Goal: Task Accomplishment & Management: Manage account settings

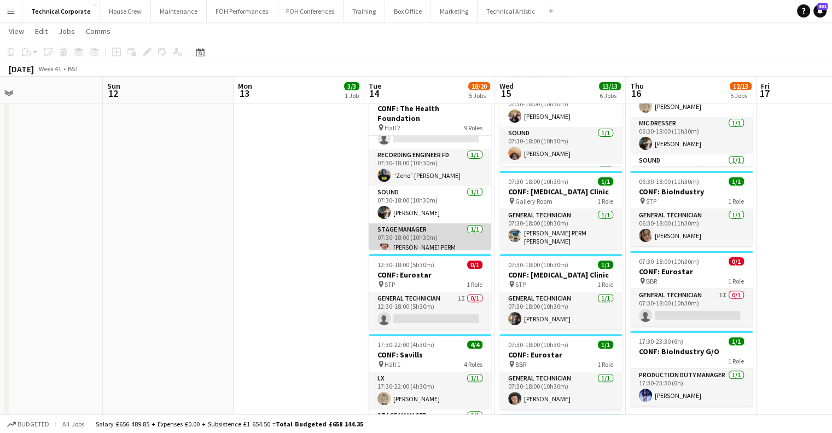
scroll to position [48, 0]
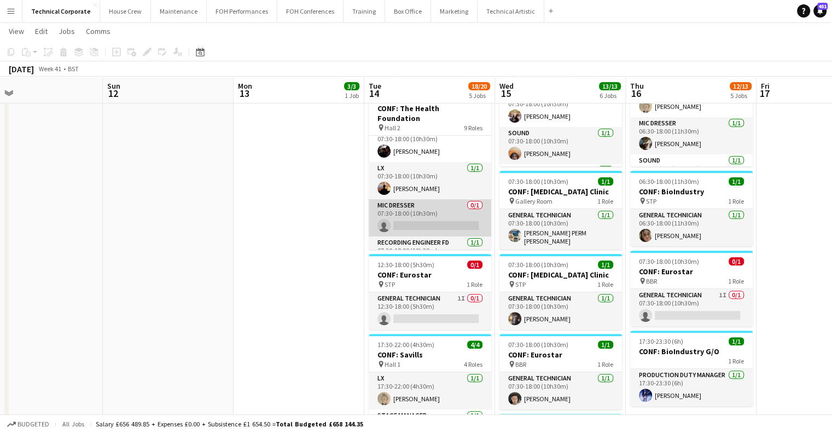
click at [425, 205] on app-card-role "Mic Dresser 0/1 07:30-18:00 (10h30m) single-neutral-actions" at bounding box center [430, 217] width 123 height 37
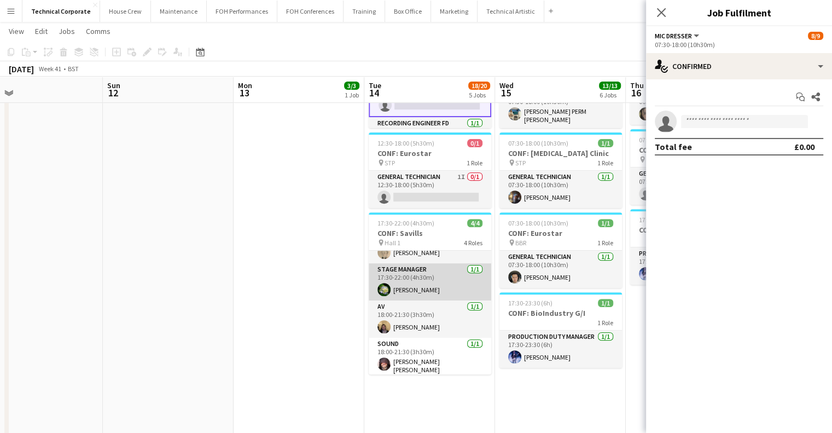
scroll to position [0, 0]
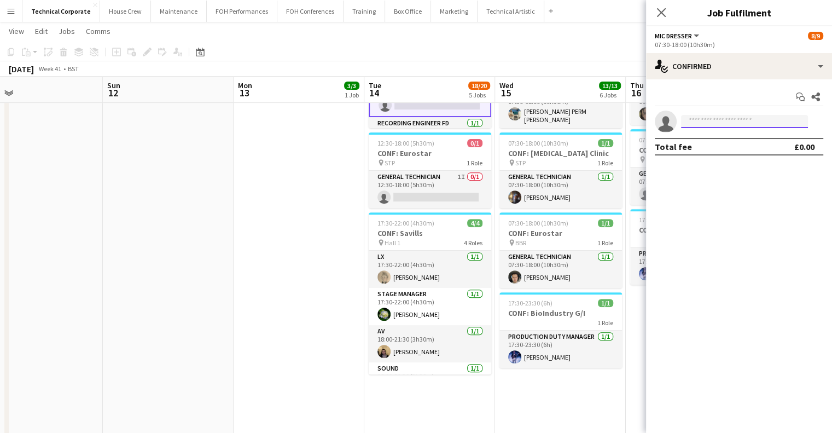
click at [722, 118] on input at bounding box center [744, 121] width 127 height 13
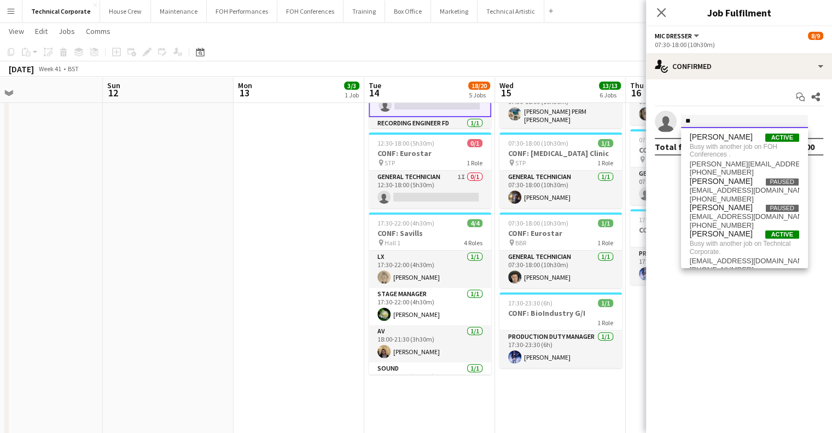
type input "*"
click at [324, 245] on app-date-cell "07:30-18:00 (10h30m) 3/3 CONF: MusicAlly pin Hall 1 3 Roles AV 1/1 07:30-18:00 …" at bounding box center [299, 96] width 131 height 768
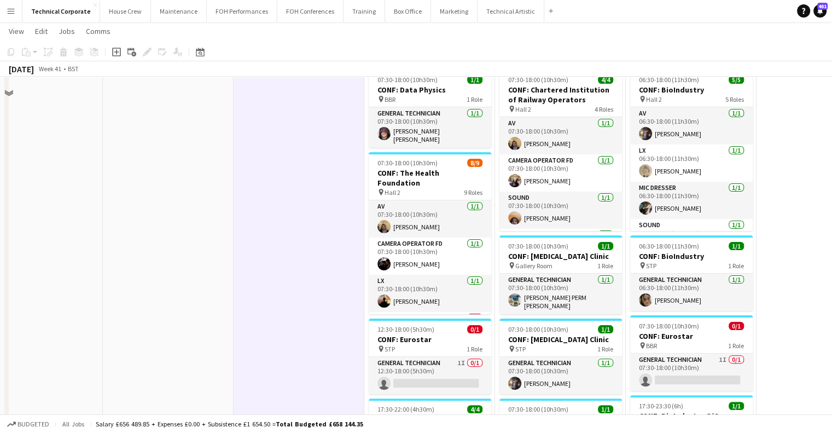
scroll to position [233, 0]
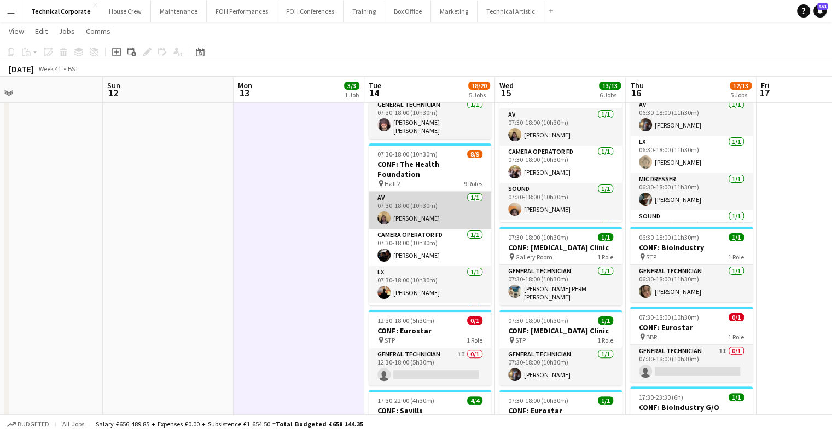
click at [407, 204] on app-card-role "AV 1/1 07:30-18:00 (10h30m) James Reyes-Gomez" at bounding box center [430, 210] width 123 height 37
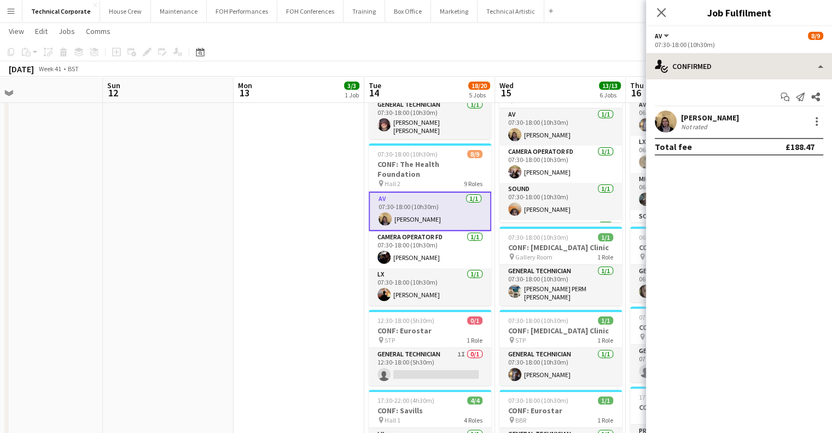
drag, startPoint x: 747, startPoint y: 44, endPoint x: 731, endPoint y: 73, distance: 33.1
click at [731, 73] on div "AV All roles AV 8/9 07:30-18:00 (10h30m) single-neutral-actions-check-2 Confirm…" at bounding box center [739, 229] width 186 height 407
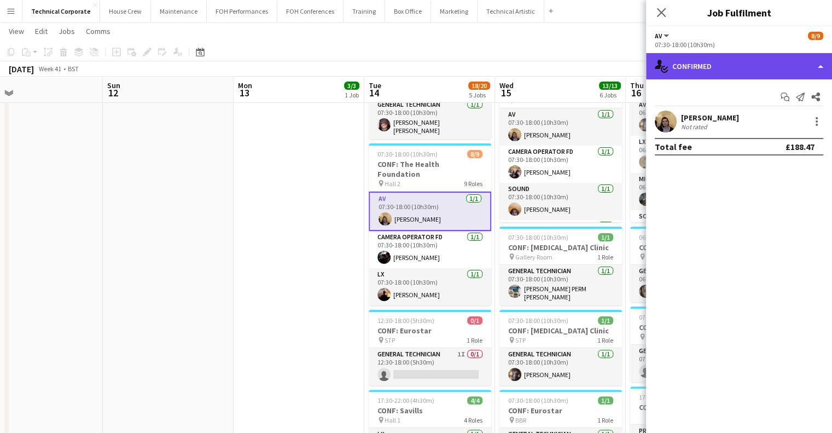
click at [731, 73] on div "single-neutral-actions-check-2 Confirmed" at bounding box center [739, 66] width 186 height 26
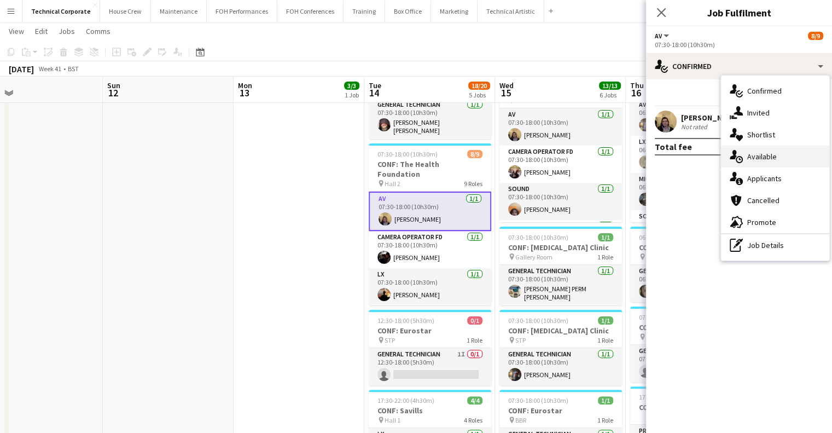
click at [783, 158] on div "single-neutral-actions-upload Available" at bounding box center [775, 157] width 108 height 22
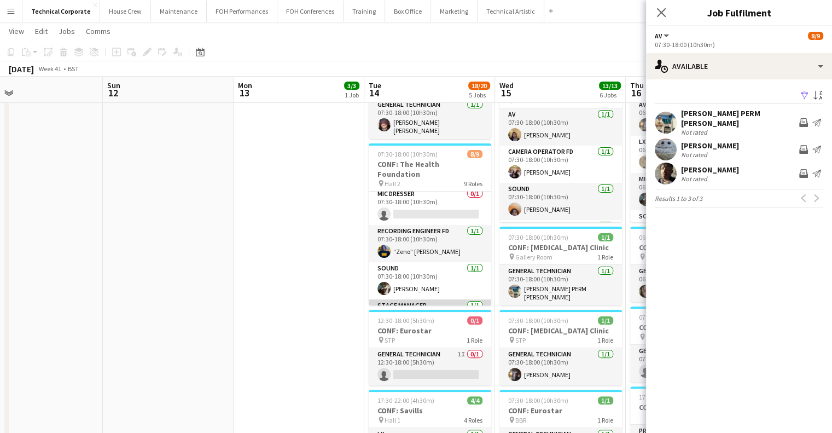
click at [429, 299] on app-card-role "Stage Manager 1/1 07:30-18:00 (10h30m) Marie PERM Kearney" at bounding box center [430, 319] width 123 height 41
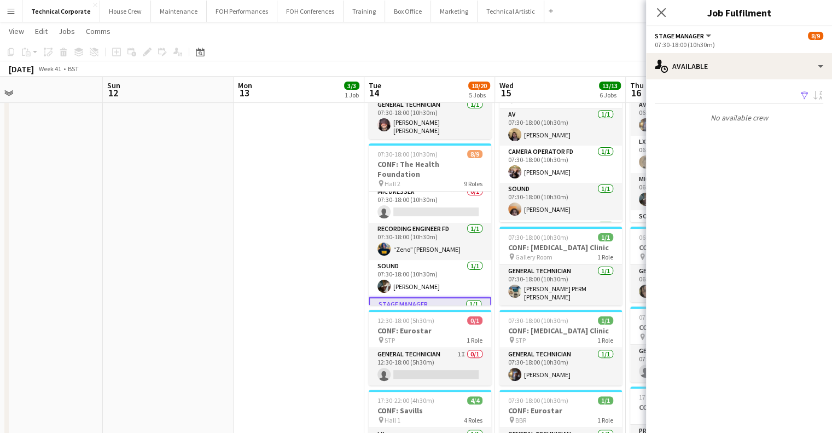
scroll to position [116, 0]
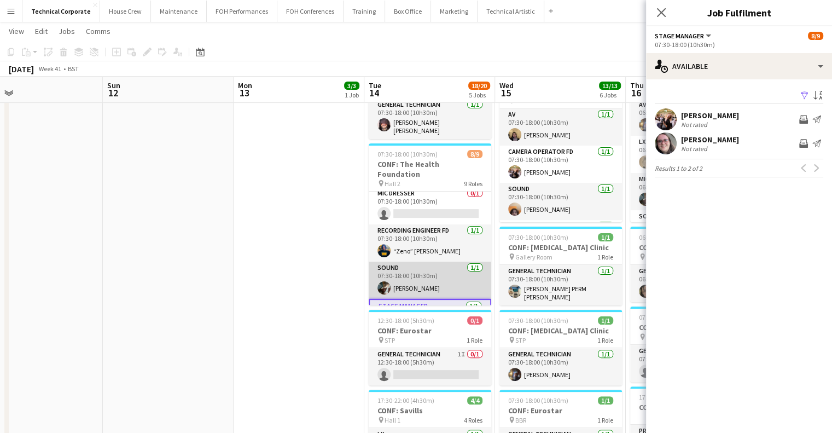
click at [426, 262] on app-card-role "Sound 1/1 07:30-18:00 (10h30m) Henry Loveday" at bounding box center [430, 280] width 123 height 37
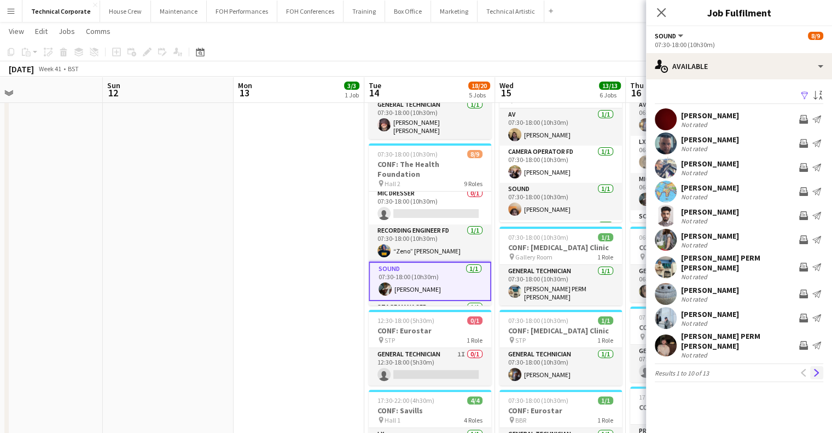
click at [816, 369] on app-icon "Next" at bounding box center [817, 373] width 8 height 8
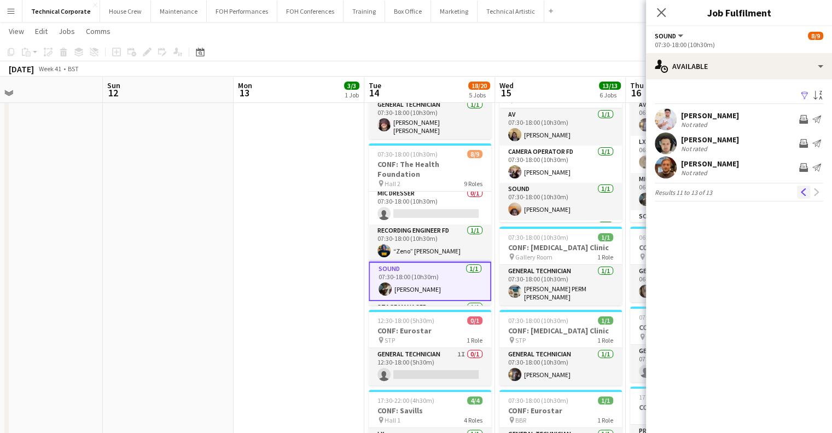
click at [800, 193] on app-icon "Previous" at bounding box center [804, 192] width 8 height 8
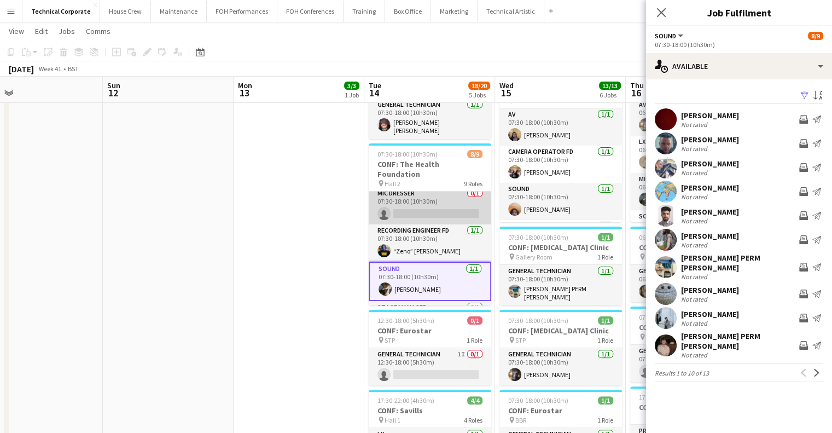
click at [437, 187] on app-card-role "Mic Dresser 0/1 07:30-18:00 (10h30m) single-neutral-actions" at bounding box center [430, 205] width 123 height 37
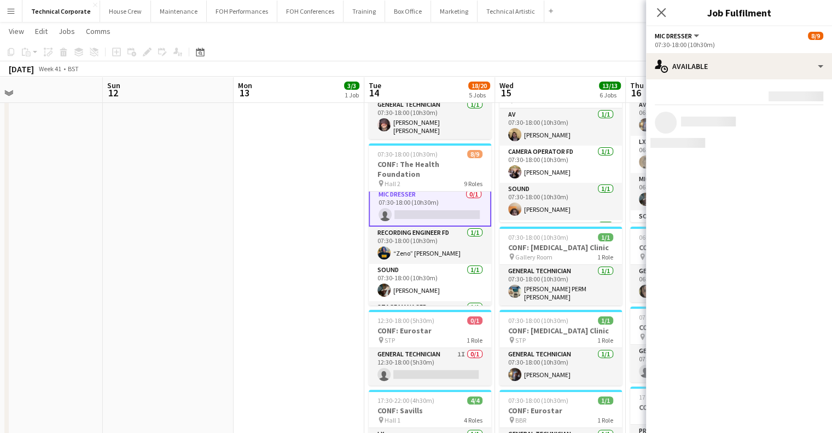
scroll to position [117, 0]
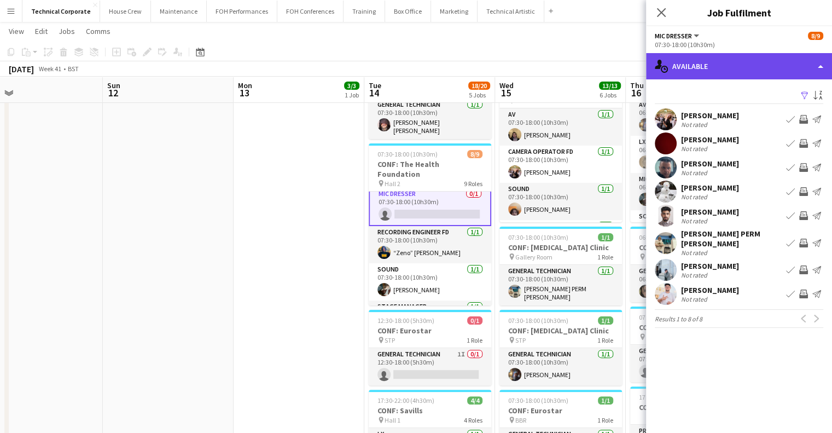
click at [718, 55] on div "single-neutral-actions-upload Available" at bounding box center [739, 66] width 186 height 26
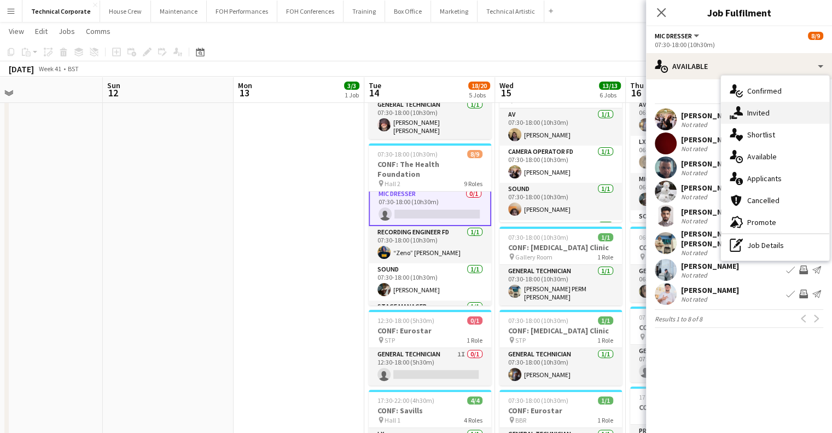
click at [744, 107] on div "single-neutral-actions-share-1 Invited" at bounding box center [775, 113] width 108 height 22
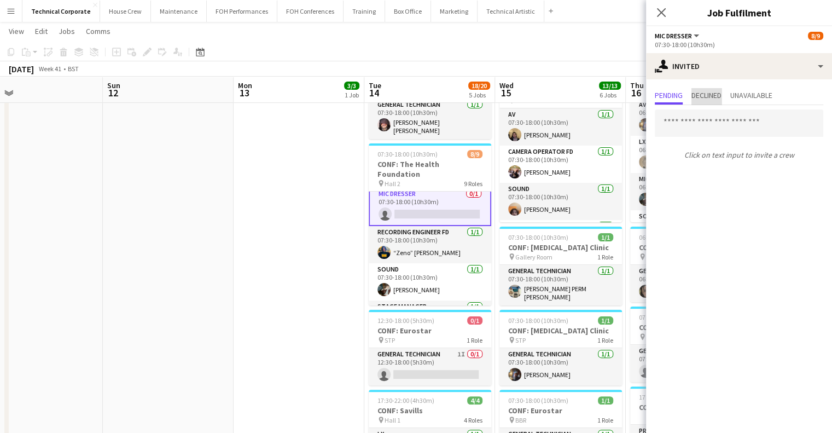
click at [706, 92] on span "Declined" at bounding box center [707, 95] width 30 height 8
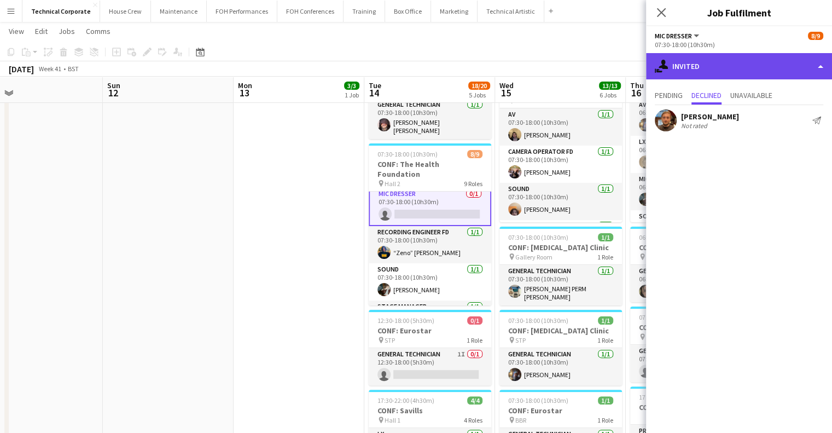
click at [714, 58] on div "single-neutral-actions-share-1 Invited" at bounding box center [739, 66] width 186 height 26
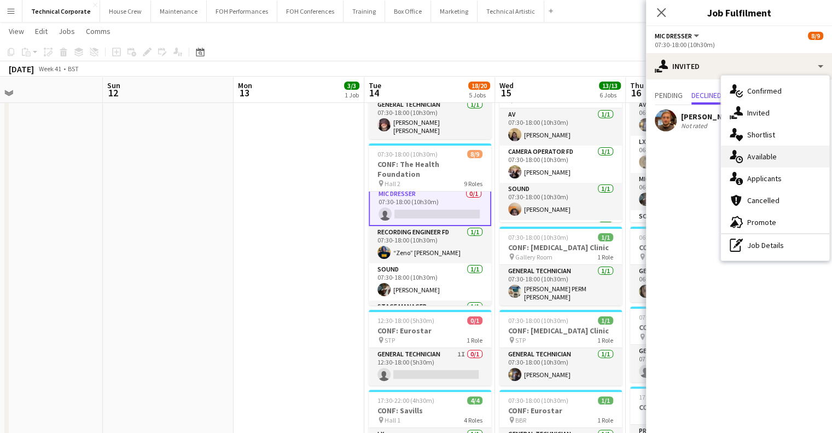
click at [754, 157] on span "Available" at bounding box center [763, 157] width 30 height 10
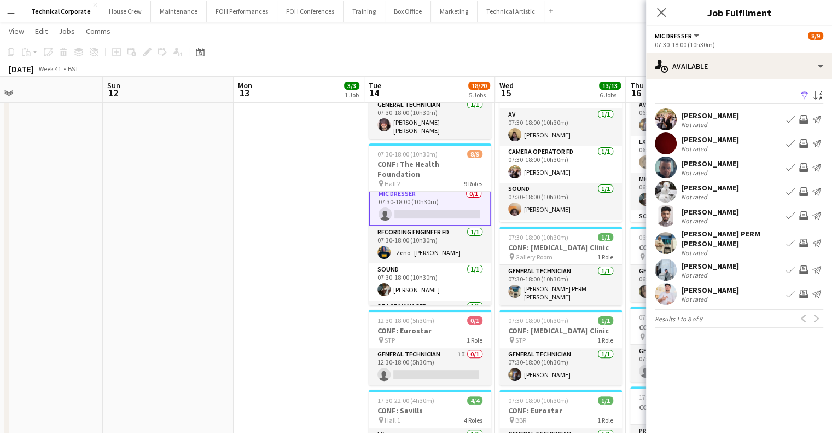
click at [803, 115] on app-icon "Invite crew" at bounding box center [804, 119] width 9 height 9
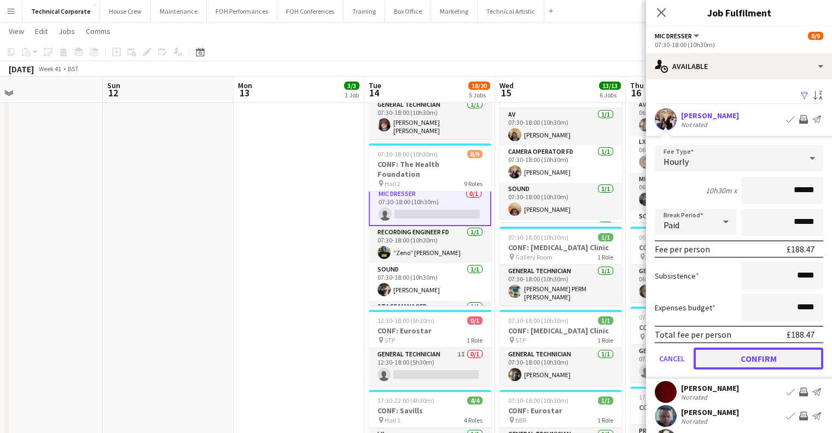
click at [773, 359] on button "Confirm" at bounding box center [759, 359] width 130 height 22
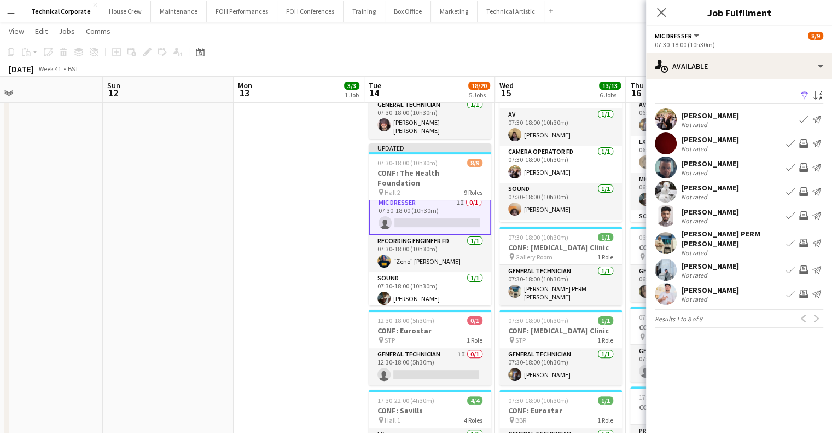
click at [806, 193] on app-icon "Invite crew" at bounding box center [804, 191] width 9 height 9
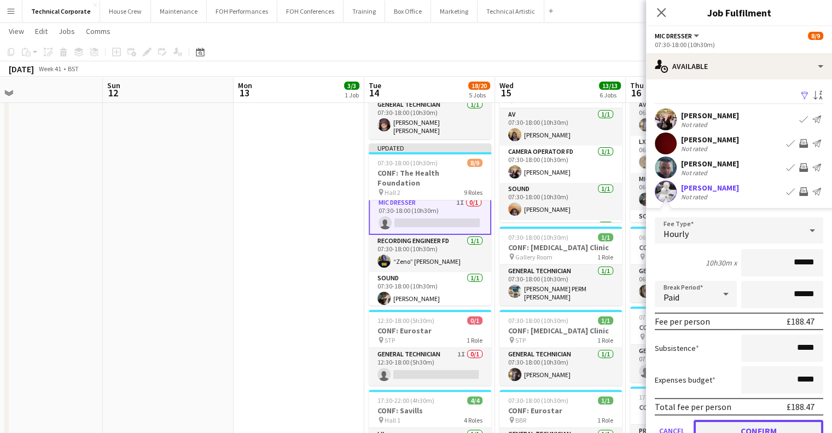
click at [759, 422] on button "Confirm" at bounding box center [759, 431] width 130 height 22
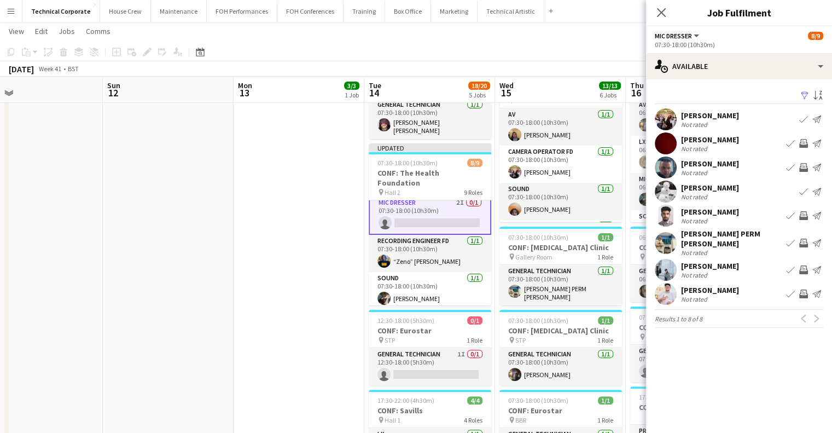
click at [807, 166] on app-icon "Invite crew" at bounding box center [804, 167] width 9 height 9
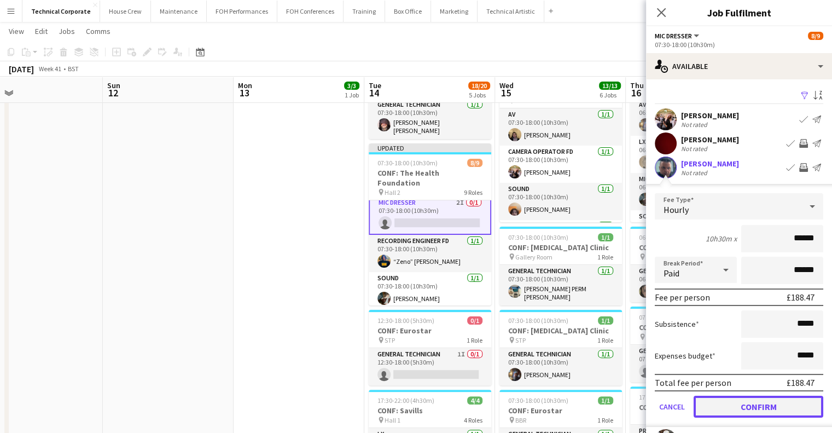
click at [765, 405] on button "Confirm" at bounding box center [759, 407] width 130 height 22
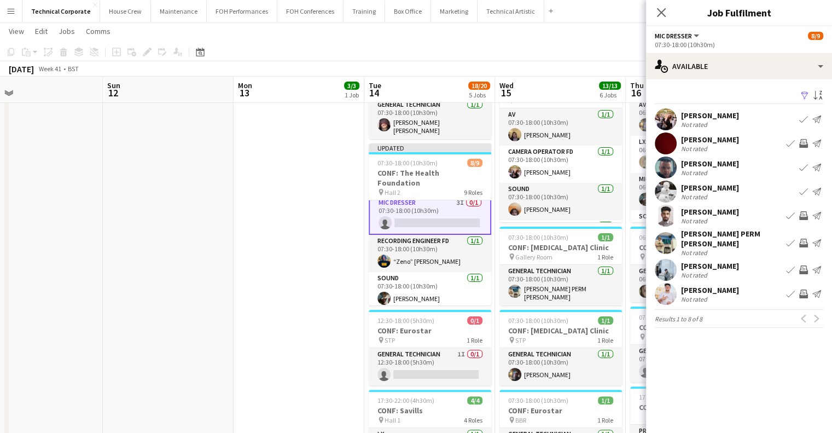
click at [802, 290] on app-icon "Invite crew" at bounding box center [804, 294] width 9 height 9
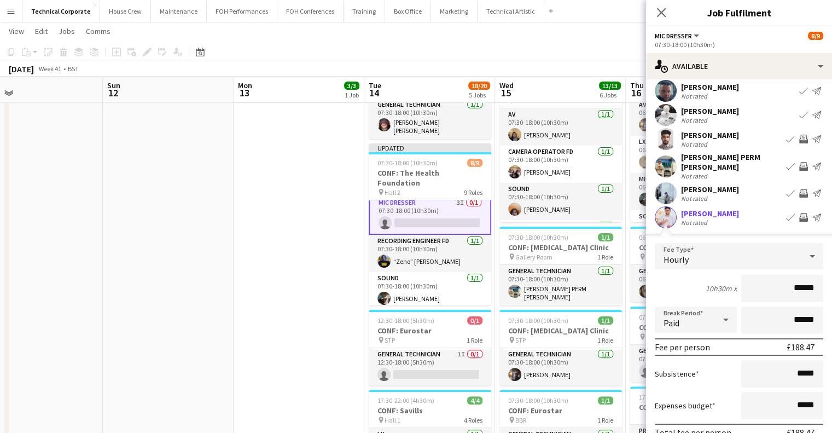
scroll to position [138, 0]
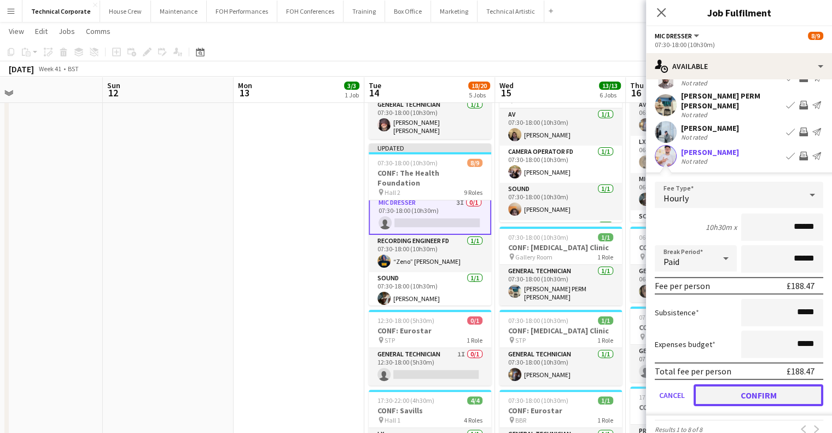
click at [763, 395] on button "Confirm" at bounding box center [759, 395] width 130 height 22
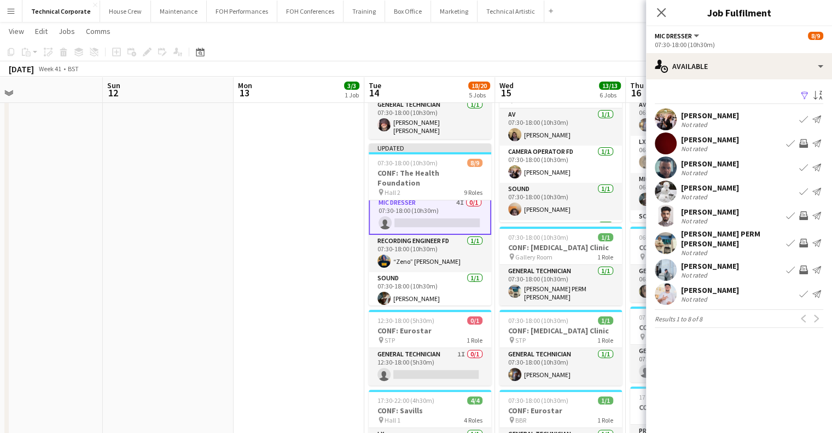
scroll to position [0, 0]
click at [306, 174] on app-date-cell "07:30-18:00 (10h30m) 3/3 CONF: MusicAlly pin Hall 1 3 Roles AV 1/1 07:30-18:00 …" at bounding box center [299, 273] width 131 height 768
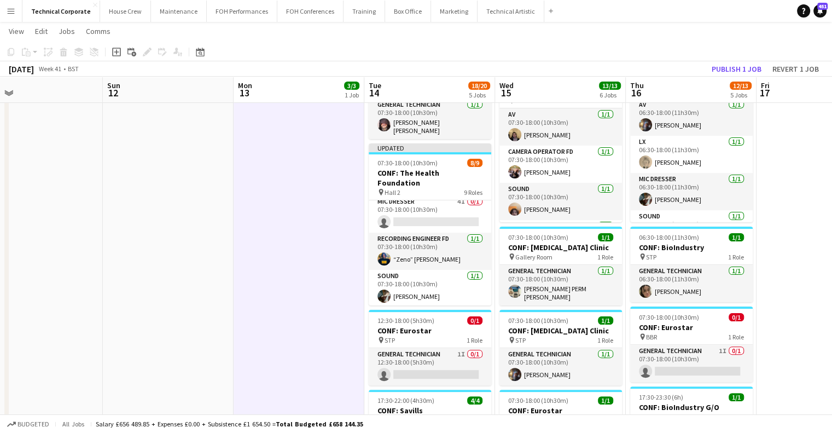
scroll to position [116, 0]
click at [729, 68] on button "Publish 1 job" at bounding box center [737, 69] width 59 height 14
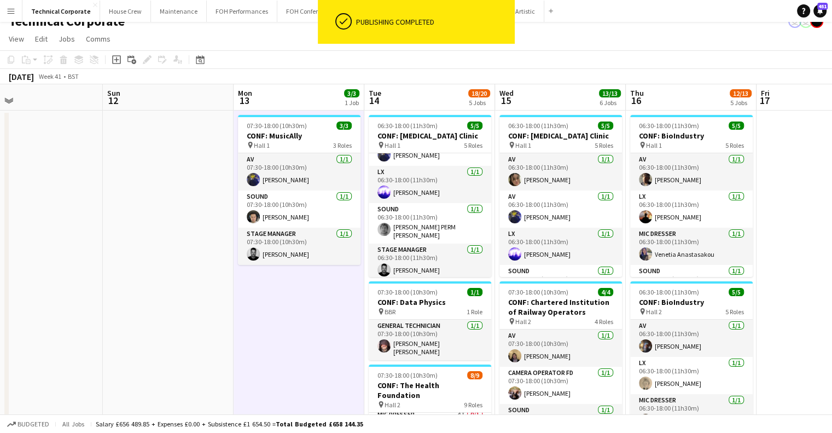
scroll to position [13, 0]
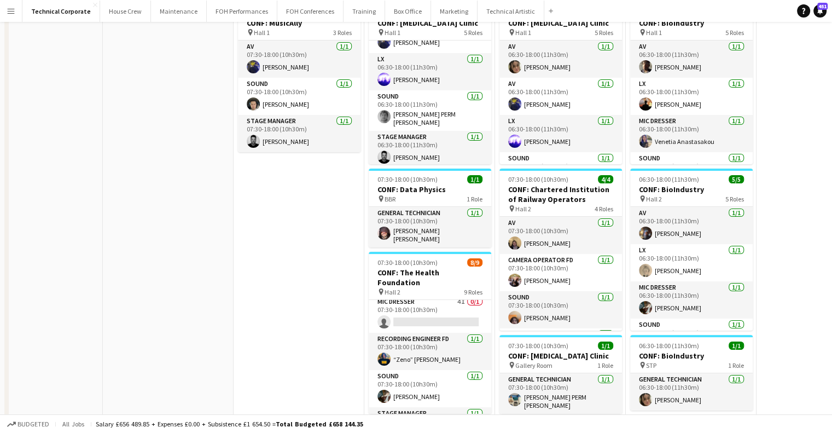
scroll to position [0, 0]
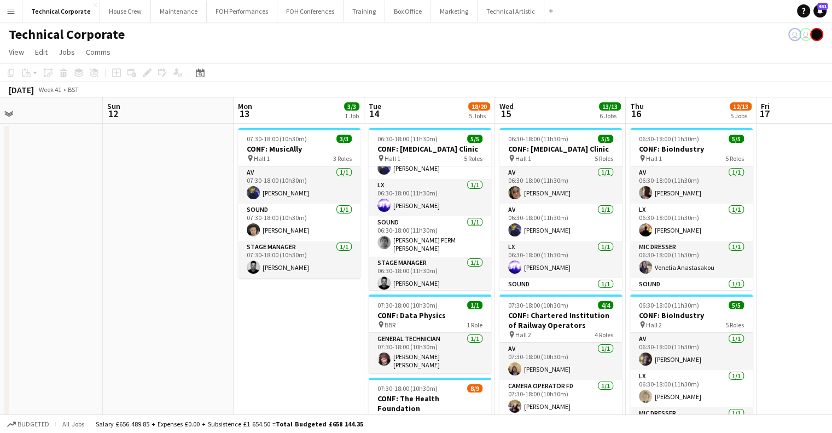
click at [466, 107] on app-board-header-date "Tue 14 18/20 5 Jobs" at bounding box center [430, 110] width 131 height 26
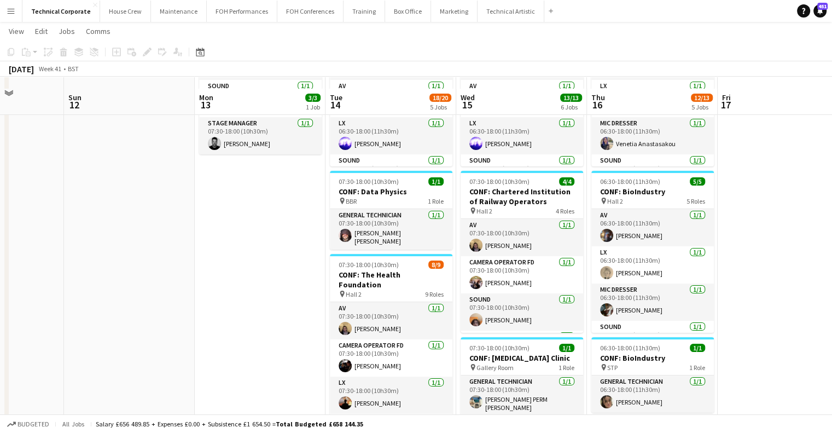
scroll to position [104, 0]
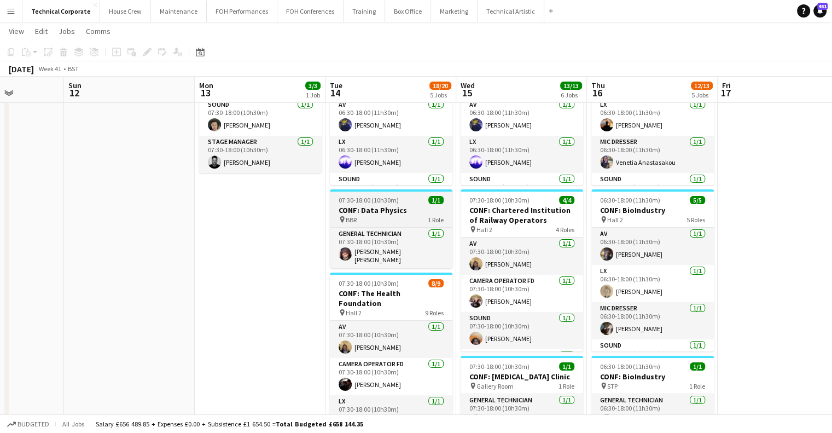
click at [372, 217] on div "pin BBR 1 Role" at bounding box center [391, 219] width 123 height 9
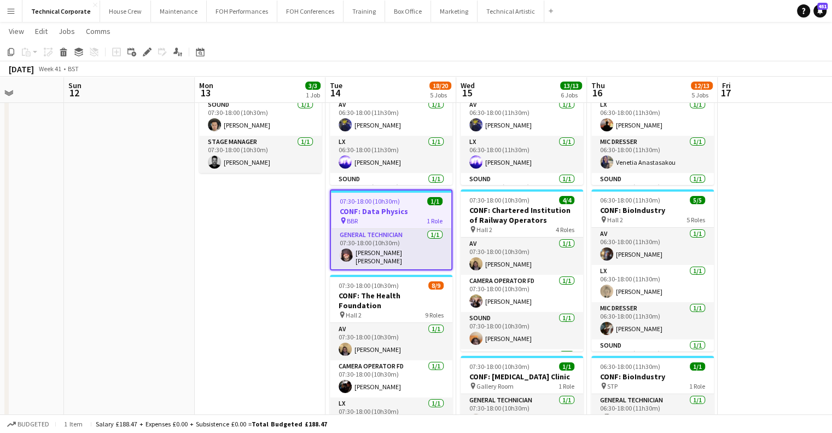
click at [291, 208] on app-date-cell "07:30-18:00 (10h30m) 3/3 CONF: MusicAlly pin Hall 1 3 Roles AV 1/1 07:30-18:00 …" at bounding box center [260, 403] width 131 height 768
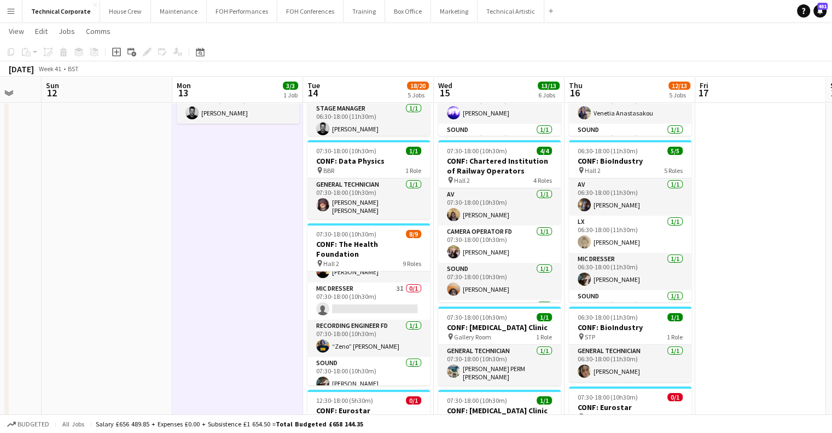
scroll to position [101, 0]
click at [254, 310] on app-date-cell "07:30-18:00 (10h30m) 3/3 CONF: MusicAlly pin Hall 1 3 Roles AV 1/1 07:30-18:00 …" at bounding box center [237, 353] width 131 height 768
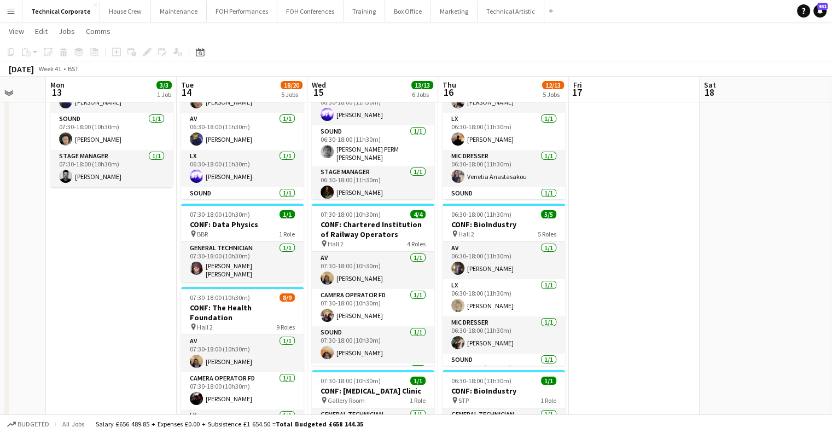
scroll to position [91, 0]
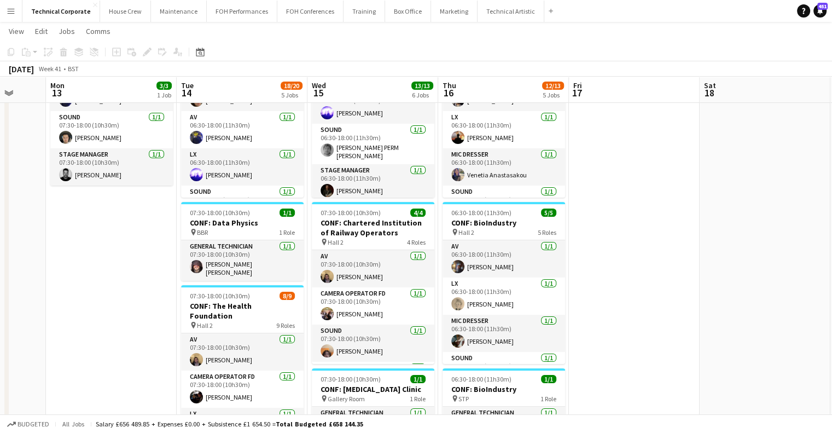
click at [624, 258] on app-date-cell at bounding box center [634, 415] width 131 height 768
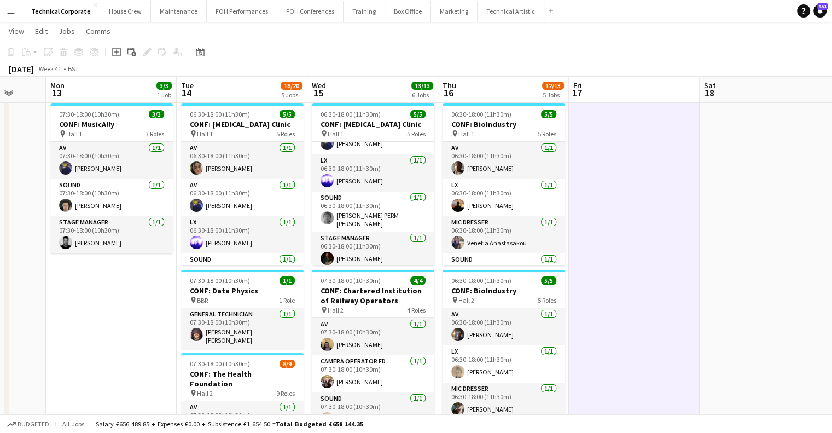
scroll to position [0, 0]
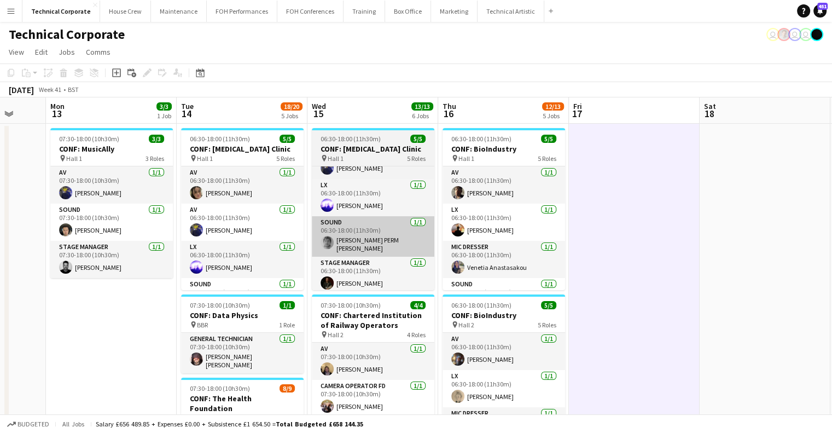
drag, startPoint x: 645, startPoint y: 255, endPoint x: 394, endPoint y: 249, distance: 251.3
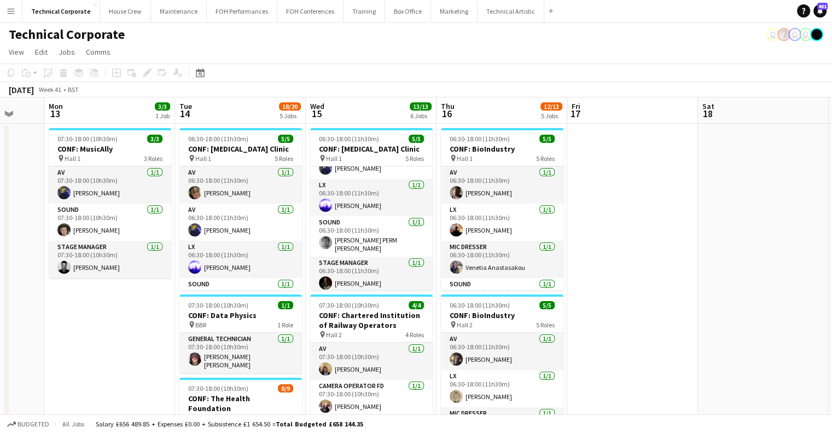
drag, startPoint x: 386, startPoint y: 247, endPoint x: 363, endPoint y: 253, distance: 23.4
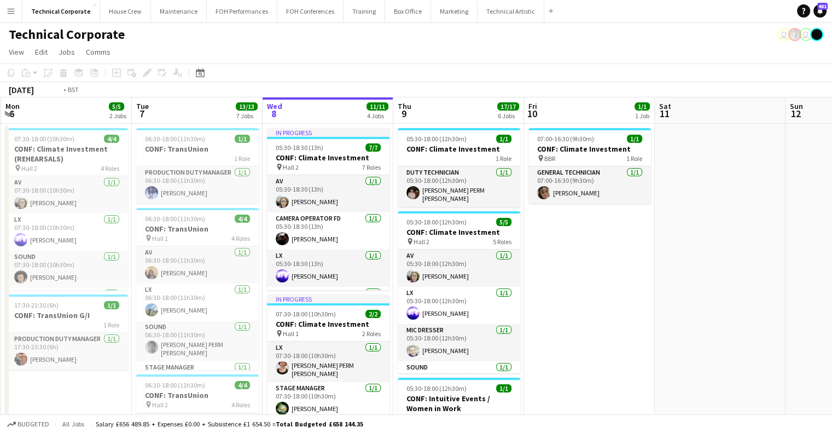
drag, startPoint x: 427, startPoint y: 295, endPoint x: 541, endPoint y: 281, distance: 114.7
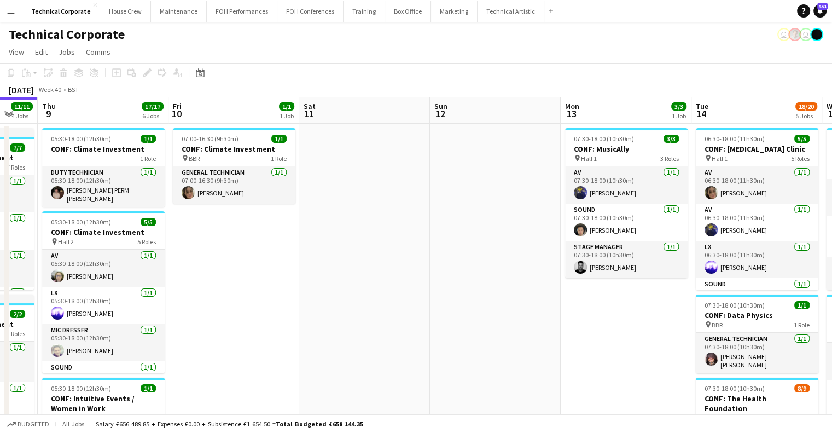
drag, startPoint x: 541, startPoint y: 281, endPoint x: 377, endPoint y: 280, distance: 164.2
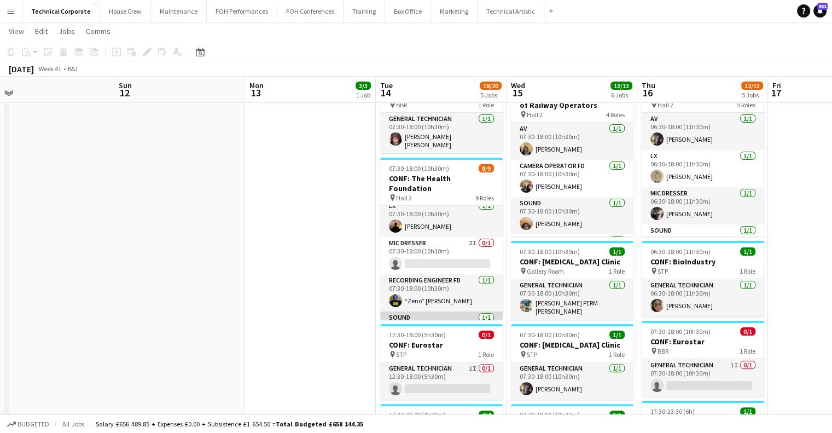
scroll to position [109, 0]
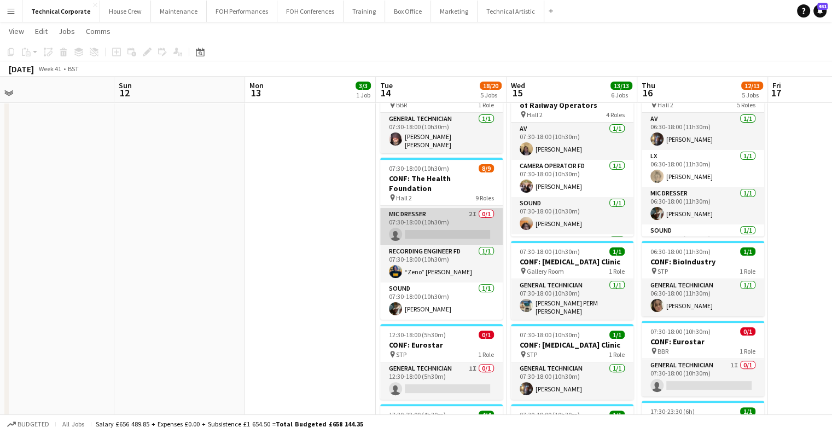
click at [440, 208] on app-card-role "Mic Dresser 2I 0/1 07:30-18:00 (10h30m) single-neutral-actions" at bounding box center [441, 226] width 123 height 37
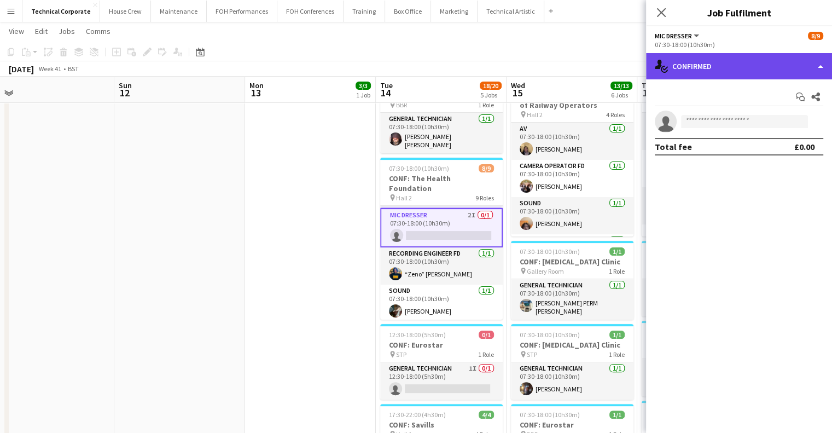
click at [765, 55] on div "single-neutral-actions-check-2 Confirmed" at bounding box center [739, 66] width 186 height 26
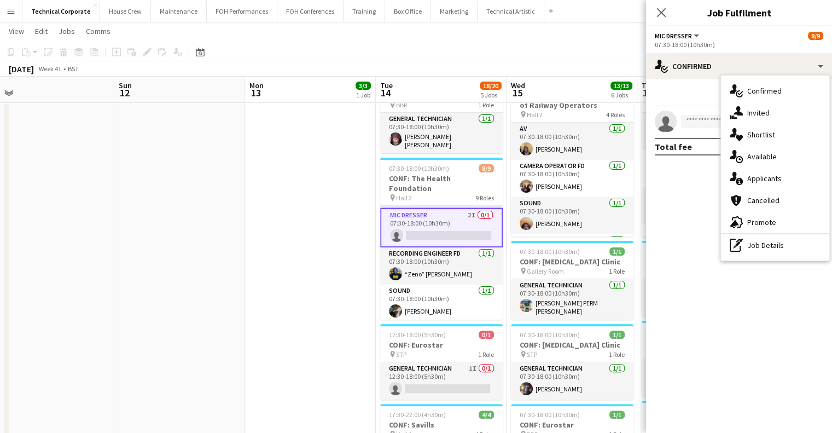
click at [775, 107] on div "single-neutral-actions-share-1 Invited" at bounding box center [775, 113] width 108 height 22
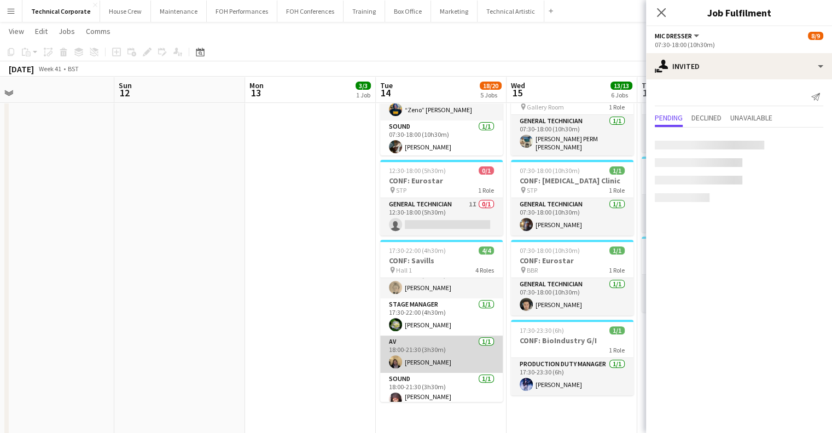
scroll to position [25, 0]
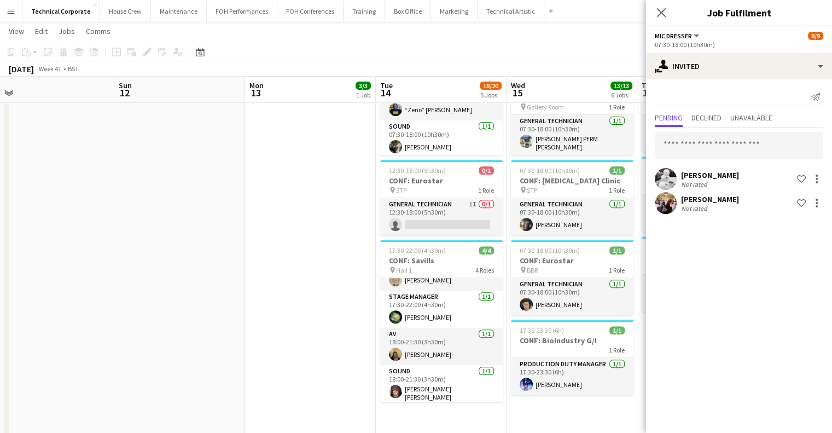
click at [324, 242] on app-date-cell "07:30-18:00 (10h30m) 3/3 CONF: MusicAlly pin Hall 1 3 Roles AV 1/1 07:30-18:00 …" at bounding box center [310, 123] width 131 height 768
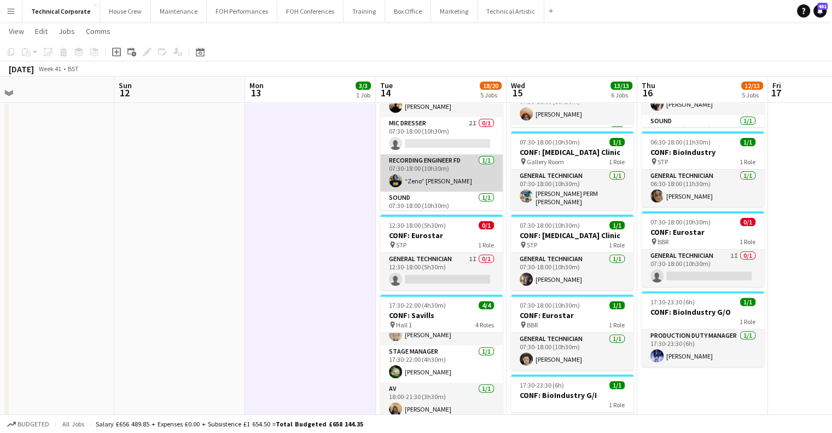
scroll to position [55, 0]
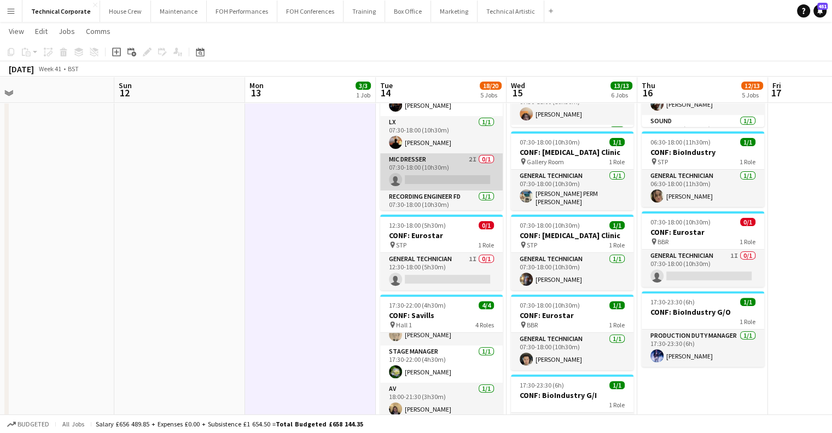
click at [446, 166] on app-card-role "Mic Dresser 2I 0/1 07:30-18:00 (10h30m) single-neutral-actions" at bounding box center [441, 171] width 123 height 37
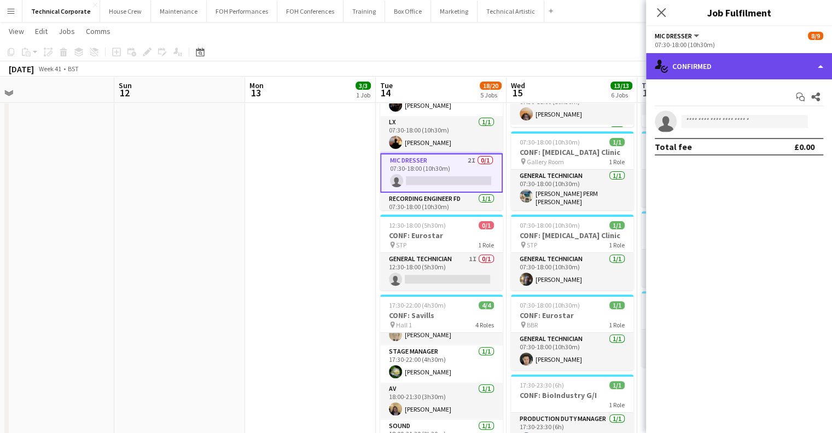
click at [705, 63] on div "single-neutral-actions-check-2 Confirmed" at bounding box center [739, 66] width 186 height 26
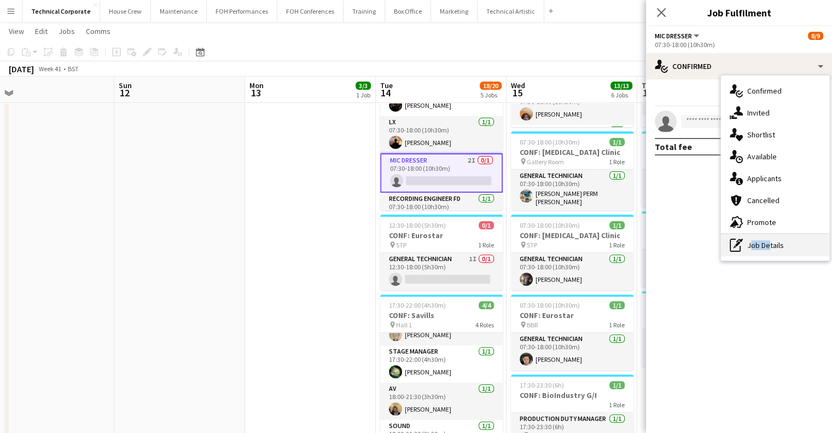
click at [765, 249] on div "pen-write Job Details" at bounding box center [775, 245] width 108 height 22
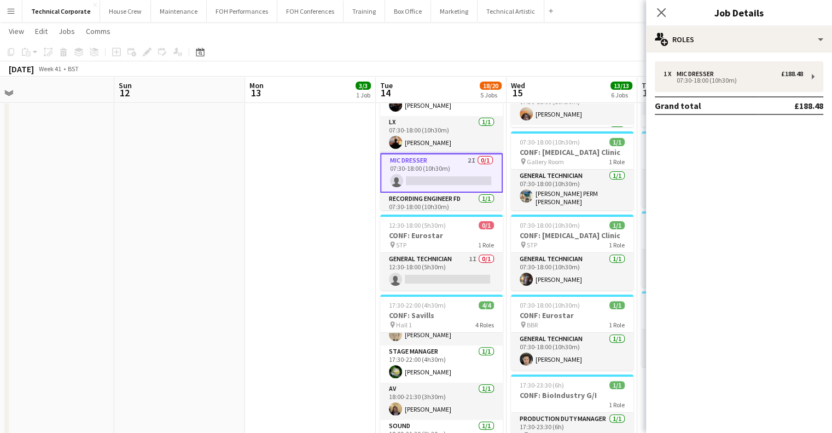
click at [707, 95] on div "1 x Mic Dresser £188.48 07:30-18:00 (10h30m) Grand total £188.48" at bounding box center [739, 88] width 186 height 54
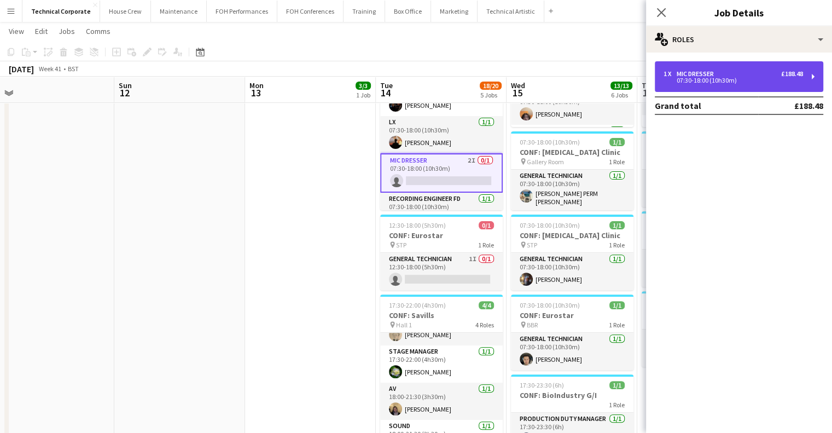
click at [713, 83] on div "07:30-18:00 (10h30m)" at bounding box center [734, 80] width 140 height 5
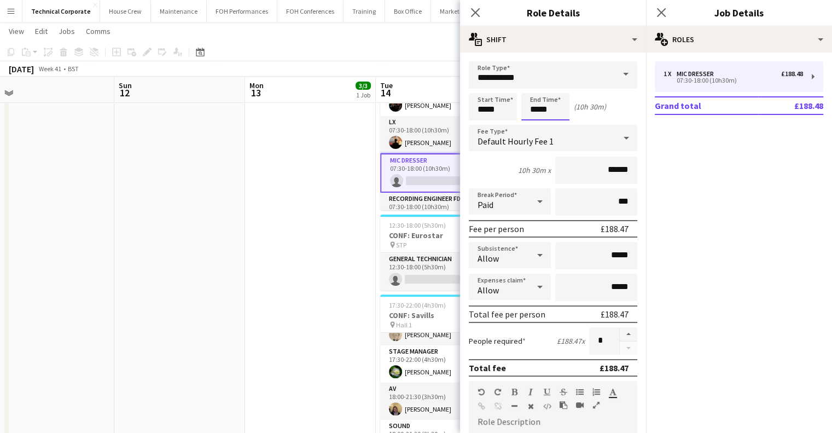
click at [495, 105] on div "Start Time ***** End Time ***** (10h 30m)" at bounding box center [553, 106] width 169 height 27
type input "*****"
click at [274, 247] on app-date-cell "07:30-18:00 (10h30m) 3/3 CONF: MusicAlly pin Hall 1 3 Roles AV 1/1 07:30-18:00 …" at bounding box center [310, 178] width 131 height 768
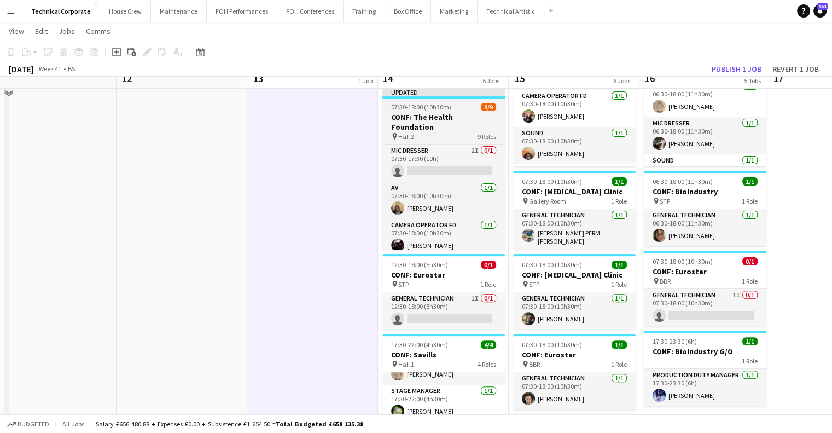
scroll to position [274, 0]
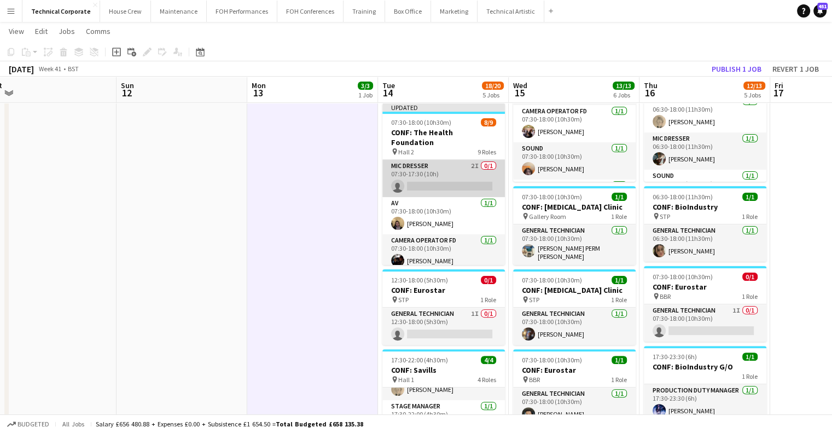
click at [454, 165] on app-card-role "Mic Dresser 2I 0/1 07:30-17:30 (10h) single-neutral-actions" at bounding box center [444, 178] width 123 height 37
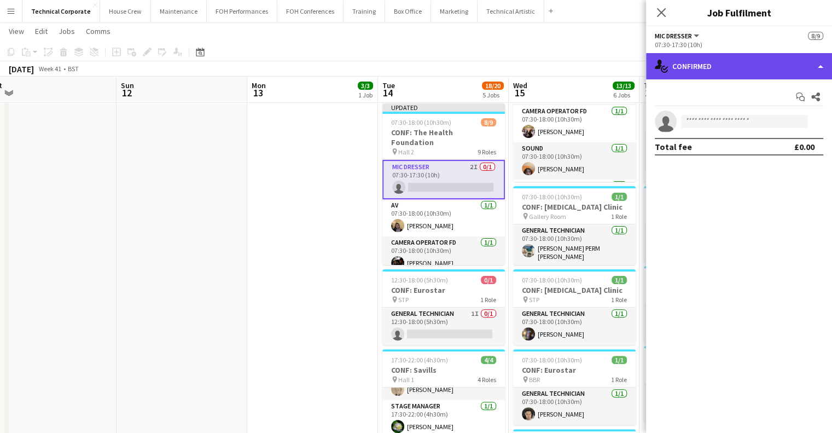
click at [759, 76] on div "single-neutral-actions-check-2 Confirmed" at bounding box center [739, 66] width 186 height 26
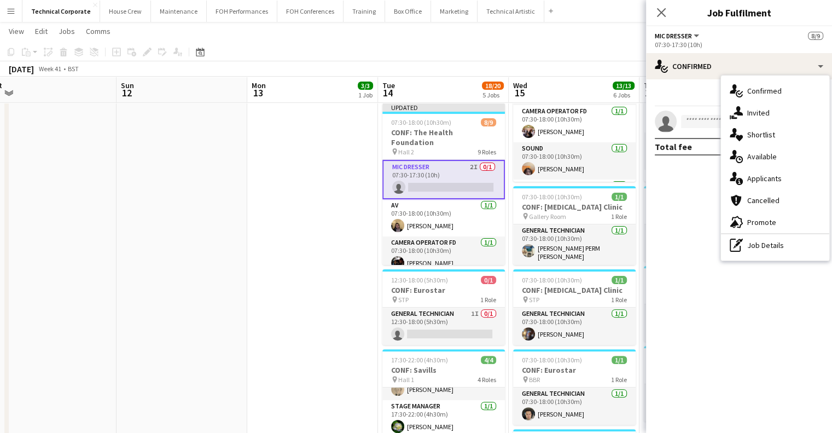
click at [775, 158] on span "Available" at bounding box center [763, 157] width 30 height 10
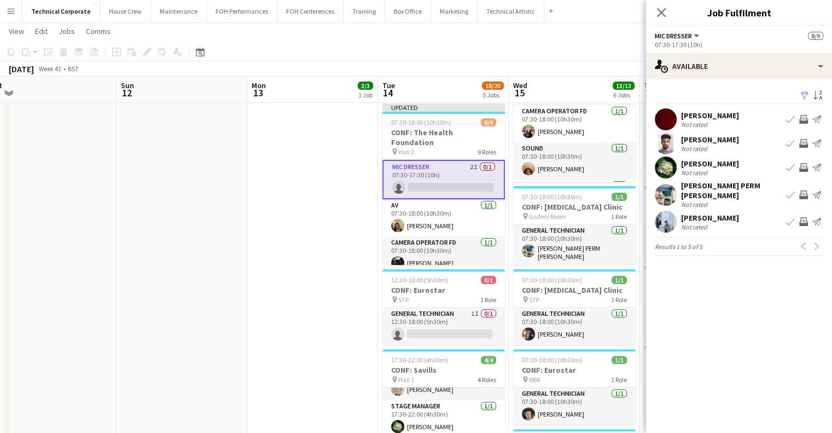
click at [799, 169] on button "Invite crew" at bounding box center [803, 167] width 13 height 13
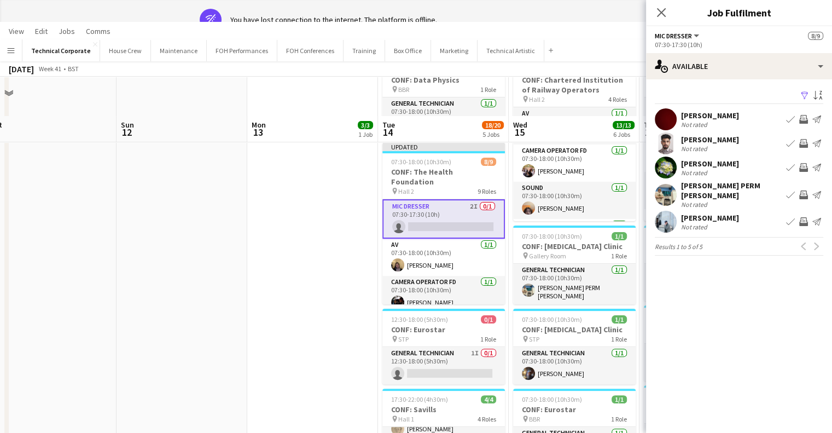
click at [804, 166] on app-icon "Invite crew" at bounding box center [804, 167] width 9 height 9
click at [802, 167] on app-icon "Invite crew" at bounding box center [804, 167] width 9 height 9
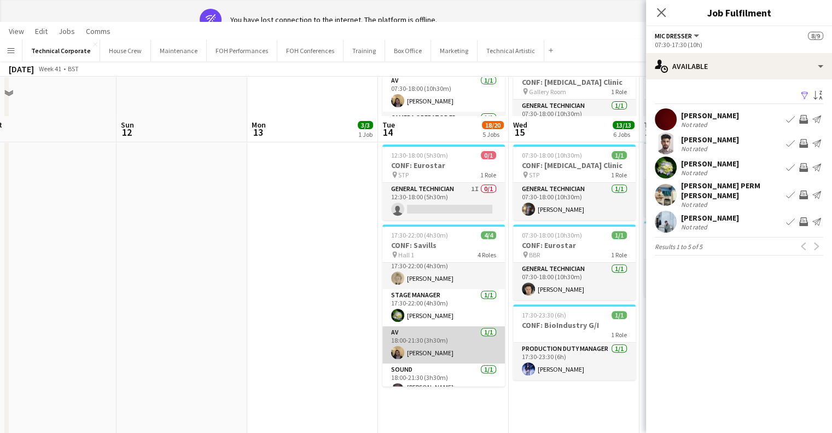
scroll to position [0, 0]
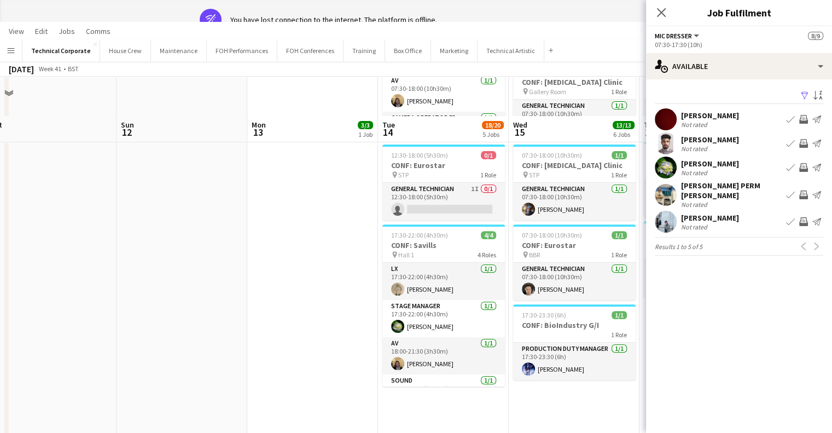
click at [801, 164] on app-icon "Invite crew" at bounding box center [804, 167] width 9 height 9
click at [356, 212] on app-date-cell "07:30-18:00 (10h30m) 3/3 CONF: MusicAlly pin Hall 1 3 Roles AV 1/1 07:30-18:00 …" at bounding box center [312, 108] width 131 height 768
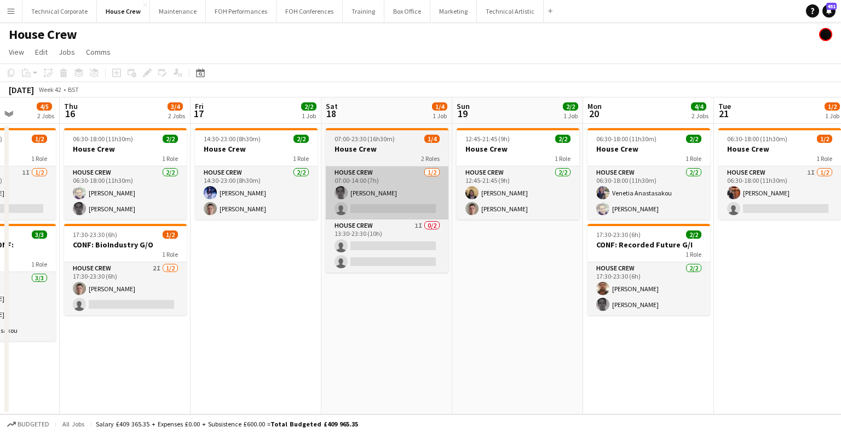
scroll to position [0, 344]
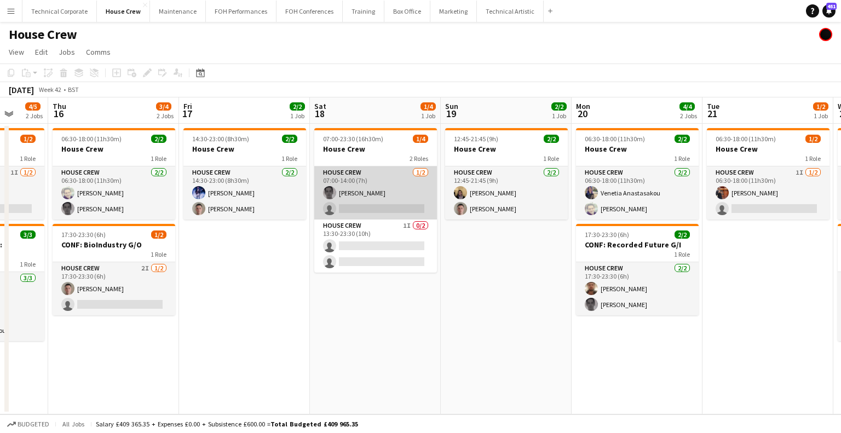
click at [402, 181] on app-card-role "House Crew 1/2 07:00-14:00 (7h) Johnny McCaughan single-neutral-actions" at bounding box center [375, 192] width 123 height 53
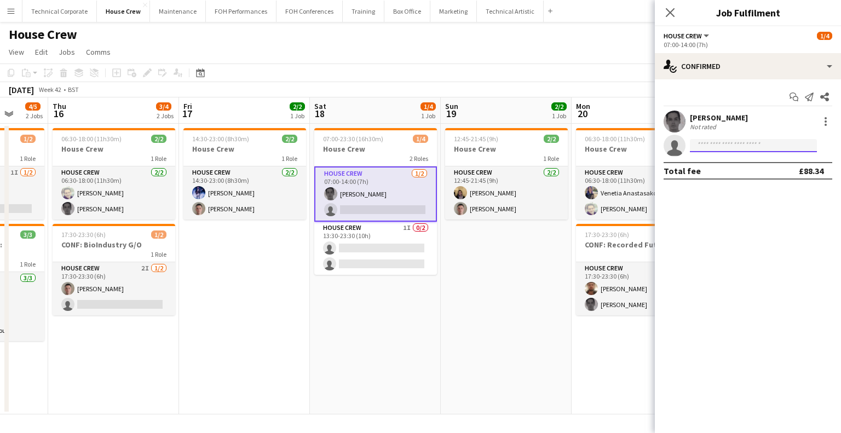
click at [719, 141] on input at bounding box center [753, 145] width 127 height 13
type input "*"
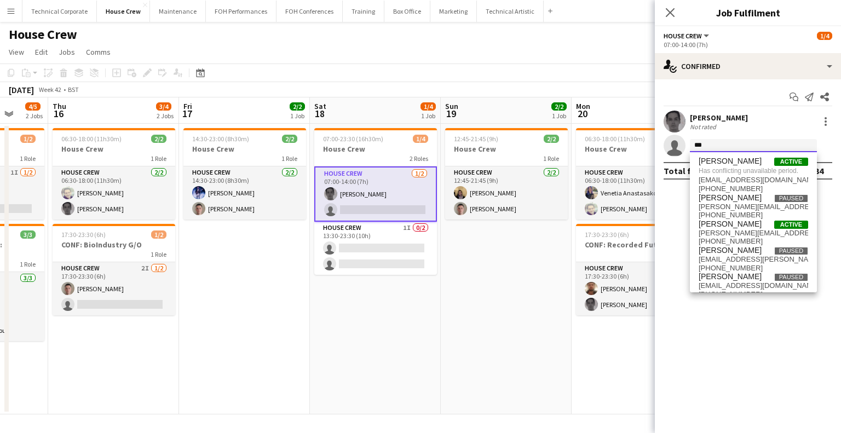
type input "***"
click at [417, 326] on app-date-cell "07:00-23:30 (16h30m) 1/4 House Crew 2 Roles House Crew 1/2 07:00-14:00 (7h) Joh…" at bounding box center [375, 269] width 131 height 291
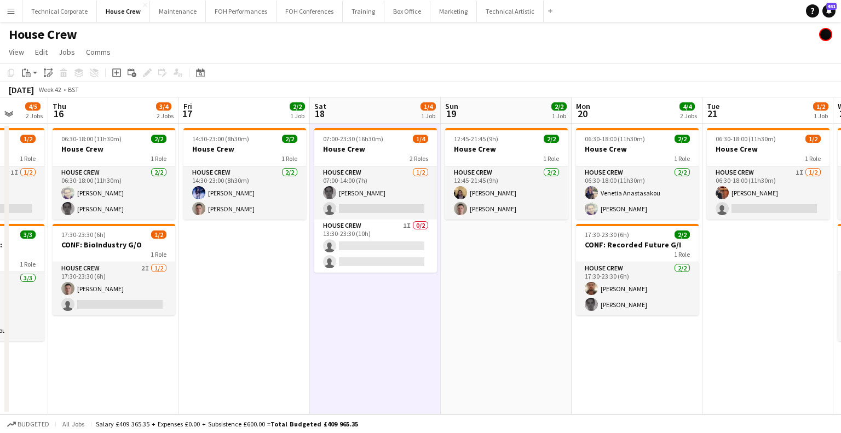
click at [417, 326] on app-date-cell "07:00-23:30 (16h30m) 1/4 House Crew 2 Roles House Crew 1/2 07:00-14:00 (7h) Joh…" at bounding box center [375, 269] width 131 height 291
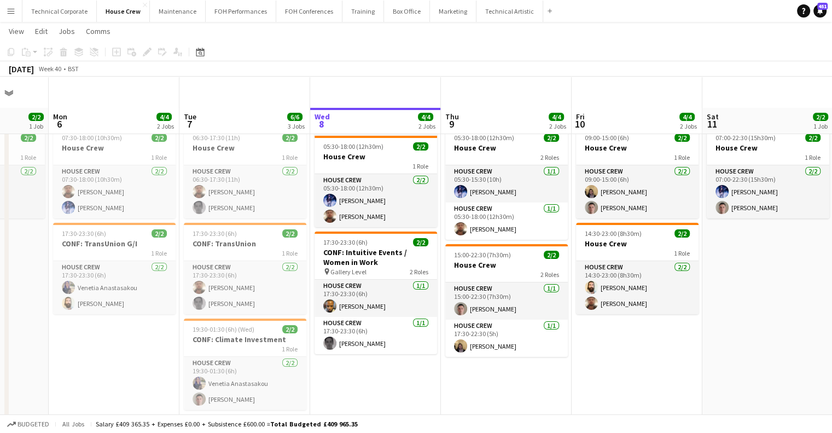
scroll to position [30, 0]
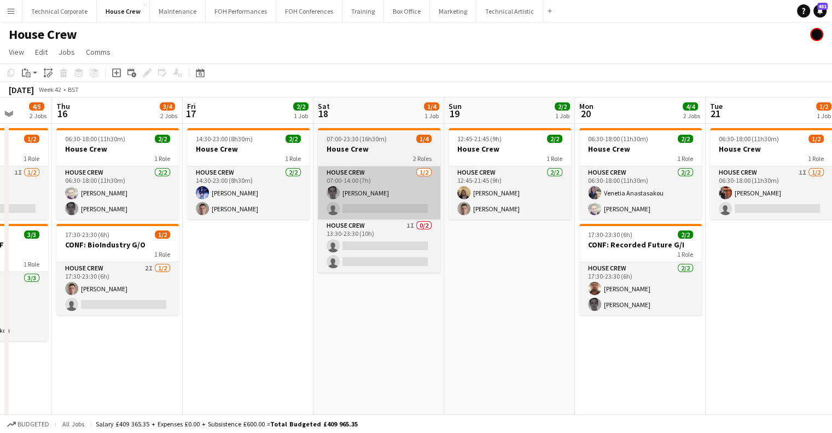
scroll to position [0, 356]
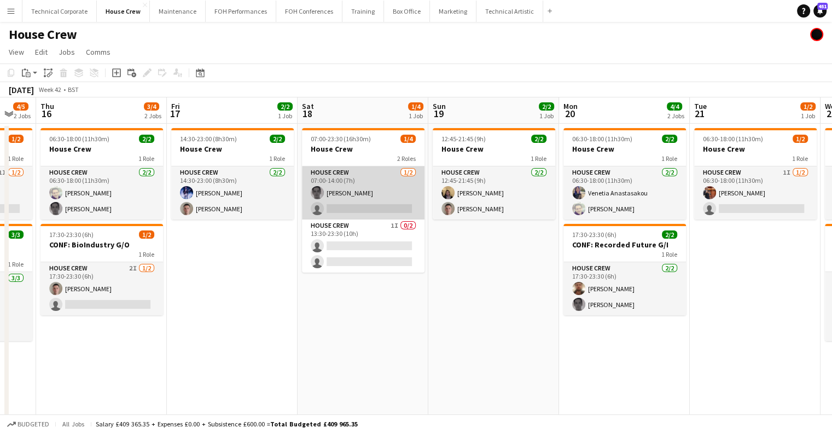
click at [343, 204] on app-card-role "House Crew 1/2 07:00-14:00 (7h) Johnny McCaughan single-neutral-actions" at bounding box center [363, 192] width 123 height 53
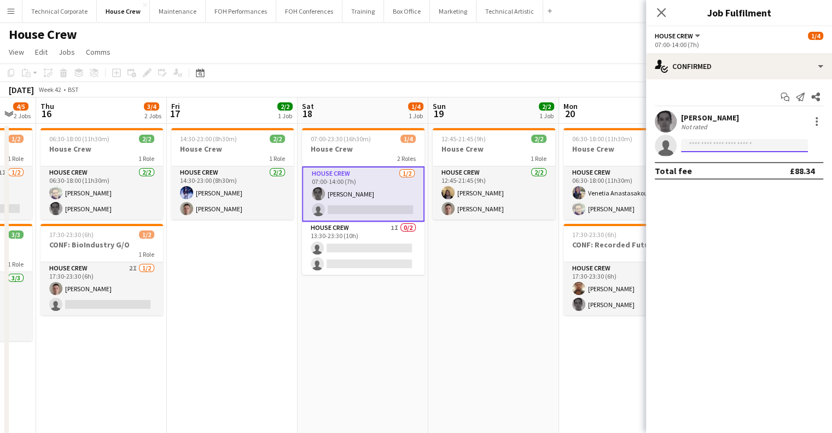
click at [696, 150] on input at bounding box center [744, 145] width 127 height 13
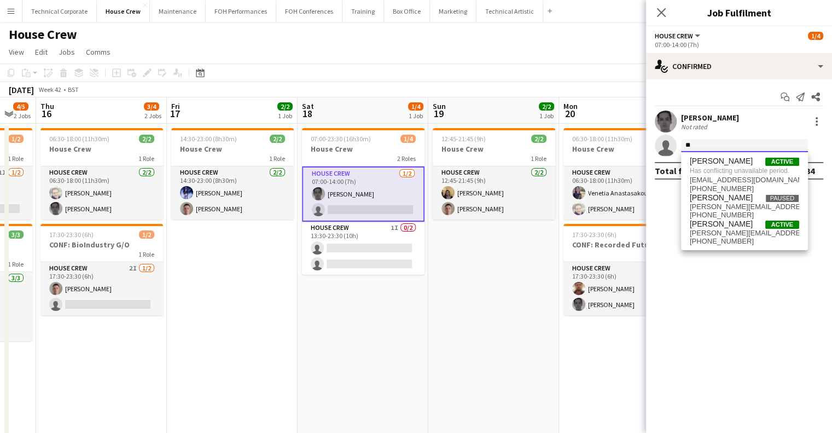
type input "*"
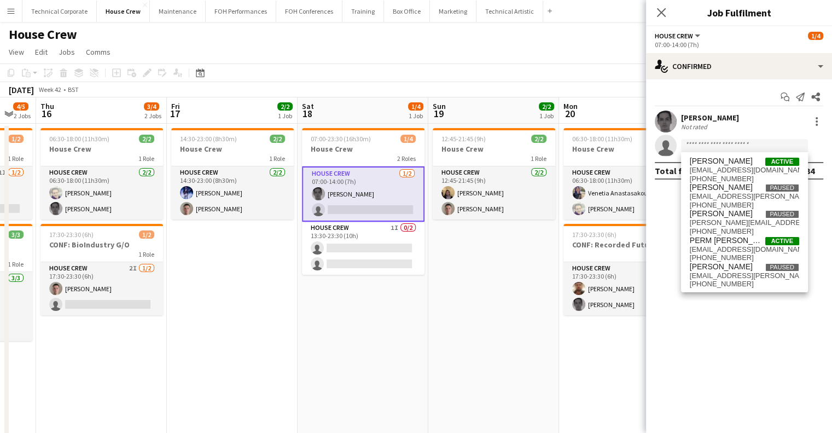
click at [411, 305] on app-date-cell "07:00-23:30 (16h30m) 1/4 House Crew 2 Roles House Crew 1/2 07:00-14:00 (7h) Joh…" at bounding box center [363, 285] width 131 height 322
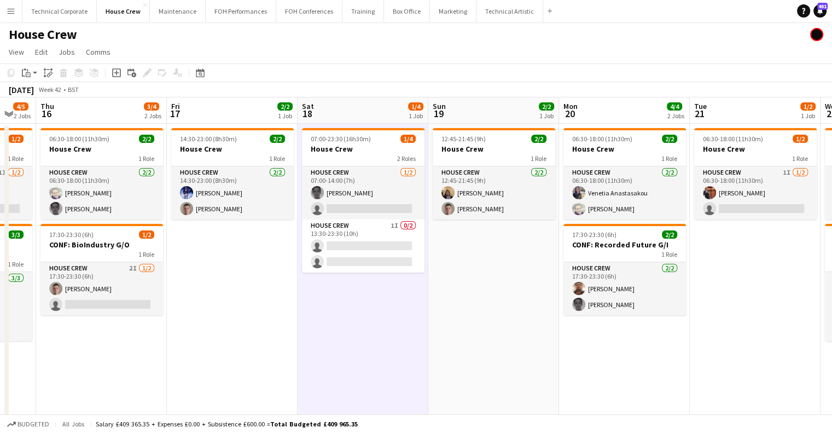
click at [411, 305] on app-date-cell "07:00-23:30 (16h30m) 1/4 House Crew 2 Roles House Crew 1/2 07:00-14:00 (7h) Joh…" at bounding box center [363, 285] width 131 height 322
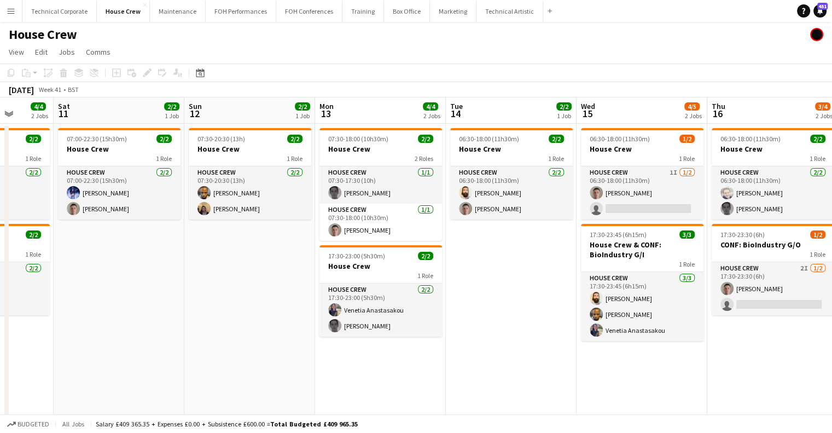
scroll to position [0, 379]
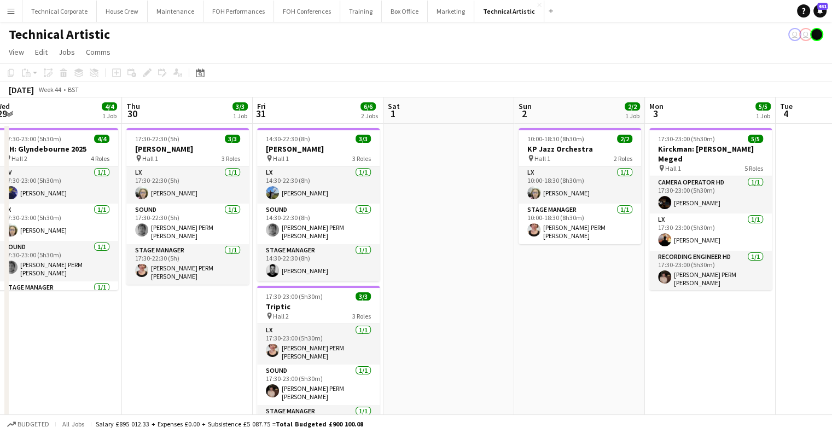
scroll to position [0, 458]
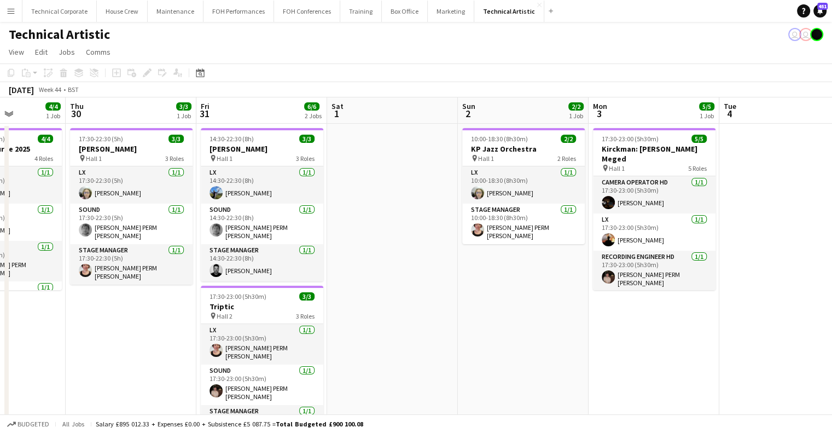
click at [398, 201] on app-date-cell at bounding box center [392, 429] width 131 height 610
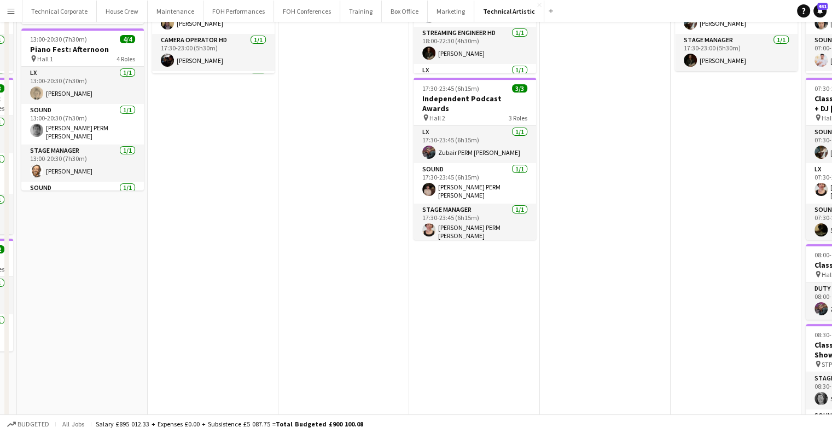
scroll to position [0, 0]
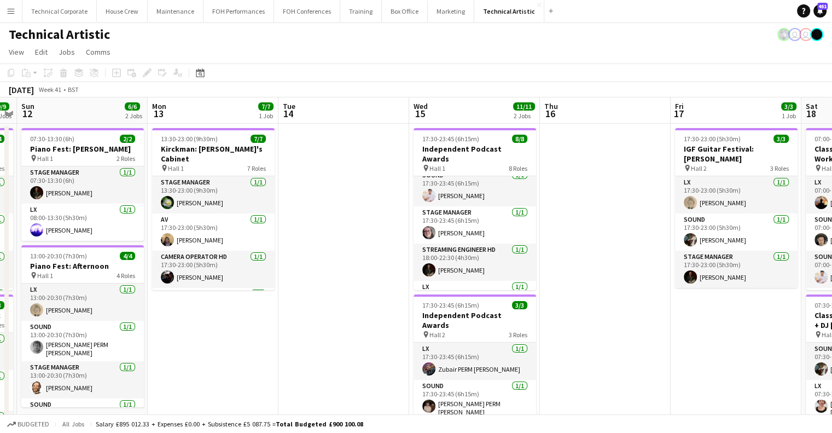
drag, startPoint x: 703, startPoint y: 280, endPoint x: 262, endPoint y: 256, distance: 441.8
click at [730, 278] on app-calendar-viewport "Fri 10 7/7 3 Jobs Sat 11 9/9 3 Jobs Sun 12 6/6 2 Jobs Mon 13 7/7 1 Job Tue 14 W…" at bounding box center [416, 415] width 832 height 637
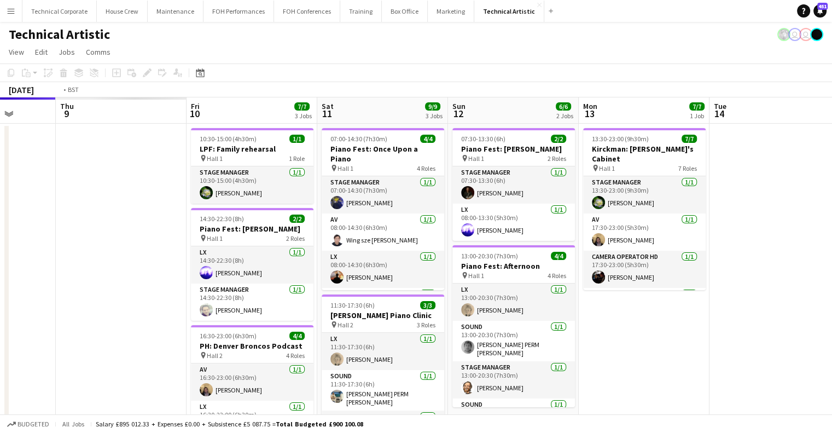
drag, startPoint x: 562, startPoint y: 252, endPoint x: 682, endPoint y: 251, distance: 121.0
click at [681, 252] on app-calendar-viewport "Mon 6 Tue 7 Wed 8 Thu 9 Fri 10 7/7 3 Jobs Sat 11 9/9 3 Jobs Sun 12 6/6 2 Jobs M…" at bounding box center [416, 415] width 832 height 637
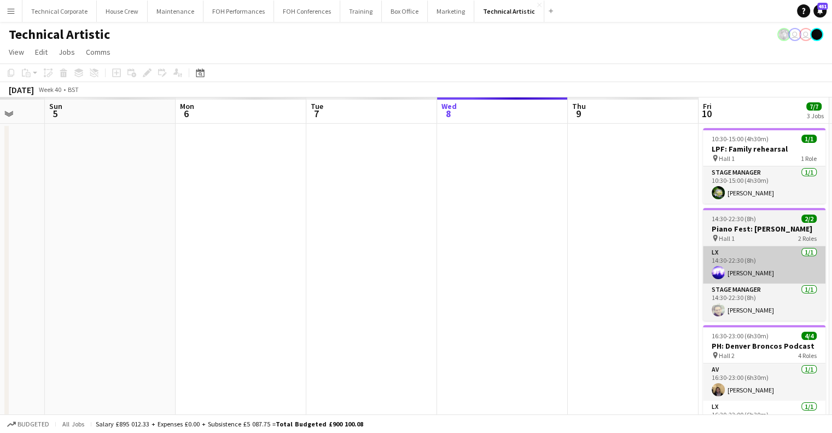
scroll to position [0, 348]
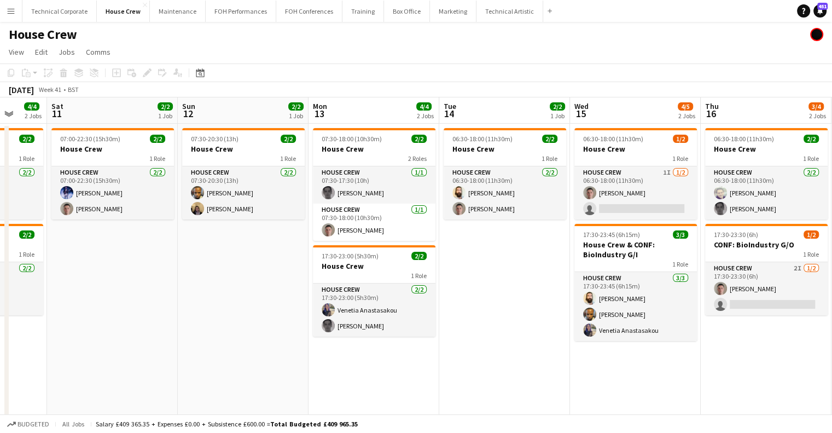
scroll to position [0, 358]
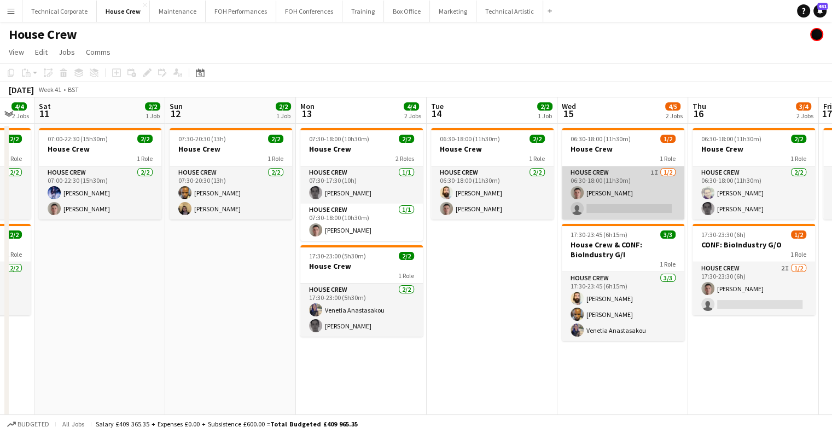
click at [601, 200] on app-card-role "House Crew 1I [DATE] 06:30-18:00 (11h30m) [PERSON_NAME] single-neutral-actions" at bounding box center [623, 192] width 123 height 53
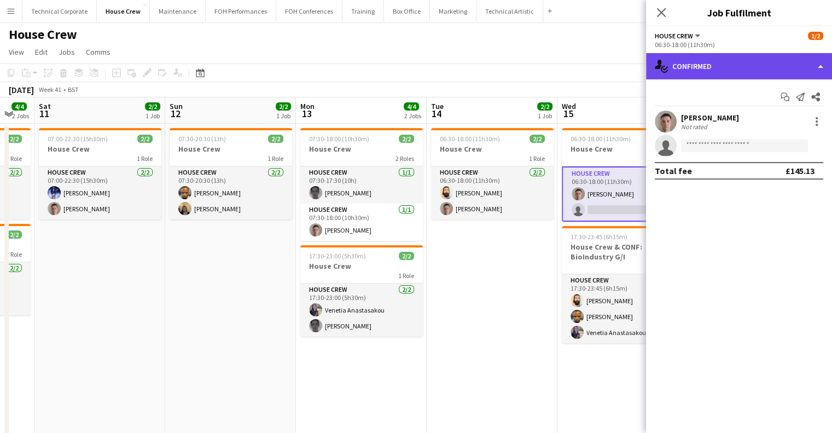
click at [737, 68] on div "single-neutral-actions-check-2 Confirmed" at bounding box center [739, 66] width 186 height 26
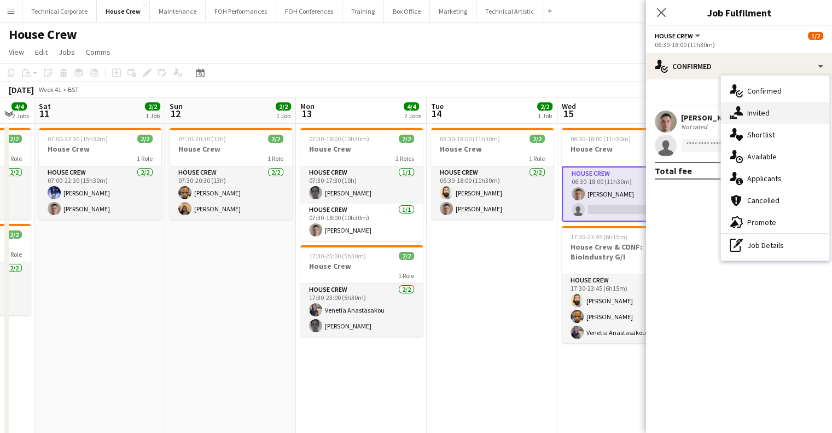
click at [753, 115] on span "Invited" at bounding box center [759, 113] width 22 height 10
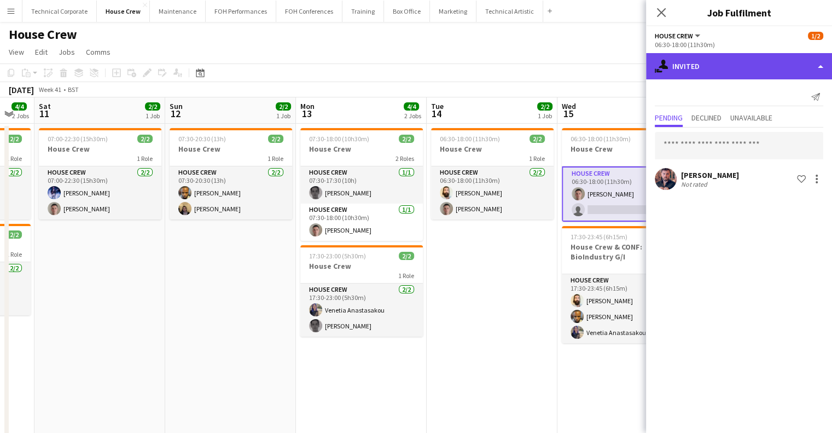
click at [742, 68] on div "single-neutral-actions-share-1 Invited" at bounding box center [739, 66] width 186 height 26
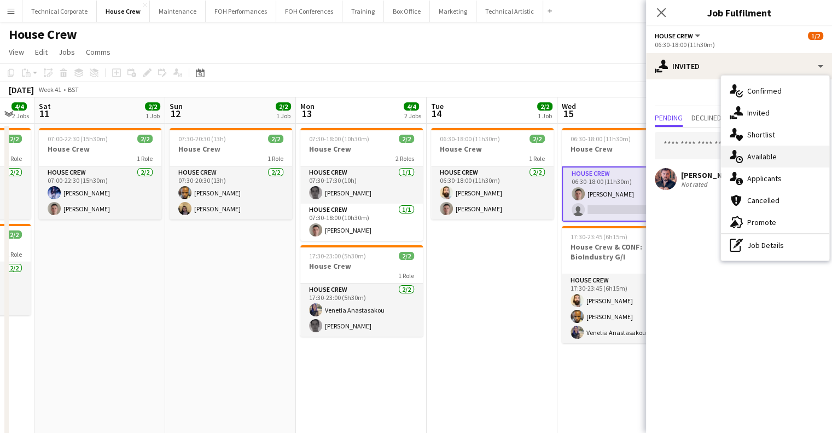
click at [760, 159] on span "Available" at bounding box center [763, 157] width 30 height 10
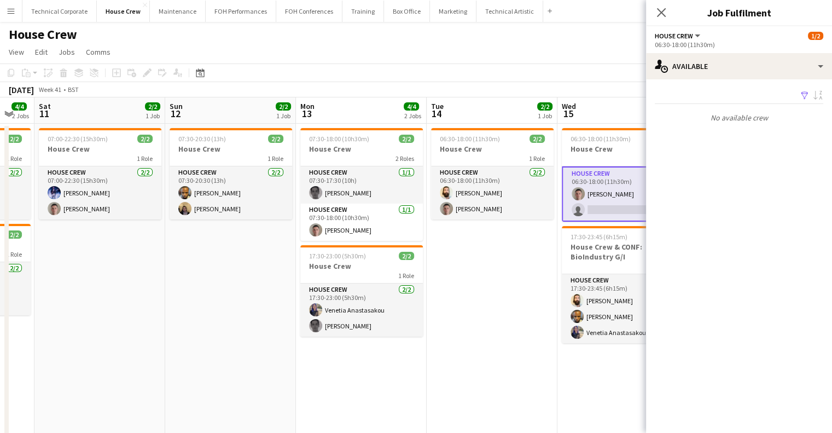
click at [495, 302] on app-date-cell "06:30-18:00 (11h30m) 2/2 House Crew 1 Role House Crew 2/2 06:30-18:00 (11h30m) …" at bounding box center [492, 285] width 131 height 322
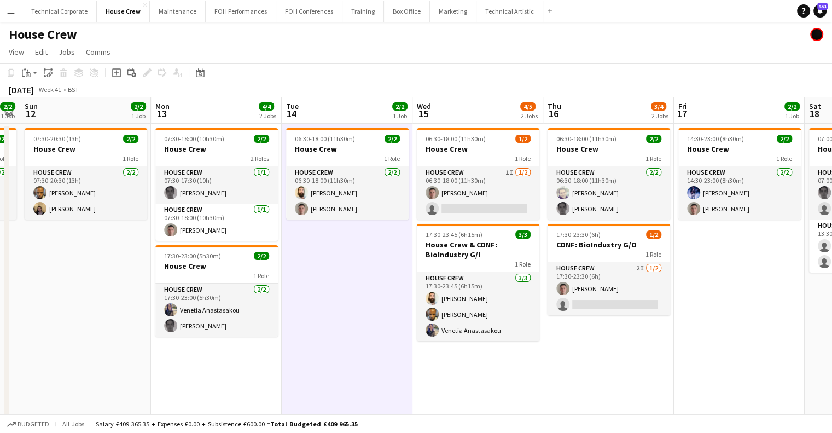
scroll to position [0, 504]
click at [472, 158] on div "1 Role" at bounding box center [477, 158] width 123 height 9
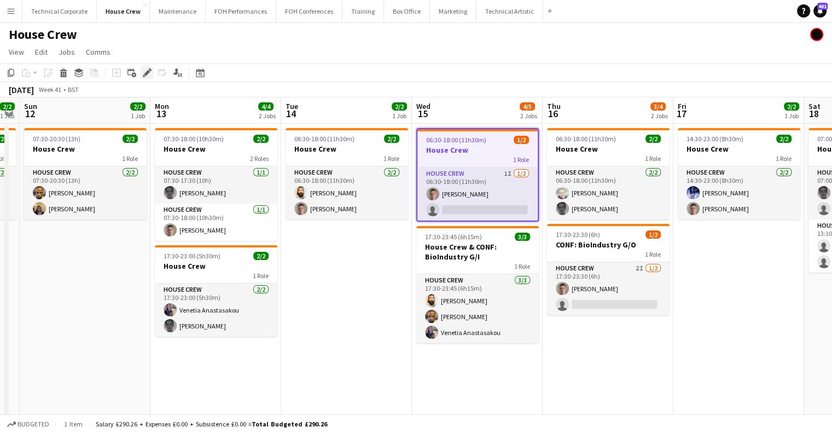
click at [149, 72] on icon at bounding box center [147, 73] width 6 height 6
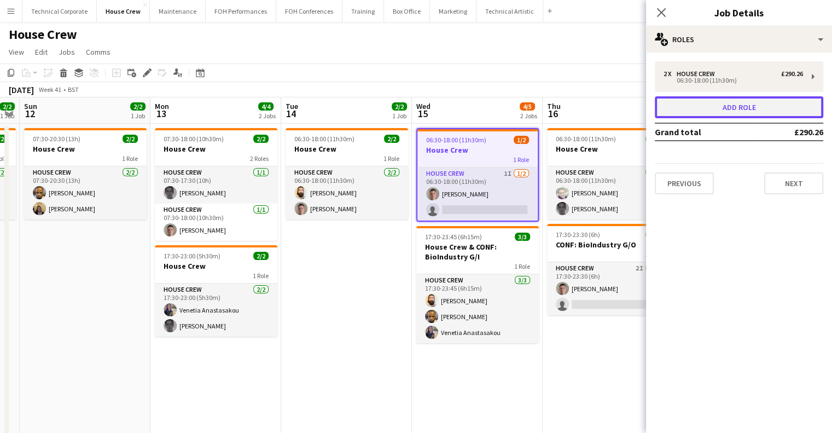
click at [702, 113] on button "Add role" at bounding box center [739, 107] width 169 height 22
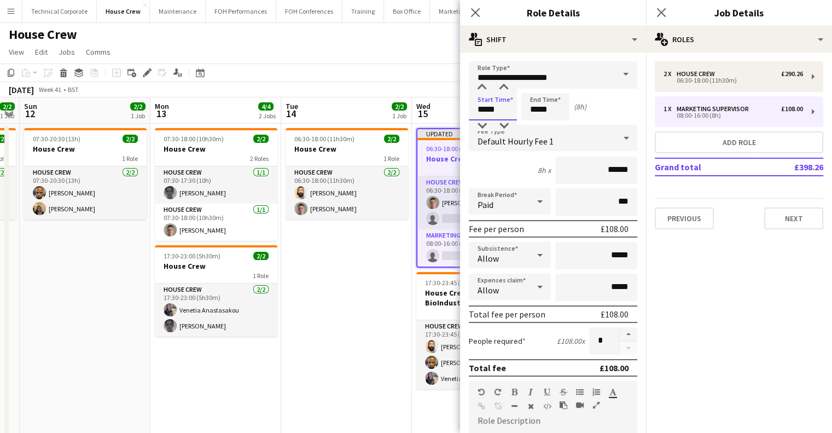
drag, startPoint x: 506, startPoint y: 110, endPoint x: 370, endPoint y: 100, distance: 136.1
click at [370, 100] on body "Menu Boards Boards Boards All jobs Status Workforce Workforce My Workforce Recr…" at bounding box center [416, 232] width 832 height 464
type input "*****"
click at [370, 349] on app-date-cell "06:30-18:00 (11h30m) 2/2 House Crew 1 Role House Crew 2/2 06:30-18:00 (11h30m) …" at bounding box center [346, 285] width 131 height 322
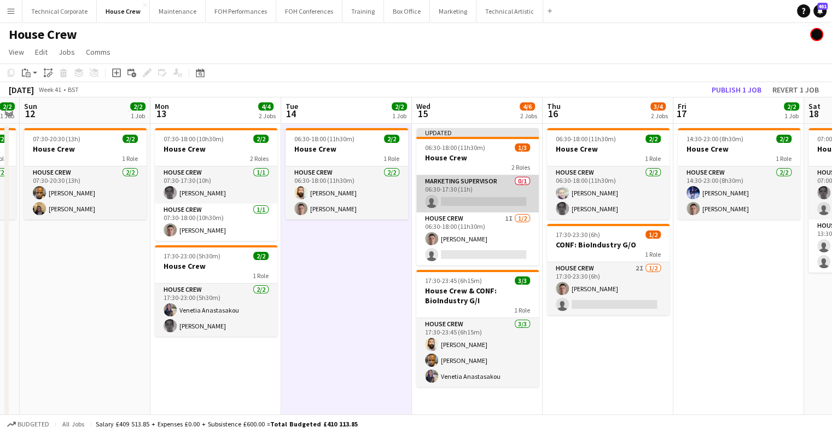
click at [473, 209] on app-card-role "Marketing Supervisor 0/1 06:30-17:30 (11h) single-neutral-actions" at bounding box center [477, 193] width 123 height 37
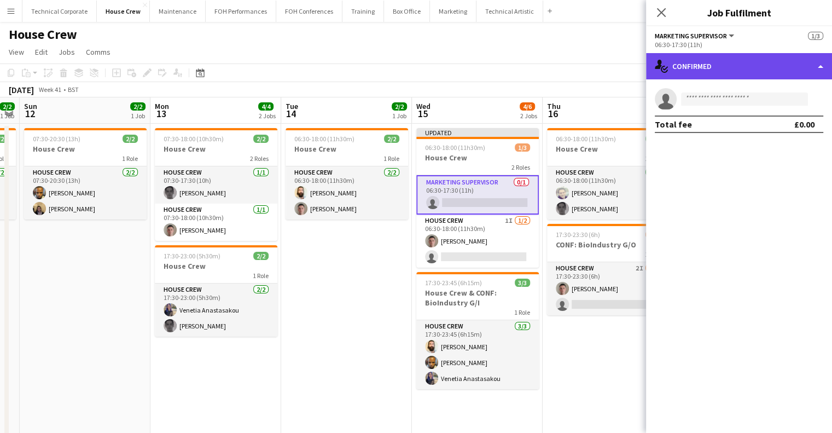
click at [762, 60] on div "single-neutral-actions-check-2 Confirmed" at bounding box center [739, 66] width 186 height 26
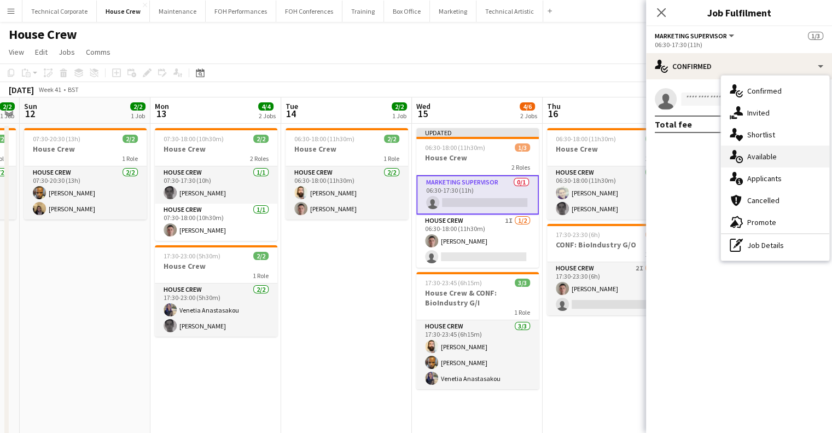
click at [774, 156] on span "Available" at bounding box center [763, 157] width 30 height 10
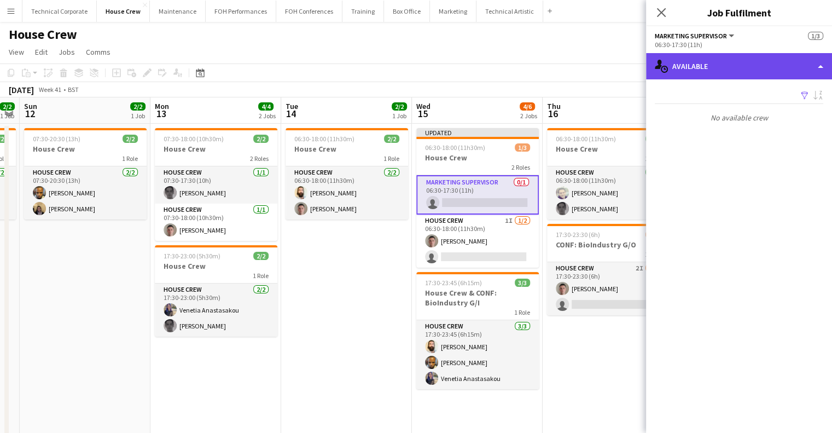
click at [710, 65] on div "single-neutral-actions-upload Available" at bounding box center [739, 66] width 186 height 26
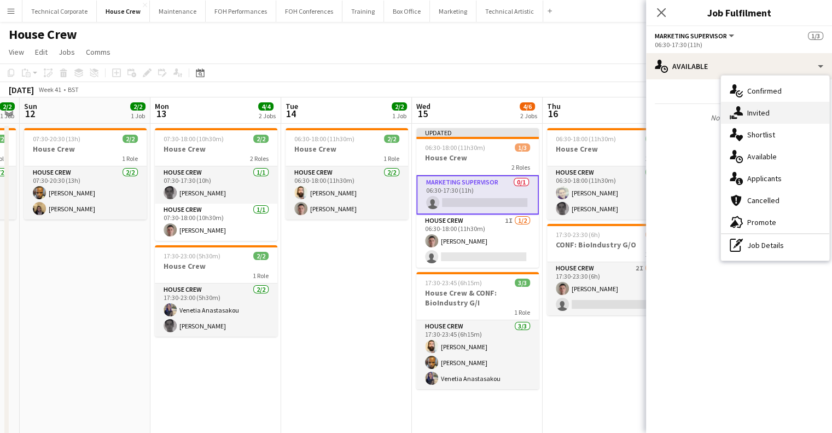
click at [741, 102] on div "single-neutral-actions-share-1 Invited" at bounding box center [775, 113] width 108 height 22
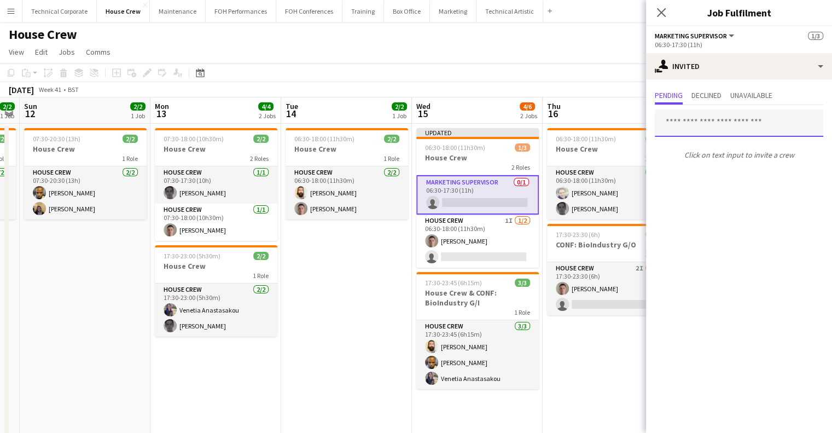
click at [720, 124] on input "text" at bounding box center [739, 122] width 169 height 27
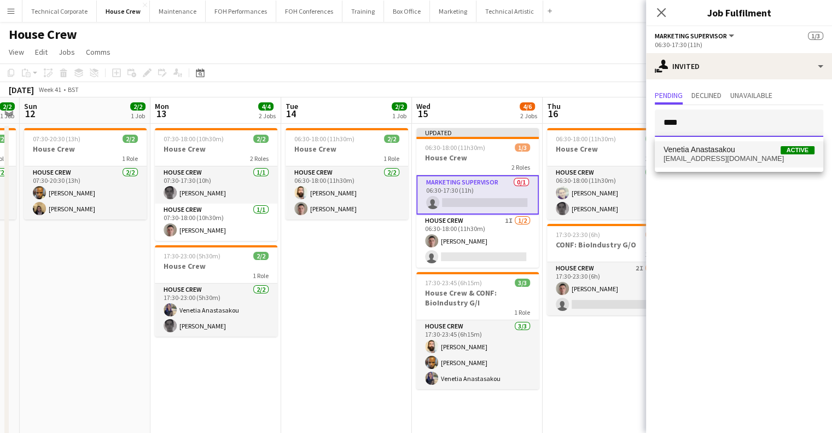
type input "****"
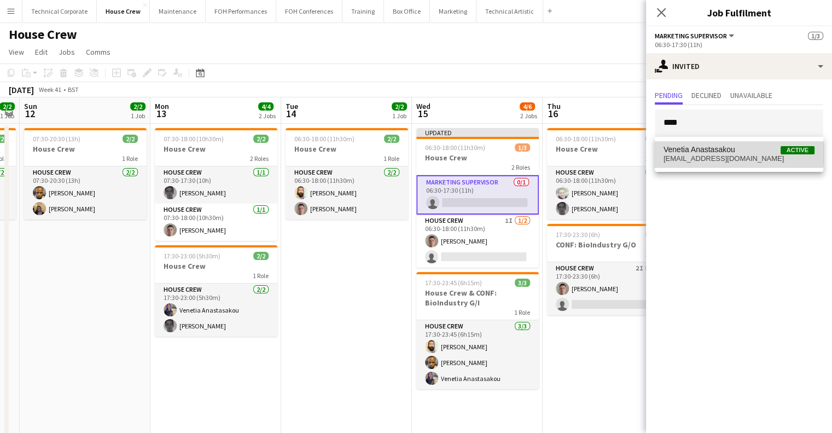
click at [726, 149] on span "Venetia Anastasakou" at bounding box center [700, 149] width 72 height 9
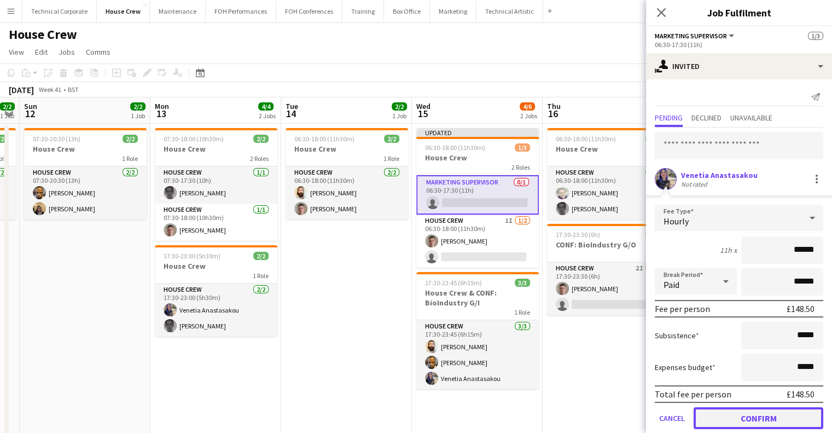
click at [750, 407] on button "Confirm" at bounding box center [759, 418] width 130 height 22
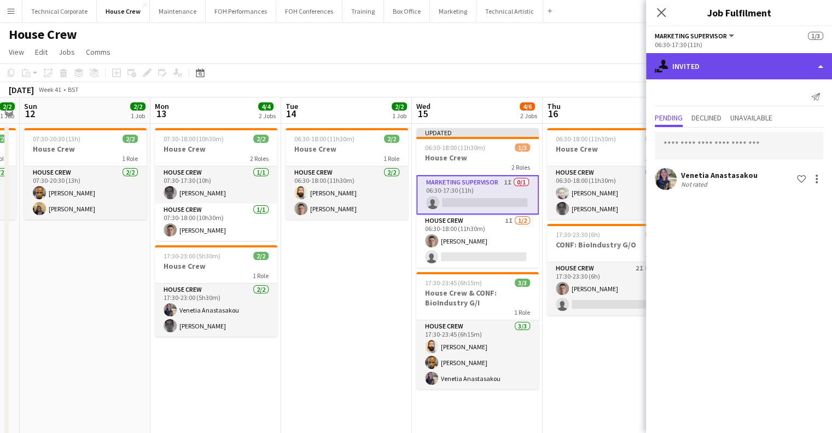
click at [738, 65] on div "single-neutral-actions-share-1 Invited" at bounding box center [739, 66] width 186 height 26
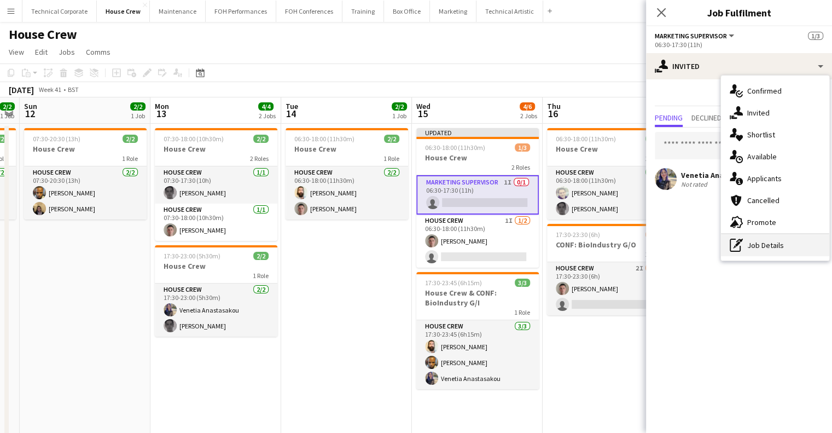
click at [772, 244] on div "pen-write Job Details" at bounding box center [775, 245] width 108 height 22
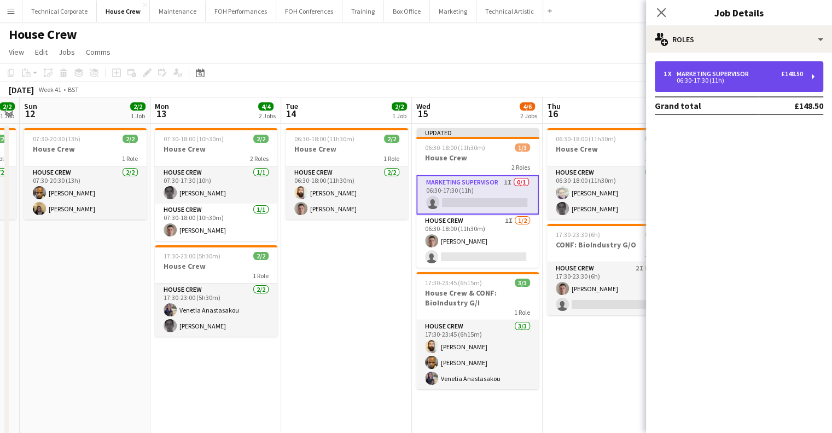
click at [749, 68] on div "1 x Marketing Supervisor £148.50 06:30-17:30 (11h)" at bounding box center [739, 76] width 169 height 31
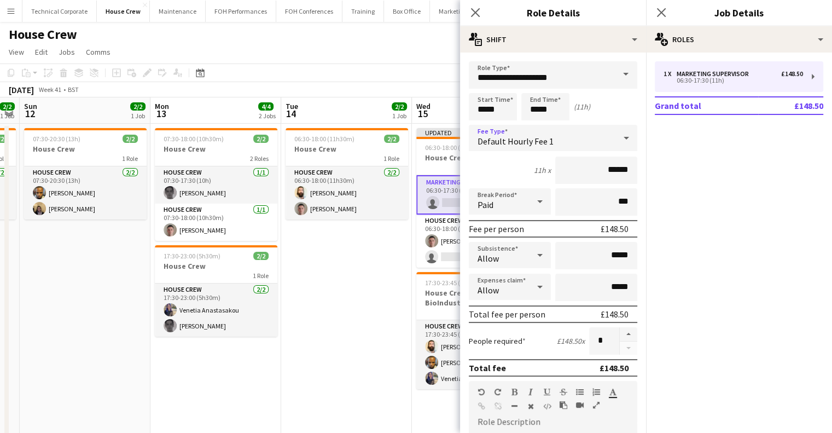
click at [546, 144] on span "Default Hourly Fee 1" at bounding box center [516, 141] width 76 height 11
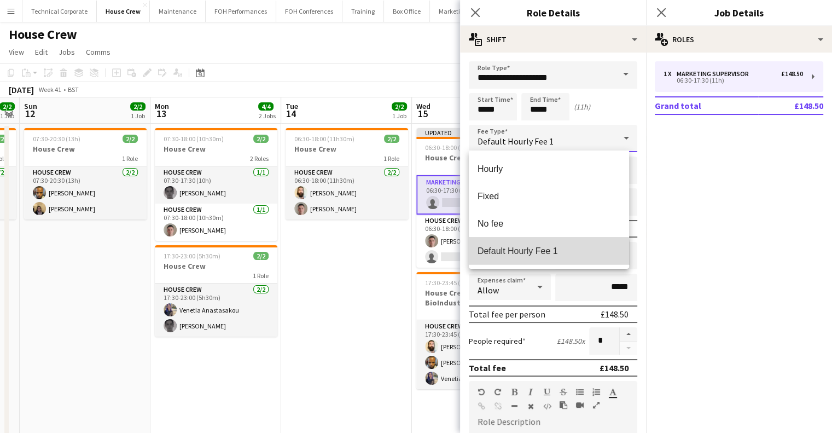
click at [542, 261] on mat-option "Default Hourly Fee 1" at bounding box center [549, 250] width 160 height 27
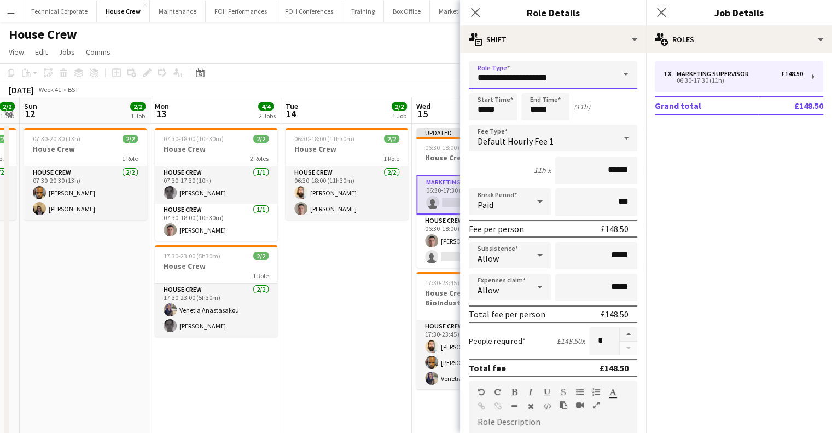
drag, startPoint x: 568, startPoint y: 80, endPoint x: 368, endPoint y: 40, distance: 203.7
click at [368, 40] on body "Menu Boards Boards Boards All jobs Status Workforce Workforce My Workforce Recr…" at bounding box center [416, 232] width 832 height 464
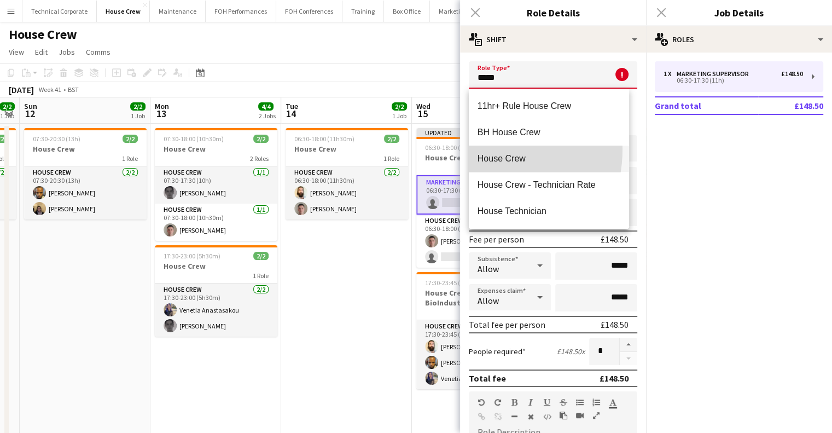
click at [475, 149] on mat-option "House Crew" at bounding box center [549, 159] width 160 height 26
type input "**********"
type input "******"
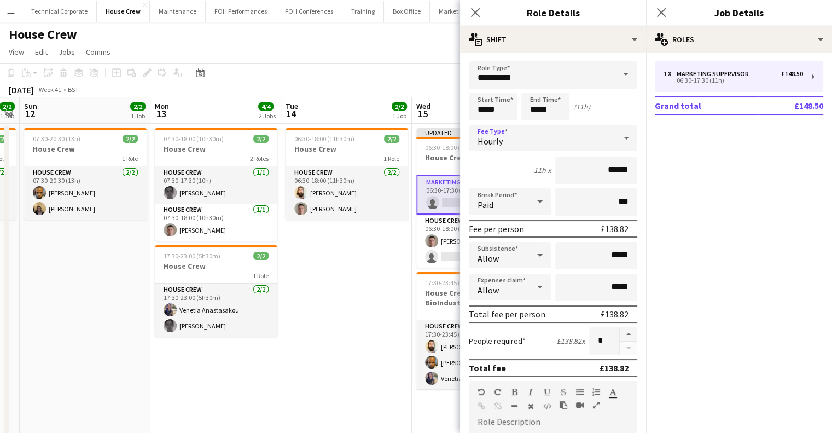
click at [526, 134] on div "Hourly" at bounding box center [542, 138] width 147 height 26
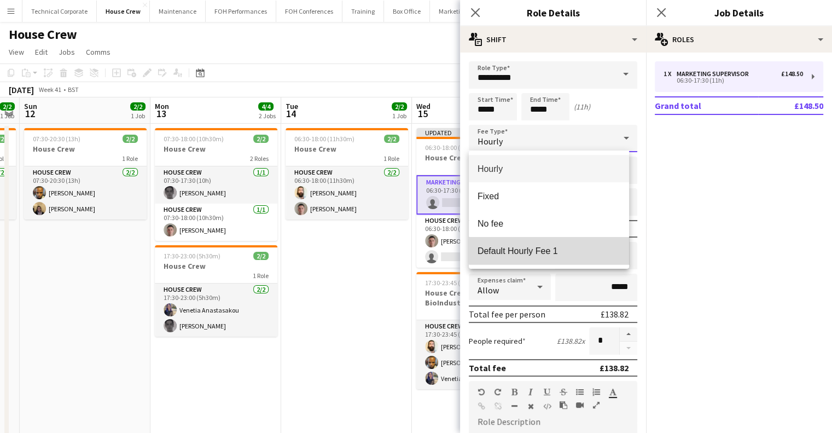
click at [552, 251] on span "Default Hourly Fee 1" at bounding box center [549, 251] width 143 height 10
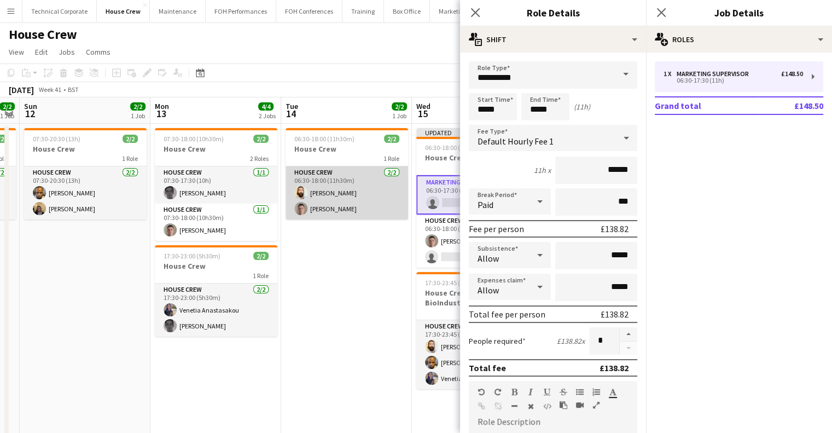
click at [357, 209] on app-card-role "House Crew 2/2 06:30-18:00 (11h30m) Justin Gartry Robert Buckland" at bounding box center [347, 192] width 123 height 53
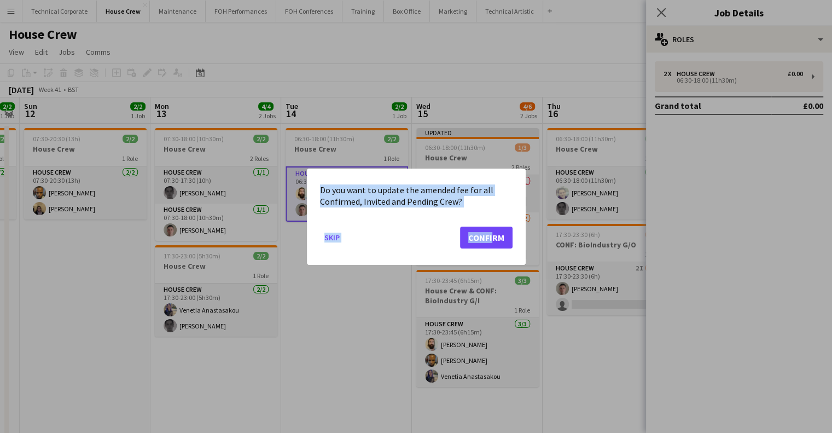
drag, startPoint x: 372, startPoint y: 278, endPoint x: 488, endPoint y: 238, distance: 122.7
click at [488, 238] on div "Do you want to update the amended fee for all Confirmed, Invited and Pending Cr…" at bounding box center [416, 216] width 832 height 433
click at [488, 238] on button "Confirm" at bounding box center [486, 237] width 53 height 22
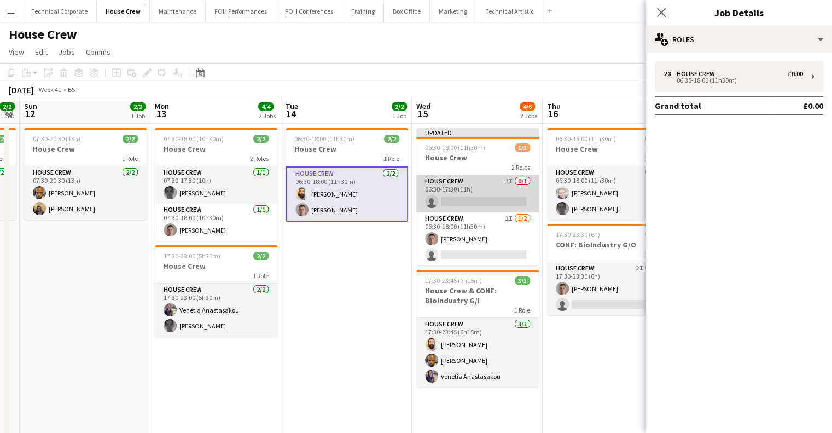
click at [484, 199] on app-card-role "House Crew 1I 0/1 06:30-17:30 (11h) single-neutral-actions" at bounding box center [477, 193] width 123 height 37
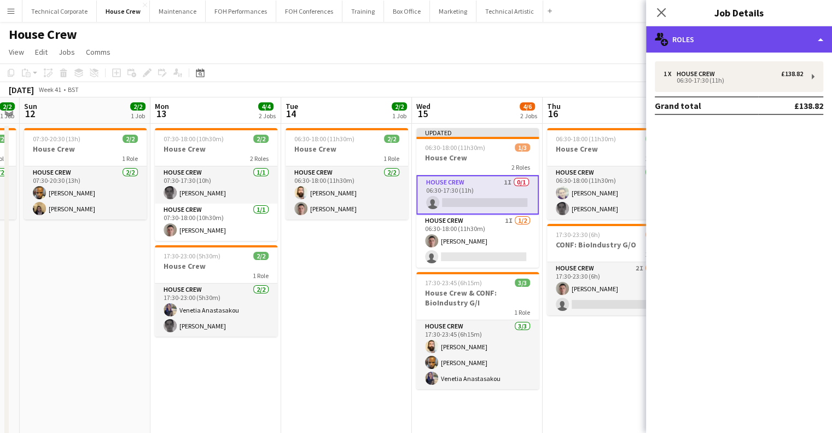
click at [707, 45] on div "multiple-users-add Roles" at bounding box center [739, 39] width 186 height 26
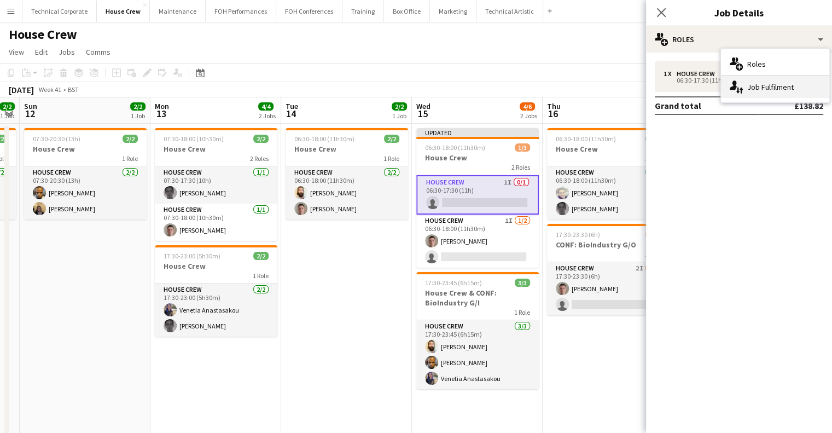
click at [753, 91] on div "single-neutral-actions-up-down Job Fulfilment" at bounding box center [775, 87] width 108 height 22
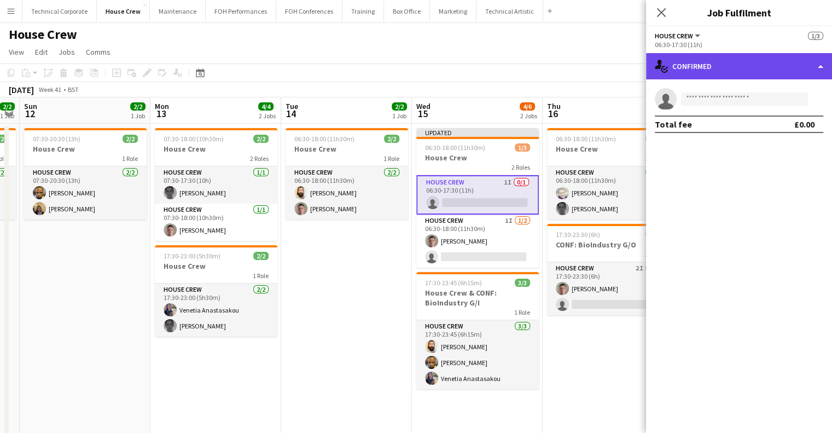
click at [743, 60] on div "single-neutral-actions-check-2 Confirmed" at bounding box center [739, 66] width 186 height 26
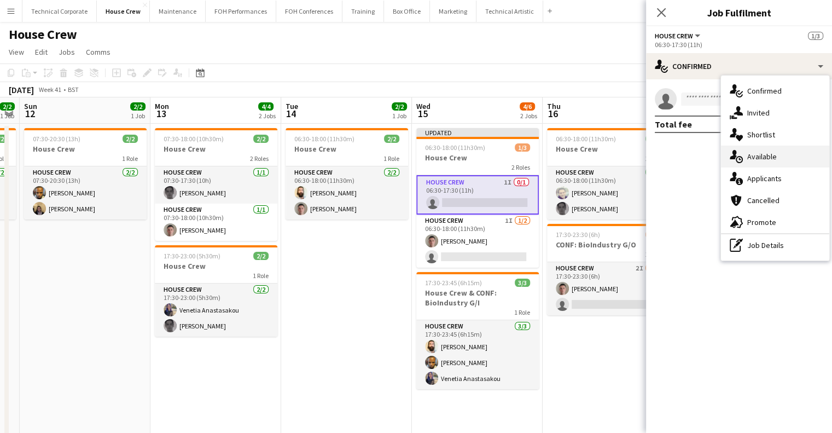
click at [757, 151] on div "single-neutral-actions-upload Available" at bounding box center [775, 157] width 108 height 22
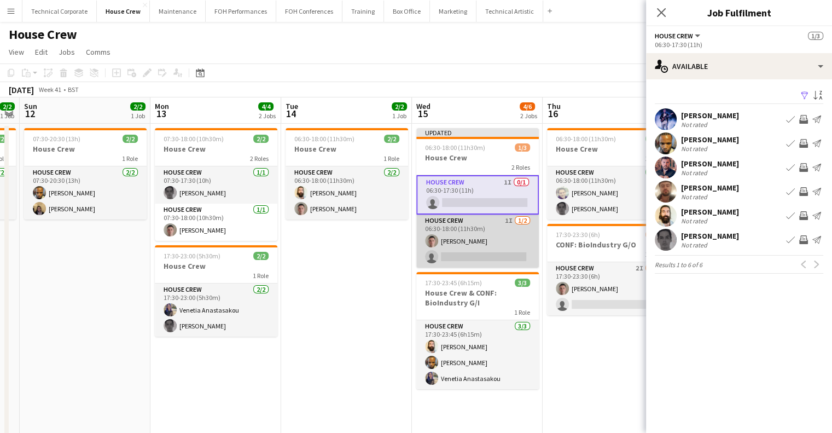
click at [472, 237] on app-card-role "House Crew 1I 1/2 06:30-18:00 (11h30m) Robert Buckland single-neutral-actions" at bounding box center [477, 241] width 123 height 53
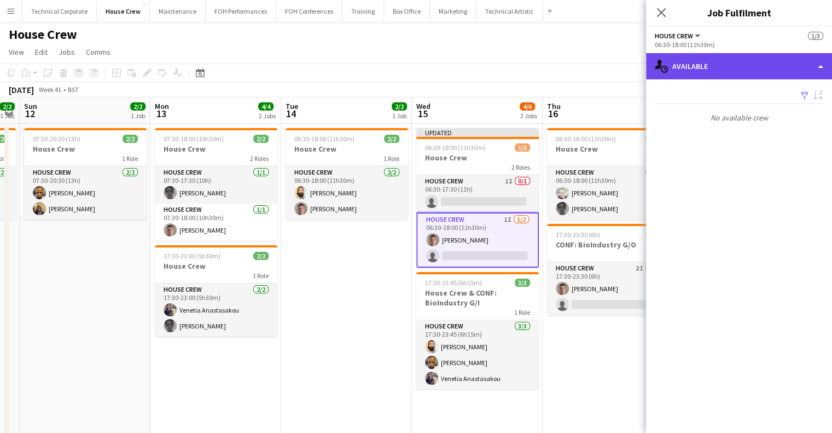
click at [703, 71] on div "single-neutral-actions-upload Available" at bounding box center [739, 66] width 186 height 26
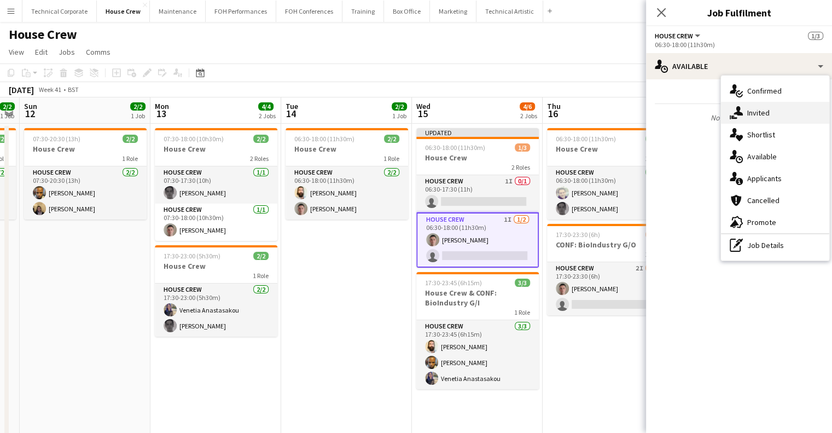
click at [733, 108] on icon "single-neutral-actions-share-1" at bounding box center [736, 112] width 13 height 13
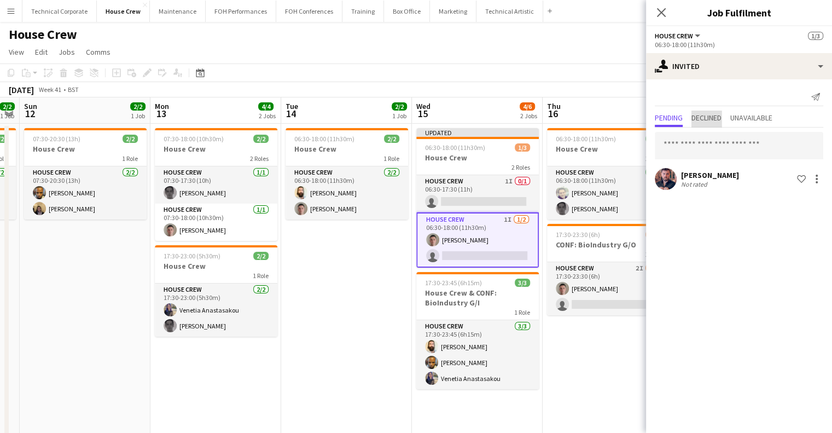
click at [701, 115] on span "Declined" at bounding box center [707, 118] width 30 height 8
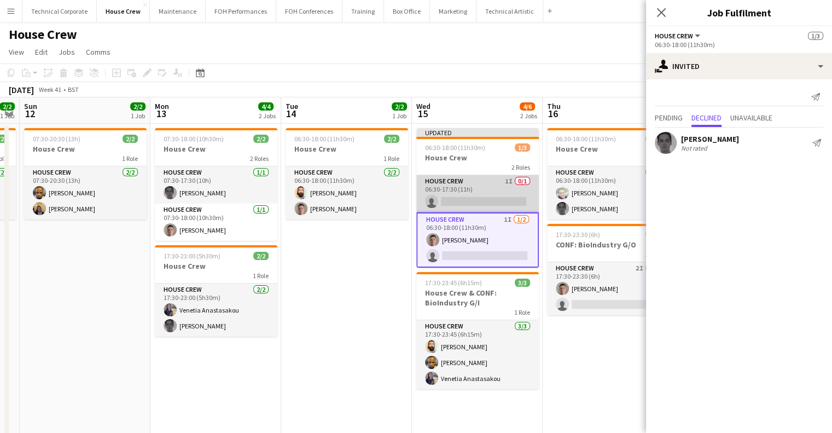
click at [471, 177] on app-card-role "House Crew 1I 0/1 06:30-17:30 (11h) single-neutral-actions" at bounding box center [477, 193] width 123 height 37
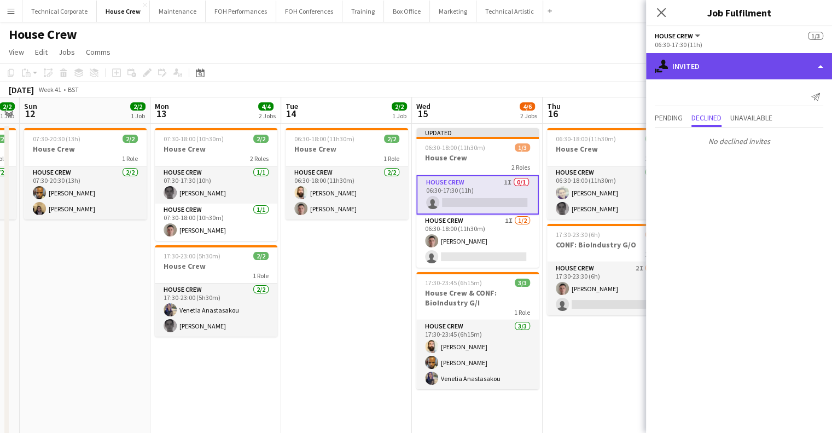
click at [716, 66] on div "single-neutral-actions-share-1 Invited" at bounding box center [739, 66] width 186 height 26
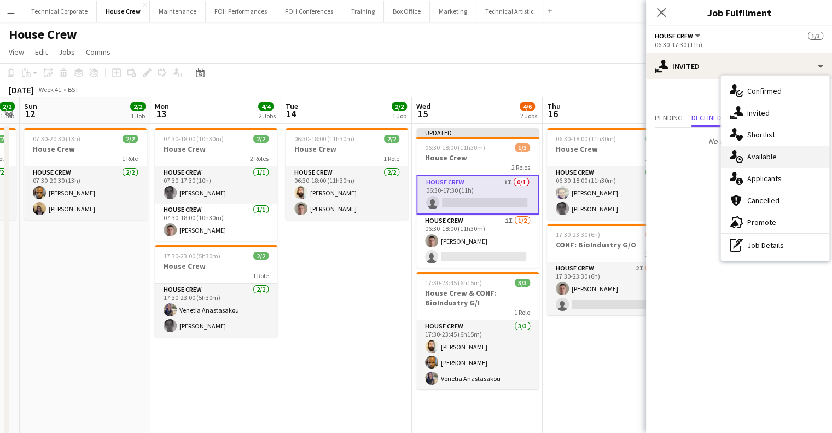
click at [749, 147] on div "single-neutral-actions-upload Available" at bounding box center [775, 157] width 108 height 22
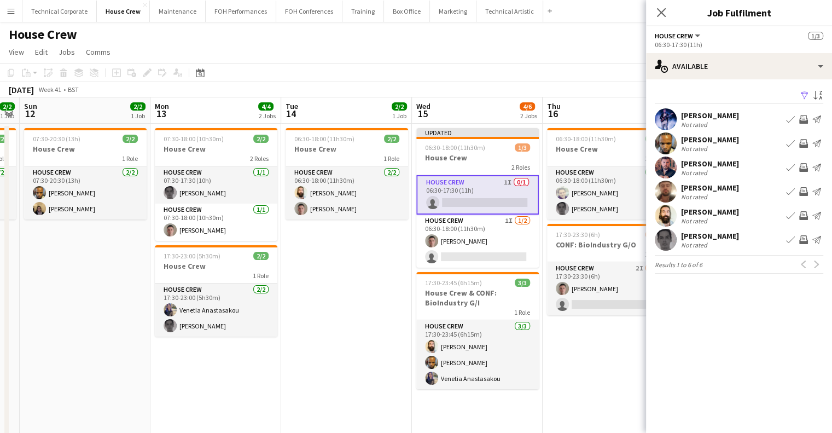
click at [802, 113] on button "Invite crew" at bounding box center [803, 119] width 13 height 13
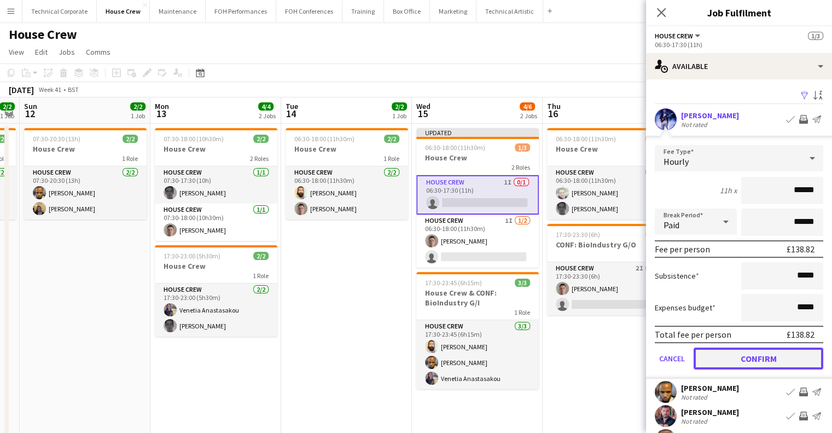
click at [775, 350] on button "Confirm" at bounding box center [759, 359] width 130 height 22
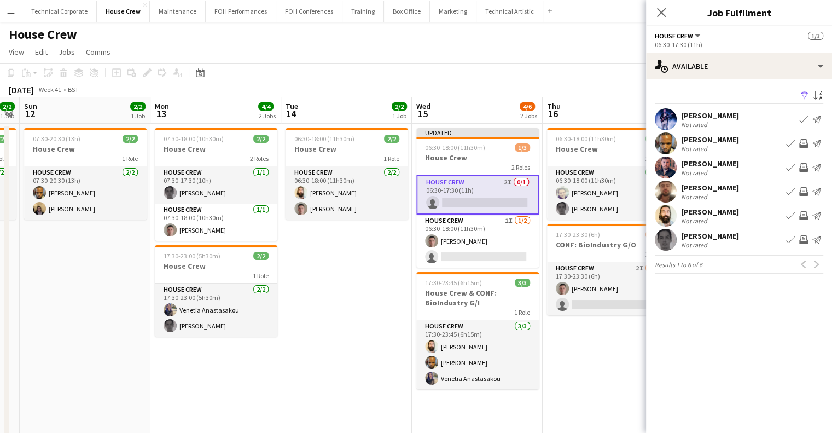
click at [806, 192] on app-icon "Invite crew" at bounding box center [804, 191] width 9 height 9
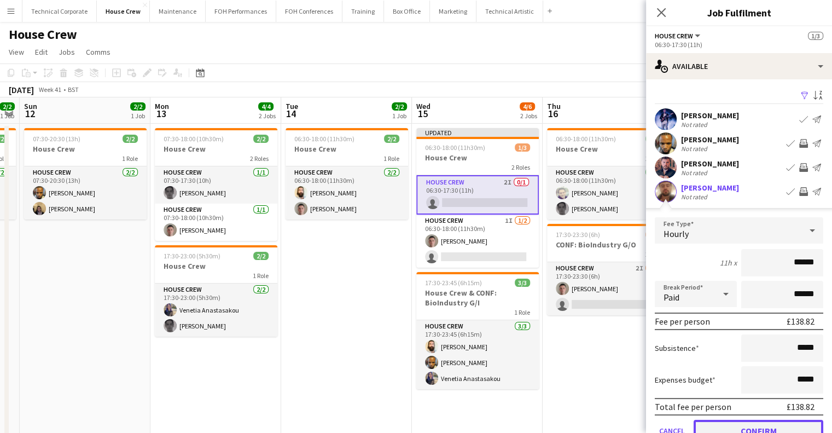
click at [741, 426] on button "Confirm" at bounding box center [759, 431] width 130 height 22
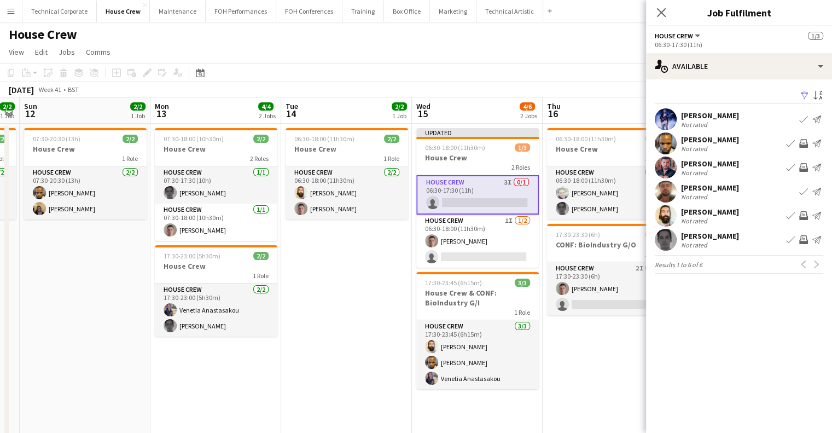
click at [346, 298] on app-date-cell "06:30-18:00 (11h30m) 2/2 House Crew 1 Role House Crew 2/2 06:30-18:00 (11h30m) …" at bounding box center [346, 285] width 131 height 322
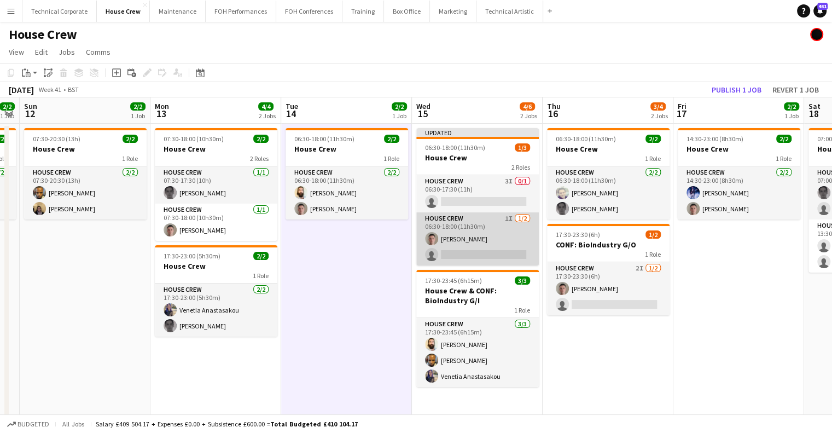
click at [464, 237] on app-card-role "House Crew 1I 1/2 06:30-18:00 (11h30m) Robert Buckland single-neutral-actions" at bounding box center [477, 238] width 123 height 53
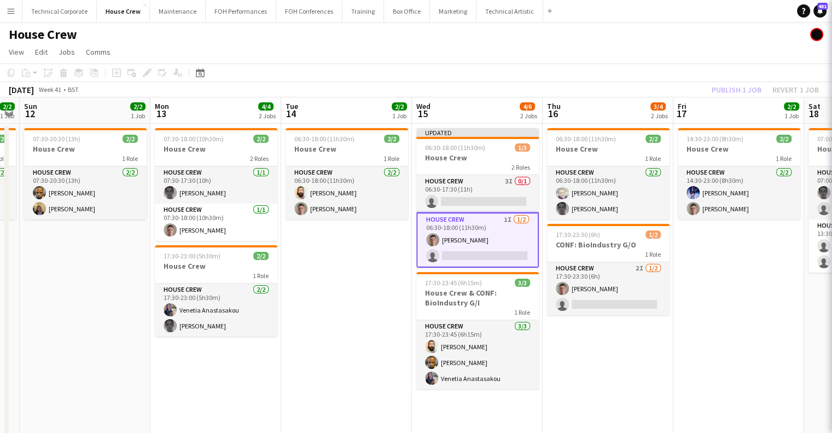
click at [464, 237] on app-card-role "House Crew 1I 1/2 06:30-18:00 (11h30m) Robert Buckland single-neutral-actions" at bounding box center [477, 239] width 123 height 55
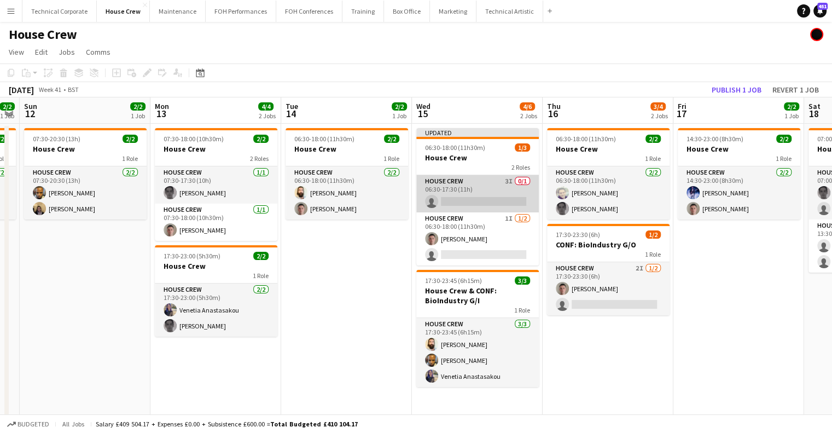
click at [487, 209] on app-card-role "House Crew 3I 0/1 06:30-17:30 (11h) single-neutral-actions" at bounding box center [477, 193] width 123 height 37
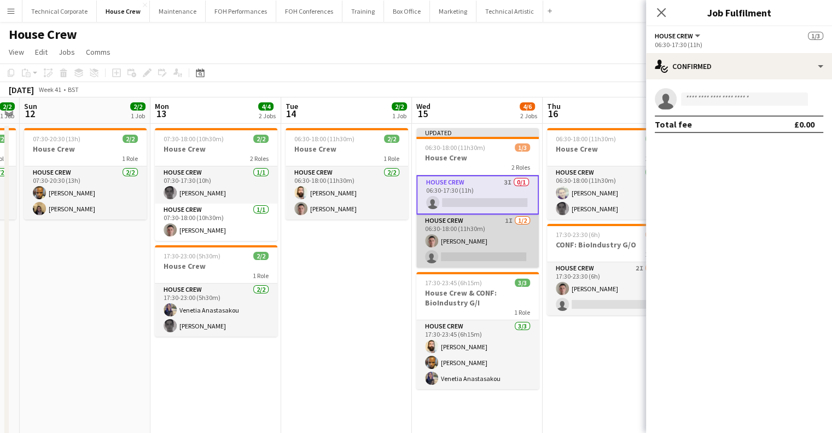
click at [487, 240] on app-card-role "House Crew 1I 1/2 06:30-18:00 (11h30m) Robert Buckland single-neutral-actions" at bounding box center [477, 241] width 123 height 53
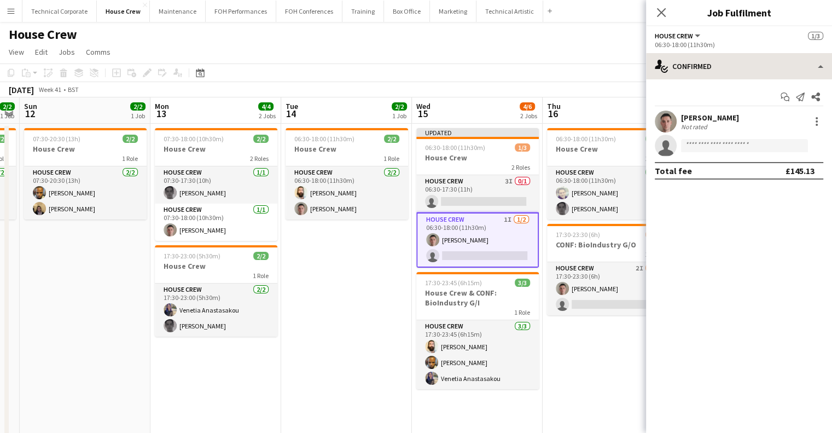
drag, startPoint x: 747, startPoint y: 80, endPoint x: 731, endPoint y: 55, distance: 29.5
click at [731, 55] on div "single-neutral-actions-check-2 Confirmed single-neutral-actions-check-2 Confirm…" at bounding box center [739, 243] width 186 height 380
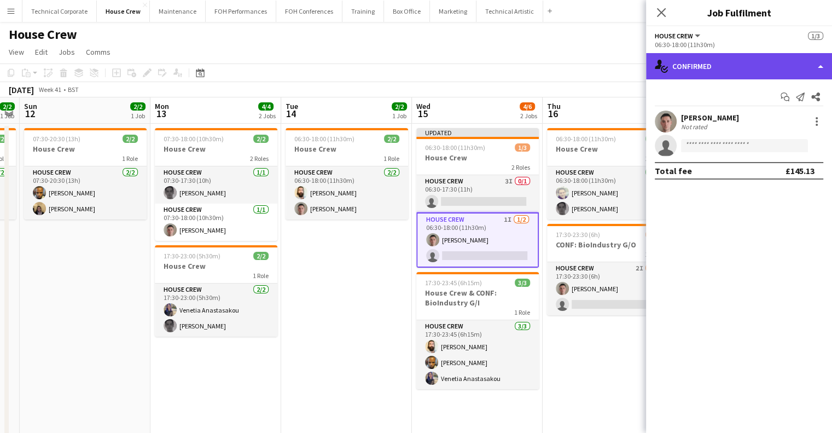
click at [731, 55] on div "single-neutral-actions-check-2 Confirmed" at bounding box center [739, 66] width 186 height 26
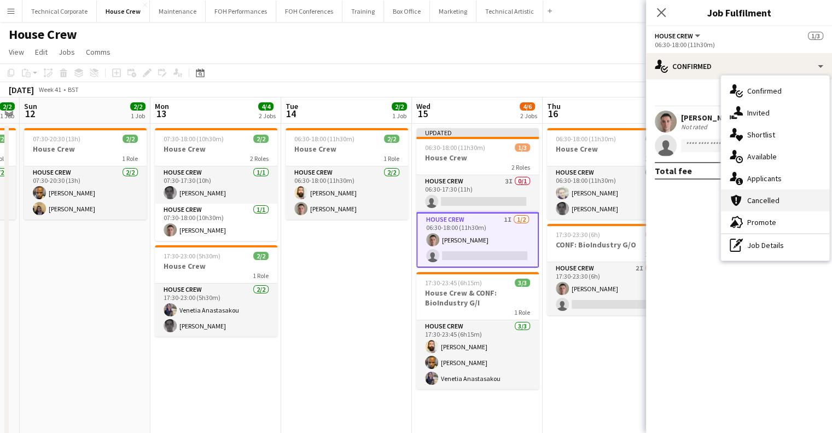
click at [754, 197] on span "Cancelled" at bounding box center [764, 200] width 32 height 10
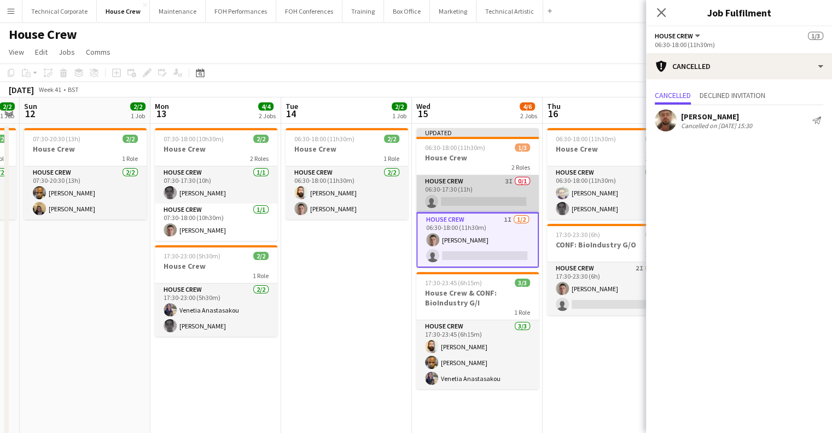
click at [479, 189] on app-card-role "House Crew 3I 0/1 06:30-17:30 (11h) single-neutral-actions" at bounding box center [477, 193] width 123 height 37
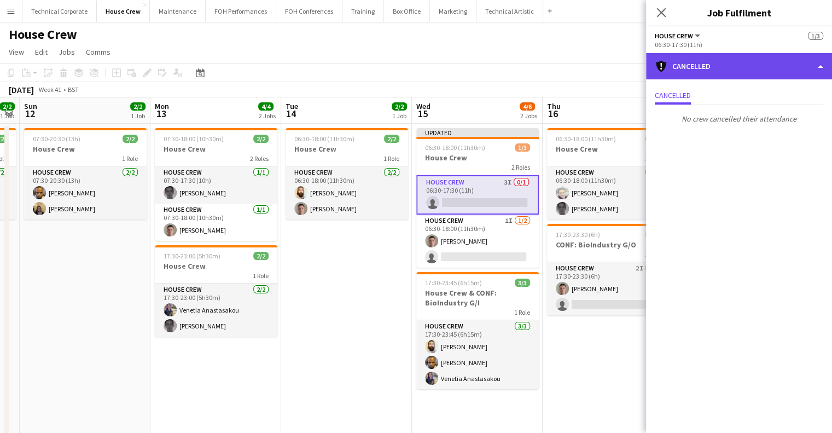
click at [710, 65] on div "cancellation Cancelled" at bounding box center [739, 66] width 186 height 26
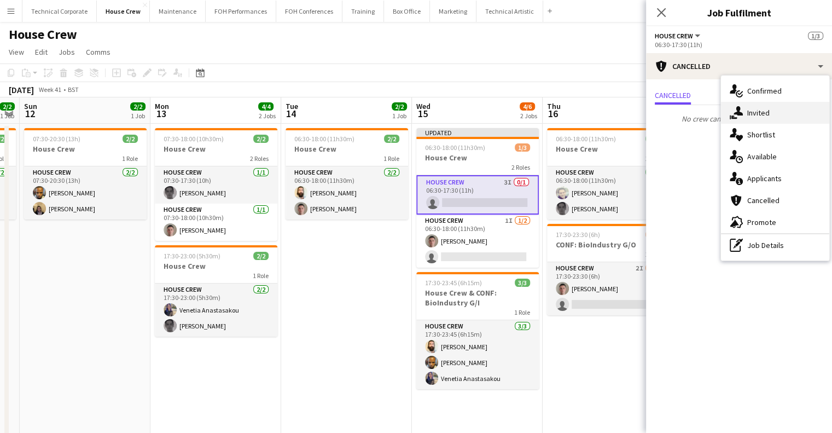
click at [746, 115] on div "single-neutral-actions-share-1 Invited" at bounding box center [775, 113] width 108 height 22
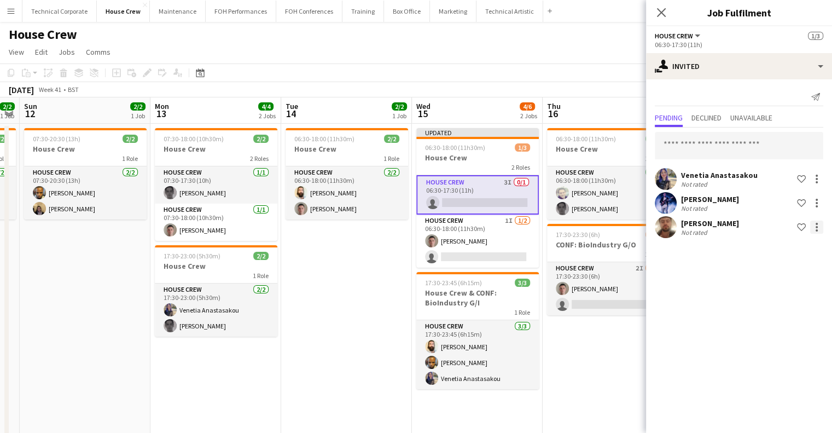
click at [818, 229] on div at bounding box center [817, 230] width 2 height 2
click at [788, 325] on span "Cancel invitation" at bounding box center [782, 325] width 64 height 9
click at [350, 297] on app-date-cell "06:30-18:00 (11h30m) 2/2 House Crew 1 Role House Crew 2/2 06:30-18:00 (11h30m) …" at bounding box center [346, 285] width 131 height 322
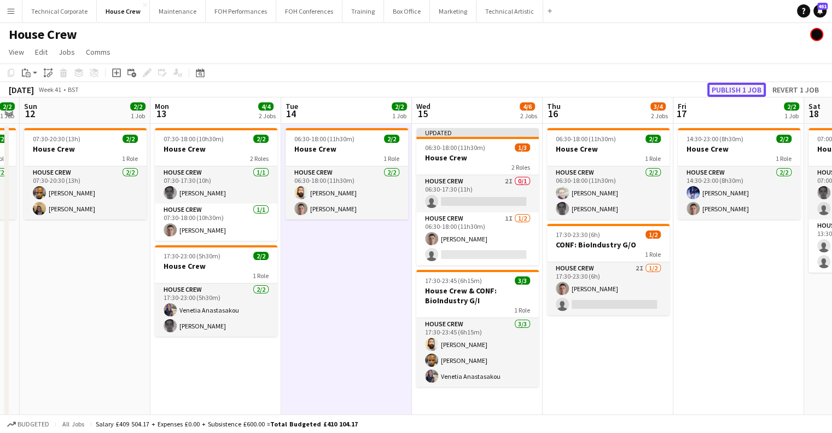
click at [729, 89] on button "Publish 1 job" at bounding box center [737, 90] width 59 height 14
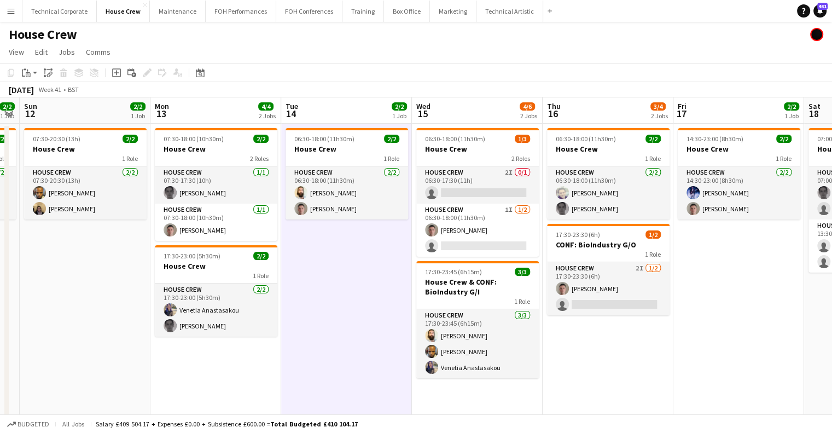
drag, startPoint x: 407, startPoint y: 296, endPoint x: 444, endPoint y: 293, distance: 37.9
click at [444, 293] on app-calendar-viewport "Wed 8 4/4 2 Jobs Thu 9 4/4 2 Jobs Fri 10 4/4 2 Jobs Sat 11 2/2 1 Job Sun 12 2/2…" at bounding box center [416, 271] width 832 height 348
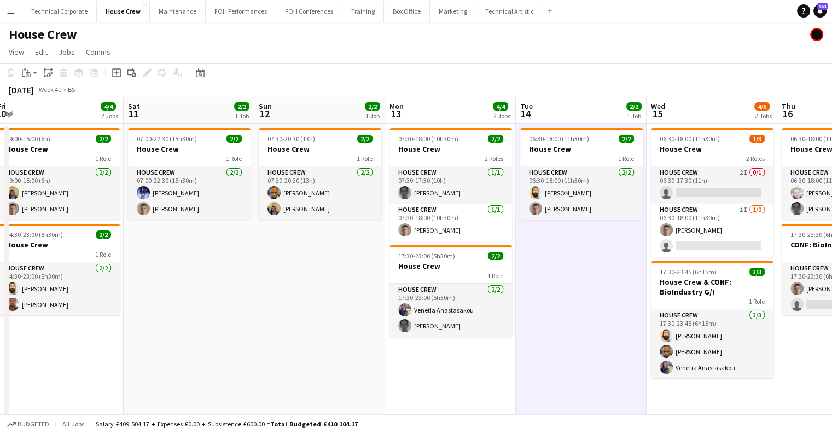
drag, startPoint x: 454, startPoint y: 300, endPoint x: 549, endPoint y: 293, distance: 95.0
click at [548, 293] on app-calendar-viewport "Wed 8 4/4 2 Jobs Thu 9 4/4 2 Jobs Fri 10 4/4 2 Jobs Sat 11 2/2 1 Job Sun 12 2/2…" at bounding box center [416, 271] width 832 height 348
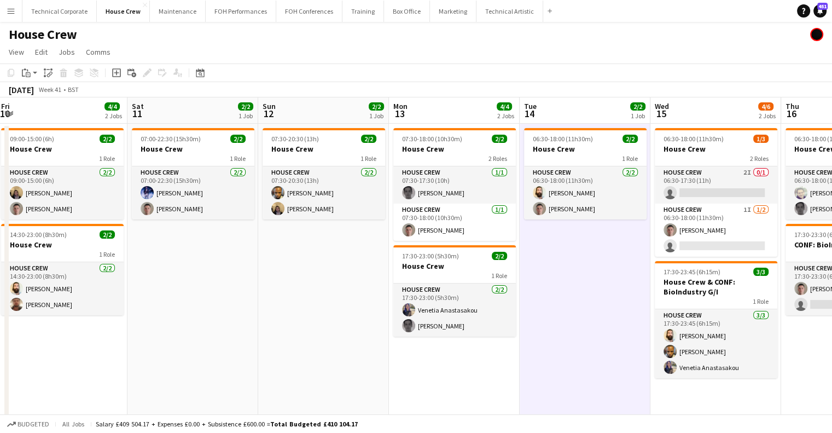
drag, startPoint x: 246, startPoint y: 299, endPoint x: 406, endPoint y: 300, distance: 159.8
click at [426, 297] on app-calendar-viewport "Wed 8 4/4 2 Jobs Thu 9 4/4 2 Jobs Fri 10 4/4 2 Jobs Sat 11 2/2 1 Job Sun 12 2/2…" at bounding box center [416, 271] width 832 height 348
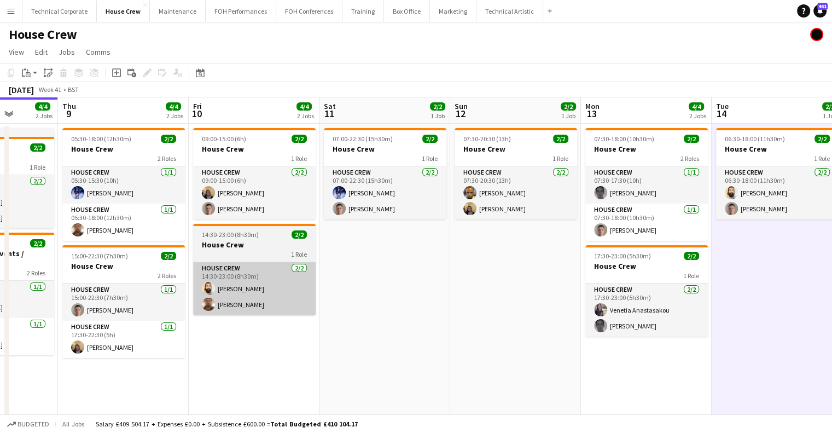
drag, startPoint x: 323, startPoint y: 299, endPoint x: 375, endPoint y: 292, distance: 52.5
click at [375, 292] on app-calendar-viewport "Mon 6 4/4 2 Jobs Tue 7 6/6 3 Jobs Wed 8 4/4 2 Jobs Thu 9 4/4 2 Jobs Fri 10 4/4 …" at bounding box center [416, 271] width 832 height 348
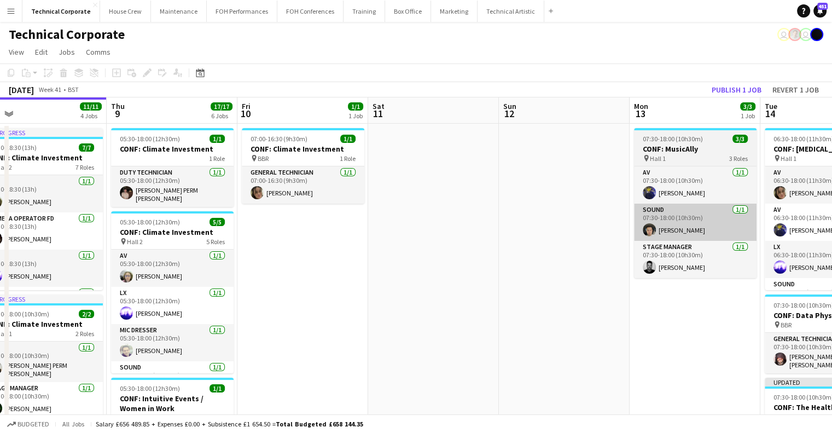
drag, startPoint x: 575, startPoint y: 228, endPoint x: 626, endPoint y: 222, distance: 50.6
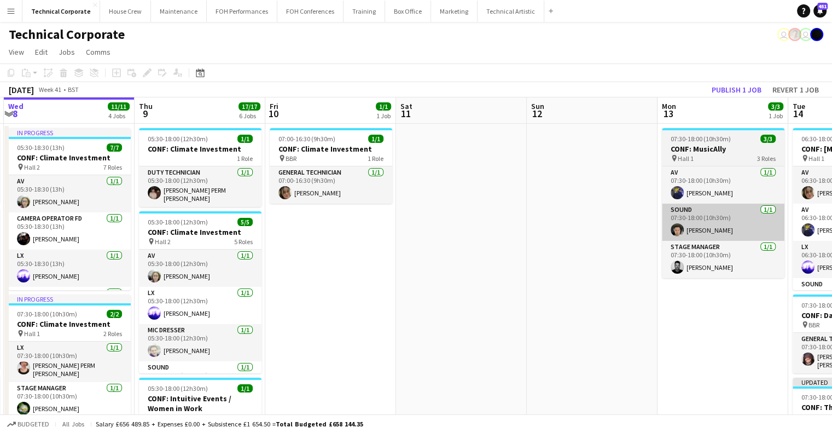
drag, startPoint x: 620, startPoint y: 222, endPoint x: 327, endPoint y: 227, distance: 293.4
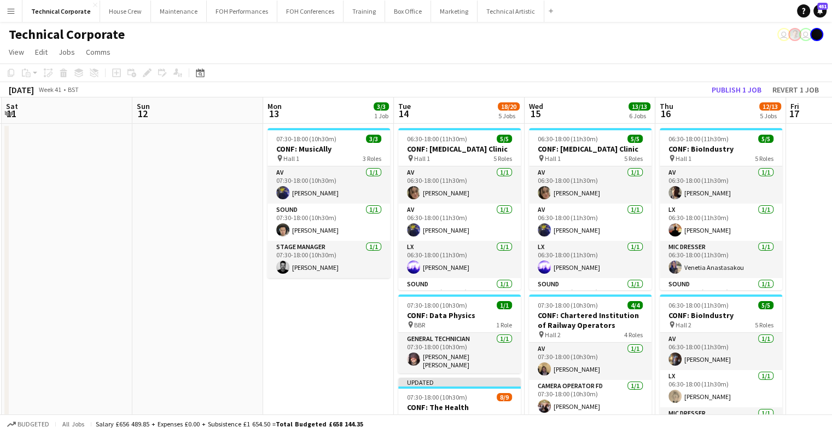
drag, startPoint x: 328, startPoint y: 249, endPoint x: 321, endPoint y: 256, distance: 10.1
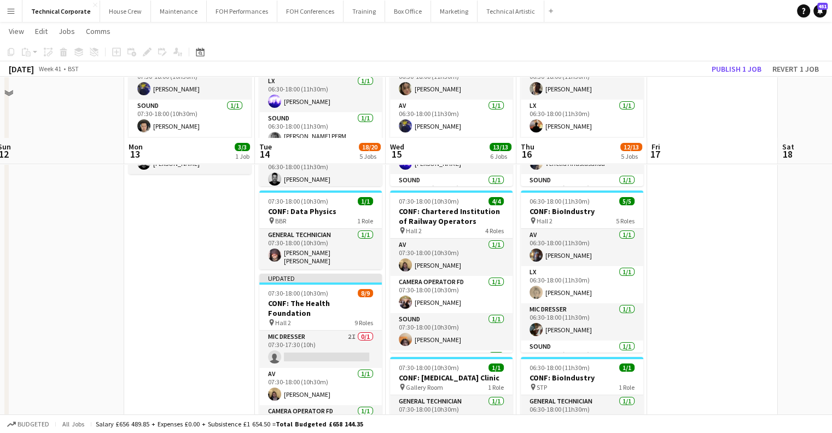
scroll to position [164, 0]
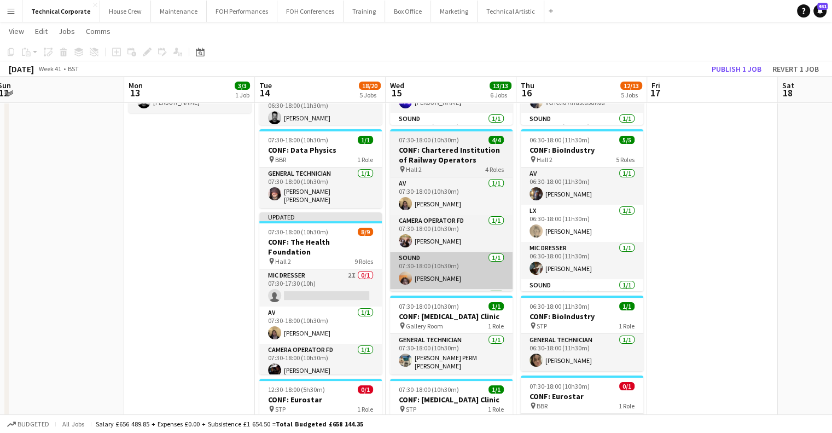
drag, startPoint x: 319, startPoint y: 273, endPoint x: 424, endPoint y: 257, distance: 105.8
click at [319, 272] on app-card-role "Mic Dresser 2I 0/1 07:30-17:30 (10h) single-neutral-actions" at bounding box center [320, 287] width 123 height 37
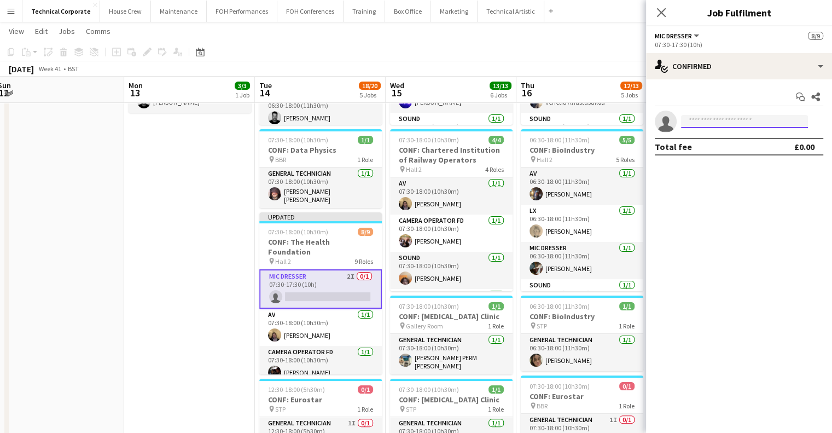
click at [703, 122] on input at bounding box center [744, 121] width 127 height 13
type input "*"
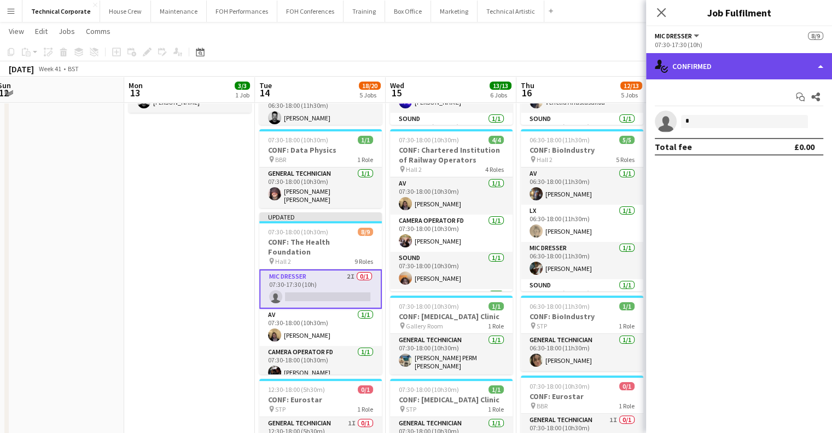
click at [717, 69] on div "single-neutral-actions-check-2 Confirmed" at bounding box center [739, 66] width 186 height 26
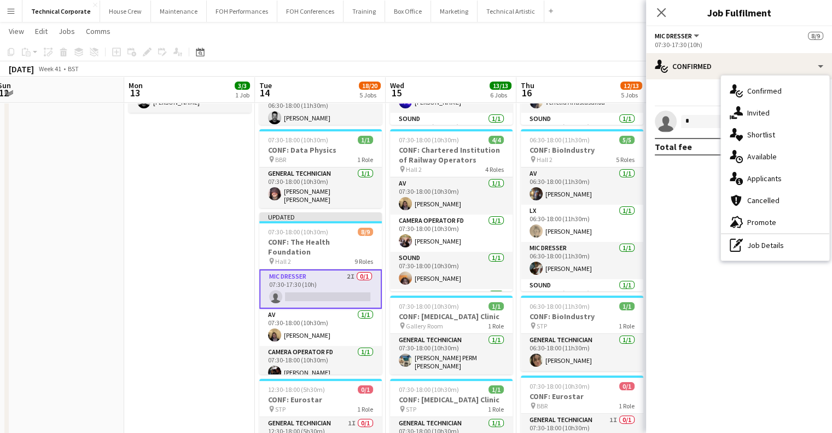
click at [747, 117] on div "single-neutral-actions-share-1 Invited" at bounding box center [775, 113] width 108 height 22
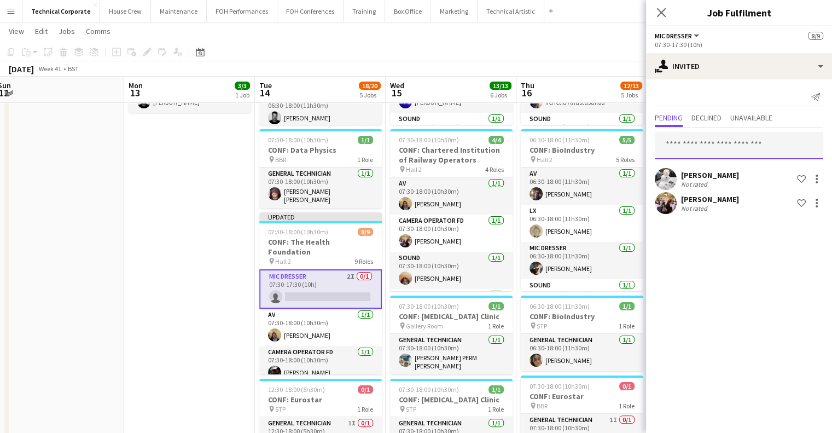
click at [713, 140] on input "text" at bounding box center [739, 145] width 169 height 27
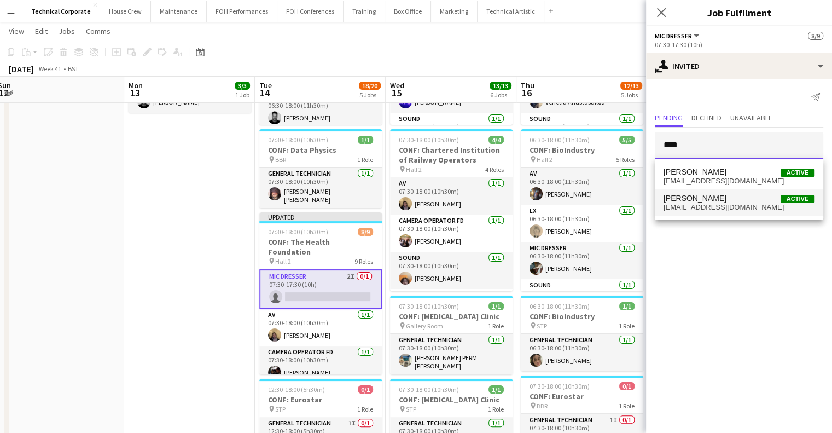
type input "****"
drag, startPoint x: 692, startPoint y: 201, endPoint x: 719, endPoint y: 212, distance: 29.5
click at [691, 201] on span "Ruth Shwer" at bounding box center [695, 198] width 63 height 9
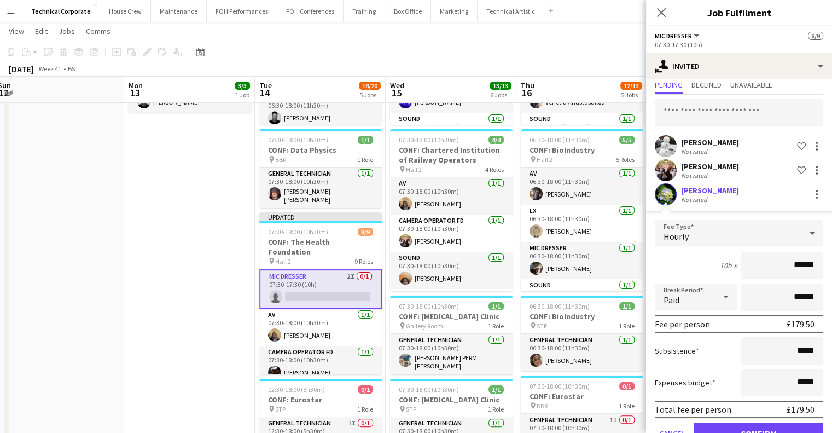
scroll to position [62, 0]
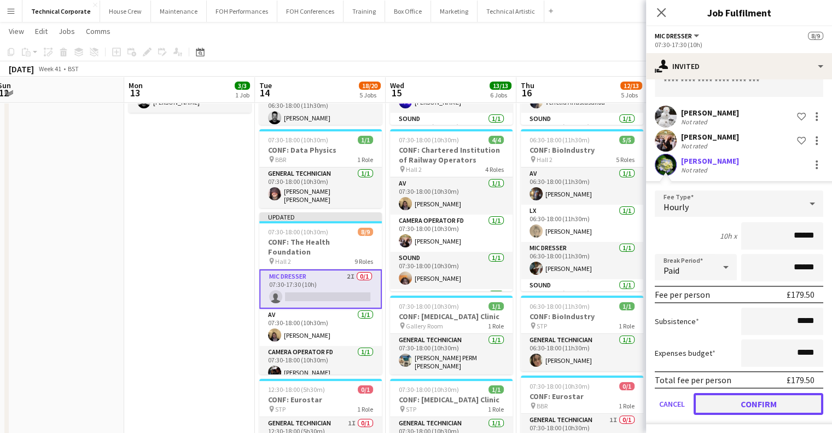
click at [744, 396] on button "Confirm" at bounding box center [759, 404] width 130 height 22
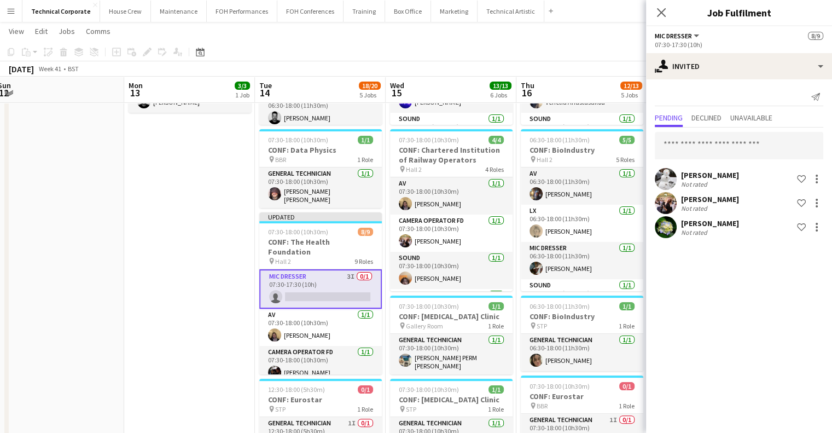
click at [217, 297] on app-date-cell "07:30-18:00 (10h30m) 3/3 CONF: MusicAlly pin Hall 1 3 Roles AV 1/1 07:30-18:00 …" at bounding box center [189, 342] width 131 height 768
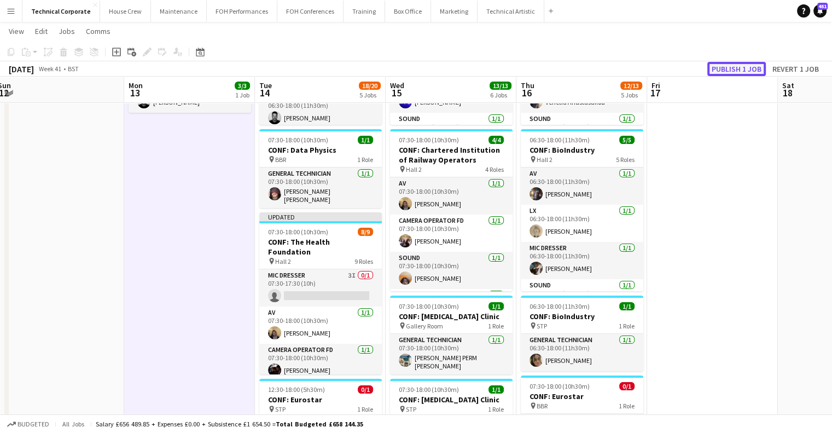
click at [721, 67] on button "Publish 1 job" at bounding box center [737, 69] width 59 height 14
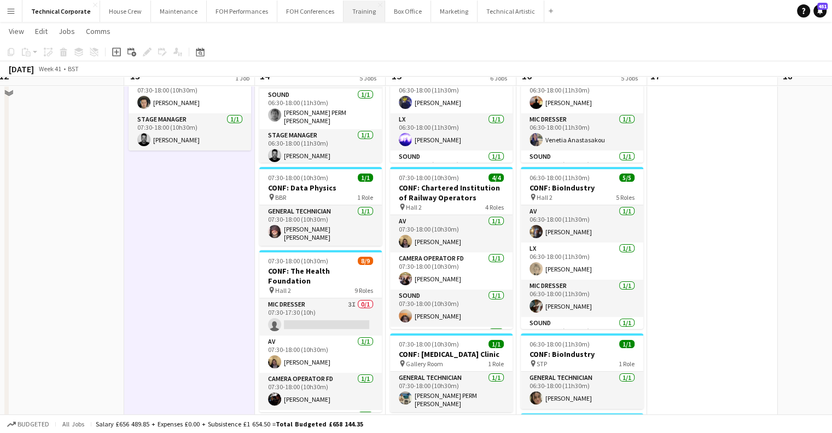
scroll to position [109, 0]
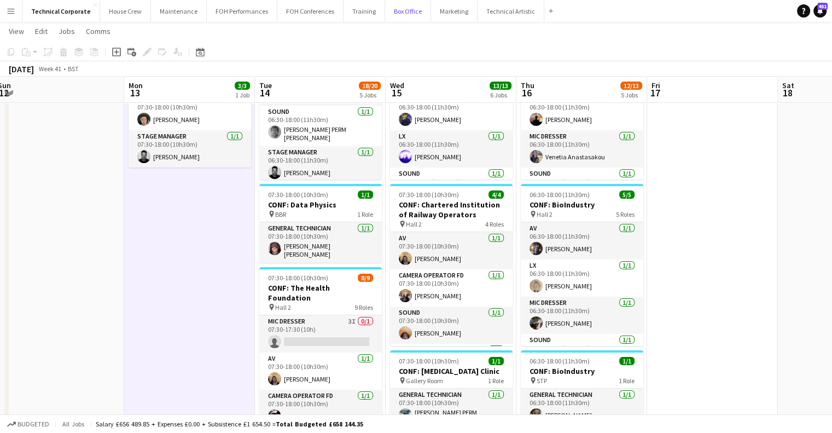
drag, startPoint x: 380, startPoint y: 11, endPoint x: 342, endPoint y: 183, distance: 176.1
drag, startPoint x: 342, startPoint y: 183, endPoint x: 411, endPoint y: 339, distance: 170.3
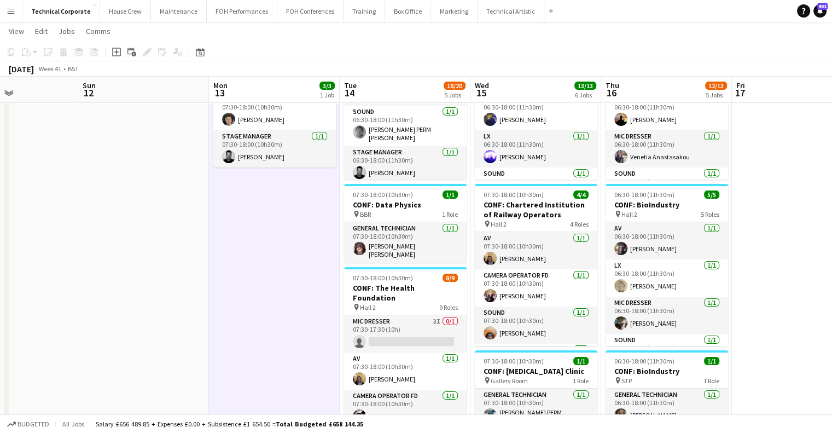
drag, startPoint x: 411, startPoint y: 339, endPoint x: 293, endPoint y: 343, distance: 118.3
click at [171, 291] on app-date-cell at bounding box center [143, 397] width 131 height 768
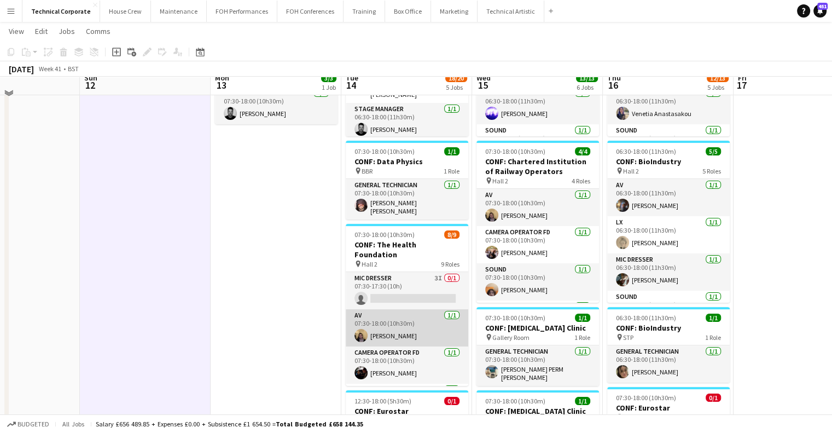
scroll to position [164, 0]
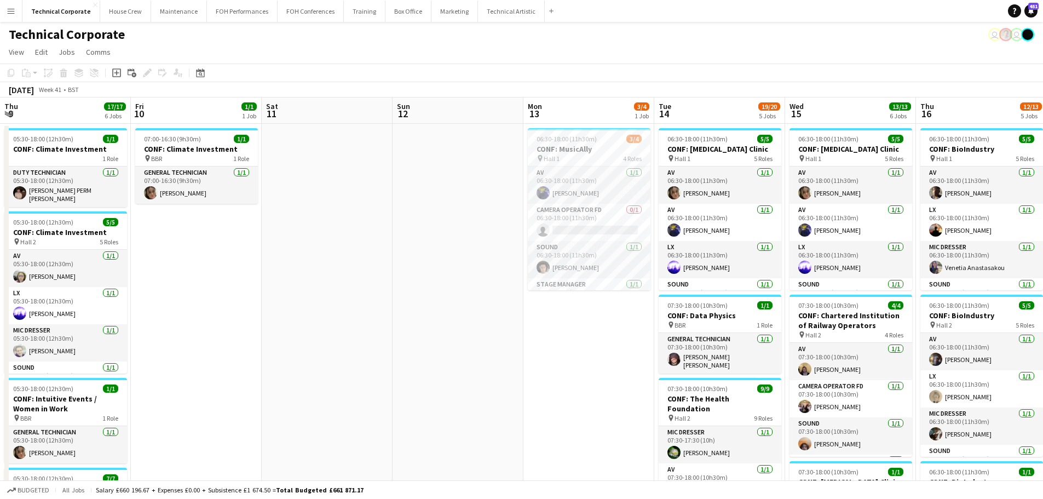
scroll to position [0, 313]
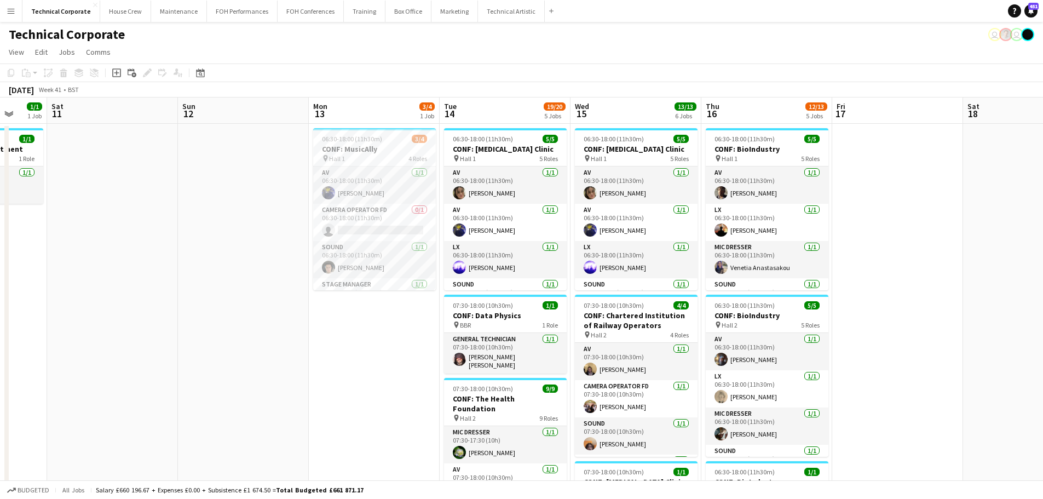
drag, startPoint x: 304, startPoint y: 357, endPoint x: 613, endPoint y: 344, distance: 309.5
click at [613, 344] on app-calendar-viewport "Thu 9 17/17 6 Jobs Fri 10 1/1 1 Job Sat 11 Sun 12 Mon 13 3/4 1 Job Tue 14 19/20…" at bounding box center [521, 482] width 1043 height 771
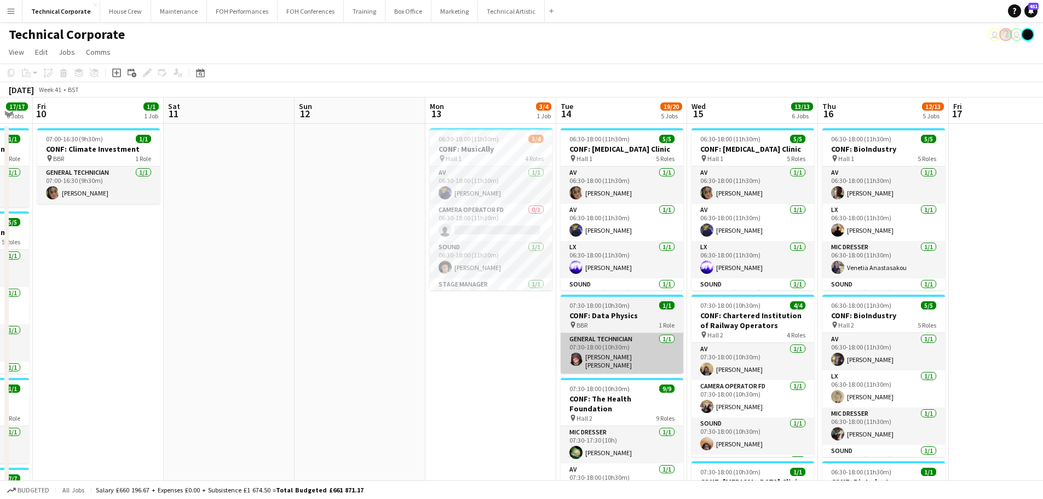
drag, startPoint x: 385, startPoint y: 338, endPoint x: 569, endPoint y: 359, distance: 184.6
click at [264, 365] on app-calendar-viewport "Tue 7 13/13 7 Jobs Wed 8 11/11 4 Jobs Thu 9 17/17 6 Jobs Fri 10 1/1 1 Job Sat 1…" at bounding box center [521, 494] width 1043 height 795
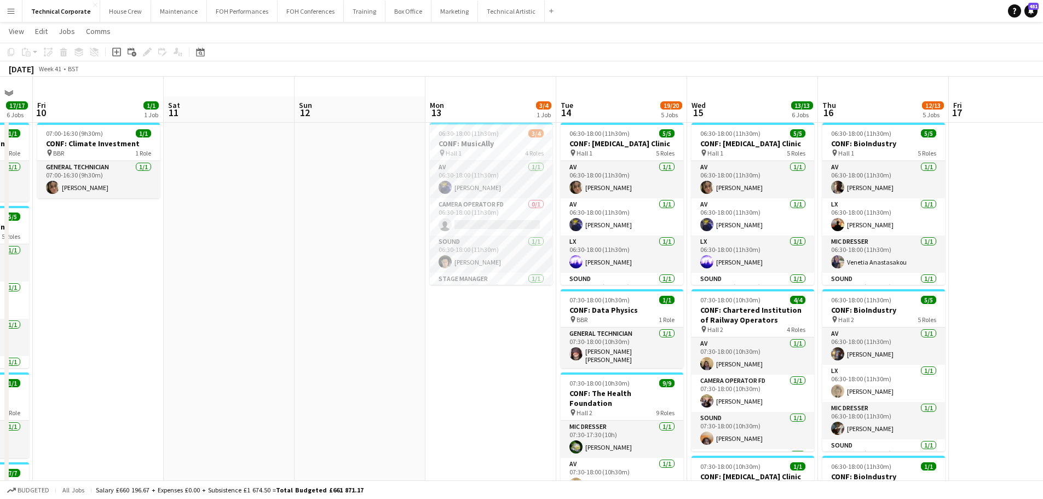
scroll to position [0, 0]
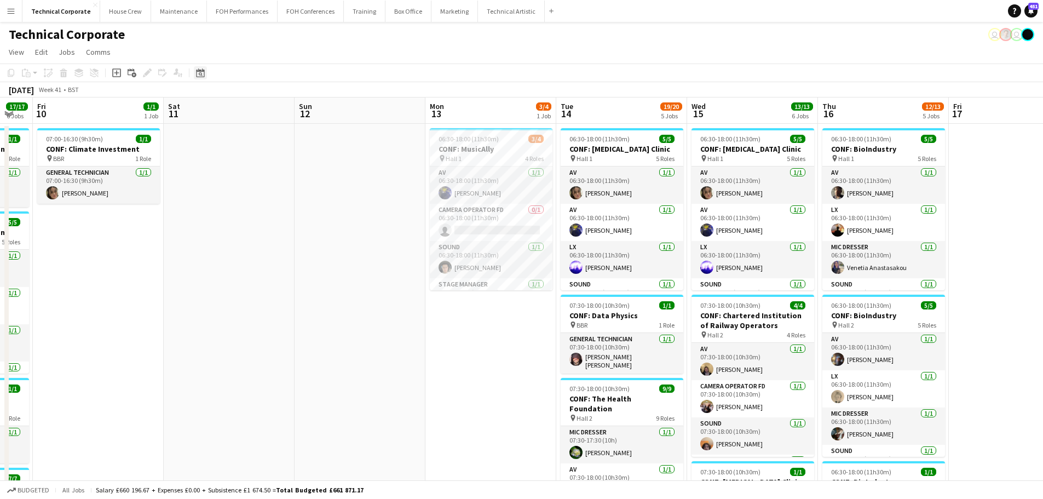
click at [200, 70] on icon "Date picker" at bounding box center [200, 72] width 9 height 9
click at [295, 110] on span "Next month" at bounding box center [289, 111] width 22 height 22
click at [233, 166] on span "3" at bounding box center [231, 166] width 13 height 13
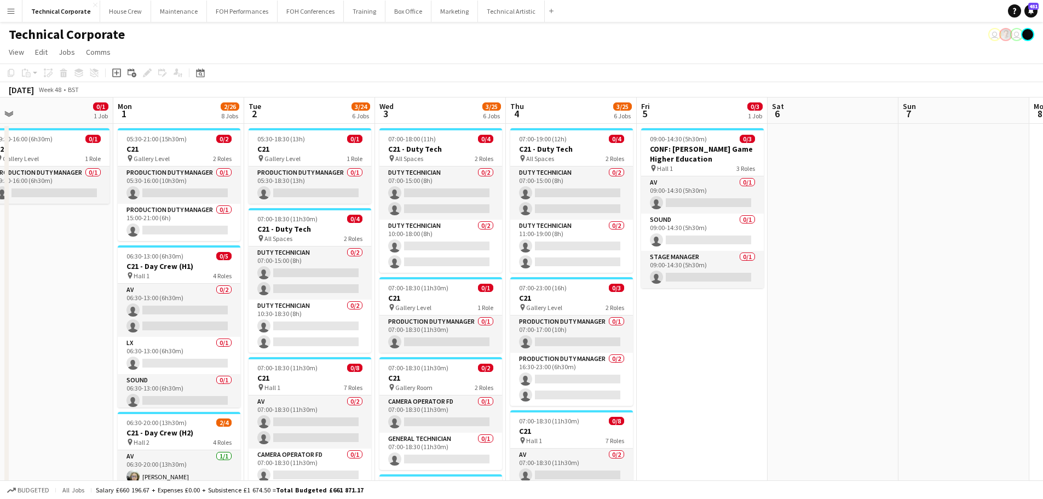
scroll to position [0, 286]
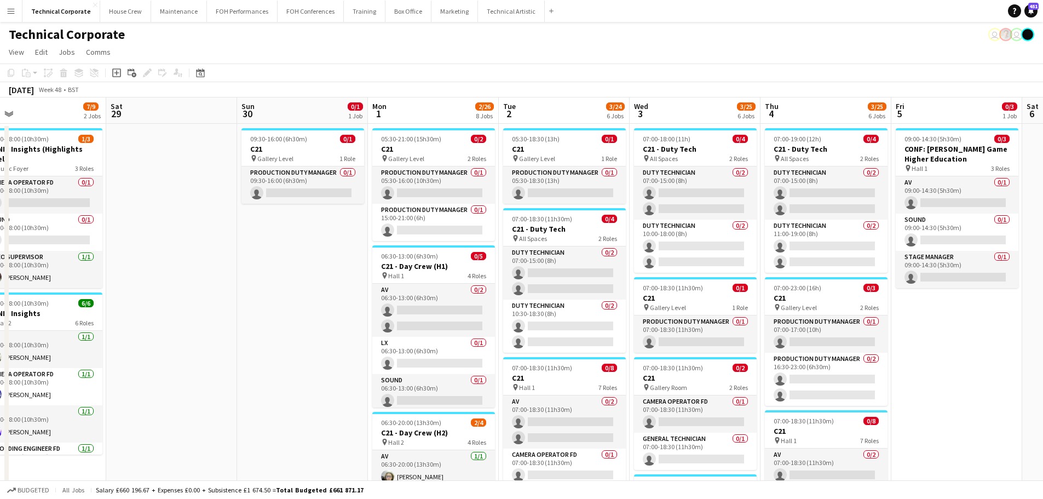
drag, startPoint x: 537, startPoint y: 295, endPoint x: 776, endPoint y: 298, distance: 238.1
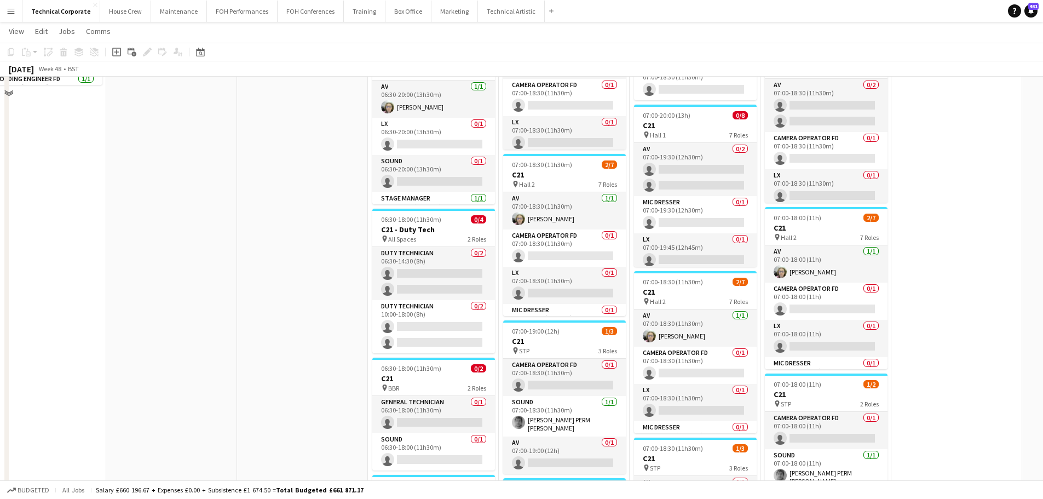
scroll to position [0, 0]
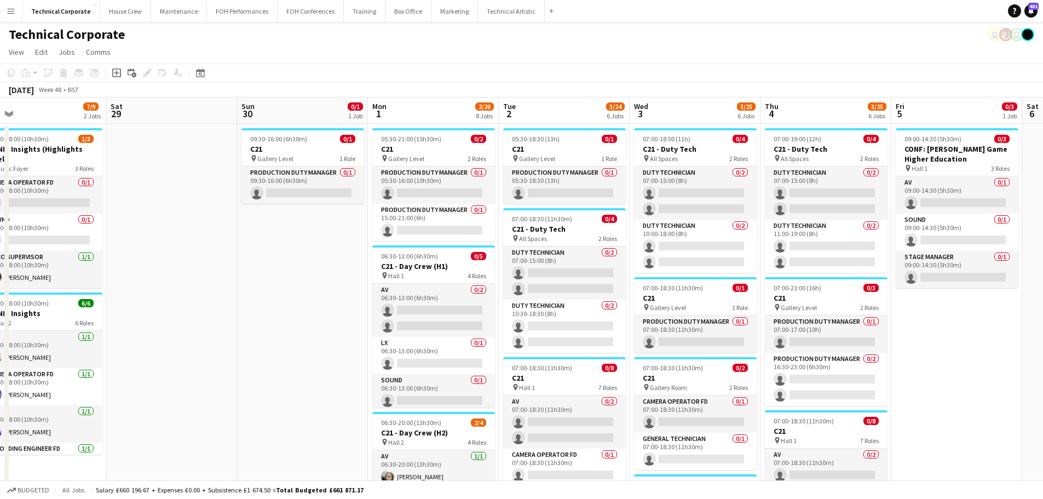
drag, startPoint x: 916, startPoint y: 365, endPoint x: 871, endPoint y: 366, distance: 44.9
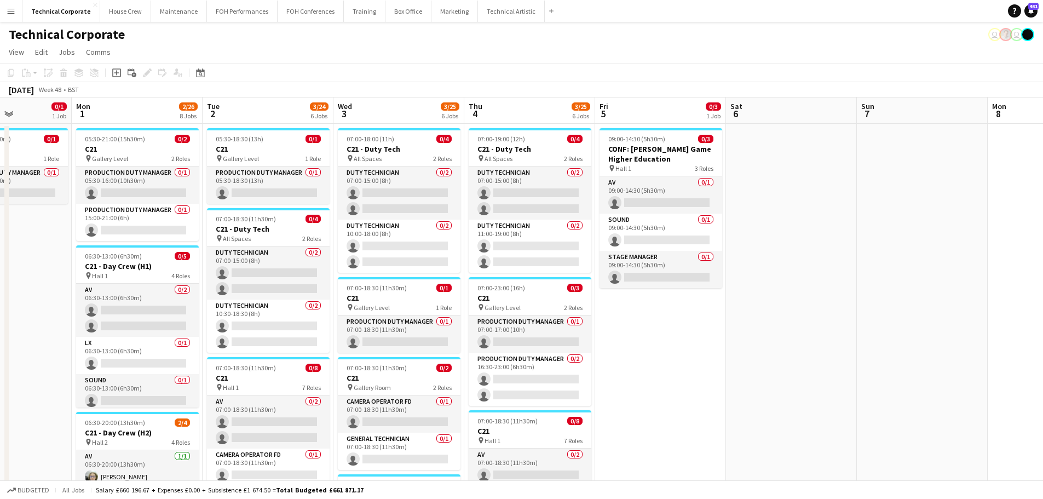
scroll to position [0, 317]
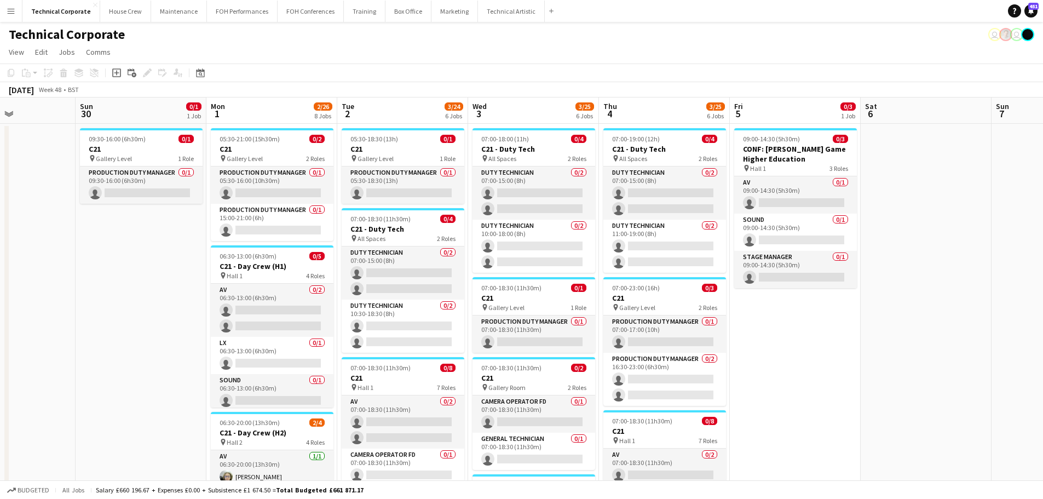
drag, startPoint x: 915, startPoint y: 358, endPoint x: 819, endPoint y: 366, distance: 96.6
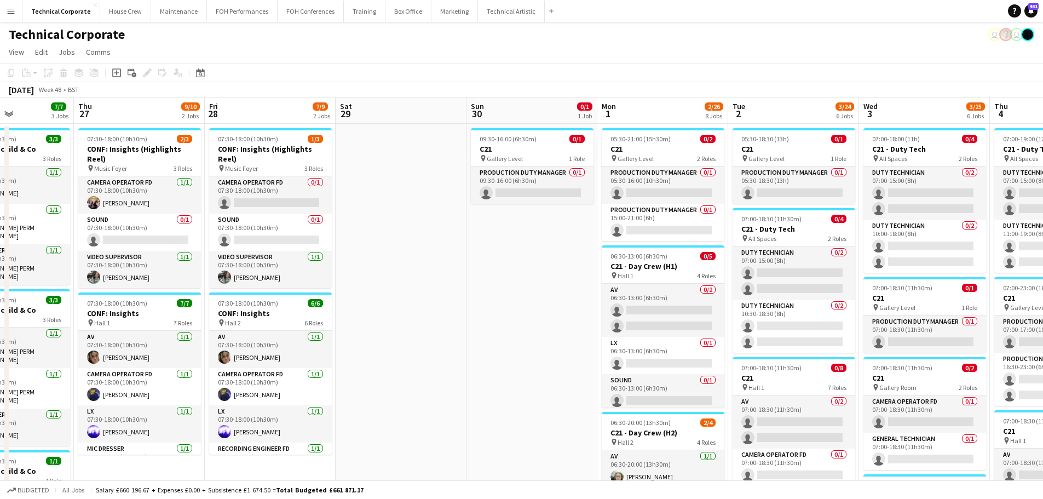
scroll to position [0, 316]
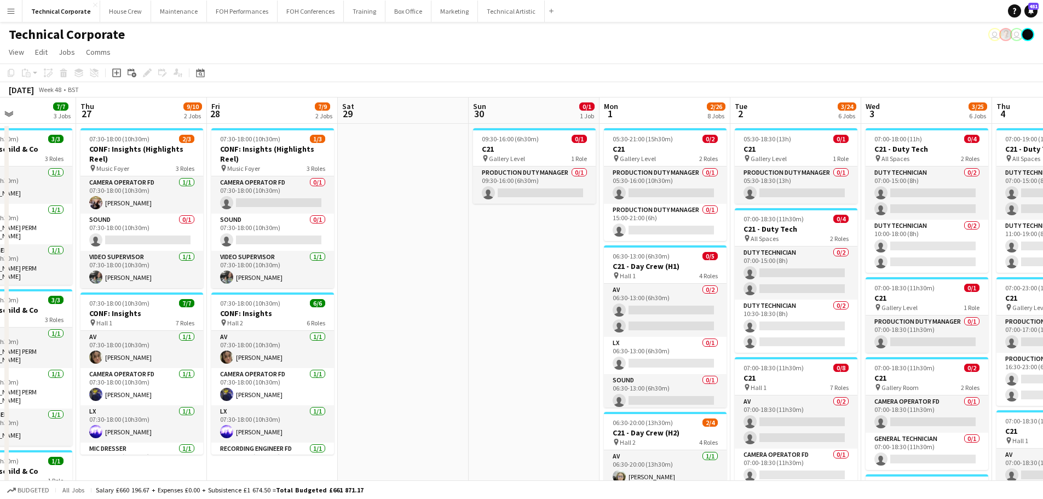
drag, startPoint x: 236, startPoint y: 306, endPoint x: 549, endPoint y: 293, distance: 313.9
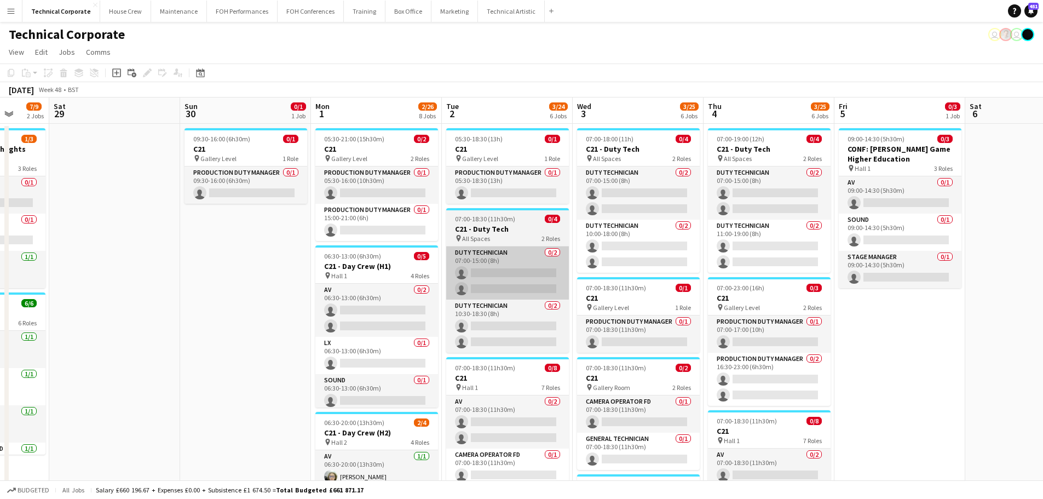
drag, startPoint x: 525, startPoint y: 289, endPoint x: 445, endPoint y: 287, distance: 80.5
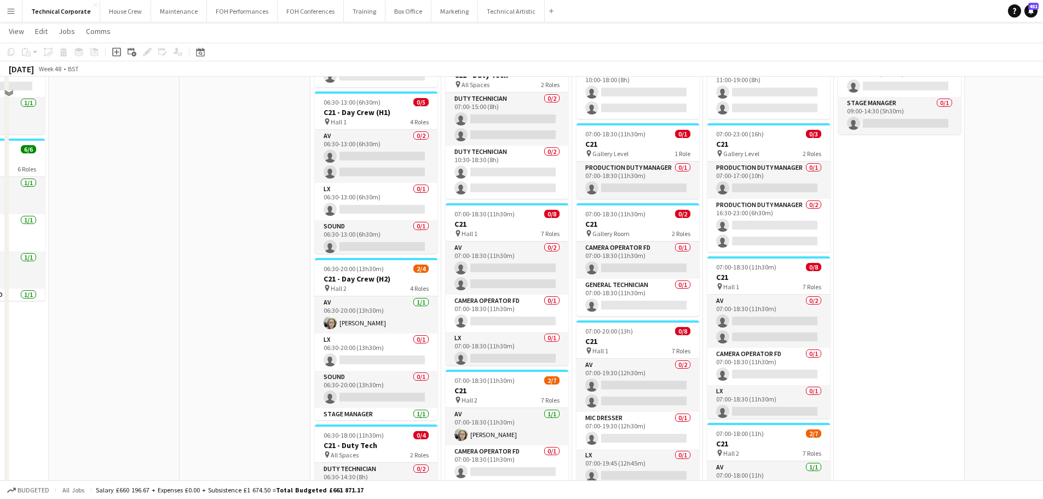
scroll to position [0, 0]
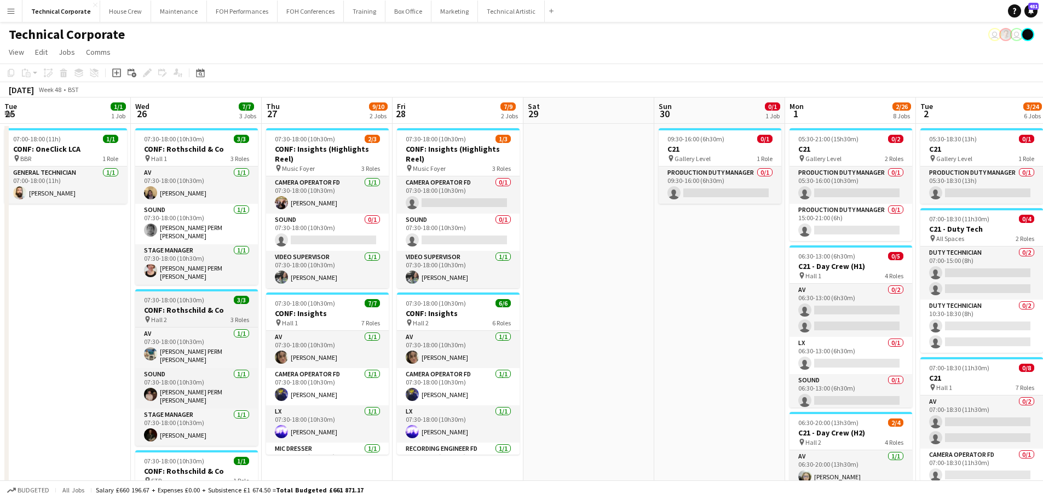
drag, startPoint x: 623, startPoint y: 300, endPoint x: 396, endPoint y: 307, distance: 227.2
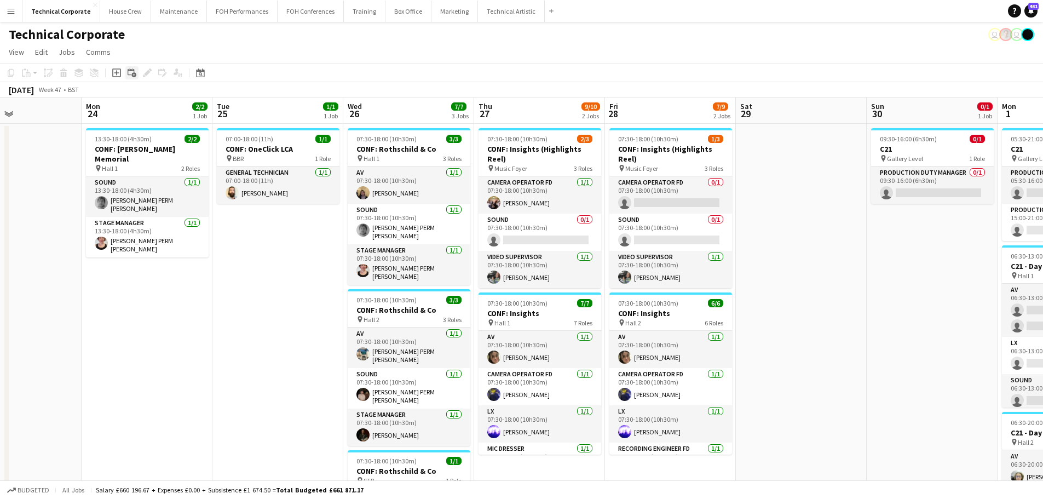
scroll to position [0, 311]
click at [194, 74] on div "Date picker DEC 2025 DEC 2025 Monday M Tuesday T Wednesday W Thursday T Friday …" at bounding box center [196, 72] width 25 height 13
click at [202, 72] on icon at bounding box center [200, 72] width 8 height 9
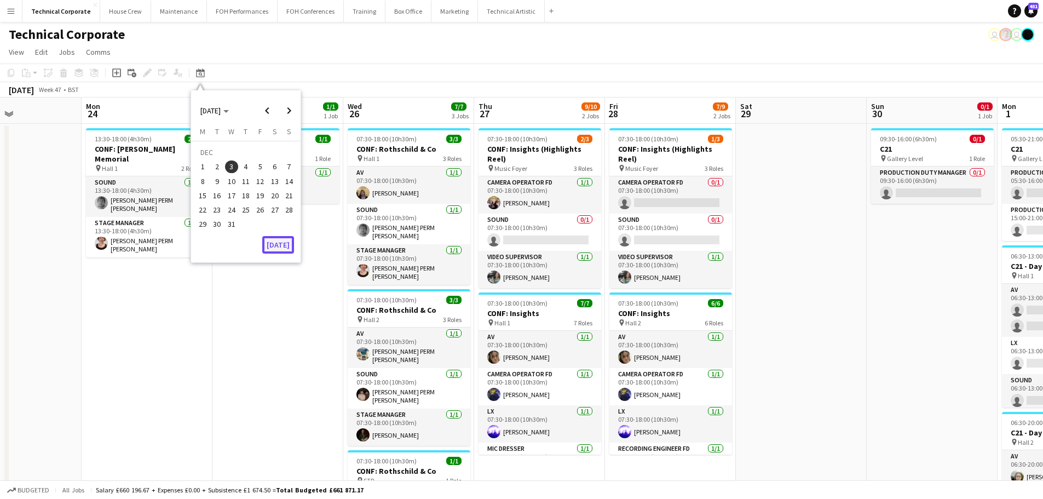
click at [278, 236] on button "[DATE]" at bounding box center [278, 245] width 32 height 18
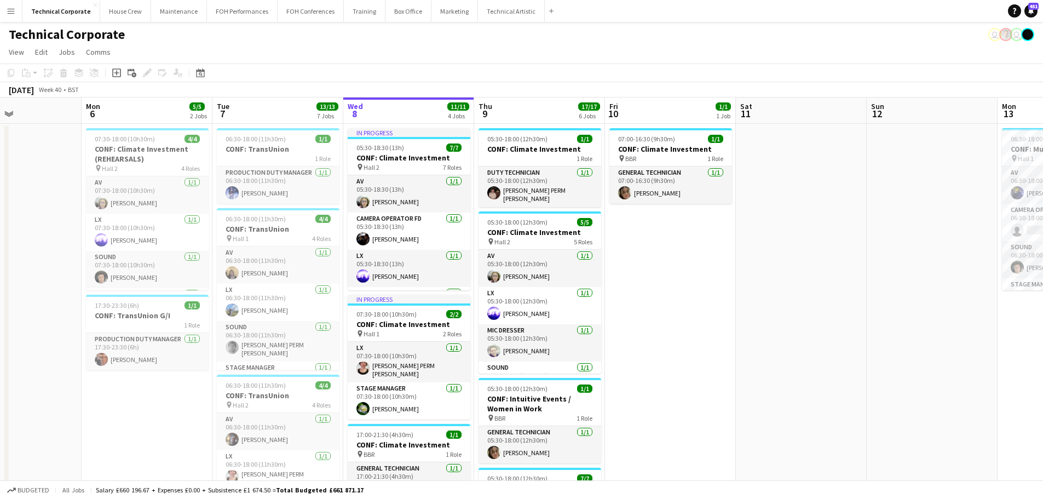
scroll to position [0, 377]
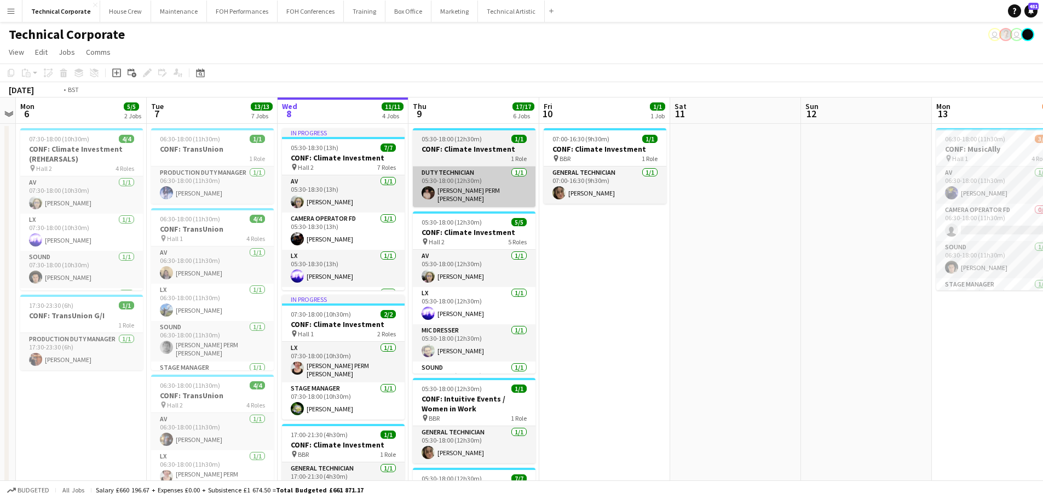
drag, startPoint x: 322, startPoint y: 268, endPoint x: 251, endPoint y: 197, distance: 100.6
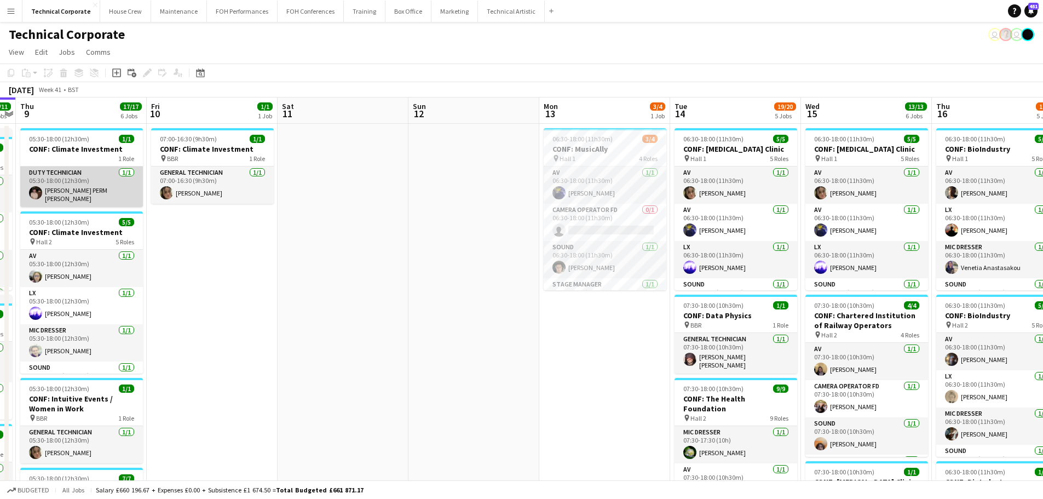
scroll to position [0, 265]
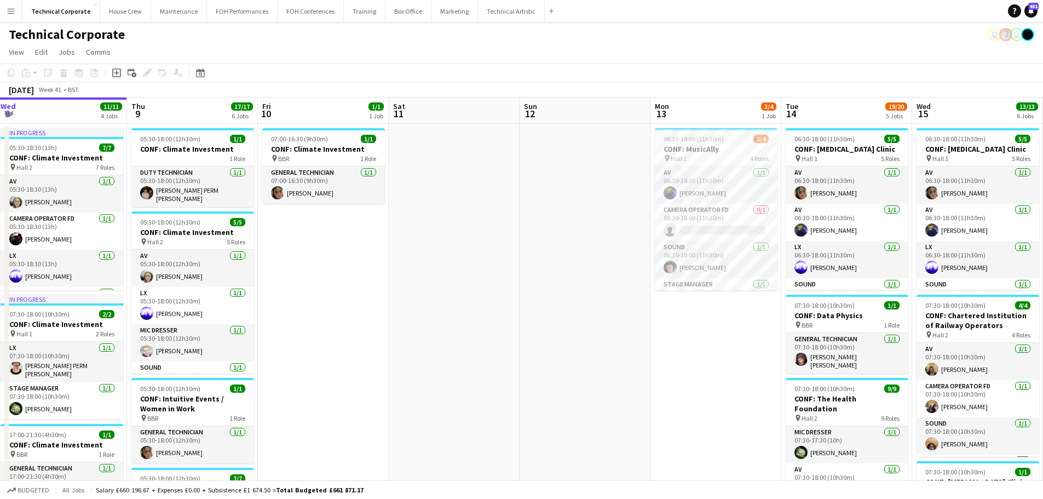
click at [213, 70] on app-toolbar "Copy Paste Paste Ctrl+V Paste with crew Ctrl+Shift+V Paste linked Job Delete Gr…" at bounding box center [521, 72] width 1043 height 19
click at [206, 71] on div "Date picker" at bounding box center [200, 72] width 13 height 13
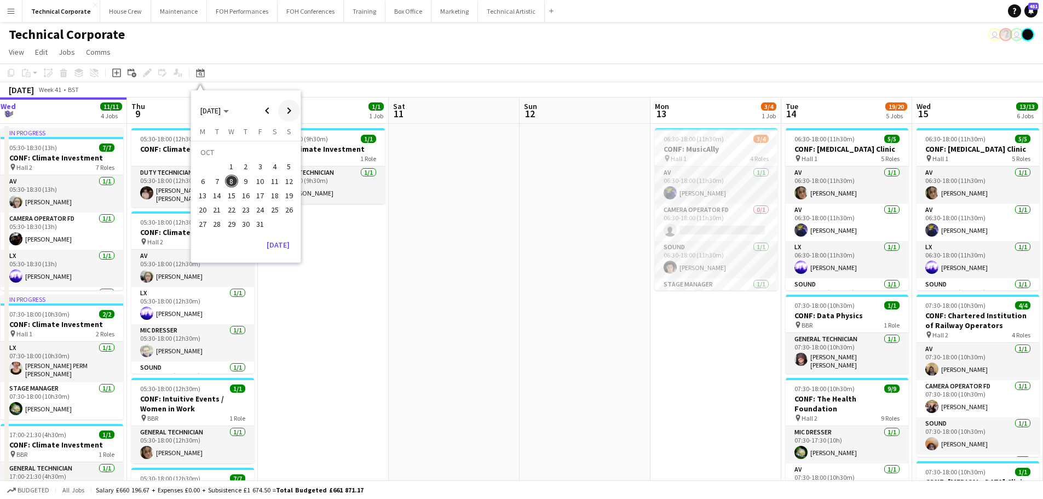
click at [293, 112] on span "Next month" at bounding box center [289, 111] width 22 height 22
click at [208, 172] on button "1" at bounding box center [202, 166] width 14 height 14
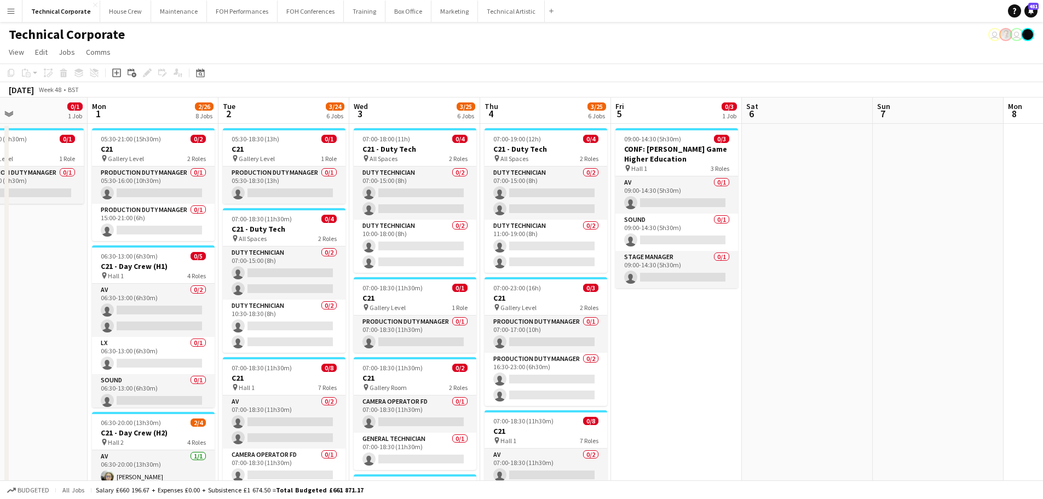
scroll to position [0, 328]
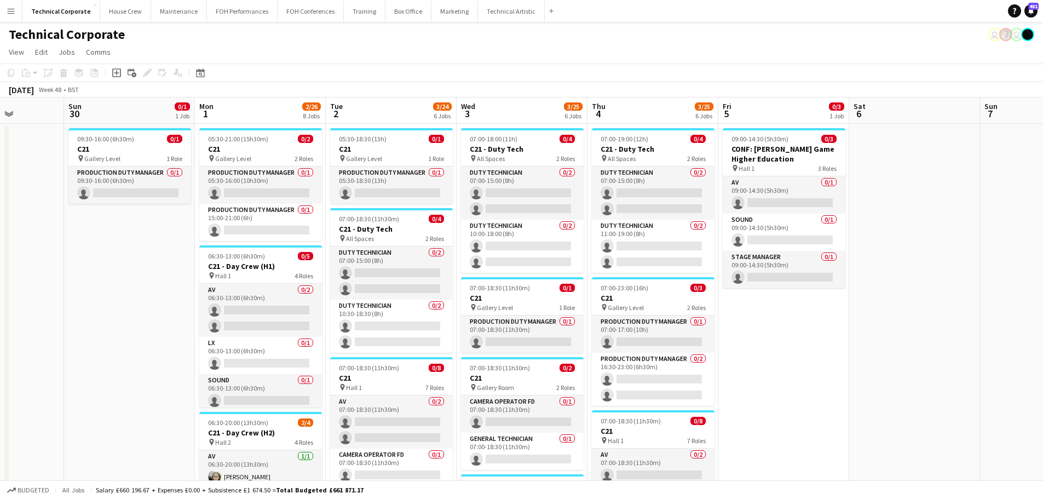
drag, startPoint x: 909, startPoint y: 331, endPoint x: 826, endPoint y: 336, distance: 82.8
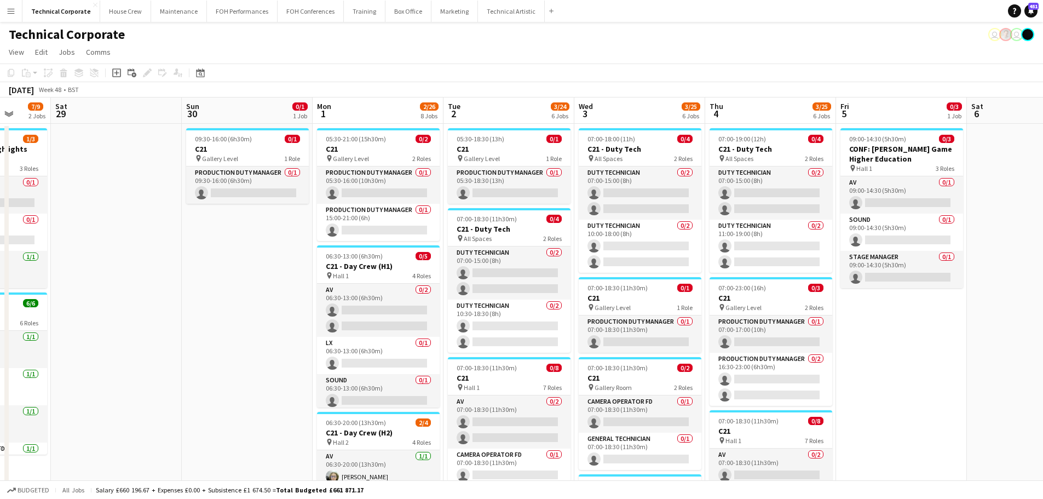
drag, startPoint x: 298, startPoint y: 208, endPoint x: 703, endPoint y: 211, distance: 405.0
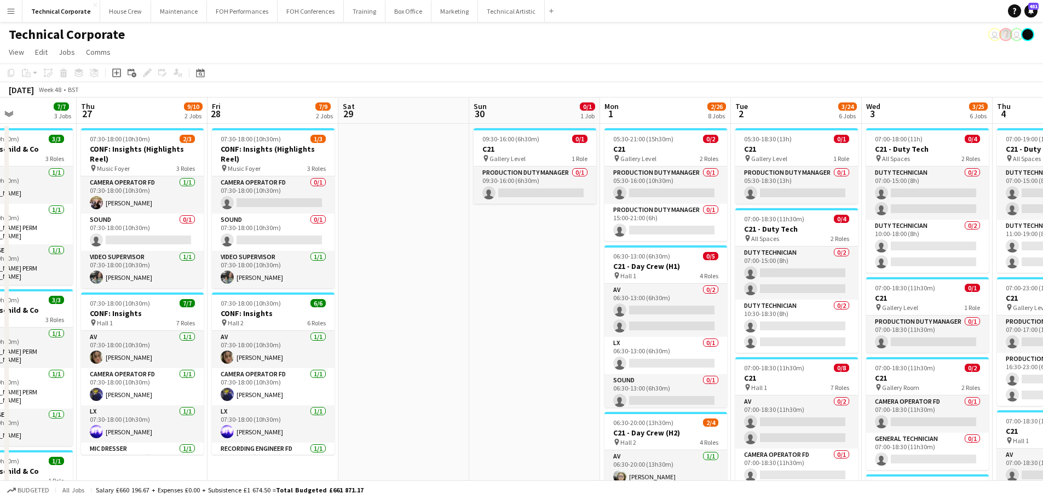
click at [200, 73] on icon "Date picker" at bounding box center [200, 72] width 9 height 9
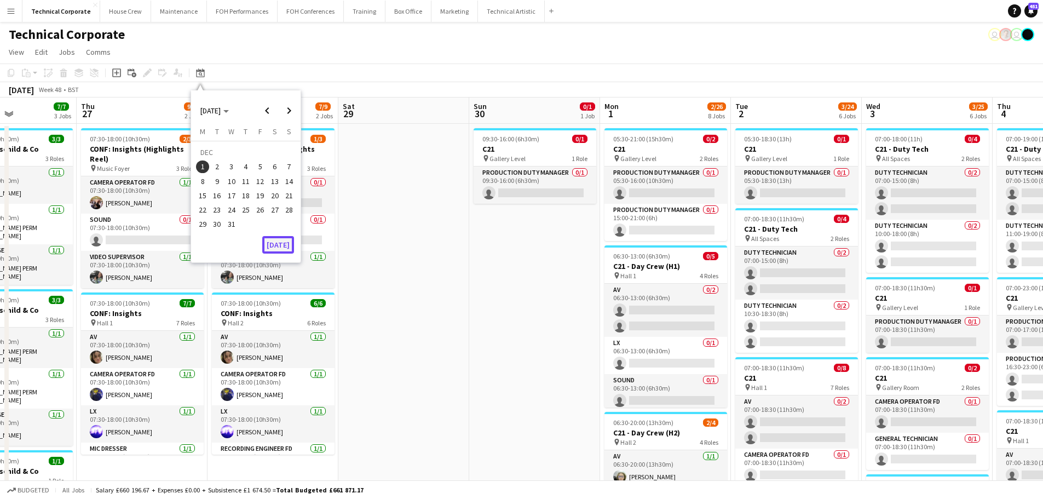
click at [281, 242] on button "[DATE]" at bounding box center [278, 245] width 32 height 18
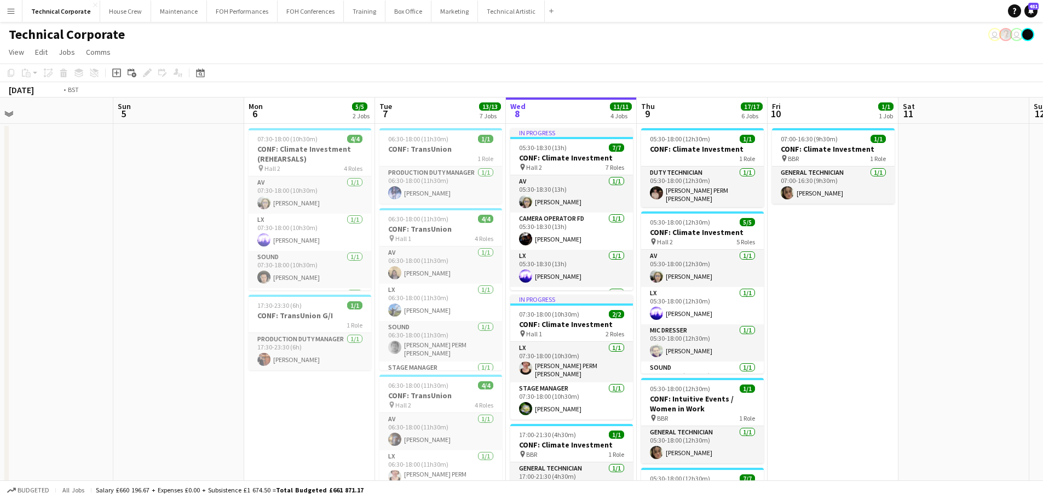
drag, startPoint x: 361, startPoint y: 269, endPoint x: 601, endPoint y: 266, distance: 239.7
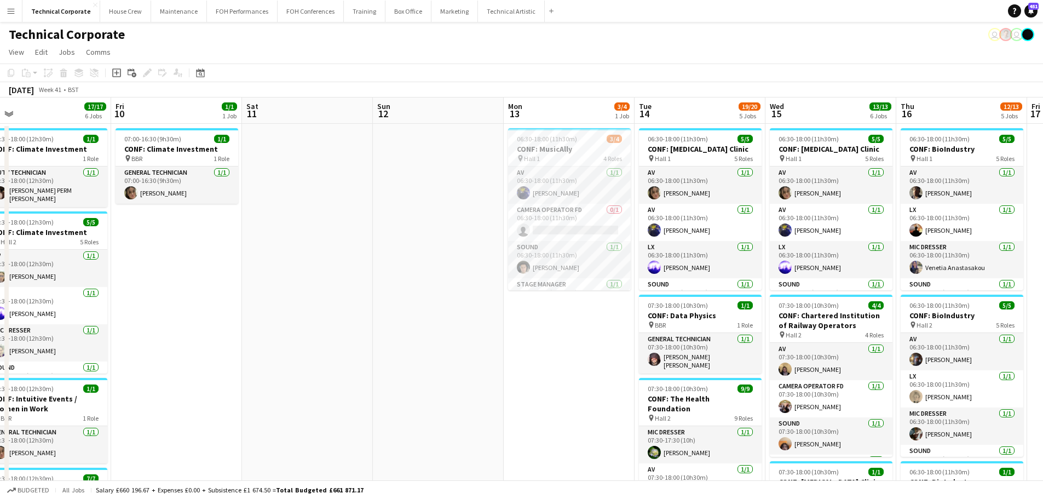
drag, startPoint x: 419, startPoint y: 288, endPoint x: 344, endPoint y: 287, distance: 74.4
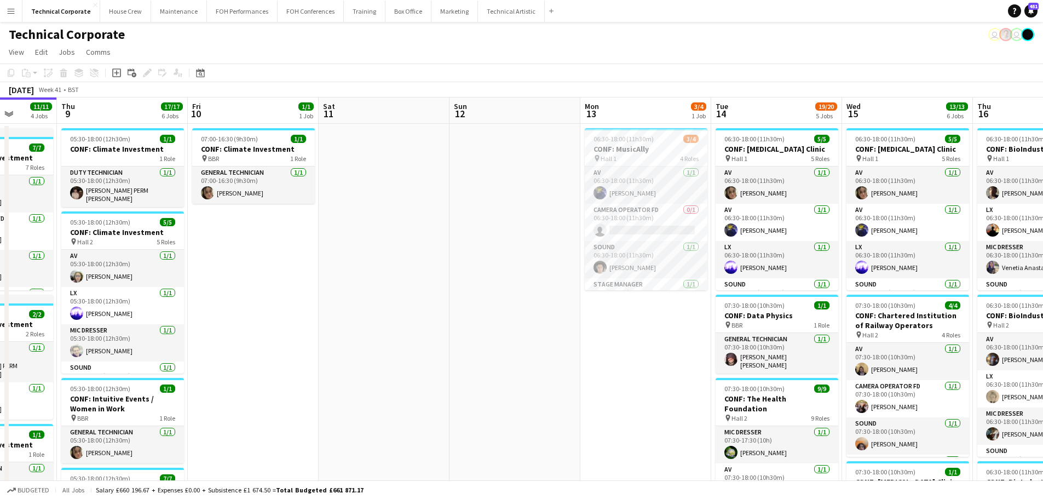
drag, startPoint x: 467, startPoint y: 275, endPoint x: 376, endPoint y: 239, distance: 98.1
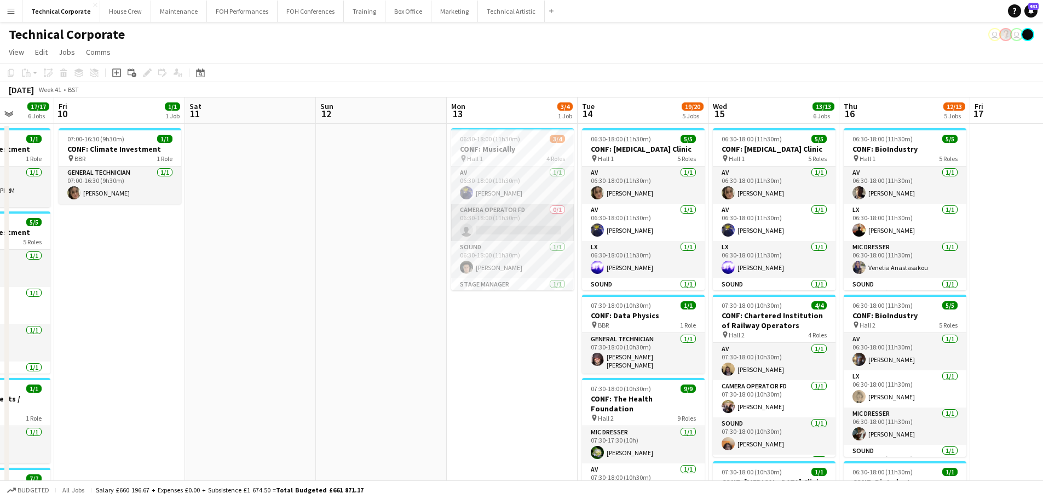
click at [514, 223] on app-card-role "Camera Operator FD 0/1 06:30-18:00 (11h30m) single-neutral-actions" at bounding box center [512, 222] width 123 height 37
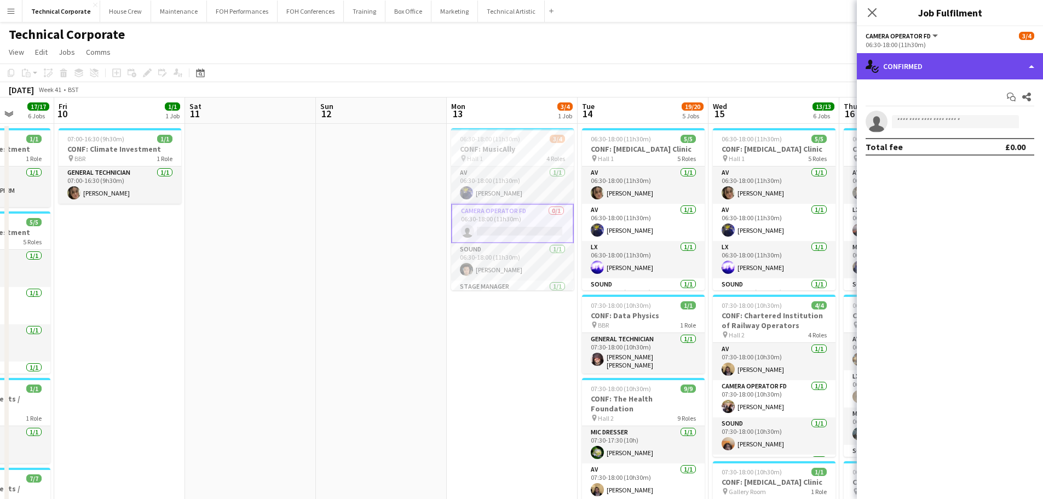
click at [942, 76] on div "single-neutral-actions-check-2 Confirmed" at bounding box center [950, 66] width 186 height 26
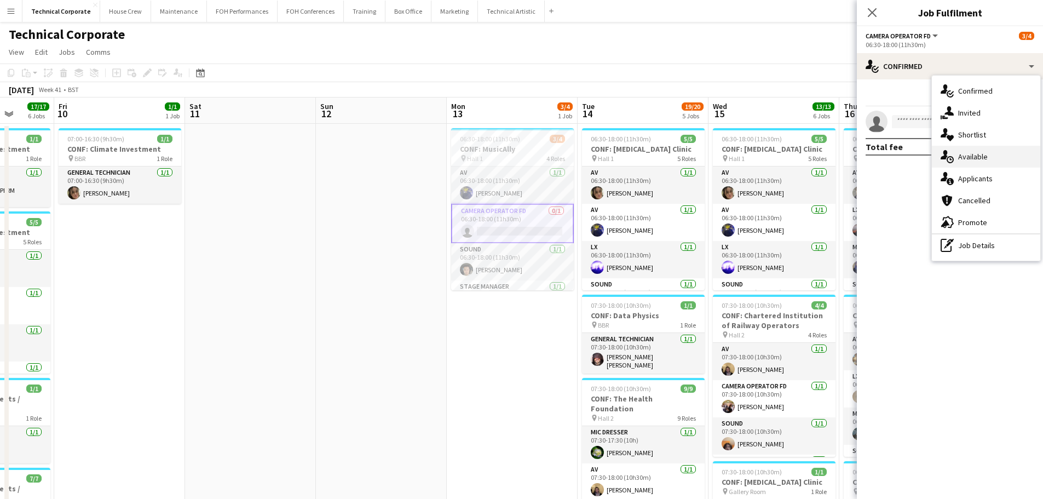
click at [977, 161] on span "Available" at bounding box center [973, 157] width 30 height 10
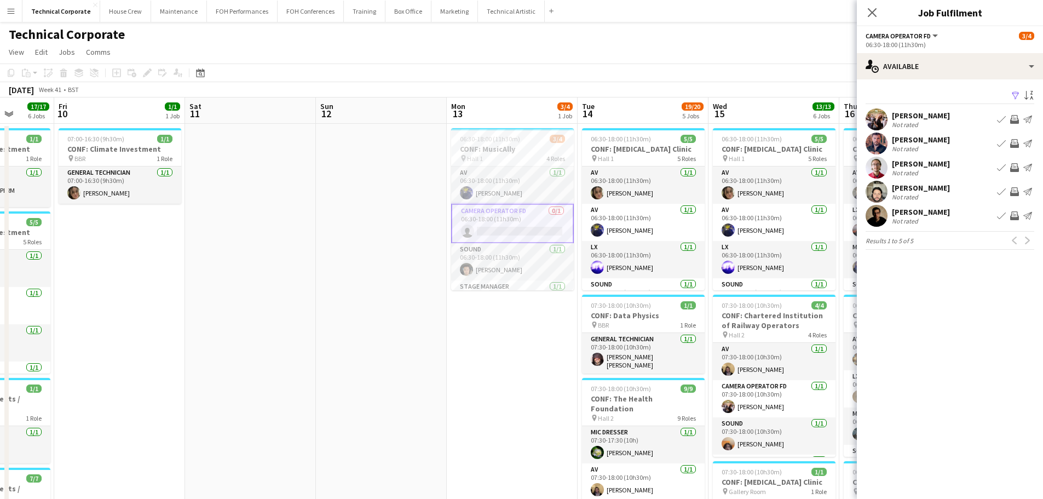
click at [1016, 121] on app-icon "Invite crew" at bounding box center [1014, 119] width 9 height 9
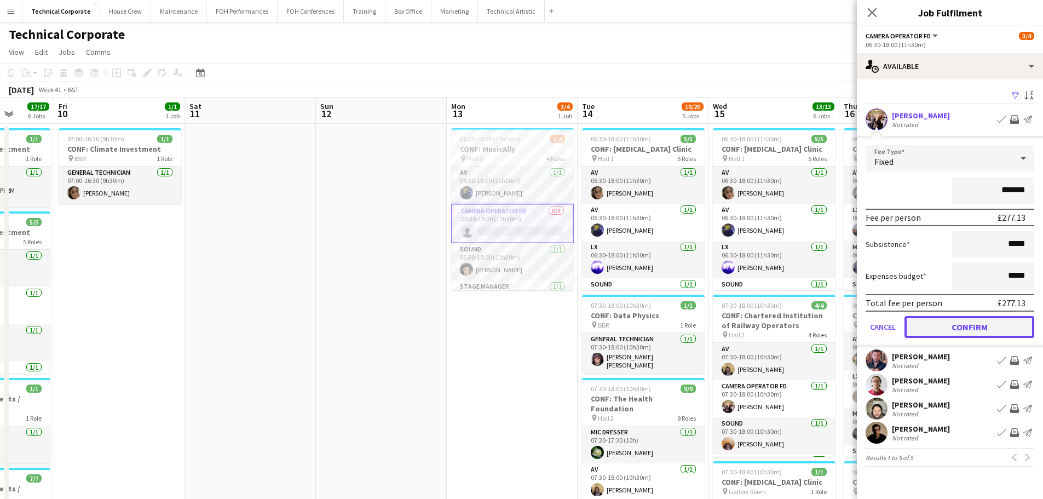
click at [987, 323] on button "Confirm" at bounding box center [969, 327] width 130 height 22
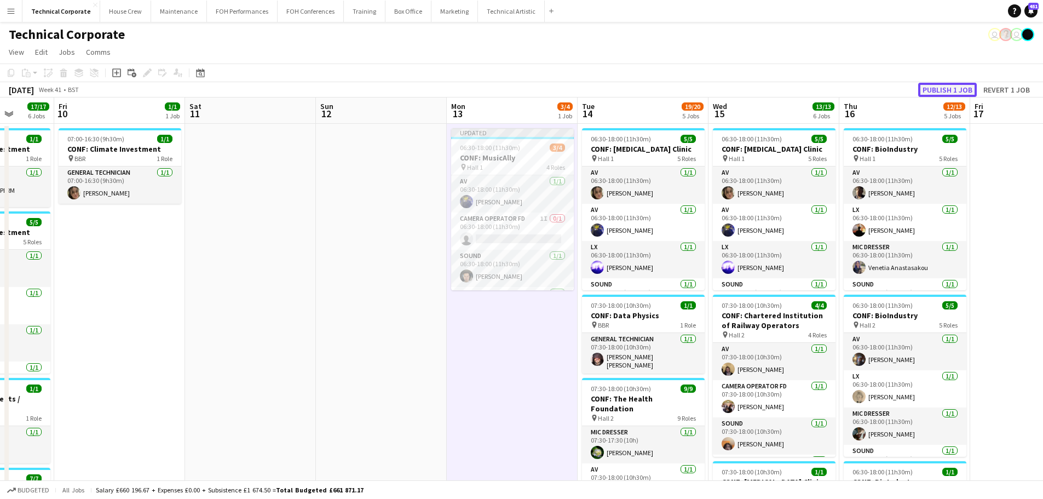
click at [941, 83] on button "Publish 1 job" at bounding box center [947, 90] width 59 height 14
drag, startPoint x: 695, startPoint y: 245, endPoint x: 558, endPoint y: 265, distance: 138.8
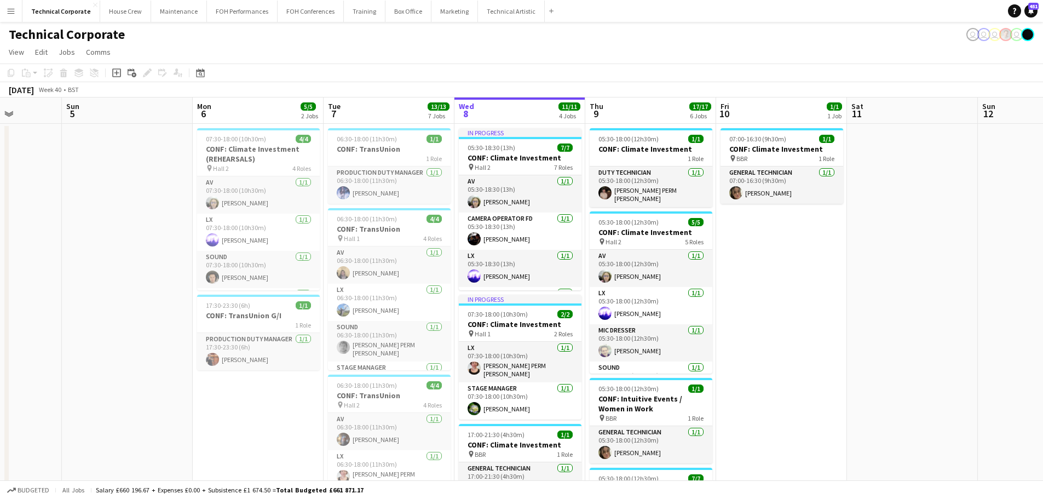
drag, startPoint x: 558, startPoint y: 265, endPoint x: 631, endPoint y: 262, distance: 73.4
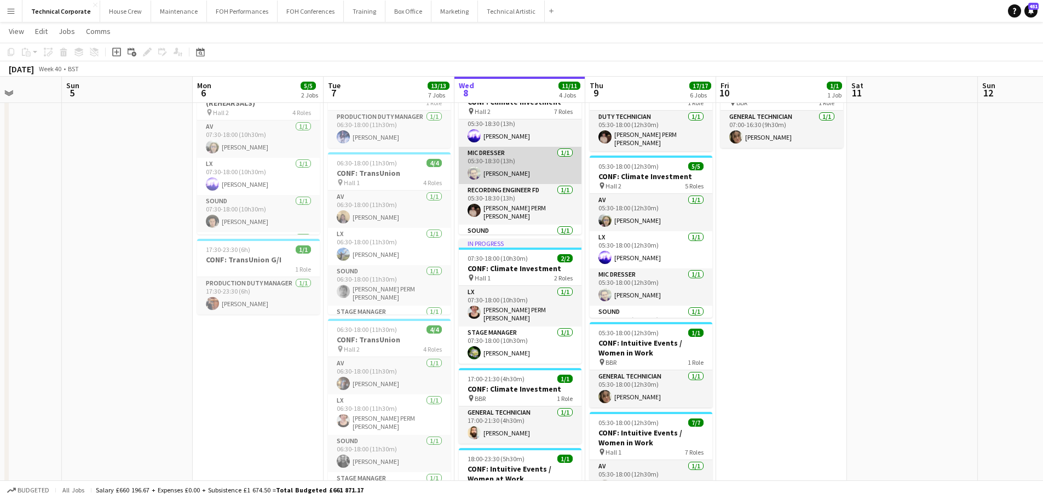
scroll to position [109, 0]
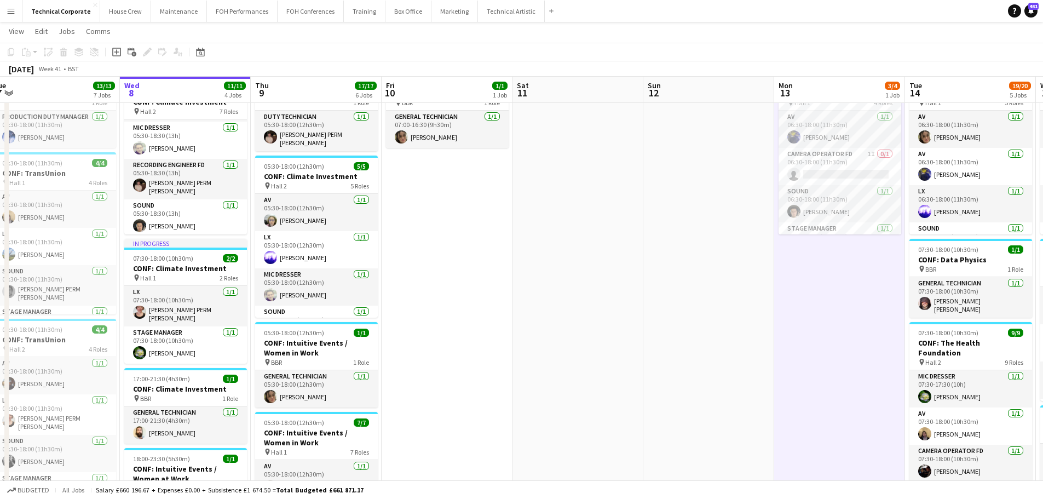
scroll to position [0, 313]
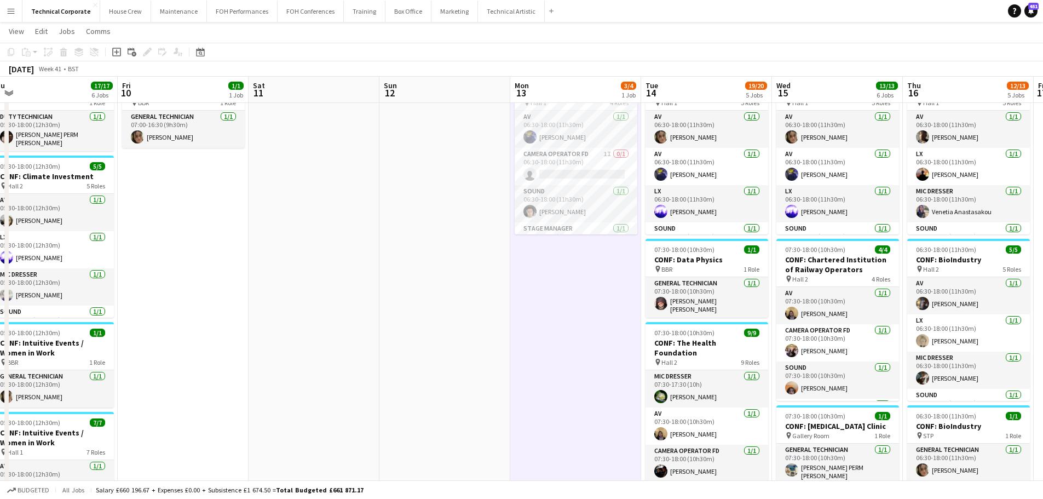
drag, startPoint x: 783, startPoint y: 376, endPoint x: 593, endPoint y: 386, distance: 190.2
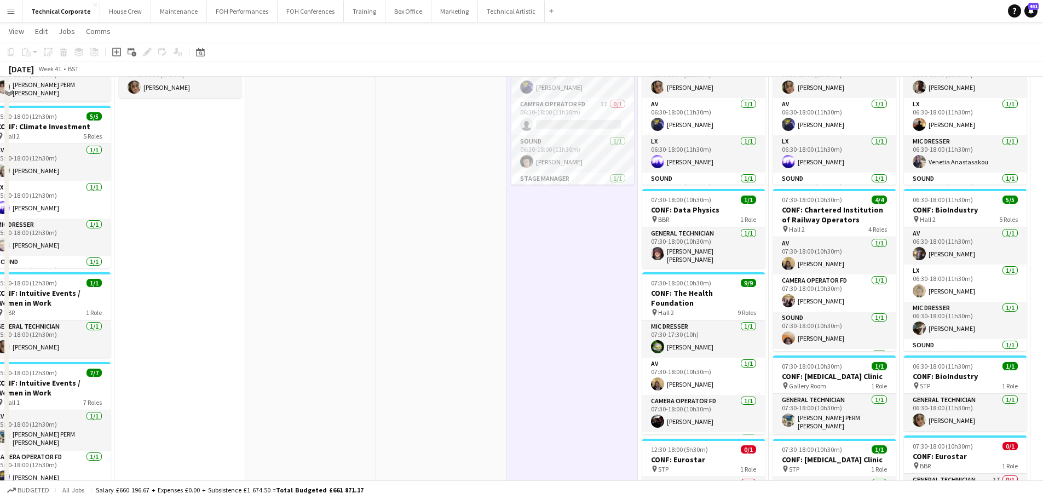
scroll to position [164, 0]
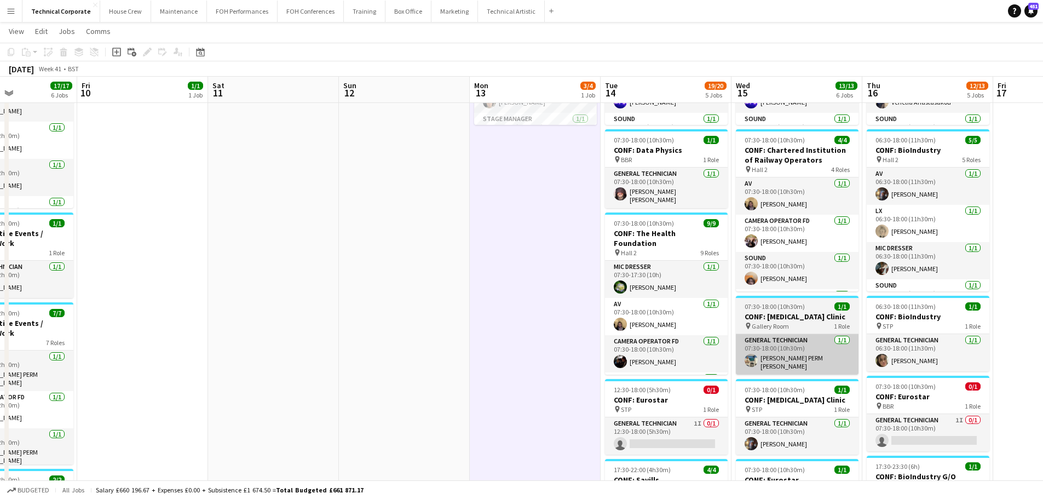
drag, startPoint x: 799, startPoint y: 356, endPoint x: 754, endPoint y: 357, distance: 44.9
click at [761, 362] on app-calendar-viewport "Tue 7 13/13 7 Jobs Wed 8 11/11 4 Jobs Thu 9 17/17 6 Jobs Fri 10 1/1 1 Job Sat 1…" at bounding box center [521, 457] width 1043 height 1158
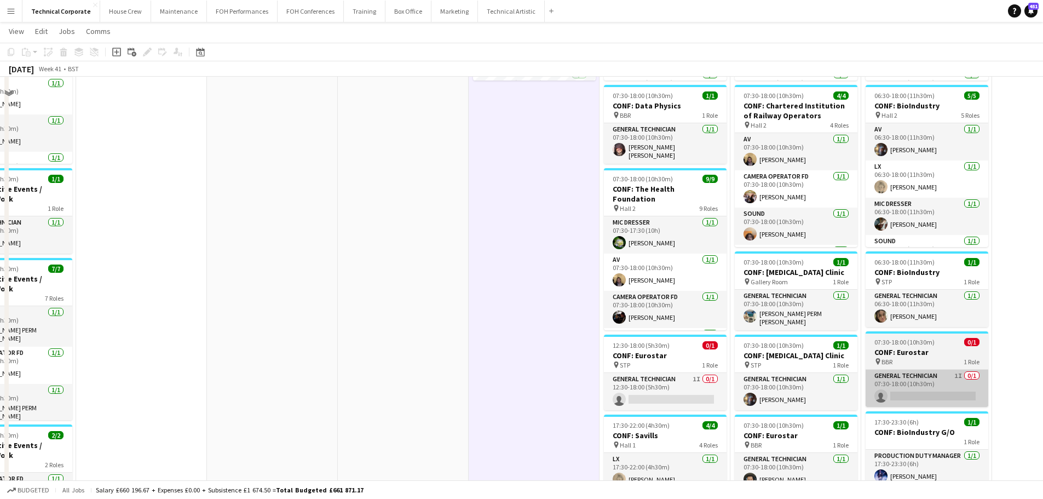
scroll to position [219, 0]
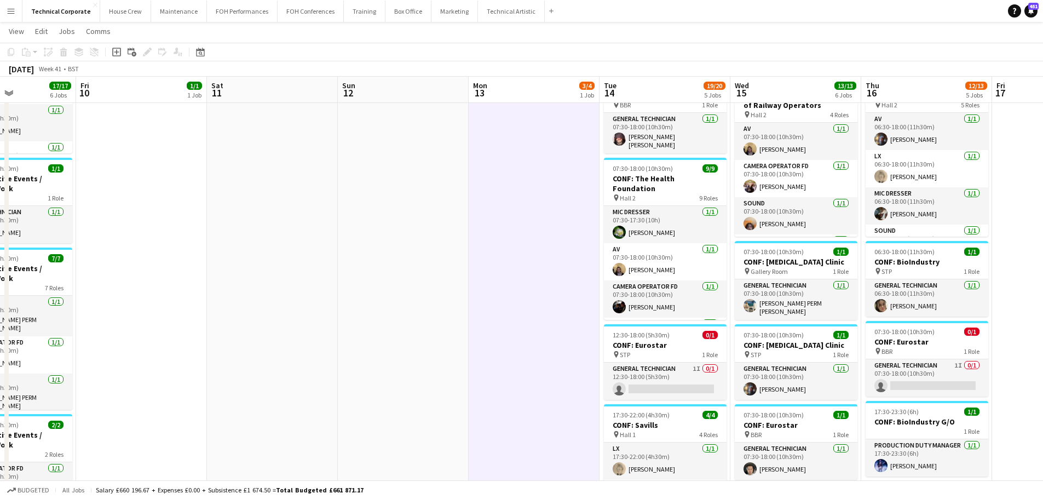
drag, startPoint x: 258, startPoint y: 225, endPoint x: 465, endPoint y: 213, distance: 206.7
click at [622, 218] on app-calendar-viewport "Tue 7 13/13 7 Jobs Wed 8 11/11 4 Jobs Thu 9 17/17 6 Jobs Fri 10 1/1 1 Job Sat 1…" at bounding box center [521, 403] width 1043 height 1158
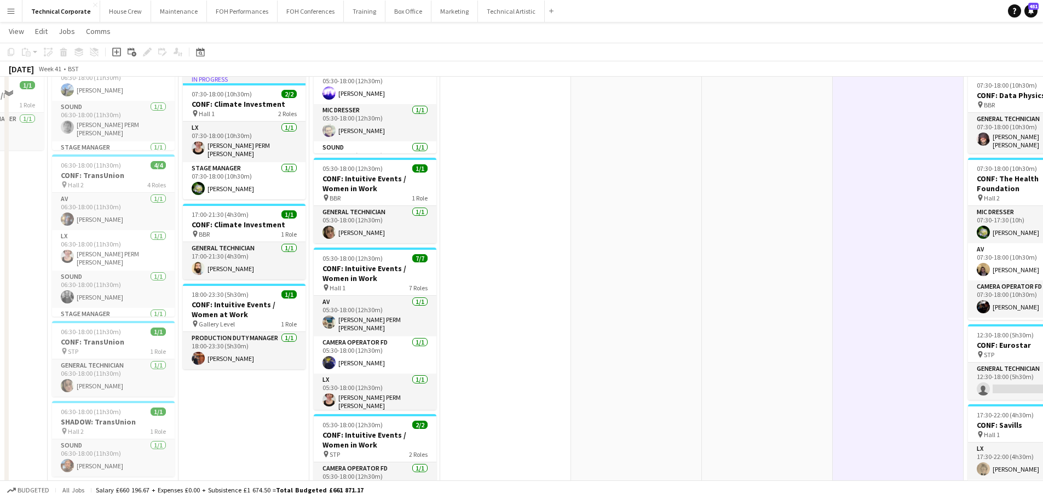
scroll to position [0, 0]
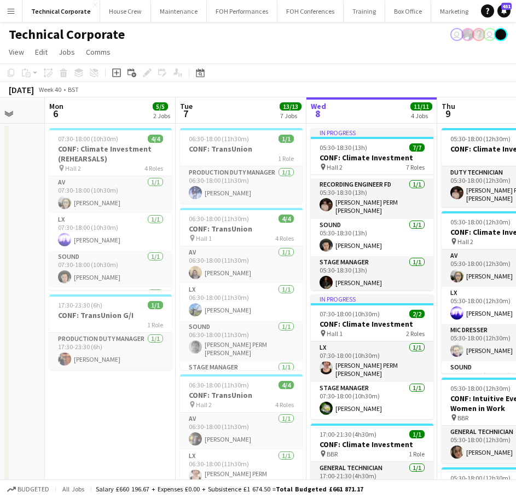
drag, startPoint x: 319, startPoint y: 246, endPoint x: 230, endPoint y: 241, distance: 88.3
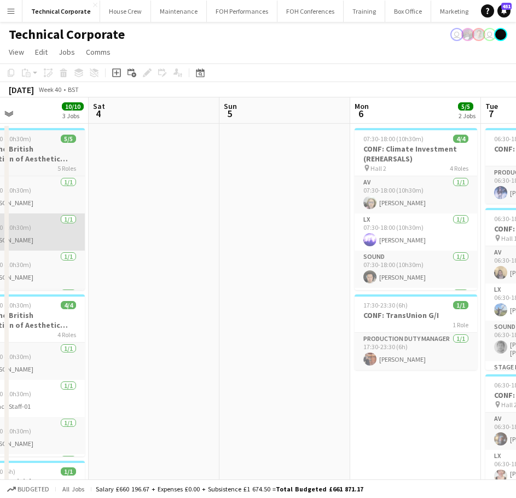
drag, startPoint x: 377, startPoint y: 248, endPoint x: 209, endPoint y: 240, distance: 168.2
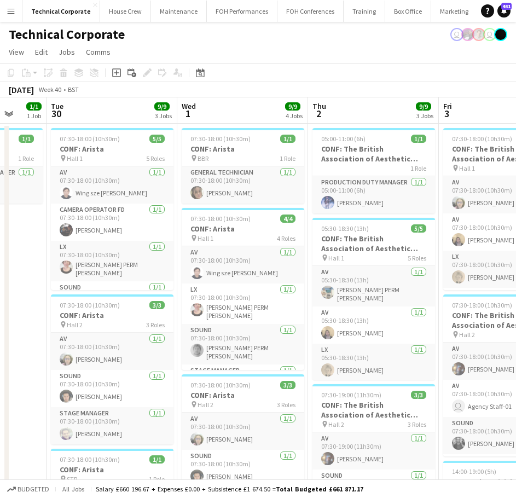
drag, startPoint x: 319, startPoint y: 247, endPoint x: 461, endPoint y: 256, distance: 143.1
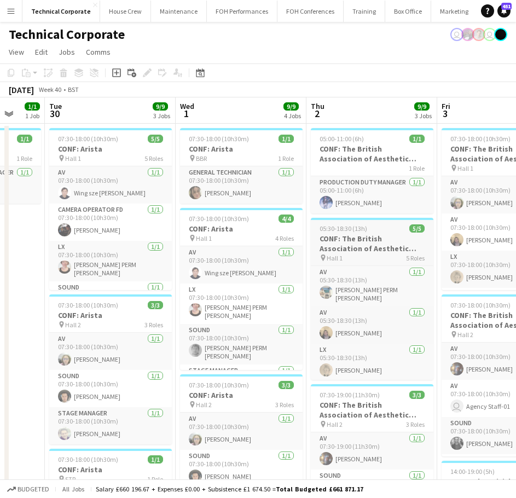
drag, startPoint x: 337, startPoint y: 256, endPoint x: 416, endPoint y: 245, distance: 80.6
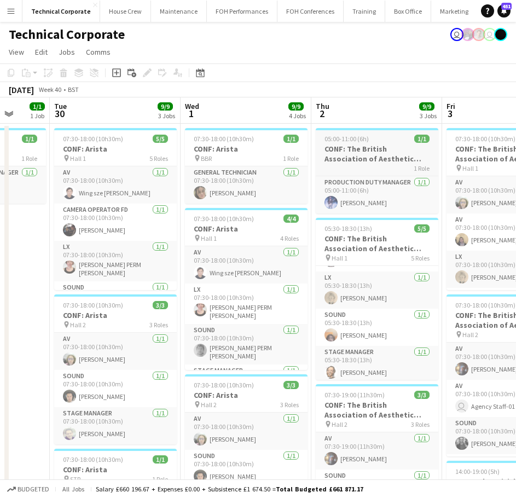
click at [402, 139] on div "05:00-11:00 (6h) 1/1" at bounding box center [377, 139] width 123 height 8
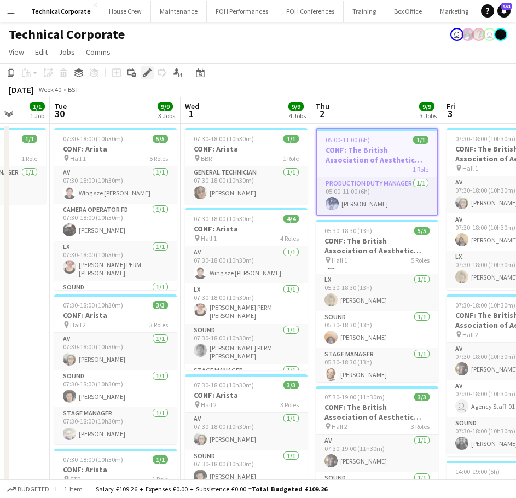
click at [146, 74] on icon at bounding box center [147, 73] width 6 height 6
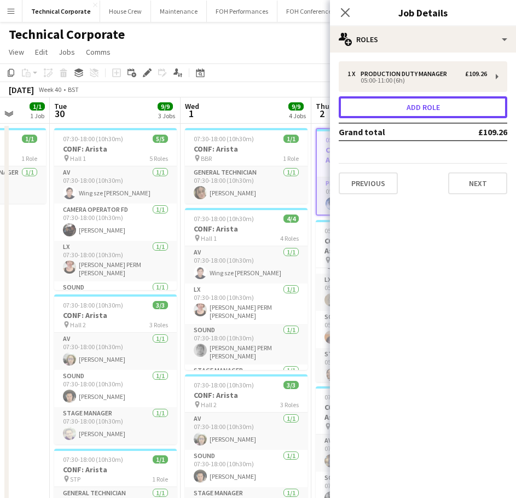
click at [427, 109] on button "Add role" at bounding box center [423, 107] width 169 height 22
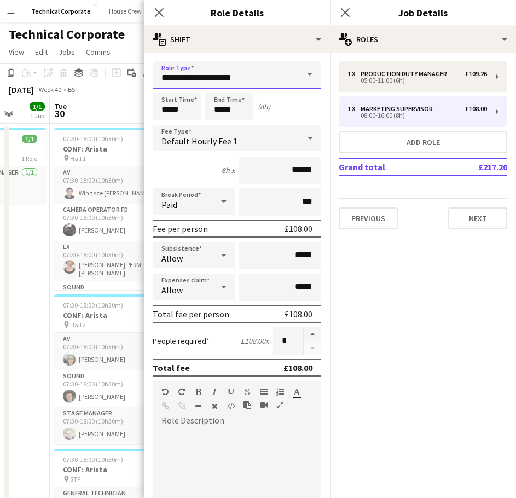
drag, startPoint x: 158, startPoint y: 83, endPoint x: 119, endPoint y: 82, distance: 38.9
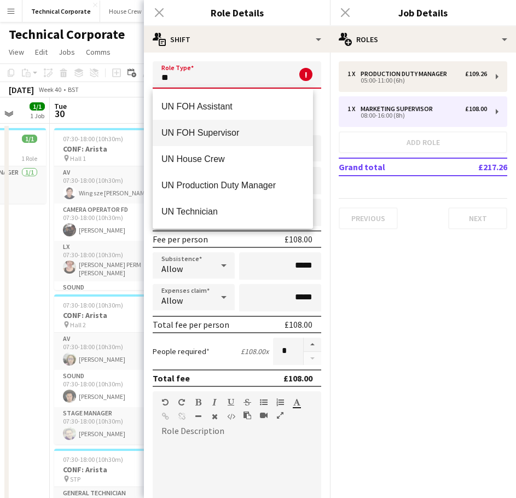
scroll to position [131, 0]
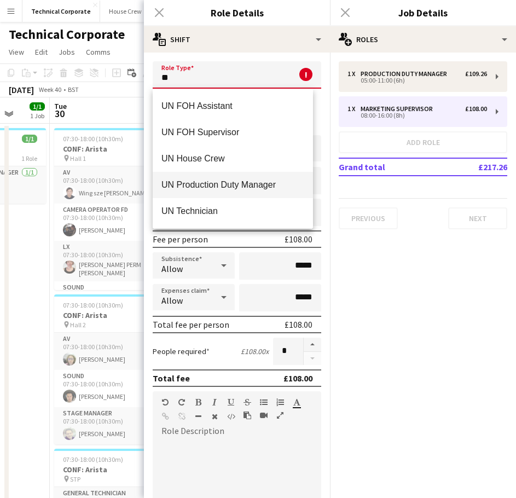
click at [258, 188] on span "UN Production Duty Manager" at bounding box center [232, 185] width 143 height 10
type input "**********"
type input "******"
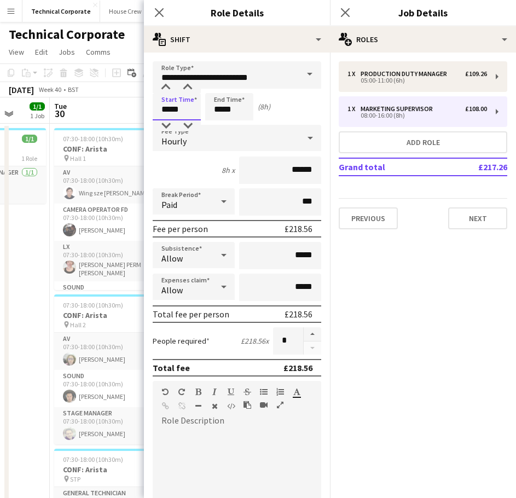
drag, startPoint x: 182, startPoint y: 112, endPoint x: 131, endPoint y: 113, distance: 50.9
type input "*****"
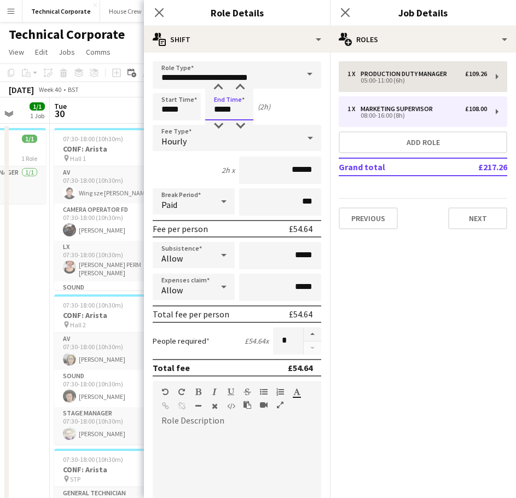
type input "*****"
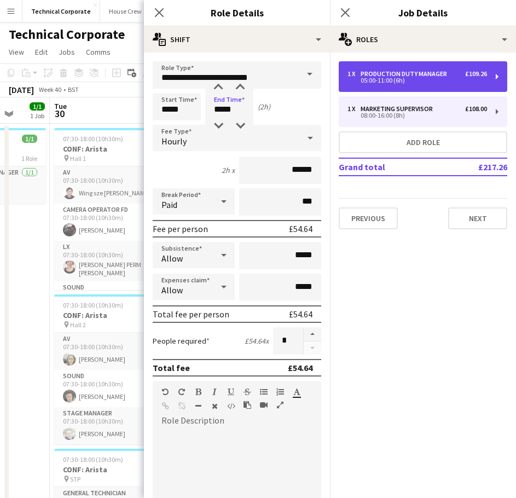
click at [388, 78] on div "05:00-11:00 (6h)" at bounding box center [418, 80] width 140 height 5
type input "**********"
type input "*****"
type input "******"
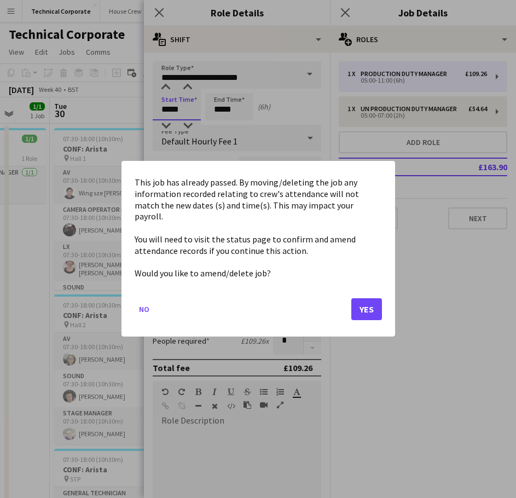
click at [368, 313] on button "Yes" at bounding box center [366, 310] width 31 height 22
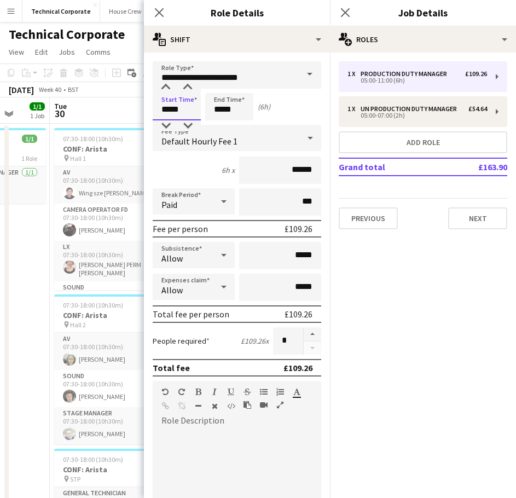
type input "*****"
click at [159, 15] on icon "Close pop-in" at bounding box center [159, 12] width 10 height 10
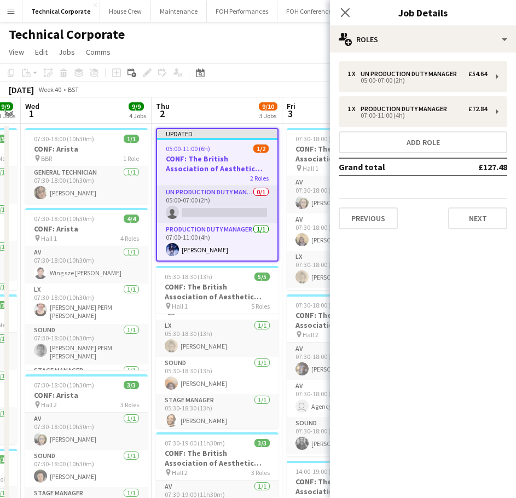
drag, startPoint x: 96, startPoint y: 129, endPoint x: 43, endPoint y: 130, distance: 53.1
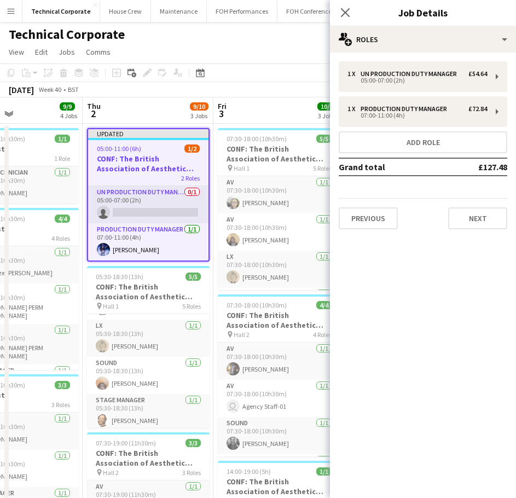
drag, startPoint x: 200, startPoint y: 125, endPoint x: 168, endPoint y: 124, distance: 32.3
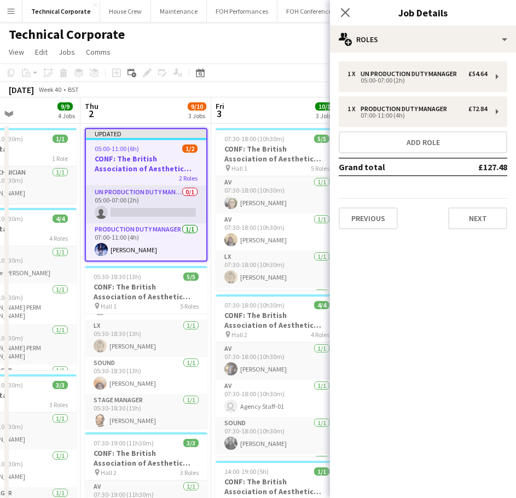
click at [166, 111] on app-board-header-date "Thu 2 9/10 3 Jobs" at bounding box center [145, 110] width 131 height 26
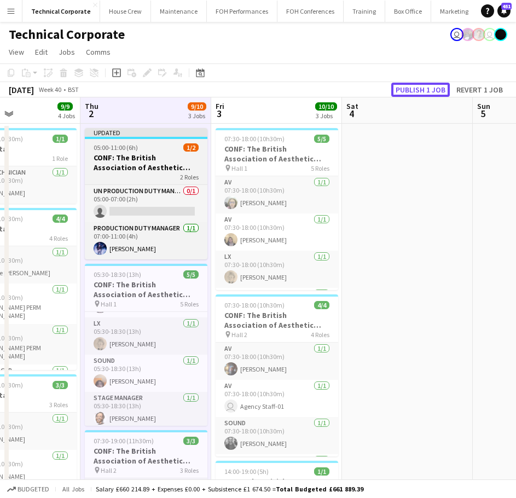
drag, startPoint x: 417, startPoint y: 88, endPoint x: 181, endPoint y: 157, distance: 246.3
click at [415, 88] on button "Publish 1 job" at bounding box center [420, 90] width 59 height 14
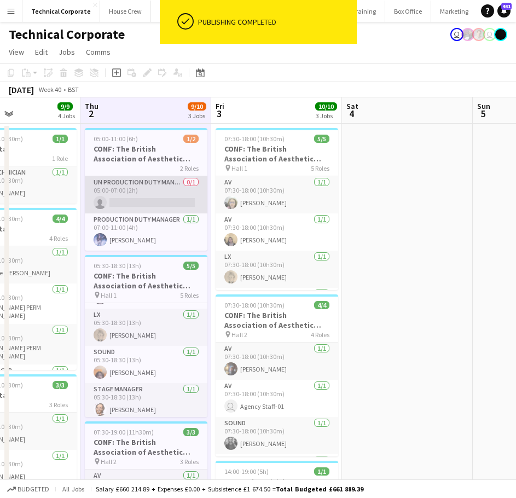
click at [155, 189] on app-card-role "UN Production Duty Manager 0/1 05:00-07:00 (2h) single-neutral-actions" at bounding box center [146, 194] width 123 height 37
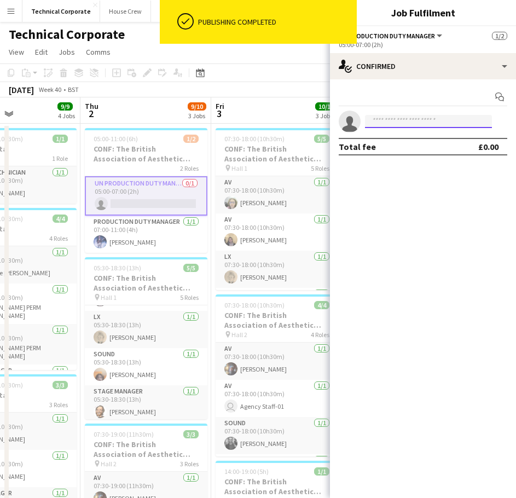
click at [461, 122] on input at bounding box center [428, 121] width 127 height 13
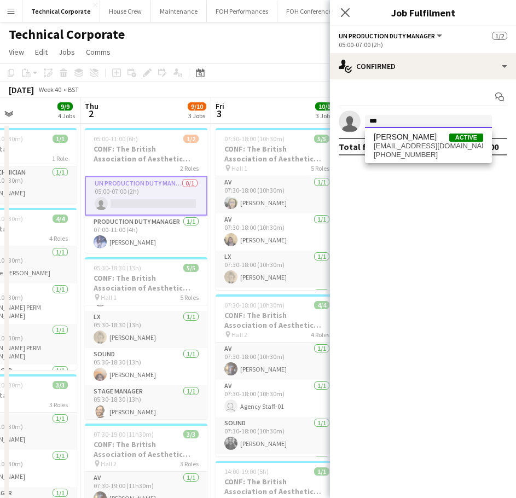
type input "***"
click at [430, 136] on span "Ed Dampier Active" at bounding box center [428, 136] width 109 height 9
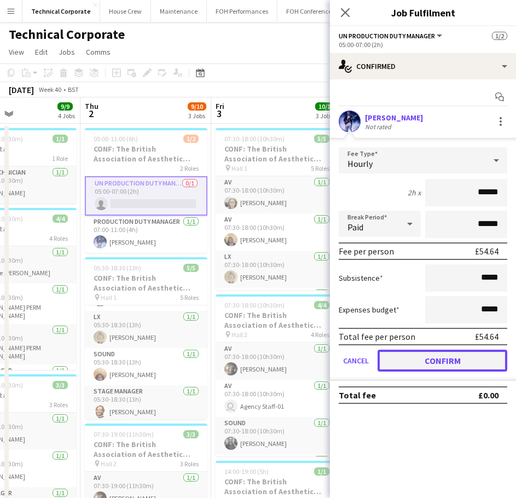
click at [454, 363] on button "Confirm" at bounding box center [443, 361] width 130 height 22
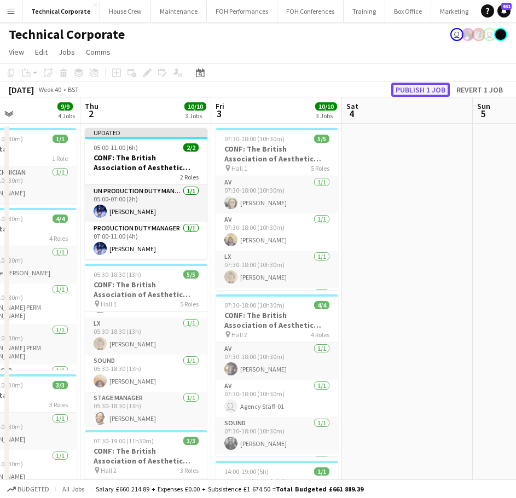
click at [409, 88] on button "Publish 1 job" at bounding box center [420, 90] width 59 height 14
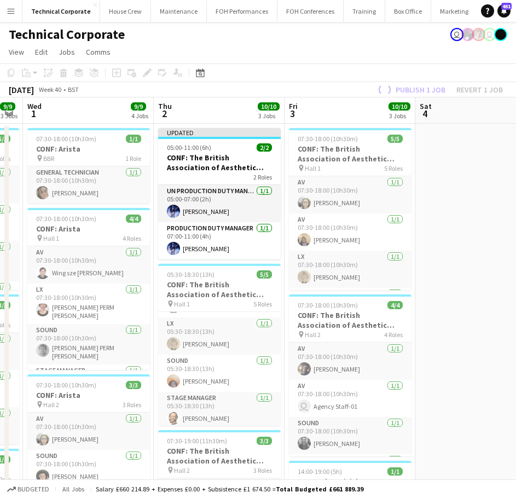
scroll to position [0, 346]
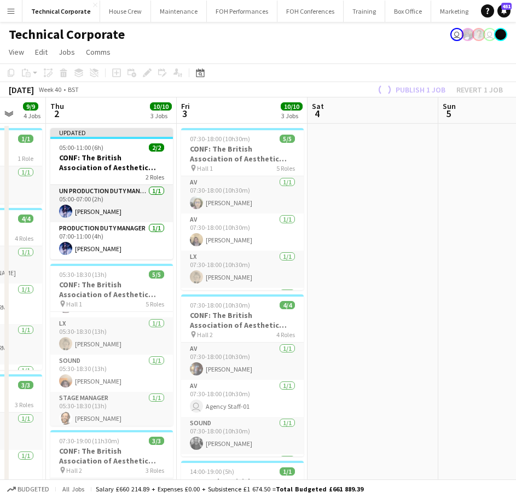
drag, startPoint x: 414, startPoint y: 282, endPoint x: 510, endPoint y: 277, distance: 95.9
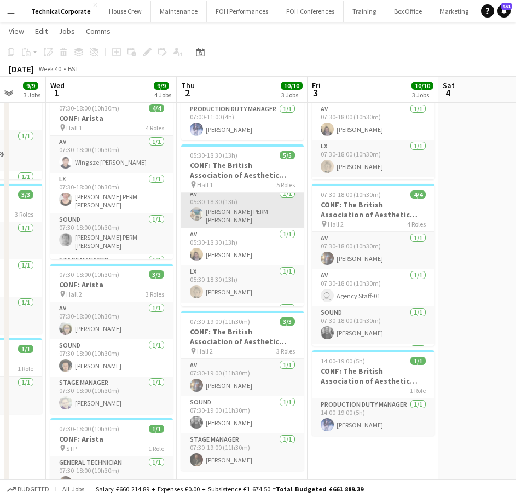
scroll to position [0, 0]
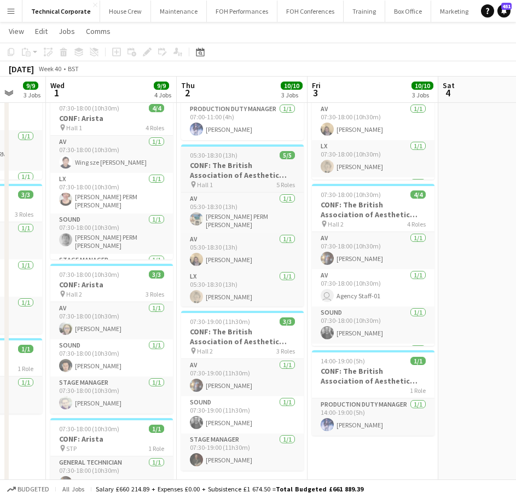
click at [257, 173] on h3 "CONF: The British Association of Aesthetic Plastic Surgeons" at bounding box center [242, 170] width 123 height 20
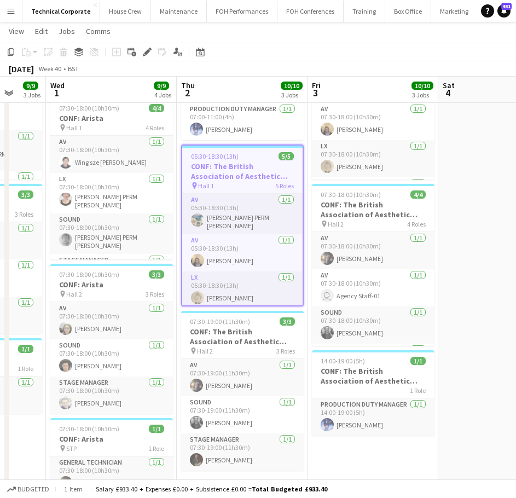
click at [144, 53] on icon "Edit" at bounding box center [147, 52] width 9 height 9
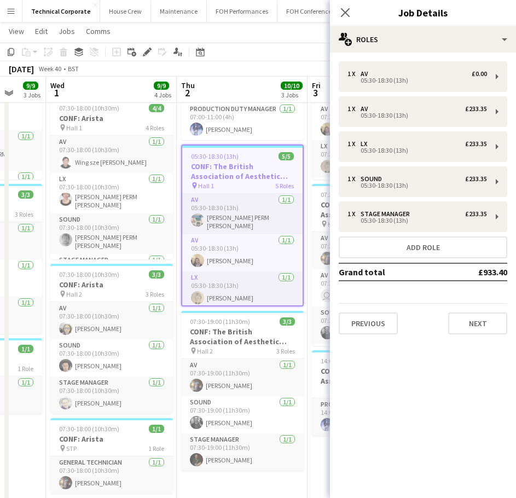
scroll to position [0, 324]
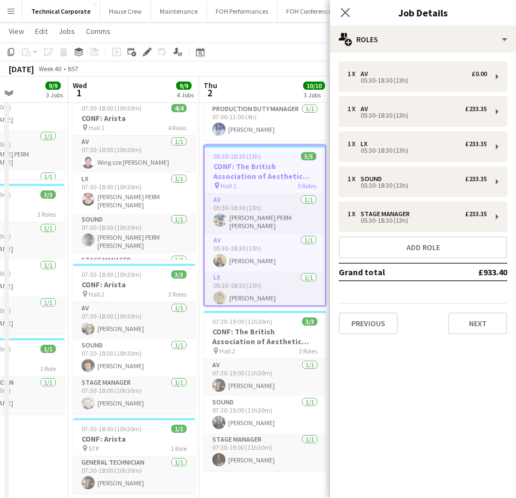
drag, startPoint x: 159, startPoint y: 242, endPoint x: 100, endPoint y: 249, distance: 59.0
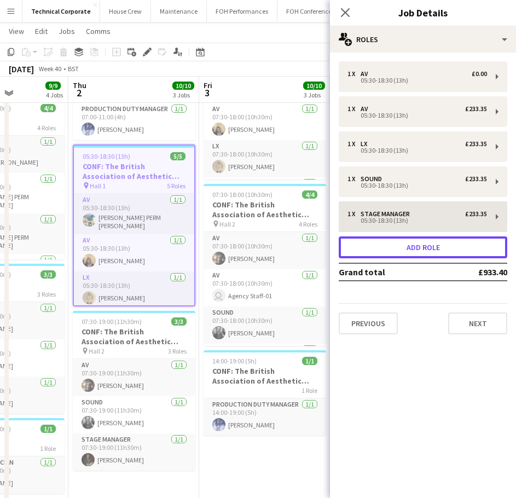
click at [385, 239] on button "Add role" at bounding box center [423, 247] width 169 height 22
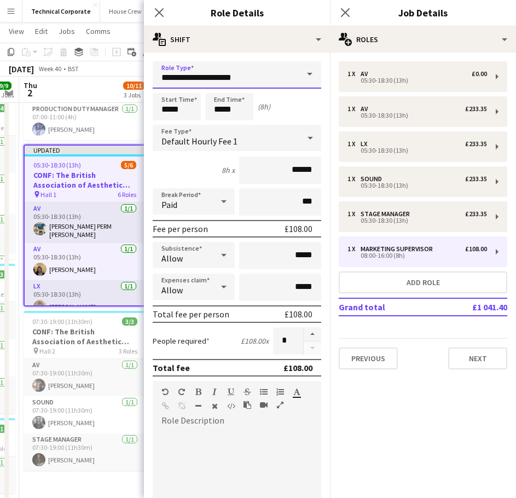
drag, startPoint x: 254, startPoint y: 73, endPoint x: 98, endPoint y: 80, distance: 156.2
click at [98, 80] on body "Menu Boards Boards Boards All jobs Status Workforce Workforce My Workforce Recr…" at bounding box center [258, 500] width 516 height 1219
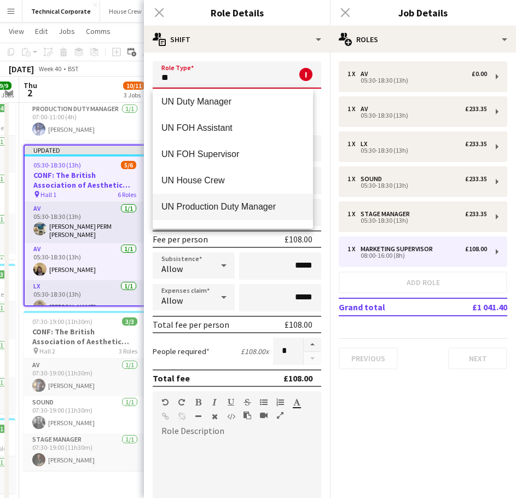
scroll to position [131, 0]
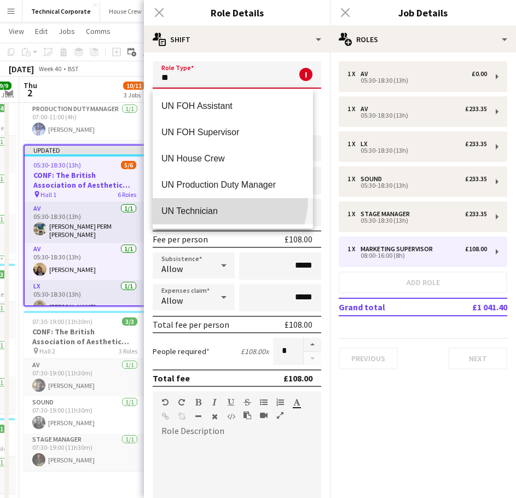
click at [217, 199] on mat-option "UN Technician" at bounding box center [233, 211] width 160 height 26
type input "**********"
type input "******"
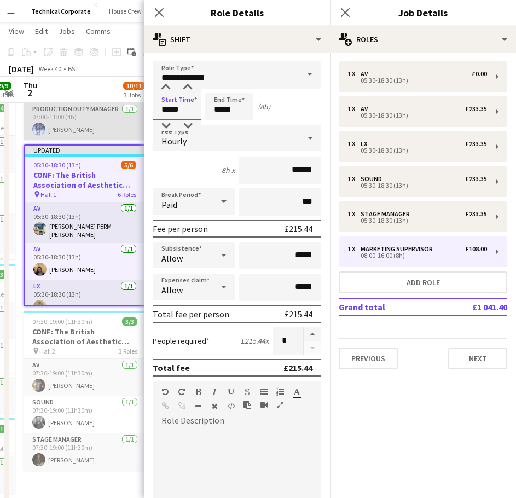
drag, startPoint x: 190, startPoint y: 101, endPoint x: 127, endPoint y: 105, distance: 63.6
click at [127, 105] on body "Menu Boards Boards Boards All jobs Status Workforce Workforce My Workforce Recr…" at bounding box center [258, 500] width 516 height 1219
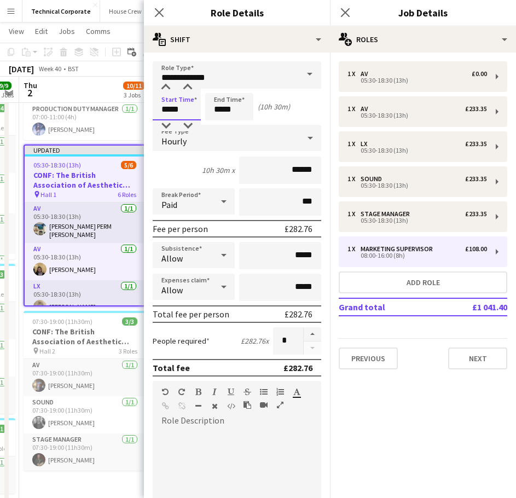
type input "*****"
click at [304, 334] on button "button" at bounding box center [313, 334] width 18 height 14
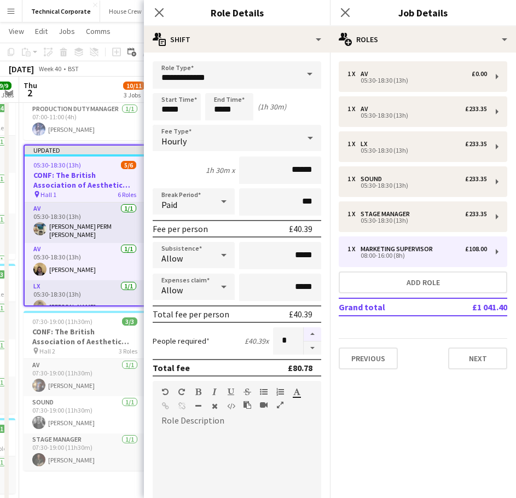
type input "*"
drag, startPoint x: 159, startPoint y: 12, endPoint x: 155, endPoint y: 115, distance: 103.0
click at [159, 13] on icon at bounding box center [159, 12] width 9 height 9
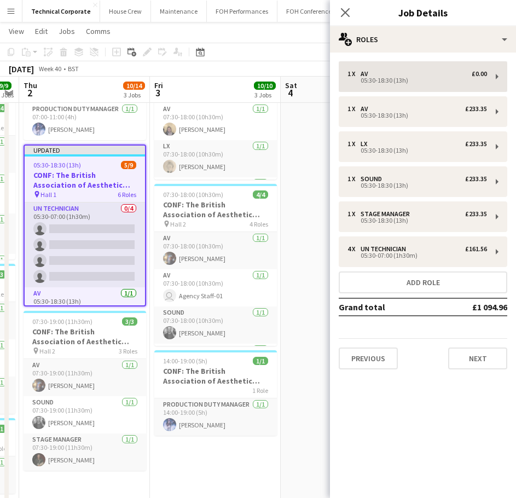
scroll to position [55, 0]
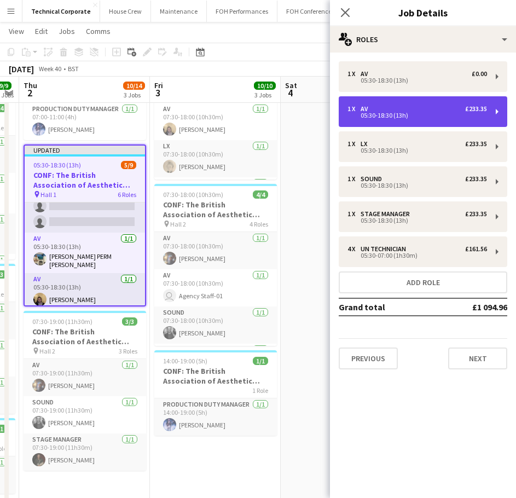
click at [413, 112] on div "1 x AV £233.35" at bounding box center [418, 109] width 140 height 8
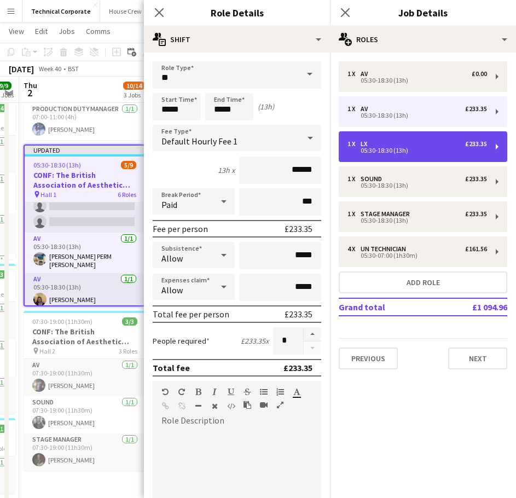
click at [412, 142] on div "1 x LX £233.35" at bounding box center [418, 144] width 140 height 8
type input "**"
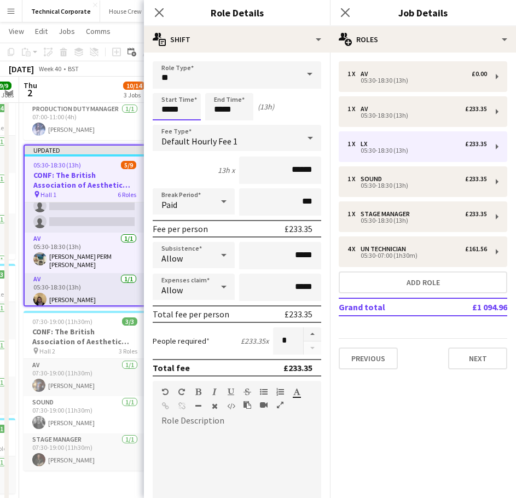
click at [186, 110] on body "Menu Boards Boards Boards All jobs Status Workforce Workforce My Workforce Recr…" at bounding box center [258, 500] width 516 height 1219
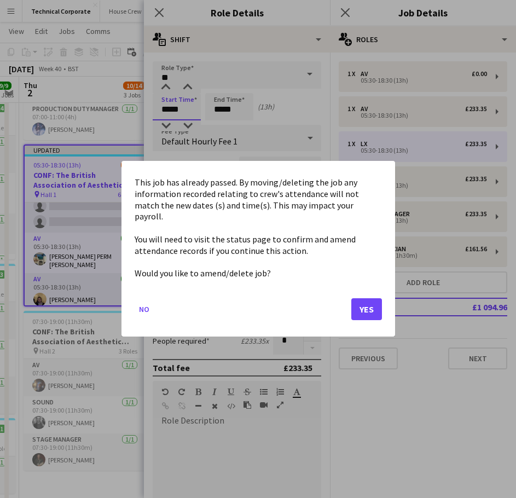
scroll to position [0, 0]
click at [367, 299] on button "Yes" at bounding box center [366, 310] width 31 height 22
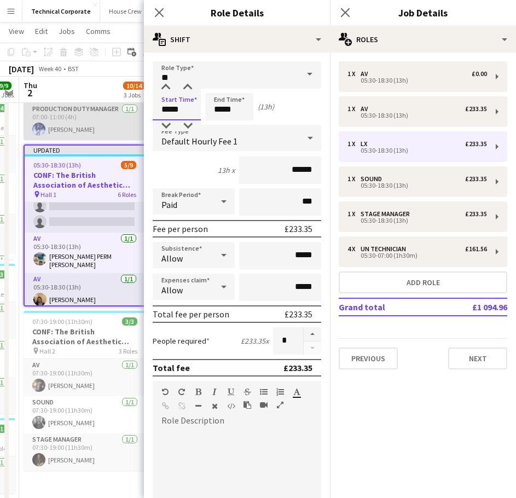
drag, startPoint x: 173, startPoint y: 110, endPoint x: 143, endPoint y: 109, distance: 30.7
click at [144, 109] on form "Role Type ** Start Time ***** End Time ***** (13h) Fee Type Default Hourly Fee …" at bounding box center [237, 373] width 186 height 624
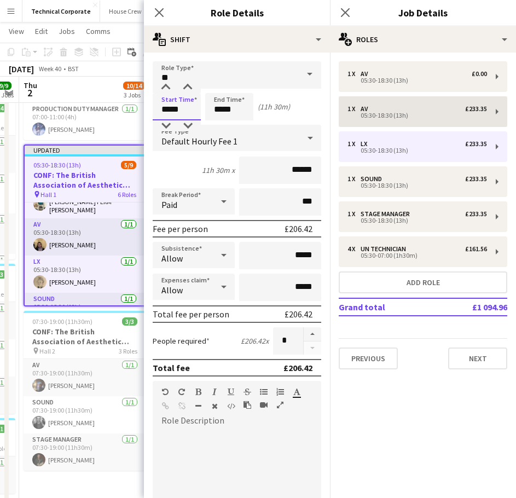
type input "*****"
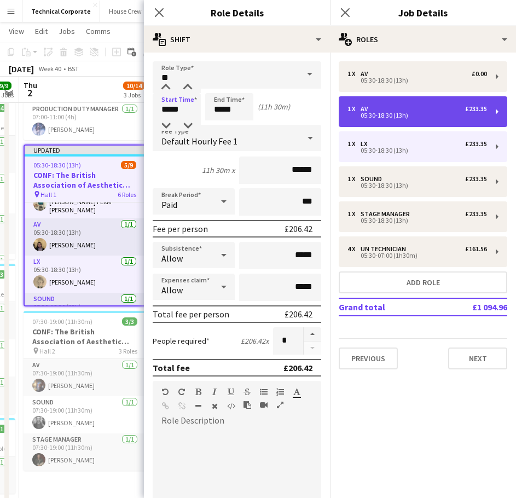
click at [389, 119] on div "1 x AV £233.35 05:30-18:30 (13h)" at bounding box center [423, 111] width 169 height 31
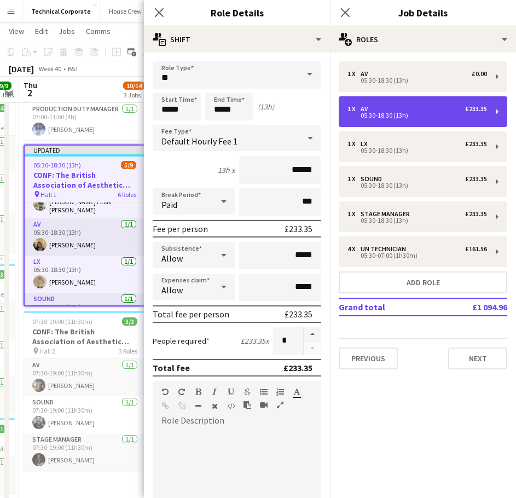
type input "**"
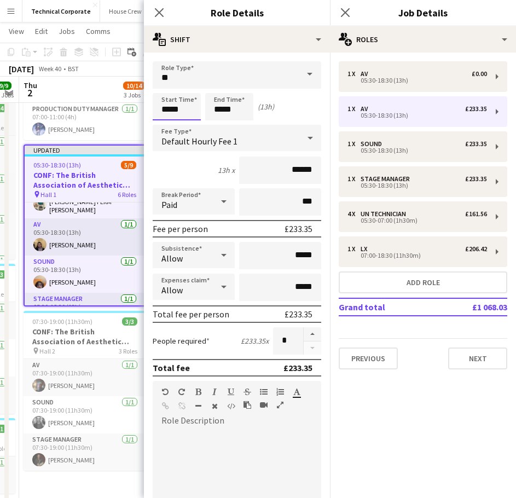
drag, startPoint x: 142, startPoint y: 109, endPoint x: 0, endPoint y: 104, distance: 141.9
click at [57, 105] on body "Menu Boards Boards Boards All jobs Status Workforce Workforce My Workforce Recr…" at bounding box center [258, 500] width 516 height 1219
type input "*****"
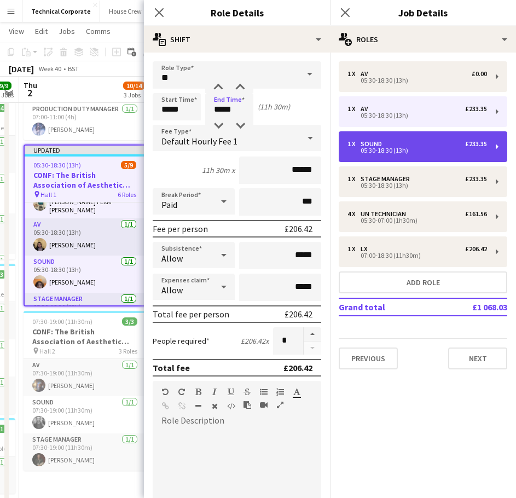
click at [412, 157] on div "1 x Sound £233.35 05:30-18:30 (13h)" at bounding box center [423, 146] width 169 height 31
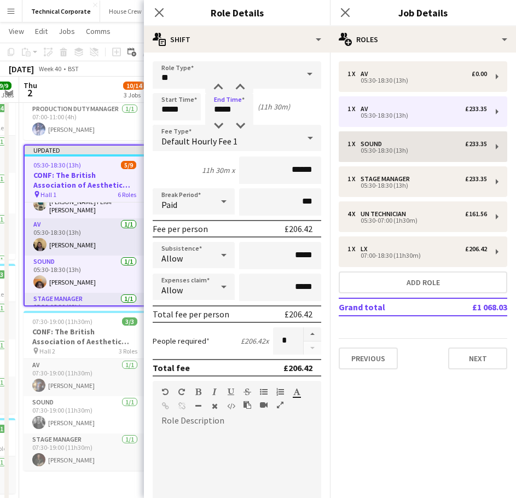
type input "*****"
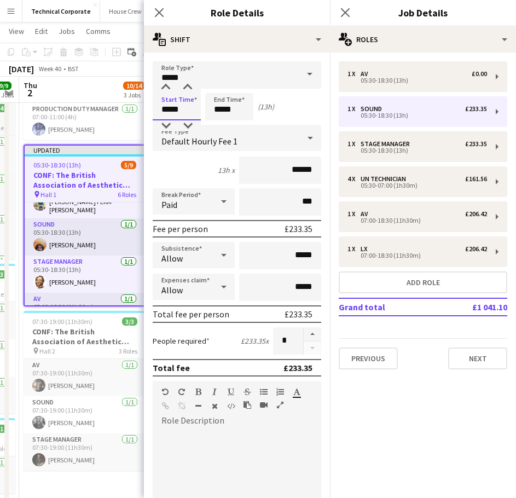
drag, startPoint x: 160, startPoint y: 111, endPoint x: 11, endPoint y: 111, distance: 148.3
click at [32, 111] on body "Menu Boards Boards Boards All jobs Status Workforce Workforce My Workforce Recr…" at bounding box center [258, 500] width 516 height 1219
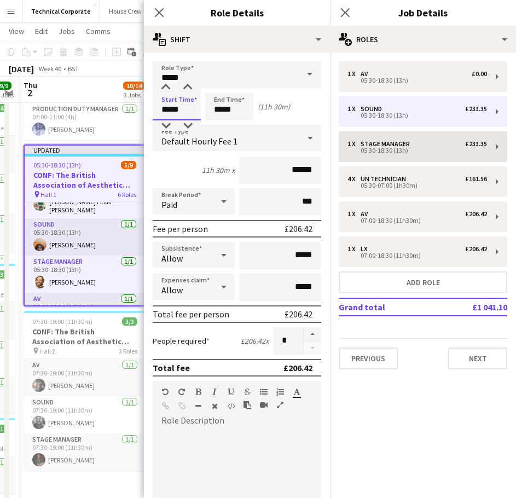
type input "*****"
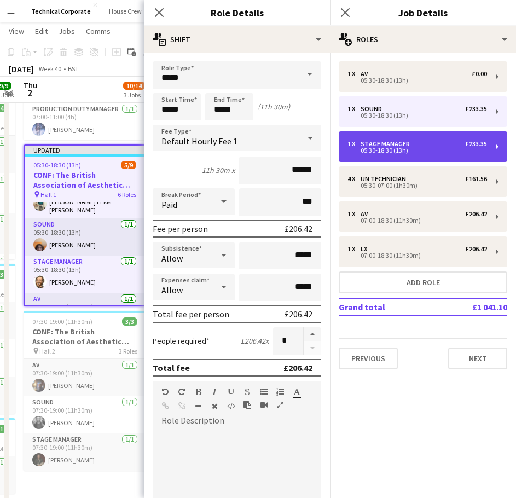
click at [381, 142] on div "Stage Manager" at bounding box center [388, 144] width 54 height 8
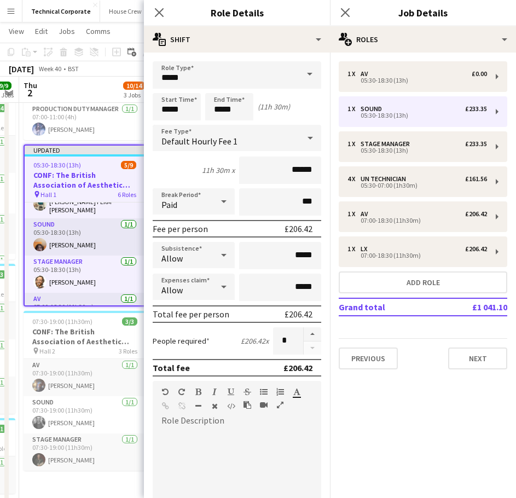
type input "**********"
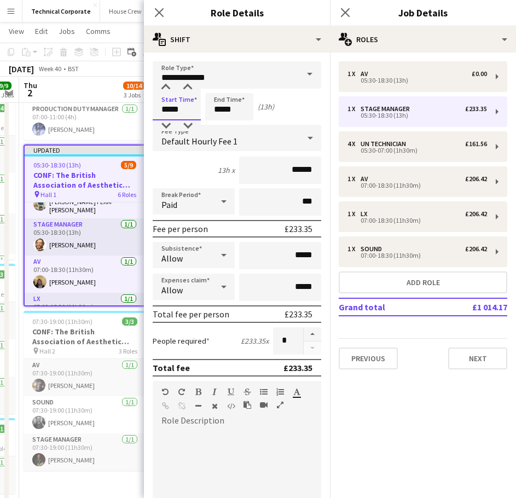
drag, startPoint x: 188, startPoint y: 105, endPoint x: 108, endPoint y: 102, distance: 80.5
click at [115, 102] on body "Menu Boards Boards Boards All jobs Status Workforce Workforce My Workforce Recr…" at bounding box center [258, 500] width 516 height 1219
type input "*****"
click at [161, 15] on icon at bounding box center [159, 12] width 10 height 10
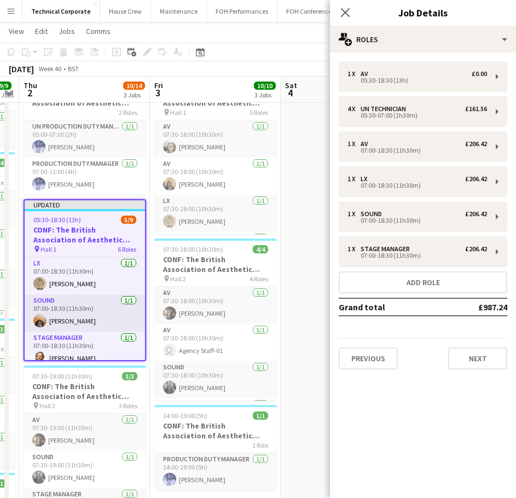
scroll to position [164, 0]
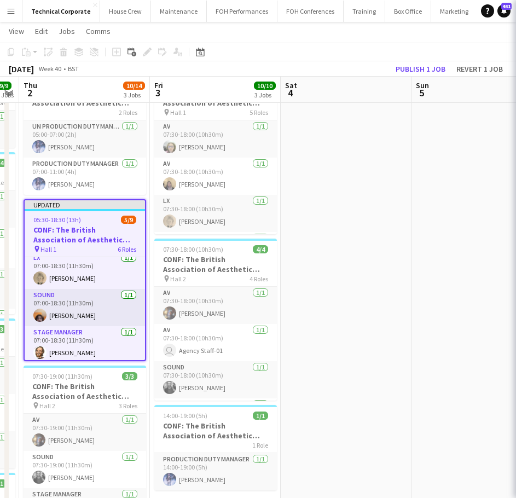
scroll to position [166, 0]
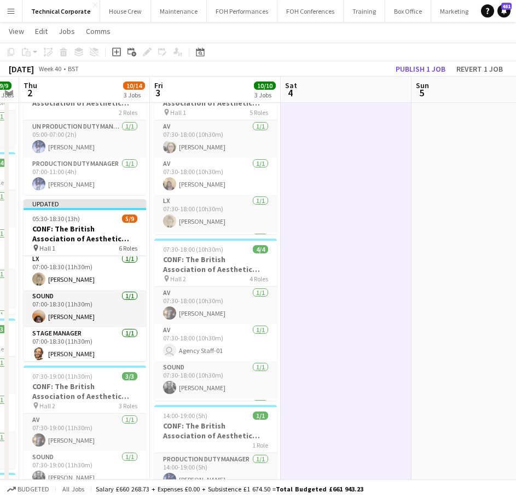
click at [418, 59] on app-toolbar "Copy Paste Paste Ctrl+V Paste with crew Ctrl+Shift+V Paste linked Job Delete Gr…" at bounding box center [258, 52] width 516 height 19
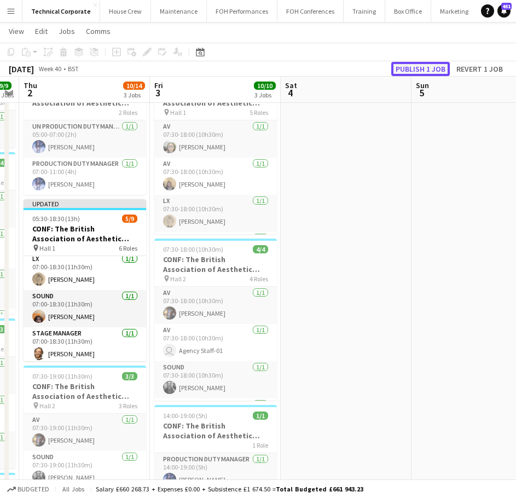
click at [401, 70] on button "Publish 1 job" at bounding box center [420, 69] width 59 height 14
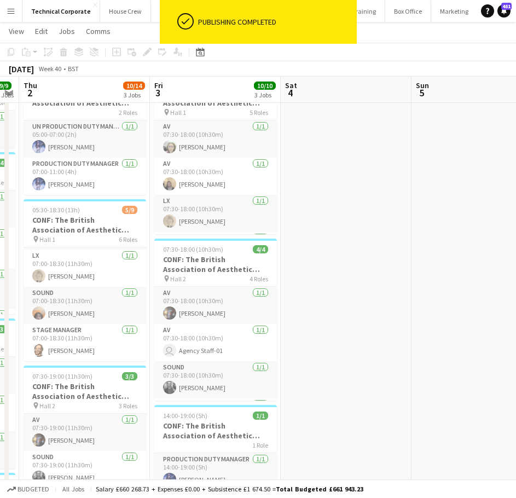
scroll to position [0, 0]
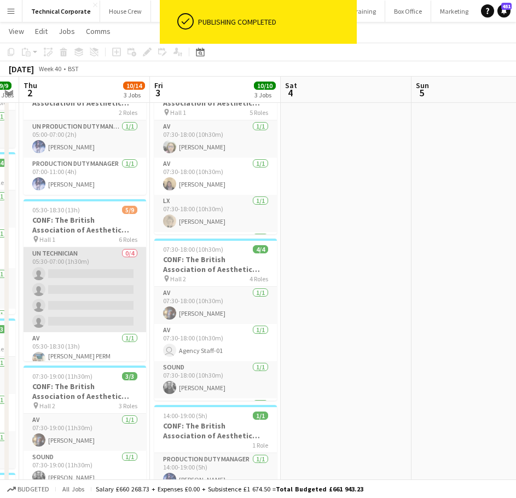
click at [70, 305] on app-card-role "UN Technician 0/4 05:30-07:00 (1h30m) single-neutral-actions single-neutral-act…" at bounding box center [85, 289] width 123 height 85
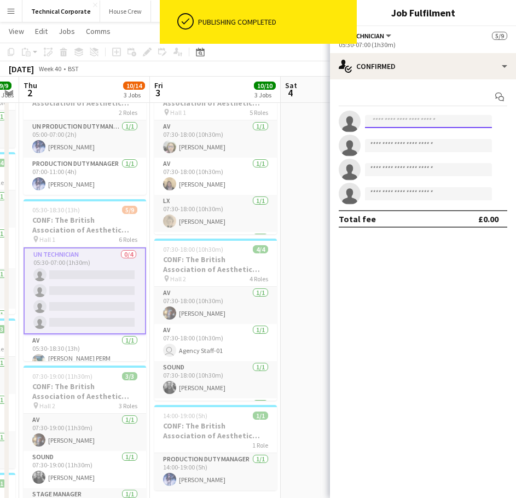
click at [402, 120] on input at bounding box center [428, 121] width 127 height 13
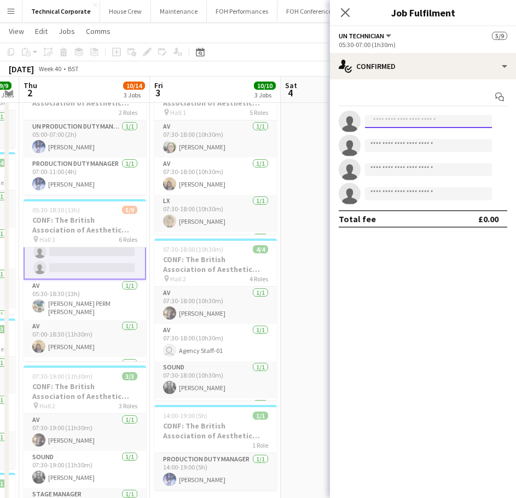
scroll to position [109, 0]
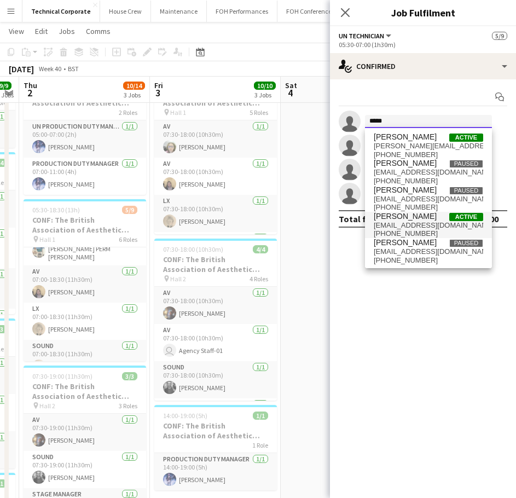
type input "*****"
click at [423, 215] on span "[PERSON_NAME]" at bounding box center [405, 216] width 63 height 9
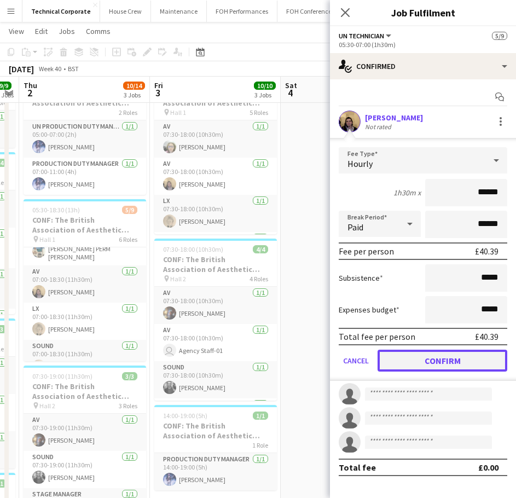
click at [466, 364] on button "Confirm" at bounding box center [443, 361] width 130 height 22
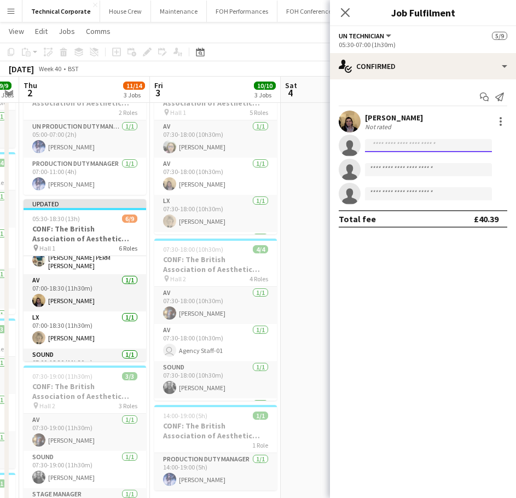
drag, startPoint x: 409, startPoint y: 141, endPoint x: 400, endPoint y: 148, distance: 12.5
click at [409, 141] on input at bounding box center [428, 145] width 127 height 13
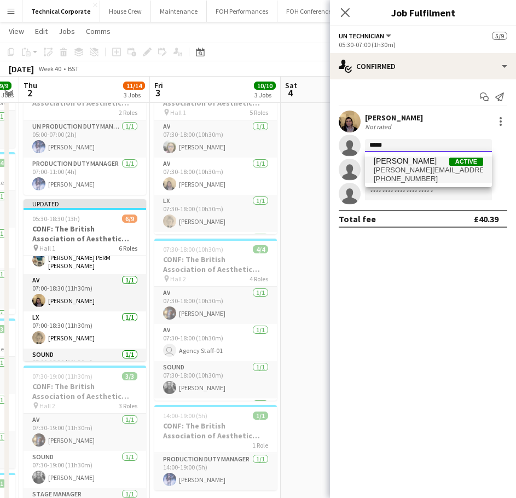
type input "*****"
click at [409, 165] on span "[PERSON_NAME]" at bounding box center [405, 161] width 63 height 9
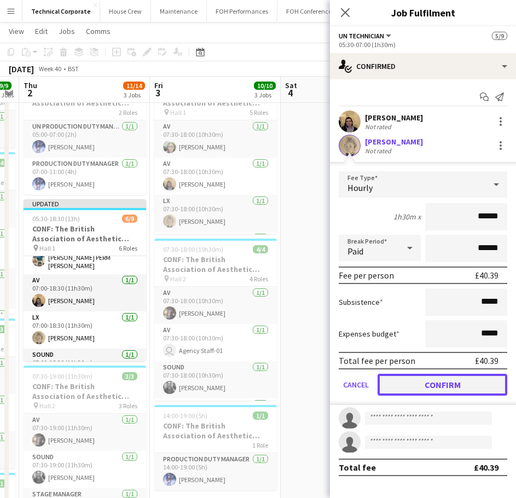
click at [464, 375] on button "Confirm" at bounding box center [443, 385] width 130 height 22
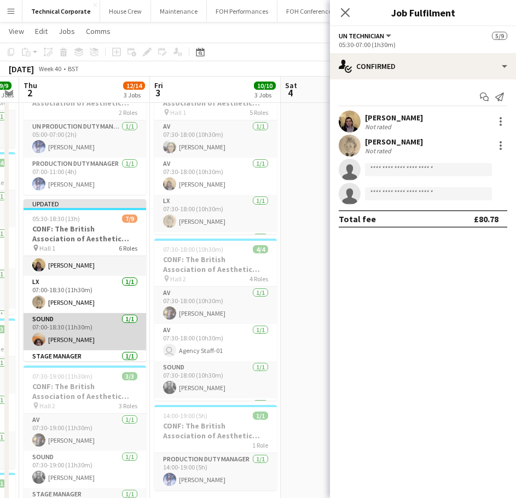
scroll to position [164, 0]
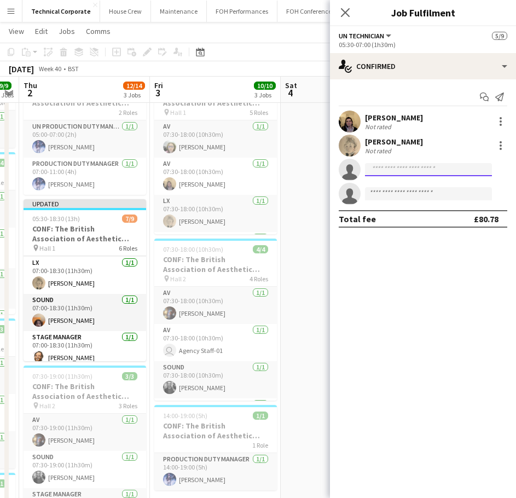
click at [389, 167] on input at bounding box center [428, 169] width 127 height 13
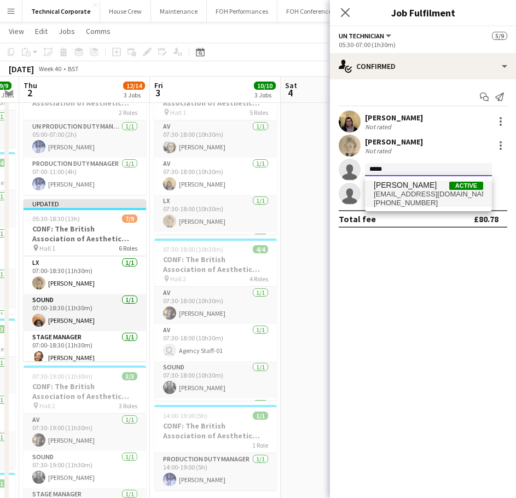
type input "*****"
click at [429, 199] on span "+4407342658176" at bounding box center [428, 203] width 109 height 9
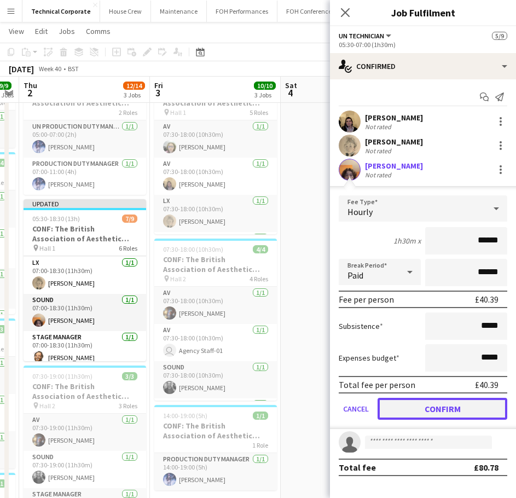
click at [449, 412] on button "Confirm" at bounding box center [443, 409] width 130 height 22
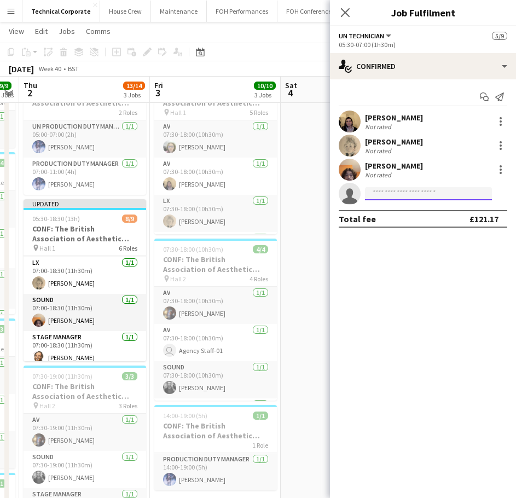
drag, startPoint x: 414, startPoint y: 199, endPoint x: 407, endPoint y: 200, distance: 6.8
click at [417, 198] on input at bounding box center [428, 193] width 127 height 13
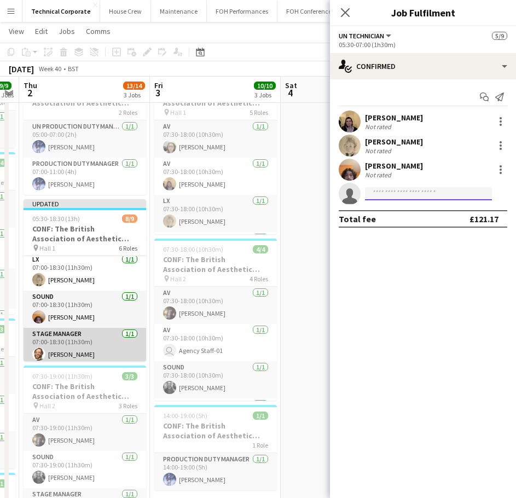
scroll to position [168, 0]
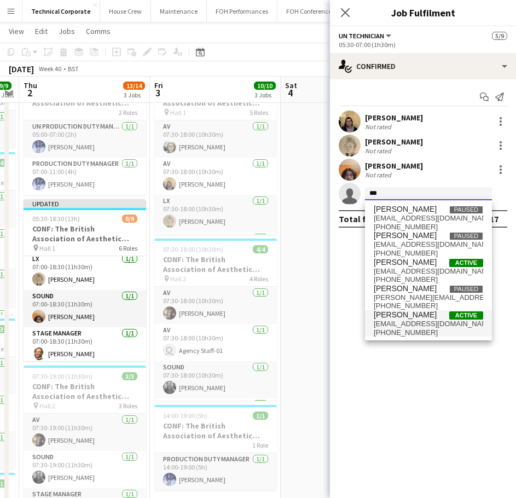
type input "***"
click at [416, 328] on span "+447872542922" at bounding box center [428, 332] width 109 height 9
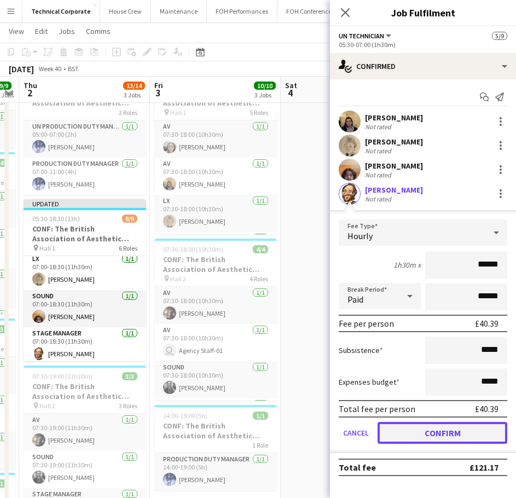
click at [462, 427] on button "Confirm" at bounding box center [443, 433] width 130 height 22
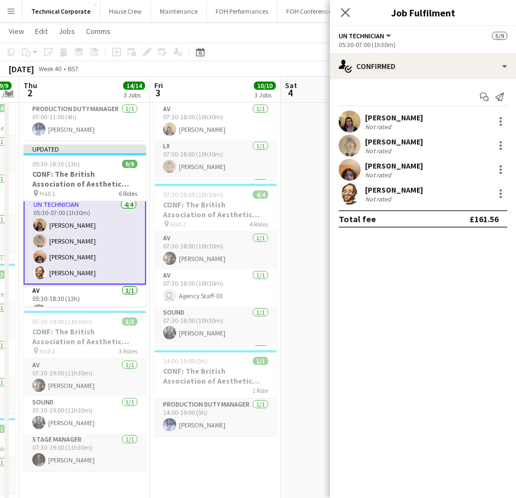
scroll to position [0, 0]
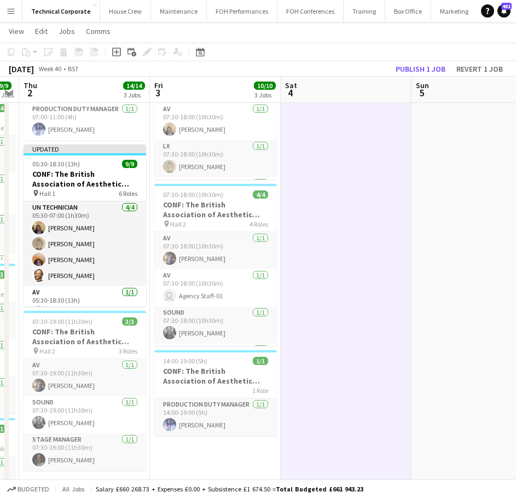
click at [416, 57] on app-toolbar "Copy Paste Paste Ctrl+V Paste with crew Ctrl+Shift+V Paste linked Job Delete Gr…" at bounding box center [258, 52] width 516 height 19
click at [414, 65] on button "Publish 1 job" at bounding box center [420, 69] width 59 height 14
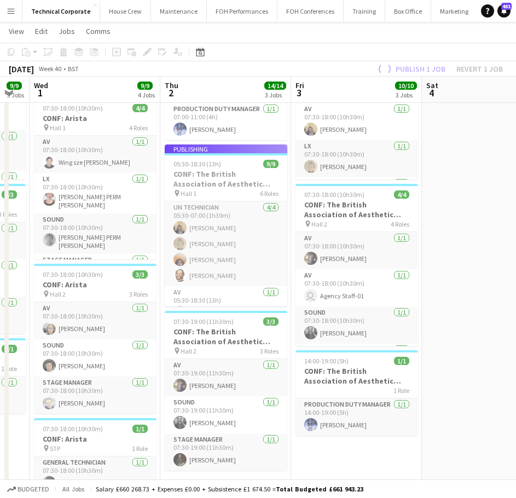
drag, startPoint x: 363, startPoint y: 207, endPoint x: 487, endPoint y: 224, distance: 125.4
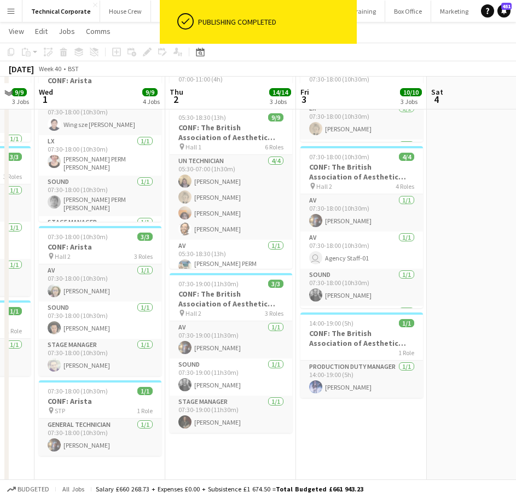
scroll to position [164, 0]
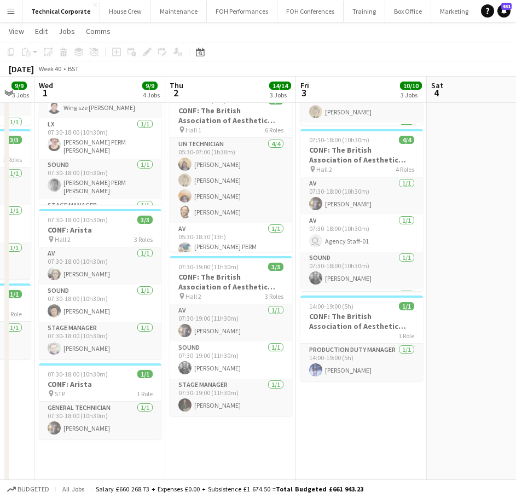
drag, startPoint x: 482, startPoint y: 319, endPoint x: 468, endPoint y: 321, distance: 13.9
click at [479, 320] on app-calendar-viewport "Mon 29 1/1 1 Job Tue 30 9/9 3 Jobs Wed 1 9/9 4 Jobs Thu 2 14/14 3 Jobs Fri 3 10…" at bounding box center [258, 457] width 516 height 1158
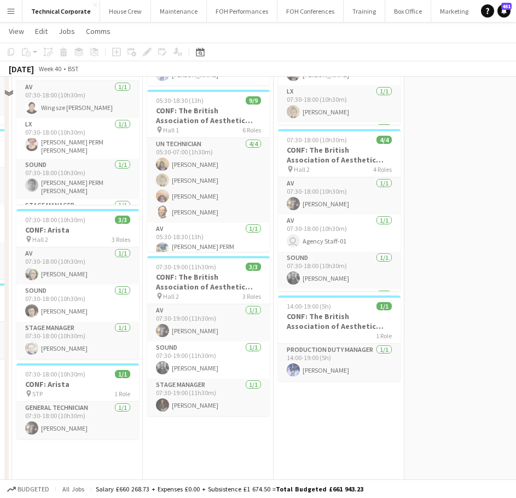
scroll to position [0, 0]
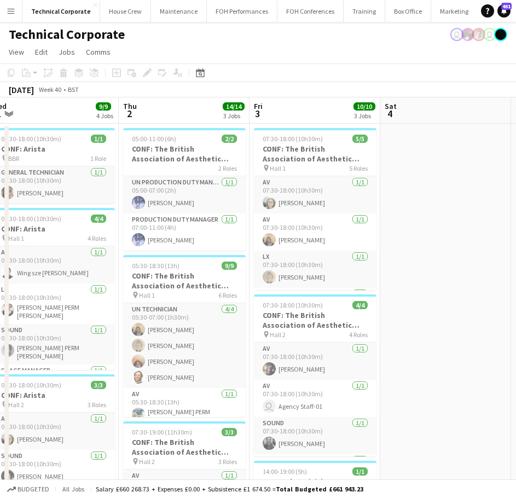
drag, startPoint x: 448, startPoint y: 335, endPoint x: 412, endPoint y: 335, distance: 36.7
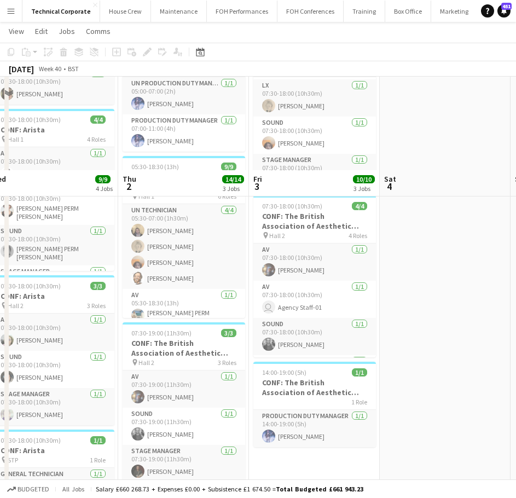
scroll to position [219, 0]
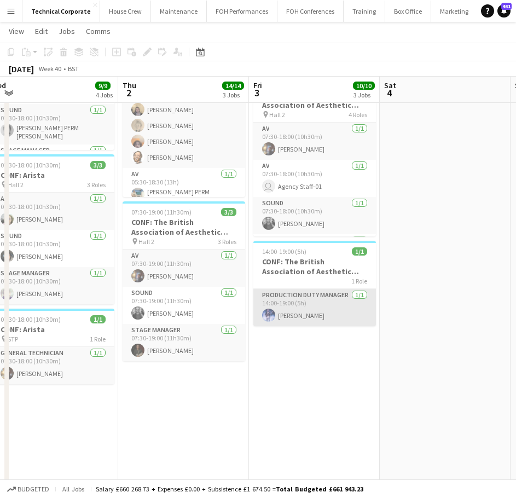
click at [301, 320] on app-card-role "Production Duty Manager 1/1 14:00-19:00 (5h) Ed Dampier" at bounding box center [314, 307] width 123 height 37
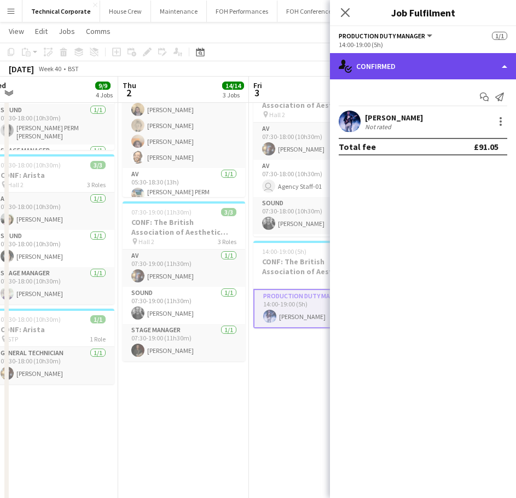
click at [426, 72] on div "single-neutral-actions-check-2 Confirmed" at bounding box center [423, 66] width 186 height 26
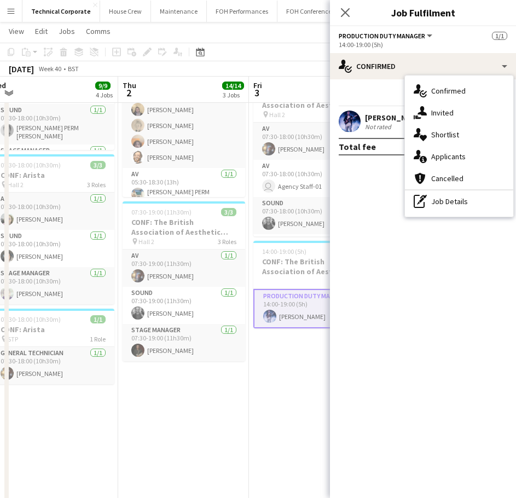
click at [432, 205] on div "pen-write Job Details" at bounding box center [459, 201] width 108 height 22
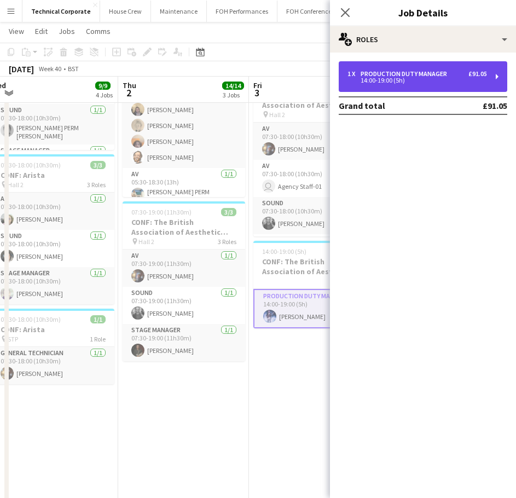
click at [425, 70] on div "1 x Production Duty Manager £91.05 14:00-19:00 (5h)" at bounding box center [423, 76] width 169 height 31
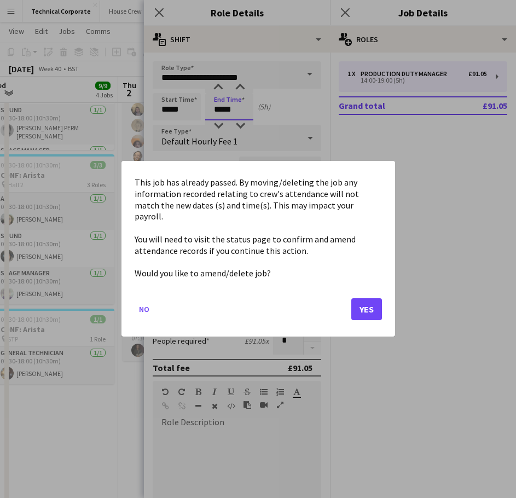
click at [234, 106] on body "Menu Boards Boards Boards All jobs Status Workforce Workforce My Workforce Recr…" at bounding box center [258, 390] width 516 height 1219
click at [361, 301] on button "Yes" at bounding box center [366, 310] width 31 height 22
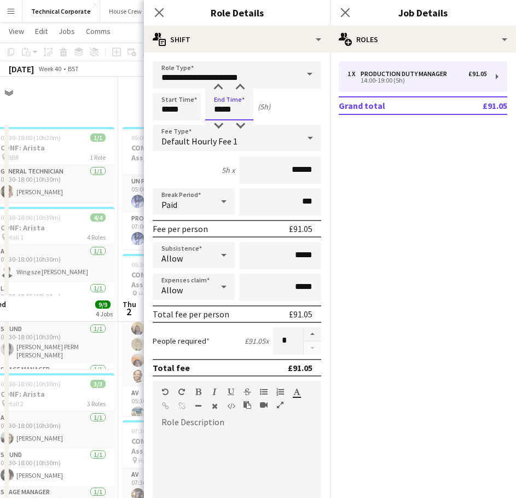
scroll to position [219, 0]
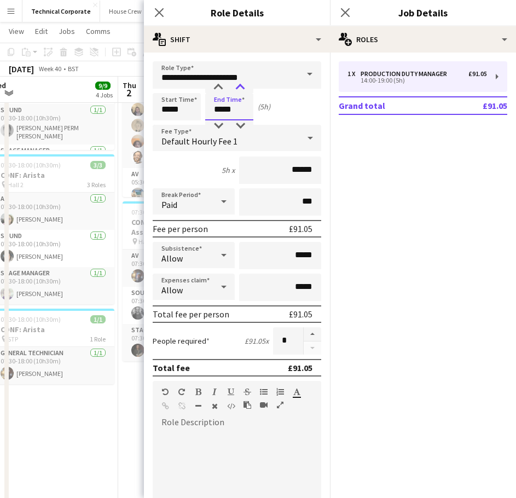
type input "*****"
click at [238, 85] on div at bounding box center [240, 87] width 22 height 11
click at [159, 5] on div "Close pop-in" at bounding box center [159, 12] width 31 height 25
click at [160, 17] on icon "Close pop-in" at bounding box center [159, 12] width 10 height 10
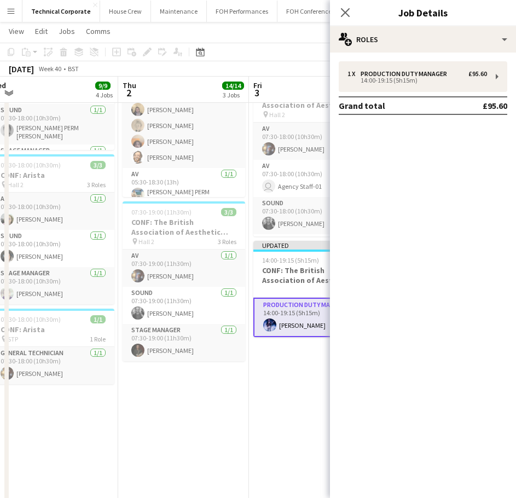
click at [340, 19] on div "Close pop-in" at bounding box center [345, 12] width 31 height 25
click at [349, 17] on icon at bounding box center [345, 12] width 10 height 10
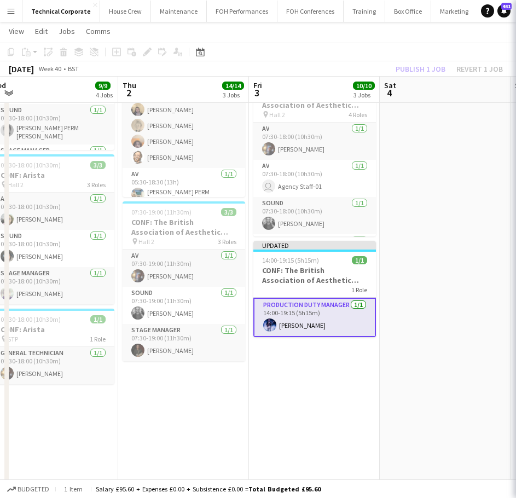
click at [306, 349] on app-date-cell "07:30-18:00 (10h30m) 5/5 CONF: The British Association of Aesthetic Plastic Sur…" at bounding box center [314, 443] width 131 height 1078
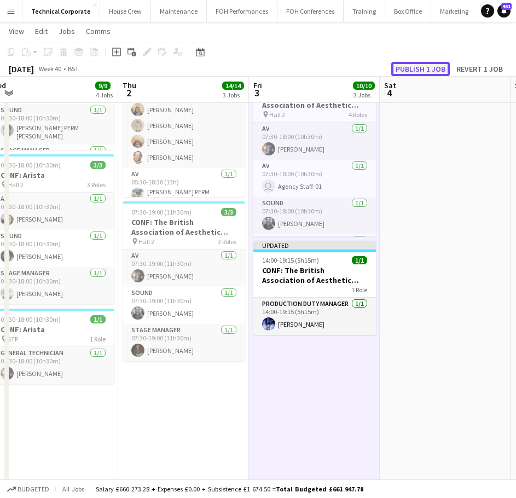
click at [430, 69] on button "Publish 1 job" at bounding box center [420, 69] width 59 height 14
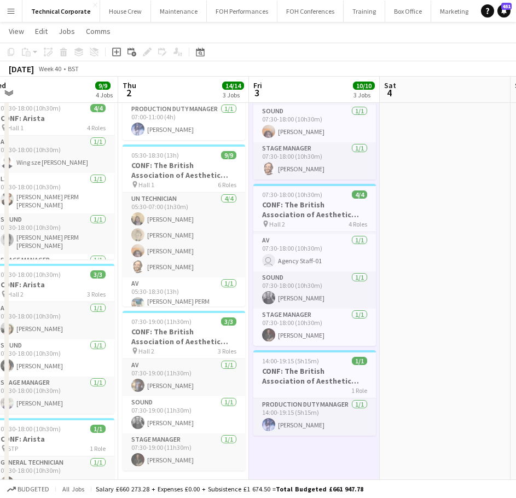
scroll to position [0, 0]
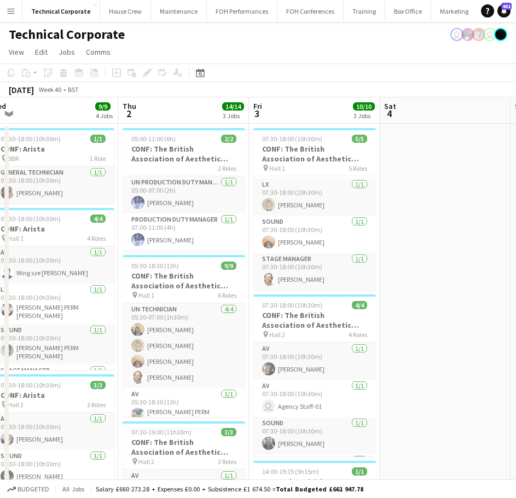
drag, startPoint x: 439, startPoint y: 256, endPoint x: 171, endPoint y: 276, distance: 268.9
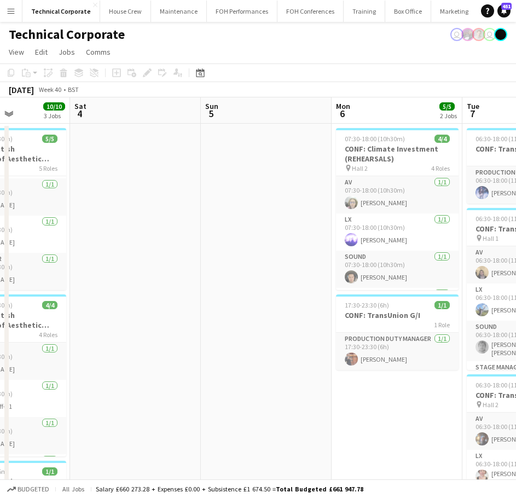
drag, startPoint x: 286, startPoint y: 271, endPoint x: 263, endPoint y: 264, distance: 23.4
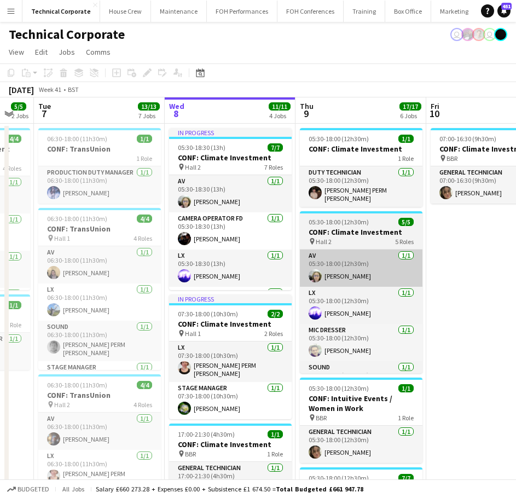
drag, startPoint x: 165, startPoint y: 288, endPoint x: 317, endPoint y: 258, distance: 155.0
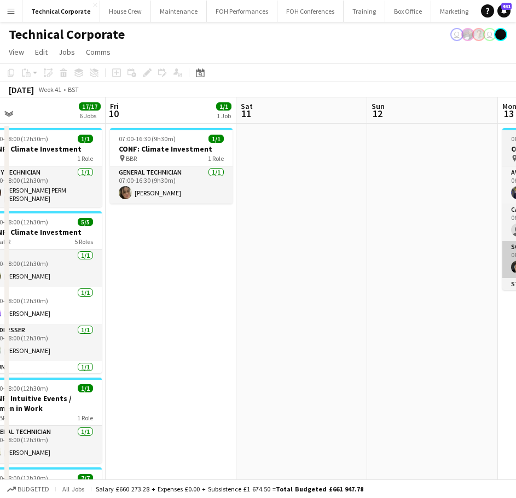
drag, startPoint x: 107, startPoint y: 337, endPoint x: 384, endPoint y: 274, distance: 284.4
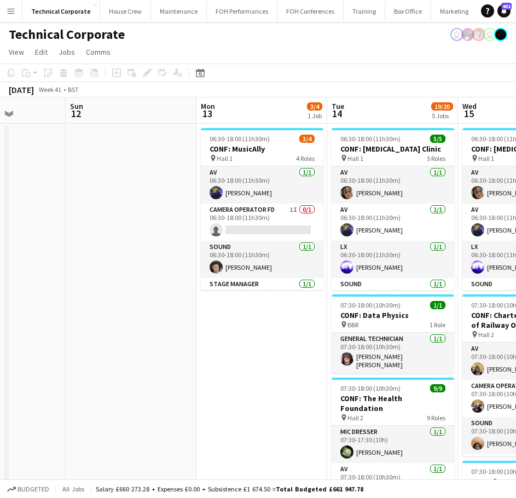
drag, startPoint x: 256, startPoint y: 345, endPoint x: 225, endPoint y: 348, distance: 30.2
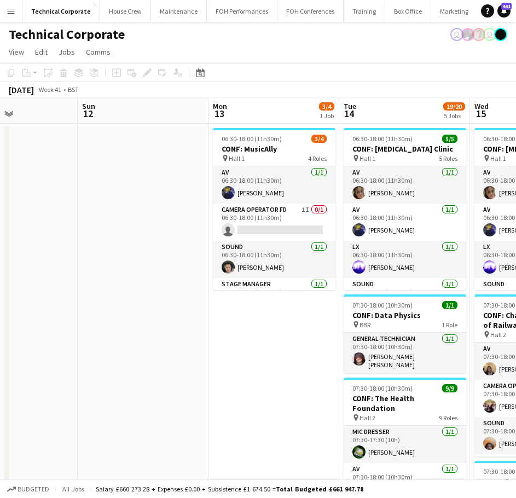
drag, startPoint x: 325, startPoint y: 305, endPoint x: 482, endPoint y: 319, distance: 157.1
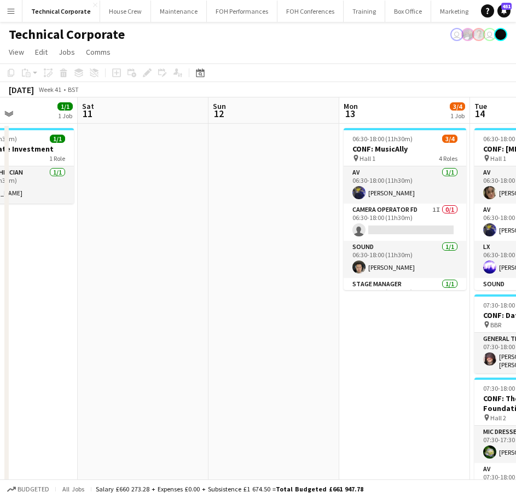
drag, startPoint x: 354, startPoint y: 322, endPoint x: 645, endPoint y: 314, distance: 291.8
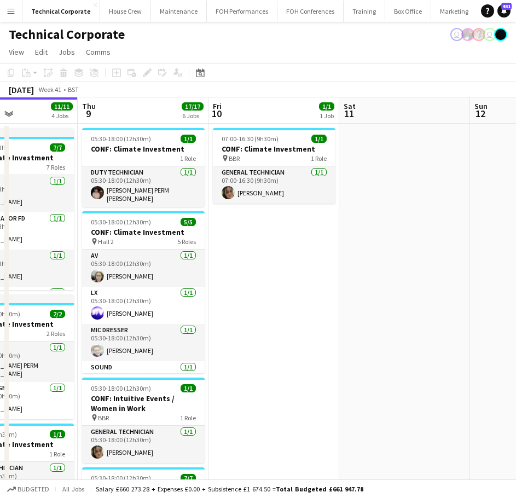
scroll to position [0, 391]
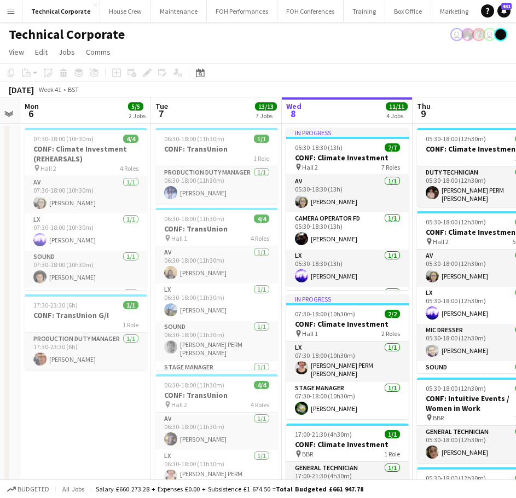
drag, startPoint x: 363, startPoint y: 335, endPoint x: 383, endPoint y: 344, distance: 21.6
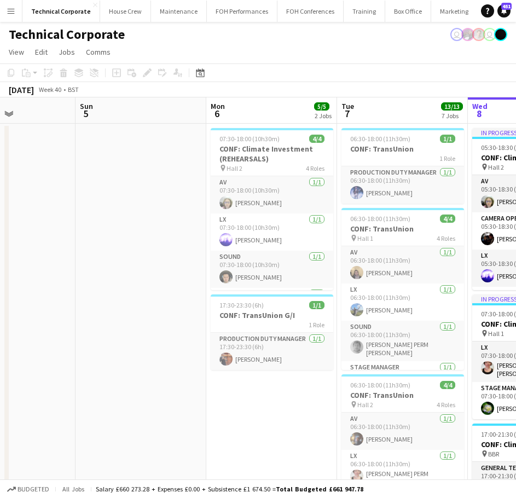
scroll to position [0, 316]
drag, startPoint x: 391, startPoint y: 343, endPoint x: 378, endPoint y: 329, distance: 19.4
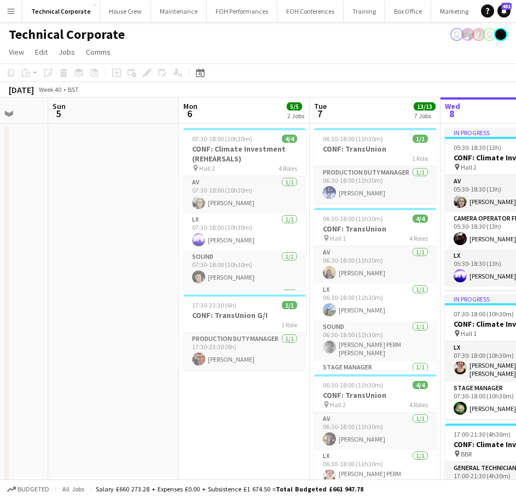
drag, startPoint x: 378, startPoint y: 329, endPoint x: 519, endPoint y: 321, distance: 141.4
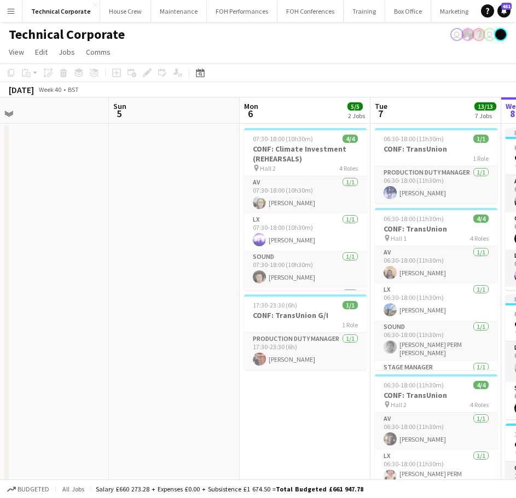
scroll to position [0, 262]
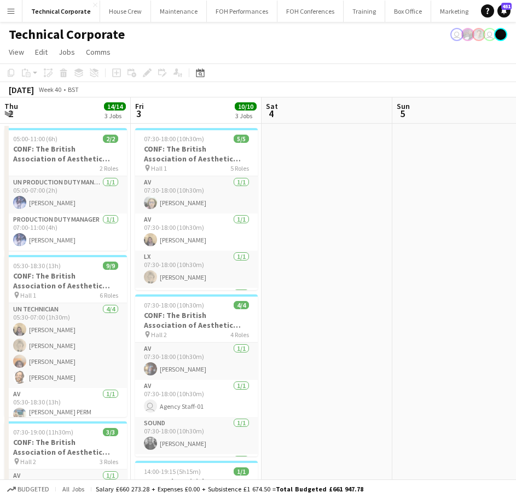
drag, startPoint x: 256, startPoint y: 265, endPoint x: 429, endPoint y: 265, distance: 172.9
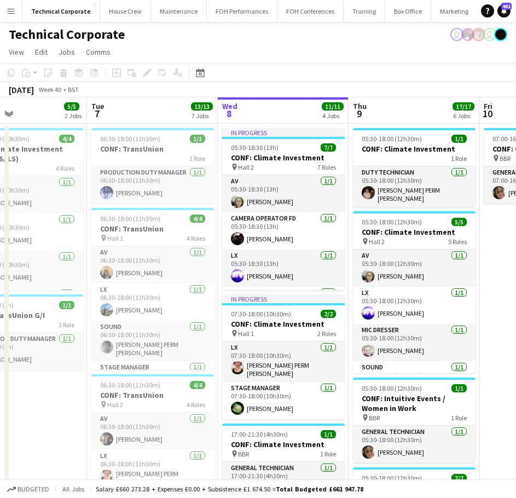
scroll to position [0, 337]
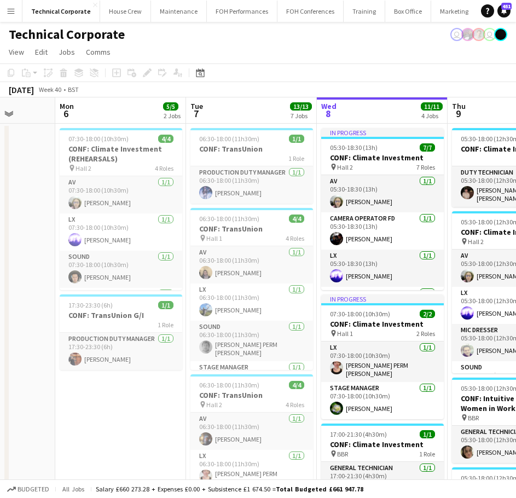
drag, startPoint x: 222, startPoint y: 316, endPoint x: 62, endPoint y: 334, distance: 161.3
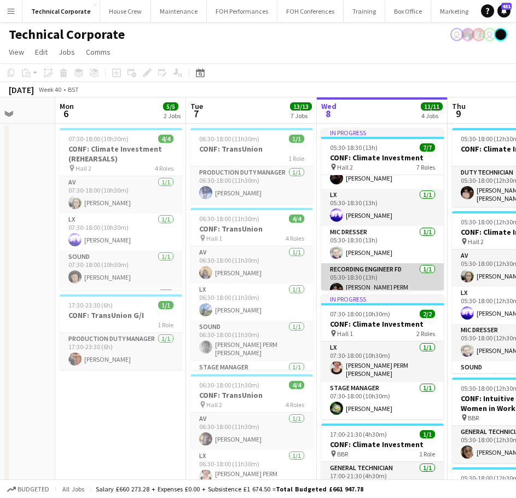
scroll to position [0, 0]
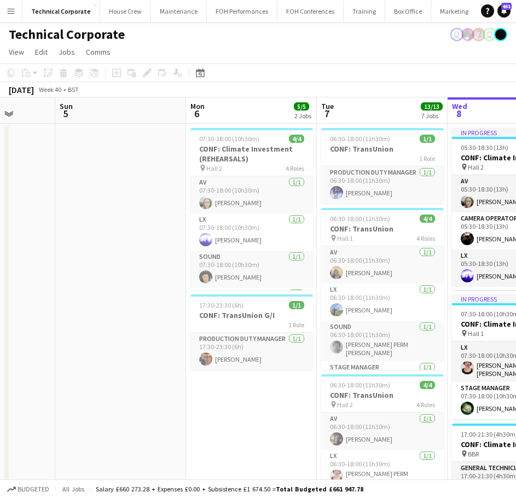
drag, startPoint x: 276, startPoint y: 293, endPoint x: 429, endPoint y: 285, distance: 153.5
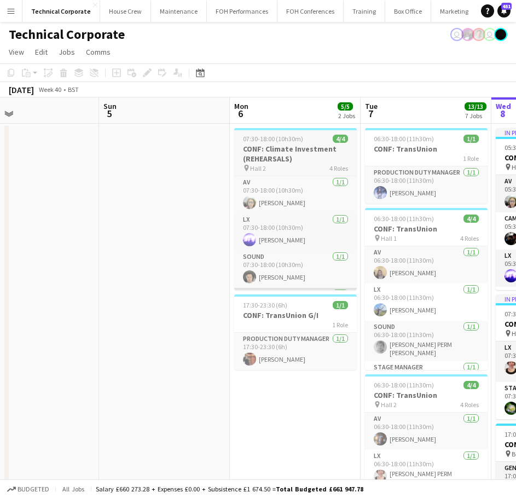
drag, startPoint x: 390, startPoint y: 285, endPoint x: 409, endPoint y: 288, distance: 19.4
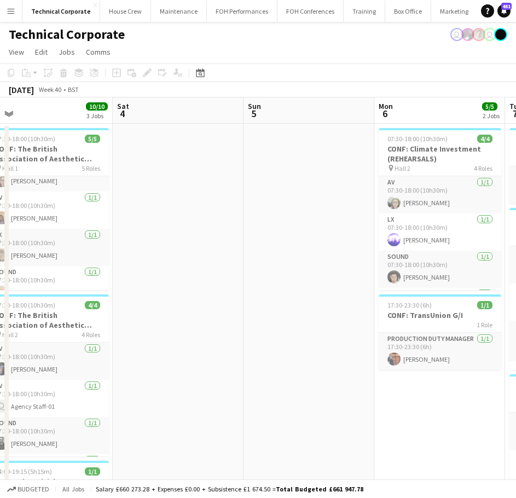
drag, startPoint x: 278, startPoint y: 288, endPoint x: 385, endPoint y: 285, distance: 106.8
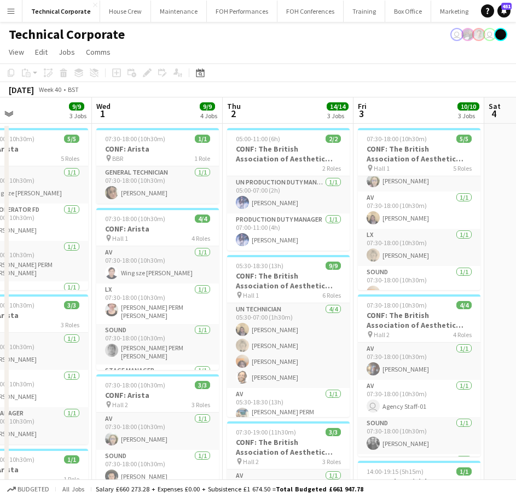
scroll to position [0, 301]
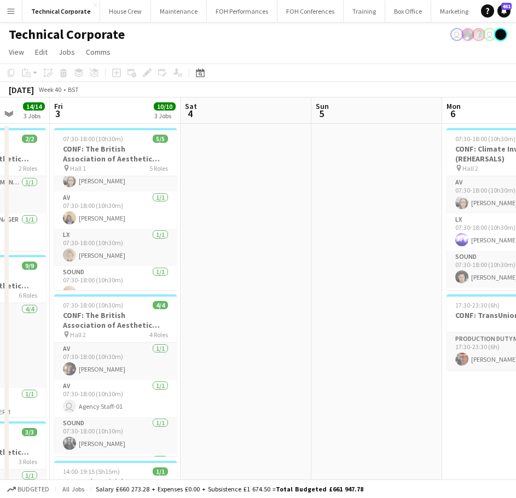
drag, startPoint x: 480, startPoint y: 277, endPoint x: 200, endPoint y: 288, distance: 280.5
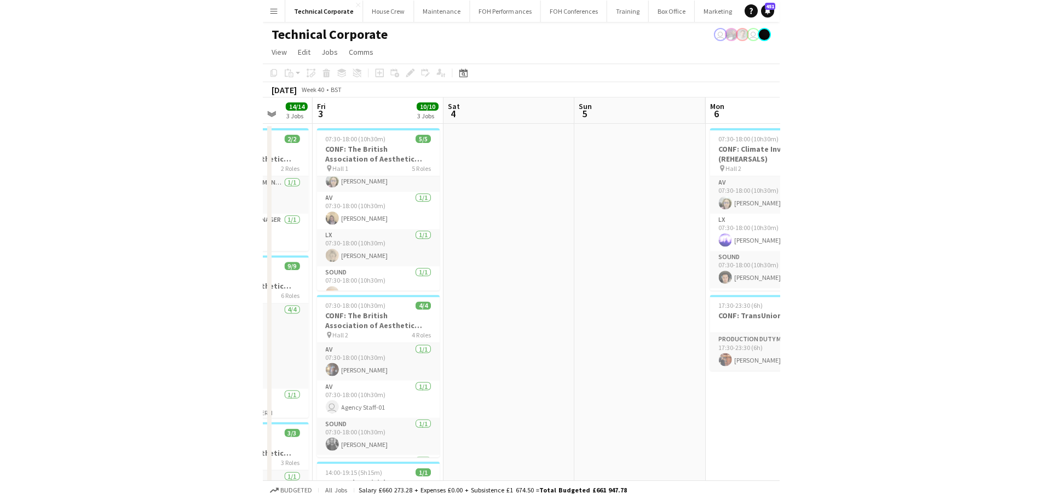
scroll to position [0, 343]
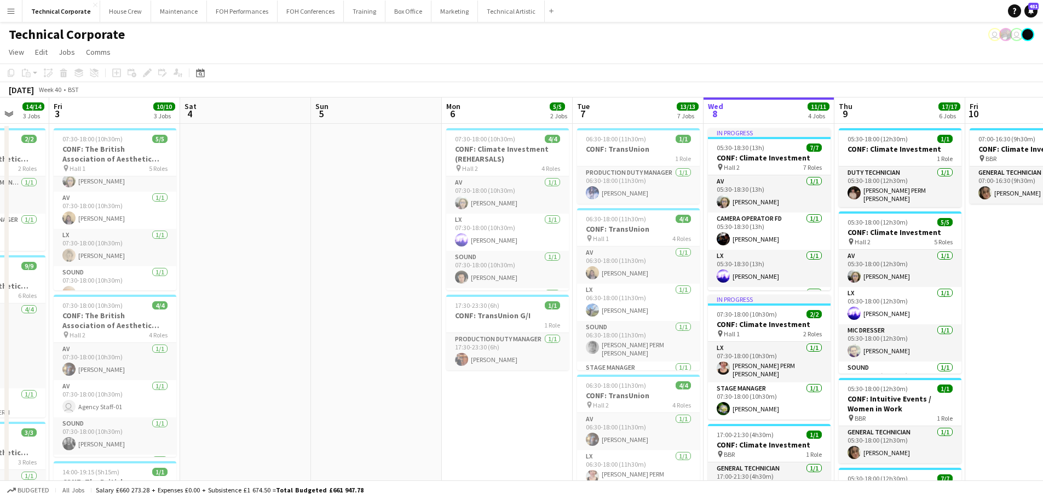
click at [193, 69] on div "Date picker OCT 2025 OCT 2025 Monday M Tuesday T Wednesday W Thursday T Friday …" at bounding box center [196, 72] width 25 height 13
click at [199, 72] on icon at bounding box center [200, 72] width 8 height 9
click at [288, 251] on button "[DATE]" at bounding box center [278, 245] width 32 height 18
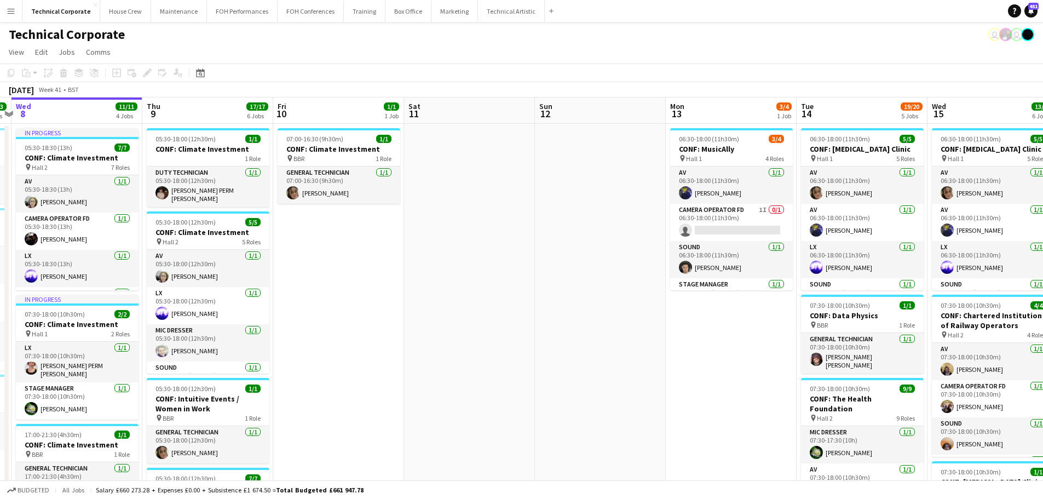
scroll to position [0, 343]
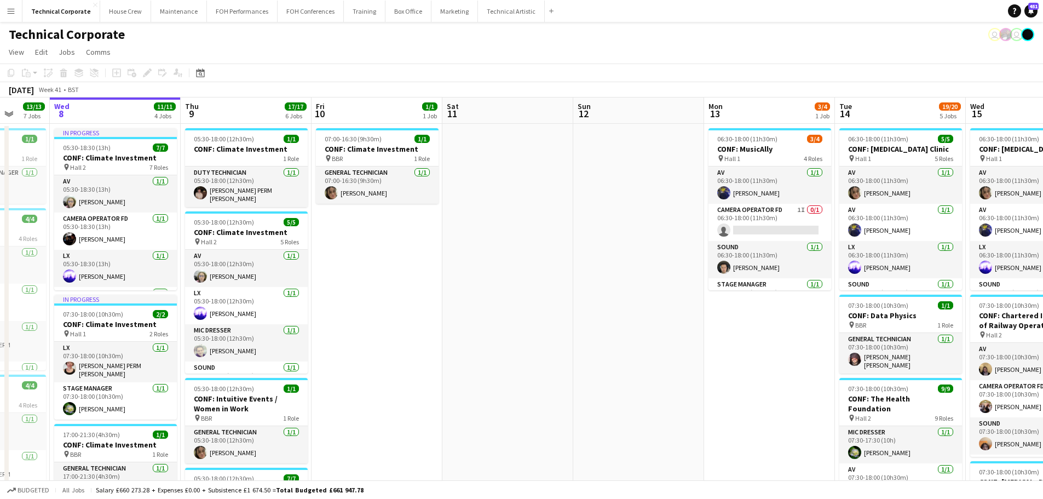
drag, startPoint x: 765, startPoint y: 217, endPoint x: 276, endPoint y: 236, distance: 488.6
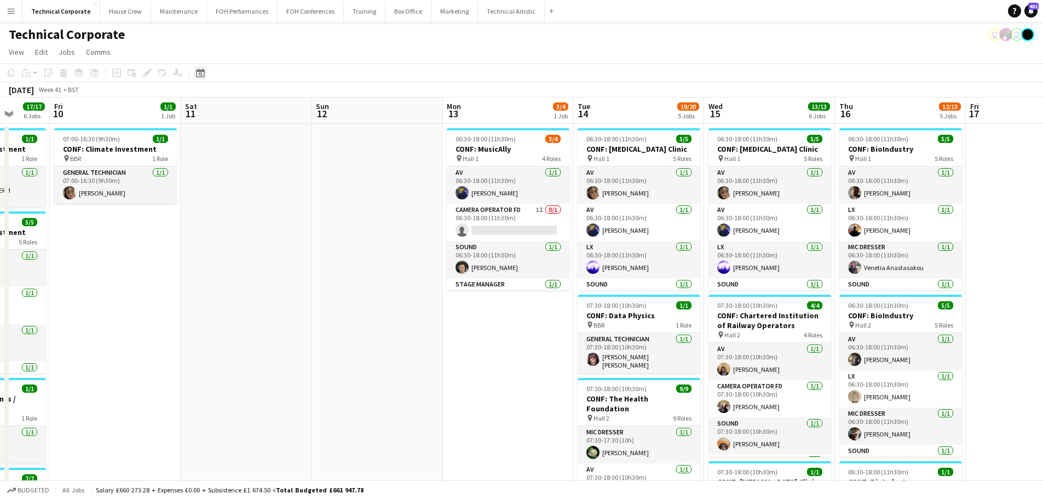
click at [203, 70] on icon at bounding box center [200, 72] width 8 height 9
click at [293, 109] on span "Next month" at bounding box center [289, 111] width 22 height 22
click at [201, 166] on span "1" at bounding box center [202, 166] width 13 height 13
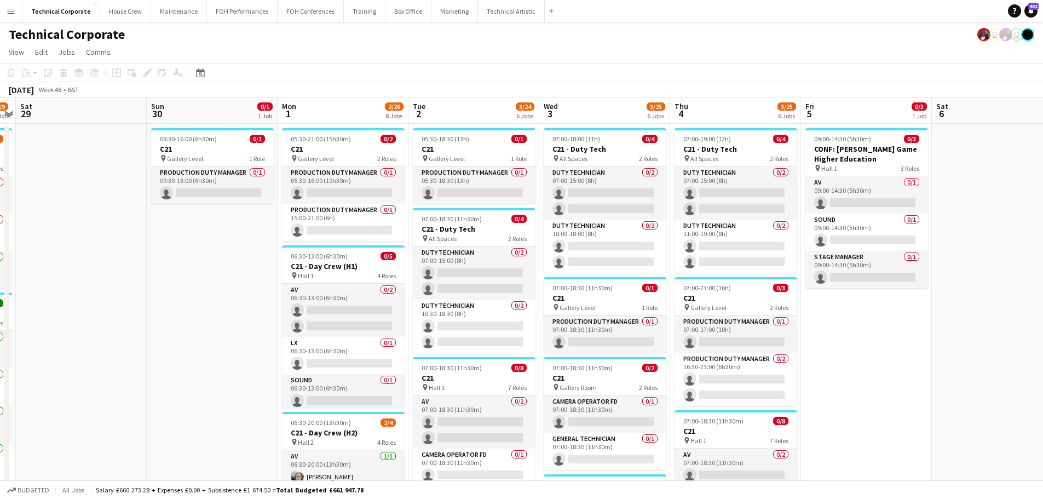
scroll to position [0, 376]
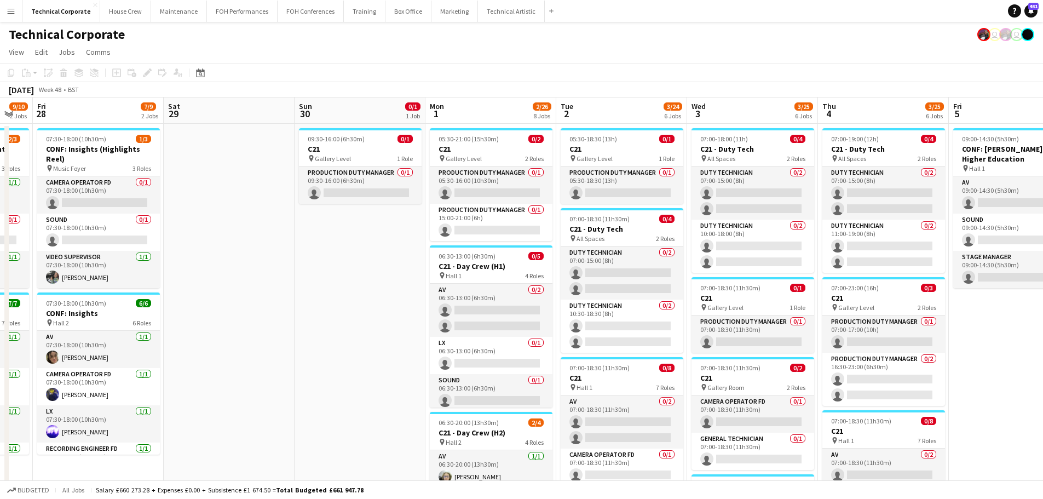
scroll to position [0, 228]
drag, startPoint x: 326, startPoint y: 302, endPoint x: 375, endPoint y: 301, distance: 49.3
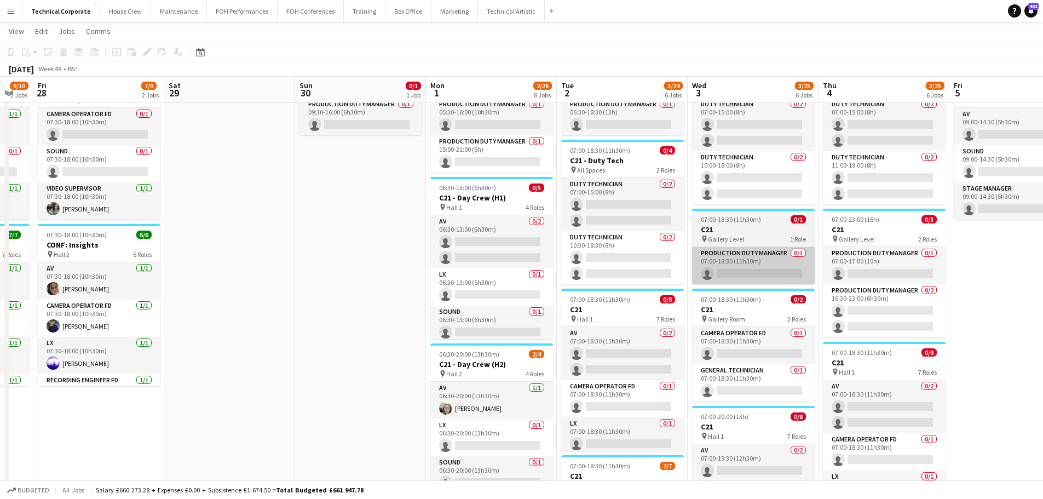
scroll to position [0, 0]
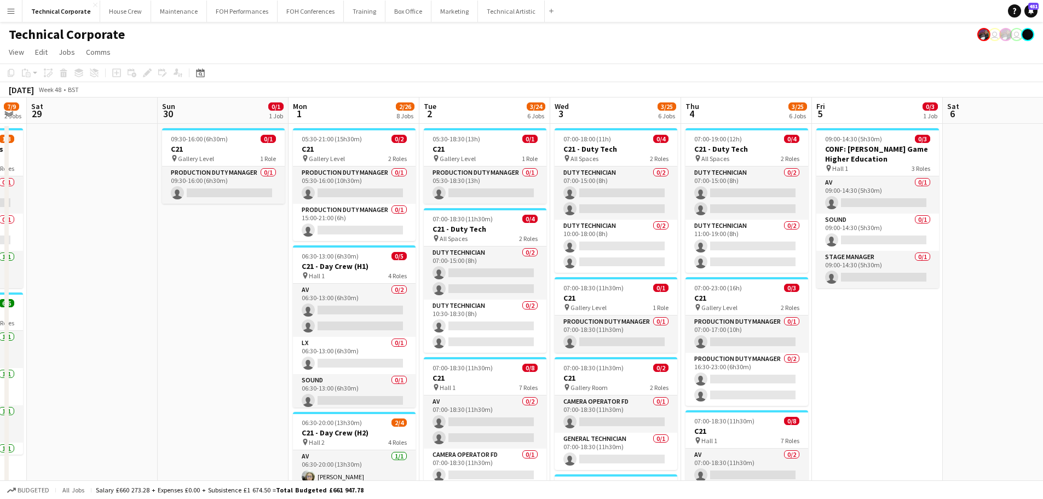
scroll to position [0, 376]
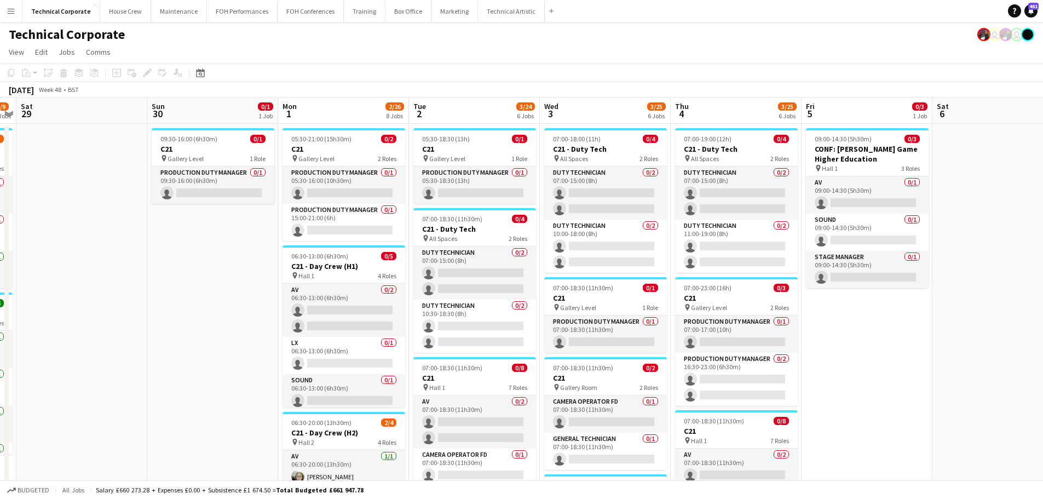
drag, startPoint x: 249, startPoint y: 303, endPoint x: 211, endPoint y: 308, distance: 38.0
click at [681, 79] on app-toolbar "Copy Paste Paste Ctrl+V Paste with crew Ctrl+Shift+V Paste linked Job Delete Gr…" at bounding box center [521, 72] width 1043 height 19
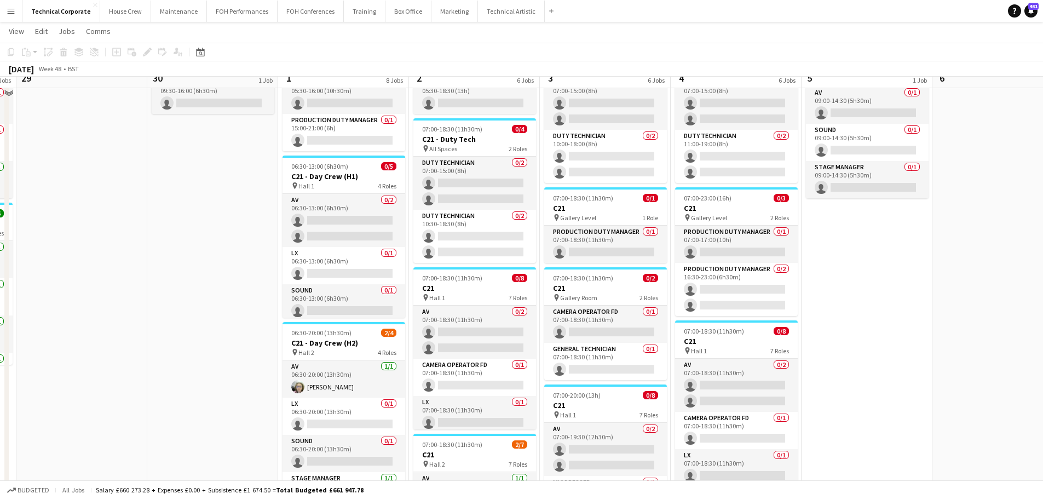
scroll to position [64, 0]
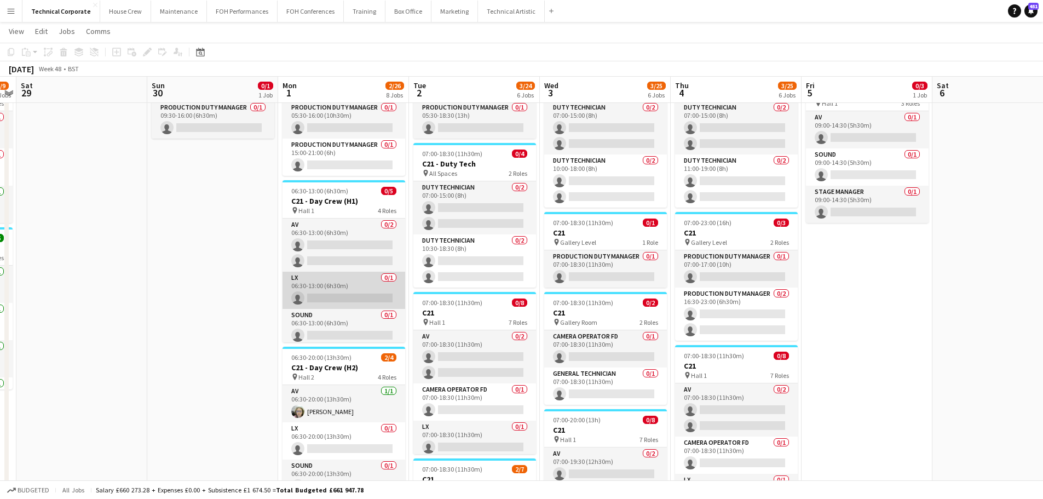
click at [325, 297] on app-card-role "LX 0/1 06:30-13:00 (6h30m) single-neutral-actions" at bounding box center [343, 289] width 123 height 37
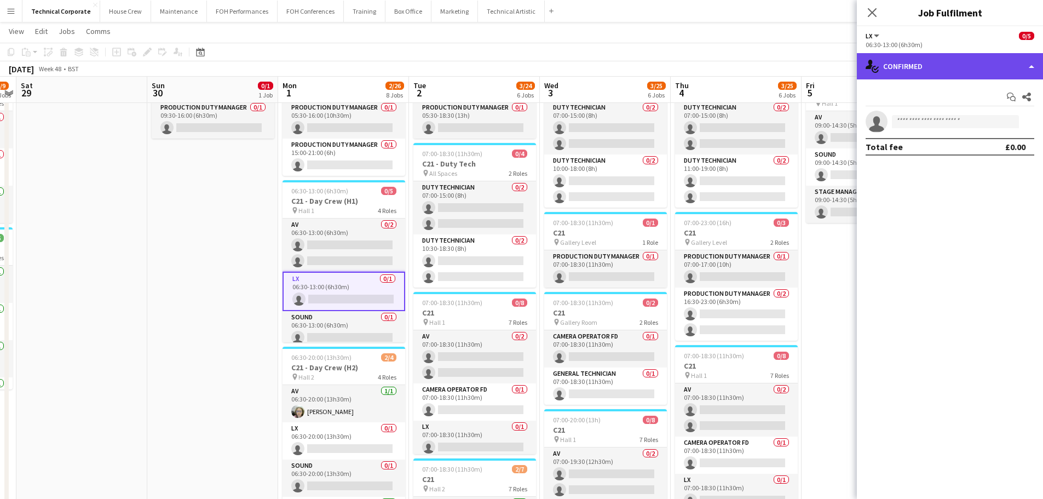
click at [961, 54] on div "single-neutral-actions-check-2 Confirmed" at bounding box center [950, 66] width 186 height 26
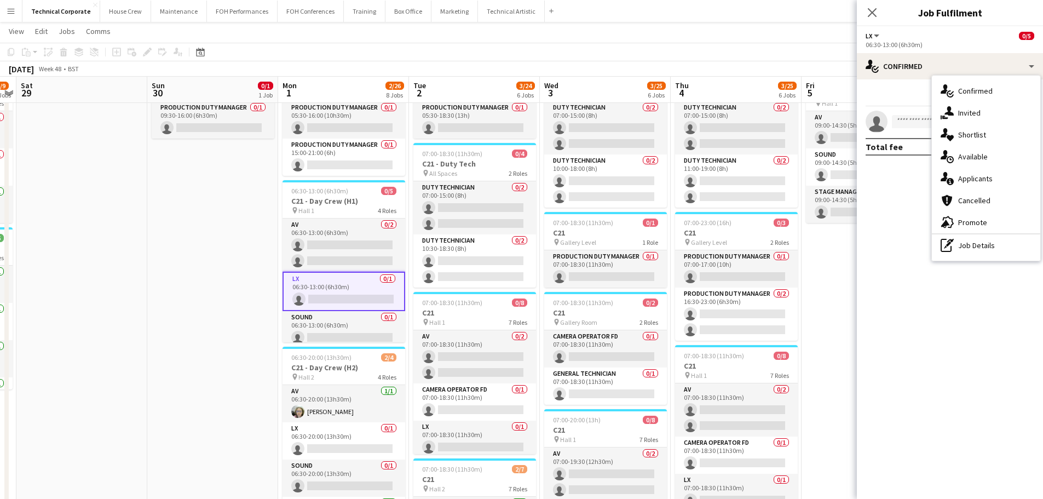
click at [976, 162] on div "single-neutral-actions-upload Available" at bounding box center [986, 157] width 108 height 22
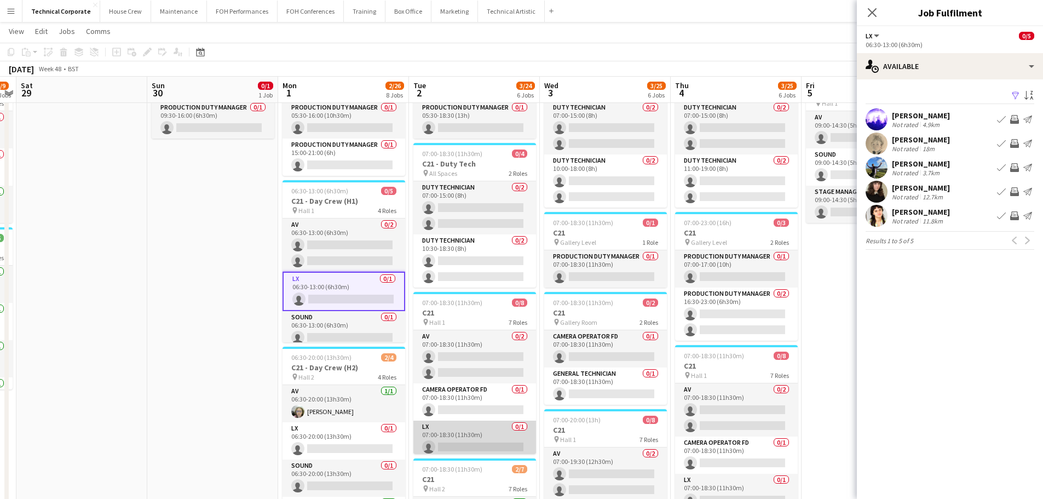
click at [487, 437] on app-card-role "LX 0/1 07:00-18:30 (11h30m) single-neutral-actions" at bounding box center [474, 438] width 123 height 37
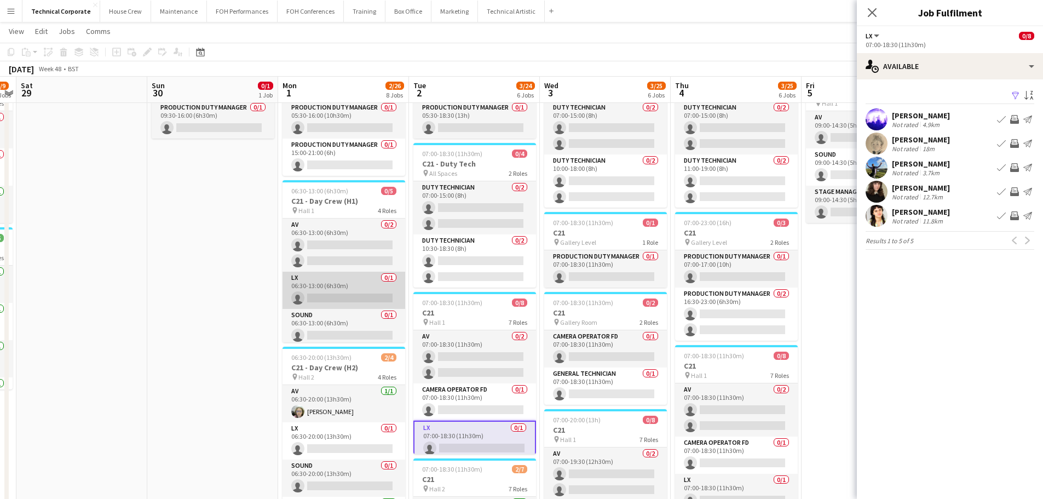
click at [351, 294] on app-card-role "LX 0/1 06:30-13:00 (6h30m) single-neutral-actions" at bounding box center [343, 289] width 123 height 37
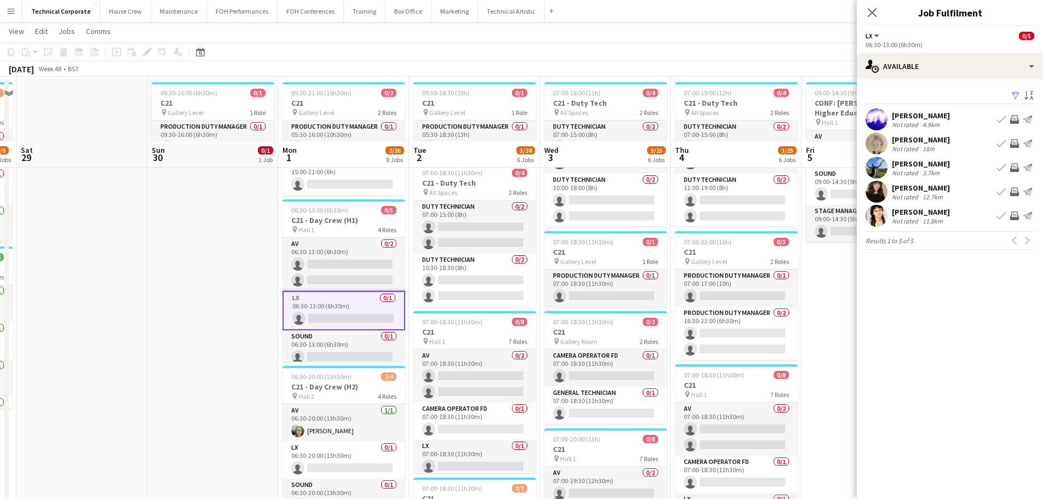
scroll to position [0, 0]
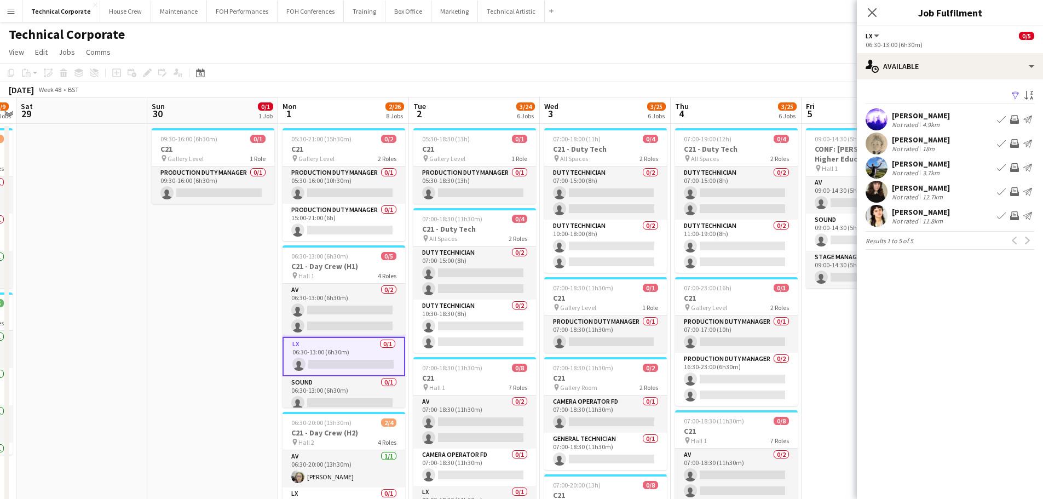
click at [1014, 119] on app-icon "Invite crew" at bounding box center [1014, 119] width 9 height 9
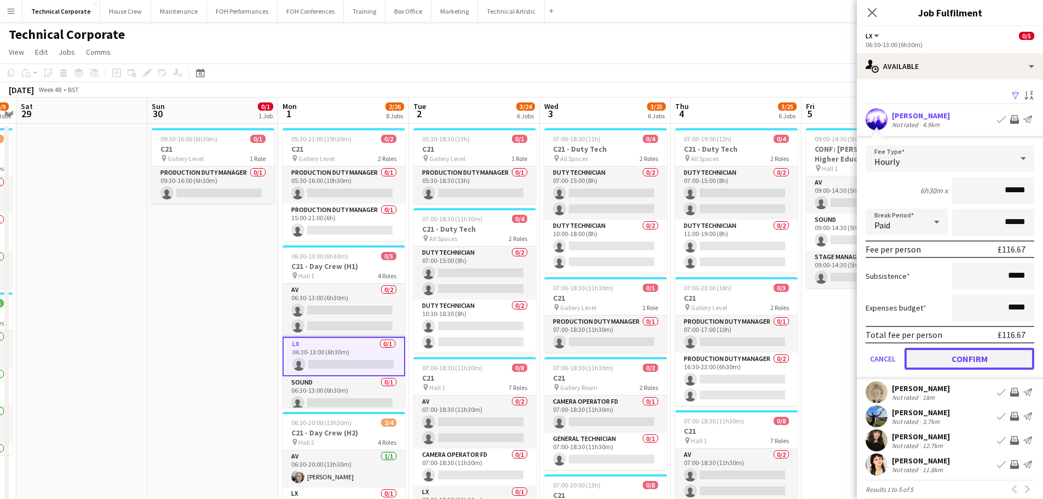
click at [994, 361] on button "Confirm" at bounding box center [969, 359] width 130 height 22
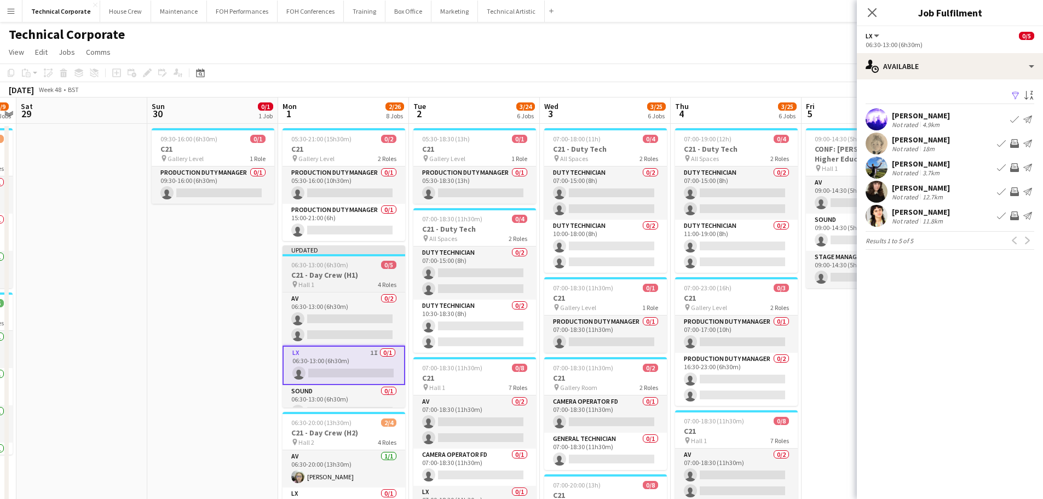
click at [348, 280] on div "pin Hall 1 4 Roles" at bounding box center [343, 284] width 123 height 9
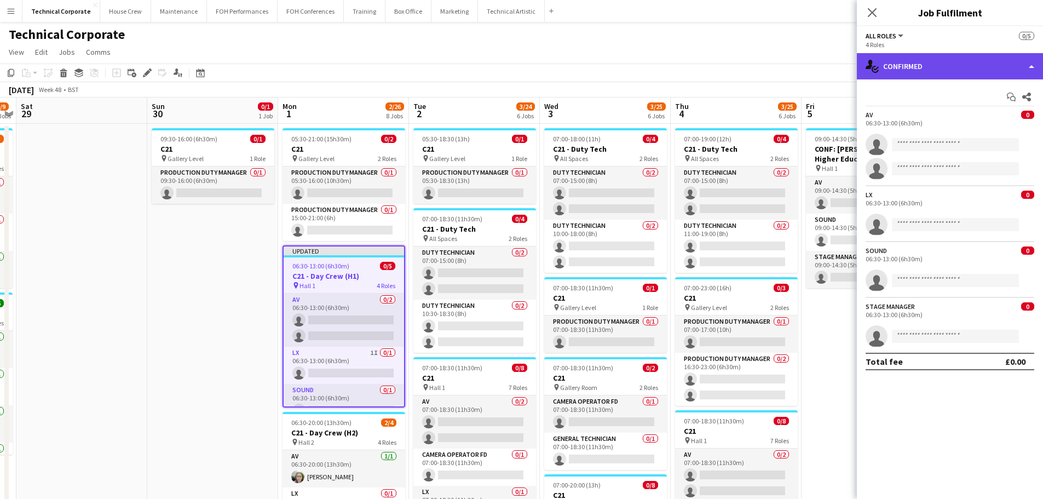
click at [895, 70] on div "single-neutral-actions-check-2 Confirmed" at bounding box center [950, 66] width 186 height 26
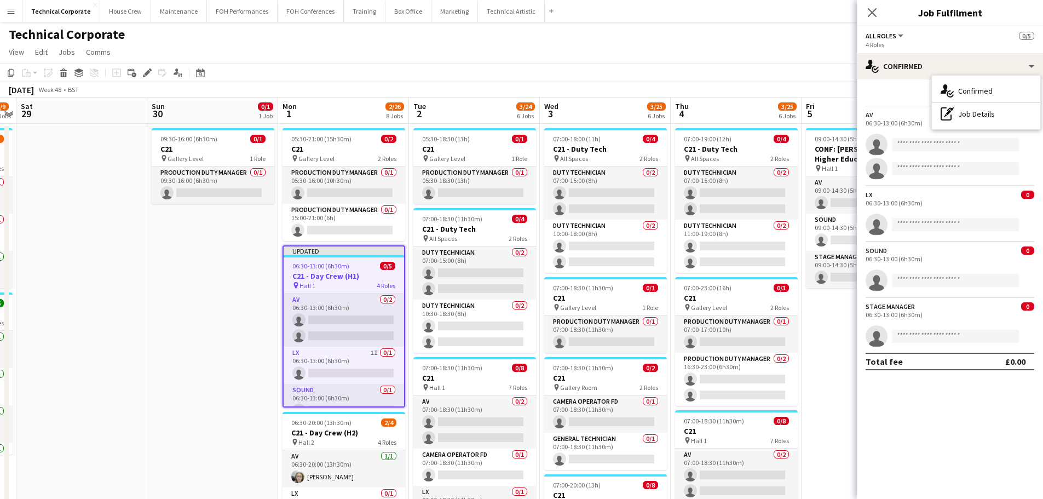
click at [979, 127] on div "single-neutral-actions-check-2 Confirmed pen-write Job Details" at bounding box center [986, 103] width 108 height 54
click at [981, 125] on div "06:30-13:00 (6h30m)" at bounding box center [949, 123] width 169 height 8
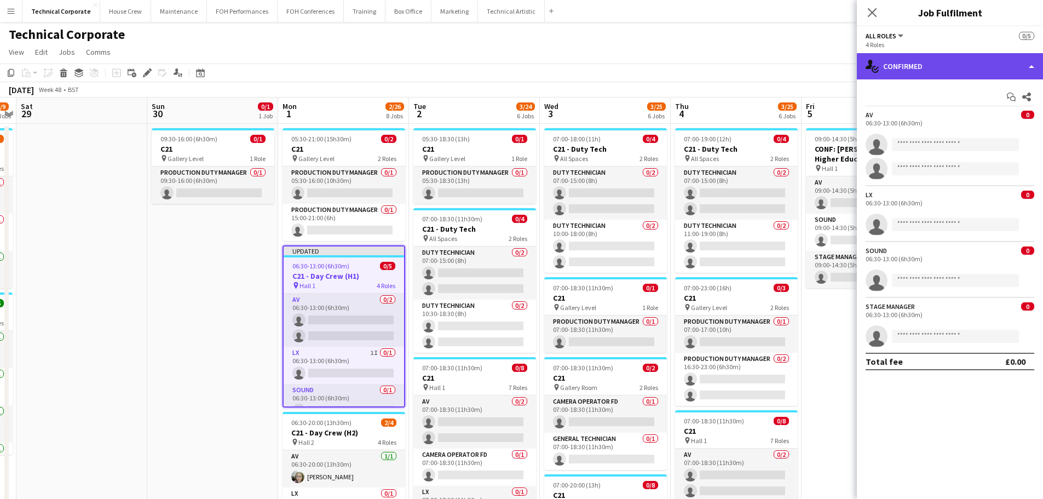
click at [948, 76] on div "single-neutral-actions-check-2 Confirmed" at bounding box center [950, 66] width 186 height 26
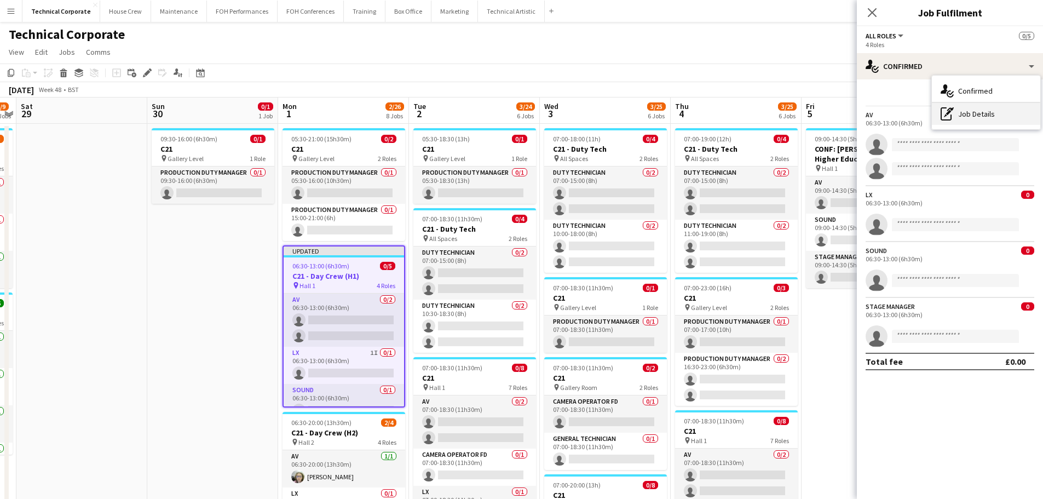
click at [986, 123] on div "pen-write Job Details" at bounding box center [986, 114] width 108 height 22
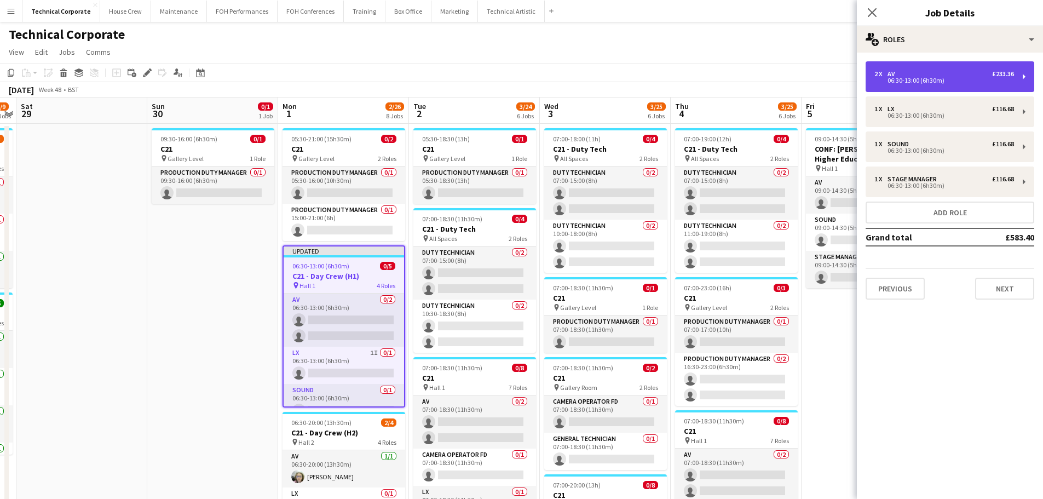
click at [912, 70] on div "2 x AV £233.36 06:30-13:00 (6h30m)" at bounding box center [949, 76] width 169 height 31
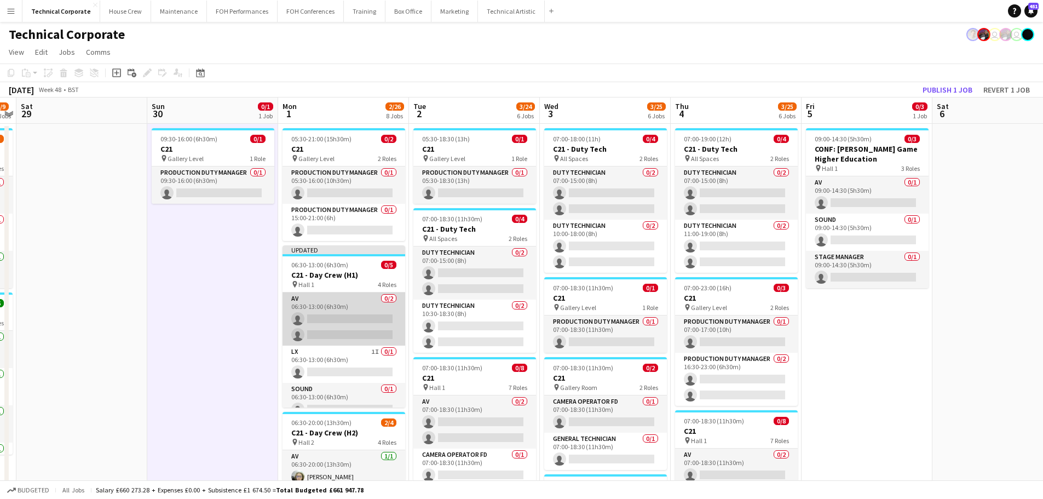
click at [323, 323] on app-card-role "AV 0/2 06:30-13:00 (6h30m) single-neutral-actions single-neutral-actions" at bounding box center [343, 318] width 123 height 53
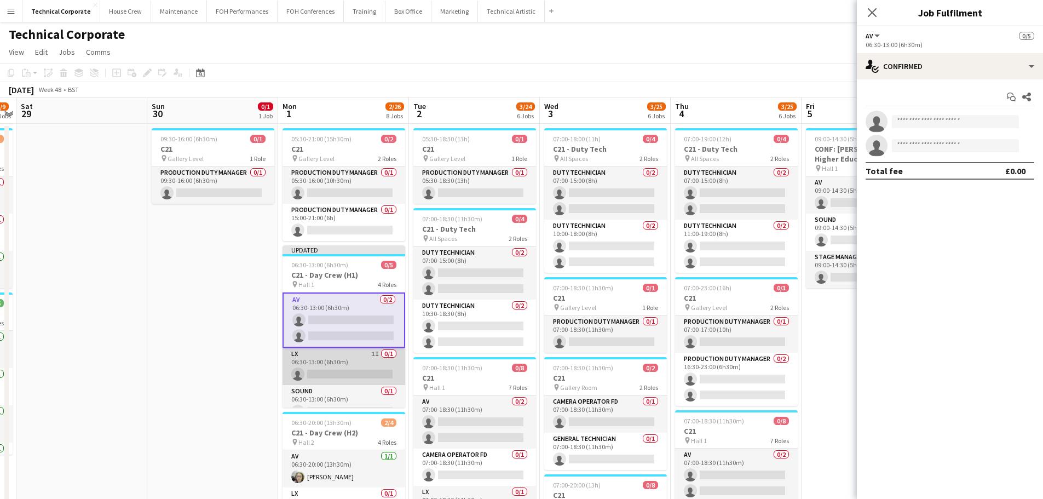
click at [345, 363] on app-card-role "LX 1I 0/1 06:30-13:00 (6h30m) single-neutral-actions" at bounding box center [343, 366] width 123 height 37
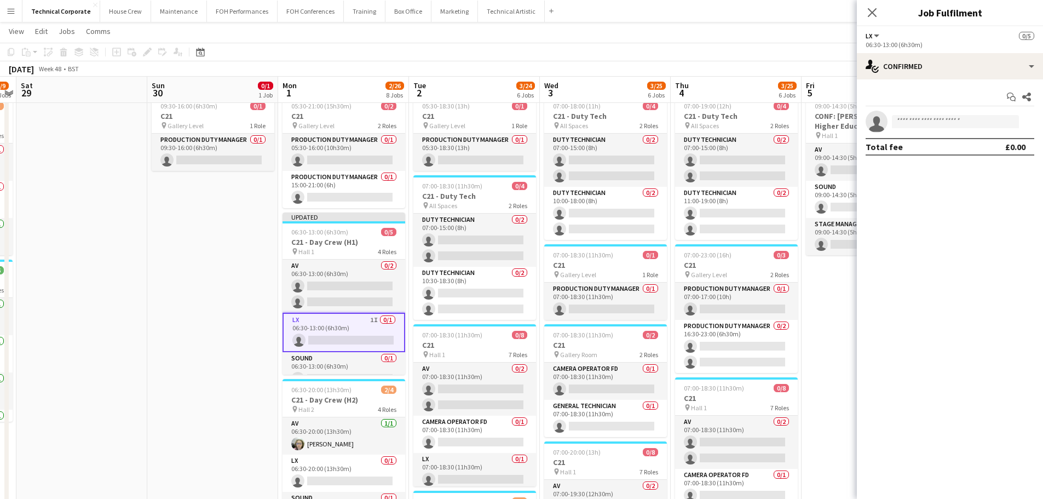
scroll to position [55, 0]
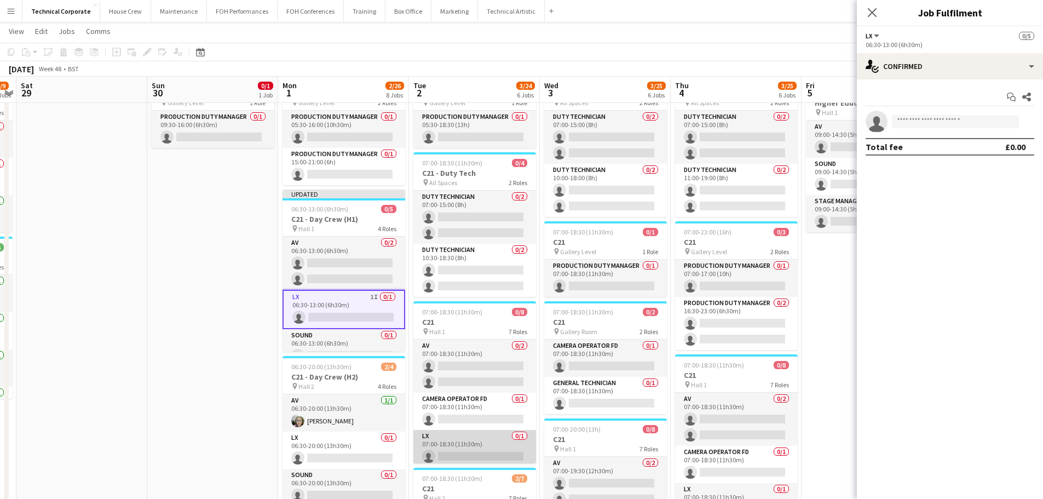
click at [465, 433] on app-card-role "LX 0/1 07:00-18:30 (11h30m) single-neutral-actions" at bounding box center [474, 448] width 123 height 37
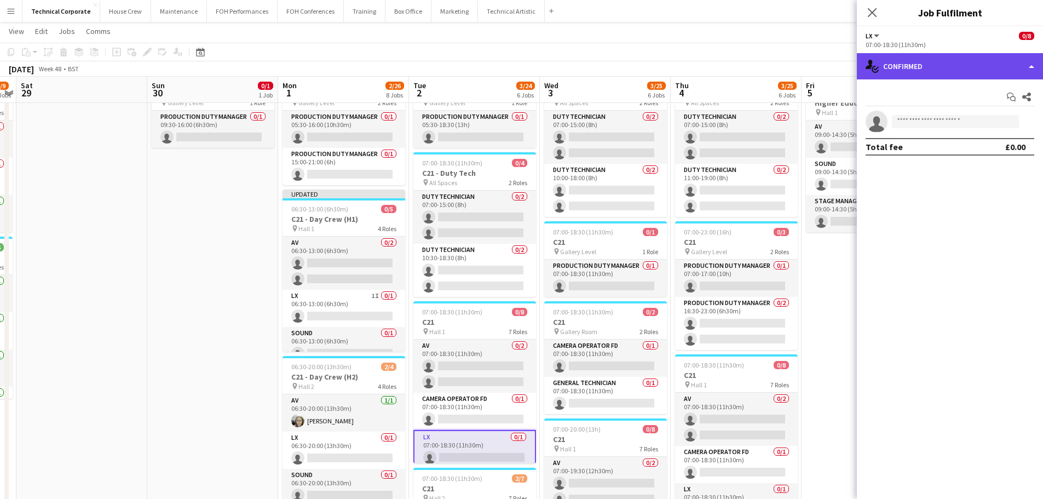
click at [912, 62] on div "single-neutral-actions-check-2 Confirmed" at bounding box center [950, 66] width 186 height 26
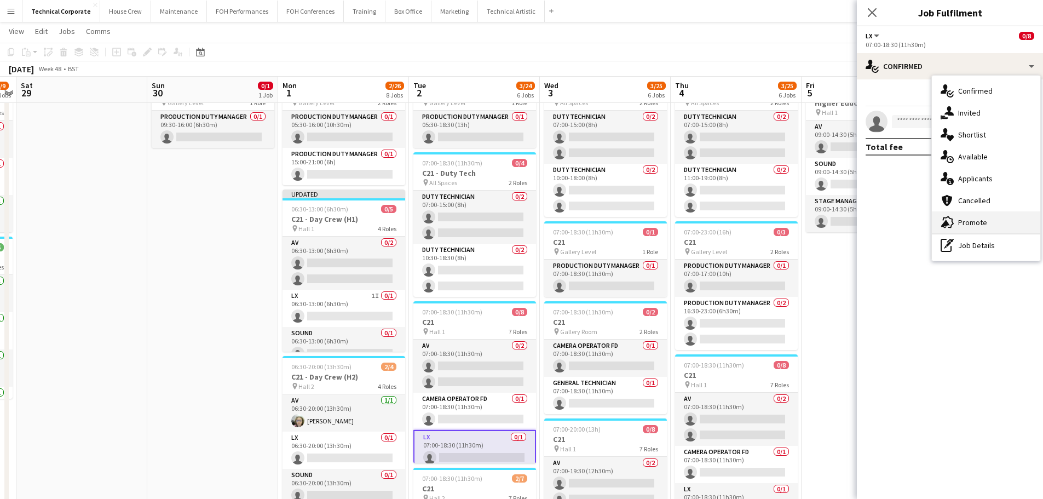
click at [983, 233] on div "advertising-megaphone Promote" at bounding box center [986, 222] width 108 height 22
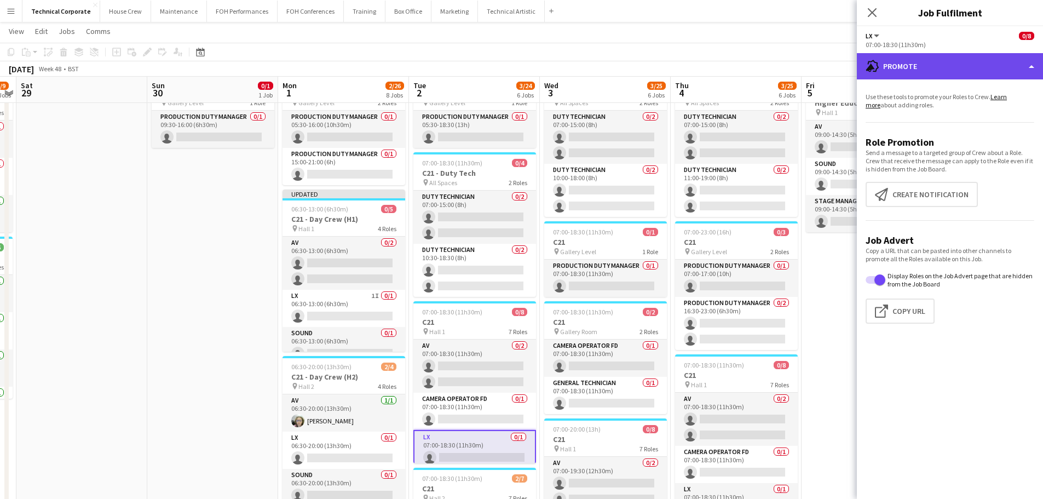
click at [944, 61] on div "advertising-megaphone Promote" at bounding box center [950, 66] width 186 height 26
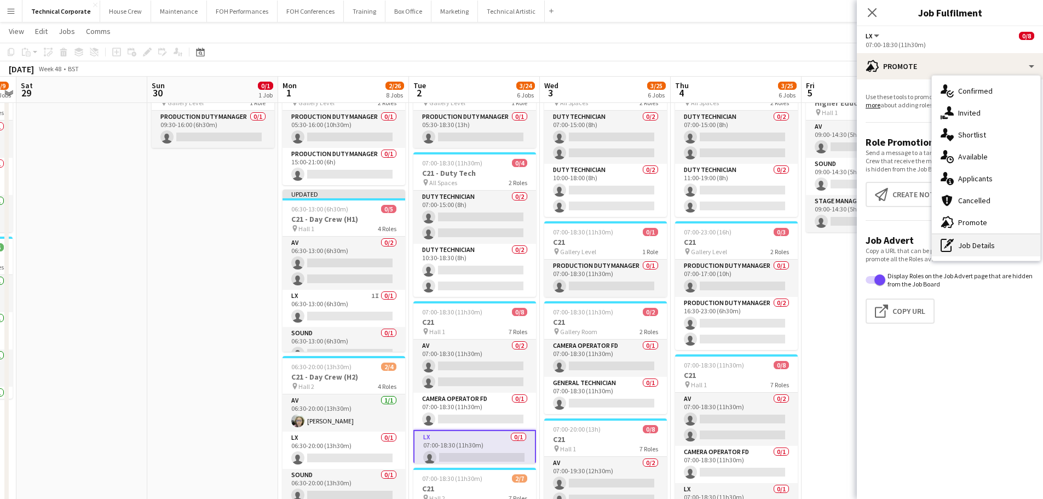
click at [984, 248] on div "pen-write Job Details" at bounding box center [986, 245] width 108 height 22
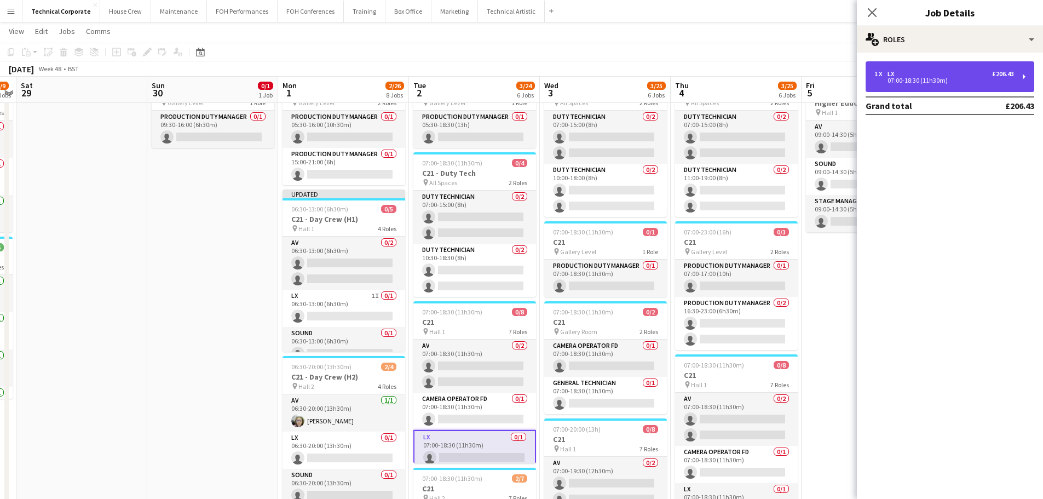
click at [947, 80] on div "07:00-18:30 (11h30m)" at bounding box center [944, 80] width 140 height 5
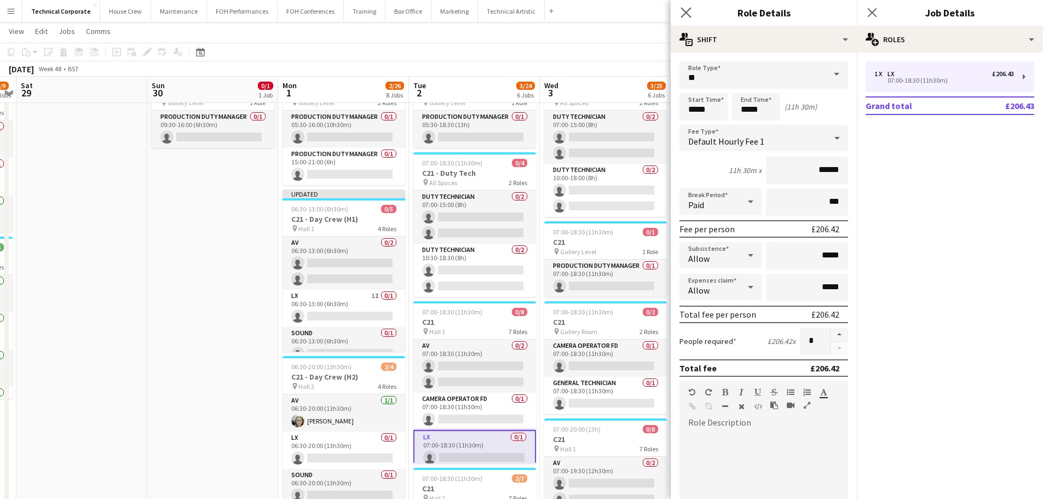
click at [691, 15] on app-icon "Close pop-in" at bounding box center [686, 13] width 16 height 16
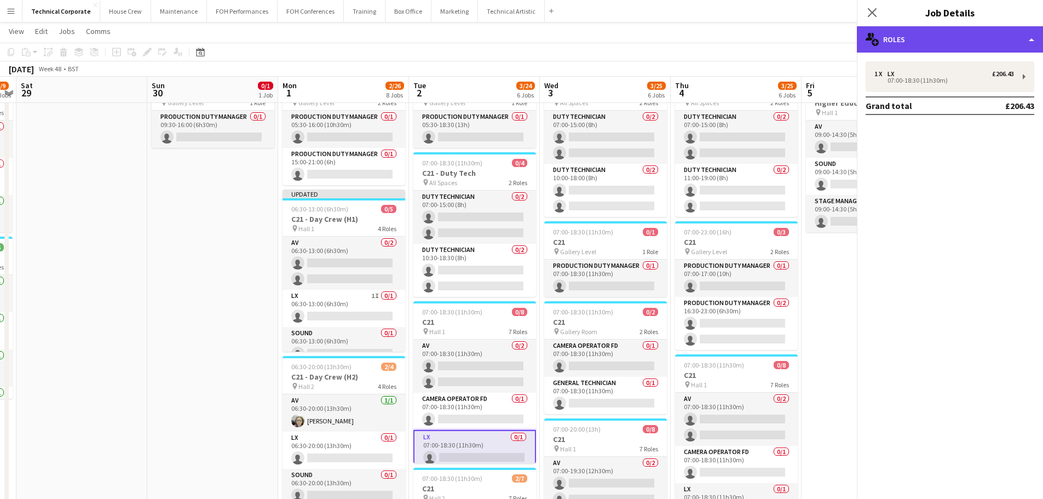
click at [942, 43] on div "multiple-users-add Roles" at bounding box center [950, 39] width 186 height 26
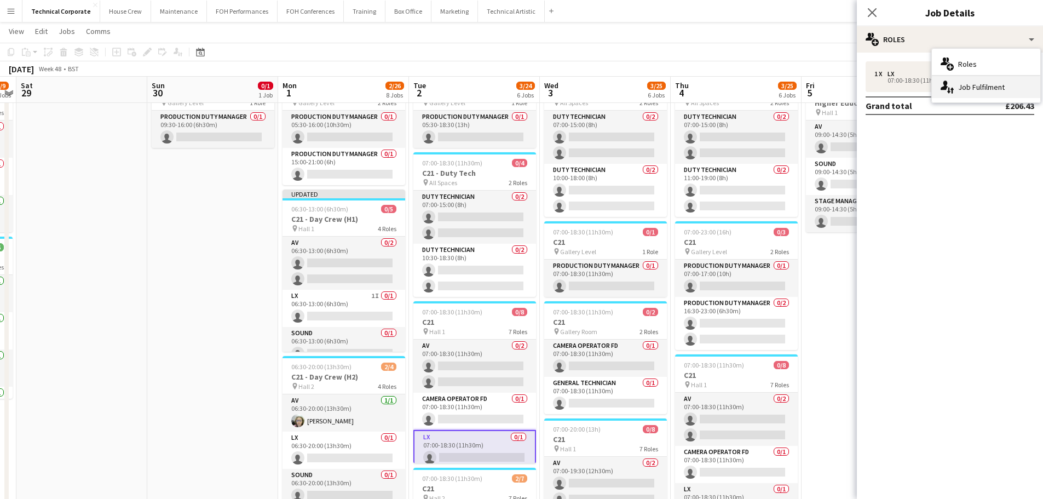
click at [964, 89] on div "single-neutral-actions-up-down Job Fulfilment" at bounding box center [986, 87] width 108 height 22
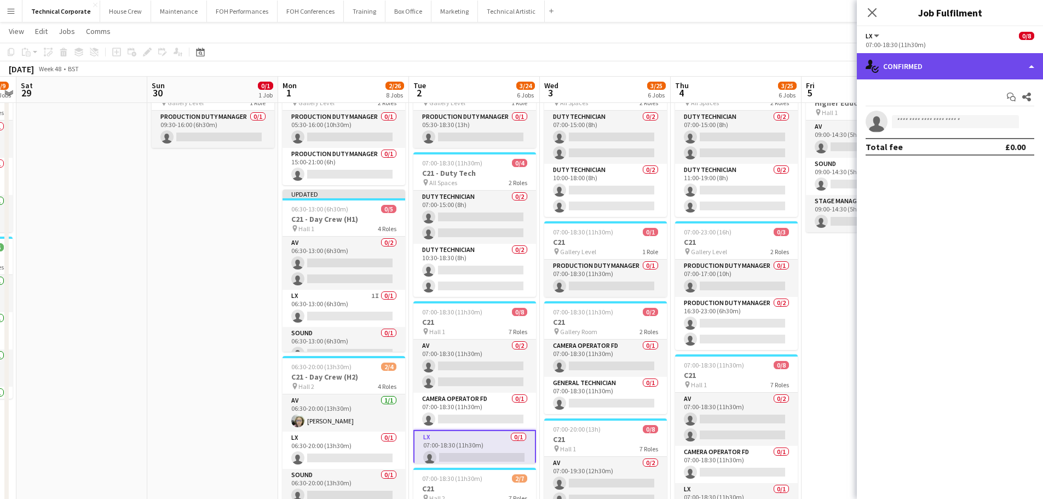
click at [927, 70] on div "single-neutral-actions-check-2 Confirmed" at bounding box center [950, 66] width 186 height 26
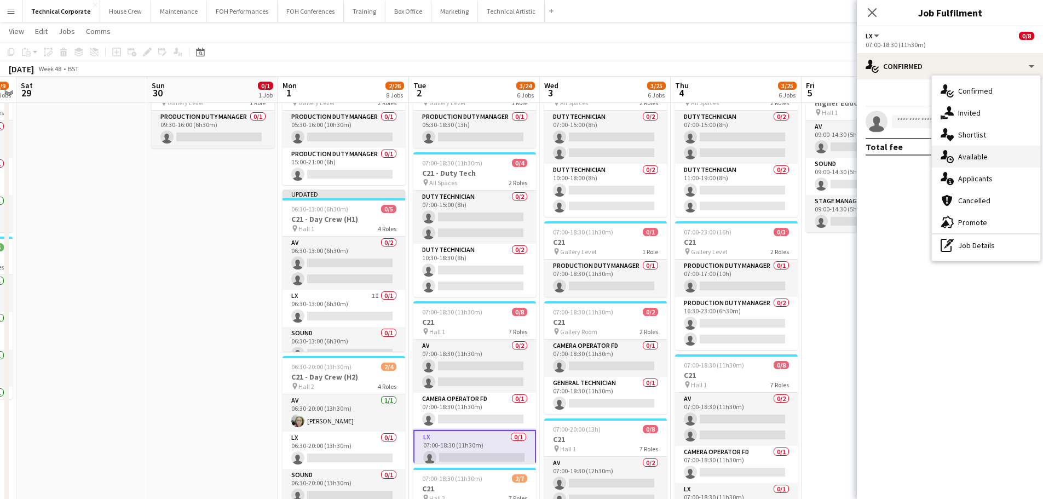
click at [989, 165] on div "single-neutral-actions-upload Available" at bounding box center [986, 157] width 108 height 22
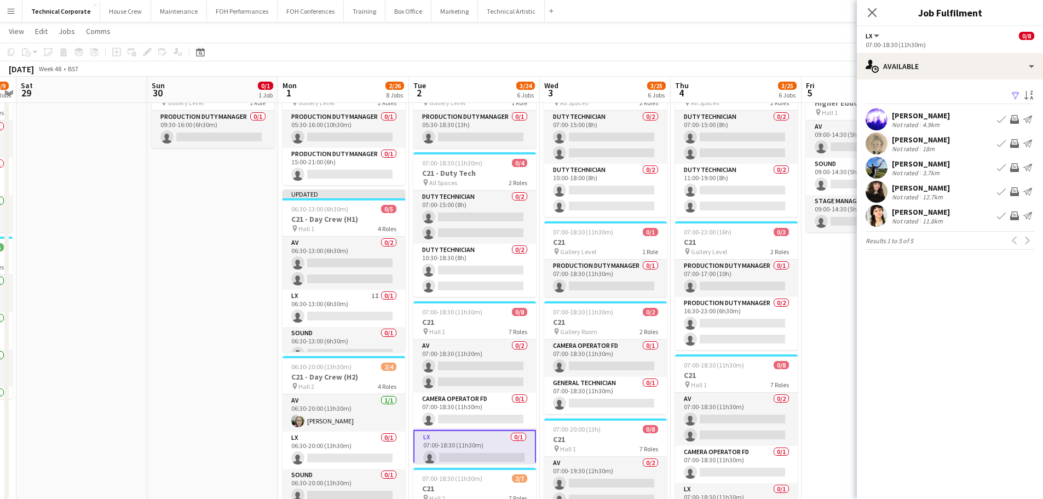
click at [1015, 118] on app-icon "Invite crew" at bounding box center [1014, 119] width 9 height 9
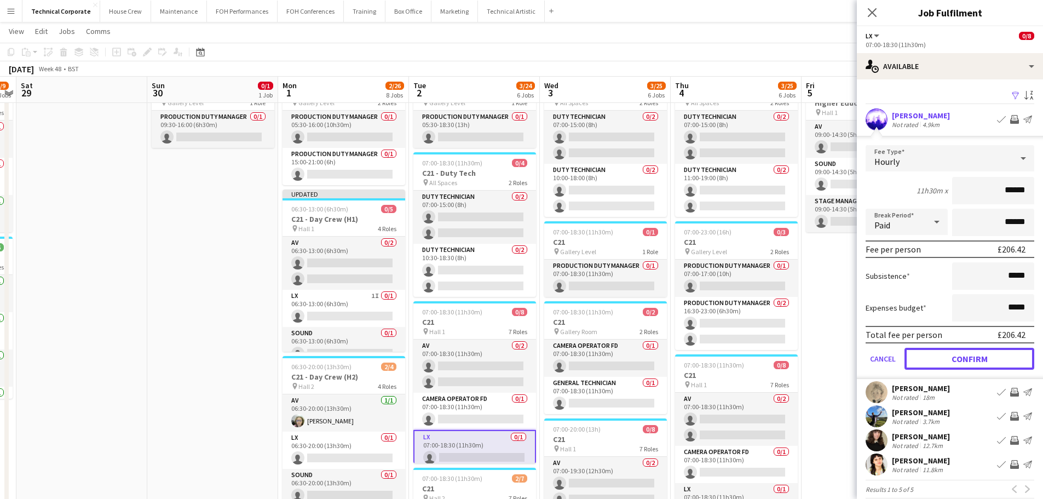
click at [990, 363] on button "Confirm" at bounding box center [969, 359] width 130 height 22
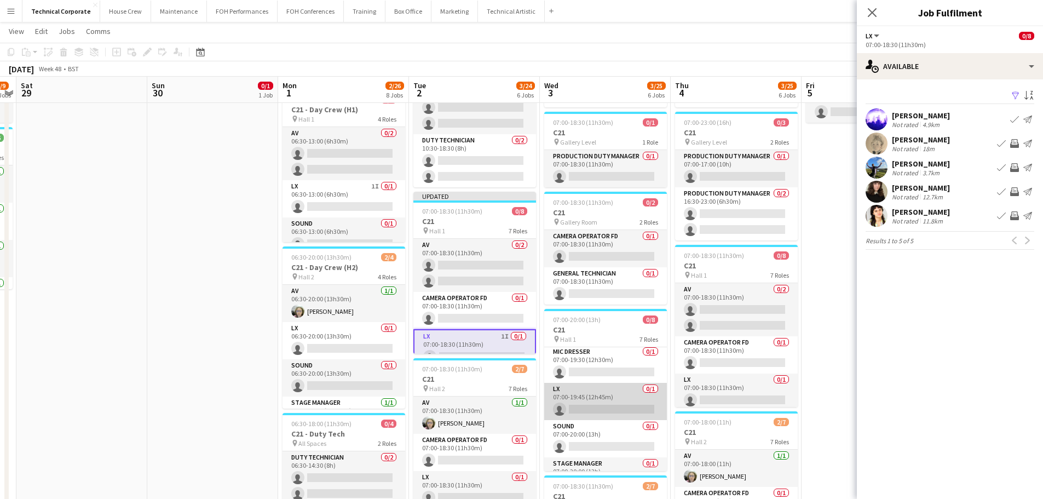
click at [618, 398] on app-card-role "LX 0/1 07:00-19:45 (12h45m) single-neutral-actions" at bounding box center [605, 401] width 123 height 37
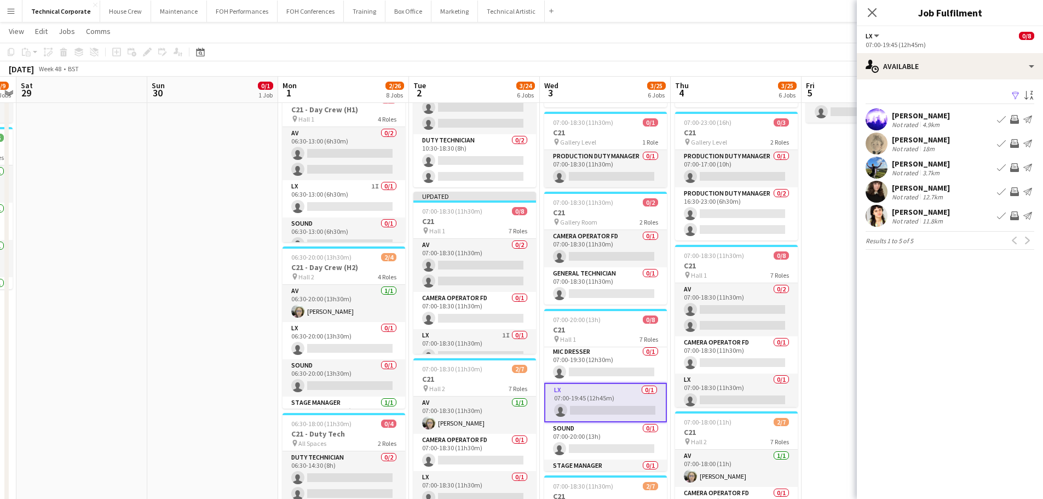
click at [1013, 122] on app-icon "Invite crew" at bounding box center [1014, 119] width 9 height 9
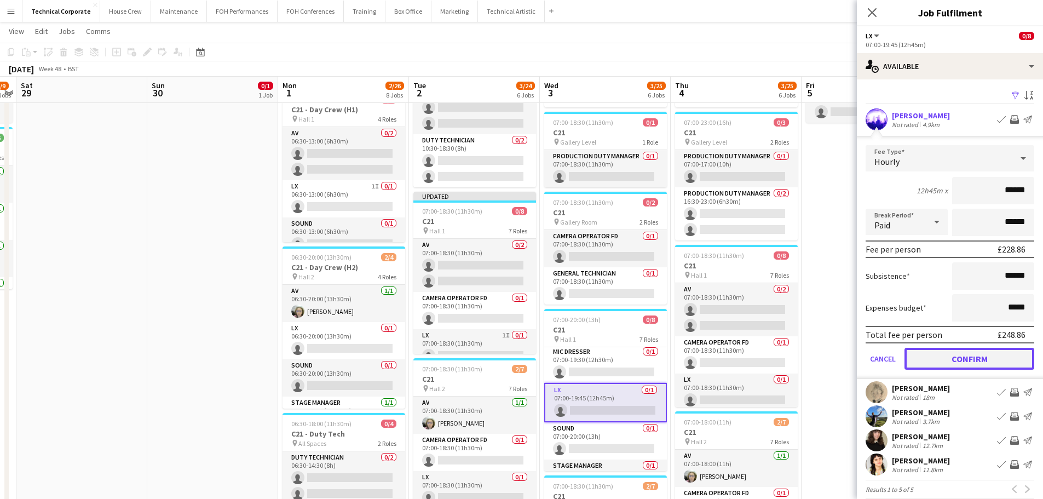
click at [971, 356] on button "Confirm" at bounding box center [969, 359] width 130 height 22
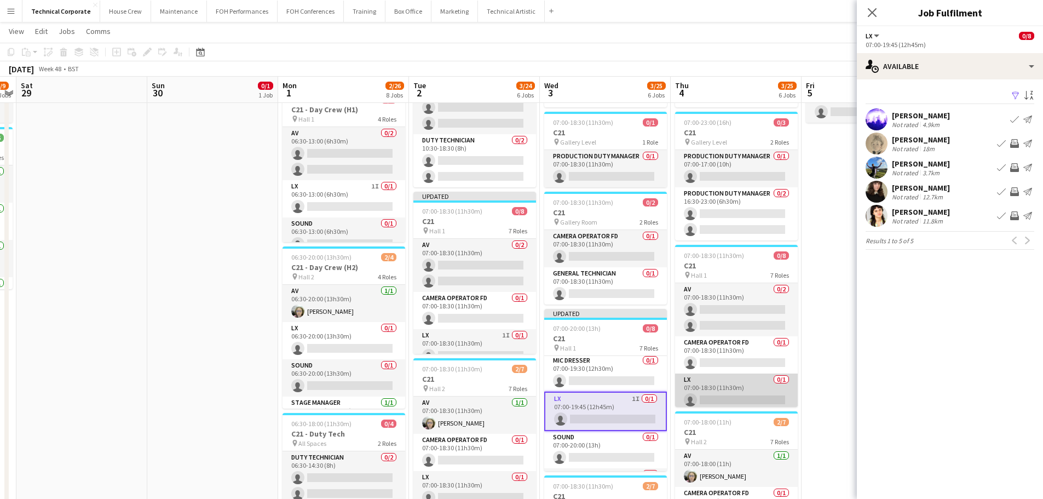
click at [753, 386] on app-card-role "LX 0/1 07:00-18:30 (11h30m) single-neutral-actions" at bounding box center [736, 391] width 123 height 37
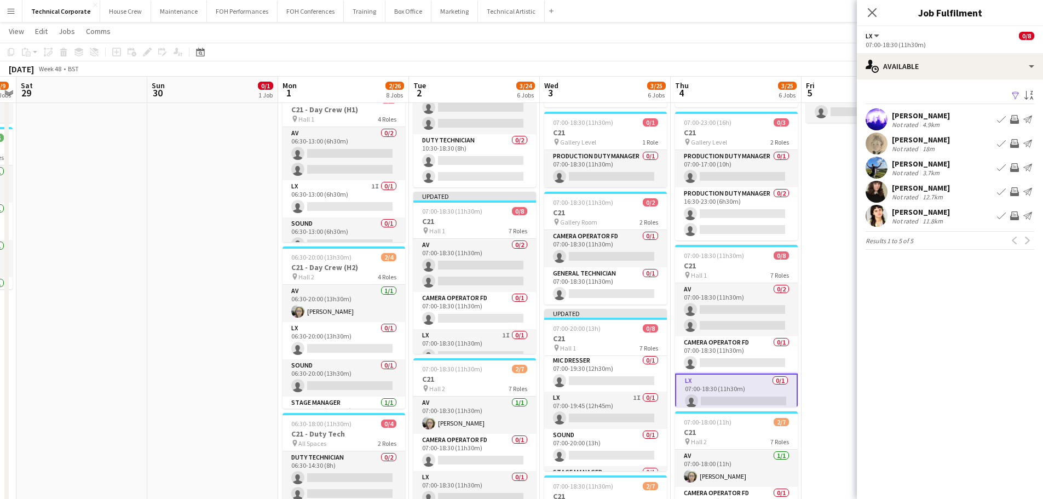
drag, startPoint x: 1014, startPoint y: 118, endPoint x: 1007, endPoint y: 135, distance: 18.7
click at [1014, 118] on app-icon "Invite crew" at bounding box center [1014, 119] width 9 height 9
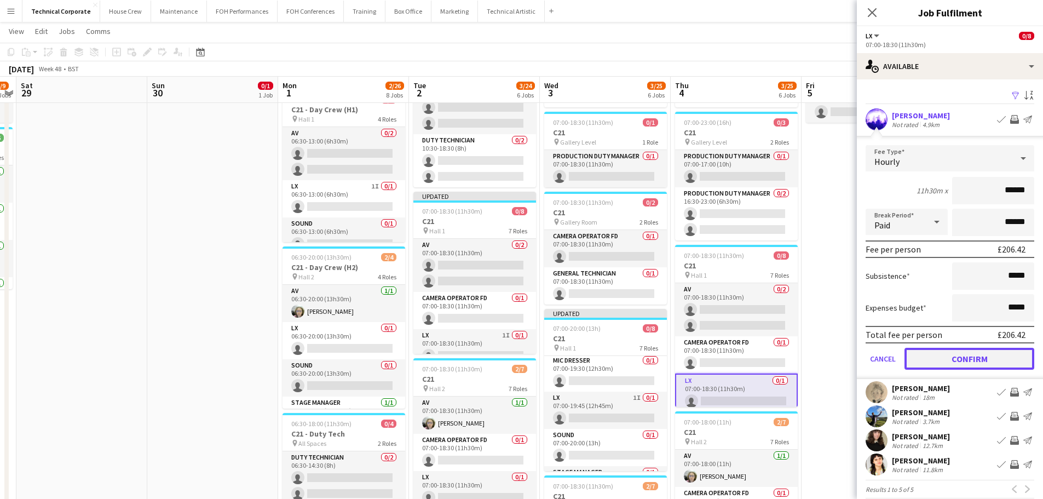
click at [969, 366] on button "Confirm" at bounding box center [969, 359] width 130 height 22
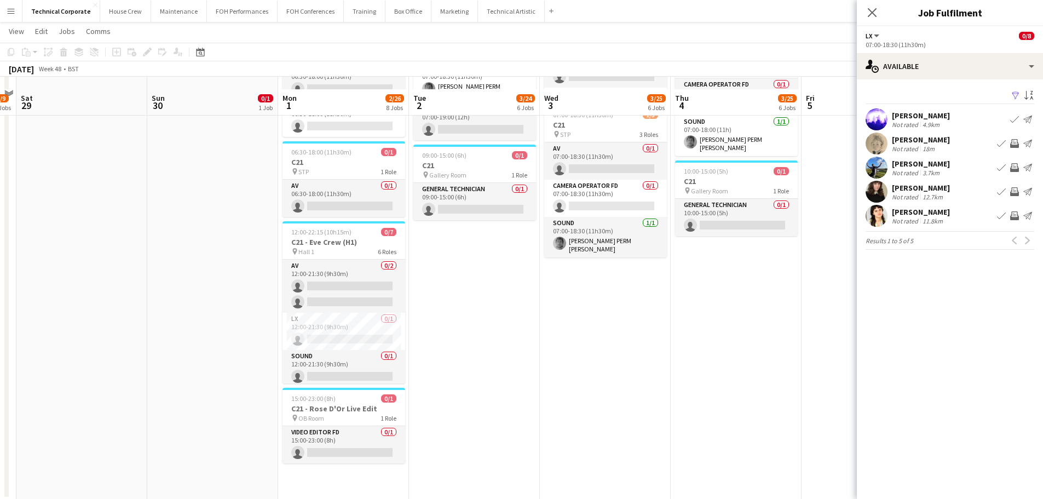
scroll to position [721, 0]
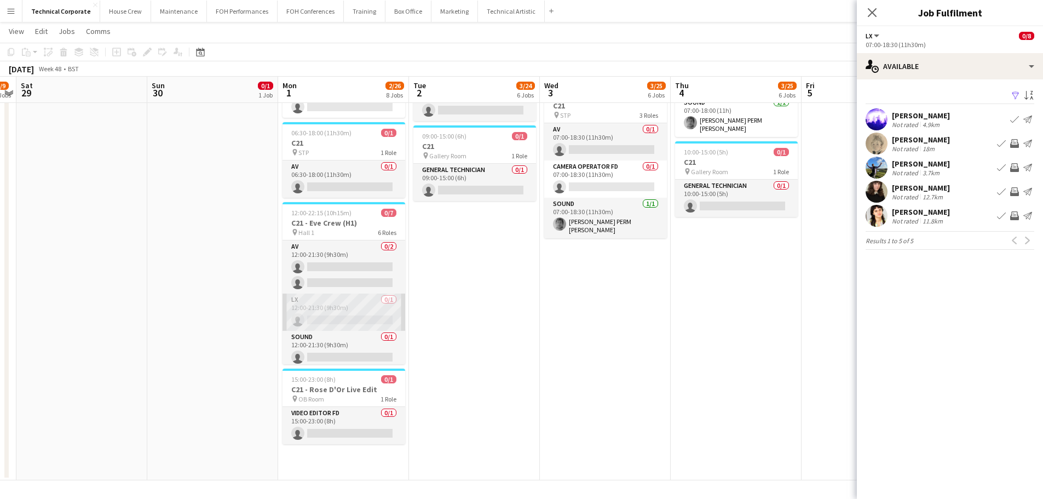
click at [357, 317] on app-card-role "LX 0/1 12:00-21:30 (9h30m) single-neutral-actions" at bounding box center [343, 311] width 123 height 37
click at [1011, 218] on app-icon "Invite crew" at bounding box center [1014, 215] width 9 height 9
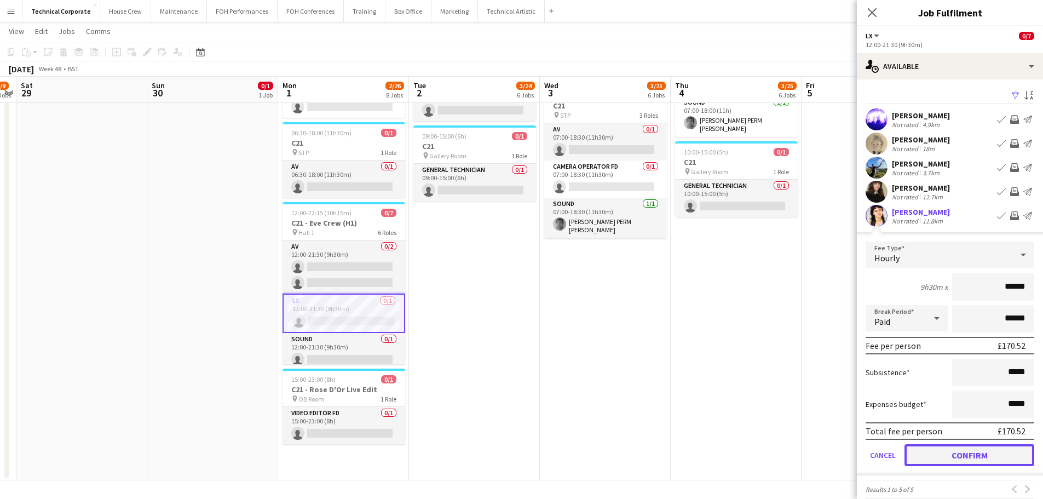
click at [967, 455] on button "Confirm" at bounding box center [969, 455] width 130 height 22
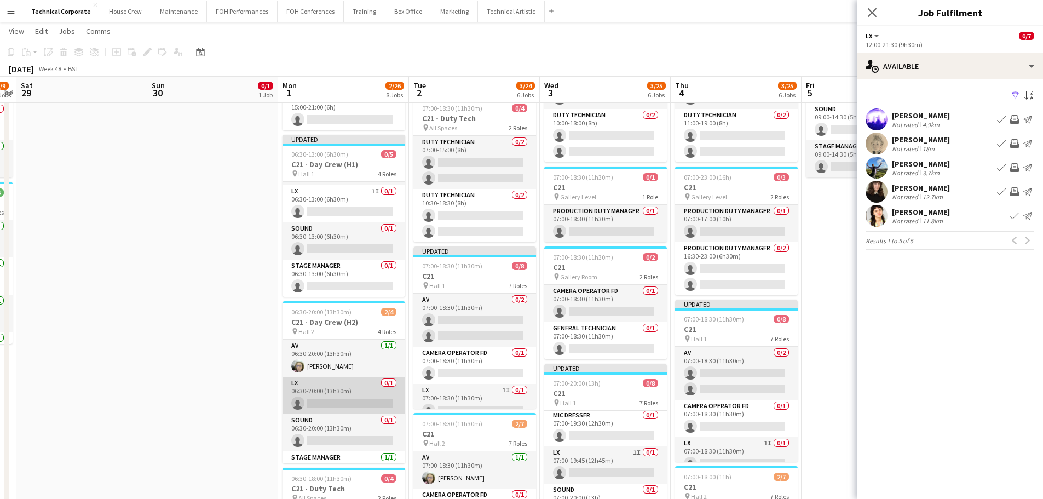
scroll to position [25, 0]
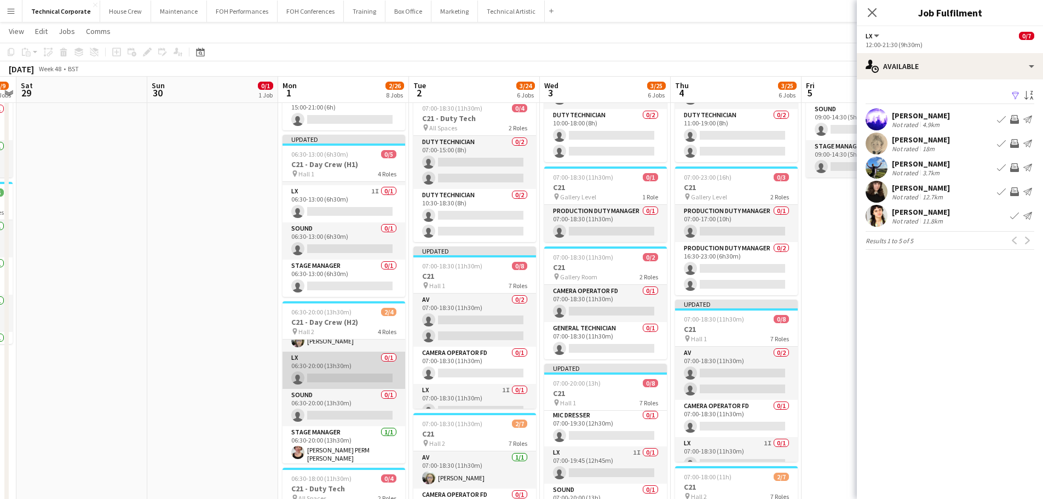
click at [351, 374] on app-card-role "LX 0/1 06:30-20:00 (13h30m) single-neutral-actions" at bounding box center [343, 369] width 123 height 37
click at [1019, 142] on button "Invite crew" at bounding box center [1014, 143] width 13 height 13
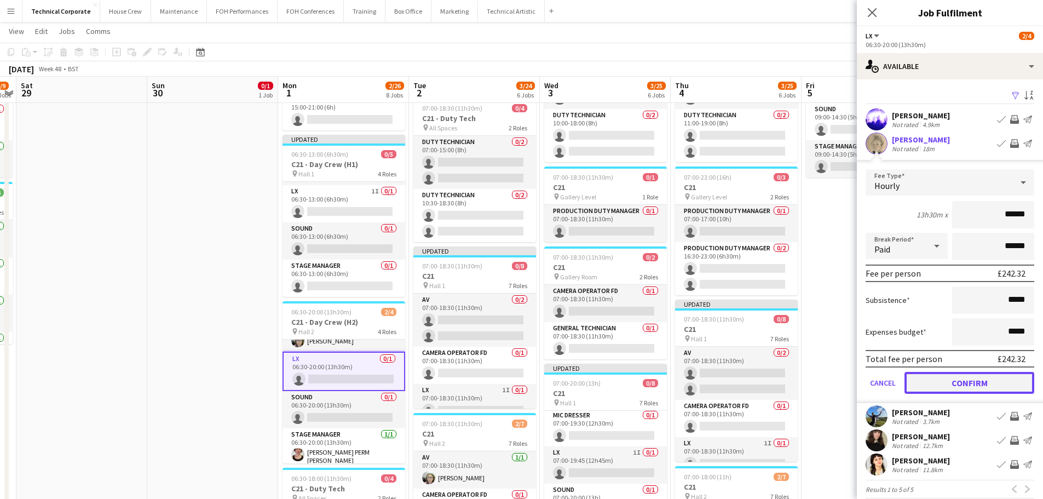
click at [965, 382] on button "Confirm" at bounding box center [969, 383] width 130 height 22
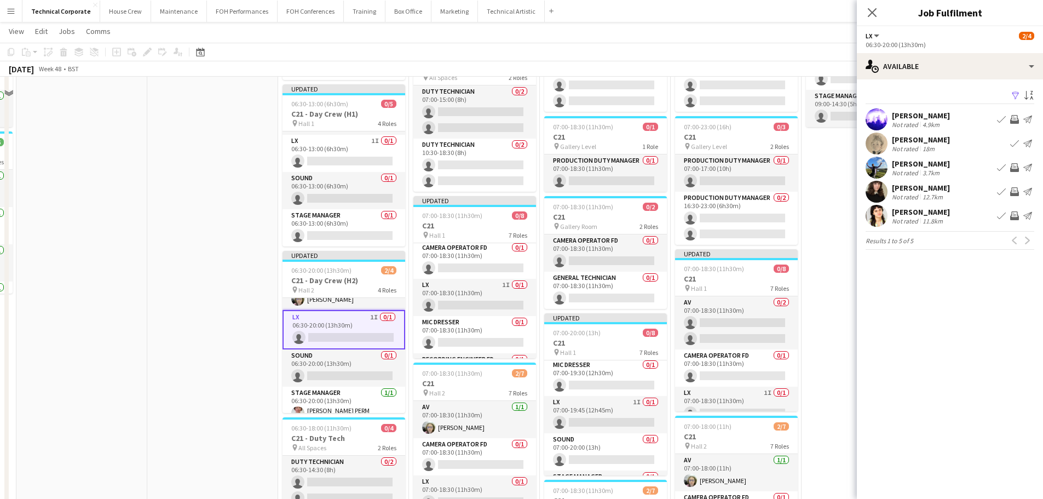
scroll to position [219, 0]
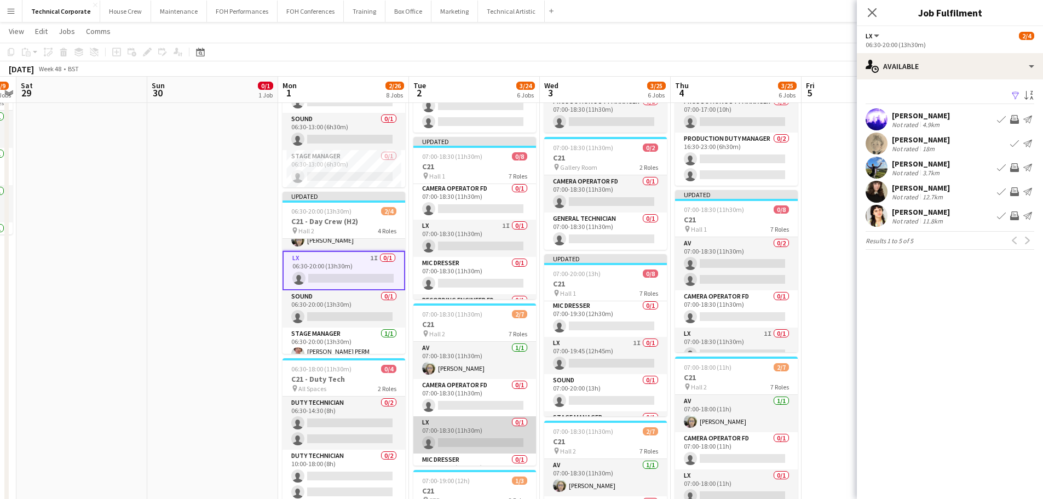
click at [476, 440] on app-card-role "LX 0/1 07:00-18:30 (11h30m) single-neutral-actions" at bounding box center [474, 434] width 123 height 37
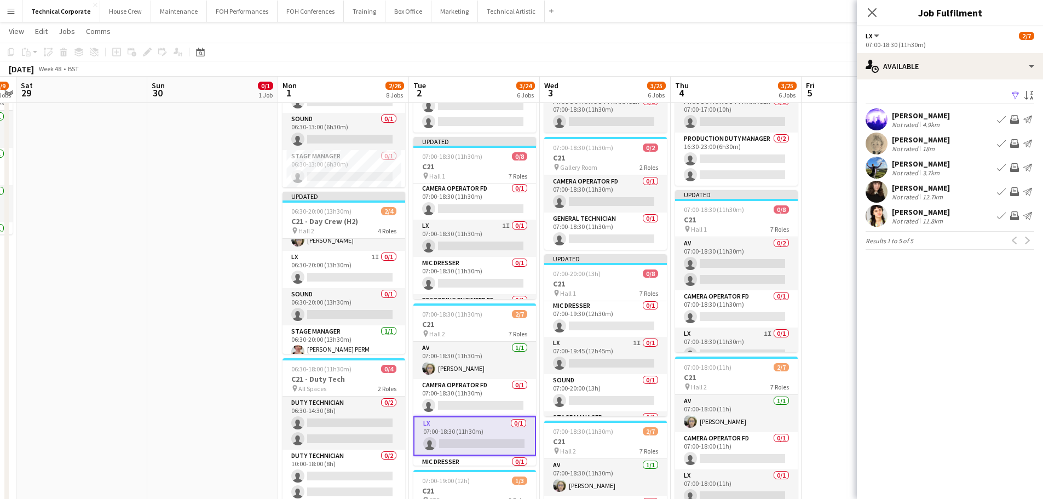
click at [1015, 142] on app-icon "Invite crew" at bounding box center [1014, 143] width 9 height 9
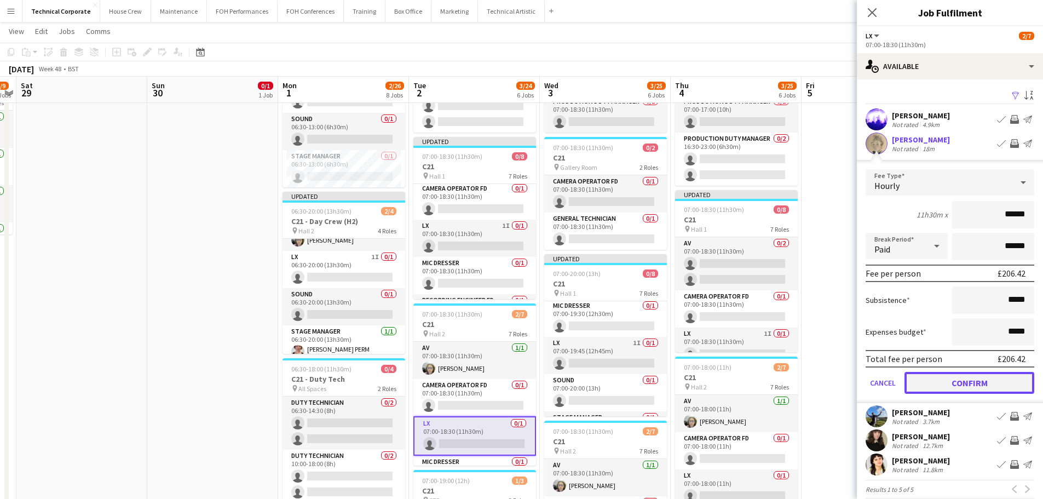
click at [955, 384] on button "Confirm" at bounding box center [969, 383] width 130 height 22
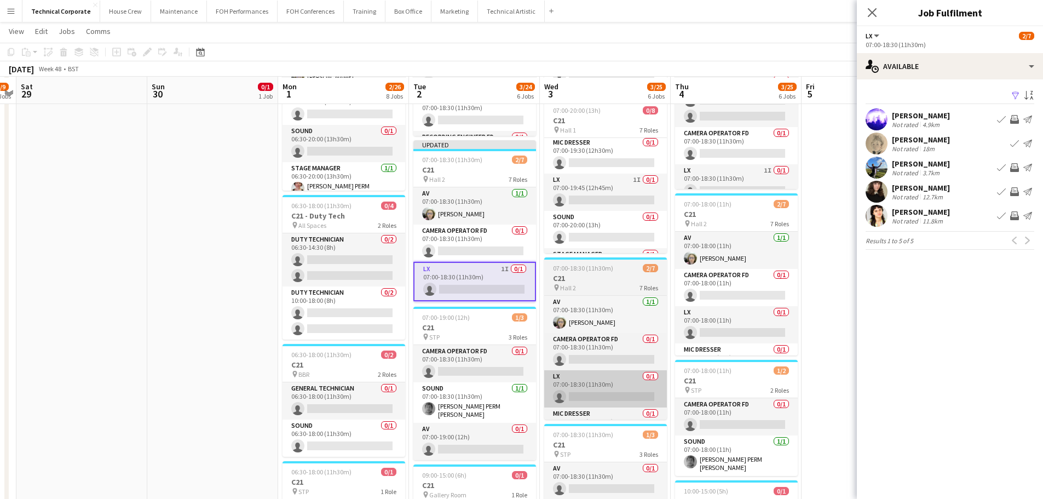
scroll to position [383, 0]
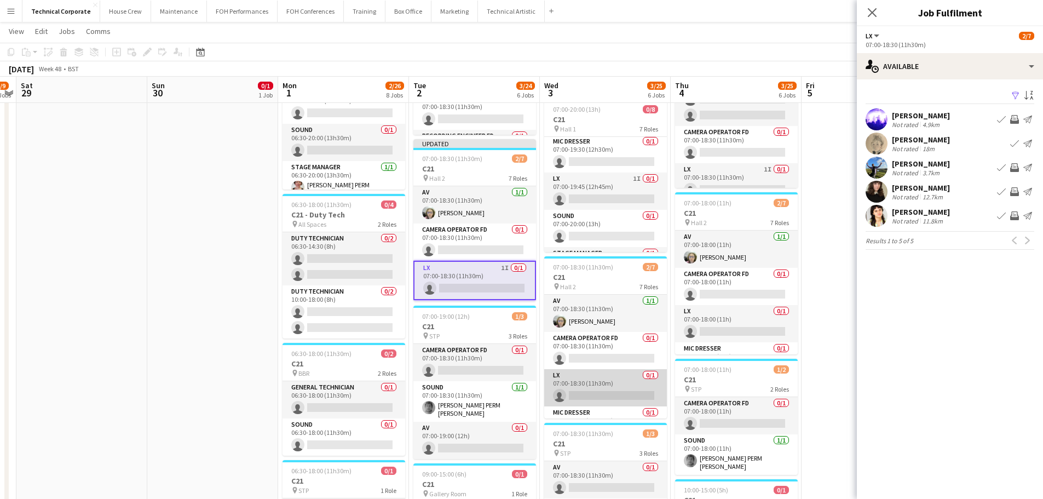
click at [607, 391] on app-card-role "LX 0/1 07:00-18:30 (11h30m) single-neutral-actions" at bounding box center [605, 387] width 123 height 37
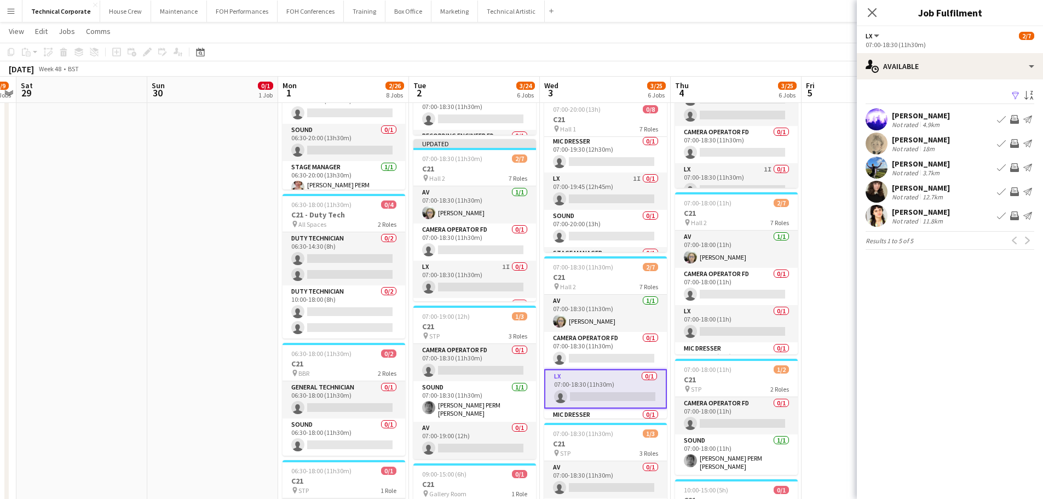
click at [1019, 140] on button "Invite crew" at bounding box center [1014, 143] width 13 height 13
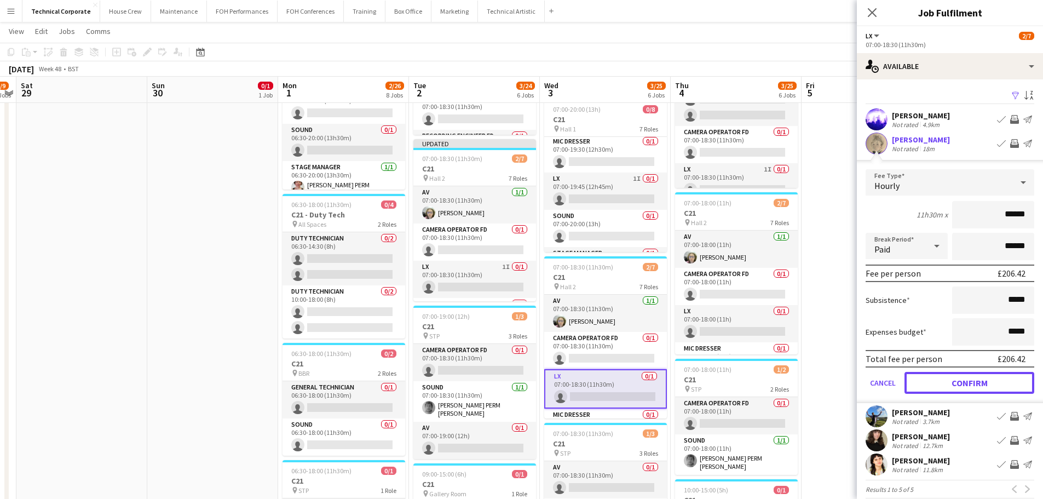
click at [938, 383] on button "Confirm" at bounding box center [969, 383] width 130 height 22
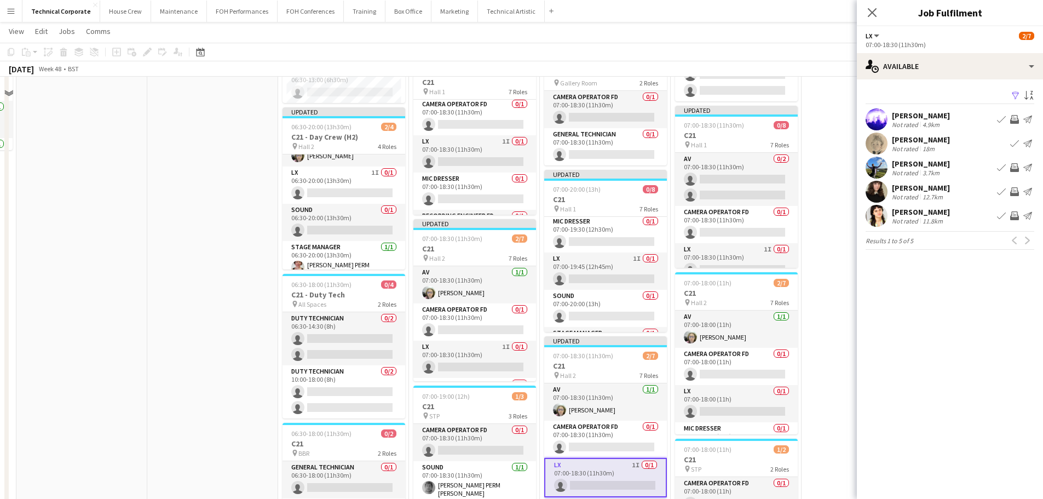
scroll to position [328, 0]
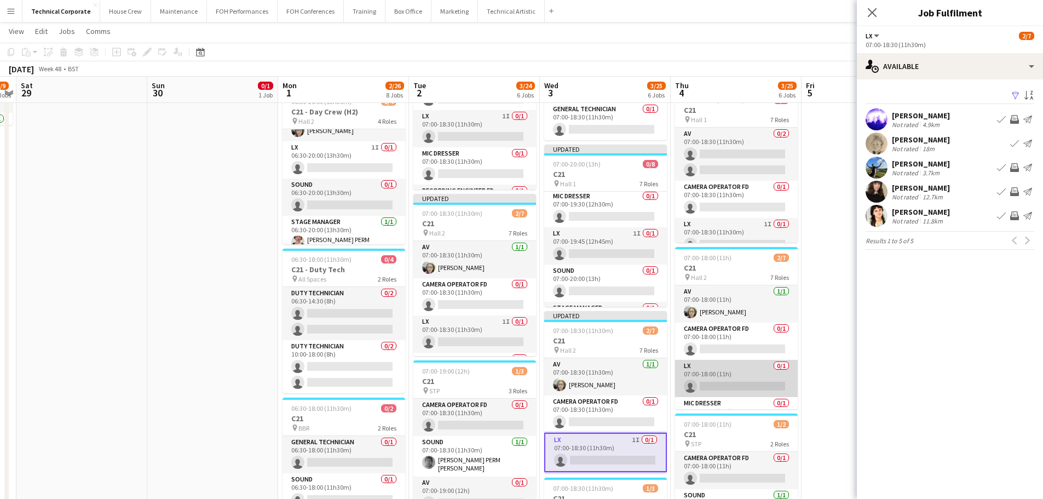
click at [736, 380] on app-card-role "LX 0/1 07:00-18:00 (11h) single-neutral-actions" at bounding box center [736, 378] width 123 height 37
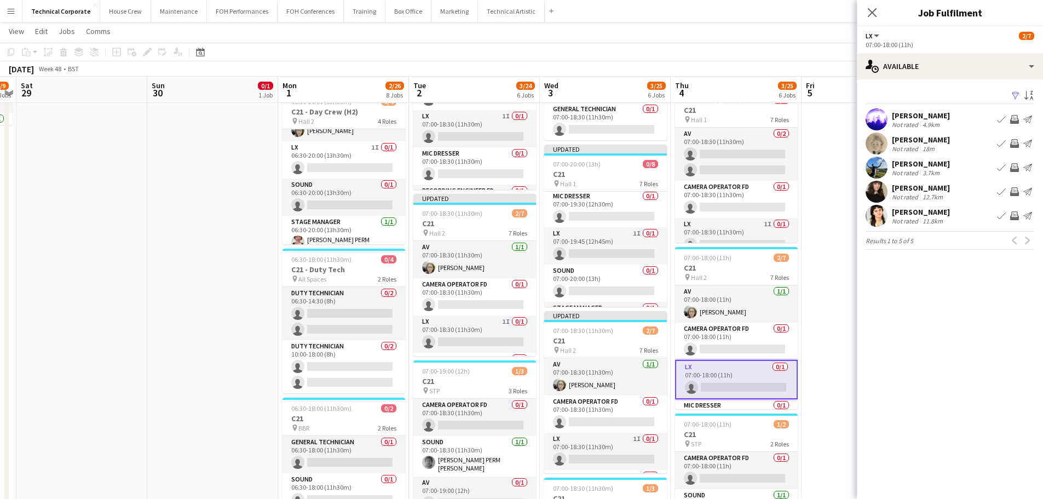
click at [1016, 142] on app-icon "Invite crew" at bounding box center [1014, 143] width 9 height 9
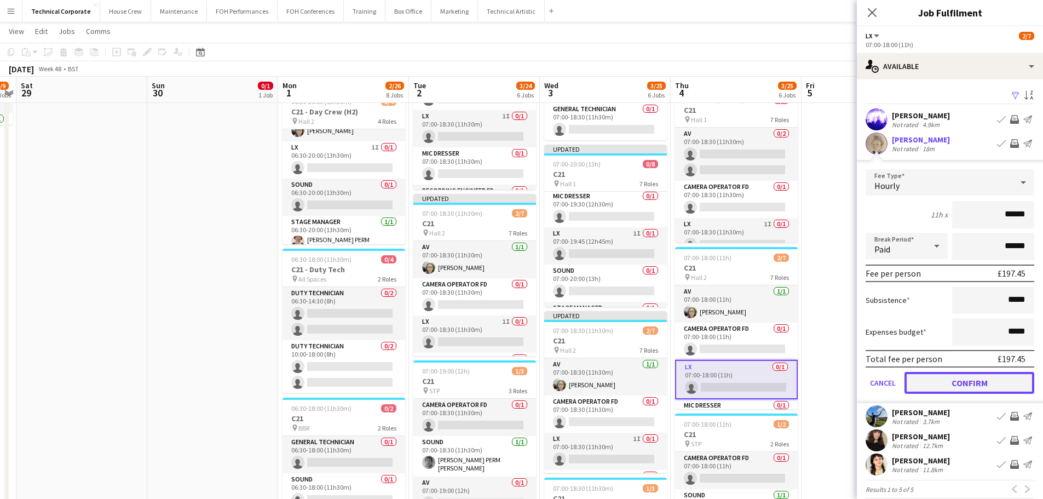
click at [980, 392] on button "Confirm" at bounding box center [969, 383] width 130 height 22
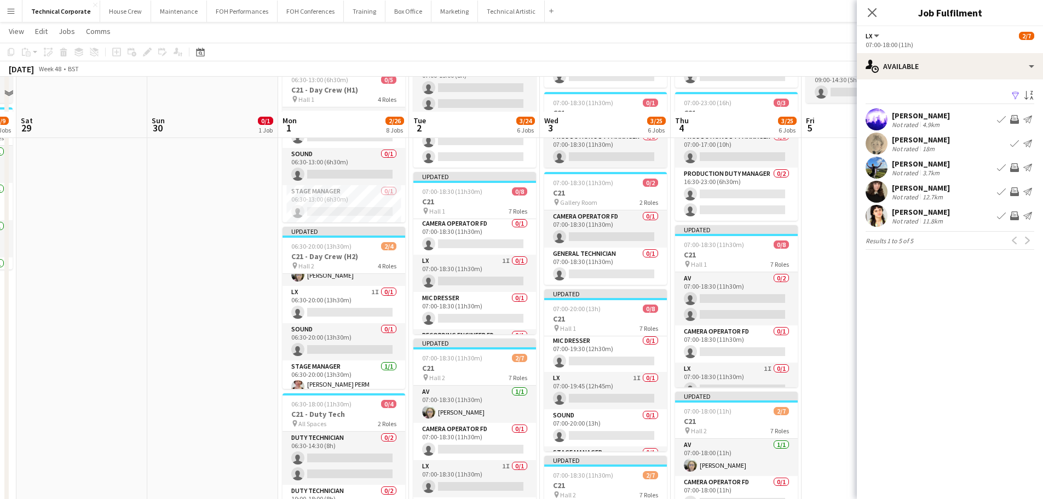
scroll to position [164, 0]
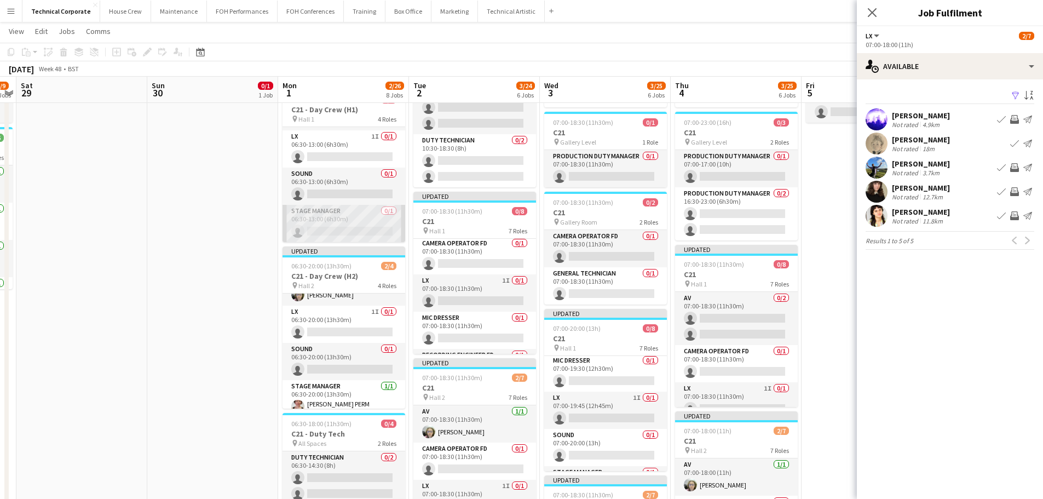
click at [345, 224] on app-card-role "Stage Manager 0/1 06:30-13:00 (6h30m) single-neutral-actions" at bounding box center [343, 223] width 123 height 37
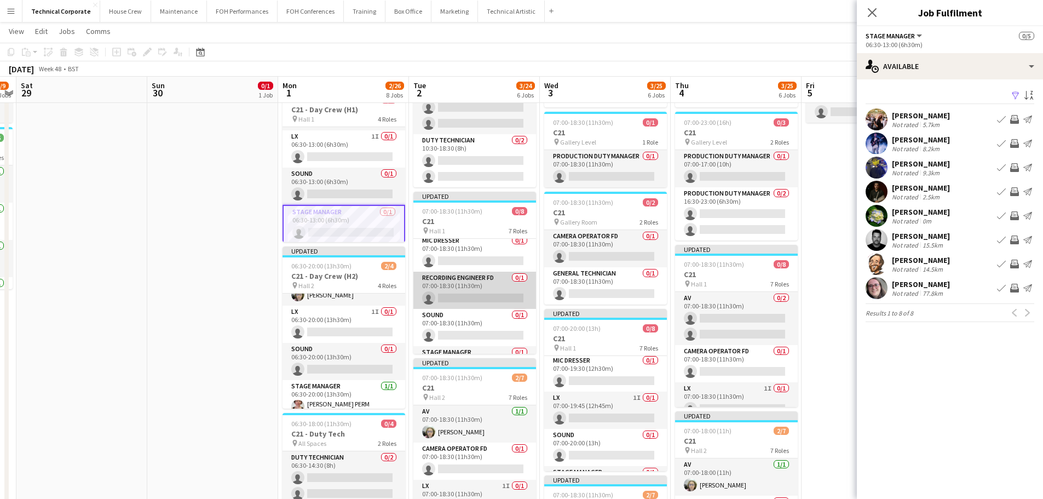
scroll to position [161, 0]
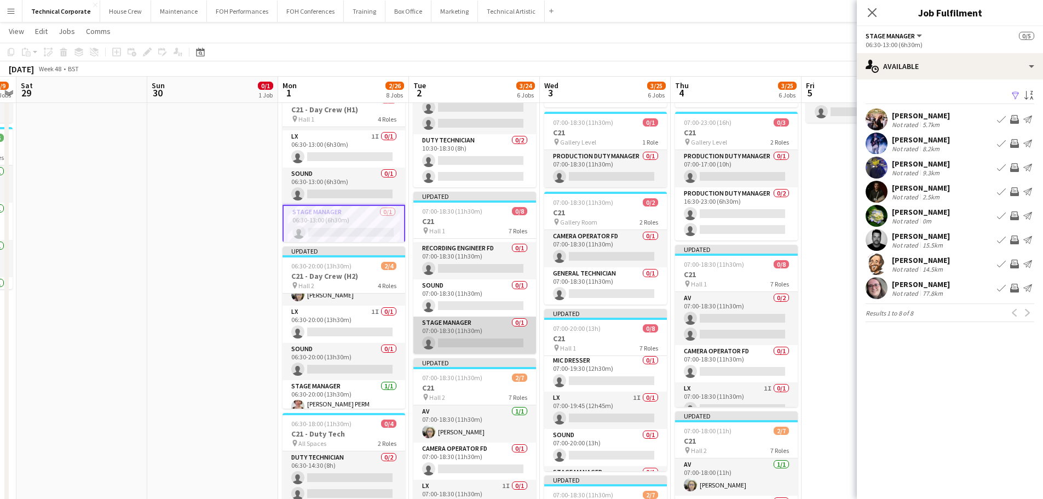
click at [478, 332] on app-card-role "Stage Manager 0/1 07:00-18:30 (11h30m) single-neutral-actions" at bounding box center [474, 334] width 123 height 37
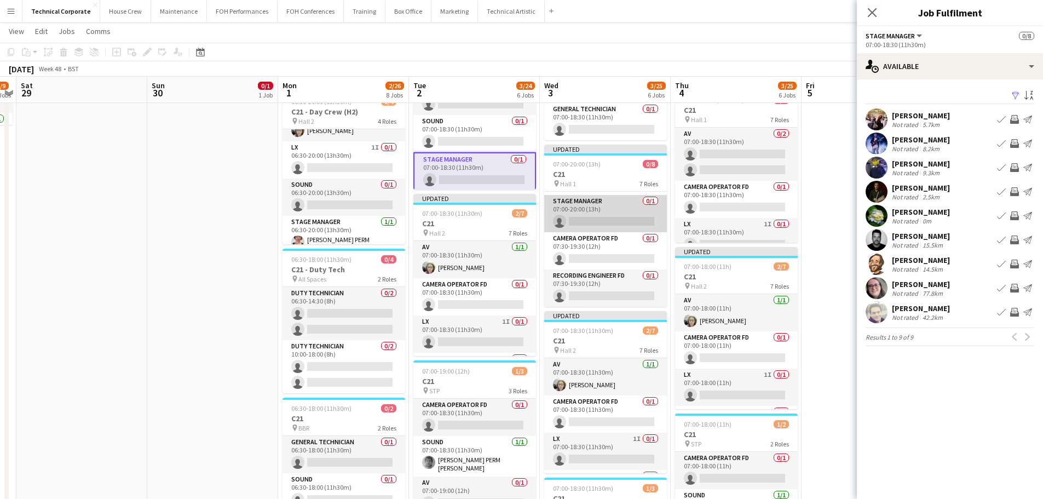
click at [610, 217] on app-card-role "Stage Manager 0/1 07:00-20:00 (13h) single-neutral-actions" at bounding box center [605, 213] width 123 height 37
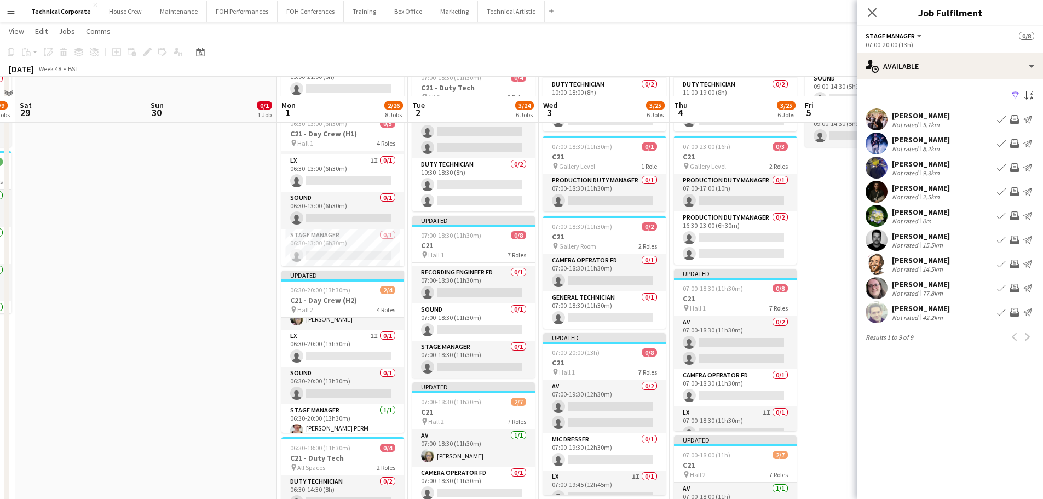
scroll to position [164, 0]
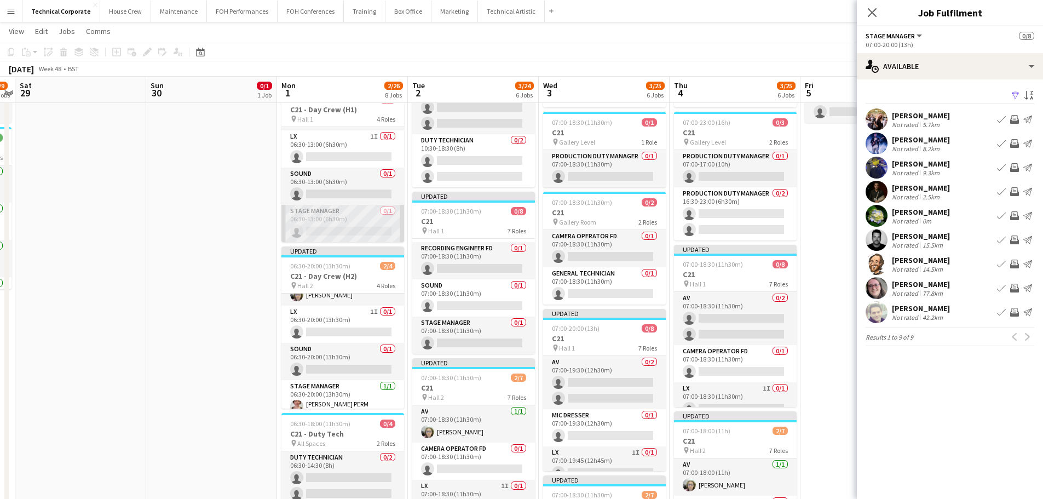
click at [349, 232] on app-card-role "Stage Manager 0/1 06:30-13:00 (6h30m) single-neutral-actions" at bounding box center [342, 223] width 123 height 37
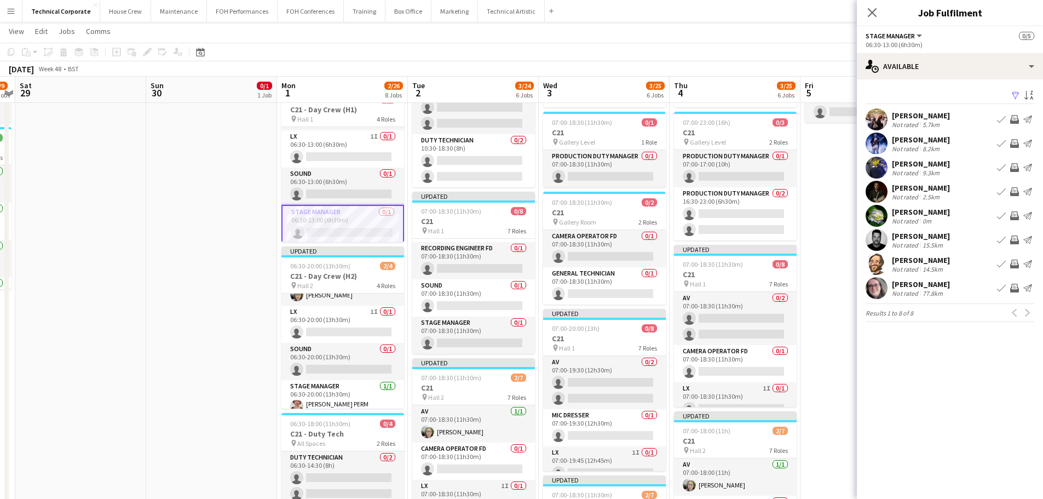
click at [1016, 188] on app-icon "Invite crew" at bounding box center [1014, 191] width 9 height 9
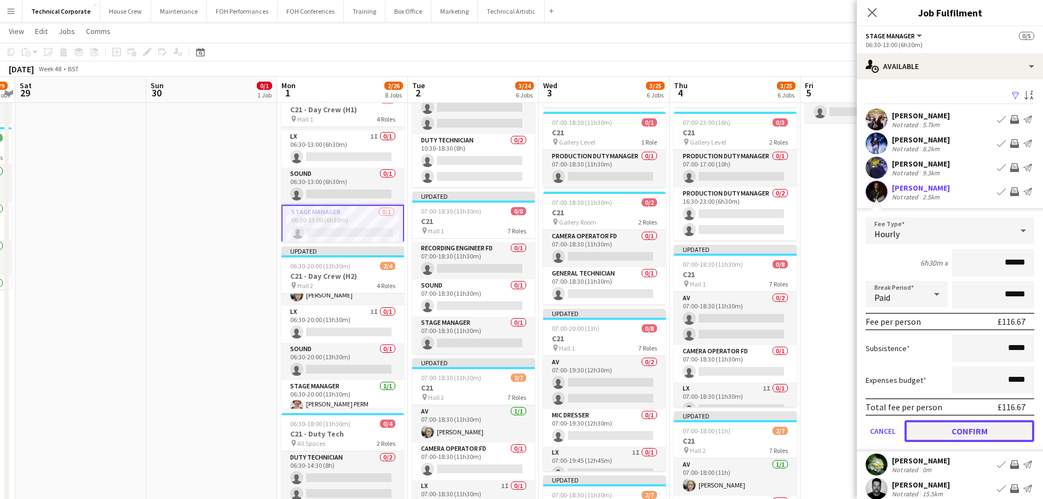
click at [962, 425] on button "Confirm" at bounding box center [969, 431] width 130 height 22
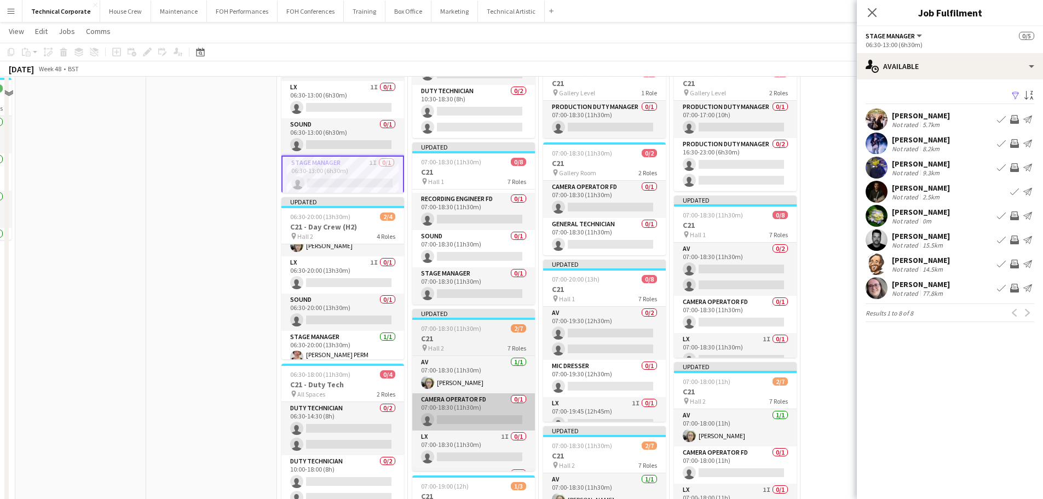
scroll to position [274, 0]
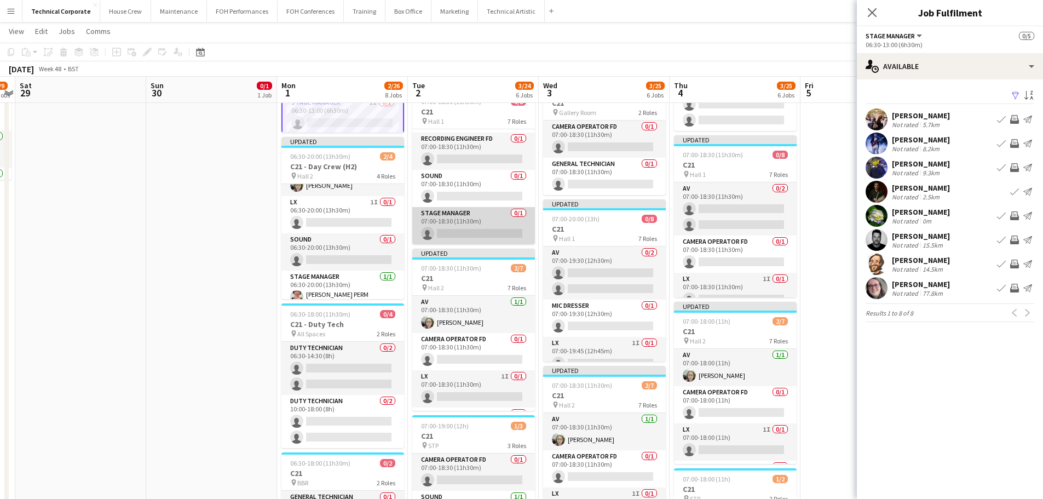
click at [477, 240] on app-card-role "Stage Manager 0/1 07:00-18:30 (11h30m) single-neutral-actions" at bounding box center [473, 225] width 123 height 37
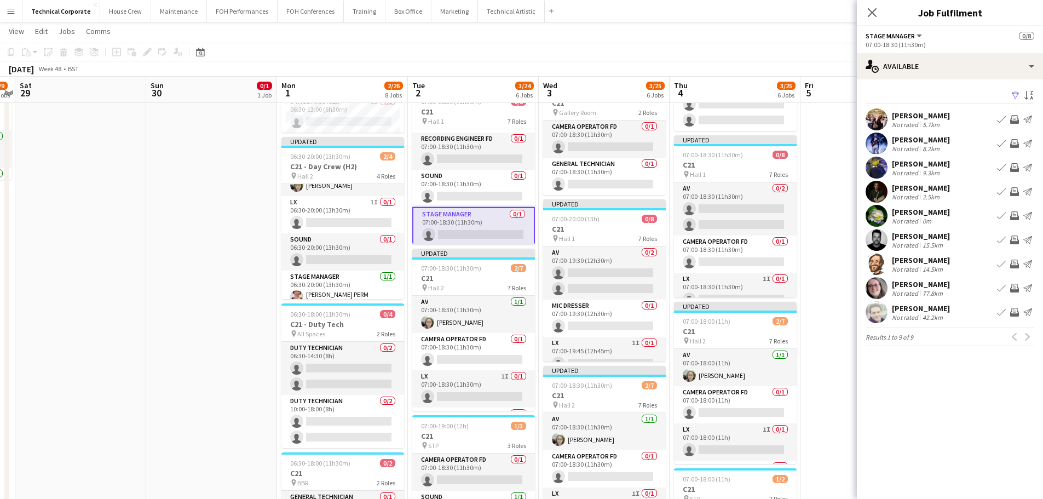
click at [1016, 190] on app-icon "Invite crew" at bounding box center [1014, 191] width 9 height 9
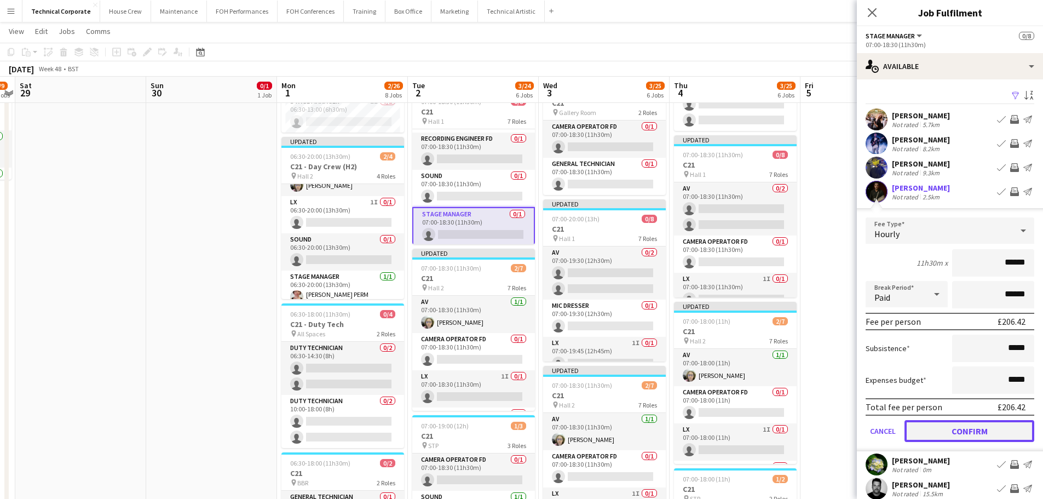
click at [975, 431] on button "Confirm" at bounding box center [969, 431] width 130 height 22
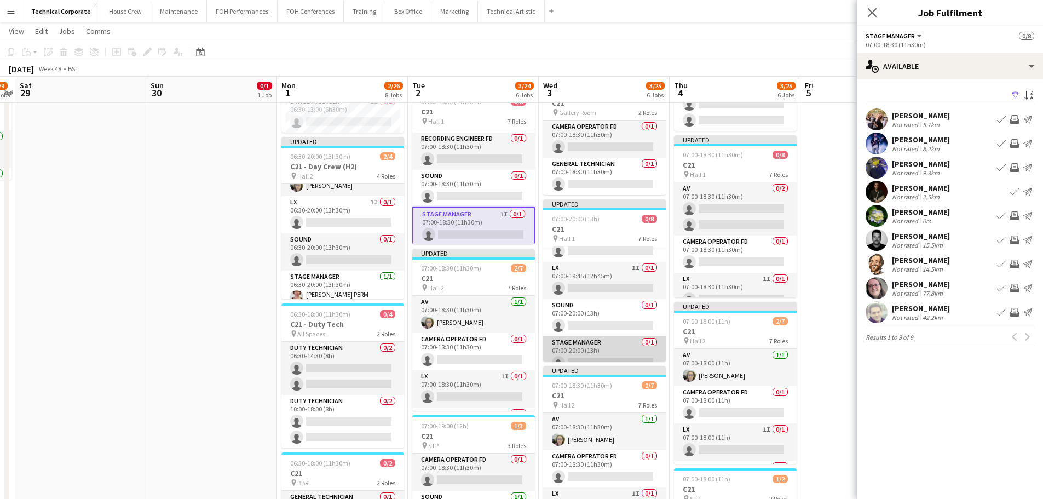
scroll to position [161, 0]
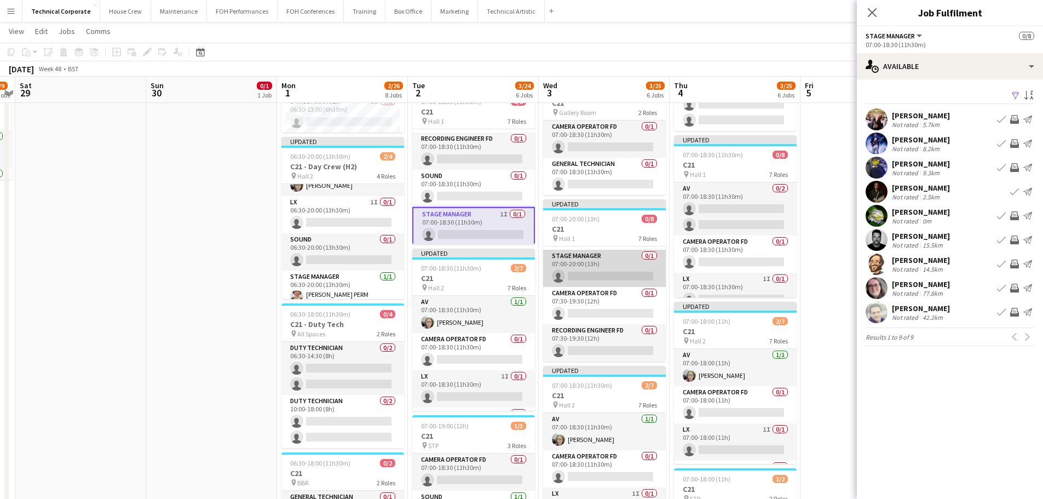
click at [606, 266] on app-card-role "Stage Manager 0/1 07:00-20:00 (13h) single-neutral-actions" at bounding box center [604, 268] width 123 height 37
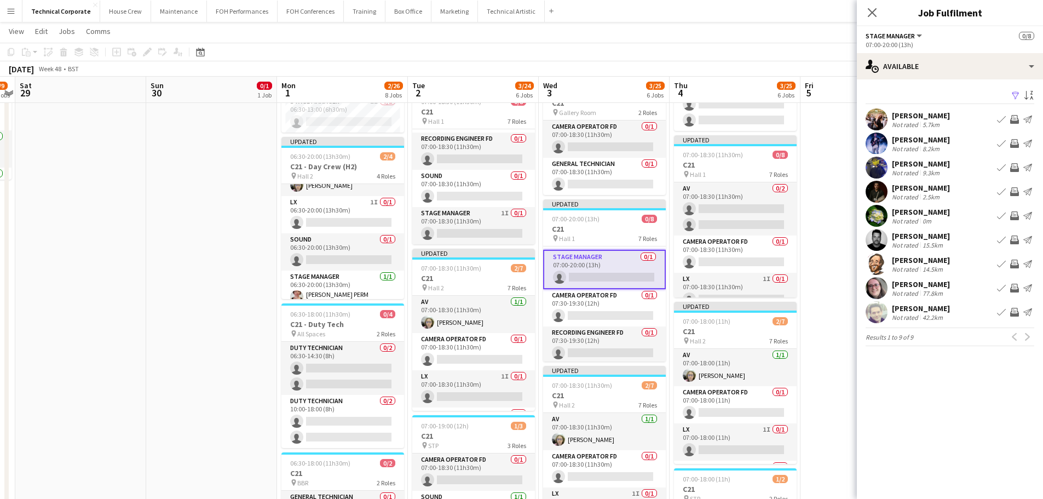
click at [1014, 191] on app-icon "Invite crew" at bounding box center [1014, 191] width 9 height 9
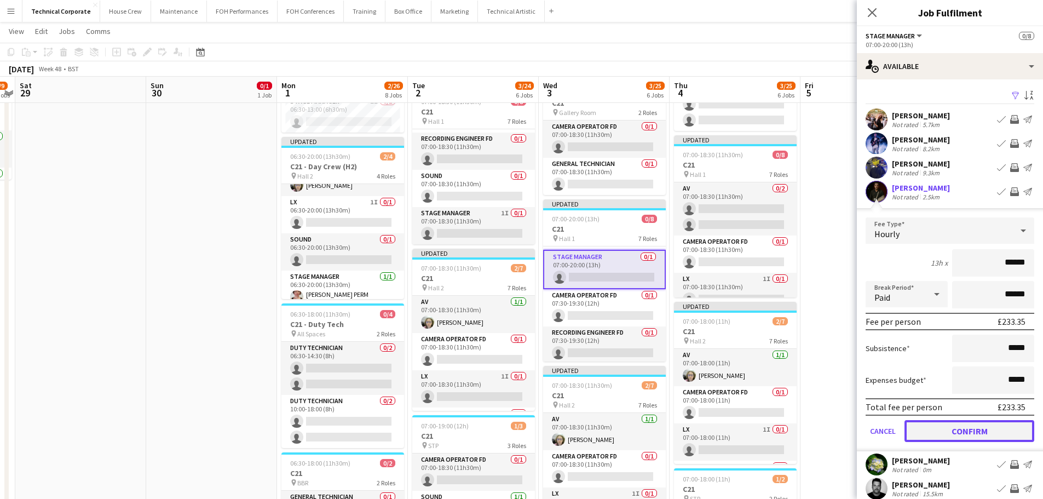
click at [979, 435] on button "Confirm" at bounding box center [969, 431] width 130 height 22
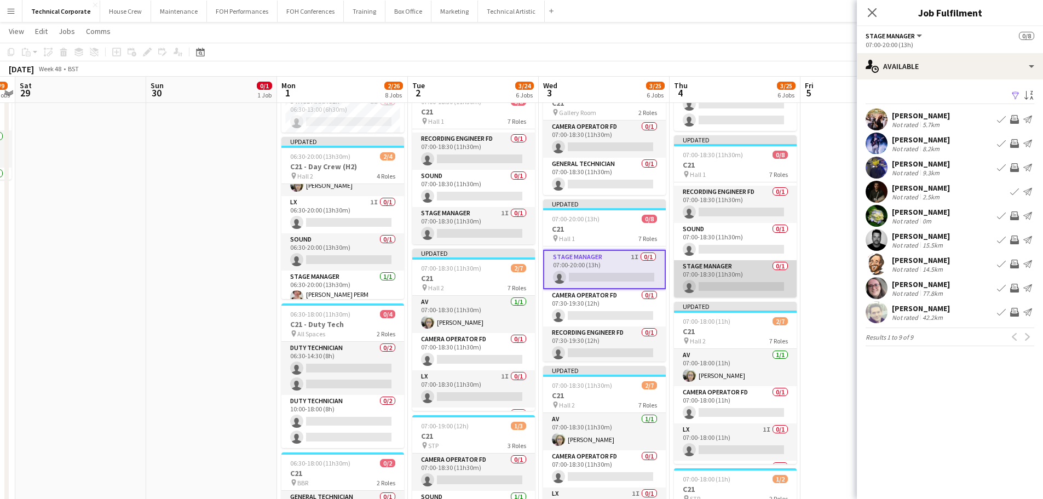
click at [754, 280] on app-card-role "Stage Manager 0/1 07:00-18:30 (11h30m) single-neutral-actions" at bounding box center [735, 278] width 123 height 37
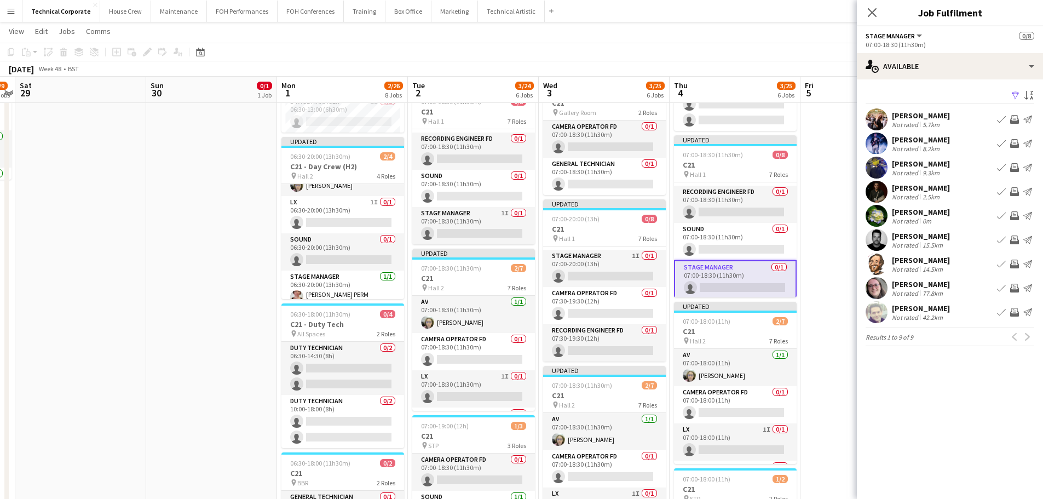
click at [1017, 193] on app-icon "Invite crew" at bounding box center [1014, 191] width 9 height 9
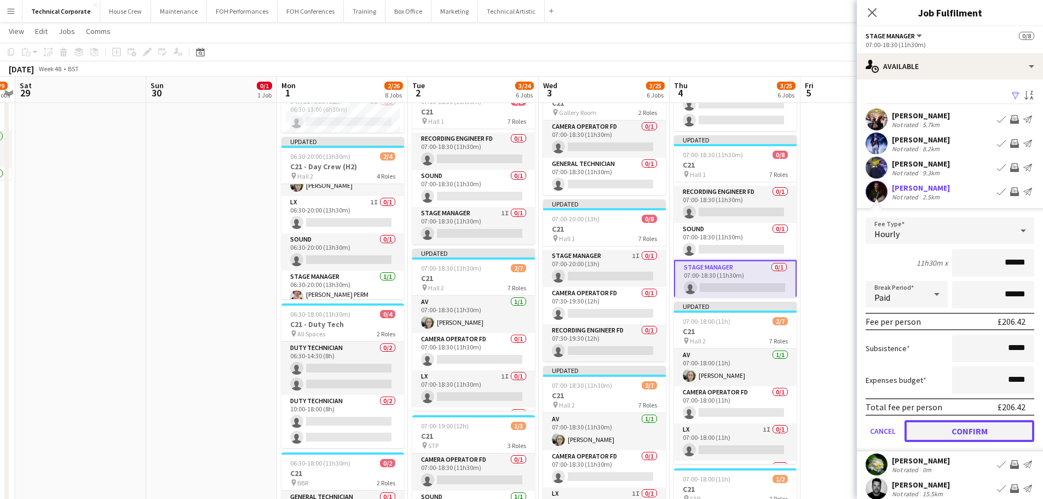
click at [987, 426] on button "Confirm" at bounding box center [969, 431] width 130 height 22
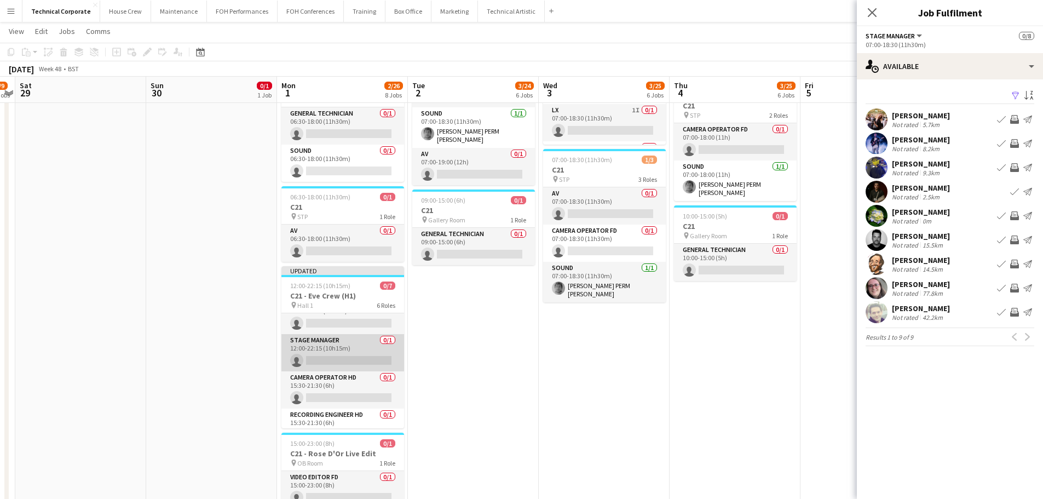
scroll to position [109, 0]
click at [347, 357] on app-card-role "Stage Manager 0/1 12:00-22:15 (10h15m) single-neutral-actions" at bounding box center [342, 349] width 123 height 37
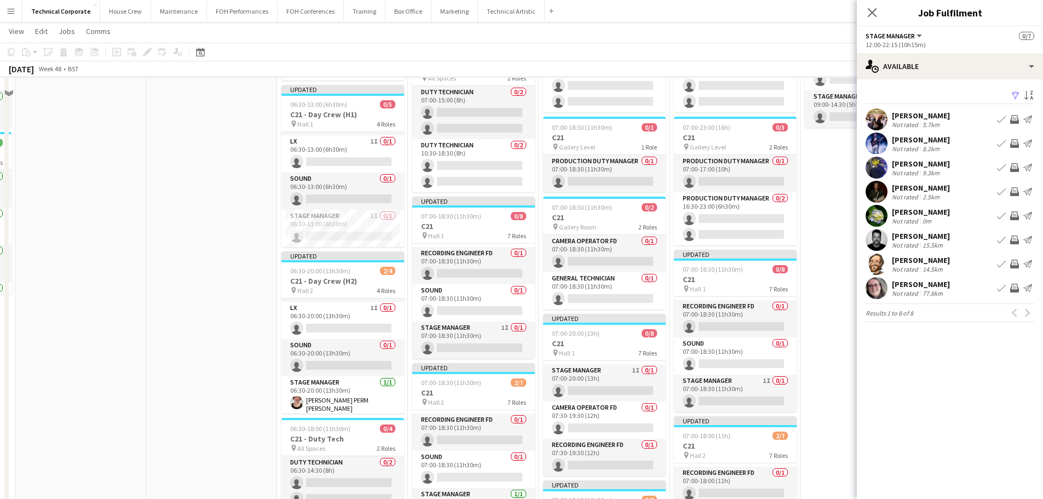
scroll to position [119, 0]
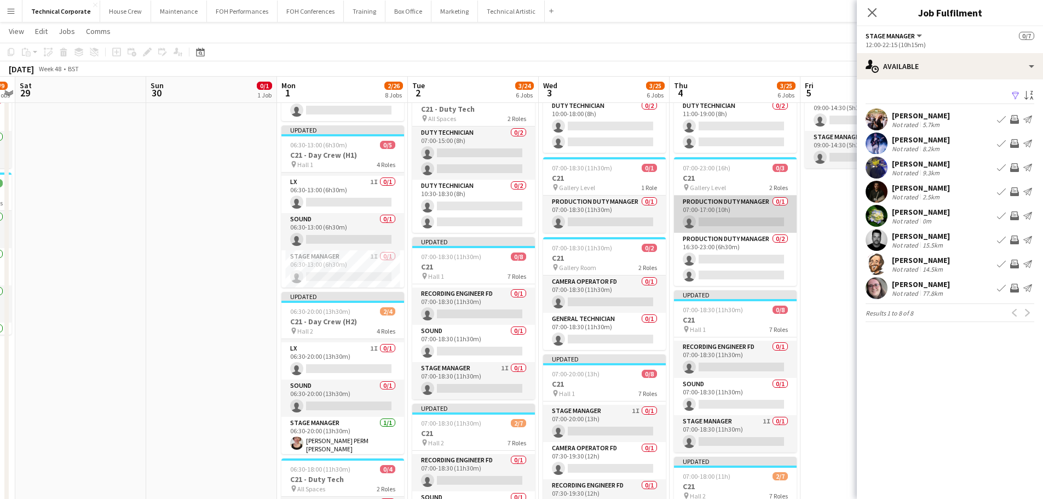
click at [739, 209] on app-card-role "Production Duty Manager 0/1 07:00-17:00 (10h) single-neutral-actions" at bounding box center [735, 213] width 123 height 37
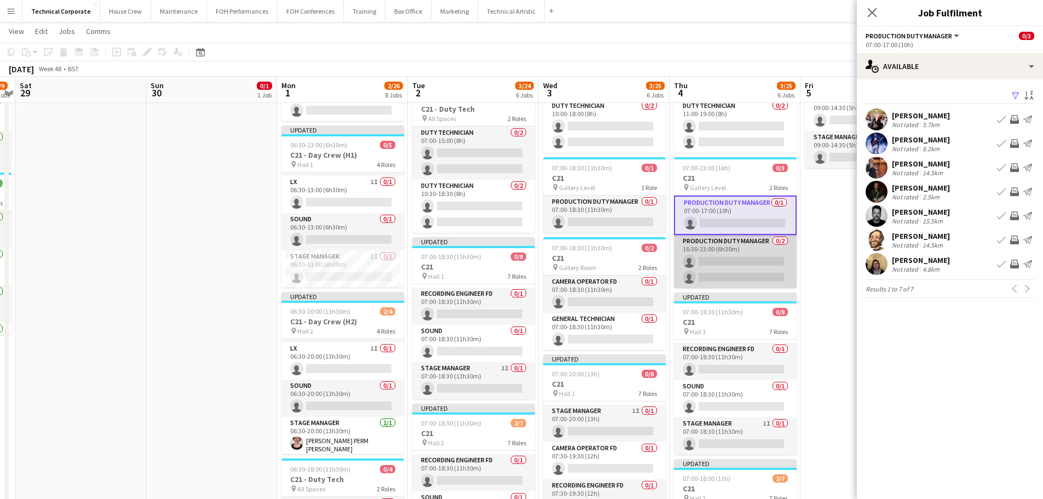
click at [749, 250] on app-card-role "Production Duty Manager 0/2 16:30-23:00 (6h30m) single-neutral-actions single-n…" at bounding box center [735, 261] width 123 height 53
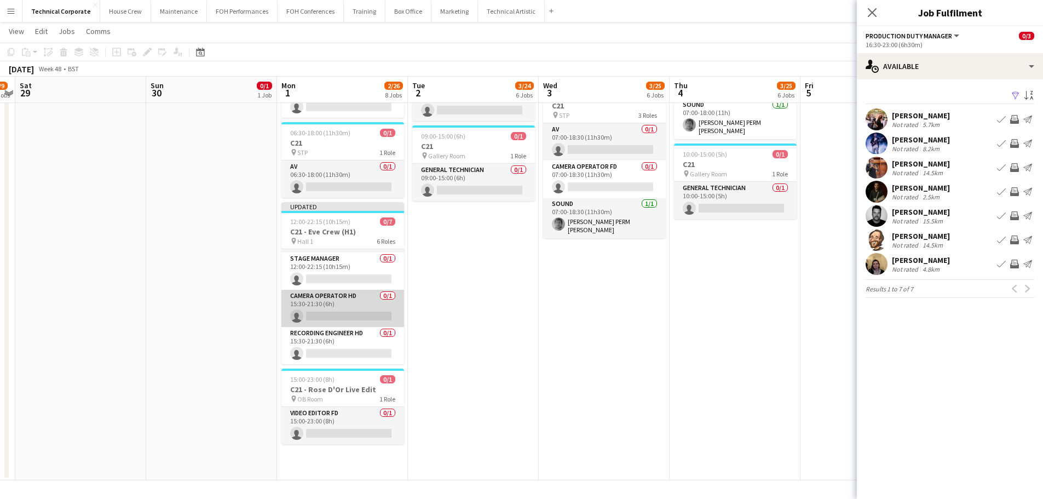
scroll to position [70, 0]
click at [349, 328] on app-card-role "Stage Manager 0/1 12:00-22:15 (10h15m) single-neutral-actions" at bounding box center [342, 325] width 123 height 37
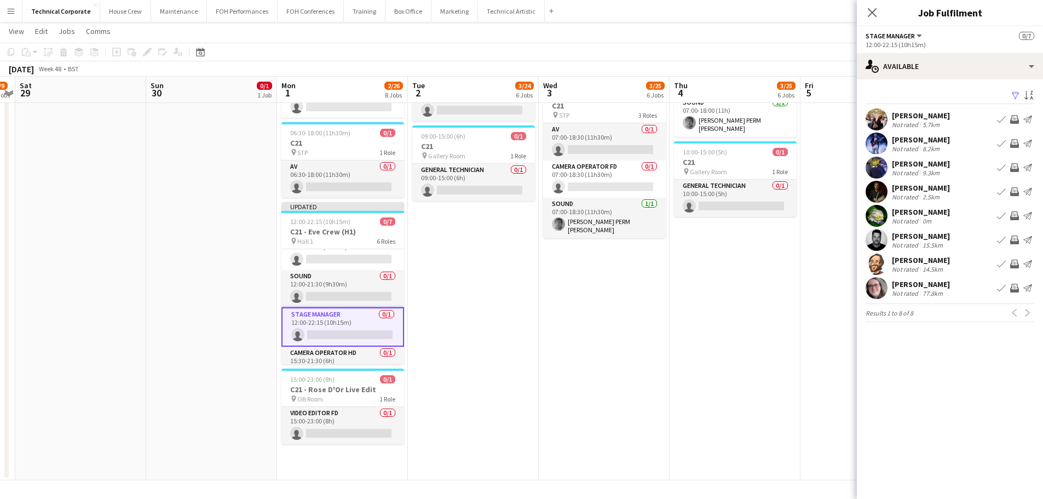
click at [1017, 236] on app-icon "Invite crew" at bounding box center [1014, 239] width 9 height 9
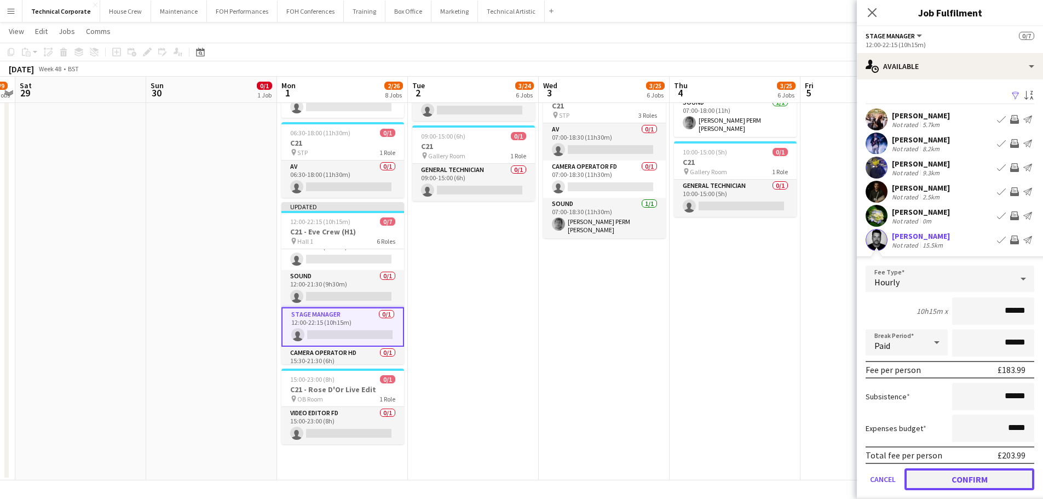
click at [963, 482] on button "Confirm" at bounding box center [969, 479] width 130 height 22
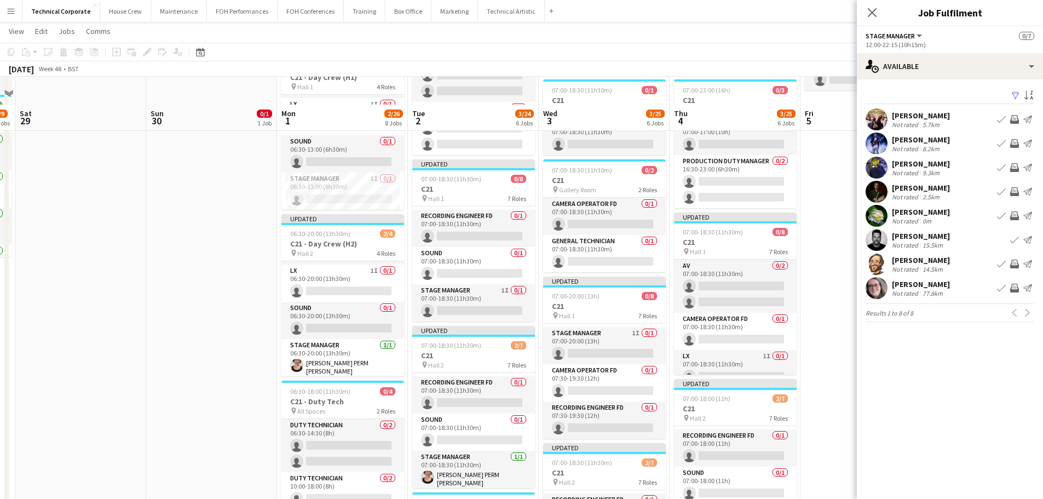
scroll to position [119, 0]
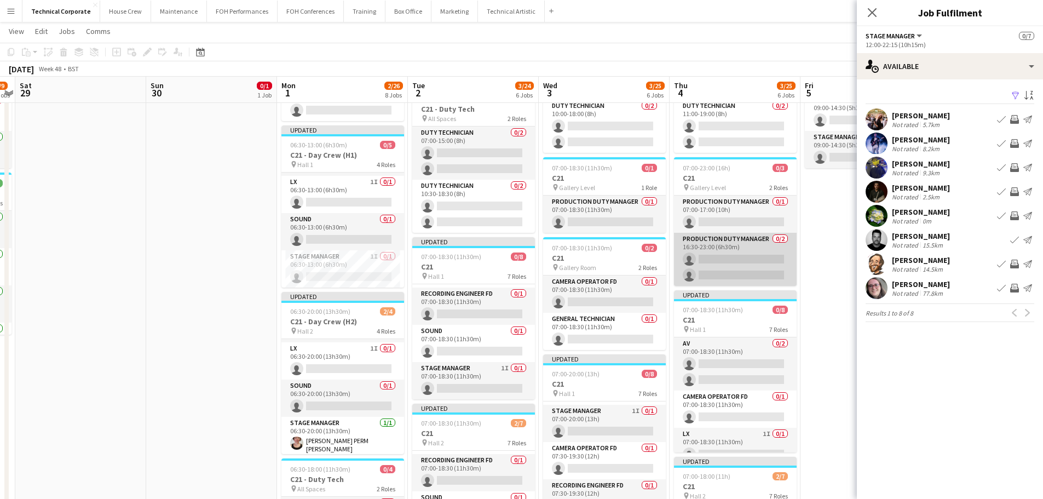
click at [780, 264] on app-card-role "Production Duty Manager 0/2 16:30-23:00 (6h30m) single-neutral-actions single-n…" at bounding box center [735, 259] width 123 height 53
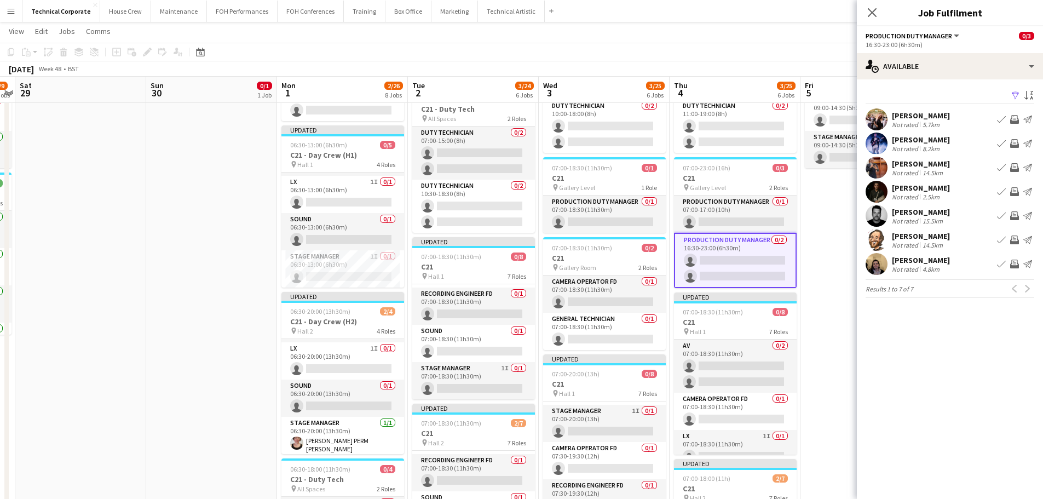
click at [1016, 215] on app-icon "Invite crew" at bounding box center [1014, 215] width 9 height 9
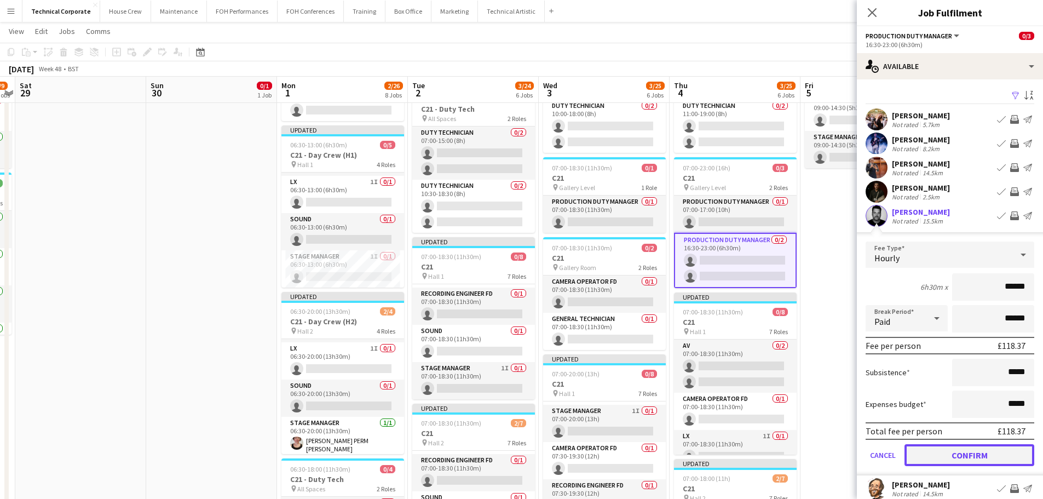
click at [981, 456] on button "Confirm" at bounding box center [969, 455] width 130 height 22
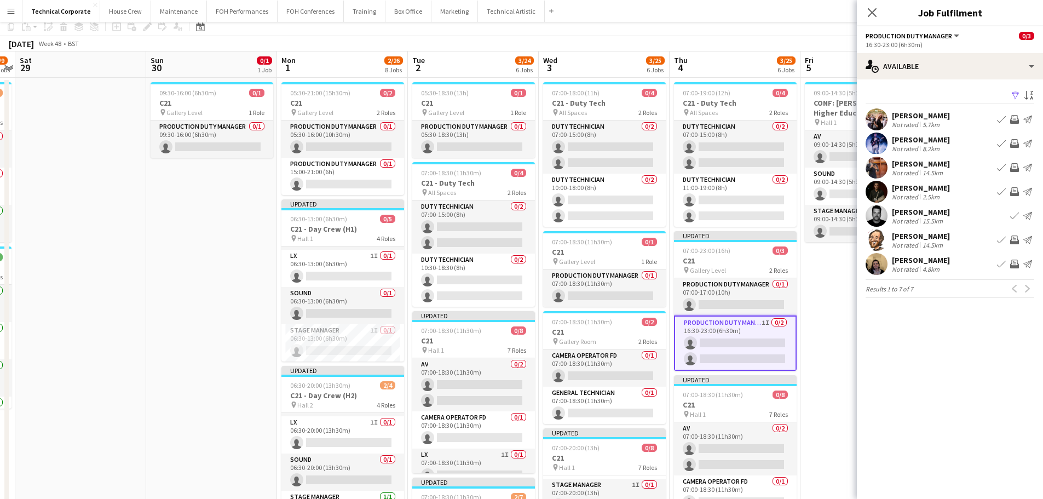
scroll to position [0, 0]
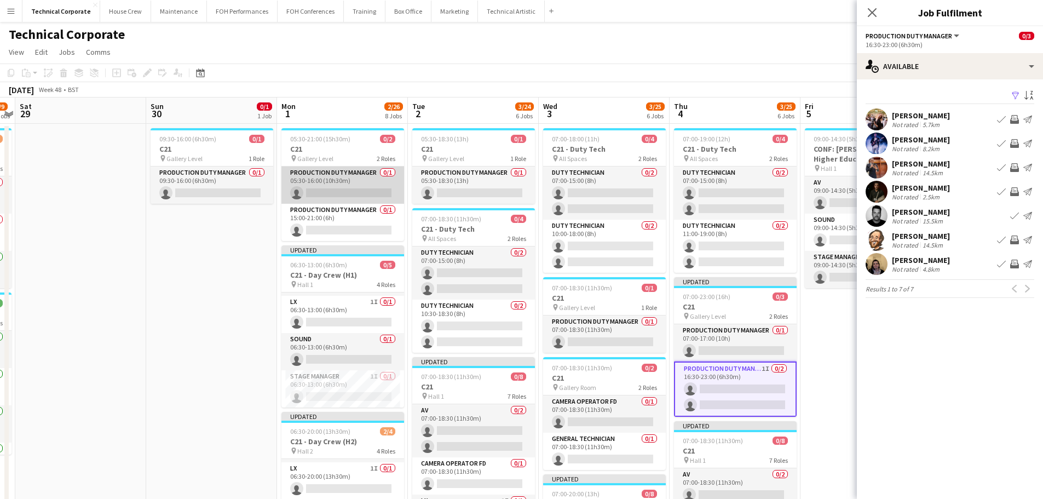
click at [351, 173] on app-card-role "Production Duty Manager 0/1 05:30-16:00 (10h30m) single-neutral-actions" at bounding box center [342, 184] width 123 height 37
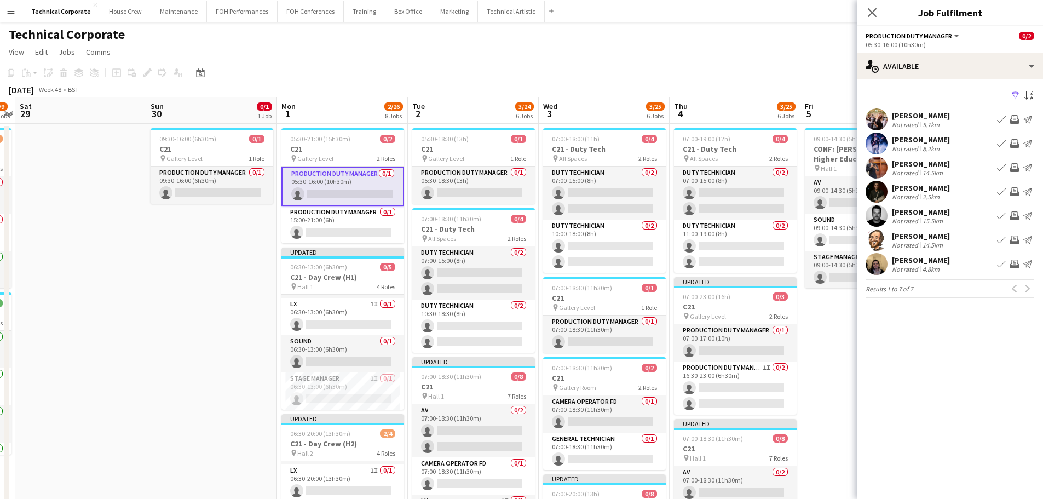
click at [1015, 142] on app-icon "Invite crew" at bounding box center [1014, 143] width 9 height 9
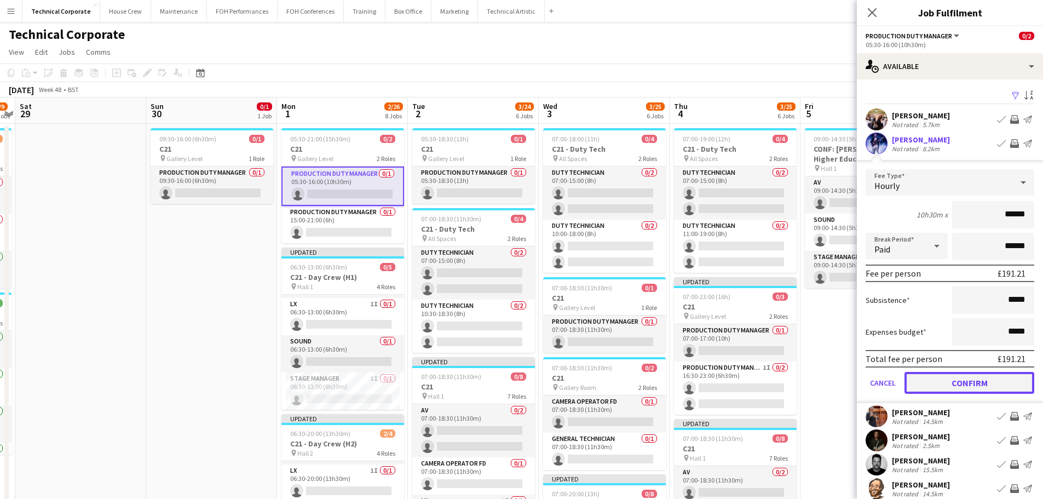
click at [985, 392] on button "Confirm" at bounding box center [969, 383] width 130 height 22
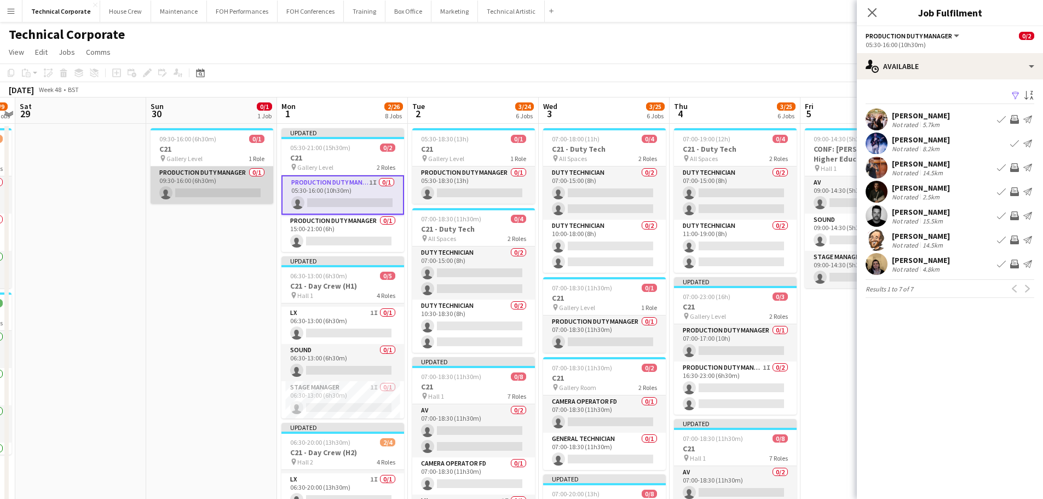
click at [250, 189] on app-card-role "Production Duty Manager 0/1 09:30-16:00 (6h30m) single-neutral-actions" at bounding box center [212, 184] width 123 height 37
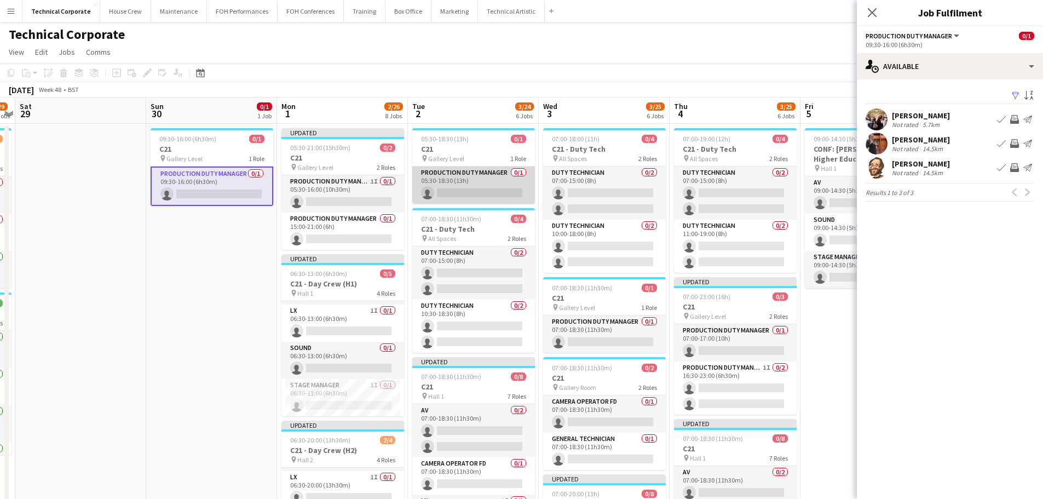
click at [463, 189] on app-card-role "Production Duty Manager 0/1 05:30-18:30 (13h) single-neutral-actions" at bounding box center [473, 184] width 123 height 37
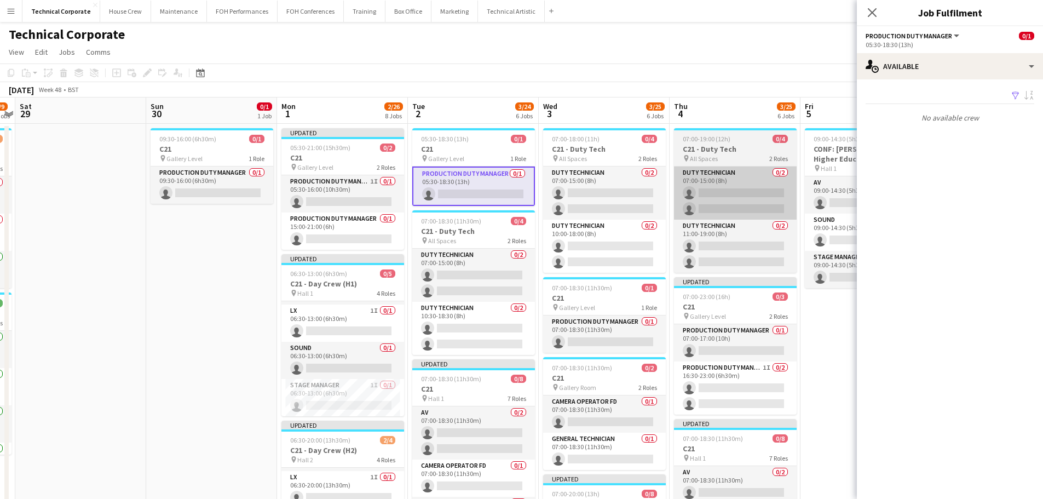
scroll to position [0, 375]
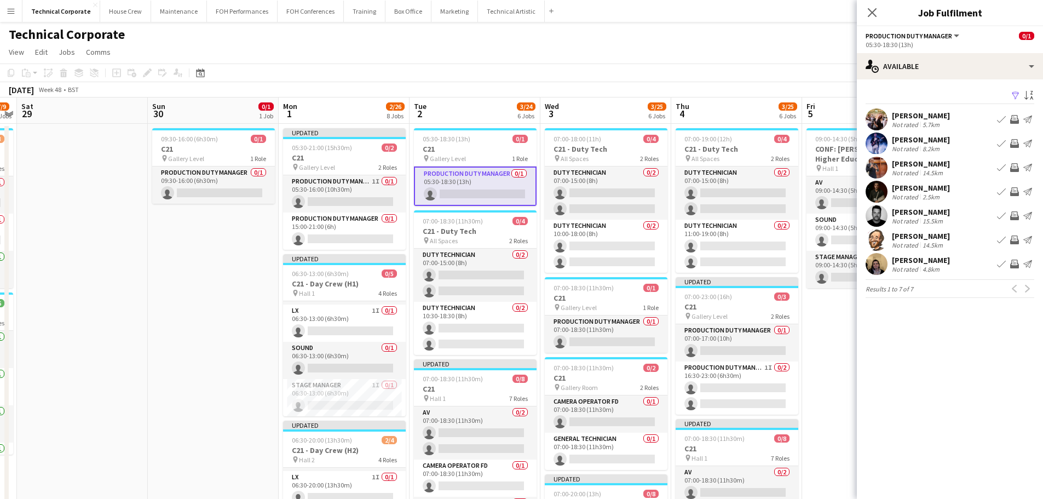
click at [1011, 144] on app-icon "Invite crew" at bounding box center [1014, 143] width 9 height 9
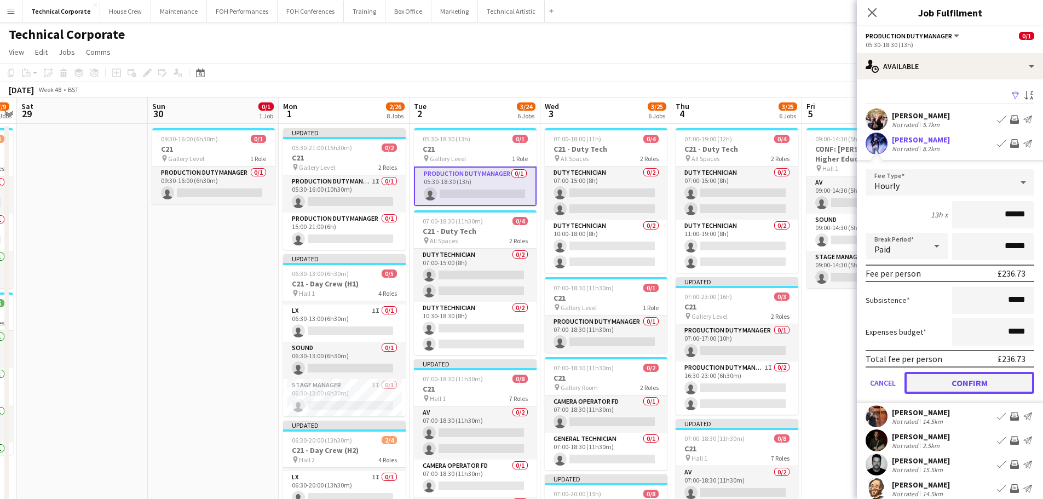
click at [965, 385] on button "Confirm" at bounding box center [969, 383] width 130 height 22
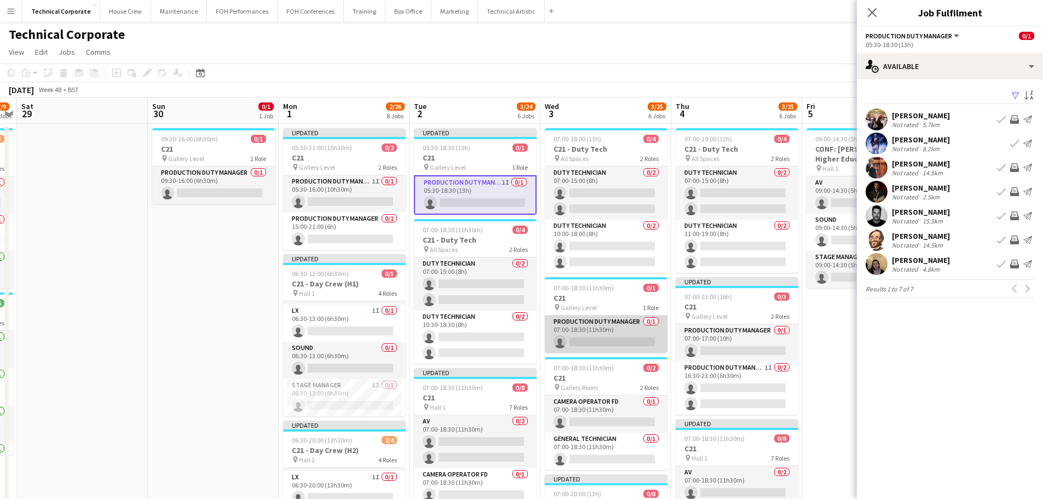
click at [596, 335] on app-card-role "Production Duty Manager 0/1 07:00-18:30 (11h30m) single-neutral-actions" at bounding box center [606, 333] width 123 height 37
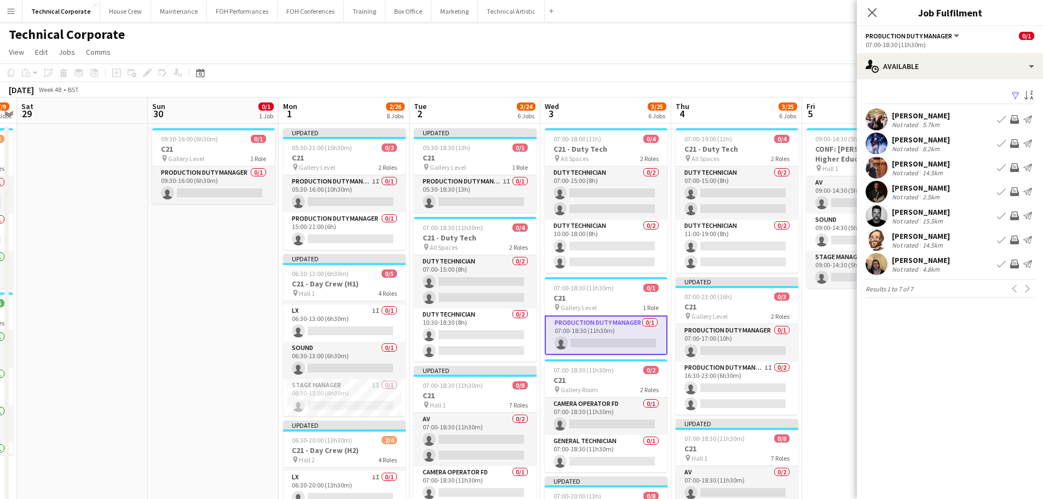
click at [1012, 146] on app-icon "Invite crew" at bounding box center [1014, 143] width 9 height 9
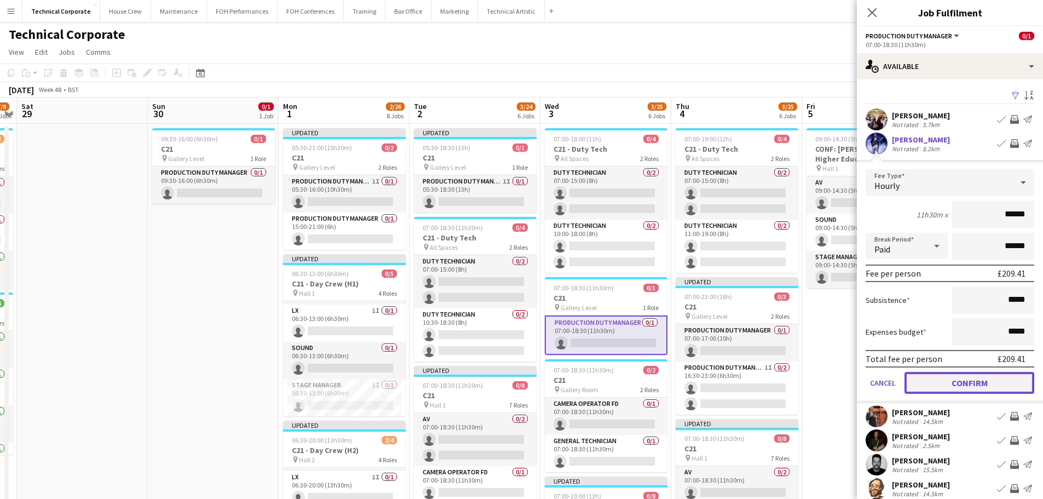
click at [946, 382] on button "Confirm" at bounding box center [969, 383] width 130 height 22
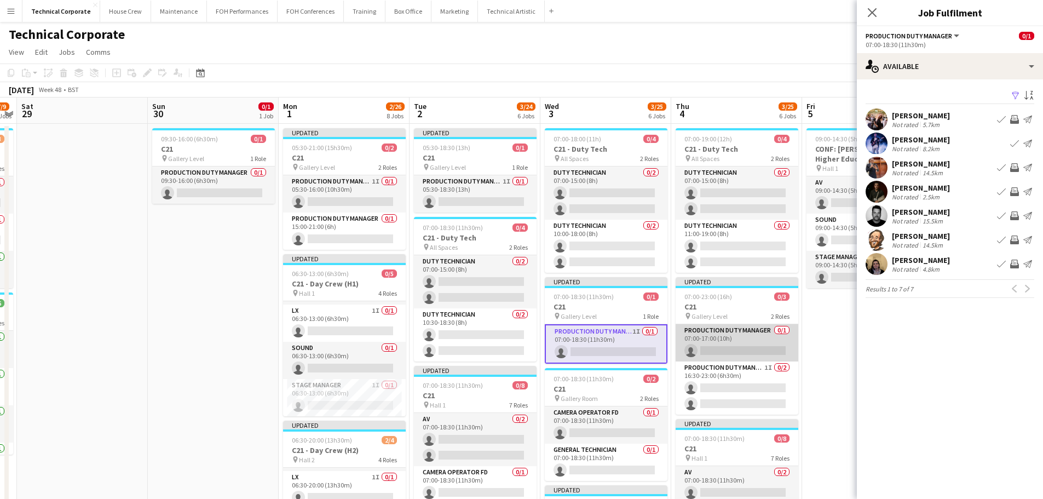
click at [737, 345] on app-card-role "Production Duty Manager 0/1 07:00-17:00 (10h) single-neutral-actions" at bounding box center [736, 342] width 123 height 37
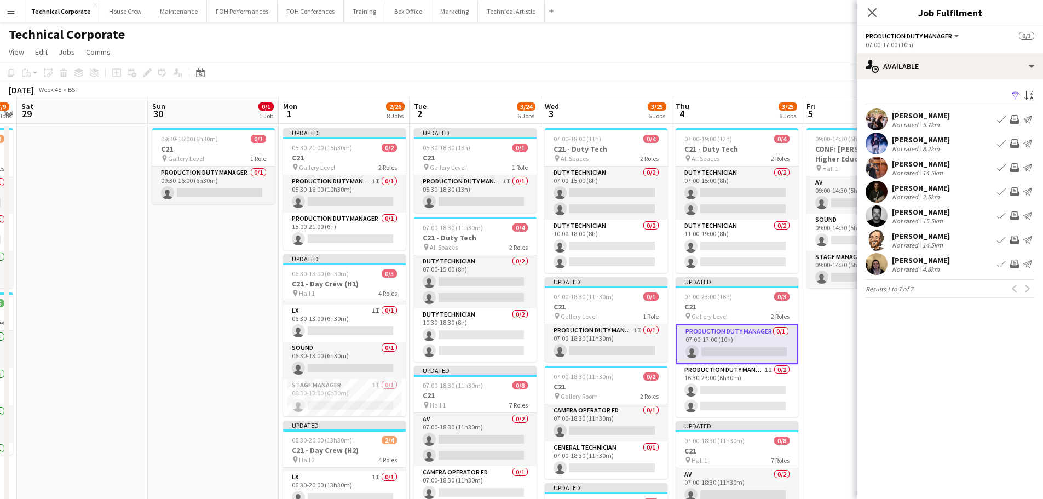
click at [1015, 144] on app-icon "Invite crew" at bounding box center [1014, 143] width 9 height 9
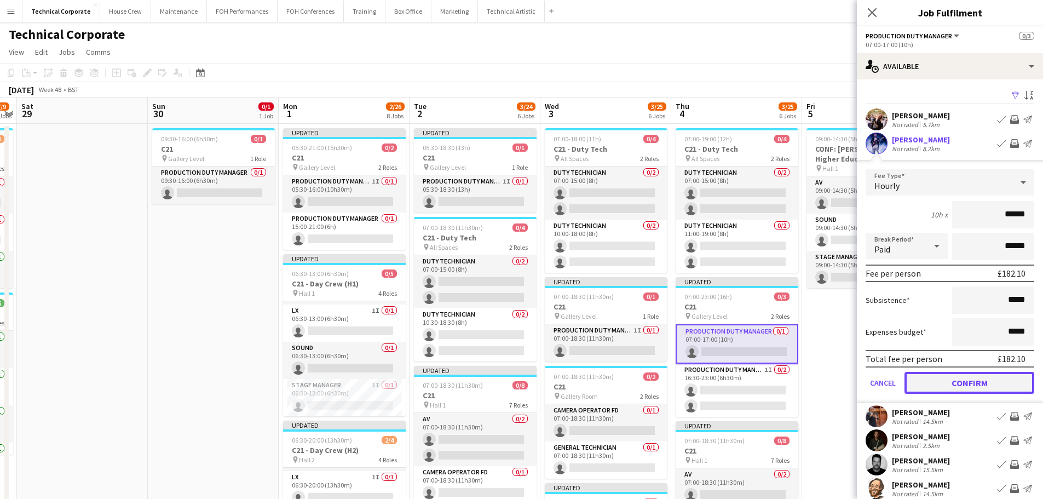
click at [963, 387] on button "Confirm" at bounding box center [969, 383] width 130 height 22
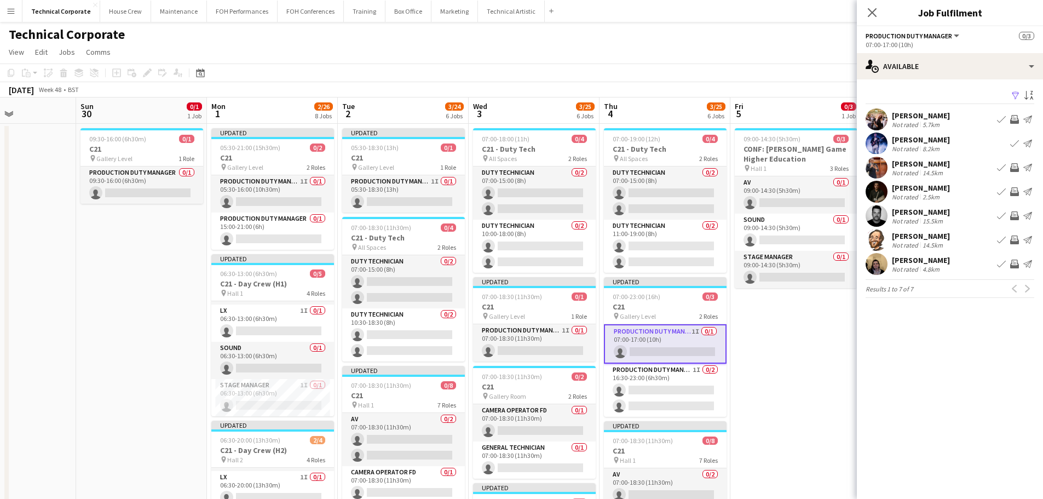
drag, startPoint x: 791, startPoint y: 354, endPoint x: 748, endPoint y: 357, distance: 43.4
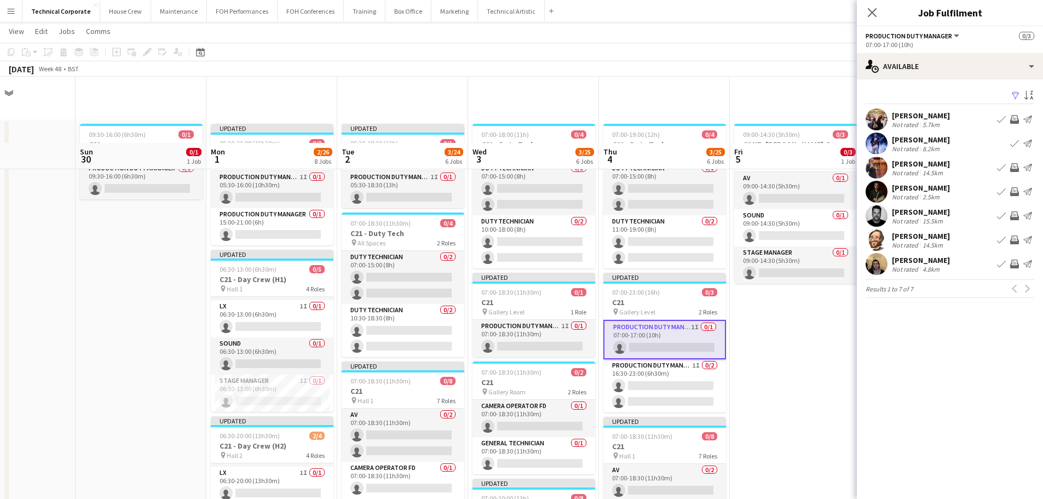
scroll to position [0, 0]
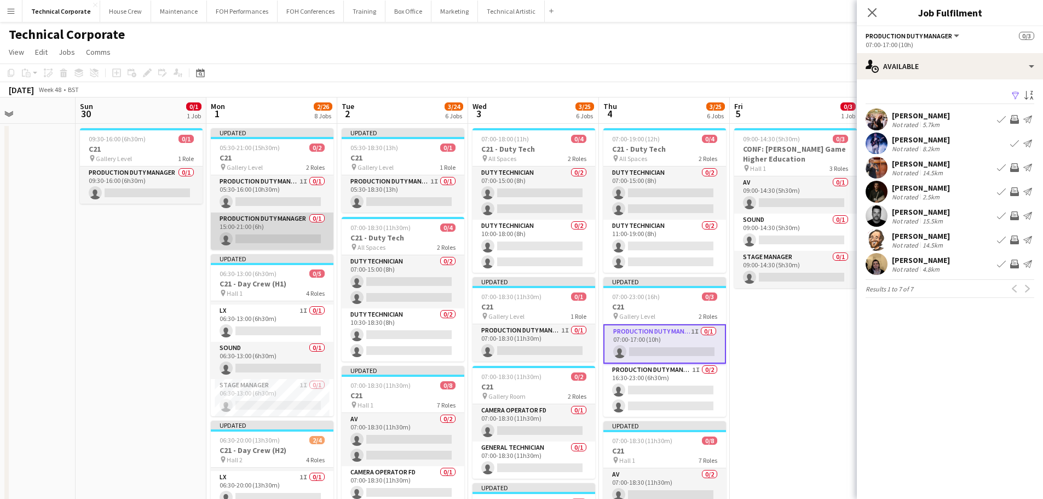
click at [272, 239] on app-card-role "Production Duty Manager 0/1 15:00-21:00 (6h) single-neutral-actions" at bounding box center [272, 230] width 123 height 37
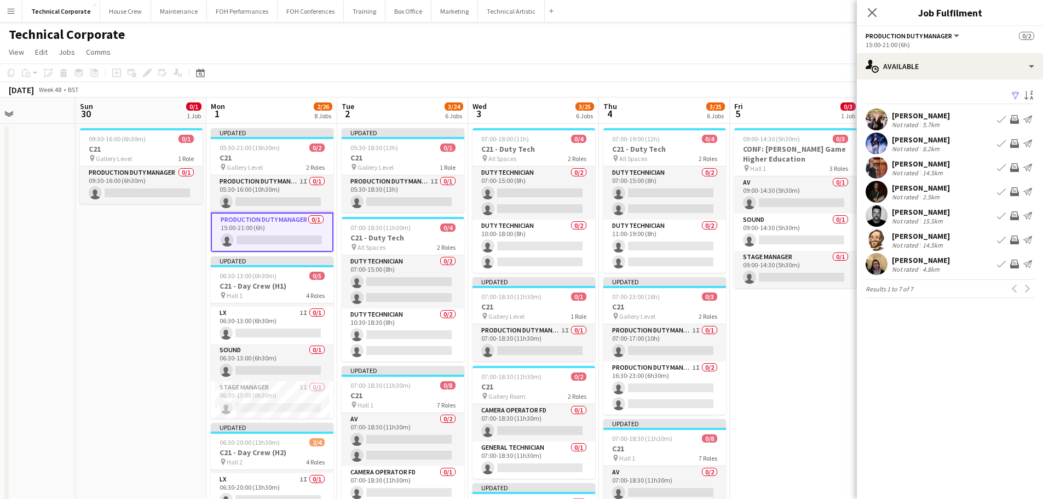
click at [1015, 238] on app-icon "Invite crew" at bounding box center [1014, 239] width 9 height 9
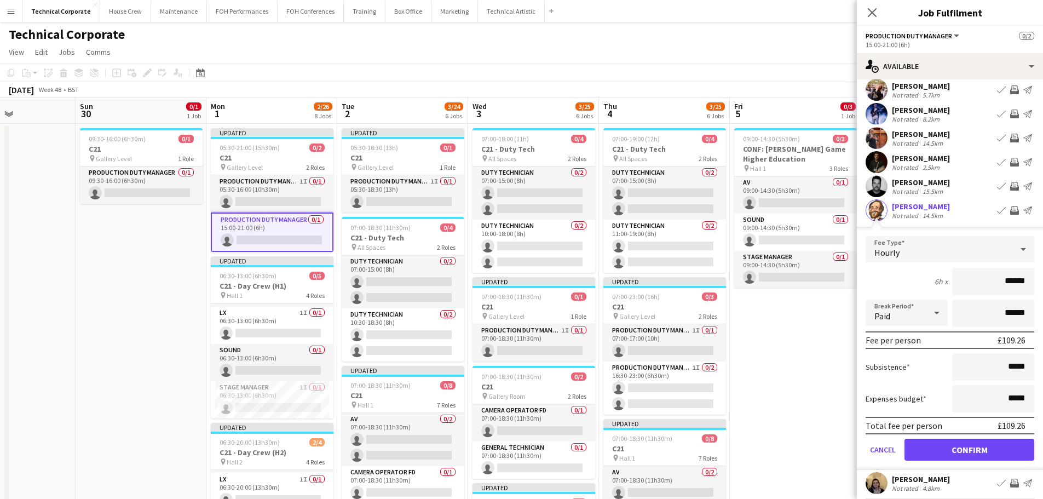
scroll to position [61, 0]
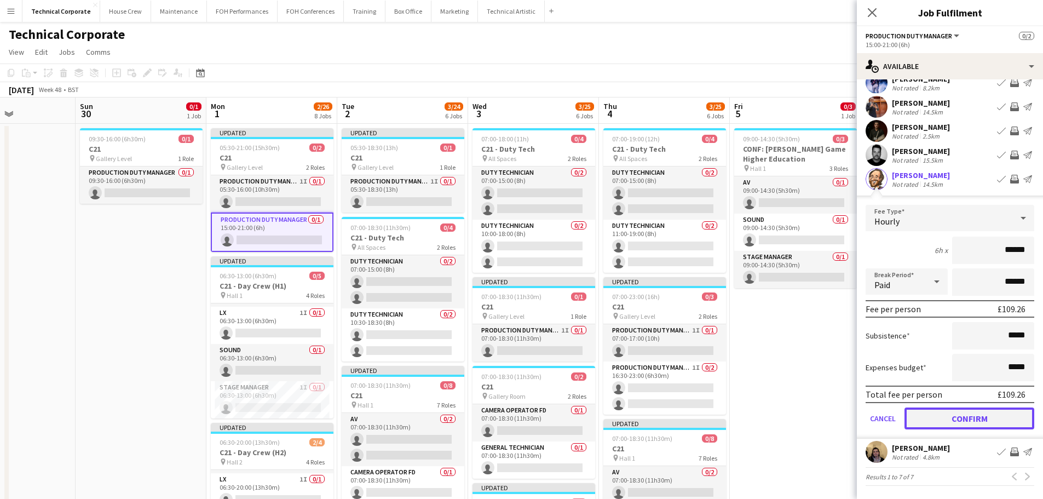
click at [976, 420] on button "Confirm" at bounding box center [969, 418] width 130 height 22
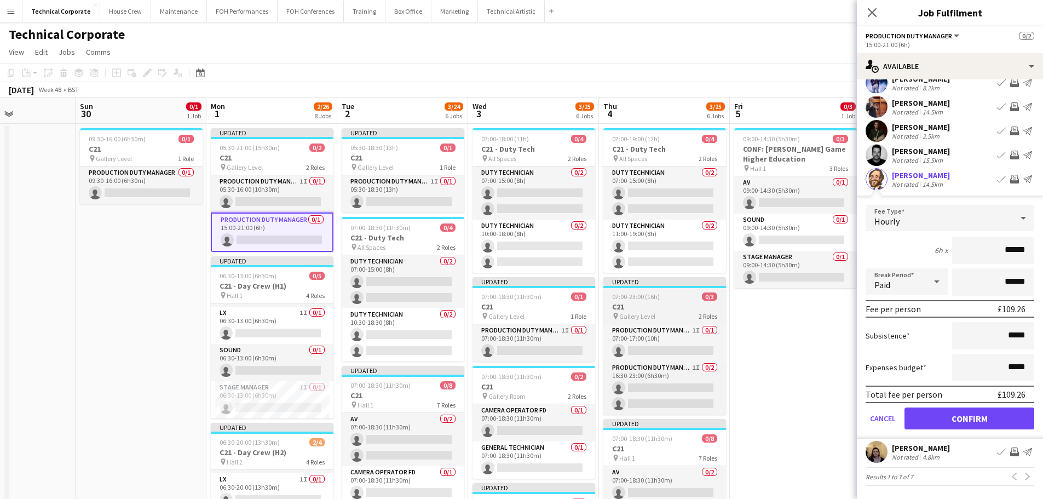
scroll to position [0, 0]
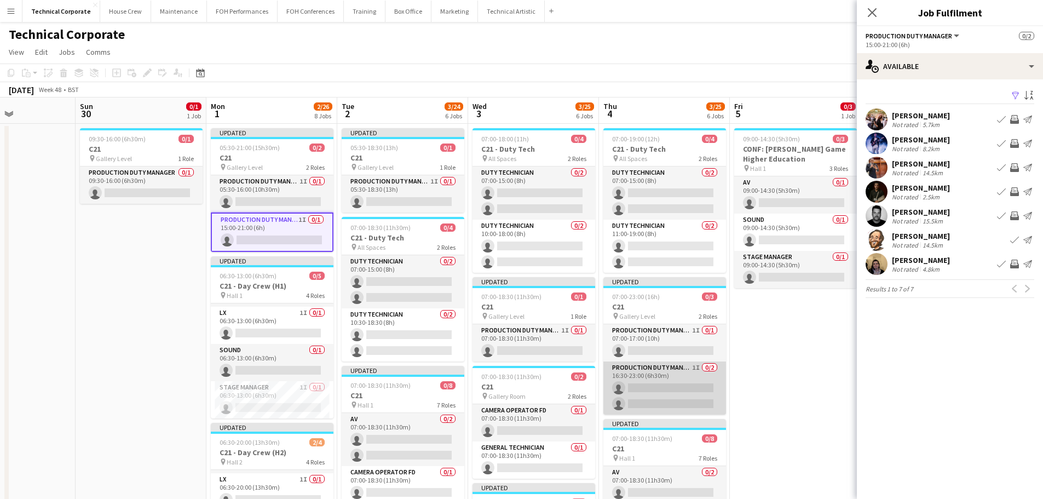
click at [655, 376] on app-card-role "Production Duty Manager 1I 0/2 16:30-23:00 (6h30m) single-neutral-actions singl…" at bounding box center [664, 387] width 123 height 53
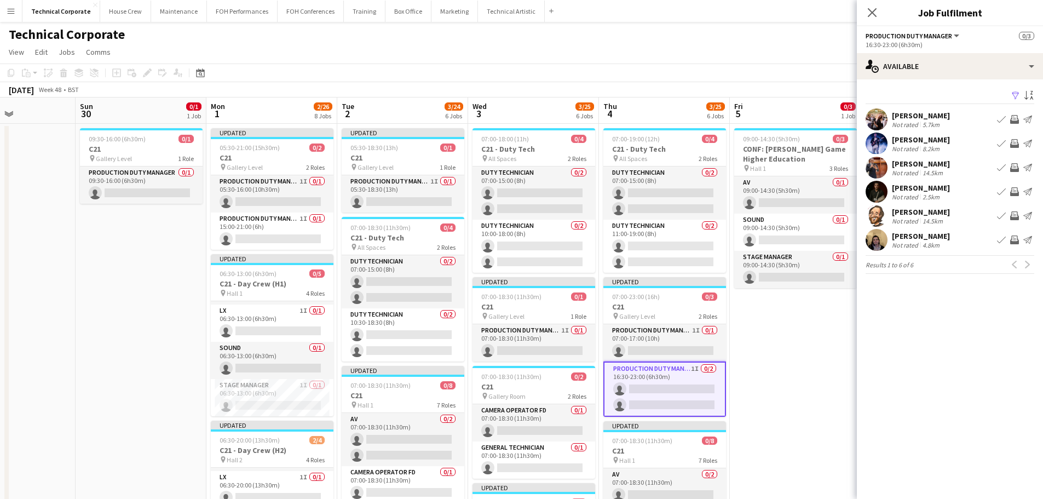
click at [1013, 218] on app-icon "Invite crew" at bounding box center [1014, 215] width 9 height 9
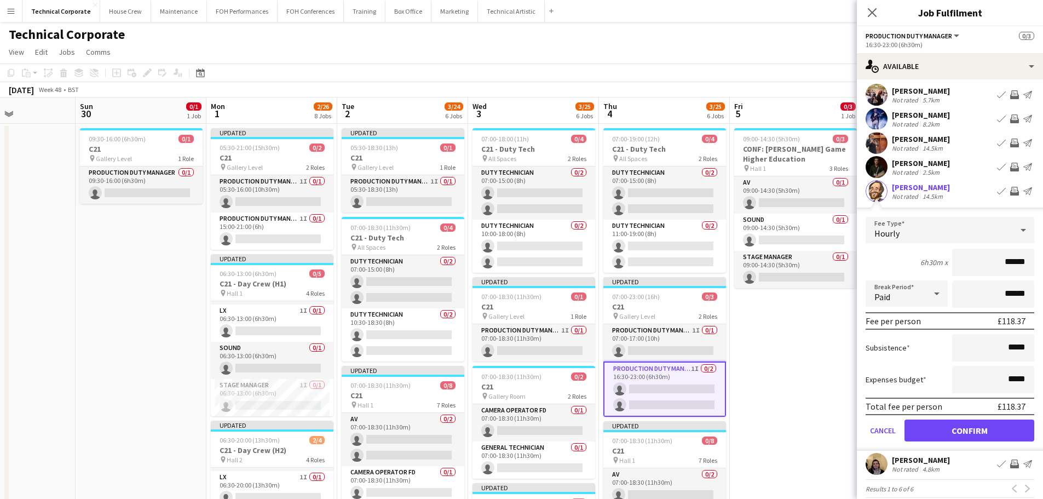
scroll to position [37, 0]
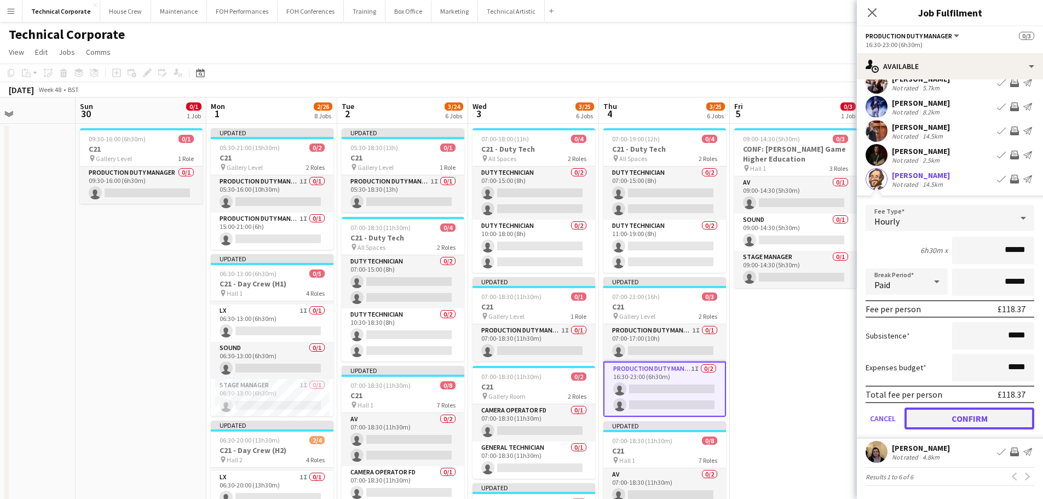
click at [975, 415] on button "Confirm" at bounding box center [969, 418] width 130 height 22
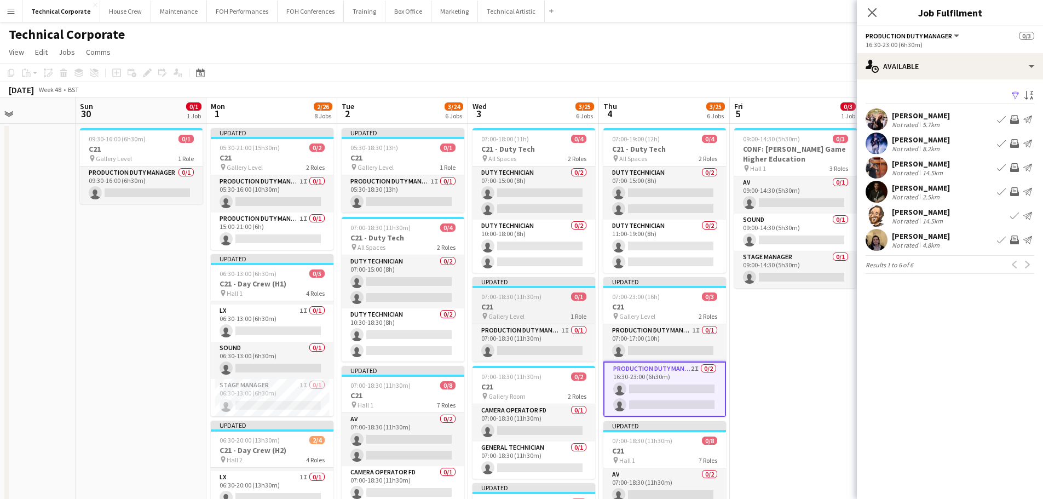
scroll to position [0, 0]
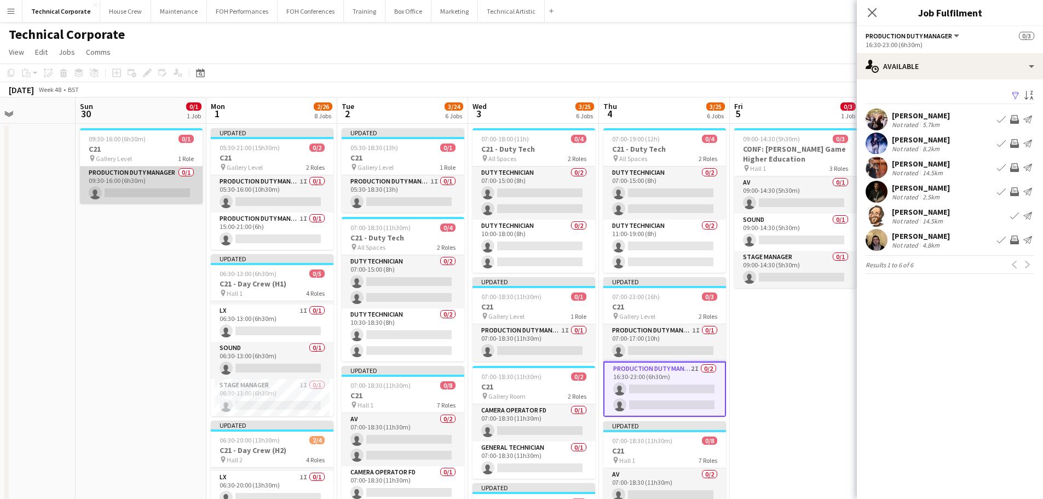
click at [164, 195] on app-card-role "Production Duty Manager 0/1 09:30-16:00 (6h30m) single-neutral-actions" at bounding box center [141, 184] width 123 height 37
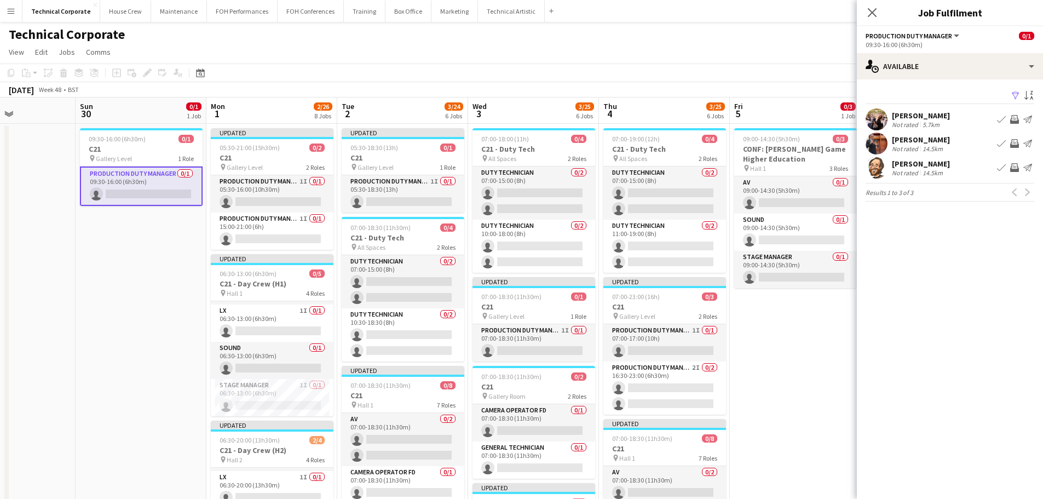
click at [1009, 170] on button "Invite crew" at bounding box center [1014, 167] width 13 height 13
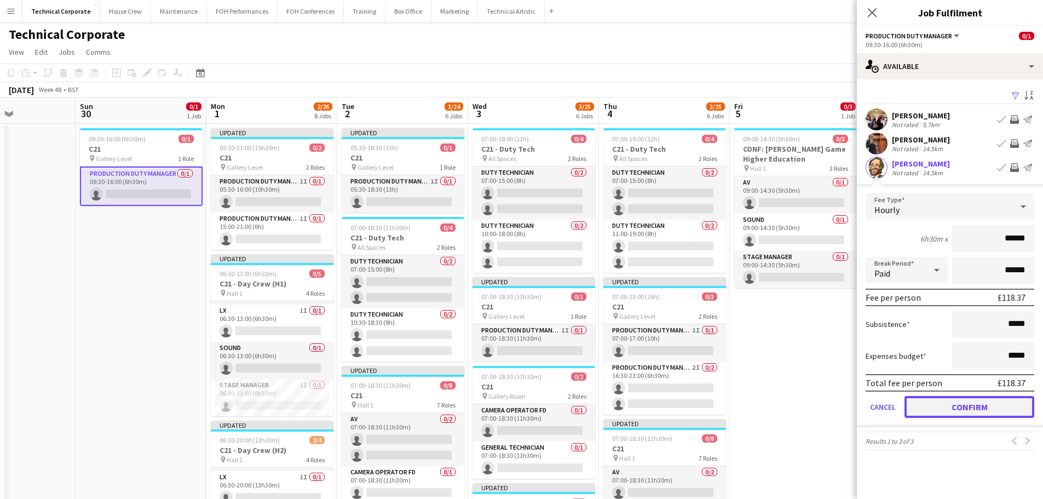
click at [984, 416] on button "Confirm" at bounding box center [969, 407] width 130 height 22
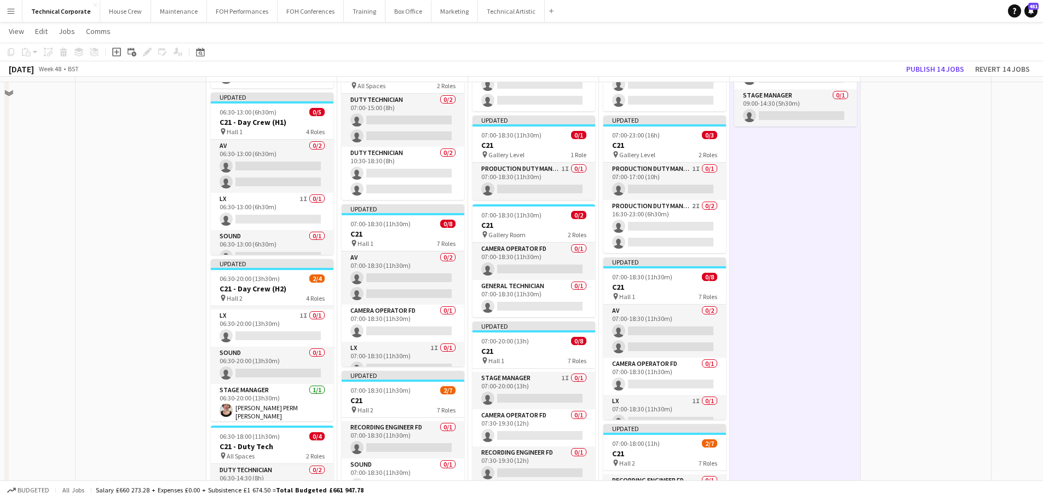
scroll to position [164, 0]
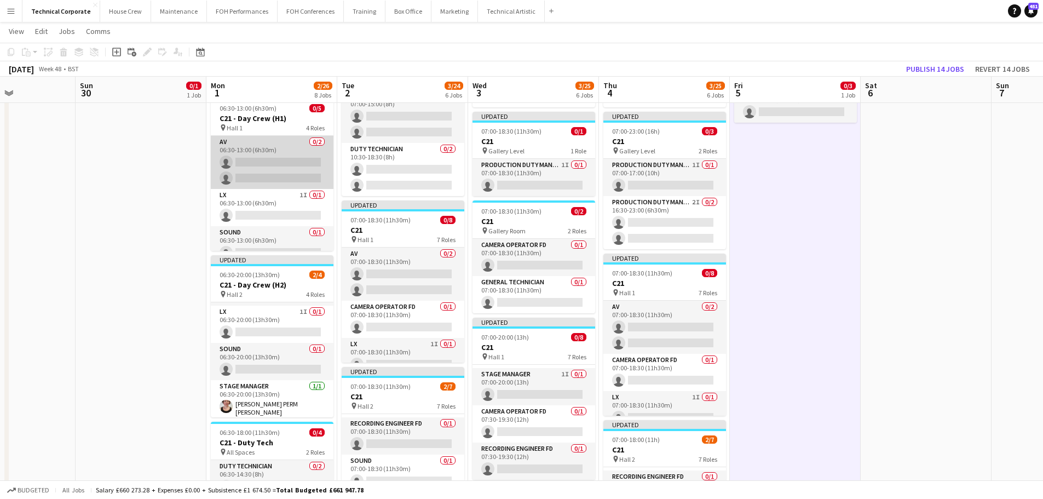
click at [254, 172] on app-card-role "AV 0/2 06:30-13:00 (6h30m) single-neutral-actions single-neutral-actions" at bounding box center [272, 162] width 123 height 53
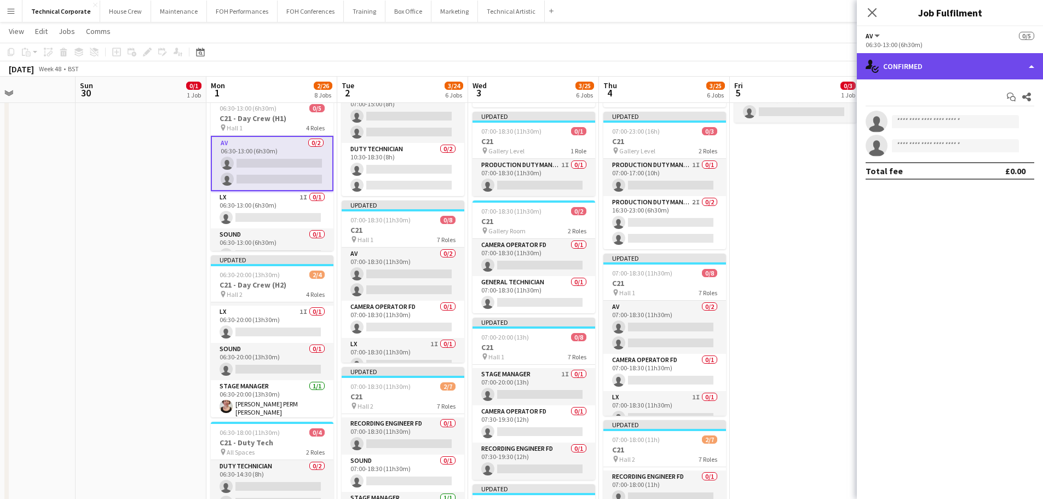
click at [948, 78] on div "single-neutral-actions-check-2 Confirmed" at bounding box center [950, 66] width 186 height 26
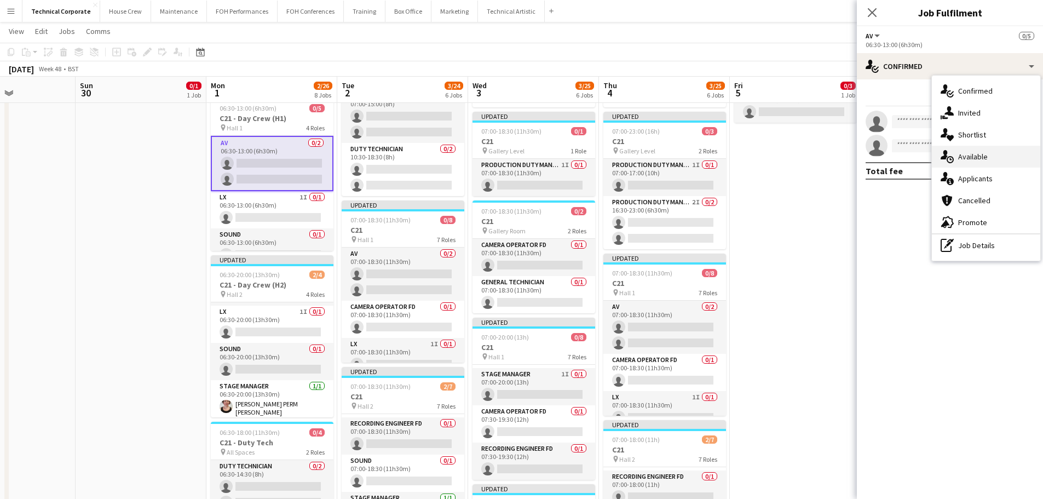
click at [987, 157] on div "single-neutral-actions-upload Available" at bounding box center [986, 157] width 108 height 22
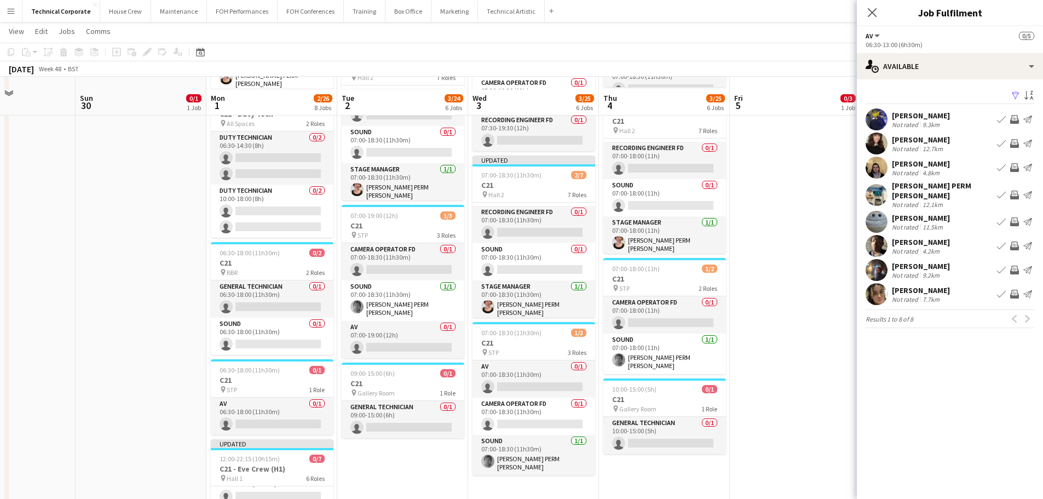
scroll to position [547, 0]
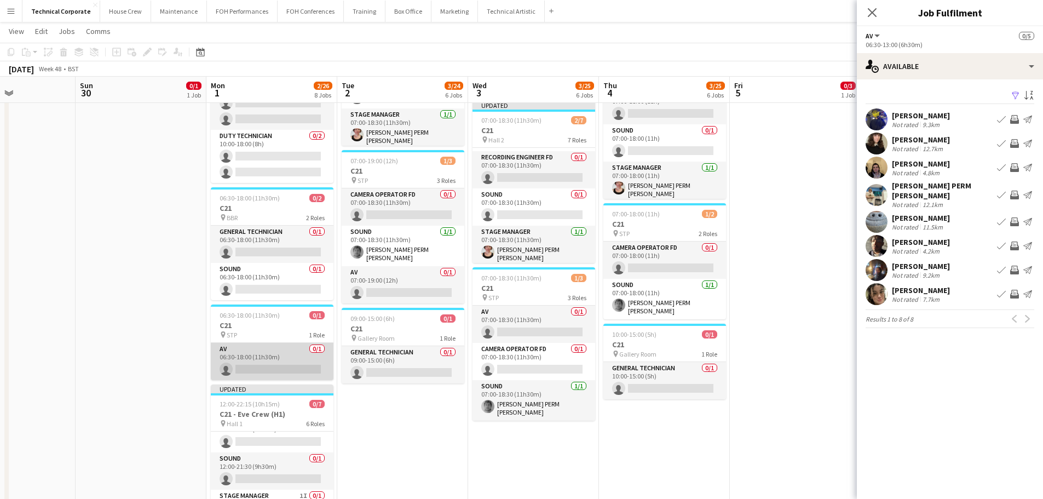
click at [286, 365] on app-card-role "AV 0/1 06:30-18:00 (11h30m) single-neutral-actions" at bounding box center [272, 361] width 123 height 37
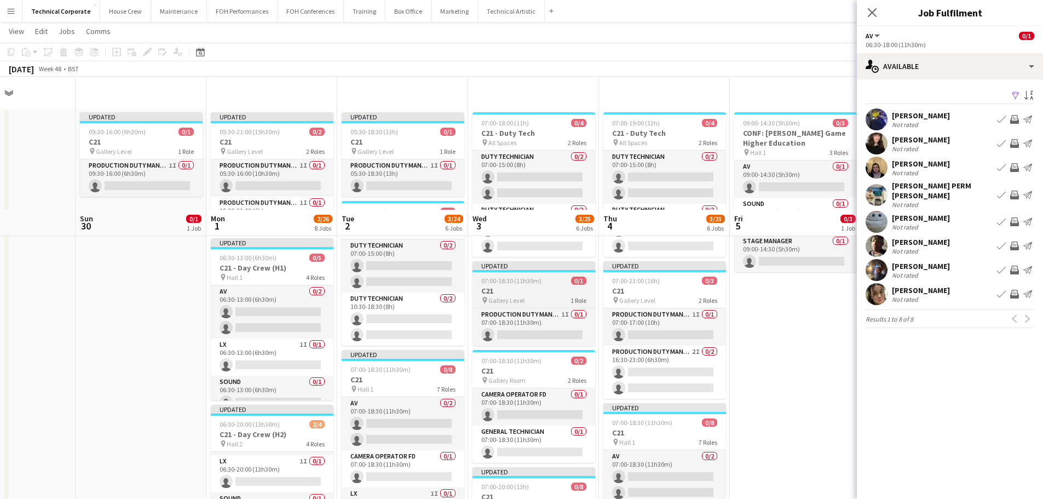
scroll to position [0, 0]
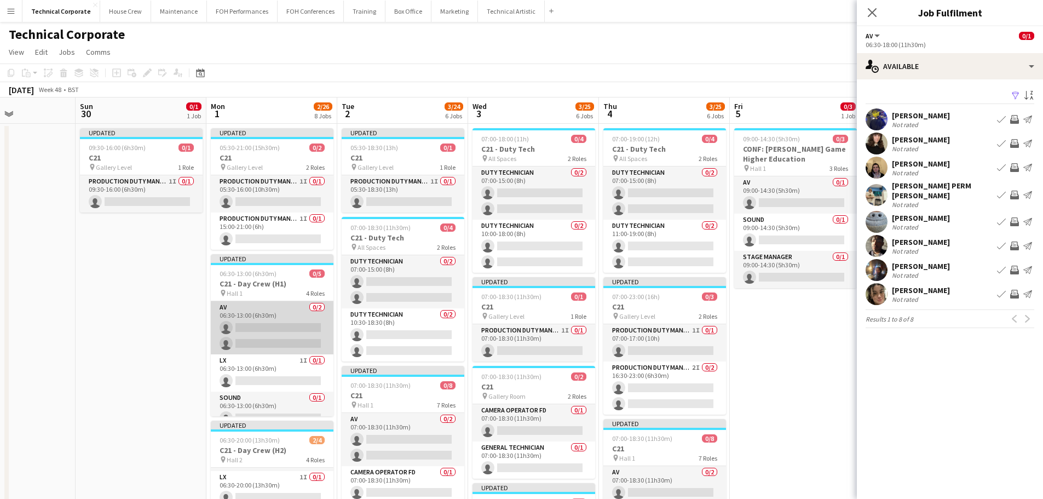
click at [253, 335] on app-card-role "AV 0/2 06:30-13:00 (6h30m) single-neutral-actions single-neutral-actions" at bounding box center [272, 327] width 123 height 53
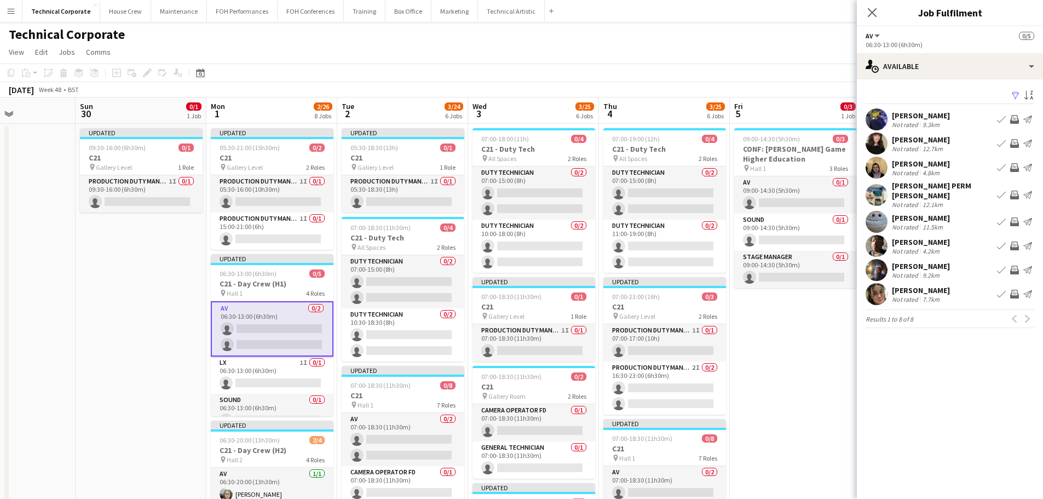
click at [1013, 123] on app-icon "Invite crew" at bounding box center [1014, 119] width 9 height 9
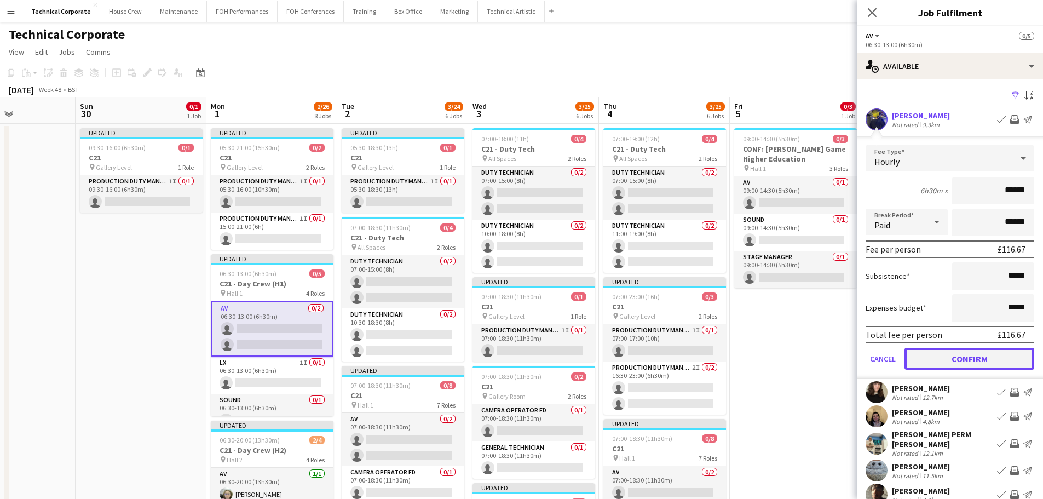
click at [967, 353] on button "Confirm" at bounding box center [969, 359] width 130 height 22
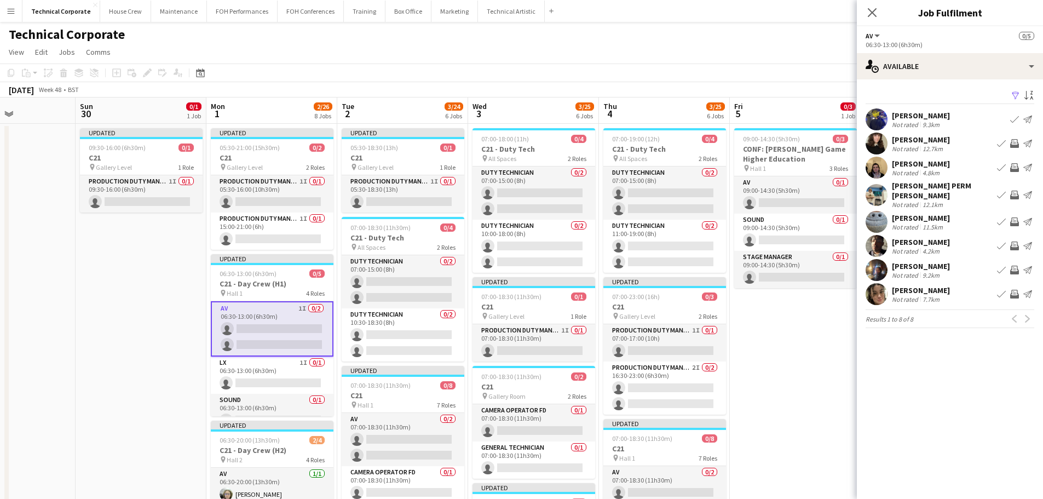
click at [1015, 170] on app-icon "Invite crew" at bounding box center [1014, 167] width 9 height 9
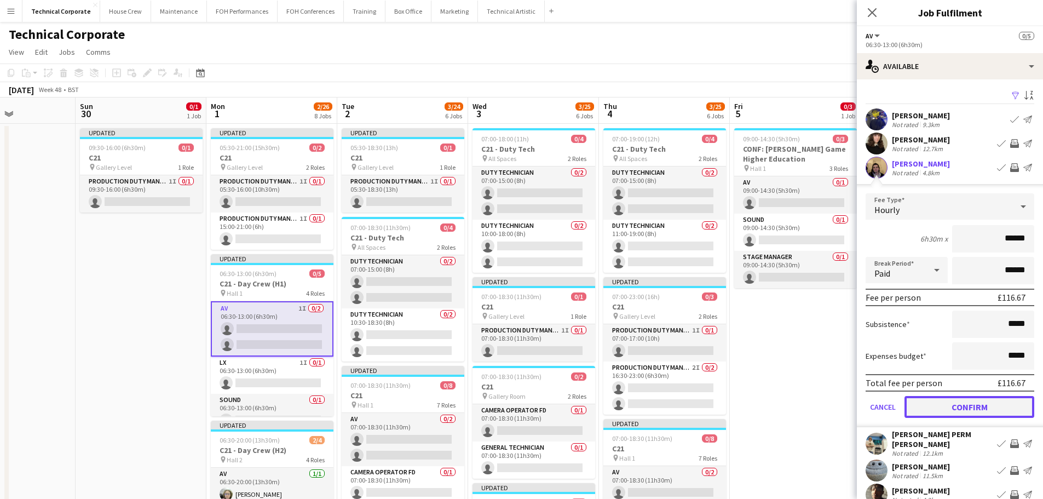
click at [976, 413] on button "Confirm" at bounding box center [969, 407] width 130 height 22
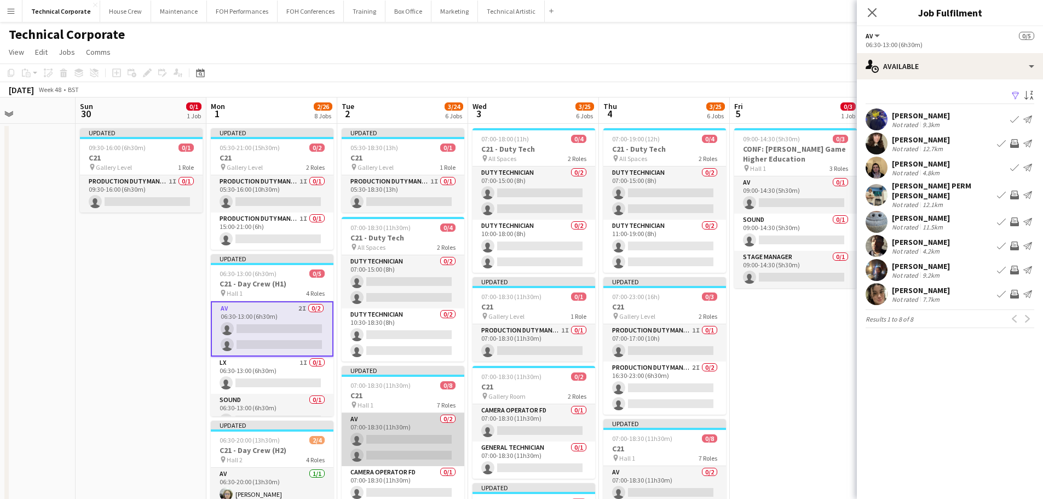
click at [428, 432] on app-card-role "AV 0/2 07:00-18:30 (11h30m) single-neutral-actions single-neutral-actions" at bounding box center [403, 439] width 123 height 53
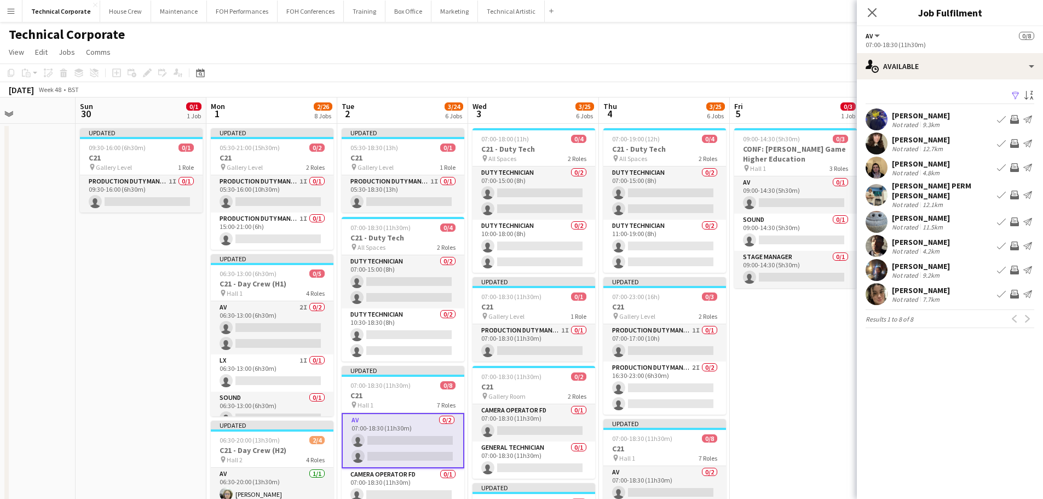
click at [1015, 123] on app-icon "Invite crew" at bounding box center [1014, 119] width 9 height 9
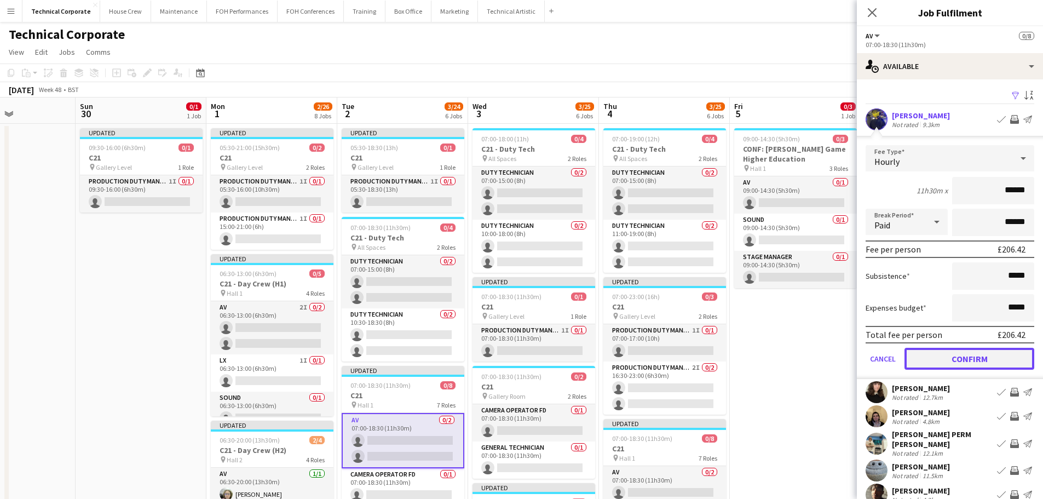
click at [1003, 365] on button "Confirm" at bounding box center [969, 359] width 130 height 22
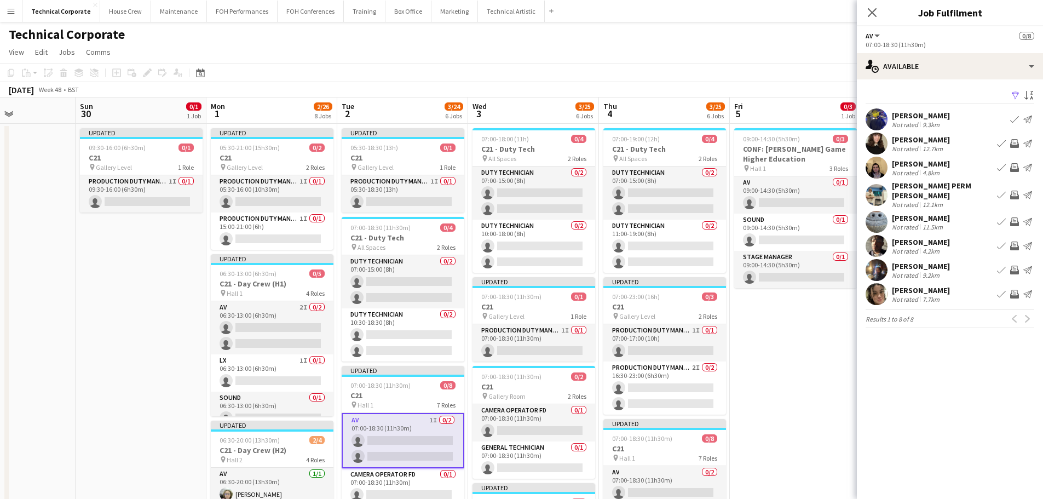
click at [1015, 167] on app-icon "Invite crew" at bounding box center [1014, 167] width 9 height 9
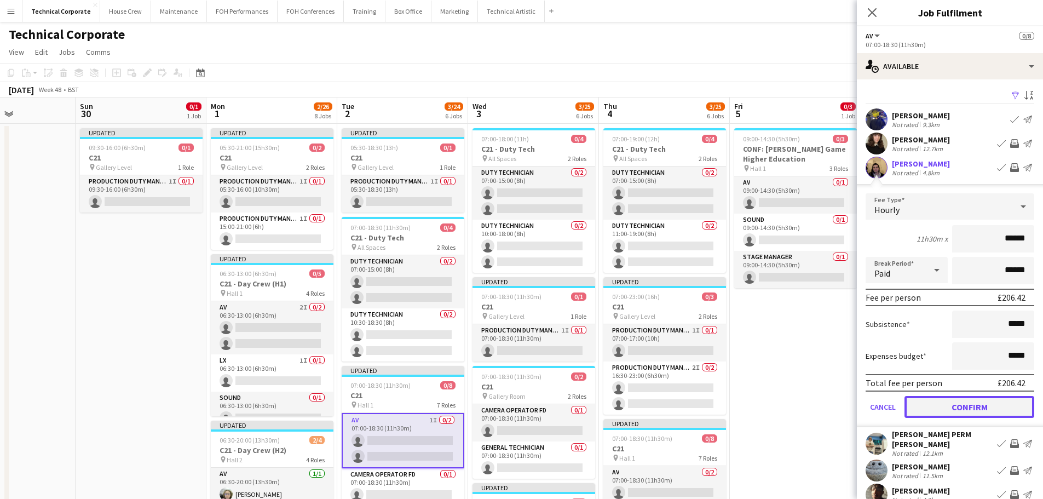
click at [993, 402] on button "Confirm" at bounding box center [969, 407] width 130 height 22
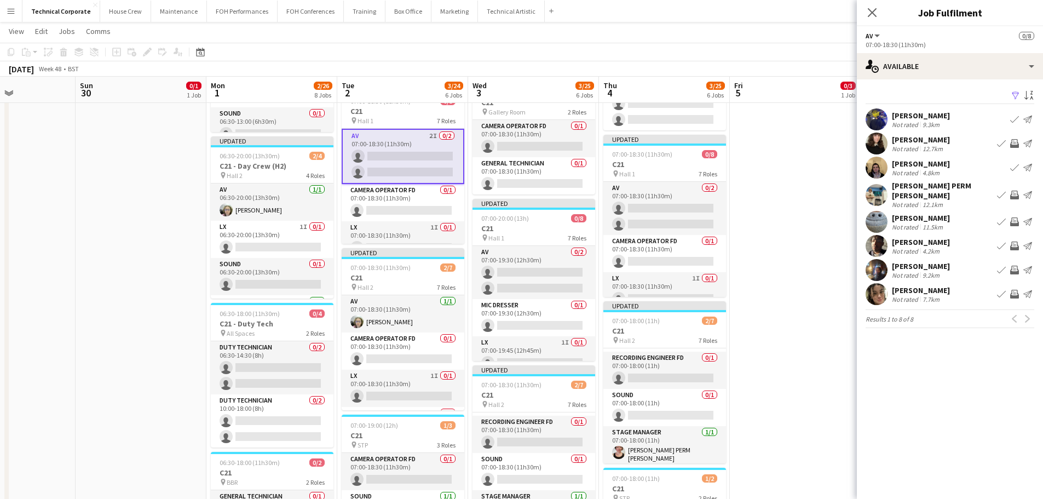
scroll to position [274, 0]
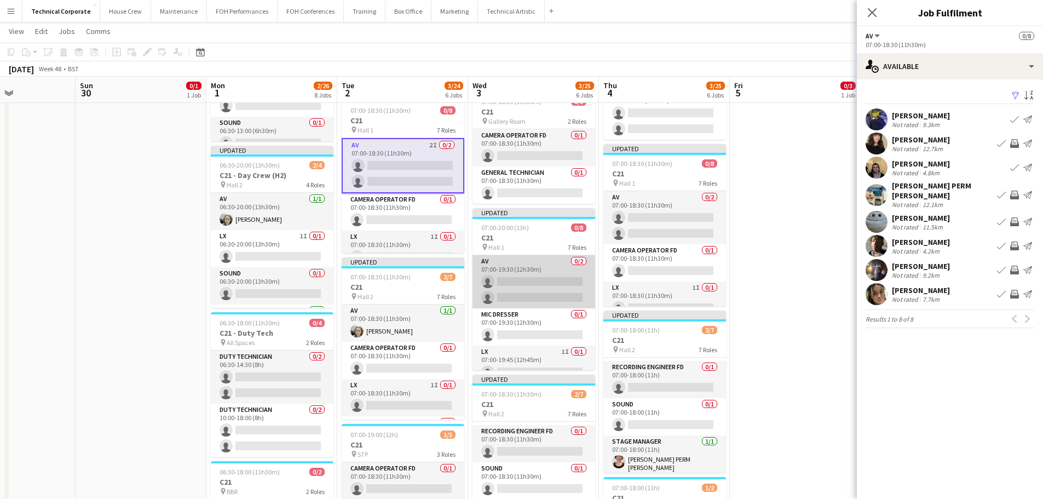
click at [530, 282] on app-card-role "AV 0/2 07:00-19:30 (12h30m) single-neutral-actions single-neutral-actions" at bounding box center [533, 281] width 123 height 53
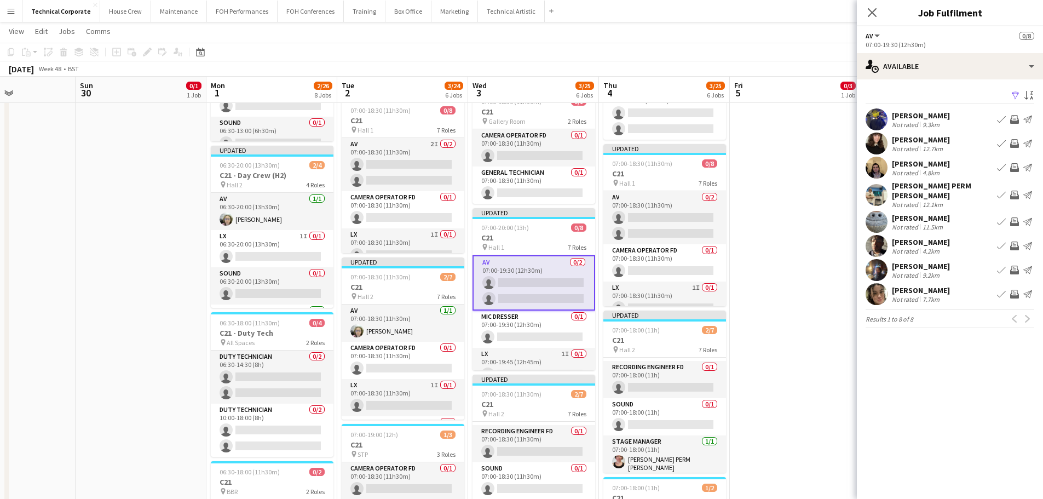
click at [1013, 118] on app-icon "Invite crew" at bounding box center [1014, 119] width 9 height 9
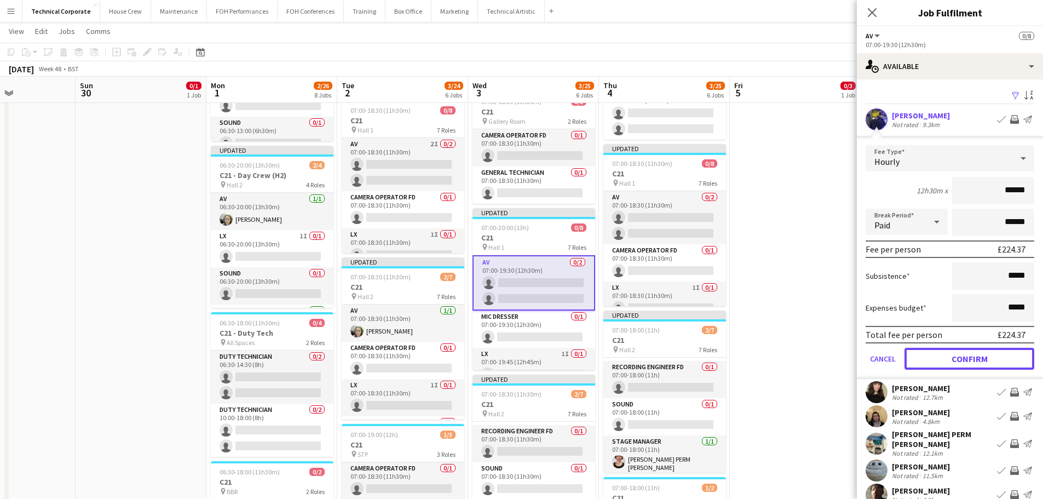
click at [982, 364] on button "Confirm" at bounding box center [969, 359] width 130 height 22
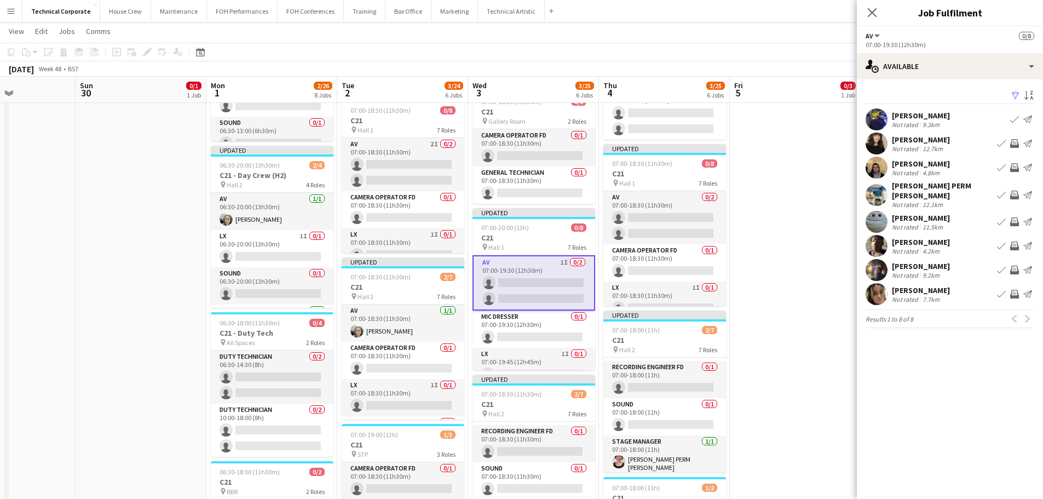
click at [1015, 163] on button "Invite crew" at bounding box center [1014, 167] width 13 height 13
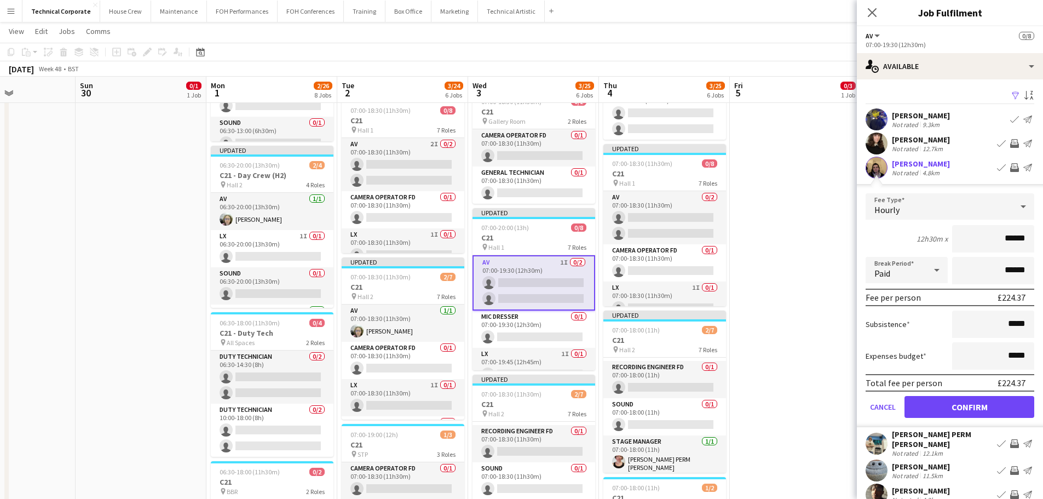
click at [989, 394] on form "Fee Type Hourly 12h30m x ****** Break Period Paid ****** Fee per person £224.37…" at bounding box center [950, 310] width 186 height 234
click at [988, 400] on button "Confirm" at bounding box center [969, 407] width 130 height 22
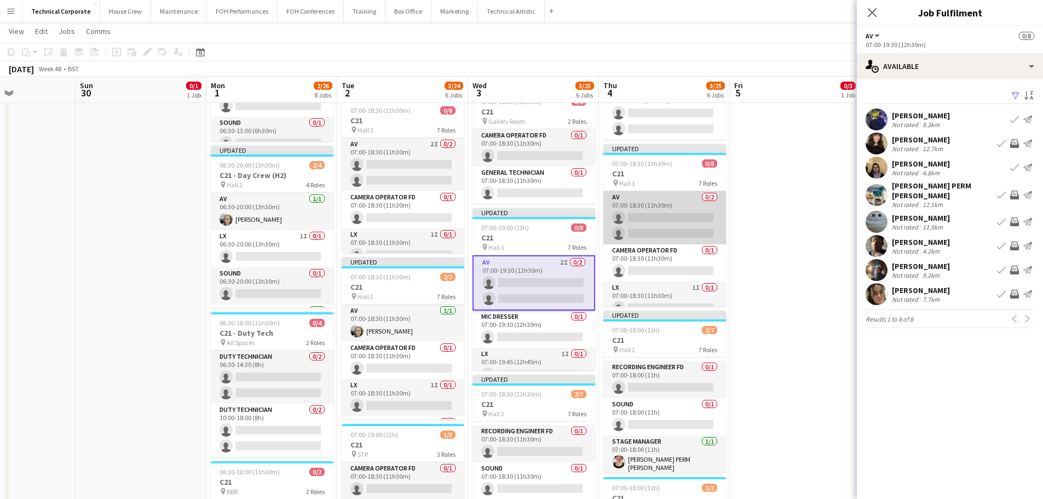
click at [666, 233] on app-card-role "AV 0/2 07:00-18:30 (11h30m) single-neutral-actions single-neutral-actions" at bounding box center [664, 217] width 123 height 53
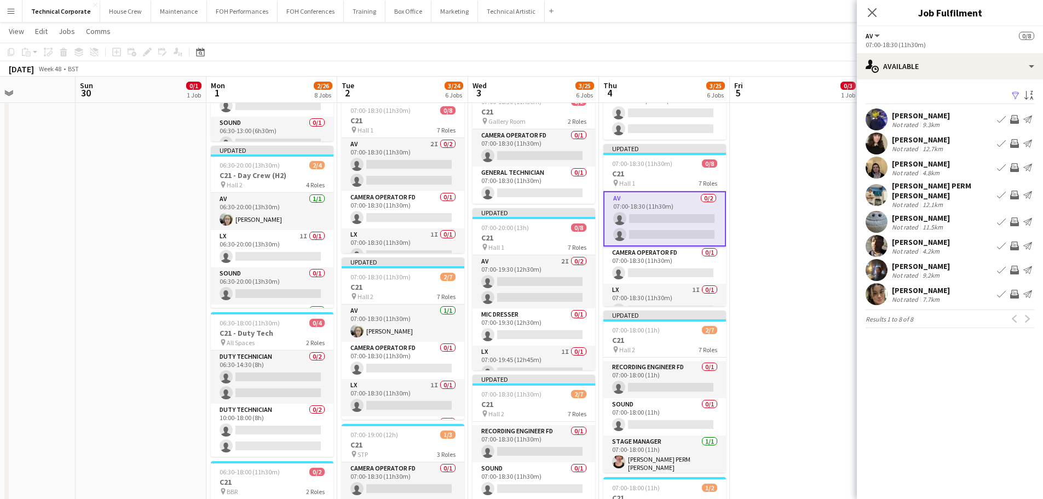
click at [1010, 120] on app-icon "Invite crew" at bounding box center [1014, 119] width 9 height 9
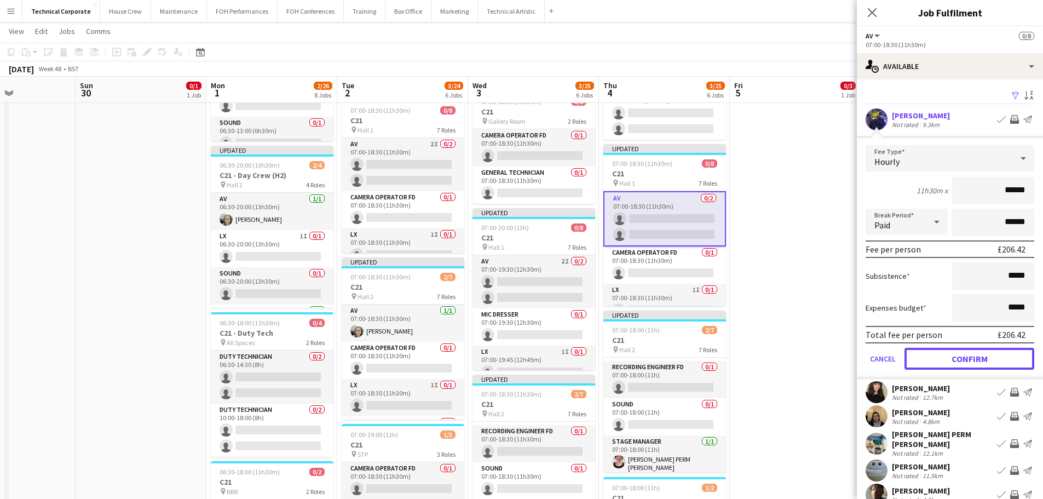
click at [984, 362] on button "Confirm" at bounding box center [969, 359] width 130 height 22
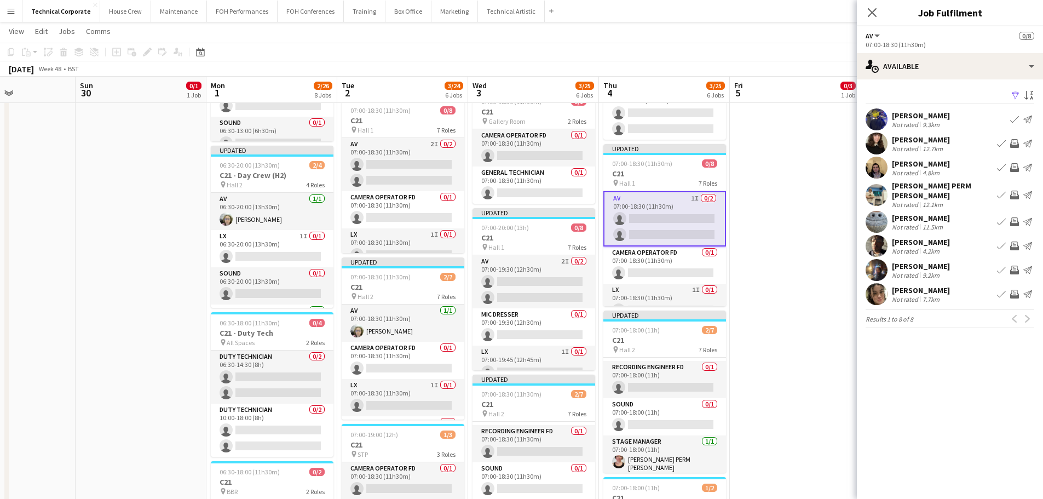
click at [1011, 170] on app-icon "Invite crew" at bounding box center [1014, 167] width 9 height 9
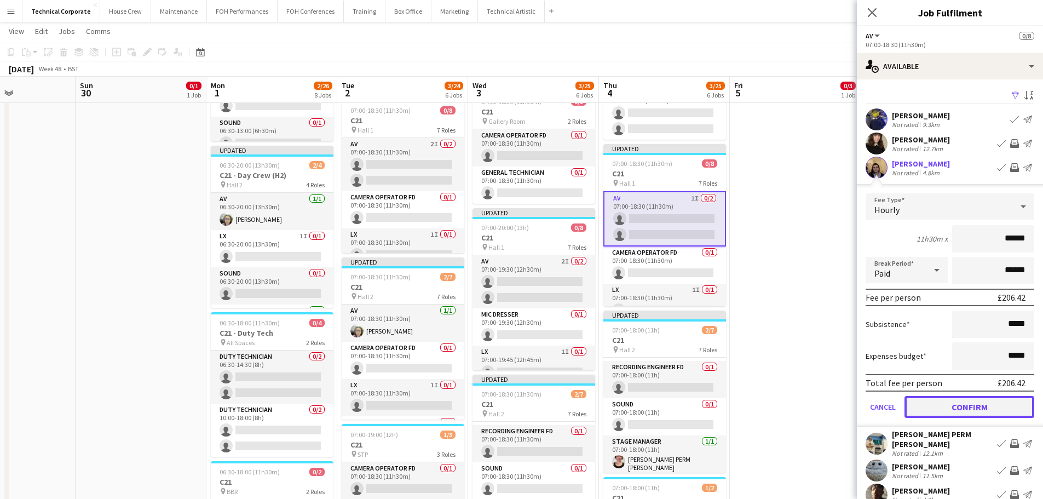
click at [975, 412] on button "Confirm" at bounding box center [969, 407] width 130 height 22
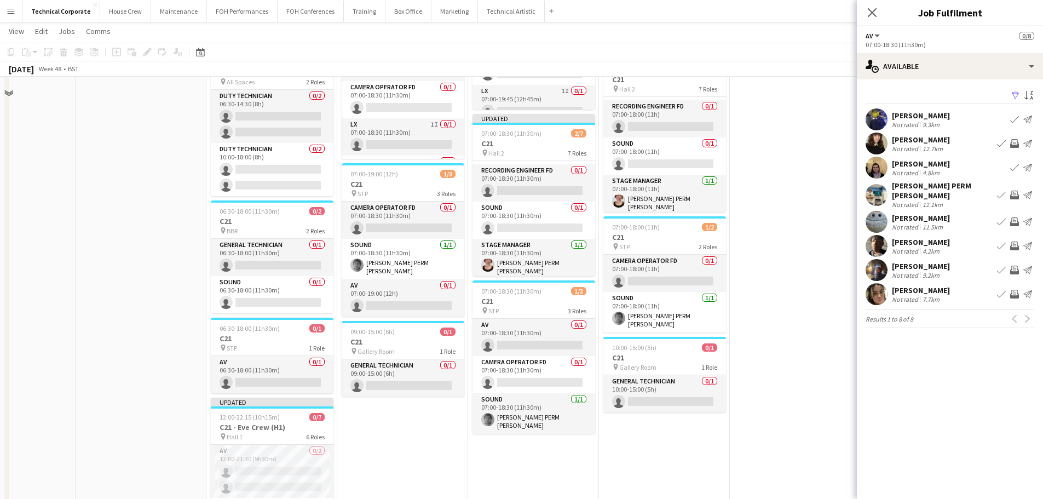
scroll to position [602, 0]
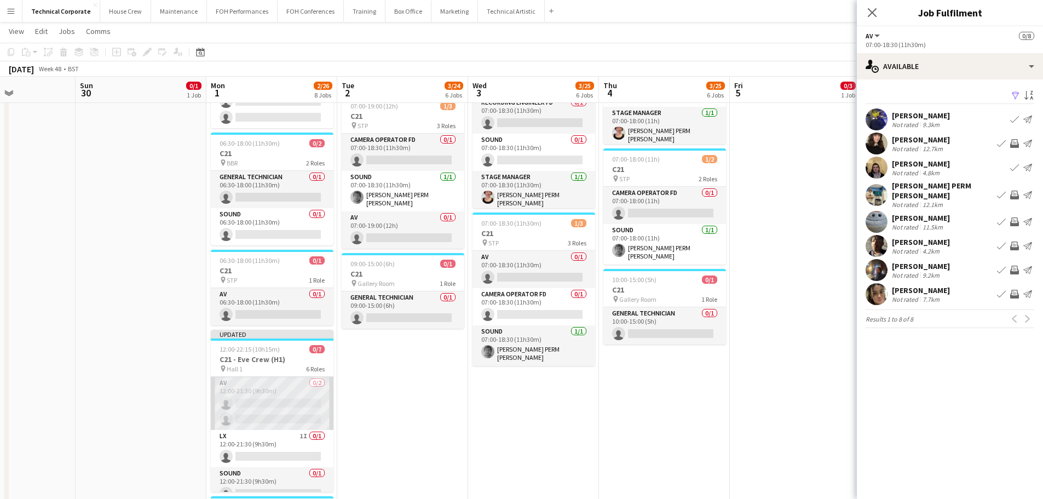
click at [270, 410] on app-card-role "AV 0/2 12:00-21:30 (9h30m) single-neutral-actions single-neutral-actions" at bounding box center [272, 403] width 123 height 53
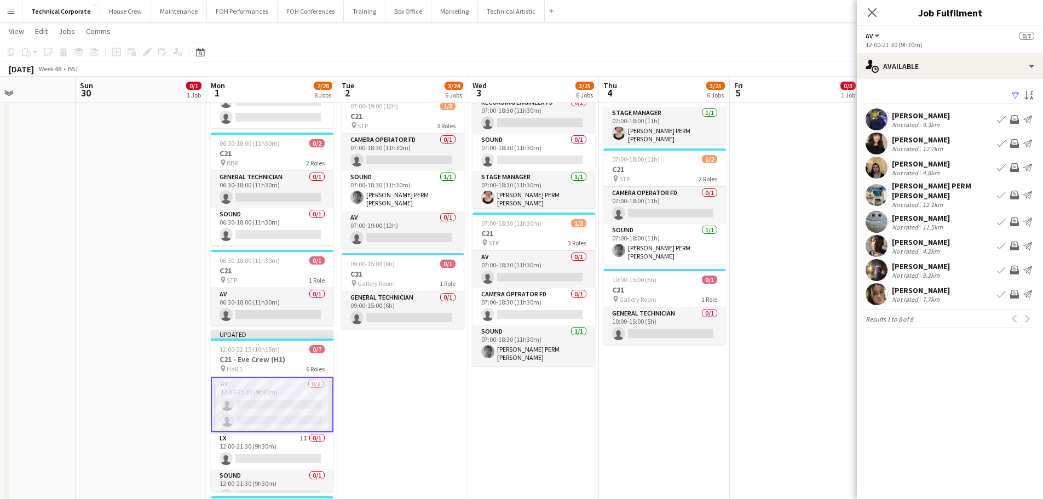
click at [1015, 265] on app-icon "Invite crew" at bounding box center [1014, 269] width 9 height 9
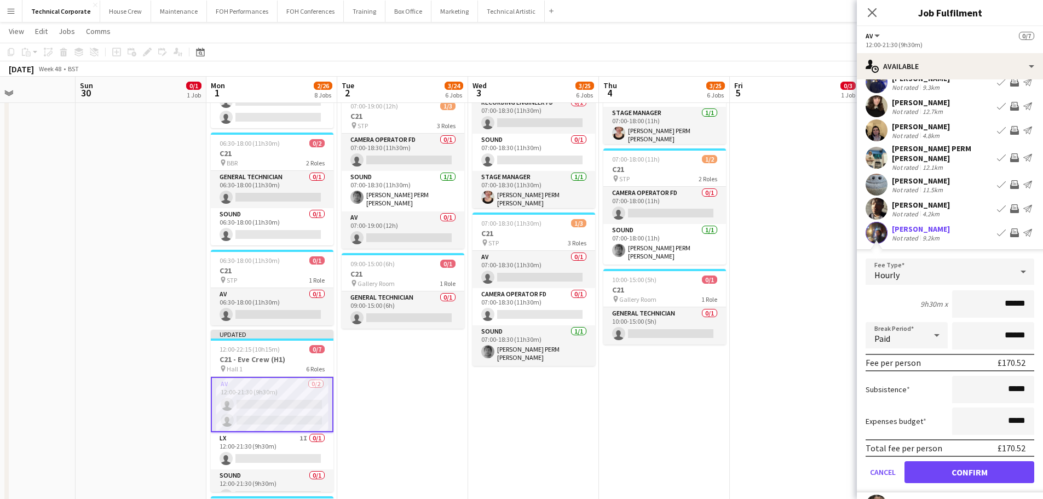
scroll to position [55, 0]
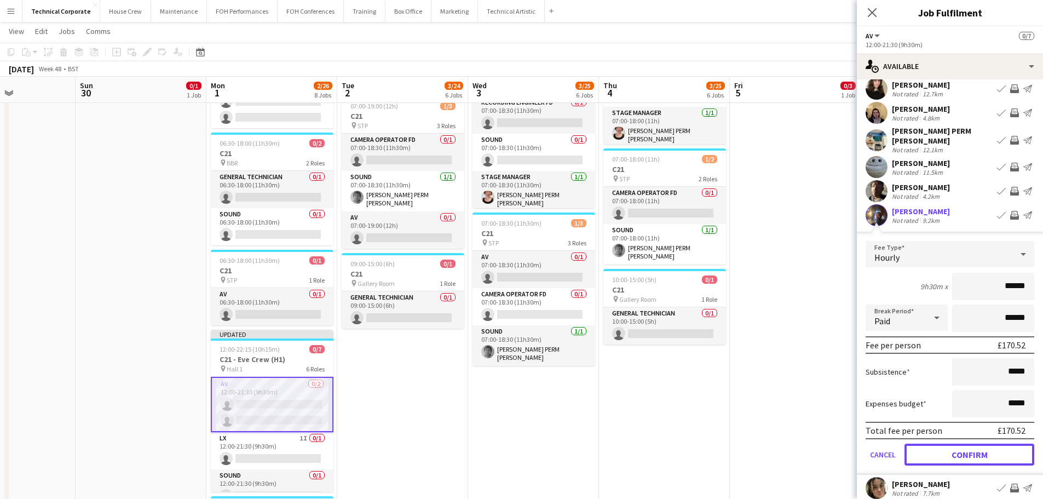
click at [967, 447] on button "Confirm" at bounding box center [969, 454] width 130 height 22
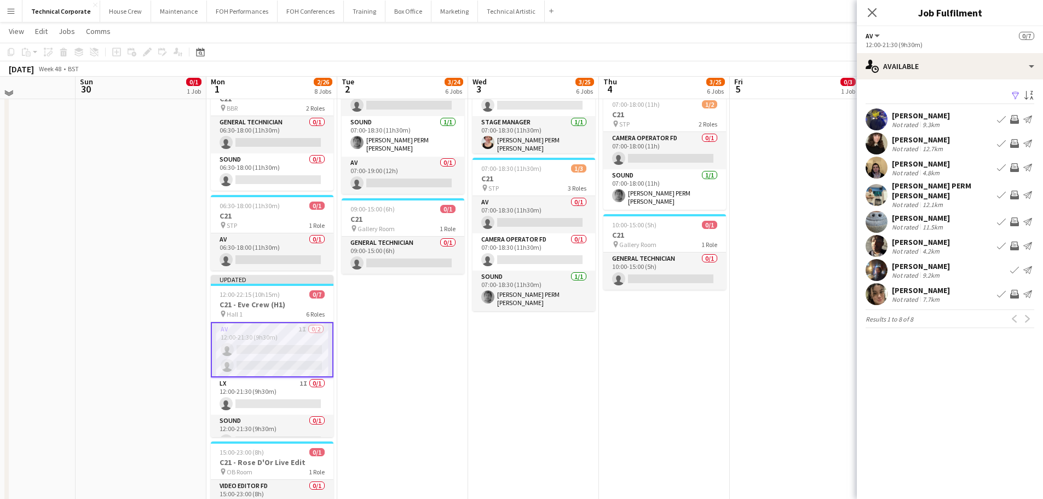
scroll to position [602, 0]
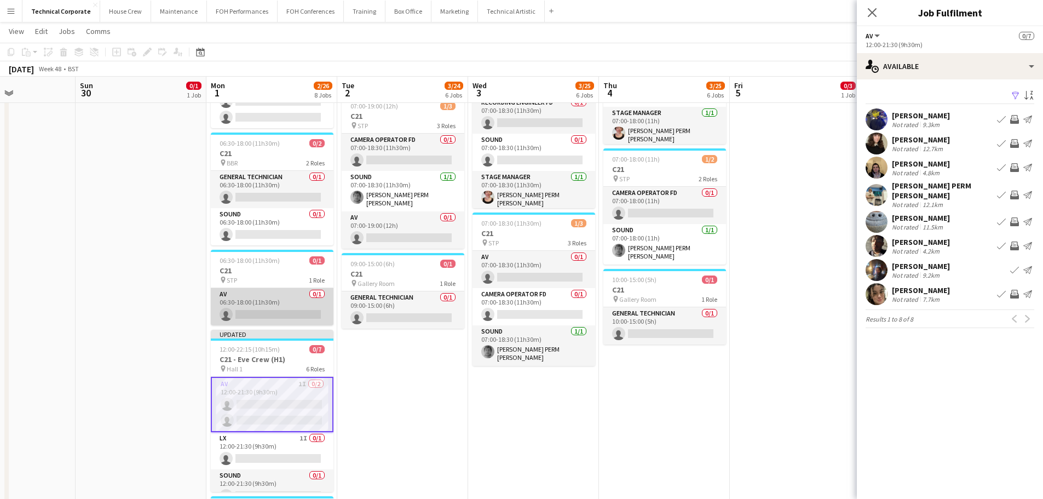
click at [299, 310] on app-card-role "AV 0/1 06:30-18:00 (11h30m) single-neutral-actions" at bounding box center [272, 306] width 123 height 37
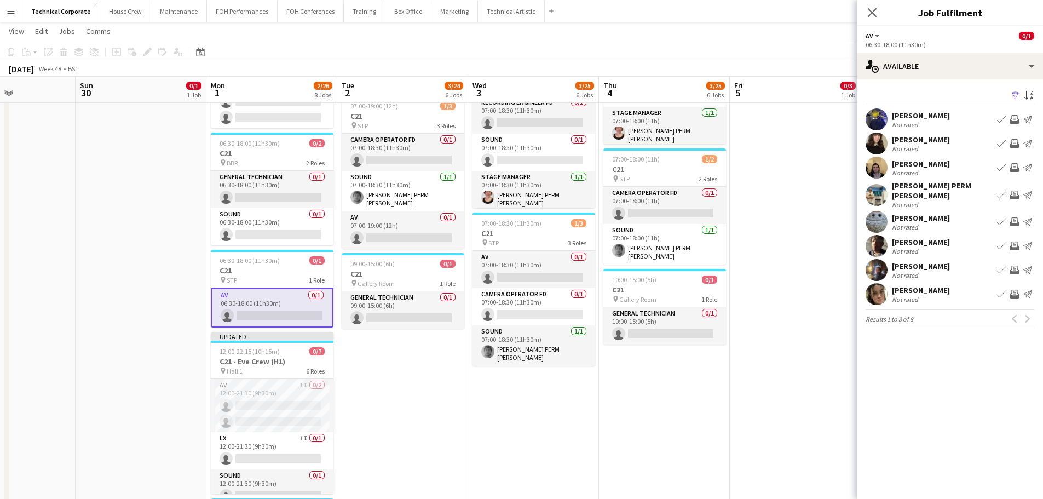
click at [1014, 290] on app-icon "Invite crew" at bounding box center [1014, 294] width 9 height 9
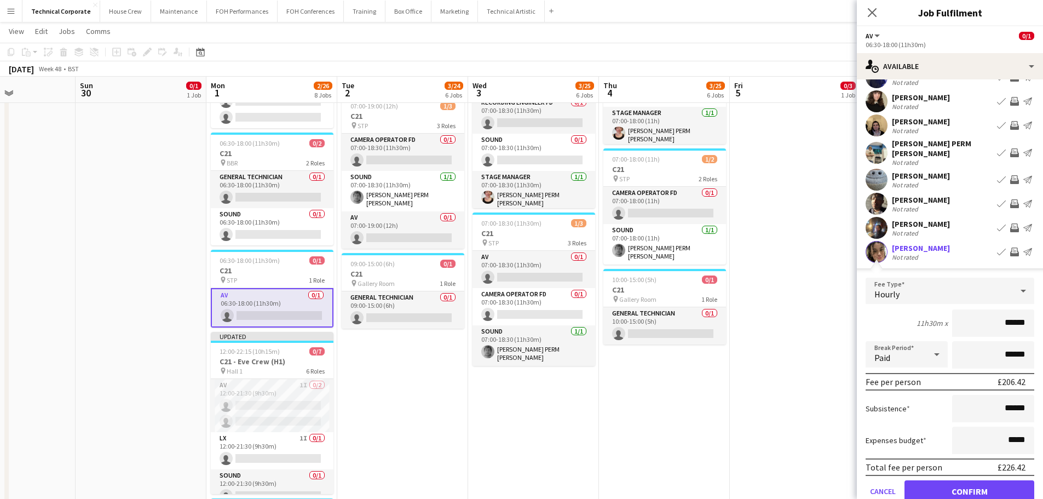
scroll to position [85, 0]
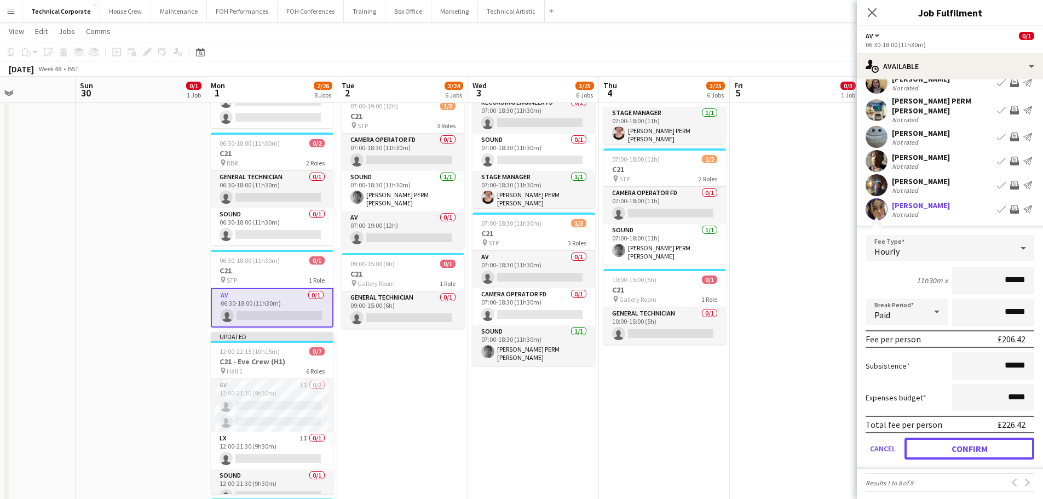
click at [965, 442] on button "Confirm" at bounding box center [969, 448] width 130 height 22
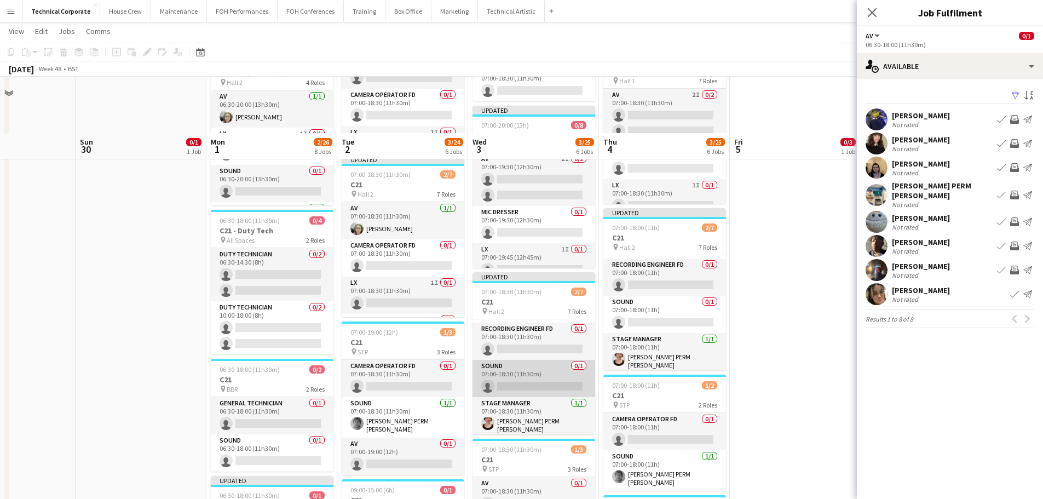
scroll to position [438, 0]
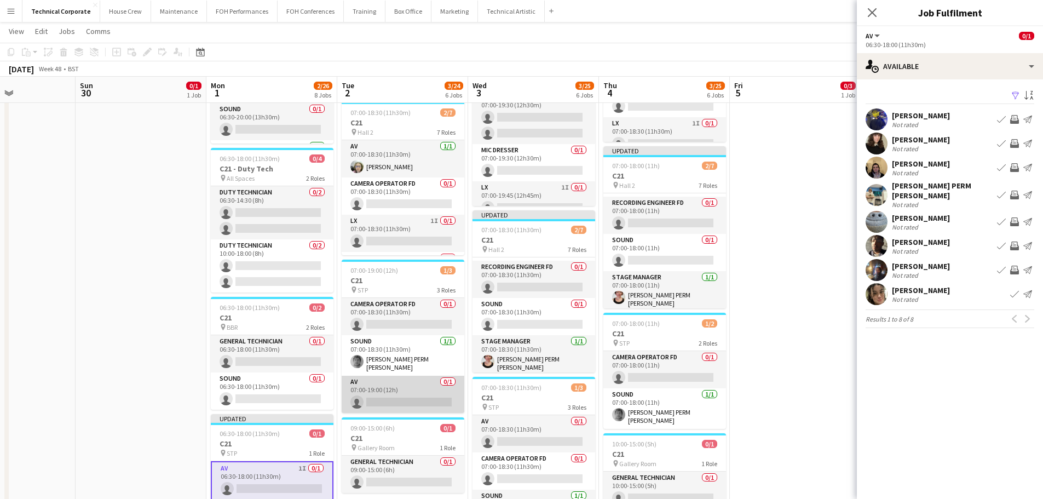
click at [426, 389] on app-card-role "AV 0/1 07:00-19:00 (12h) single-neutral-actions" at bounding box center [403, 393] width 123 height 37
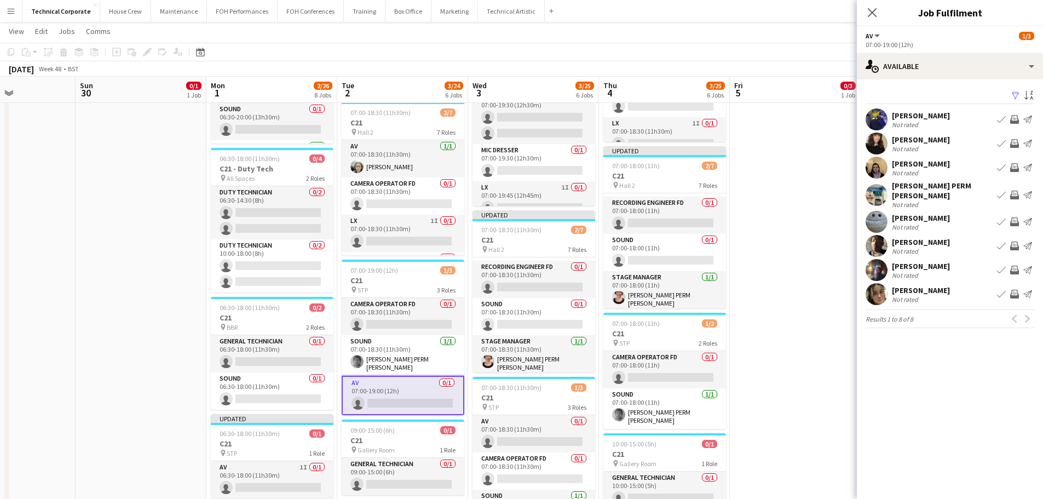
click at [1016, 290] on app-icon "Invite crew" at bounding box center [1014, 294] width 9 height 9
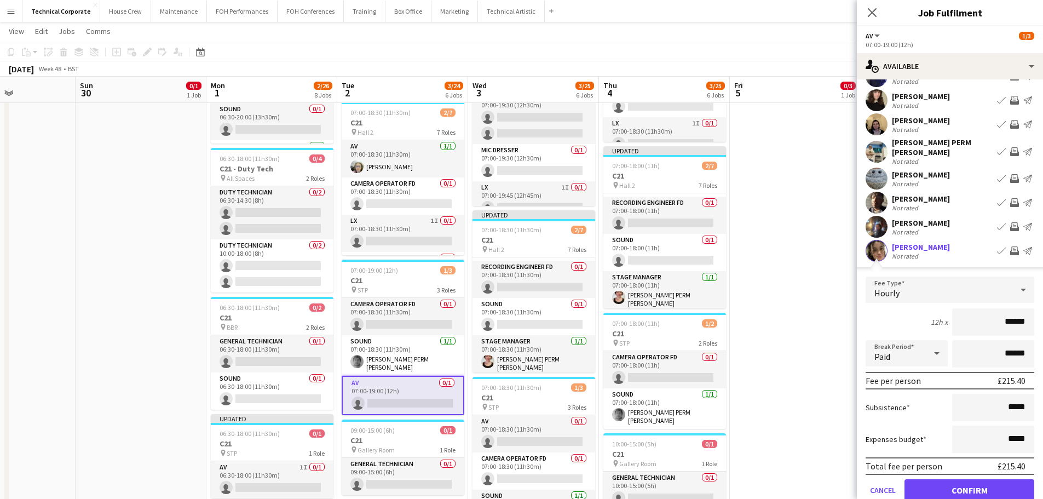
scroll to position [85, 0]
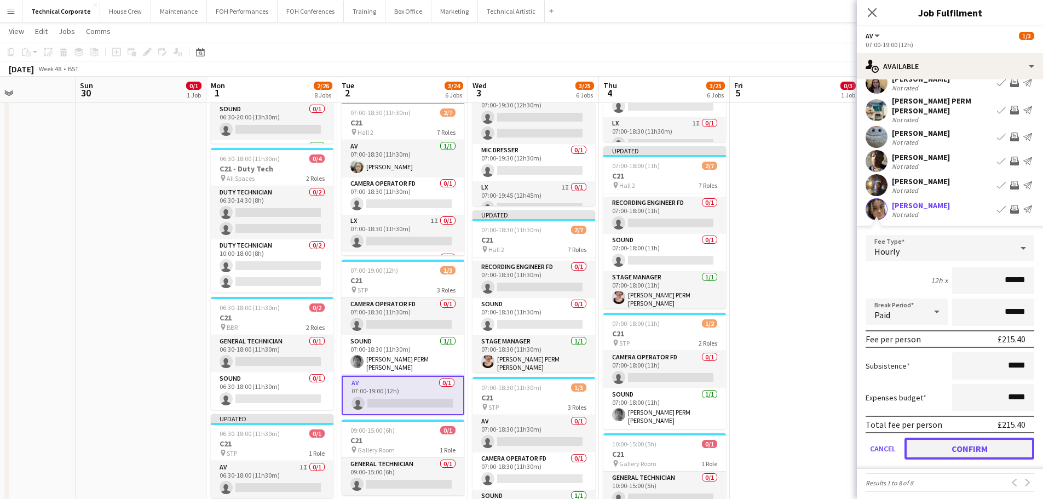
click at [975, 444] on button "Confirm" at bounding box center [969, 448] width 130 height 22
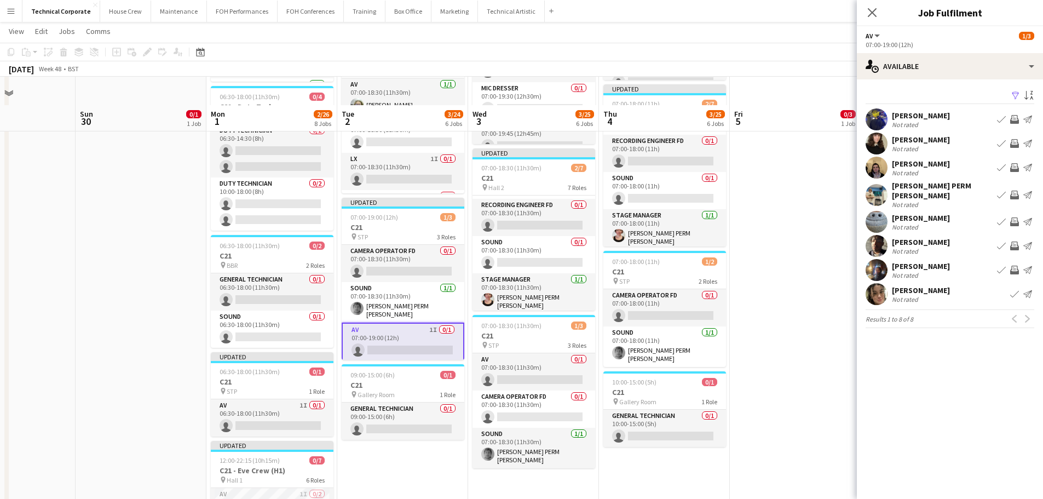
scroll to position [547, 0]
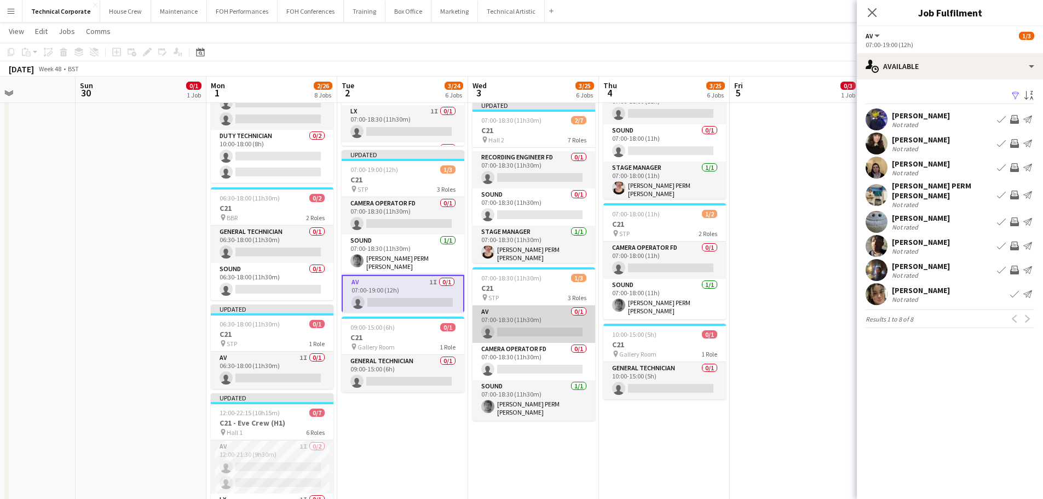
click at [549, 332] on app-card-role "AV 0/1 07:00-18:30 (11h30m) single-neutral-actions" at bounding box center [533, 323] width 123 height 37
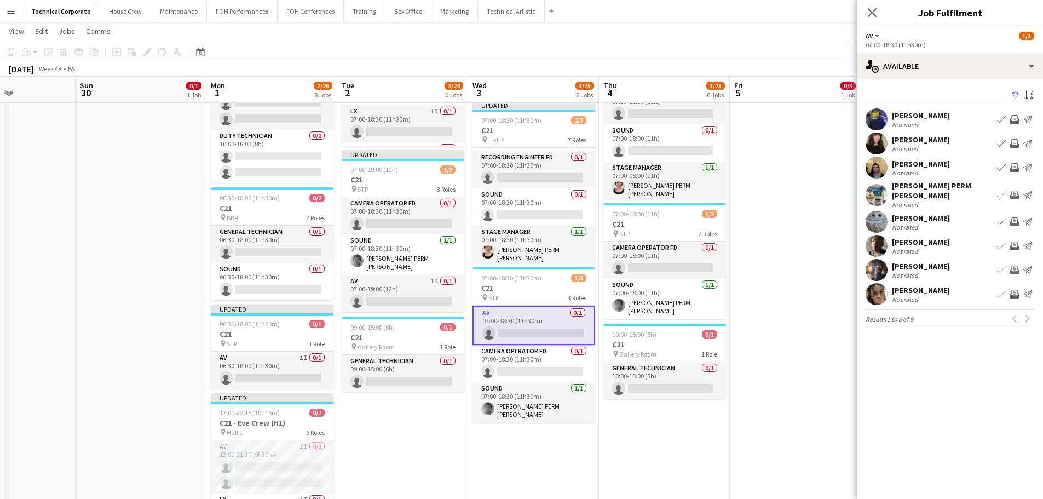
drag, startPoint x: 1015, startPoint y: 289, endPoint x: 1008, endPoint y: 293, distance: 8.6
click at [1015, 290] on app-icon "Invite crew" at bounding box center [1014, 294] width 9 height 9
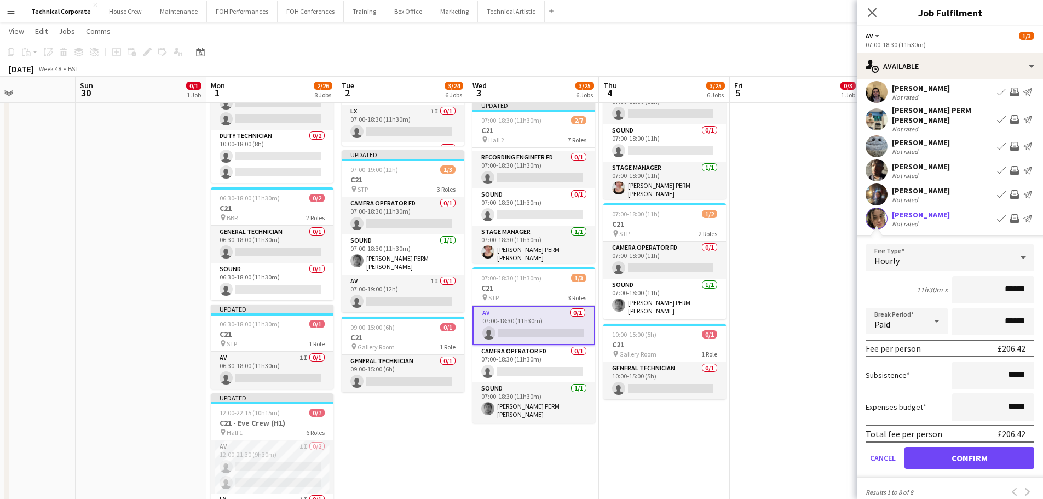
scroll to position [85, 0]
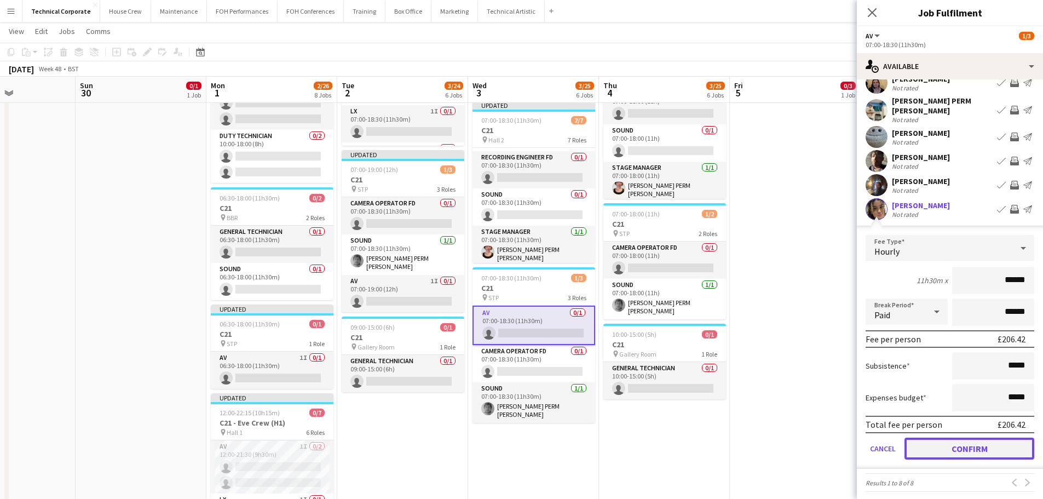
click at [953, 445] on button "Confirm" at bounding box center [969, 448] width 130 height 22
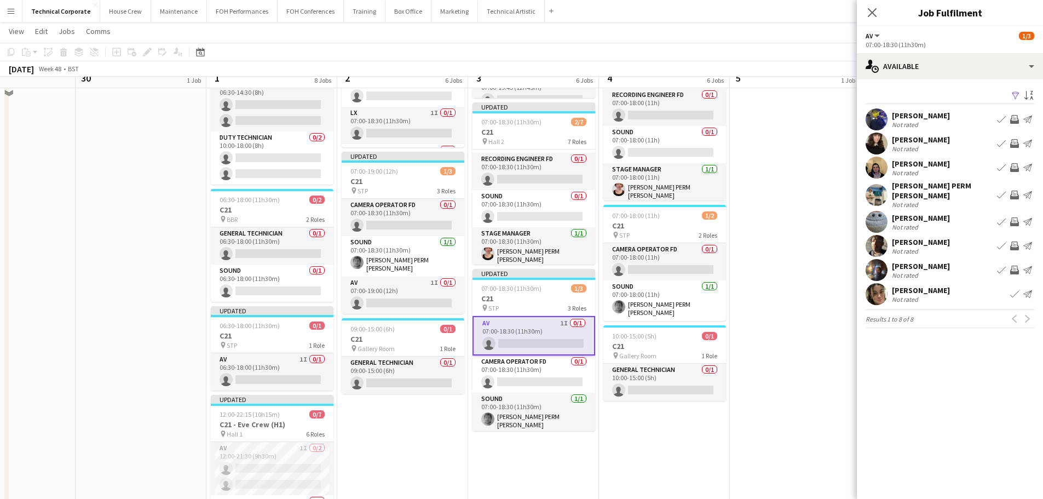
scroll to position [547, 0]
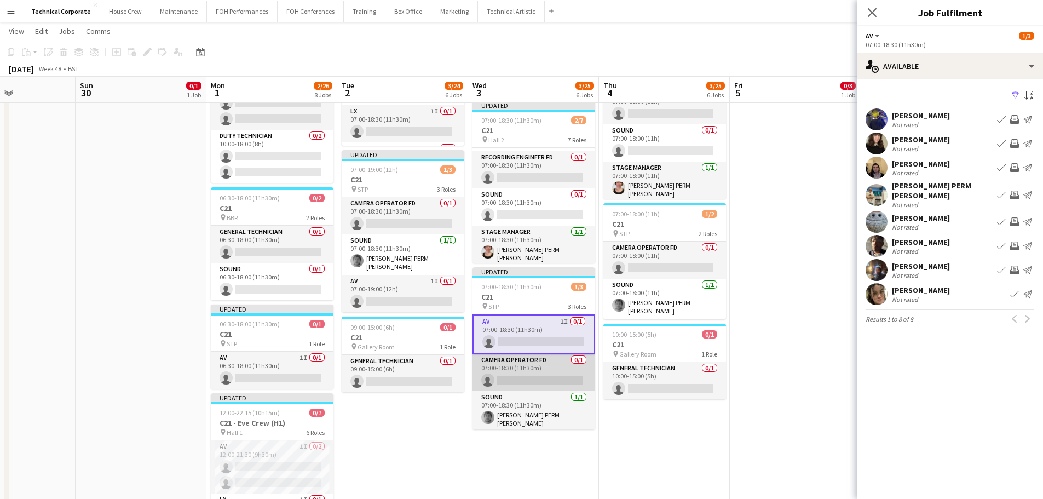
click at [524, 368] on app-card-role "Camera Operator FD 0/1 07:00-18:30 (11h30m) single-neutral-actions" at bounding box center [533, 372] width 123 height 37
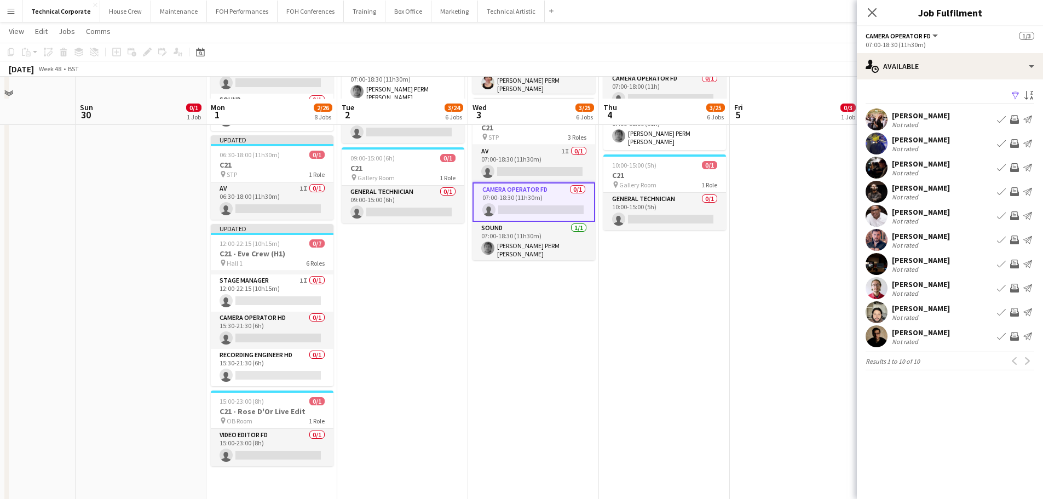
scroll to position [738, 0]
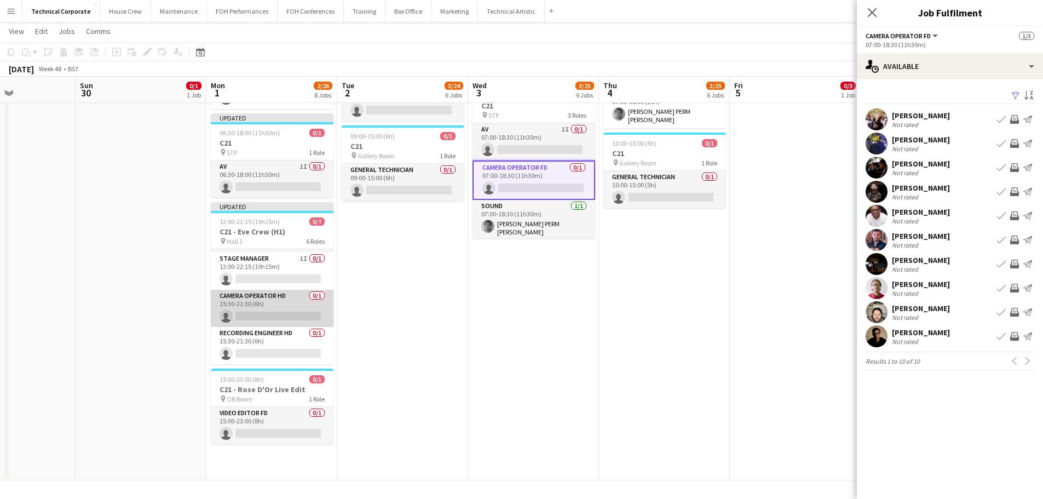
click at [287, 315] on app-card-role "Camera Operator HD 0/1 15:30-21:30 (6h) single-neutral-actions" at bounding box center [272, 308] width 123 height 37
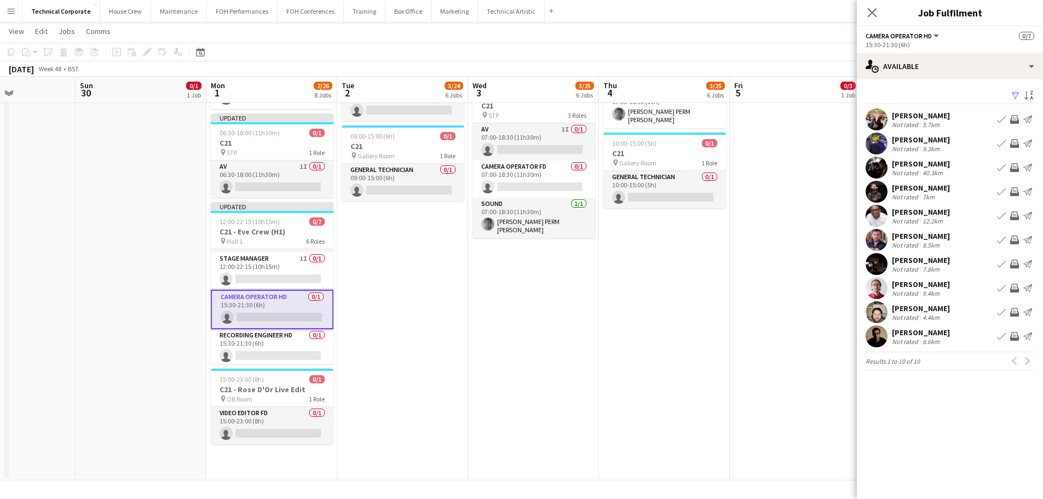
click at [1015, 120] on app-icon "Invite crew" at bounding box center [1014, 119] width 9 height 9
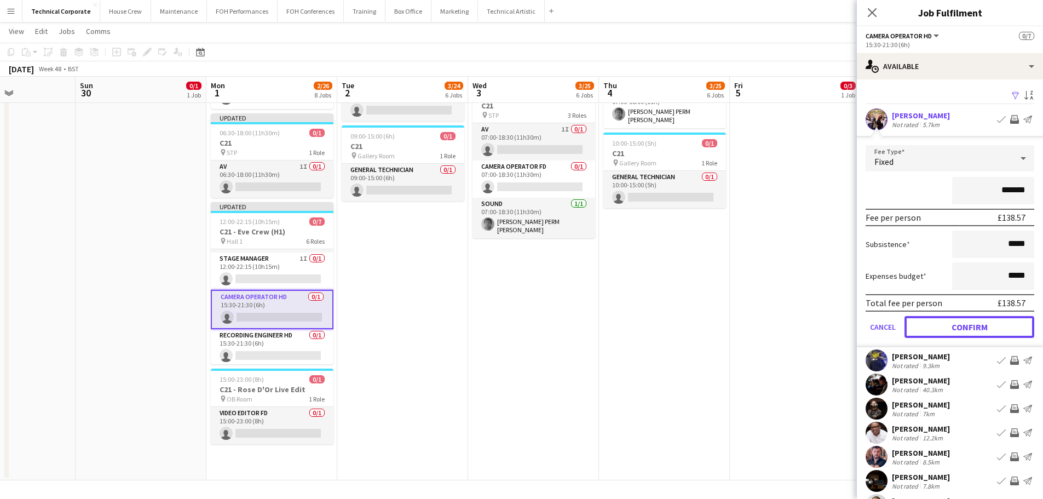
click at [960, 327] on button "Confirm" at bounding box center [969, 327] width 130 height 22
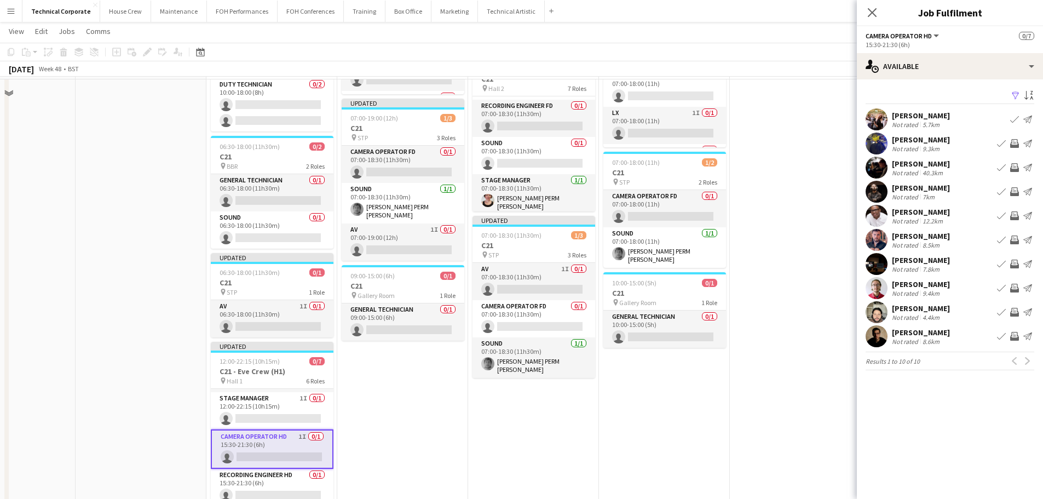
scroll to position [574, 0]
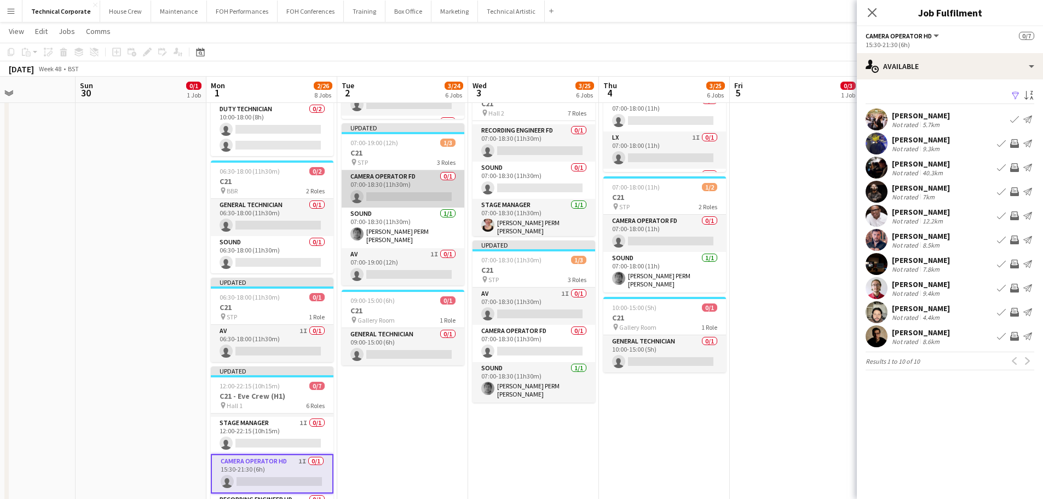
click at [413, 199] on app-card-role "Camera Operator FD 0/1 07:00-18:30 (11h30m) single-neutral-actions" at bounding box center [403, 188] width 123 height 37
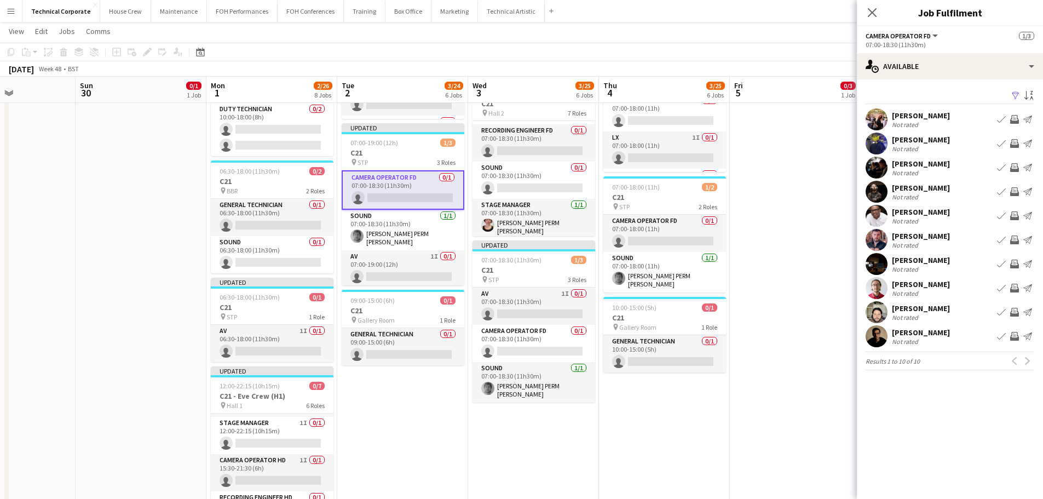
drag, startPoint x: 1013, startPoint y: 165, endPoint x: 1010, endPoint y: 177, distance: 12.3
click at [1013, 165] on app-icon "Invite crew" at bounding box center [1014, 167] width 9 height 9
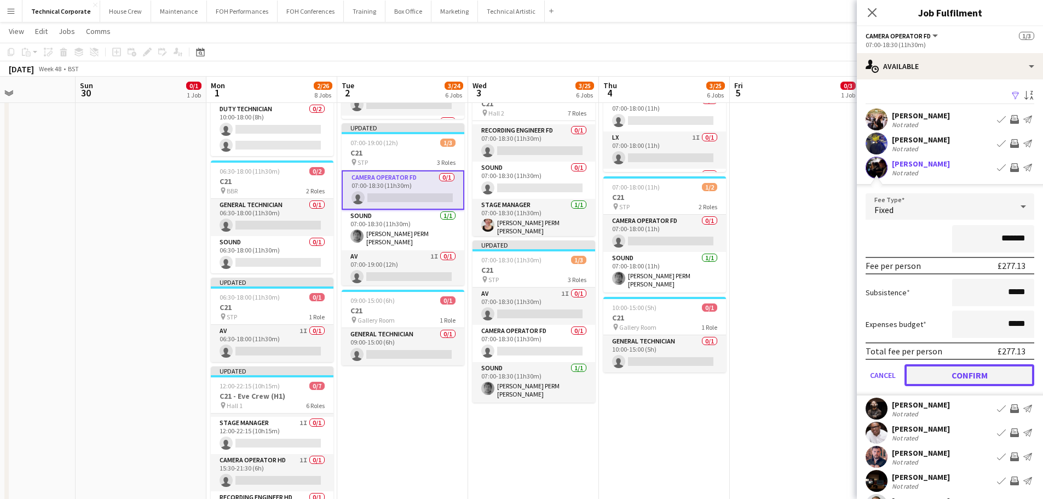
click at [973, 381] on button "Confirm" at bounding box center [969, 375] width 130 height 22
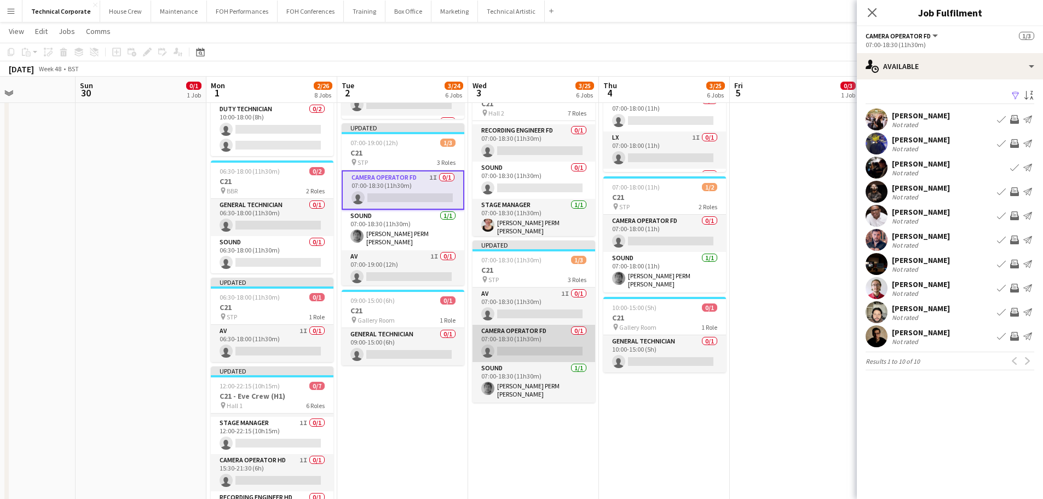
click at [521, 335] on app-card-role "Camera Operator FD 0/1 07:00-18:30 (11h30m) single-neutral-actions" at bounding box center [533, 343] width 123 height 37
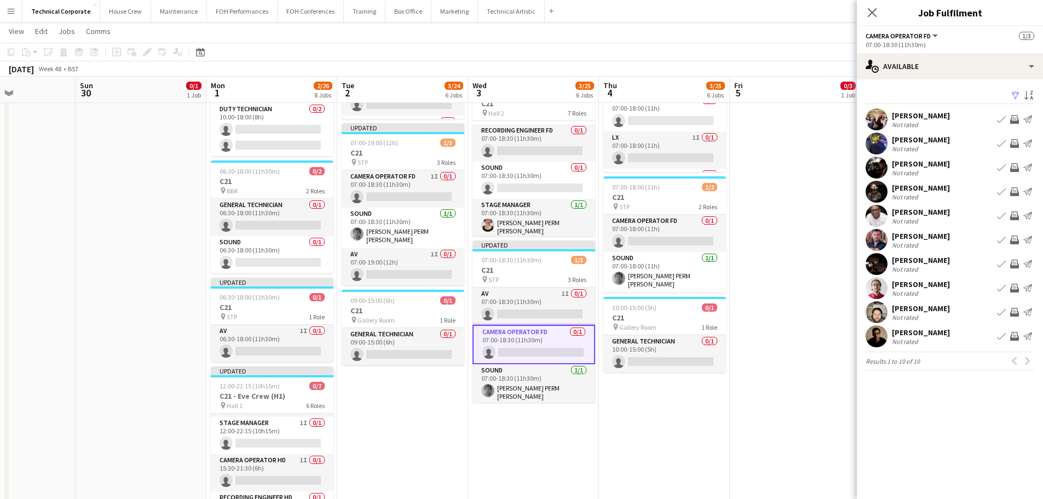
click at [1013, 167] on app-icon "Invite crew" at bounding box center [1014, 167] width 9 height 9
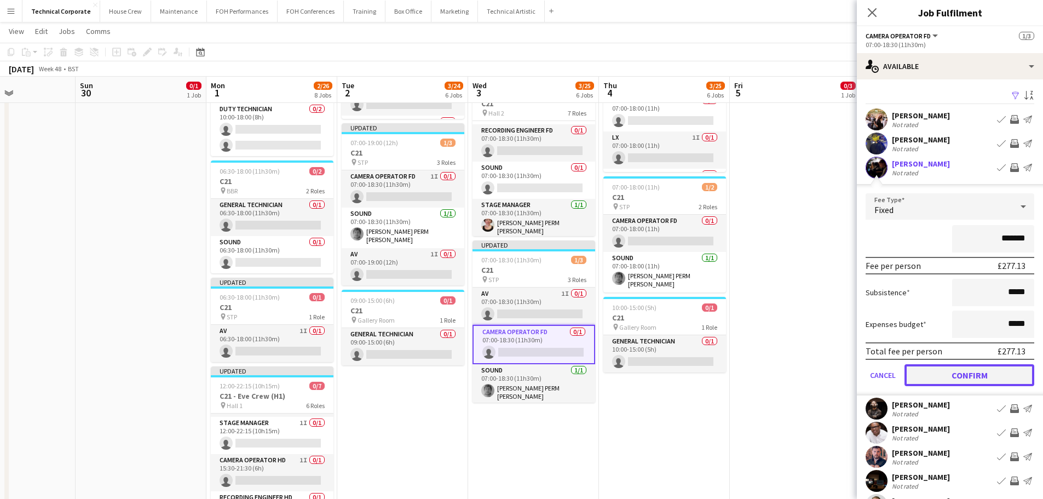
click at [987, 374] on button "Confirm" at bounding box center [969, 375] width 130 height 22
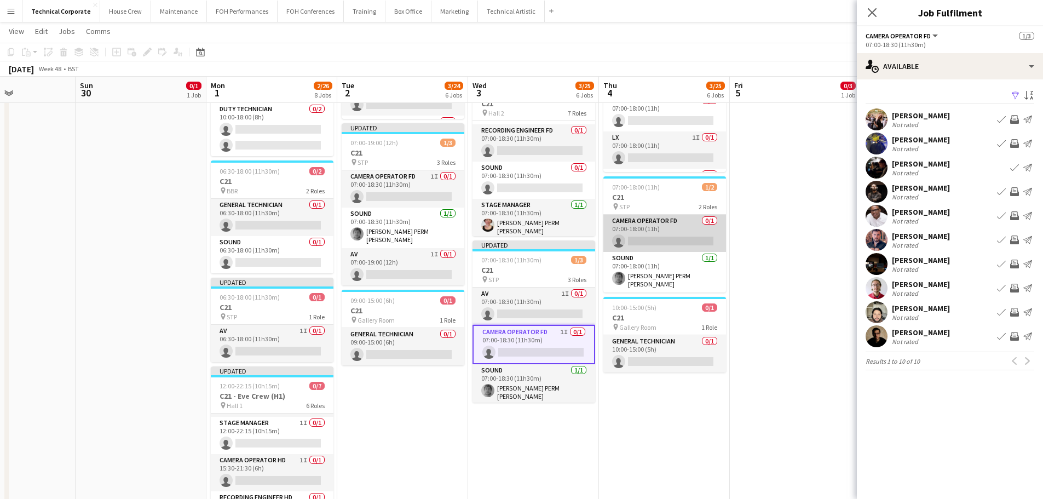
click at [680, 230] on app-card-role "Camera Operator FD 0/1 07:00-18:00 (11h) single-neutral-actions" at bounding box center [664, 233] width 123 height 37
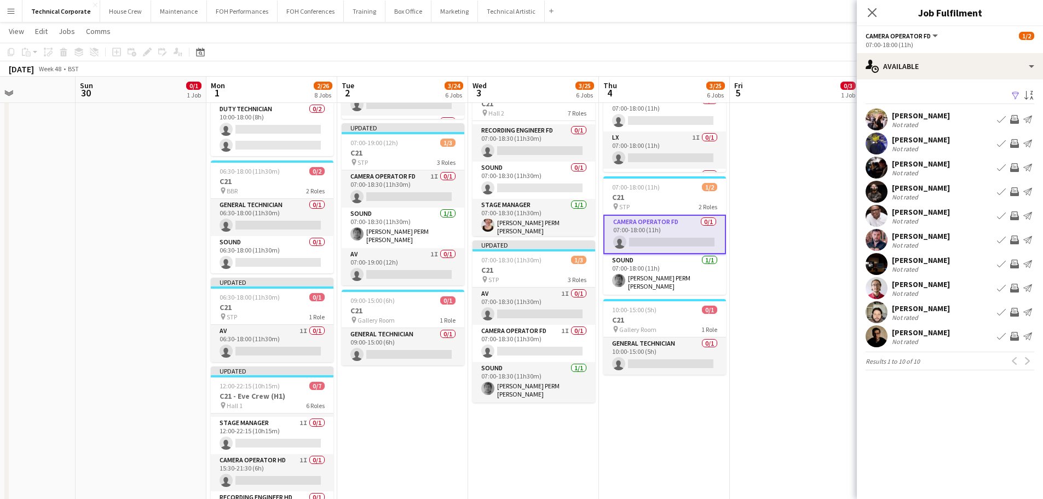
click at [1014, 169] on app-icon "Invite crew" at bounding box center [1014, 167] width 9 height 9
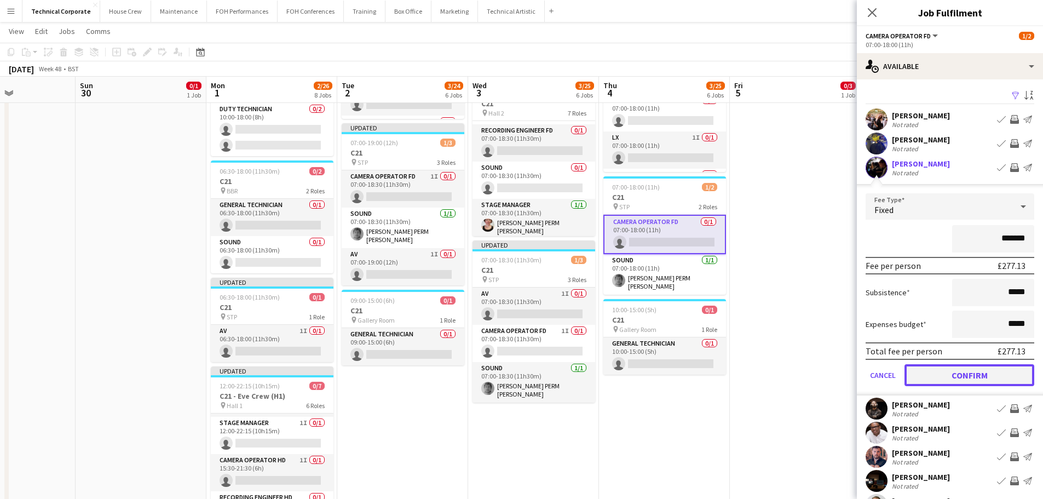
drag, startPoint x: 988, startPoint y: 376, endPoint x: 803, endPoint y: 356, distance: 185.6
click at [987, 376] on button "Confirm" at bounding box center [969, 375] width 130 height 22
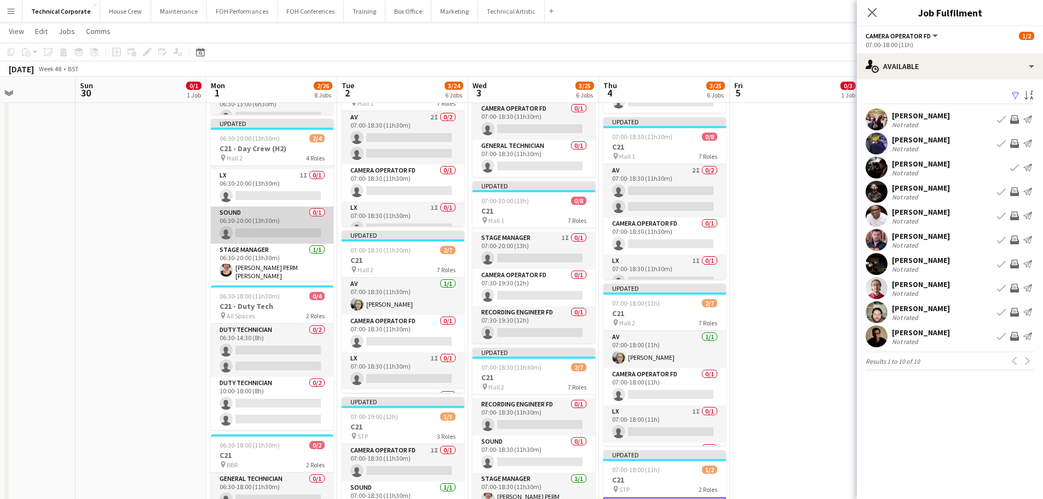
scroll to position [0, 0]
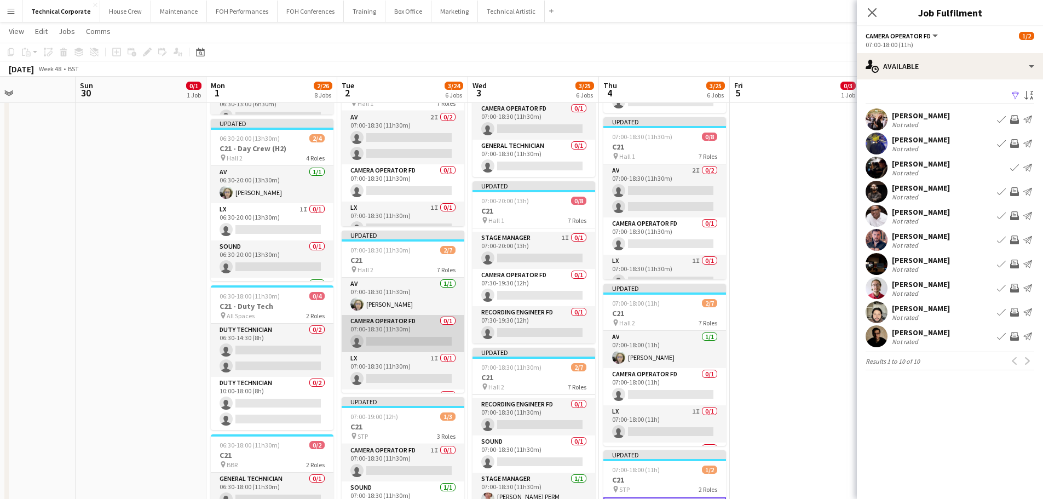
click at [386, 325] on app-card-role "Camera Operator FD 0/1 07:00-18:30 (11h30m) single-neutral-actions" at bounding box center [403, 333] width 123 height 37
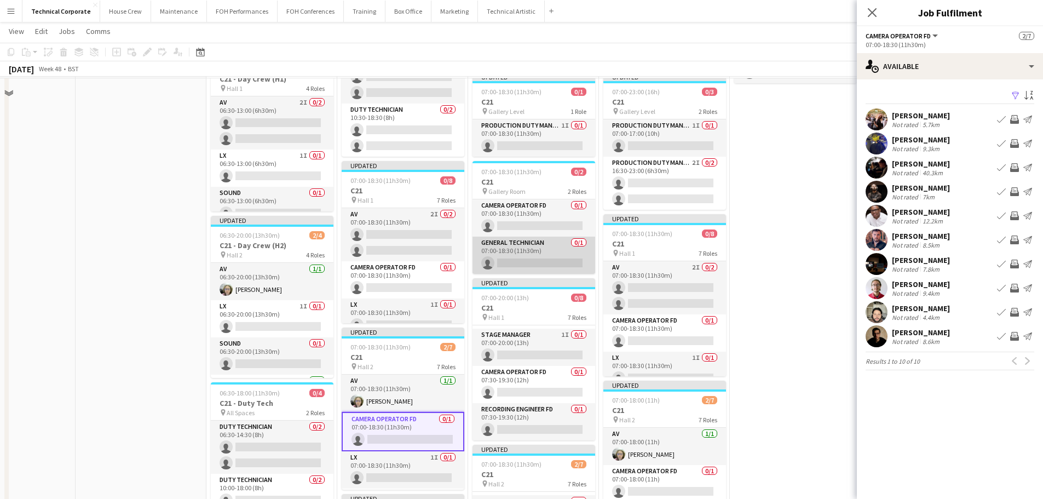
scroll to position [136, 0]
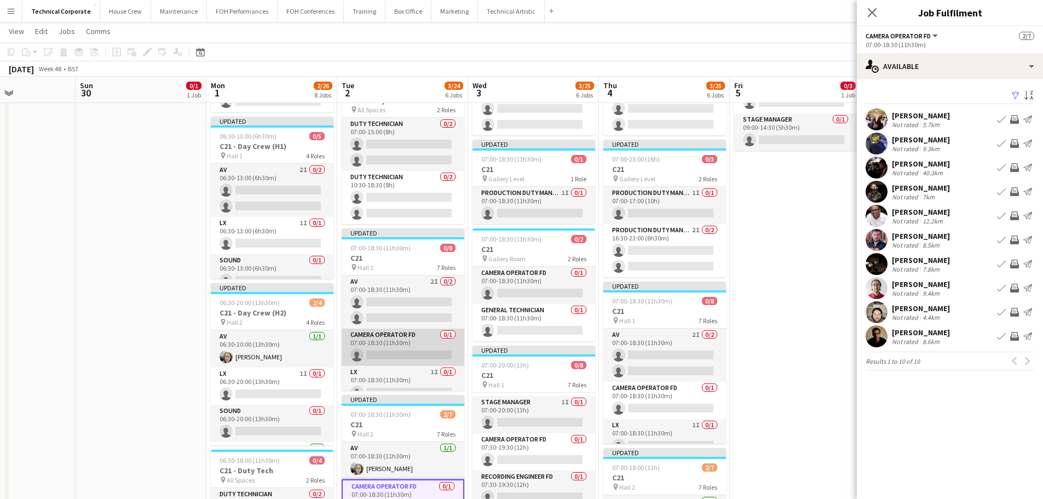
click at [420, 350] on app-card-role "Camera Operator FD 0/1 07:00-18:30 (11h30m) single-neutral-actions" at bounding box center [403, 346] width 123 height 37
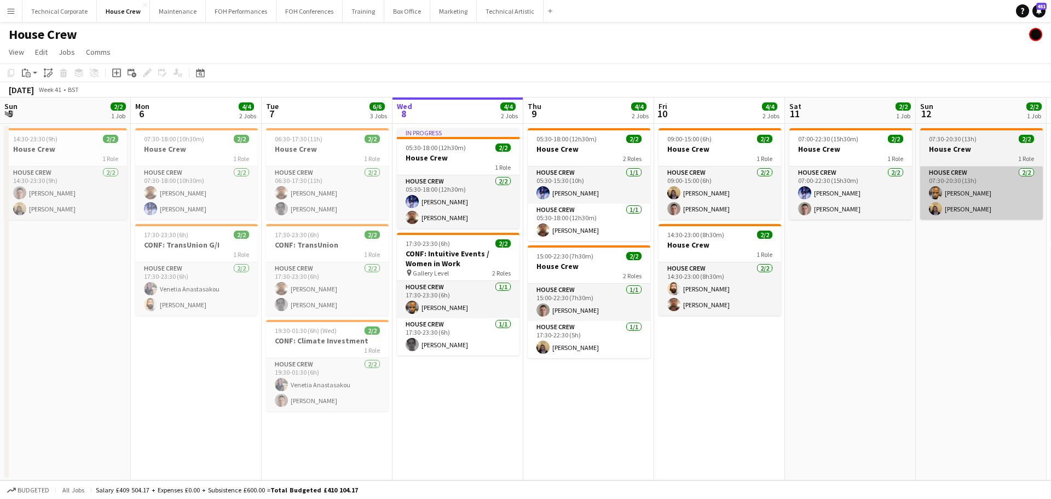
scroll to position [0, 252]
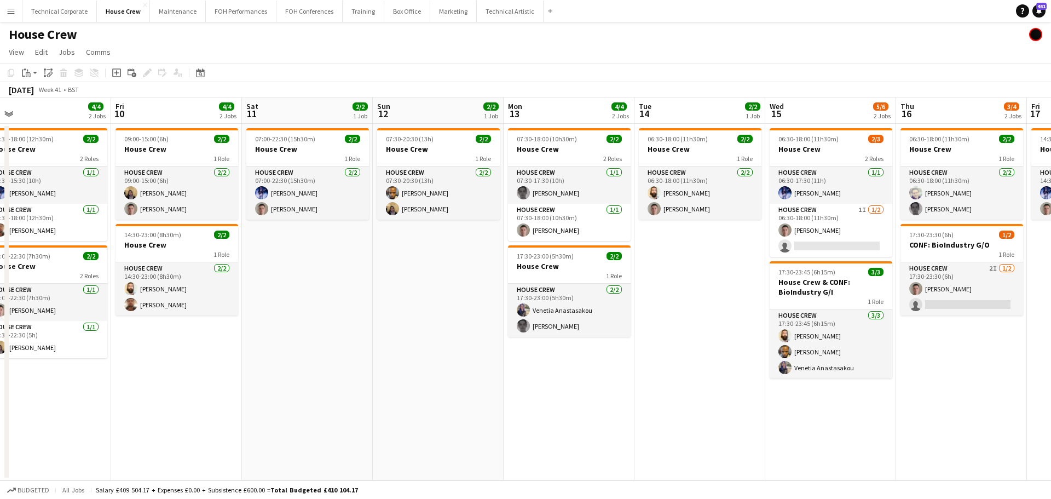
drag, startPoint x: 579, startPoint y: 195, endPoint x: 524, endPoint y: 200, distance: 55.0
click at [524, 200] on app-calendar-viewport "Sun 5 2/2 1 Job Mon 6 4/4 2 Jobs Tue 7 6/6 3 Jobs Wed 8 4/4 2 Jobs Thu 9 4/4 2 …" at bounding box center [525, 288] width 1051 height 383
click at [599, 180] on app-card-role "House Crew [DATE] 07:30-17:30 (10h) [PERSON_NAME]" at bounding box center [568, 184] width 123 height 37
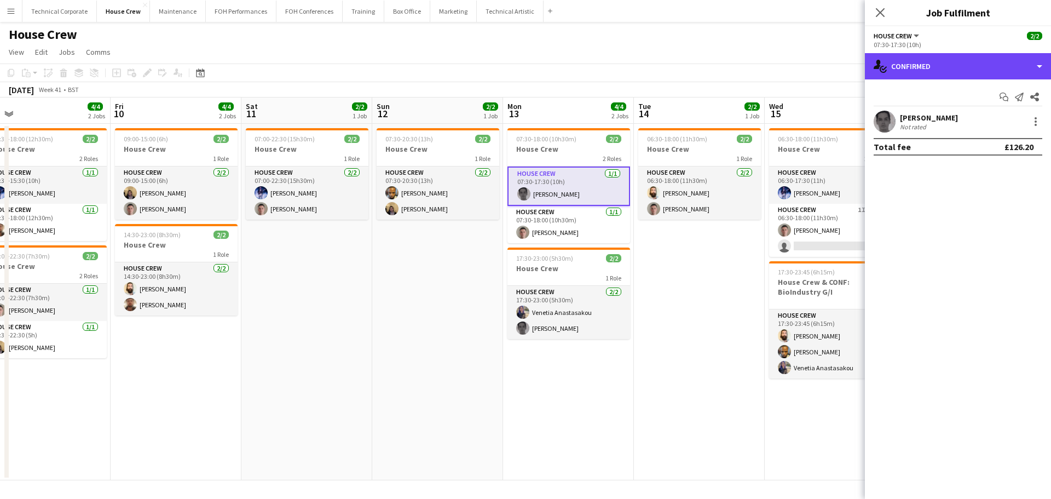
drag, startPoint x: 910, startPoint y: 65, endPoint x: 932, endPoint y: 114, distance: 53.4
click at [911, 65] on div "single-neutral-actions-check-2 Confirmed" at bounding box center [958, 66] width 186 height 26
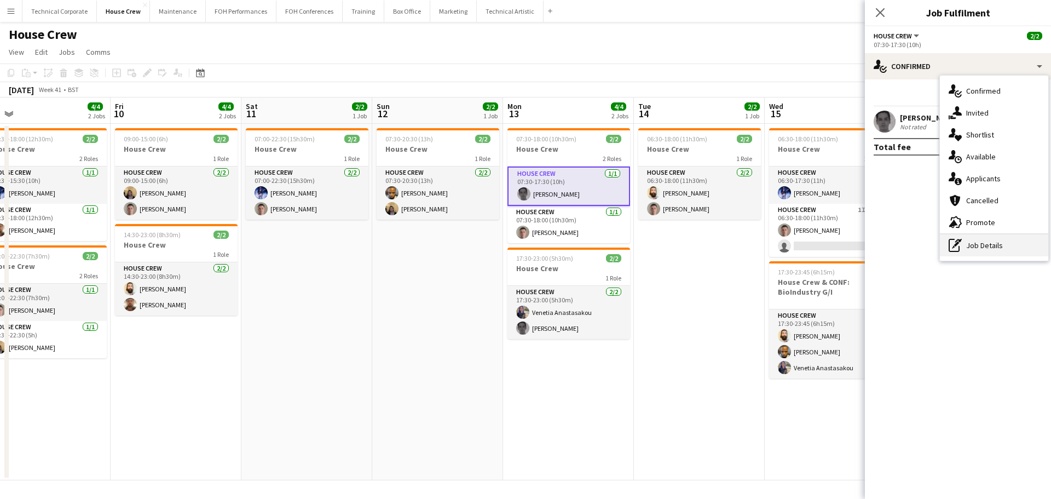
click at [976, 241] on div "pen-write Job Details" at bounding box center [994, 245] width 108 height 22
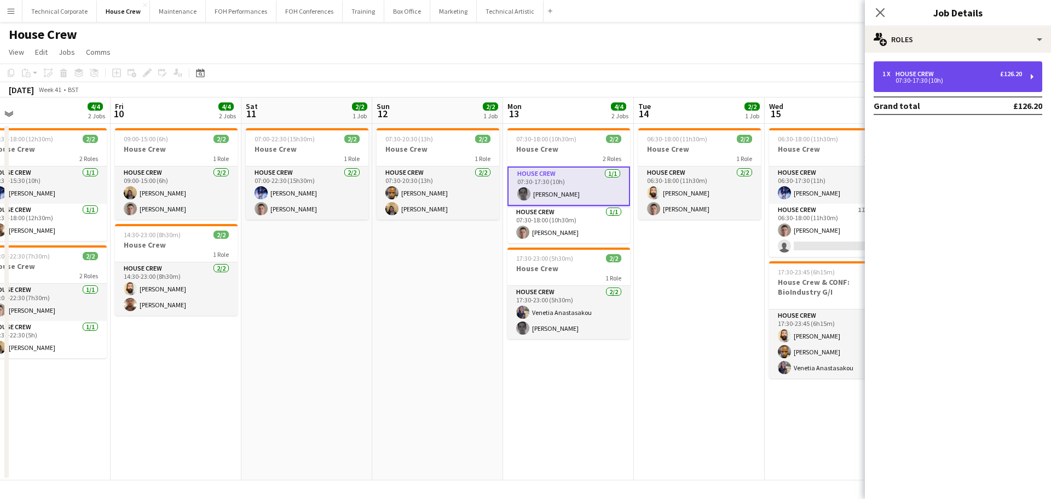
click at [929, 82] on div "07:30-17:30 (10h)" at bounding box center [952, 80] width 140 height 5
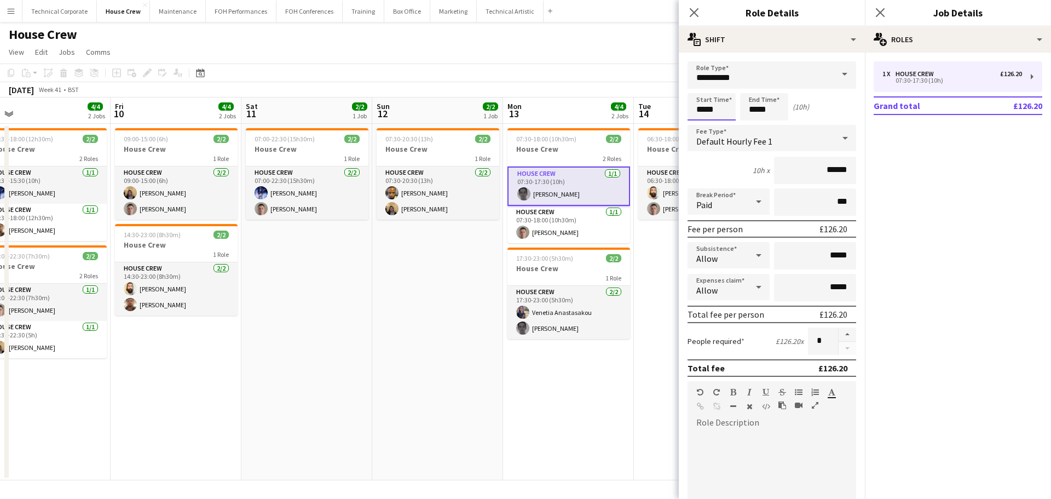
drag, startPoint x: 696, startPoint y: 108, endPoint x: 703, endPoint y: 117, distance: 11.3
click at [696, 108] on input "*****" at bounding box center [711, 106] width 48 height 27
type input "*****"
click at [700, 121] on div at bounding box center [701, 125] width 22 height 11
click at [587, 219] on app-card-role "House Crew 1/1 07:30-18:00 (10h30m) Robert Buckland" at bounding box center [568, 224] width 123 height 37
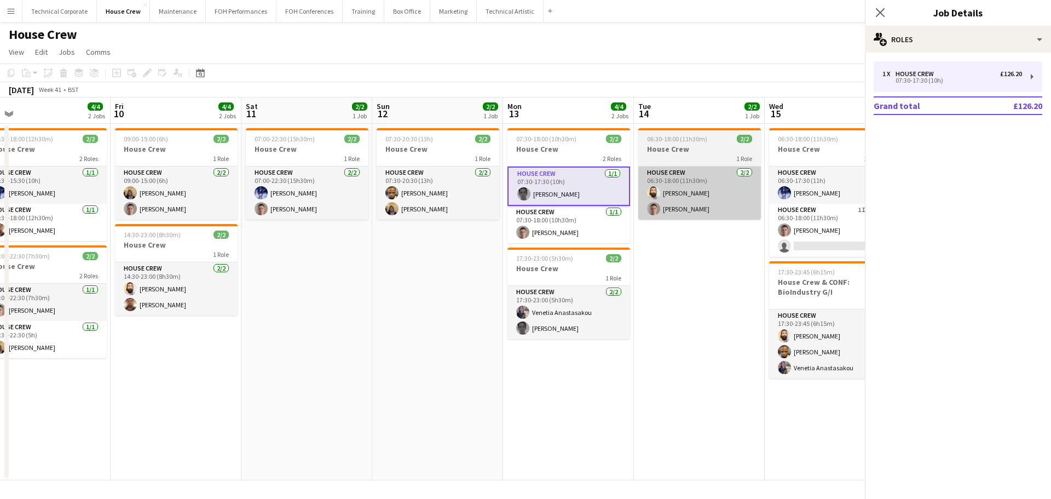
scroll to position [0, 544]
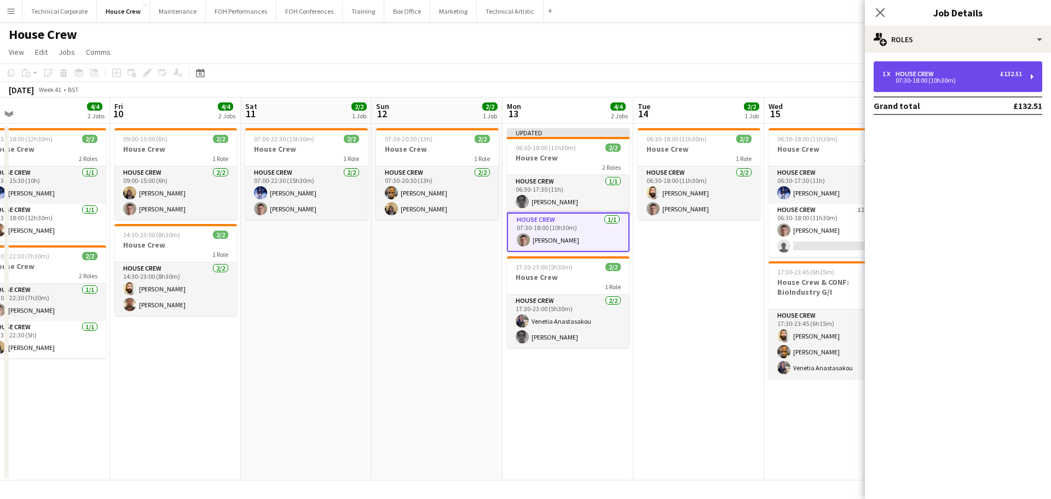
click at [938, 80] on div "07:30-18:00 (10h30m)" at bounding box center [952, 80] width 140 height 5
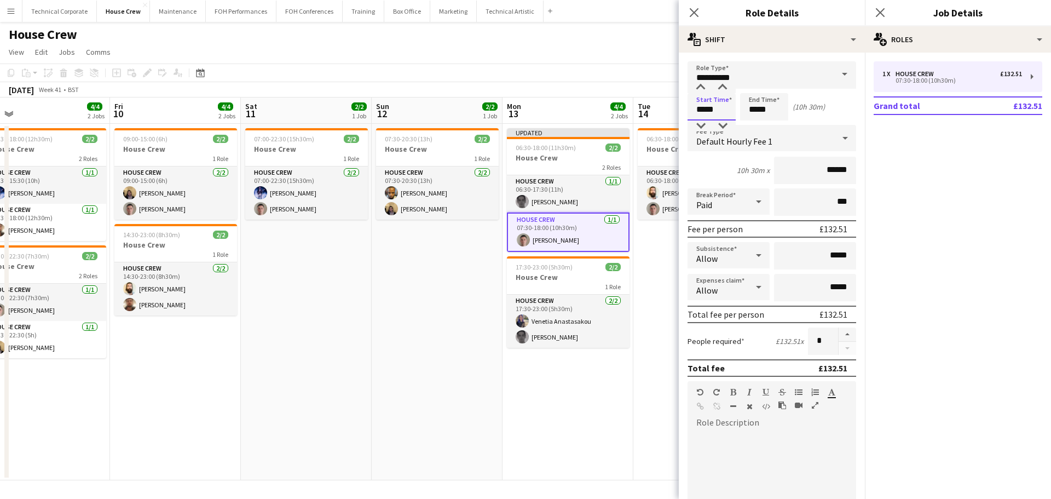
click at [713, 111] on input "*****" at bounding box center [711, 106] width 48 height 27
type input "*****"
click at [701, 120] on div at bounding box center [701, 125] width 22 height 11
click at [616, 358] on app-date-cell "Updated 06:30-18:00 (11h30m) 2/2 House Crew 2 Roles House Crew 1/1 06:30-17:30 …" at bounding box center [567, 302] width 131 height 356
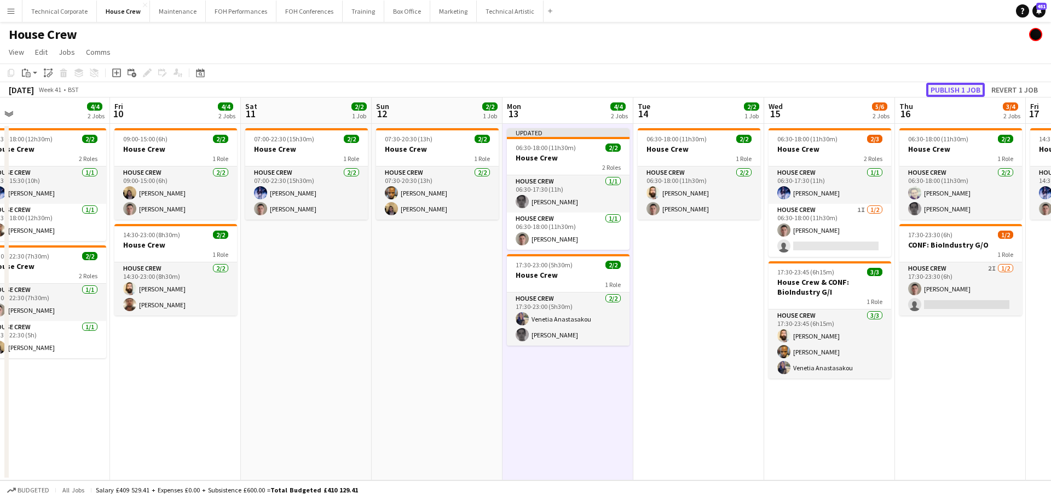
click at [949, 92] on button "Publish 1 job" at bounding box center [955, 90] width 59 height 14
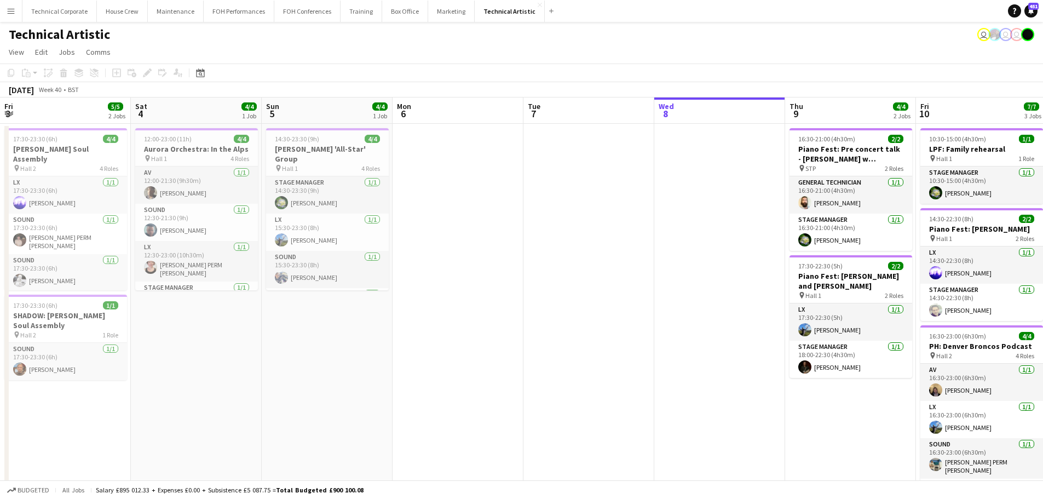
scroll to position [0, 348]
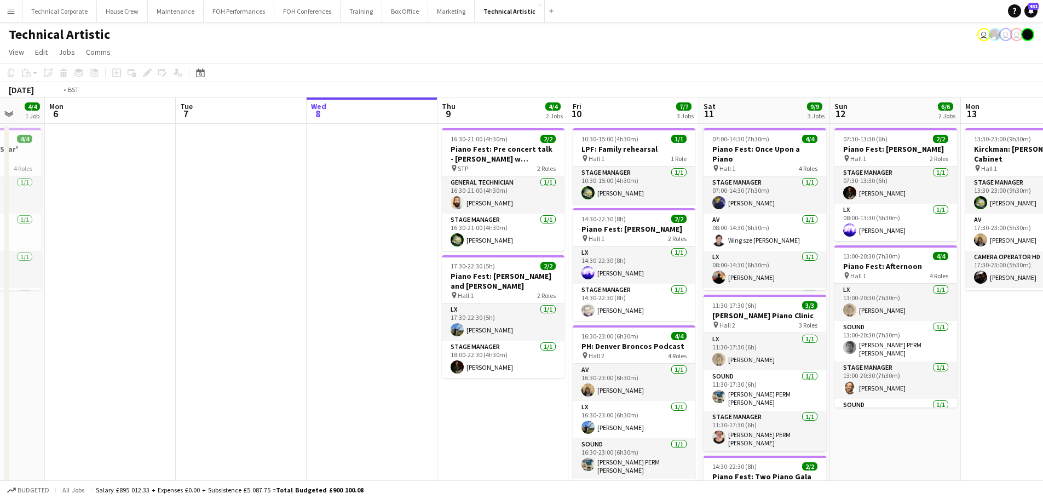
drag, startPoint x: 388, startPoint y: 295, endPoint x: 315, endPoint y: 304, distance: 73.9
click at [292, 315] on app-calendar-viewport "Fri 3 5/5 2 Jobs Sat 4 4/4 1 Job Sun 5 4/4 1 Job Mon 6 Tue 7 Wed 8 Thu 9 4/4 2 …" at bounding box center [521, 350] width 1043 height 507
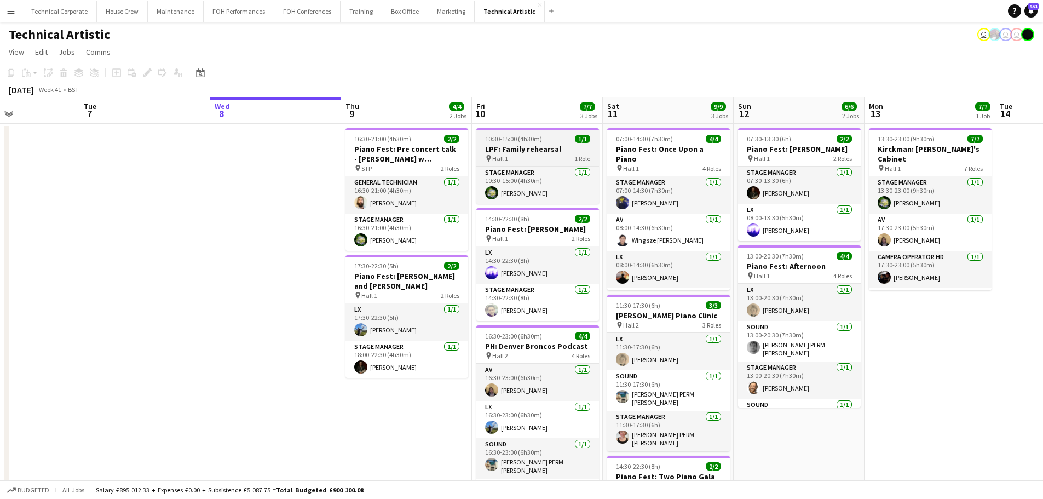
click at [515, 151] on h3 "LPF: Family rehearsal" at bounding box center [537, 149] width 123 height 10
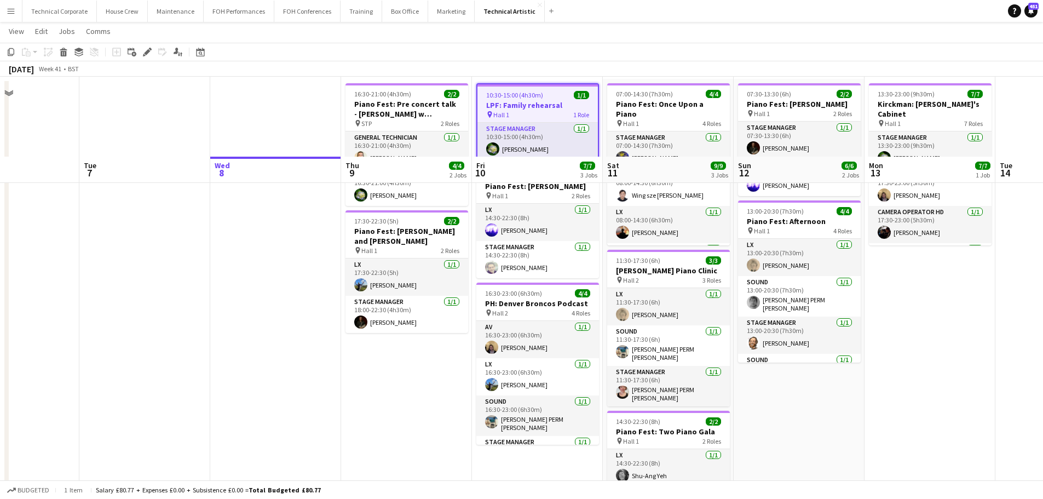
scroll to position [0, 0]
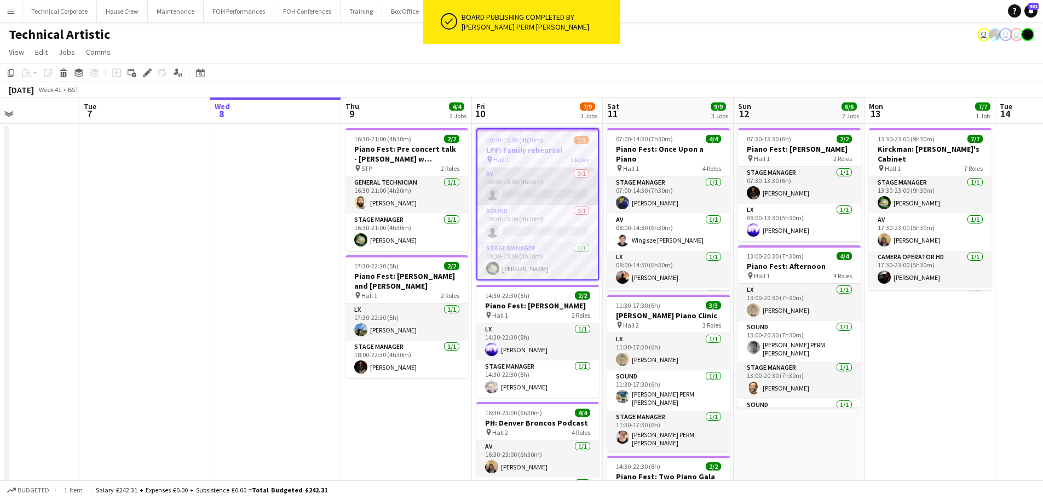
click at [498, 176] on app-card-role "AV 0/1 10:30-15:00 (4h30m) single-neutral-actions" at bounding box center [537, 185] width 120 height 37
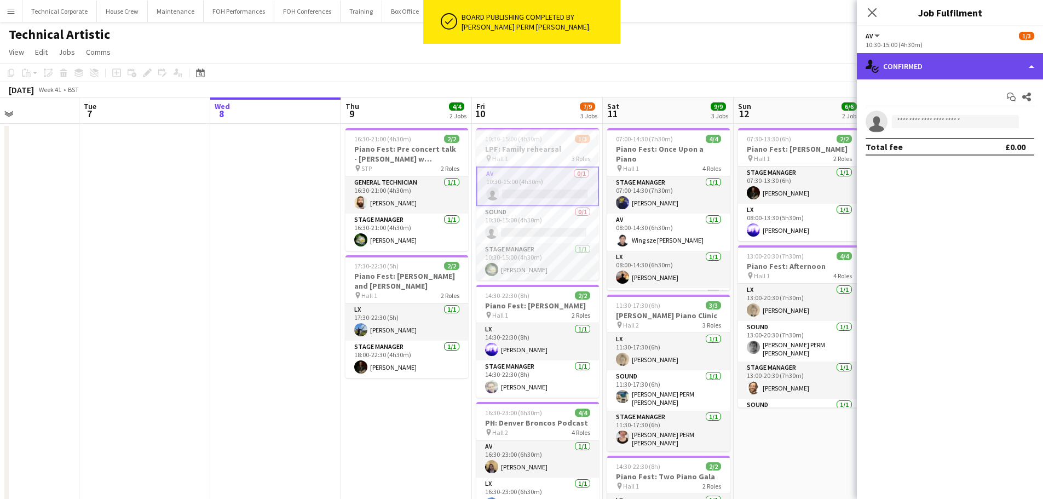
click at [953, 71] on div "single-neutral-actions-check-2 Confirmed" at bounding box center [950, 66] width 186 height 26
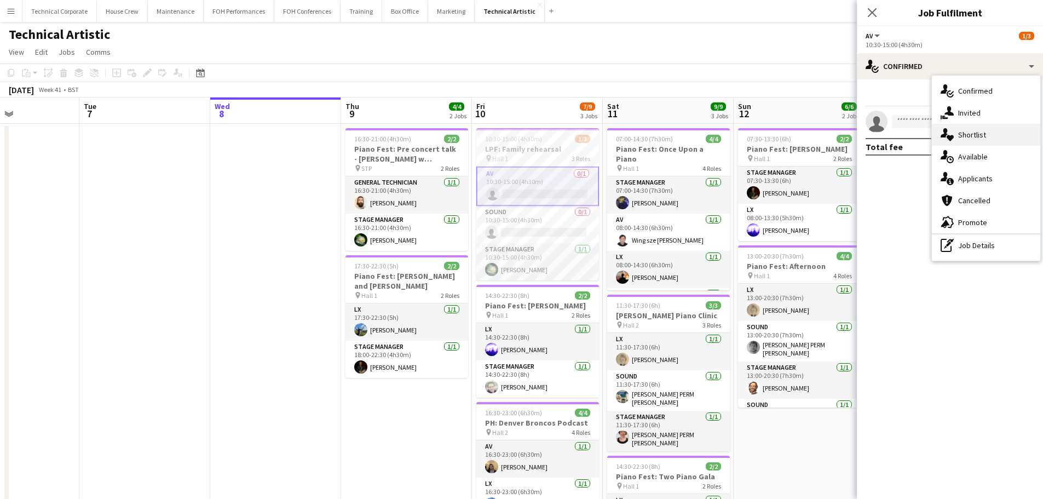
click at [965, 139] on span "Shortlist" at bounding box center [972, 135] width 28 height 10
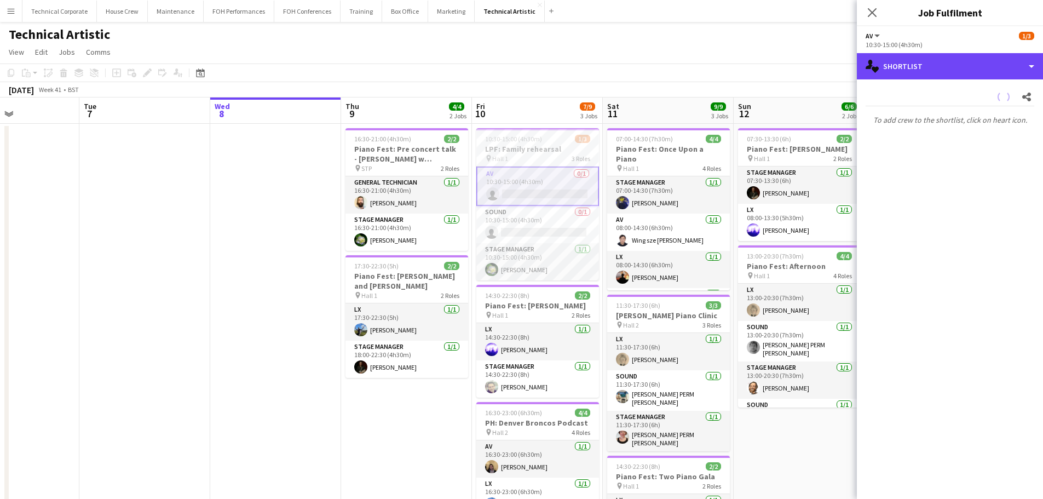
click at [966, 76] on div "single-neutral-actions-heart Shortlist" at bounding box center [950, 66] width 186 height 26
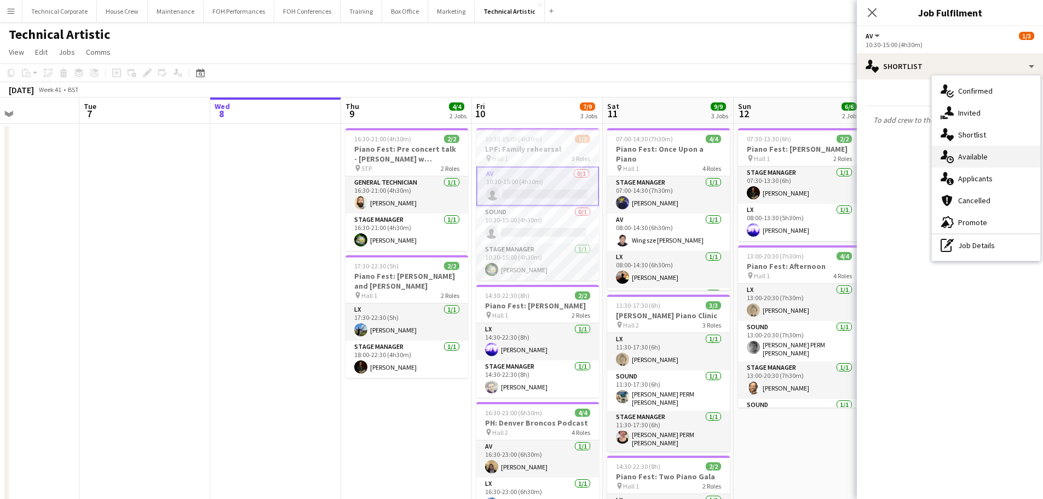
click at [980, 154] on span "Available" at bounding box center [973, 157] width 30 height 10
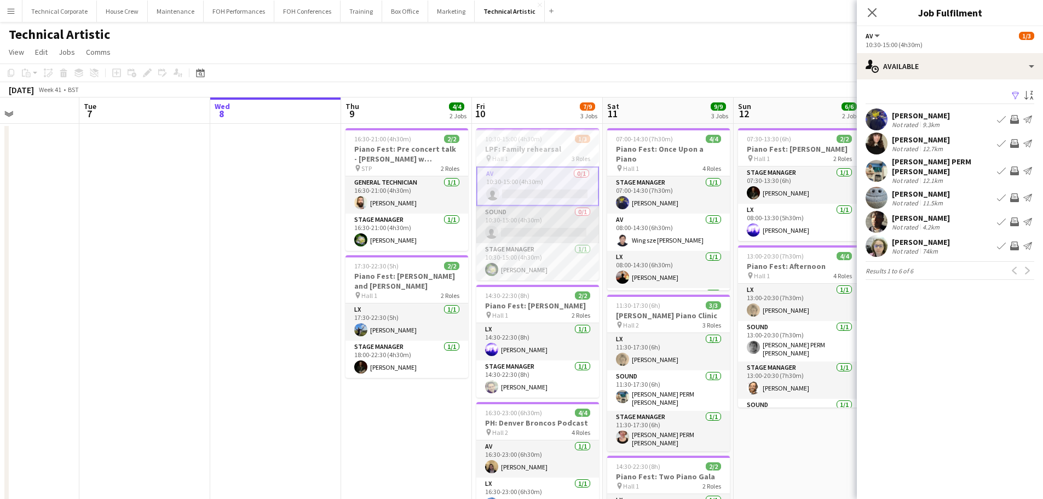
click at [551, 230] on app-card-role "Sound 0/1 10:30-15:00 (4h30m) single-neutral-actions" at bounding box center [537, 224] width 123 height 37
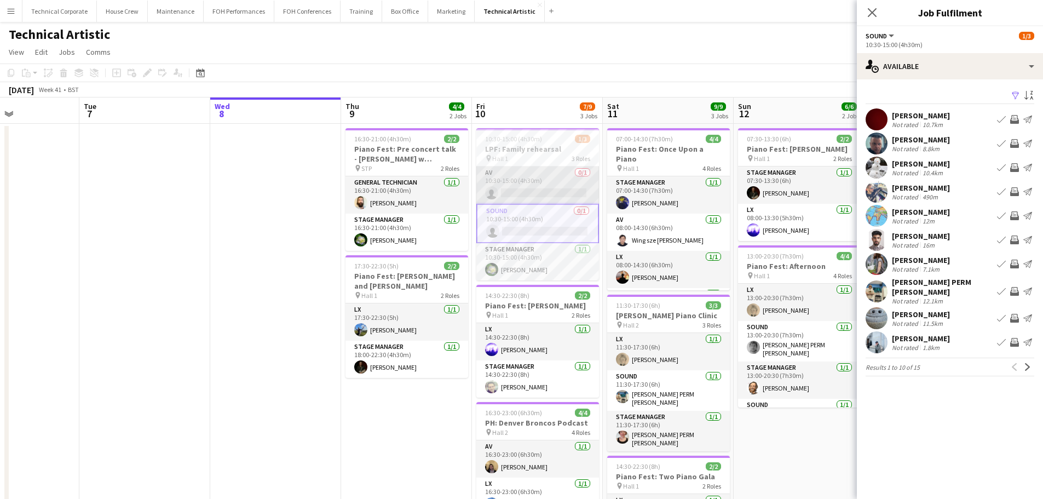
click at [576, 187] on app-card-role "AV 0/1 10:30-15:00 (4h30m) single-neutral-actions" at bounding box center [537, 184] width 123 height 37
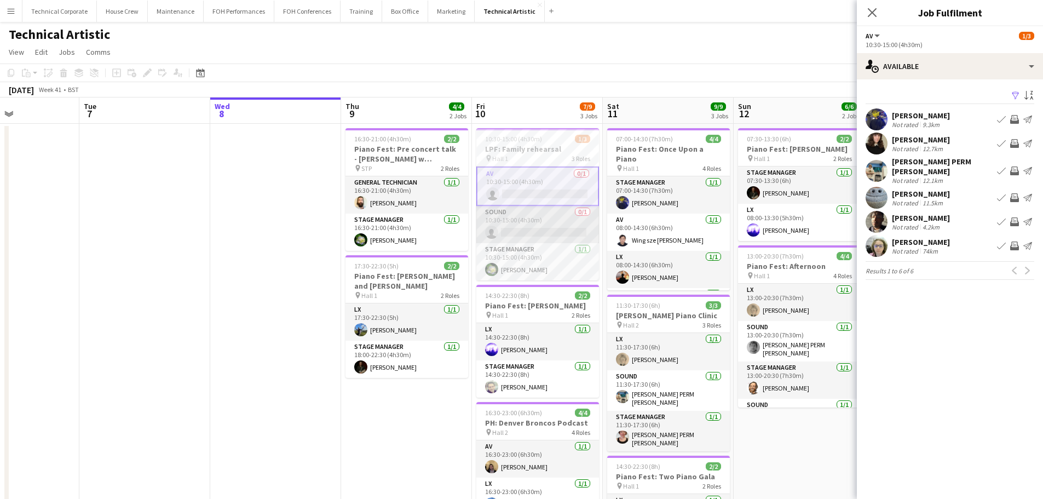
click at [549, 230] on app-card-role "Sound 0/1 10:30-15:00 (4h30m) single-neutral-actions" at bounding box center [537, 224] width 123 height 37
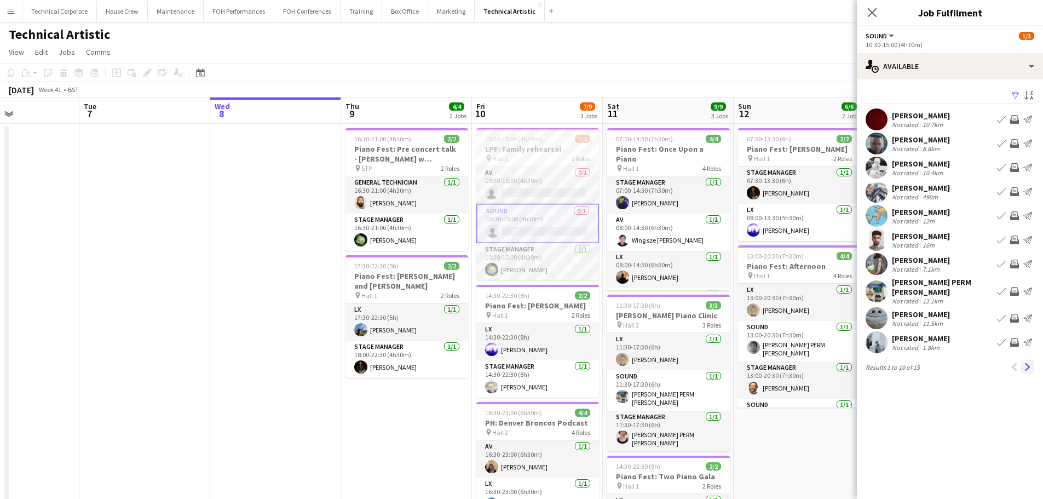
click at [1028, 363] on app-icon "Next" at bounding box center [1027, 367] width 8 height 8
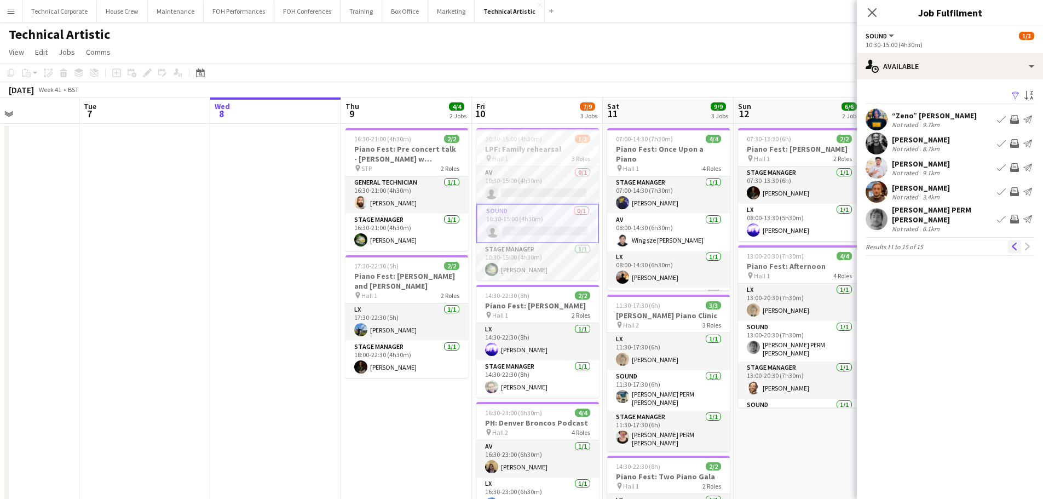
click at [1010, 240] on button "Previous" at bounding box center [1014, 246] width 13 height 13
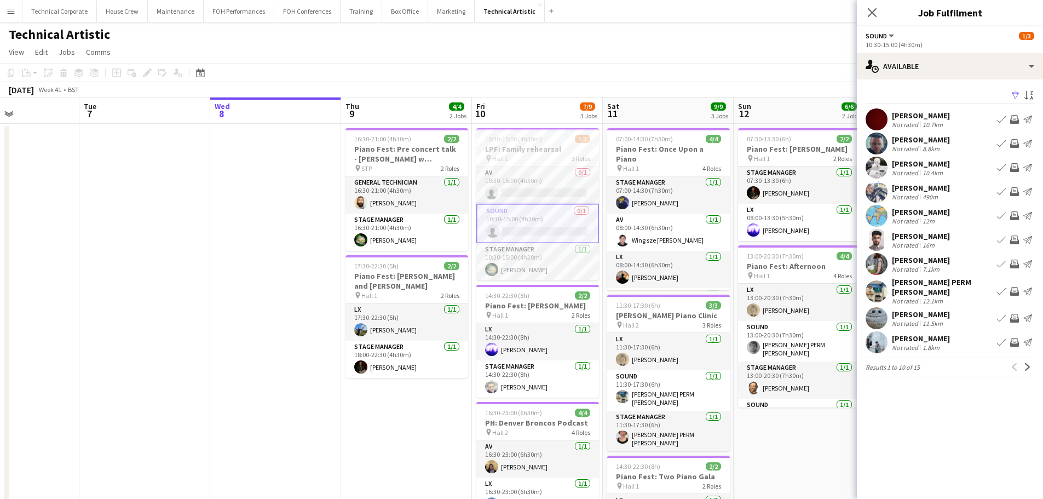
click at [537, 106] on app-board-header-date "Fri 10 7/9 3 Jobs" at bounding box center [537, 110] width 131 height 26
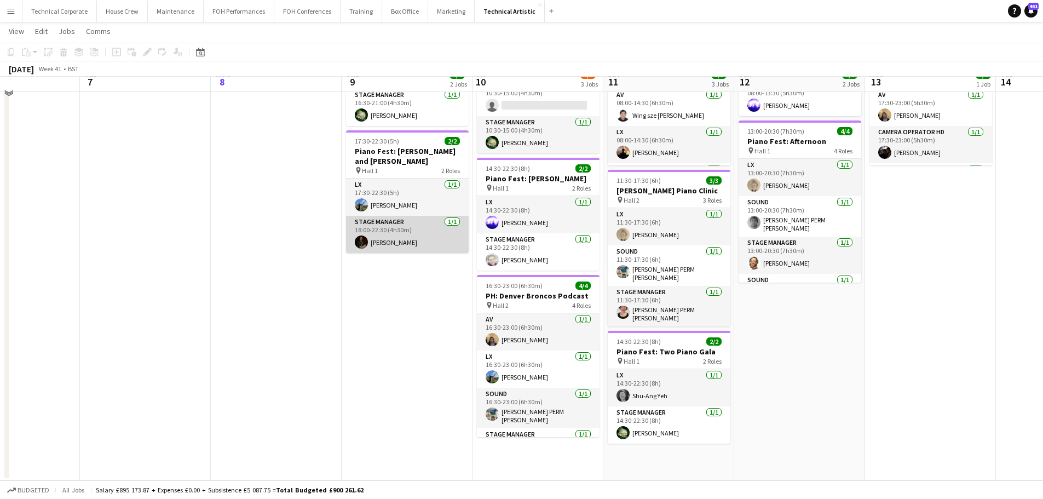
scroll to position [0, 0]
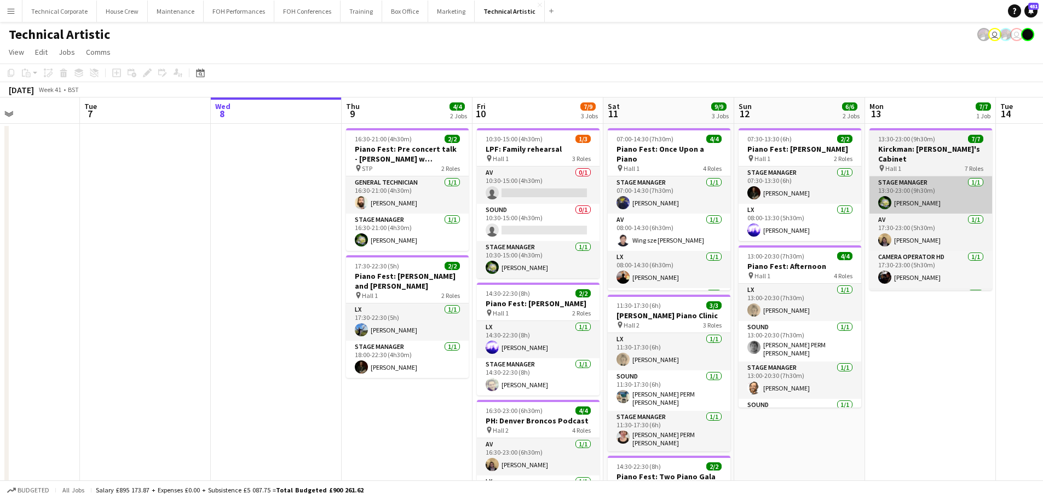
drag, startPoint x: 547, startPoint y: 181, endPoint x: 956, endPoint y: 175, distance: 408.9
click at [547, 181] on app-card-role "AV 0/1 10:30-15:00 (4h30m) single-neutral-actions" at bounding box center [538, 184] width 123 height 37
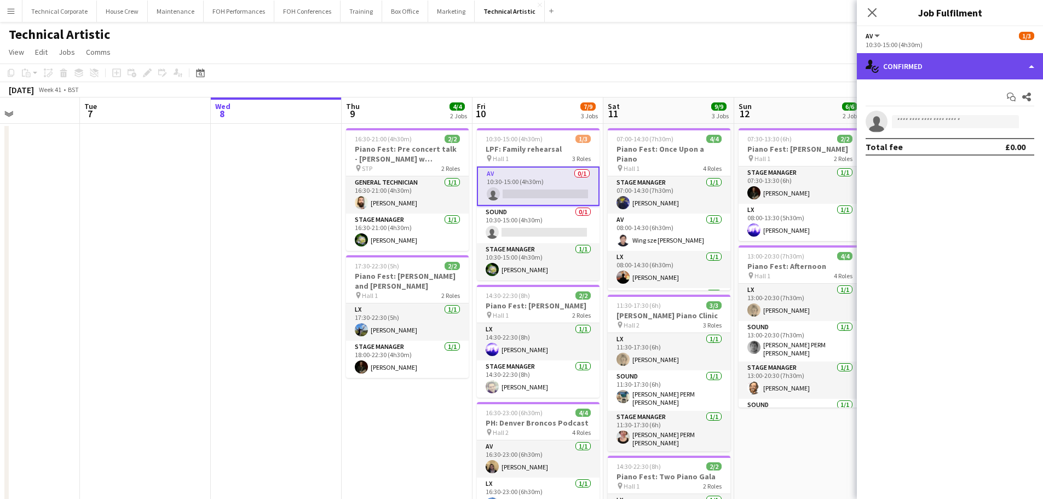
click at [945, 68] on div "single-neutral-actions-check-2 Confirmed" at bounding box center [950, 66] width 186 height 26
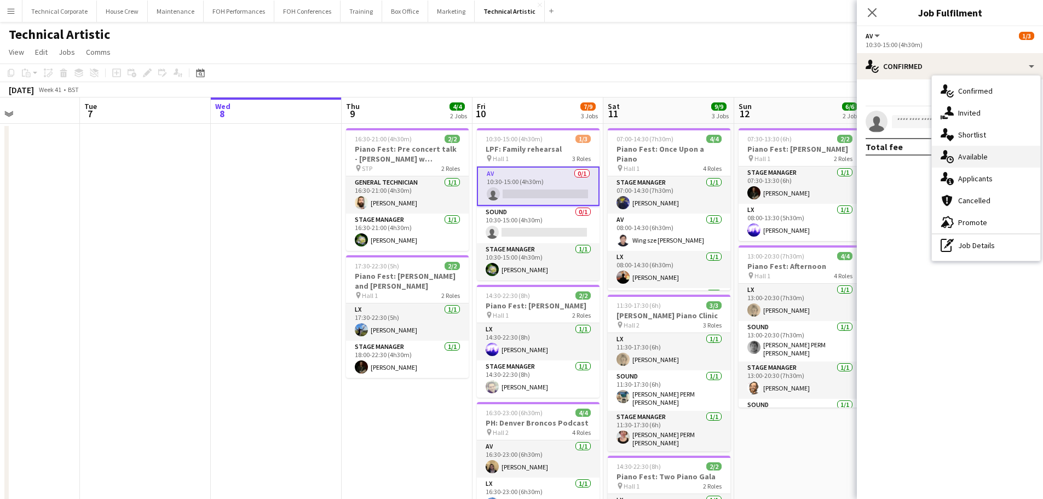
click at [967, 151] on div "single-neutral-actions-upload Available" at bounding box center [986, 157] width 108 height 22
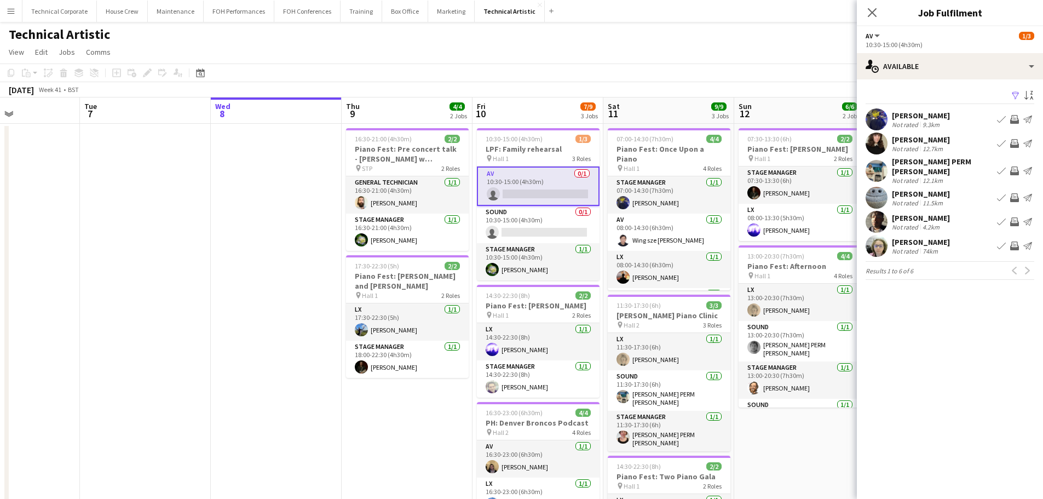
click at [1015, 119] on app-icon "Invite crew" at bounding box center [1014, 119] width 9 height 9
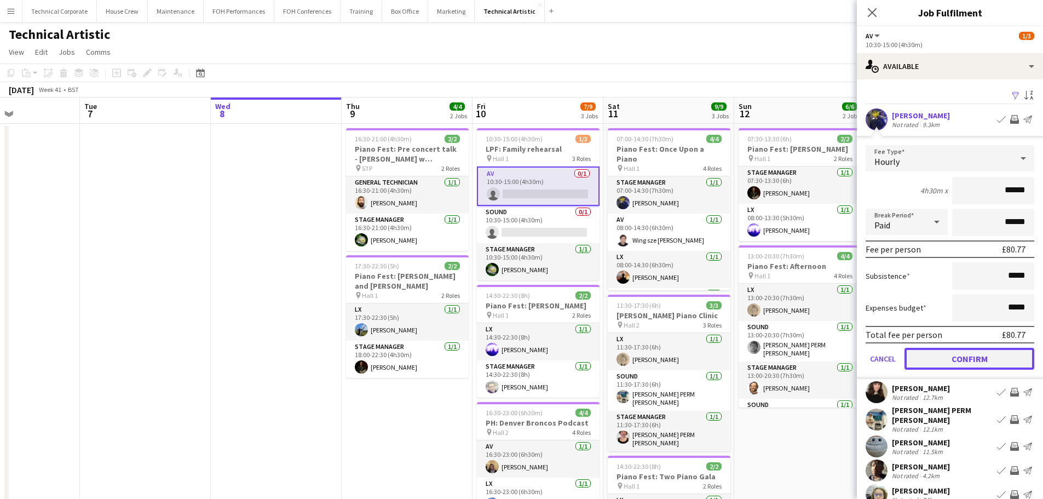
click at [958, 357] on button "Confirm" at bounding box center [969, 359] width 130 height 22
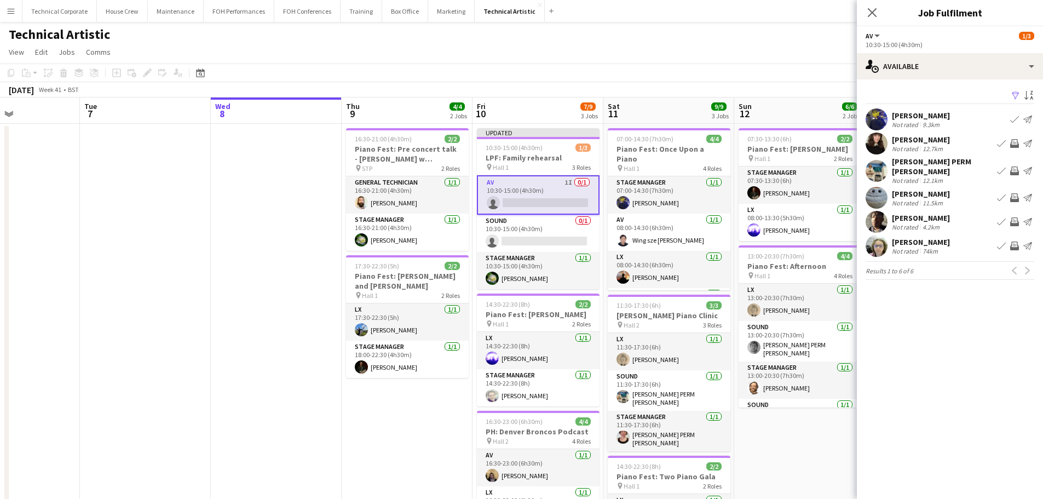
click at [508, 209] on app-card-role "AV 1I 0/1 10:30-15:00 (4h30m) single-neutral-actions" at bounding box center [538, 194] width 123 height 39
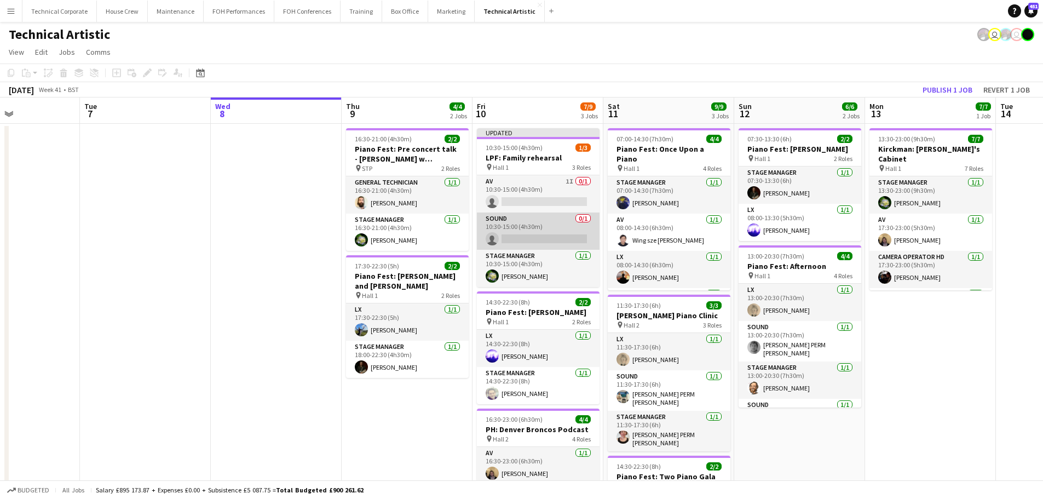
click at [519, 223] on app-card-role "Sound 0/1 10:30-15:00 (4h30m) single-neutral-actions" at bounding box center [538, 230] width 123 height 37
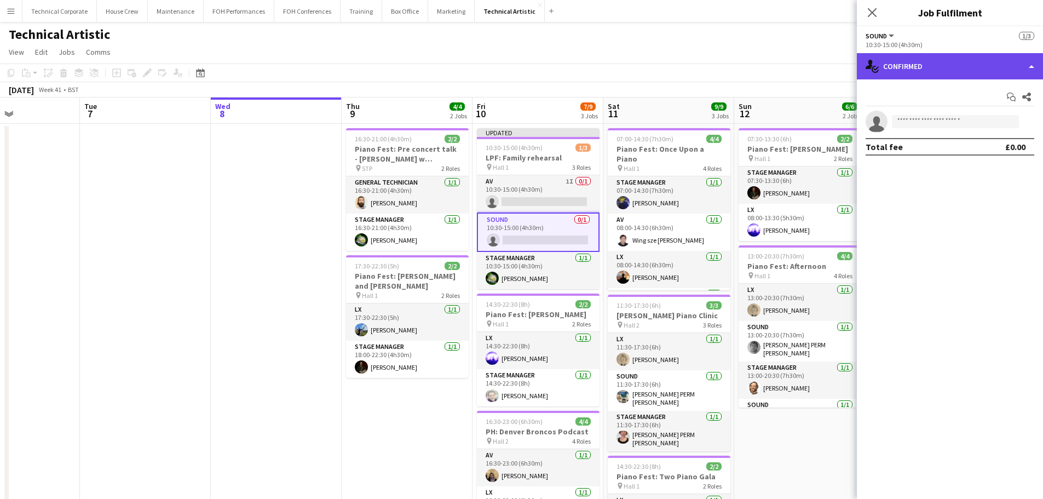
click at [957, 74] on div "single-neutral-actions-check-2 Confirmed" at bounding box center [950, 66] width 186 height 26
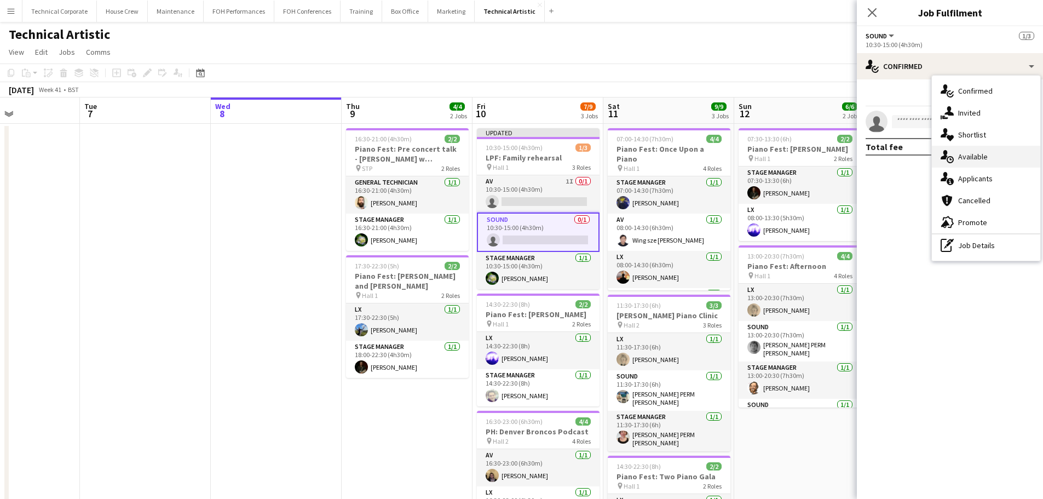
click at [971, 154] on span "Available" at bounding box center [973, 157] width 30 height 10
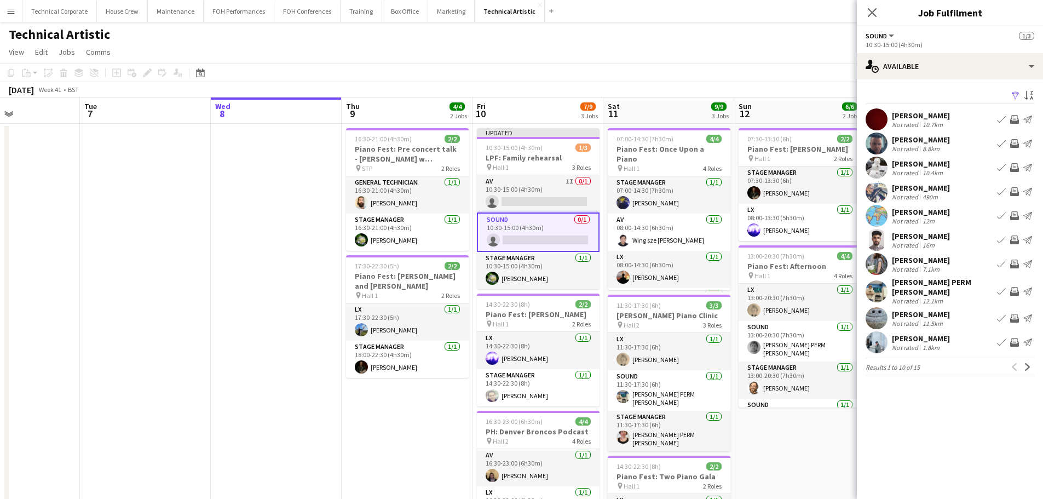
click at [1027, 363] on app-icon "Next" at bounding box center [1027, 367] width 8 height 8
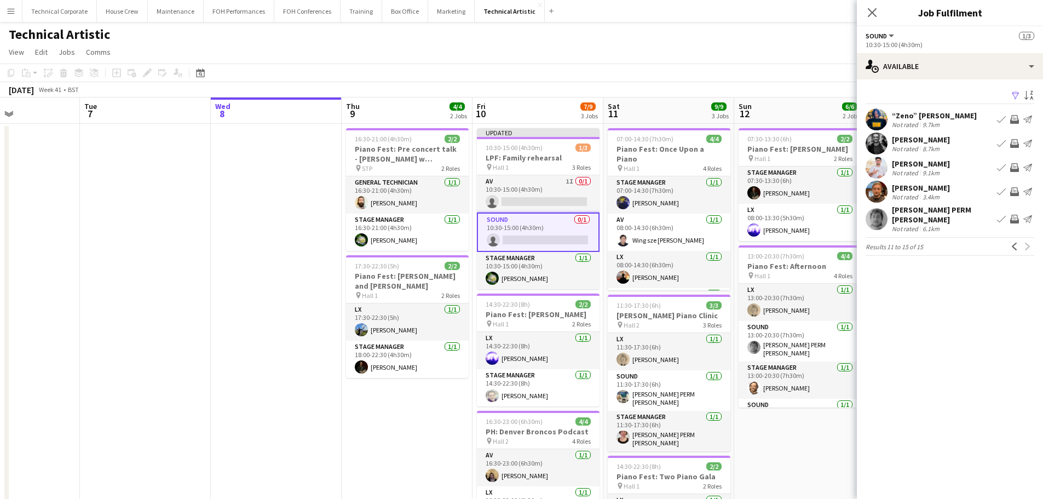
click at [1018, 166] on app-icon "Invite crew" at bounding box center [1014, 167] width 9 height 9
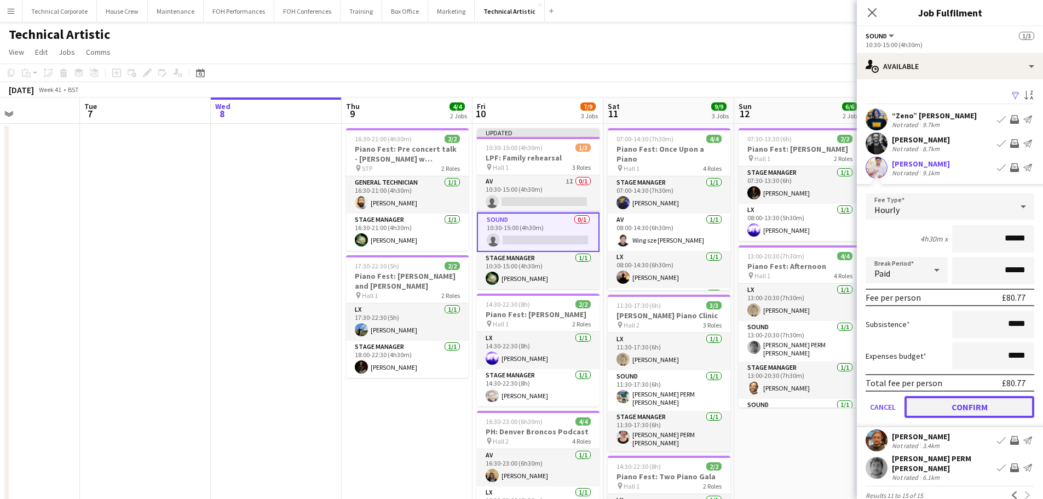
click at [967, 405] on button "Confirm" at bounding box center [969, 407] width 130 height 22
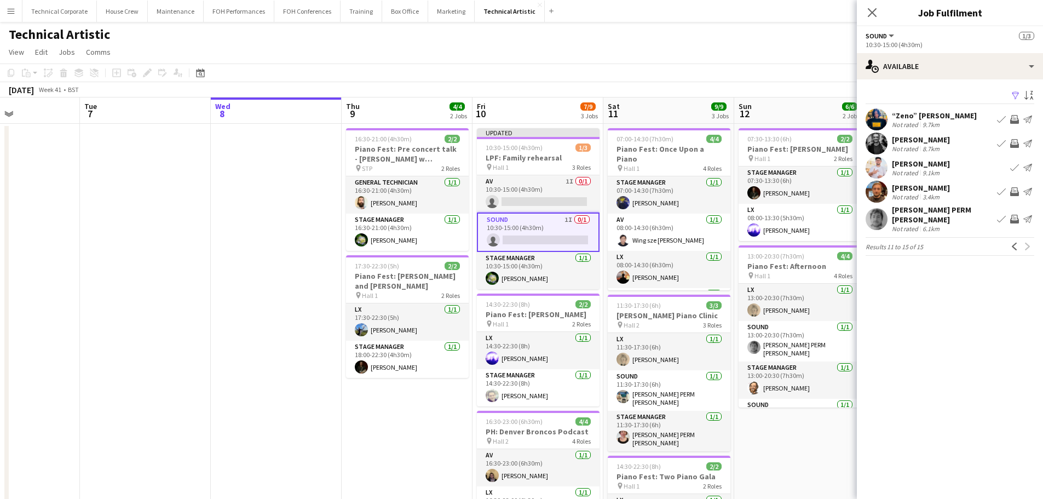
click at [1016, 141] on app-icon "Invite crew" at bounding box center [1014, 143] width 9 height 9
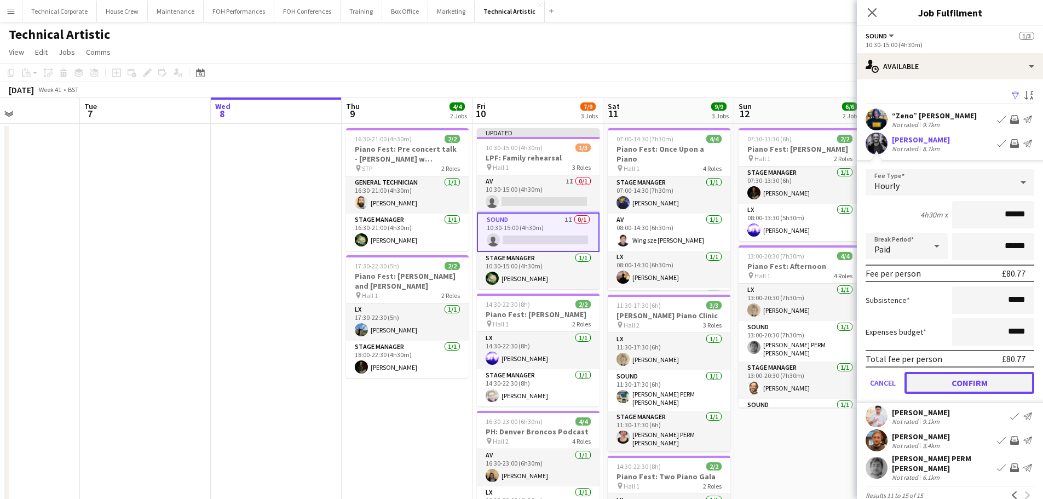
click at [967, 386] on button "Confirm" at bounding box center [969, 383] width 130 height 22
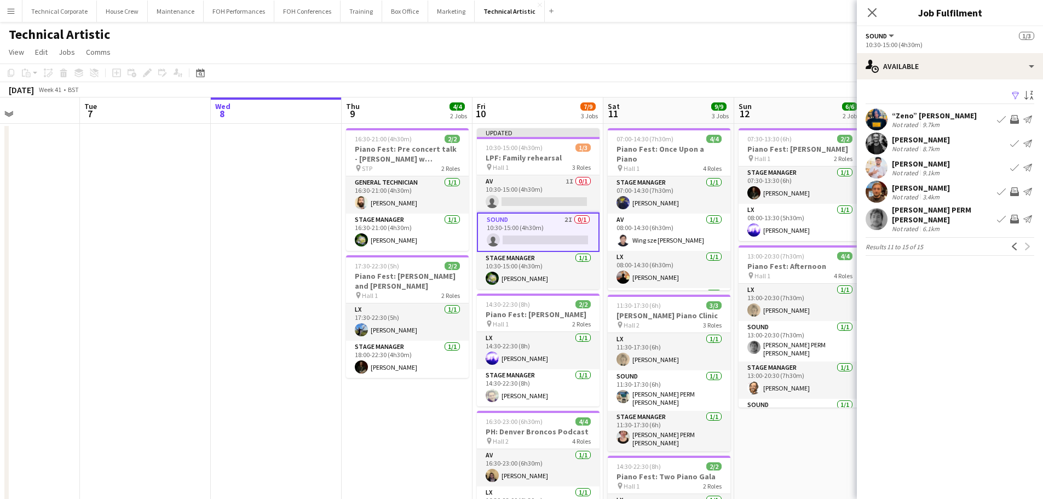
click at [1021, 244] on div "Previous Next" at bounding box center [1021, 246] width 26 height 13
click at [1017, 242] on app-icon "Previous" at bounding box center [1014, 246] width 8 height 8
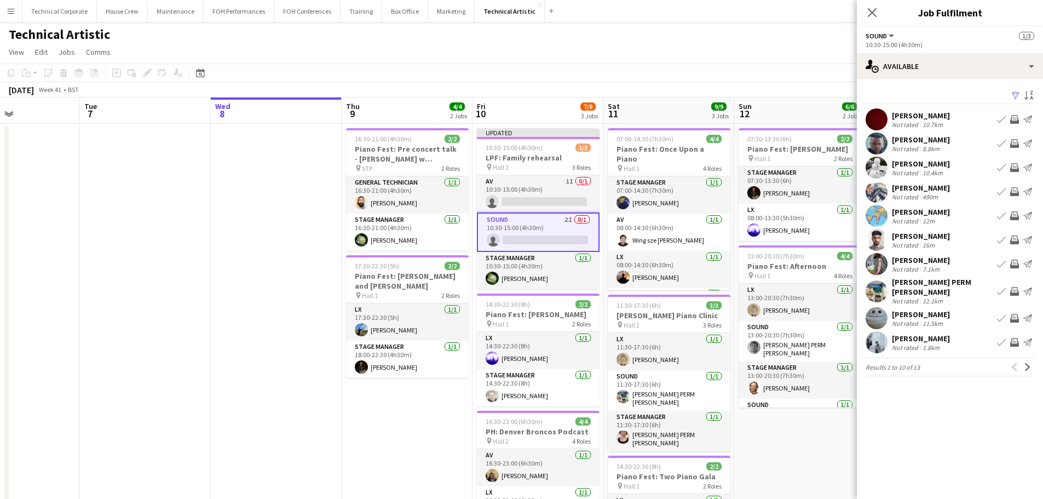
click at [557, 119] on app-board-header-date "Fri 10 7/9 3 Jobs" at bounding box center [537, 110] width 131 height 26
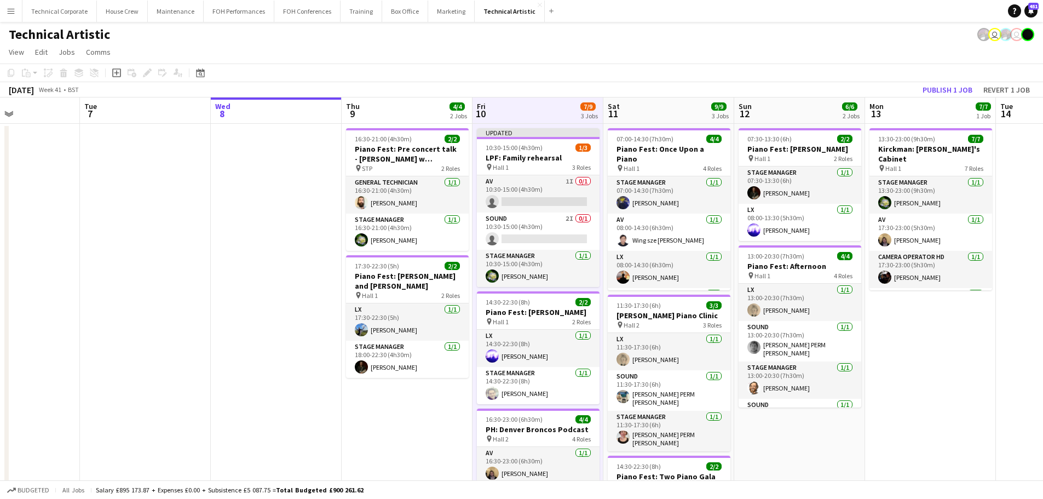
click at [944, 80] on app-toolbar "Copy Paste Paste Ctrl+V Paste with crew Ctrl+Shift+V Paste linked Job Delete Gr…" at bounding box center [521, 72] width 1043 height 19
click at [942, 84] on button "Publish 1 job" at bounding box center [947, 90] width 59 height 14
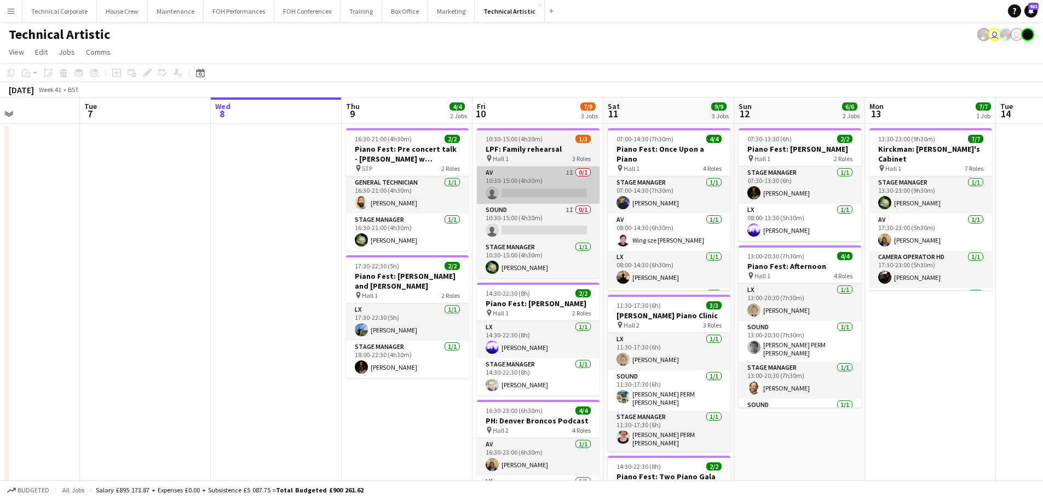
click at [563, 173] on app-card-role "AV 1I 0/1 10:30-15:00 (4h30m) single-neutral-actions" at bounding box center [538, 184] width 123 height 37
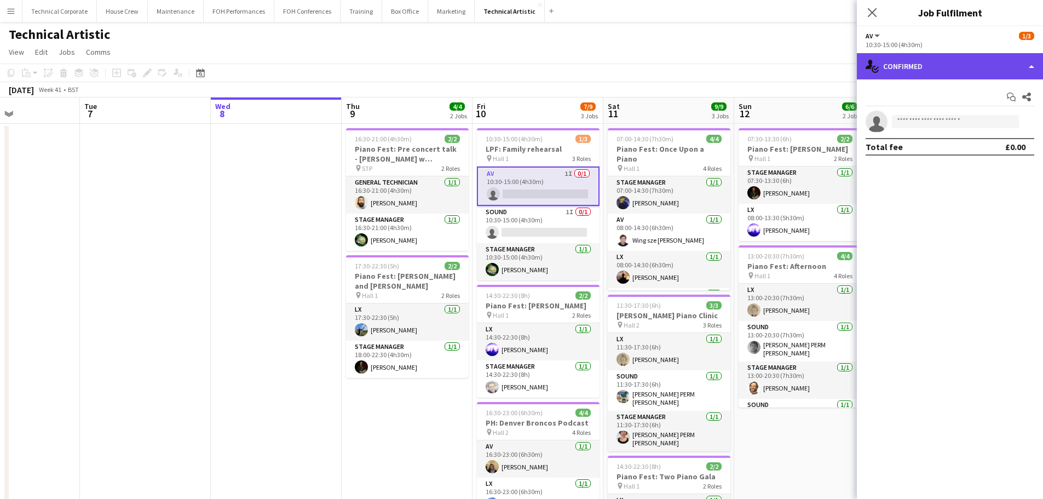
click at [896, 70] on div "single-neutral-actions-check-2 Confirmed" at bounding box center [950, 66] width 186 height 26
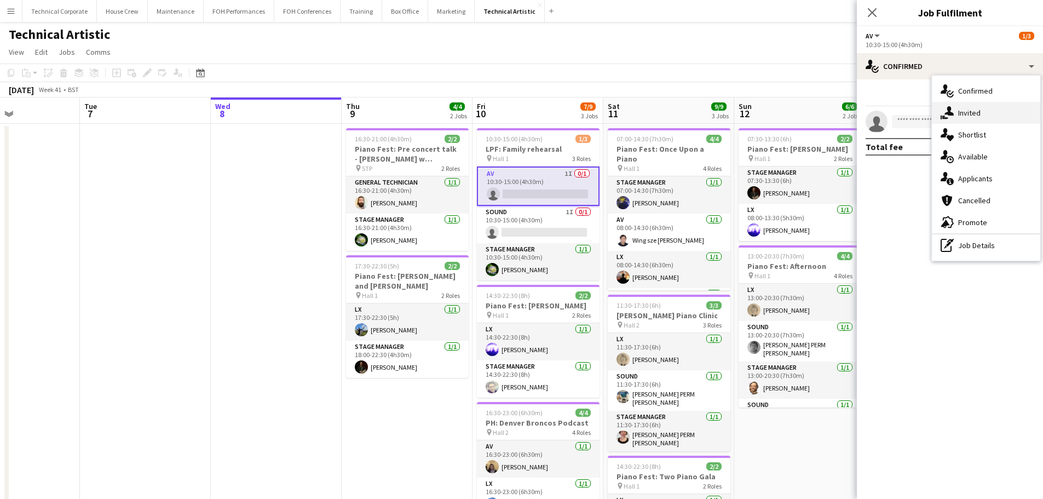
click at [967, 110] on span "Invited" at bounding box center [969, 113] width 22 height 10
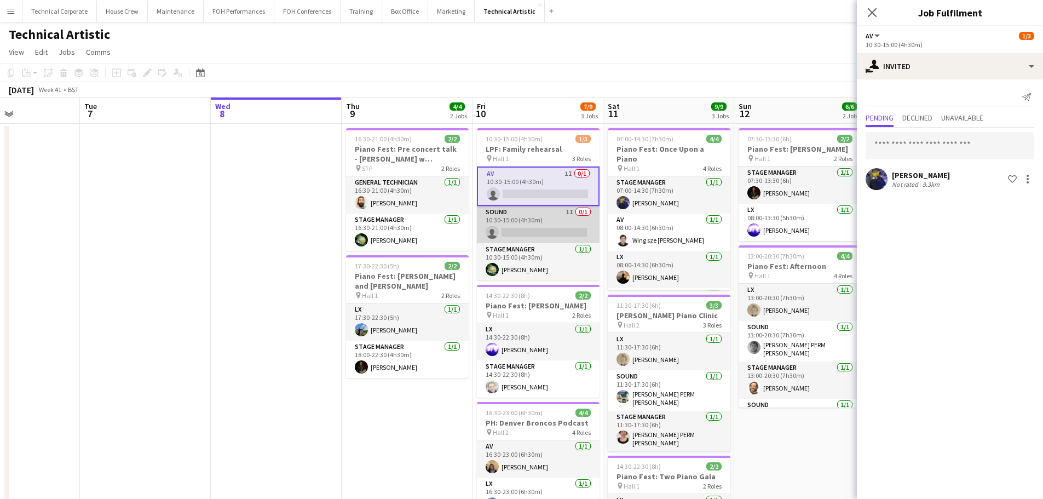
click at [540, 235] on app-card-role "Sound 1I 0/1 10:30-15:00 (4h30m) single-neutral-actions" at bounding box center [538, 224] width 123 height 37
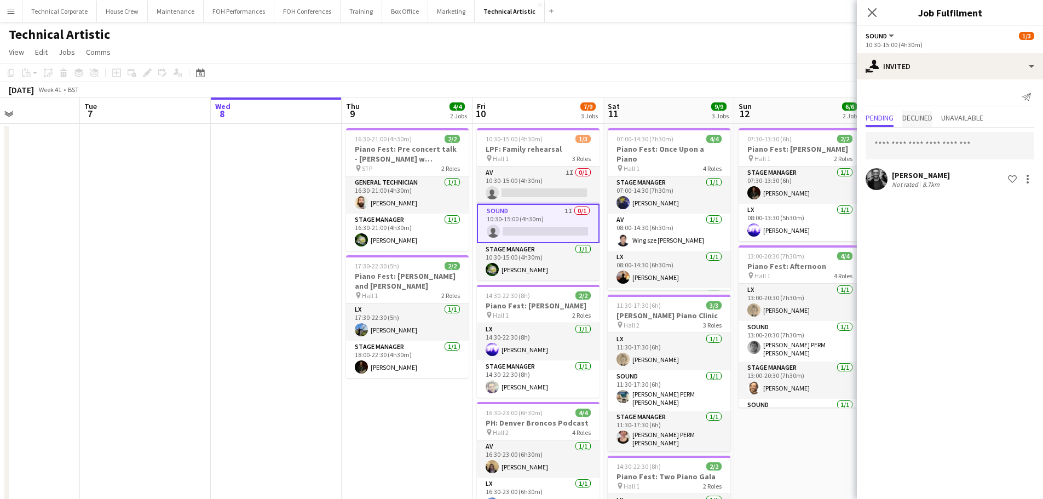
click at [932, 117] on span "Declined" at bounding box center [917, 118] width 30 height 8
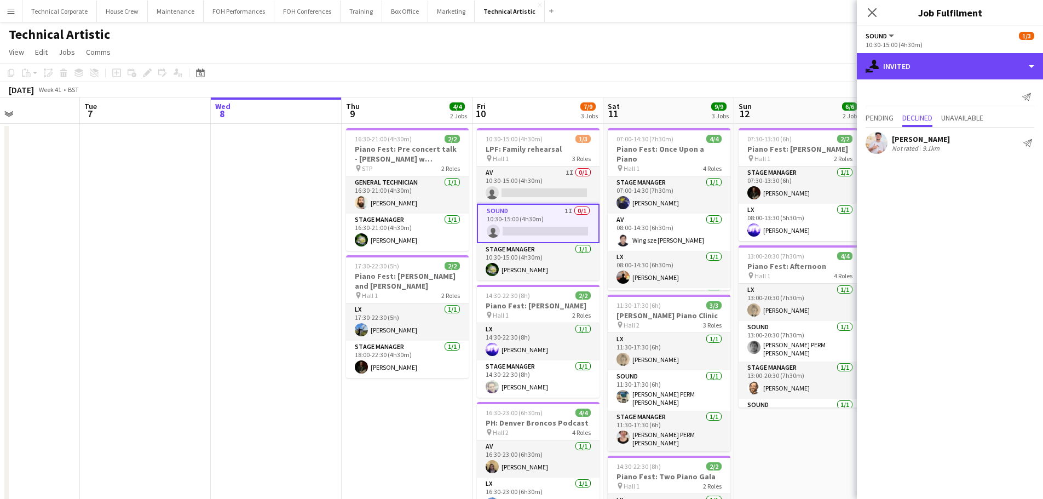
drag, startPoint x: 942, startPoint y: 75, endPoint x: 946, endPoint y: 84, distance: 10.3
click at [942, 75] on div "single-neutral-actions-share-1 Invited" at bounding box center [950, 66] width 186 height 26
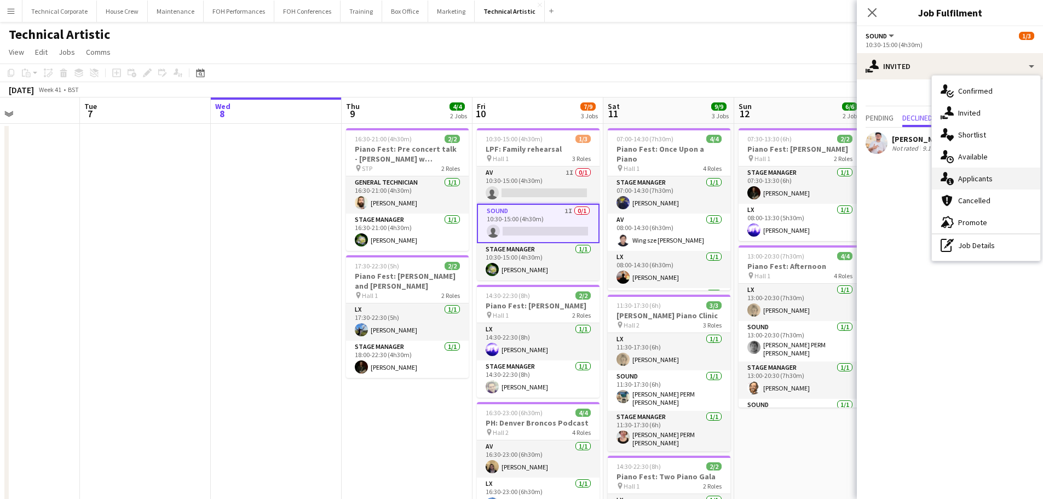
click at [970, 172] on div "single-neutral-actions-information Applicants" at bounding box center [986, 178] width 108 height 22
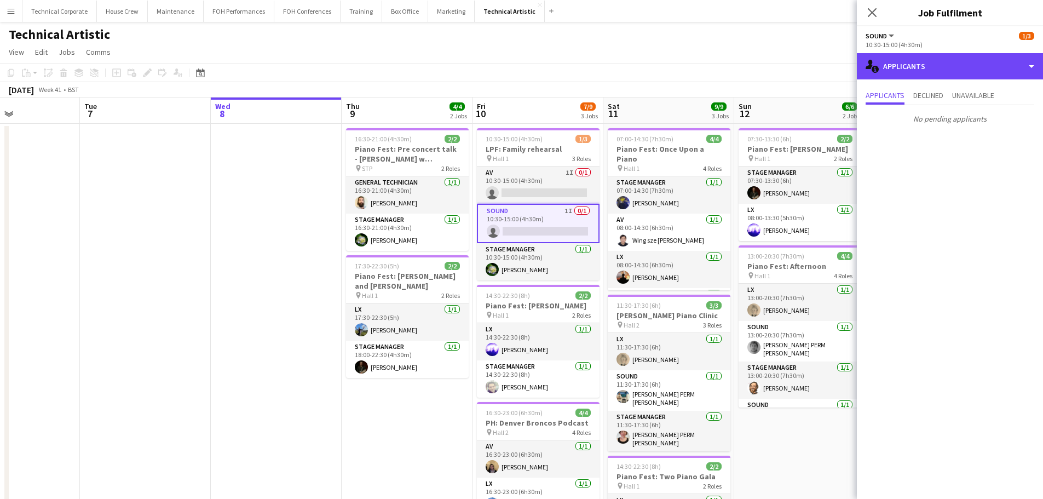
drag, startPoint x: 971, startPoint y: 75, endPoint x: 973, endPoint y: 87, distance: 12.1
click at [972, 75] on div "single-neutral-actions-information Applicants" at bounding box center [950, 66] width 186 height 26
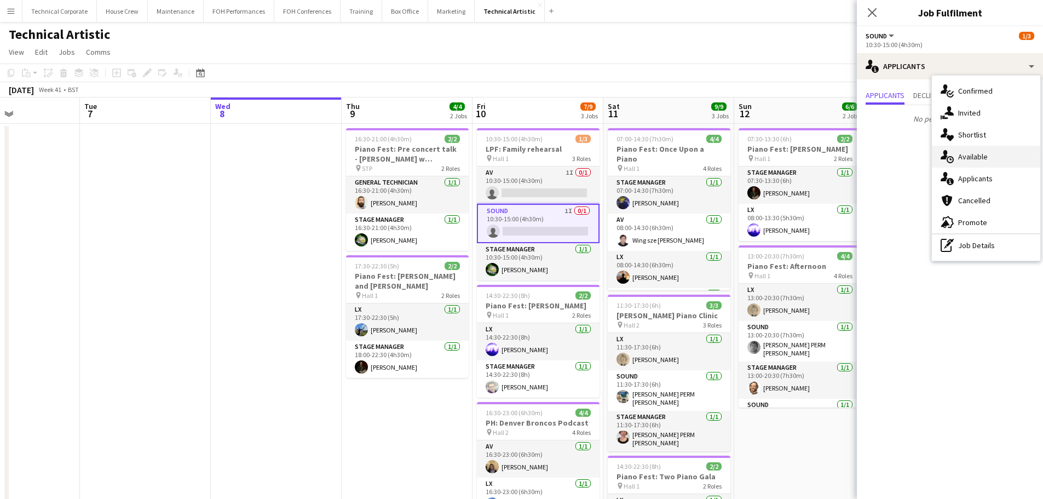
click at [977, 151] on div "single-neutral-actions-upload Available" at bounding box center [986, 157] width 108 height 22
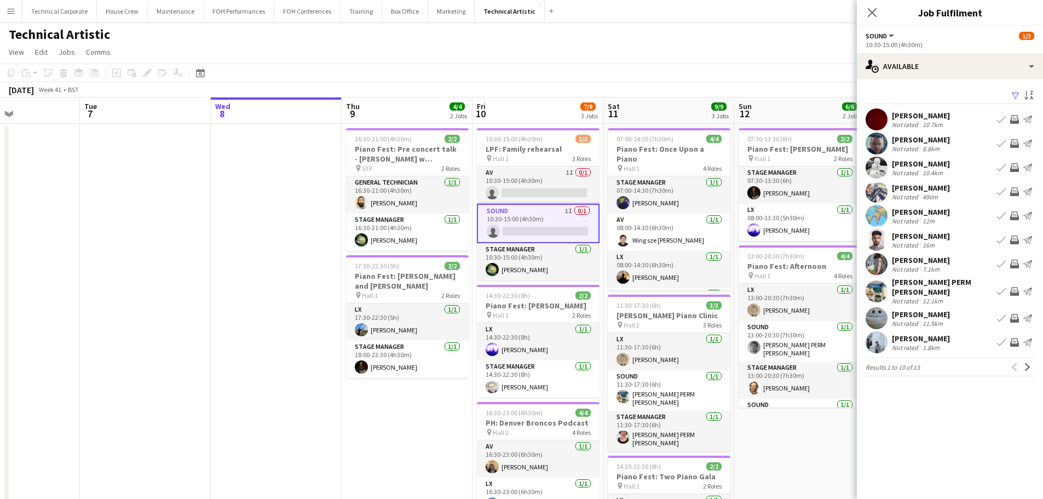
click at [1020, 169] on button "Invite crew" at bounding box center [1014, 167] width 13 height 13
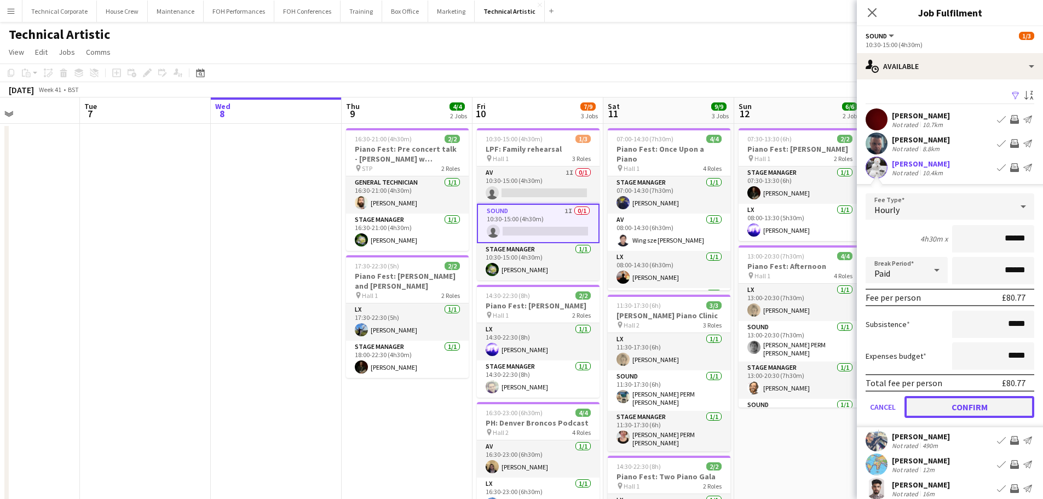
click at [974, 402] on button "Confirm" at bounding box center [969, 407] width 130 height 22
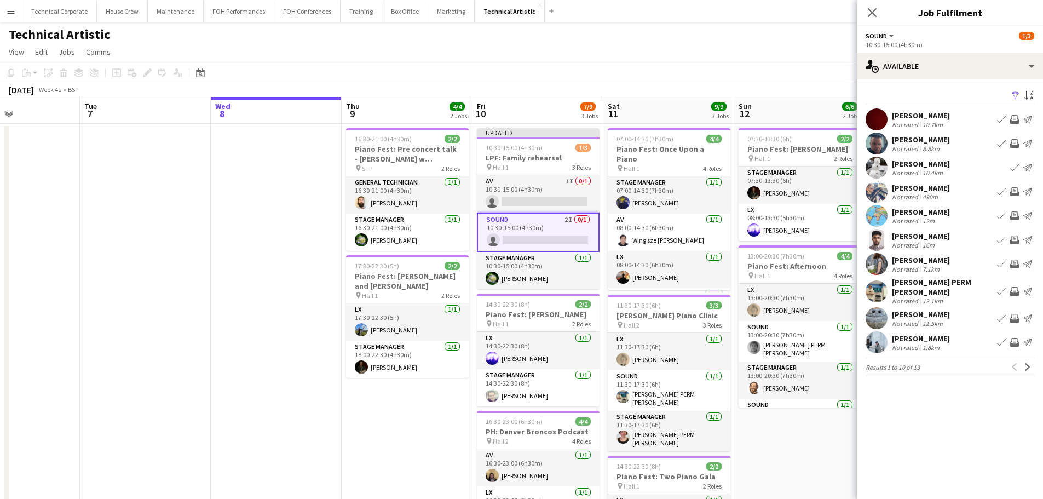
drag, startPoint x: 1017, startPoint y: 142, endPoint x: 1019, endPoint y: 148, distance: 6.8
click at [1016, 142] on app-icon "Invite crew" at bounding box center [1014, 143] width 9 height 9
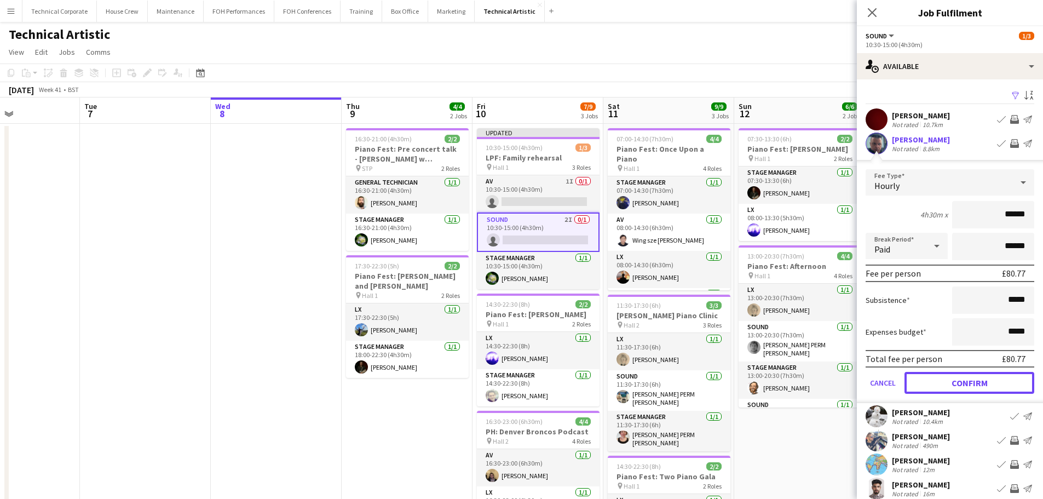
click at [980, 383] on button "Confirm" at bounding box center [969, 383] width 130 height 22
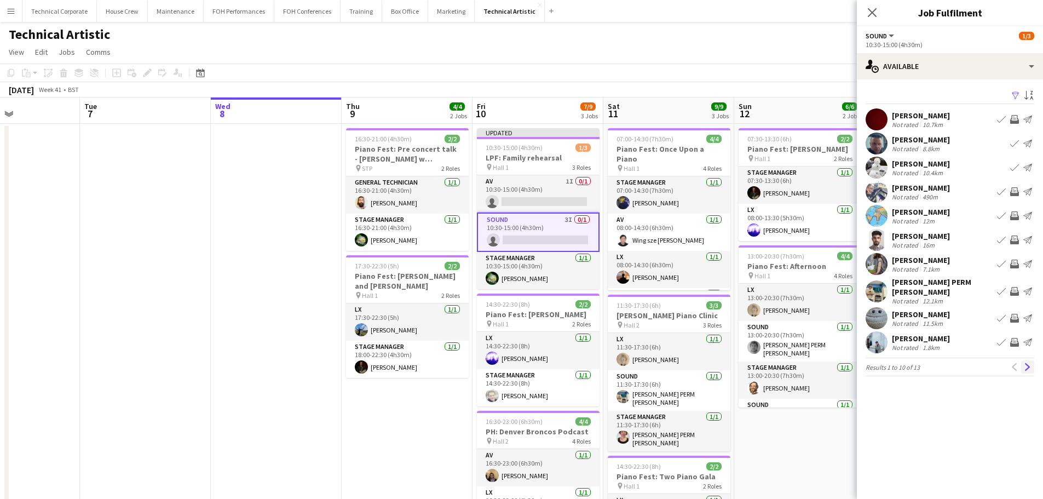
click at [1029, 363] on app-icon "Next" at bounding box center [1027, 367] width 8 height 8
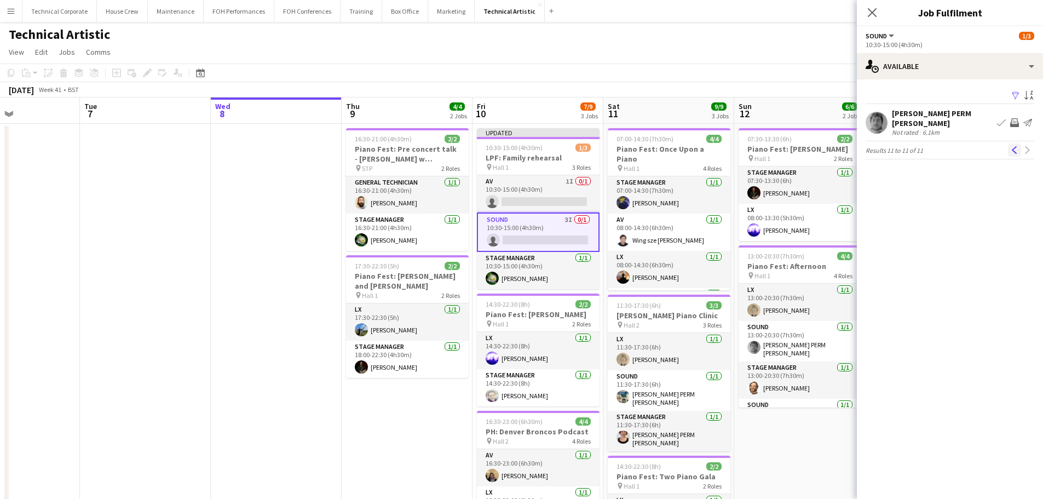
click at [1011, 146] on app-icon "Previous" at bounding box center [1014, 150] width 8 height 8
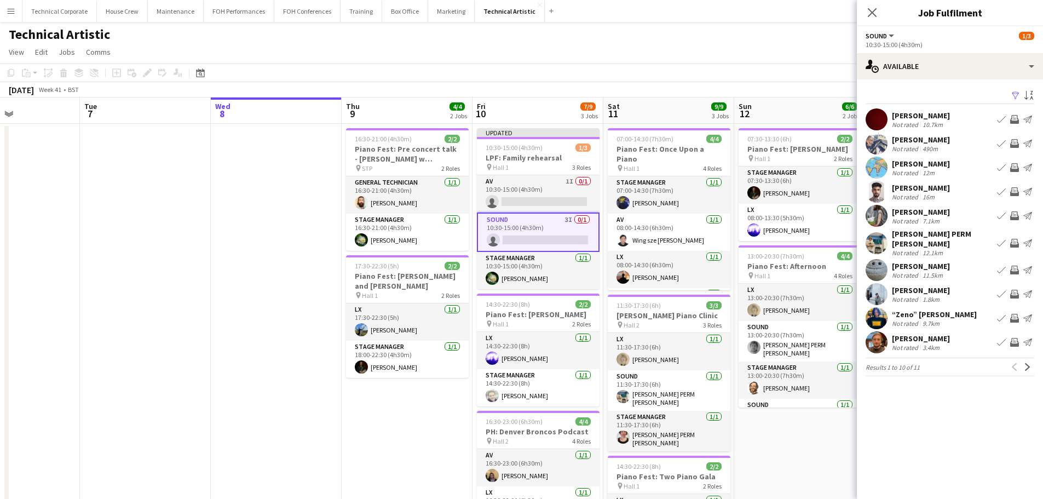
click at [651, 112] on app-board-header-date "Sat 11 9/9 3 Jobs" at bounding box center [668, 110] width 131 height 26
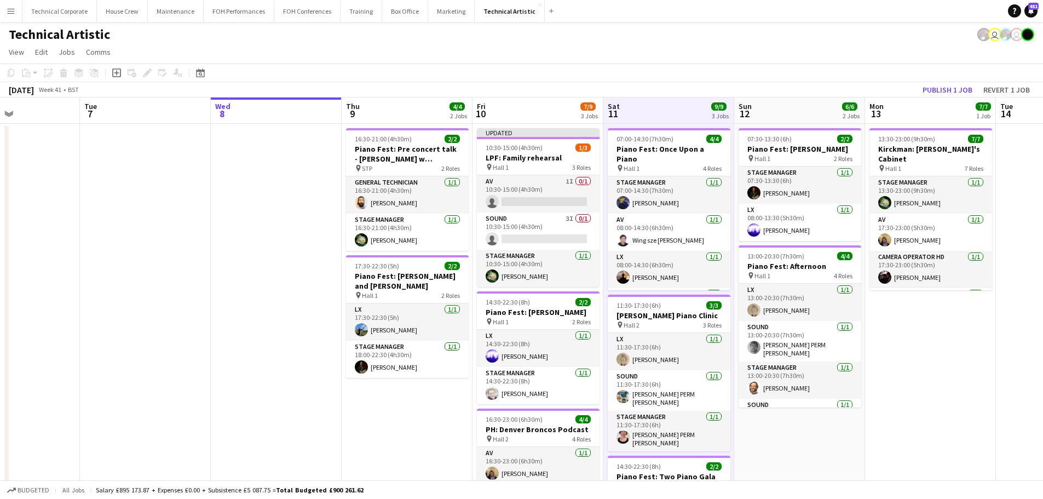
scroll to position [0, 312]
click at [940, 91] on button "Publish 1 job" at bounding box center [947, 90] width 59 height 14
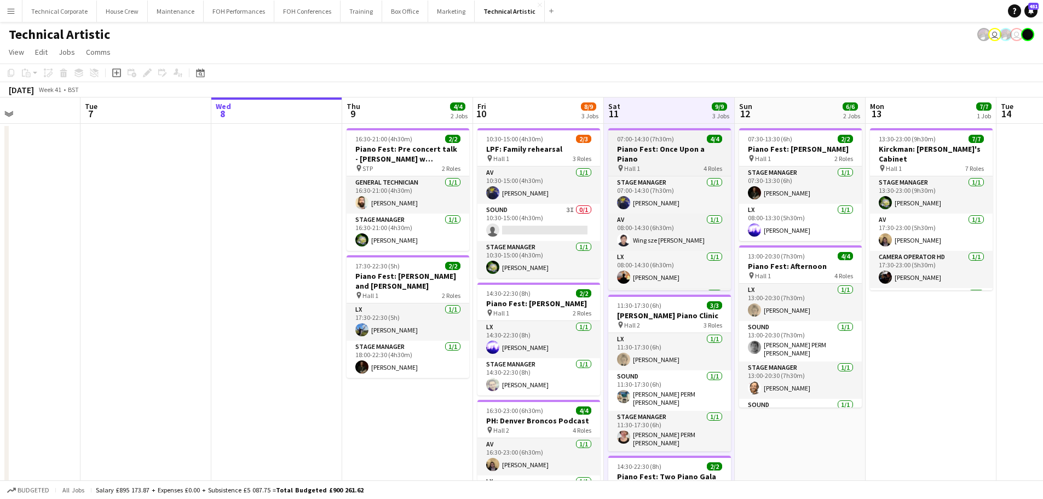
drag, startPoint x: 523, startPoint y: 223, endPoint x: 727, endPoint y: 153, distance: 216.3
click at [523, 223] on app-card-role "Sound 3I 0/1 10:30-15:00 (4h30m) single-neutral-actions" at bounding box center [538, 222] width 123 height 37
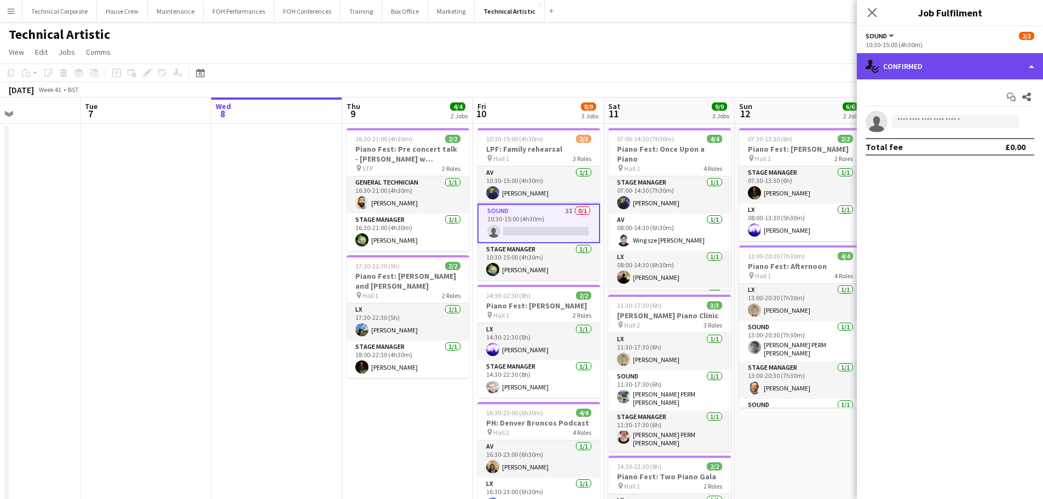
click at [927, 67] on div "single-neutral-actions-check-2 Confirmed" at bounding box center [950, 66] width 186 height 26
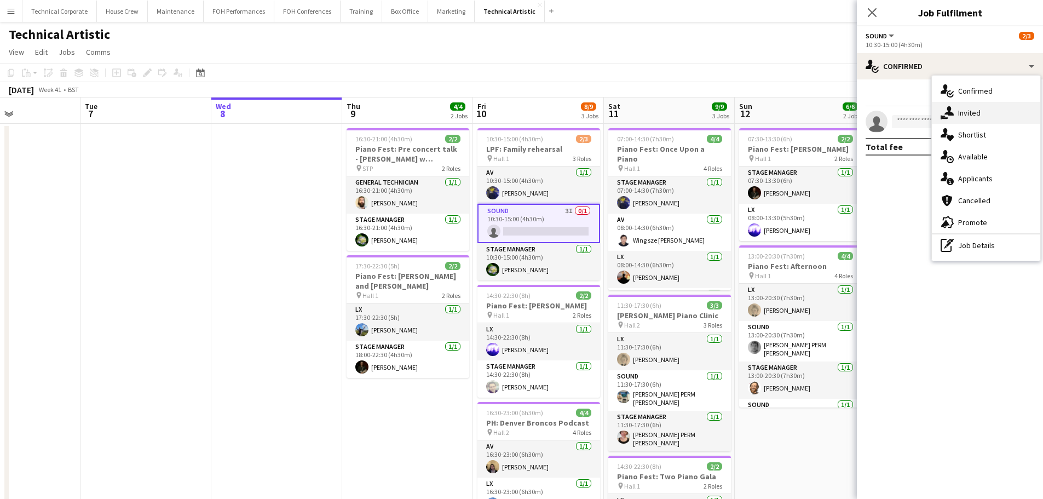
click at [953, 118] on icon "single-neutral-actions-share-1" at bounding box center [946, 112] width 13 height 13
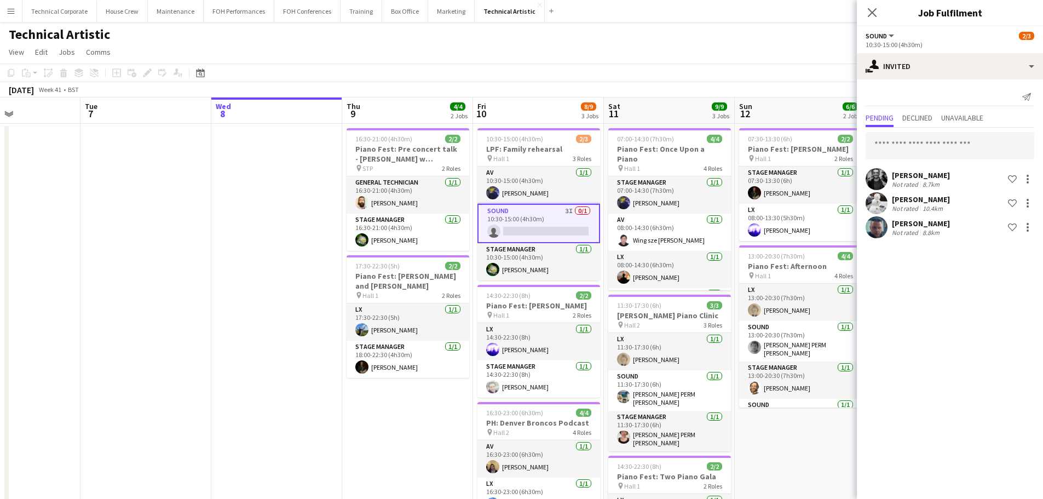
click at [276, 267] on app-date-cell at bounding box center [276, 364] width 131 height 481
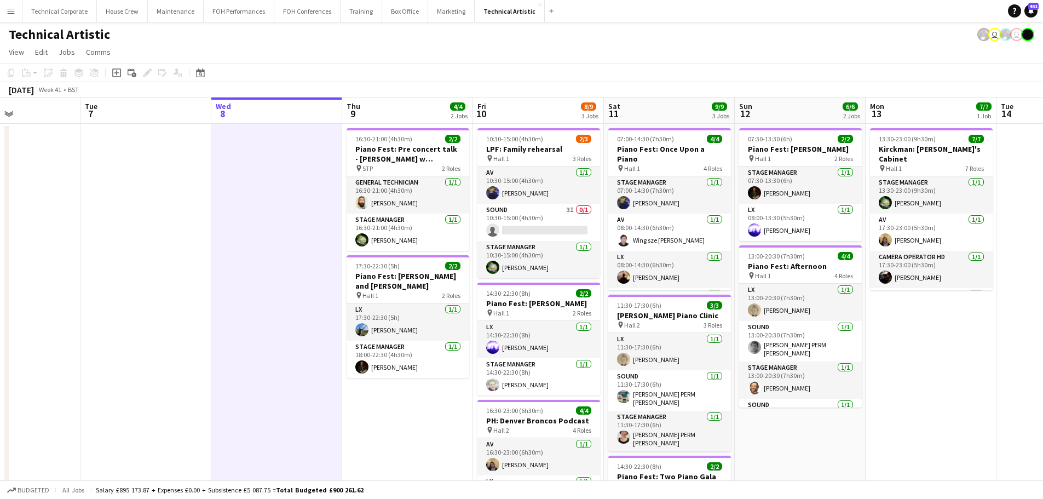
click at [276, 267] on app-date-cell at bounding box center [276, 364] width 131 height 481
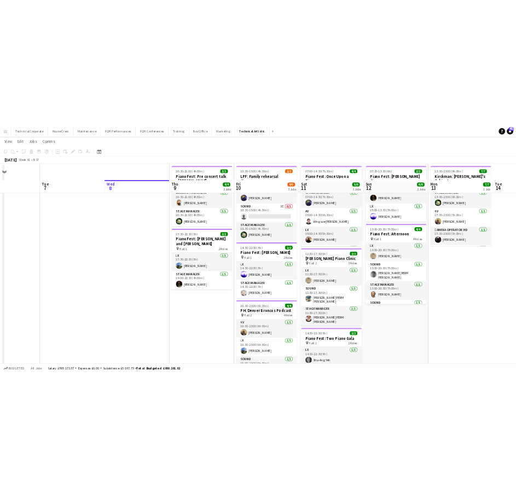
scroll to position [0, 0]
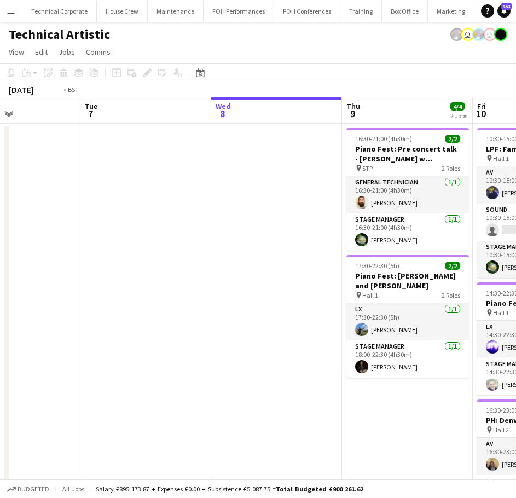
drag, startPoint x: 228, startPoint y: 228, endPoint x: 410, endPoint y: 228, distance: 182.3
click at [406, 228] on app-calendar-viewport "Sat 4 4/4 1 Job Sun 5 4/4 1 Job Mon 6 Tue 7 Wed 8 Thu 9 4/4 2 Jobs Fri 10 8/9 3…" at bounding box center [258, 350] width 516 height 507
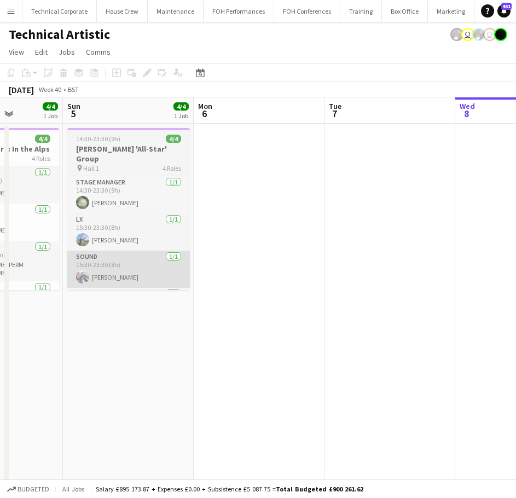
drag, startPoint x: 211, startPoint y: 239, endPoint x: 394, endPoint y: 247, distance: 183.0
click at [423, 244] on app-calendar-viewport "Thu 2 Fri 3 5/5 2 Jobs Sat 4 4/4 1 Job Sun 5 4/4 1 Job Mon 6 Tue 7 Wed 8 Thu 9 …" at bounding box center [258, 350] width 516 height 507
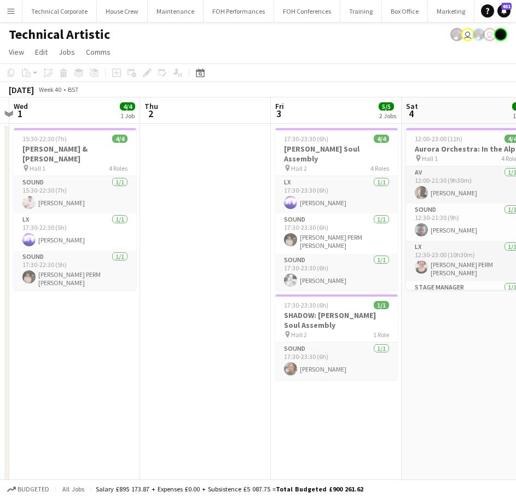
drag, startPoint x: 229, startPoint y: 253, endPoint x: 406, endPoint y: 257, distance: 176.3
click at [406, 257] on app-calendar-viewport "Mon 29 Tue 30 Wed 1 4/4 1 Job Thu 2 Fri 3 5/5 2 Jobs Sat 4 4/4 1 Job Sun 5 4/4 …" at bounding box center [258, 350] width 516 height 507
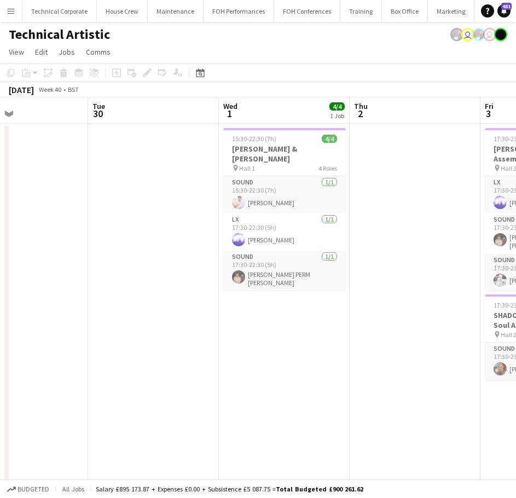
drag, startPoint x: 332, startPoint y: 281, endPoint x: 480, endPoint y: 290, distance: 148.0
click at [485, 287] on app-calendar-viewport "Sun 28 Mon 29 Tue 30 Wed 1 4/4 1 Job Thu 2 Fri 3 5/5 2 Jobs Sat 4 4/4 1 Job Sun…" at bounding box center [258, 350] width 516 height 507
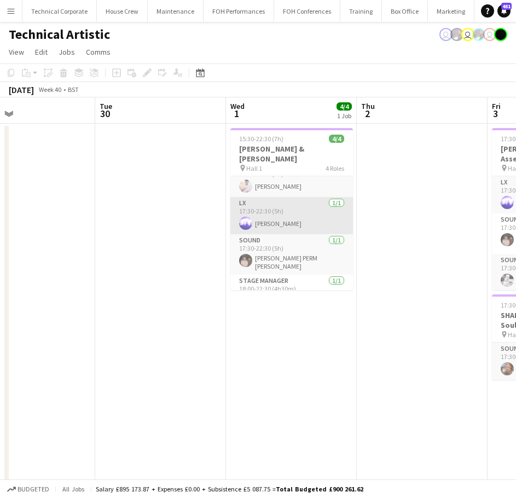
scroll to position [25, 0]
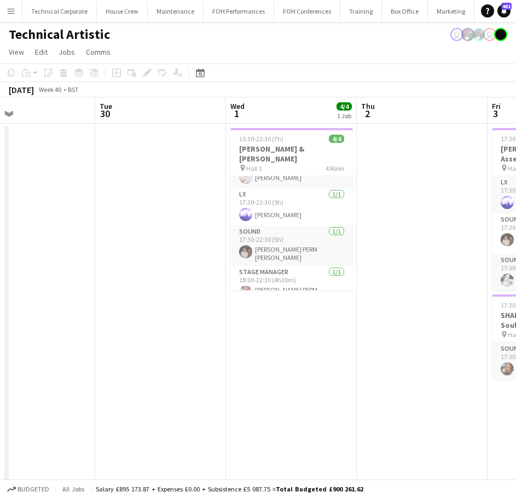
drag, startPoint x: 101, startPoint y: 344, endPoint x: 147, endPoint y: 323, distance: 50.2
click at [45, 340] on app-calendar-viewport "Sat 27 8/8 2 Jobs Sun 28 11/11 2 Jobs Mon 29 Tue 30 Wed 1 4/4 1 Job Thu 2 Fri 3…" at bounding box center [258, 350] width 516 height 507
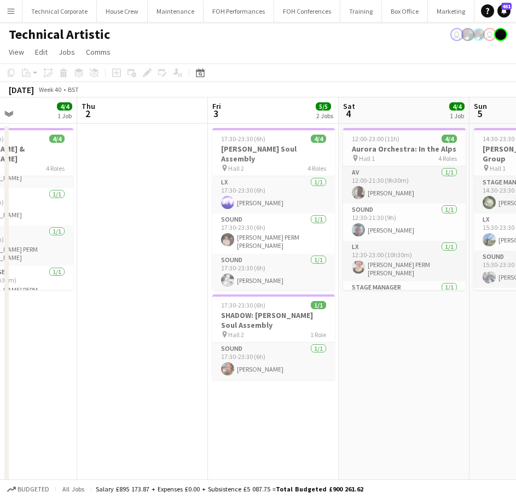
scroll to position [0, 386]
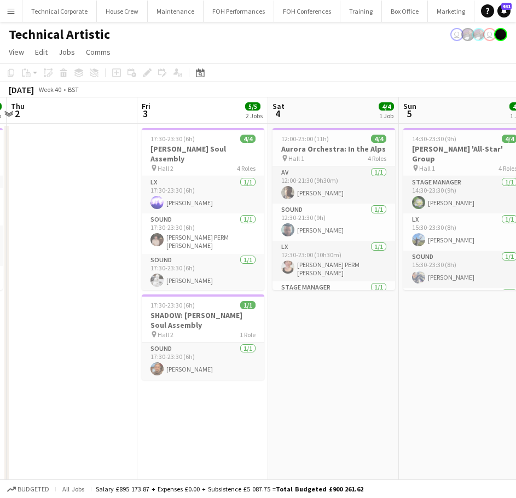
drag, startPoint x: 238, startPoint y: 318, endPoint x: 125, endPoint y: 325, distance: 113.0
click at [120, 328] on app-calendar-viewport "Mon 29 Tue 30 Wed 1 4/4 1 Job Thu 2 Fri 3 5/5 2 Jobs Sat 4 4/4 1 Job Sun 5 4/4 …" at bounding box center [258, 350] width 516 height 507
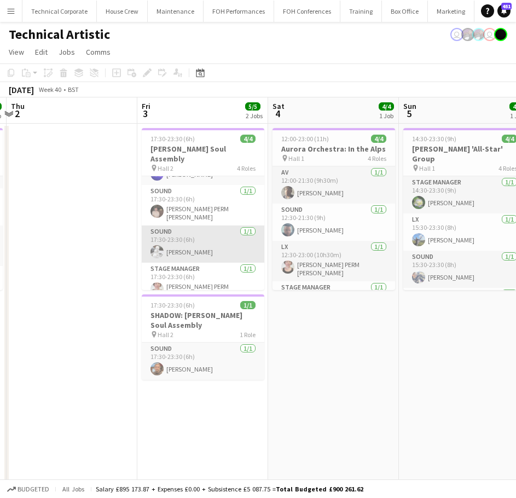
scroll to position [35, 0]
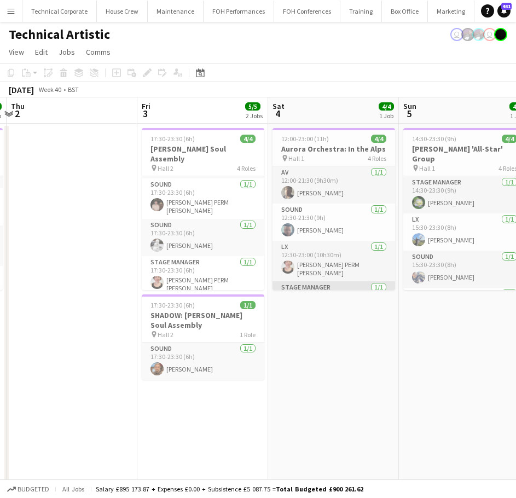
drag, startPoint x: 316, startPoint y: 257, endPoint x: 190, endPoint y: 279, distance: 127.7
click at [119, 276] on app-calendar-viewport "Mon 29 Tue 30 Wed 1 4/4 1 Job Thu 2 Fri 3 5/5 2 Jobs Sat 4 4/4 1 Job Sun 5 4/4 …" at bounding box center [258, 350] width 516 height 507
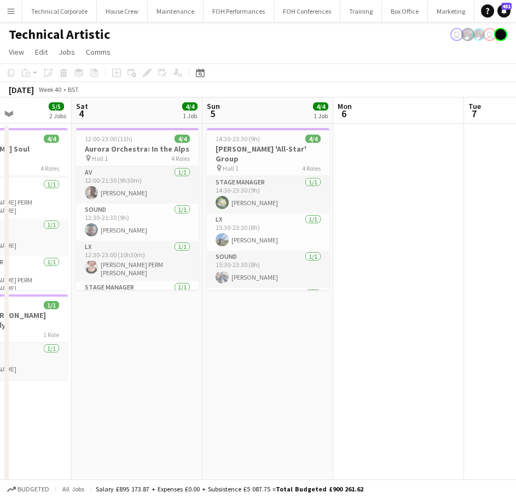
click at [109, 304] on app-calendar-viewport "Wed 1 4/4 1 Job Thu 2 Fri 3 5/5 2 Jobs Sat 4 4/4 1 Job Sun 5 4/4 1 Job Mon 6 Tu…" at bounding box center [258, 350] width 516 height 507
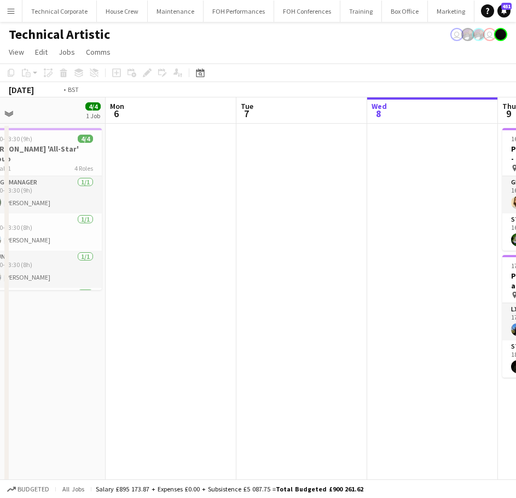
click at [0, 343] on html "Menu Boards Boards Boards All jobs Status Workforce Workforce My Workforce Recr…" at bounding box center [258, 311] width 516 height 623
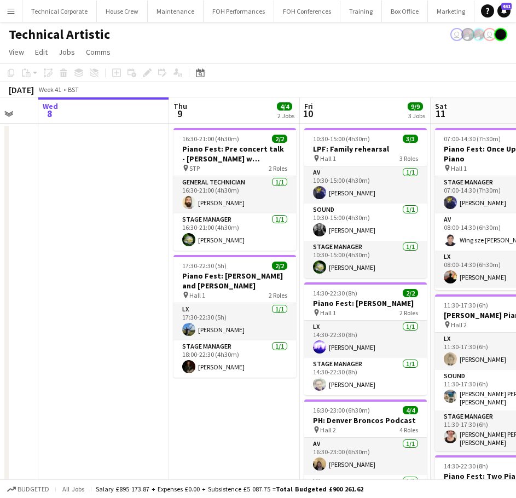
scroll to position [0, 353]
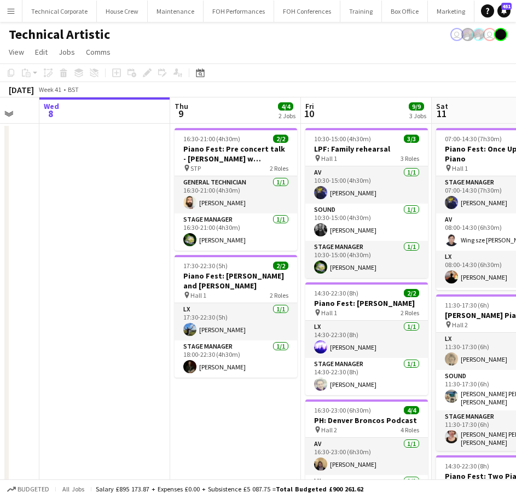
click at [128, 279] on app-calendar-viewport "Sun 5 4/4 1 Job Mon 6 Tue 7 Wed 8 Thu 9 4/4 2 Jobs Fri 10 9/9 3 Jobs Sat 11 9/9…" at bounding box center [258, 350] width 516 height 507
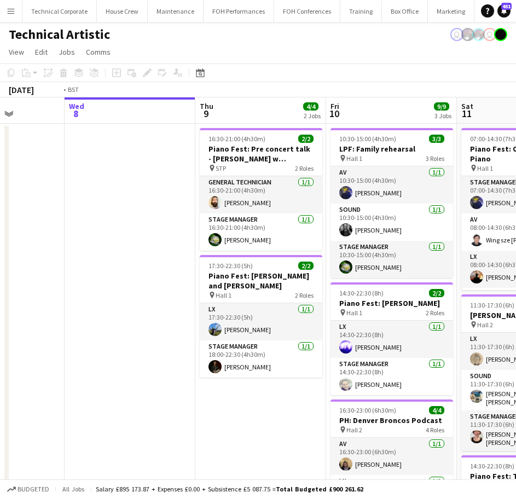
drag, startPoint x: 35, startPoint y: 322, endPoint x: 311, endPoint y: 320, distance: 275.9
click at [315, 321] on app-calendar-viewport "Sun 5 4/4 1 Job Mon 6 Tue 7 Wed 8 Thu 9 4/4 2 Jobs Fri 10 9/9 3 Jobs Sat 11 9/9…" at bounding box center [258, 350] width 516 height 507
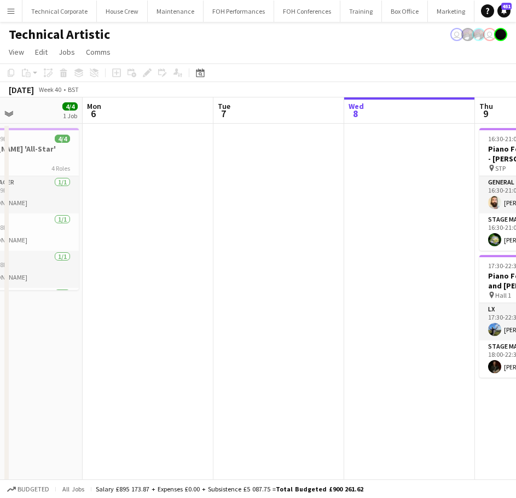
drag, startPoint x: 529, startPoint y: 244, endPoint x: 453, endPoint y: 252, distance: 76.6
click at [516, 244] on html "Menu Boards Boards Boards All jobs Status Workforce Workforce My Workforce Recr…" at bounding box center [258, 311] width 516 height 623
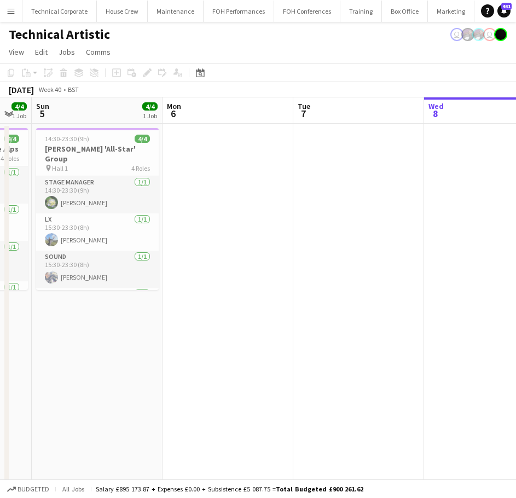
click at [516, 318] on app-calendar-viewport "Fri 3 5/5 2 Jobs Sat 4 4/4 1 Job Sun 5 4/4 1 Job Mon 6 Tue 7 Wed 8 Thu 9 4/4 2 …" at bounding box center [258, 350] width 516 height 507
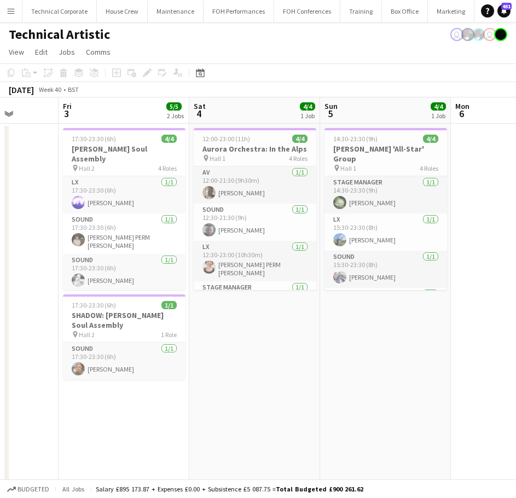
scroll to position [0, 424]
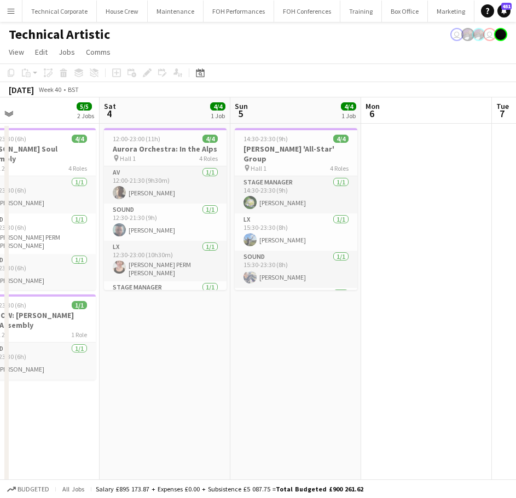
drag, startPoint x: 184, startPoint y: 352, endPoint x: 176, endPoint y: 353, distance: 8.3
click at [174, 353] on app-calendar-viewport "Tue 30 Wed 1 4/4 1 Job Thu 2 Fri 3 5/5 2 Jobs Sat 4 4/4 1 Job Sun 5 4/4 1 Job M…" at bounding box center [258, 350] width 516 height 507
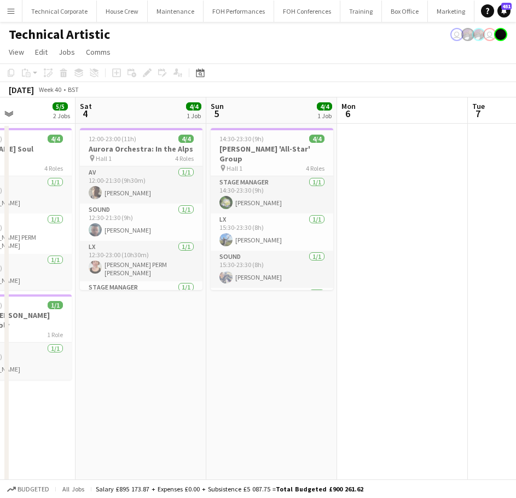
scroll to position [0, 258]
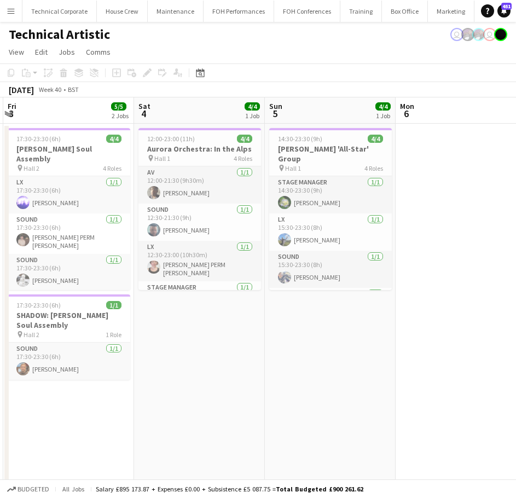
drag, startPoint x: 166, startPoint y: 340, endPoint x: 200, endPoint y: 346, distance: 35.1
click at [200, 346] on app-calendar-viewport "Wed 1 4/4 1 Job Thu 2 Fri 3 5/5 2 Jobs Sat 4 4/4 1 Job Sun 5 4/4 1 Job Mon 6 Tu…" at bounding box center [258, 350] width 516 height 507
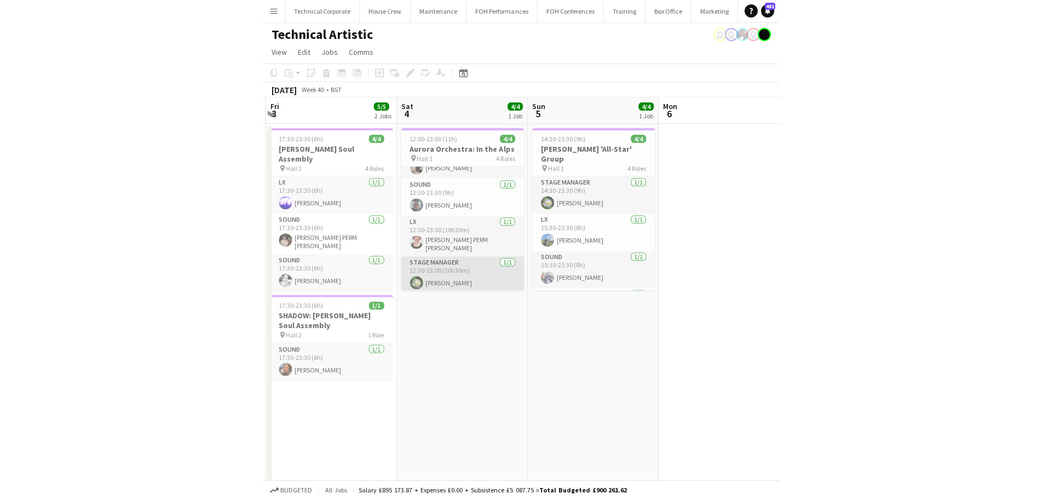
scroll to position [0, 0]
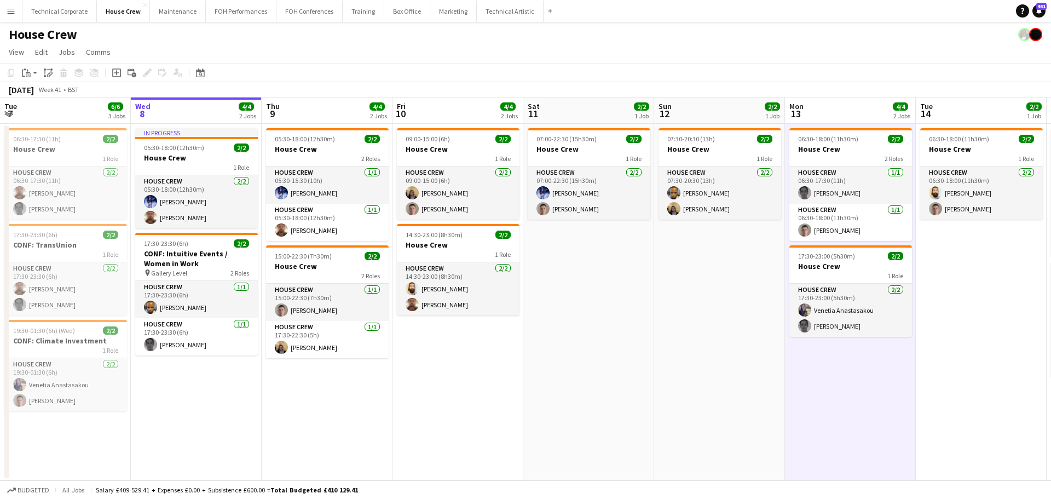
scroll to position [0, 544]
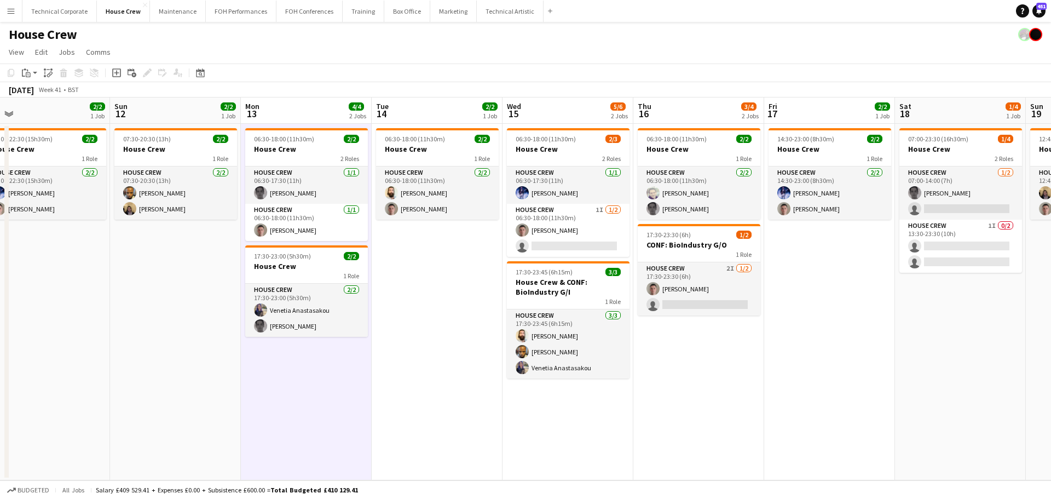
drag, startPoint x: 273, startPoint y: 345, endPoint x: 258, endPoint y: 337, distance: 17.4
click at [271, 344] on app-date-cell "06:30-18:00 (11h30m) 2/2 House Crew 2 Roles House Crew [DATE] 06:30-17:30 (11h)…" at bounding box center [306, 302] width 131 height 356
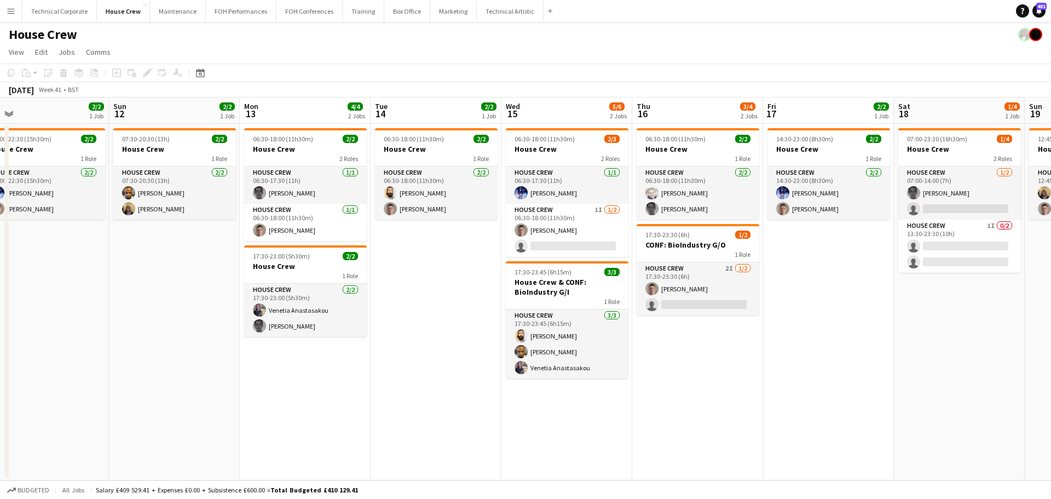
drag, startPoint x: 468, startPoint y: 332, endPoint x: 332, endPoint y: 331, distance: 136.3
click at [701, 318] on app-calendar-viewport "Tue 7 6/6 3 Jobs Wed 8 4/4 2 Jobs Thu 9 4/4 2 Jobs Fri 10 4/4 2 Jobs Sat 11 2/2…" at bounding box center [525, 288] width 1051 height 383
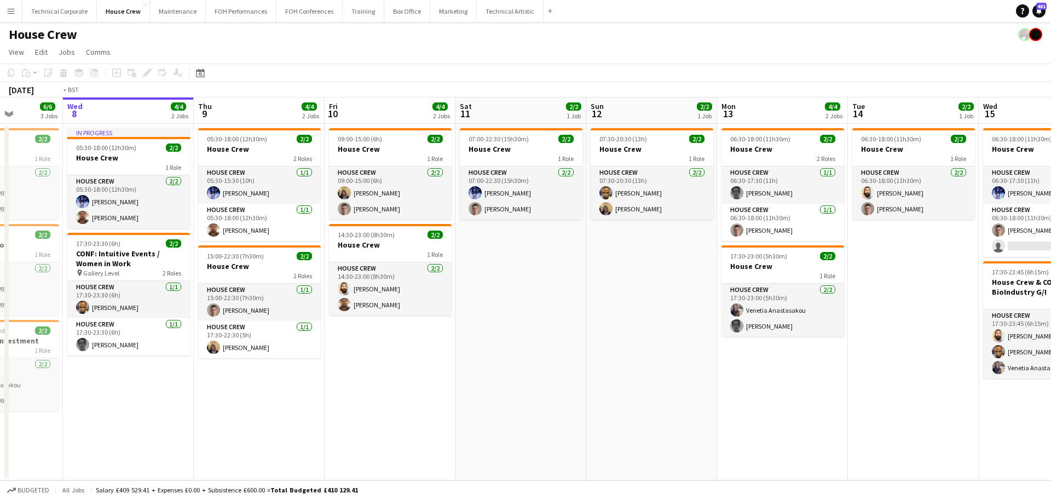
click at [700, 348] on app-calendar-viewport "Sun 5 2/2 1 Job Mon 6 4/4 2 Jobs Tue 7 6/6 3 Jobs Wed 8 4/4 2 Jobs Thu 9 4/4 2 …" at bounding box center [525, 288] width 1051 height 383
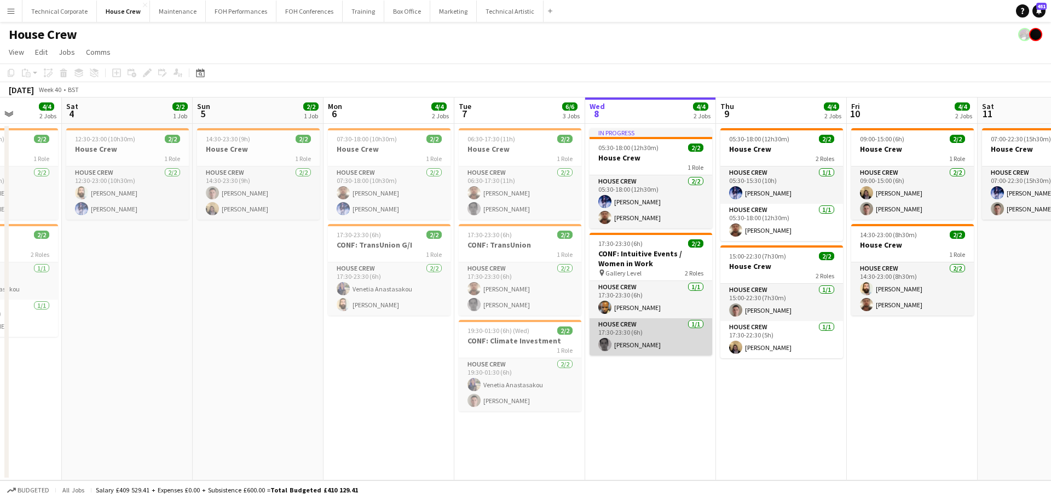
scroll to position [0, 331]
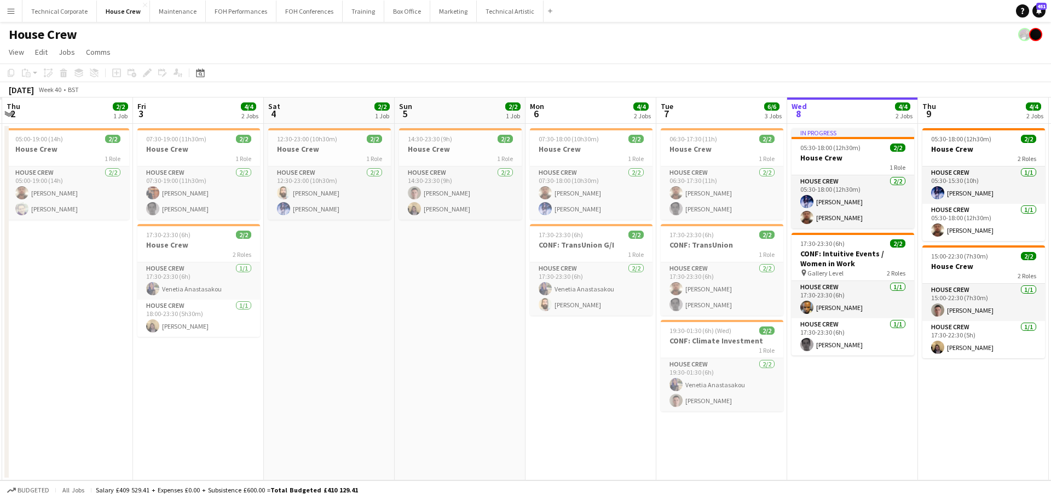
drag, startPoint x: 424, startPoint y: 308, endPoint x: 763, endPoint y: 293, distance: 339.6
click at [795, 292] on app-calendar-viewport "Tue 30 Wed 1 Thu 2 2/2 1 Job Fri 3 4/4 2 Jobs Sat 4 2/2 1 Job Sun 5 2/2 1 Job M…" at bounding box center [525, 288] width 1051 height 383
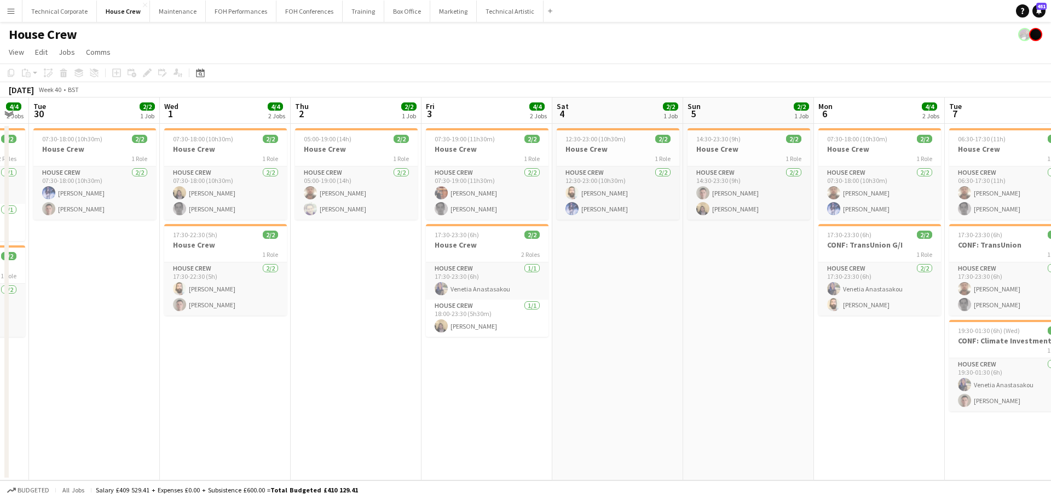
drag, startPoint x: 253, startPoint y: 325, endPoint x: 302, endPoint y: 333, distance: 50.0
click at [302, 333] on app-calendar-viewport "Sun 28 2/2 1 Job Mon 29 4/4 2 Jobs Tue 30 2/2 1 Job Wed 1 4/4 2 Jobs Thu 2 2/2 …" at bounding box center [525, 288] width 1051 height 383
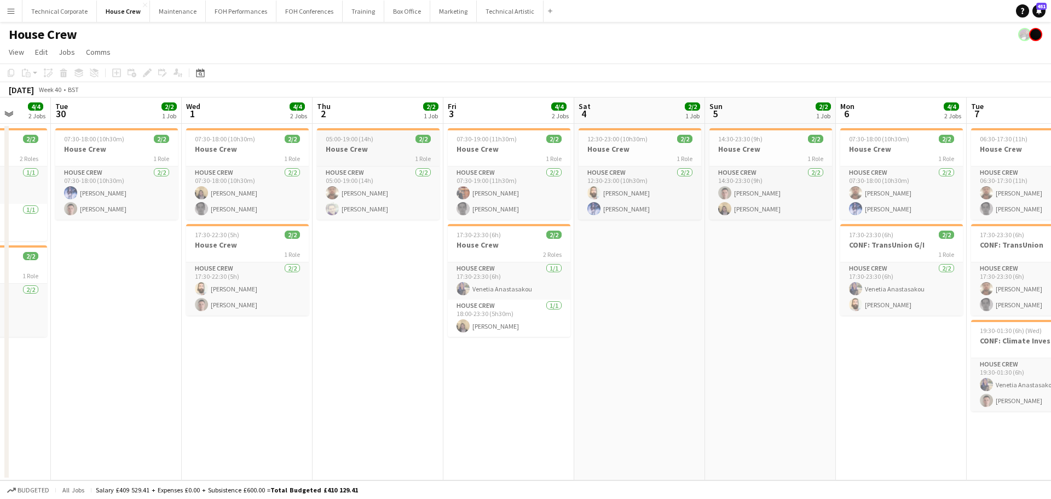
click at [344, 142] on span "05:00-19:00 (14h)" at bounding box center [350, 139] width 48 height 8
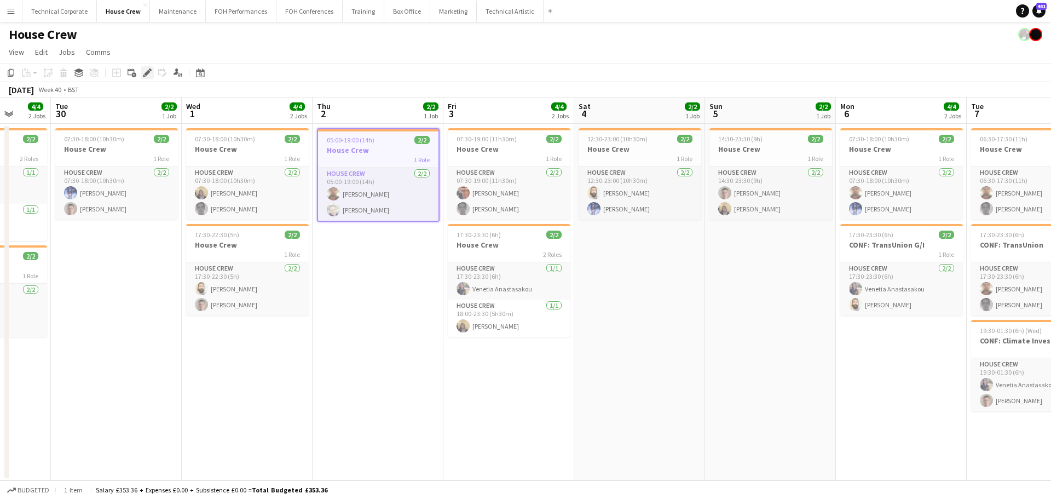
click at [152, 76] on div "Edit" at bounding box center [147, 72] width 13 height 13
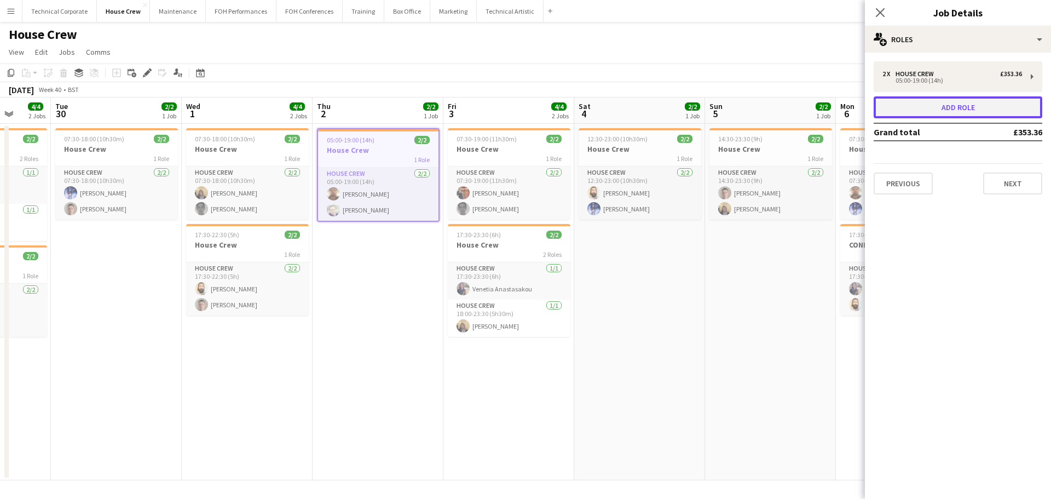
click at [937, 115] on button "Add role" at bounding box center [958, 107] width 169 height 22
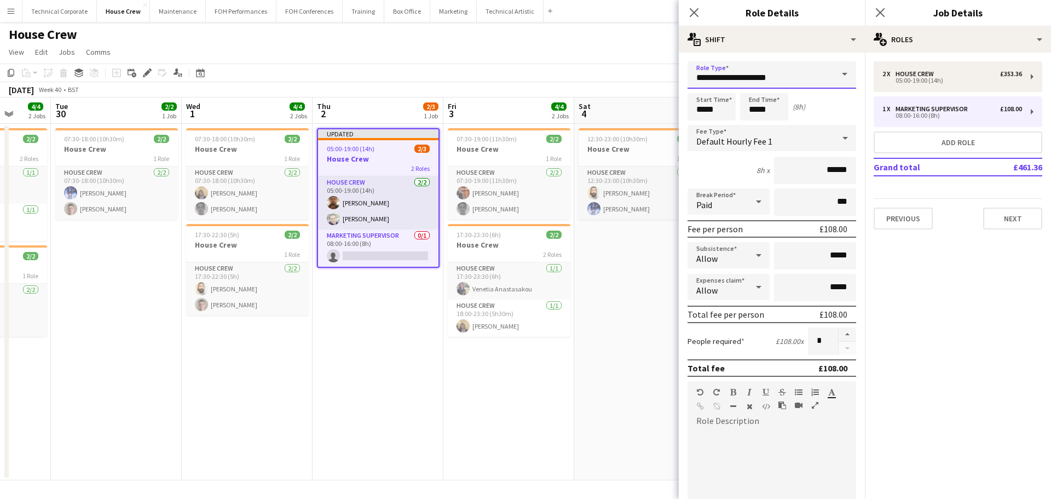
drag, startPoint x: 695, startPoint y: 87, endPoint x: 626, endPoint y: 87, distance: 68.4
click at [629, 87] on body "Menu Boards Boards Boards All jobs Status Workforce Workforce My Workforce Recr…" at bounding box center [525, 249] width 1051 height 499
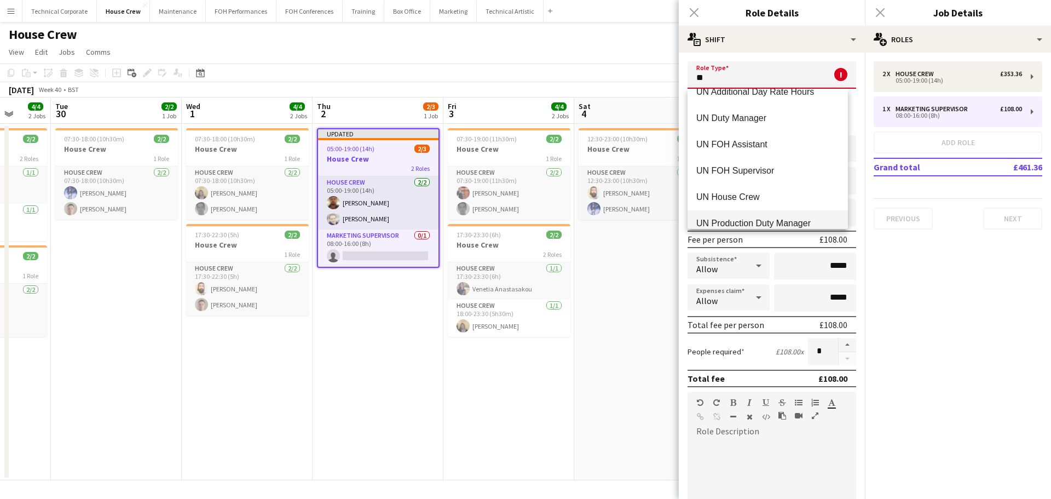
scroll to position [131, 0]
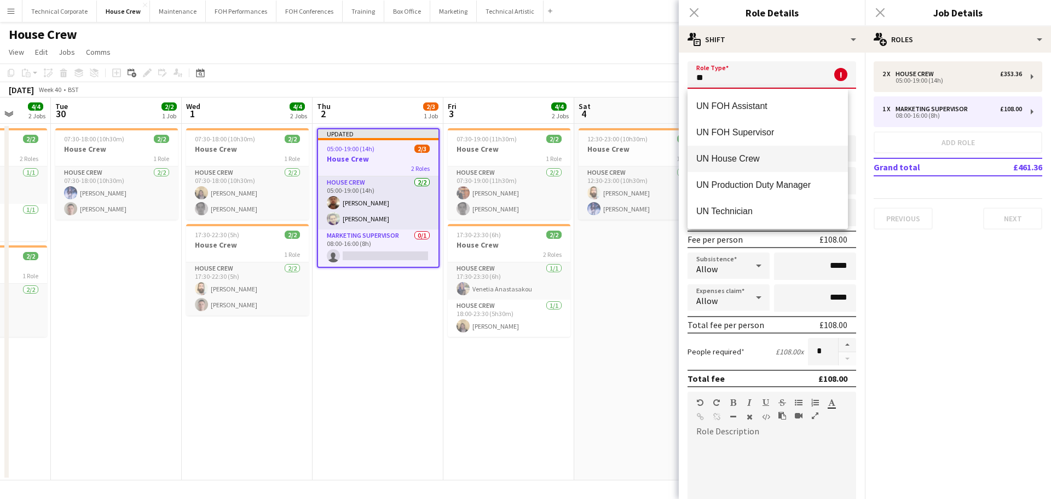
click at [766, 171] on mat-option "UN House Crew" at bounding box center [767, 159] width 160 height 26
type input "**********"
type input "******"
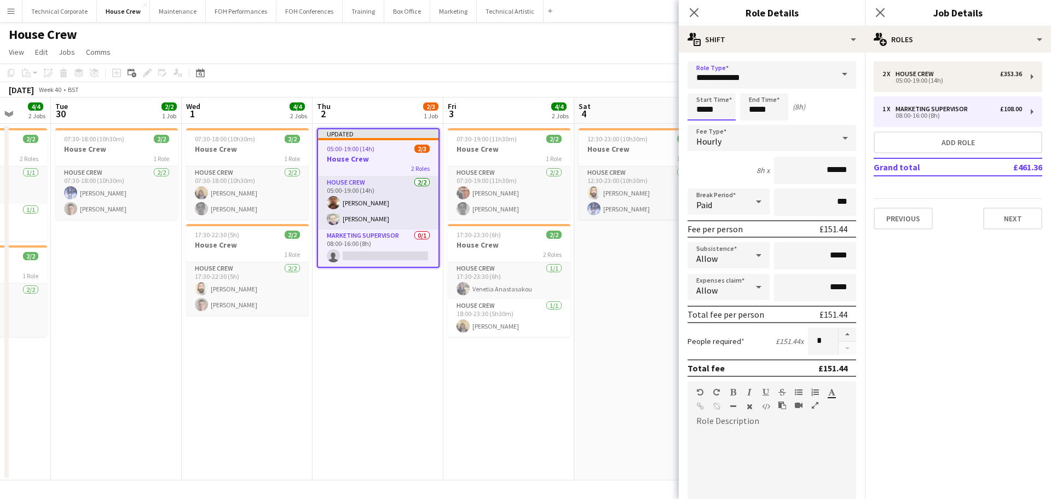
drag, startPoint x: 690, startPoint y: 112, endPoint x: 622, endPoint y: 117, distance: 68.6
click at [624, 117] on body "Menu Boards Boards Boards All jobs Status Workforce Workforce My Workforce Recr…" at bounding box center [525, 249] width 1051 height 499
type input "*****"
click at [838, 339] on button "button" at bounding box center [847, 334] width 18 height 14
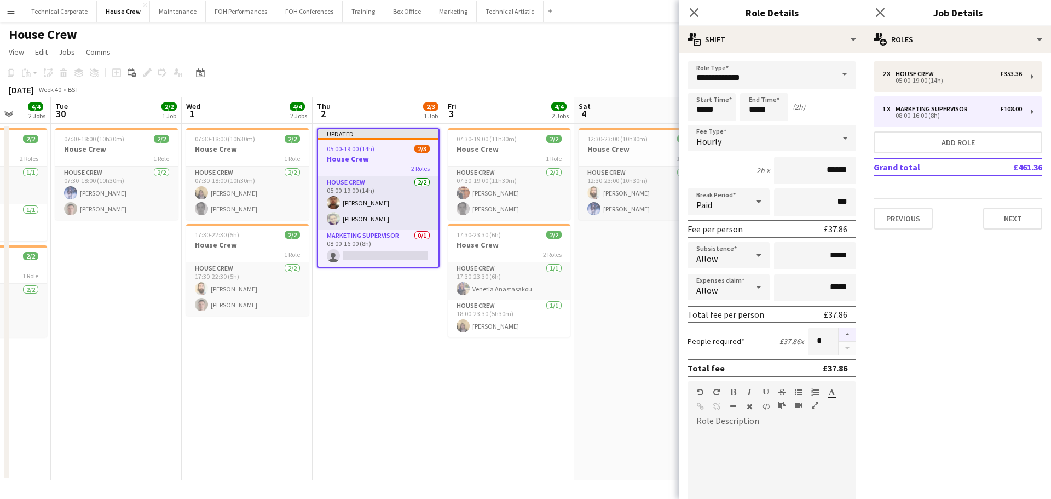
type input "*"
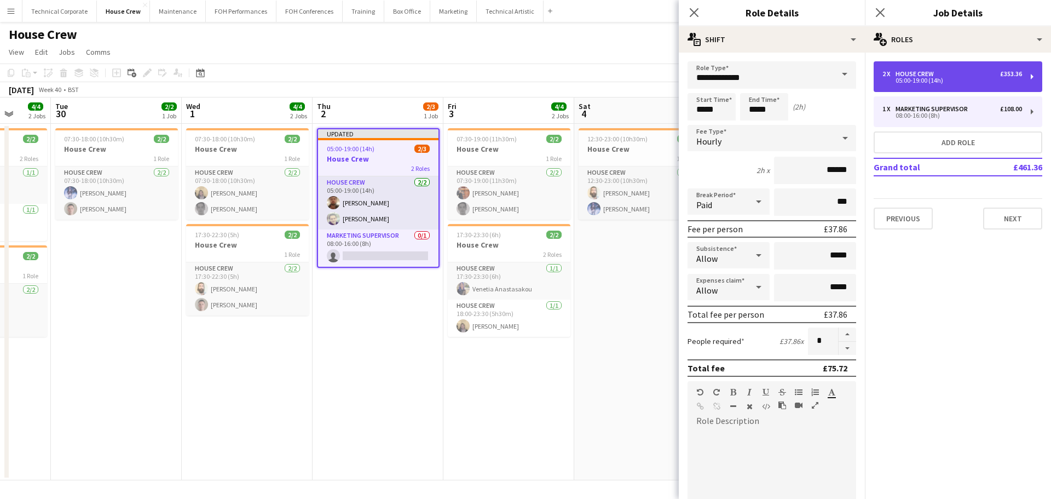
click at [940, 75] on div "2 x House Crew £353.36" at bounding box center [952, 74] width 140 height 8
type input "**********"
type input "*****"
type input "******"
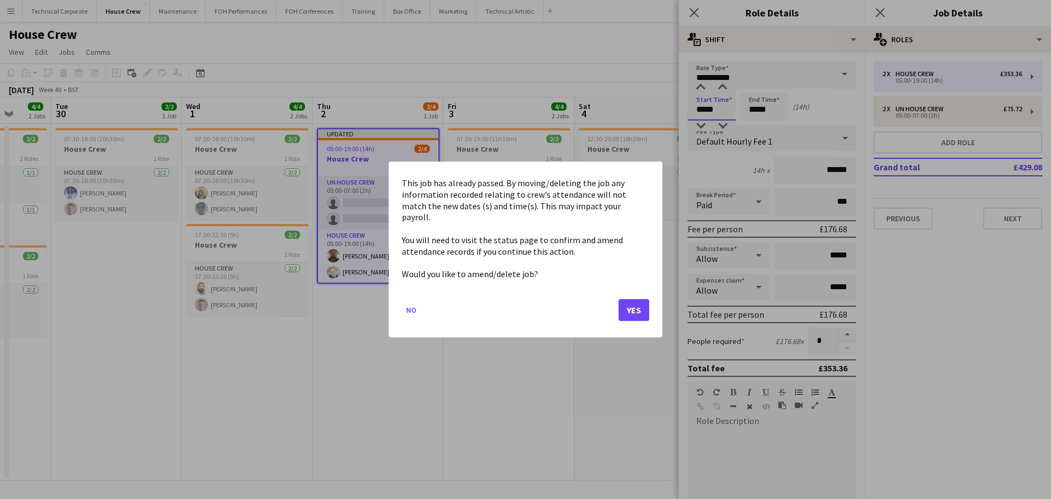
drag, startPoint x: 727, startPoint y: 112, endPoint x: 629, endPoint y: 115, distance: 98.0
click at [649, 113] on body "Menu Boards Boards Boards All jobs Status Workforce Workforce My Workforce Recr…" at bounding box center [525, 249] width 1051 height 499
drag, startPoint x: 632, startPoint y: 310, endPoint x: 712, endPoint y: 166, distance: 164.4
click at [632, 309] on button "Yes" at bounding box center [633, 310] width 31 height 22
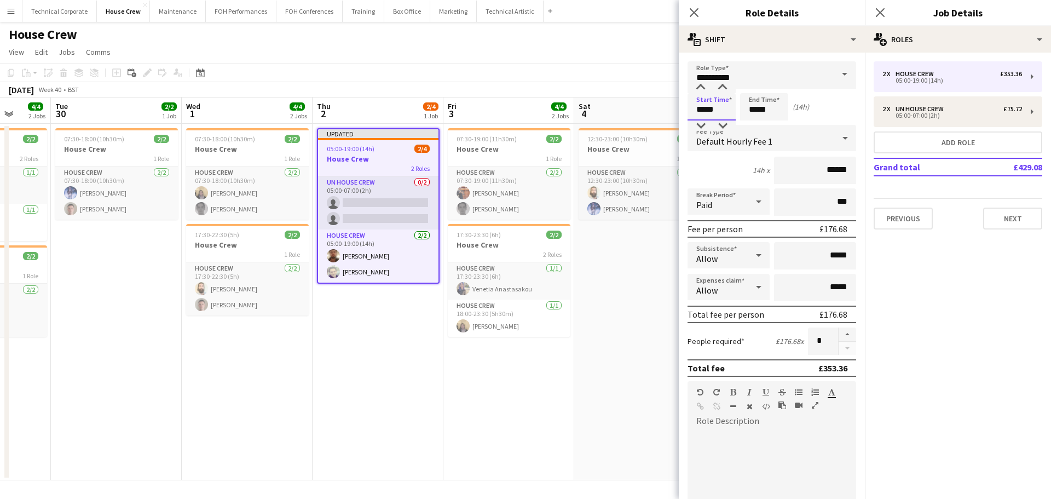
drag, startPoint x: 676, startPoint y: 111, endPoint x: 629, endPoint y: 112, distance: 47.6
click at [629, 112] on body "Menu Boards Boards Boards All jobs Status Workforce Workforce My Workforce Recr…" at bounding box center [525, 249] width 1051 height 499
type input "*****"
click at [622, 285] on app-date-cell "12:30-23:00 (10h30m) 2/2 House Crew 1 Role House Crew [DATE] 12:30-23:00 (10h30…" at bounding box center [639, 302] width 131 height 356
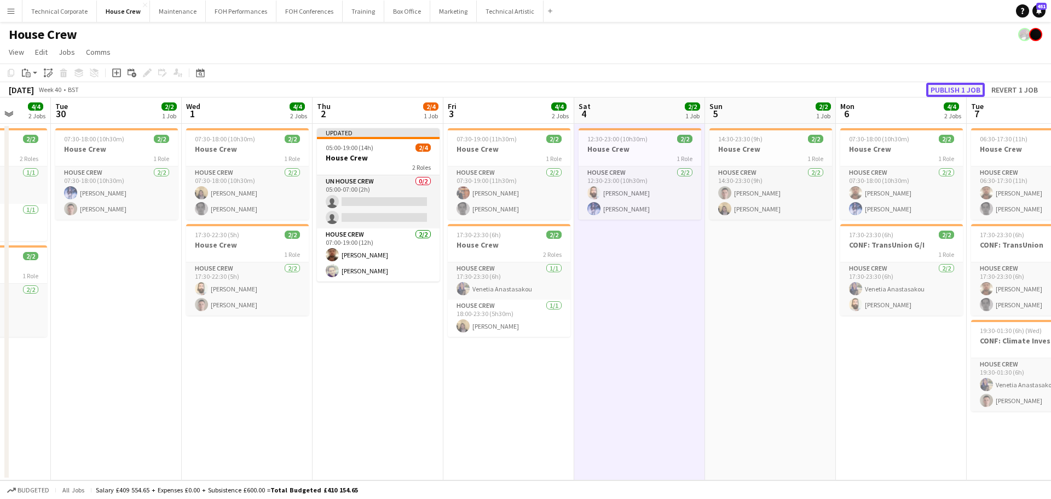
click at [944, 86] on button "Publish 1 job" at bounding box center [955, 90] width 59 height 14
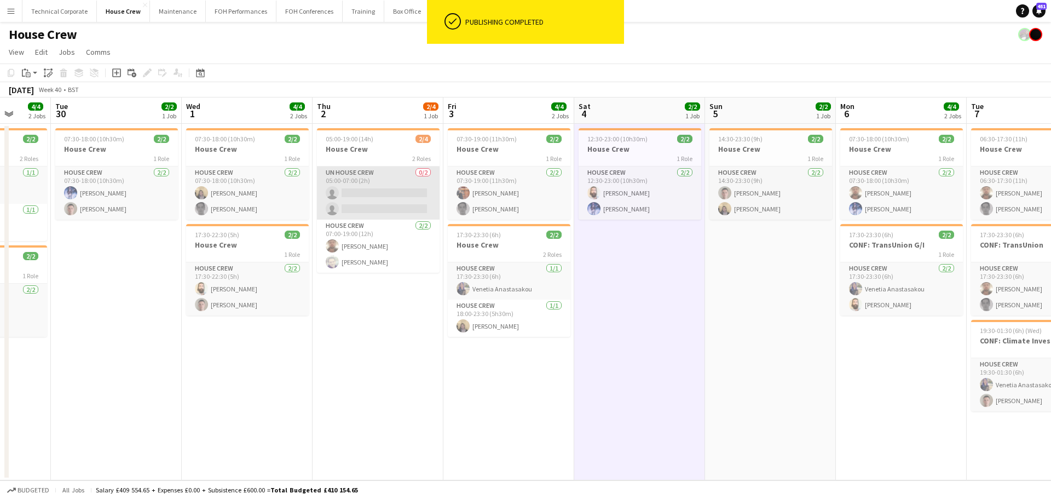
click at [383, 195] on app-card-role "UN House Crew 0/2 05:00-07:00 (2h) single-neutral-actions single-neutral-actions" at bounding box center [378, 192] width 123 height 53
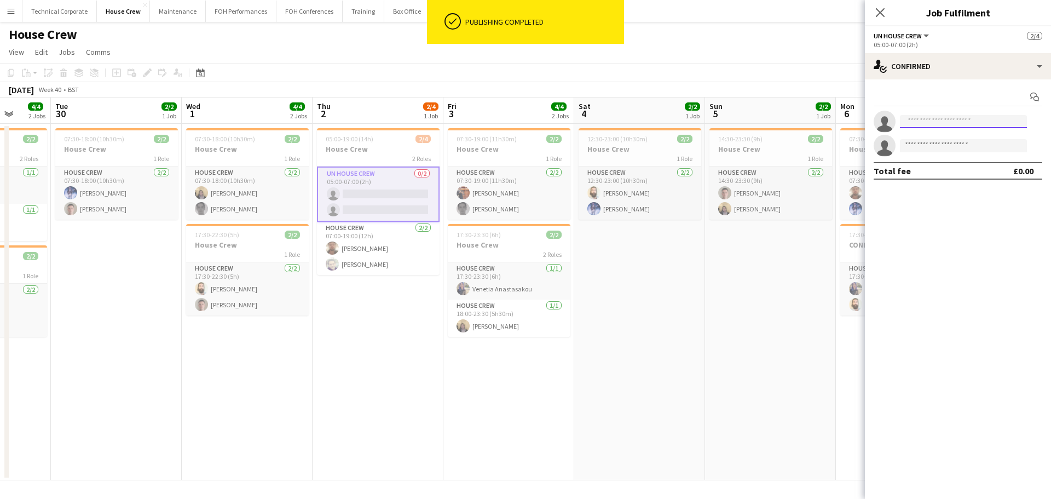
click at [938, 119] on input at bounding box center [963, 121] width 127 height 13
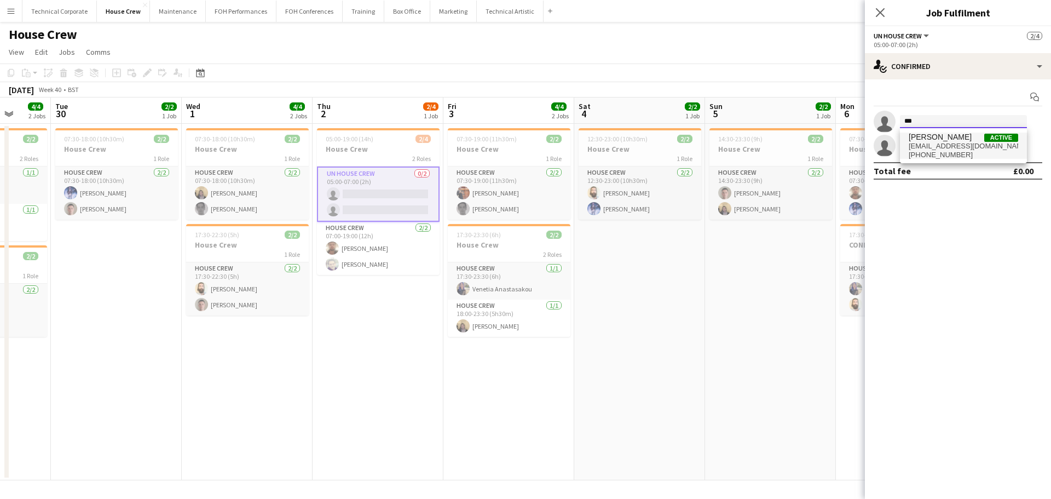
type input "***"
click at [936, 137] on span "[PERSON_NAME]" at bounding box center [940, 136] width 63 height 9
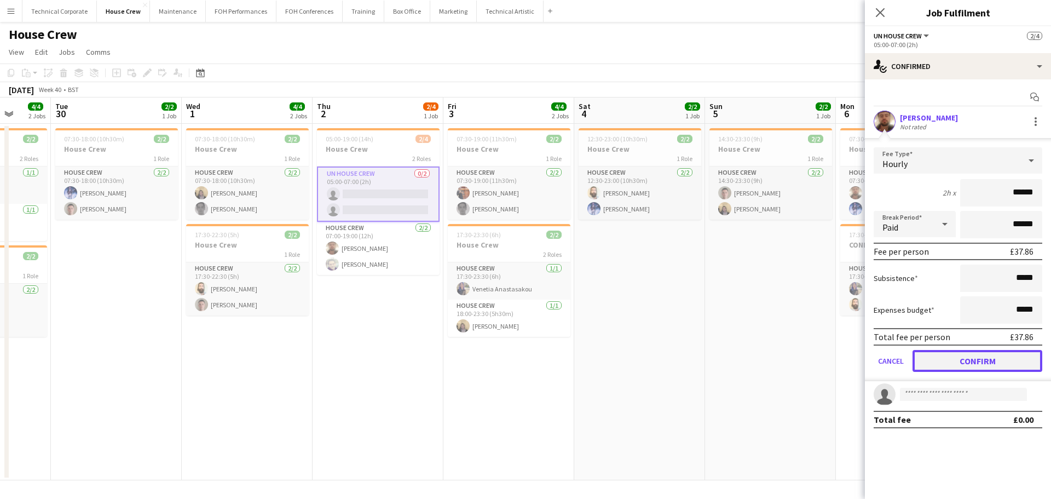
click at [974, 360] on button "Confirm" at bounding box center [977, 361] width 130 height 22
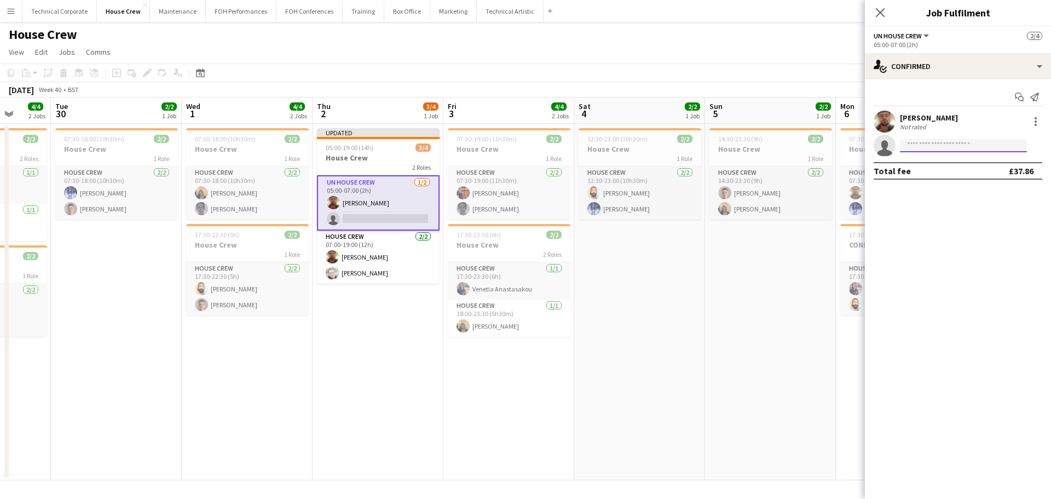
click at [945, 148] on input at bounding box center [963, 145] width 127 height 13
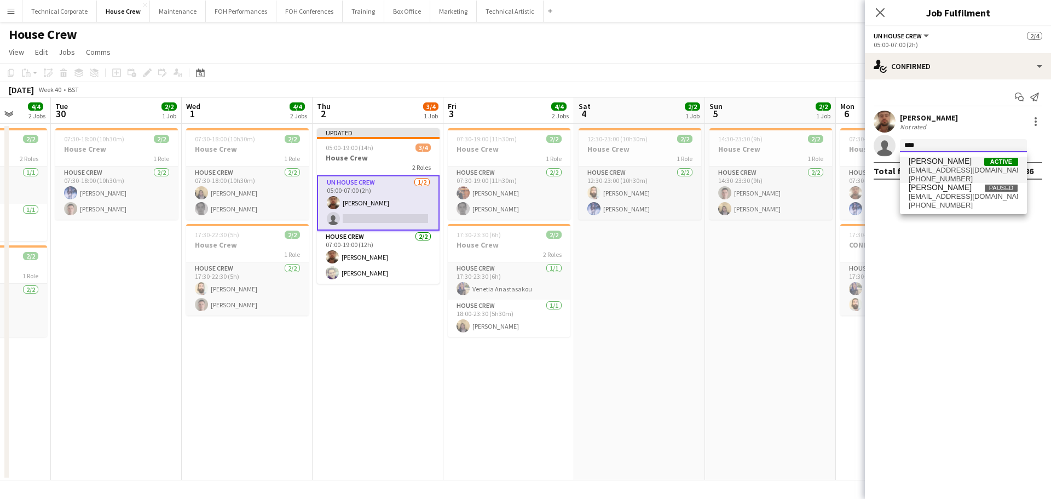
type input "****"
click at [948, 171] on span "[EMAIL_ADDRESS][DOMAIN_NAME]" at bounding box center [963, 170] width 109 height 9
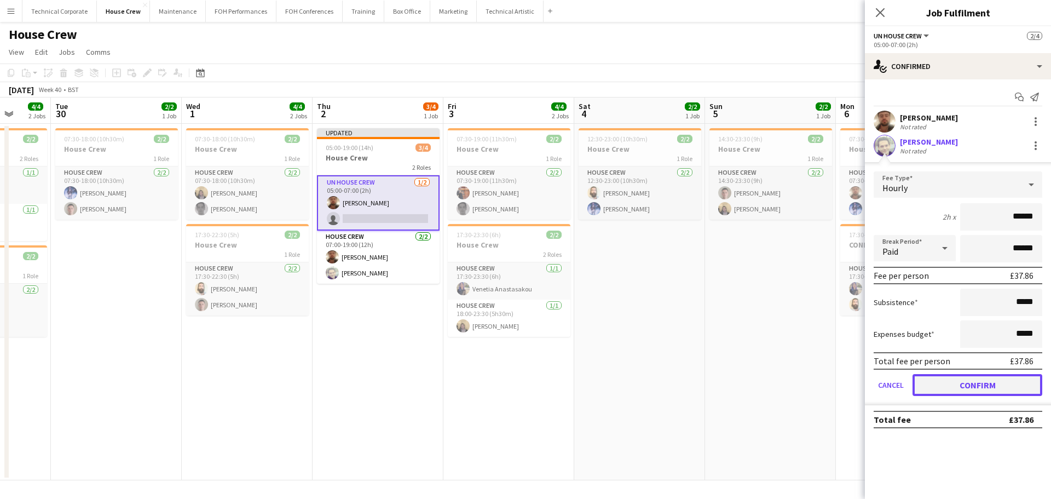
click at [973, 380] on button "Confirm" at bounding box center [977, 385] width 130 height 22
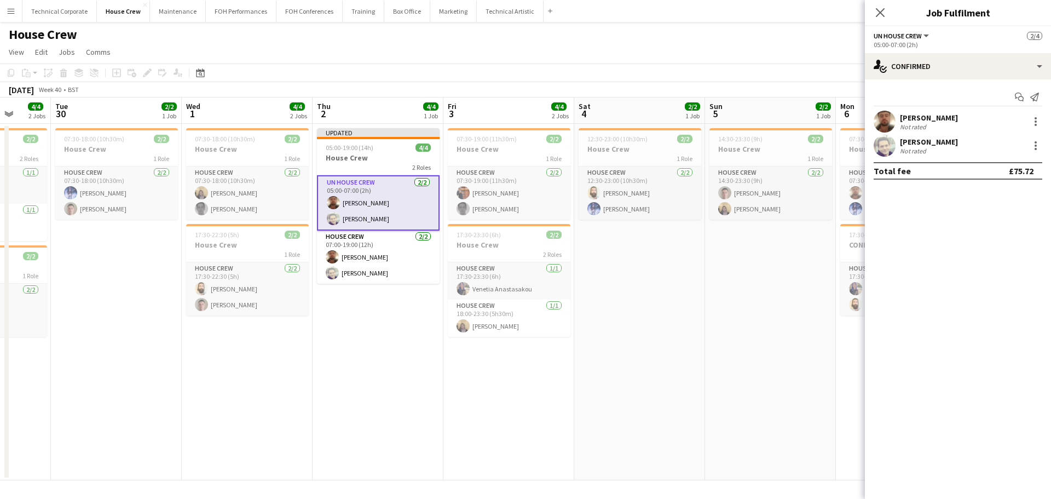
click at [570, 337] on app-date-cell "07:30-19:00 (11h30m) 2/2 House Crew 1 Role House Crew [DATE] 07:30-19:00 (11h30…" at bounding box center [508, 302] width 131 height 356
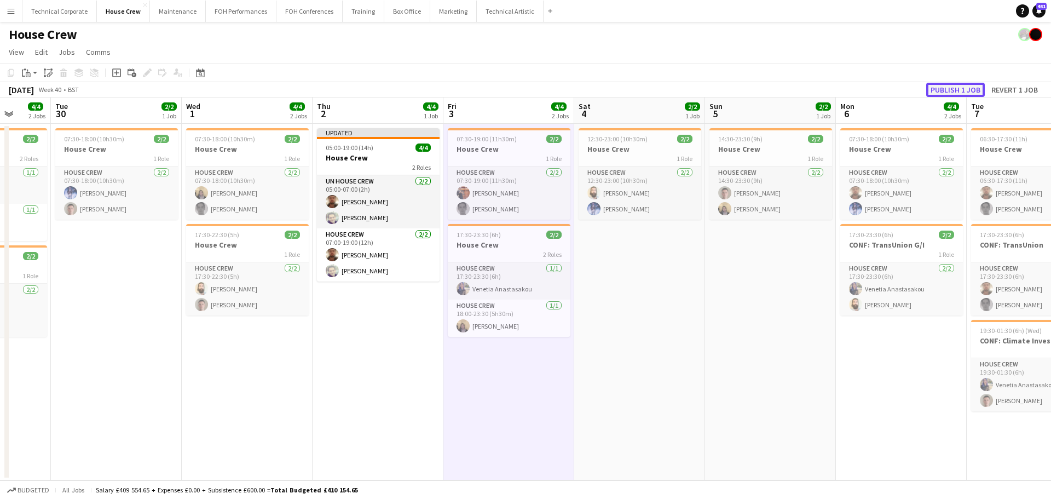
click at [950, 96] on button "Publish 1 job" at bounding box center [955, 90] width 59 height 14
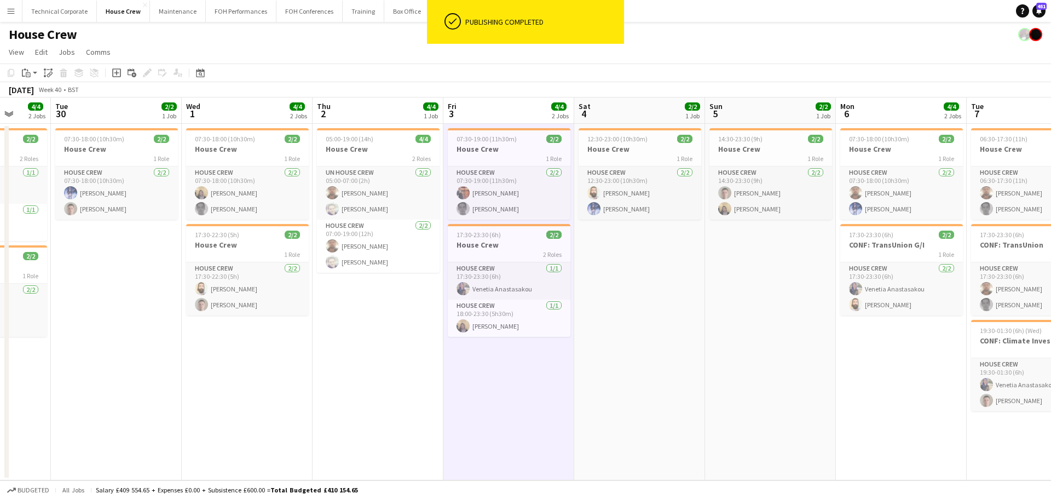
click at [380, 384] on app-date-cell "05:00-19:00 (14h) 4/4 House Crew 2 Roles UN House Crew [DATE] 05:00-07:00 (2h) …" at bounding box center [378, 302] width 131 height 356
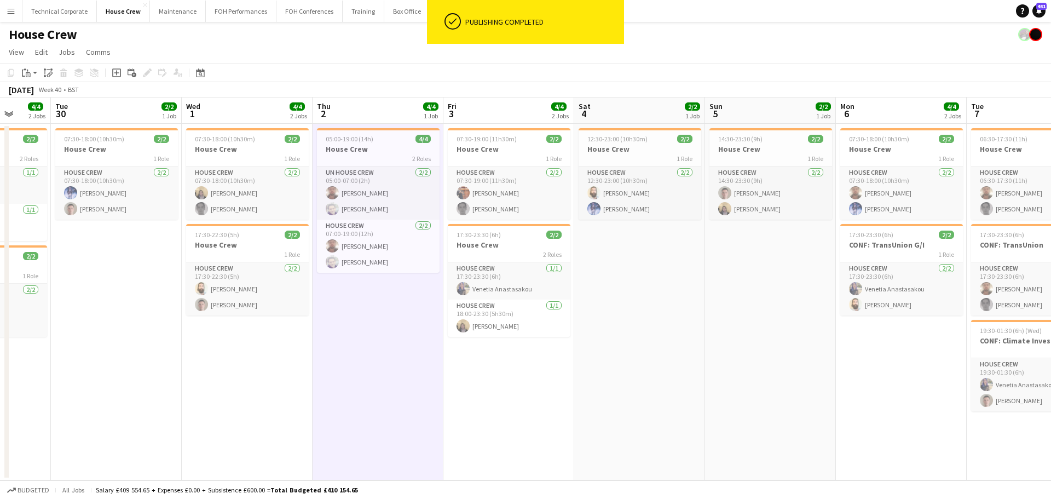
click at [380, 384] on app-date-cell "05:00-19:00 (14h) 4/4 House Crew 2 Roles UN House Crew [DATE] 05:00-07:00 (2h) …" at bounding box center [378, 302] width 131 height 356
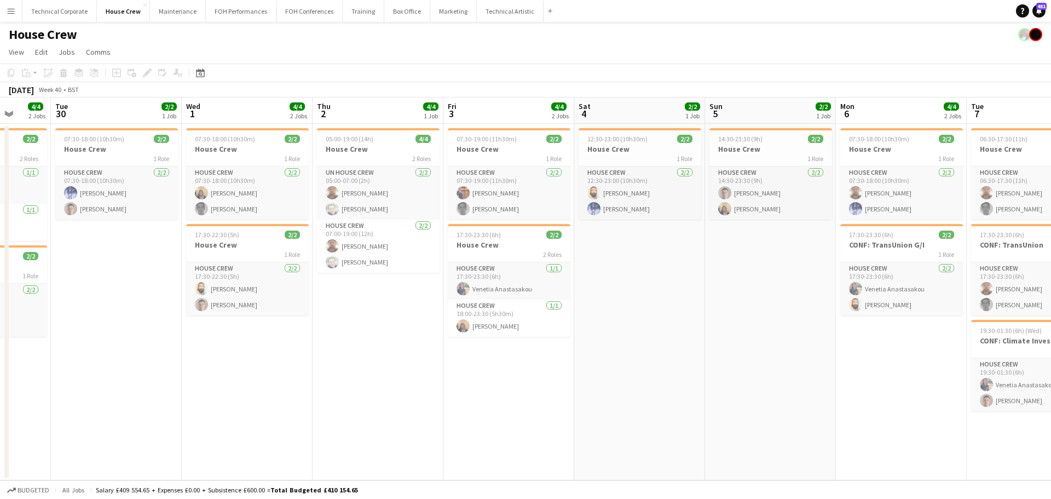
drag, startPoint x: 580, startPoint y: 338, endPoint x: 392, endPoint y: 357, distance: 188.1
click at [392, 357] on app-calendar-viewport "Sat 27 2/2 1 Job Sun 28 2/2 1 Job Mon 29 4/4 2 Jobs Tue 30 2/2 1 Job Wed 1 4/4 …" at bounding box center [525, 288] width 1051 height 383
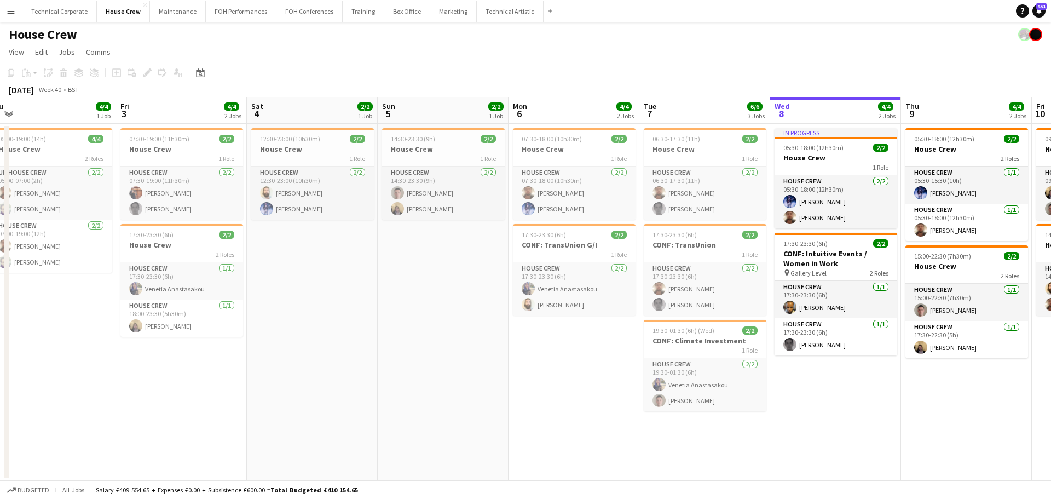
click at [516, 342] on app-calendar-viewport "Mon 29 4/4 2 Jobs Tue 30 2/2 1 Job Wed 1 4/4 2 Jobs Thu 2 4/4 1 Job Fri 3 4/4 2…" at bounding box center [525, 288] width 1051 height 383
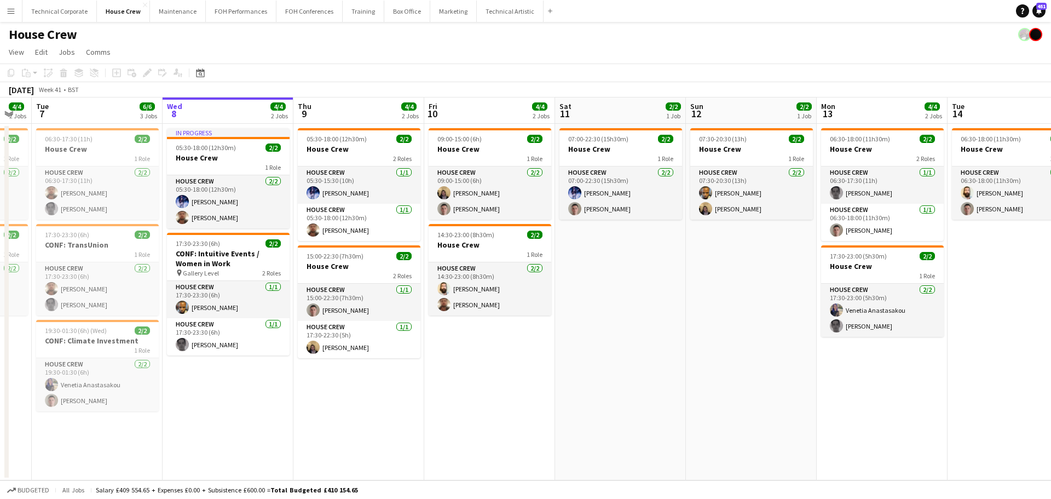
drag, startPoint x: 772, startPoint y: 300, endPoint x: 489, endPoint y: 315, distance: 283.3
click at [458, 326] on app-calendar-viewport "Sat 4 2/2 1 Job Sun 5 2/2 1 Job Mon 6 4/4 2 Jobs Tue 7 6/6 3 Jobs Wed 8 4/4 2 J…" at bounding box center [525, 288] width 1051 height 383
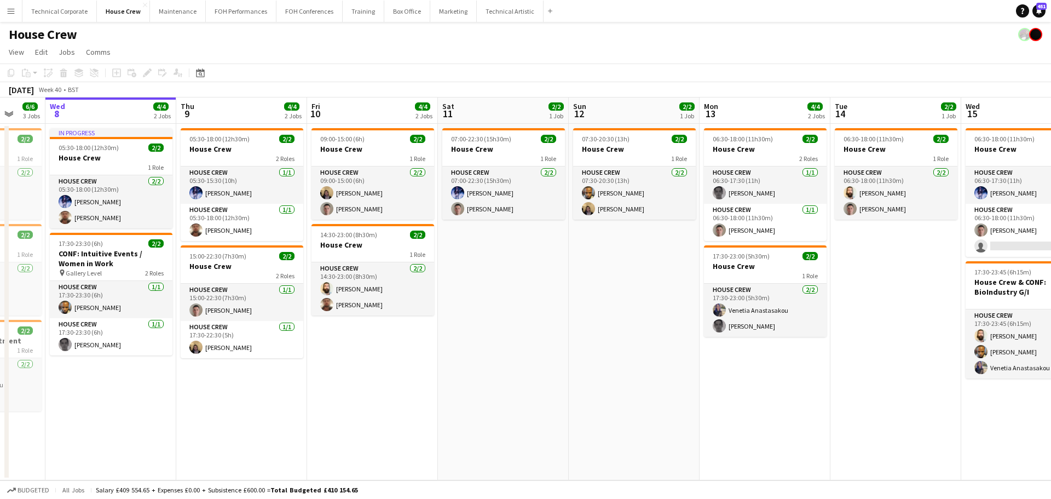
drag, startPoint x: 802, startPoint y: 293, endPoint x: 598, endPoint y: 293, distance: 204.1
click at [554, 302] on app-calendar-viewport "Sat 4 2/2 1 Job Sun 5 2/2 1 Job Mon 6 4/4 2 Jobs Tue 7 6/6 3 Jobs Wed 8 4/4 2 J…" at bounding box center [525, 288] width 1051 height 383
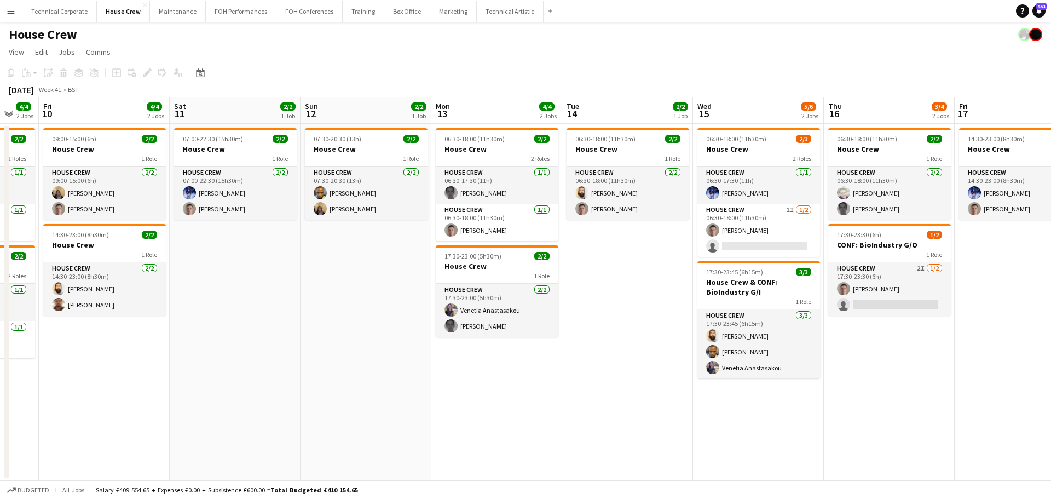
drag, startPoint x: 831, startPoint y: 276, endPoint x: 554, endPoint y: 296, distance: 277.6
click at [566, 294] on app-calendar-viewport "Mon 6 4/4 2 Jobs Tue 7 6/6 3 Jobs Wed 8 4/4 2 Jobs Thu 9 4/4 2 Jobs Fri 10 4/4 …" at bounding box center [525, 288] width 1051 height 383
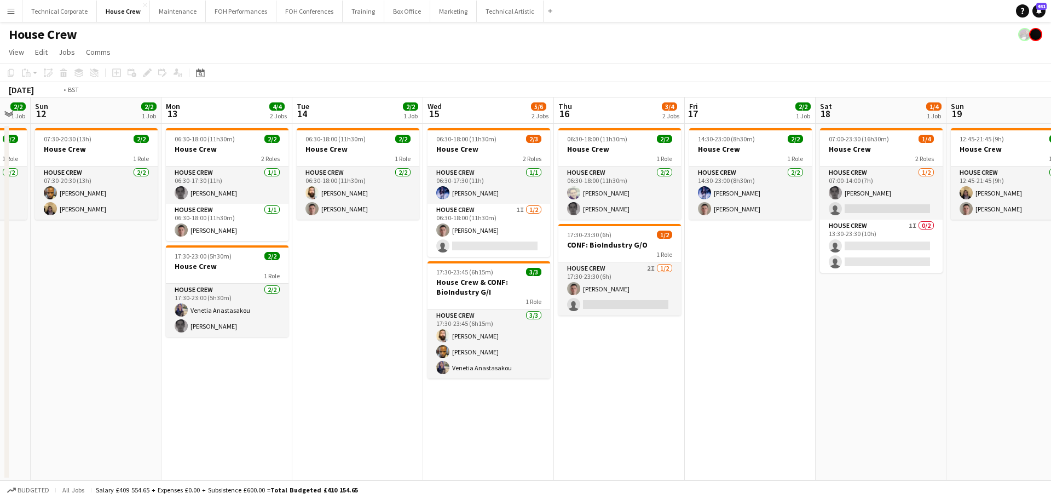
drag, startPoint x: 840, startPoint y: 263, endPoint x: 629, endPoint y: 276, distance: 211.1
click at [639, 282] on app-calendar-viewport "Wed 8 4/4 2 Jobs Thu 9 4/4 2 Jobs Fri 10 4/4 2 Jobs Sat 11 2/2 1 Job Sun 12 2/2…" at bounding box center [525, 288] width 1051 height 383
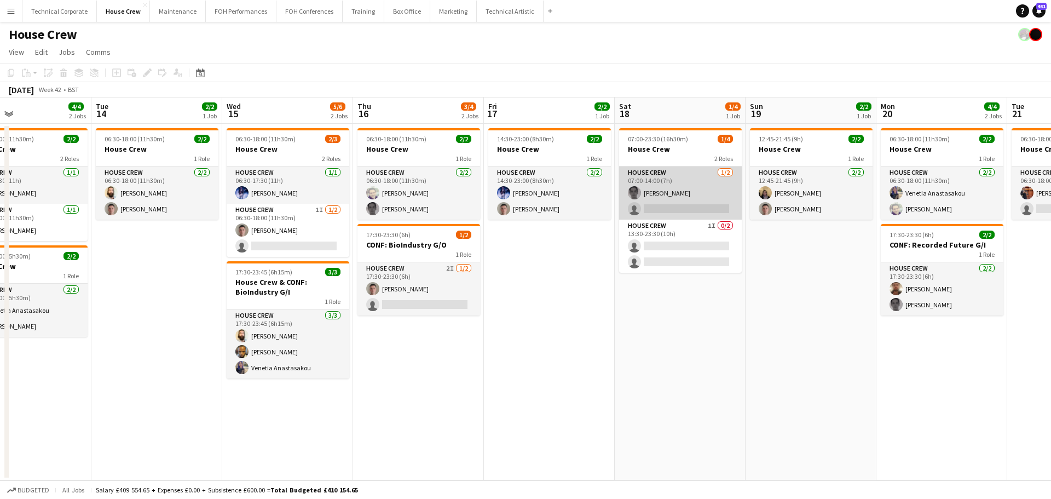
click at [672, 205] on app-card-role "House Crew [DATE] 07:00-14:00 (7h) [PERSON_NAME] single-neutral-actions" at bounding box center [680, 192] width 123 height 53
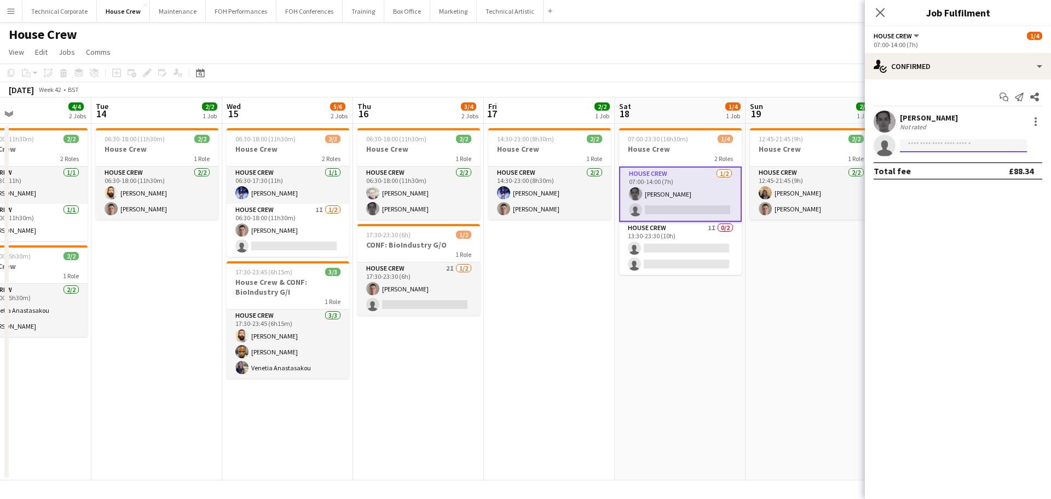
click at [923, 146] on input at bounding box center [963, 145] width 127 height 13
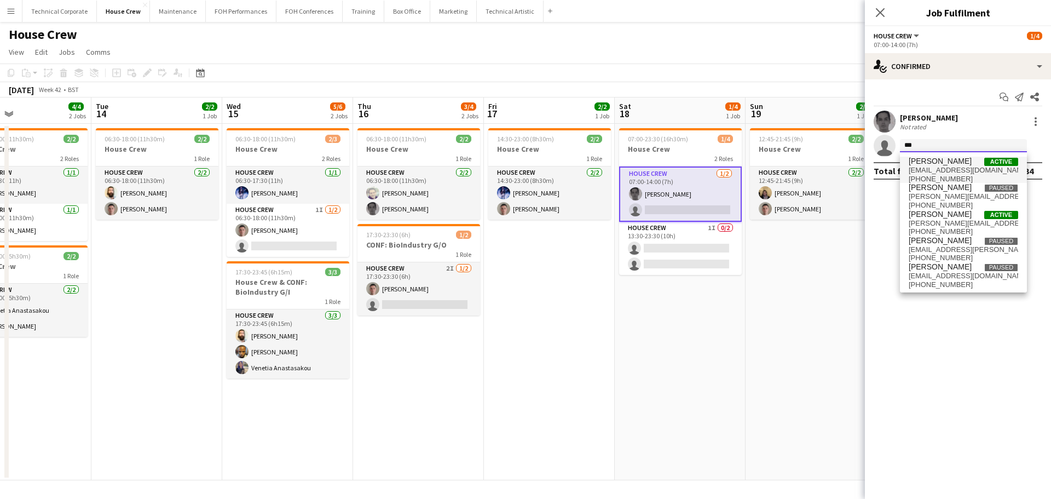
type input "***"
click at [945, 163] on span "[PERSON_NAME]" at bounding box center [940, 161] width 63 height 9
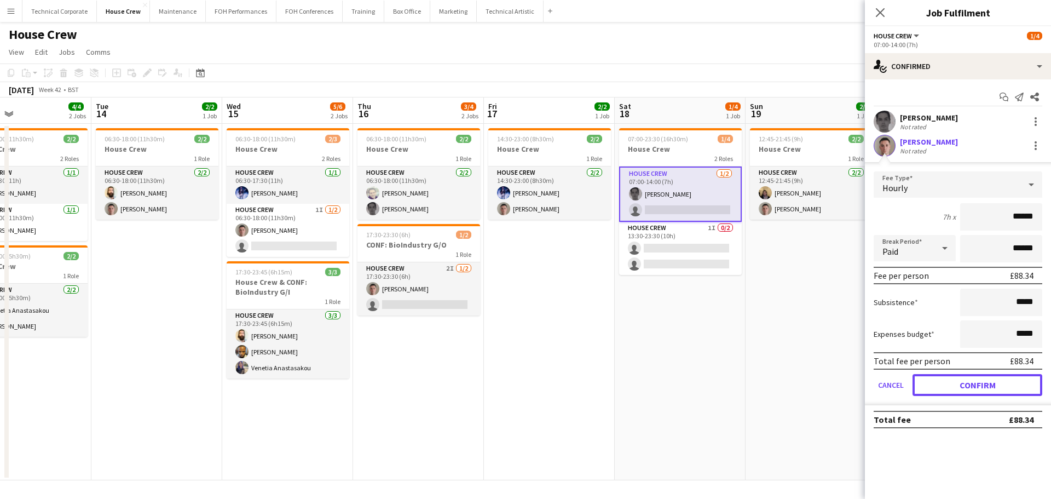
click at [996, 384] on button "Confirm" at bounding box center [977, 385] width 130 height 22
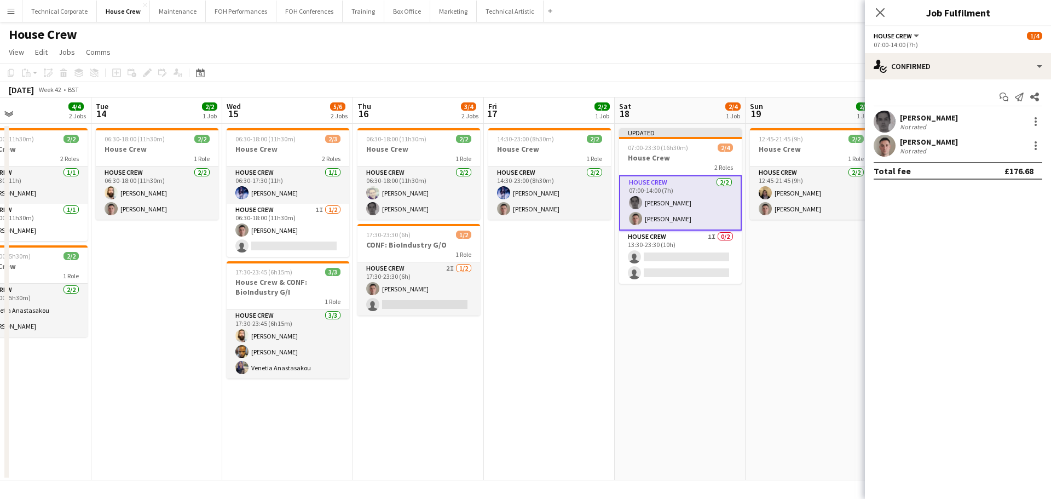
click at [769, 329] on app-date-cell "12:45-21:45 (9h) 2/2 House Crew 1 Role House Crew [DATE] 12:45-21:45 (9h) [PERS…" at bounding box center [810, 302] width 131 height 356
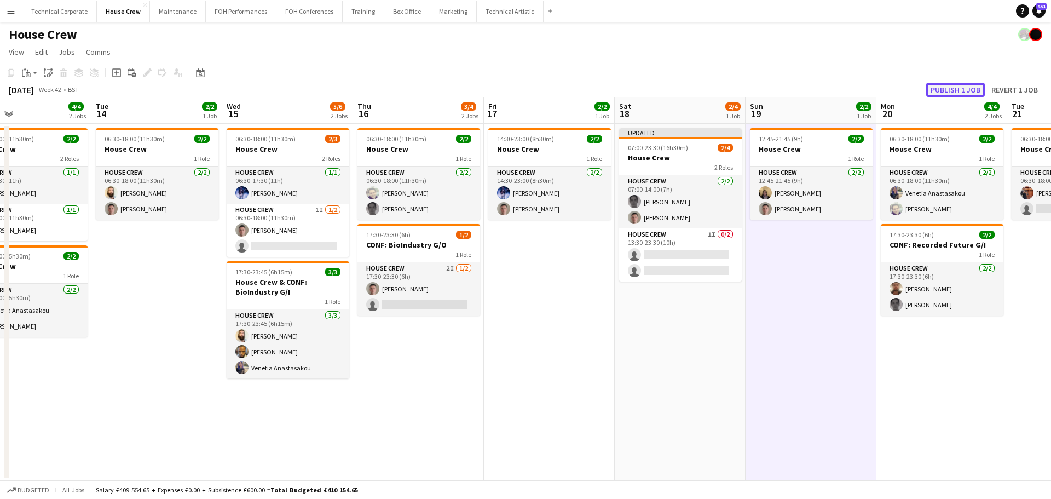
click at [963, 85] on button "Publish 1 job" at bounding box center [955, 90] width 59 height 14
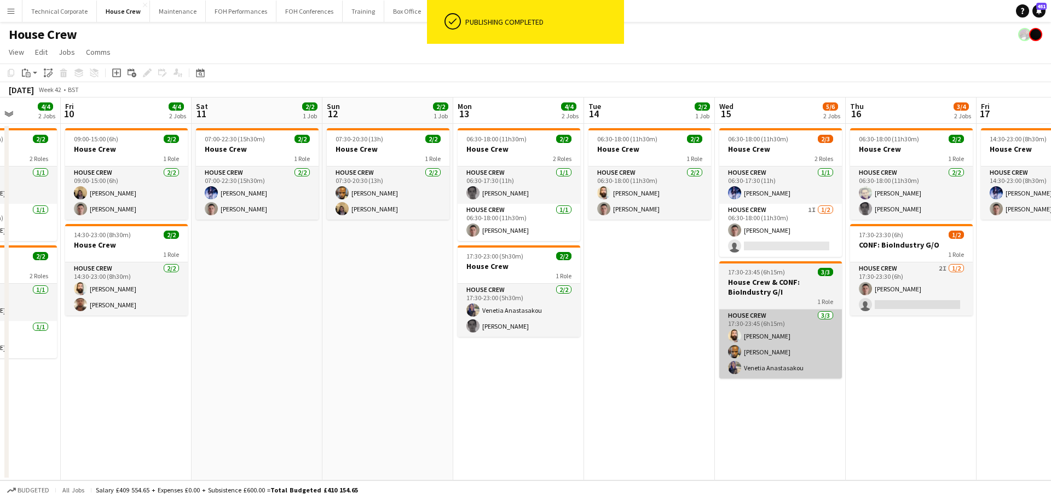
drag, startPoint x: 506, startPoint y: 348, endPoint x: 733, endPoint y: 334, distance: 227.0
click at [973, 333] on app-calendar-viewport "Wed 8 4/4 2 Jobs Thu 9 4/4 2 Jobs Fri 10 4/4 2 Jobs Sat 11 2/2 1 Job Sun 12 2/2…" at bounding box center [525, 288] width 1051 height 383
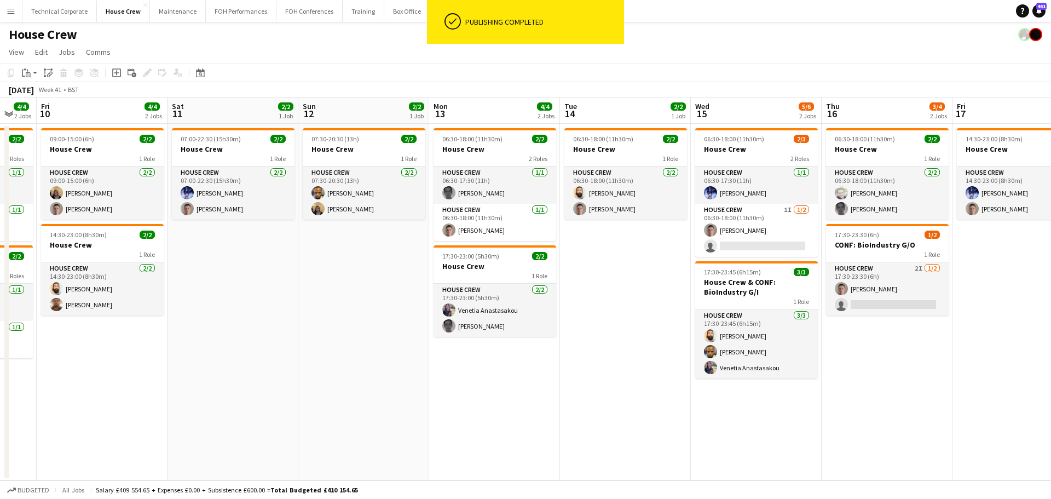
drag, startPoint x: 754, startPoint y: 340, endPoint x: 837, endPoint y: 340, distance: 83.2
click at [917, 335] on app-calendar-viewport "Wed 8 4/4 2 Jobs Thu 9 4/4 2 Jobs Fri 10 4/4 2 Jobs Sat 11 2/2 1 Job Sun 12 2/2…" at bounding box center [525, 288] width 1051 height 383
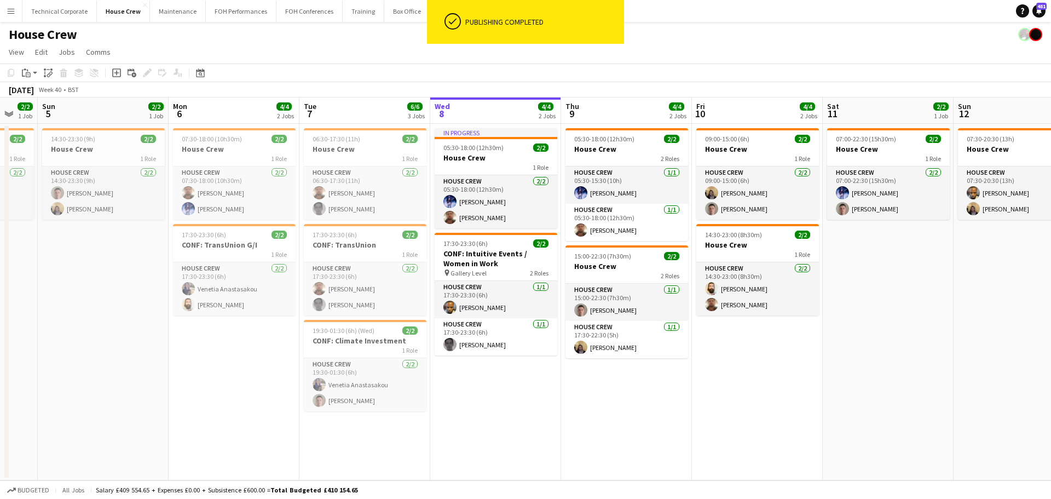
drag, startPoint x: 605, startPoint y: 355, endPoint x: 848, endPoint y: 349, distance: 243.6
click at [848, 349] on app-calendar-viewport "Fri 3 4/4 2 Jobs Sat 4 2/2 1 Job Sun 5 2/2 1 Job Mon 6 4/4 2 Jobs Tue 7 6/6 3 J…" at bounding box center [525, 288] width 1051 height 383
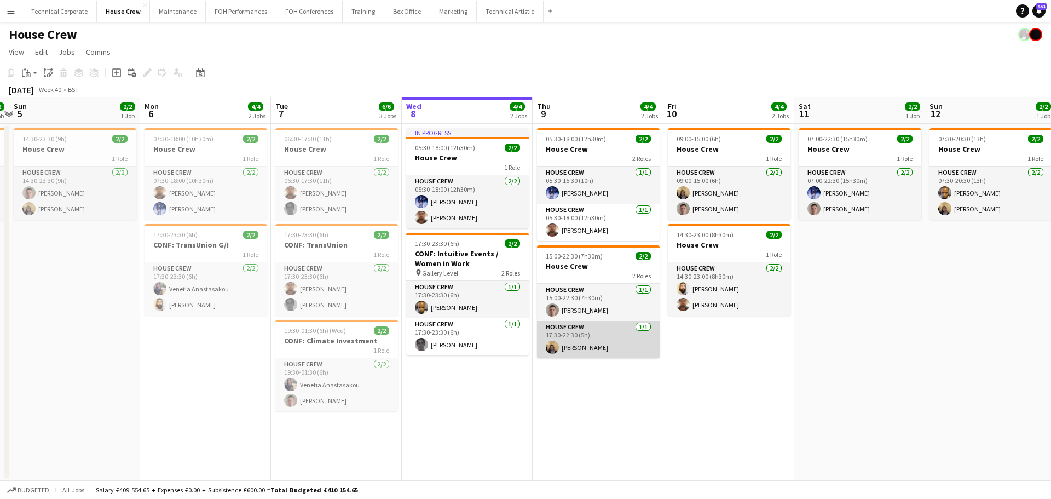
drag, startPoint x: 670, startPoint y: 349, endPoint x: 723, endPoint y: 344, distance: 53.3
click at [719, 344] on app-calendar-viewport "Fri 3 4/4 2 Jobs Sat 4 2/2 1 Job Sun 5 2/2 1 Job Mon 6 4/4 2 Jobs Tue 7 6/6 3 J…" at bounding box center [525, 288] width 1051 height 383
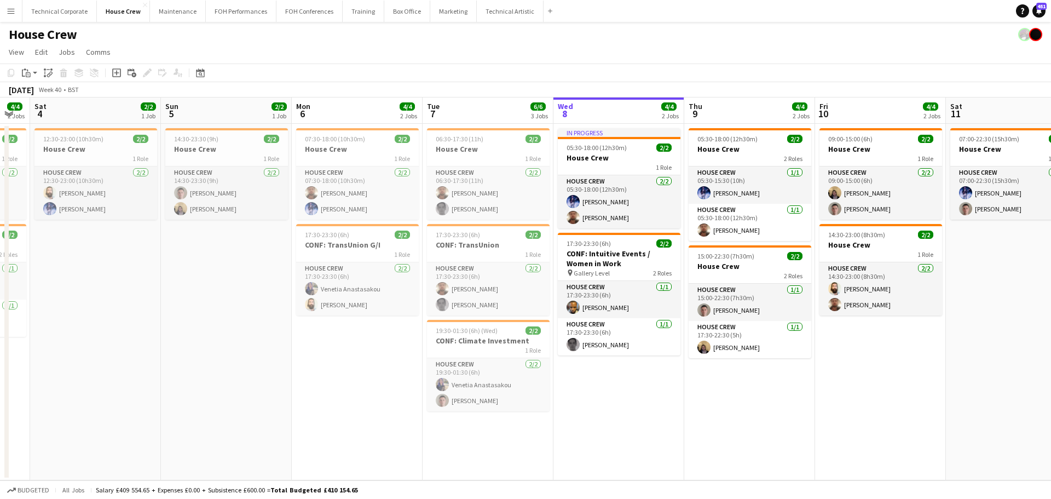
drag, startPoint x: 383, startPoint y: 322, endPoint x: 695, endPoint y: 311, distance: 312.2
click at [695, 311] on app-calendar-viewport "Thu 2 4/4 1 Job Fri 3 4/4 2 Jobs Sat 4 2/2 1 Job Sun 5 2/2 1 Job Mon 6 4/4 2 Jo…" at bounding box center [525, 288] width 1051 height 383
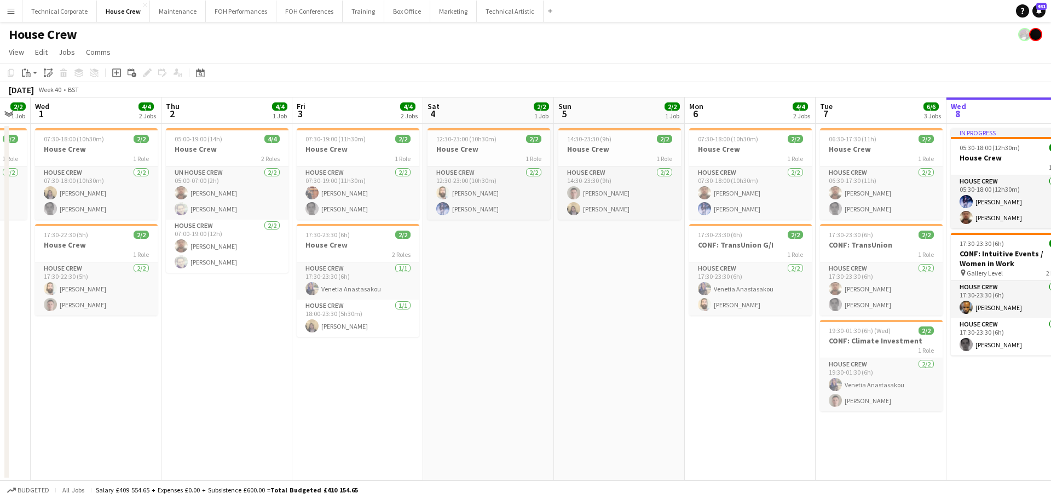
scroll to position [0, 270]
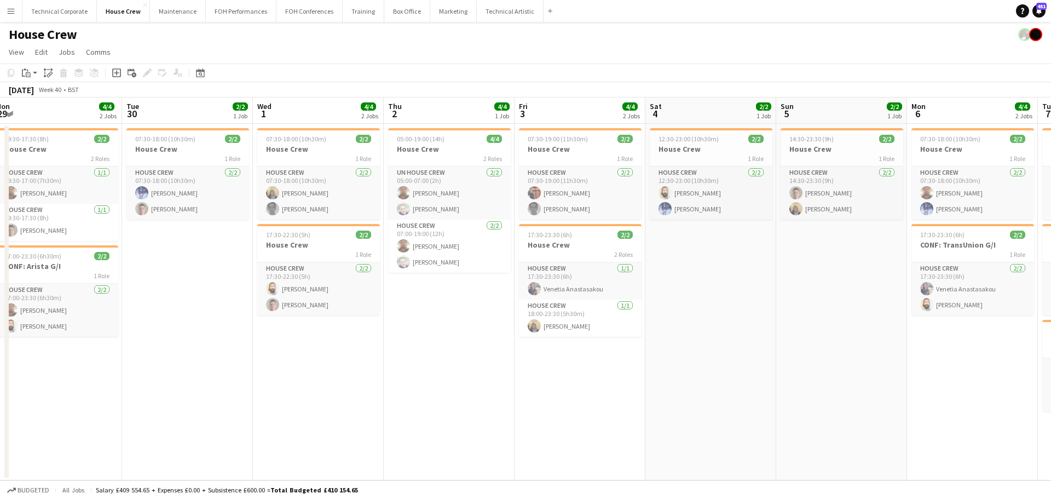
drag, startPoint x: 401, startPoint y: 269, endPoint x: 633, endPoint y: 267, distance: 231.5
click at [633, 267] on app-calendar-viewport "Sat 27 2/2 1 Job Sun 28 2/2 1 Job Mon 29 4/4 2 Jobs Tue 30 2/2 1 Job Wed 1 4/4 …" at bounding box center [525, 288] width 1051 height 383
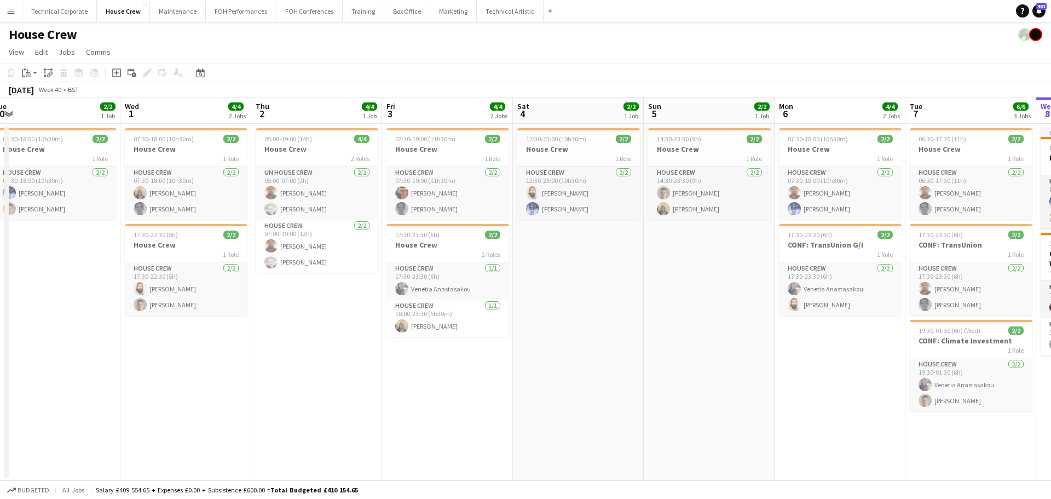
drag, startPoint x: 461, startPoint y: 322, endPoint x: 340, endPoint y: 336, distance: 121.8
click at [341, 336] on app-calendar-viewport "Sat 27 2/2 1 Job Sun 28 2/2 1 Job Mon 29 4/4 2 Jobs Tue 30 2/2 1 Job Wed 1 4/4 …" at bounding box center [525, 288] width 1051 height 383
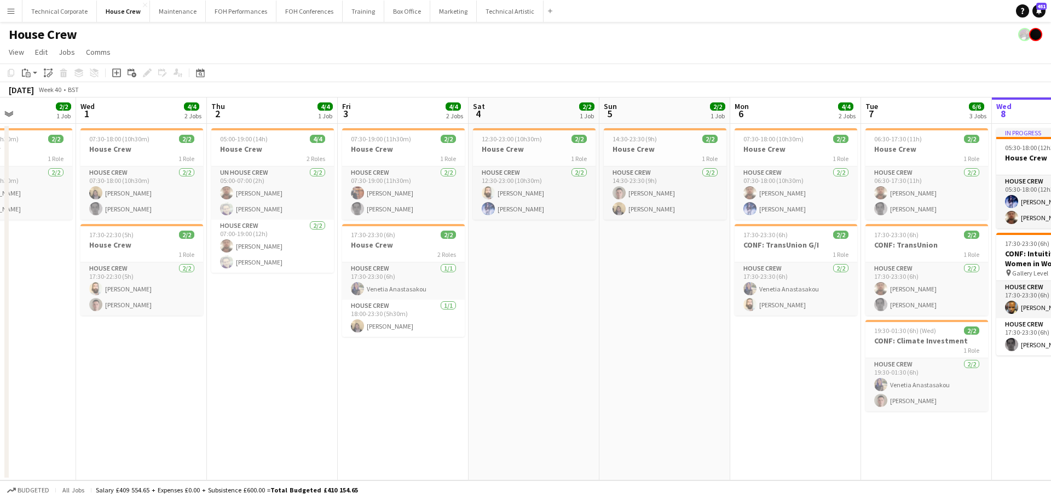
drag, startPoint x: 636, startPoint y: 339, endPoint x: 586, endPoint y: 350, distance: 51.0
click at [587, 350] on app-calendar-viewport "Sat 27 2/2 1 Job Sun 28 2/2 1 Job Mon 29 4/4 2 Jobs Tue 30 2/2 1 Job Wed 1 4/4 …" at bounding box center [525, 288] width 1051 height 383
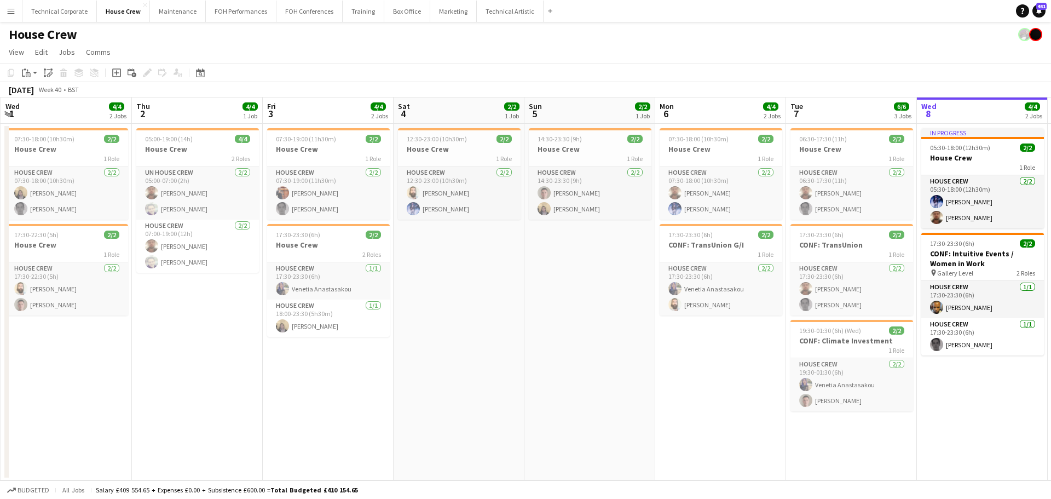
scroll to position [0, 528]
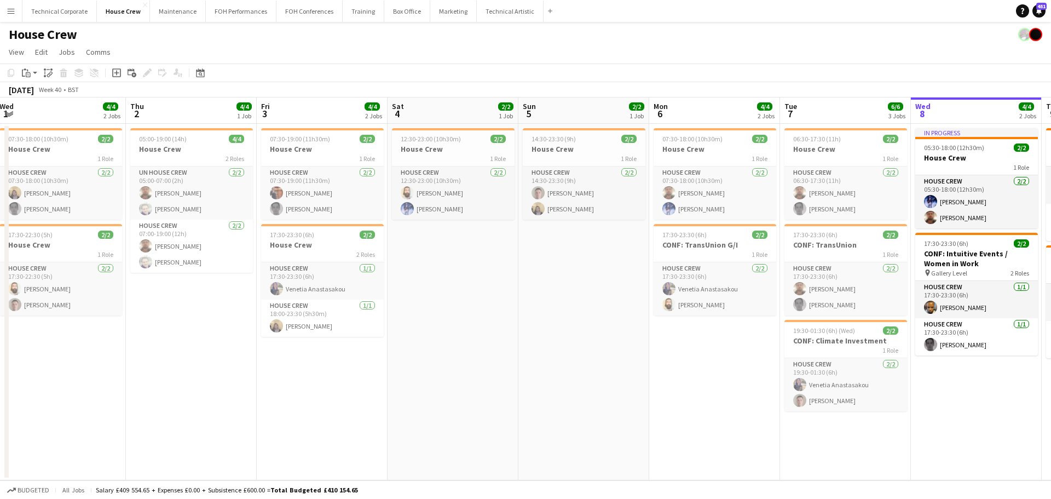
drag, startPoint x: 632, startPoint y: 297, endPoint x: 556, endPoint y: 310, distance: 76.7
click at [556, 310] on app-calendar-viewport "Sat 27 2/2 1 Job Sun 28 2/2 1 Job Mon 29 4/4 2 Jobs Tue 30 2/2 1 Job Wed 1 4/4 …" at bounding box center [525, 288] width 1051 height 383
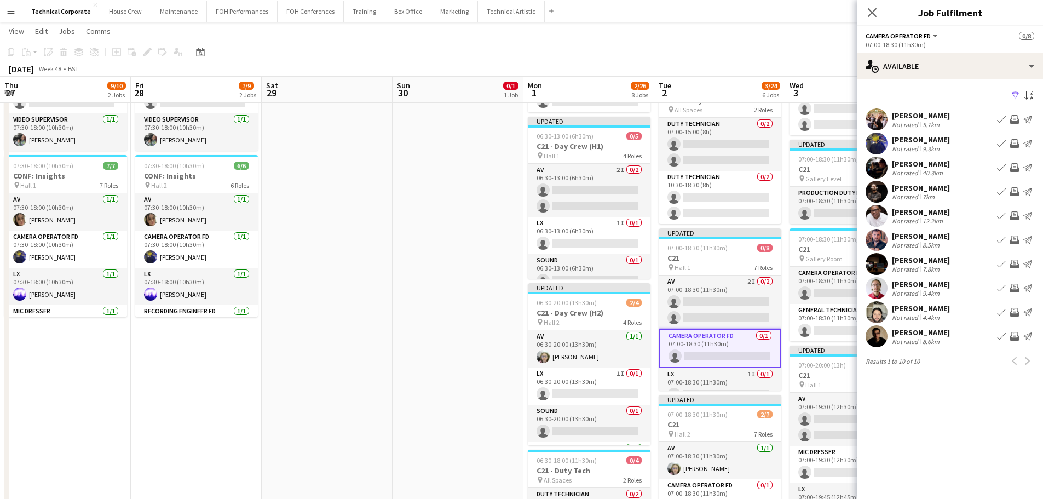
scroll to position [146, 0]
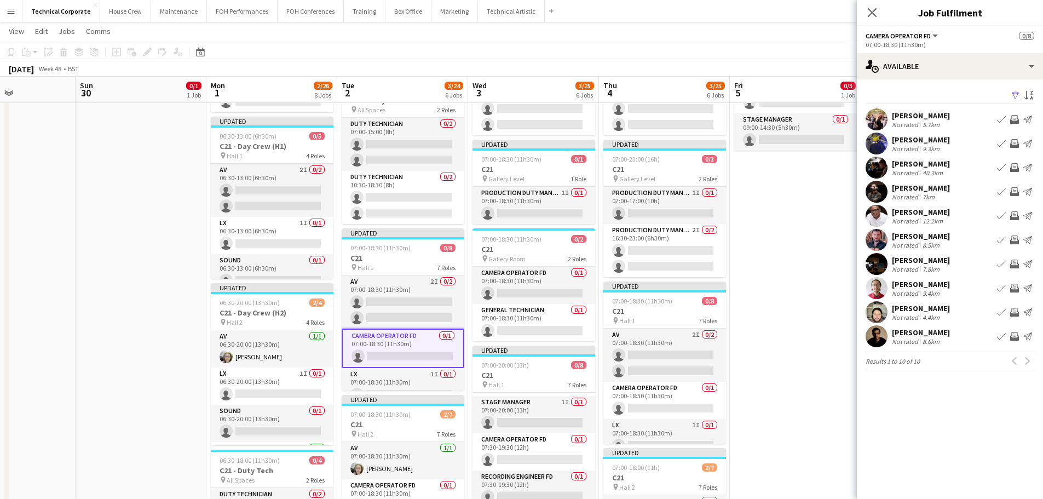
click at [1013, 216] on app-icon "Invite crew" at bounding box center [1014, 215] width 9 height 9
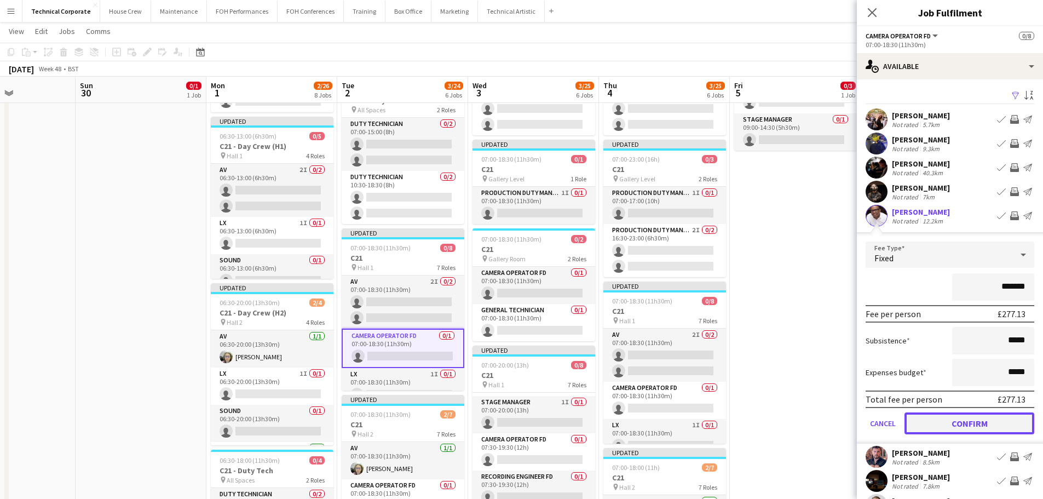
click at [953, 424] on button "Confirm" at bounding box center [969, 423] width 130 height 22
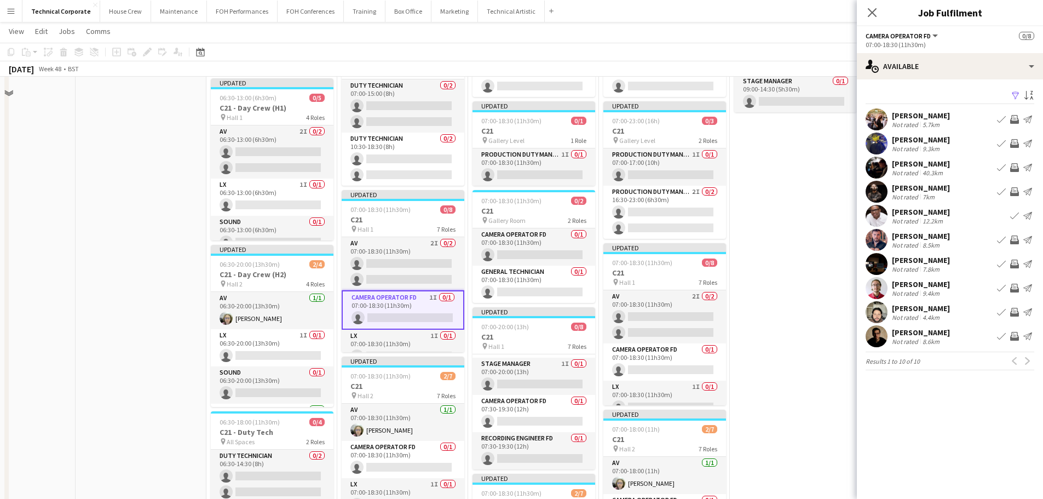
scroll to position [191, 0]
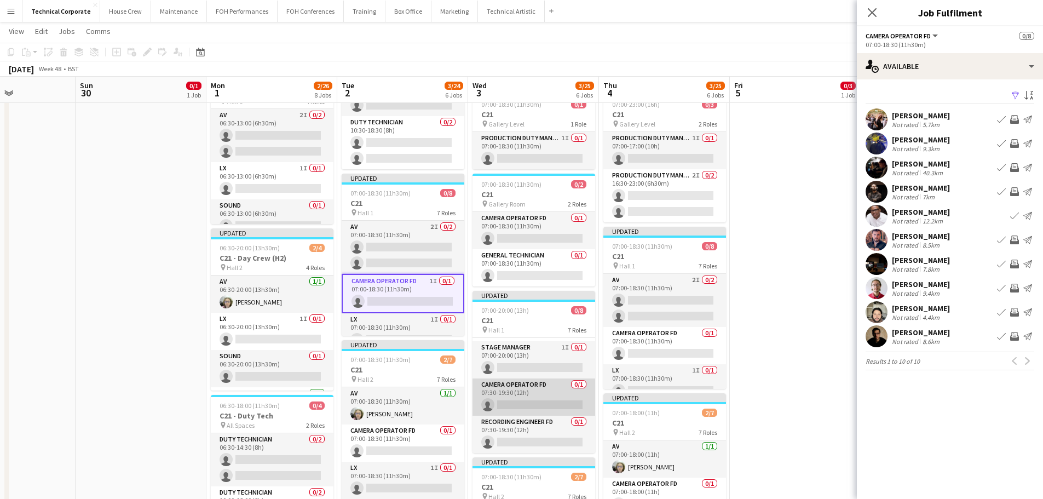
click at [520, 396] on app-card-role "Camera Operator FD 0/1 07:30-19:30 (12h) single-neutral-actions" at bounding box center [533, 396] width 123 height 37
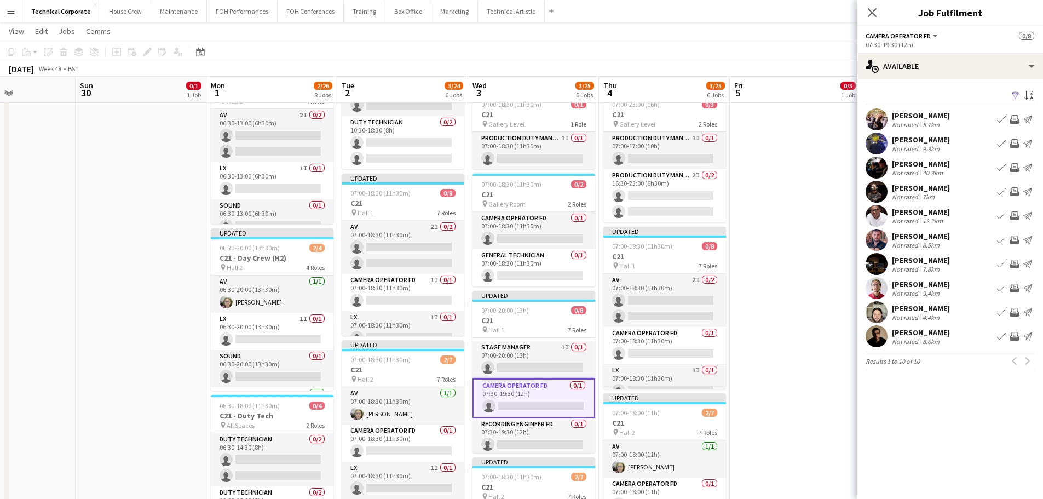
click at [1013, 213] on app-icon "Invite crew" at bounding box center [1014, 215] width 9 height 9
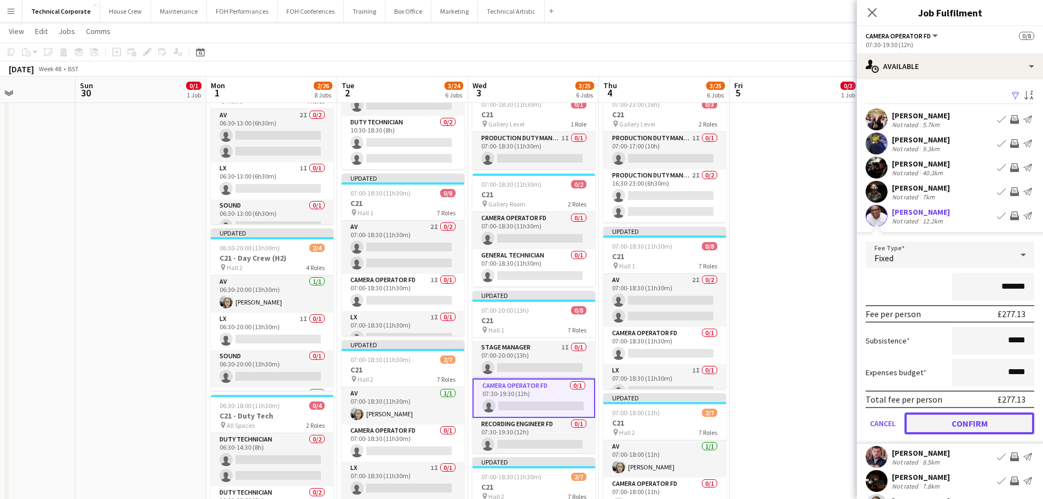
click at [961, 423] on button "Confirm" at bounding box center [969, 423] width 130 height 22
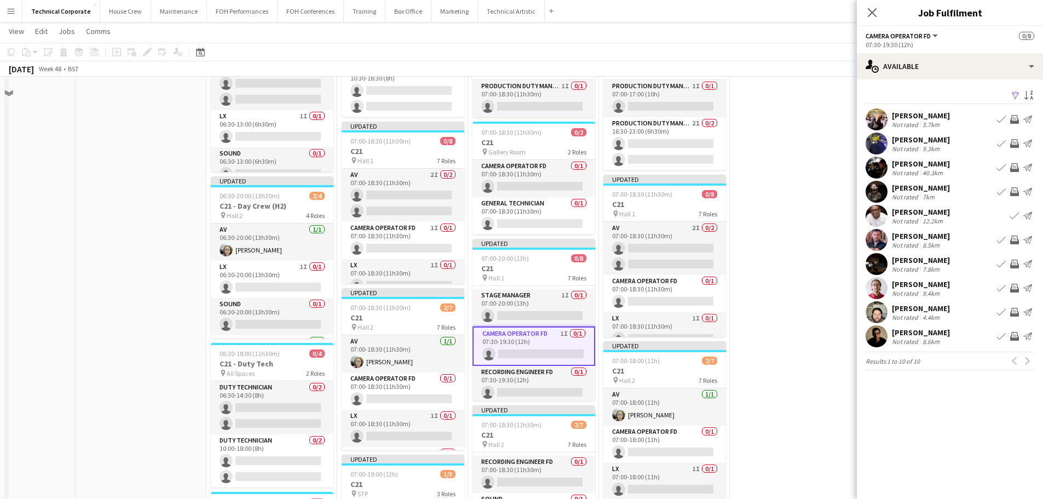
scroll to position [300, 0]
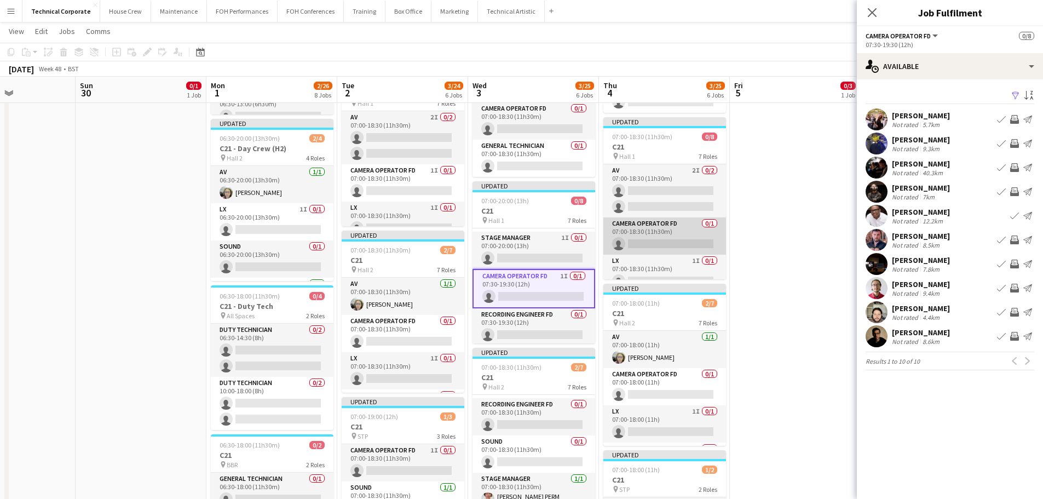
click at [680, 240] on app-card-role "Camera Operator FD 0/1 07:00-18:30 (11h30m) single-neutral-actions" at bounding box center [664, 235] width 123 height 37
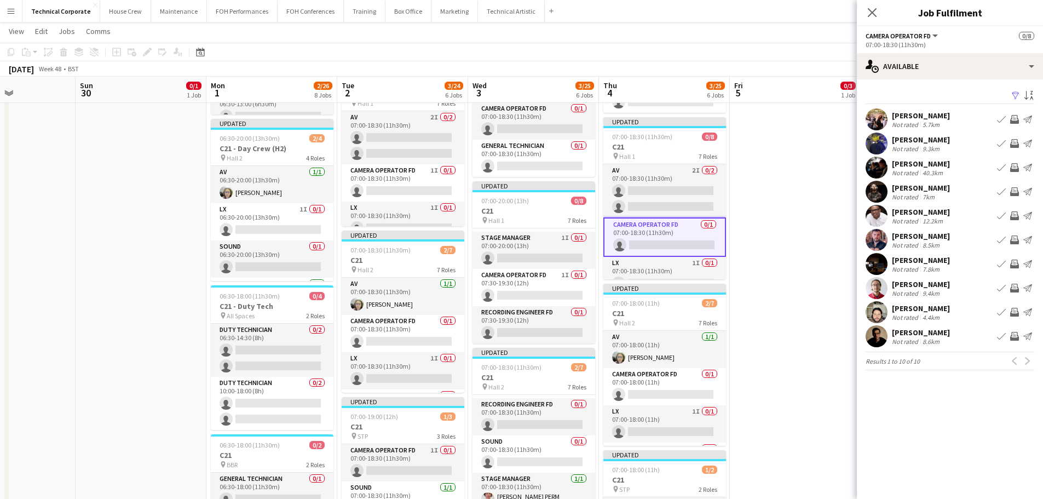
click at [1015, 213] on app-icon "Invite crew" at bounding box center [1014, 215] width 9 height 9
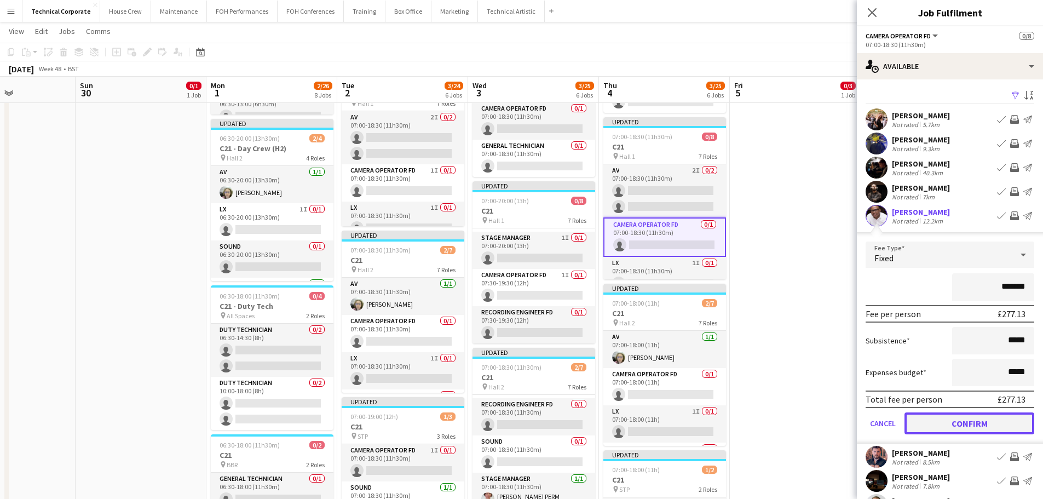
click at [984, 430] on button "Confirm" at bounding box center [969, 423] width 130 height 22
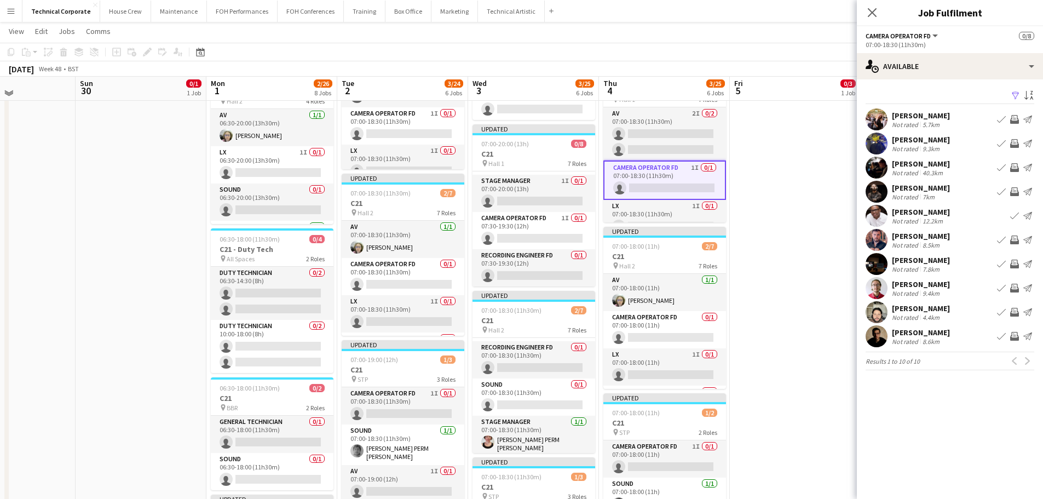
scroll to position [355, 0]
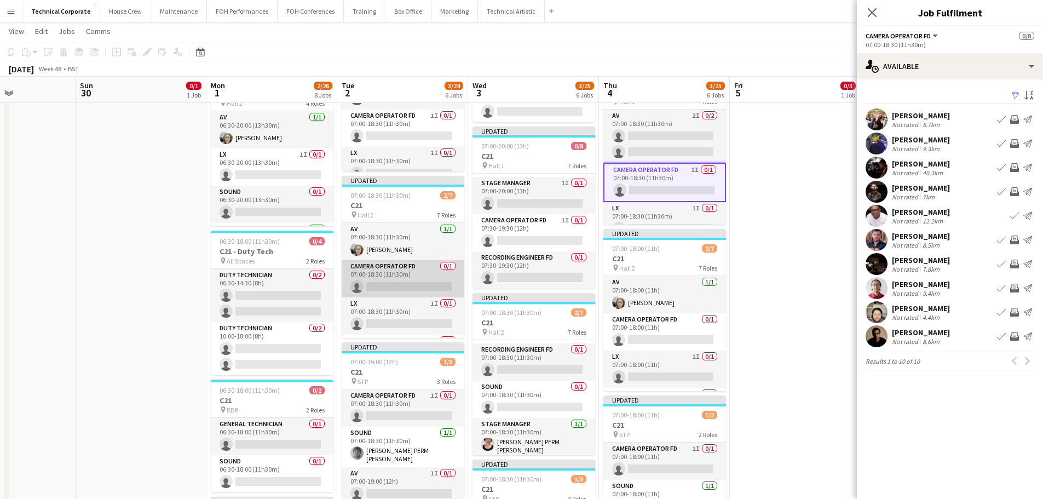
click at [412, 284] on app-card-role "Camera Operator FD 0/1 07:00-18:30 (11h30m) single-neutral-actions" at bounding box center [403, 278] width 123 height 37
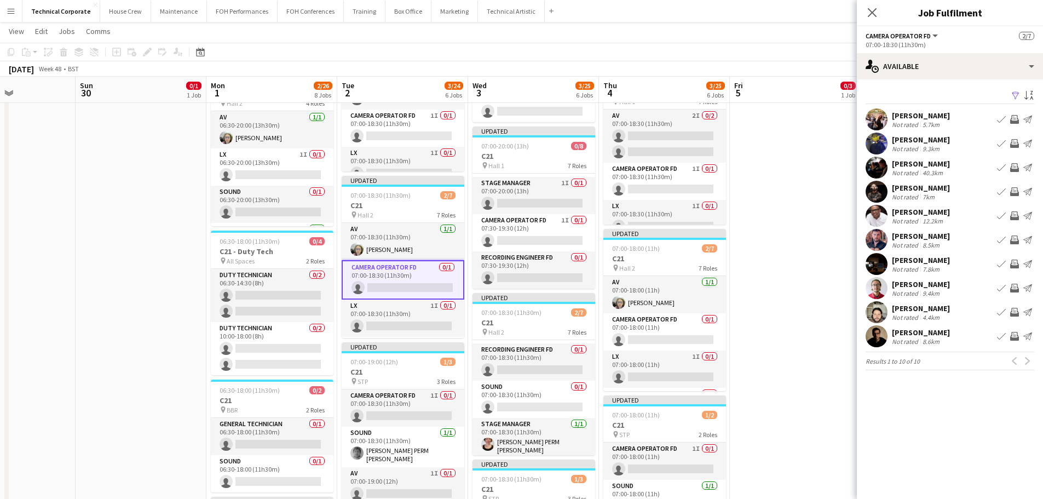
click at [1013, 263] on app-icon "Invite crew" at bounding box center [1014, 263] width 9 height 9
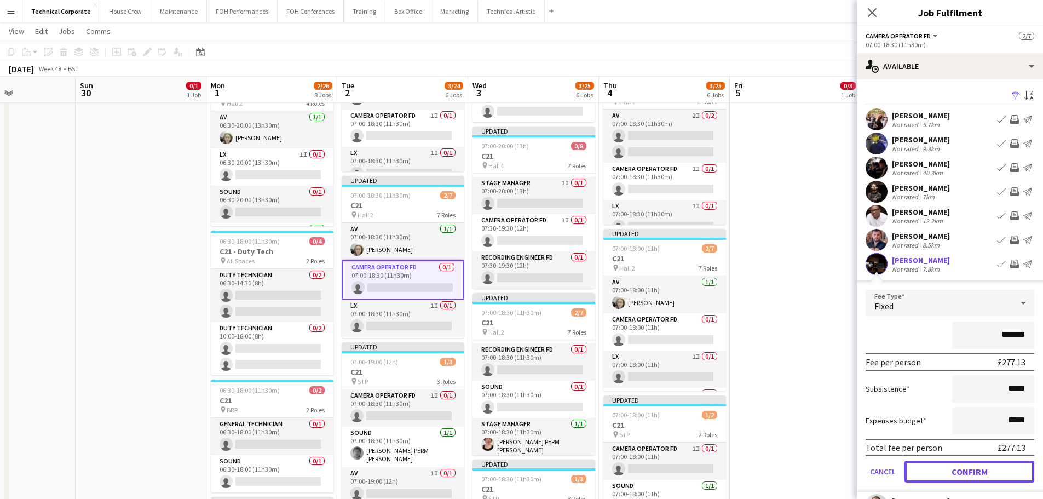
click at [938, 471] on button "Confirm" at bounding box center [969, 471] width 130 height 22
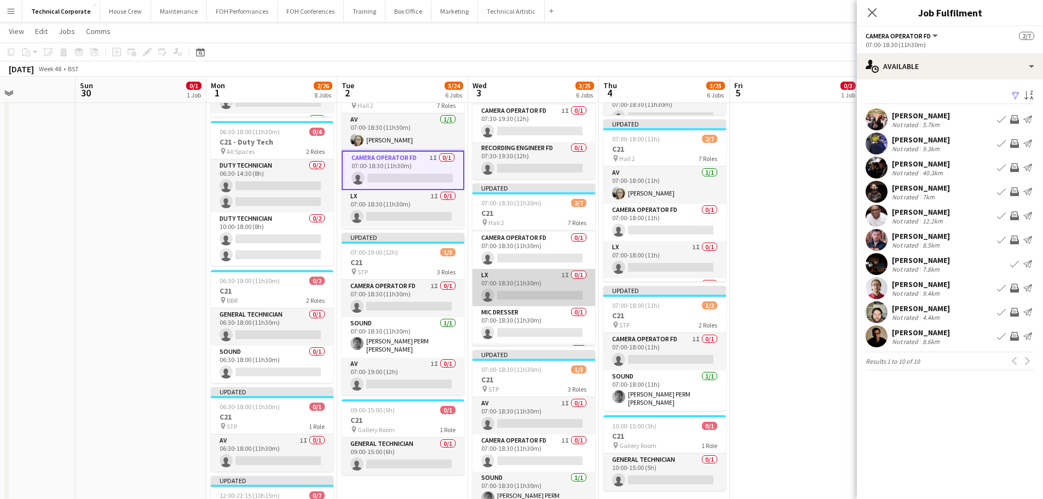
scroll to position [0, 0]
click at [545, 296] on app-card-role "Camera Operator FD 0/1 07:00-18:30 (11h30m) single-neutral-actions" at bounding box center [533, 286] width 123 height 37
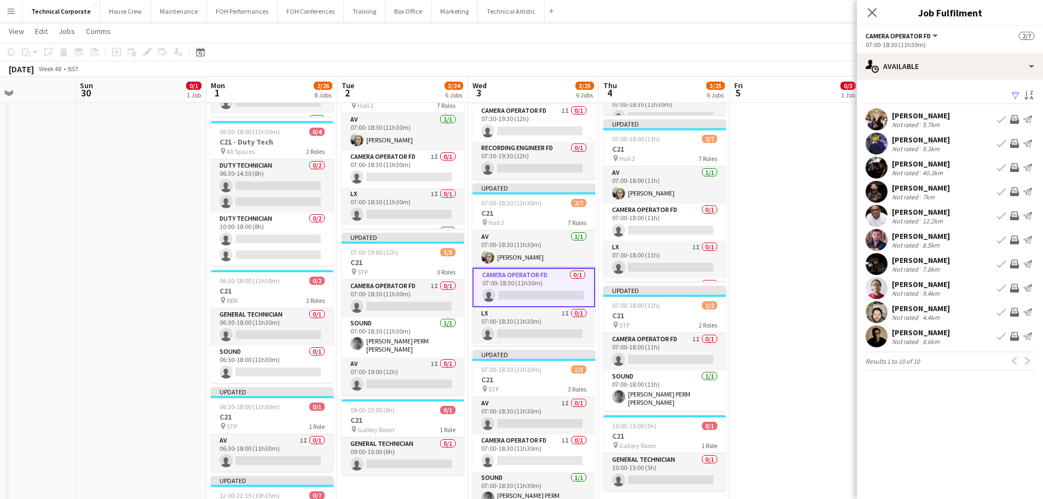
click at [1011, 263] on app-icon "Invite crew" at bounding box center [1014, 263] width 9 height 9
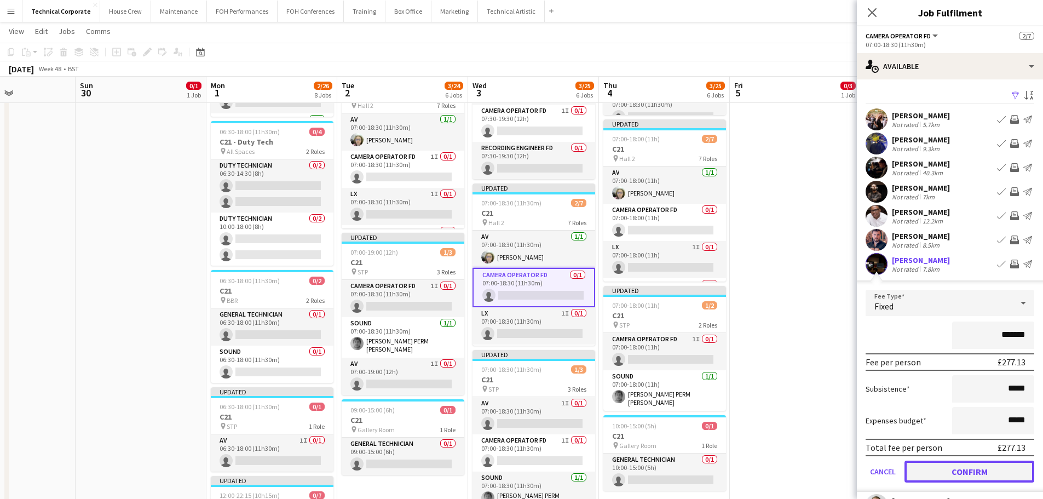
click at [964, 476] on button "Confirm" at bounding box center [969, 471] width 130 height 22
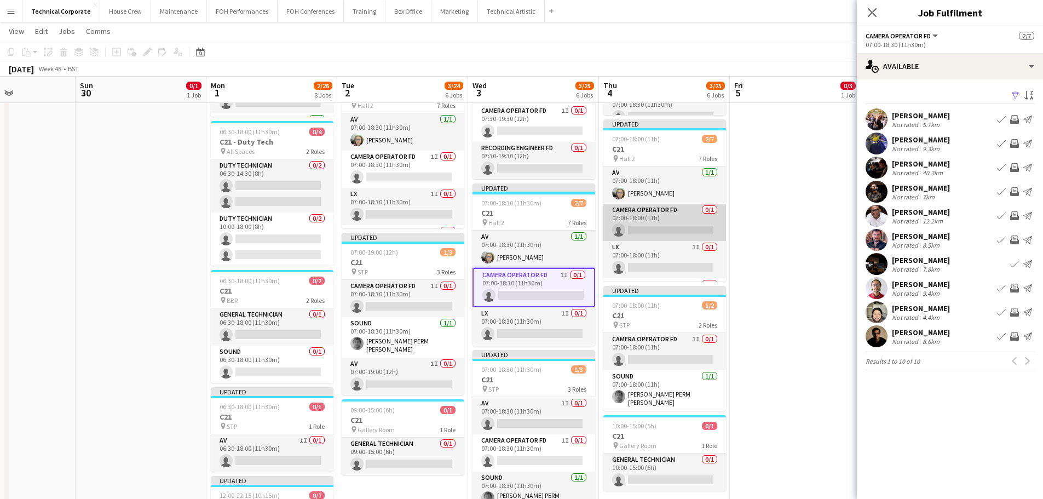
click at [666, 226] on app-card-role "Camera Operator FD 0/1 07:00-18:00 (11h) single-neutral-actions" at bounding box center [664, 222] width 123 height 37
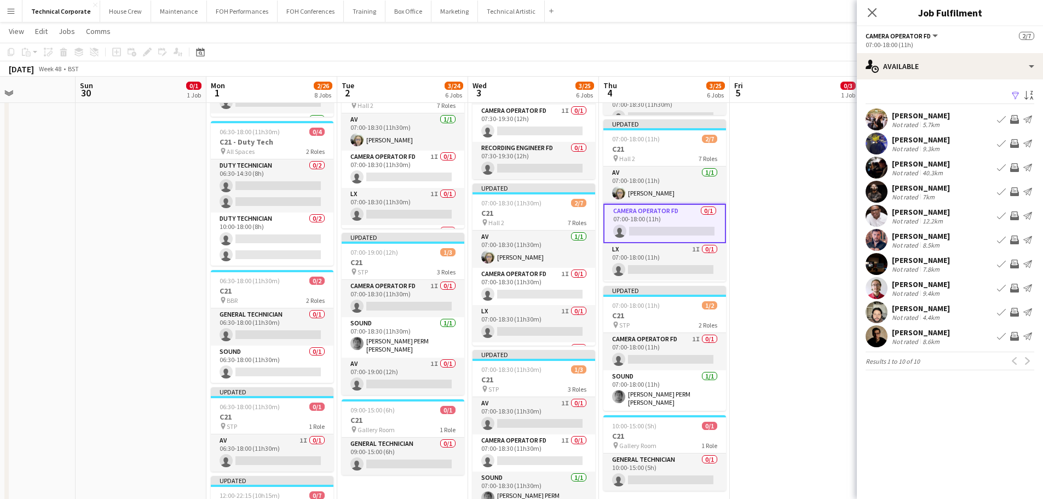
click at [1013, 263] on app-icon "Invite crew" at bounding box center [1014, 263] width 9 height 9
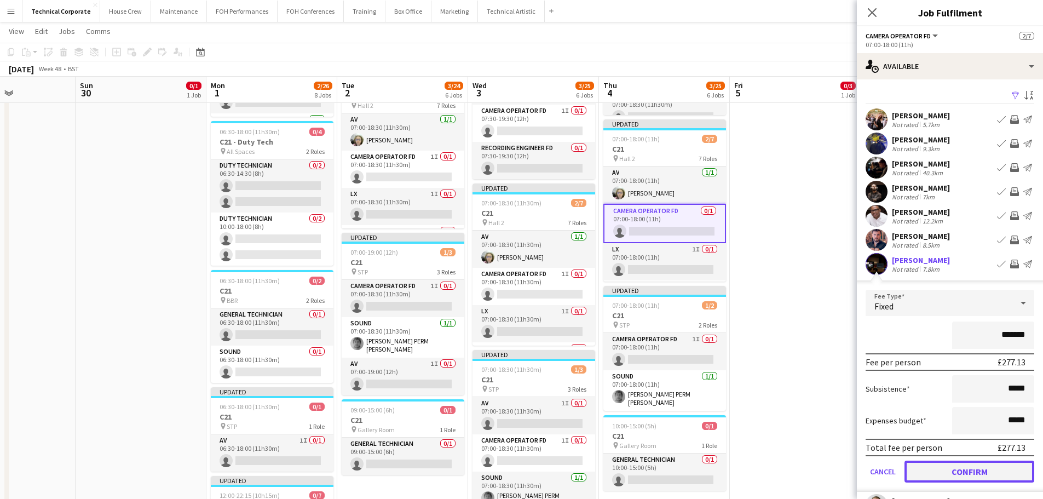
click at [987, 474] on button "Confirm" at bounding box center [969, 471] width 130 height 22
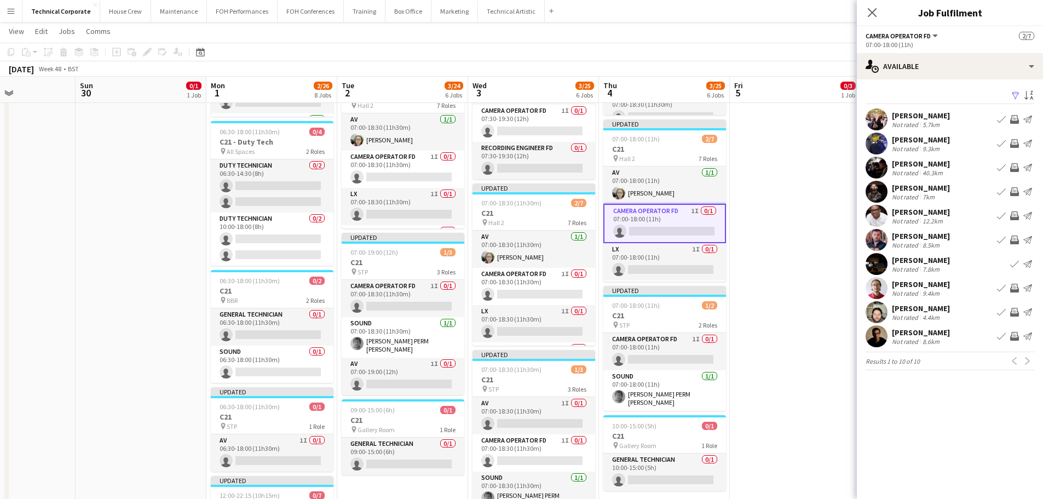
click at [754, 302] on app-date-cell "09:00-14:30 (5h30m) 0/3 CONF: David Game Higher Education pin Hall 1 3 Roles AV…" at bounding box center [795, 206] width 131 height 1096
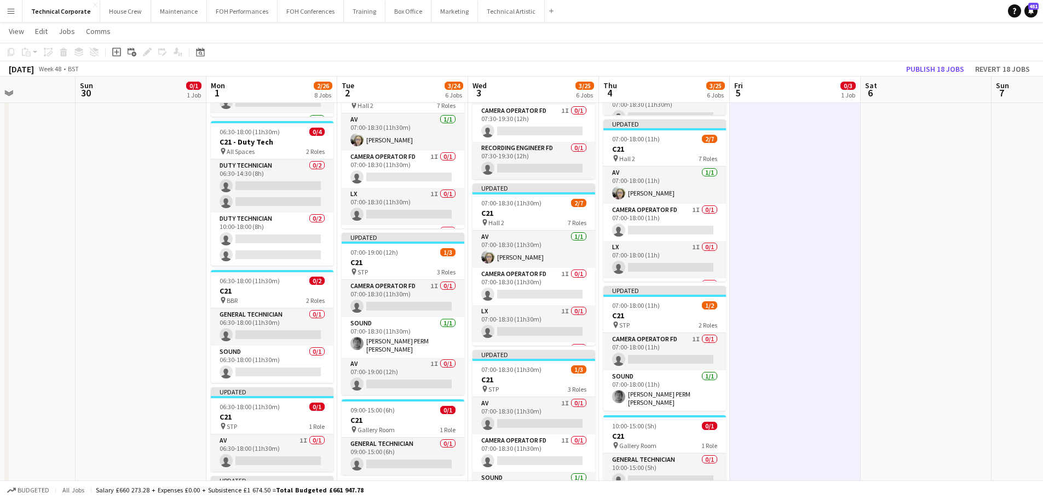
click at [754, 302] on app-date-cell "09:00-14:30 (5h30m) 0/3 CONF: David Game Higher Education pin Hall 1 3 Roles AV…" at bounding box center [795, 206] width 131 height 1096
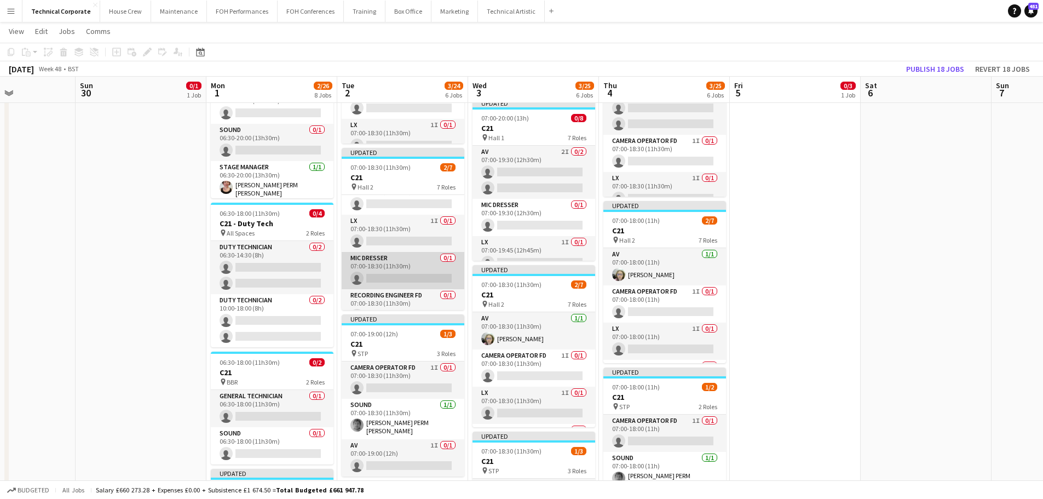
click at [410, 267] on app-card-role "Mic Dresser 0/1 07:00-18:30 (11h30m) single-neutral-actions" at bounding box center [403, 270] width 123 height 37
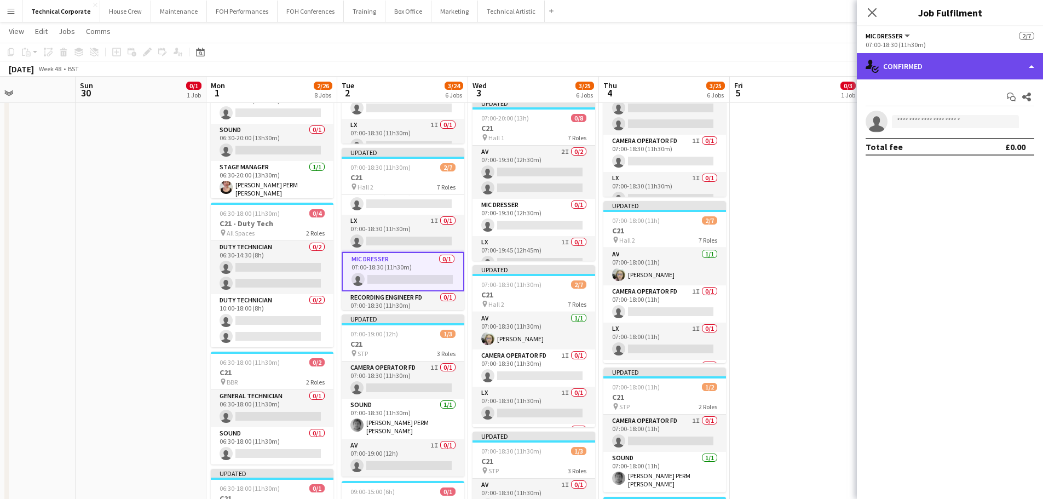
click at [928, 57] on div "single-neutral-actions-check-2 Confirmed" at bounding box center [950, 66] width 186 height 26
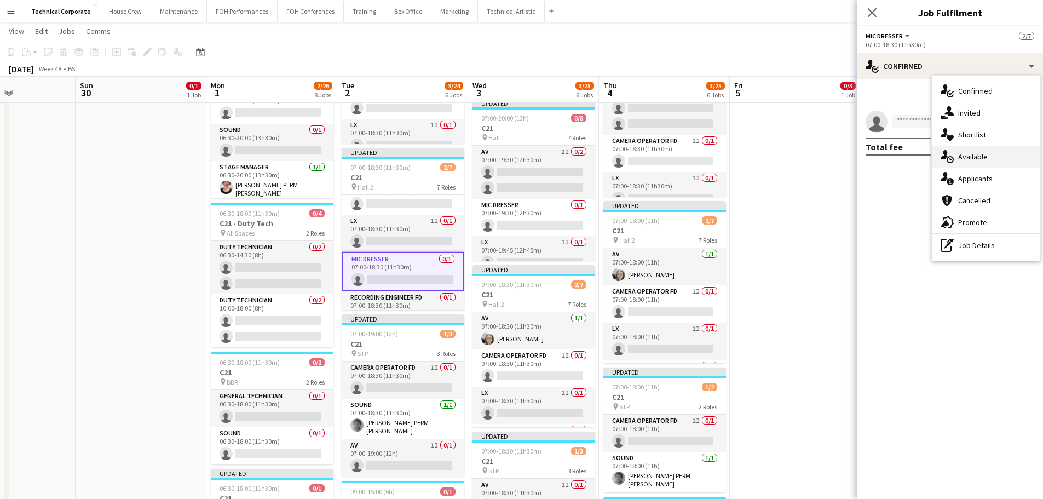
click at [981, 149] on div "single-neutral-actions-upload Available" at bounding box center [986, 157] width 108 height 22
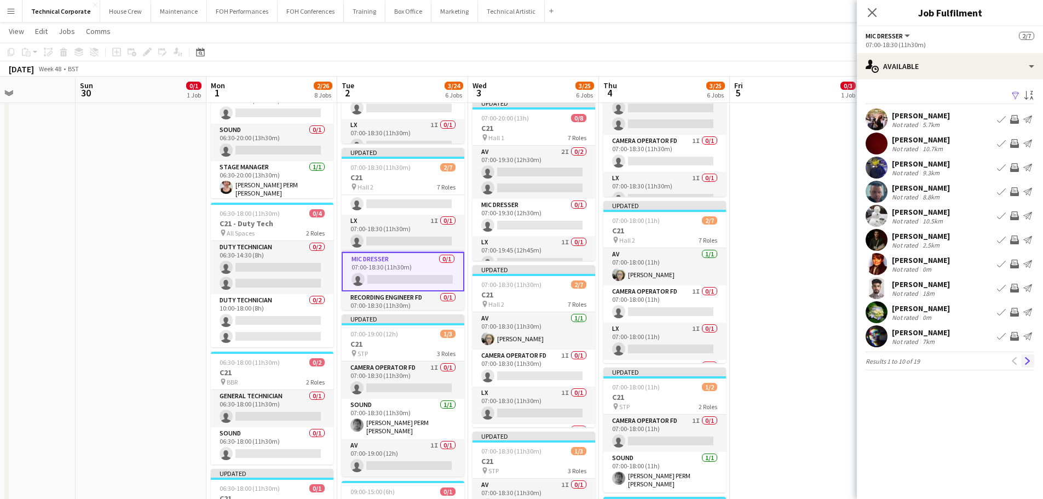
click at [1027, 360] on app-icon "Next" at bounding box center [1027, 361] width 8 height 8
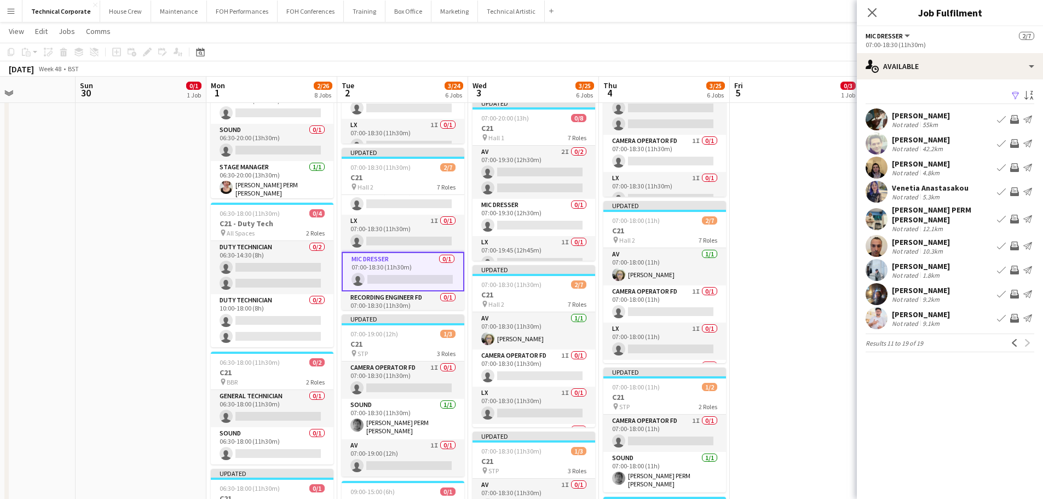
click at [1014, 145] on app-icon "Invite crew" at bounding box center [1014, 143] width 9 height 9
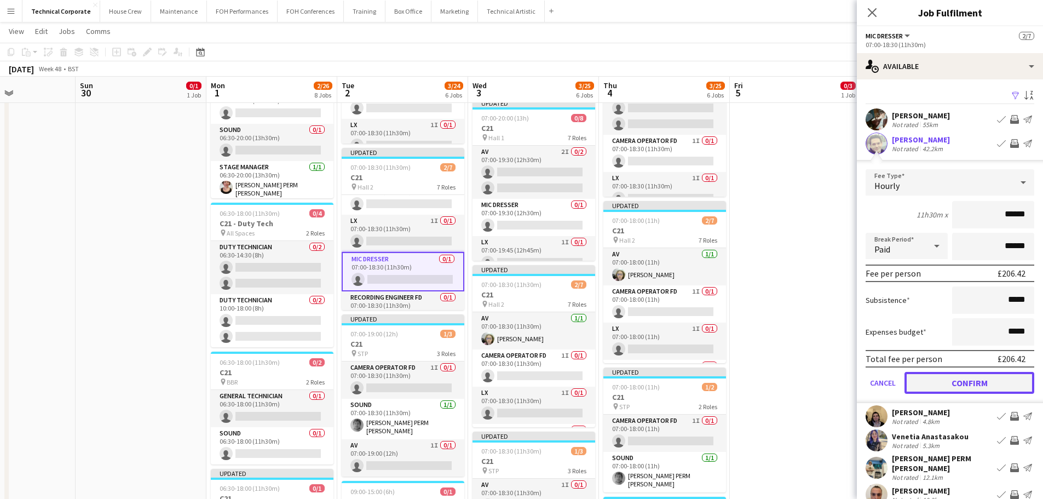
click at [975, 381] on button "Confirm" at bounding box center [969, 383] width 130 height 22
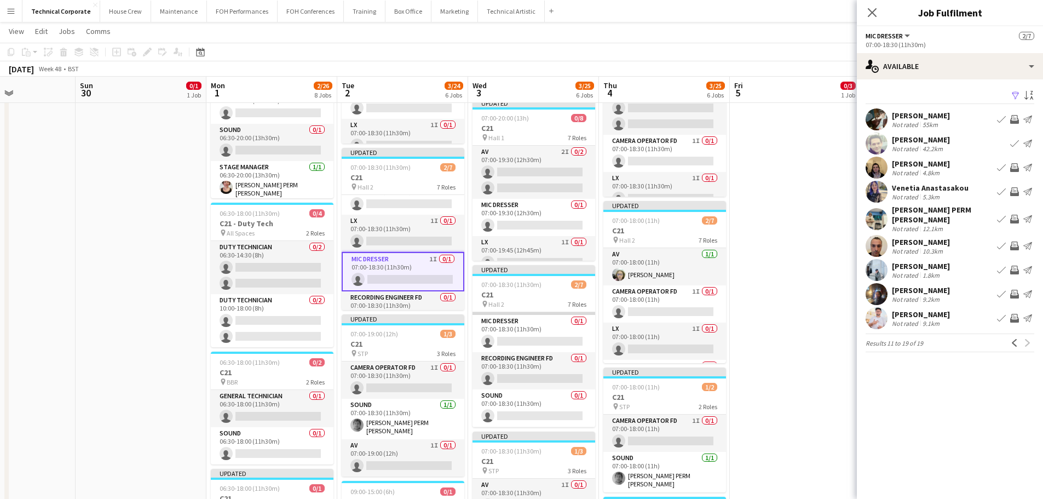
scroll to position [109, 0]
click at [545, 331] on app-card-role "Mic Dresser 0/1 07:00-18:30 (11h30m) single-neutral-actions" at bounding box center [533, 332] width 123 height 37
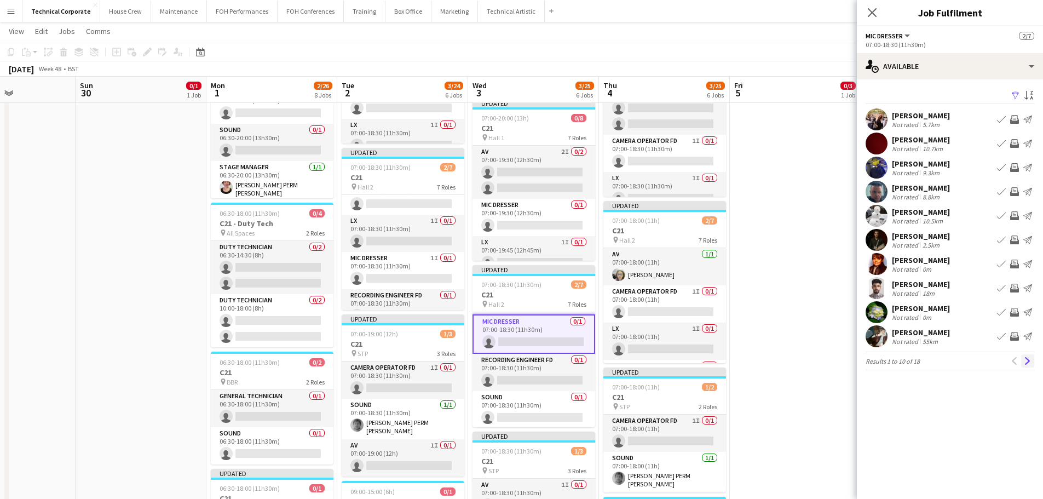
click at [1029, 357] on app-icon "Next" at bounding box center [1027, 361] width 8 height 8
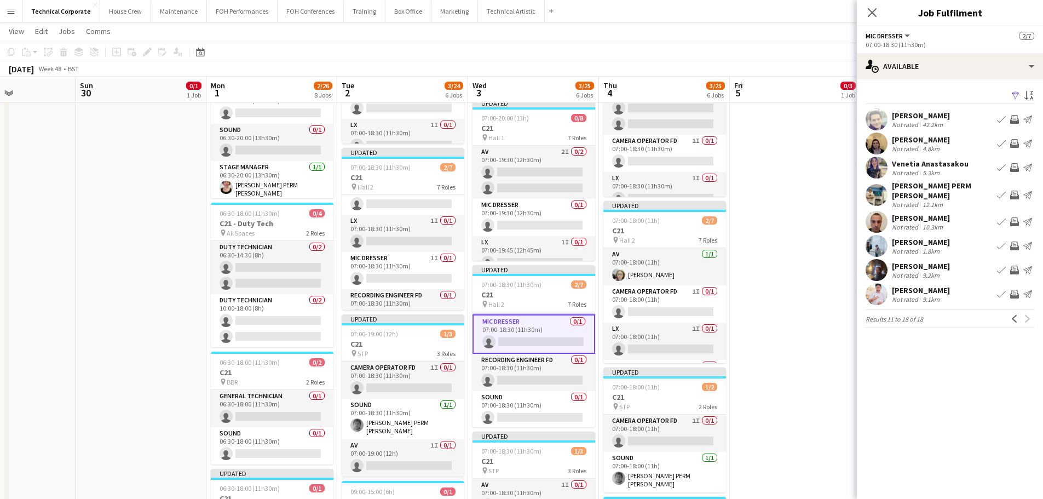
drag, startPoint x: 1012, startPoint y: 117, endPoint x: 1015, endPoint y: 127, distance: 10.8
click at [1013, 117] on app-icon "Invite crew" at bounding box center [1014, 119] width 9 height 9
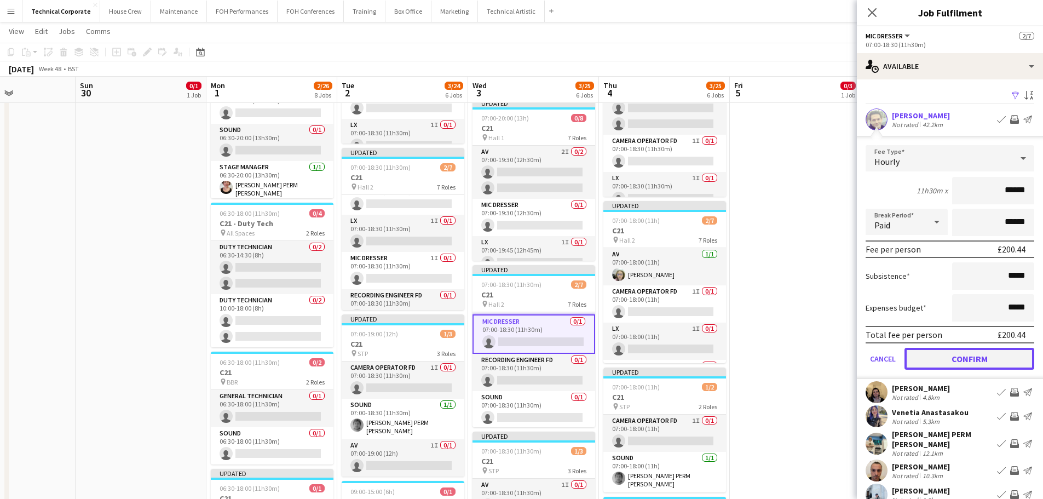
click at [980, 354] on button "Confirm" at bounding box center [969, 359] width 130 height 22
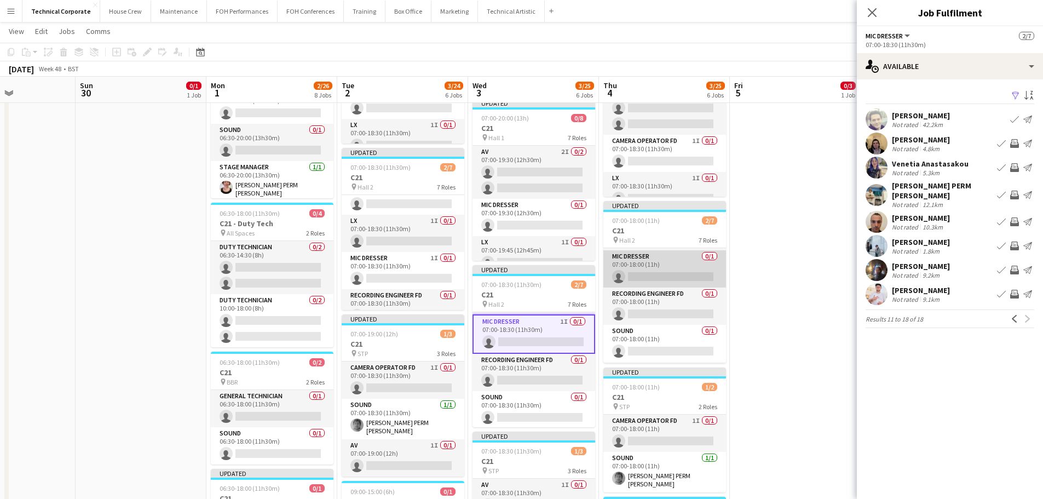
click at [677, 281] on app-card-role "Mic Dresser 0/1 07:00-18:00 (11h) single-neutral-actions" at bounding box center [664, 268] width 123 height 37
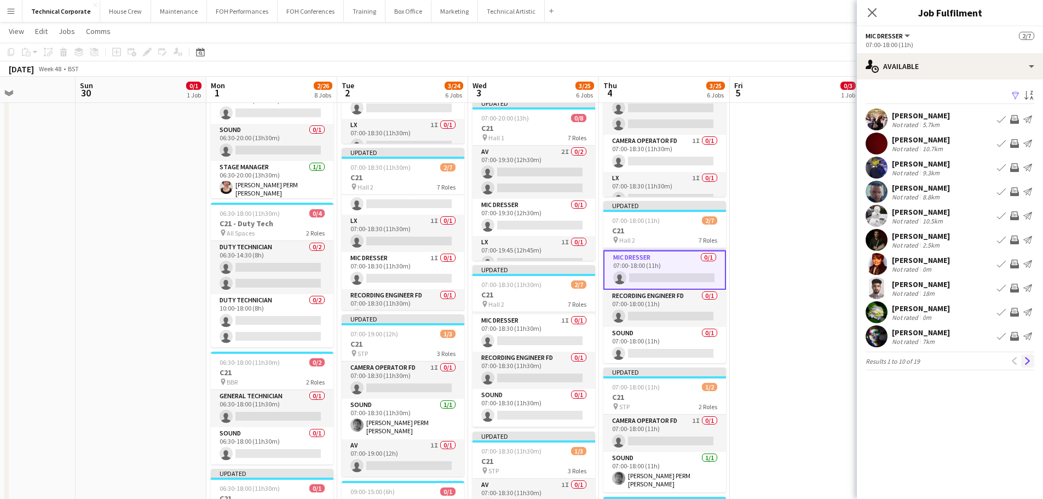
click at [1021, 358] on button "Next" at bounding box center [1027, 360] width 13 height 13
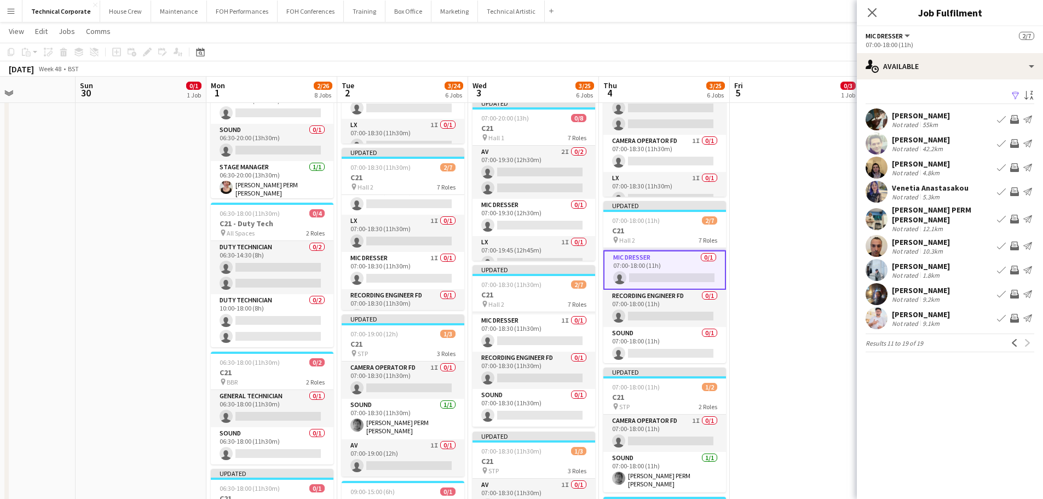
drag, startPoint x: 1010, startPoint y: 144, endPoint x: 1014, endPoint y: 157, distance: 13.2
click at [1011, 144] on app-icon "Invite crew" at bounding box center [1014, 143] width 9 height 9
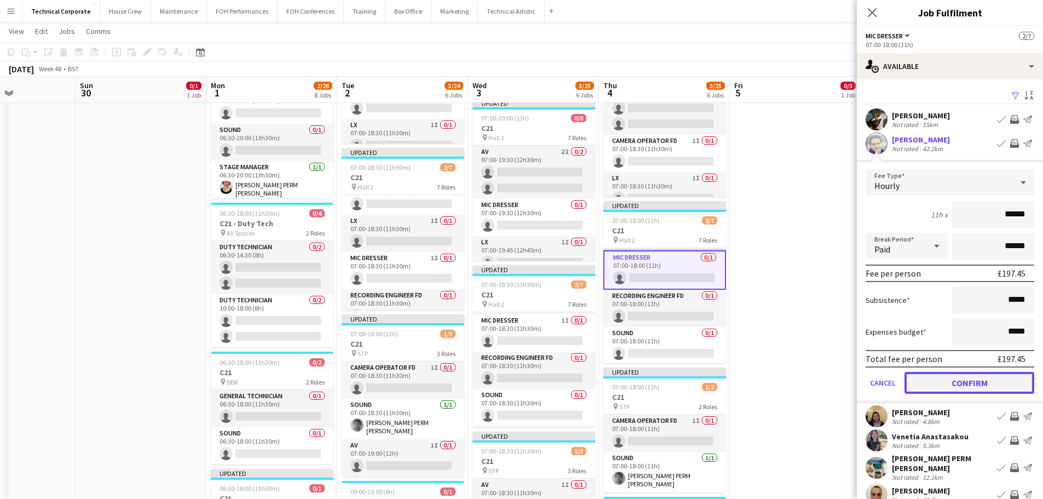
click at [987, 379] on button "Confirm" at bounding box center [969, 383] width 130 height 22
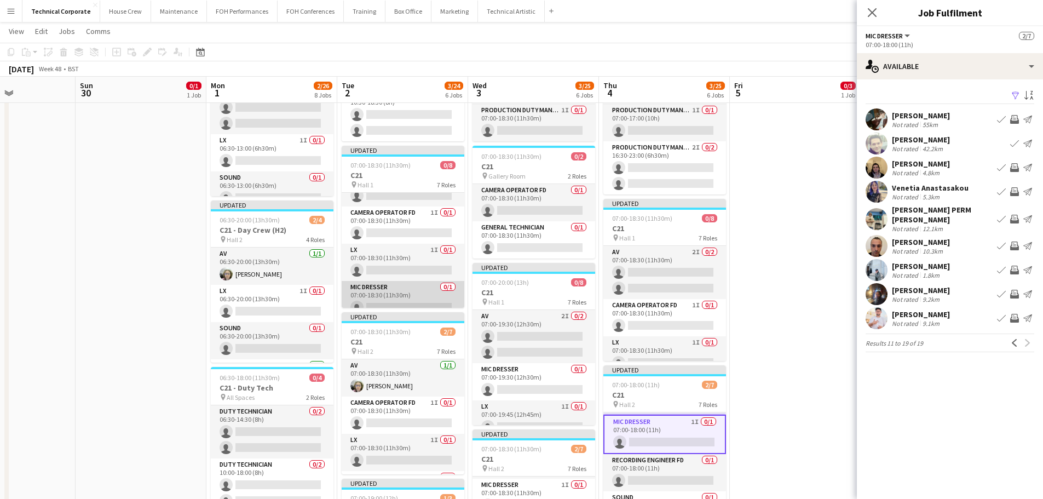
scroll to position [55, 0]
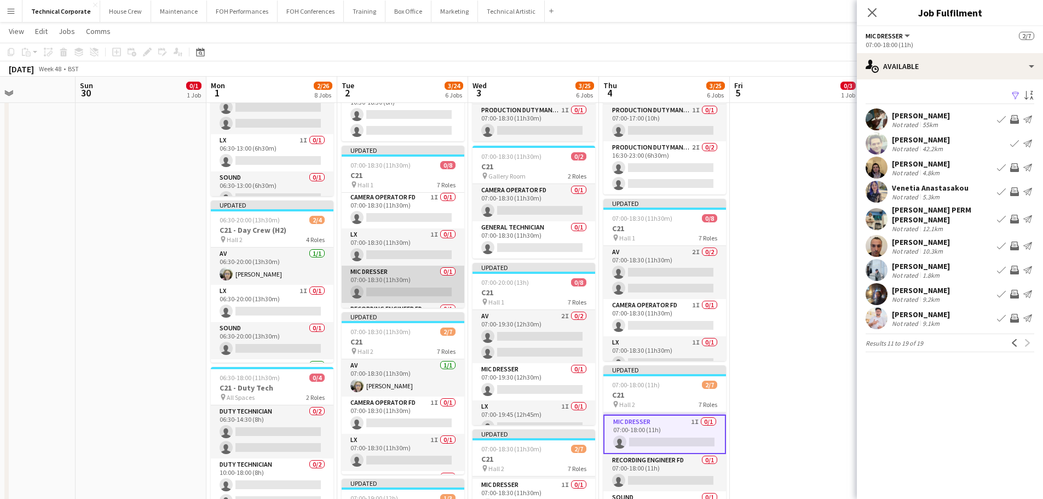
drag, startPoint x: 396, startPoint y: 274, endPoint x: 411, endPoint y: 279, distance: 16.3
click at [397, 274] on app-card-role "Mic Dresser 0/1 07:00-18:30 (11h30m) single-neutral-actions" at bounding box center [403, 283] width 123 height 37
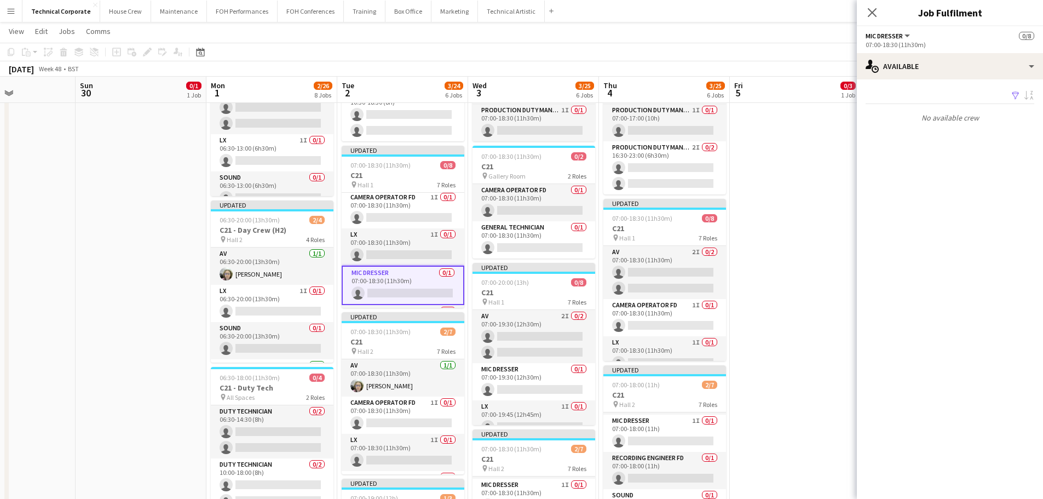
scroll to position [0, 316]
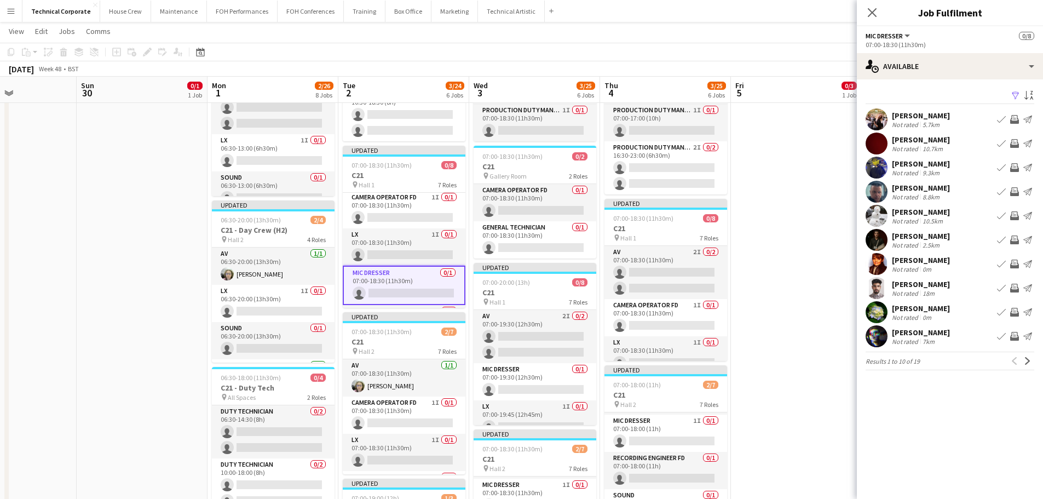
click at [1025, 362] on app-icon "Next" at bounding box center [1027, 361] width 8 height 8
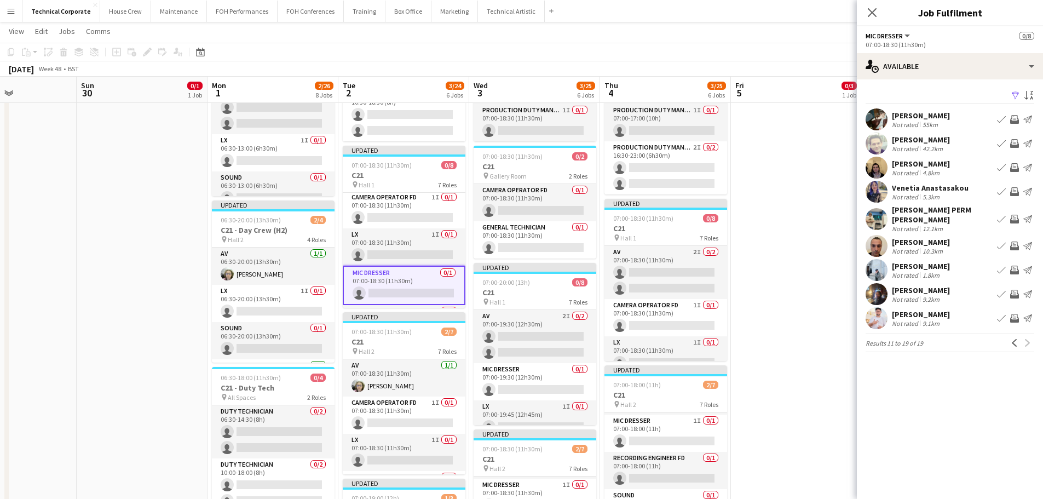
click at [1016, 193] on app-icon "Invite crew" at bounding box center [1014, 191] width 9 height 9
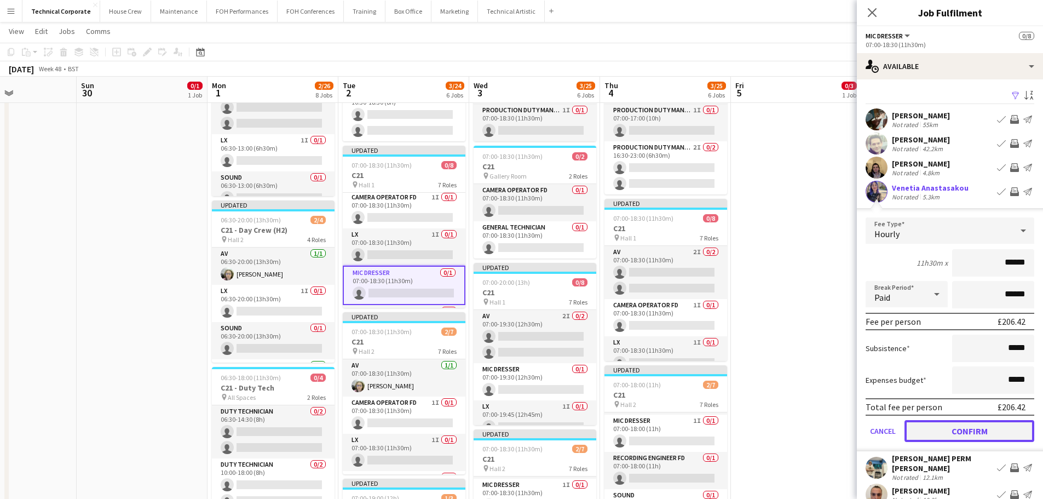
click at [989, 433] on button "Confirm" at bounding box center [969, 431] width 130 height 22
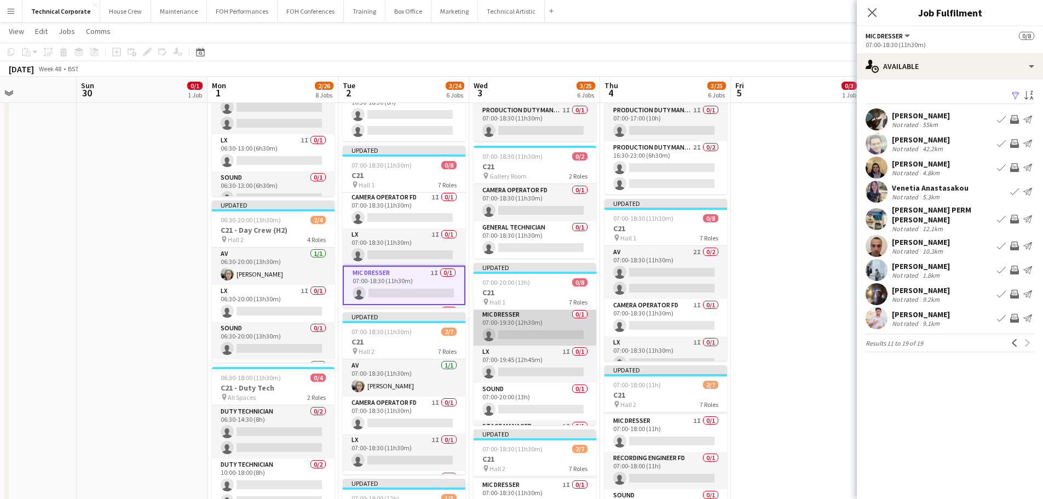
click at [554, 338] on app-card-role "Mic Dresser 0/1 07:00-19:30 (12h30m) single-neutral-actions" at bounding box center [534, 326] width 123 height 37
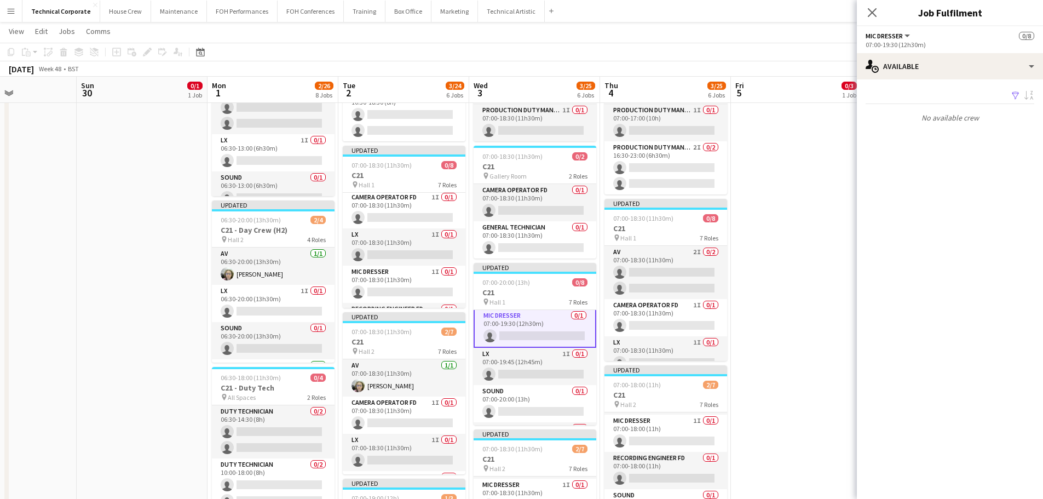
scroll to position [56, 0]
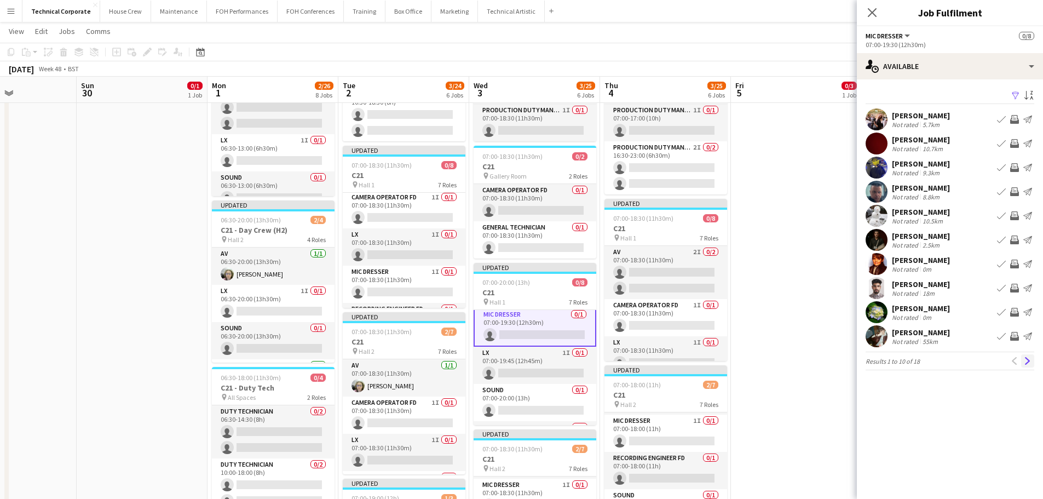
click at [1029, 358] on app-icon "Next" at bounding box center [1027, 361] width 8 height 8
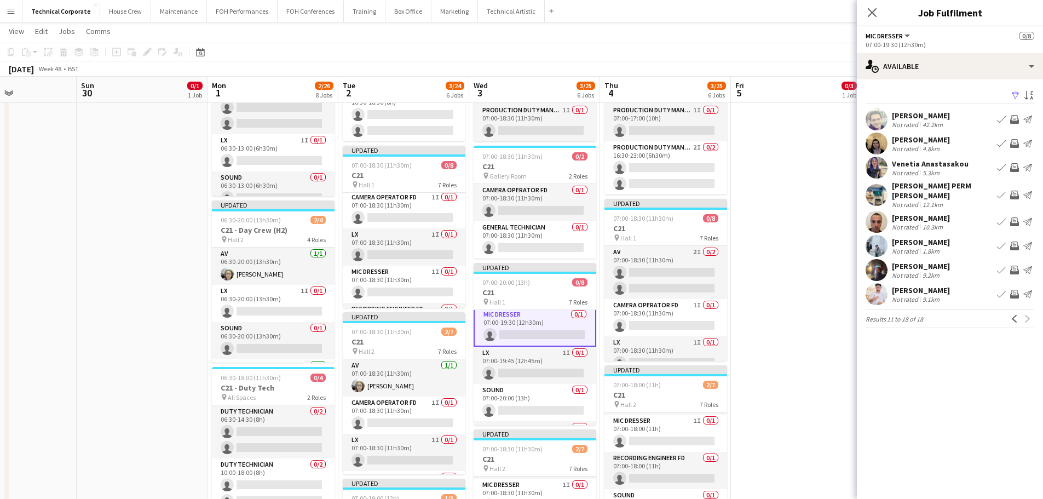
click at [1011, 166] on app-icon "Invite crew" at bounding box center [1014, 167] width 9 height 9
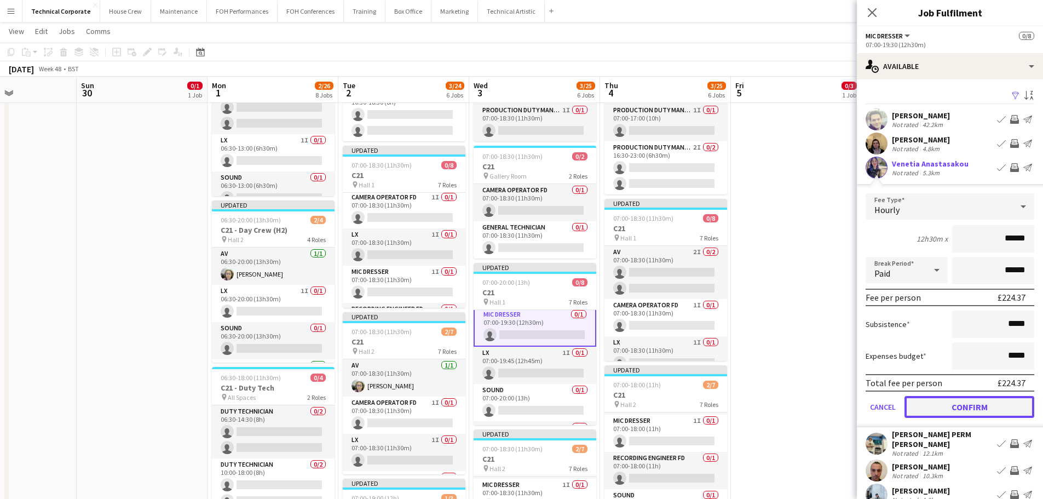
click at [978, 402] on button "Confirm" at bounding box center [969, 407] width 130 height 22
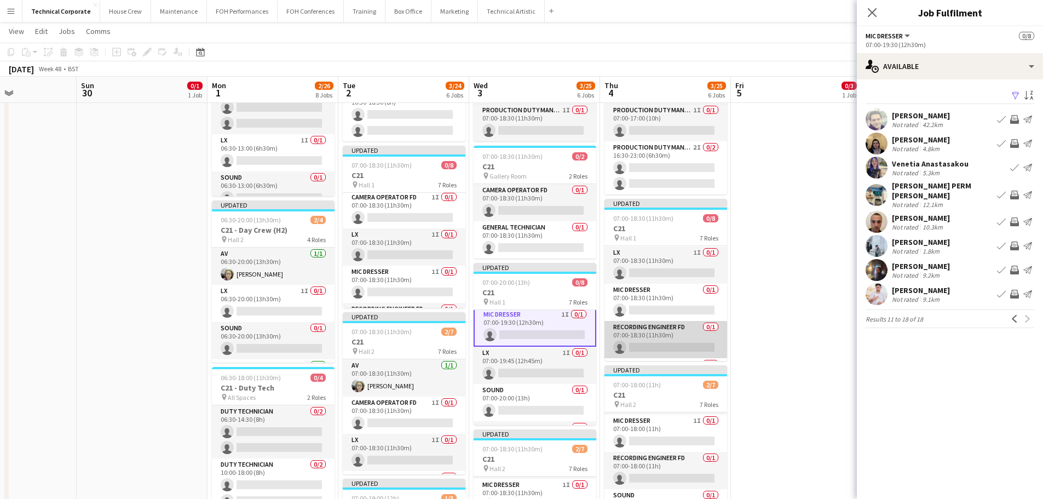
scroll to position [109, 0]
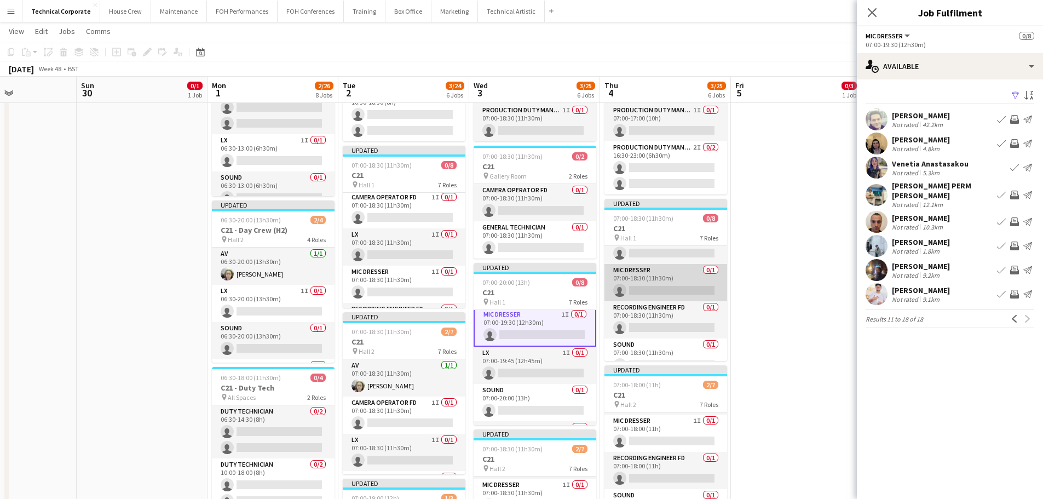
click at [677, 288] on app-card-role "Mic Dresser 0/1 07:00-18:30 (11h30m) single-neutral-actions" at bounding box center [665, 282] width 123 height 37
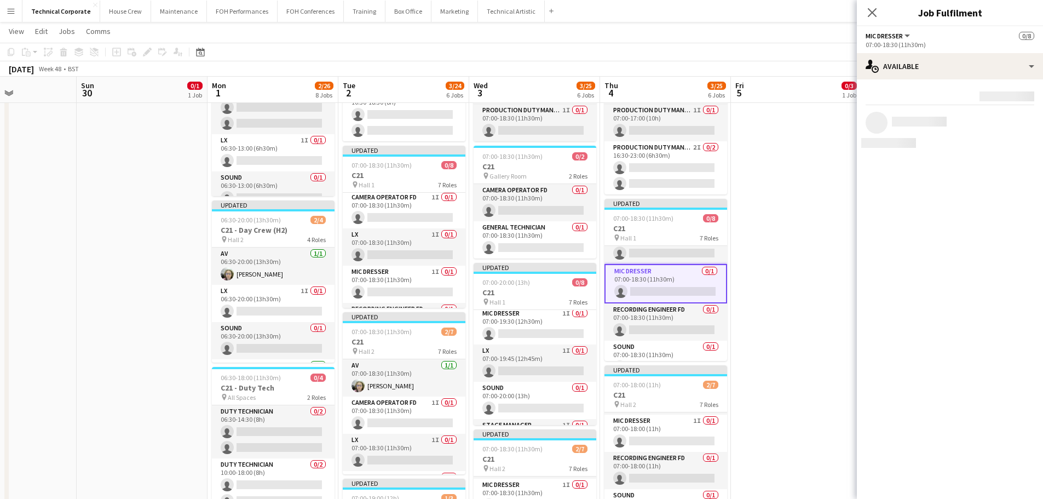
scroll to position [55, 0]
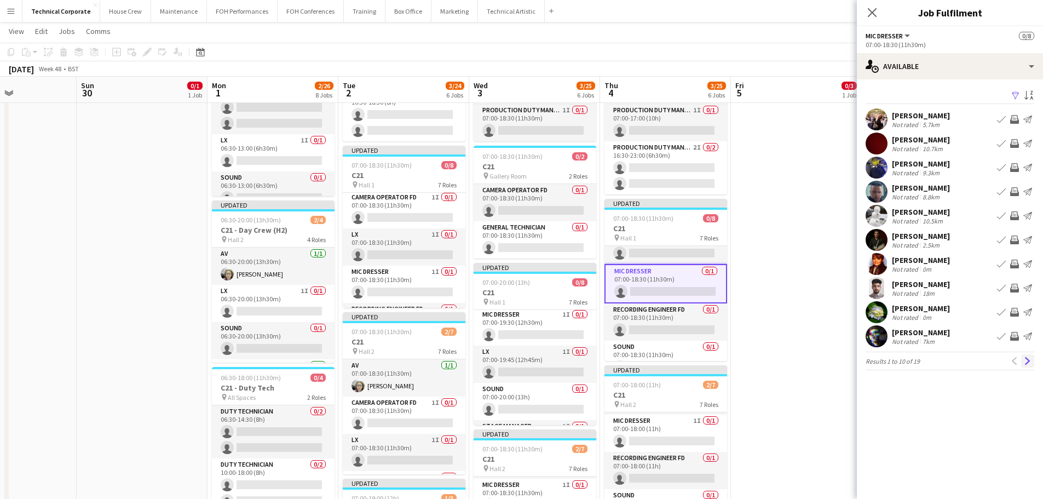
click at [1030, 357] on app-icon "Next" at bounding box center [1027, 361] width 8 height 8
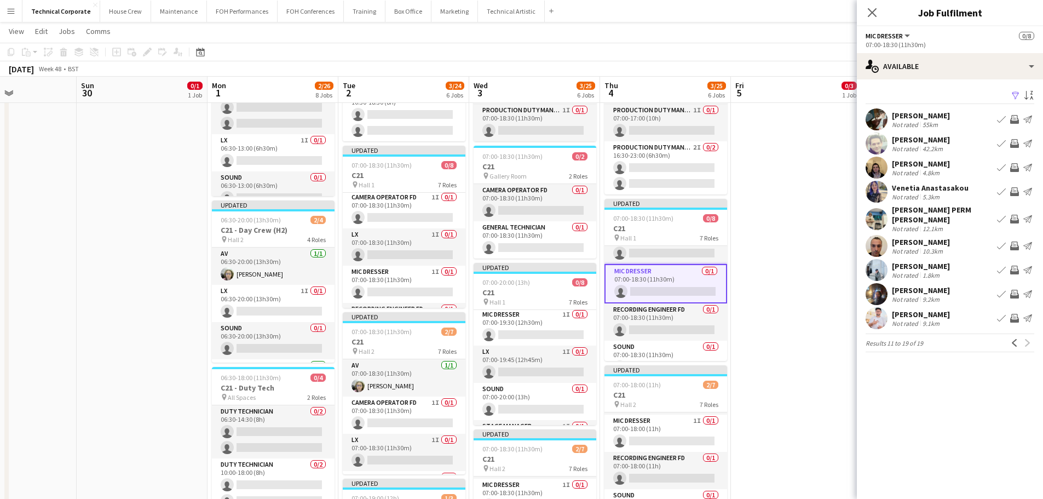
click at [1011, 193] on app-icon "Invite crew" at bounding box center [1014, 191] width 9 height 9
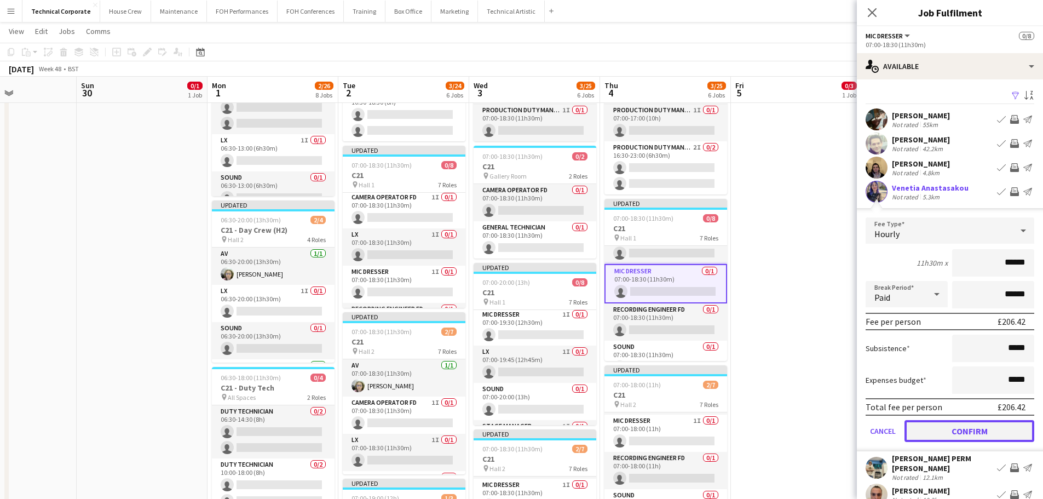
click at [969, 431] on button "Confirm" at bounding box center [969, 431] width 130 height 22
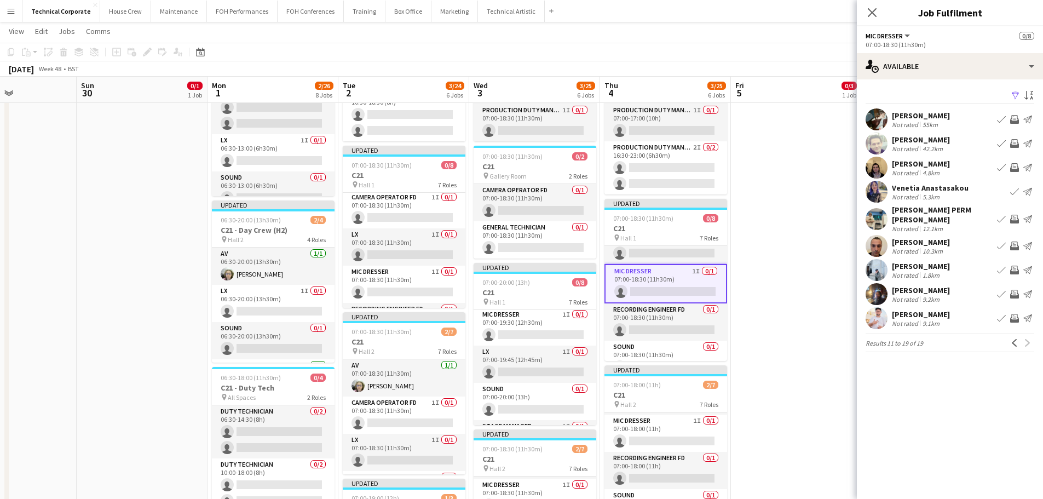
click at [805, 315] on app-date-cell "09:00-14:30 (5h30m) 0/3 CONF: David Game Higher Education pin Hall 1 3 Roles AV…" at bounding box center [796, 452] width 131 height 1096
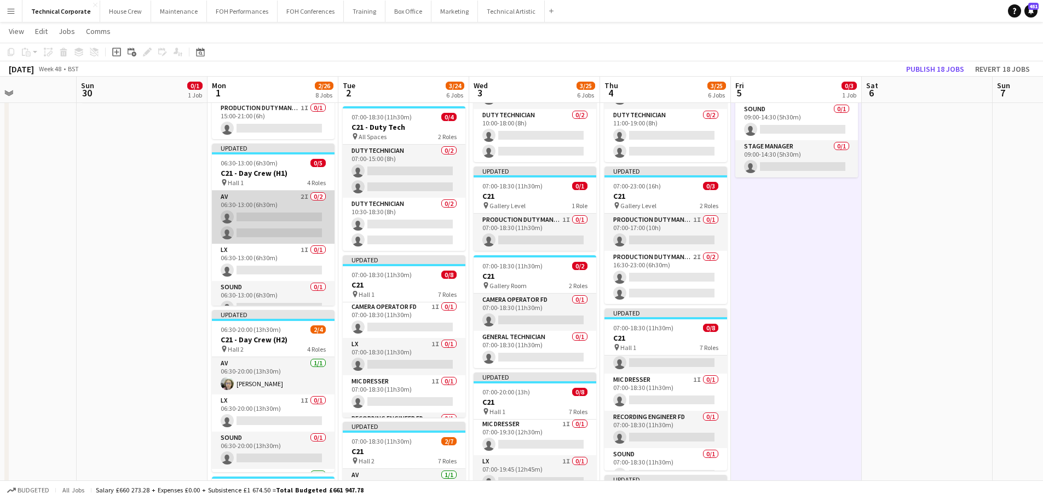
scroll to position [50, 0]
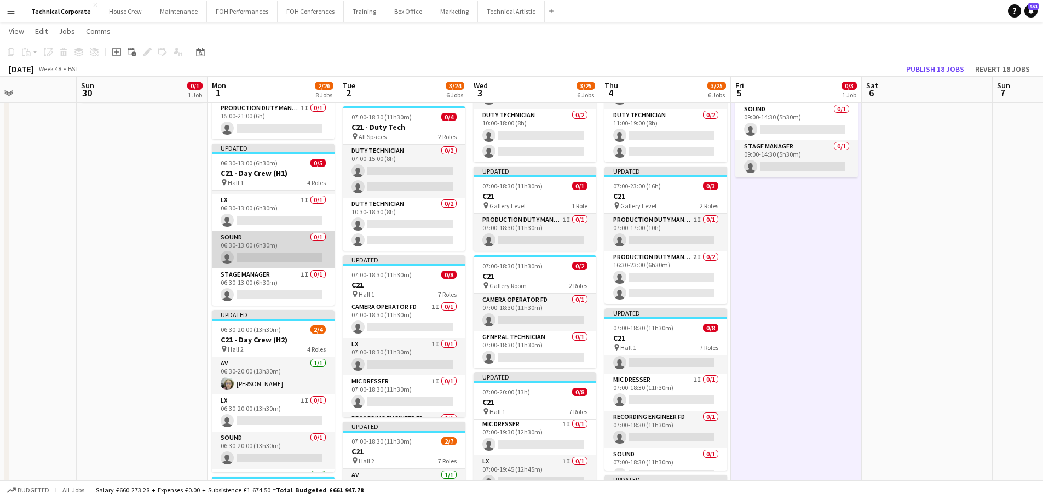
click at [287, 252] on app-card-role "Sound 0/1 06:30-13:00 (6h30m) single-neutral-actions" at bounding box center [273, 249] width 123 height 37
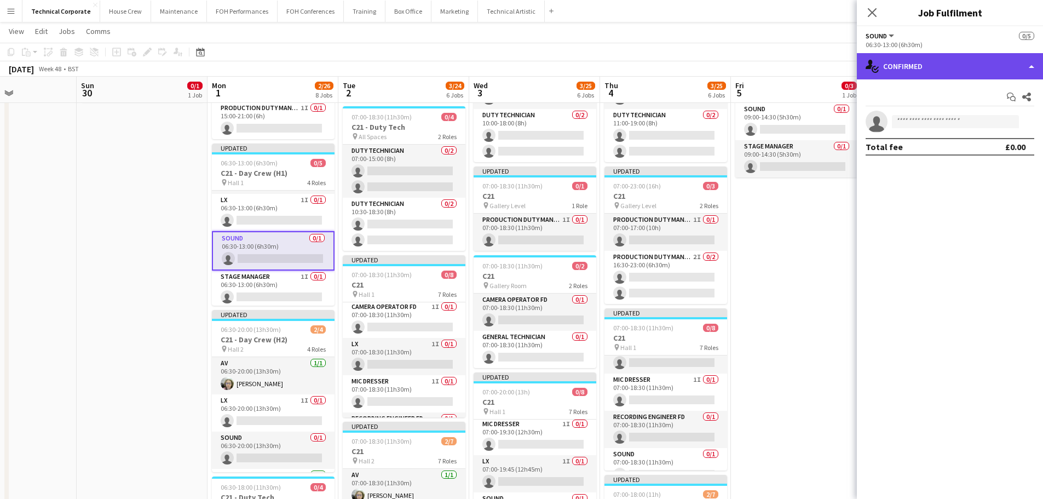
click at [936, 62] on div "single-neutral-actions-check-2 Confirmed" at bounding box center [950, 66] width 186 height 26
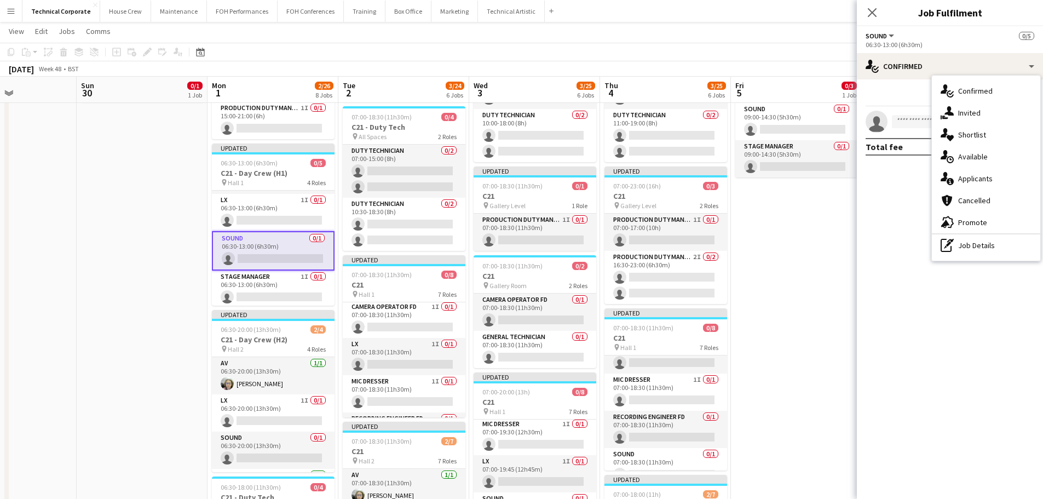
click at [989, 162] on div "single-neutral-actions-upload Available" at bounding box center [986, 157] width 108 height 22
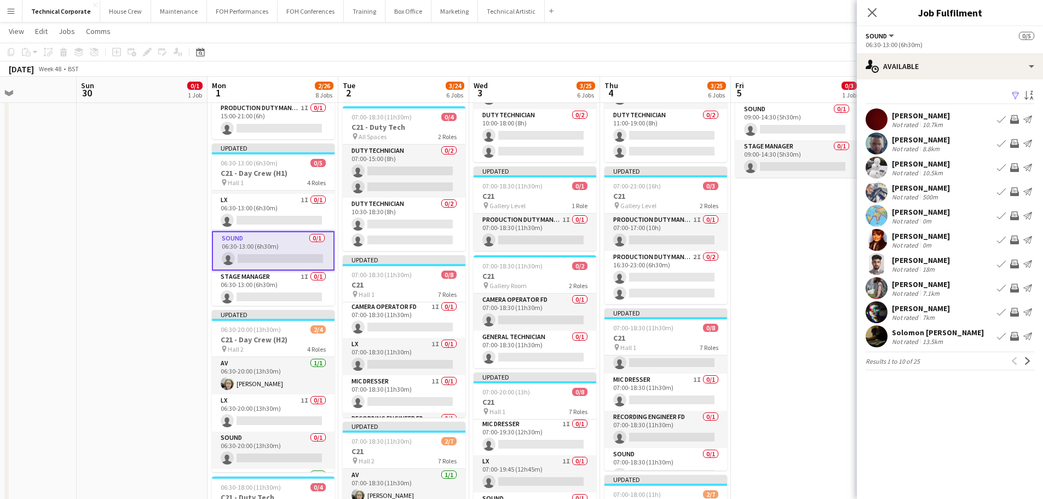
click at [1016, 242] on app-icon "Invite crew" at bounding box center [1014, 239] width 9 height 9
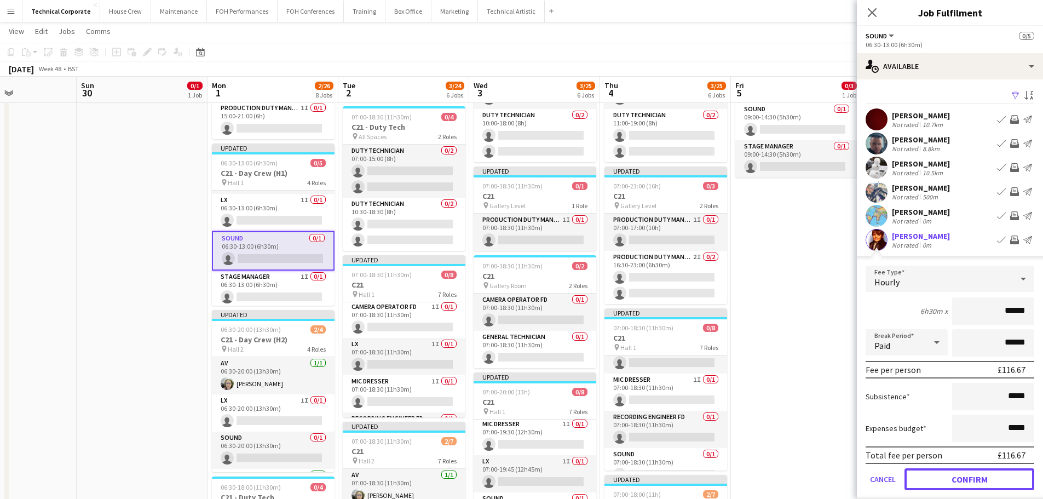
click at [994, 478] on button "Confirm" at bounding box center [969, 479] width 130 height 22
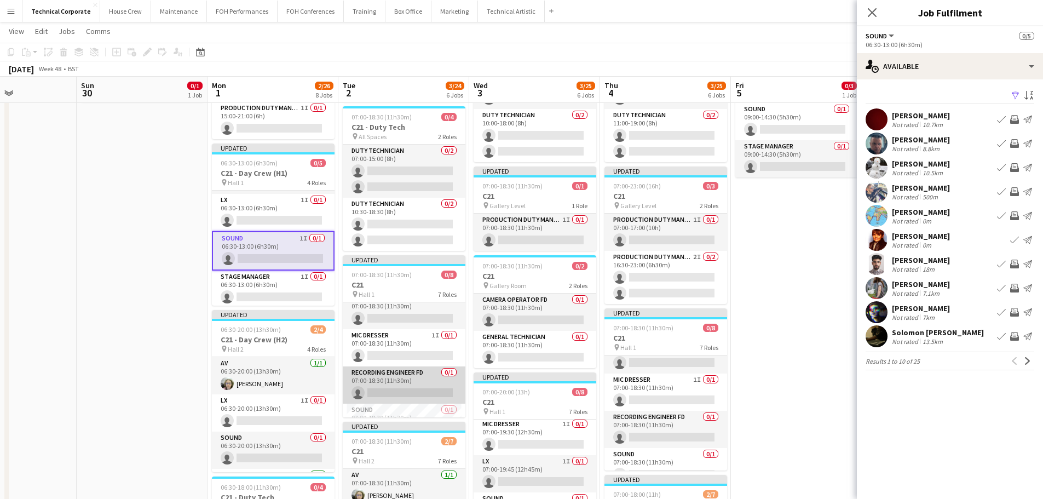
scroll to position [161, 0]
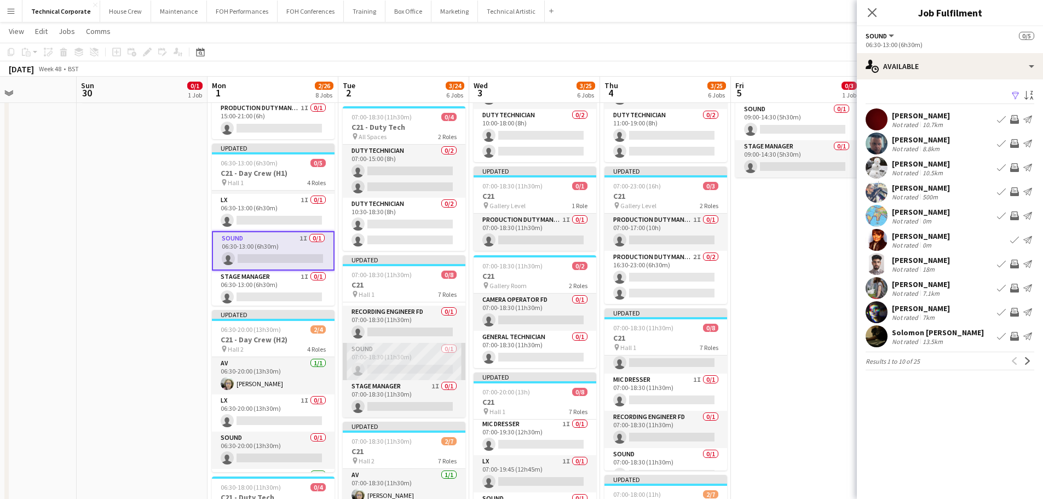
click at [412, 361] on app-card-role "Sound 0/1 07:00-18:30 (11h30m) single-neutral-actions" at bounding box center [404, 361] width 123 height 37
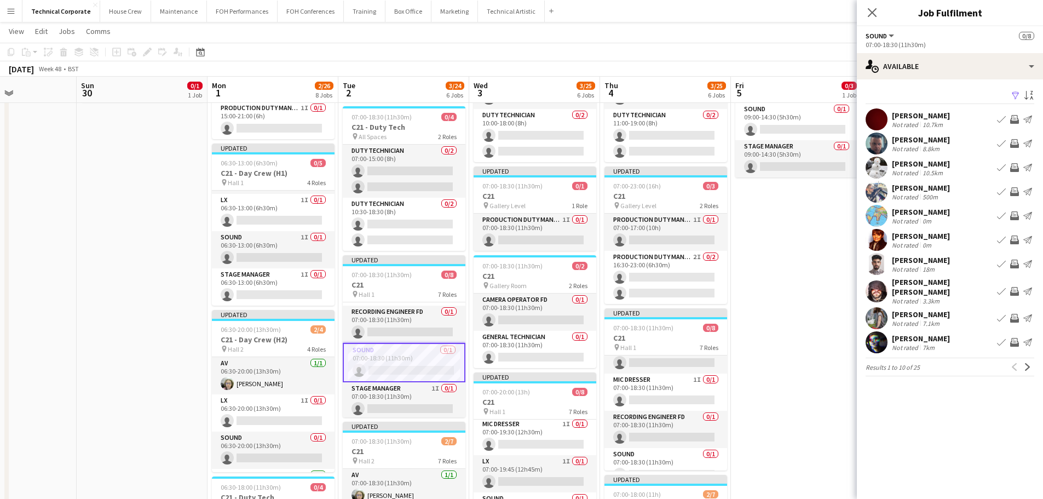
click at [1012, 242] on app-icon "Invite crew" at bounding box center [1014, 239] width 9 height 9
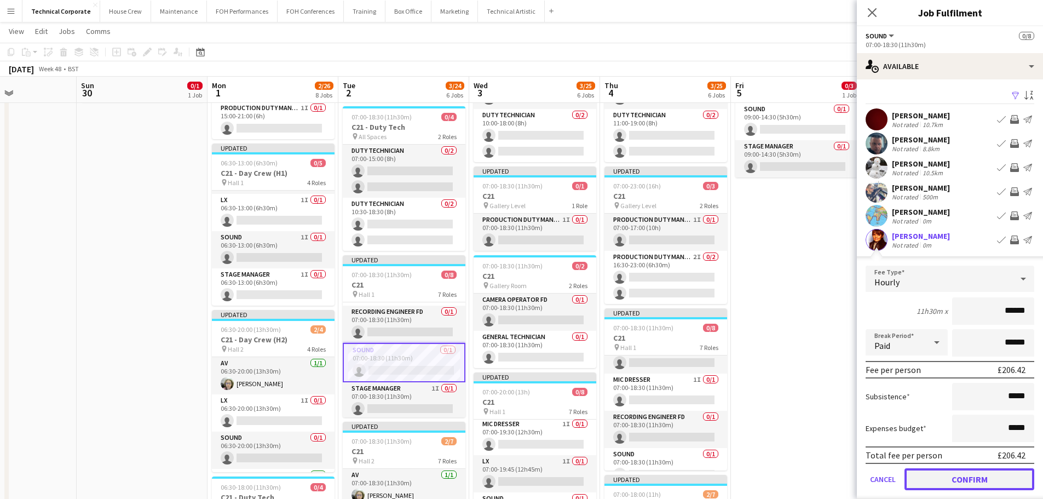
click at [934, 476] on button "Confirm" at bounding box center [969, 479] width 130 height 22
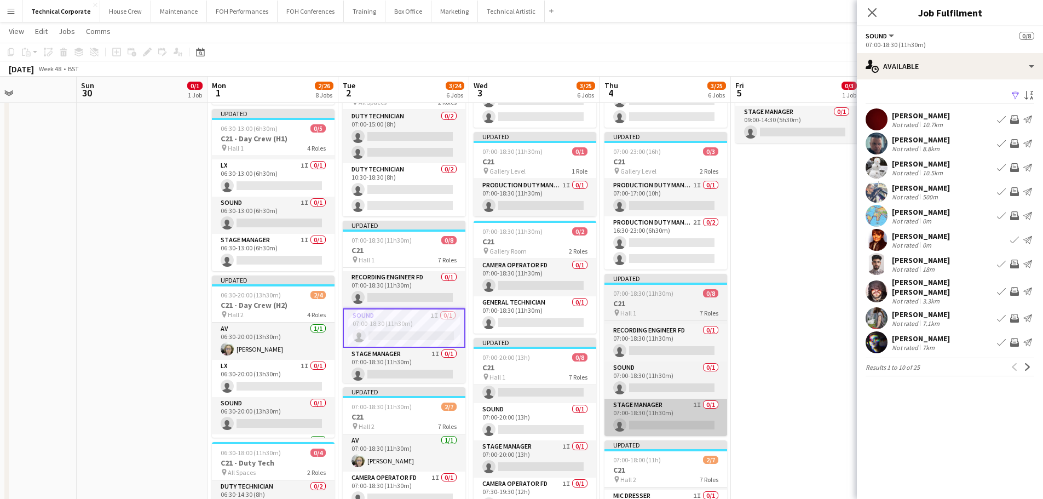
scroll to position [164, 0]
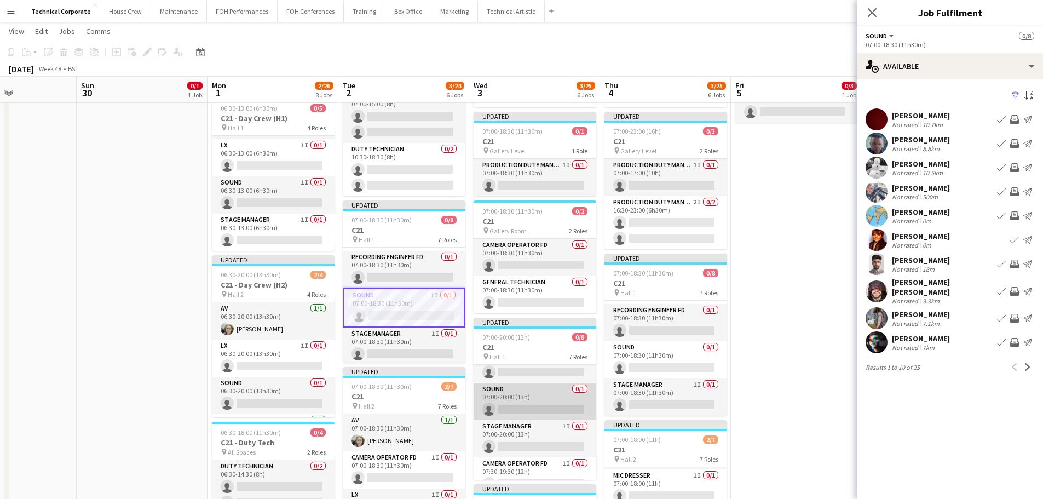
click at [539, 406] on app-card-role "Sound 0/1 07:00-20:00 (13h) single-neutral-actions" at bounding box center [534, 401] width 123 height 37
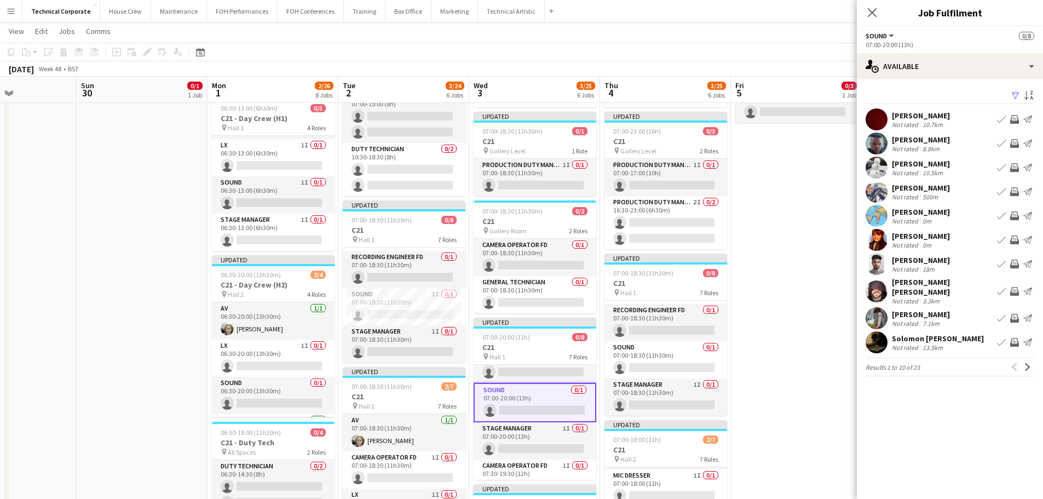
click at [1008, 240] on button "Invite crew" at bounding box center [1014, 239] width 13 height 13
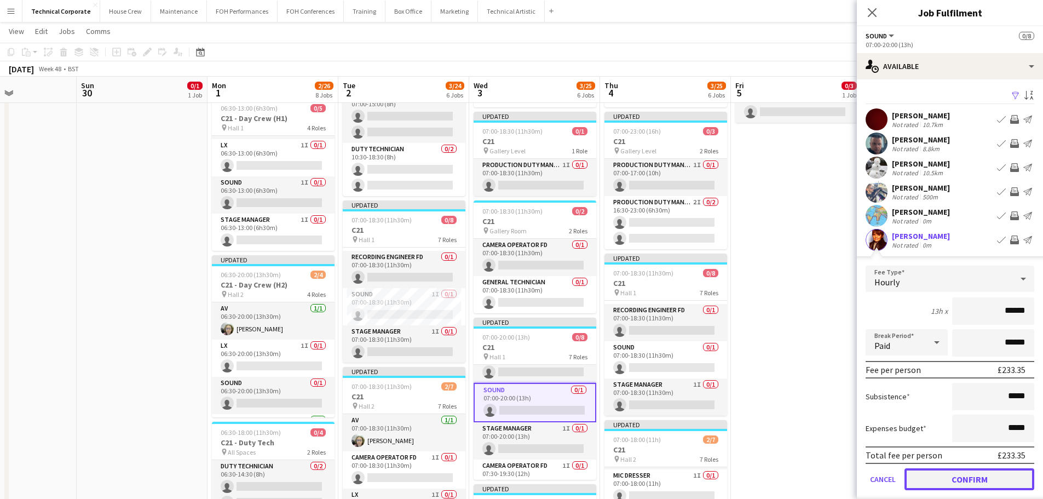
click at [961, 478] on button "Confirm" at bounding box center [969, 479] width 130 height 22
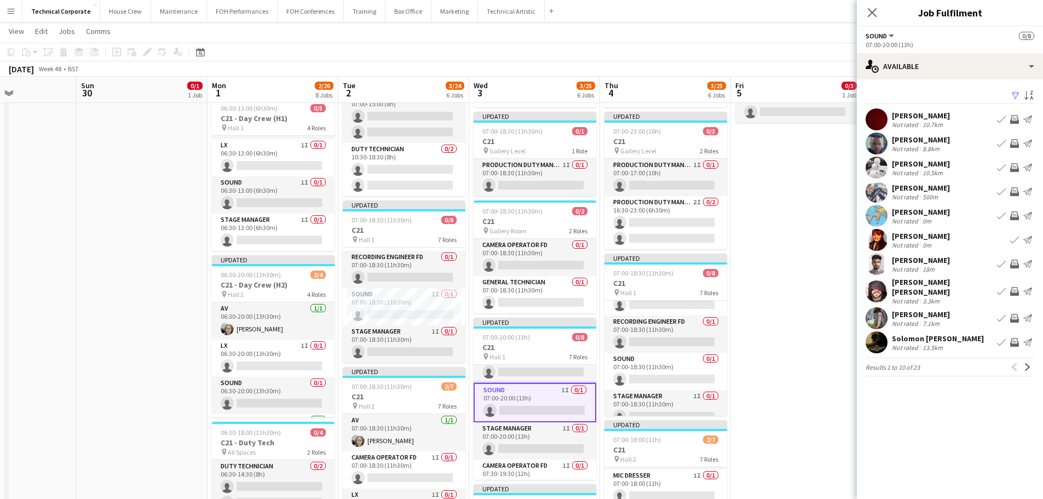
scroll to position [161, 0]
click at [682, 363] on app-card-role "Sound 0/1 07:00-18:30 (11h30m) single-neutral-actions" at bounding box center [665, 359] width 123 height 37
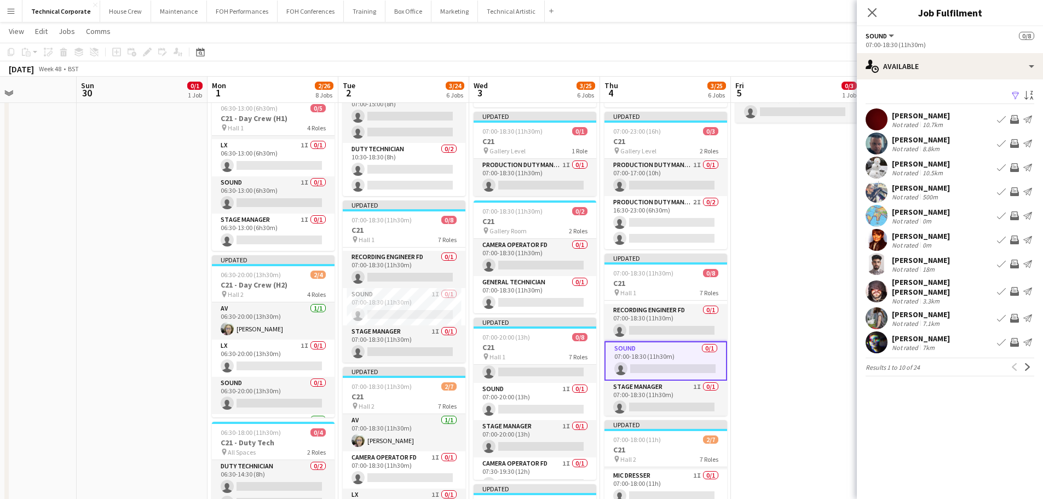
click at [1011, 237] on app-icon "Invite crew" at bounding box center [1014, 239] width 9 height 9
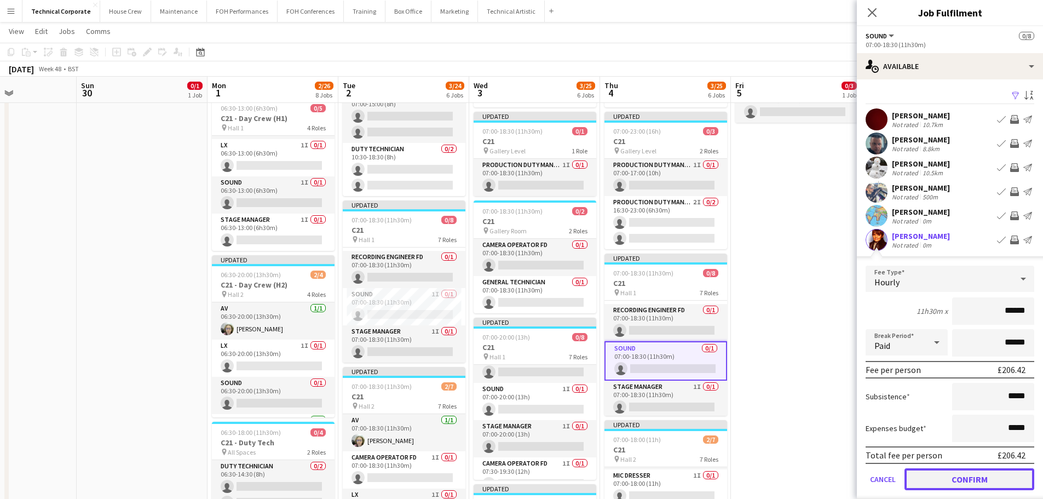
click at [974, 482] on button "Confirm" at bounding box center [969, 479] width 130 height 22
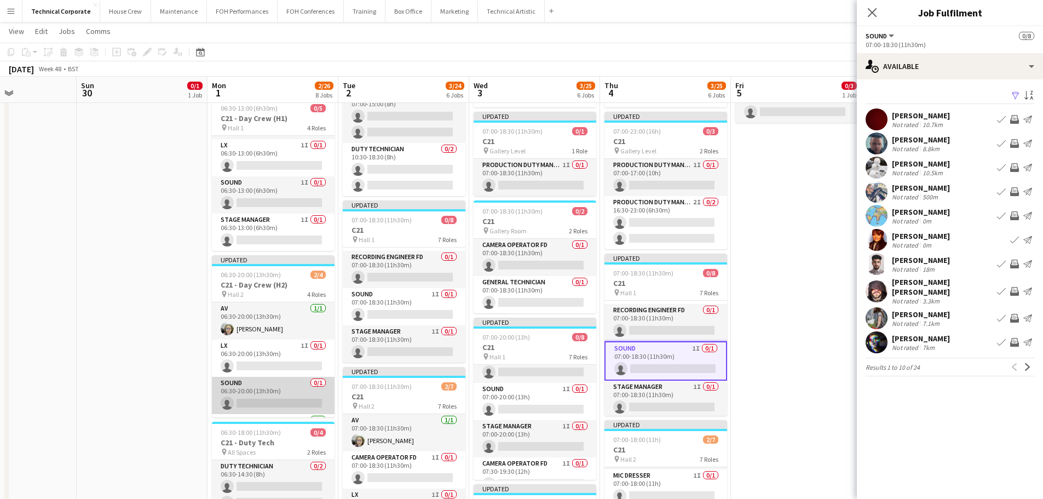
click at [273, 393] on app-card-role "Sound 0/1 06:30-20:00 (13h30m) single-neutral-actions" at bounding box center [273, 395] width 123 height 37
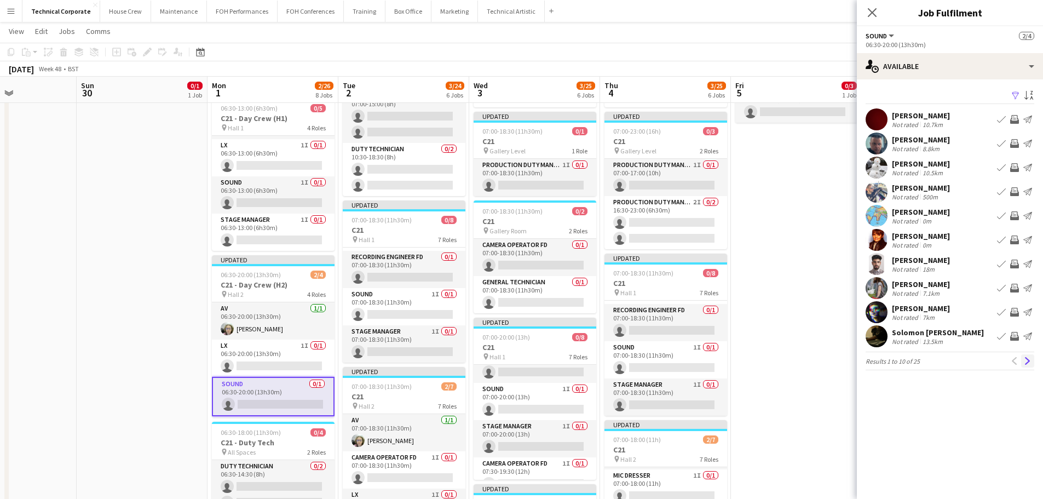
click at [1028, 360] on app-icon "Next" at bounding box center [1027, 361] width 8 height 8
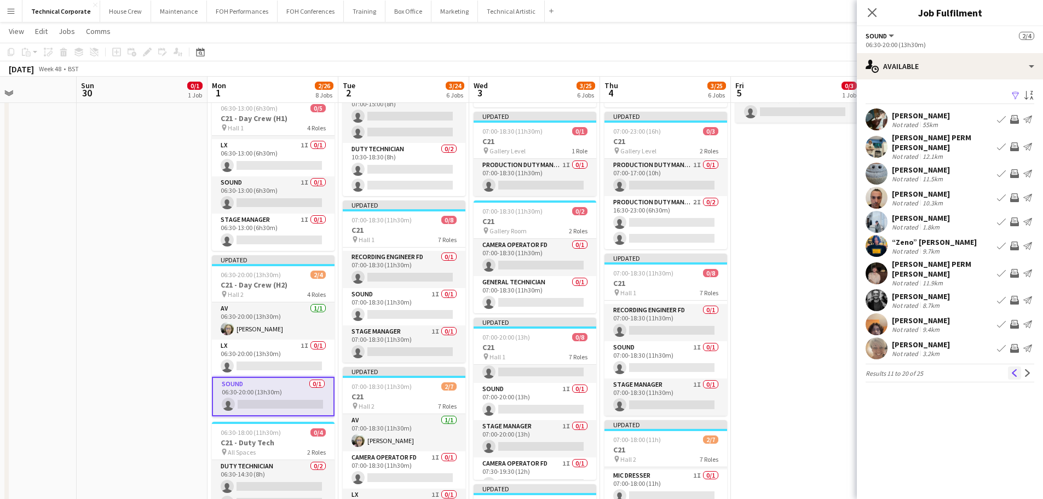
click at [1015, 369] on app-icon "Previous" at bounding box center [1014, 373] width 8 height 8
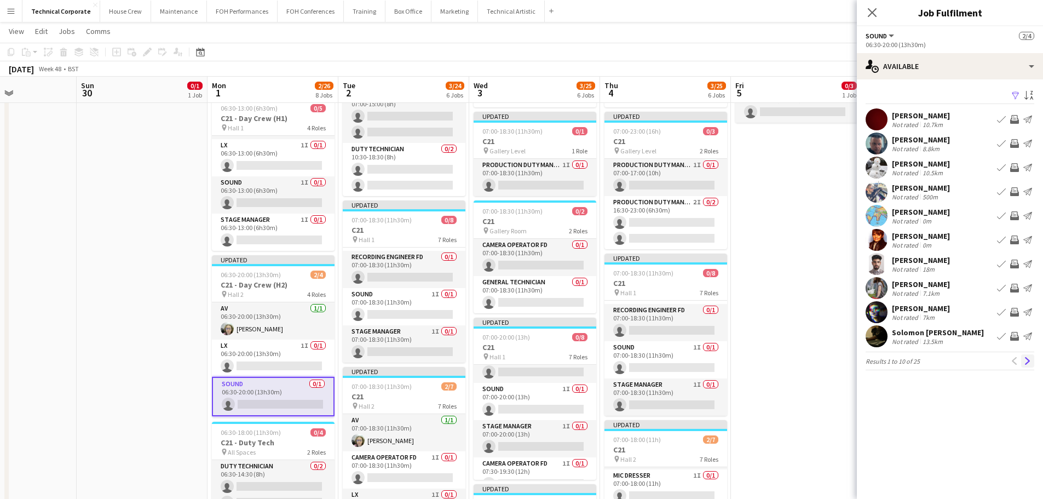
click at [1027, 361] on app-icon "Next" at bounding box center [1027, 361] width 8 height 8
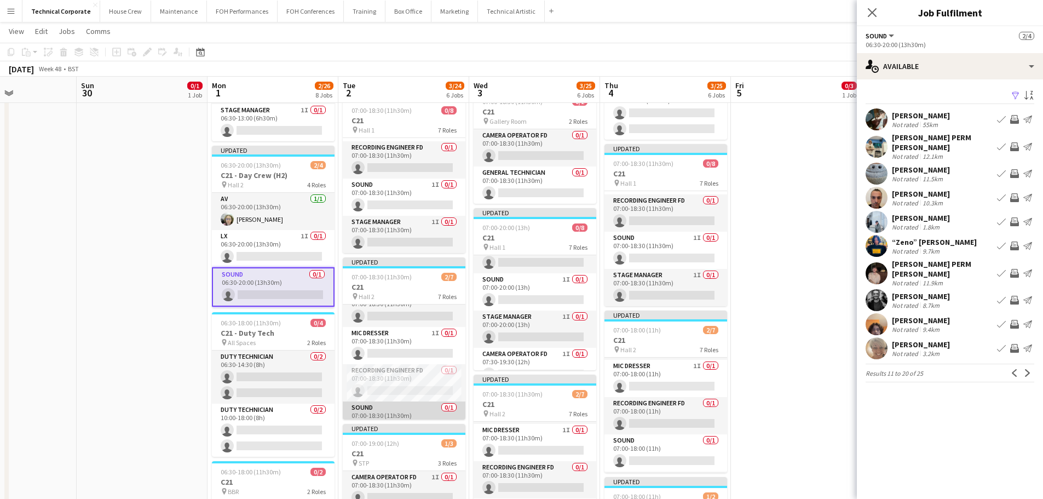
scroll to position [109, 0]
click at [421, 388] on app-card-role "Sound 0/1 07:00-18:30 (11h30m) single-neutral-actions" at bounding box center [404, 399] width 123 height 37
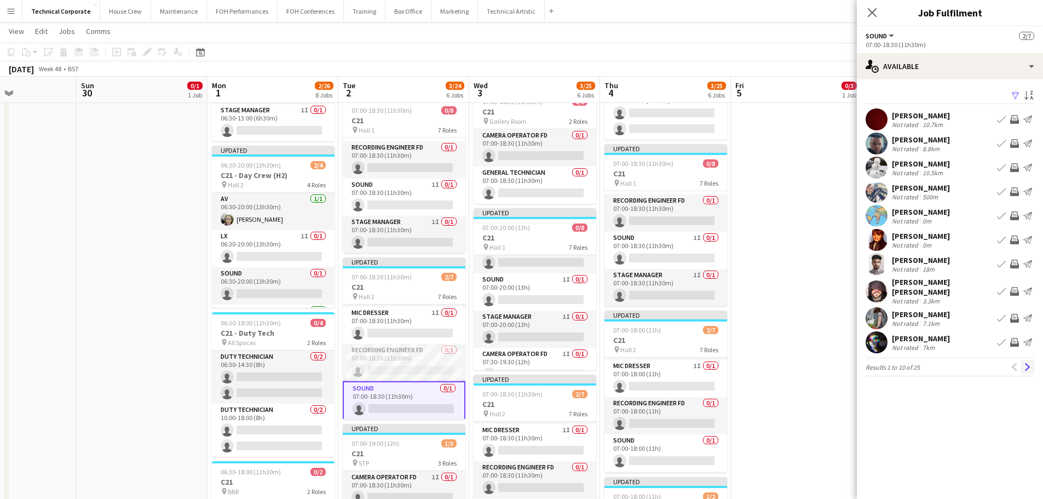
click at [1028, 363] on app-icon "Next" at bounding box center [1027, 367] width 8 height 8
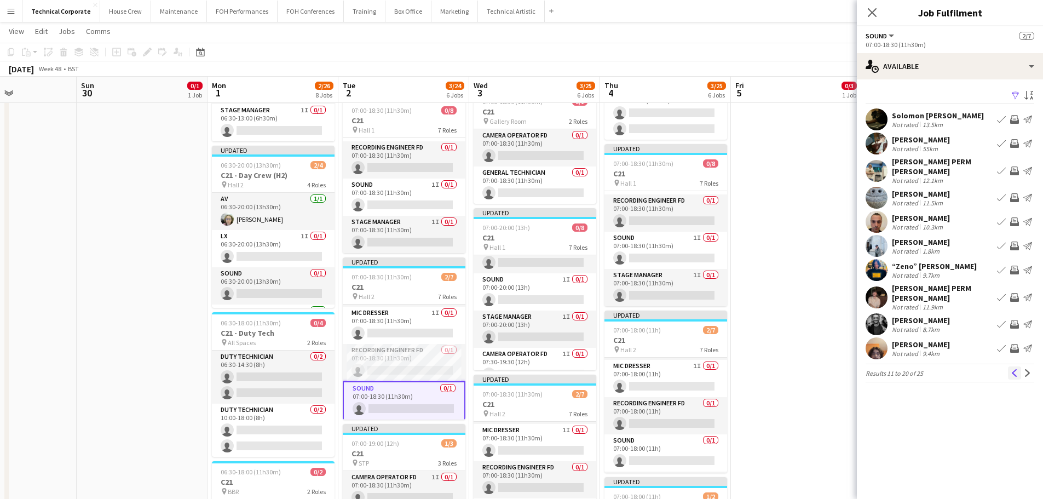
click at [1014, 369] on app-icon "Previous" at bounding box center [1014, 373] width 8 height 8
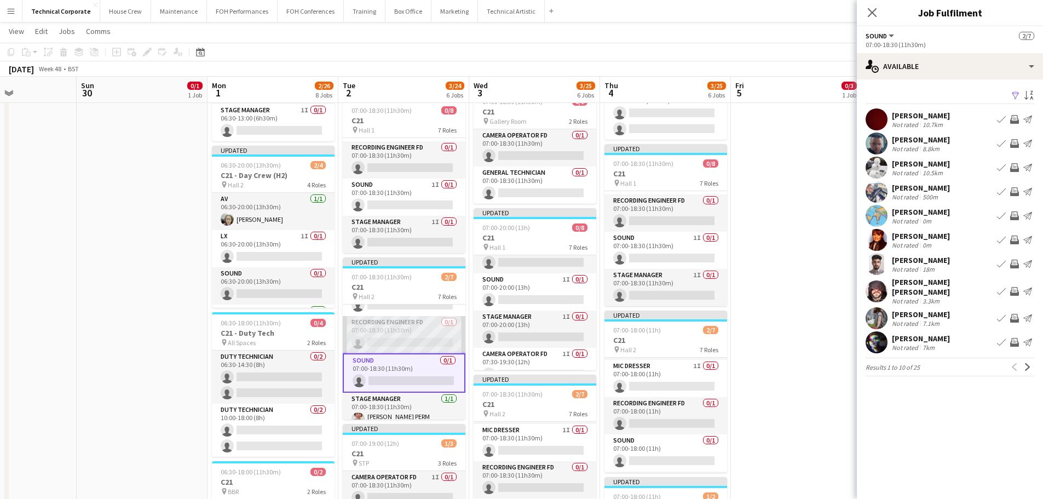
scroll to position [148, 0]
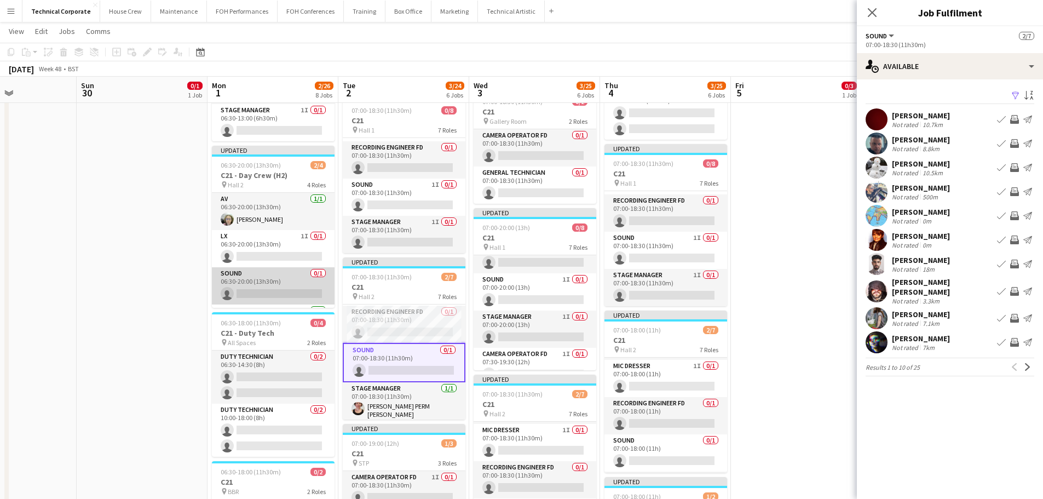
click at [276, 291] on app-card-role "Sound 0/1 06:30-20:00 (13h30m) single-neutral-actions" at bounding box center [273, 285] width 123 height 37
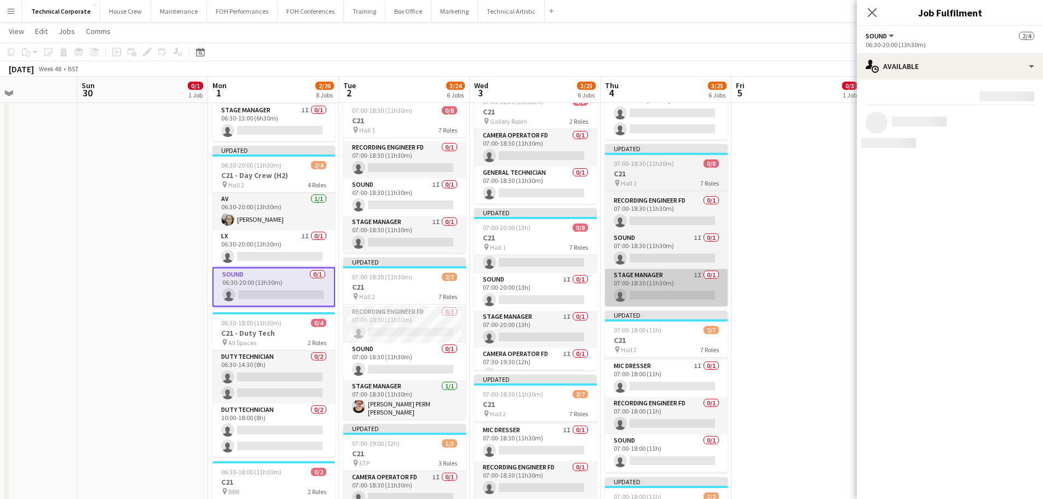
scroll to position [146, 0]
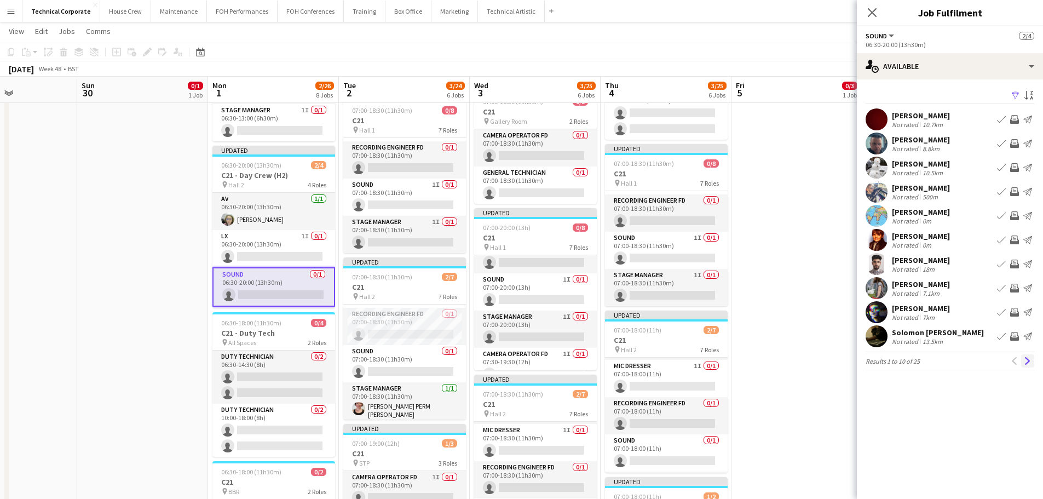
click at [1027, 363] on app-icon "Next" at bounding box center [1027, 361] width 8 height 8
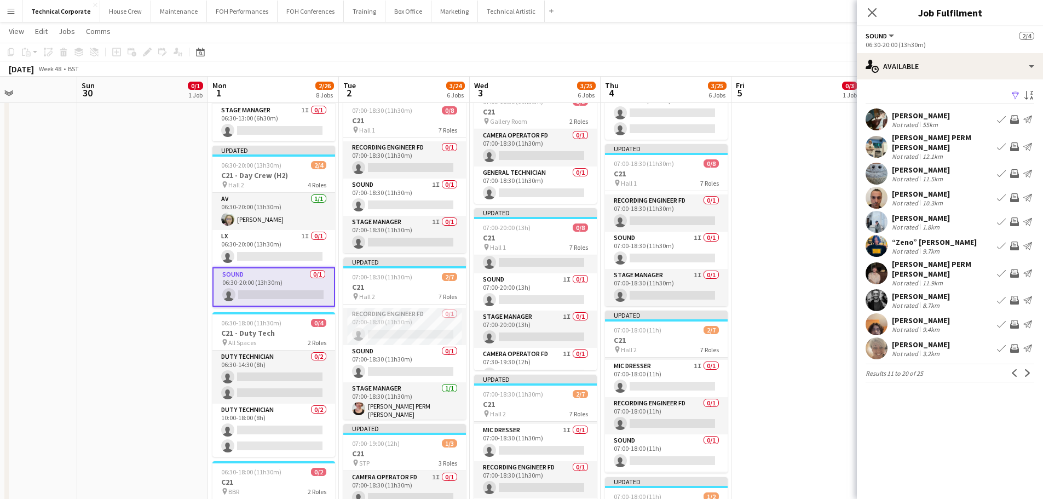
click at [1017, 320] on app-icon "Invite crew" at bounding box center [1014, 324] width 9 height 9
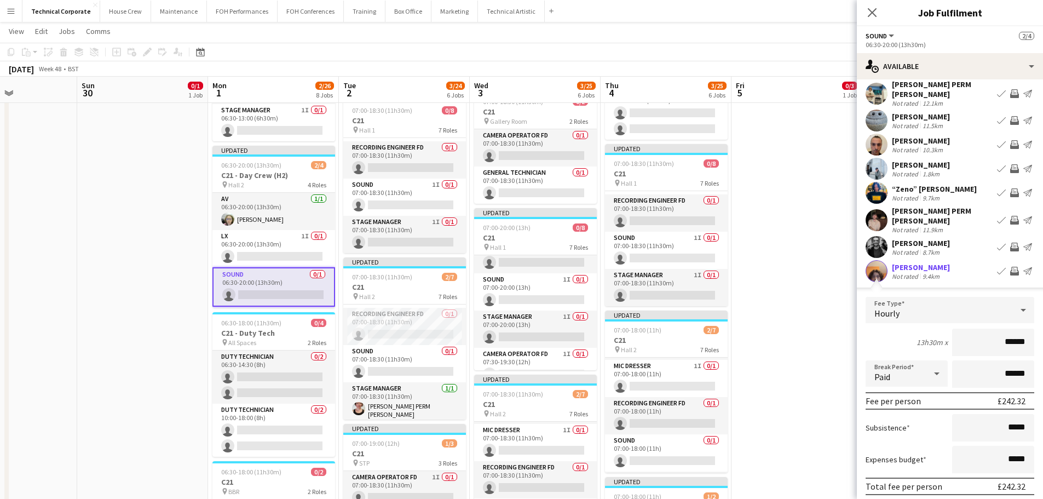
scroll to position [109, 0]
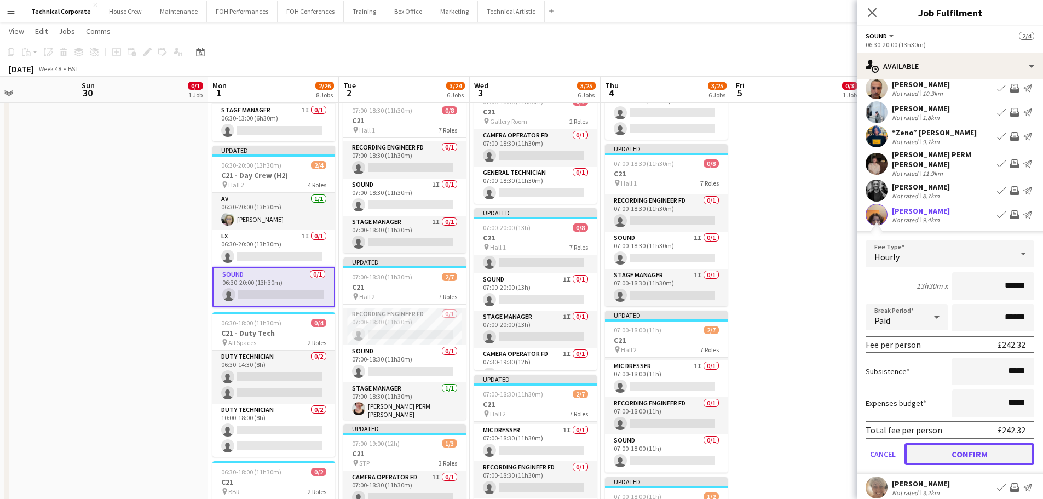
click at [959, 445] on button "Confirm" at bounding box center [969, 454] width 130 height 22
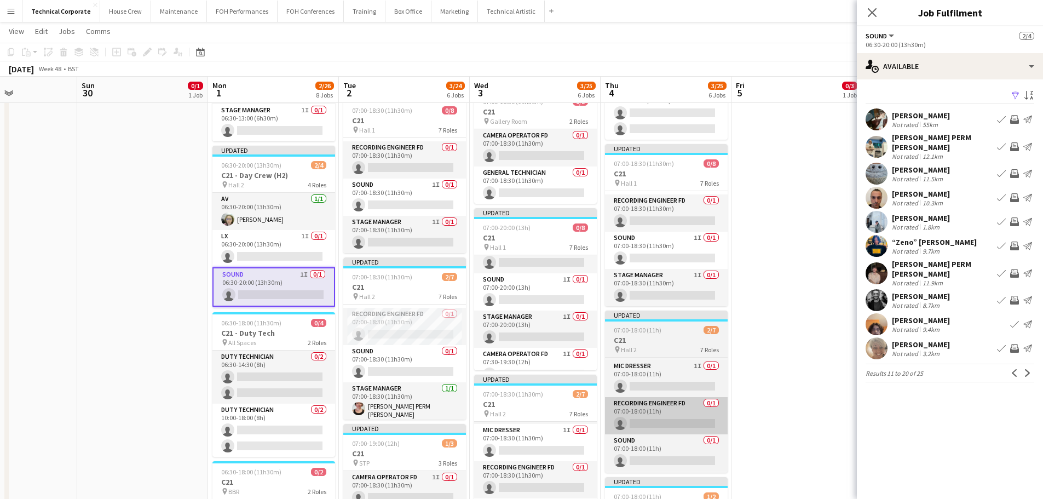
scroll to position [0, 0]
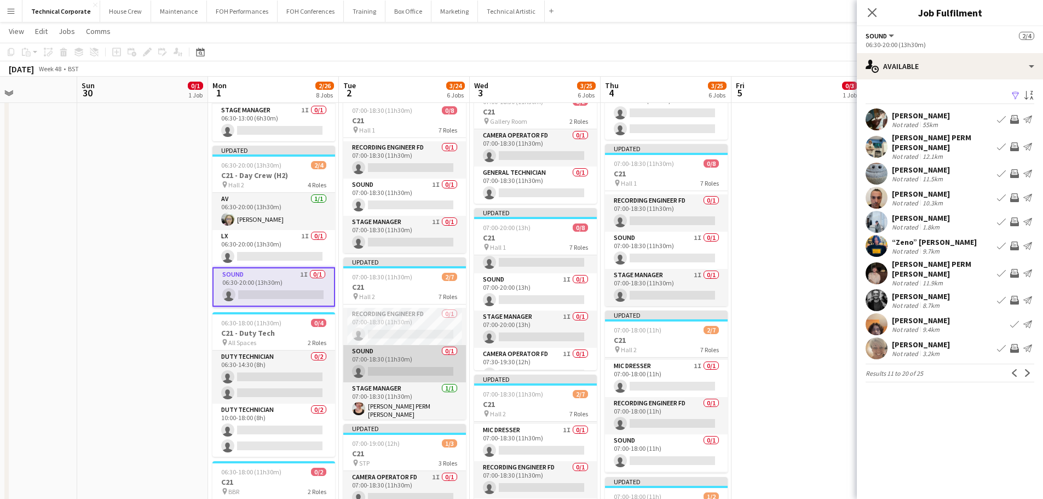
click at [416, 373] on app-card-role "Sound 0/1 07:00-18:30 (11h30m) single-neutral-actions" at bounding box center [404, 363] width 123 height 37
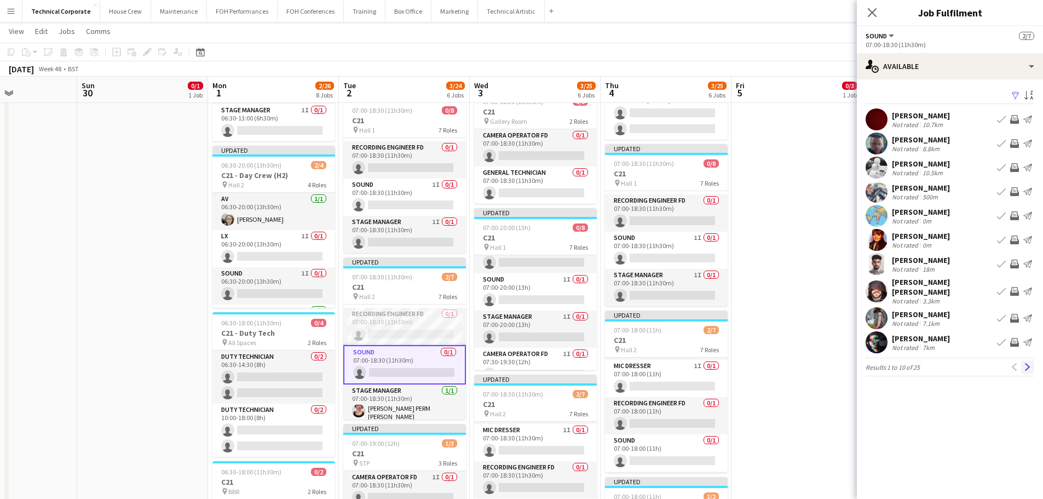
click at [1027, 365] on app-icon "Next" at bounding box center [1027, 367] width 8 height 8
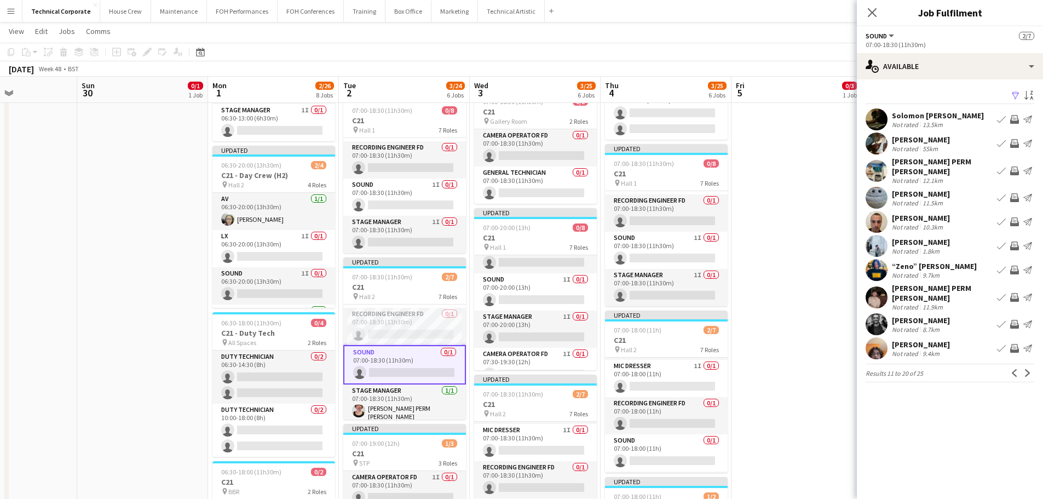
click at [1014, 344] on app-icon "Invite crew" at bounding box center [1014, 348] width 9 height 9
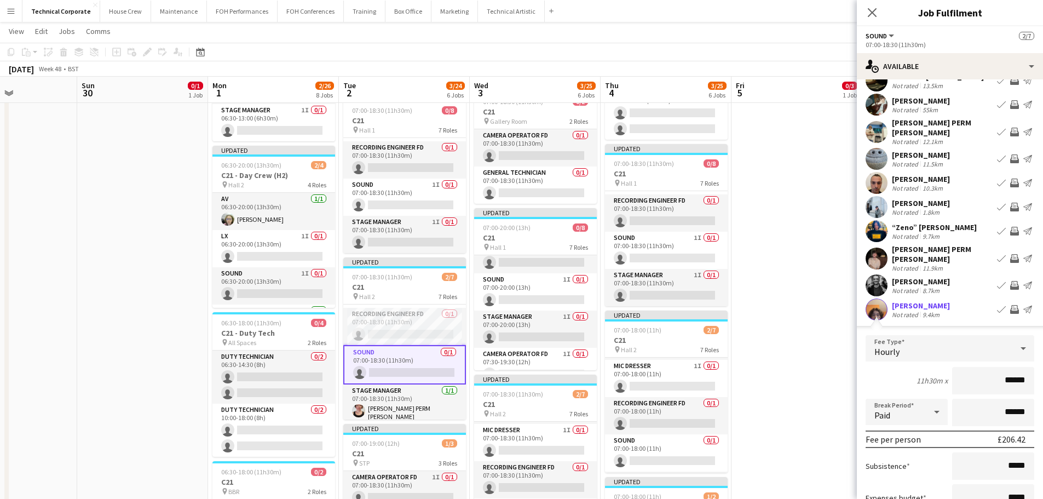
scroll to position [109, 0]
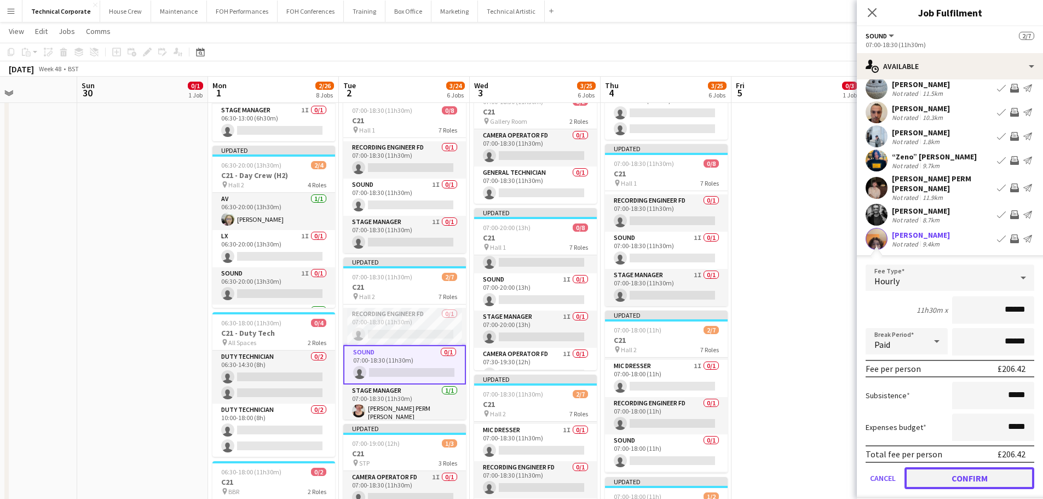
click at [964, 467] on button "Confirm" at bounding box center [969, 478] width 130 height 22
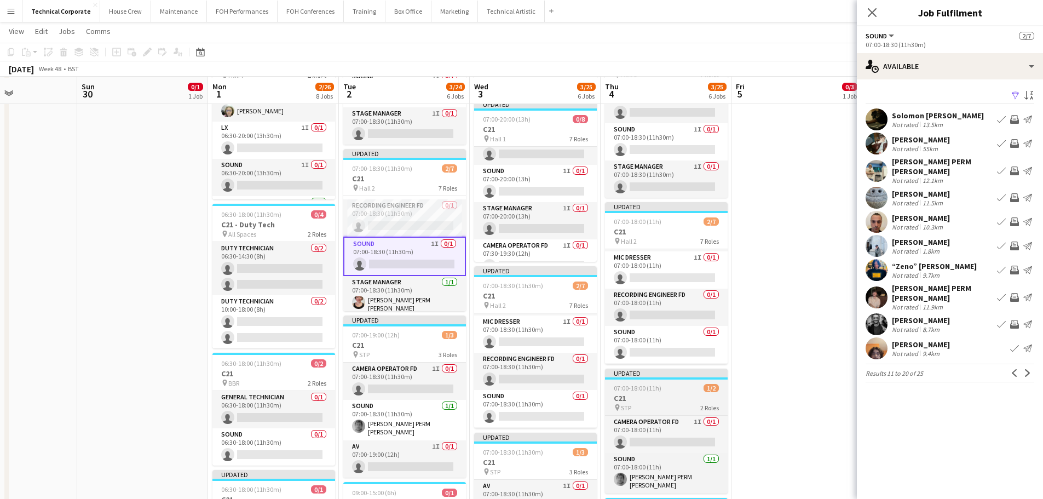
scroll to position [383, 0]
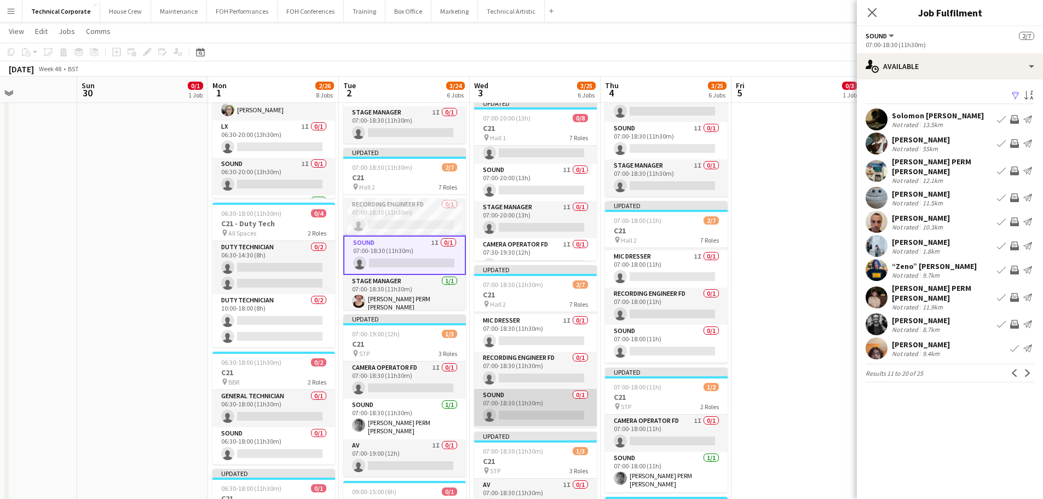
click at [558, 398] on app-card-role "Sound 0/1 07:00-18:30 (11h30m) single-neutral-actions" at bounding box center [535, 407] width 123 height 37
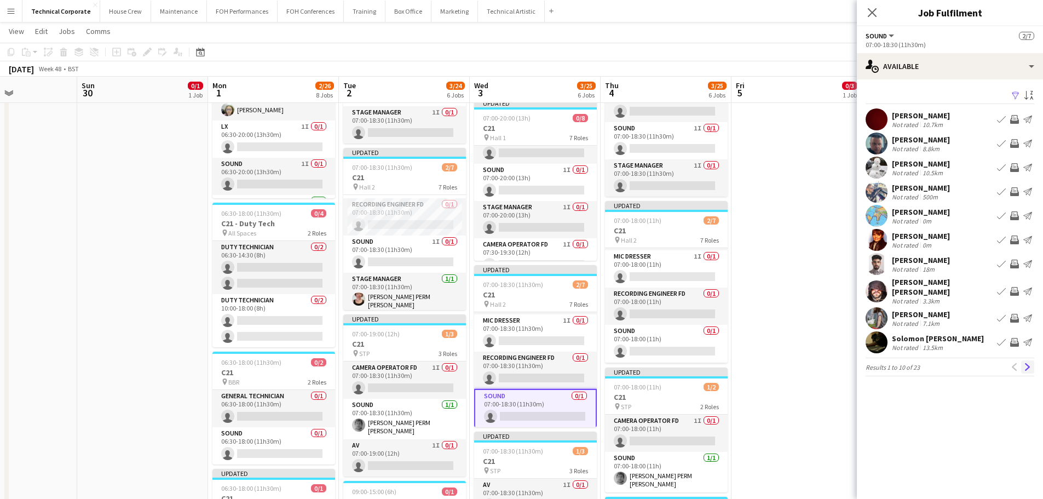
click at [1025, 363] on app-icon "Next" at bounding box center [1027, 367] width 8 height 8
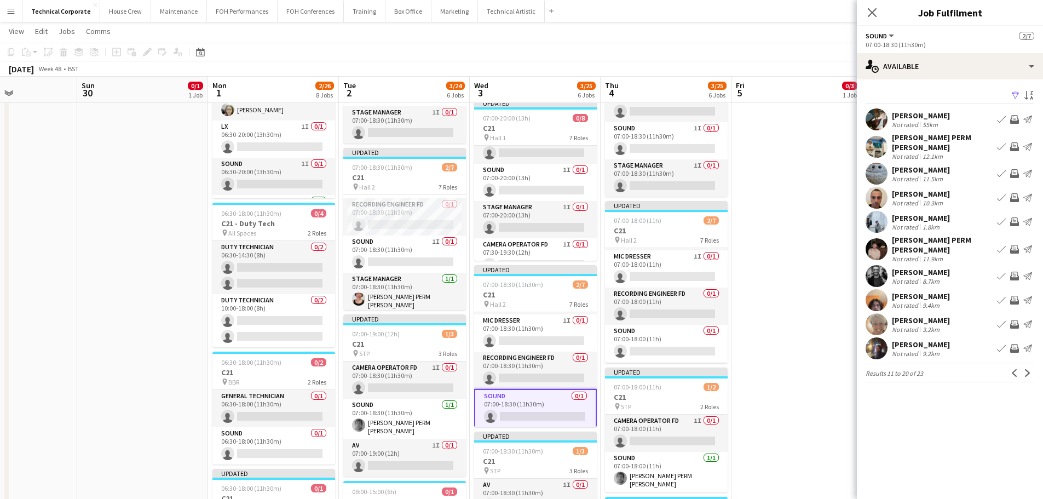
click at [1017, 296] on app-icon "Invite crew" at bounding box center [1014, 300] width 9 height 9
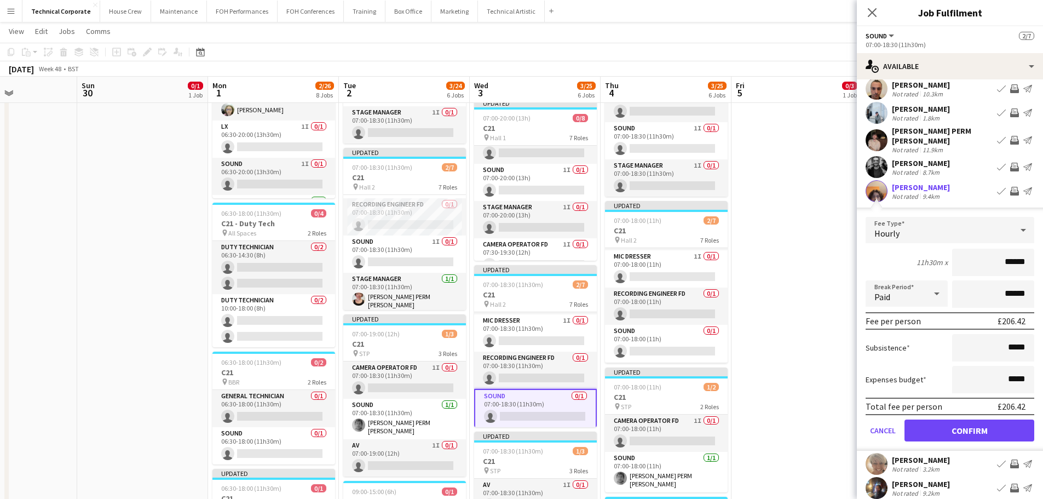
scroll to position [109, 0]
click at [985, 419] on button "Confirm" at bounding box center [969, 430] width 130 height 22
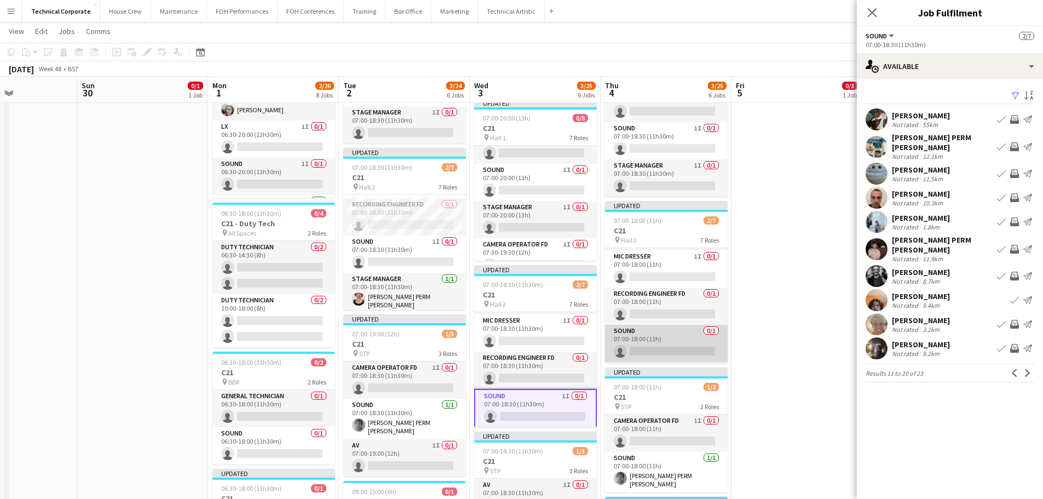
click at [684, 352] on app-card-role "Sound 0/1 07:00-18:00 (11h) single-neutral-actions" at bounding box center [666, 343] width 123 height 37
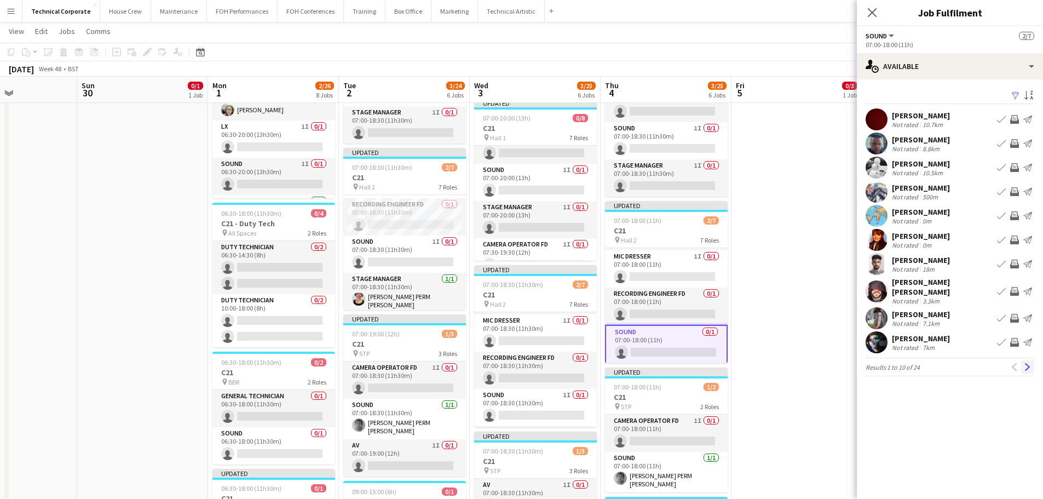
click at [1027, 363] on app-icon "Next" at bounding box center [1027, 367] width 8 height 8
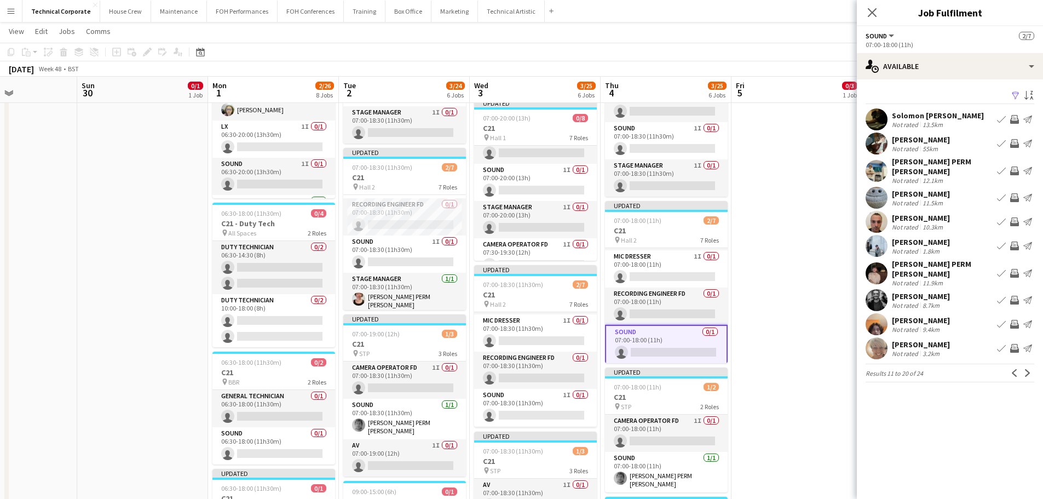
click at [1018, 320] on app-icon "Invite crew" at bounding box center [1014, 324] width 9 height 9
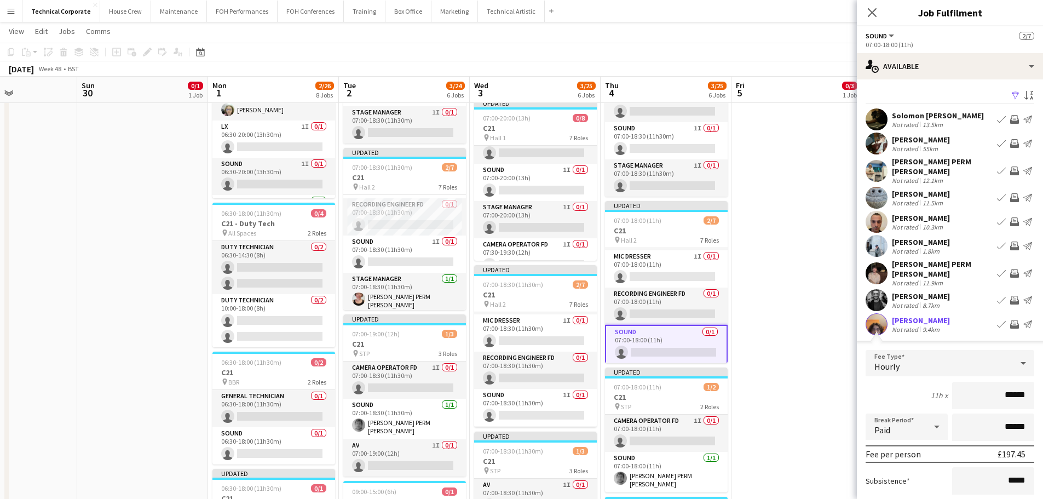
scroll to position [109, 0]
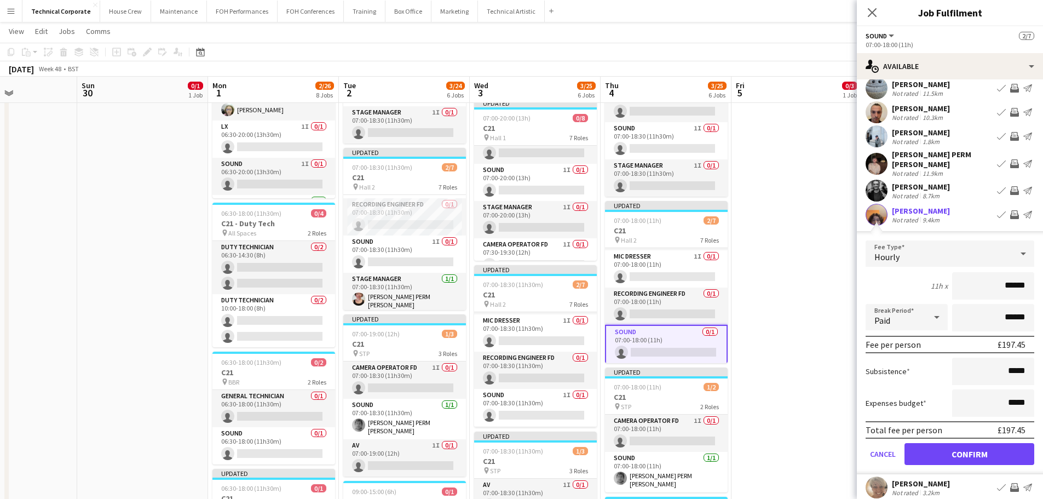
click at [990, 430] on form "Fee Type Hourly 11h x ****** Break Period Paid ****** Fee per person £197.45 Su…" at bounding box center [950, 357] width 186 height 234
click at [987, 443] on button "Confirm" at bounding box center [969, 454] width 130 height 22
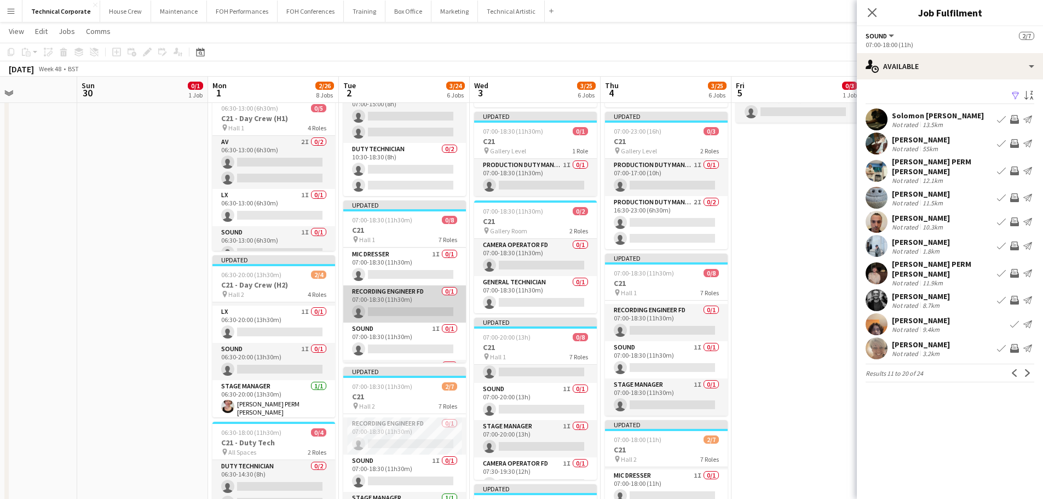
scroll to position [107, 0]
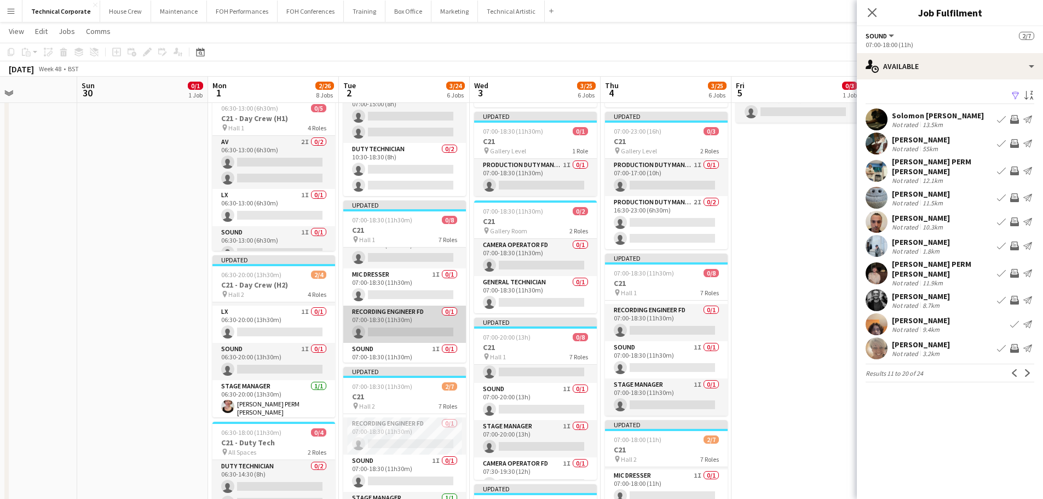
click at [407, 324] on app-card-role "Recording Engineer FD 0/1 07:00-18:30 (11h30m) single-neutral-actions" at bounding box center [404, 323] width 123 height 37
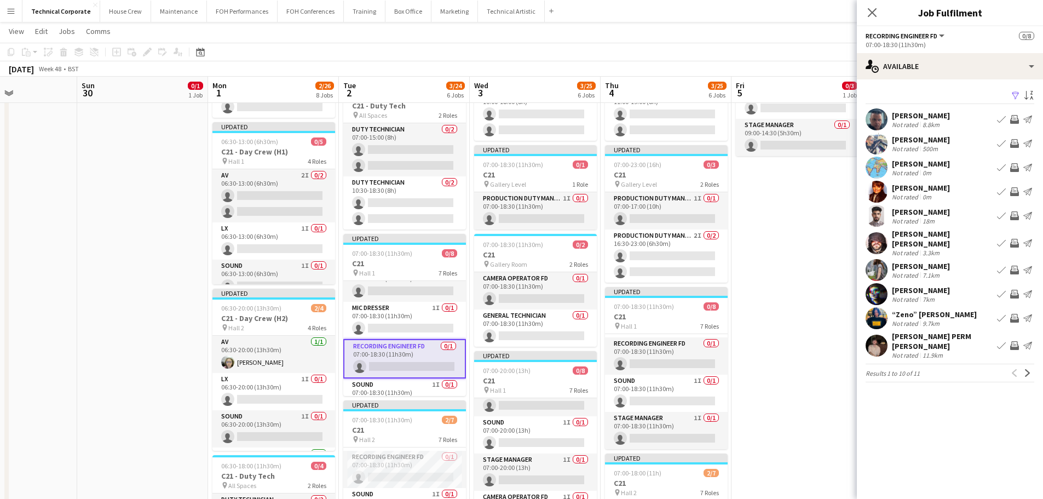
scroll to position [109, 0]
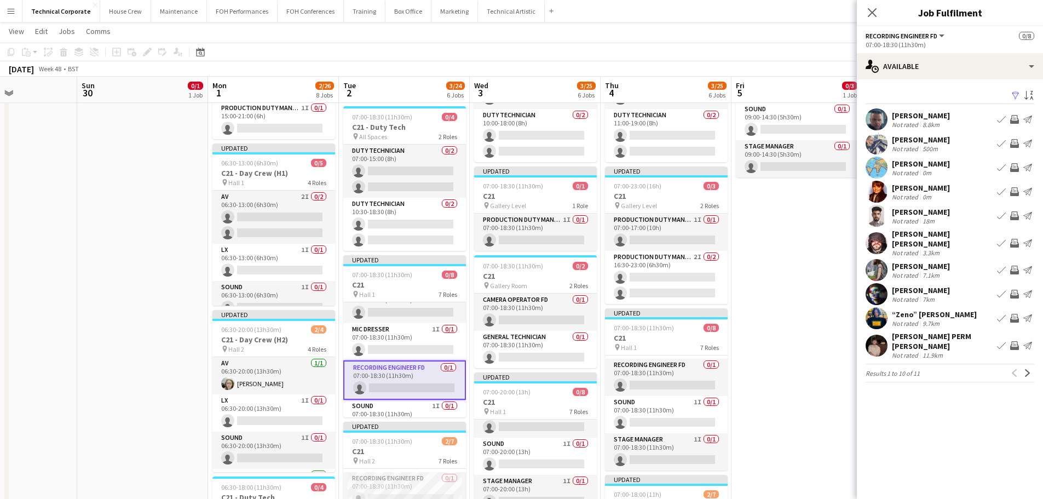
click at [1015, 236] on button "Invite crew" at bounding box center [1014, 242] width 13 height 13
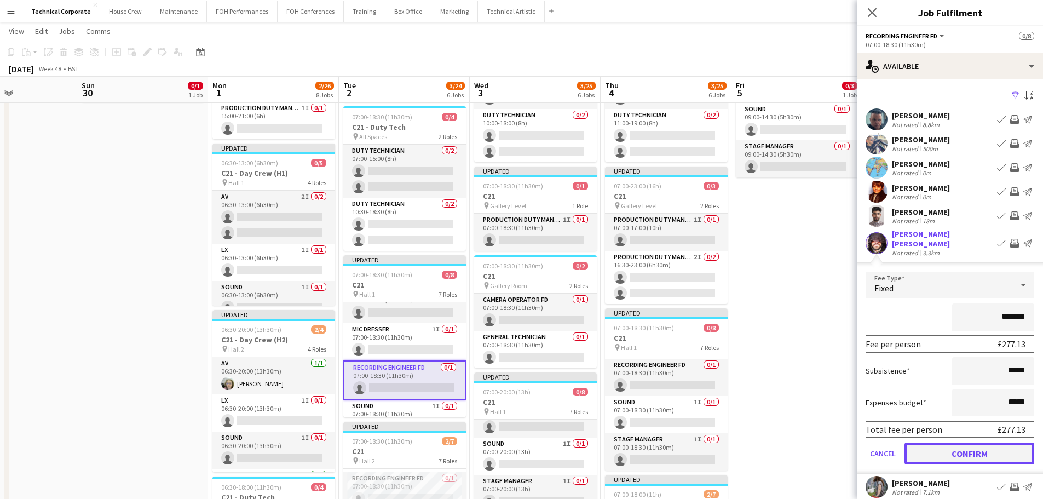
click at [976, 443] on button "Confirm" at bounding box center [969, 453] width 130 height 22
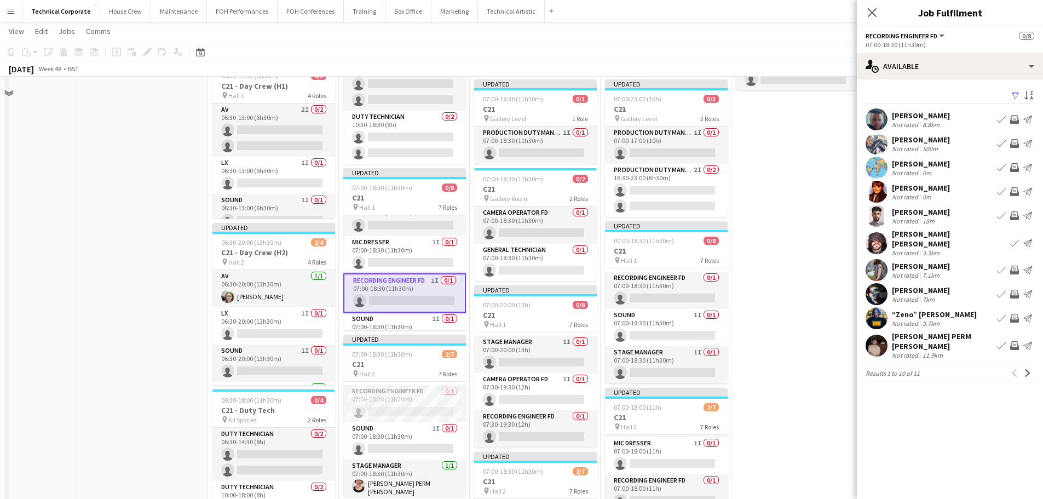
scroll to position [219, 0]
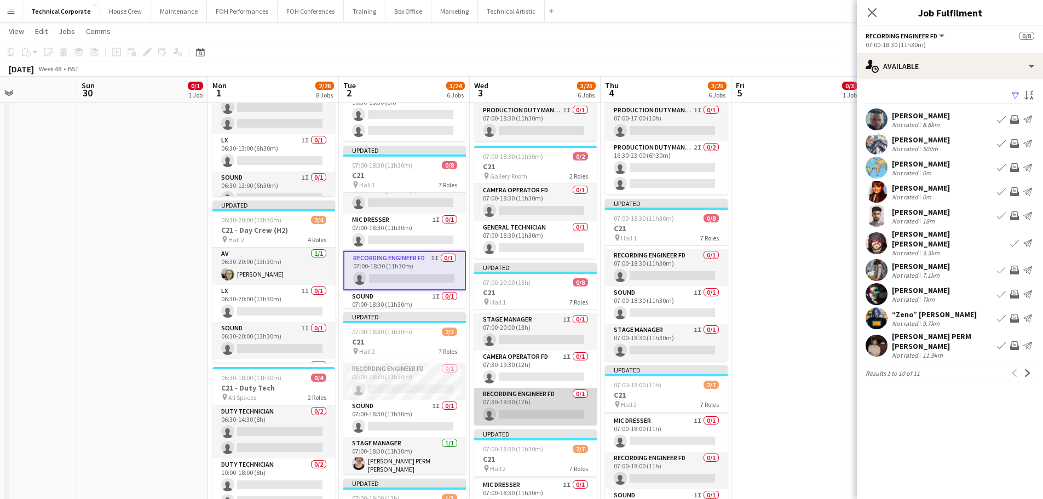
click at [545, 403] on app-card-role "Recording Engineer FD 0/1 07:30-19:30 (12h) single-neutral-actions" at bounding box center [535, 405] width 123 height 37
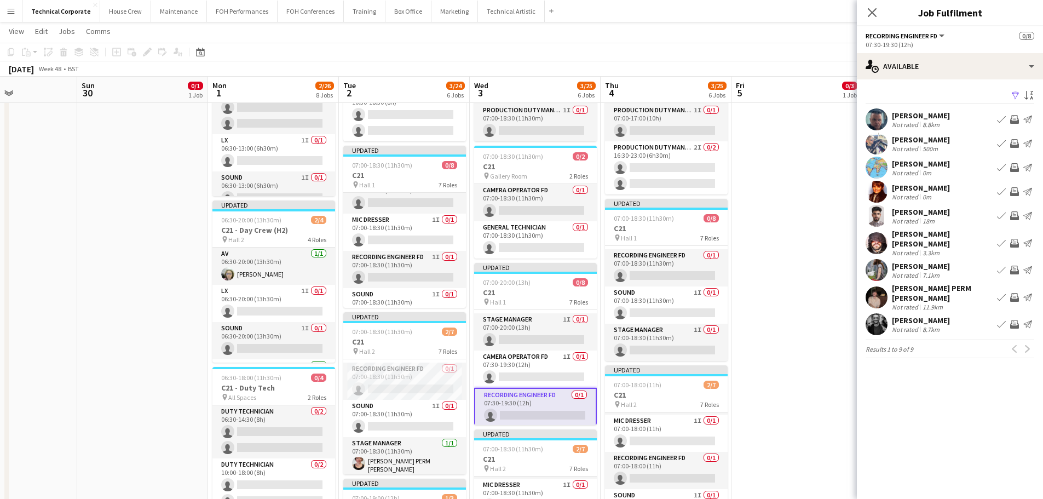
click at [1015, 242] on app-icon "Invite crew" at bounding box center [1014, 243] width 9 height 9
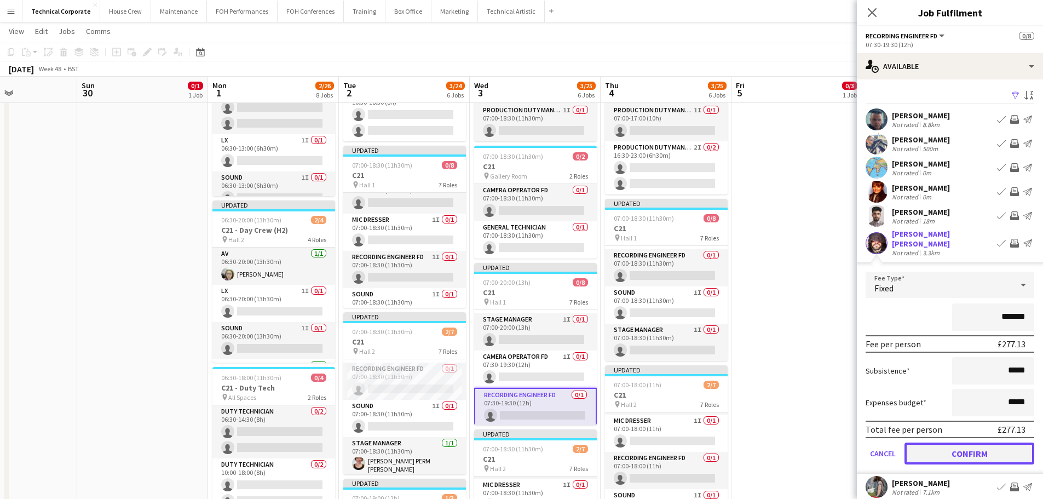
click at [986, 444] on button "Confirm" at bounding box center [969, 453] width 130 height 22
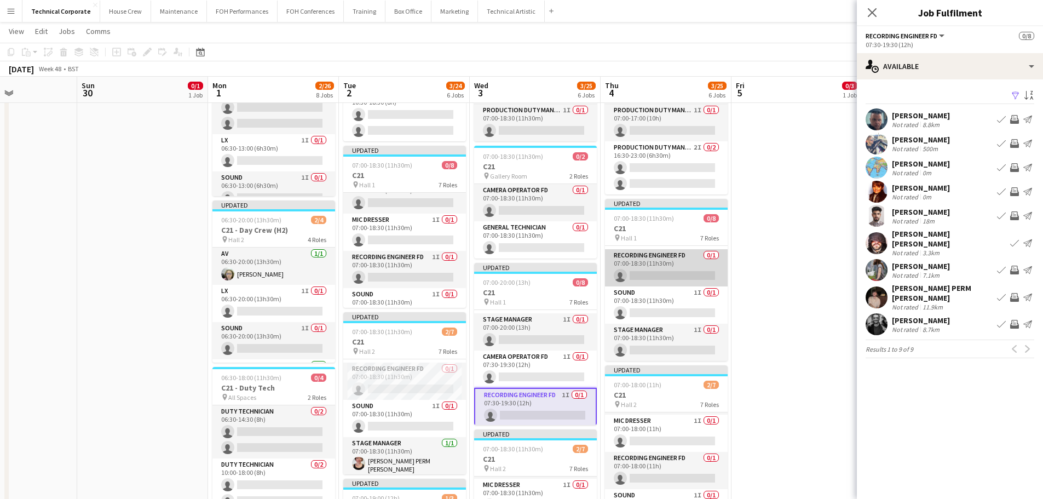
drag, startPoint x: 674, startPoint y: 277, endPoint x: 695, endPoint y: 275, distance: 21.4
click at [674, 277] on app-card-role "Recording Engineer FD 0/1 07:00-18:30 (11h30m) single-neutral-actions" at bounding box center [666, 267] width 123 height 37
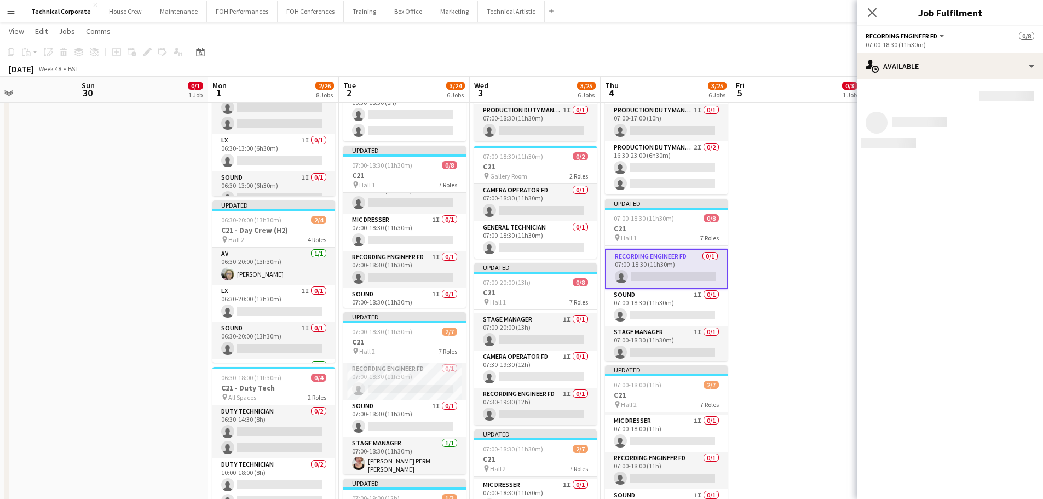
scroll to position [0, 315]
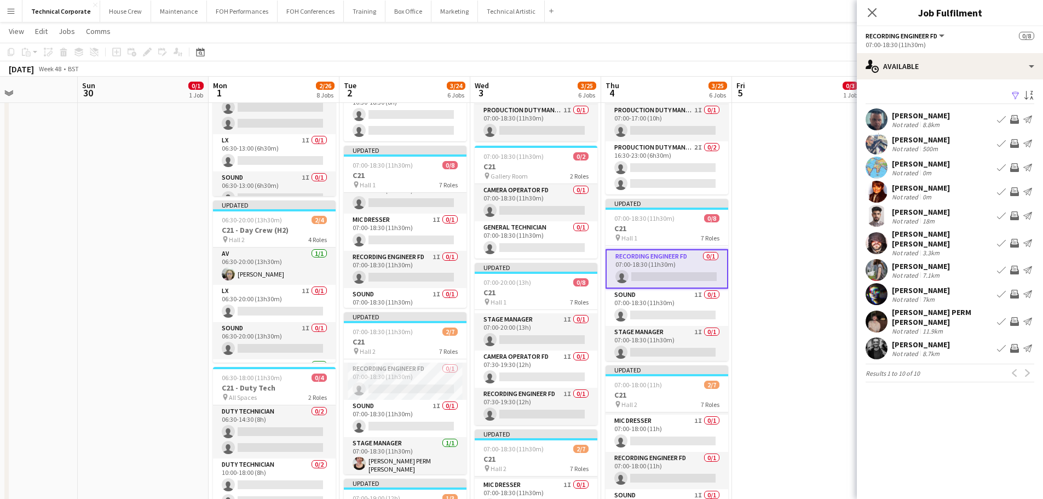
click at [1015, 240] on app-icon "Invite crew" at bounding box center [1014, 243] width 9 height 9
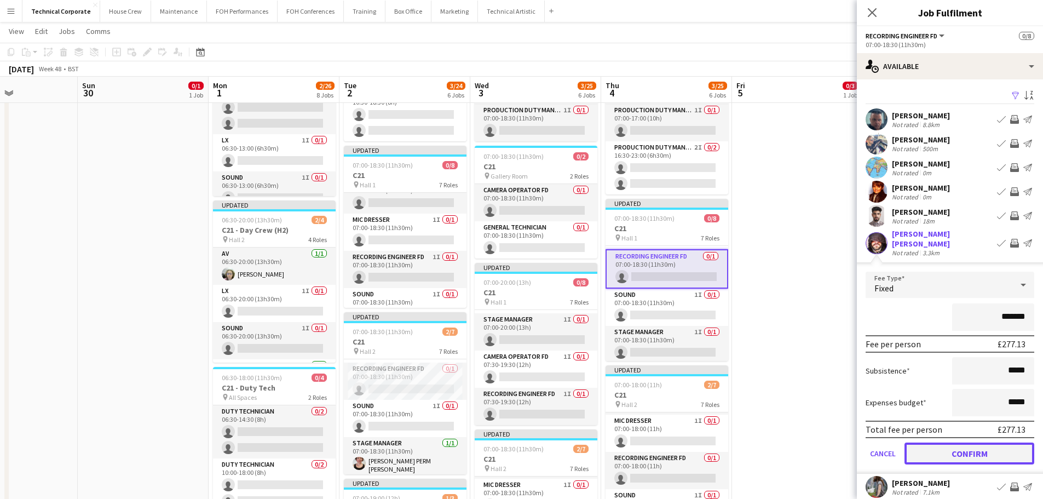
click at [951, 444] on button "Confirm" at bounding box center [969, 453] width 130 height 22
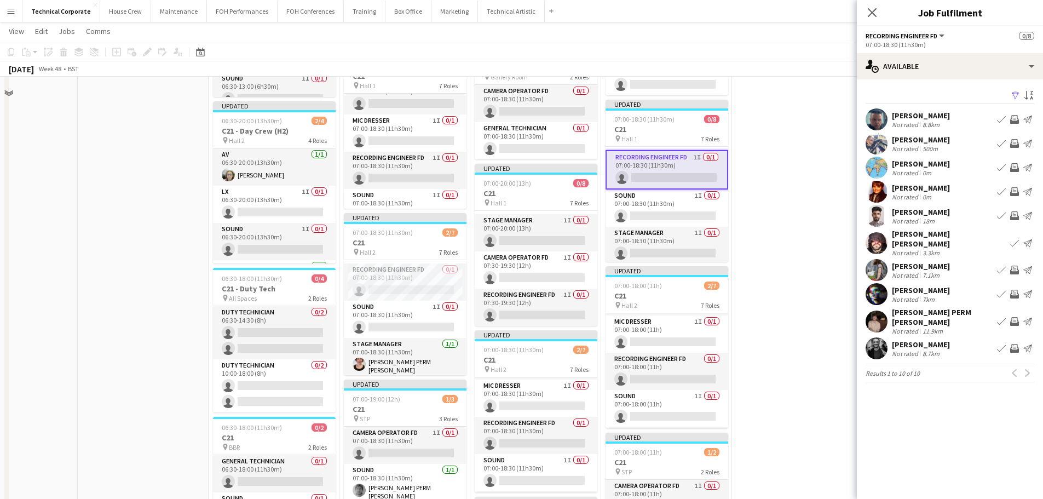
scroll to position [328, 0]
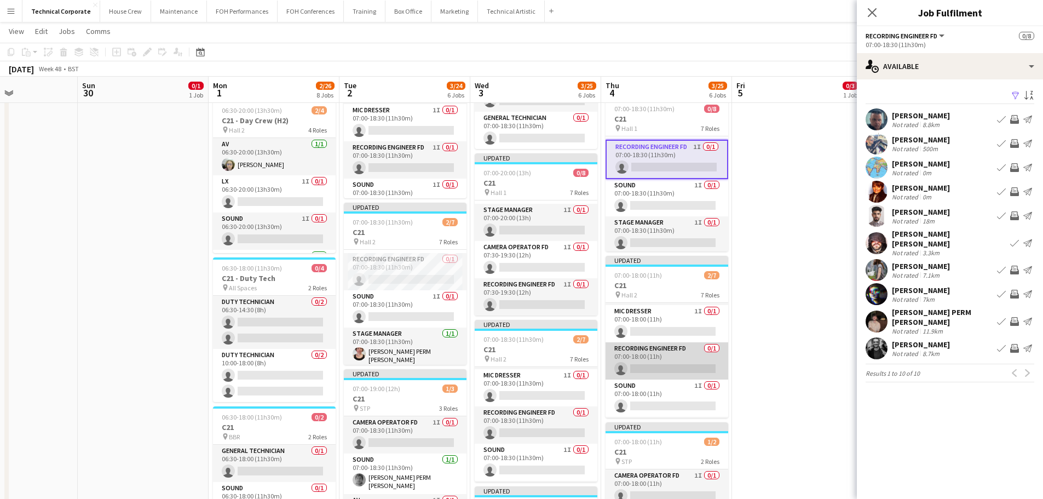
click at [700, 357] on app-card-role "Recording Engineer FD 0/1 07:00-18:00 (11h) single-neutral-actions" at bounding box center [666, 360] width 123 height 37
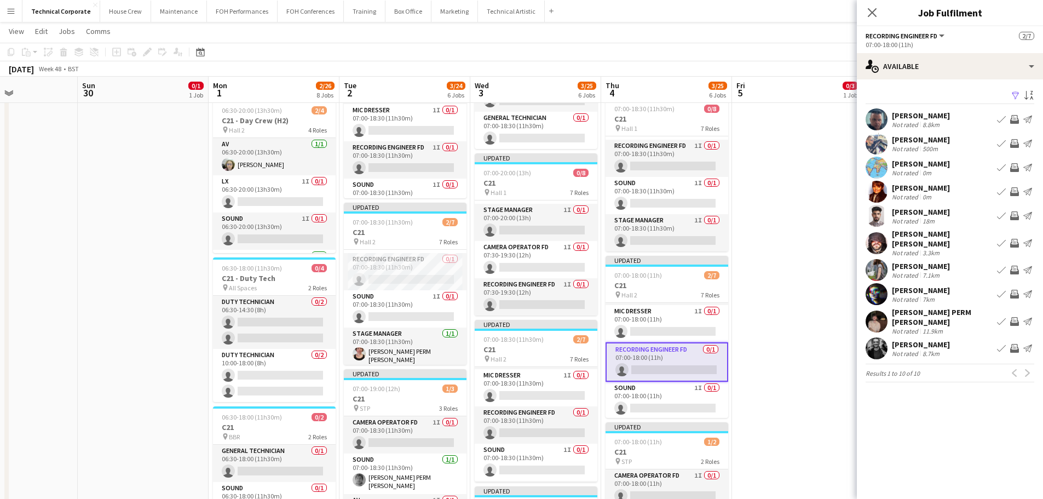
click at [1027, 366] on div "Previous Next" at bounding box center [1021, 372] width 26 height 13
click at [1015, 120] on app-icon "Invite crew" at bounding box center [1014, 119] width 9 height 9
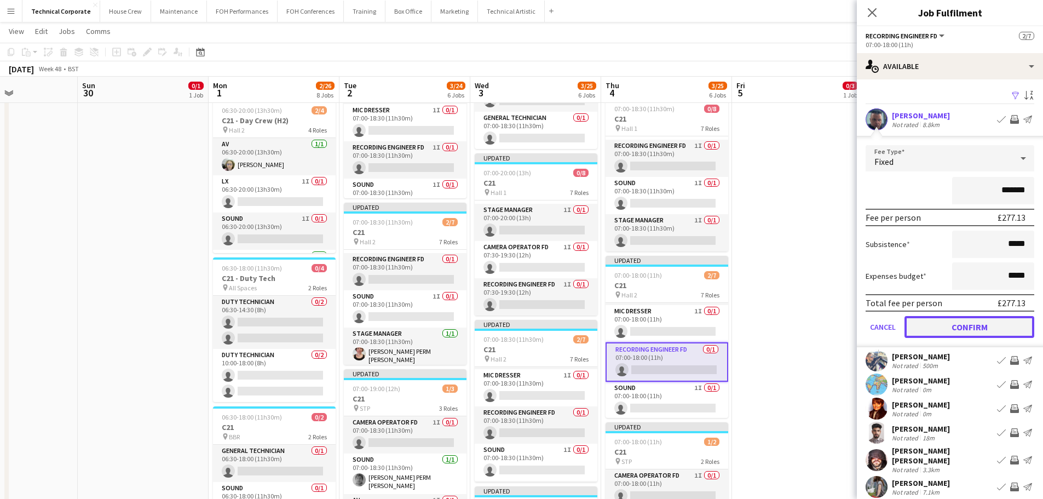
click at [985, 322] on button "Confirm" at bounding box center [969, 327] width 130 height 22
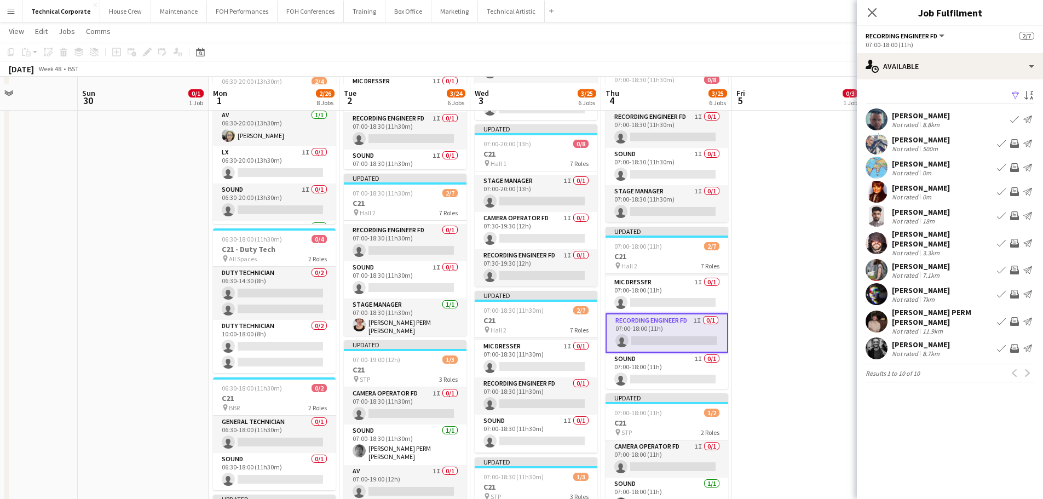
scroll to position [383, 0]
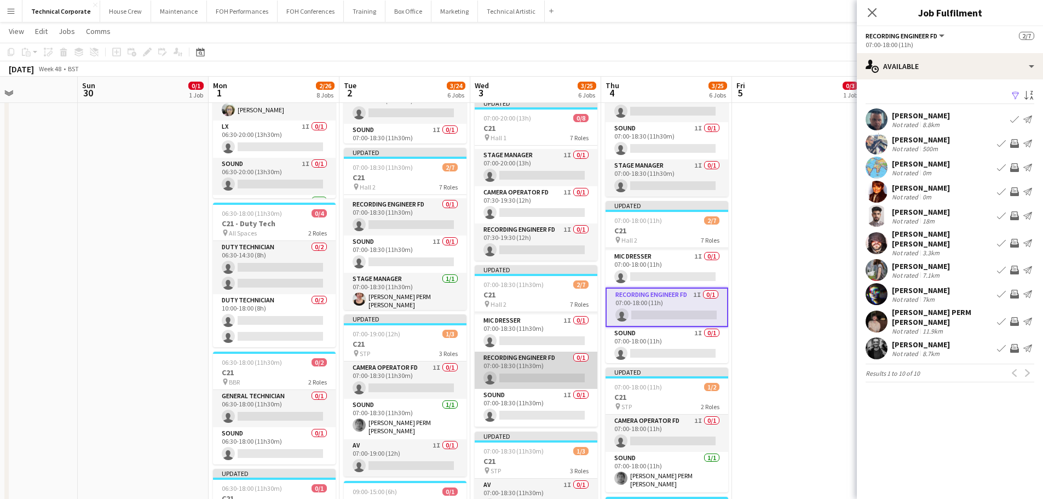
click at [546, 372] on app-card-role "Recording Engineer FD 0/1 07:00-18:30 (11h30m) single-neutral-actions" at bounding box center [536, 369] width 123 height 37
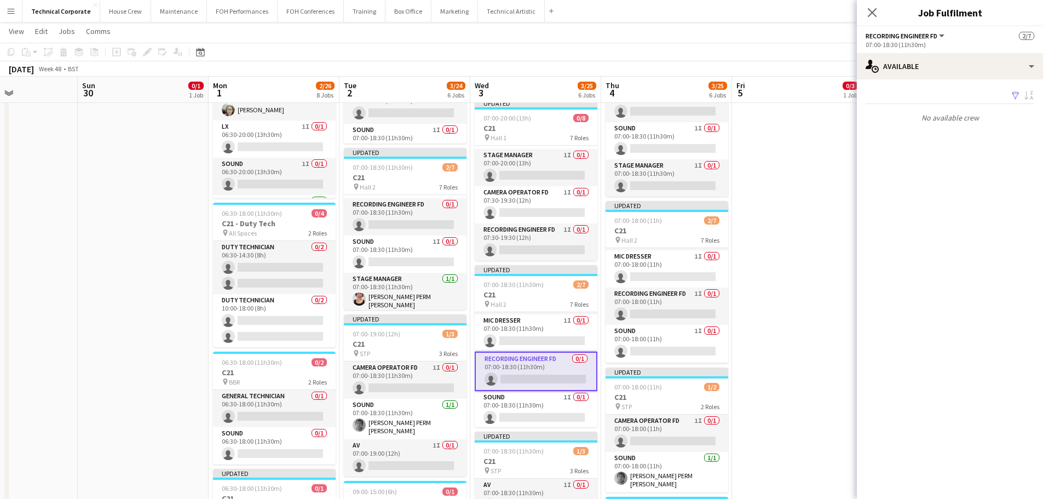
scroll to position [0, 313]
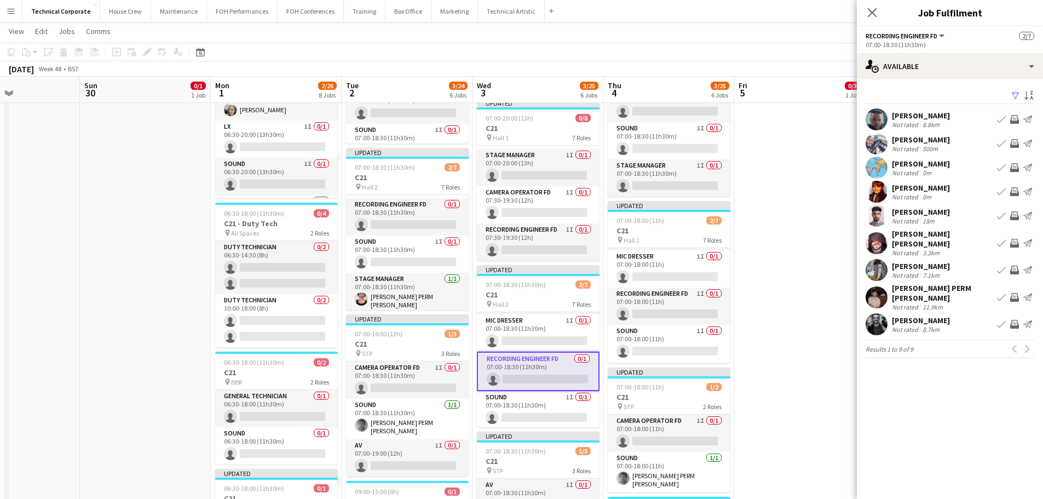
click at [1011, 121] on app-icon "Invite crew" at bounding box center [1014, 119] width 9 height 9
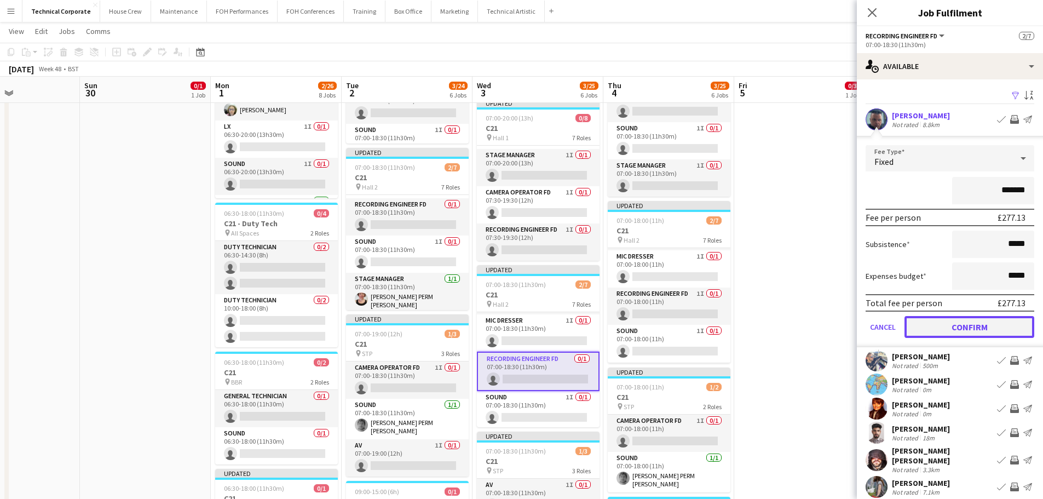
click at [979, 328] on button "Confirm" at bounding box center [969, 327] width 130 height 22
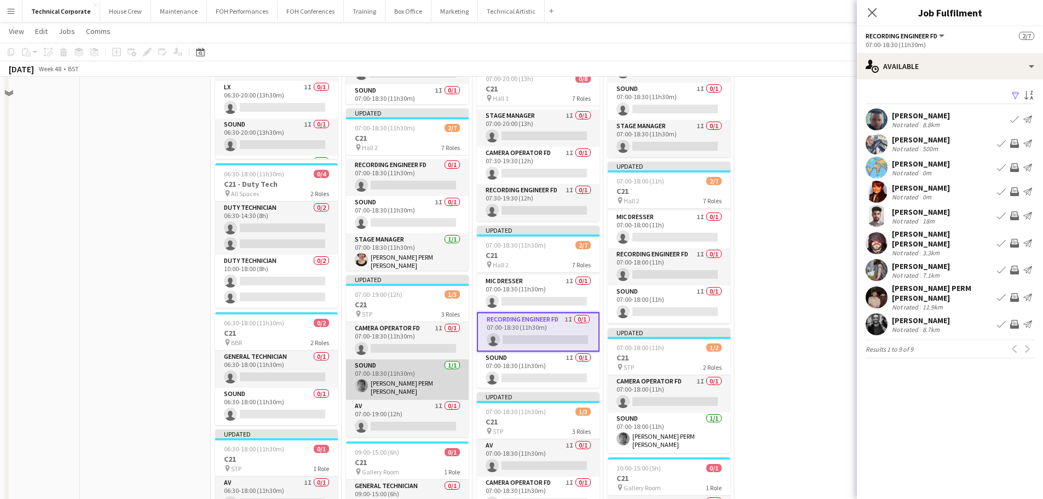
scroll to position [438, 0]
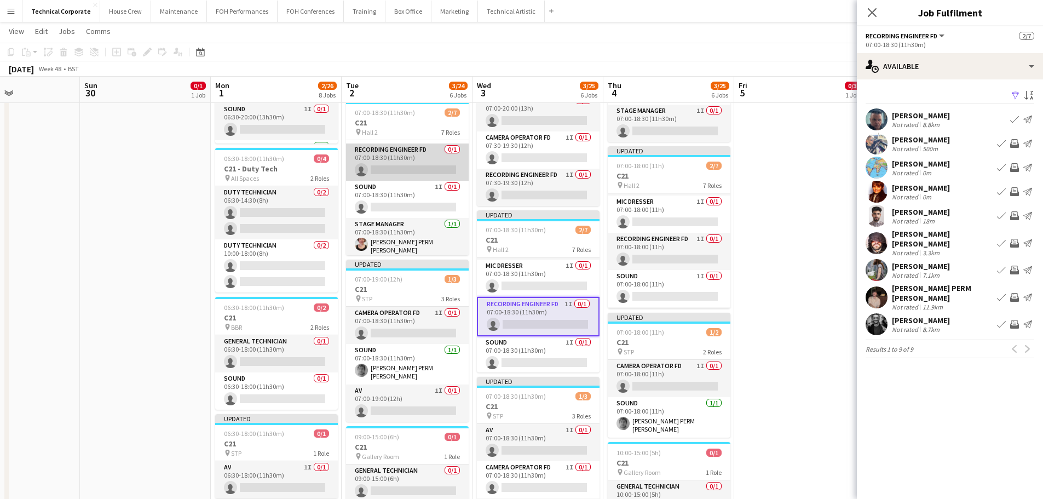
click at [426, 166] on app-card-role "Recording Engineer FD 0/1 07:00-18:30 (11h30m) single-neutral-actions" at bounding box center [407, 161] width 123 height 37
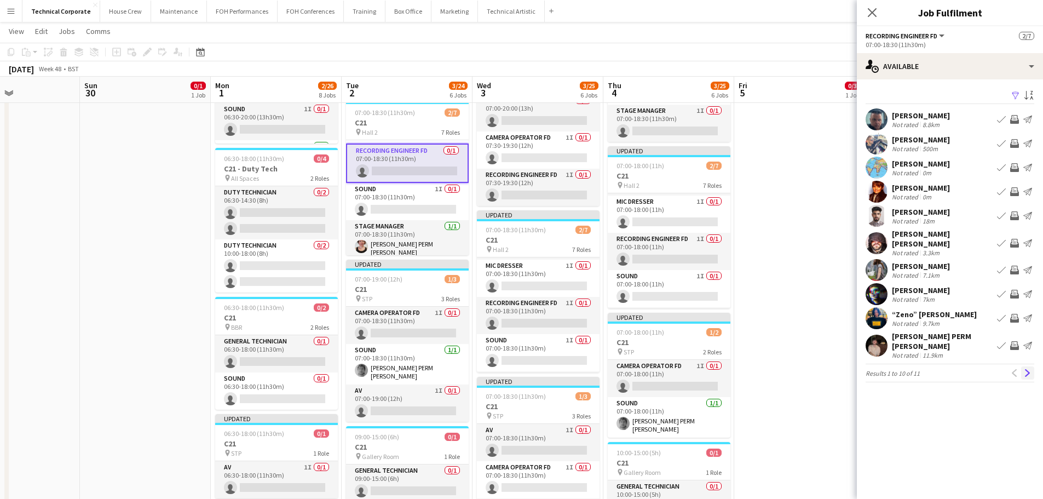
click at [1026, 369] on app-icon "Next" at bounding box center [1027, 373] width 8 height 8
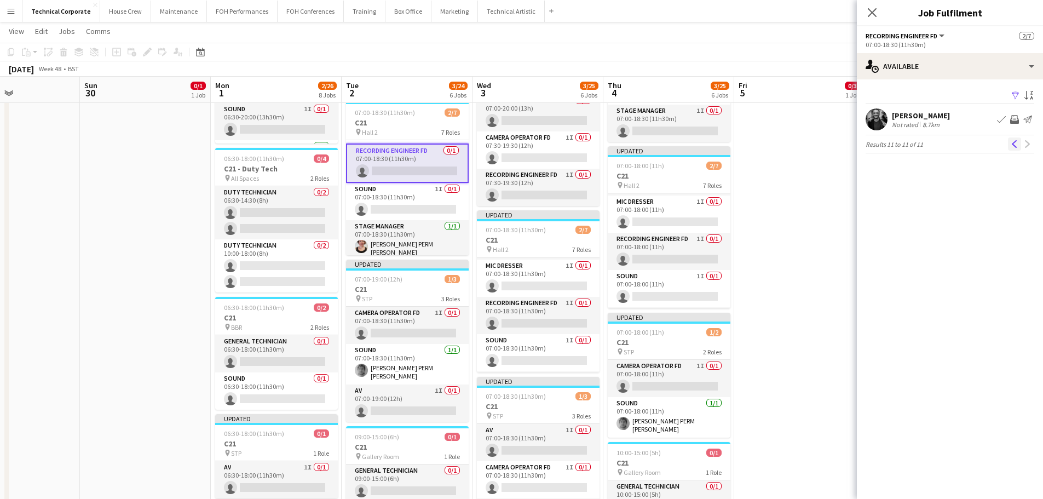
click at [1015, 144] on app-icon "Previous" at bounding box center [1014, 144] width 8 height 8
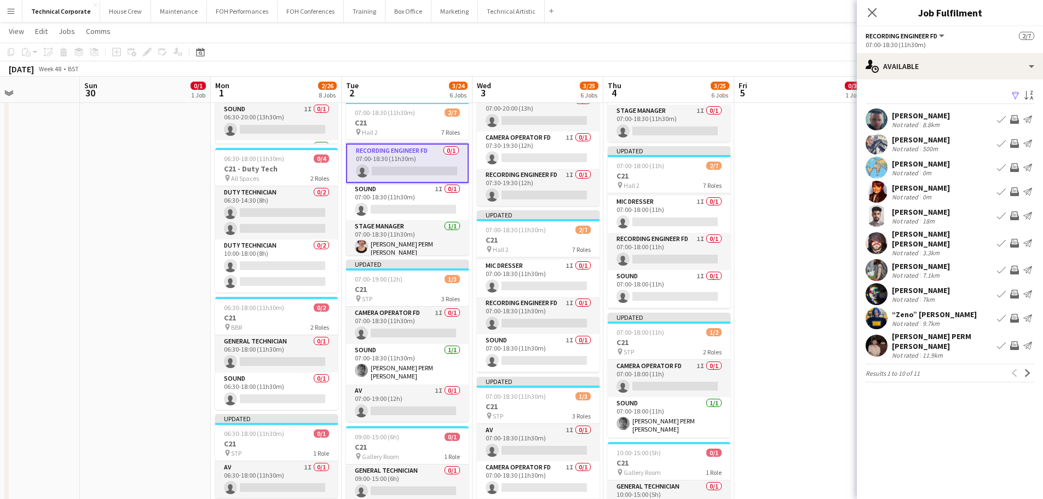
click at [1011, 116] on app-icon "Invite crew" at bounding box center [1014, 119] width 9 height 9
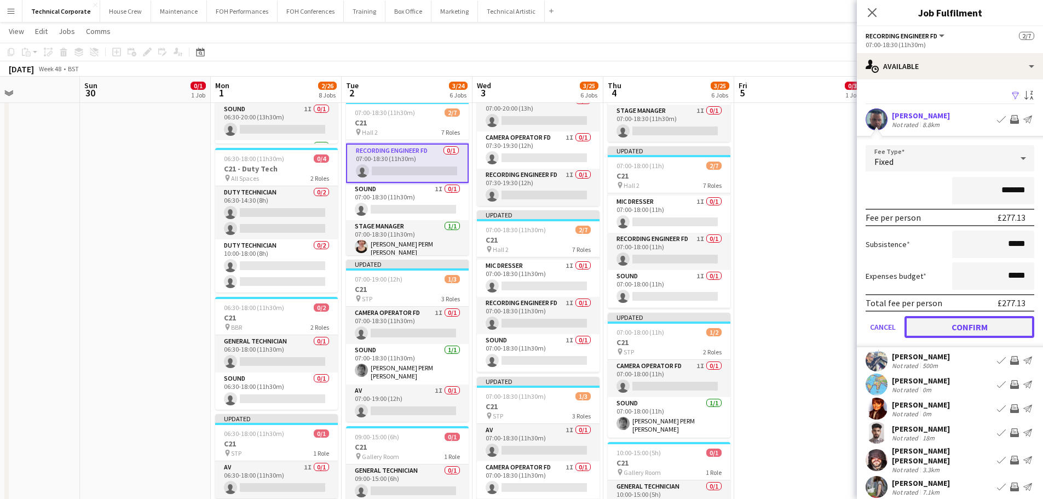
click at [967, 328] on button "Confirm" at bounding box center [969, 327] width 130 height 22
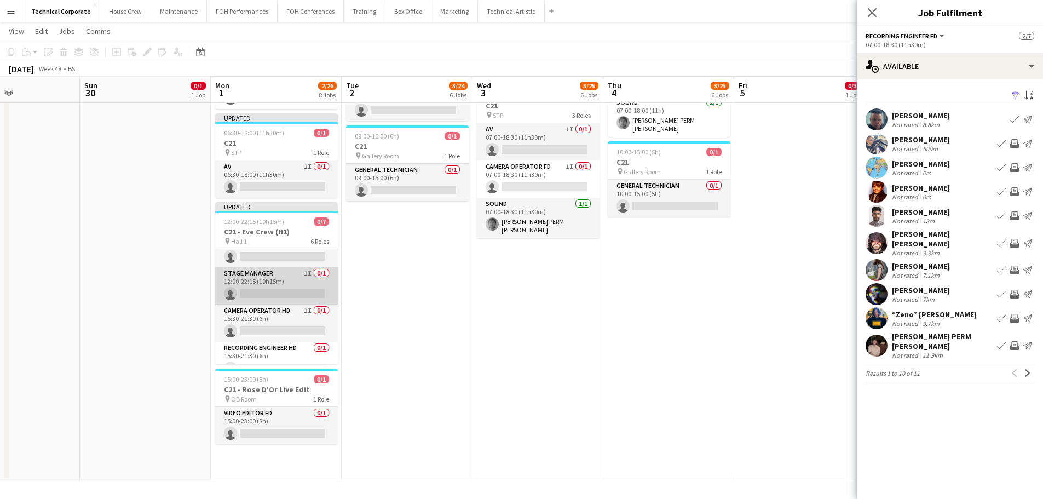
scroll to position [124, 0]
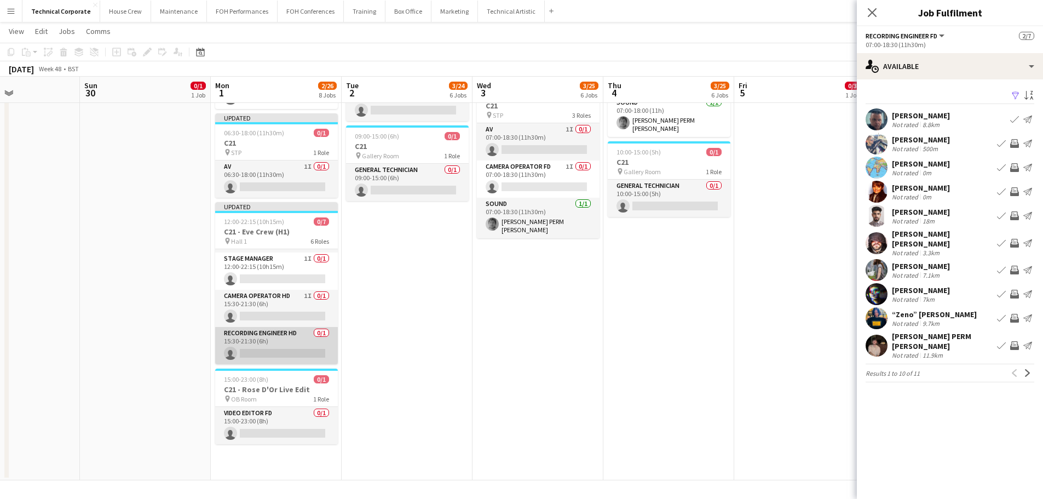
click at [290, 349] on app-card-role "Recording Engineer HD 0/1 15:30-21:30 (6h) single-neutral-actions" at bounding box center [276, 345] width 123 height 37
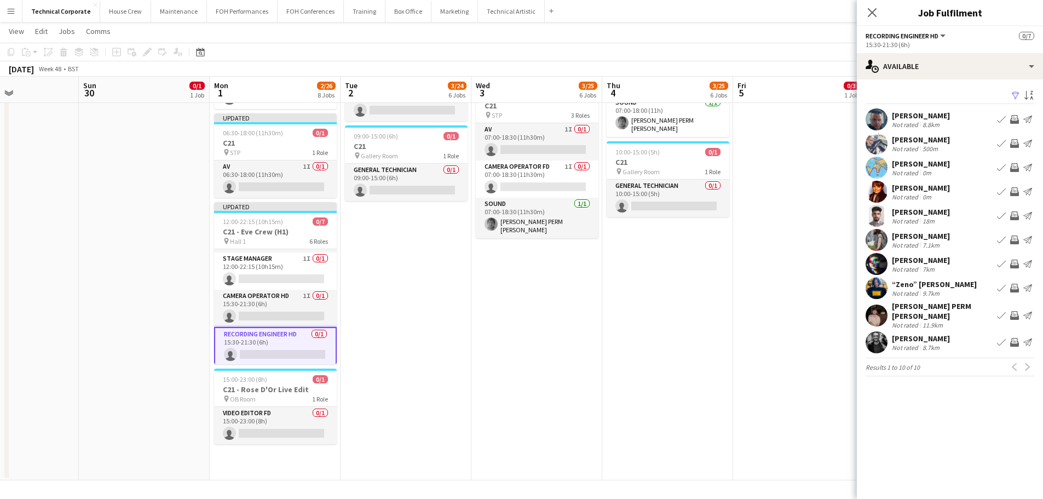
click at [1015, 288] on app-icon "Invite crew" at bounding box center [1014, 288] width 9 height 9
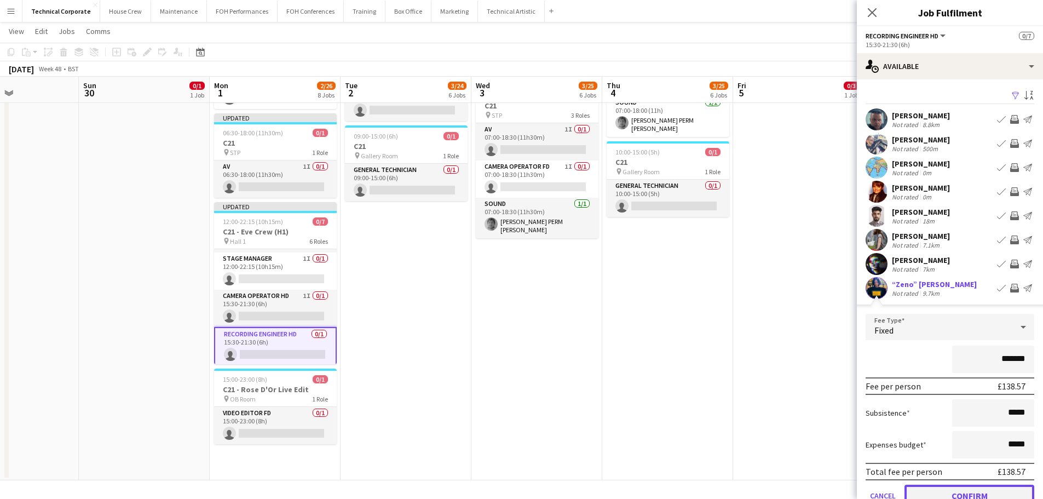
click at [974, 487] on button "Confirm" at bounding box center [969, 495] width 130 height 22
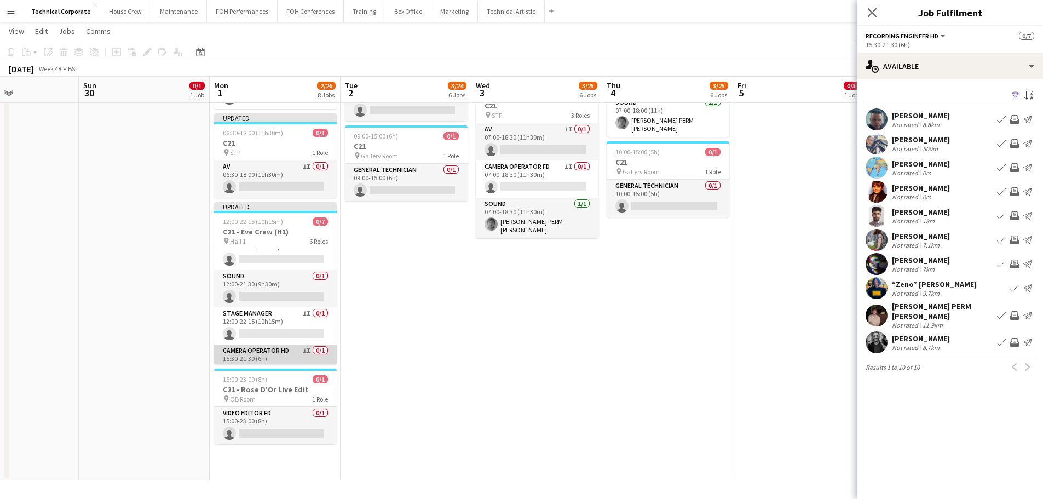
scroll to position [15, 0]
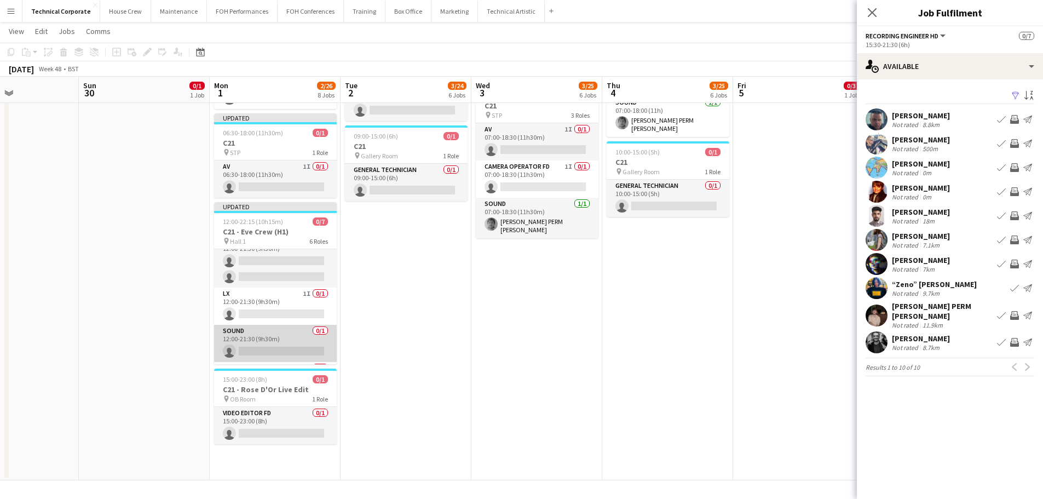
click at [287, 339] on app-card-role "Sound 0/1 12:00-21:30 (9h30m) single-neutral-actions" at bounding box center [275, 343] width 123 height 37
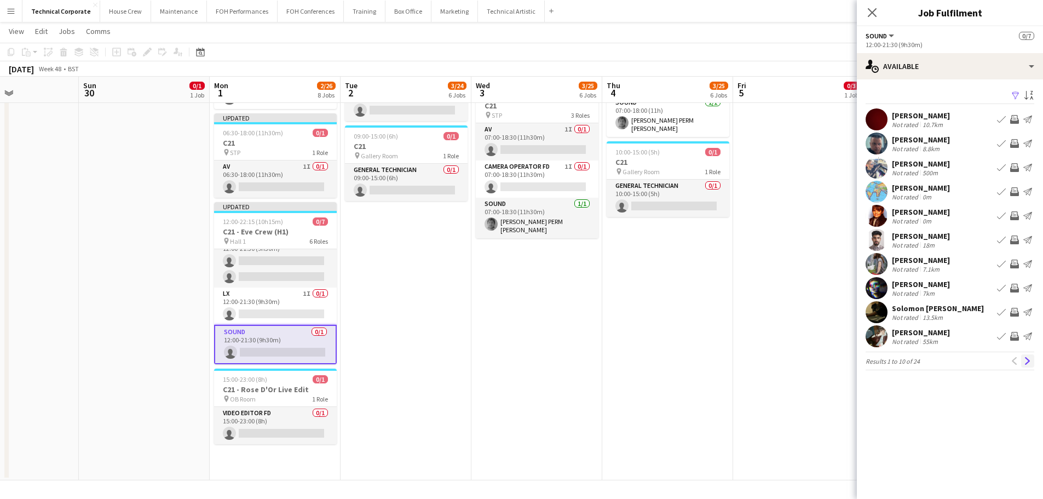
click at [1029, 362] on app-icon "Next" at bounding box center [1027, 361] width 8 height 8
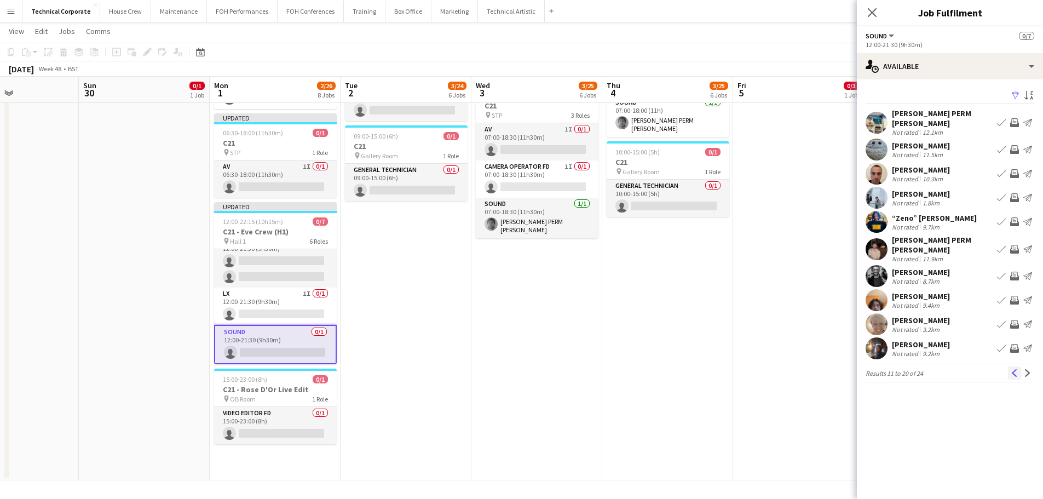
click at [1016, 369] on app-icon "Previous" at bounding box center [1014, 373] width 8 height 8
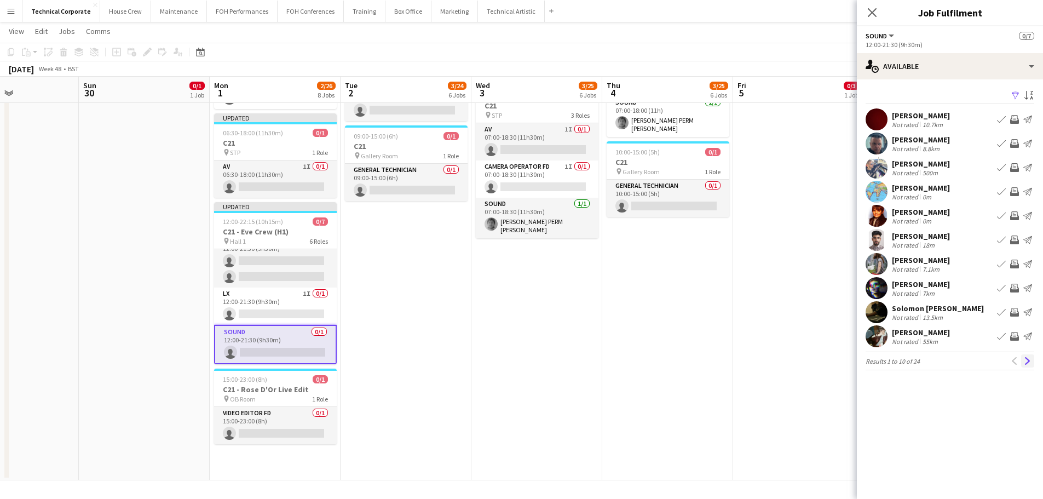
click at [1027, 360] on app-icon "Next" at bounding box center [1027, 361] width 8 height 8
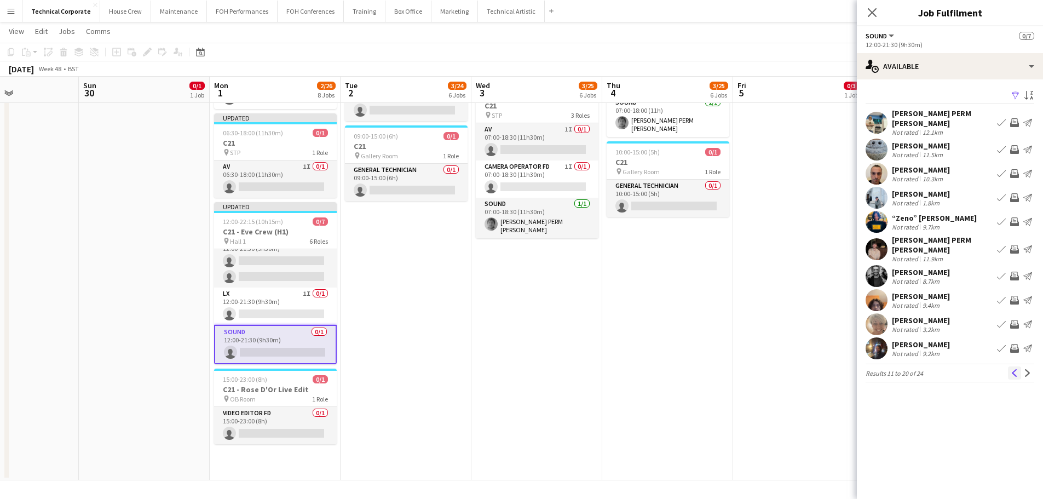
click at [1015, 369] on app-icon "Previous" at bounding box center [1014, 373] width 8 height 8
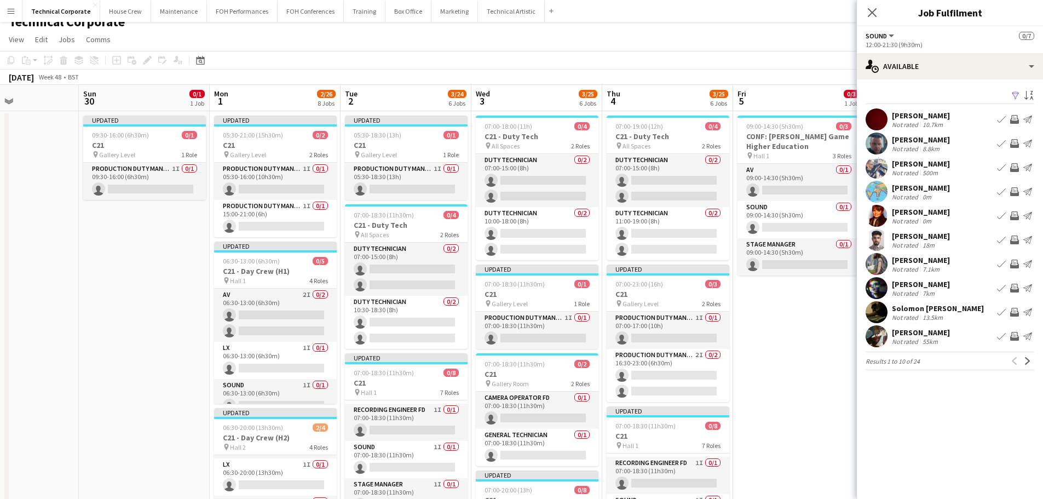
scroll to position [0, 0]
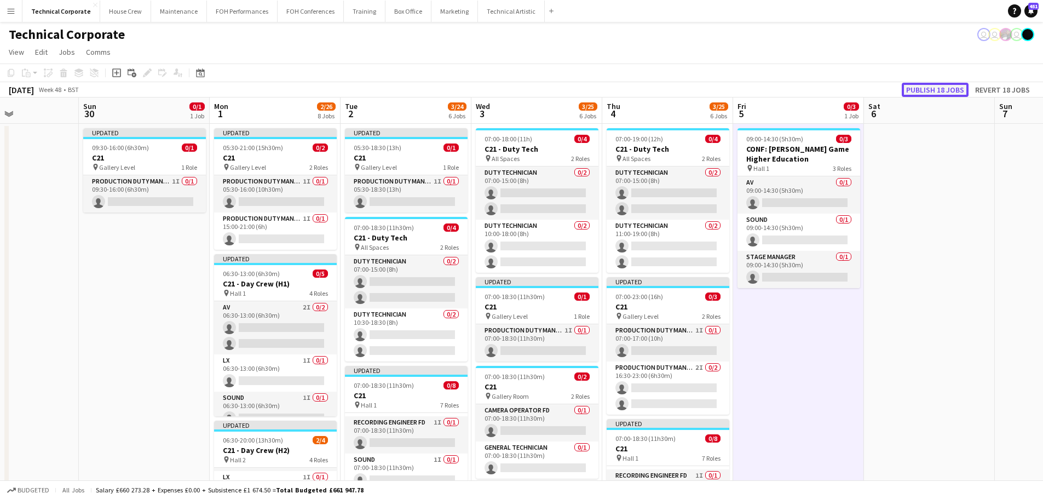
click at [945, 87] on button "Publish 18 jobs" at bounding box center [934, 90] width 67 height 14
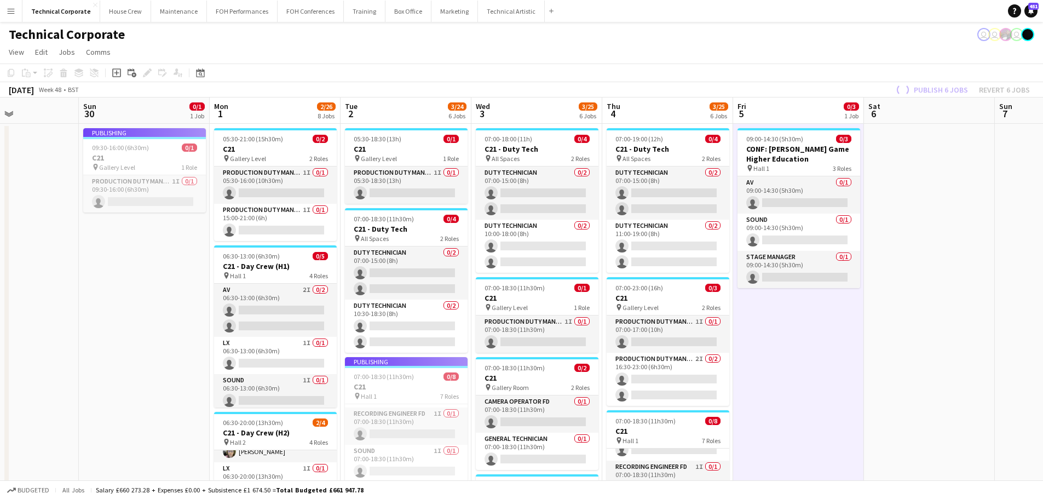
scroll to position [153, 0]
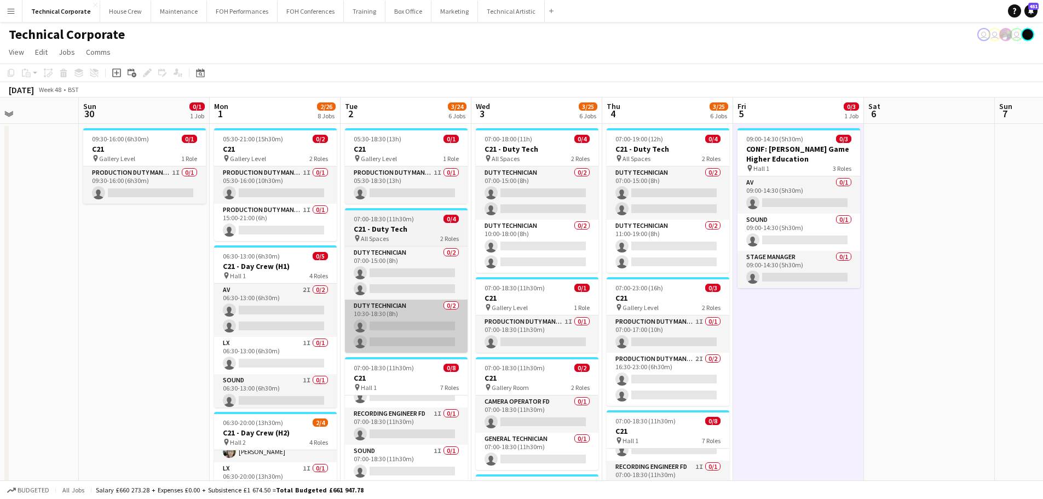
drag, startPoint x: 465, startPoint y: 311, endPoint x: 371, endPoint y: 302, distance: 94.6
click at [465, 311] on app-card-role "Duty Technician 0/2 10:30-18:30 (8h) single-neutral-actions single-neutral-acti…" at bounding box center [406, 325] width 123 height 53
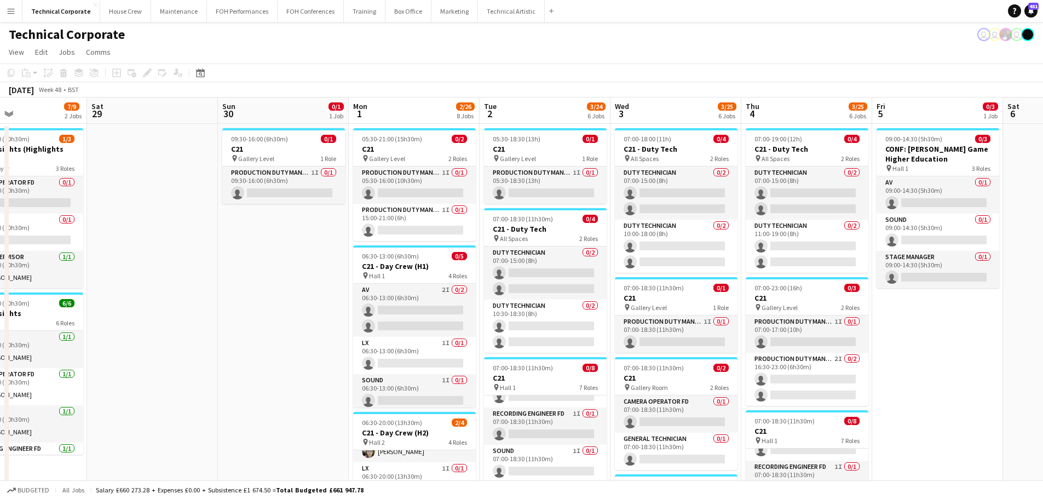
click at [209, 74] on app-toolbar "Copy Paste Paste Ctrl+V Paste with crew Ctrl+Shift+V Paste linked Job Delete Gr…" at bounding box center [521, 72] width 1043 height 19
drag, startPoint x: 202, startPoint y: 74, endPoint x: 232, endPoint y: 131, distance: 63.9
click at [202, 75] on icon "Date picker" at bounding box center [200, 72] width 9 height 9
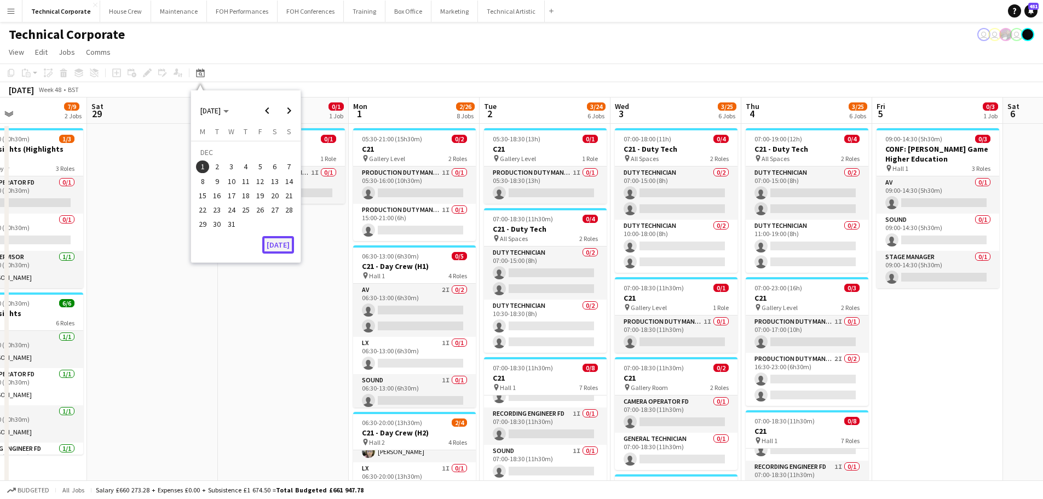
click at [278, 249] on button "[DATE]" at bounding box center [278, 245] width 32 height 18
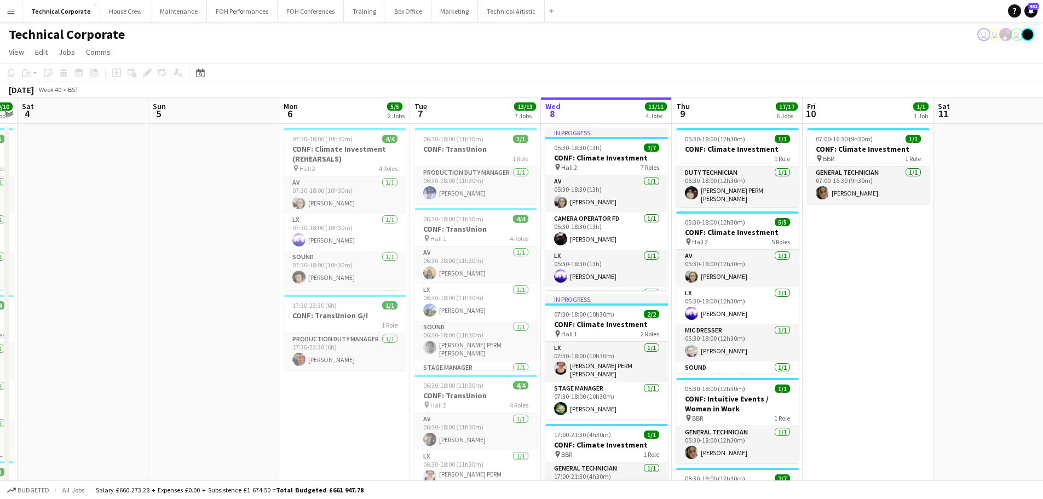
scroll to position [0, 345]
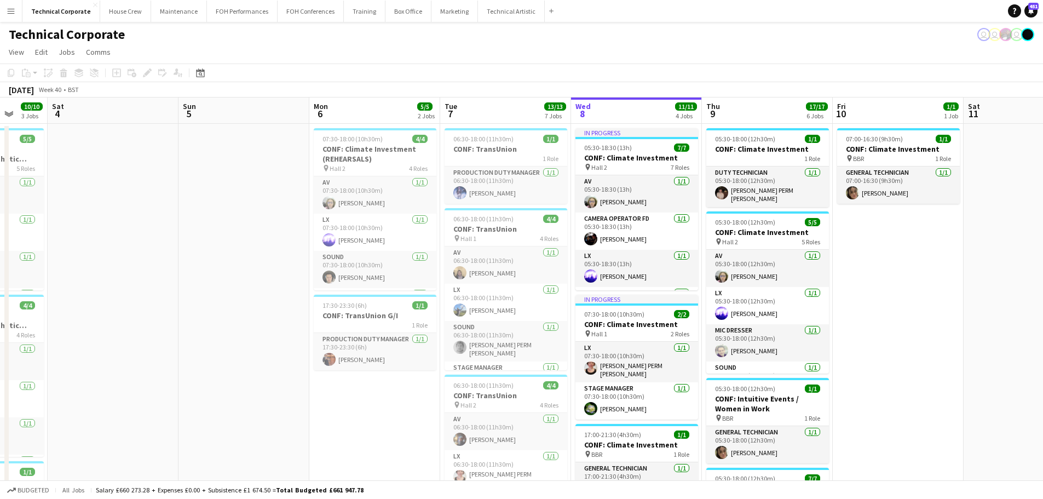
drag, startPoint x: 566, startPoint y: 250, endPoint x: 675, endPoint y: 254, distance: 108.5
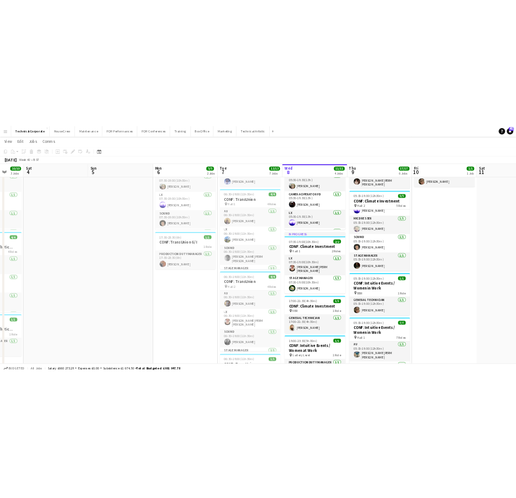
scroll to position [55, 0]
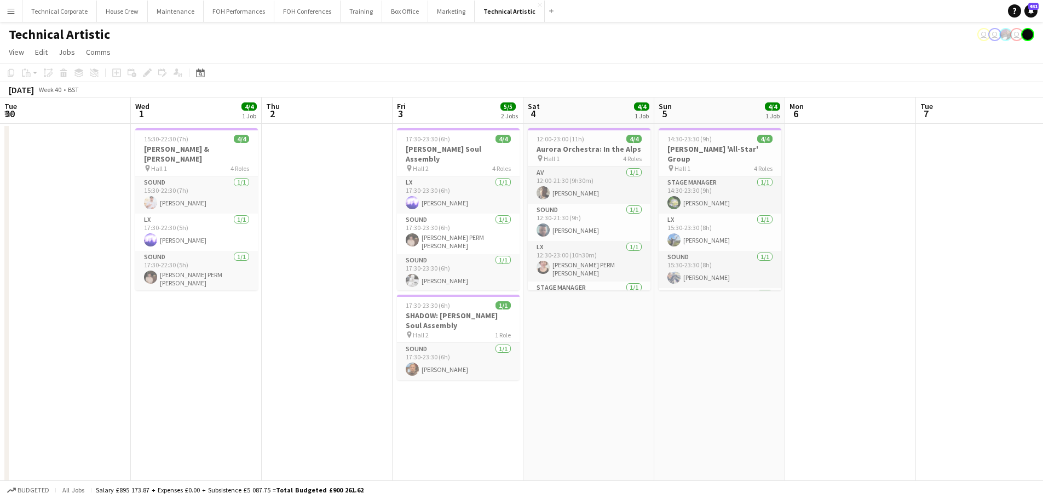
scroll to position [0, 258]
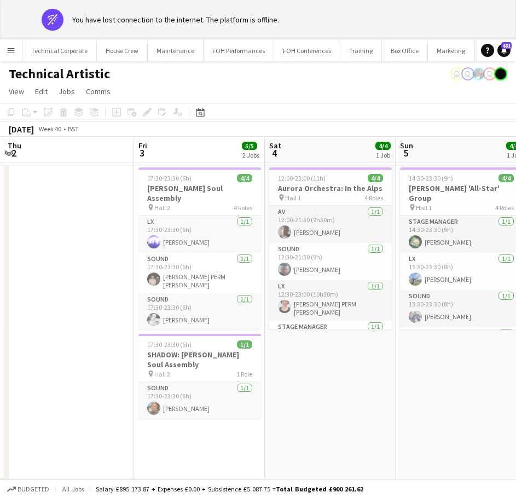
click at [475, 53] on button "Technical Artistic Close" at bounding box center [510, 50] width 70 height 21
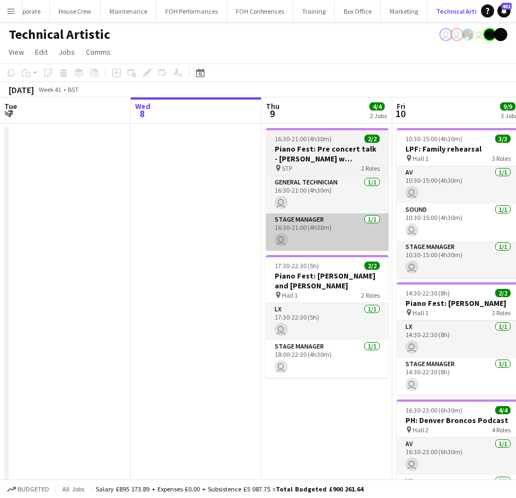
scroll to position [0, 55]
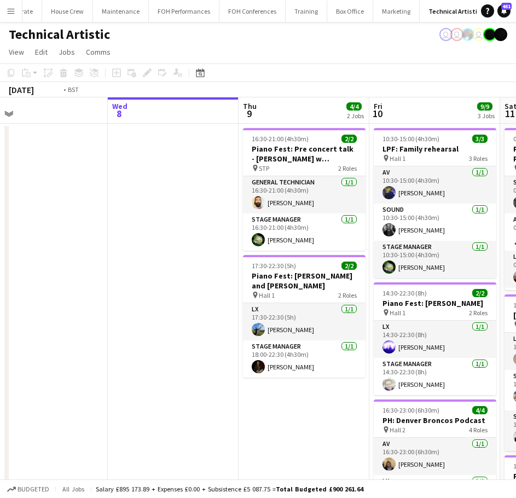
drag, startPoint x: 180, startPoint y: 238, endPoint x: 410, endPoint y: 244, distance: 230.5
click at [406, 244] on app-calendar-viewport "Sun 5 4/4 1 Job Mon 6 Tue 7 Wed 8 Thu 9 4/4 2 Jobs Fri 10 9/9 3 Jobs Sat 11 9/9…" at bounding box center [258, 350] width 516 height 507
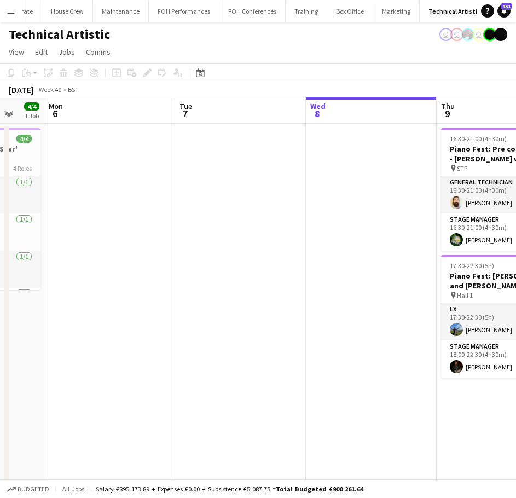
drag, startPoint x: 164, startPoint y: 267, endPoint x: 351, endPoint y: 277, distance: 187.5
click at [367, 277] on app-calendar-viewport "Fri 3 5/5 2 Jobs Sat 4 4/4 1 Job Sun 5 4/4 1 Job Mon 6 Tue 7 Wed 8 Thu 9 4/4 2 …" at bounding box center [258, 350] width 516 height 507
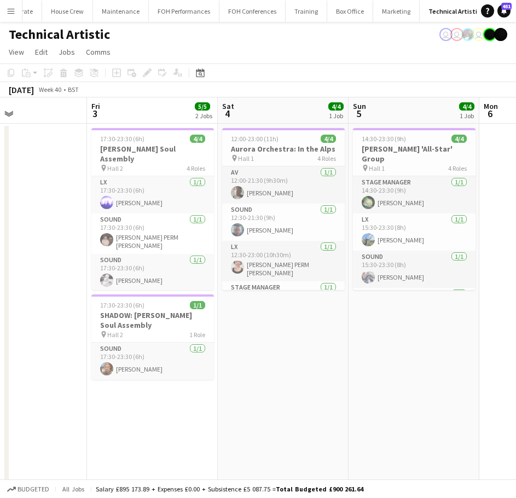
click at [439, 296] on app-calendar-viewport "Tue 30 Wed 1 4/4 1 Job Thu 2 Fri 3 5/5 2 Jobs Sat 4 4/4 1 Job Sun 5 4/4 1 Job M…" at bounding box center [258, 350] width 516 height 507
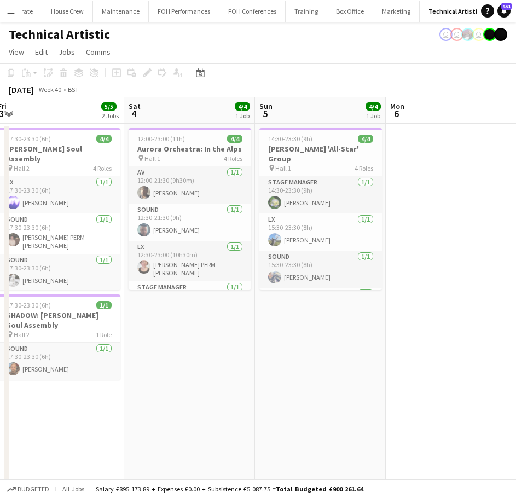
drag, startPoint x: 404, startPoint y: 326, endPoint x: 246, endPoint y: 327, distance: 158.2
click at [244, 340] on app-calendar-viewport "Tue 30 Wed 1 4/4 1 Job Thu 2 Fri 3 5/5 2 Jobs Sat 4 4/4 1 Job Sun 5 4/4 1 Job M…" at bounding box center [258, 350] width 516 height 507
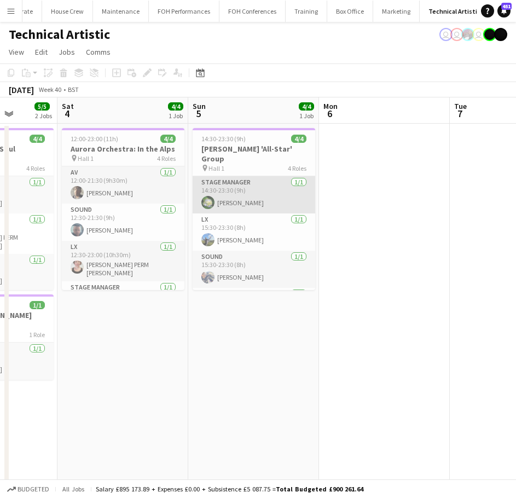
click at [239, 199] on app-card-role "Stage Manager [DATE] 14:30-23:30 (9h) [PERSON_NAME]" at bounding box center [254, 194] width 123 height 37
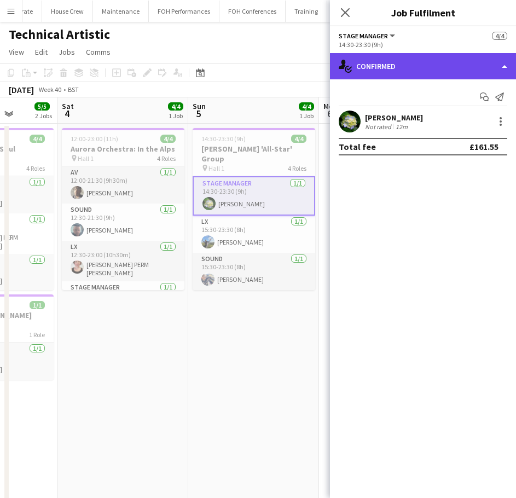
click at [405, 67] on div "single-neutral-actions-check-2 Confirmed" at bounding box center [423, 66] width 186 height 26
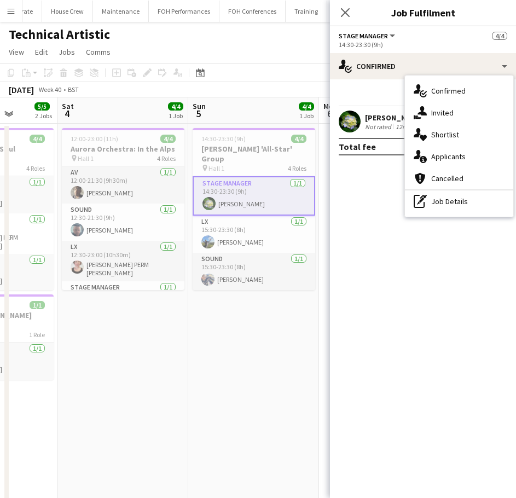
click at [470, 189] on hr at bounding box center [459, 189] width 108 height 1
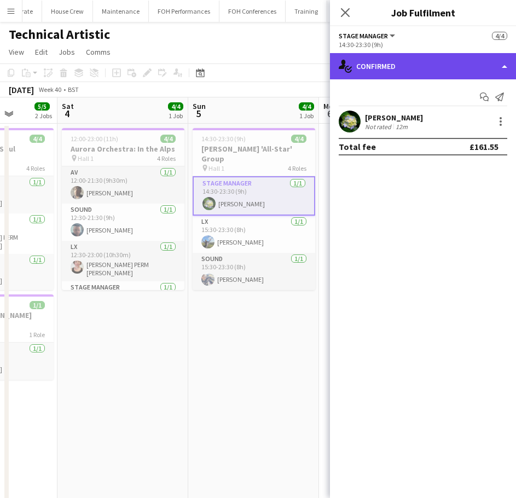
click at [435, 57] on div "single-neutral-actions-check-2 Confirmed" at bounding box center [423, 66] width 186 height 26
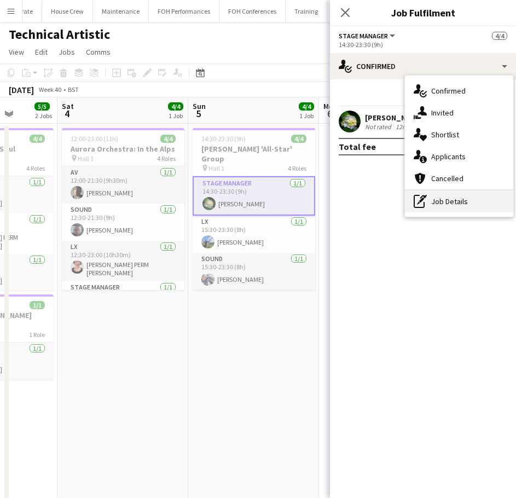
click at [460, 207] on div "pen-write Job Details" at bounding box center [459, 201] width 108 height 22
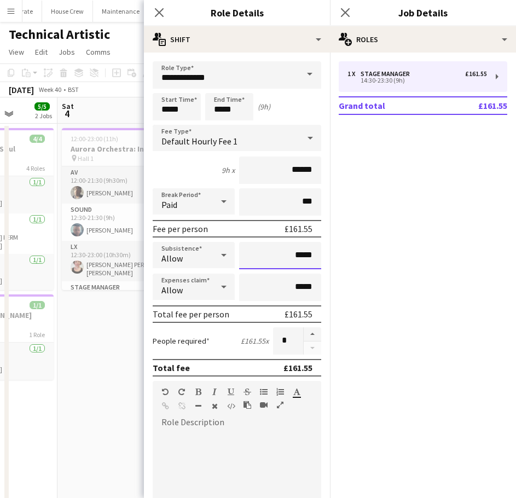
drag, startPoint x: 304, startPoint y: 256, endPoint x: 257, endPoint y: 261, distance: 47.4
click at [257, 261] on input "*****" at bounding box center [280, 255] width 82 height 27
type input "******"
click at [146, 334] on form "**********" at bounding box center [237, 373] width 186 height 624
click at [124, 346] on app-date-cell "12:00-23:00 (11h) 4/4 Aurora Orchestra: In the Alps pin Hall 1 4 Roles AV [DATE…" at bounding box center [122, 364] width 131 height 481
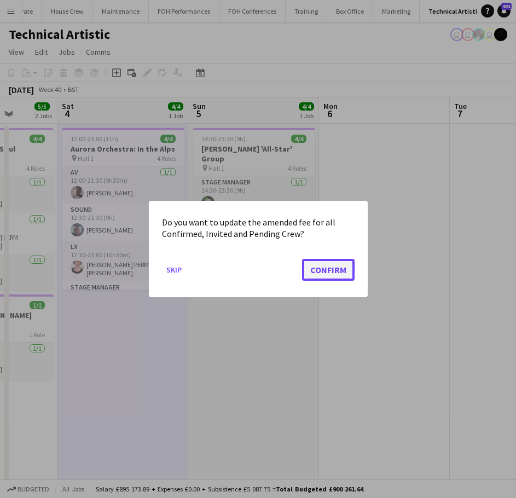
click at [328, 275] on button "Confirm" at bounding box center [328, 270] width 53 height 22
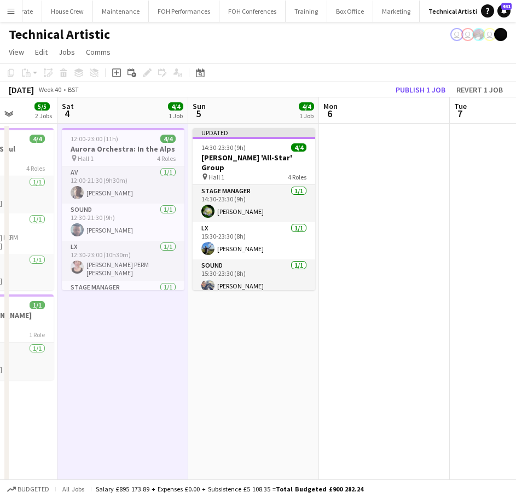
click at [221, 379] on app-date-cell "Updated 14:30-23:30 (9h) 4/4 [PERSON_NAME] 'All-Star' Group pin Hall 1 4 Roles …" at bounding box center [253, 364] width 131 height 481
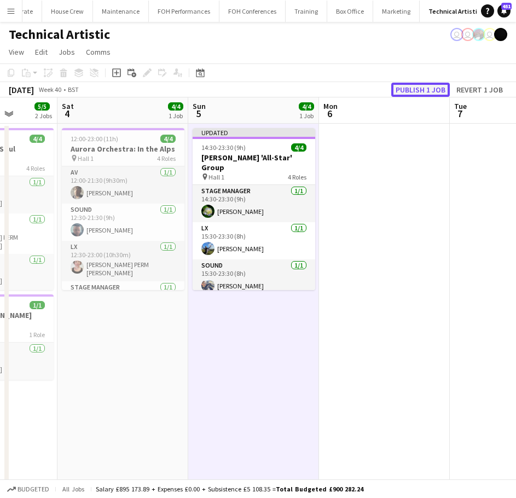
click at [422, 96] on button "Publish 1 job" at bounding box center [420, 90] width 59 height 14
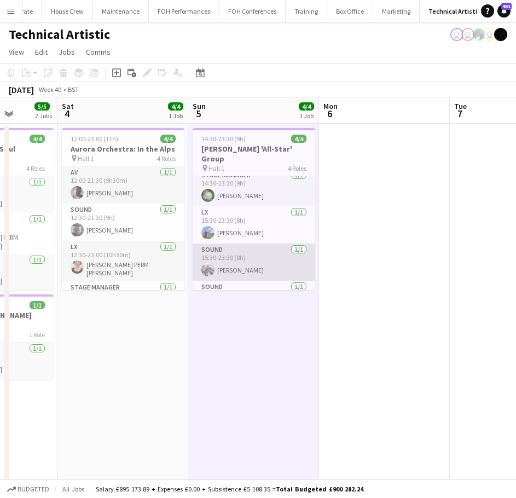
scroll to position [0, 0]
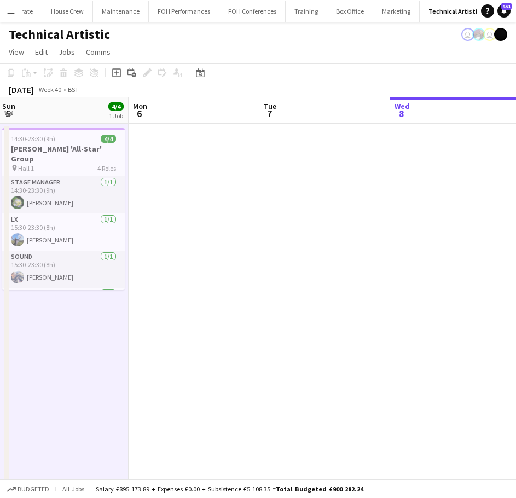
drag, startPoint x: 320, startPoint y: 271, endPoint x: 149, endPoint y: 260, distance: 171.7
click at [166, 281] on app-calendar-viewport "Thu 2 Fri 3 5/5 2 Jobs Sat 4 4/4 1 Job Sun 5 4/4 1 Job Mon 6 Tue 7 Wed 8 Thu 9 …" at bounding box center [258, 350] width 516 height 507
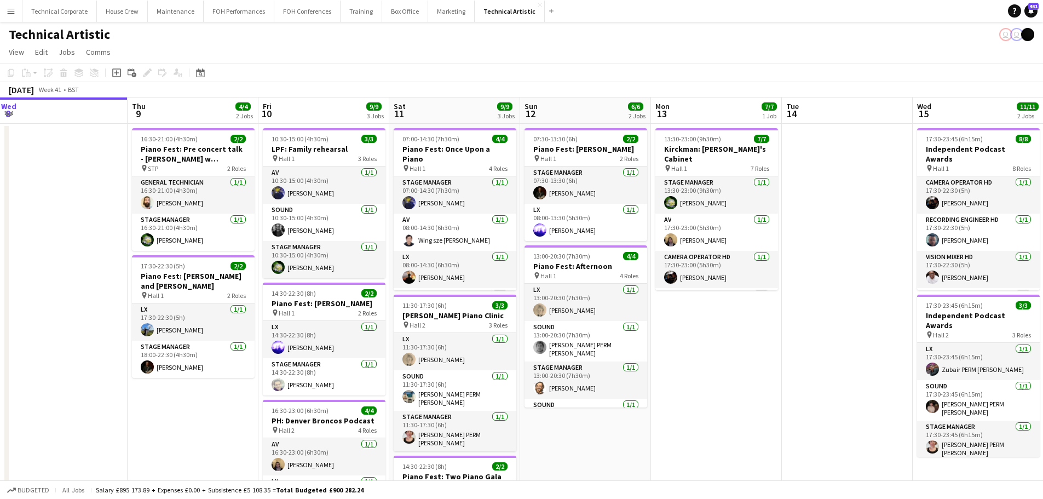
scroll to position [0, 394]
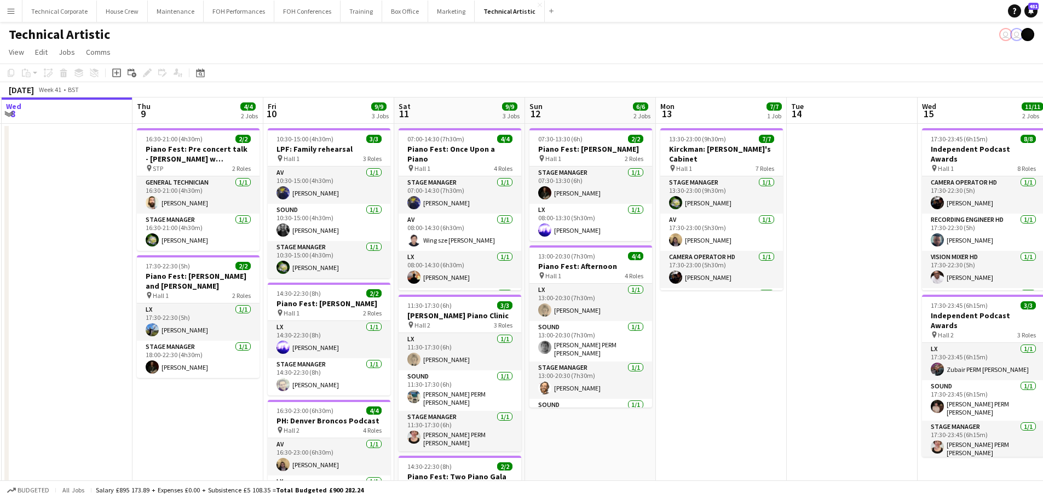
drag, startPoint x: 433, startPoint y: 369, endPoint x: 355, endPoint y: 378, distance: 78.8
click at [356, 378] on app-calendar-viewport "Sun 5 4/4 1 Job Mon 6 Tue 7 Wed 8 Thu 9 4/4 2 Jobs Fri 10 9/9 3 Jobs Sat 11 9/9…" at bounding box center [521, 350] width 1043 height 507
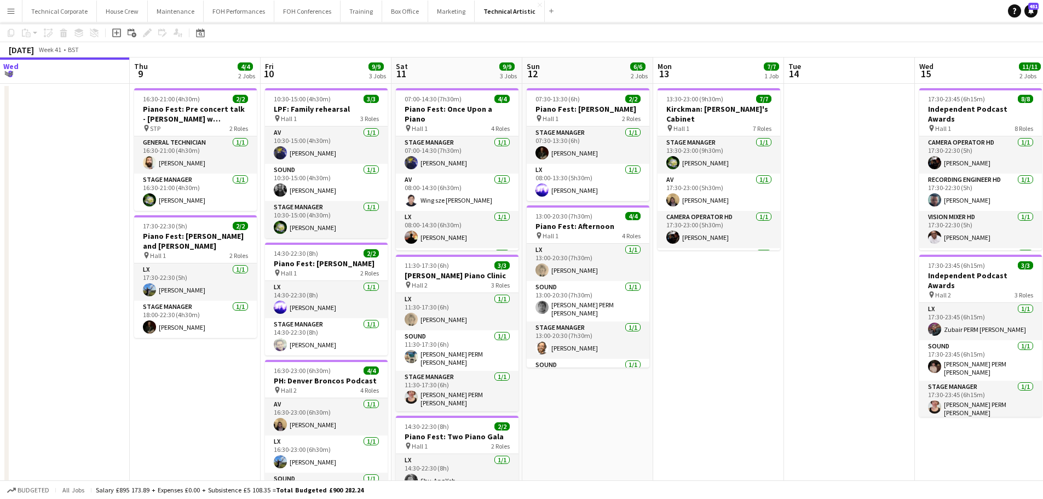
scroll to position [0, 0]
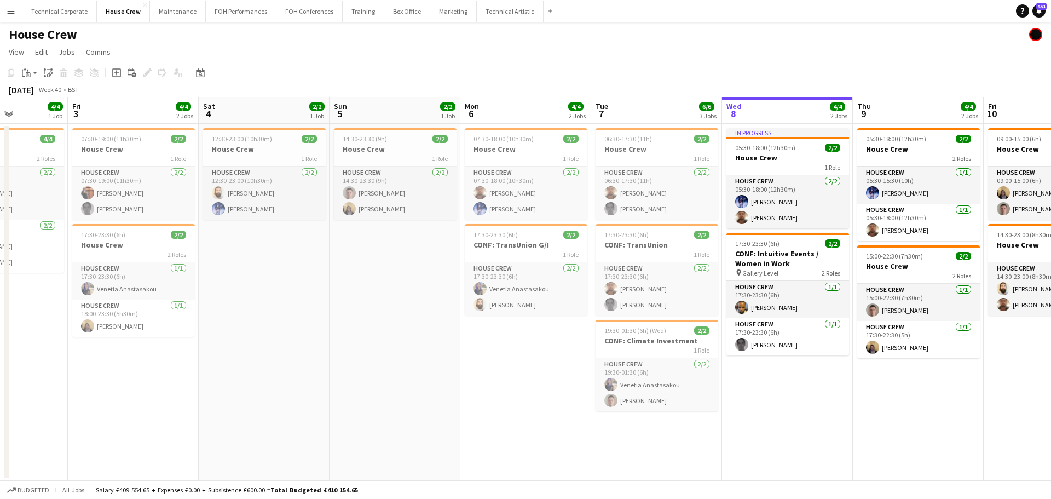
scroll to position [0, 455]
drag, startPoint x: 312, startPoint y: 334, endPoint x: 385, endPoint y: 337, distance: 73.4
click at [385, 337] on app-calendar-viewport "Mon 29 4/4 2 Jobs Tue 30 2/2 1 Job Wed 1 4/4 2 Jobs Thu 2 4/4 1 Job Fri 3 4/4 2…" at bounding box center [525, 288] width 1051 height 383
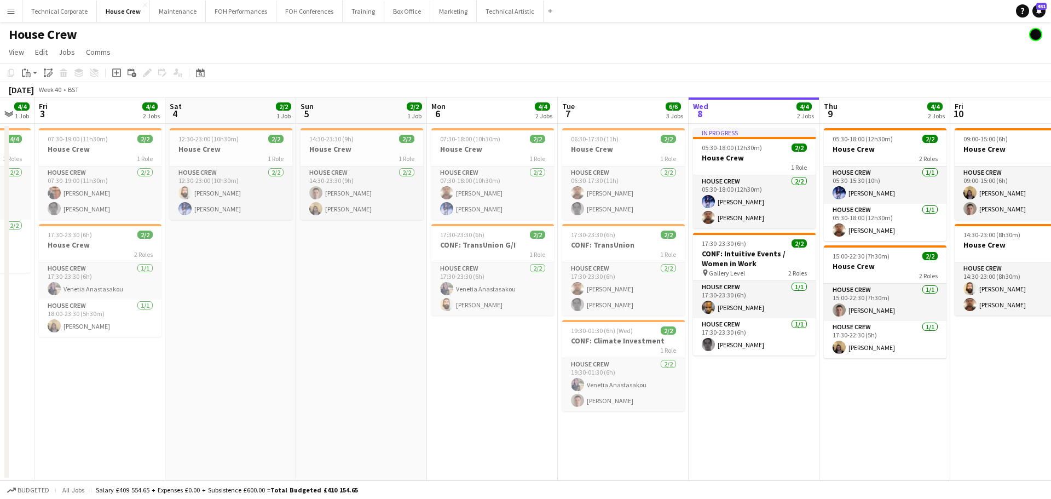
drag, startPoint x: 565, startPoint y: 293, endPoint x: 478, endPoint y: 346, distance: 101.9
click at [535, 298] on app-calendar-viewport "Mon 29 4/4 2 Jobs Tue 30 2/2 1 Job Wed 1 4/4 2 Jobs Thu 2 4/4 1 Job Fri 3 4/4 2…" at bounding box center [525, 288] width 1051 height 383
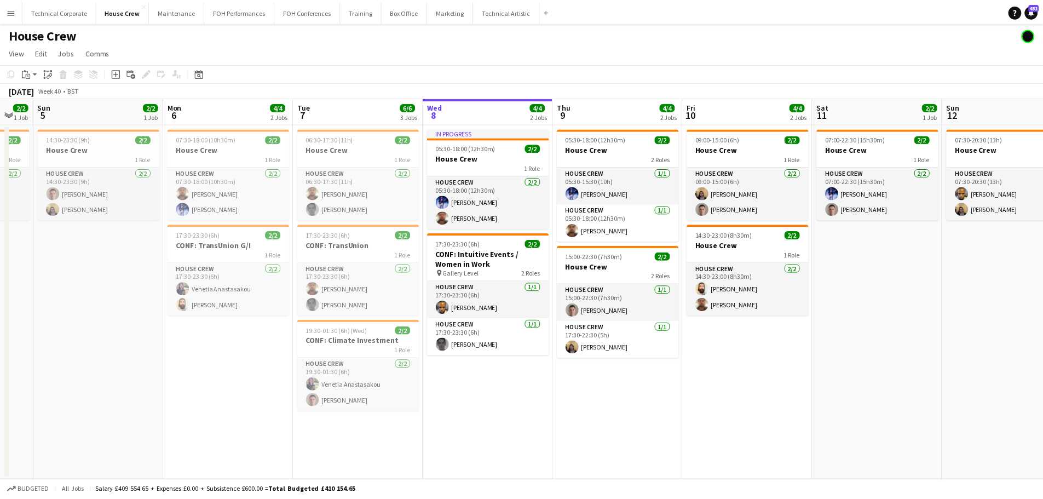
scroll to position [0, 498]
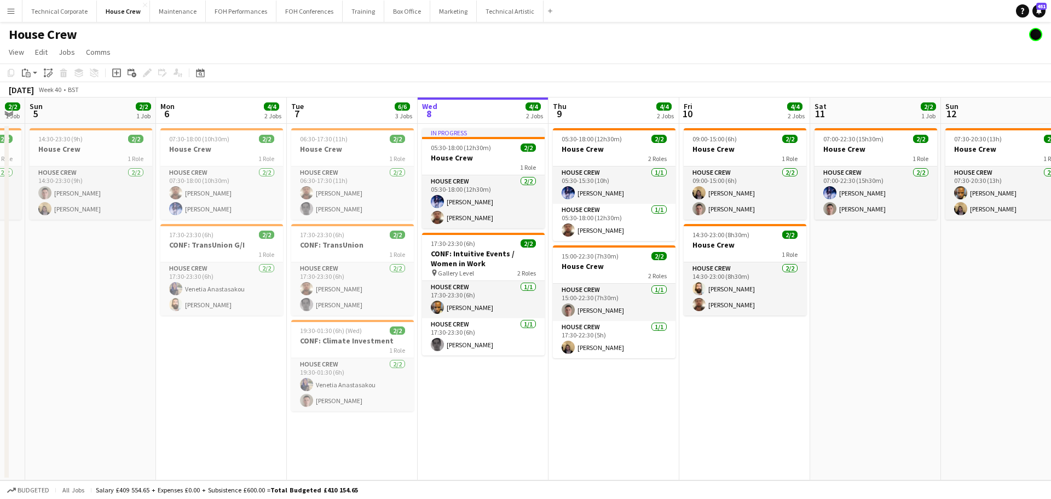
drag, startPoint x: 334, startPoint y: 301, endPoint x: 257, endPoint y: 306, distance: 76.8
click at [257, 306] on app-calendar-viewport "Wed 1 4/4 2 Jobs Thu 2 4/4 1 Job Fri 3 4/4 2 Jobs Sat 4 2/2 1 Job Sun 5 2/2 1 J…" at bounding box center [525, 288] width 1051 height 383
click at [340, 151] on h3 "House Crew" at bounding box center [352, 149] width 123 height 10
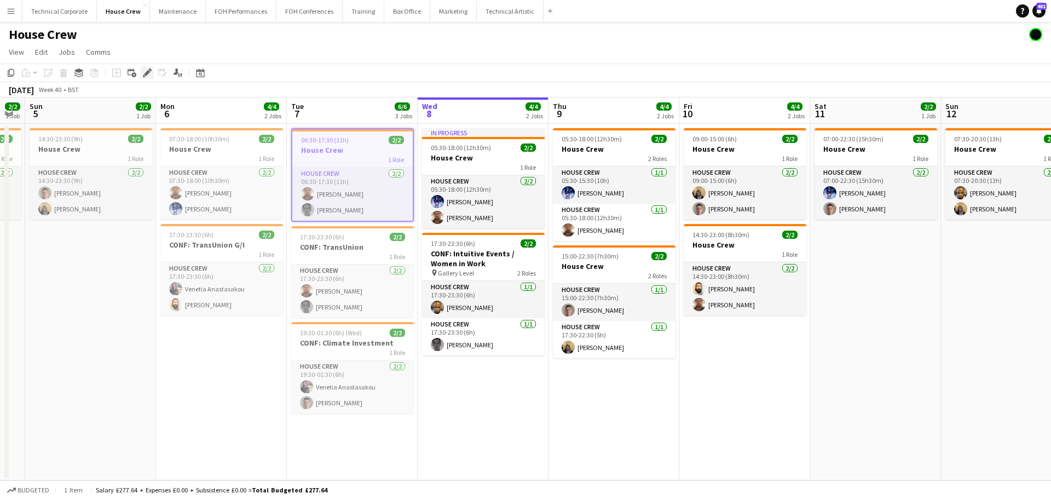
click at [152, 72] on div "Edit" at bounding box center [147, 72] width 13 height 13
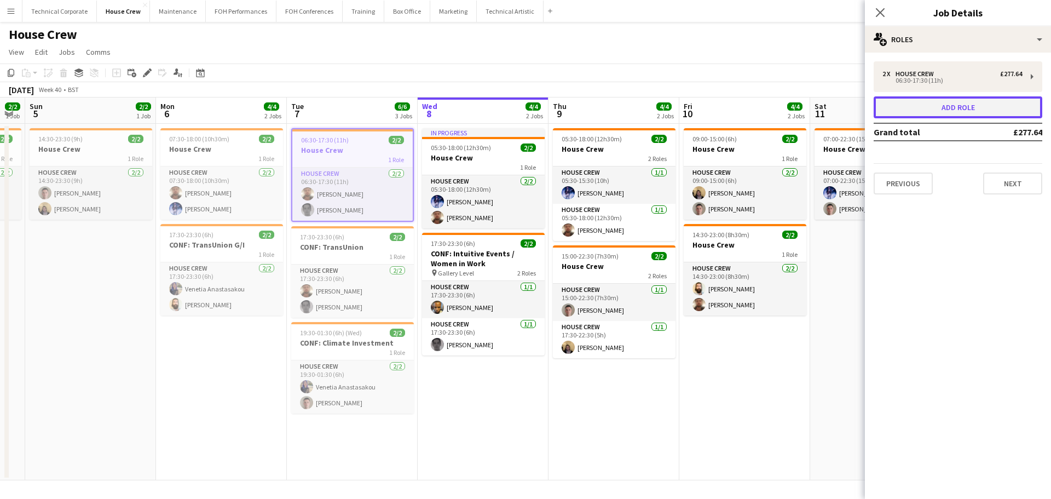
click at [951, 100] on button "Add role" at bounding box center [958, 107] width 169 height 22
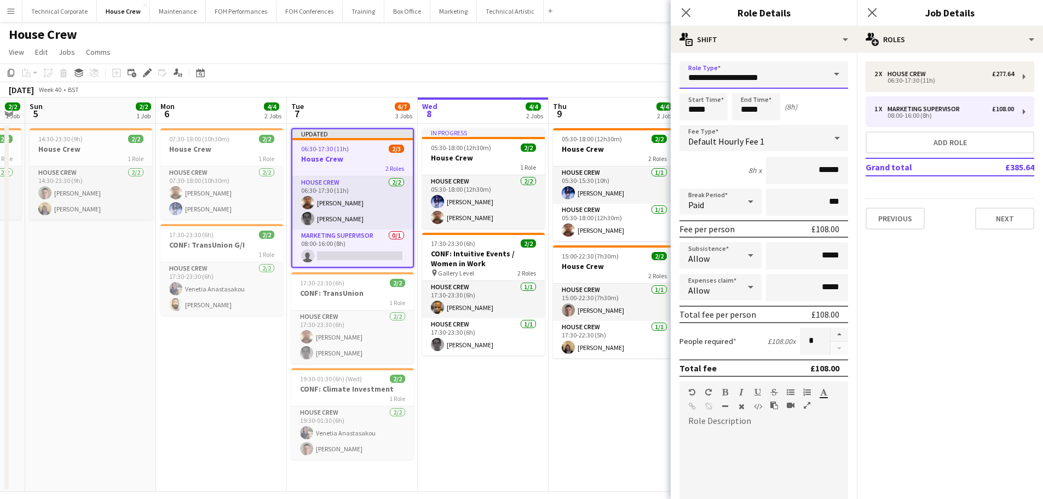
drag, startPoint x: 729, startPoint y: 82, endPoint x: 589, endPoint y: 90, distance: 140.3
click at [589, 90] on body "Menu Boards Boards Boards All jobs Status Workforce Workforce My Workforce Recr…" at bounding box center [521, 255] width 1043 height 510
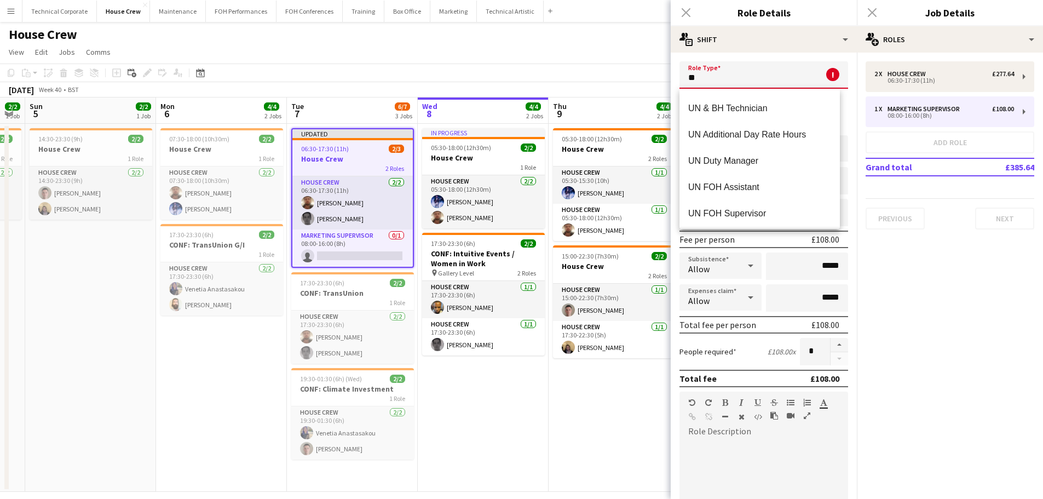
scroll to position [109, 0]
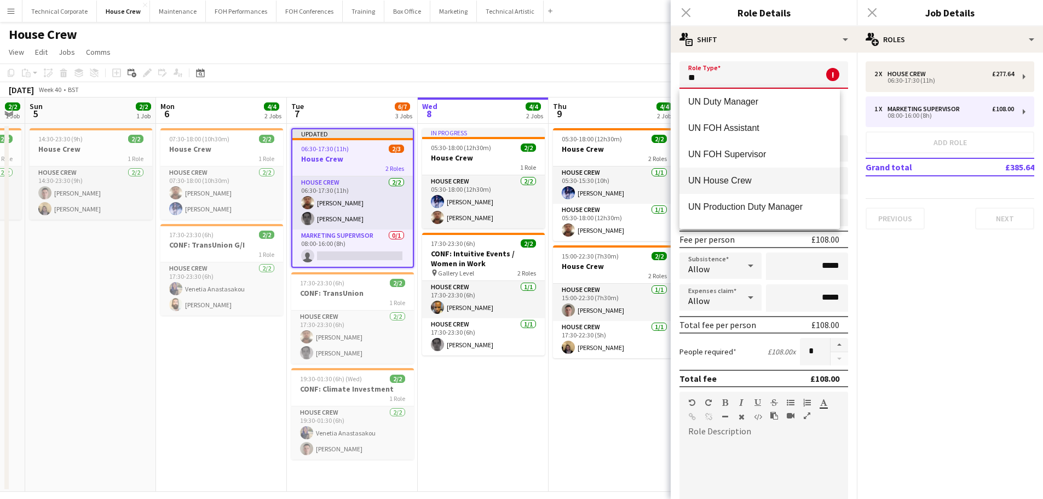
click at [754, 173] on mat-option "UN House Crew" at bounding box center [759, 180] width 160 height 26
type input "**********"
type input "******"
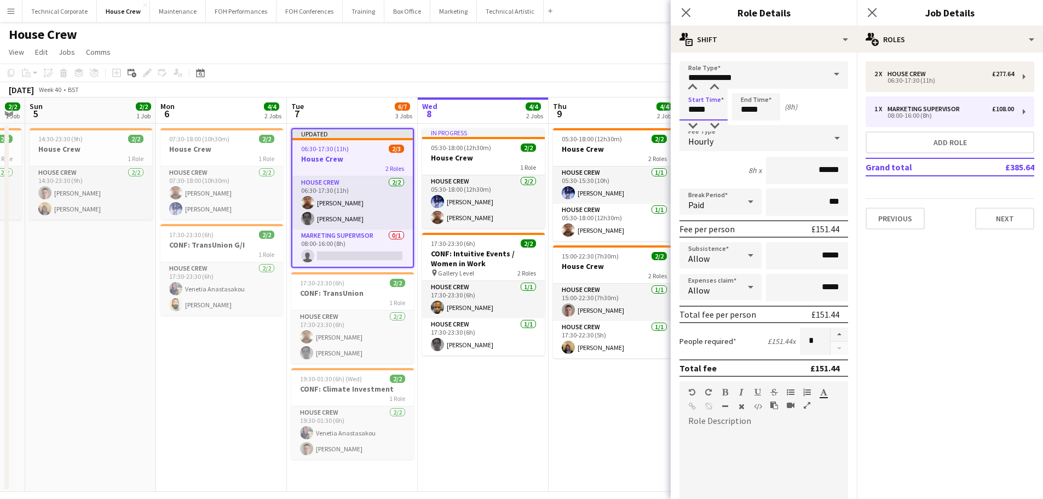
drag, startPoint x: 719, startPoint y: 106, endPoint x: 633, endPoint y: 106, distance: 85.4
click at [634, 106] on body "Menu Boards Boards Boards All jobs Status Workforce Workforce My Workforce Recr…" at bounding box center [521, 255] width 1043 height 510
type input "*****"
click at [830, 329] on button "button" at bounding box center [839, 334] width 18 height 14
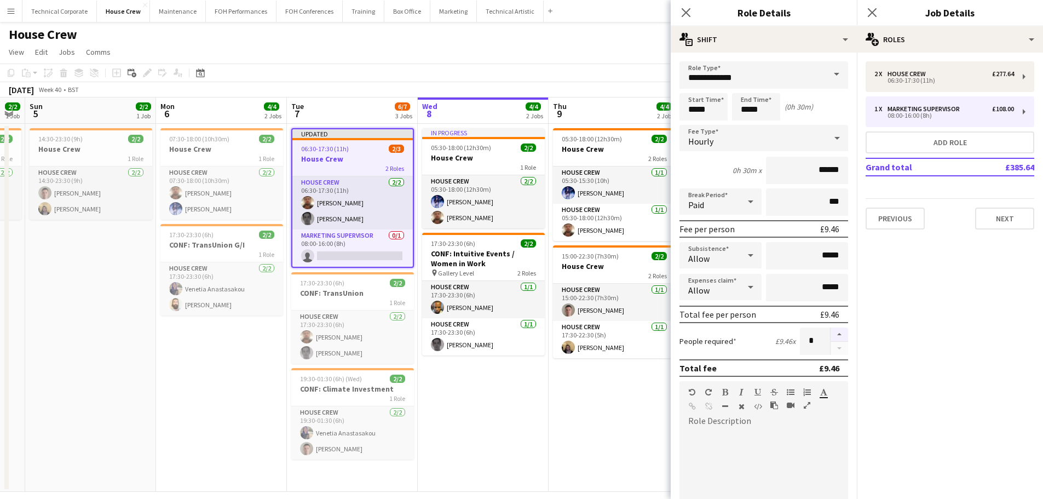
type input "*"
click at [932, 330] on mat-expansion-panel "pencil3 General details 2 x House Crew £277.64 06:30-17:30 (11h) 1 x Marketing …" at bounding box center [950, 276] width 186 height 446
click at [268, 318] on app-date-cell "07:30-18:00 (10h30m) 2/2 House Crew 1 Role House Crew [DATE] 07:30-18:00 (10h30…" at bounding box center [221, 308] width 131 height 368
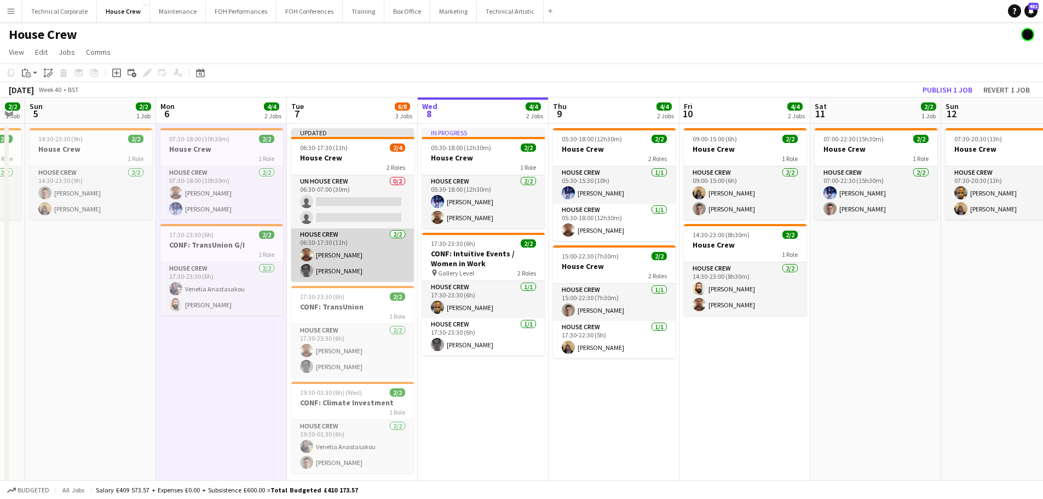
click at [364, 251] on app-card-role "House Crew [DATE] 06:30-17:30 (11h) [PERSON_NAME] [PERSON_NAME]" at bounding box center [352, 254] width 123 height 53
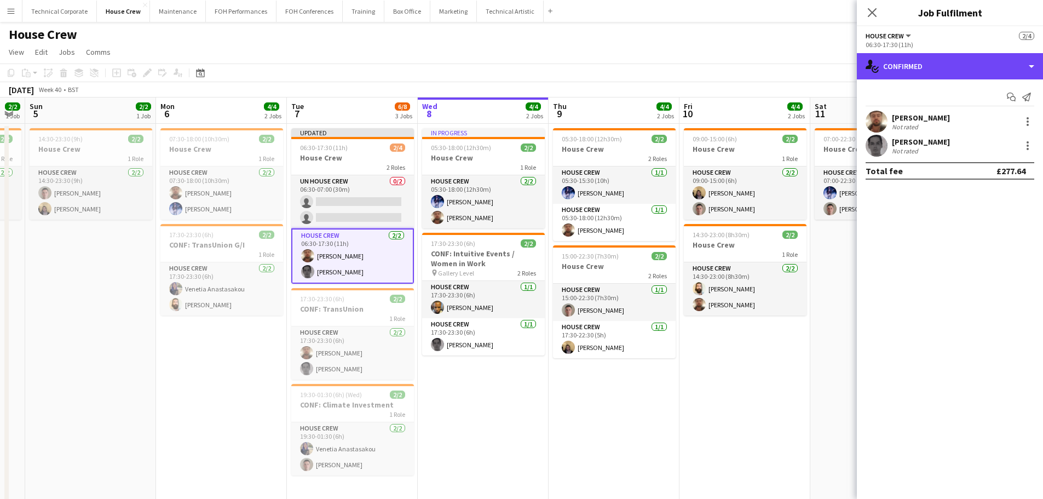
drag, startPoint x: 926, startPoint y: 59, endPoint x: 946, endPoint y: 173, distance: 115.6
click at [926, 60] on div "single-neutral-actions-check-2 Confirmed" at bounding box center [950, 66] width 186 height 26
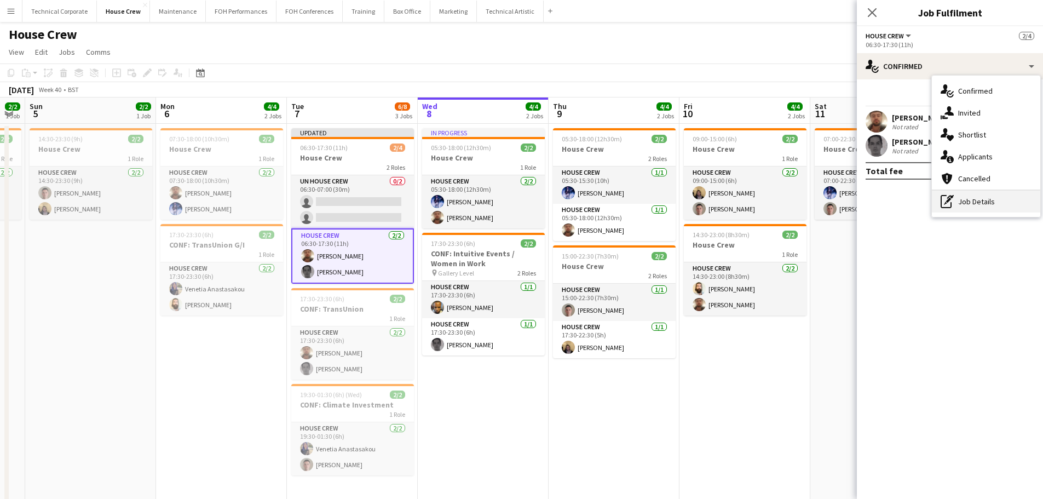
click at [959, 206] on div "pen-write Job Details" at bounding box center [986, 201] width 108 height 22
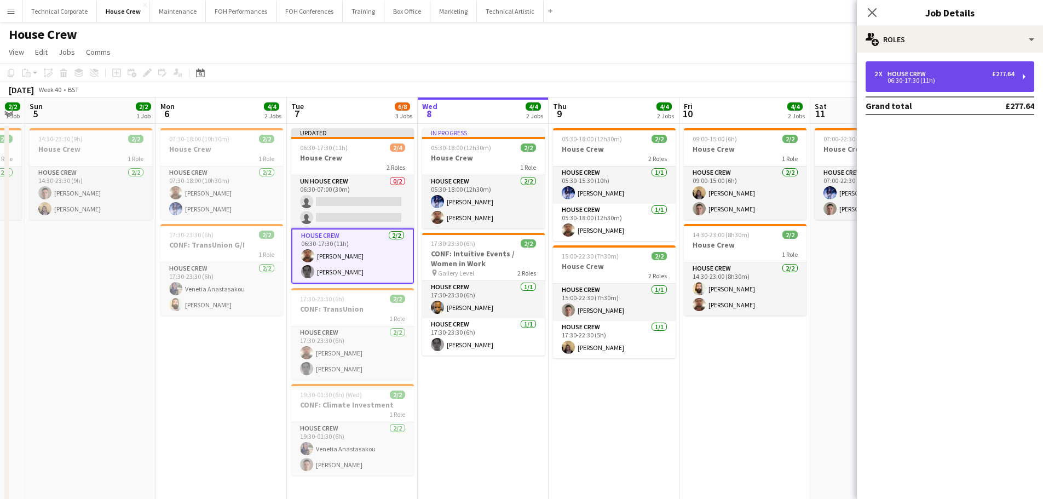
click at [930, 78] on div "06:30-17:30 (11h)" at bounding box center [944, 80] width 140 height 5
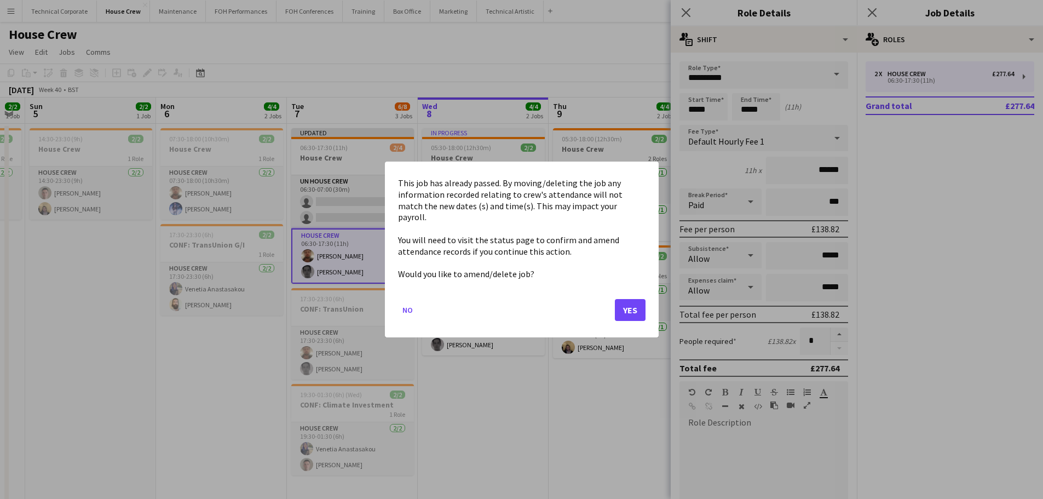
drag, startPoint x: 715, startPoint y: 110, endPoint x: 663, endPoint y: 118, distance: 52.0
click at [666, 111] on body "Menu Boards Boards Boards All jobs Status Workforce Workforce My Workforce Recr…" at bounding box center [521, 263] width 1043 height 526
click at [621, 300] on button "Yes" at bounding box center [630, 310] width 31 height 22
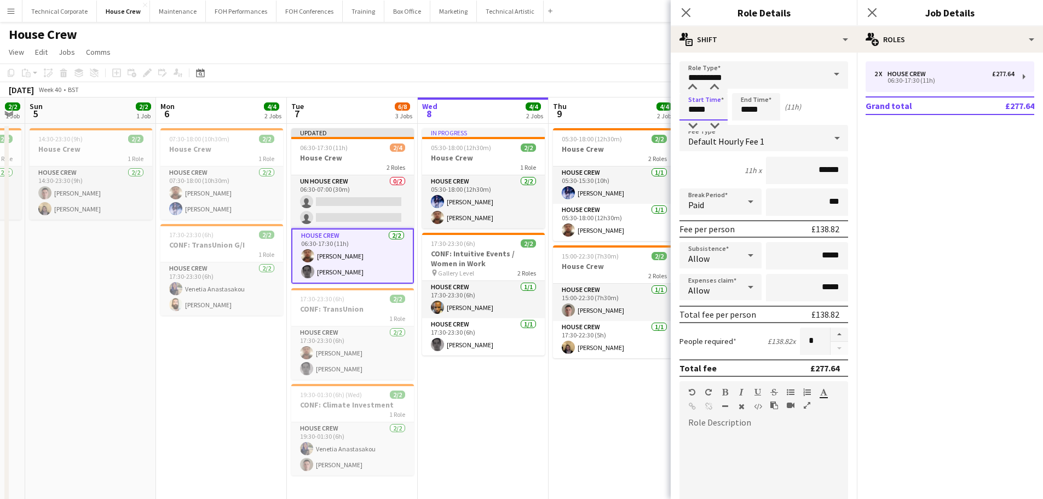
drag, startPoint x: 718, startPoint y: 106, endPoint x: 633, endPoint y: 107, distance: 85.4
click at [645, 107] on body "Menu Boards Boards Boards All jobs Status Workforce Workforce My Workforce Recr…" at bounding box center [521, 263] width 1043 height 526
type input "*****"
click at [530, 406] on app-date-cell "In progress 05:30-18:00 (12h30m) 2/2 House Crew 1 Role House Crew [DATE] 05:30-…" at bounding box center [483, 316] width 131 height 384
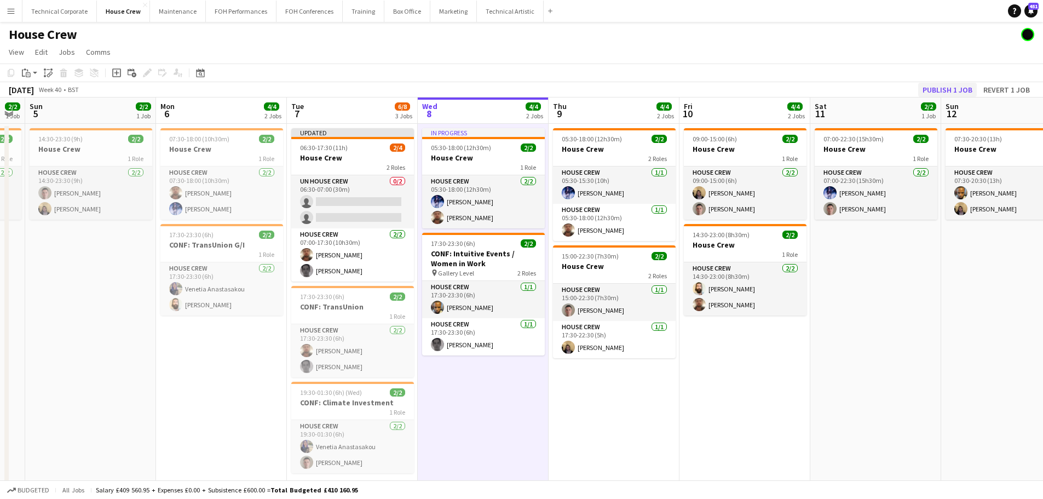
drag, startPoint x: 917, startPoint y: 89, endPoint x: 930, endPoint y: 87, distance: 13.2
click at [923, 88] on div "Publish 1 job Revert 1 job" at bounding box center [976, 90] width 134 height 14
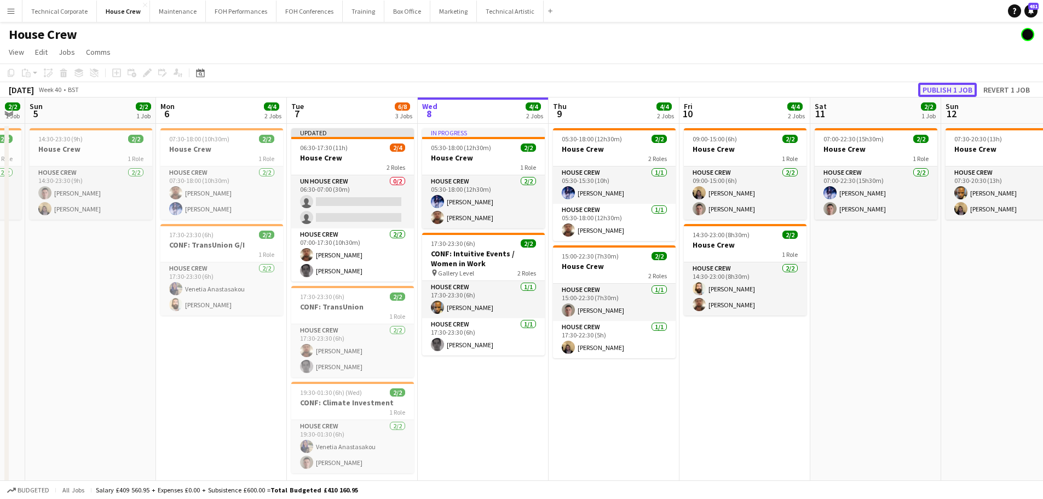
click at [930, 87] on button "Publish 1 job" at bounding box center [947, 90] width 59 height 14
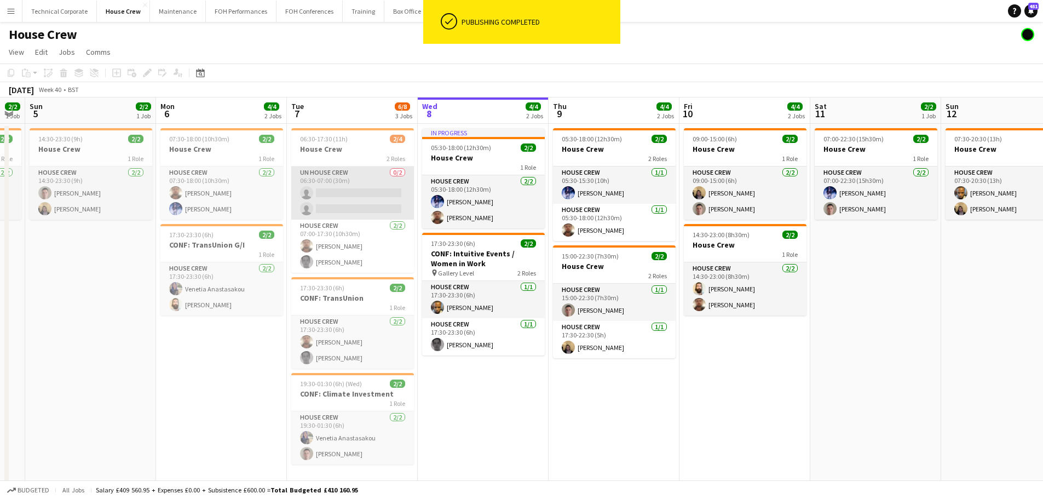
click at [335, 201] on app-card-role "UN House Crew 0/2 06:30-07:00 (30m) single-neutral-actions single-neutral-actio…" at bounding box center [352, 192] width 123 height 53
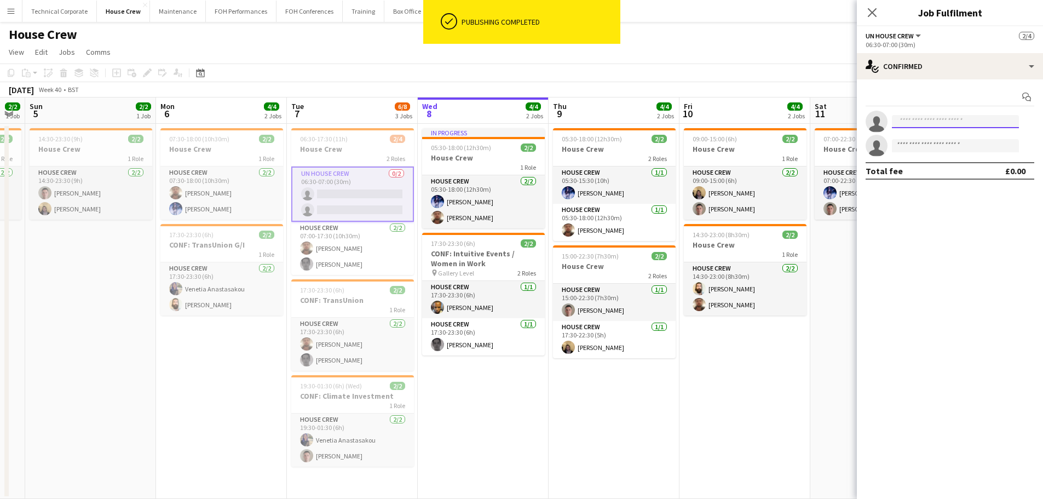
click at [917, 120] on input at bounding box center [955, 121] width 127 height 13
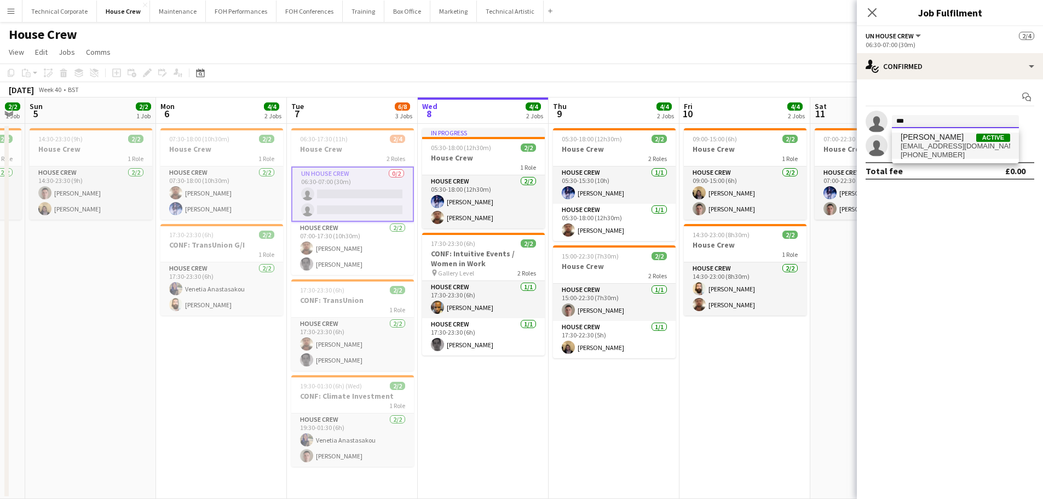
type input "***"
click at [920, 140] on span "[PERSON_NAME]" at bounding box center [931, 136] width 63 height 9
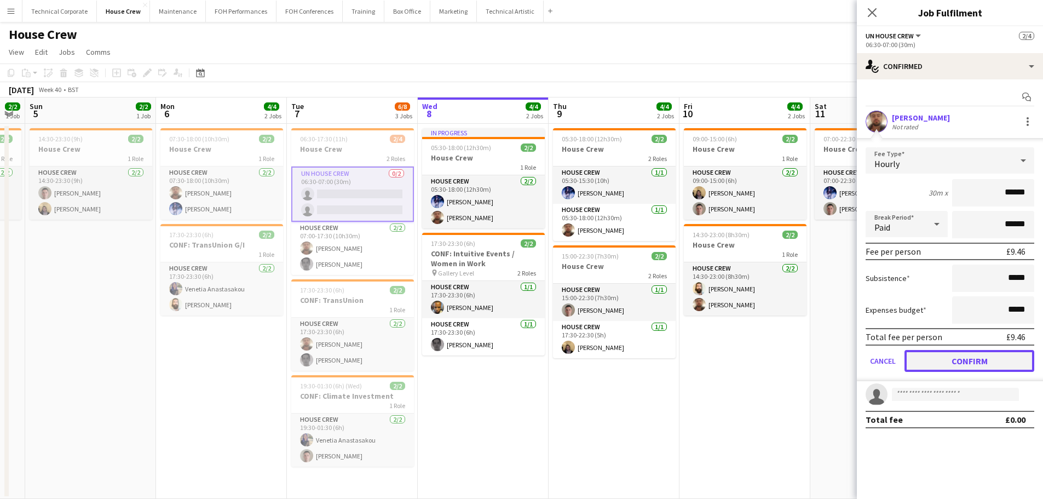
click at [959, 365] on button "Confirm" at bounding box center [969, 361] width 130 height 22
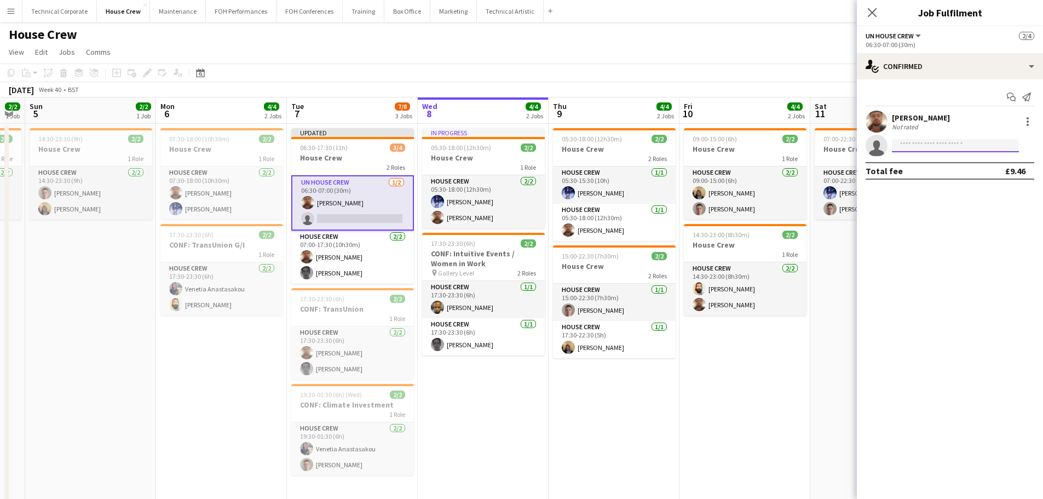
click at [912, 148] on input at bounding box center [955, 145] width 127 height 13
type input "*****"
click at [923, 177] on span "[PHONE_NUMBER]" at bounding box center [954, 179] width 109 height 9
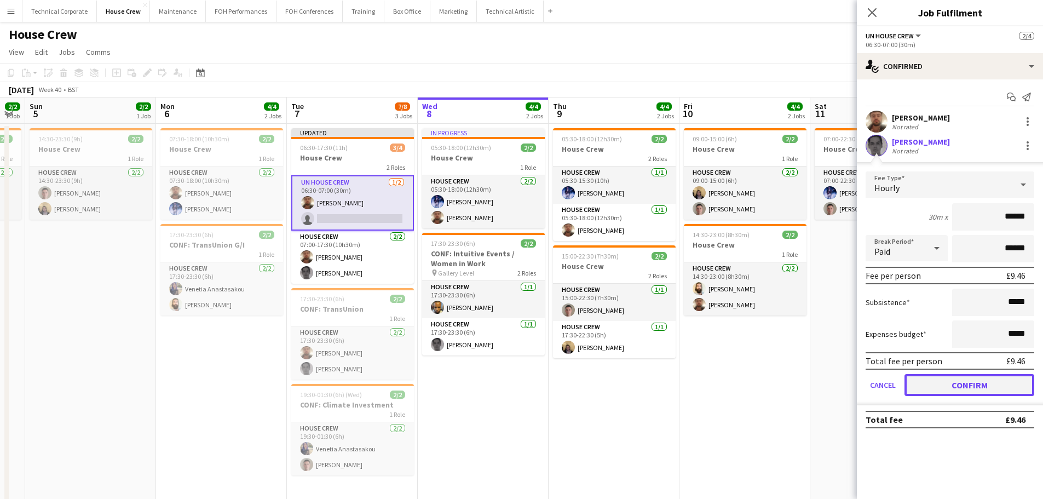
drag, startPoint x: 950, startPoint y: 389, endPoint x: 708, endPoint y: 397, distance: 241.5
click at [948, 389] on button "Confirm" at bounding box center [969, 385] width 130 height 22
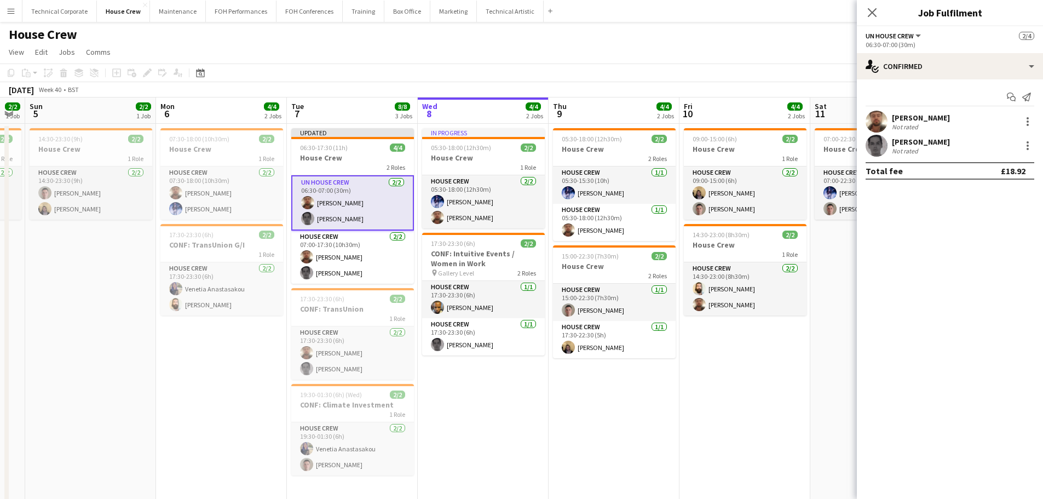
click at [632, 404] on app-date-cell "05:30-18:00 (12h30m) 2/2 House Crew 2 Roles House Crew [DATE] 05:30-15:30 (10h)…" at bounding box center [613, 316] width 131 height 384
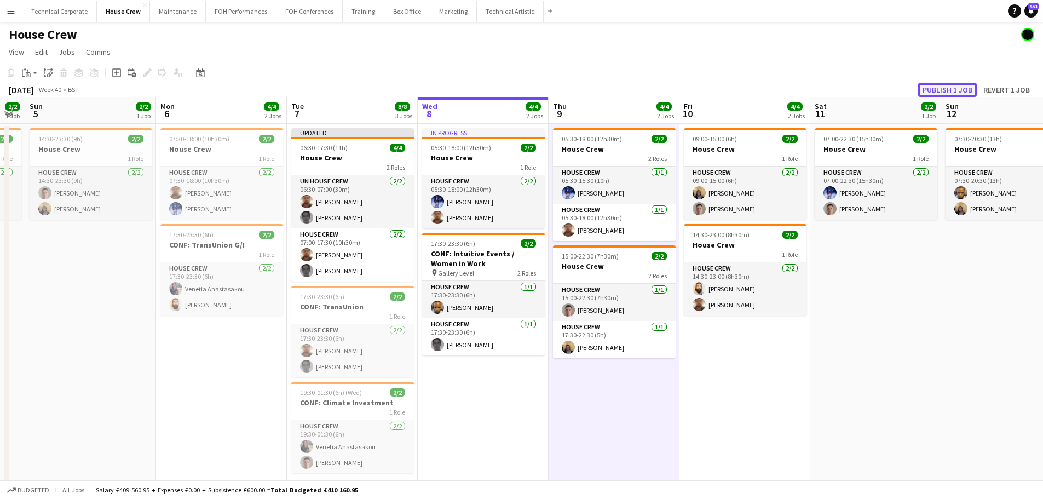
click at [951, 90] on button "Publish 1 job" at bounding box center [947, 90] width 59 height 14
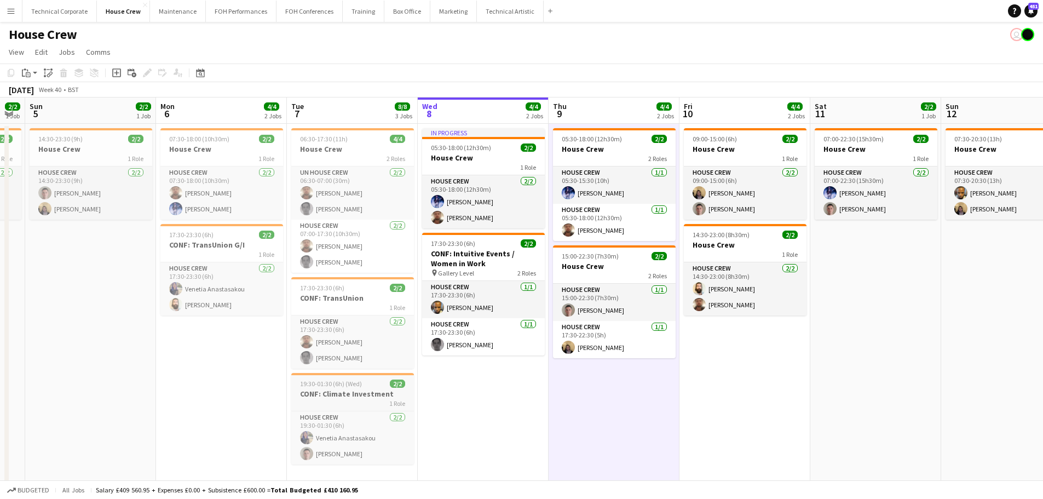
click at [364, 399] on div "1 Role" at bounding box center [352, 402] width 123 height 9
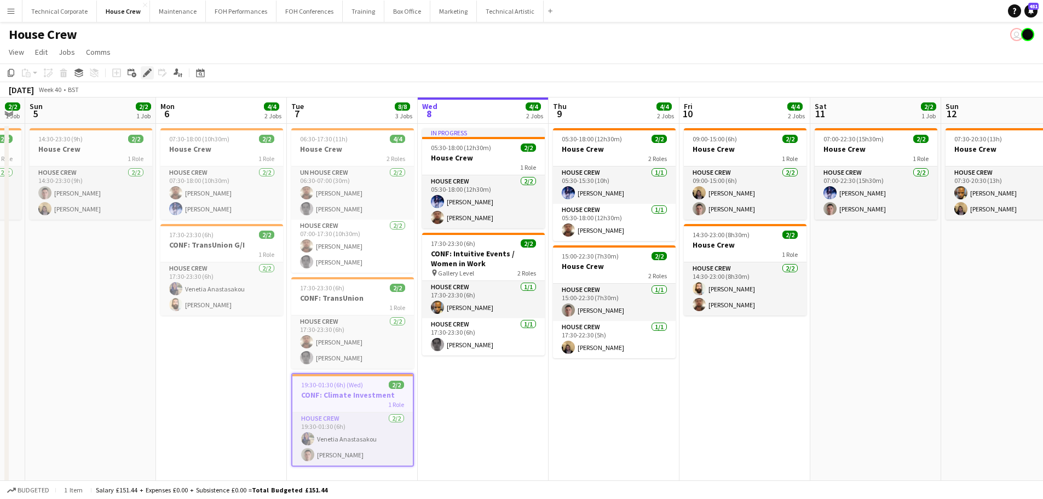
click at [148, 72] on icon at bounding box center [147, 73] width 6 height 6
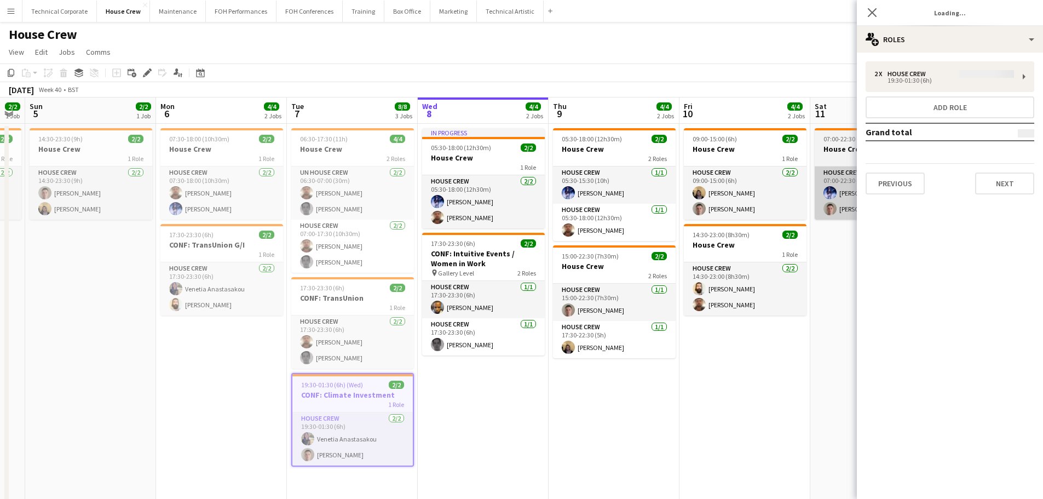
type input "**********"
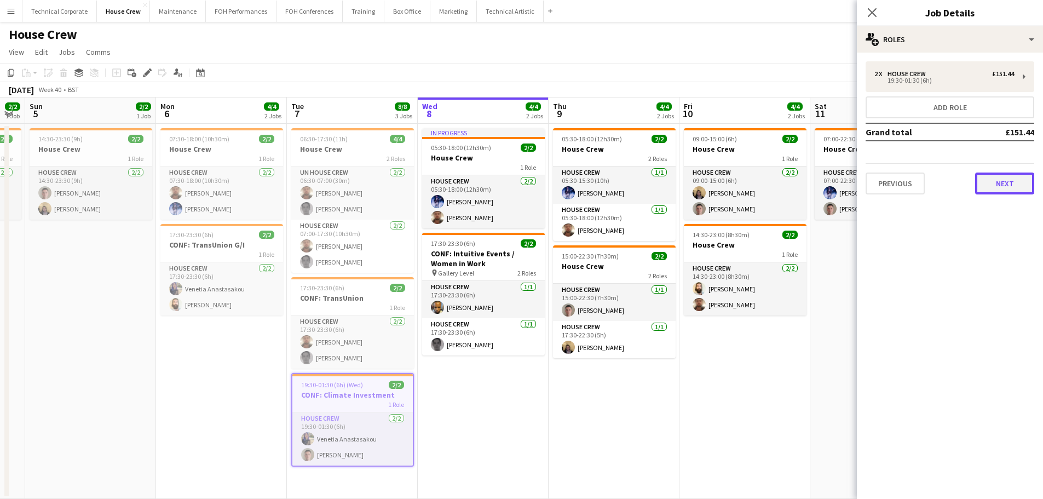
click at [976, 175] on button "Next" at bounding box center [1004, 183] width 59 height 22
click at [976, 498] on mat-expansion-panel "map-marker Location" at bounding box center [950, 499] width 186 height 0
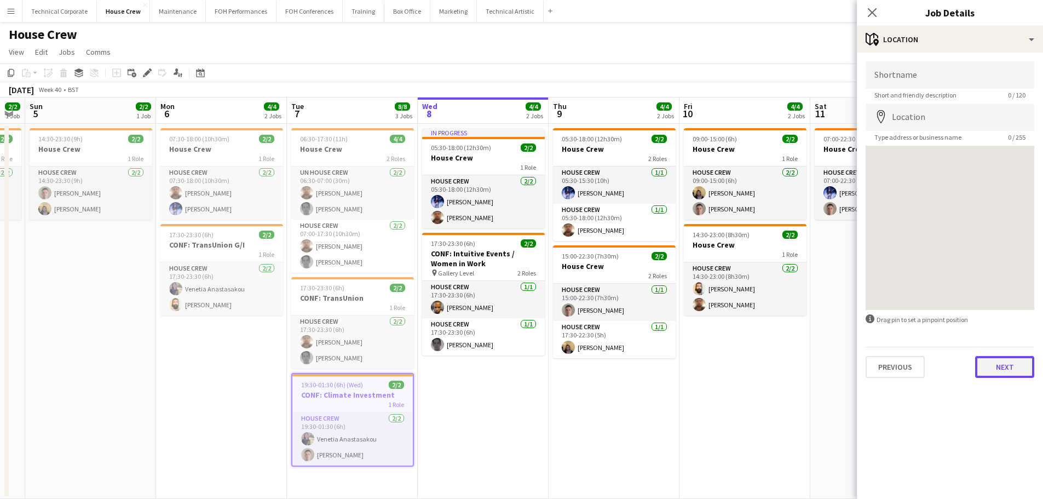
click at [1001, 359] on button "Next" at bounding box center [1004, 367] width 59 height 22
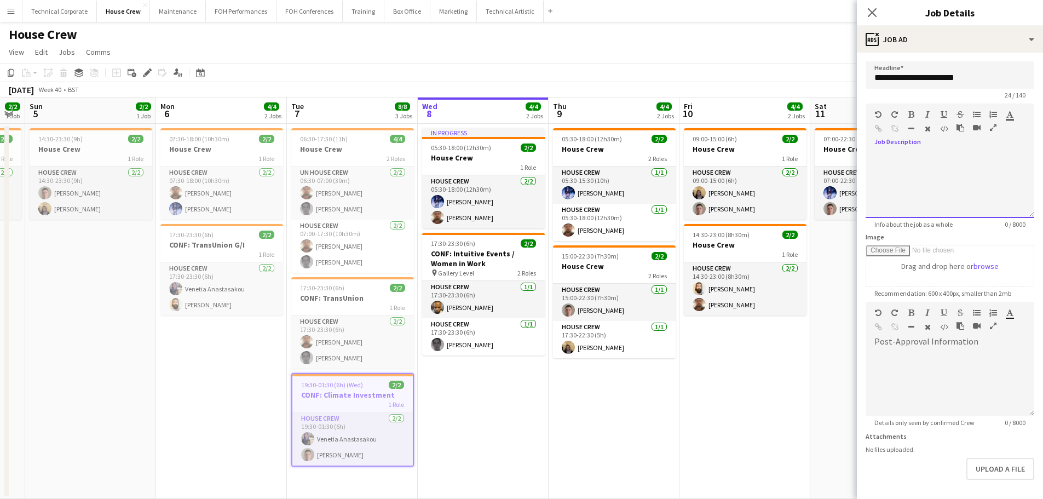
click at [957, 186] on div at bounding box center [949, 185] width 169 height 66
paste div
click at [525, 434] on app-date-cell "In progress 05:30-18:00 (12h30m) 2/2 House Crew 1 Role House Crew [DATE] 05:30-…" at bounding box center [483, 311] width 131 height 375
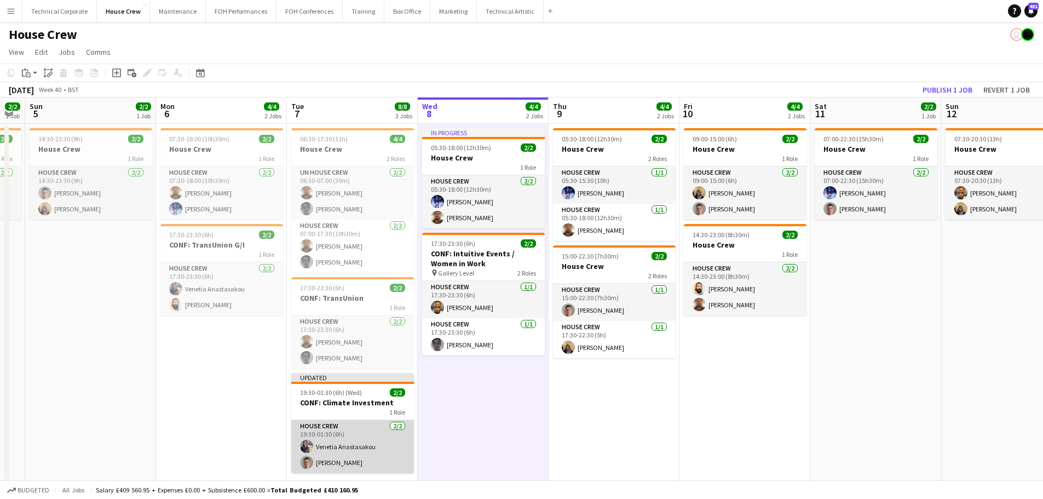
click at [354, 456] on app-card-role "House Crew [DATE] 19:30-01:30 (6h) [PERSON_NAME] Anastasakou [PERSON_NAME]" at bounding box center [352, 446] width 123 height 53
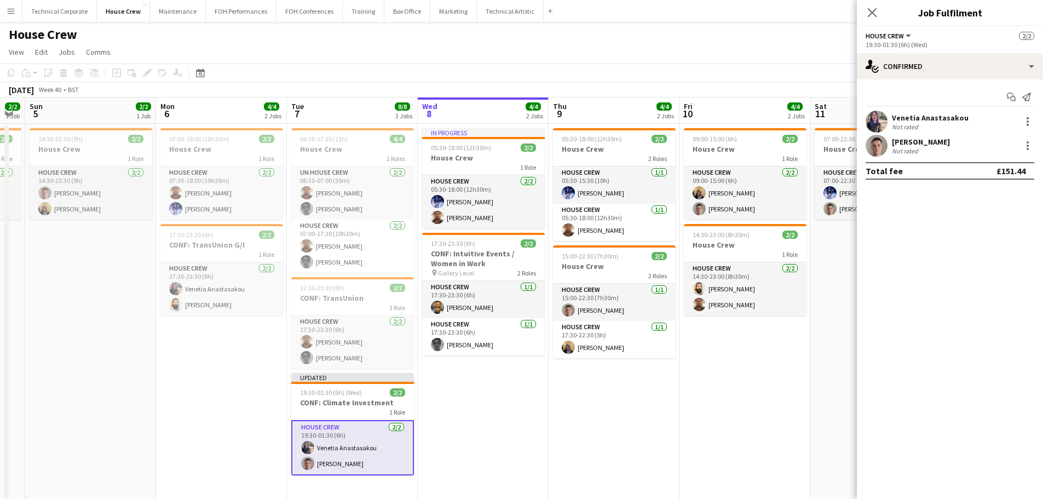
click at [936, 97] on div "Start chat Send notification" at bounding box center [949, 97] width 169 height 18
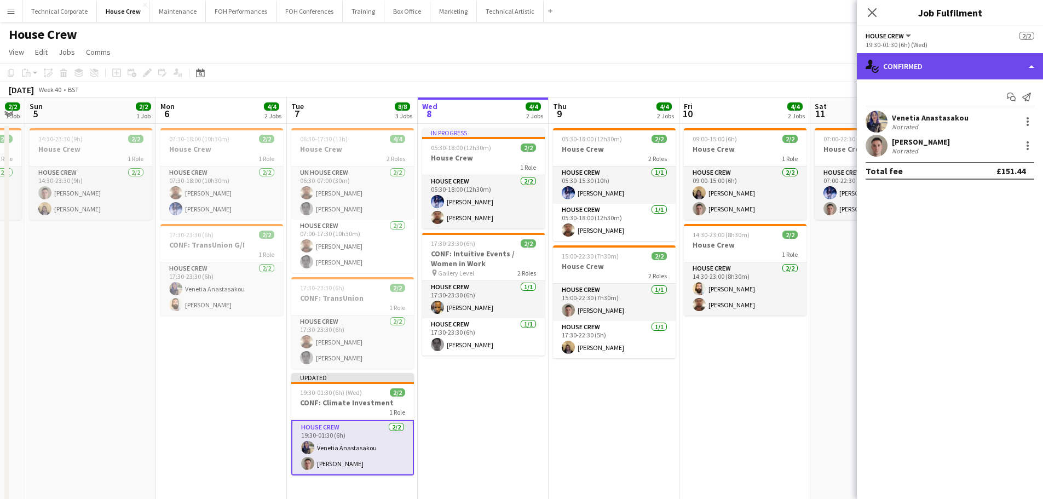
click at [952, 68] on div "single-neutral-actions-check-2 Confirmed" at bounding box center [950, 66] width 186 height 26
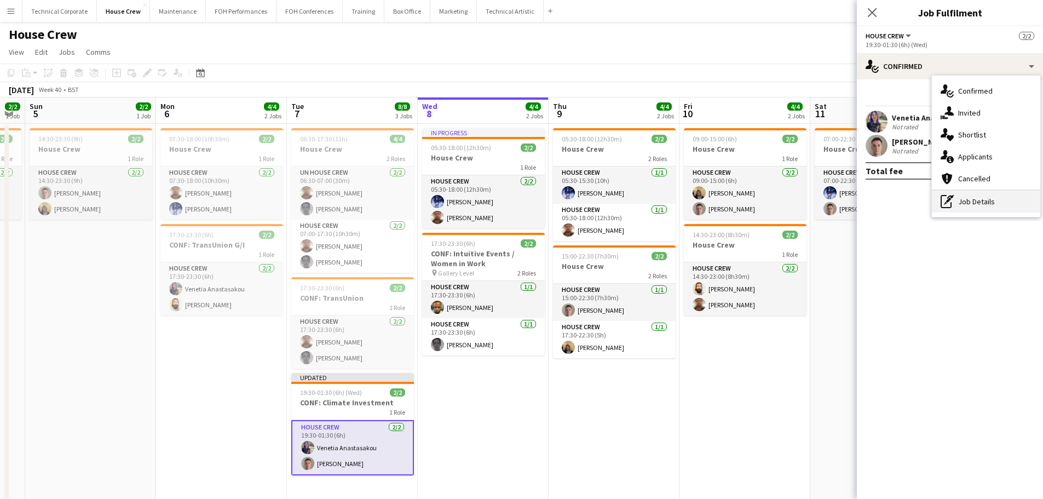
click at [965, 212] on div "pen-write Job Details" at bounding box center [986, 201] width 108 height 22
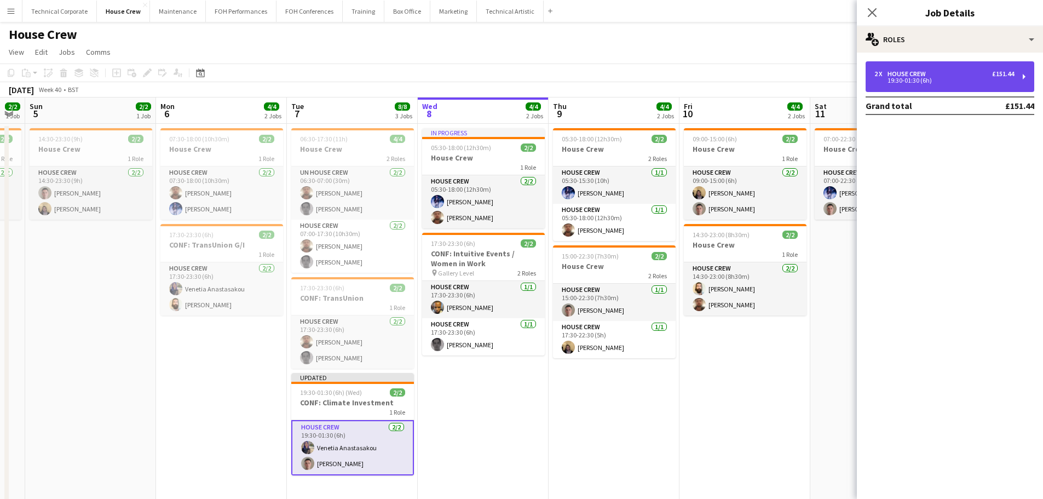
click at [947, 86] on div "2 x House Crew £151.44 19:30-01:30 (6h)" at bounding box center [949, 76] width 169 height 31
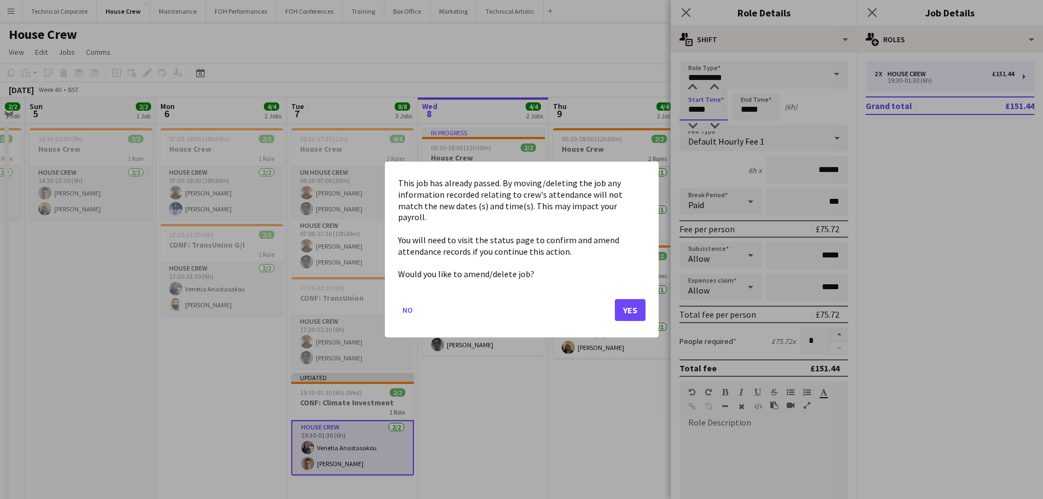
drag, startPoint x: 714, startPoint y: 109, endPoint x: 649, endPoint y: 111, distance: 65.7
click at [650, 111] on body "Menu Boards Boards Boards All jobs Status Workforce Workforce My Workforce Recr…" at bounding box center [521, 263] width 1043 height 526
click at [641, 299] on button "Yes" at bounding box center [630, 310] width 31 height 22
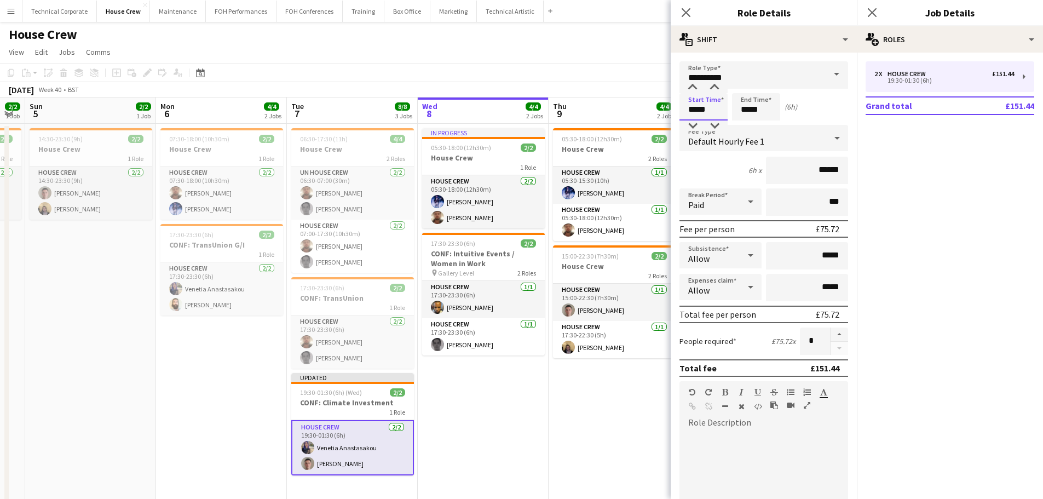
drag, startPoint x: 685, startPoint y: 107, endPoint x: 669, endPoint y: 104, distance: 16.1
click at [681, 107] on input "*****" at bounding box center [703, 106] width 48 height 27
type input "*****"
click at [540, 434] on app-date-cell "In progress 05:30-18:00 (12h30m) 2/2 House Crew 1 Role House Crew [DATE] 05:30-…" at bounding box center [483, 316] width 131 height 384
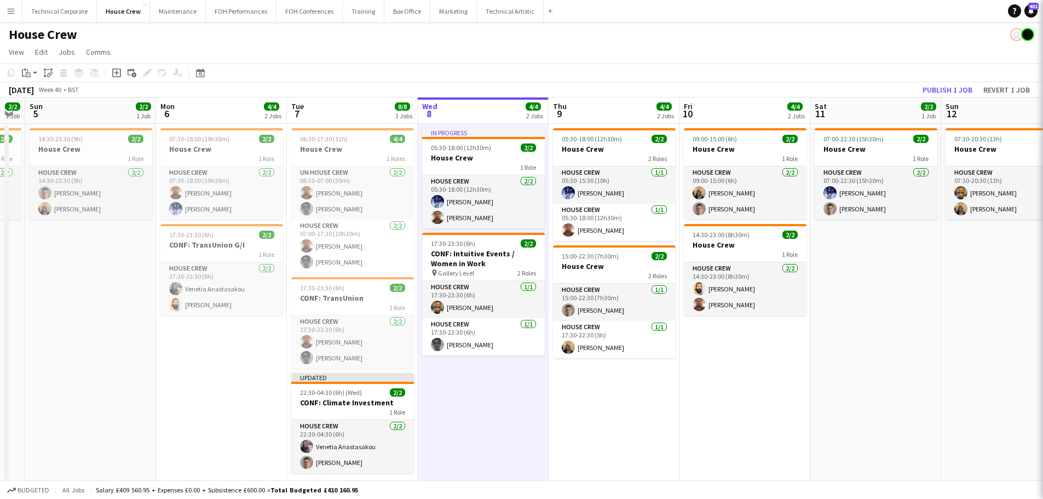
click at [540, 434] on app-date-cell "In progress 05:30-18:00 (12h30m) 2/2 House Crew 1 Role House Crew [DATE] 05:30-…" at bounding box center [483, 316] width 131 height 384
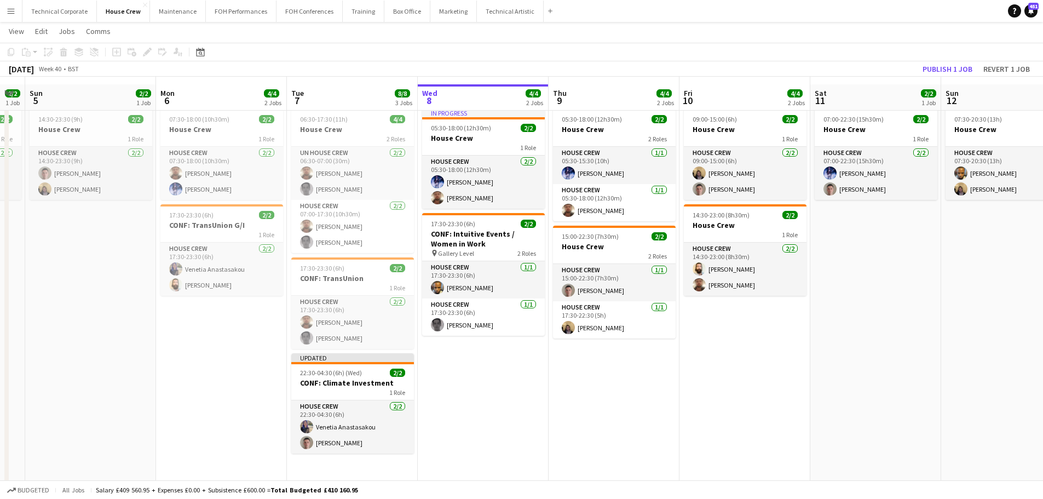
scroll to position [26, 0]
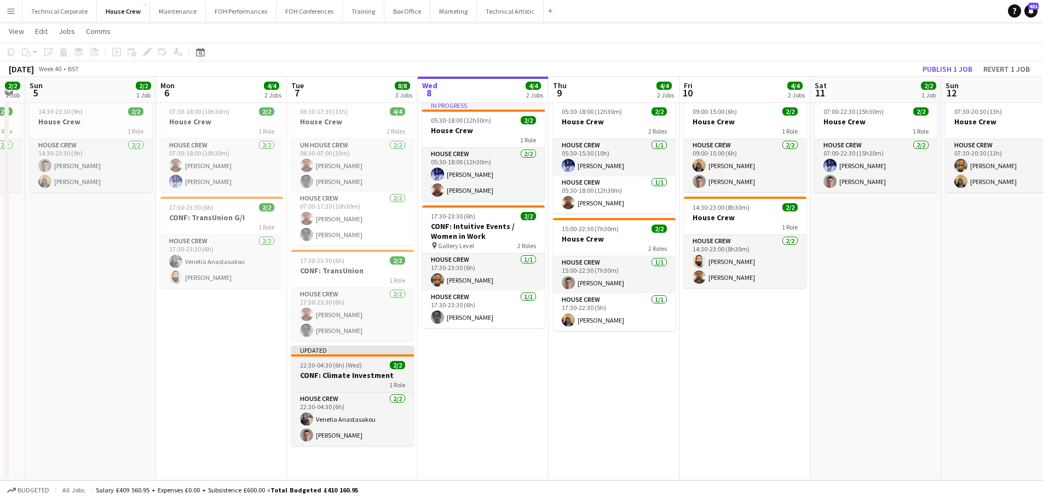
click at [352, 369] on app-job-card "Updated 22:30-04:30 (6h) (Wed) 2/2 CONF: Climate Investment 1 Role House Crew […" at bounding box center [352, 395] width 123 height 100
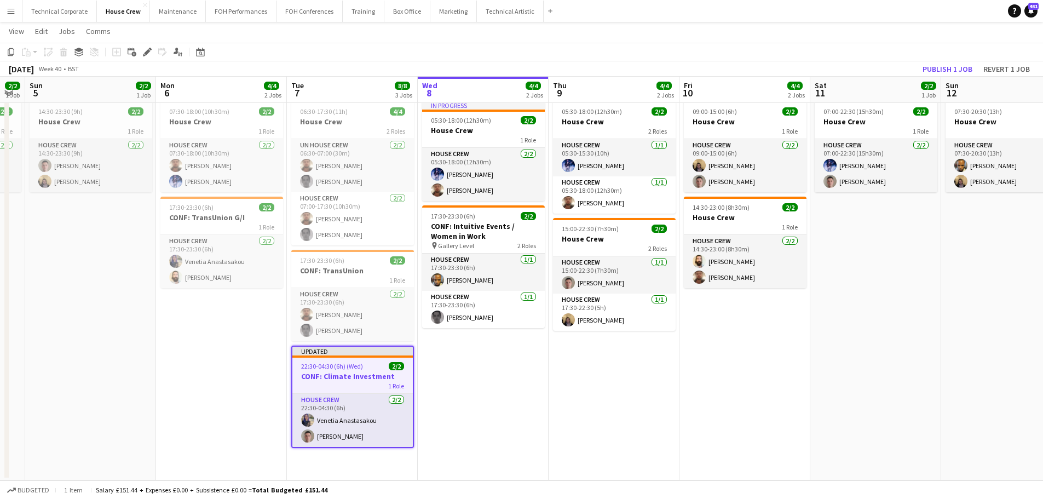
click at [464, 390] on app-date-cell "In progress 05:30-18:00 (12h30m) 2/2 House Crew 1 Role House Crew [DATE] 05:30-…" at bounding box center [483, 288] width 131 height 384
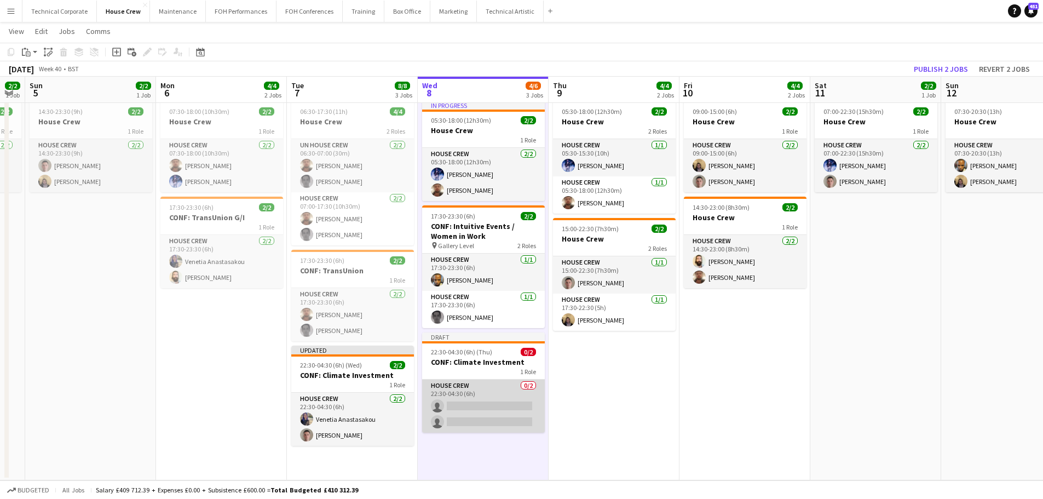
click at [489, 402] on app-card-role "House Crew 0/2 22:30-04:30 (6h) single-neutral-actions single-neutral-actions" at bounding box center [483, 405] width 123 height 53
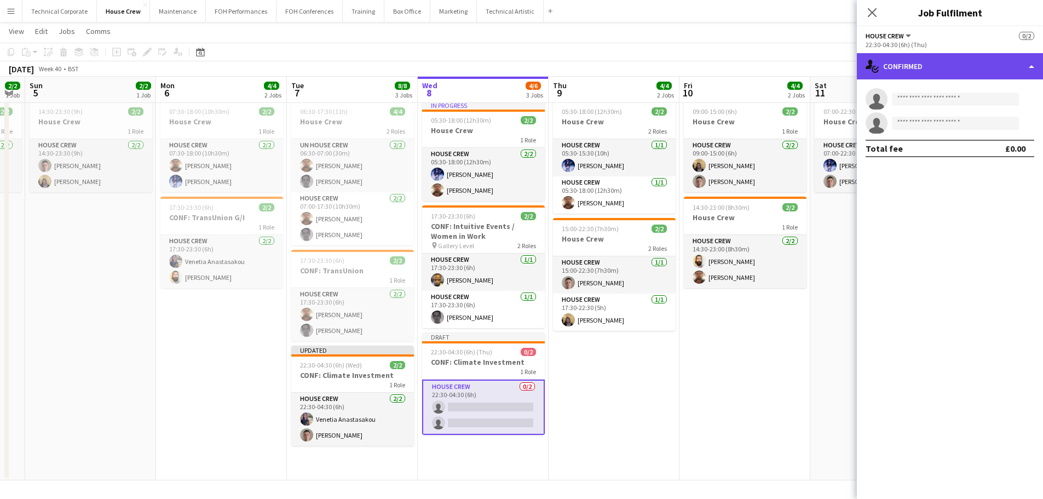
click at [926, 61] on div "single-neutral-actions-check-2 Confirmed" at bounding box center [950, 66] width 186 height 26
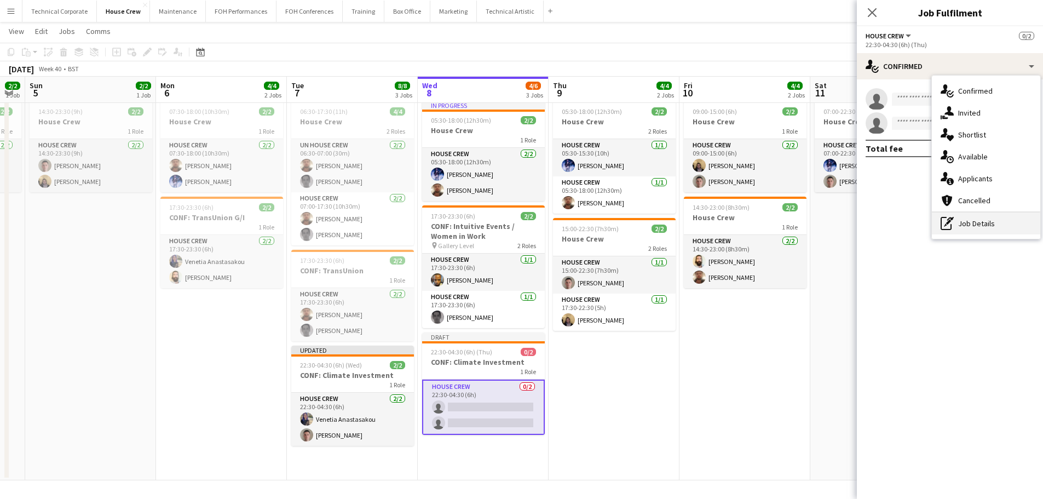
click at [951, 228] on icon "pen-write" at bounding box center [946, 223] width 13 height 13
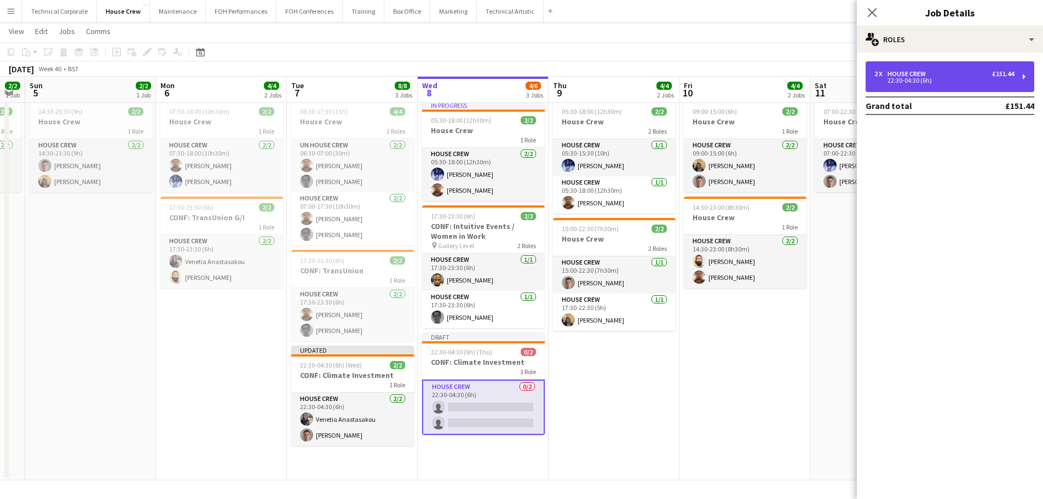
click at [923, 66] on div "2 x House Crew £151.44 22:30-04:30 (6h)" at bounding box center [949, 76] width 169 height 31
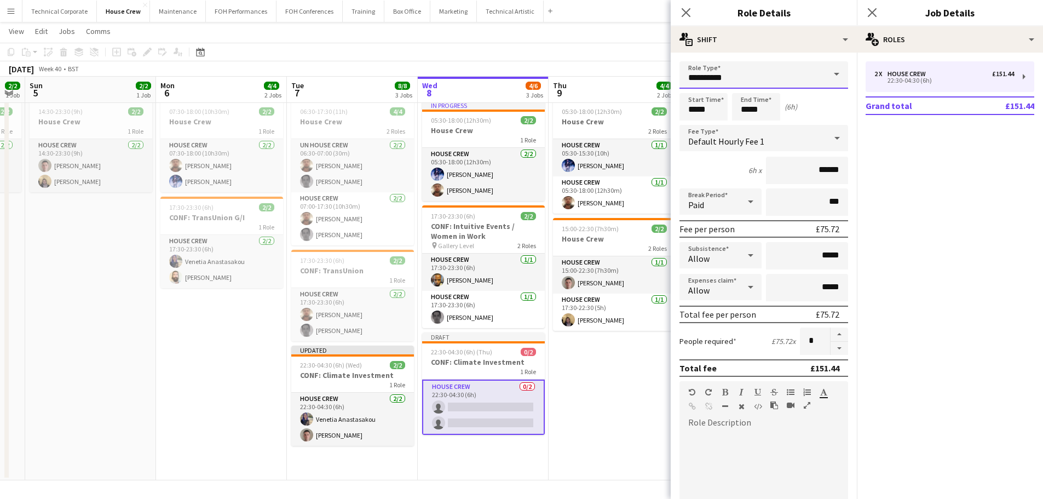
drag, startPoint x: 750, startPoint y: 78, endPoint x: 726, endPoint y: 78, distance: 24.1
click at [750, 77] on input "**********" at bounding box center [763, 74] width 169 height 27
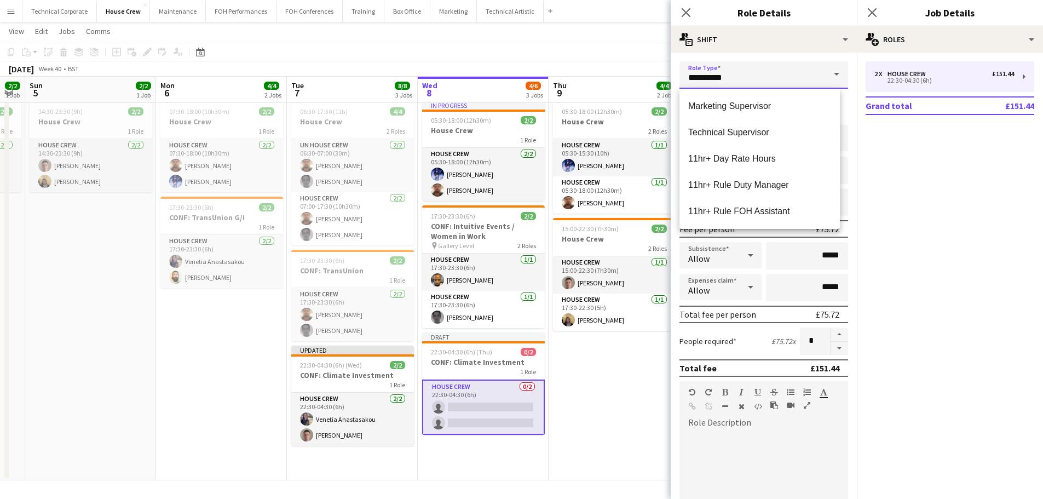
click at [687, 75] on input "**********" at bounding box center [763, 74] width 169 height 27
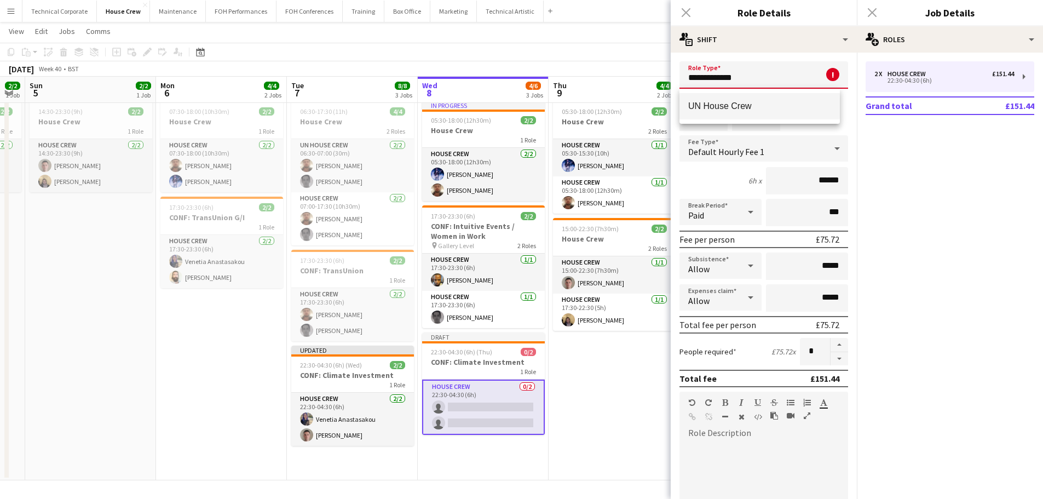
click at [732, 103] on span "UN House Crew" at bounding box center [759, 106] width 143 height 10
type input "**********"
type input "******"
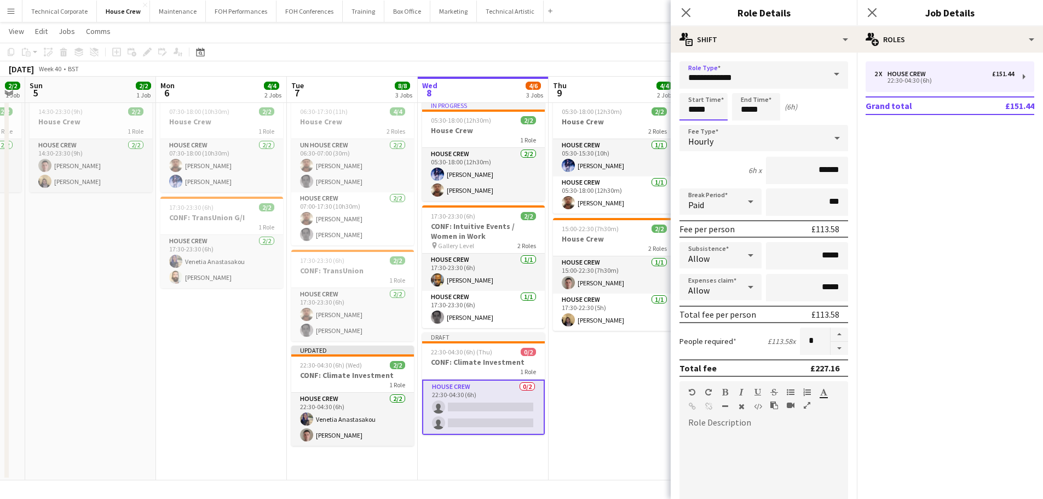
click at [711, 111] on input "*****" at bounding box center [703, 106] width 48 height 27
drag, startPoint x: 715, startPoint y: 112, endPoint x: 671, endPoint y: 113, distance: 44.3
click at [673, 112] on form "**********" at bounding box center [763, 373] width 186 height 624
type input "*****"
click at [609, 408] on app-date-cell "05:30-18:00 (12h30m) 2/2 House Crew 2 Roles House Crew [DATE] 05:30-15:30 (10h)…" at bounding box center [613, 288] width 131 height 384
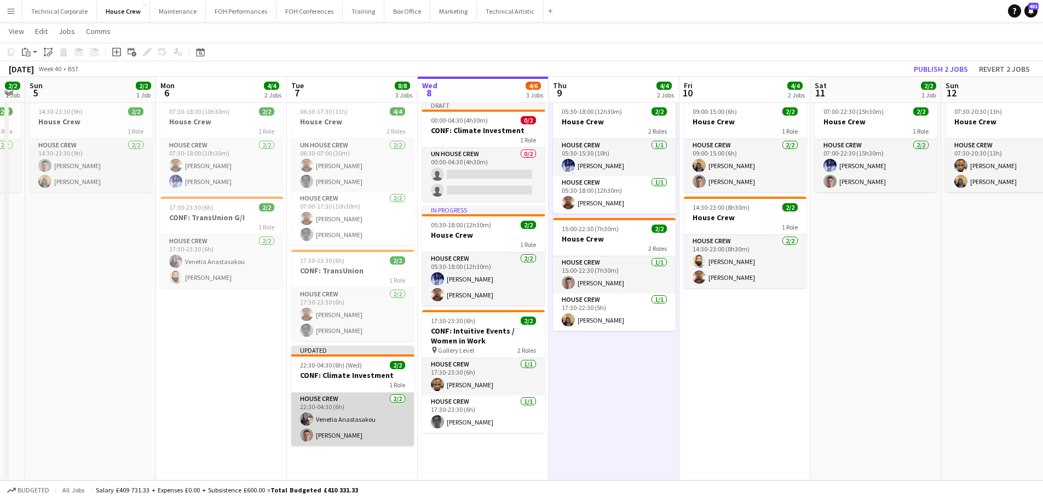
click at [368, 427] on app-card-role "House Crew [DATE] 22:30-04:30 (6h) [PERSON_NAME] Anastasakou [PERSON_NAME]" at bounding box center [352, 418] width 123 height 53
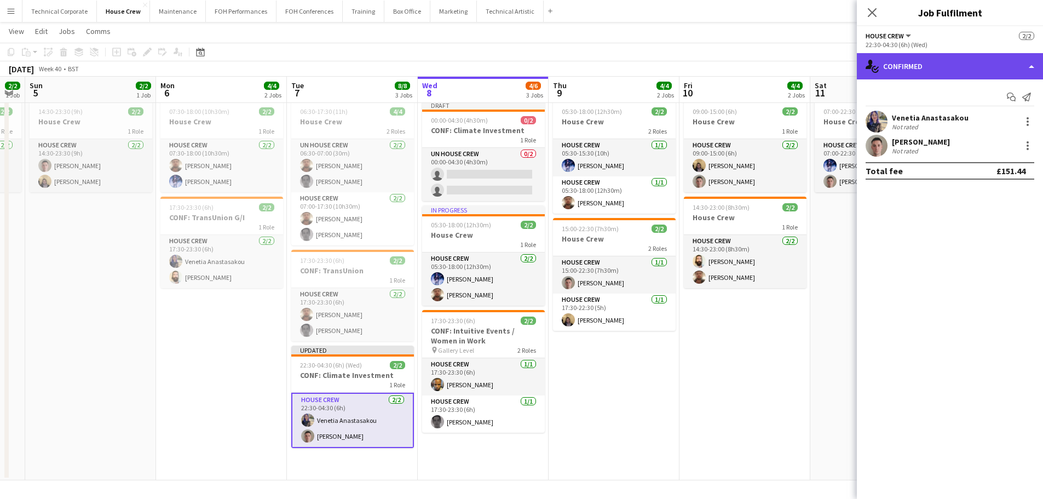
click at [935, 62] on div "single-neutral-actions-check-2 Confirmed" at bounding box center [950, 66] width 186 height 26
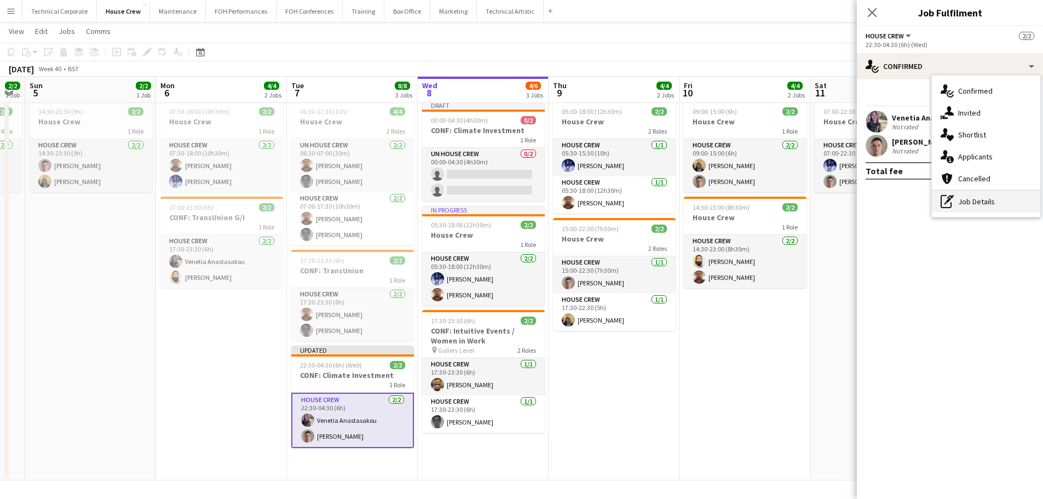
click at [994, 211] on div "pen-write Job Details" at bounding box center [986, 201] width 108 height 22
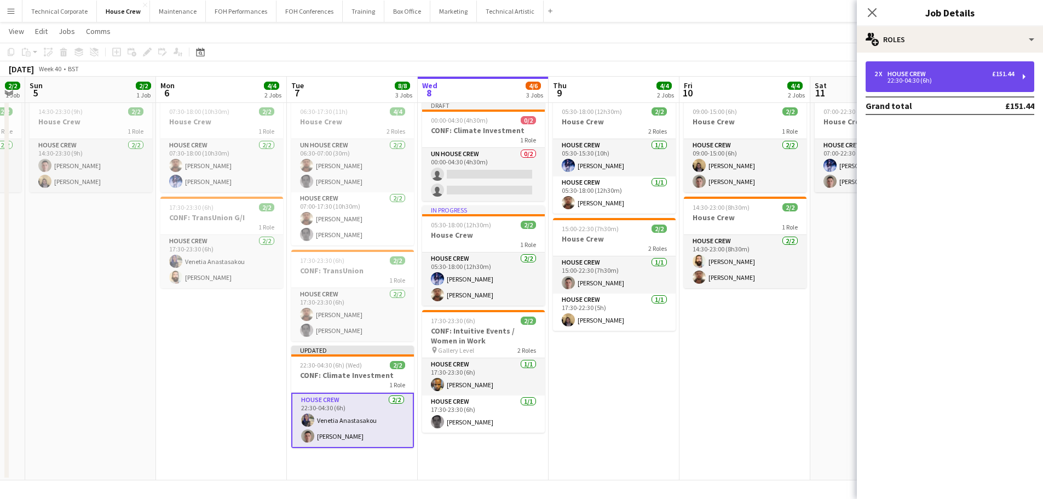
click at [954, 78] on div "22:30-04:30 (6h)" at bounding box center [944, 80] width 140 height 5
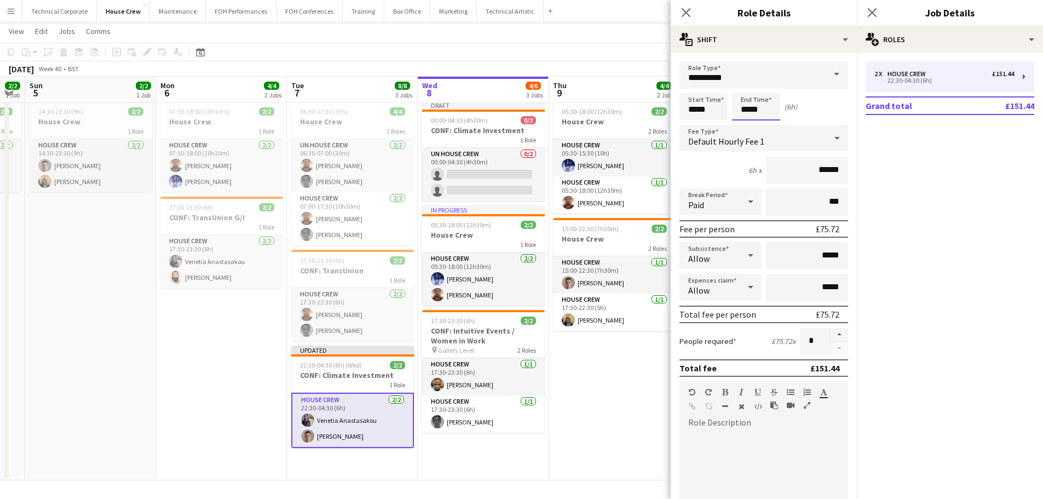
click at [746, 101] on body "Menu Boards Boards Boards All jobs Status Workforce Workforce My Workforce Recr…" at bounding box center [521, 236] width 1043 height 525
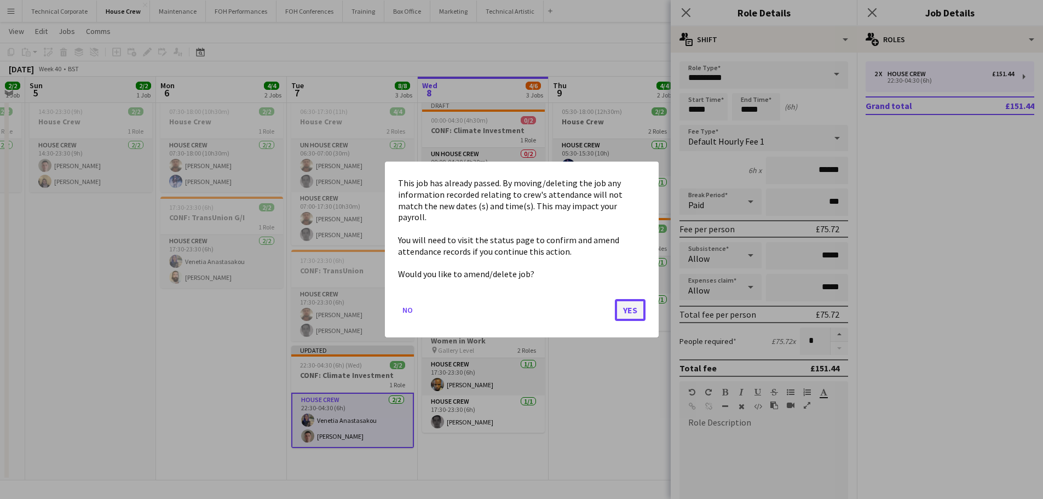
click at [623, 310] on button "Yes" at bounding box center [630, 310] width 31 height 22
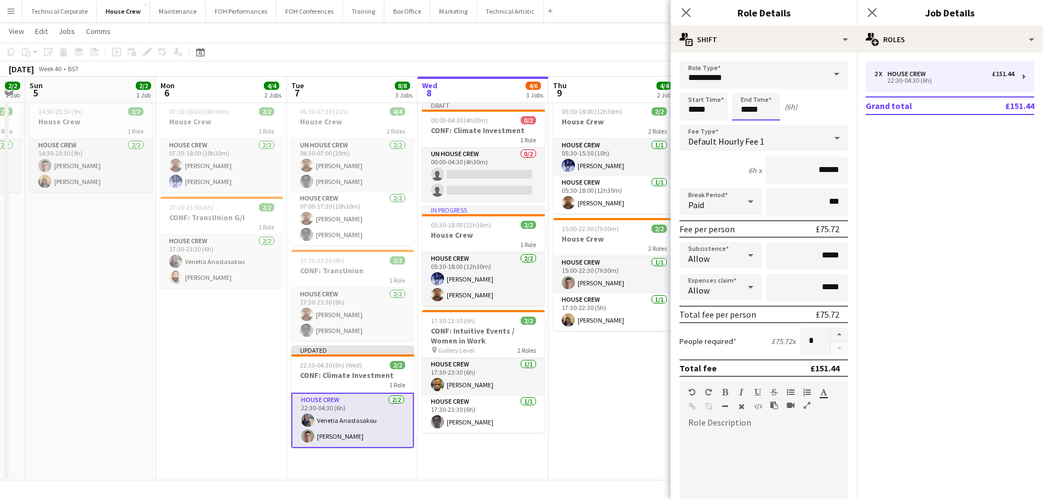
scroll to position [26, 0]
drag, startPoint x: 761, startPoint y: 106, endPoint x: 711, endPoint y: 106, distance: 49.8
click at [720, 106] on div "Start Time ***** End Time ***** (6h)" at bounding box center [763, 106] width 169 height 27
type input "*****"
click at [585, 443] on app-date-cell "05:30-18:00 (12h30m) 2/2 House Crew 2 Roles House Crew [DATE] 05:30-15:30 (10h)…" at bounding box center [613, 288] width 131 height 384
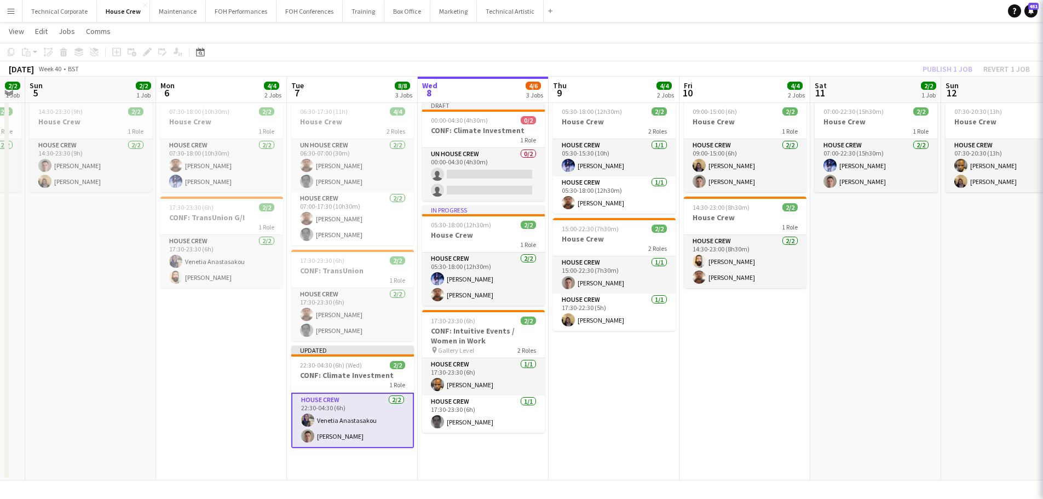
scroll to position [0, 498]
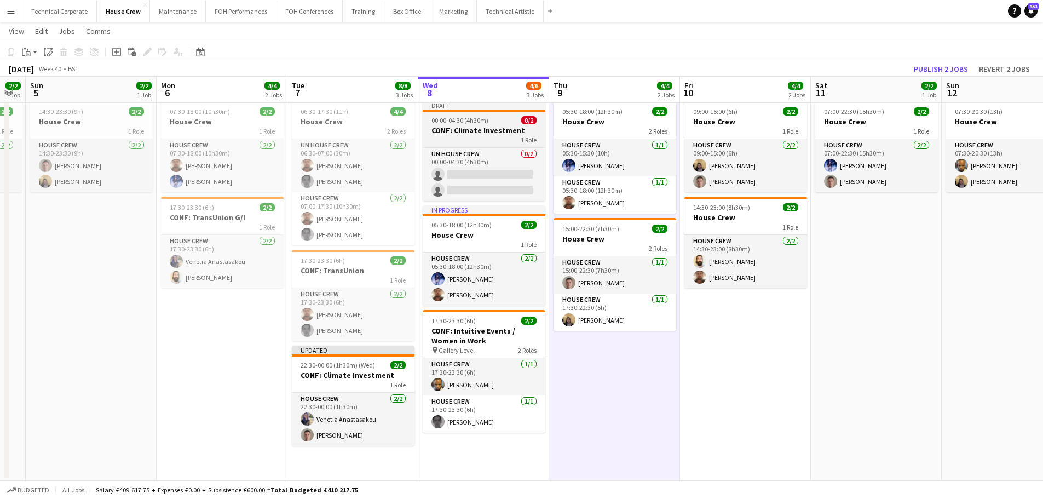
click at [482, 115] on app-job-card "Draft 00:00-04:30 (4h30m) 0/2 CONF: Climate Investment 1 Role UN House Crew 0/2…" at bounding box center [484, 151] width 123 height 100
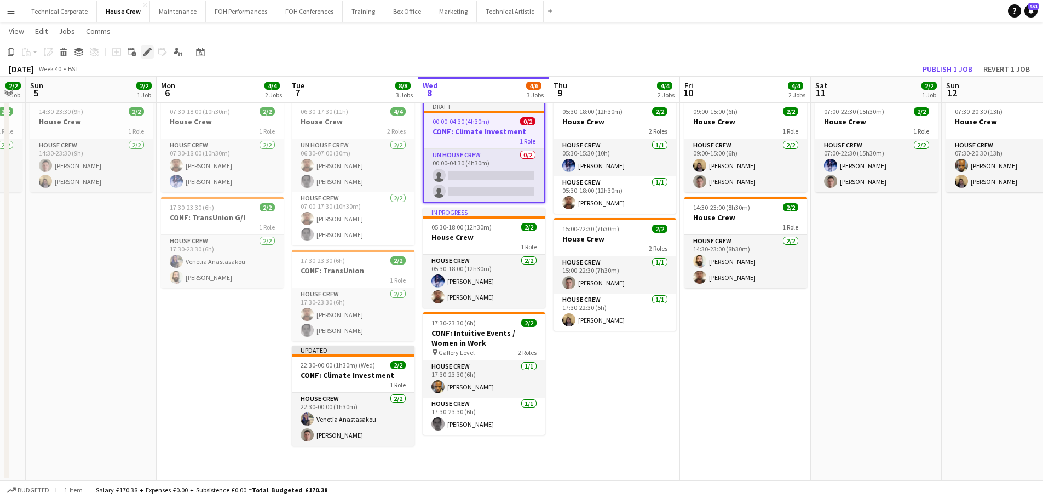
click at [151, 55] on icon "Edit" at bounding box center [147, 52] width 9 height 9
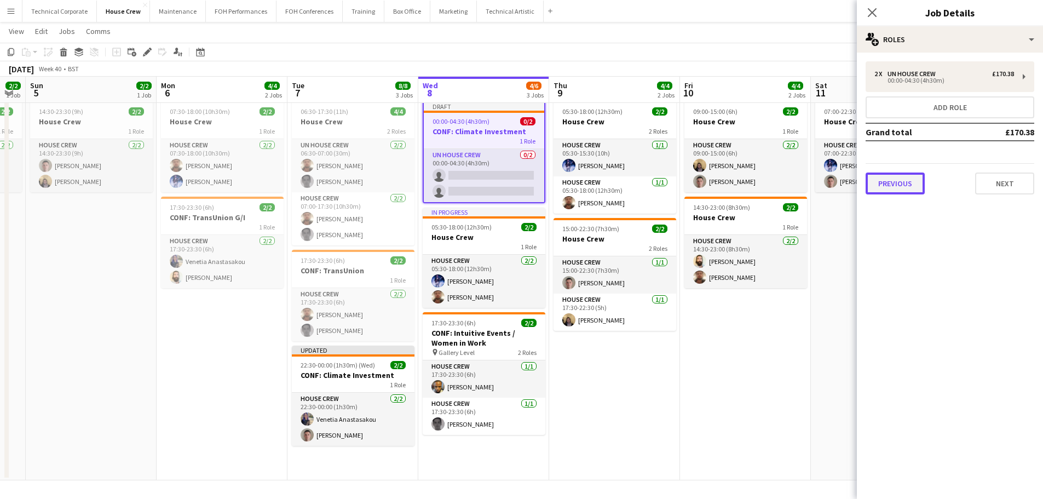
click at [889, 181] on button "Previous" at bounding box center [894, 183] width 59 height 22
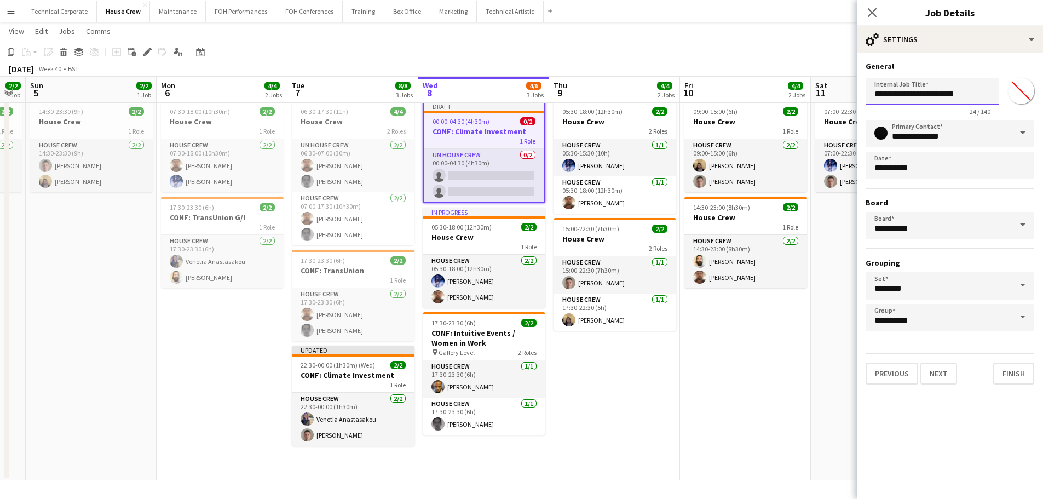
click at [876, 88] on input "**********" at bounding box center [932, 91] width 134 height 27
type input "**********"
click at [944, 381] on button "Next" at bounding box center [938, 373] width 37 height 22
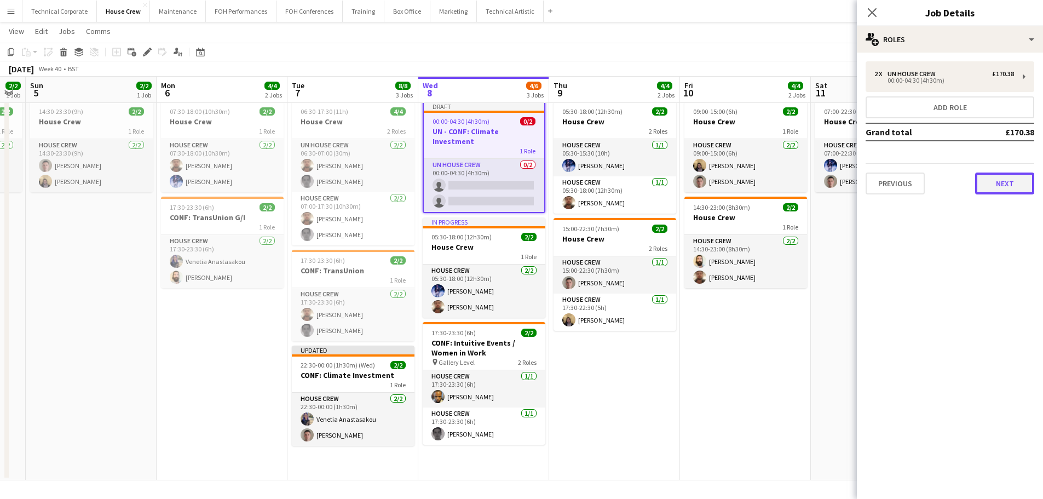
click at [1000, 183] on button "Next" at bounding box center [1004, 183] width 59 height 22
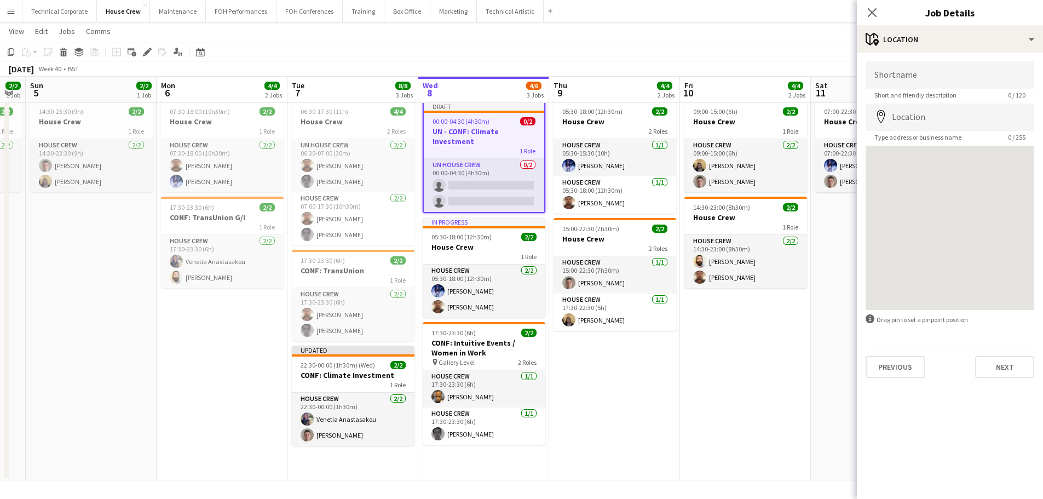
click at [653, 402] on app-date-cell "05:30-18:00 (12h30m) 2/2 House Crew 2 Roles House Crew [DATE] 05:30-15:30 (10h)…" at bounding box center [614, 288] width 131 height 384
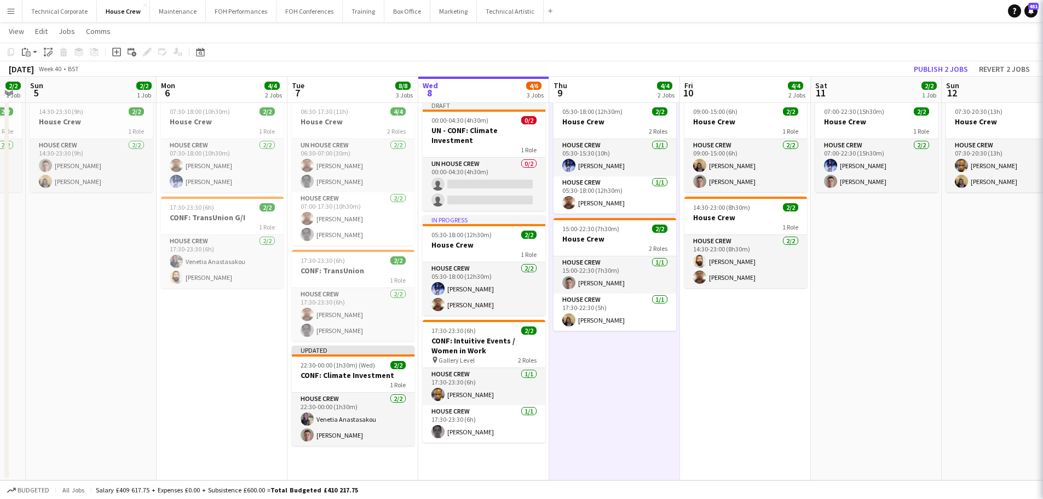
click at [349, 378] on h3 "CONF: Climate Investment" at bounding box center [353, 375] width 123 height 10
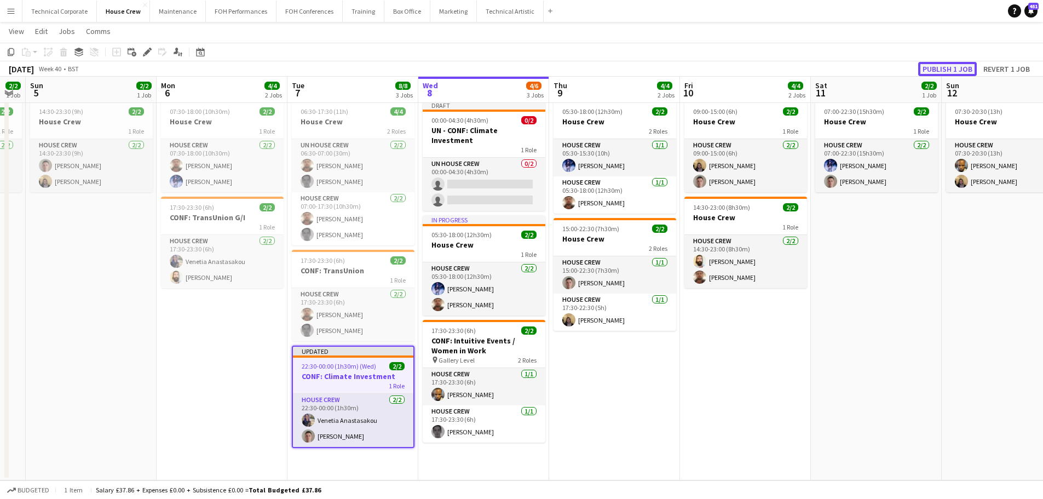
click at [944, 63] on button "Publish 1 job" at bounding box center [947, 69] width 59 height 14
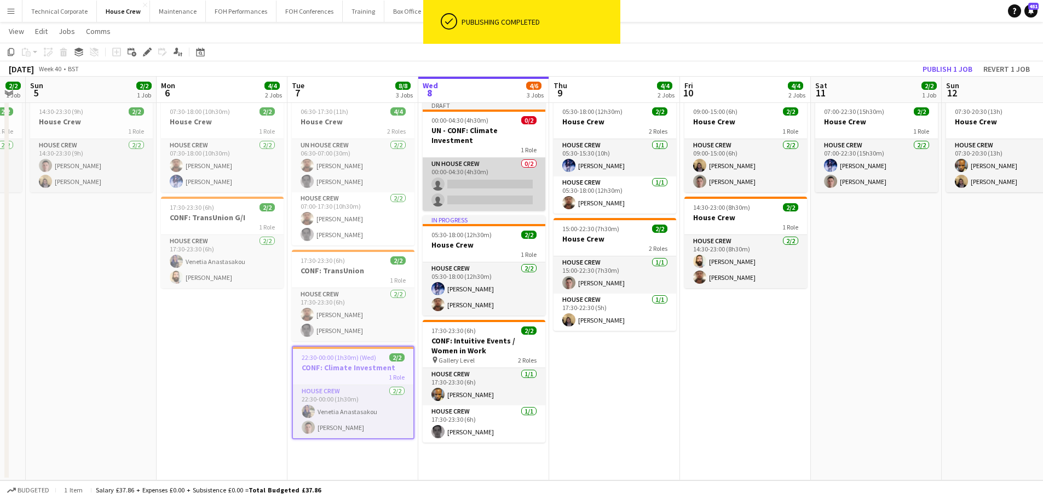
click at [504, 179] on app-card-role "UN House Crew 0/2 00:00-04:30 (4h30m) single-neutral-actions single-neutral-act…" at bounding box center [484, 184] width 123 height 53
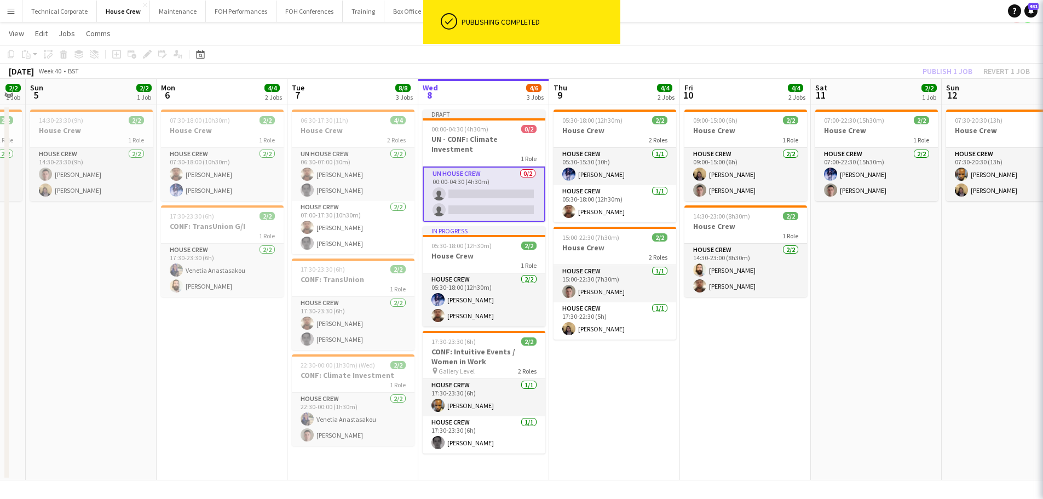
scroll to position [18, 0]
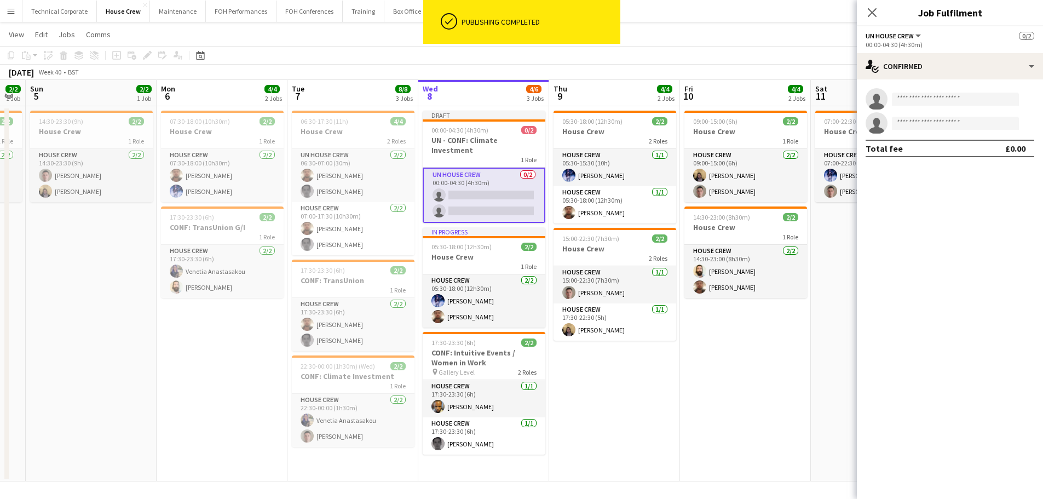
click at [969, 105] on app-invite-slot "single-neutral-actions" at bounding box center [950, 99] width 186 height 22
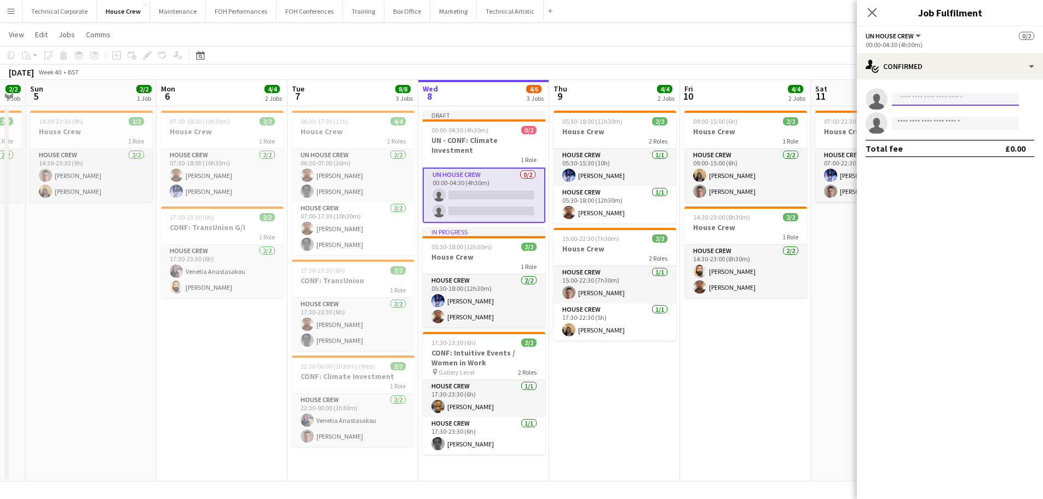
click at [965, 98] on input at bounding box center [955, 98] width 127 height 13
type input "****"
click at [944, 120] on span "[EMAIL_ADDRESS][DOMAIN_NAME]" at bounding box center [954, 123] width 109 height 9
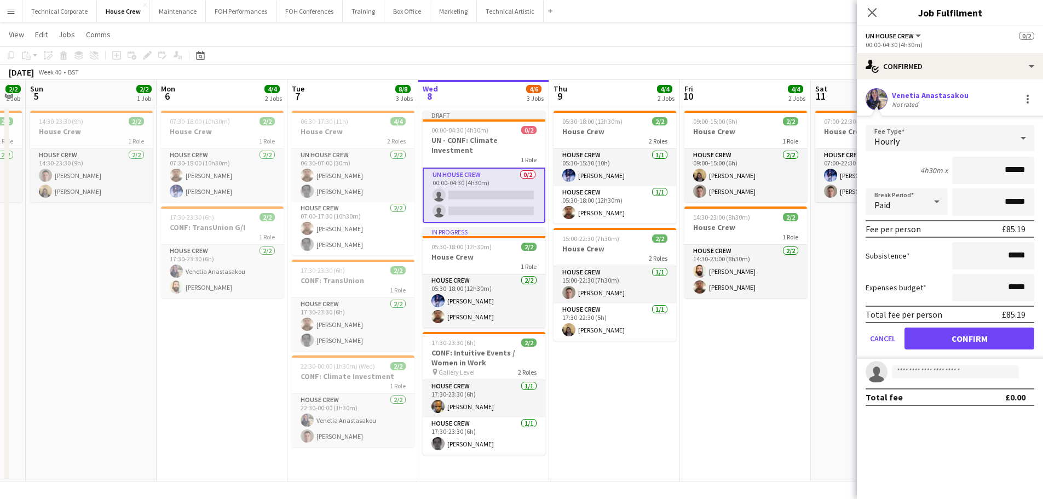
click at [962, 320] on div "Total fee per person £85.19" at bounding box center [949, 314] width 169 height 18
click at [962, 329] on button "Confirm" at bounding box center [969, 338] width 130 height 22
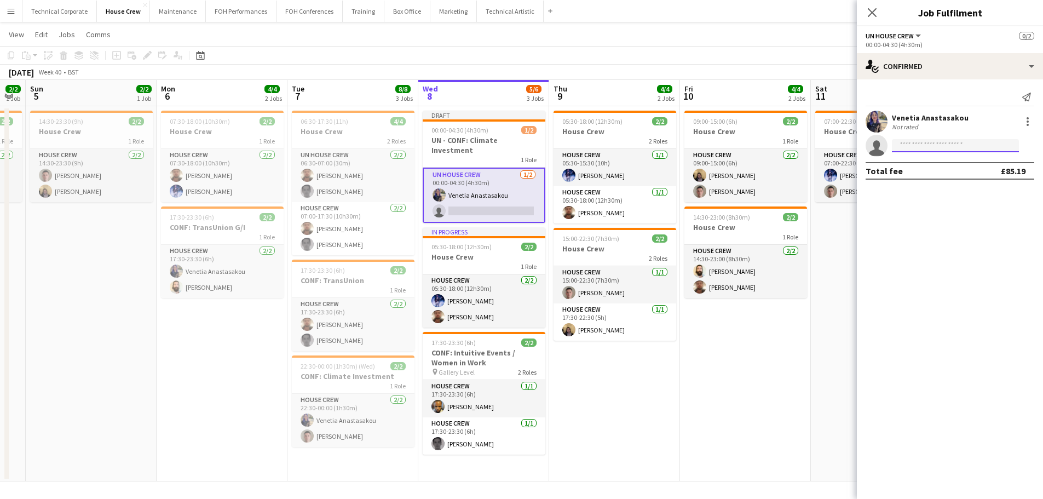
click at [942, 146] on input at bounding box center [955, 145] width 127 height 13
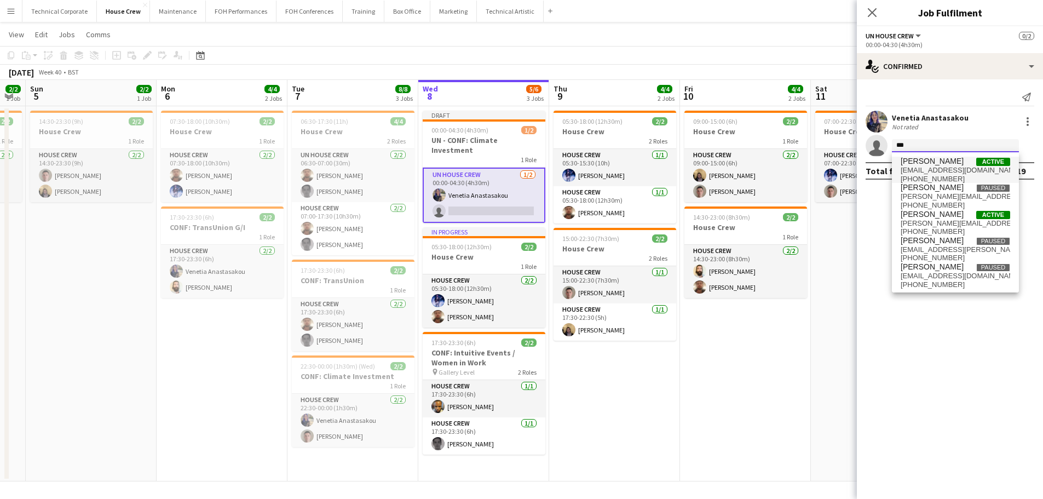
type input "***"
click at [944, 164] on span "[PERSON_NAME]" at bounding box center [931, 161] width 63 height 9
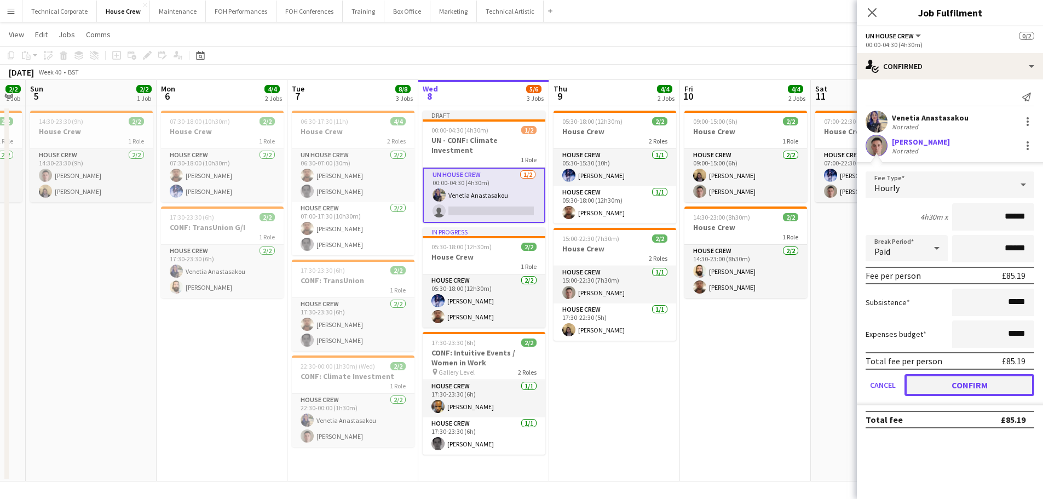
click at [952, 387] on button "Confirm" at bounding box center [969, 385] width 130 height 22
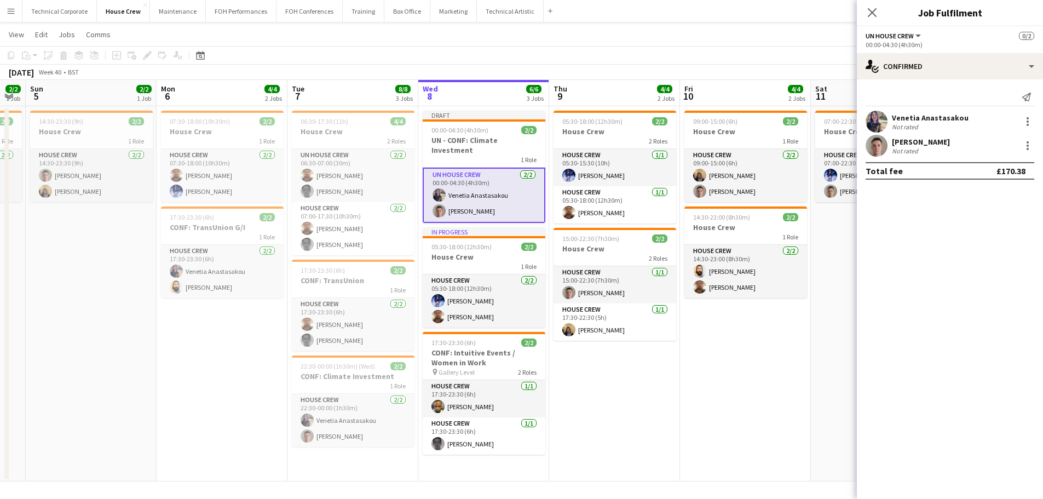
click at [704, 390] on app-date-cell "09:00-15:00 (6h) 2/2 House Crew 1 Role House Crew [DATE] 09:00-15:00 (6h) [PERS…" at bounding box center [745, 293] width 131 height 375
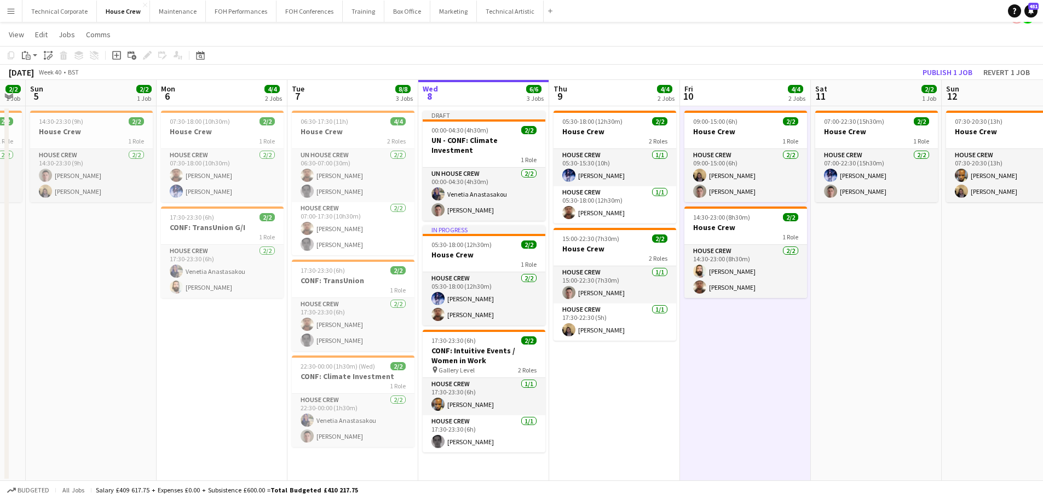
click at [704, 390] on app-date-cell "09:00-15:00 (6h) 2/2 House Crew 1 Role House Crew [DATE] 09:00-15:00 (6h) [PERS…" at bounding box center [745, 293] width 131 height 375
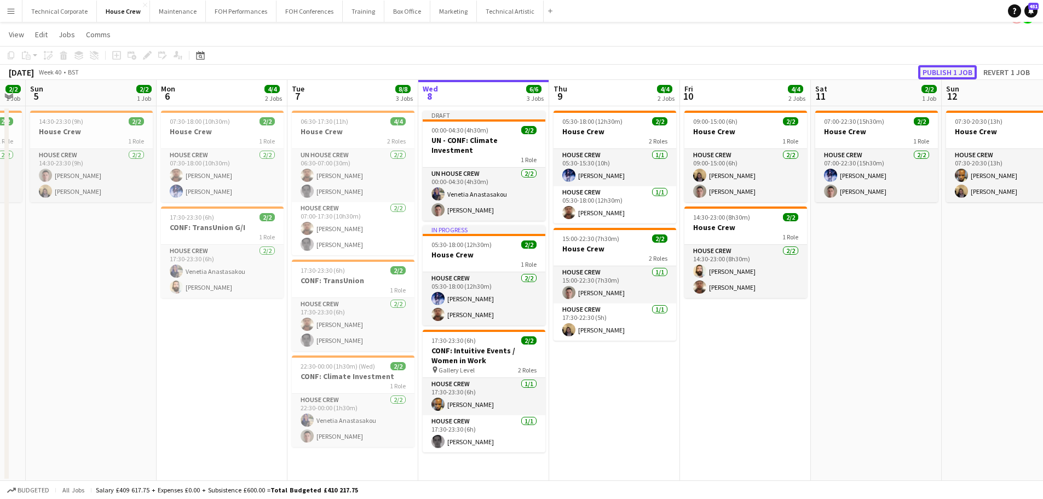
click at [957, 73] on button "Publish 1 job" at bounding box center [947, 72] width 59 height 14
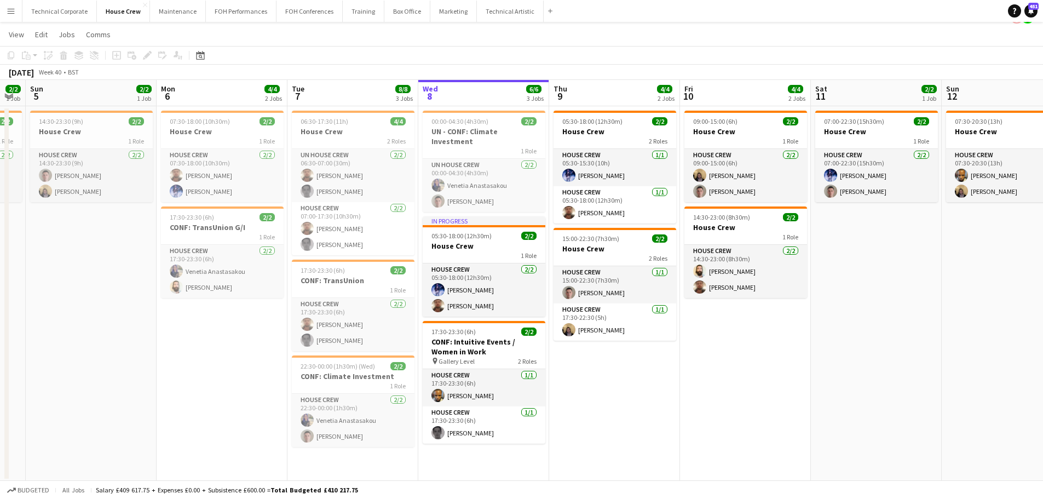
click at [668, 389] on app-date-cell "05:30-18:00 (12h30m) 2/2 House Crew 2 Roles House Crew [DATE] 05:30-15:30 (10h)…" at bounding box center [614, 293] width 131 height 375
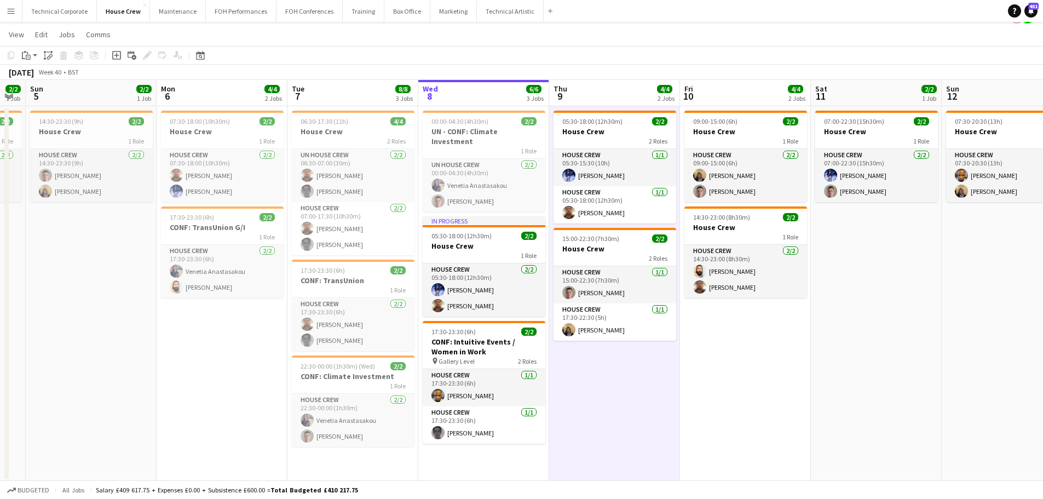
click at [668, 389] on app-date-cell "05:30-18:00 (12h30m) 2/2 House Crew 2 Roles House Crew [DATE] 05:30-15:30 (10h)…" at bounding box center [614, 293] width 131 height 375
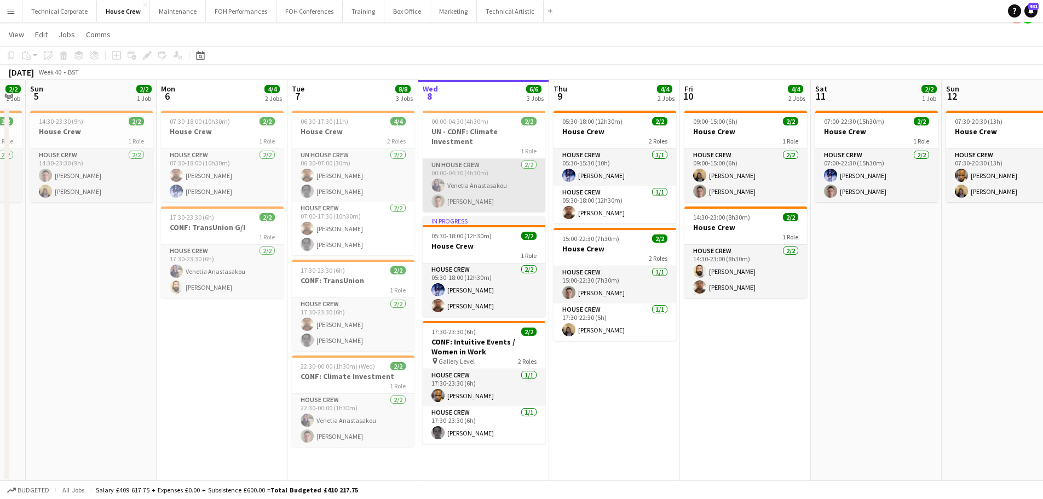
drag, startPoint x: 485, startPoint y: 196, endPoint x: 498, endPoint y: 196, distance: 12.1
click at [485, 196] on app-card-role "UN House Crew [DATE] 00:00-04:30 (4h30m) [PERSON_NAME] Anastasakou [PERSON_NAME]" at bounding box center [484, 185] width 123 height 53
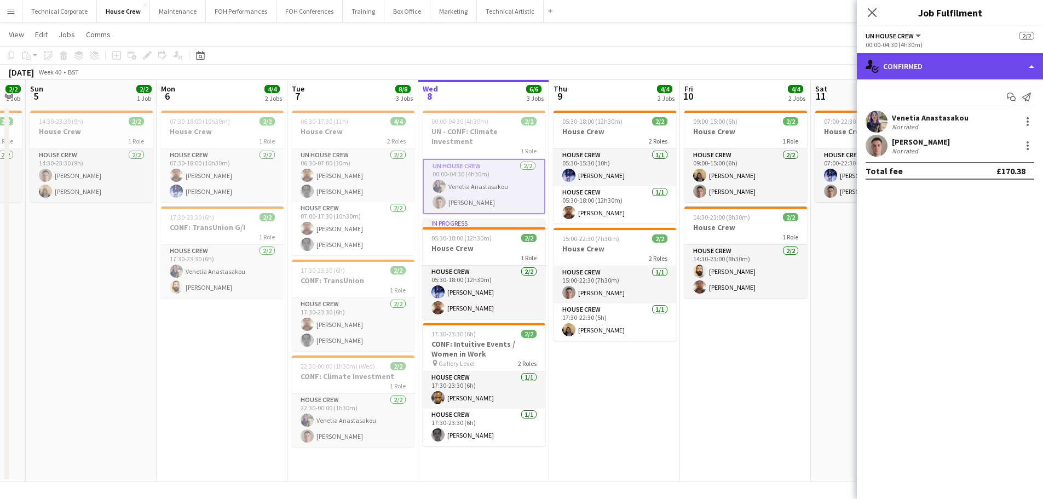
click at [931, 77] on div "single-neutral-actions-check-2 Confirmed" at bounding box center [950, 66] width 186 height 26
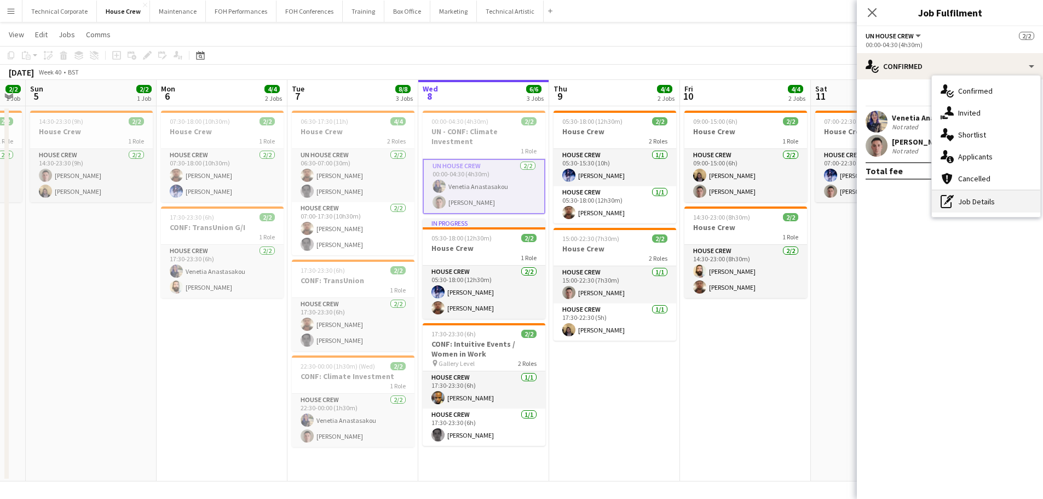
click at [973, 210] on div "pen-write Job Details" at bounding box center [986, 201] width 108 height 22
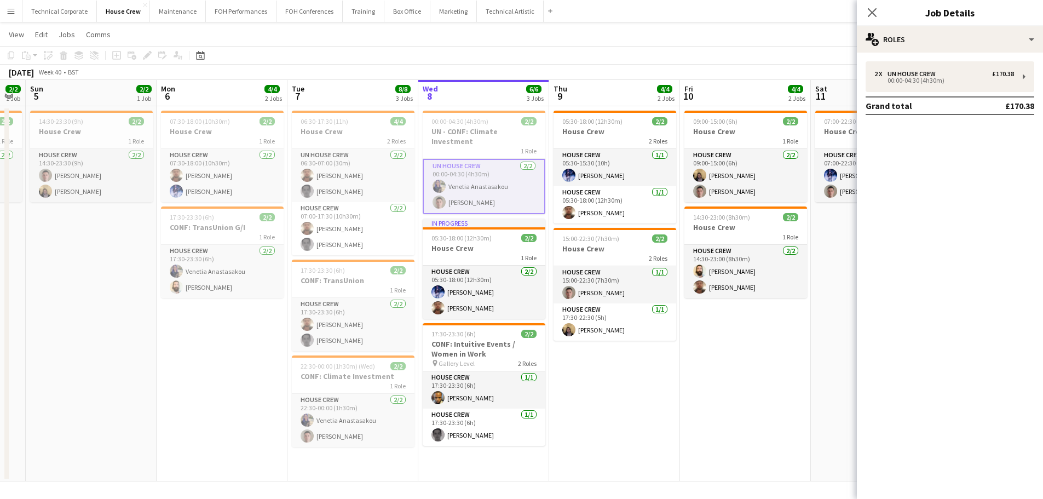
click at [940, 57] on div "2 x UN House Crew £170.38 00:00-04:30 (4h30m) Grand total £170.38" at bounding box center [950, 91] width 186 height 76
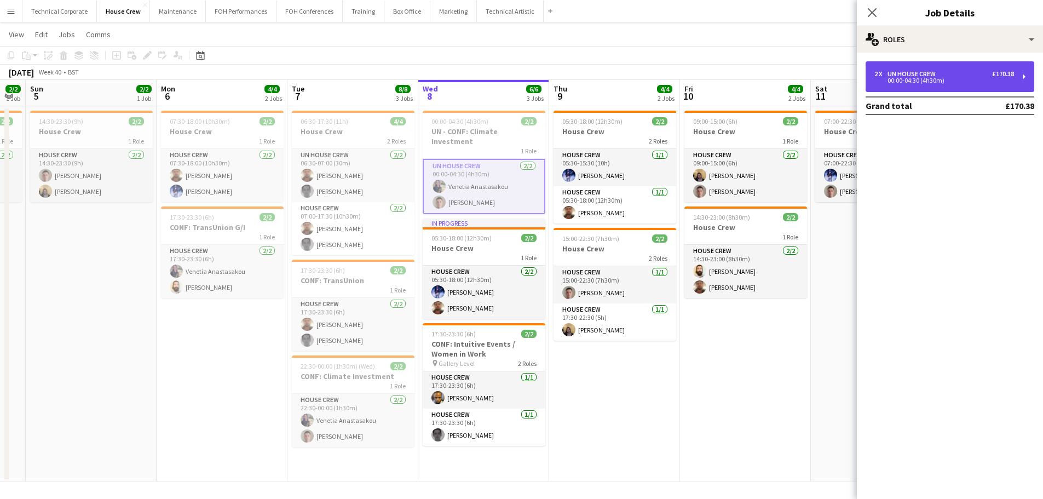
click at [934, 82] on div "00:00-04:30 (4h30m)" at bounding box center [944, 80] width 140 height 5
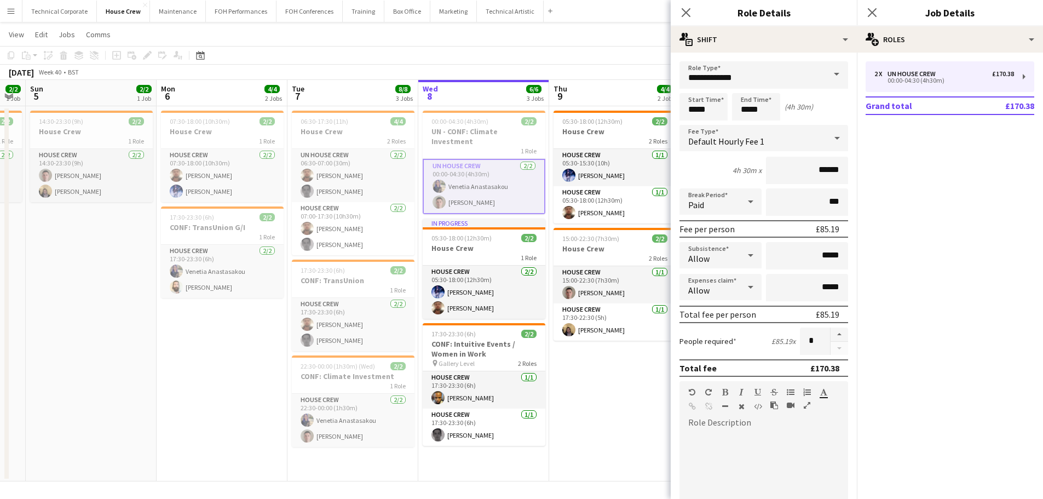
click at [592, 395] on app-date-cell "05:30-18:00 (12h30m) 2/2 House Crew 2 Roles House Crew [DATE] 05:30-15:30 (10h)…" at bounding box center [614, 293] width 131 height 375
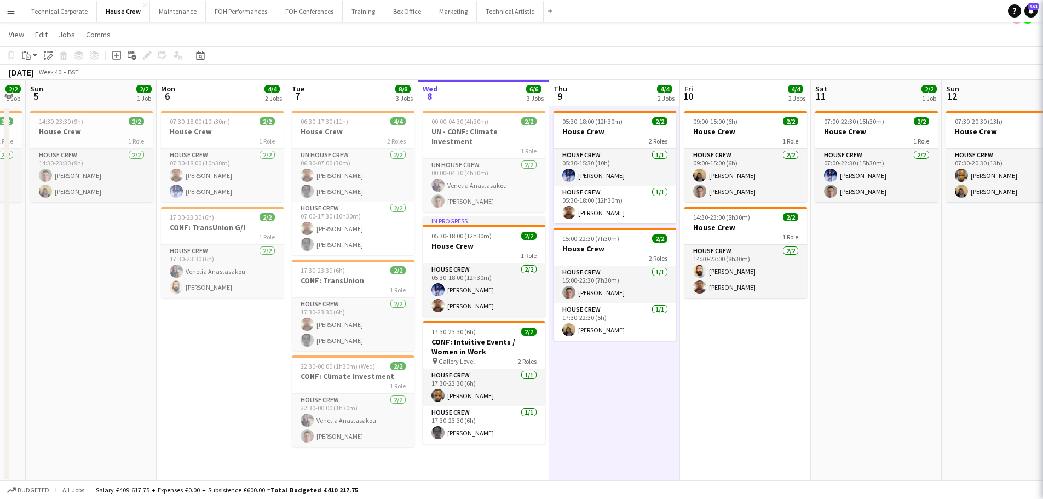
click at [592, 395] on app-date-cell "05:30-18:00 (12h30m) 2/2 House Crew 2 Roles House Crew [DATE] 05:30-15:30 (10h)…" at bounding box center [614, 293] width 131 height 375
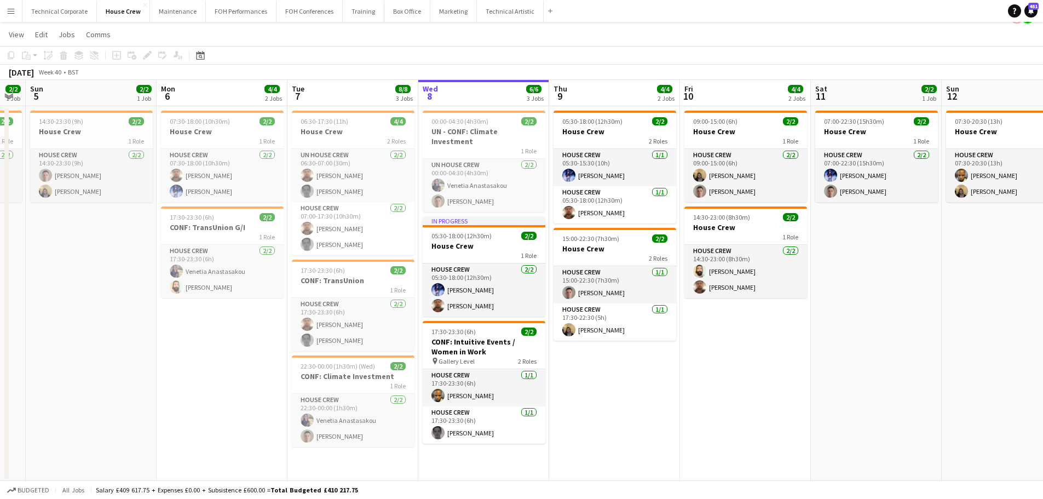
click at [115, 360] on app-date-cell "14:30-23:30 (9h) 2/2 House Crew 1 Role House Crew [DATE] 14:30-23:30 (9h) [PERS…" at bounding box center [91, 293] width 131 height 375
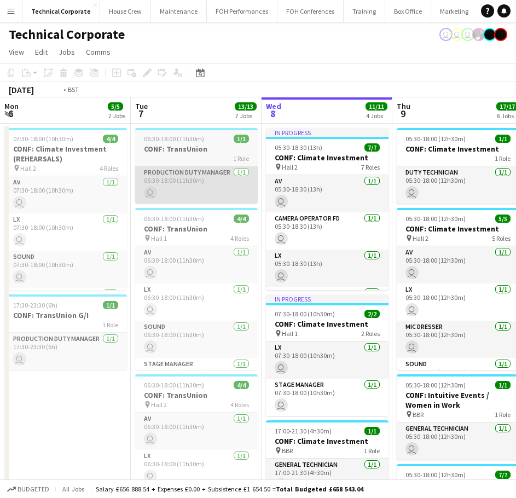
drag, startPoint x: 357, startPoint y: 198, endPoint x: 291, endPoint y: 202, distance: 66.4
click at [429, 199] on app-calendar-viewport "Sat 4 Sun 5 Mon 6 5/5 2 Jobs Tue 7 13/13 7 Jobs Wed 8 11/11 4 Jobs Thu 9 17/17 …" at bounding box center [258, 494] width 516 height 795
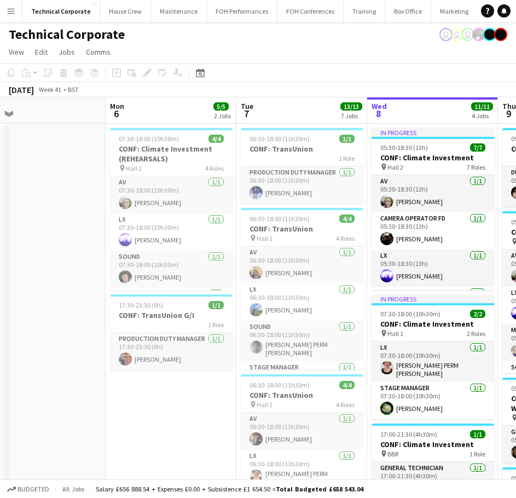
scroll to position [0, 302]
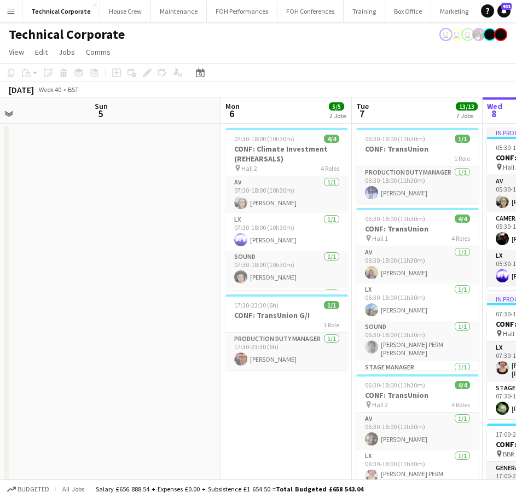
drag, startPoint x: 376, startPoint y: 201, endPoint x: 407, endPoint y: 201, distance: 30.6
click at [407, 201] on app-calendar-viewport "Thu 2 14/14 3 Jobs Fri 3 10/10 3 Jobs Sat 4 Sun 5 Mon 6 5/5 2 Jobs Tue 7 13/13 …" at bounding box center [258, 494] width 516 height 795
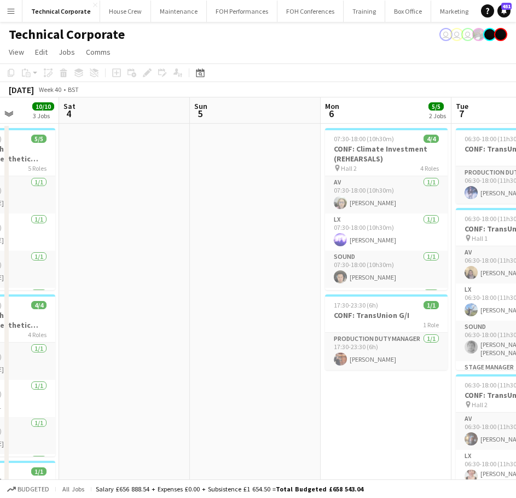
scroll to position [0, 311]
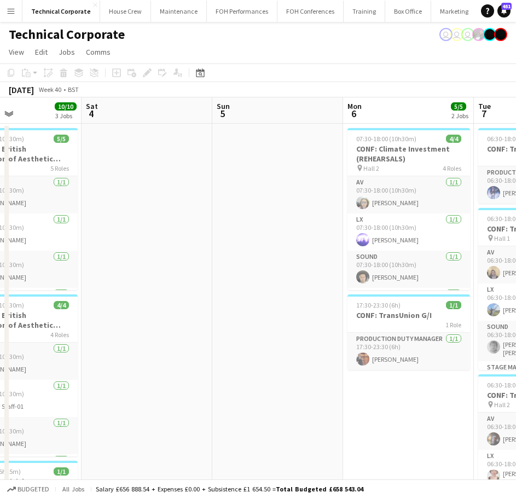
drag, startPoint x: 259, startPoint y: 223, endPoint x: 321, endPoint y: 226, distance: 61.4
click at [321, 226] on app-calendar-viewport "Wed 1 9/9 4 Jobs Thu 2 14/14 3 Jobs Fri 3 10/10 3 Jobs Sat 4 Sun 5 Mon 6 5/5 2 …" at bounding box center [258, 494] width 516 height 795
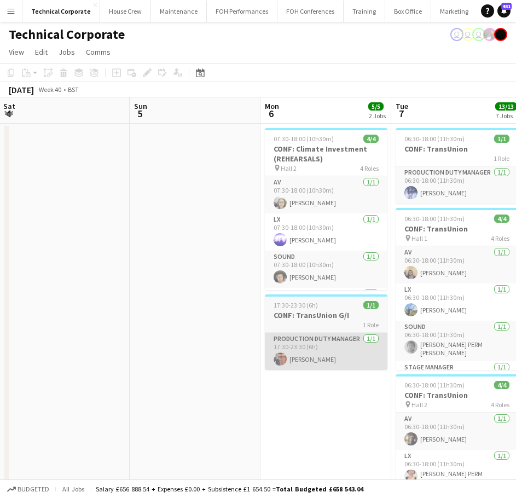
scroll to position [0, 408]
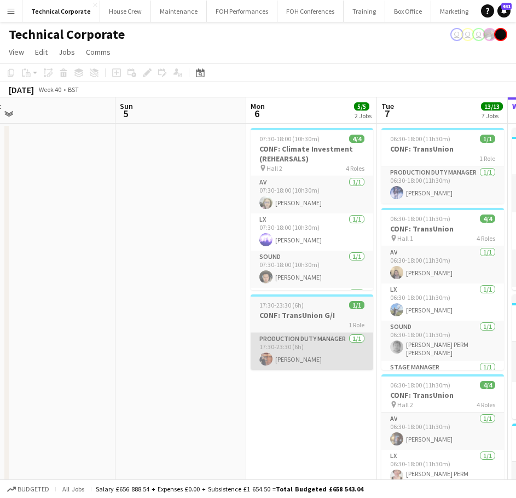
drag, startPoint x: 405, startPoint y: 400, endPoint x: 313, endPoint y: 336, distance: 112.5
click at [308, 407] on app-calendar-viewport "Wed 1 9/9 4 Jobs Thu 2 14/14 3 Jobs Fri 3 10/10 3 Jobs Sat 4 Sun 5 Mon 6 5/5 2 …" at bounding box center [258, 494] width 516 height 795
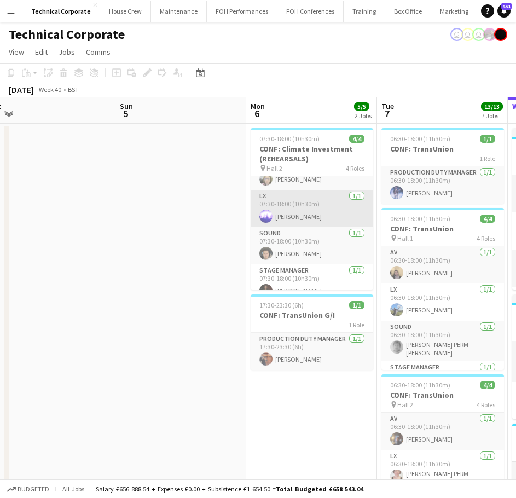
scroll to position [35, 0]
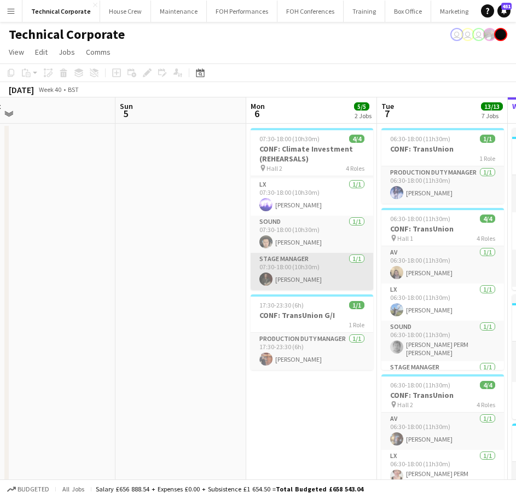
click at [314, 275] on app-card-role "Stage Manager [DATE] 07:30-18:00 (10h30m) [PERSON_NAME]" at bounding box center [312, 271] width 123 height 37
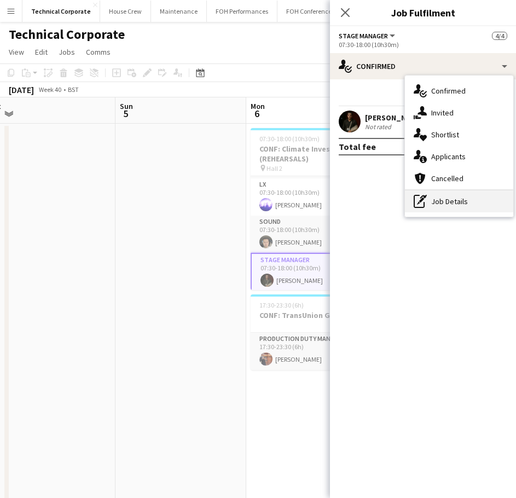
click at [459, 207] on div "pen-write Job Details" at bounding box center [459, 201] width 108 height 22
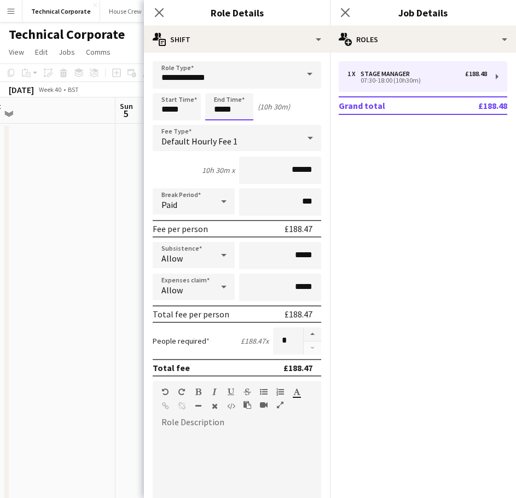
click at [230, 108] on body "Menu Boards Boards Boards All jobs Status Workforce Workforce My Workforce Recr…" at bounding box center [258, 455] width 516 height 911
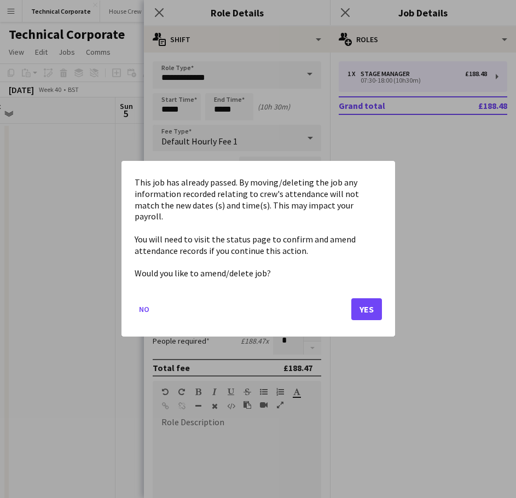
drag, startPoint x: 240, startPoint y: 89, endPoint x: 358, endPoint y: 233, distance: 186.6
click at [240, 91] on div at bounding box center [258, 249] width 516 height 498
drag, startPoint x: 371, startPoint y: 308, endPoint x: 274, endPoint y: 142, distance: 192.3
click at [371, 308] on button "Yes" at bounding box center [366, 310] width 31 height 22
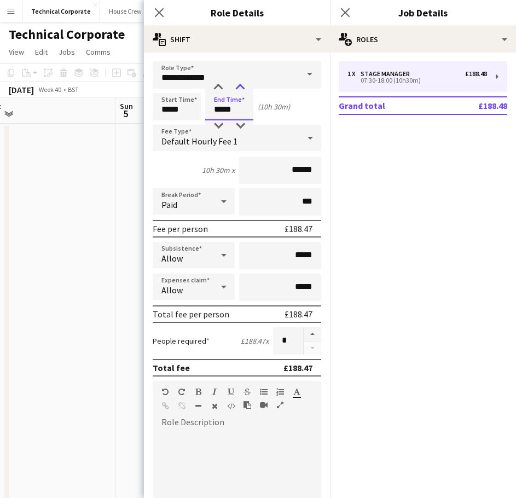
type input "*****"
click at [247, 90] on div at bounding box center [240, 87] width 22 height 11
click at [152, 16] on div "Close pop-in" at bounding box center [159, 12] width 31 height 25
click at [154, 22] on div "Close pop-in" at bounding box center [159, 12] width 31 height 25
click at [157, 10] on icon at bounding box center [159, 12] width 10 height 10
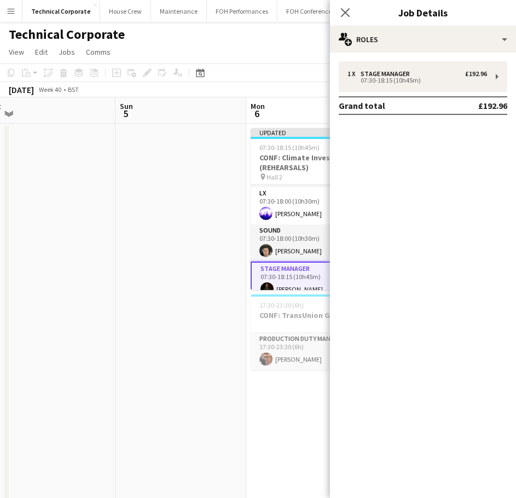
click at [336, 15] on div "Close pop-in" at bounding box center [345, 12] width 31 height 25
click at [339, 14] on app-icon "Close pop-in" at bounding box center [346, 13] width 16 height 16
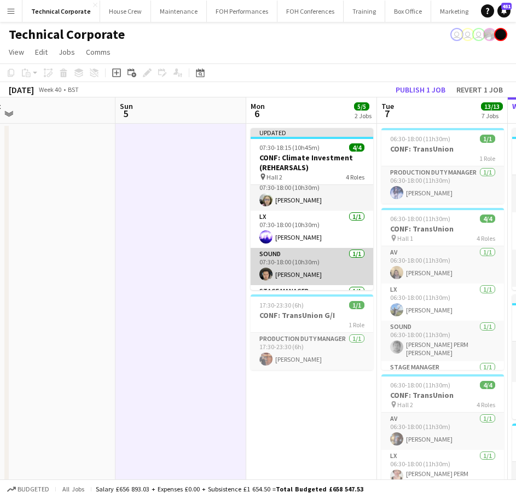
scroll to position [0, 0]
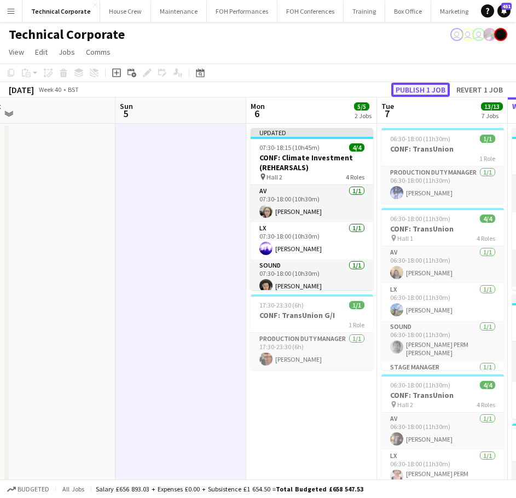
click at [427, 94] on button "Publish 1 job" at bounding box center [420, 90] width 59 height 14
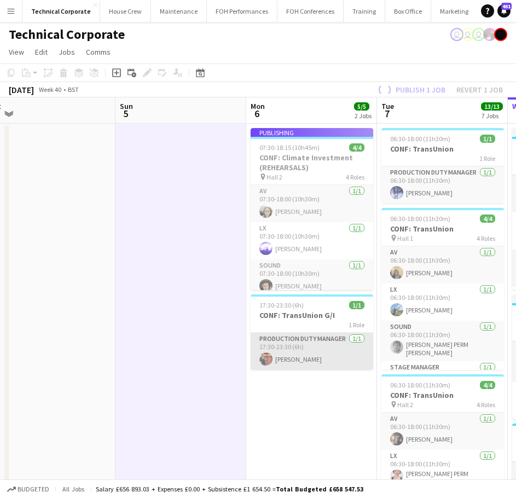
click at [306, 359] on app-card-role "Production Duty Manager [DATE] 17:30-23:30 (6h) [PERSON_NAME]" at bounding box center [312, 351] width 123 height 37
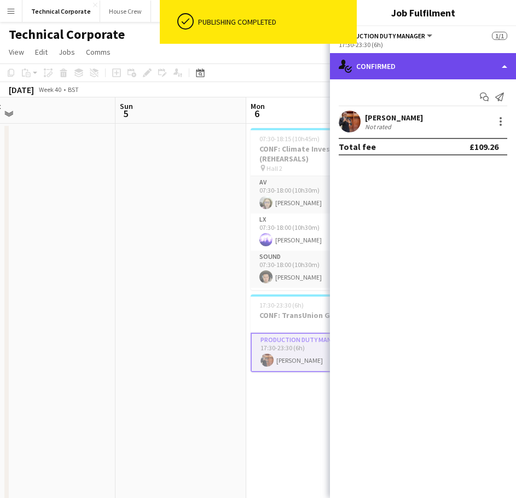
click at [445, 63] on div "single-neutral-actions-check-2 Confirmed" at bounding box center [423, 66] width 186 height 26
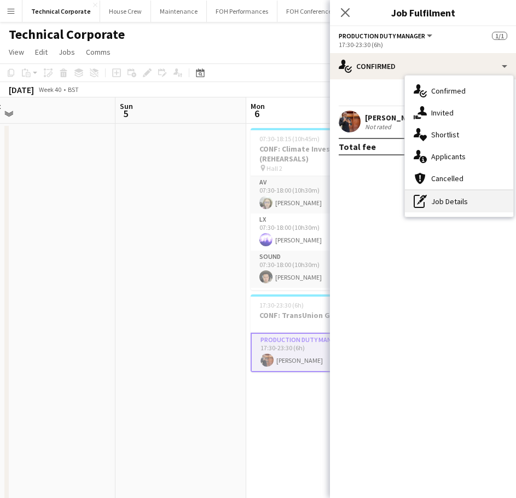
click at [449, 208] on div "pen-write Job Details" at bounding box center [459, 201] width 108 height 22
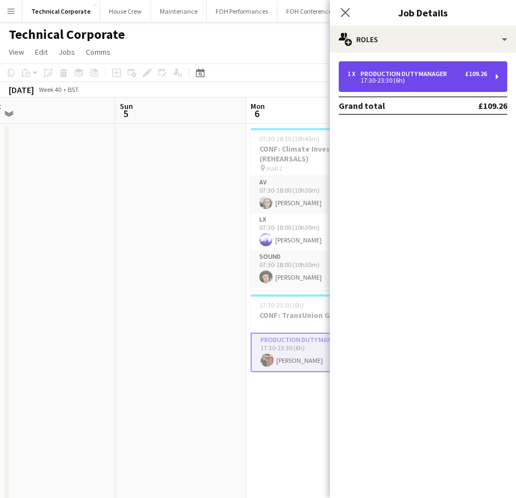
click at [458, 85] on div "1 x Production Duty Manager £109.26 17:30-23:30 (6h)" at bounding box center [423, 76] width 169 height 31
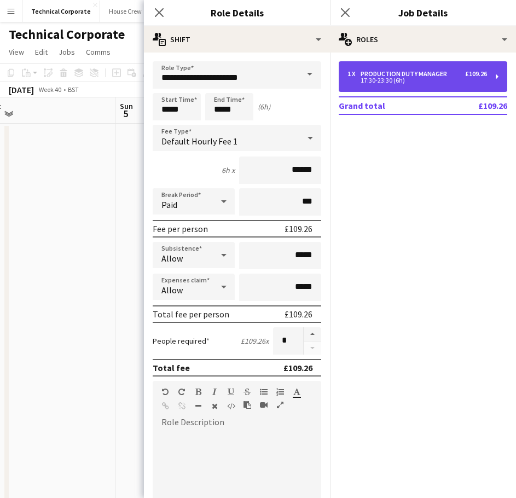
click at [455, 90] on div "1 x Production Duty Manager £109.26 17:30-23:30 (6h)" at bounding box center [423, 76] width 169 height 31
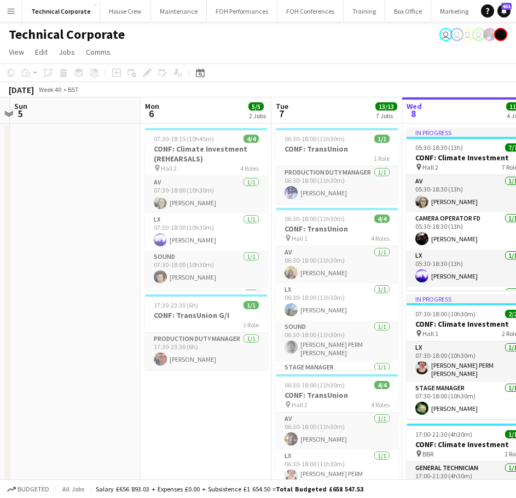
scroll to position [0, 525]
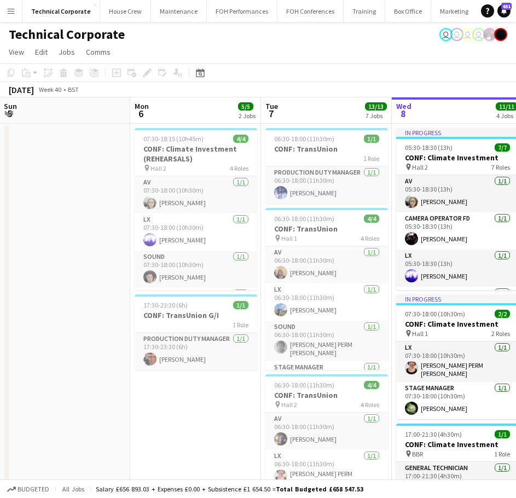
drag, startPoint x: 327, startPoint y: 393, endPoint x: 209, endPoint y: 401, distance: 119.0
click at [210, 401] on app-calendar-viewport "Wed 1 9/9 4 Jobs Thu 2 14/14 3 Jobs Fri 3 10/10 3 Jobs Sat 4 Sun 5 Mon 6 5/5 2 …" at bounding box center [258, 494] width 516 height 795
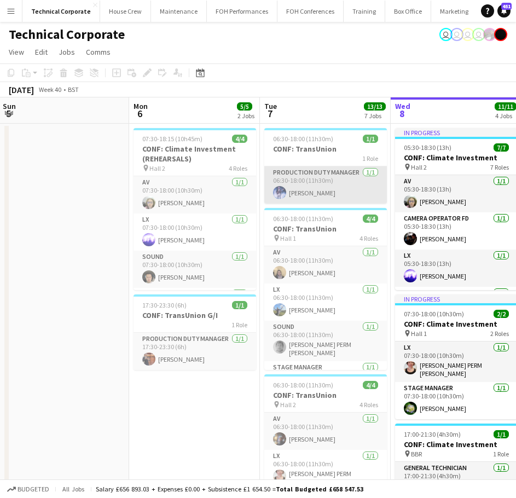
click at [325, 183] on app-card-role "Production Duty Manager [DATE] 06:30-18:00 (11h30m) [PERSON_NAME]" at bounding box center [325, 184] width 123 height 37
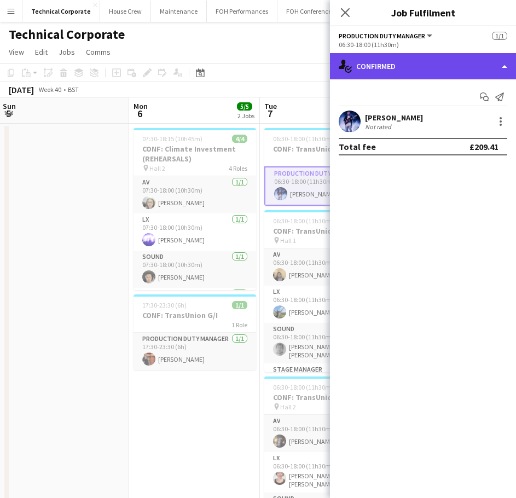
click at [408, 63] on div "single-neutral-actions-check-2 Confirmed" at bounding box center [423, 66] width 186 height 26
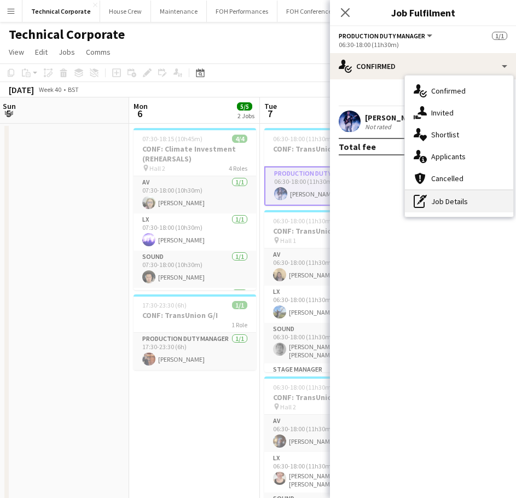
click at [468, 210] on div "pen-write Job Details" at bounding box center [459, 201] width 108 height 22
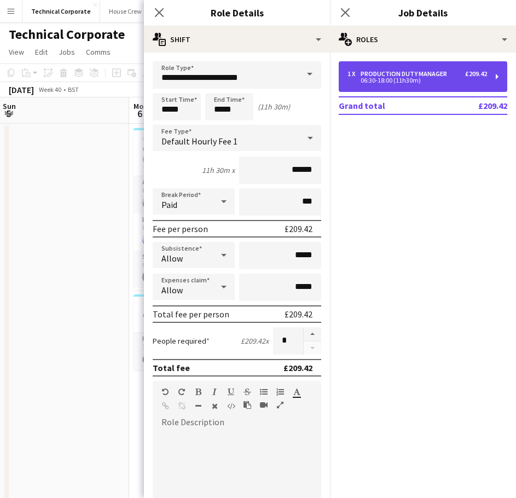
click at [401, 74] on div "Production Duty Manager" at bounding box center [406, 74] width 91 height 8
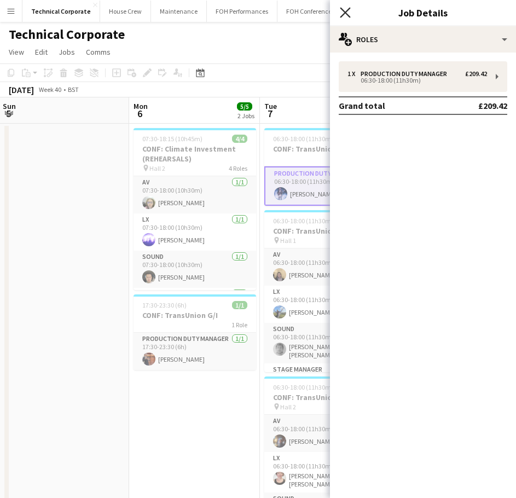
click at [348, 11] on icon "Close pop-in" at bounding box center [345, 12] width 10 height 10
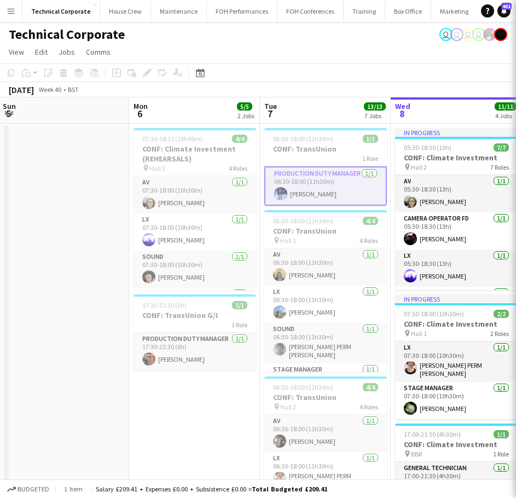
click at [319, 97] on app-board-header-date "Tue 7 13/13 7 Jobs" at bounding box center [325, 110] width 131 height 26
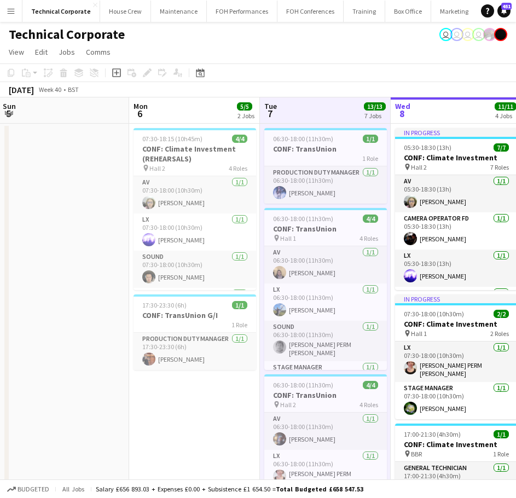
click at [319, 99] on app-board-header-date "Tue 7 13/13 7 Jobs" at bounding box center [325, 110] width 131 height 26
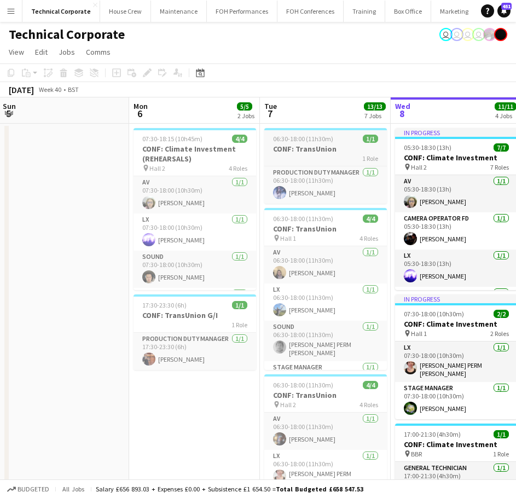
drag, startPoint x: 313, startPoint y: 149, endPoint x: 297, endPoint y: 156, distance: 16.9
click at [313, 149] on h3 "CONF: TransUnion" at bounding box center [325, 149] width 123 height 10
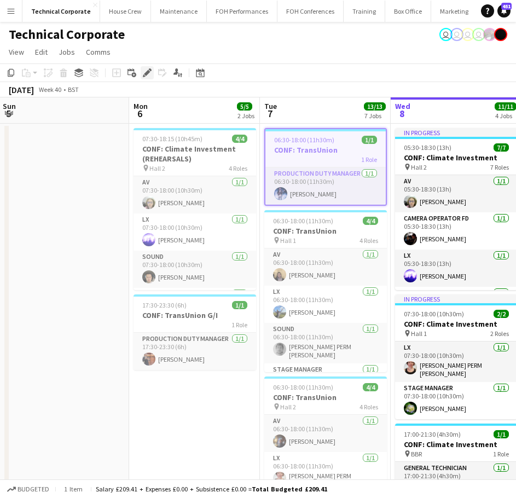
click at [153, 75] on div "Edit" at bounding box center [147, 72] width 13 height 13
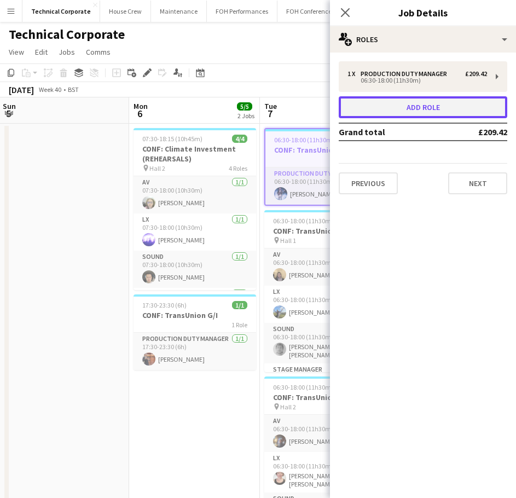
click at [406, 112] on button "Add role" at bounding box center [423, 107] width 169 height 22
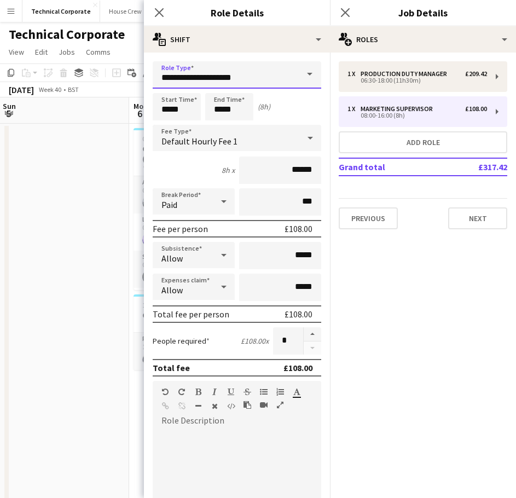
drag, startPoint x: 264, startPoint y: 76, endPoint x: 68, endPoint y: 88, distance: 196.3
click at [76, 88] on body "Menu Boards Boards Boards All jobs Status Workforce Workforce My Workforce Recr…" at bounding box center [258, 478] width 516 height 957
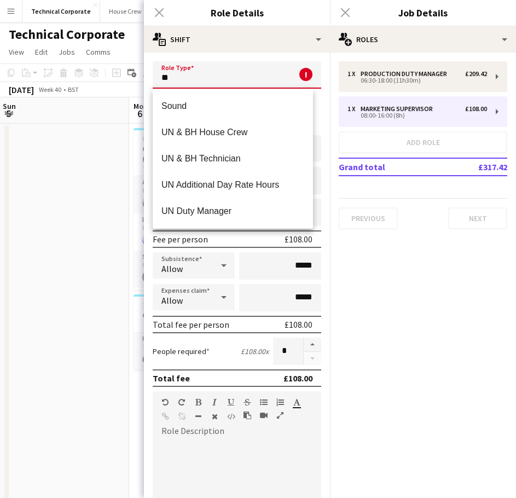
scroll to position [109, 0]
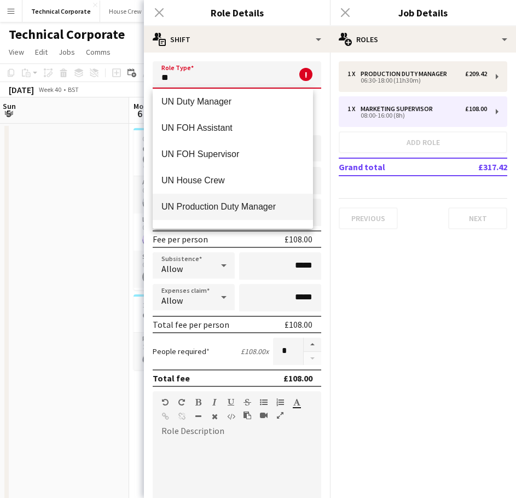
click at [237, 211] on span "UN Production Duty Manager" at bounding box center [232, 206] width 143 height 10
type input "**********"
type input "******"
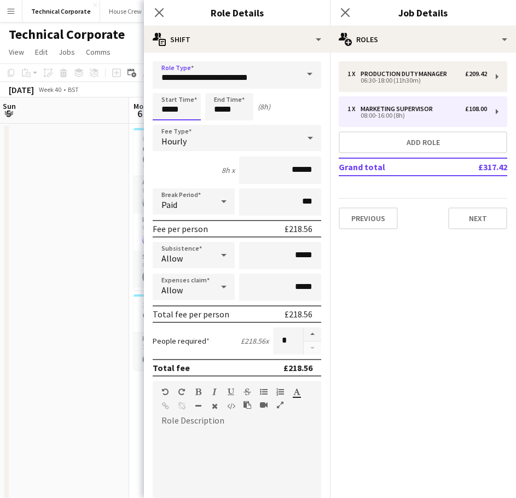
drag, startPoint x: 186, startPoint y: 109, endPoint x: 108, endPoint y: 111, distance: 77.2
click at [124, 109] on body "Menu Boards Boards Boards All jobs Status Workforce Workforce My Workforce Recr…" at bounding box center [258, 478] width 516 height 957
type input "*****"
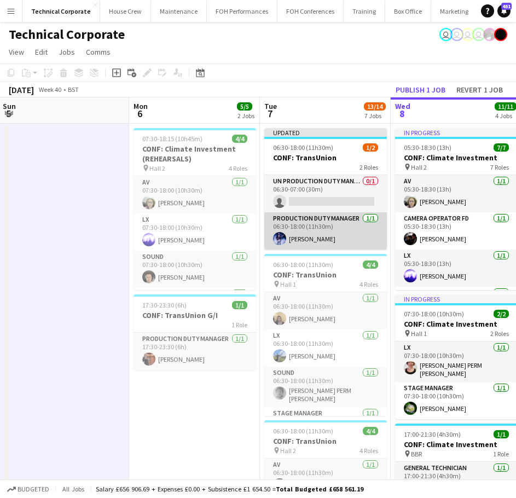
click at [337, 238] on app-card-role "Production Duty Manager [DATE] 06:30-18:00 (11h30m) [PERSON_NAME]" at bounding box center [325, 230] width 123 height 37
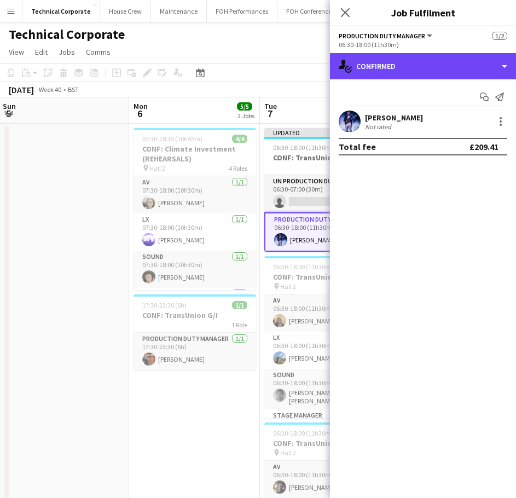
drag, startPoint x: 398, startPoint y: 69, endPoint x: 405, endPoint y: 88, distance: 20.3
click at [399, 69] on div "single-neutral-actions-check-2 Confirmed" at bounding box center [423, 66] width 186 height 26
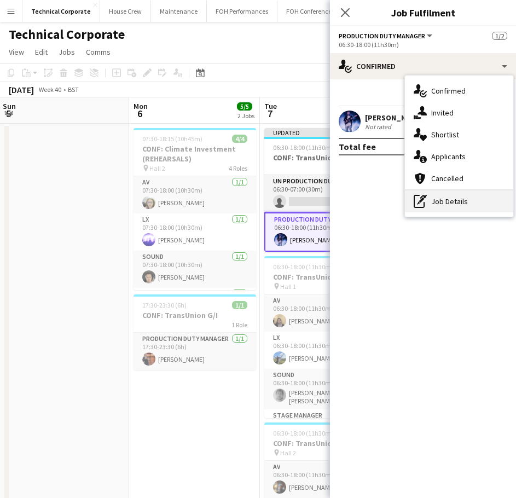
click at [437, 205] on div "pen-write Job Details" at bounding box center [459, 201] width 108 height 22
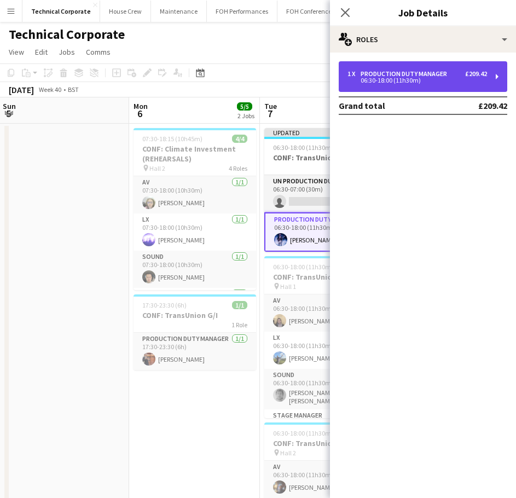
click at [391, 62] on div "1 x Production Duty Manager £209.42 06:30-18:00 (11h30m)" at bounding box center [423, 76] width 169 height 31
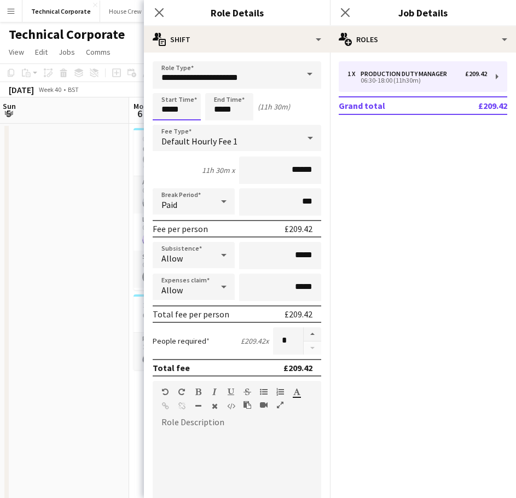
click at [188, 111] on body "Menu Boards Boards Boards All jobs Status Workforce Workforce My Workforce Recr…" at bounding box center [258, 478] width 516 height 957
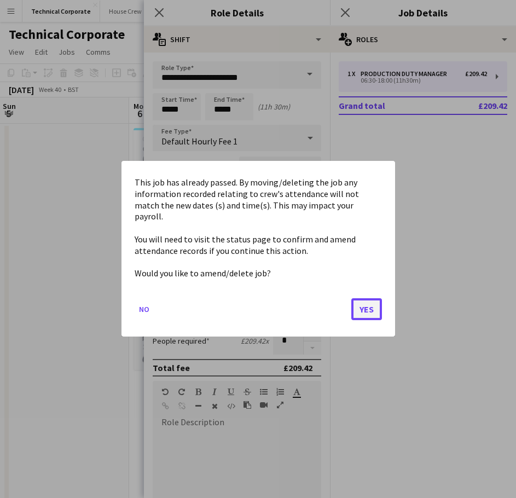
click at [358, 301] on button "Yes" at bounding box center [366, 310] width 31 height 22
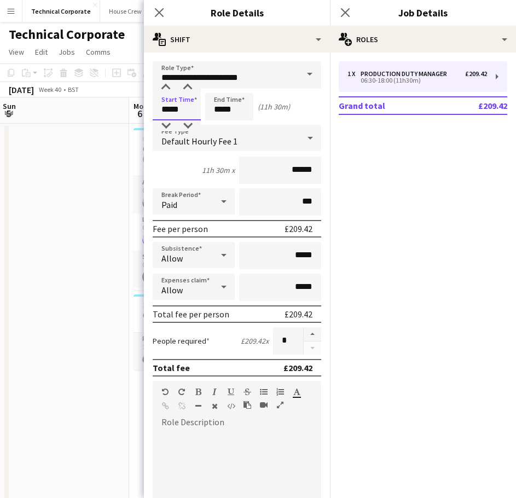
drag, startPoint x: 181, startPoint y: 108, endPoint x: 118, endPoint y: 109, distance: 62.9
click at [122, 109] on body "Menu Boards Boards Boards All jobs Status Workforce Workforce My Workforce Recr…" at bounding box center [258, 478] width 516 height 957
type input "*****"
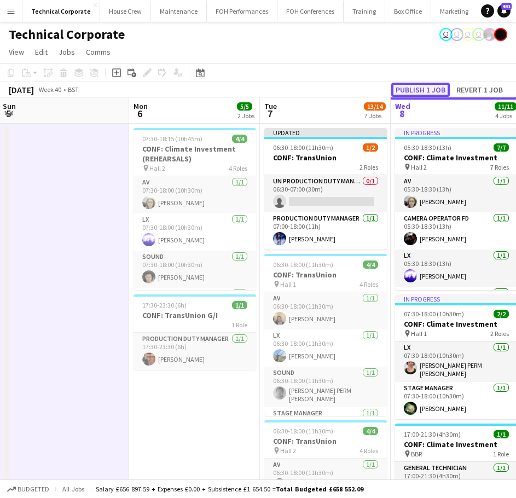
click at [413, 88] on button "Publish 1 job" at bounding box center [420, 90] width 59 height 14
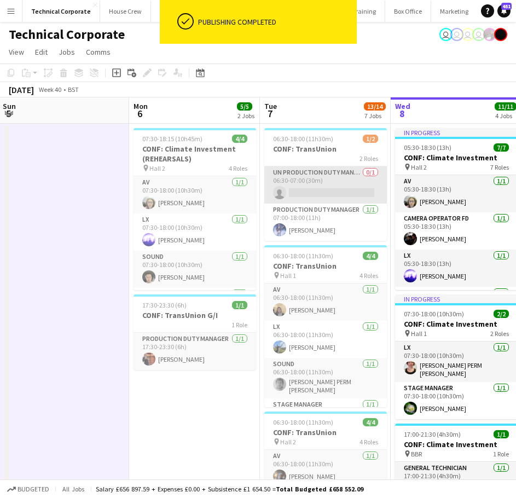
click at [319, 186] on app-card-role "UN Production Duty Manager 0/1 06:30-07:00 (30m) single-neutral-actions" at bounding box center [325, 184] width 123 height 37
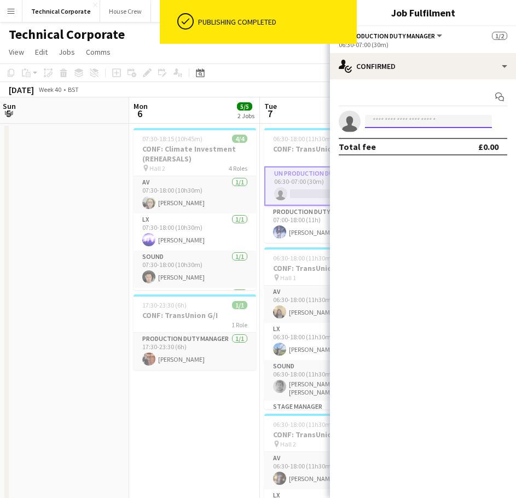
click at [406, 122] on input at bounding box center [428, 121] width 127 height 13
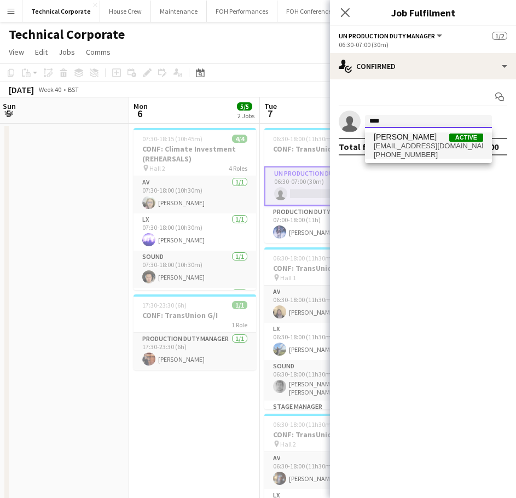
type input "****"
click at [433, 158] on span "[PHONE_NUMBER]" at bounding box center [428, 155] width 109 height 9
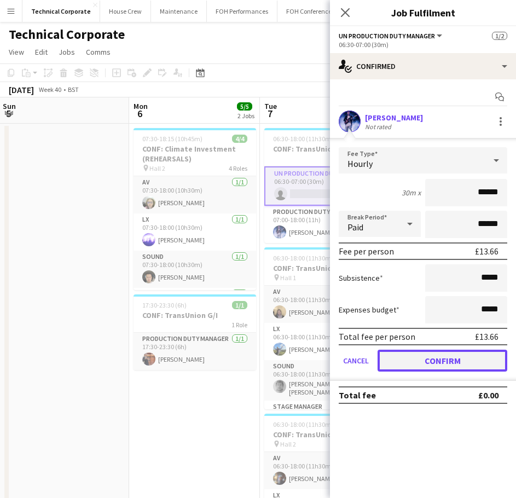
click at [461, 360] on button "Confirm" at bounding box center [443, 361] width 130 height 22
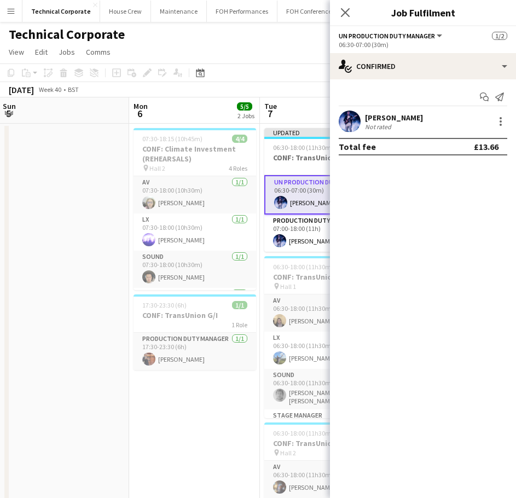
click at [280, 101] on app-board-header-date "Tue 7 14/14 7 Jobs" at bounding box center [325, 110] width 131 height 26
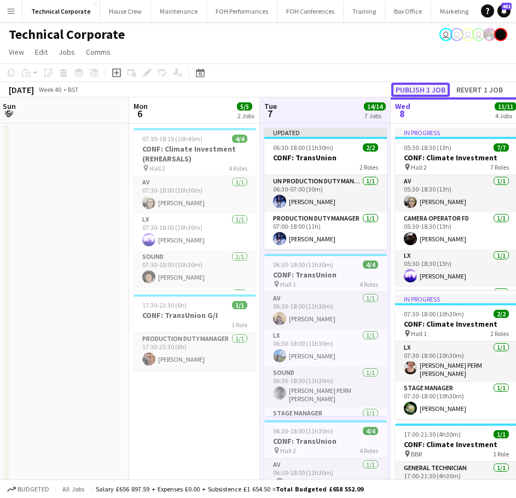
click at [420, 92] on button "Publish 1 job" at bounding box center [420, 90] width 59 height 14
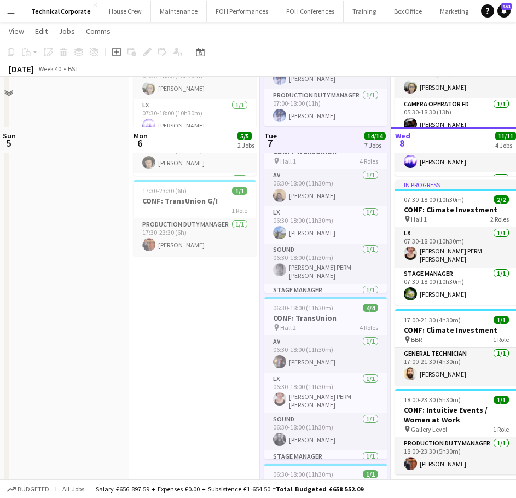
scroll to position [55, 0]
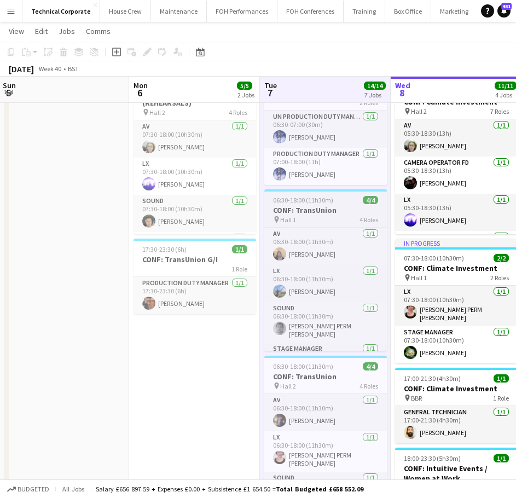
click at [332, 207] on h3 "CONF: TransUnion" at bounding box center [325, 210] width 123 height 10
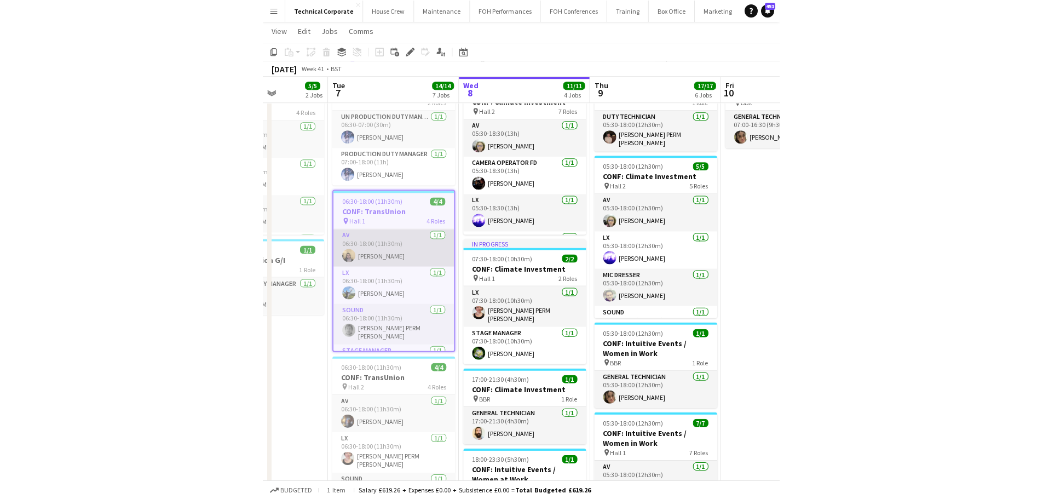
scroll to position [0, 476]
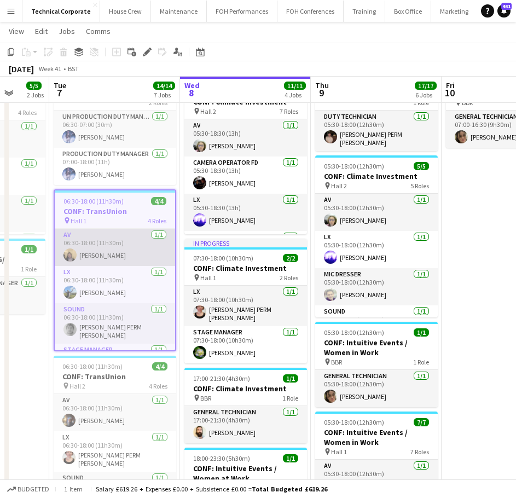
drag, startPoint x: 208, startPoint y: 273, endPoint x: 67, endPoint y: 256, distance: 141.7
click at [50, 290] on app-calendar-viewport "Fri 3 10/10 3 Jobs Sat 4 Sun 5 Mon 6 5/5 2 Jobs Tue 7 14/14 7 Jobs Wed 8 11/11 …" at bounding box center [258, 435] width 516 height 894
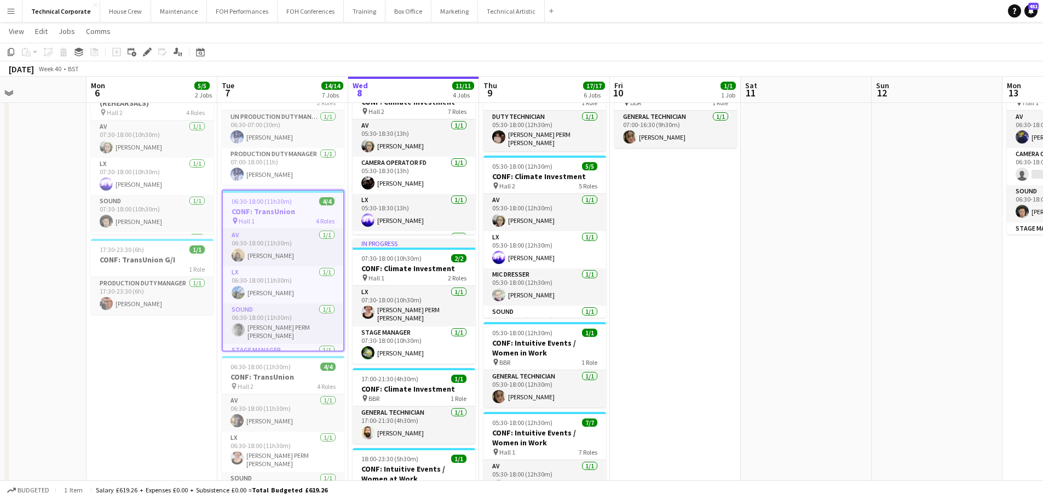
drag, startPoint x: 419, startPoint y: 258, endPoint x: 720, endPoint y: 256, distance: 300.5
click at [524, 256] on app-calendar-viewport "Fri 3 10/10 3 Jobs Sat 4 Sun 5 Mon 6 5/5 2 Jobs Tue 7 14/14 7 Jobs Wed 8 11/11 …" at bounding box center [521, 431] width 1043 height 886
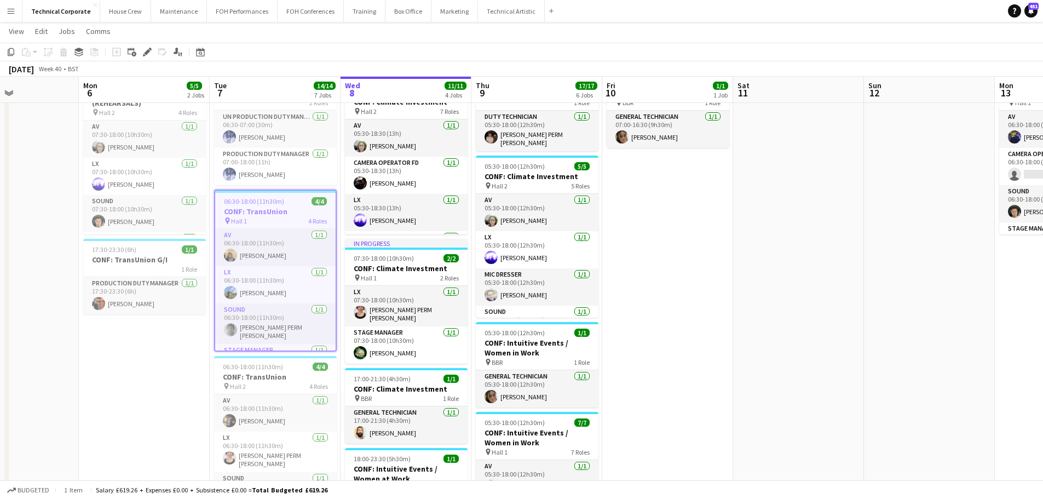
drag, startPoint x: 383, startPoint y: 263, endPoint x: 506, endPoint y: 261, distance: 123.2
click at [506, 261] on app-calendar-viewport "Fri 3 10/10 3 Jobs Sat 4 Sun 5 Mon 6 5/5 2 Jobs Tue 7 14/14 7 Jobs Wed 8 11/11 …" at bounding box center [521, 431] width 1043 height 886
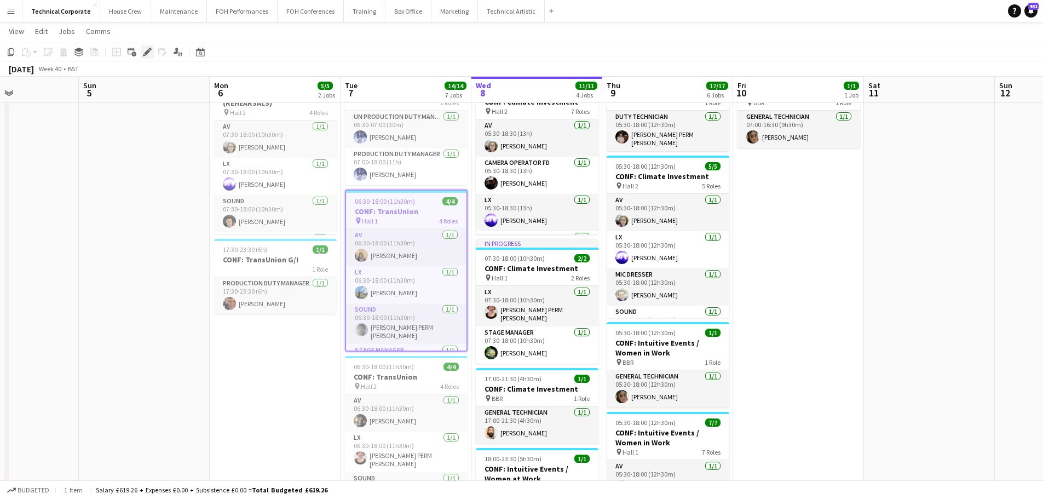
click at [142, 49] on div "Edit" at bounding box center [147, 51] width 13 height 13
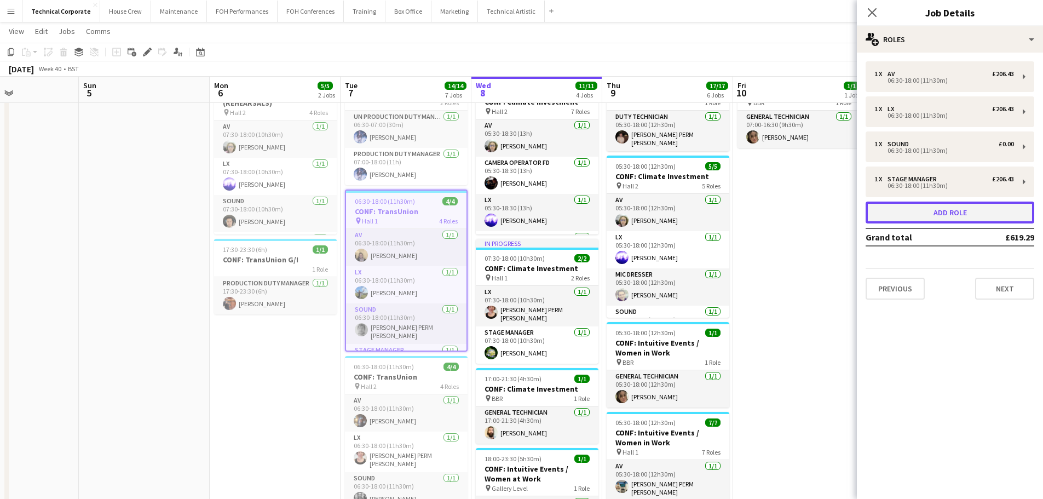
click at [524, 218] on button "Add role" at bounding box center [949, 212] width 169 height 22
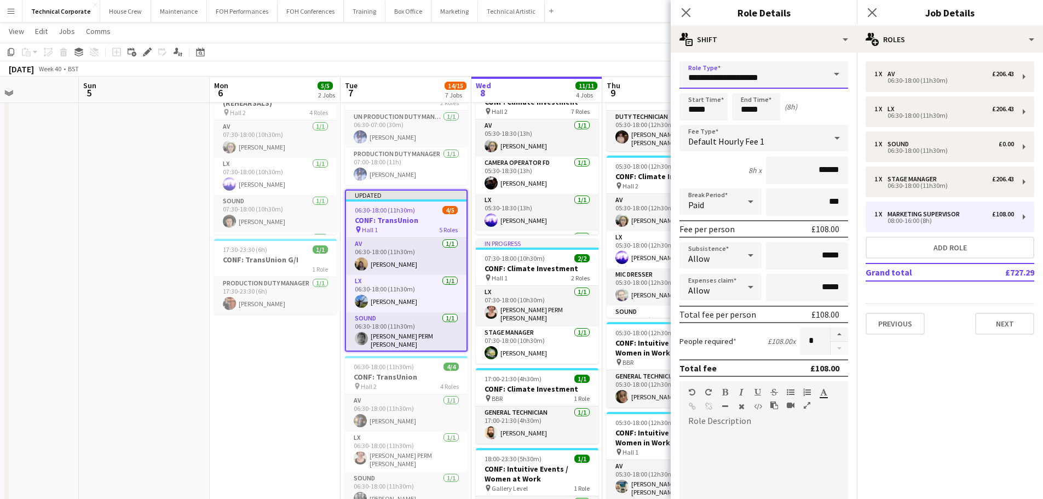
drag, startPoint x: 786, startPoint y: 82, endPoint x: 600, endPoint y: 85, distance: 186.7
click at [524, 85] on body "Menu Boards Boards Boards All jobs Status Workforce Workforce My Workforce Recr…" at bounding box center [521, 418] width 1043 height 947
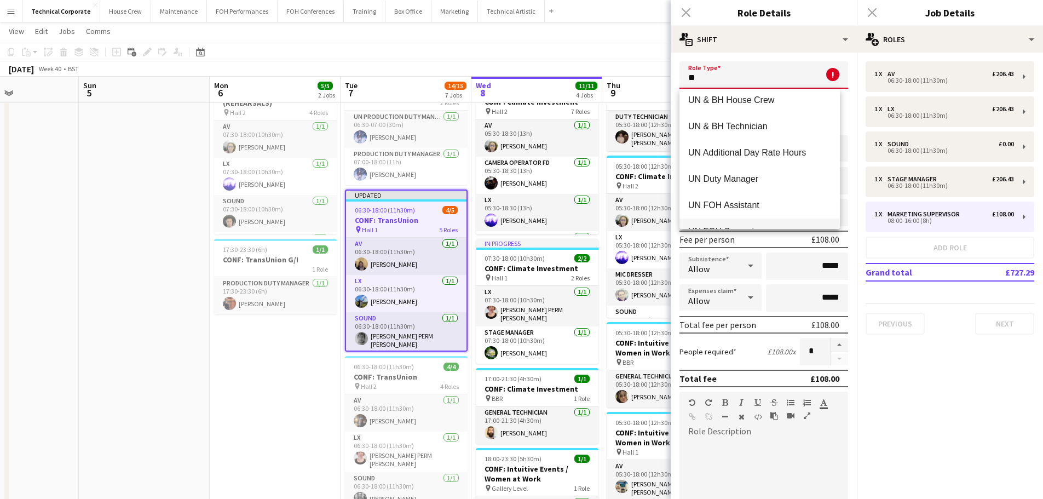
scroll to position [109, 0]
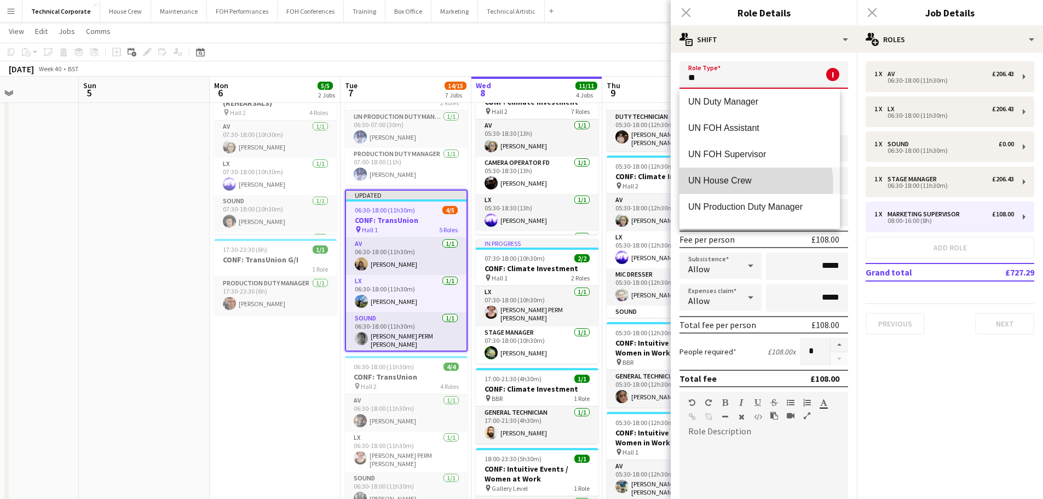
drag, startPoint x: 755, startPoint y: 184, endPoint x: 745, endPoint y: 195, distance: 14.7
click at [524, 184] on span "UN House Crew" at bounding box center [759, 180] width 143 height 10
type input "**********"
type input "******"
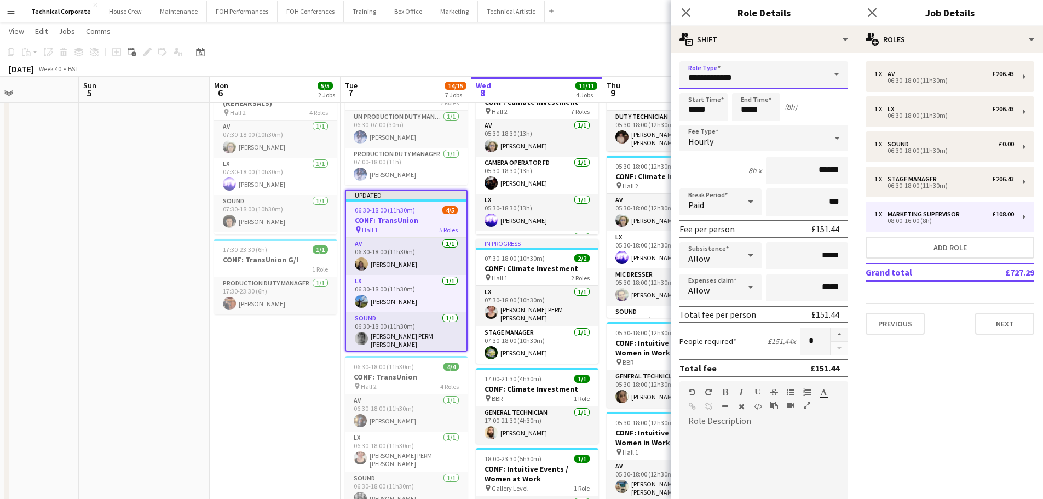
click at [524, 79] on input "**********" at bounding box center [763, 74] width 169 height 27
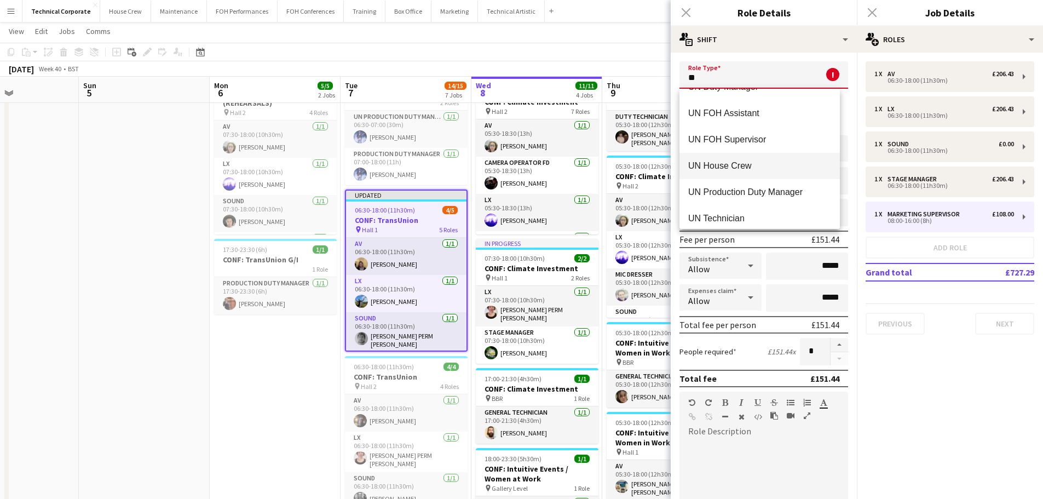
scroll to position [131, 0]
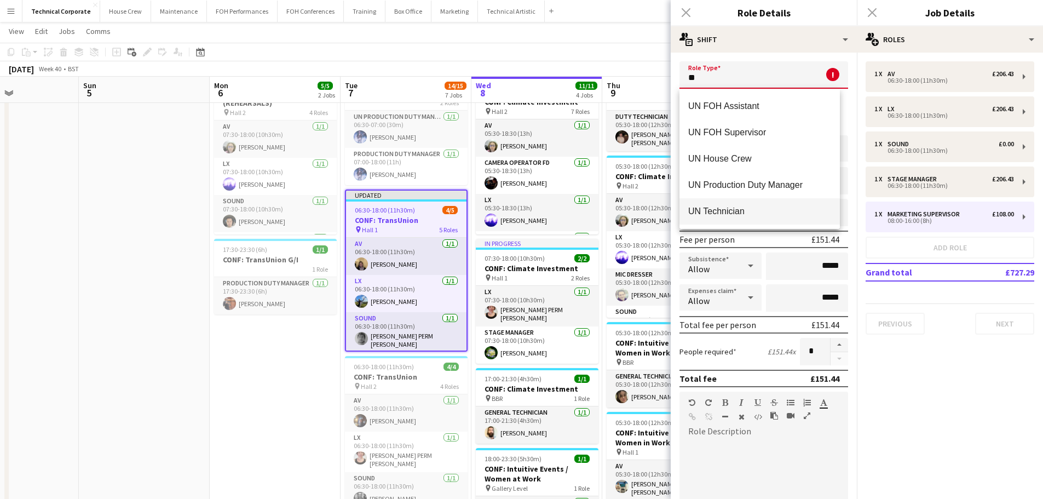
click at [524, 211] on span "UN Technician" at bounding box center [759, 211] width 143 height 10
type input "**********"
type input "******"
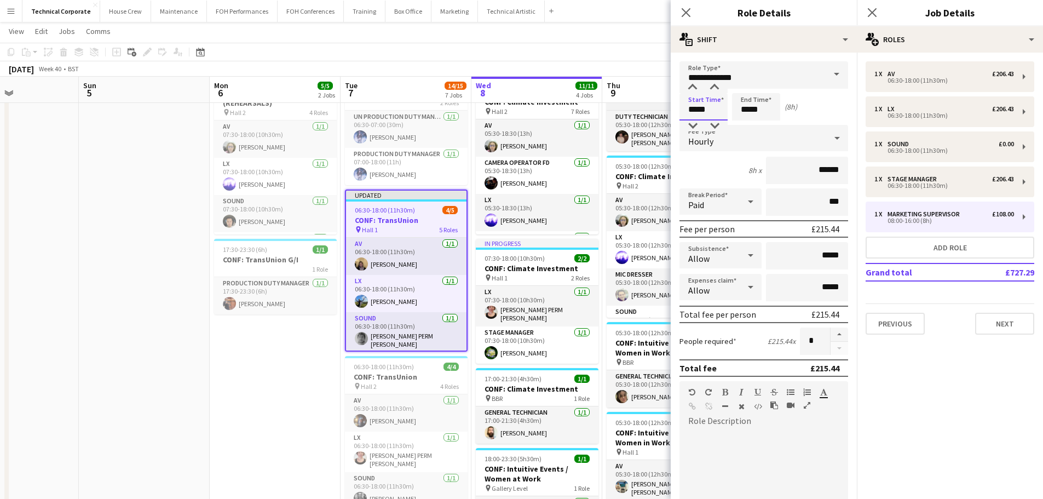
drag, startPoint x: 719, startPoint y: 105, endPoint x: 651, endPoint y: 107, distance: 67.9
click at [524, 107] on body "Menu Boards Boards Boards All jobs Status Workforce Workforce My Workforce Recr…" at bounding box center [521, 418] width 1043 height 947
type input "*****"
click at [524, 328] on button "button" at bounding box center [839, 334] width 18 height 14
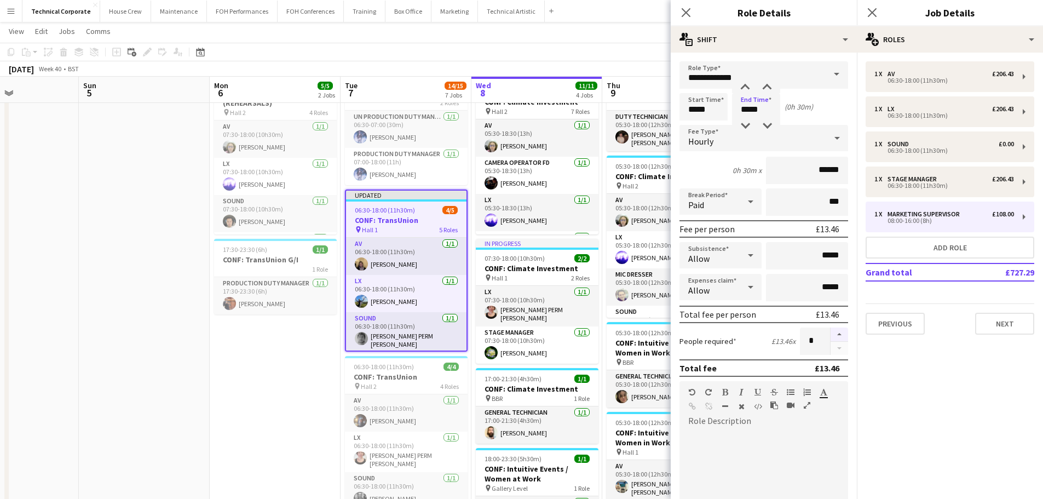
click at [524, 328] on button "button" at bounding box center [839, 334] width 18 height 14
type input "*"
click at [524, 415] on mat-expansion-panel "pencil3 General details 1 x AV £206.43 06:30-18:00 (11h30m) 1 x LX £206.43 06:3…" at bounding box center [950, 276] width 186 height 446
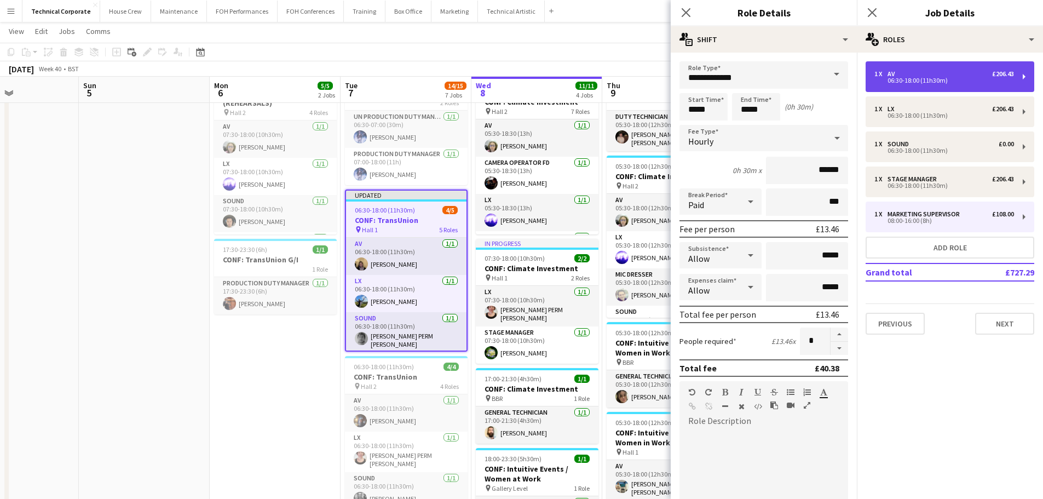
click at [524, 78] on div "06:30-18:00 (11h30m)" at bounding box center [944, 80] width 140 height 5
type input "**"
type input "*****"
type input "******"
type input "*"
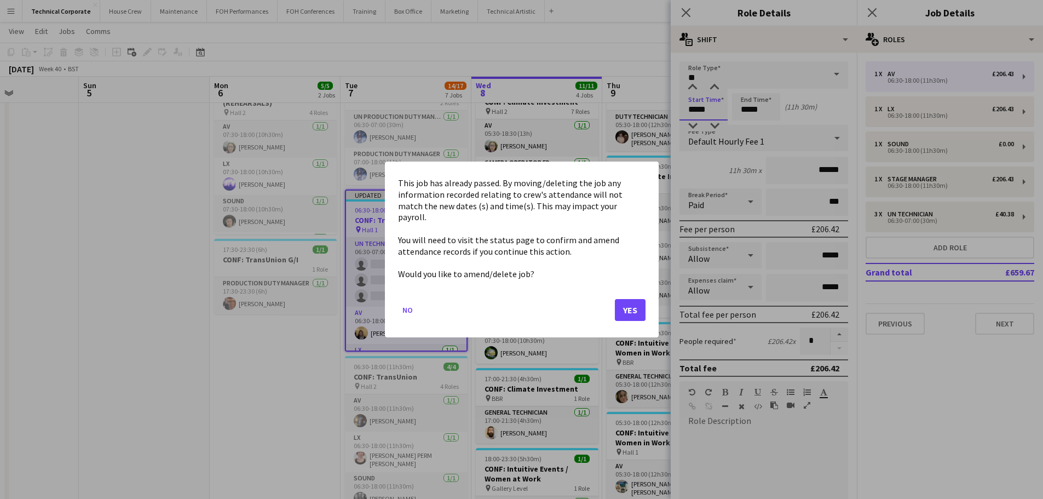
scroll to position [0, 0]
drag, startPoint x: 721, startPoint y: 110, endPoint x: 681, endPoint y: 112, distance: 40.0
click at [524, 112] on body "Menu Boards Boards Boards All jobs Status Workforce Workforce My Workforce Recr…" at bounding box center [521, 418] width 1043 height 947
click at [524, 311] on button "Yes" at bounding box center [630, 310] width 31 height 22
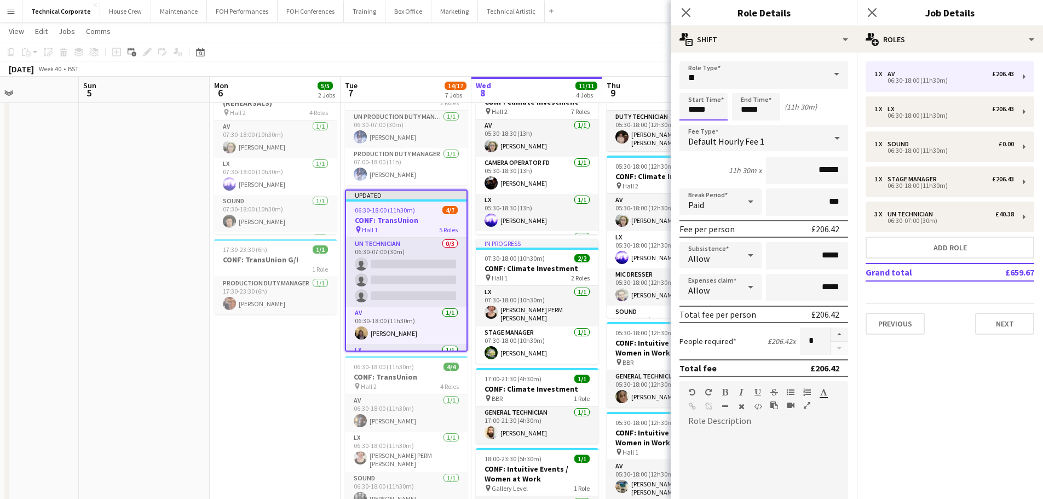
scroll to position [55, 0]
drag, startPoint x: 721, startPoint y: 113, endPoint x: 638, endPoint y: 113, distance: 82.6
click at [524, 113] on body "Menu Boards Boards Boards All jobs Status Workforce Workforce My Workforce Recr…" at bounding box center [521, 418] width 1043 height 947
type input "*****"
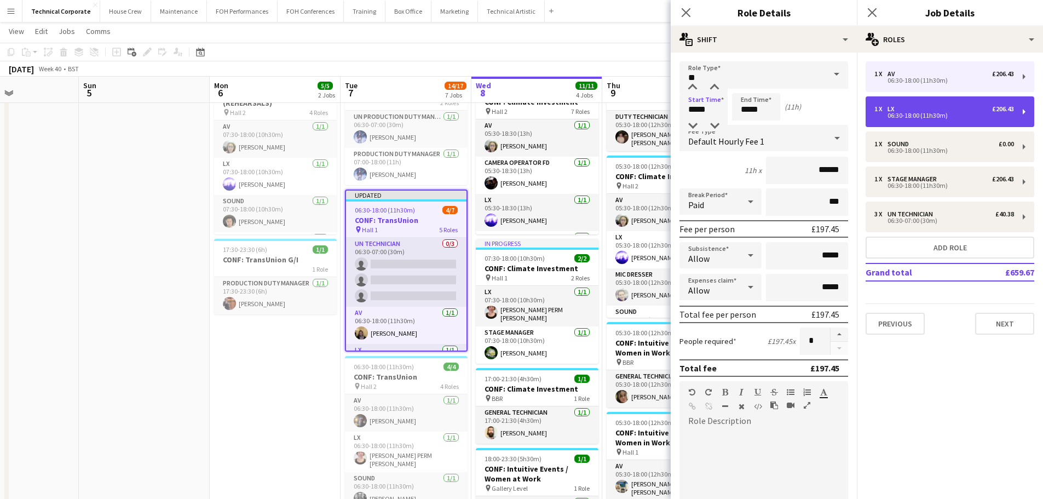
click at [524, 113] on div "06:30-18:00 (11h30m)" at bounding box center [944, 115] width 140 height 5
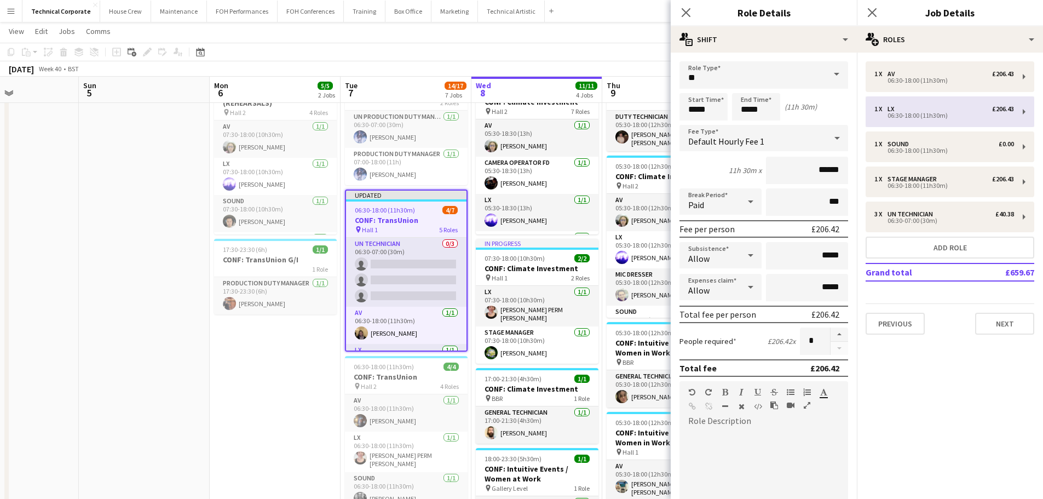
type input "**"
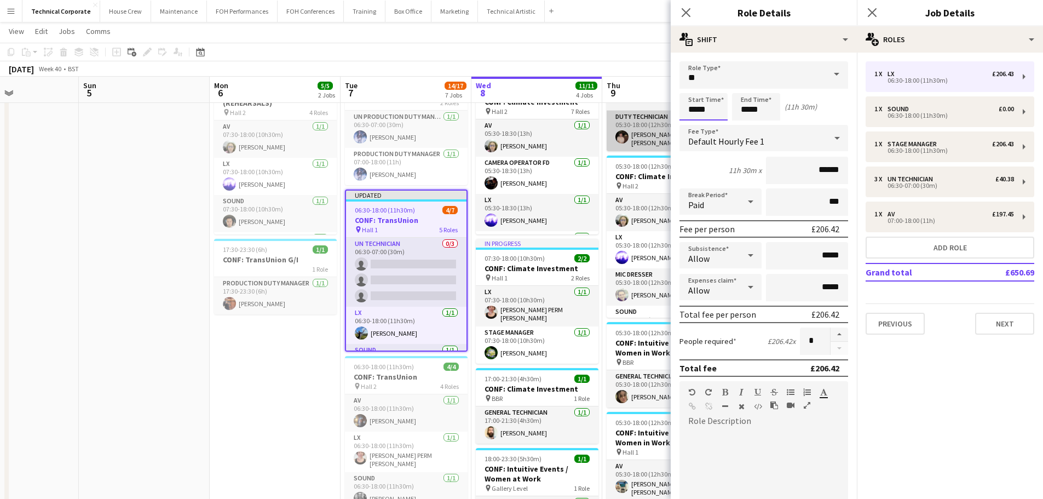
drag, startPoint x: 680, startPoint y: 111, endPoint x: 629, endPoint y: 116, distance: 51.2
click at [524, 115] on body "Menu Boards Boards Boards All jobs Status Workforce Workforce My Workforce Recr…" at bounding box center [521, 418] width 1043 height 947
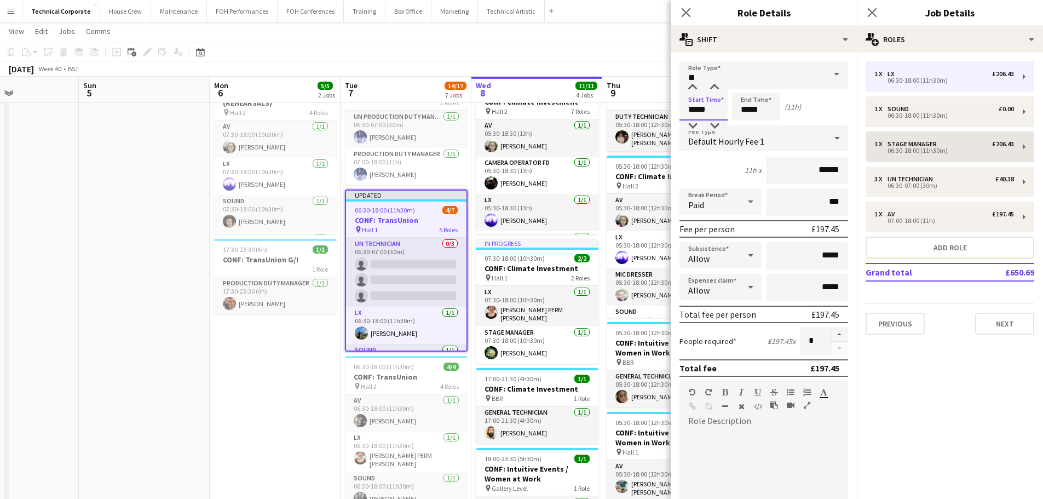
type input "*****"
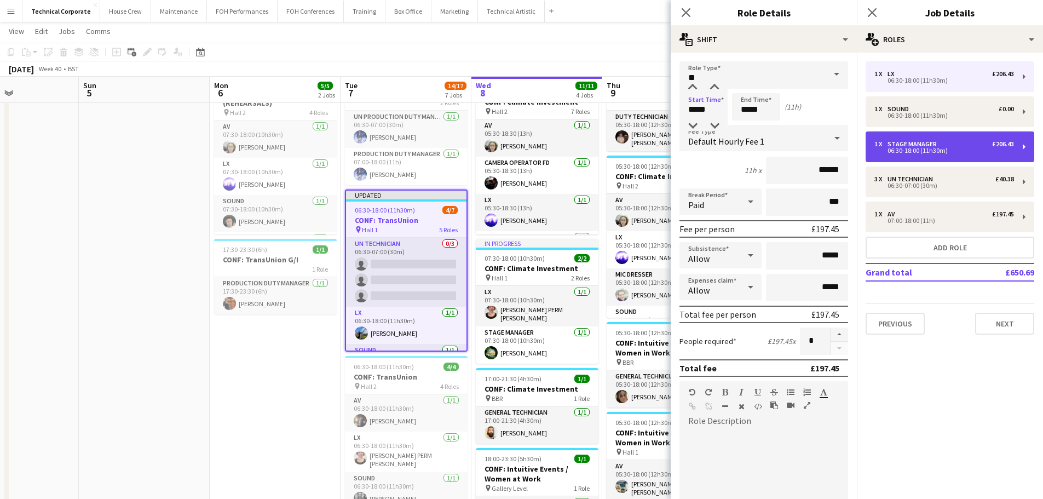
click at [524, 149] on div "06:30-18:00 (11h30m)" at bounding box center [944, 150] width 140 height 5
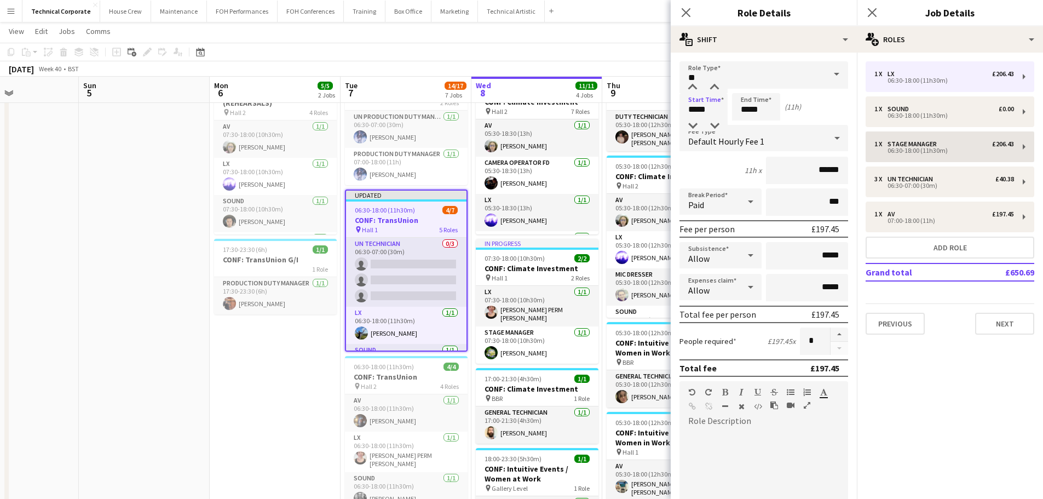
type input "**********"
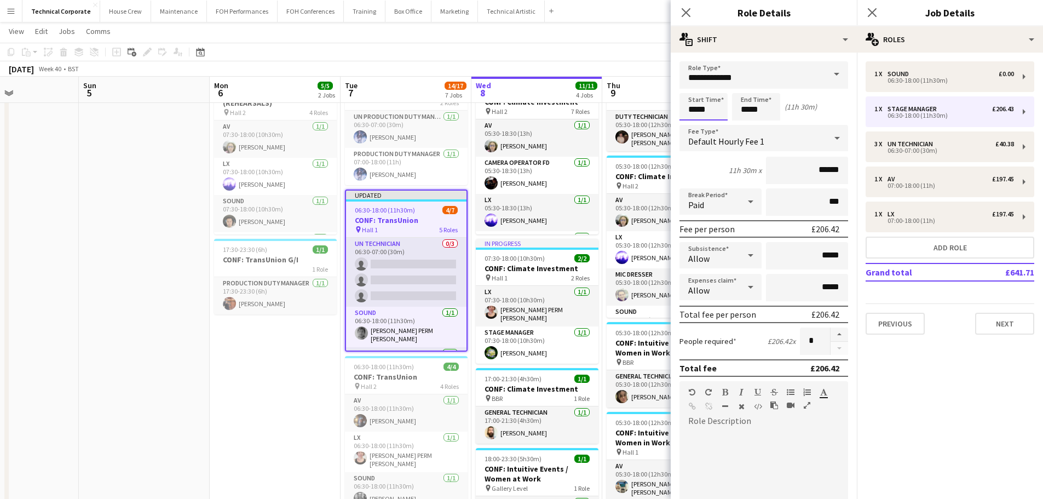
click at [524, 110] on input "*****" at bounding box center [703, 106] width 48 height 27
drag, startPoint x: 711, startPoint y: 111, endPoint x: 659, endPoint y: 110, distance: 52.0
click at [524, 110] on body "Menu Boards Boards Boards All jobs Status Workforce Workforce My Workforce Recr…" at bounding box center [521, 418] width 1043 height 947
type input "*****"
drag, startPoint x: 282, startPoint y: 391, endPoint x: 300, endPoint y: 384, distance: 18.9
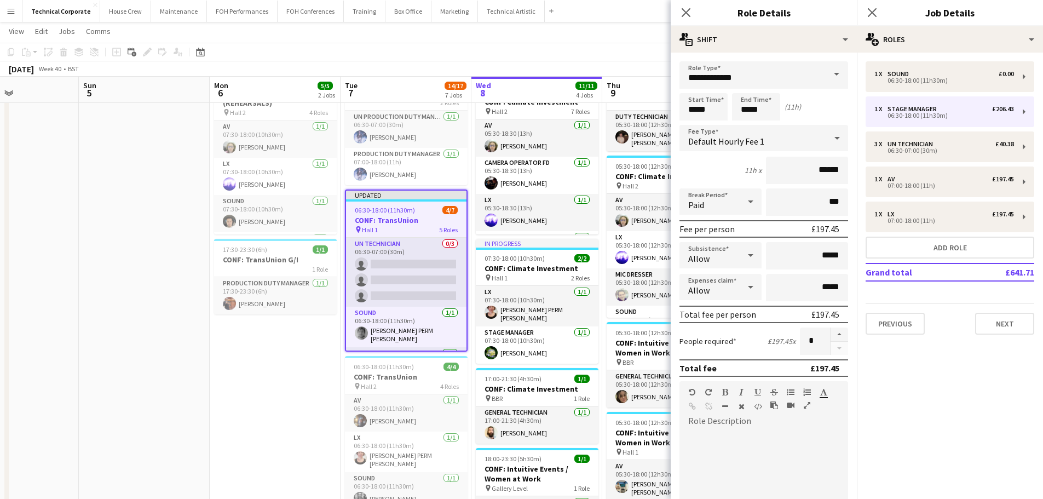
click at [284, 392] on app-date-cell "07:30-18:15 (10h45m) 4/4 CONF: Climate Investment (REHEARSALS) pin Hall 2 4 Rol…" at bounding box center [275, 471] width 131 height 806
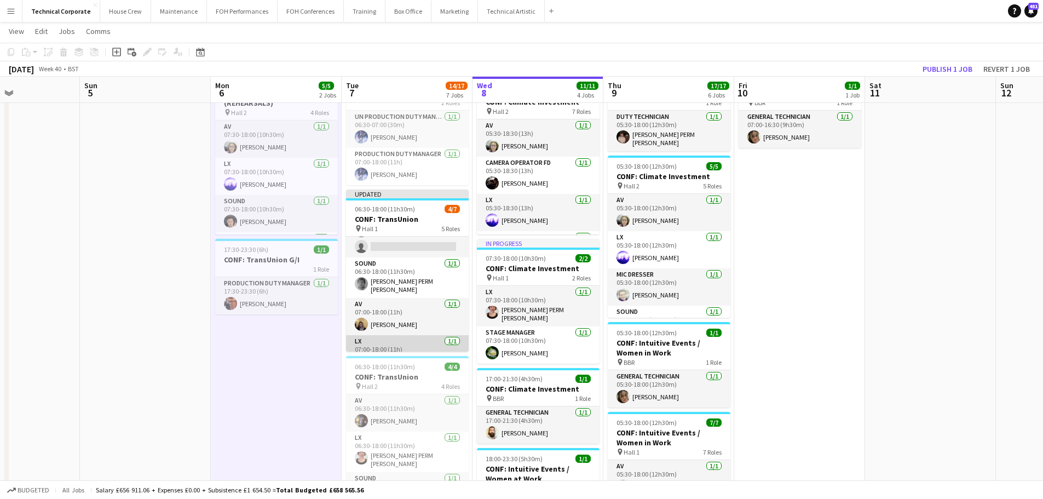
scroll to position [0, 0]
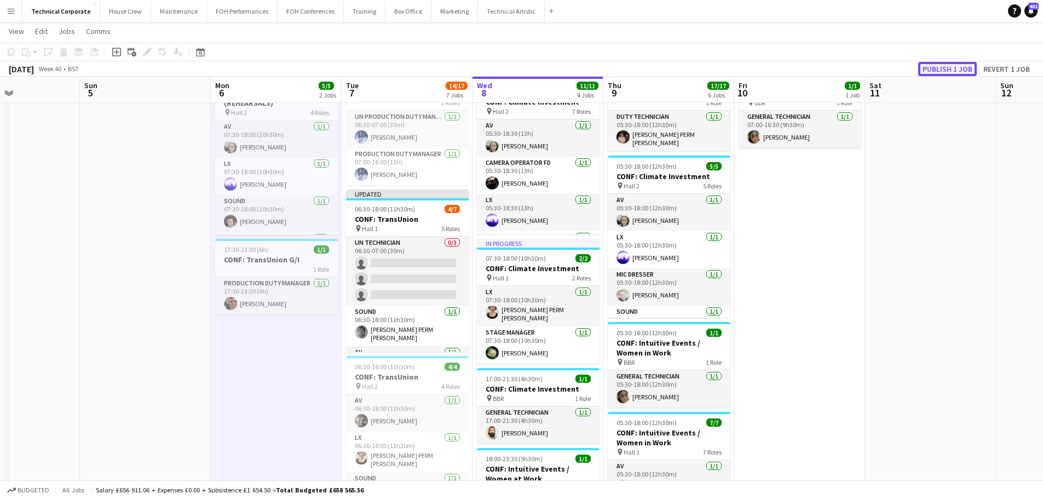
click at [524, 74] on button "Publish 1 job" at bounding box center [947, 69] width 59 height 14
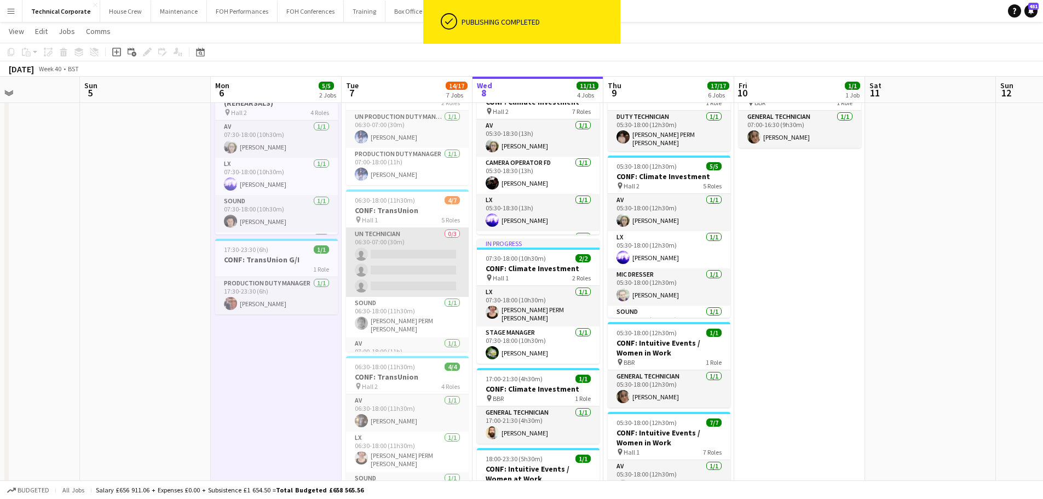
click at [396, 273] on app-card-role "UN Technician 0/3 06:30-07:00 (30m) single-neutral-actions single-neutral-actio…" at bounding box center [407, 262] width 123 height 69
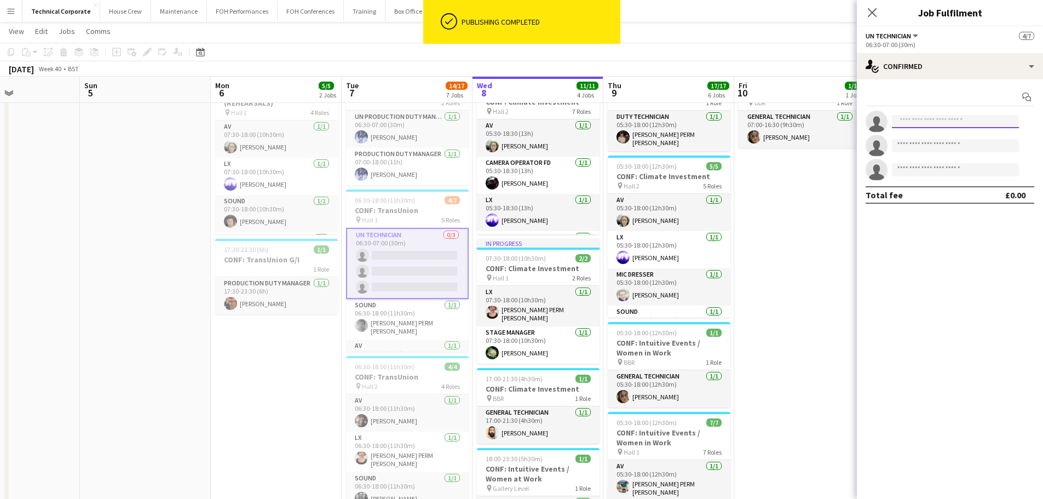
click at [524, 120] on input at bounding box center [955, 121] width 127 height 13
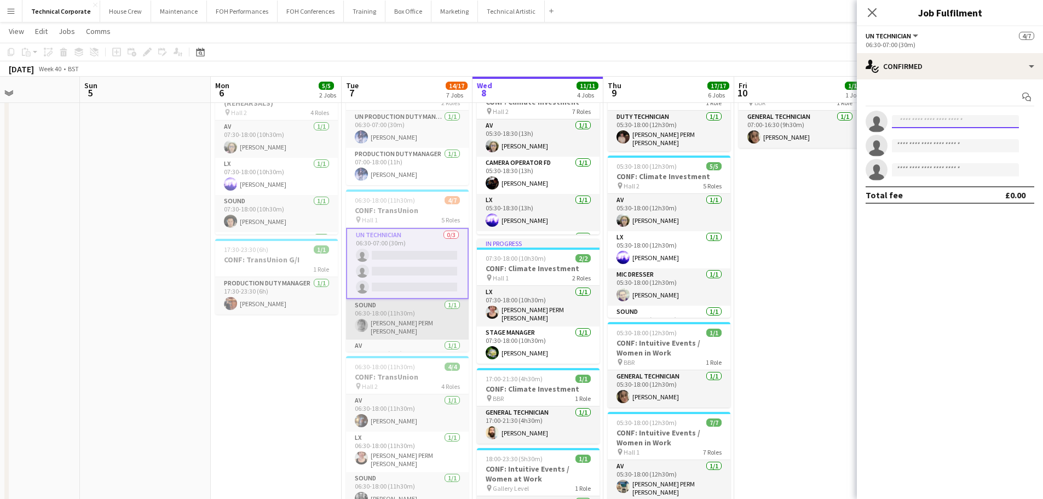
scroll to position [55, 0]
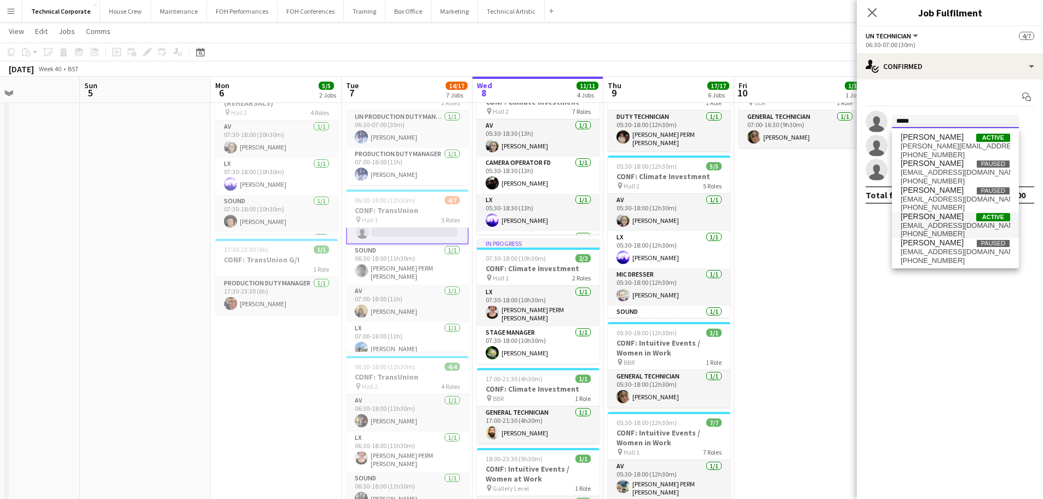
type input "*****"
click at [524, 221] on span "[EMAIL_ADDRESS][DOMAIN_NAME]" at bounding box center [954, 225] width 109 height 9
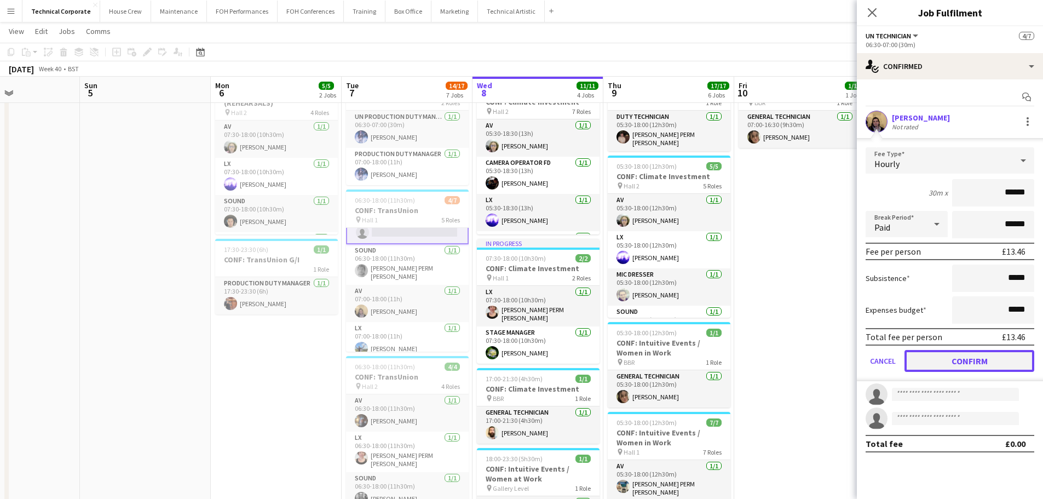
click at [524, 369] on button "Confirm" at bounding box center [969, 361] width 130 height 22
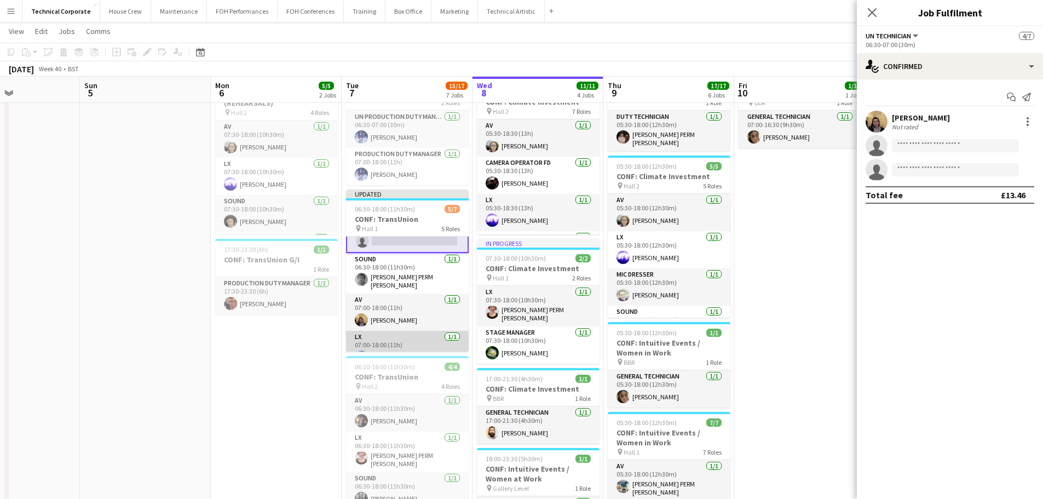
scroll to position [105, 0]
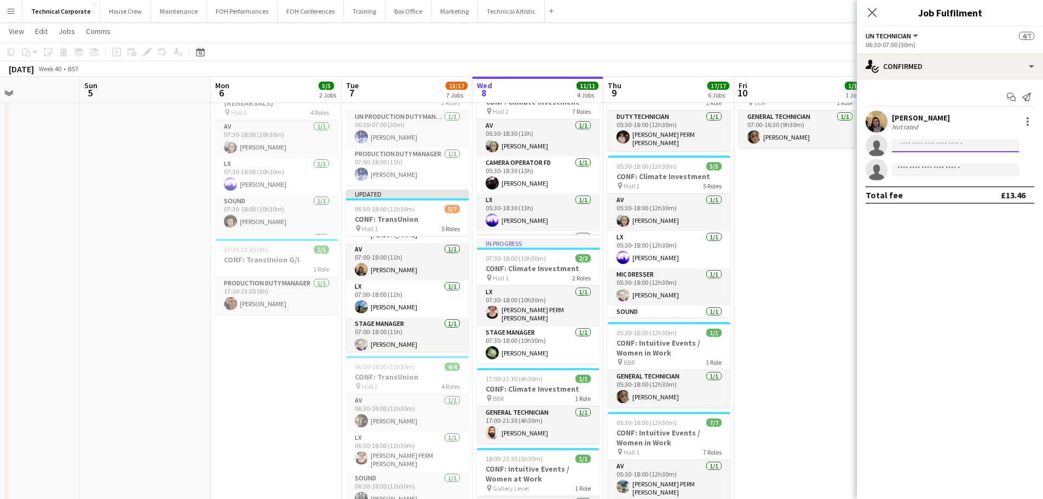
click at [524, 139] on input at bounding box center [955, 145] width 127 height 13
type input "*****"
click at [524, 167] on span "[EMAIL_ADDRESS][DOMAIN_NAME]" at bounding box center [954, 170] width 109 height 9
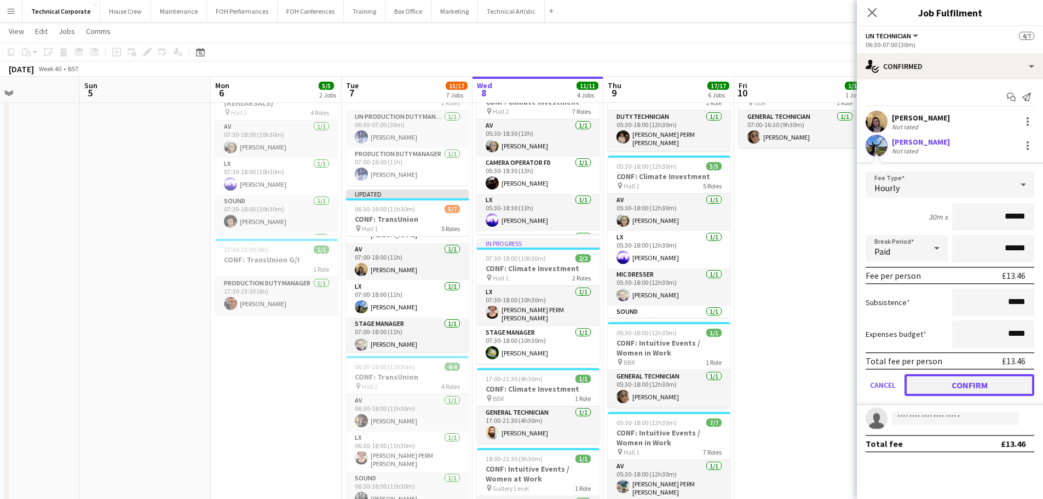
click at [524, 384] on button "Confirm" at bounding box center [969, 385] width 130 height 22
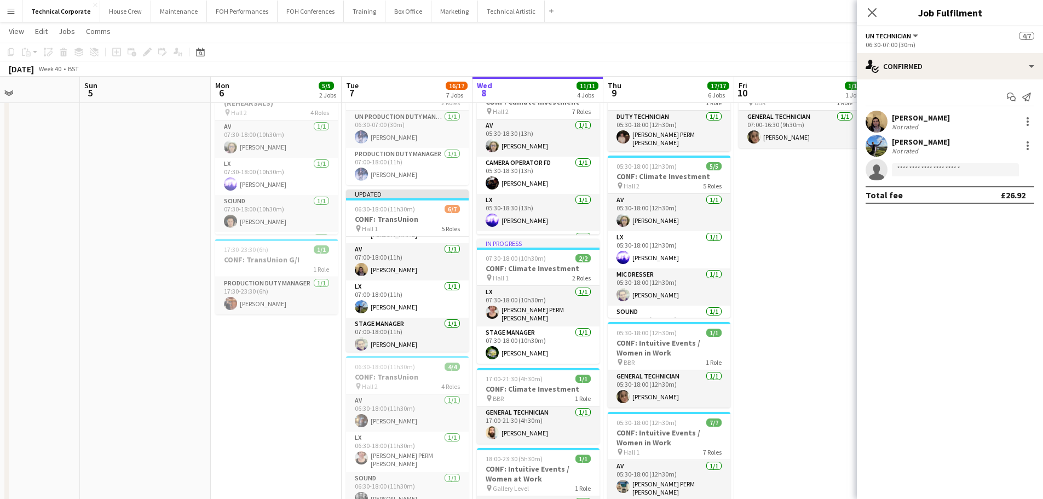
click at [524, 175] on app-invite-slot "single-neutral-actions" at bounding box center [950, 170] width 186 height 22
click at [524, 168] on input at bounding box center [955, 169] width 127 height 13
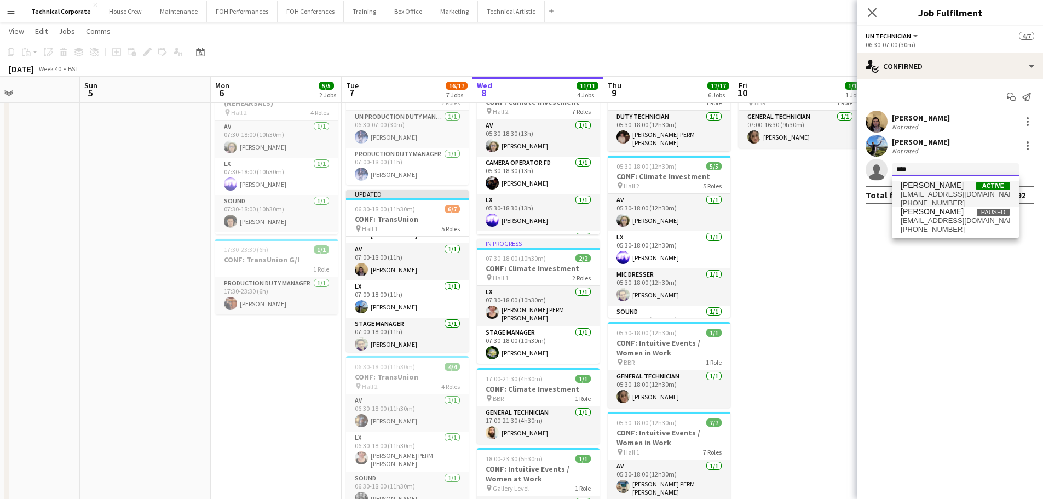
type input "****"
click at [524, 184] on span "[PERSON_NAME] Active" at bounding box center [954, 185] width 109 height 9
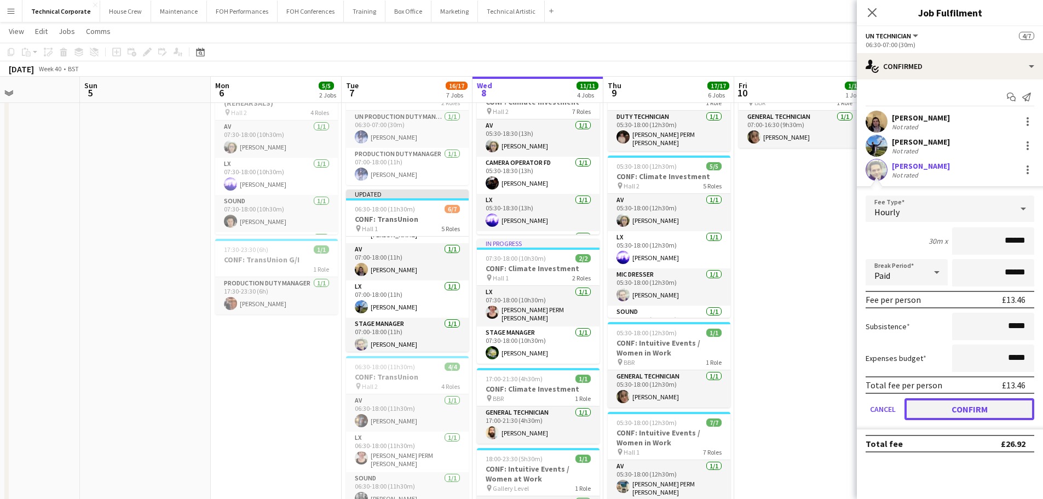
click at [524, 408] on button "Confirm" at bounding box center [969, 409] width 130 height 22
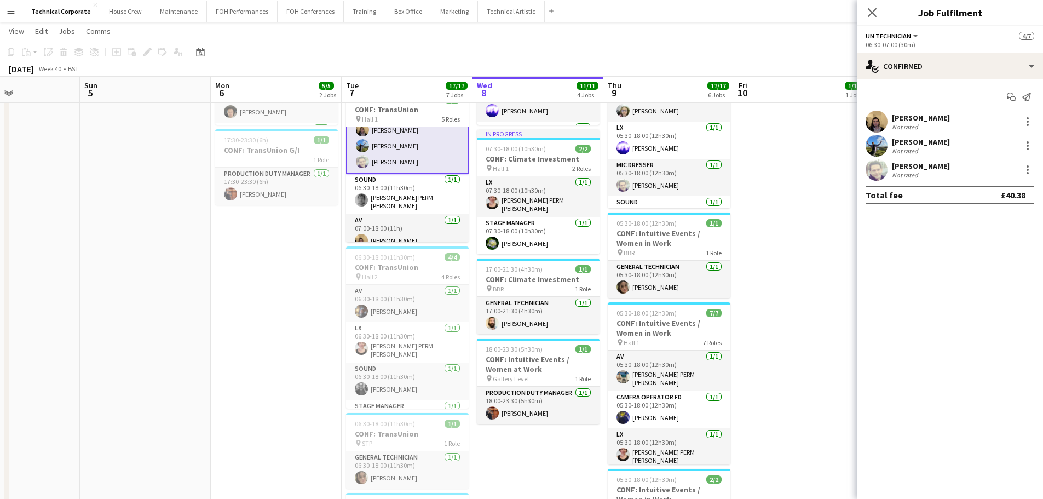
scroll to position [0, 0]
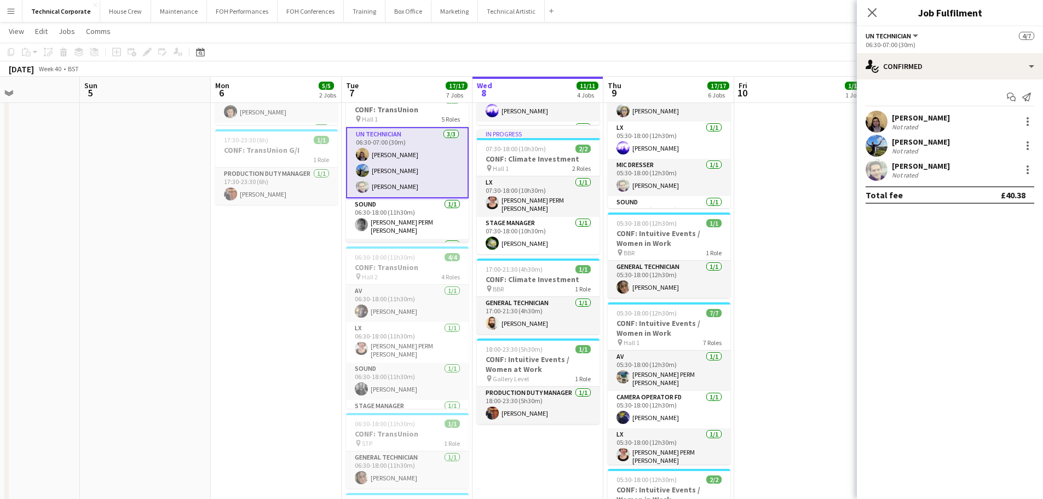
click at [242, 314] on app-date-cell "07:30-18:15 (10h45m) 4/4 CONF: Climate Investment (REHEARSALS) pin Hall 2 4 Rol…" at bounding box center [276, 361] width 131 height 806
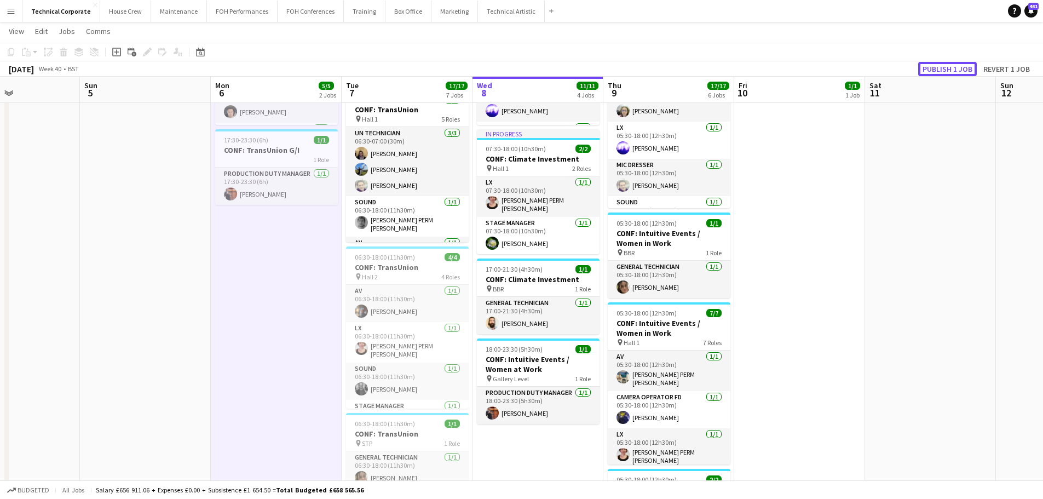
click at [524, 69] on button "Publish 1 job" at bounding box center [947, 69] width 59 height 14
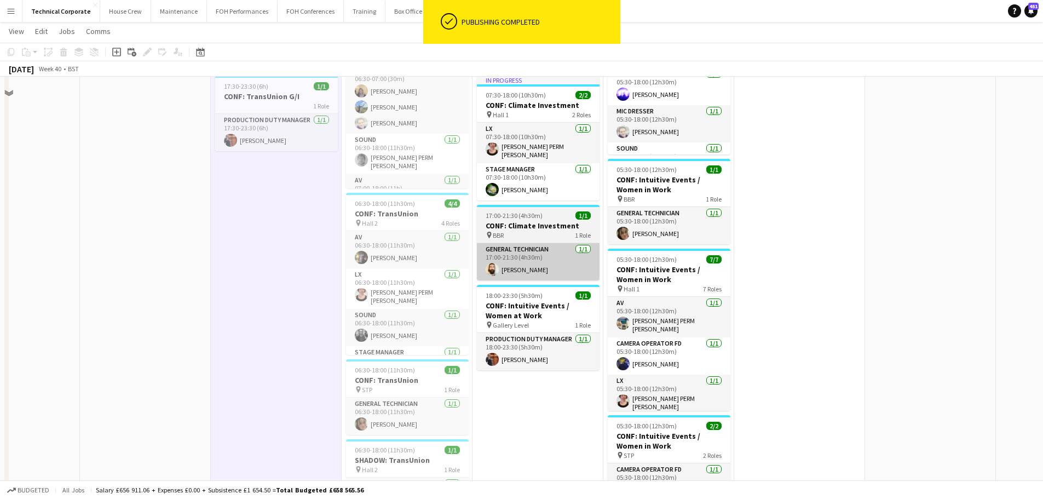
scroll to position [219, 0]
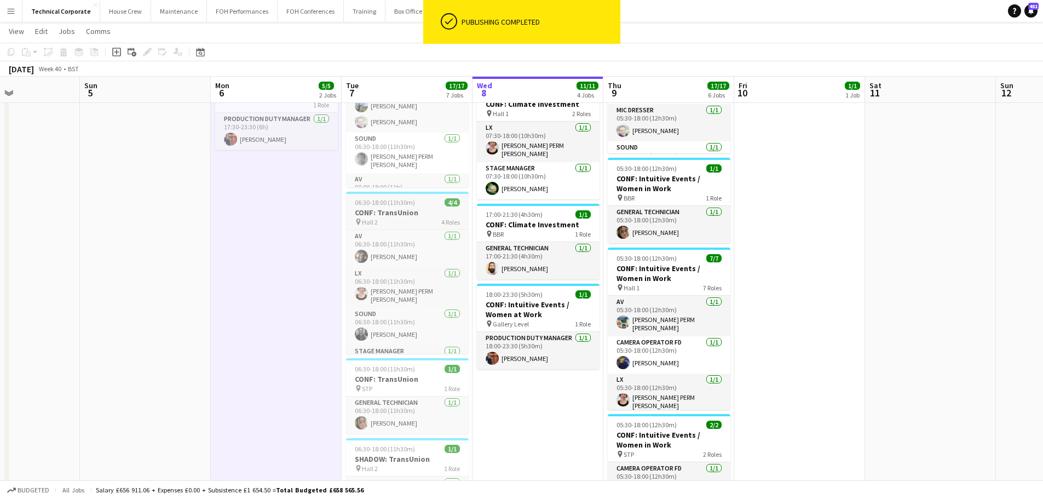
click at [430, 222] on div "pin Hall 2 4 Roles" at bounding box center [407, 221] width 123 height 9
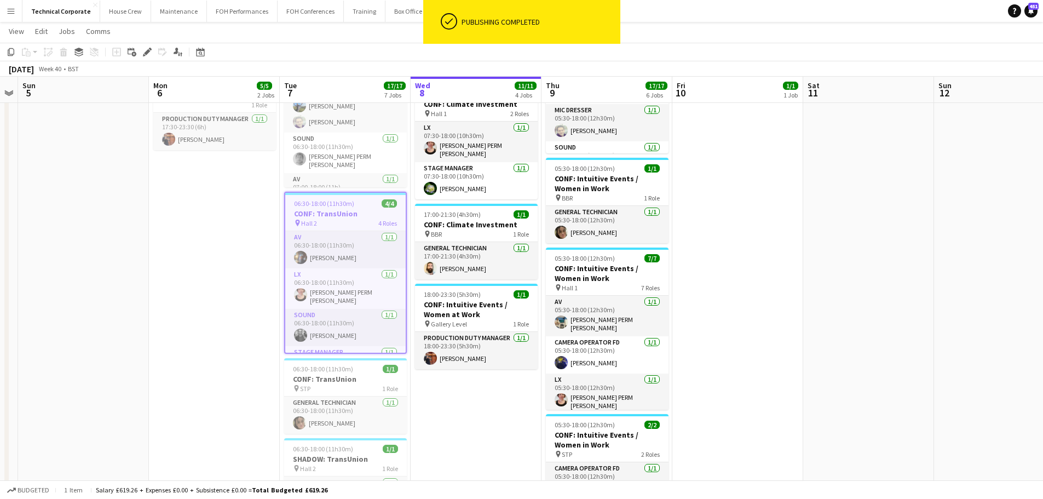
drag, startPoint x: 400, startPoint y: 283, endPoint x: 362, endPoint y: 285, distance: 37.8
click at [362, 285] on app-calendar-viewport "Thu 2 14/14 3 Jobs Fri 3 10/10 3 Jobs Sat 4 Sun 5 Mon 6 5/5 2 Jobs Tue 7 17/17 …" at bounding box center [521, 267] width 1043 height 886
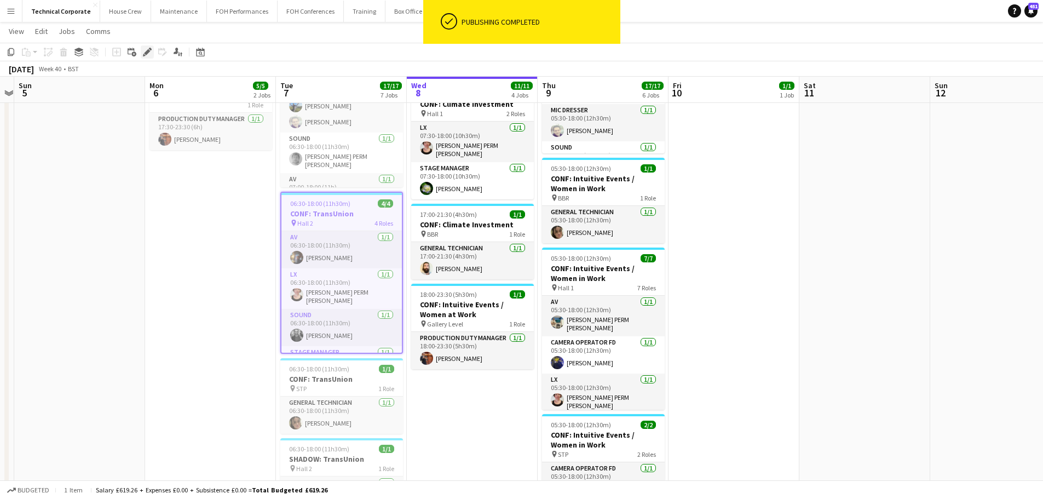
click at [145, 55] on icon at bounding box center [144, 55] width 3 height 3
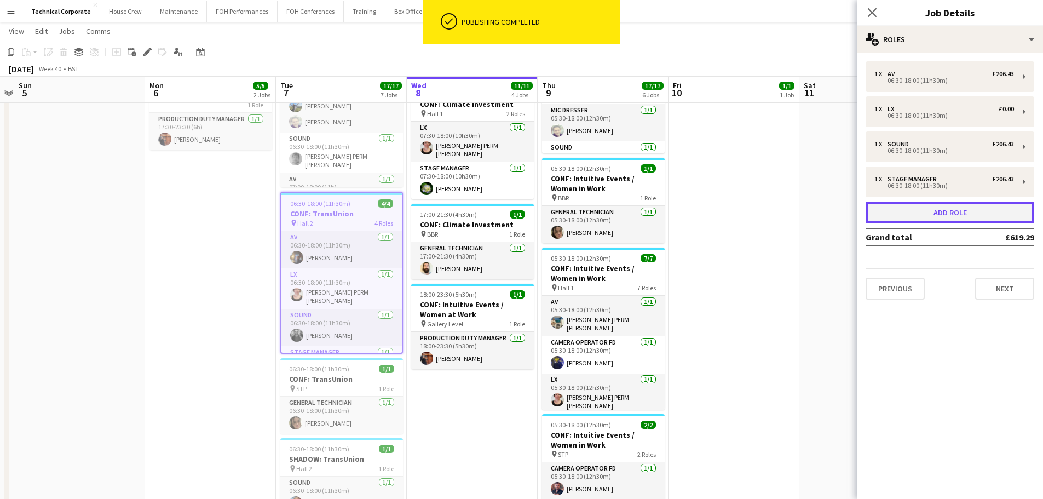
click at [524, 217] on button "Add role" at bounding box center [949, 212] width 169 height 22
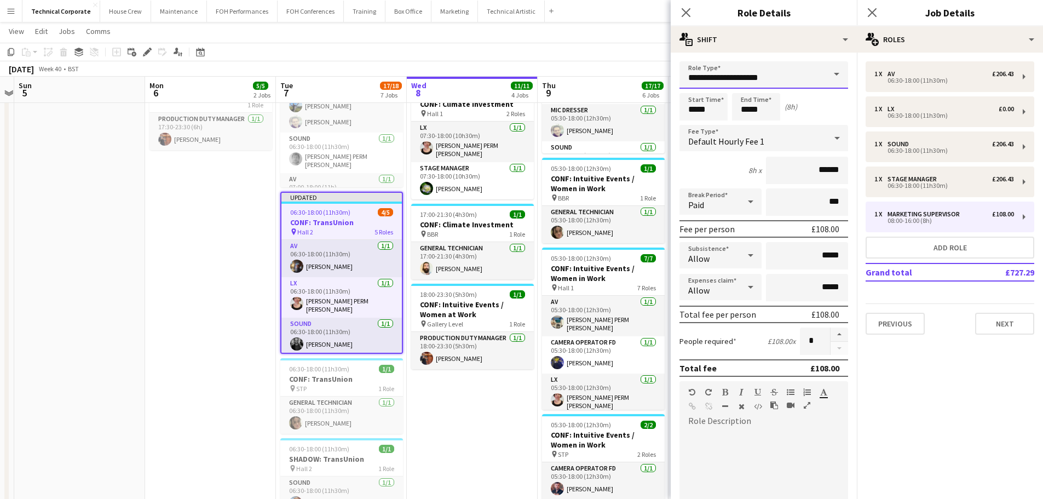
drag, startPoint x: 732, startPoint y: 76, endPoint x: 593, endPoint y: 80, distance: 139.1
click at [524, 80] on body "Menu Boards Boards Boards All jobs Status Workforce Workforce My Workforce Recr…" at bounding box center [521, 254] width 1043 height 947
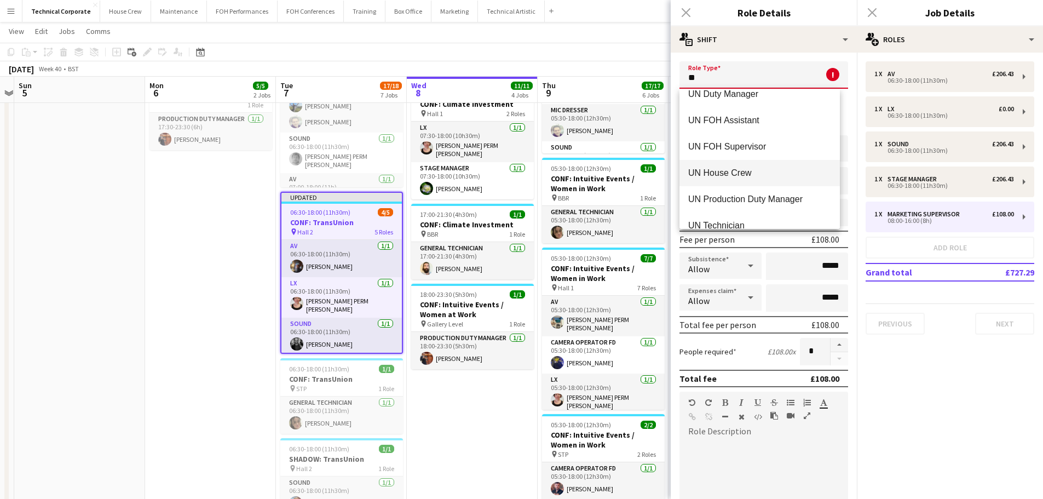
scroll to position [131, 0]
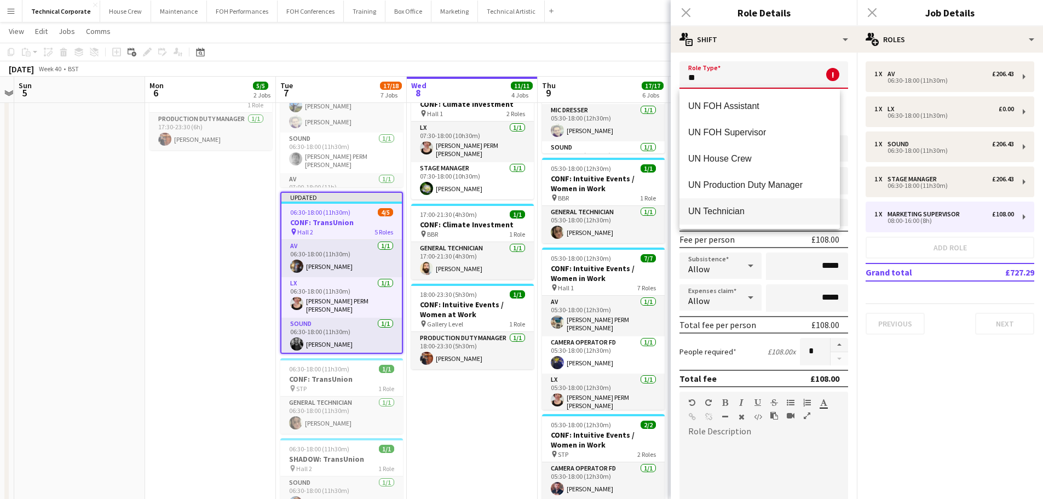
click at [524, 210] on span "UN Technician" at bounding box center [759, 211] width 143 height 10
type input "**********"
type input "******"
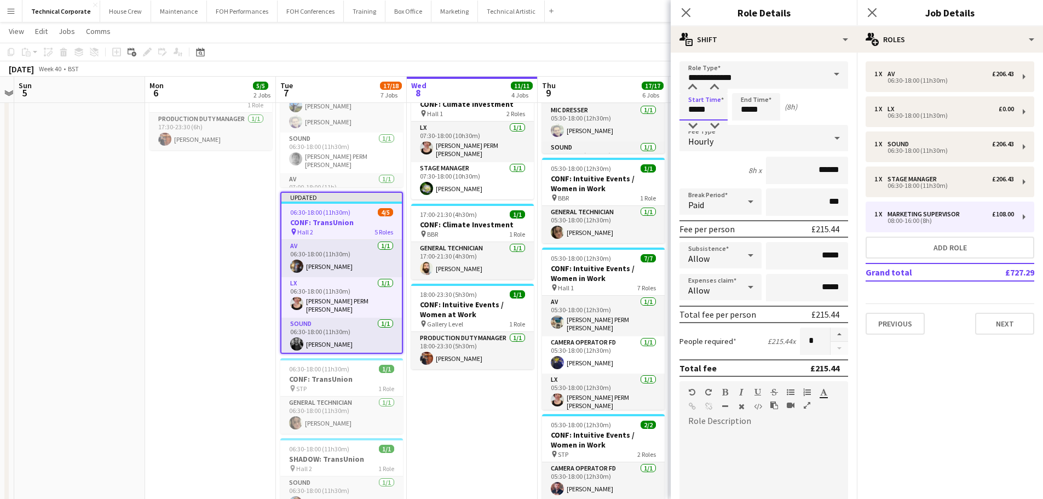
drag, startPoint x: 716, startPoint y: 103, endPoint x: 657, endPoint y: 106, distance: 59.1
click at [524, 106] on body "Menu Boards Boards Boards All jobs Status Workforce Workforce My Workforce Recr…" at bounding box center [521, 254] width 1043 height 947
type input "*****"
click at [524, 337] on button "button" at bounding box center [839, 334] width 18 height 14
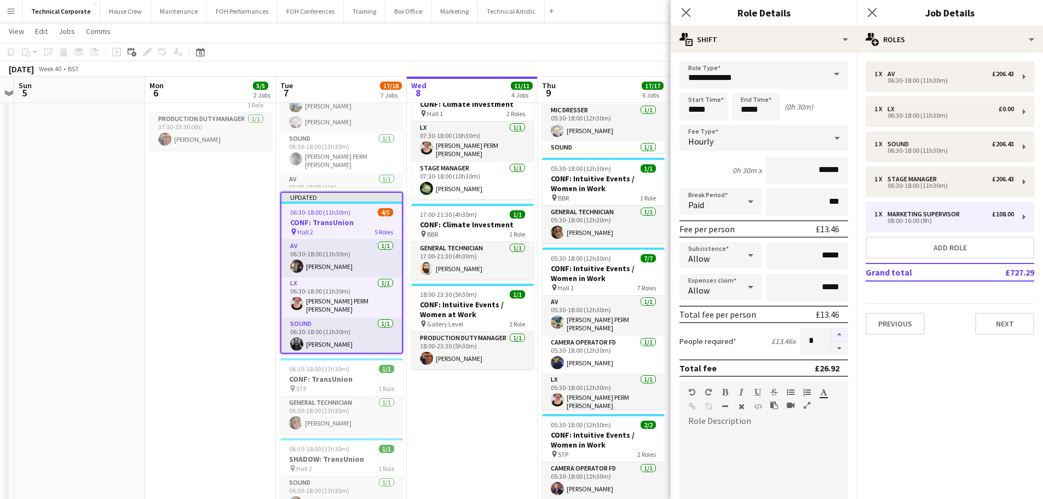
click at [524, 337] on button "button" at bounding box center [839, 334] width 18 height 14
type input "*"
click at [524, 347] on mat-expansion-panel "pencil3 General details 1 x AV £206.43 06:30-18:00 (11h30m) 1 x LX £0.00 06:30-…" at bounding box center [950, 276] width 186 height 446
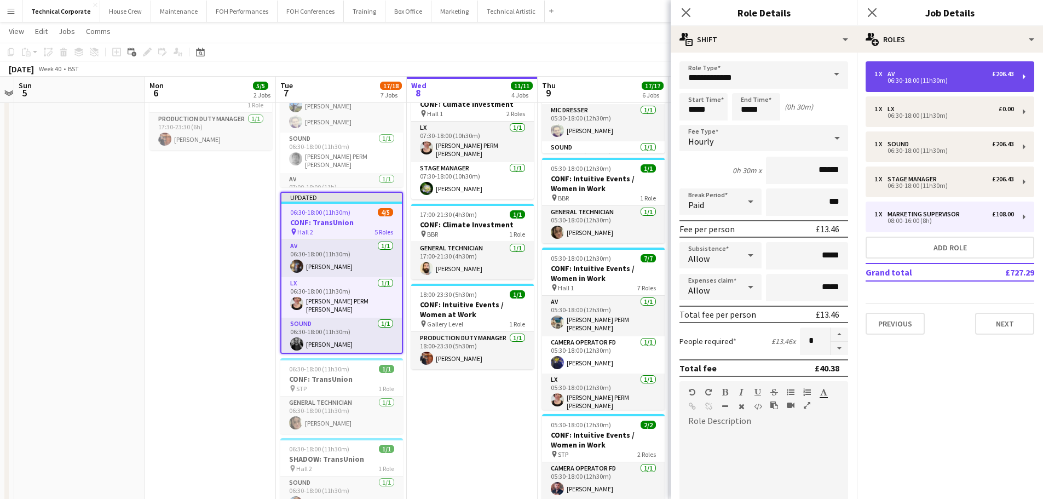
click at [524, 80] on div "06:30-18:00 (11h30m)" at bounding box center [944, 80] width 140 height 5
type input "**"
type input "*****"
type input "******"
type input "*"
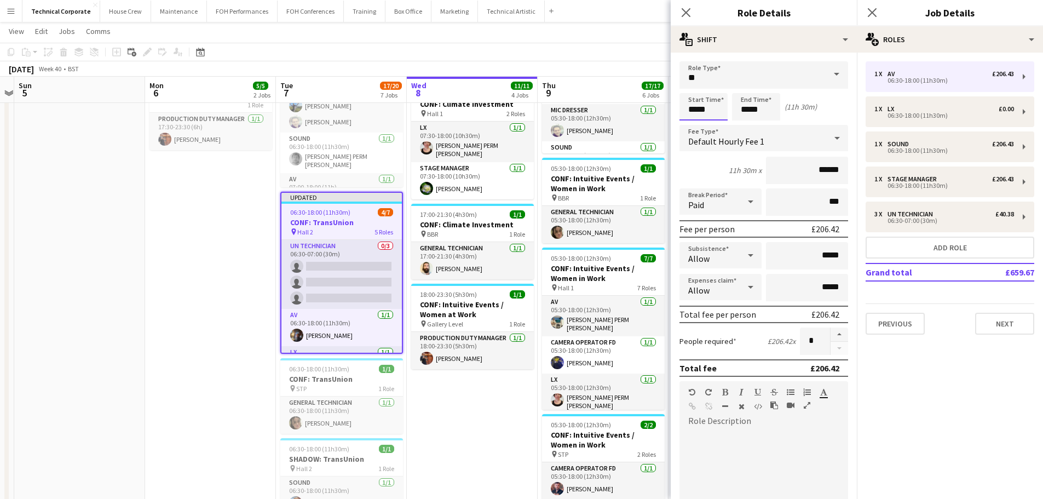
click at [524, 110] on body "Menu Boards Boards Boards All jobs Status Workforce Workforce My Workforce Recr…" at bounding box center [521, 254] width 1043 height 947
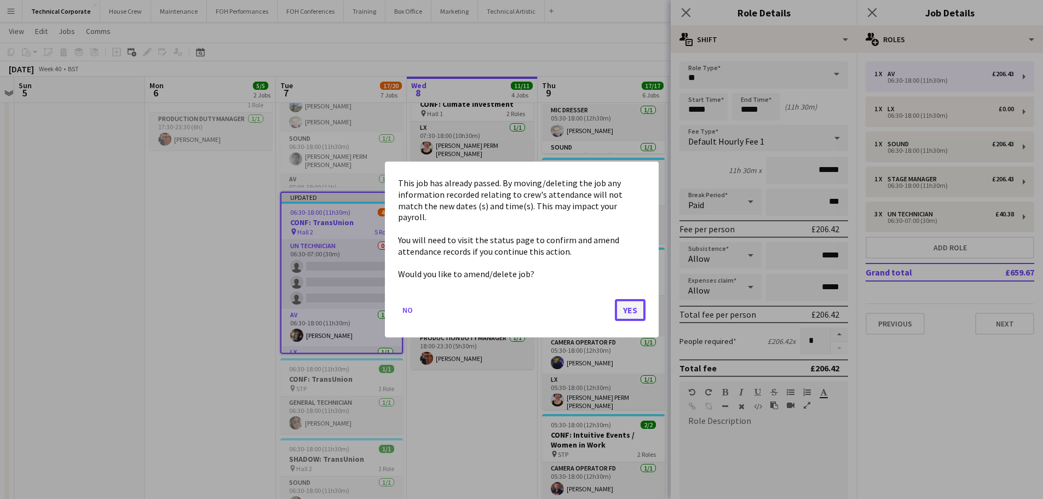
click at [524, 313] on button "Yes" at bounding box center [630, 310] width 31 height 22
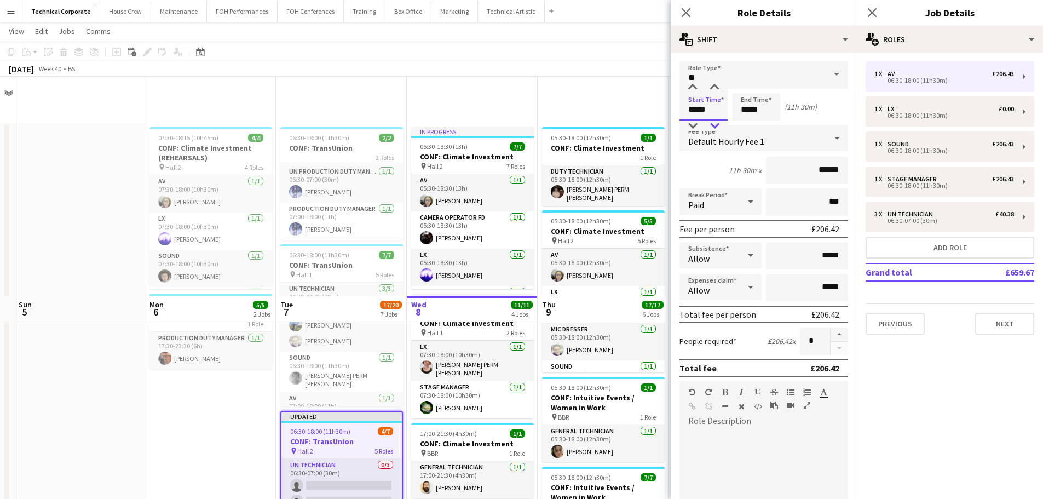
scroll to position [219, 0]
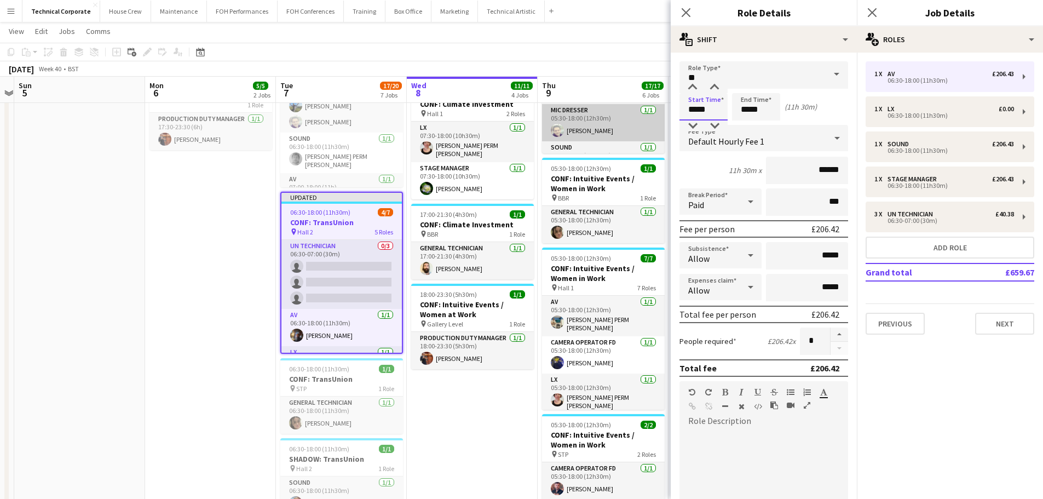
drag, startPoint x: 722, startPoint y: 110, endPoint x: 636, endPoint y: 112, distance: 85.9
click at [524, 112] on body "Menu Boards Boards Boards All jobs Status Workforce Workforce My Workforce Recr…" at bounding box center [521, 254] width 1043 height 947
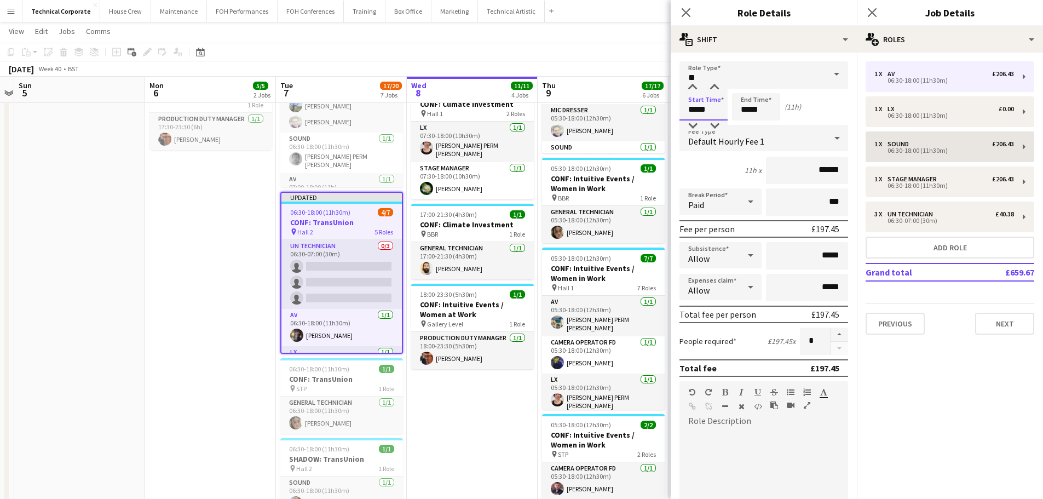
type input "*****"
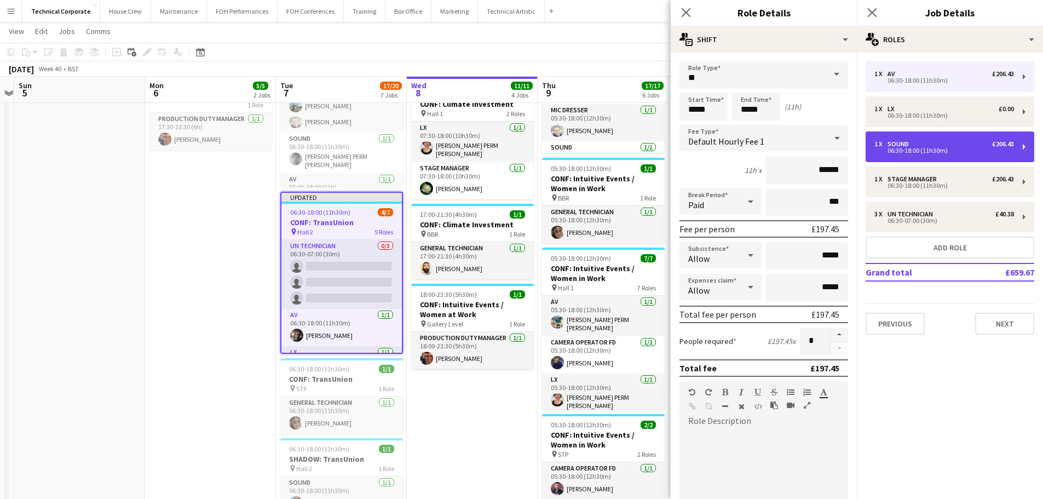
click at [524, 148] on div "06:30-18:00 (11h30m)" at bounding box center [944, 150] width 140 height 5
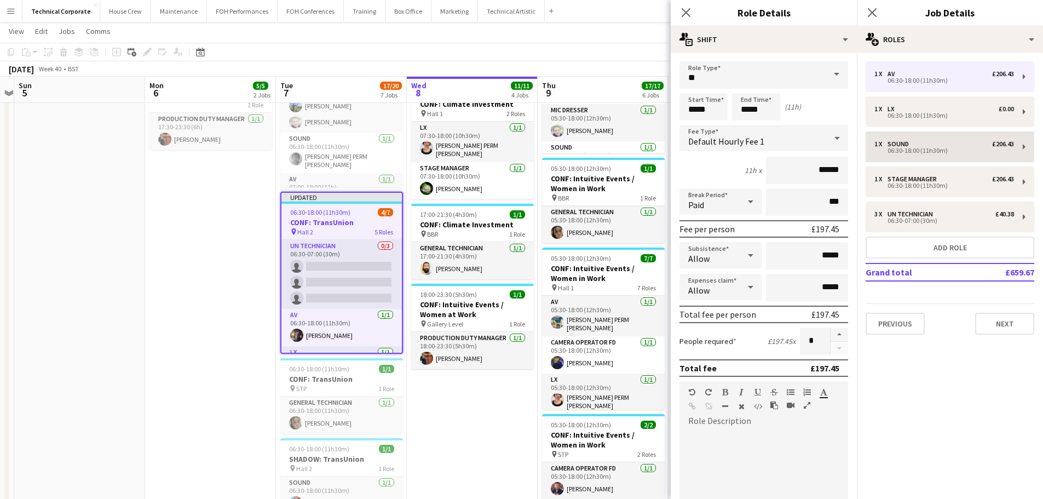
type input "*****"
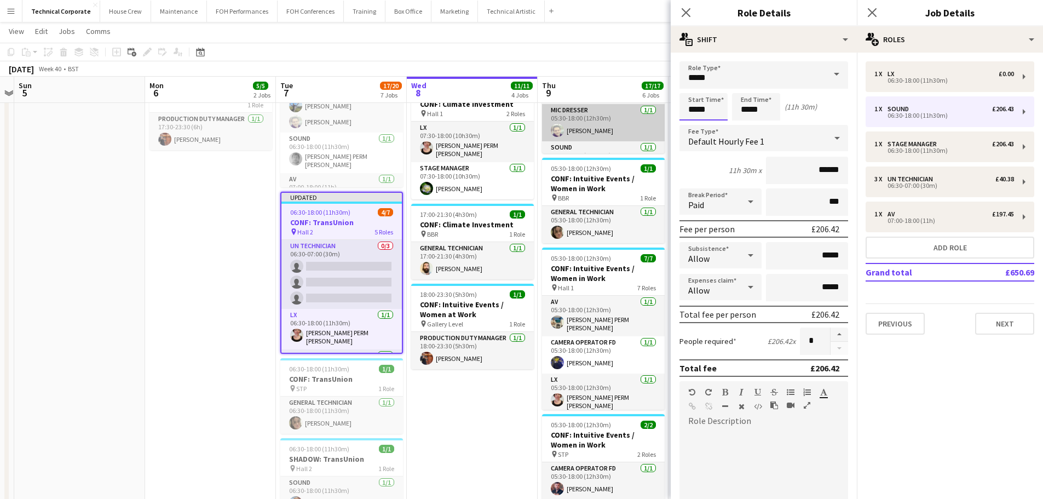
click at [524, 109] on body "Menu Boards Boards Boards All jobs Status Workforce Workforce My Workforce Recr…" at bounding box center [521, 254] width 1043 height 947
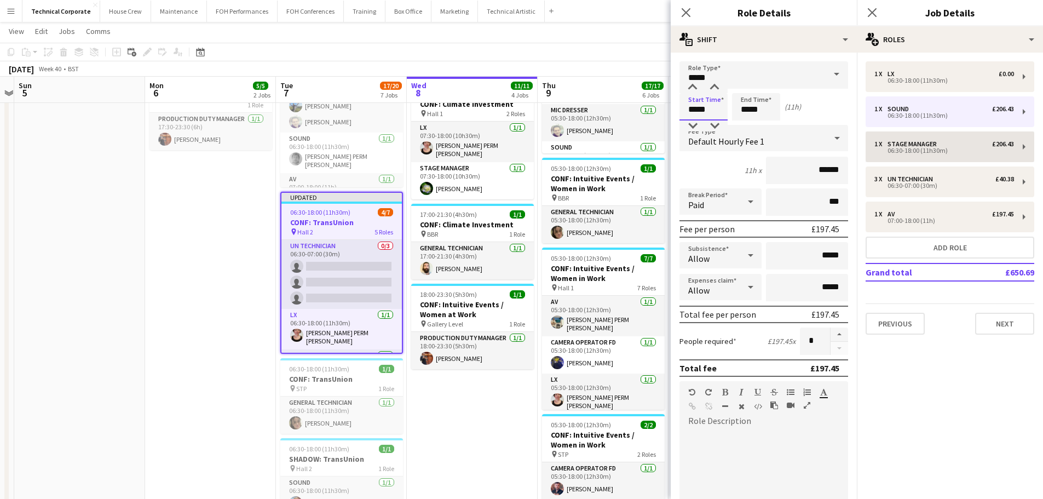
type input "*****"
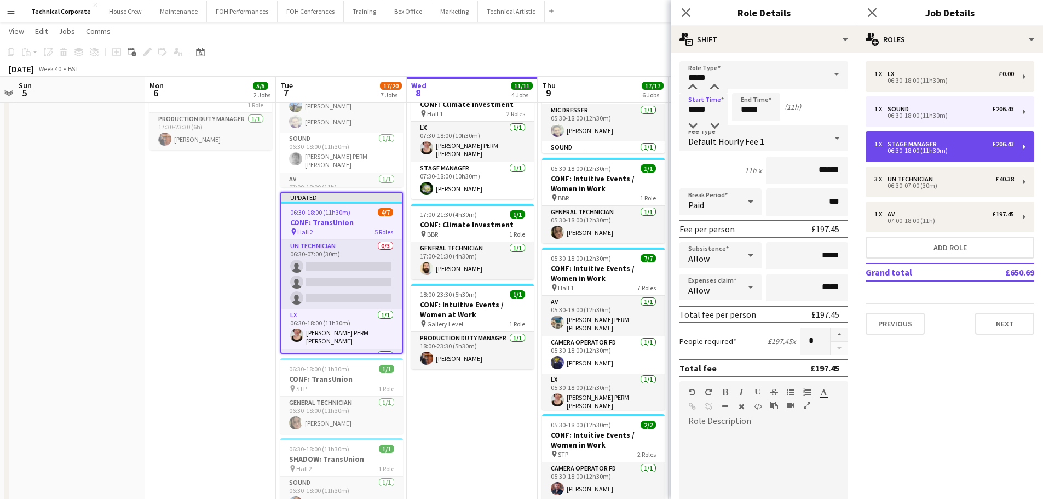
click at [524, 157] on div "1 x Stage Manager £206.43 06:30-18:00 (11h30m)" at bounding box center [949, 146] width 169 height 31
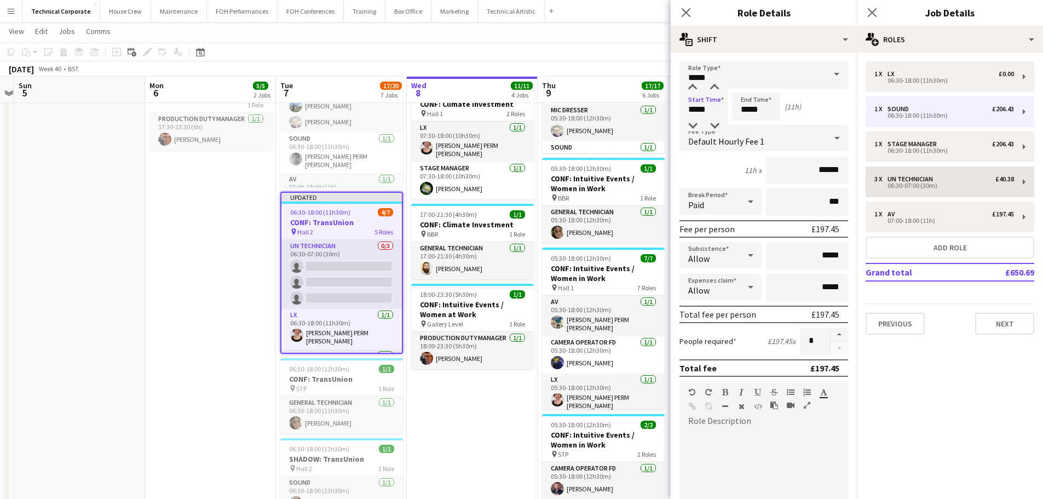
type input "**********"
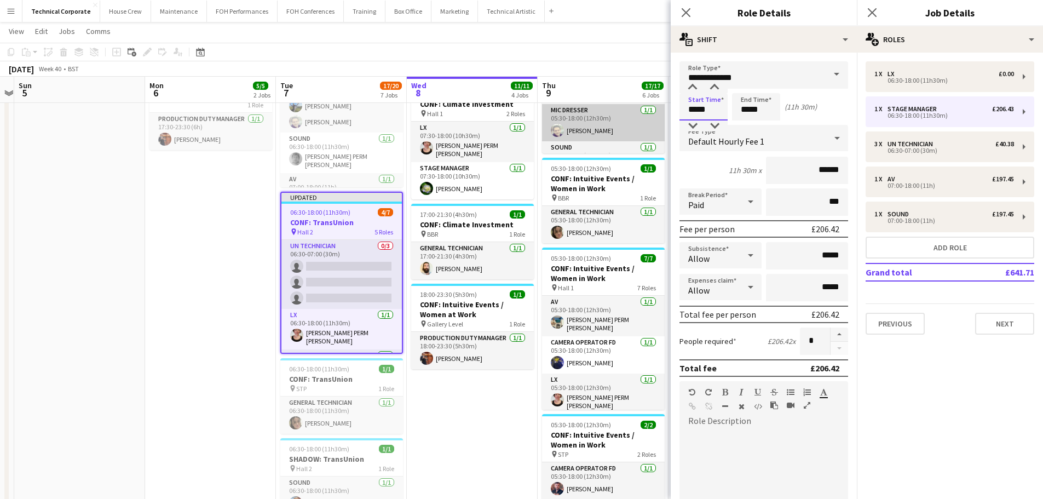
drag, startPoint x: 710, startPoint y: 104, endPoint x: 628, endPoint y: 103, distance: 82.7
click at [524, 102] on body "Menu Boards Boards Boards All jobs Status Workforce Workforce My Workforce Recr…" at bounding box center [521, 254] width 1043 height 947
type input "*****"
click at [233, 261] on app-date-cell "07:30-18:15 (10h45m) 4/4 CONF: Climate Investment (REHEARSALS) pin Hall 2 4 Rol…" at bounding box center [210, 307] width 131 height 806
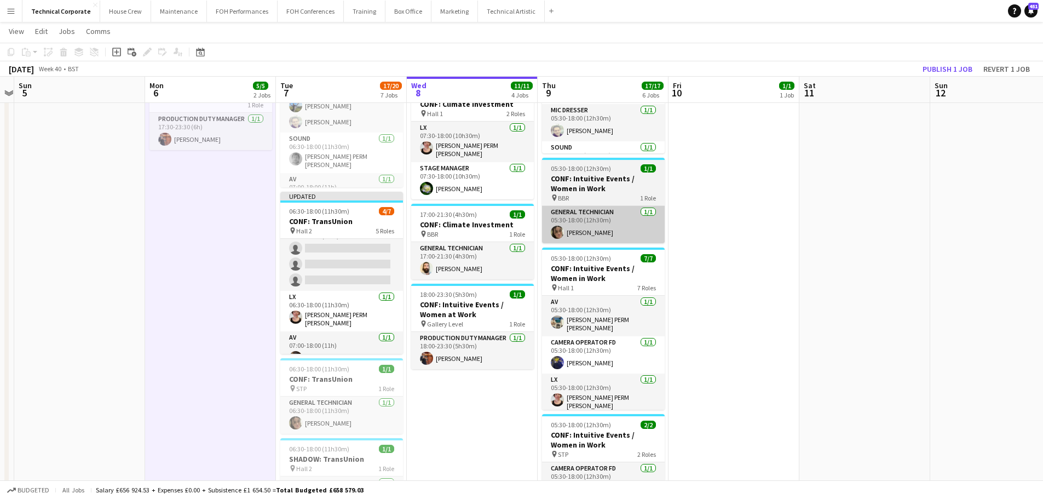
scroll to position [0, 0]
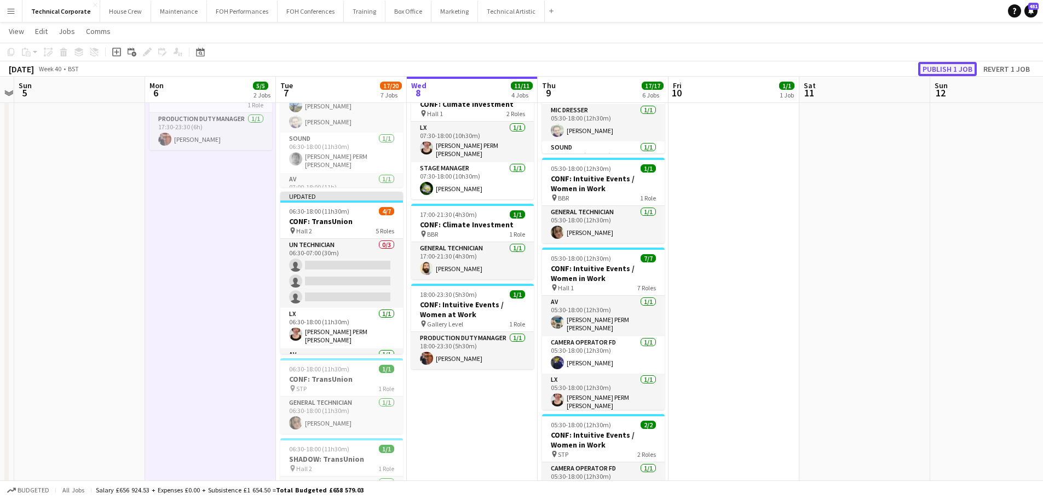
click at [524, 72] on button "Publish 1 job" at bounding box center [947, 69] width 59 height 14
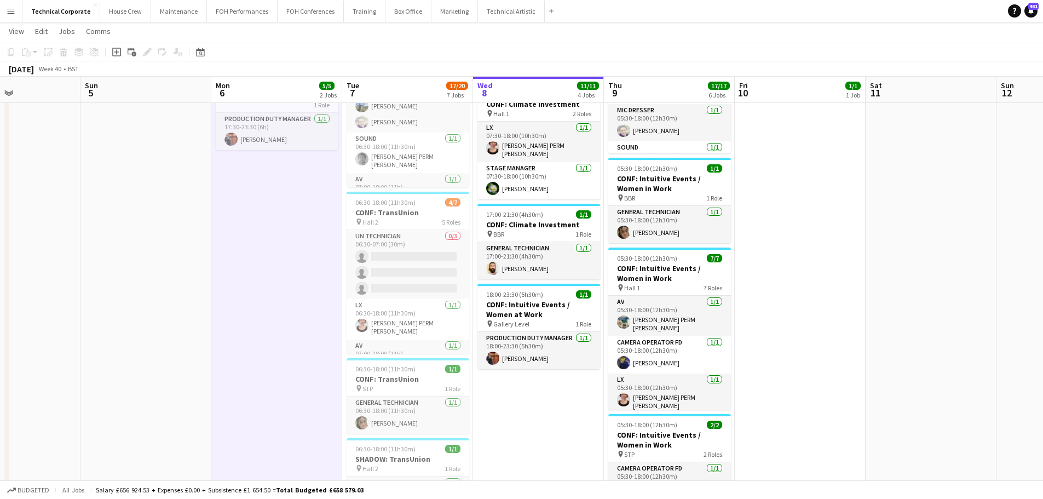
drag, startPoint x: 235, startPoint y: 333, endPoint x: 296, endPoint y: 338, distance: 61.0
click at [305, 326] on app-calendar-viewport "Thu 2 14/14 3 Jobs Fri 3 10/10 3 Jobs Sat 4 Sun 5 Mon 6 5/5 2 Jobs Tue 7 17/20 …" at bounding box center [521, 267] width 1043 height 886
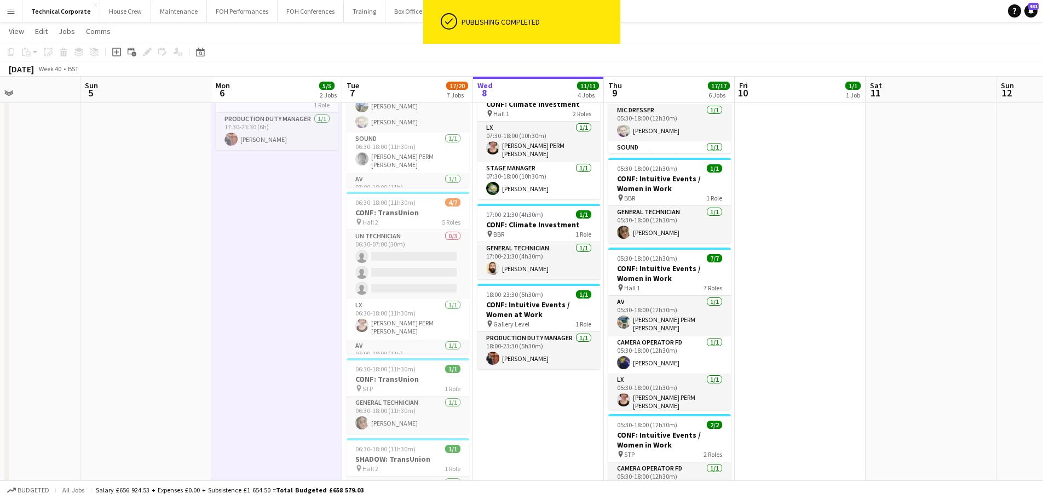
scroll to position [0, 309]
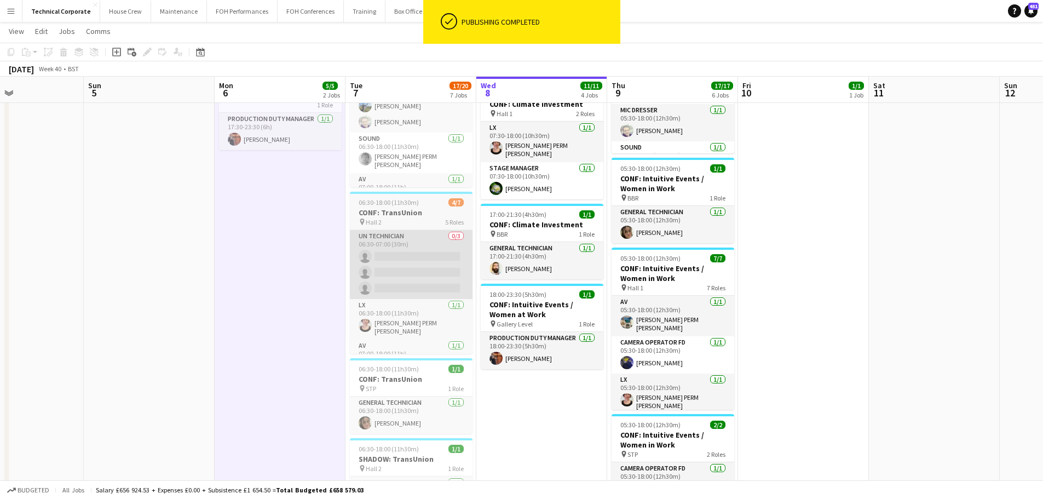
click at [380, 278] on app-card-role "UN Technician 0/3 06:30-07:00 (30m) single-neutral-actions single-neutral-actio…" at bounding box center [411, 264] width 123 height 69
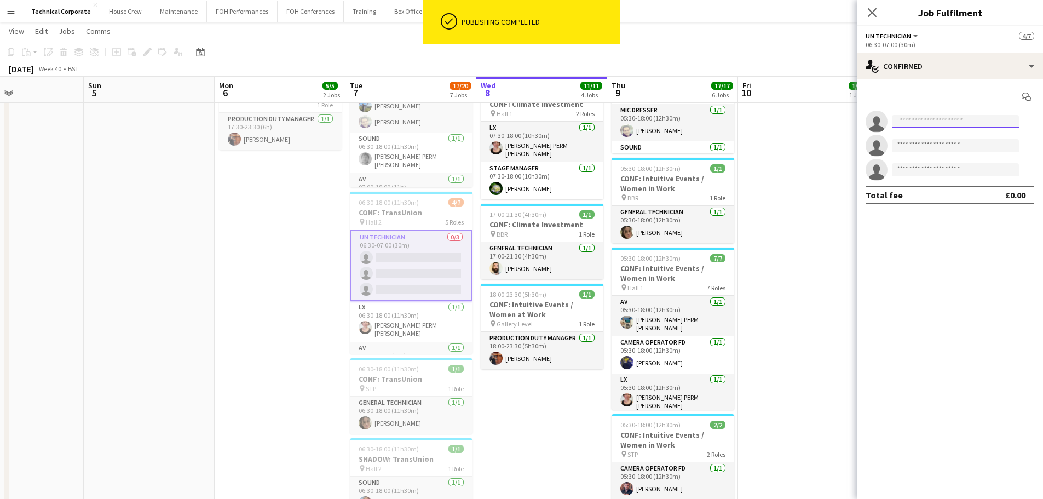
click at [524, 123] on input at bounding box center [955, 121] width 127 height 13
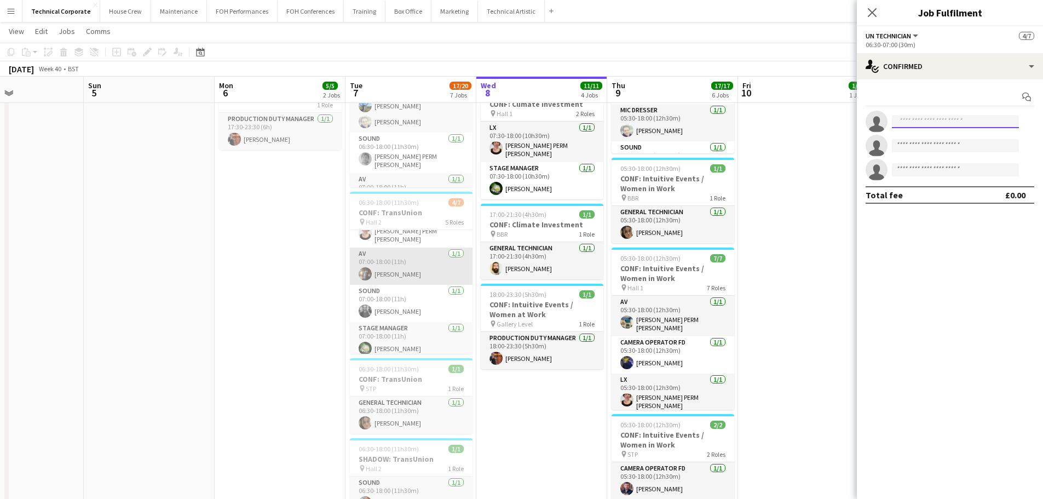
scroll to position [96, 0]
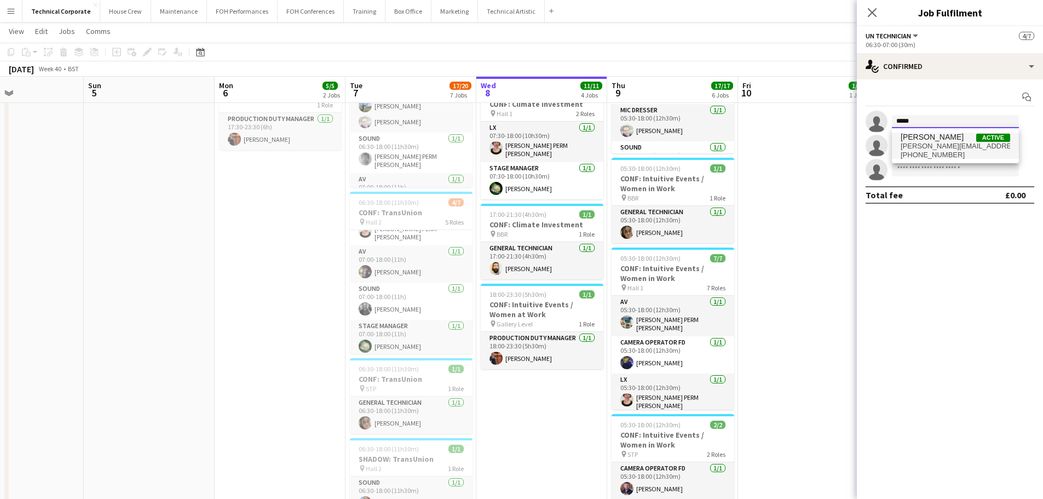
type input "*****"
click at [524, 147] on span "[PERSON_NAME][EMAIL_ADDRESS][DOMAIN_NAME]" at bounding box center [954, 146] width 109 height 9
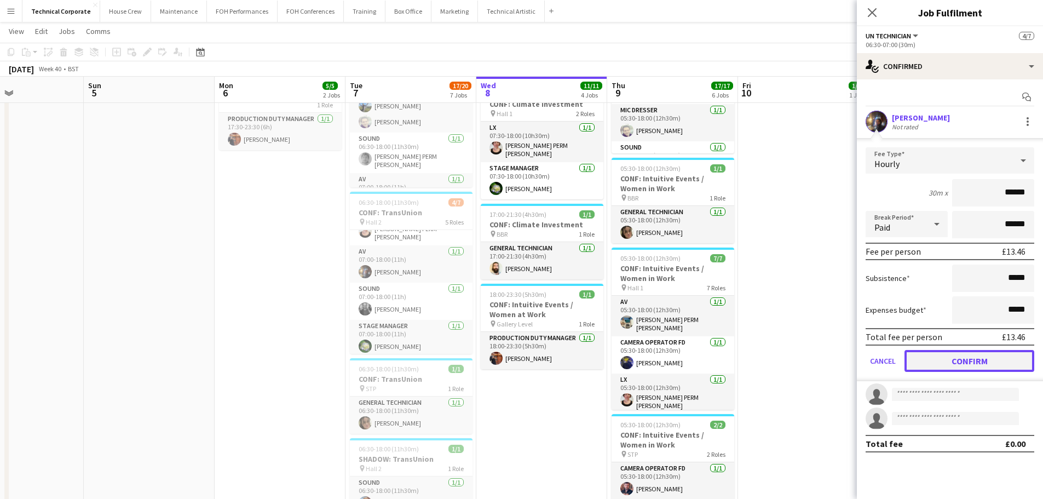
click at [524, 363] on button "Confirm" at bounding box center [969, 361] width 130 height 22
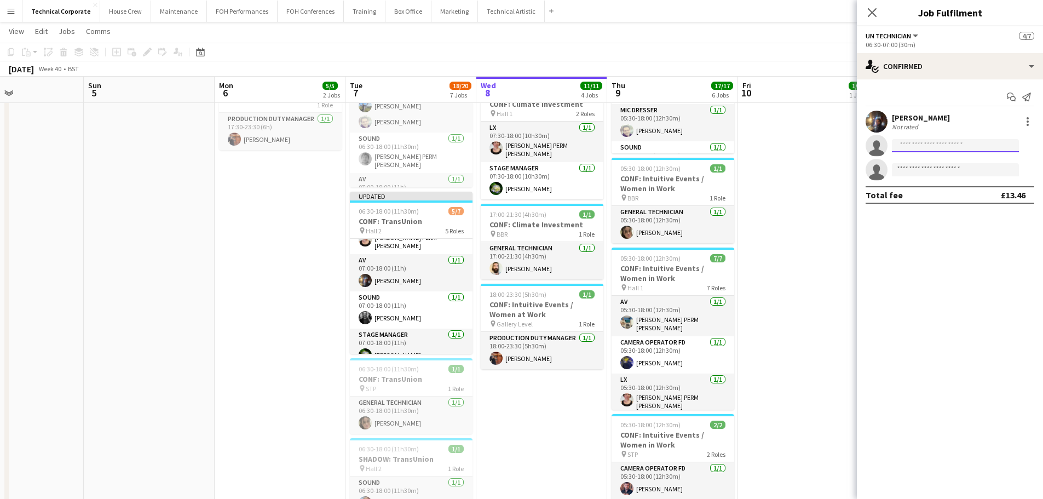
click at [524, 144] on input at bounding box center [955, 145] width 127 height 13
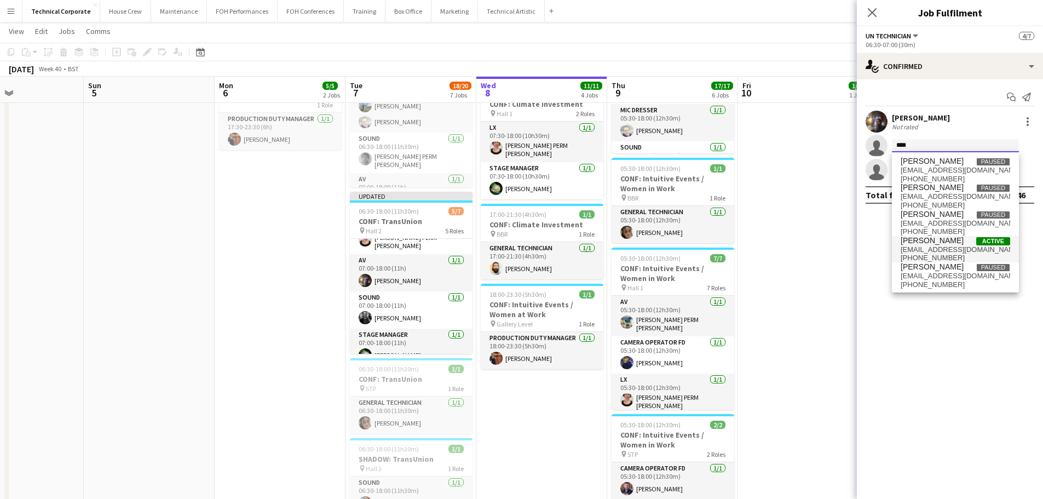
type input "****"
click at [524, 244] on span "[PERSON_NAME] Active" at bounding box center [954, 240] width 109 height 9
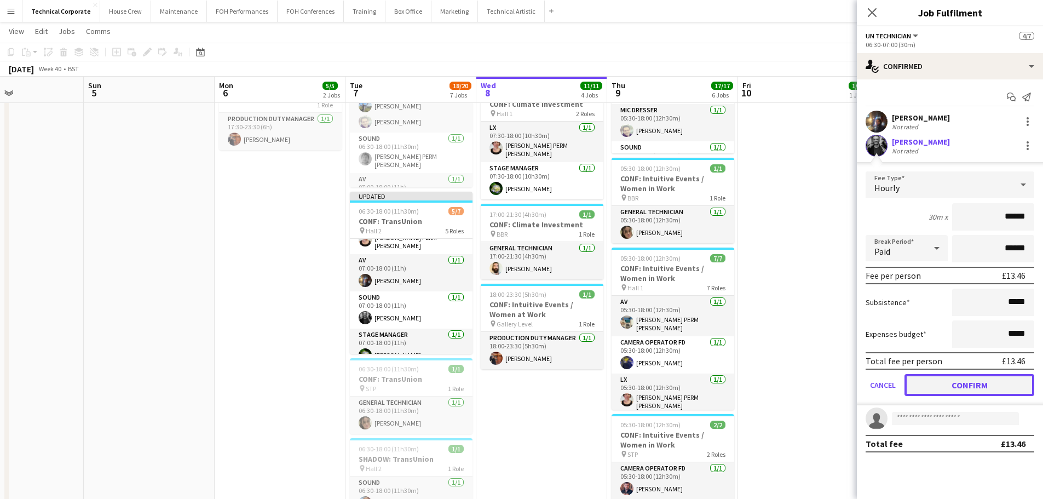
click at [524, 391] on button "Confirm" at bounding box center [969, 385] width 130 height 22
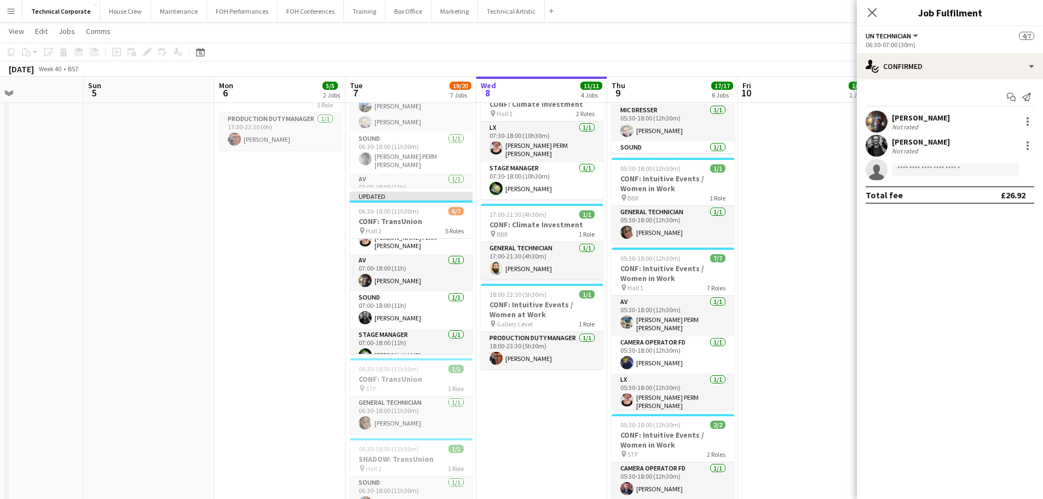
click at [524, 163] on app-invite-slot "single-neutral-actions" at bounding box center [950, 170] width 186 height 22
click at [524, 164] on input at bounding box center [955, 169] width 127 height 13
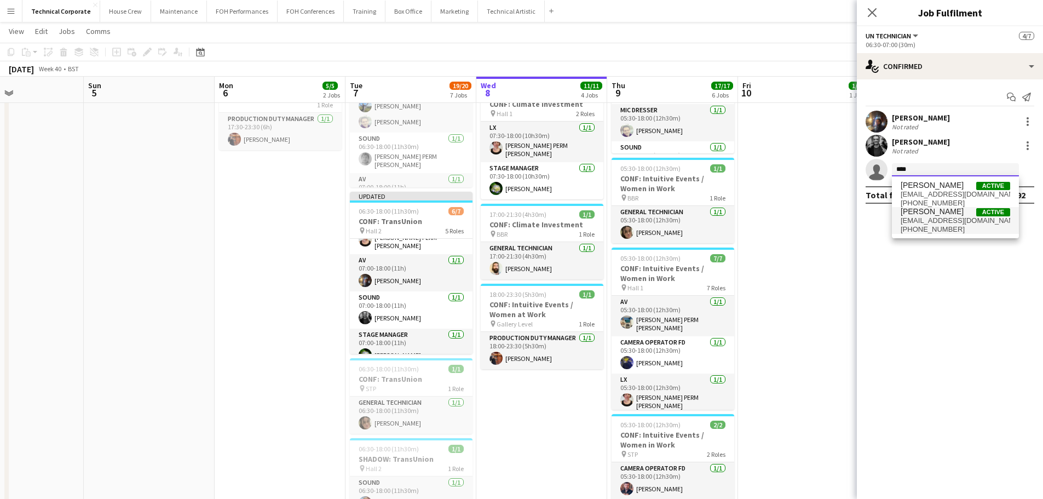
type input "****"
click at [524, 223] on span "[EMAIL_ADDRESS][DOMAIN_NAME]" at bounding box center [954, 220] width 109 height 9
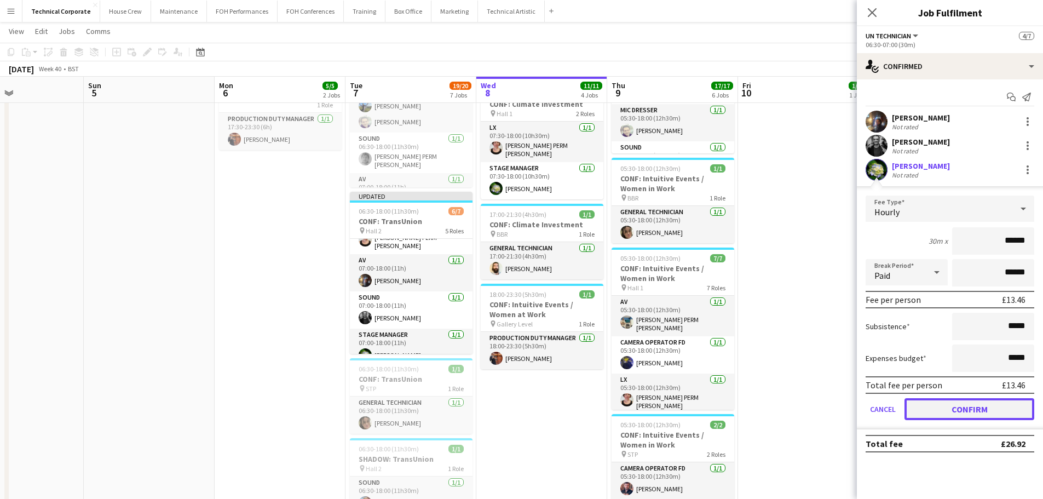
click at [524, 407] on button "Confirm" at bounding box center [969, 409] width 130 height 22
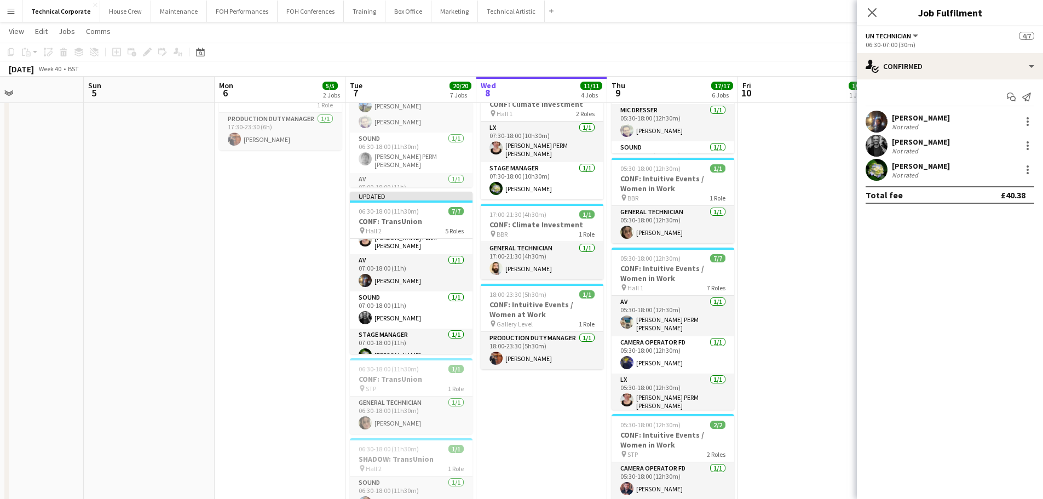
click at [524, 406] on app-date-cell "In progress 05:30-18:30 (13h) 7/7 CONF: Climate Investment pin Hall 2 7 Roles A…" at bounding box center [541, 307] width 131 height 806
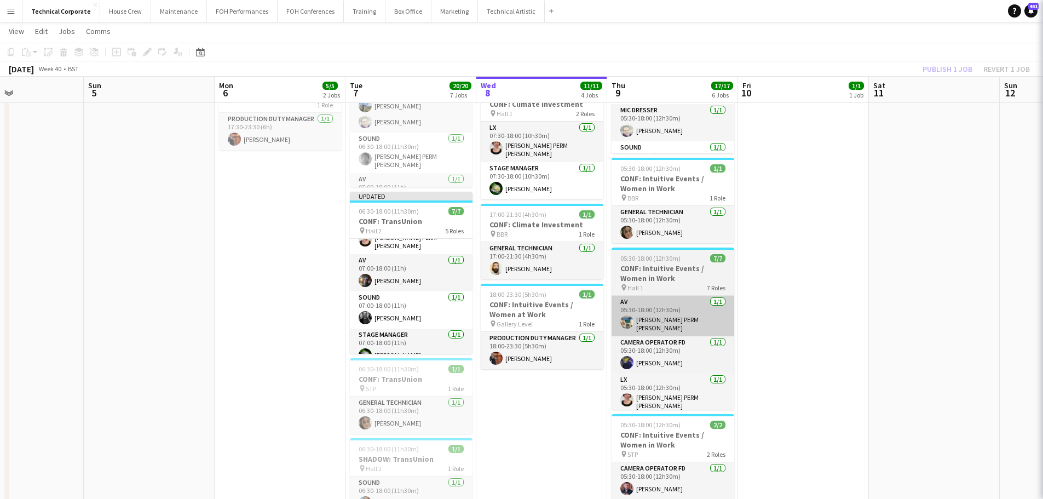
scroll to position [94, 0]
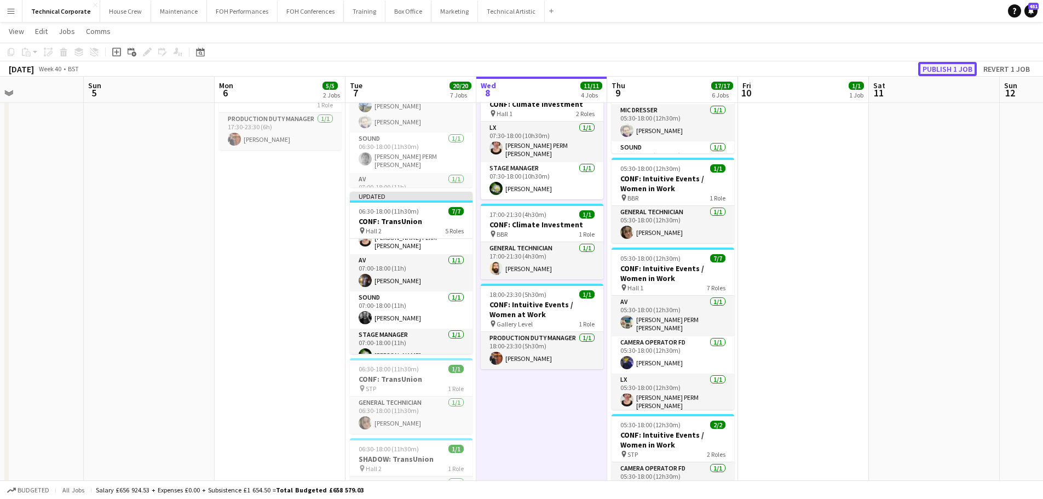
click at [524, 75] on button "Publish 1 job" at bounding box center [947, 69] width 59 height 14
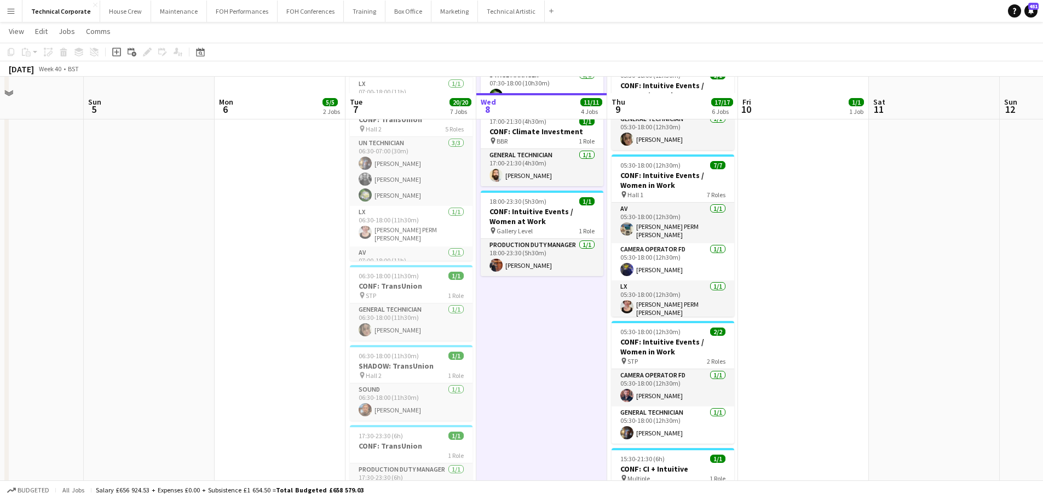
scroll to position [328, 0]
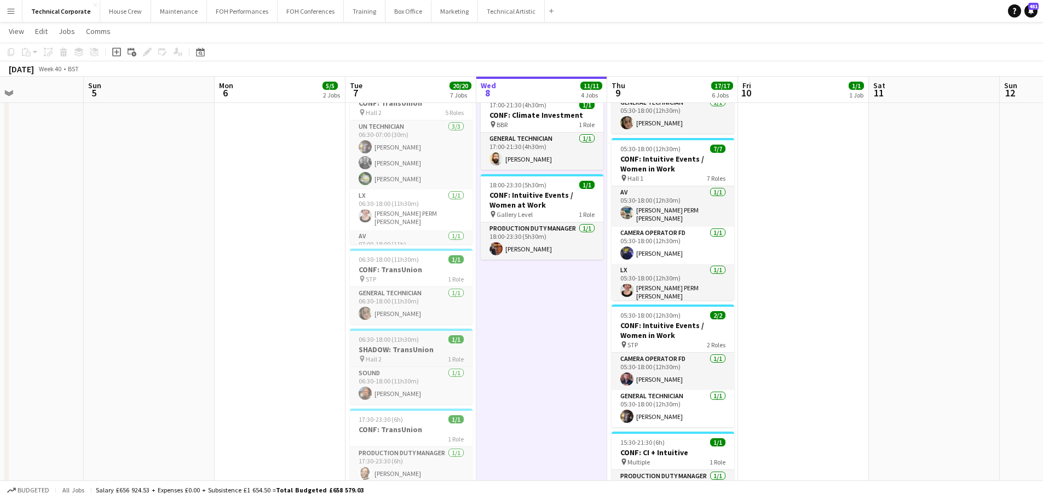
click at [419, 344] on app-job-card "06:30-18:00 (11h30m) 1/1 SHADOW: TransUnion pin Hall 2 1 Role Sound [DATE] 06:3…" at bounding box center [411, 366] width 123 height 76
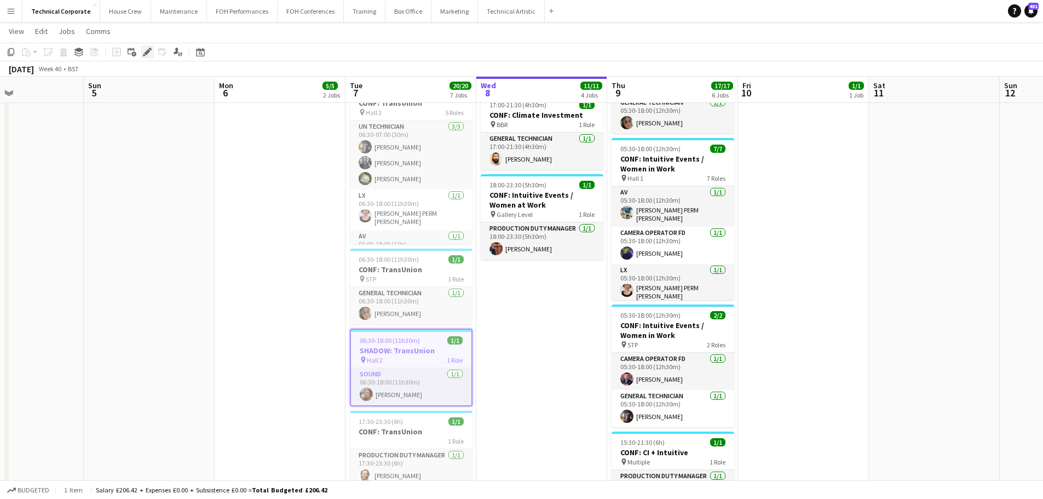
click at [142, 53] on div "Edit" at bounding box center [147, 51] width 13 height 13
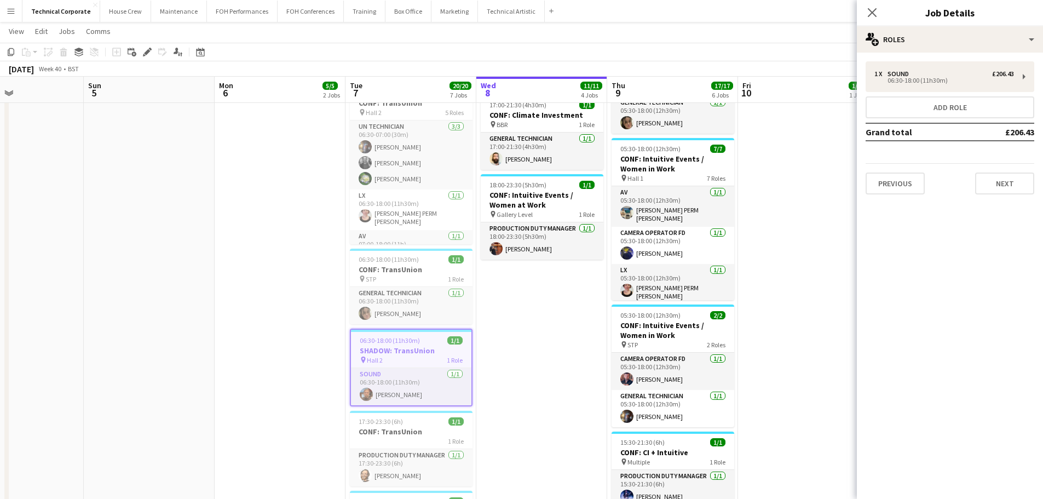
click at [524, 119] on div "1 x Sound £206.43 06:30-18:00 (11h30m) Add role Grand total £206.43 Previous Ne…" at bounding box center [950, 127] width 186 height 133
click at [524, 109] on button "Add role" at bounding box center [949, 107] width 169 height 22
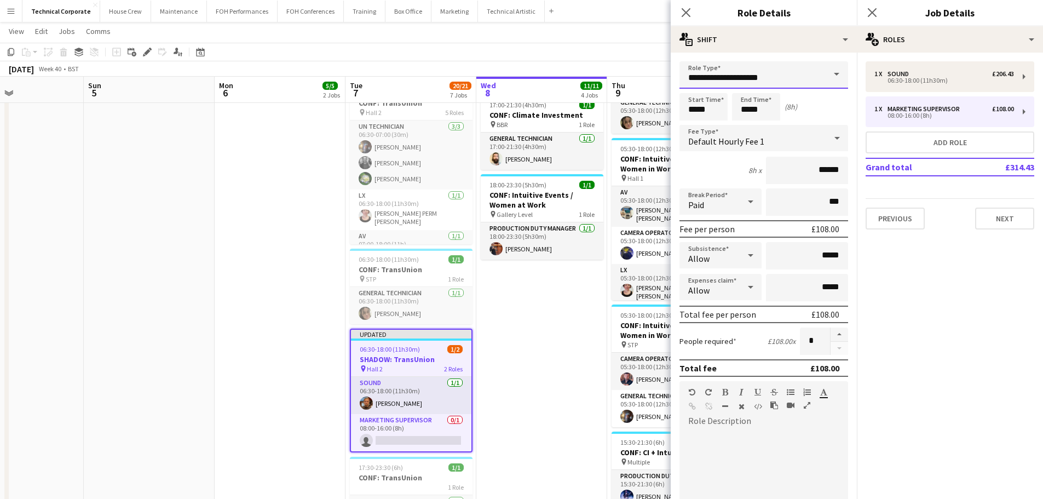
click at [494, 83] on body "Menu Boards Boards Boards All jobs Status Workforce Workforce My Workforce Recr…" at bounding box center [521, 168] width 1043 height 993
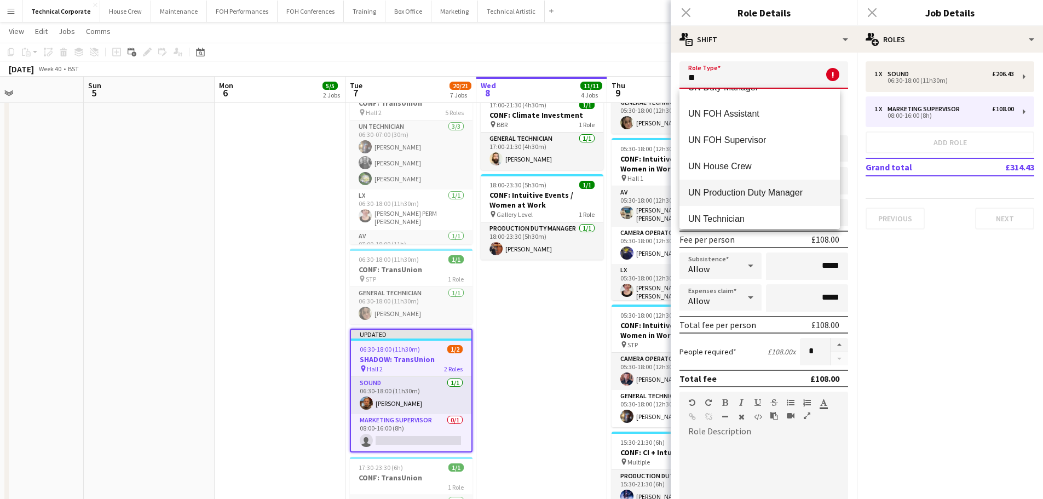
scroll to position [131, 0]
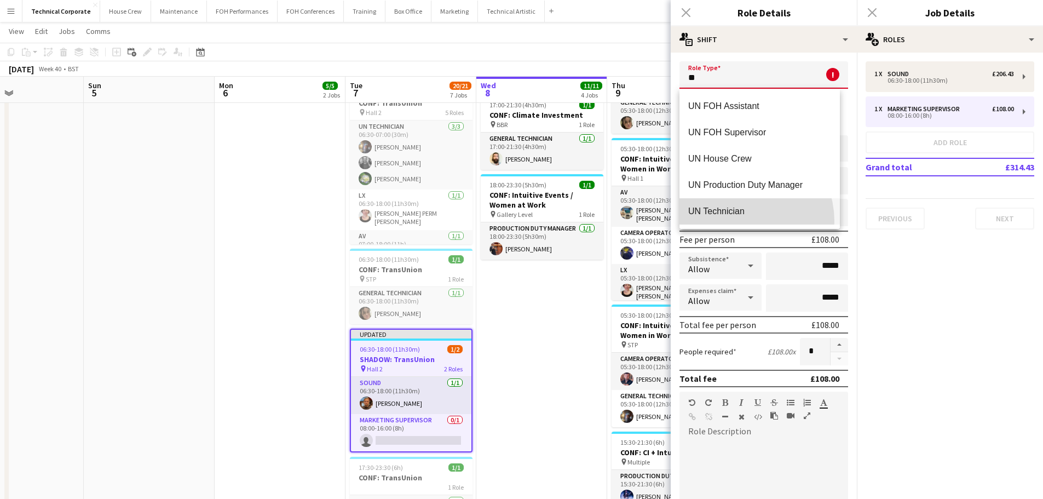
click at [524, 221] on mat-option "UN Technician" at bounding box center [759, 211] width 160 height 26
type input "**********"
type input "******"
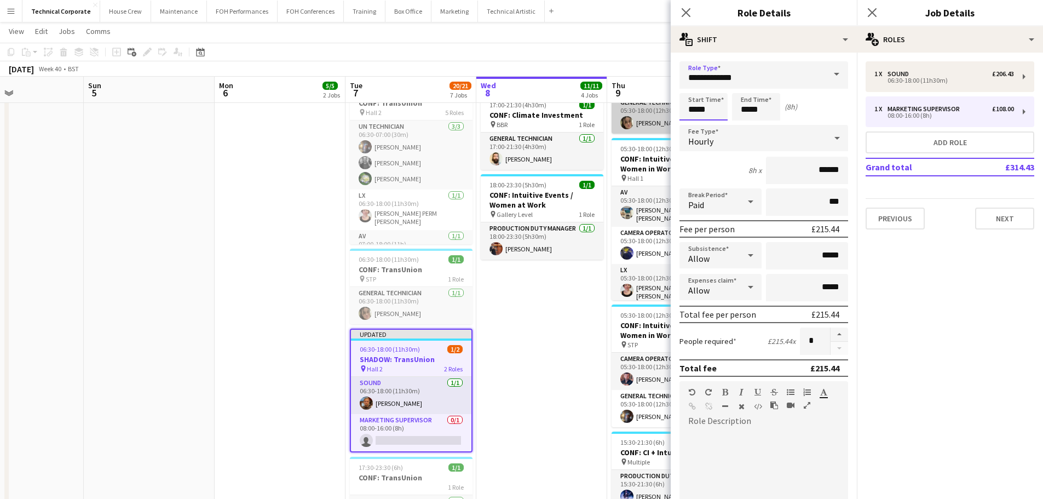
click at [524, 109] on body "Menu Boards Boards Boards All jobs Status Workforce Workforce My Workforce Recr…" at bounding box center [521, 168] width 1043 height 993
type input "*****"
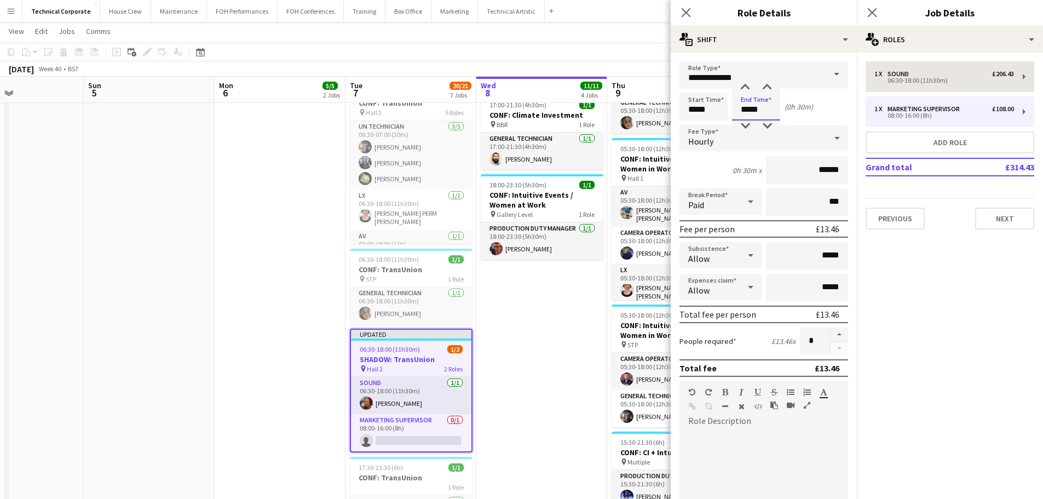
type input "*****"
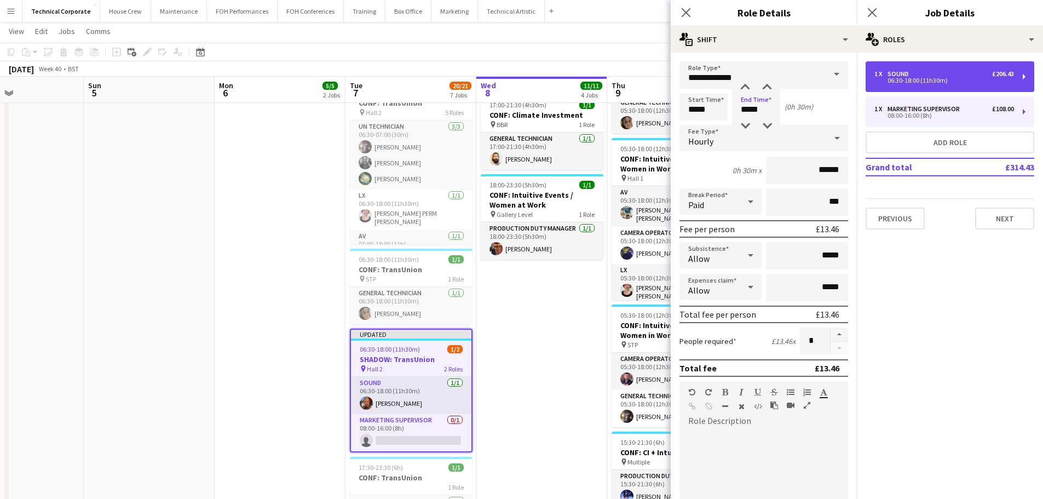
click at [524, 68] on div "1 x Sound £206.43 06:30-18:00 (11h30m)" at bounding box center [949, 76] width 169 height 31
type input "*****"
type input "******"
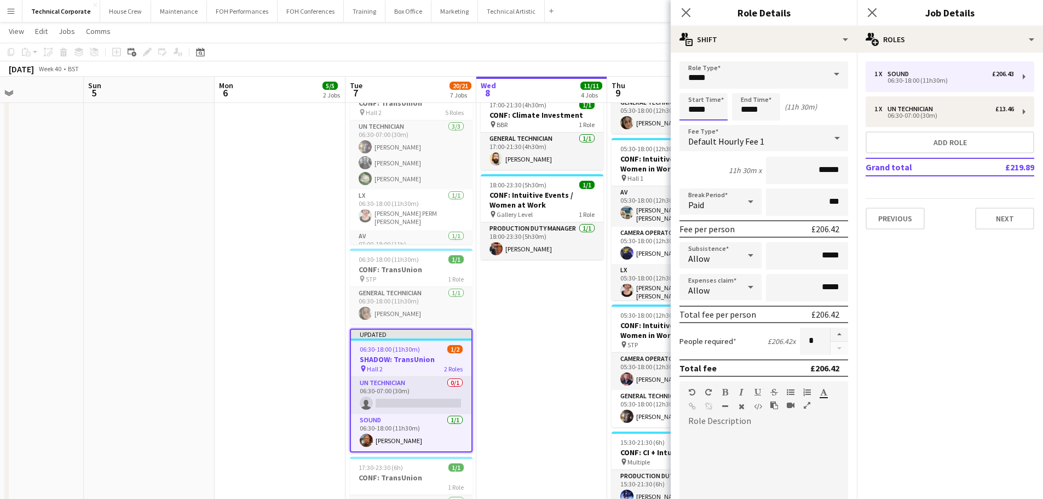
click at [524, 109] on body "Menu Boards Boards Boards All jobs Status Workforce Workforce My Workforce Recr…" at bounding box center [521, 168] width 1043 height 993
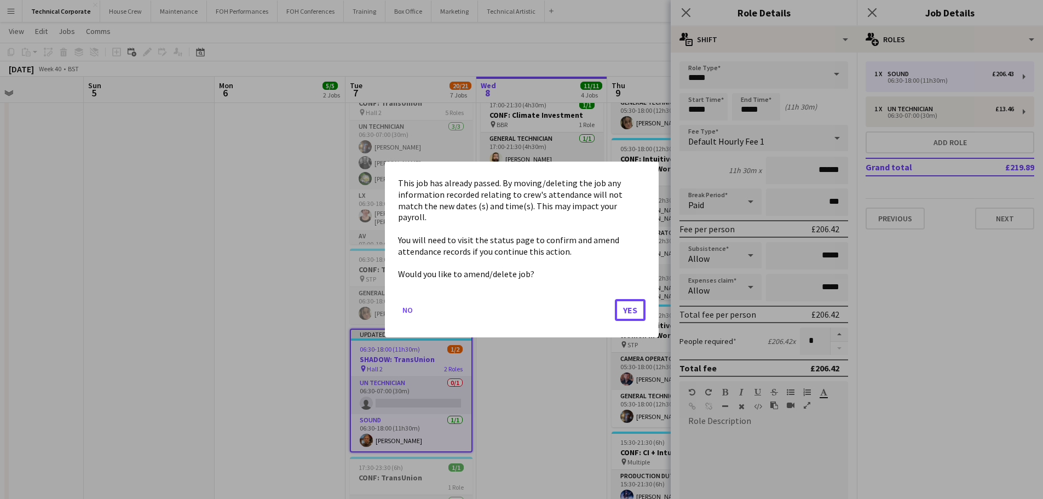
click at [524, 299] on button "Yes" at bounding box center [630, 310] width 31 height 22
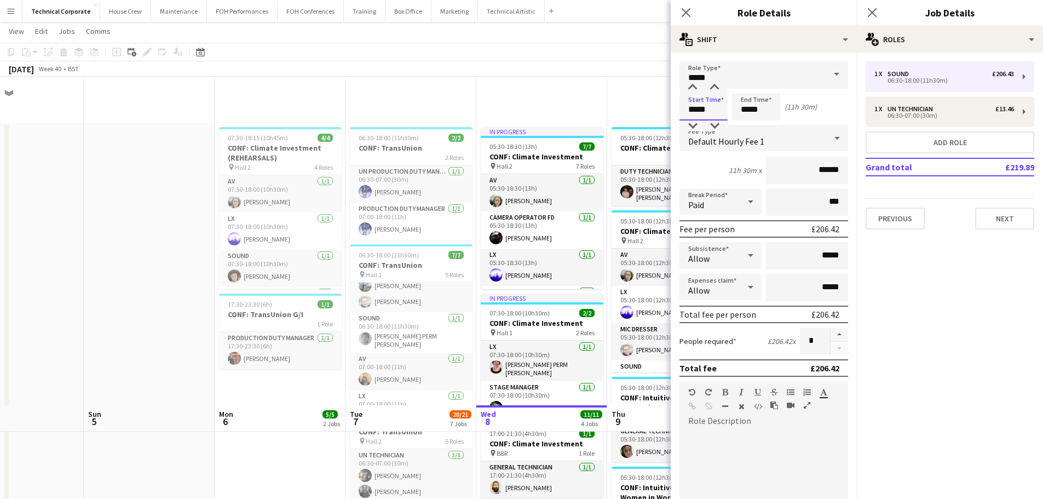
scroll to position [328, 0]
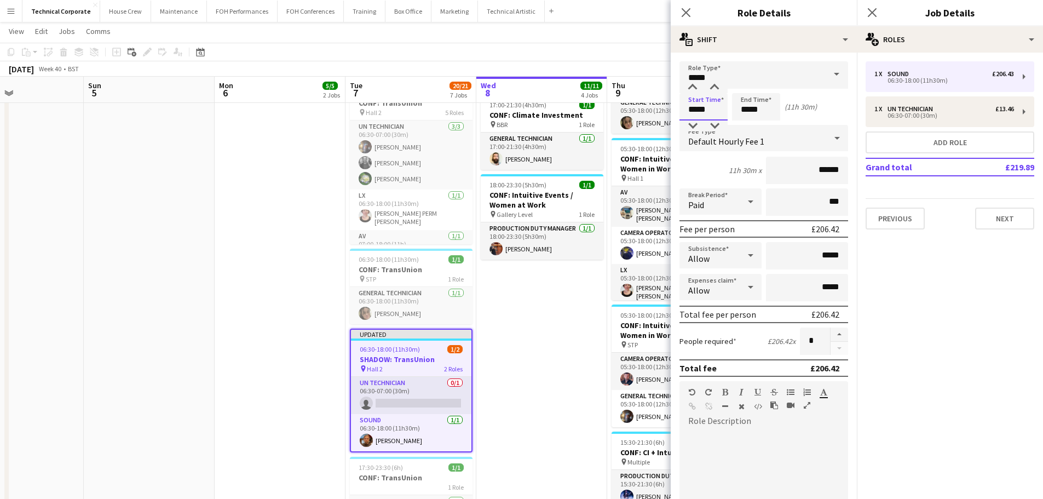
drag, startPoint x: 713, startPoint y: 106, endPoint x: 603, endPoint y: 115, distance: 110.4
click at [524, 112] on body "Menu Boards Boards Boards All jobs Status Workforce Workforce My Workforce Recr…" at bounding box center [521, 168] width 1043 height 993
type input "*****"
click at [524, 392] on app-date-cell "In progress 05:30-18:30 (13h) 7/7 CONF: Climate Investment pin Hall 2 7 Roles A…" at bounding box center [541, 220] width 131 height 852
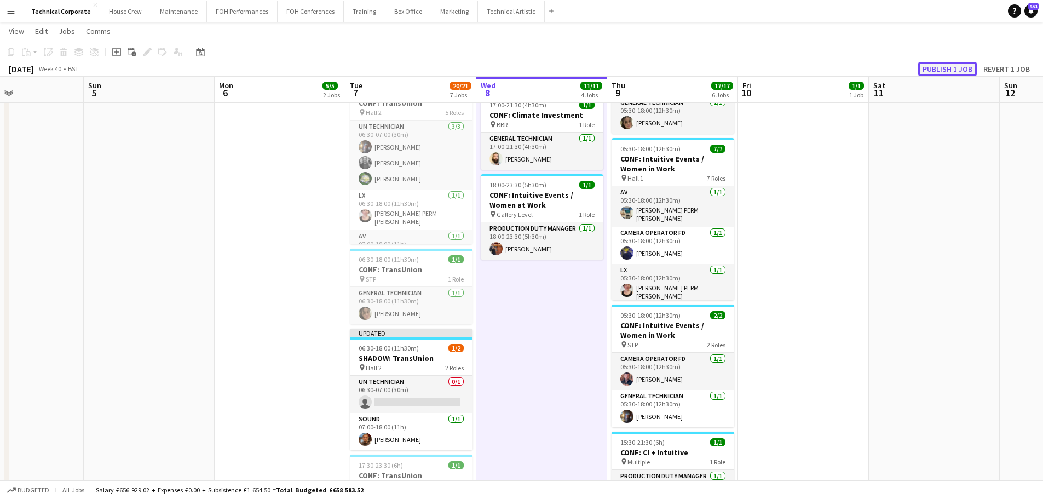
click at [524, 63] on button "Publish 1 job" at bounding box center [947, 69] width 59 height 14
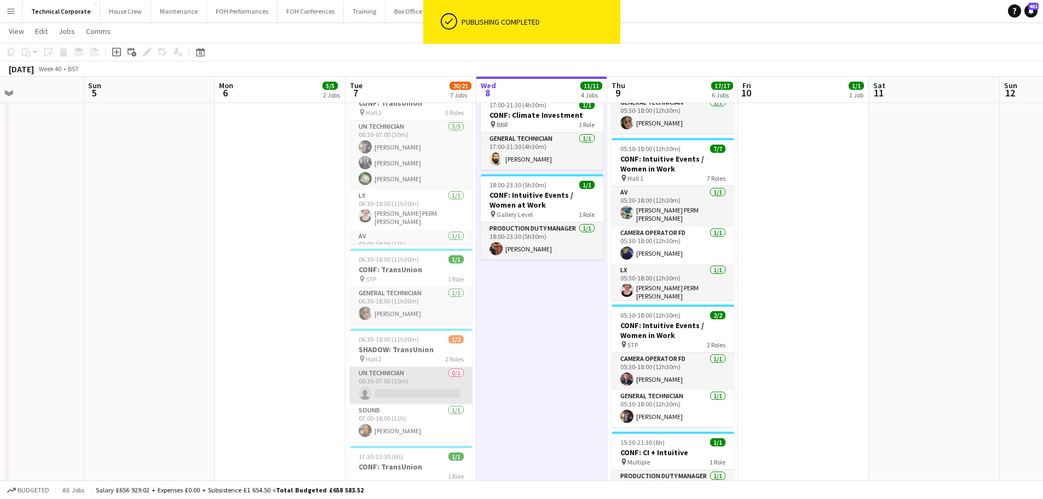
click at [423, 399] on app-card-role "UN Technician 0/1 06:30-07:00 (30m) single-neutral-actions" at bounding box center [411, 385] width 123 height 37
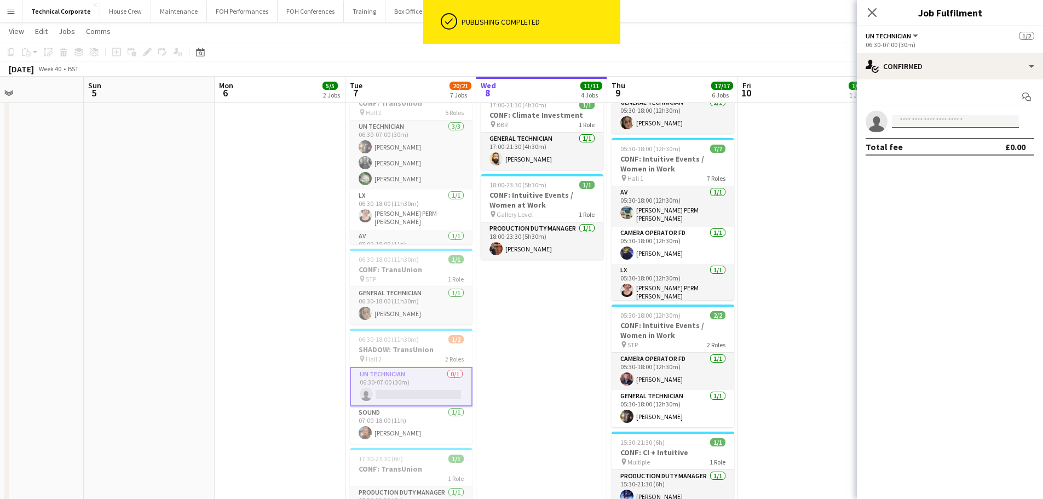
click at [524, 124] on input at bounding box center [955, 121] width 127 height 13
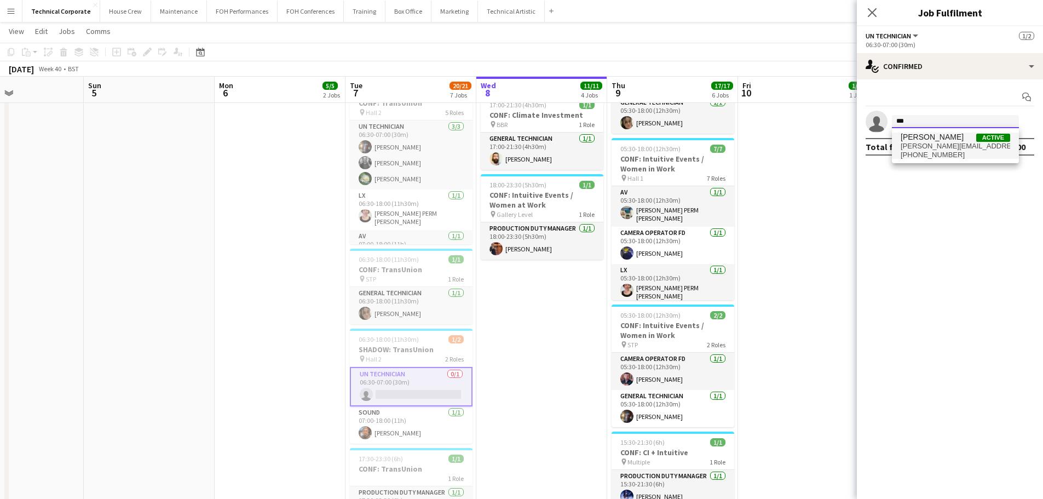
type input "***"
click at [524, 151] on span "[PHONE_NUMBER]" at bounding box center [954, 155] width 109 height 9
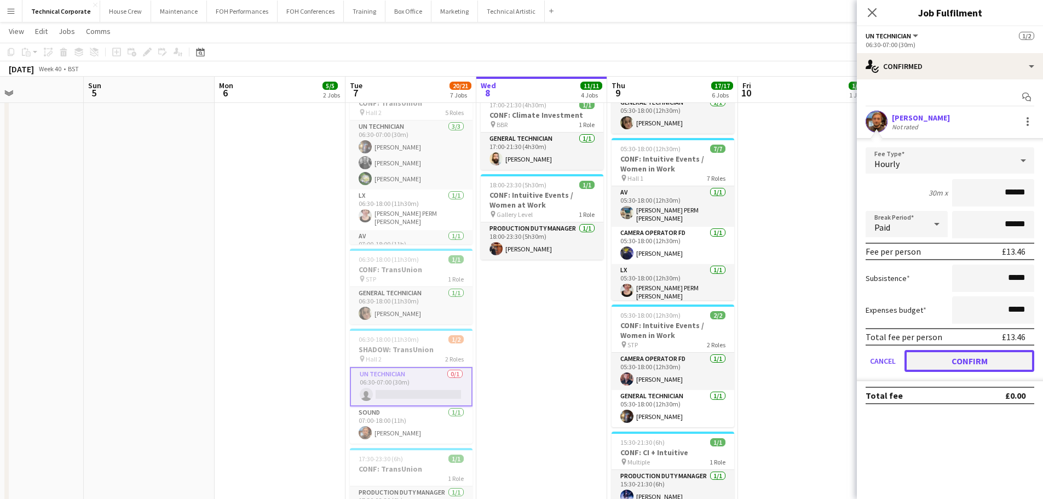
click at [524, 356] on button "Confirm" at bounding box center [969, 361] width 130 height 22
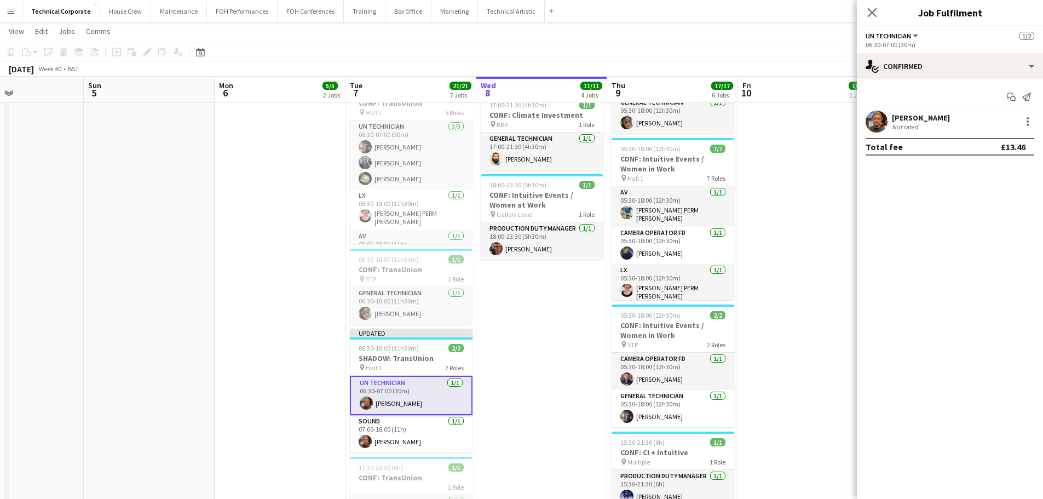
click at [524, 344] on app-date-cell "In progress 05:30-18:30 (13h) 7/7 CONF: Climate Investment pin Hall 2 7 Roles A…" at bounding box center [541, 220] width 131 height 852
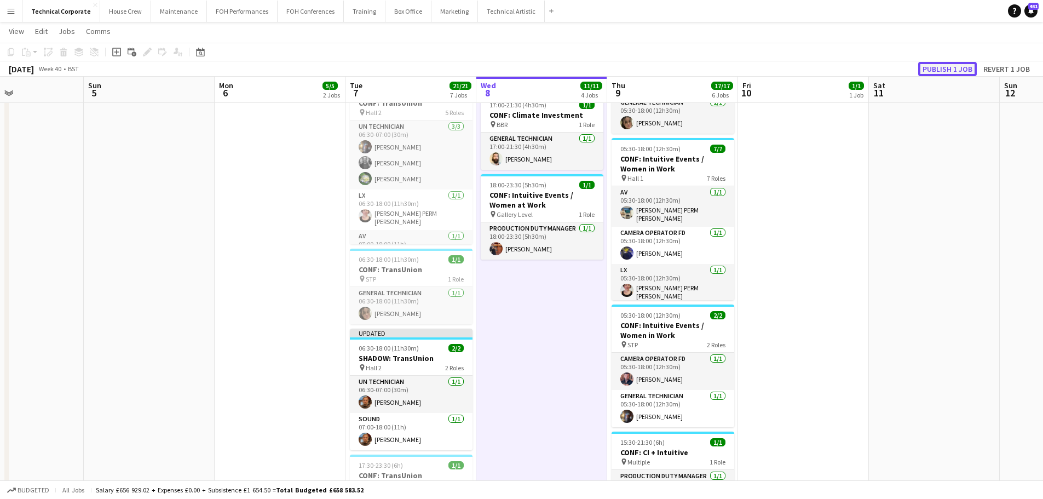
click at [524, 67] on button "Publish 1 job" at bounding box center [947, 69] width 59 height 14
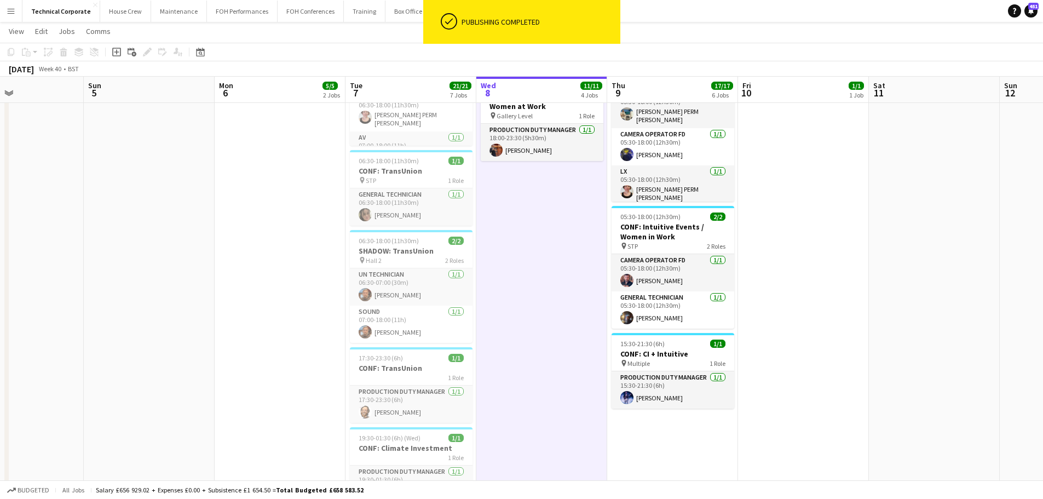
scroll to position [383, 0]
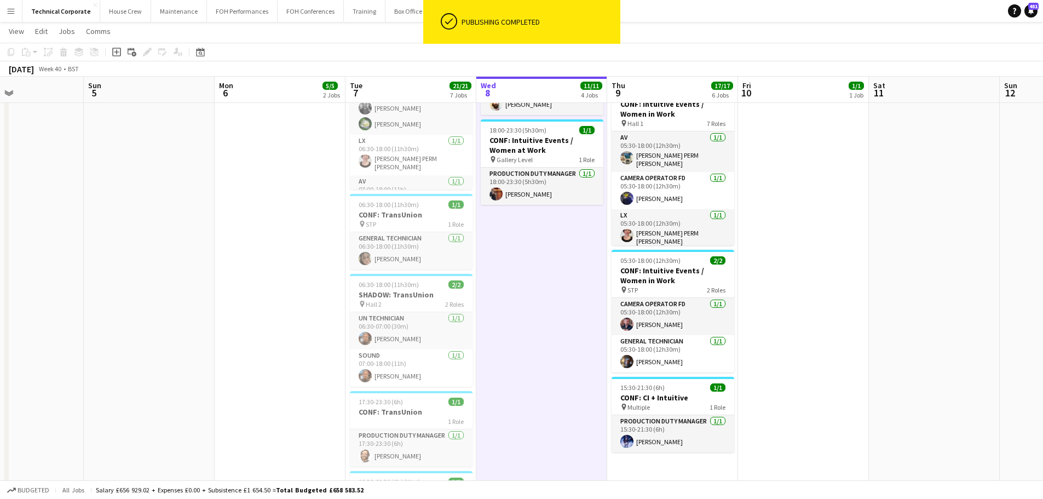
click at [425, 217] on h3 "CONF: TransUnion" at bounding box center [411, 215] width 123 height 10
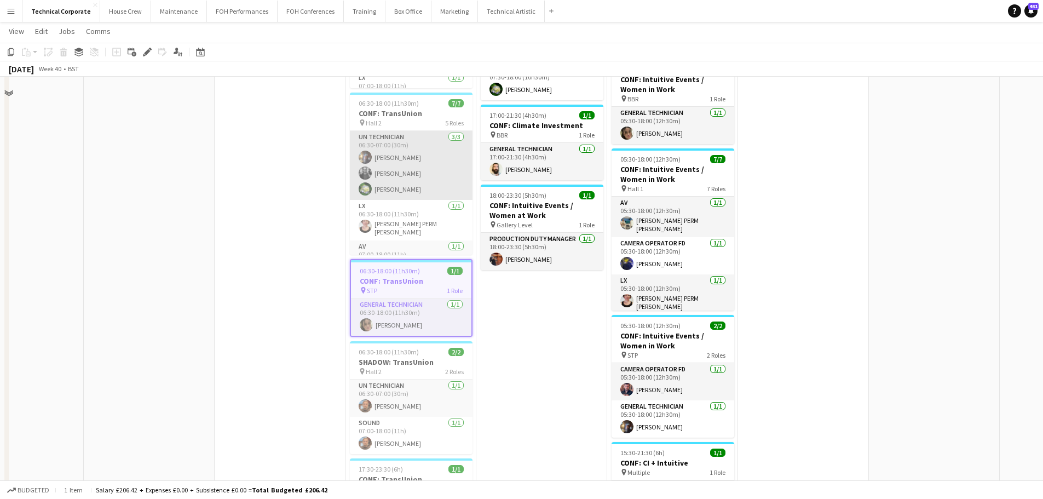
scroll to position [274, 0]
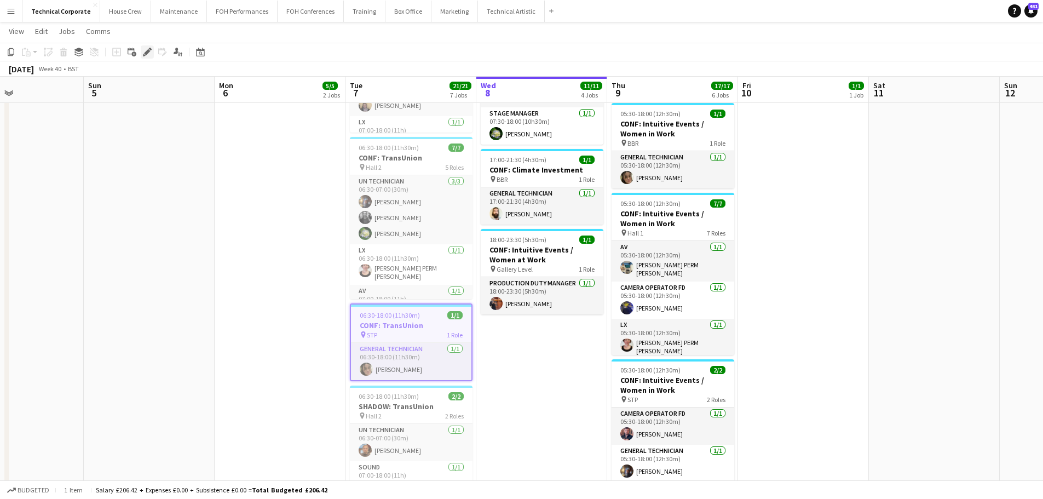
click at [144, 48] on icon "Edit" at bounding box center [147, 52] width 9 height 9
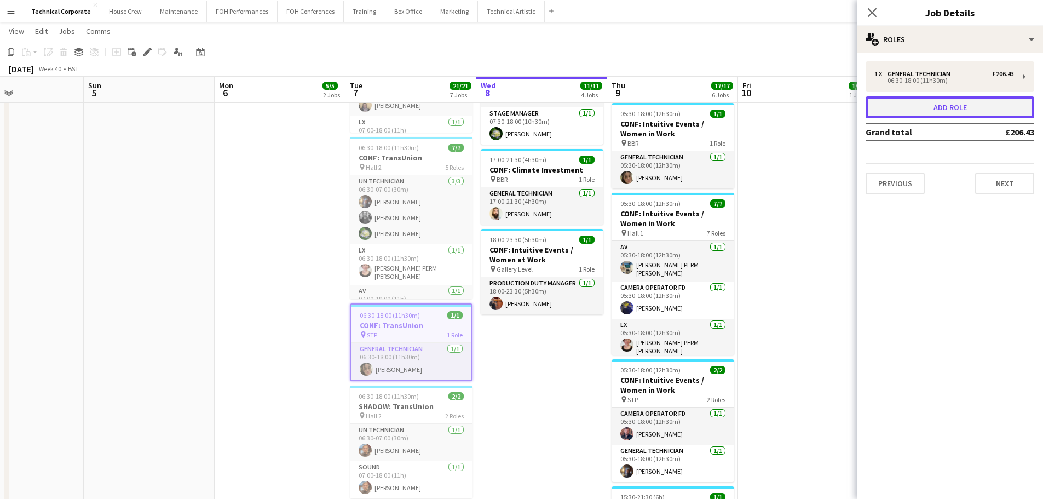
click at [524, 100] on button "Add role" at bounding box center [949, 107] width 169 height 22
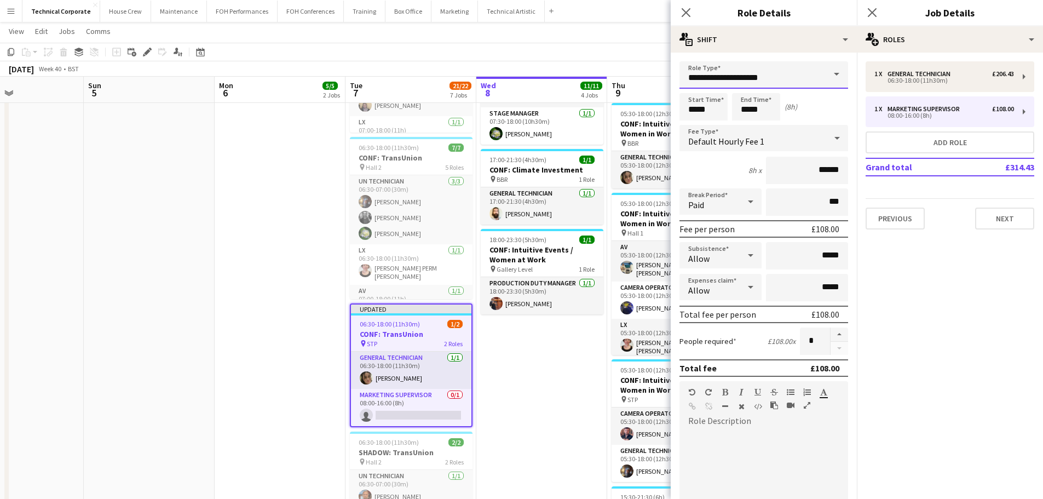
drag, startPoint x: 748, startPoint y: 74, endPoint x: 601, endPoint y: 73, distance: 146.1
click at [524, 74] on body "Menu Boards Boards Boards All jobs Status Workforce Workforce My Workforce Recr…" at bounding box center [521, 241] width 1043 height 1030
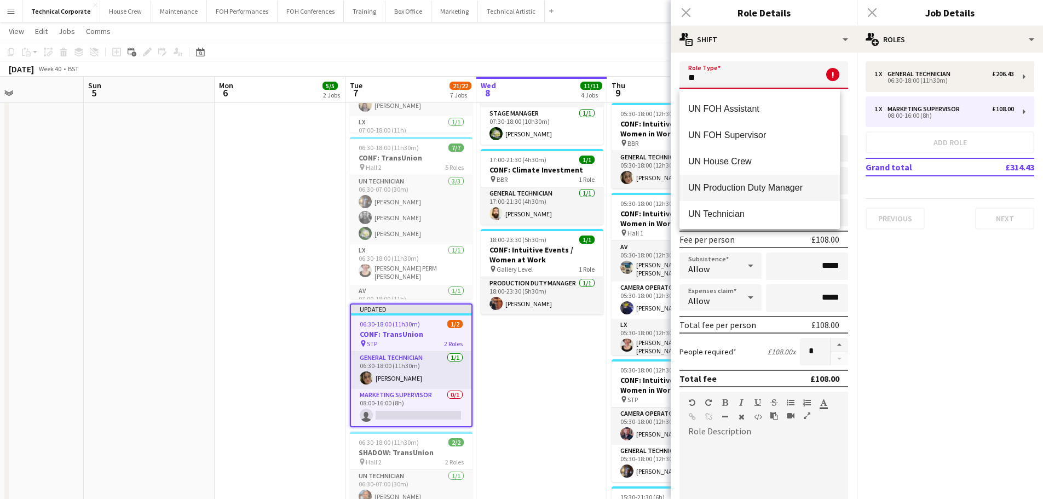
scroll to position [131, 0]
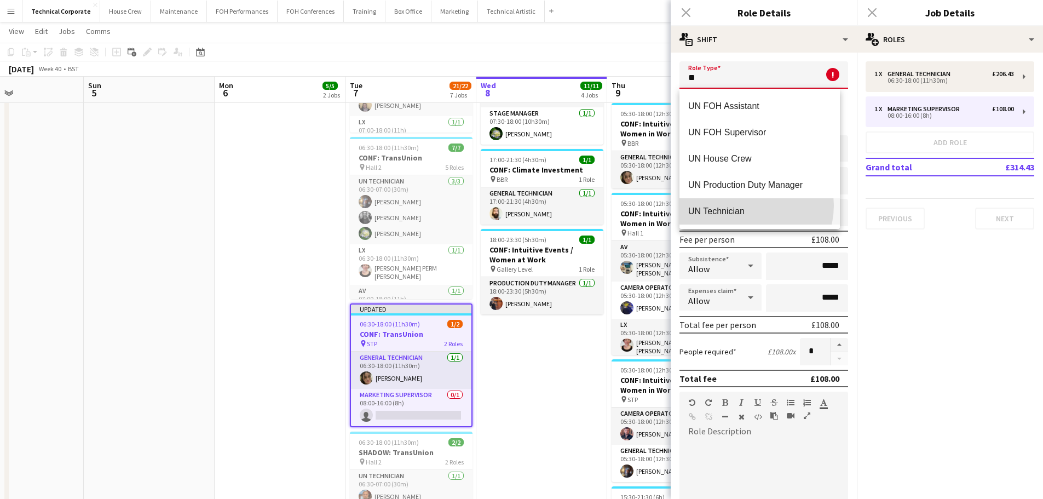
click at [524, 205] on mat-option "UN Technician" at bounding box center [759, 211] width 160 height 26
type input "**********"
type input "******"
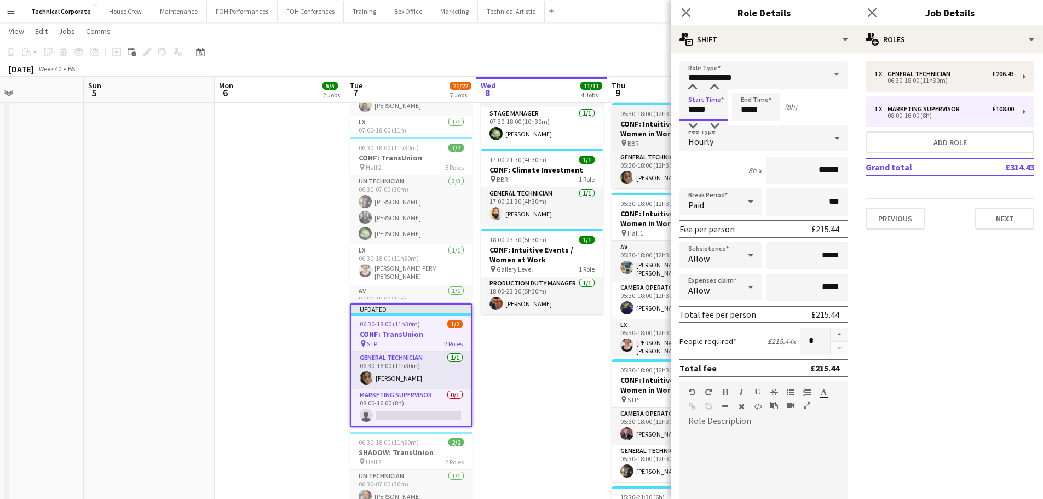
drag, startPoint x: 717, startPoint y: 106, endPoint x: 635, endPoint y: 111, distance: 82.2
click at [524, 110] on body "Menu Boards Boards Boards All jobs Status Workforce Workforce My Workforce Recr…" at bounding box center [521, 241] width 1043 height 1030
type input "*****"
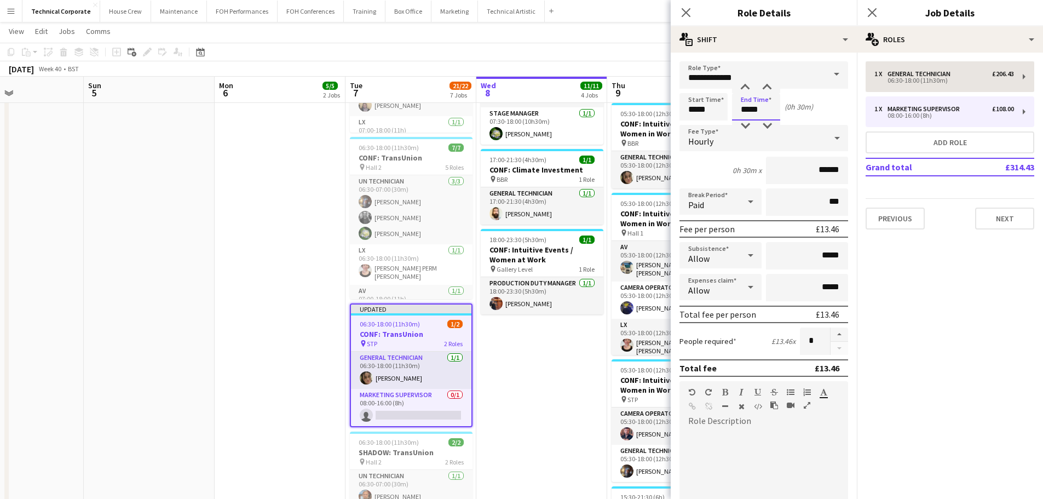
type input "*****"
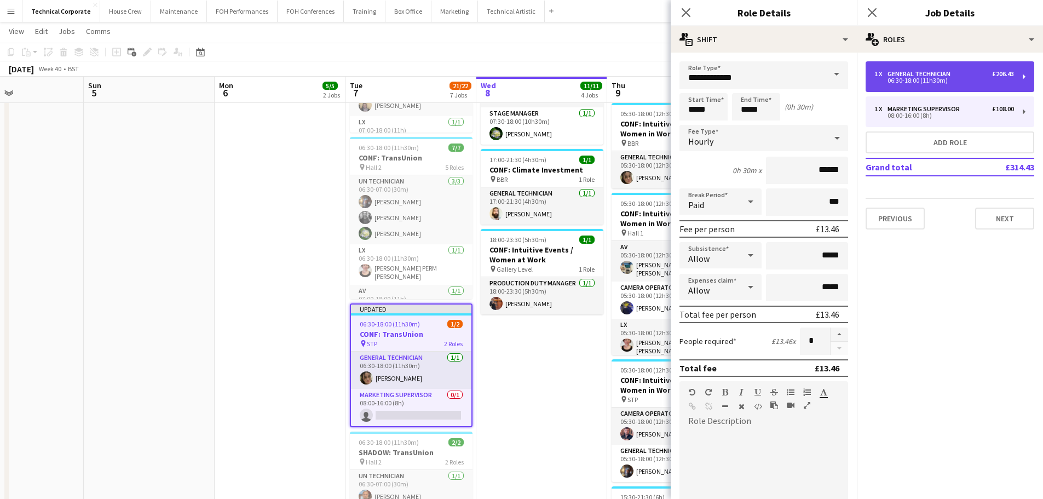
click at [524, 77] on div "General Technician" at bounding box center [920, 74] width 67 height 8
type input "**********"
type input "*****"
type input "******"
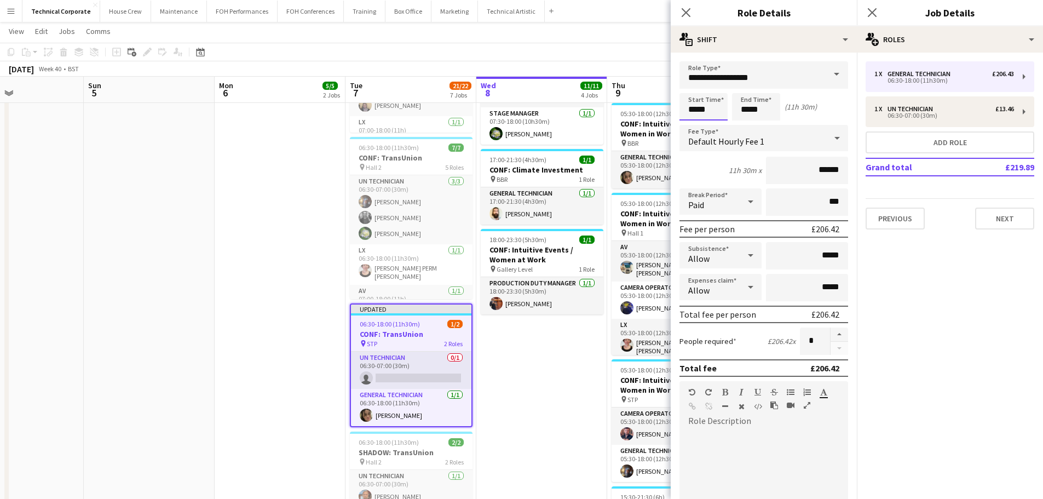
click at [524, 111] on body "Menu Boards Boards Boards All jobs Status Workforce Workforce My Workforce Recr…" at bounding box center [521, 241] width 1043 height 1030
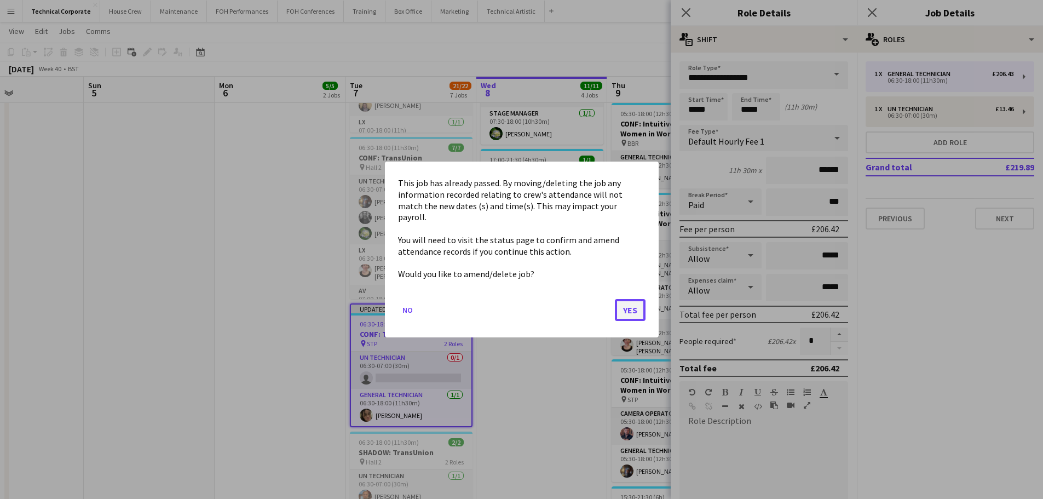
click at [524, 304] on button "Yes" at bounding box center [630, 310] width 31 height 22
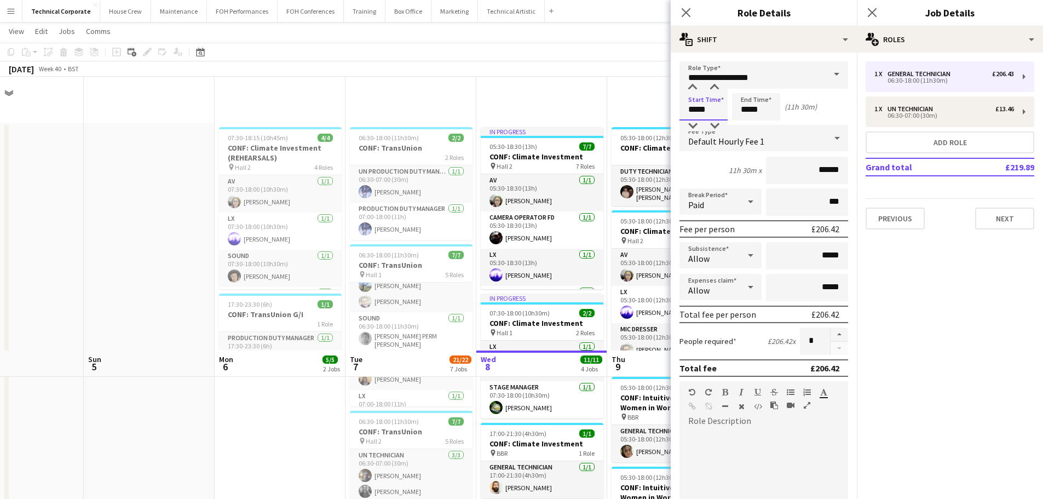
scroll to position [274, 0]
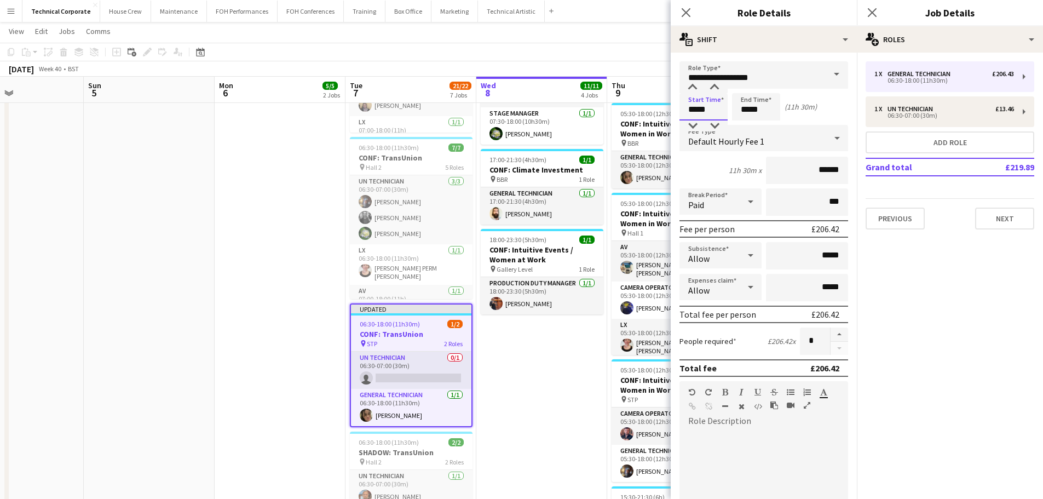
drag, startPoint x: 695, startPoint y: 108, endPoint x: 647, endPoint y: 102, distance: 48.6
click at [524, 102] on body "Menu Boards Boards Boards All jobs Status Workforce Workforce My Workforce Recr…" at bounding box center [521, 241] width 1043 height 1030
type input "*****"
click at [524, 374] on app-date-cell "In progress 05:30-18:30 (13h) 7/7 CONF: Climate Investment pin Hall 2 7 Roles A…" at bounding box center [541, 293] width 131 height 889
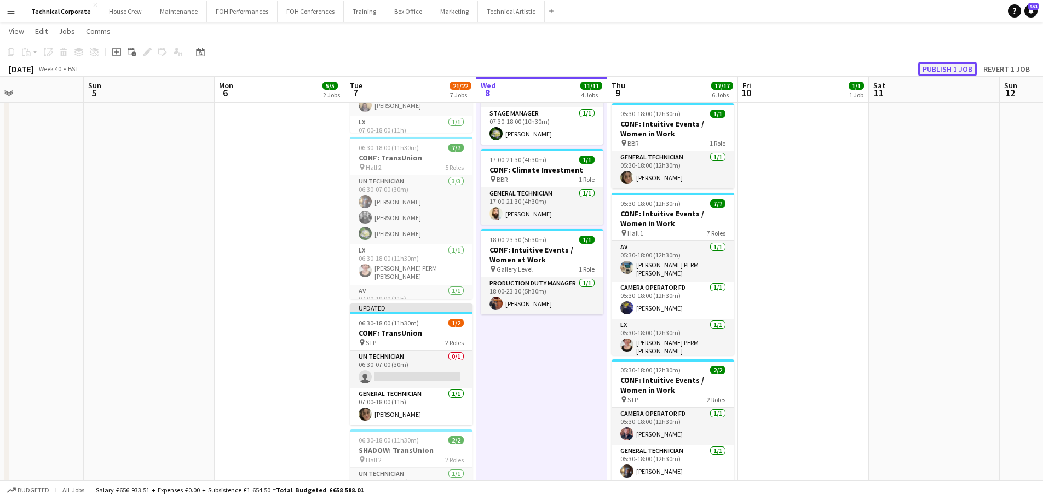
click at [524, 68] on button "Publish 1 job" at bounding box center [947, 69] width 59 height 14
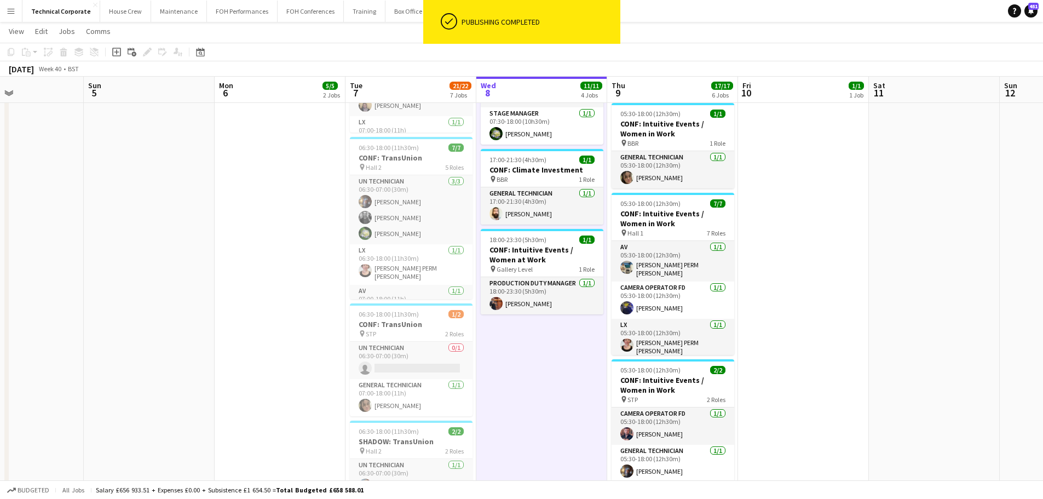
click at [410, 369] on app-card-role "UN Technician 0/1 06:30-07:00 (30m) single-neutral-actions" at bounding box center [411, 360] width 123 height 37
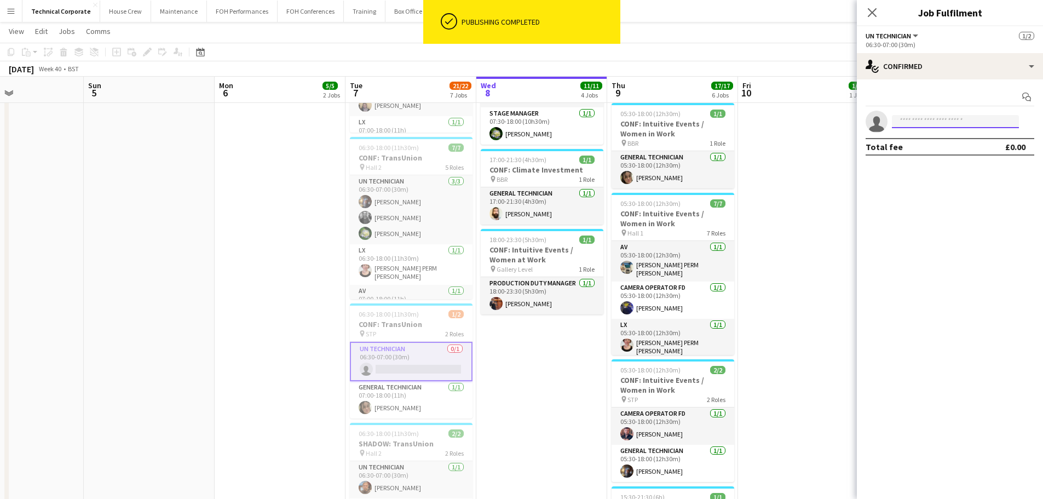
click at [524, 120] on input at bounding box center [955, 121] width 127 height 13
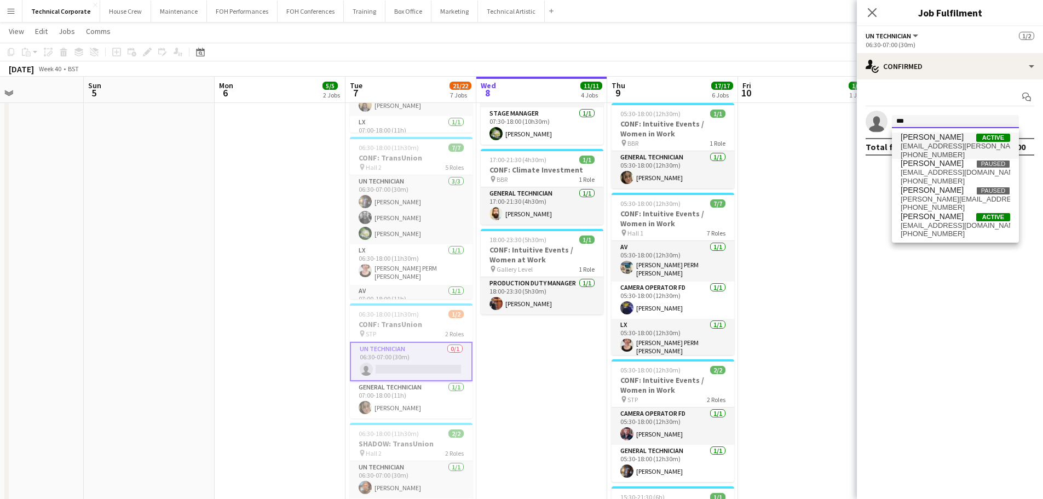
type input "***"
click at [524, 141] on span "[PERSON_NAME]" at bounding box center [931, 136] width 63 height 9
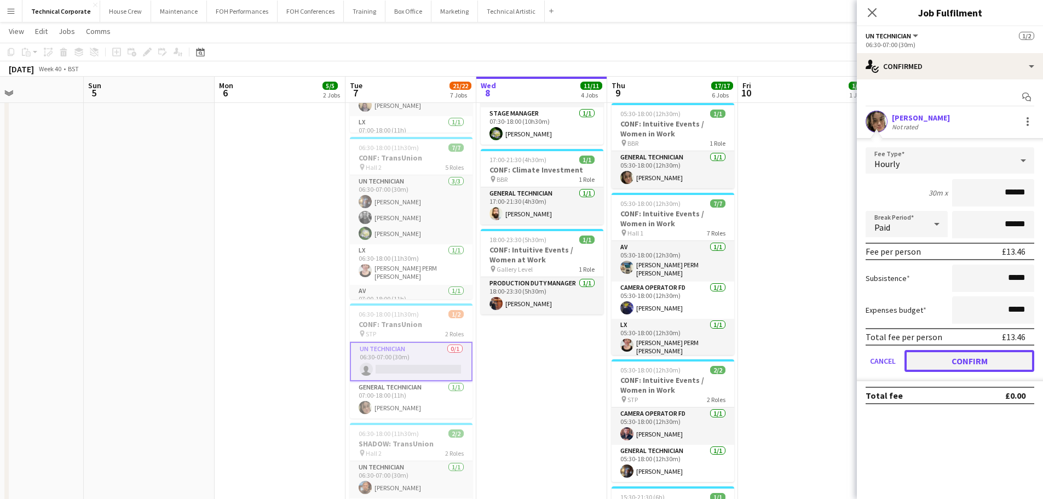
click at [524, 363] on button "Confirm" at bounding box center [969, 361] width 130 height 22
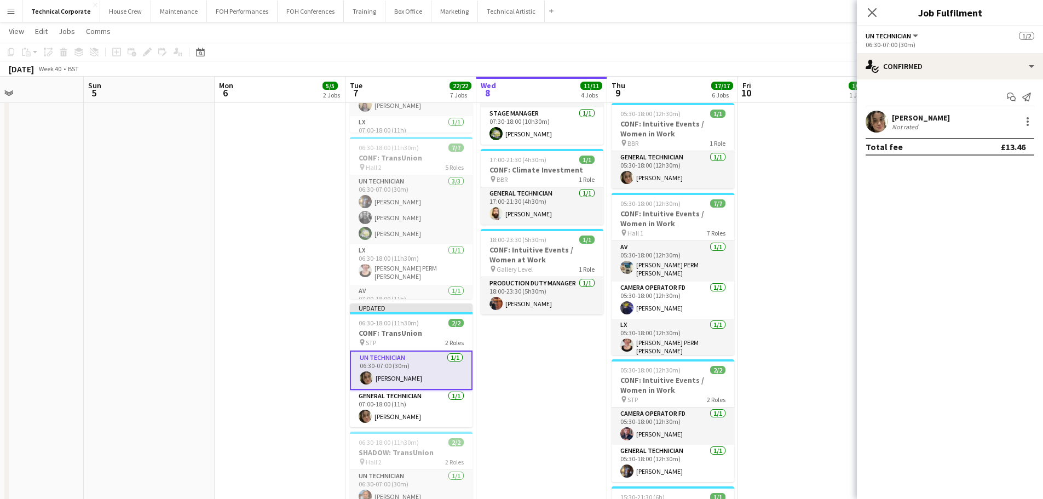
click at [524, 327] on app-date-cell "07:00-16:30 (9h30m) 1/1 CONF: Climate Investment pin BBR 1 Role General Technic…" at bounding box center [803, 293] width 131 height 889
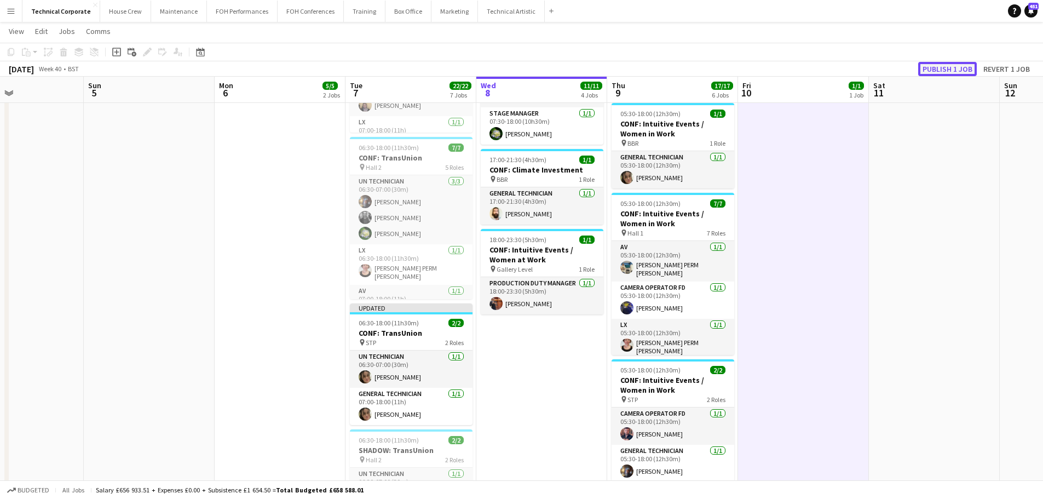
click at [524, 67] on button "Publish 1 job" at bounding box center [947, 69] width 59 height 14
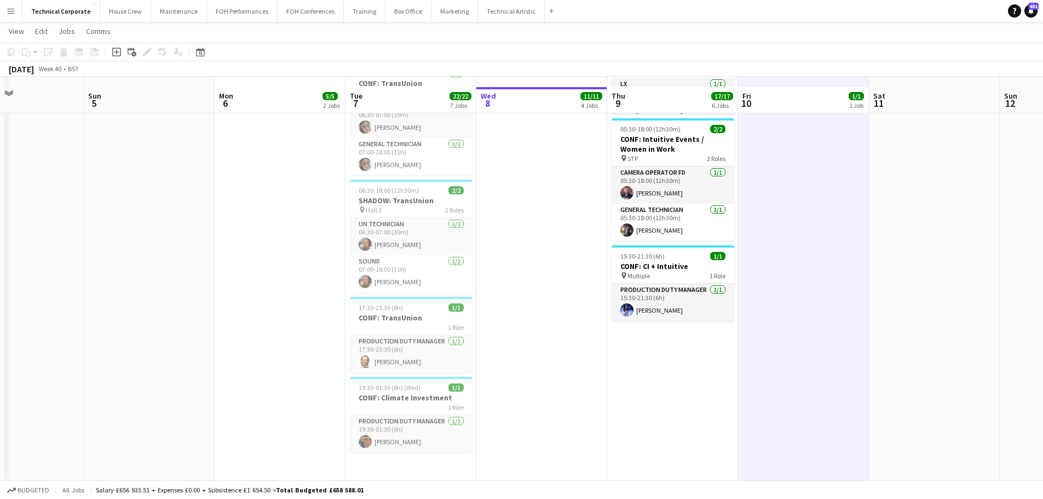
scroll to position [531, 0]
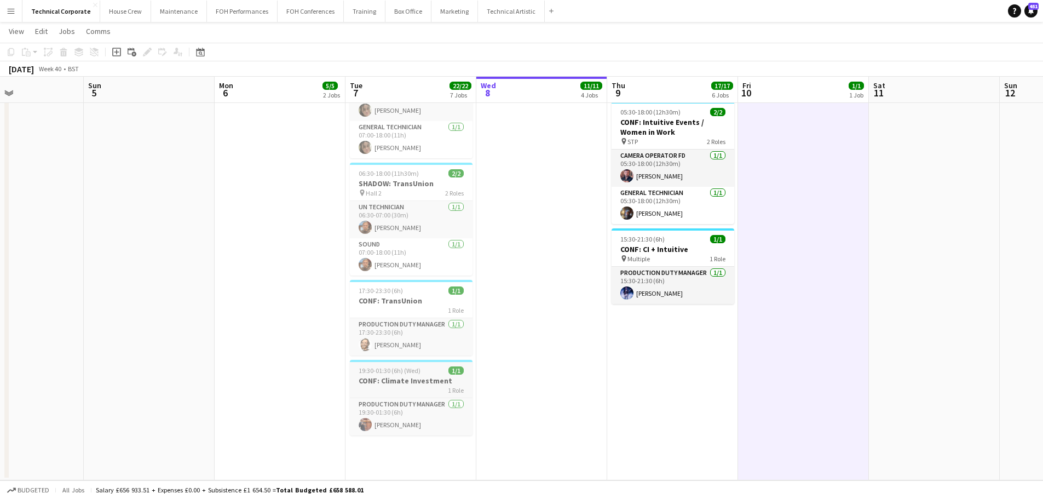
click at [417, 383] on h3 "CONF: Climate Investment" at bounding box center [411, 380] width 123 height 10
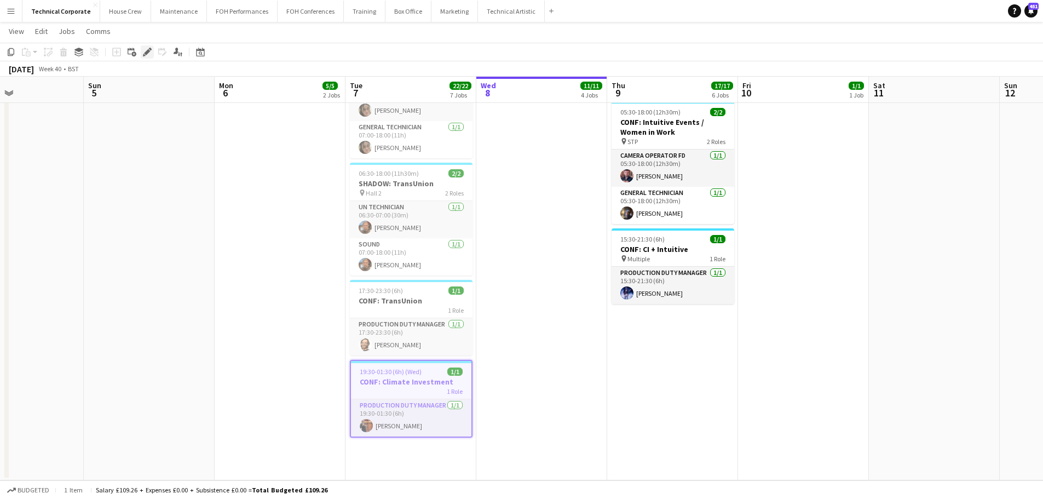
click at [144, 55] on icon at bounding box center [144, 55] width 3 height 3
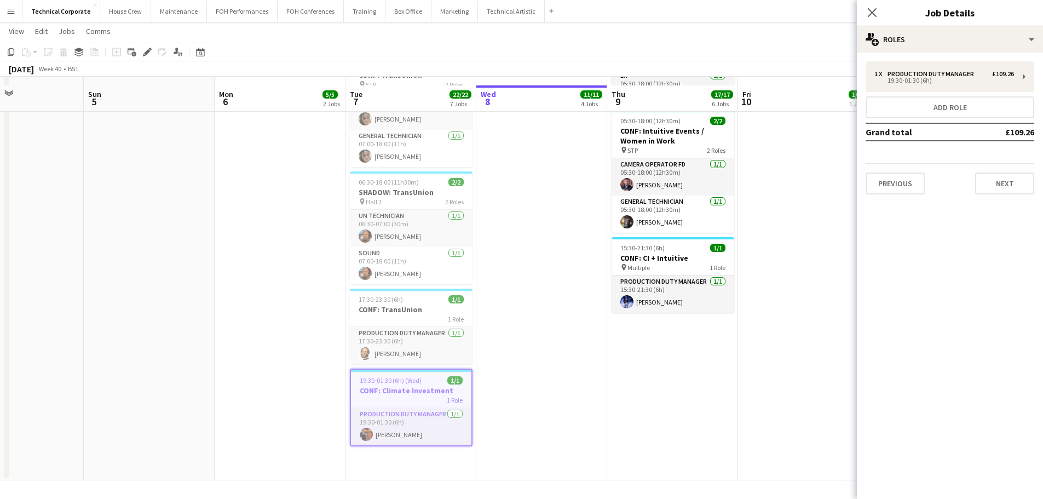
type input "**********"
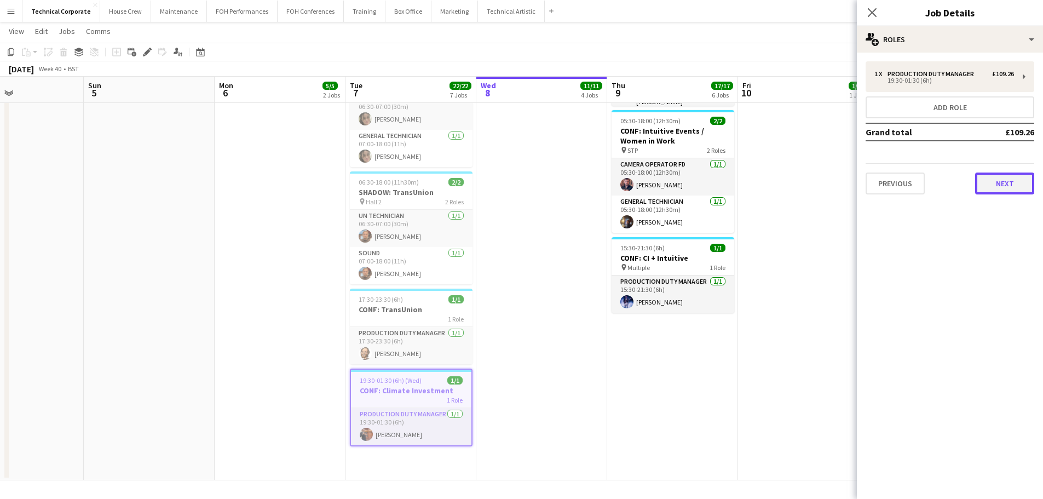
click at [524, 177] on button "Next" at bounding box center [1004, 183] width 59 height 22
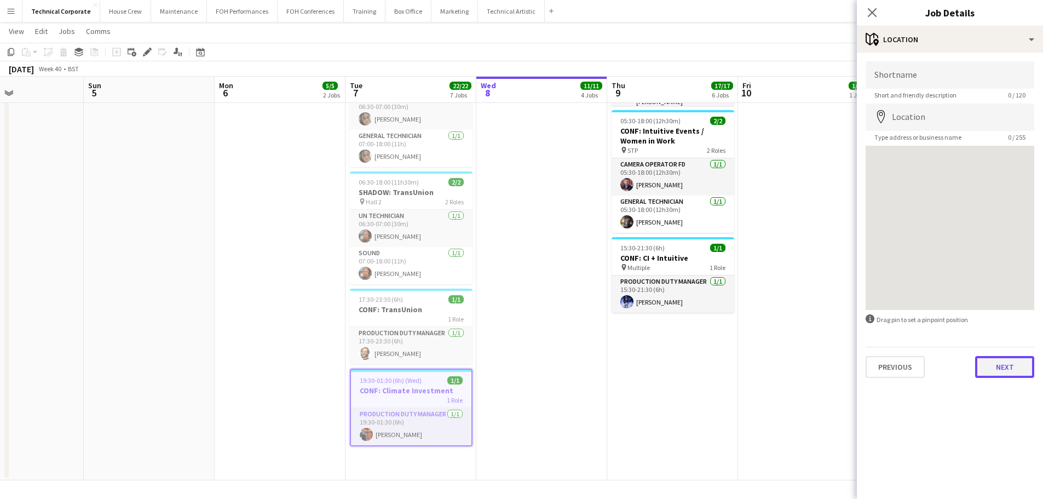
click at [524, 369] on button "Next" at bounding box center [1004, 367] width 59 height 22
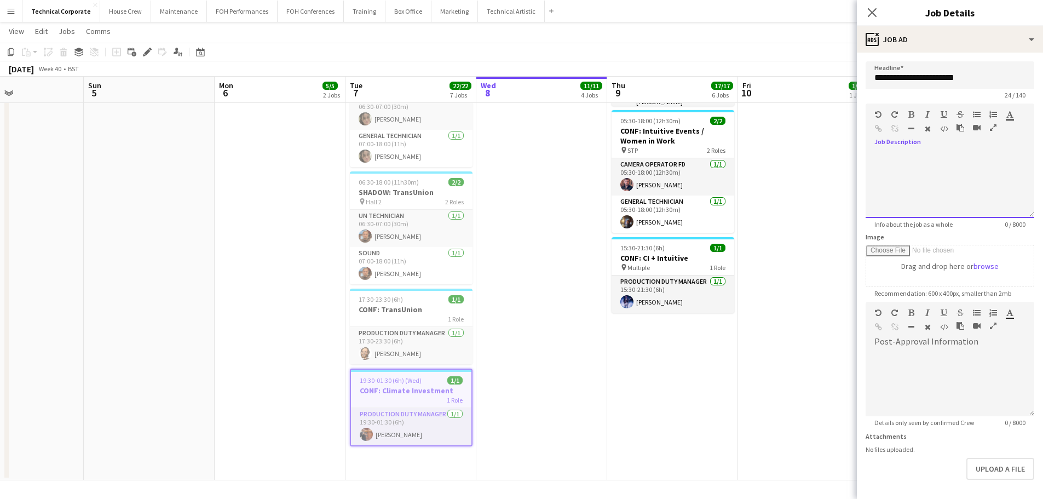
click at [524, 169] on div at bounding box center [949, 185] width 169 height 66
drag, startPoint x: 1014, startPoint y: 165, endPoint x: 831, endPoint y: 140, distance: 184.6
copy div "**********"
click at [524, 351] on app-date-cell "05:30-18:00 (12h30m) 1/1 CONF: Climate Investment 1 Role Duty Technician [DATE]…" at bounding box center [672, 40] width 131 height 880
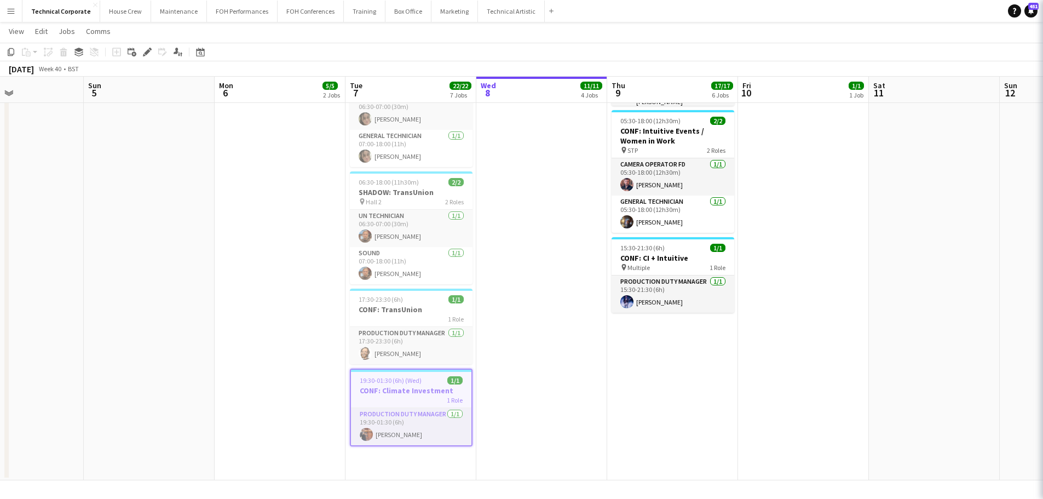
click at [524, 351] on app-date-cell "05:30-18:00 (12h30m) 1/1 CONF: Climate Investment 1 Role Duty Technician [DATE]…" at bounding box center [672, 40] width 131 height 880
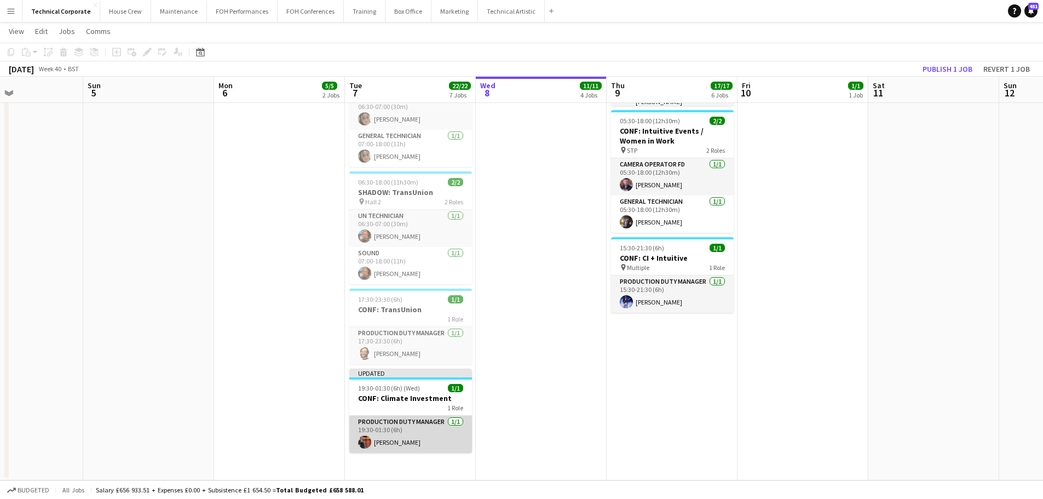
click at [391, 437] on app-card-role "Production Duty Manager [DATE] 19:30-01:30 (6h) [PERSON_NAME]" at bounding box center [410, 433] width 123 height 37
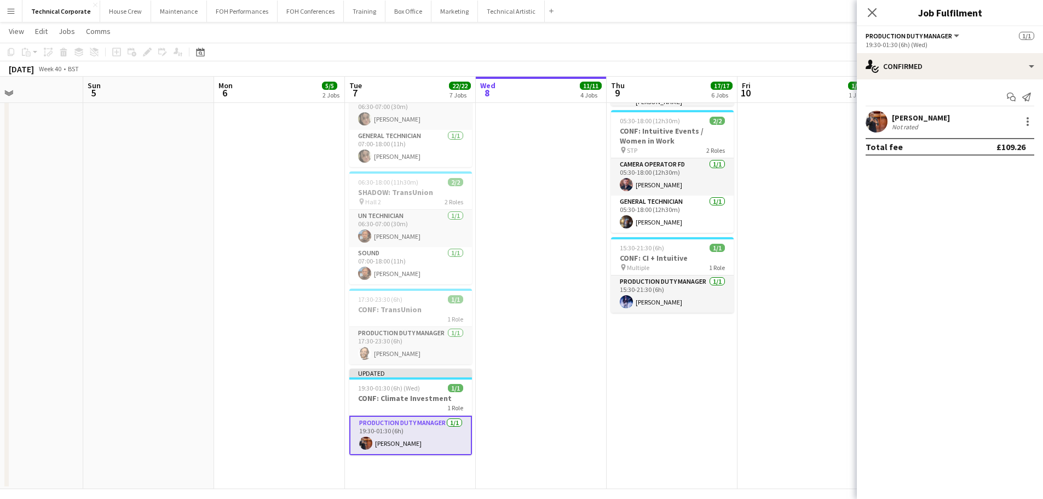
scroll to position [0, 309]
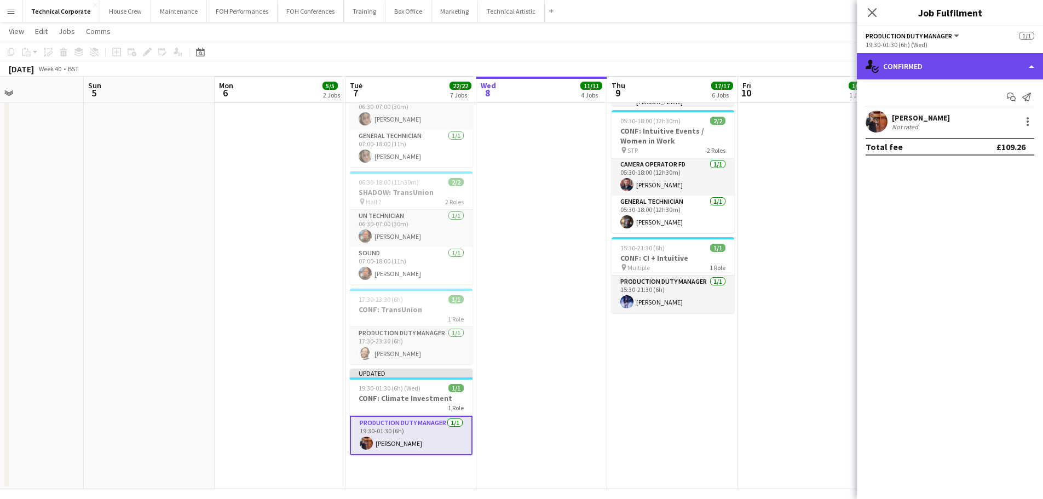
click at [524, 78] on div "single-neutral-actions-check-2 Confirmed" at bounding box center [950, 66] width 186 height 26
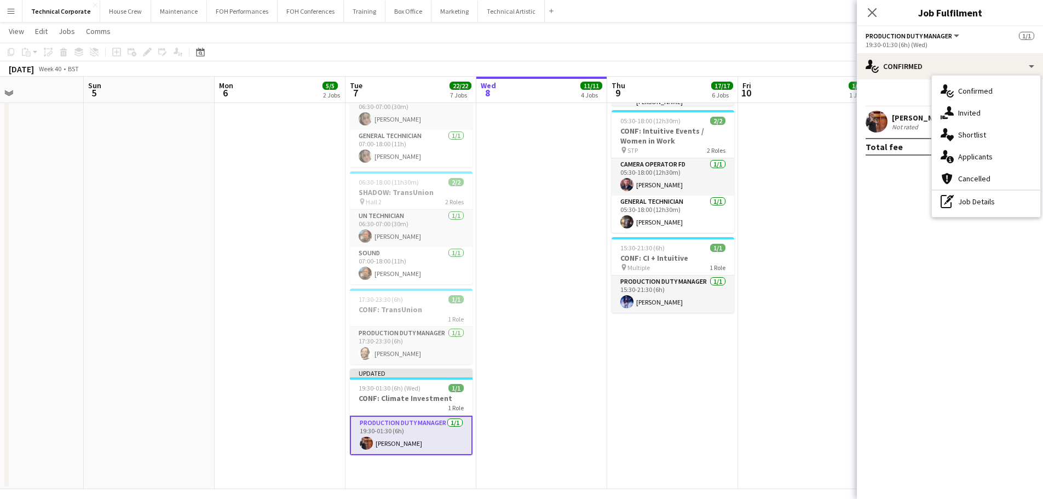
click at [524, 210] on div "pen-write Job Details" at bounding box center [986, 201] width 108 height 22
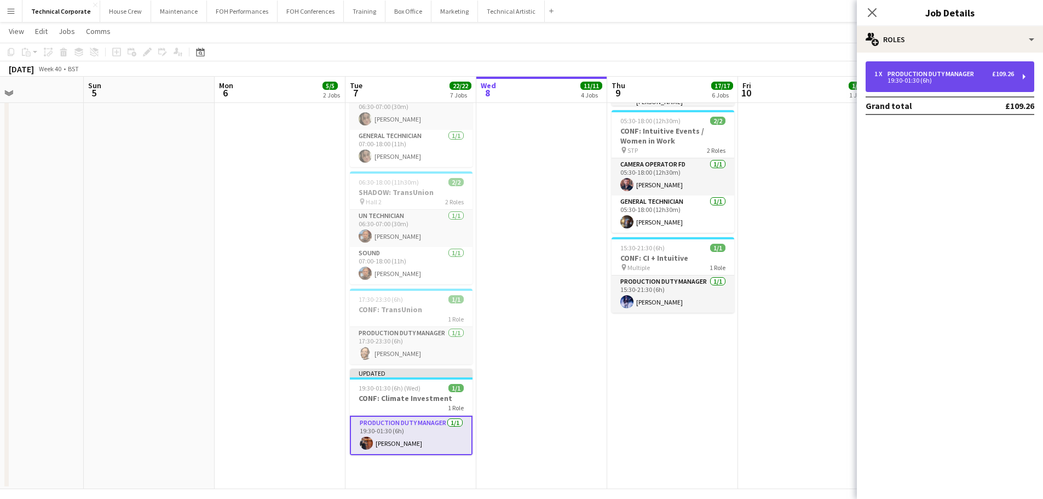
click at [524, 84] on div "1 x Production Duty Manager £109.26 19:30-01:30 (6h)" at bounding box center [949, 76] width 169 height 31
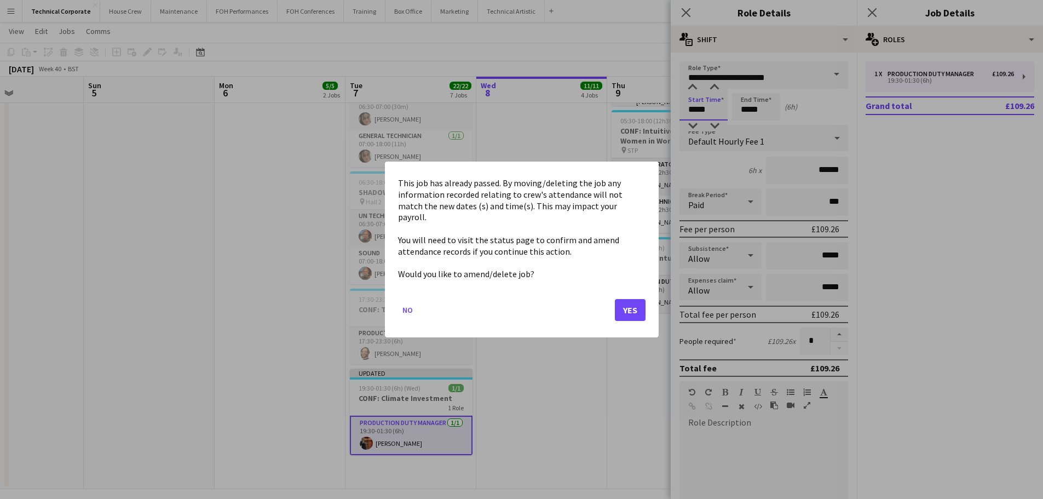
scroll to position [0, 0]
drag, startPoint x: 707, startPoint y: 106, endPoint x: 630, endPoint y: 113, distance: 76.9
click at [524, 305] on button "Yes" at bounding box center [630, 310] width 31 height 22
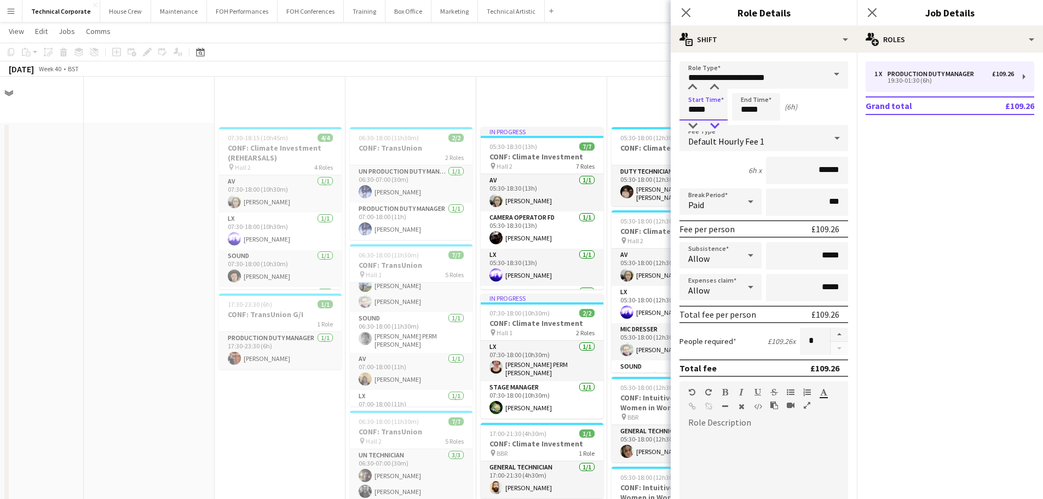
scroll to position [523, 0]
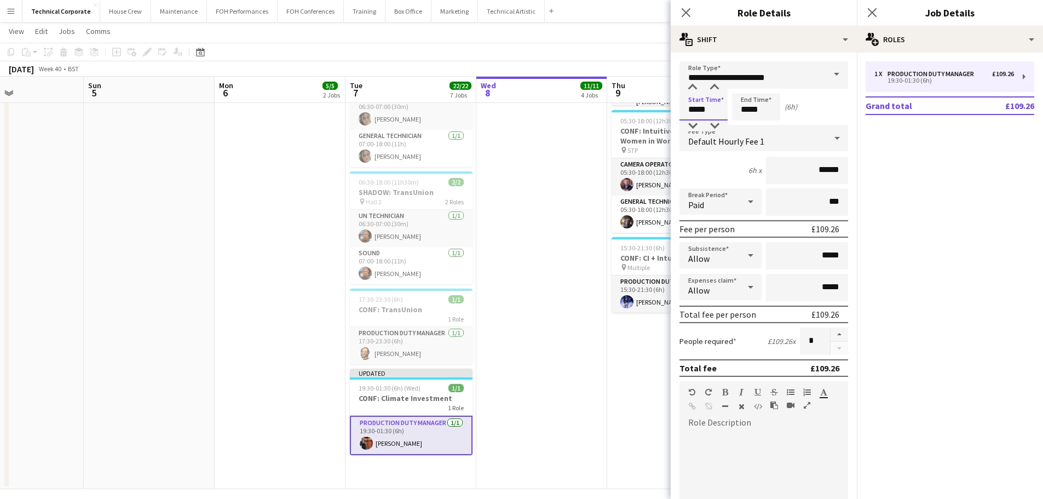
drag, startPoint x: 720, startPoint y: 111, endPoint x: 609, endPoint y: 111, distance: 110.6
type input "*****"
click at [524, 320] on app-date-cell "In progress 05:30-18:30 (13h) 7/7 CONF: Climate Investment pin Hall 2 7 Roles A…" at bounding box center [541, 44] width 131 height 889
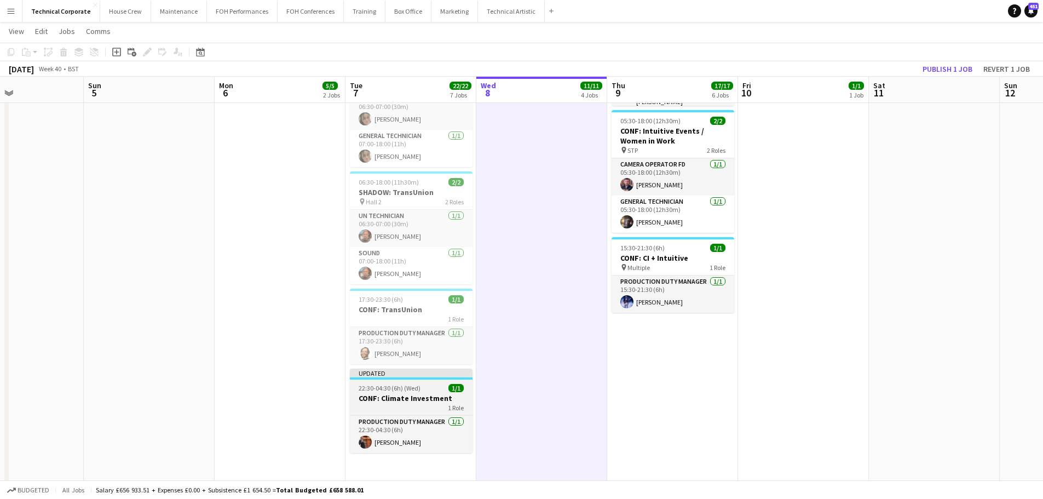
drag, startPoint x: 395, startPoint y: 403, endPoint x: 468, endPoint y: 383, distance: 76.1
click at [395, 403] on div "1 Role" at bounding box center [411, 407] width 123 height 9
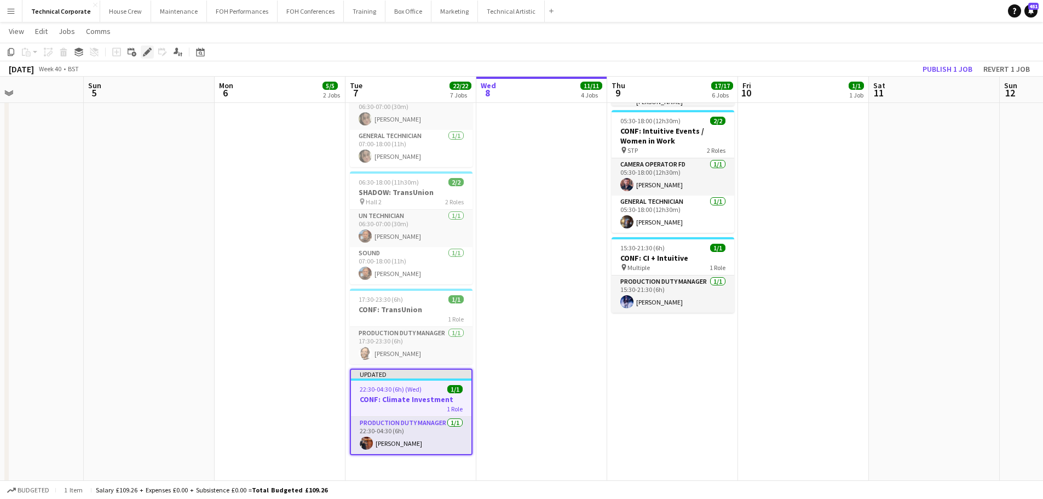
click at [142, 50] on div "Edit" at bounding box center [147, 51] width 13 height 13
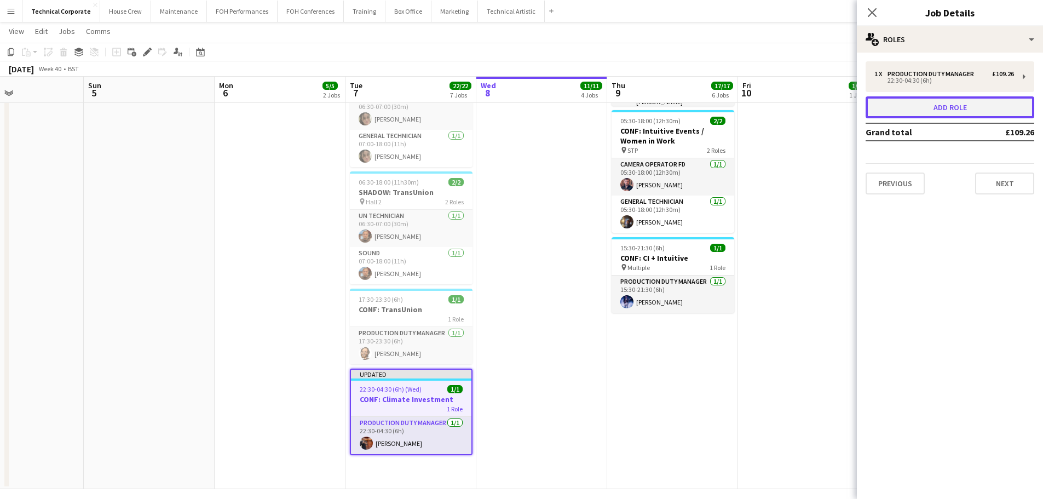
click at [524, 103] on button "Add role" at bounding box center [949, 107] width 169 height 22
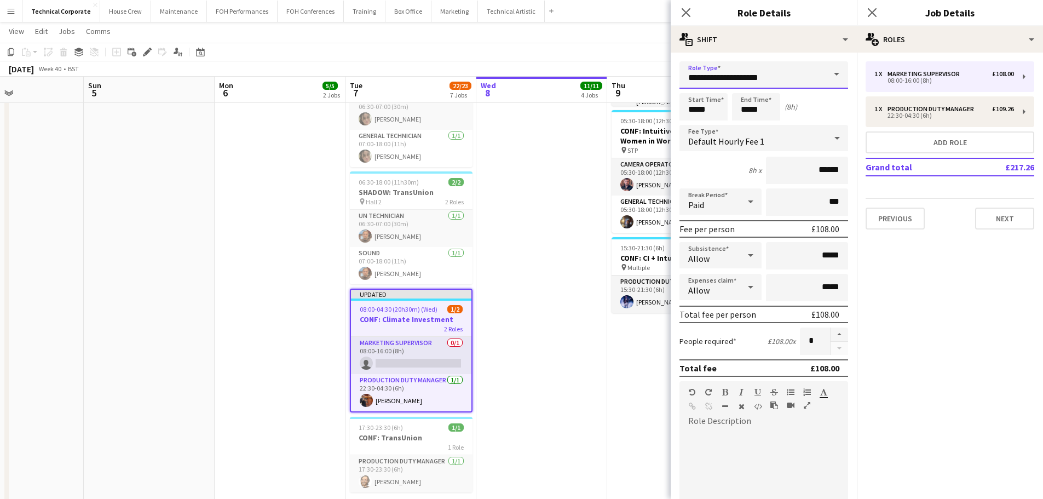
drag, startPoint x: 777, startPoint y: 71, endPoint x: 527, endPoint y: 80, distance: 249.7
click at [524, 80] on body "Menu Boards Boards Boards All jobs Status Workforce Workforce My Workforce Recr…" at bounding box center [521, 10] width 1043 height 1067
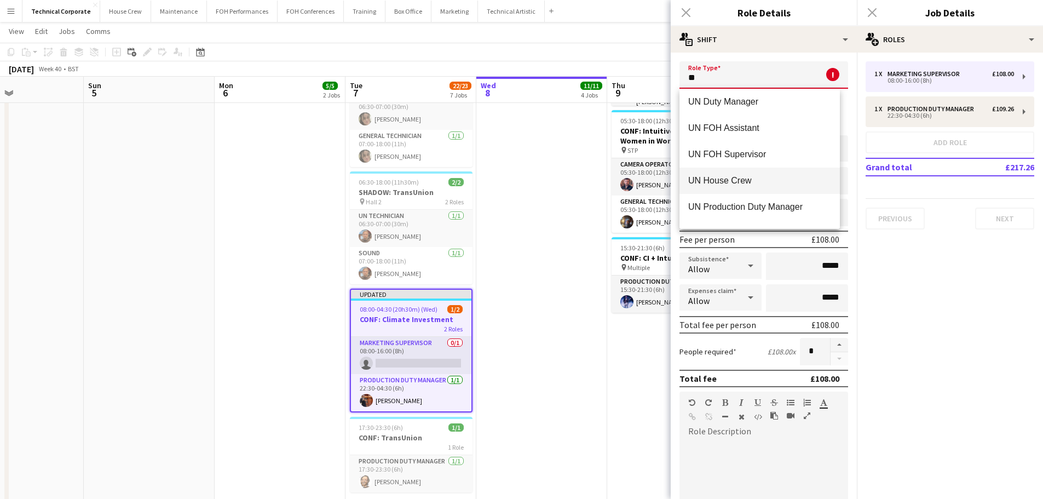
scroll to position [131, 0]
click at [524, 179] on mat-option "UN Production Duty Manager" at bounding box center [759, 185] width 160 height 26
type input "**********"
type input "******"
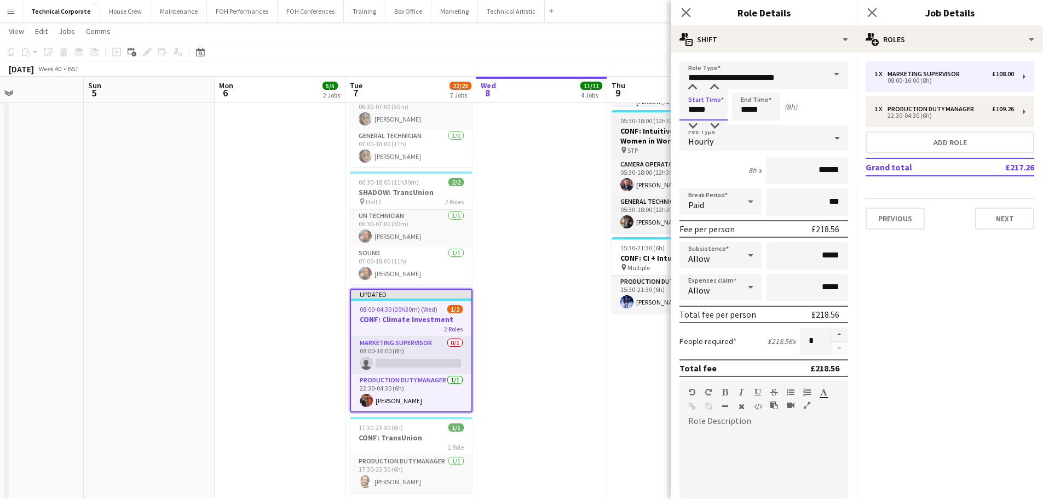
drag, startPoint x: 716, startPoint y: 105, endPoint x: 658, endPoint y: 111, distance: 58.3
click at [524, 109] on body "Menu Boards Boards Boards All jobs Status Workforce Workforce My Workforce Recr…" at bounding box center [521, 10] width 1043 height 1067
type input "*****"
click at [524, 351] on app-date-cell "In progress 05:30-18:30 (13h) 7/7 CONF: Climate Investment pin Hall 2 7 Roles A…" at bounding box center [541, 63] width 131 height 926
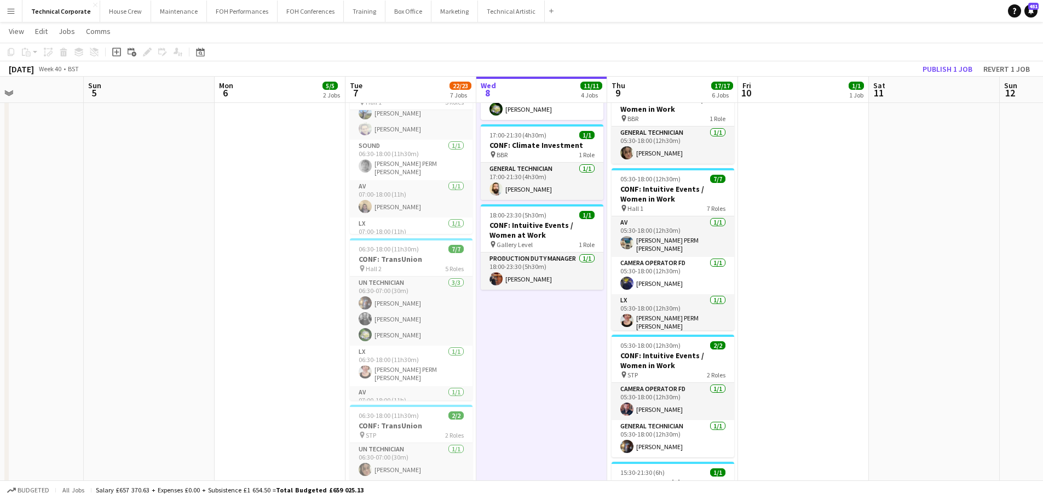
scroll to position [21, 0]
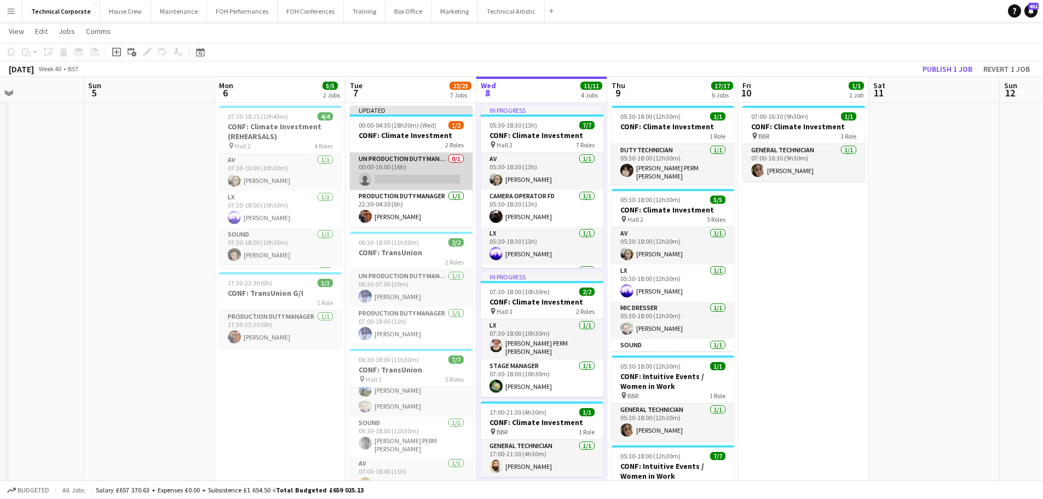
click at [407, 181] on app-card-role "UN Production Duty Manager 0/1 00:00-16:00 (16h) single-neutral-actions" at bounding box center [411, 171] width 123 height 37
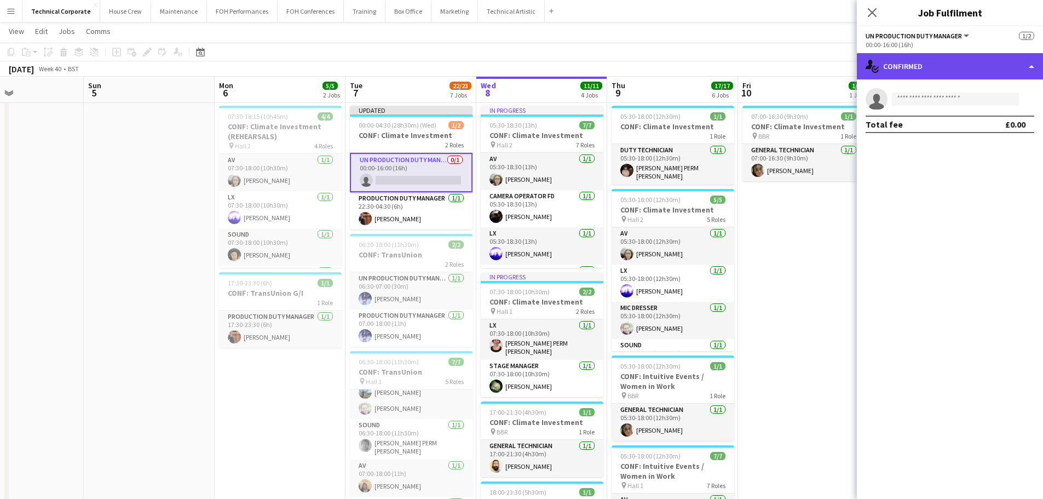
click at [524, 76] on div "single-neutral-actions-check-2 Confirmed" at bounding box center [950, 66] width 186 height 26
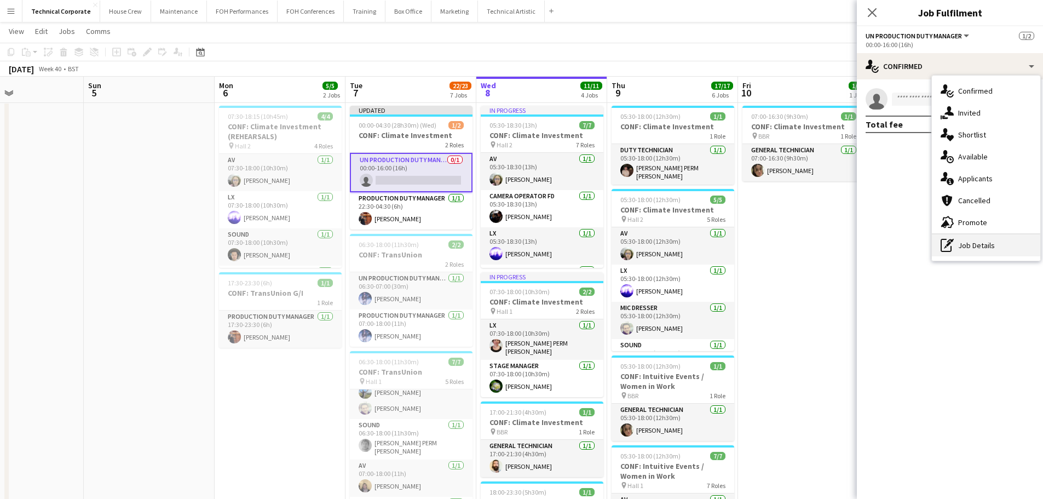
click at [524, 252] on div "pen-write Job Details" at bounding box center [986, 245] width 108 height 22
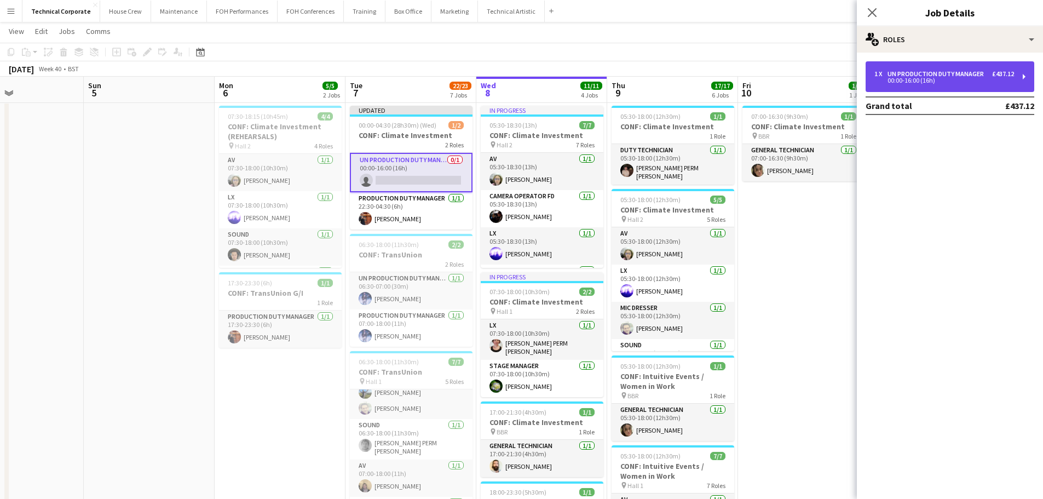
click at [524, 70] on div "1 x UN Production Duty Manager £437.12 00:00-16:00 (16h)" at bounding box center [949, 76] width 169 height 31
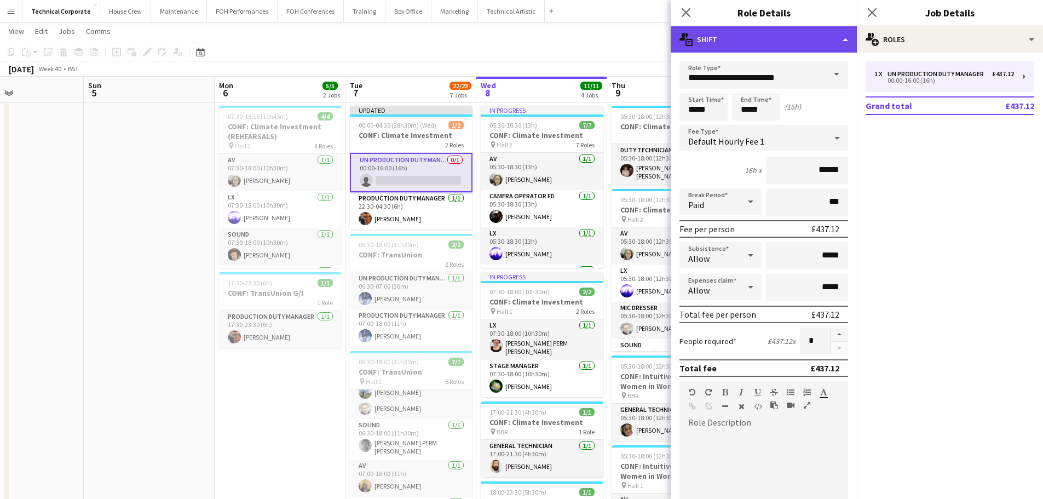
click at [524, 49] on div "multiple-actions-text Shift" at bounding box center [763, 39] width 186 height 26
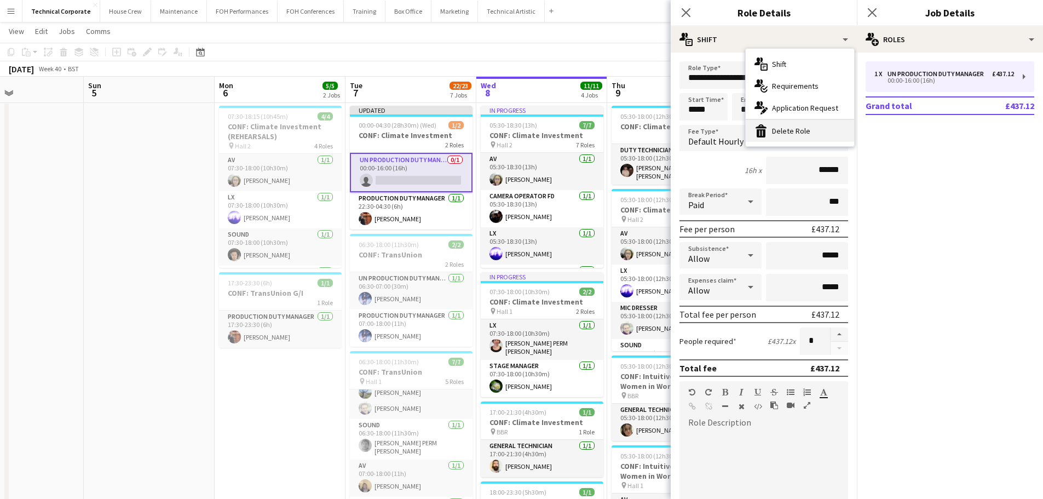
click at [524, 127] on div "bin-2 Delete Role" at bounding box center [799, 131] width 108 height 22
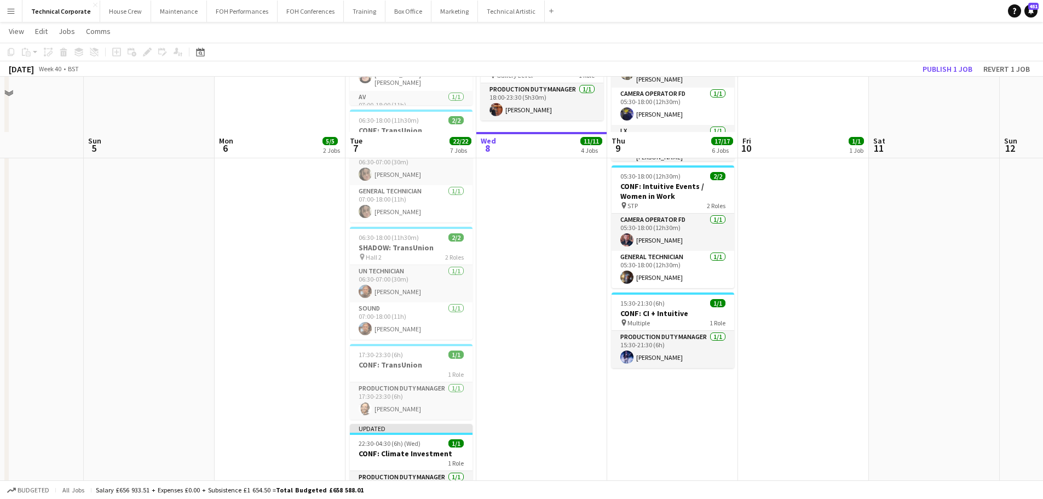
scroll to position [531, 0]
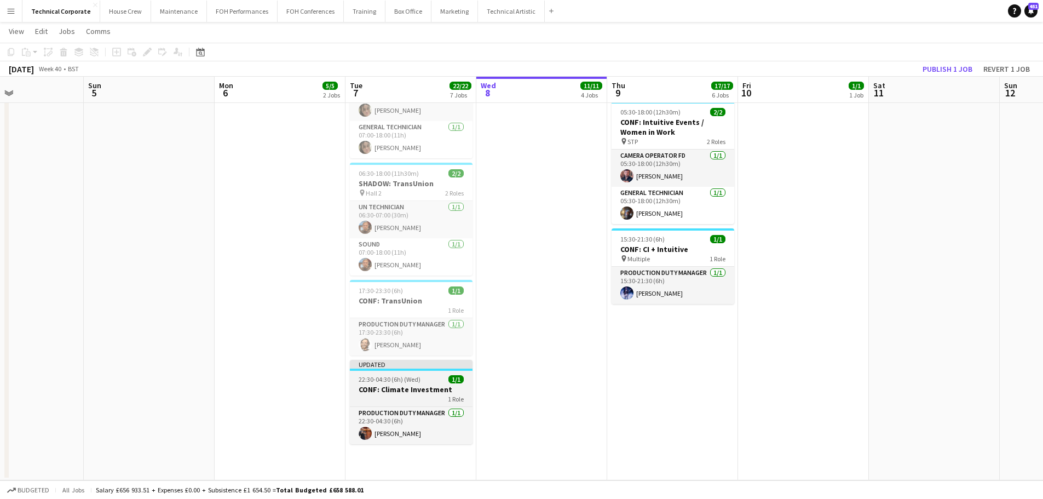
click at [416, 377] on span "22:30-04:30 (6h) (Wed)" at bounding box center [389, 379] width 62 height 8
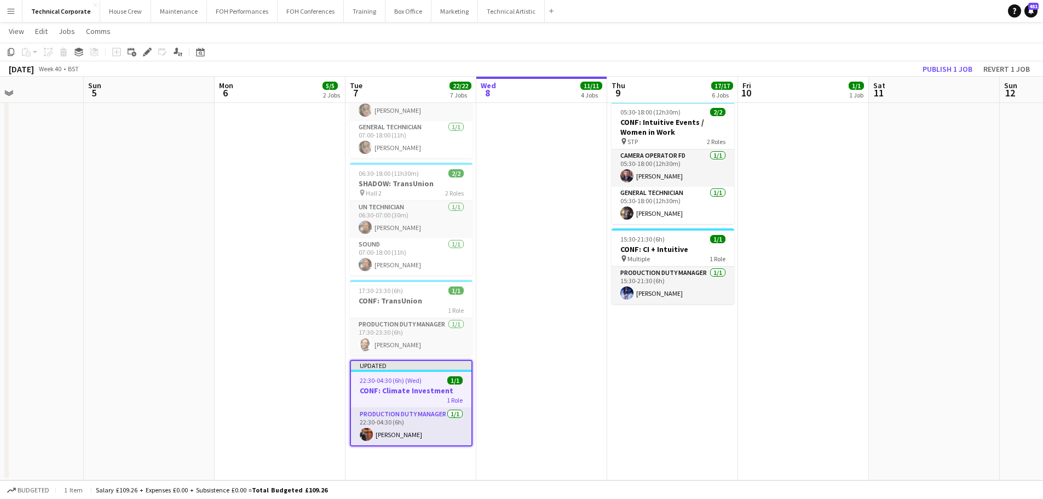
click at [511, 355] on app-date-cell "In progress 05:30-18:30 (13h) 7/7 CONF: Climate Investment pin Hall 2 7 Roles A…" at bounding box center [541, 35] width 131 height 889
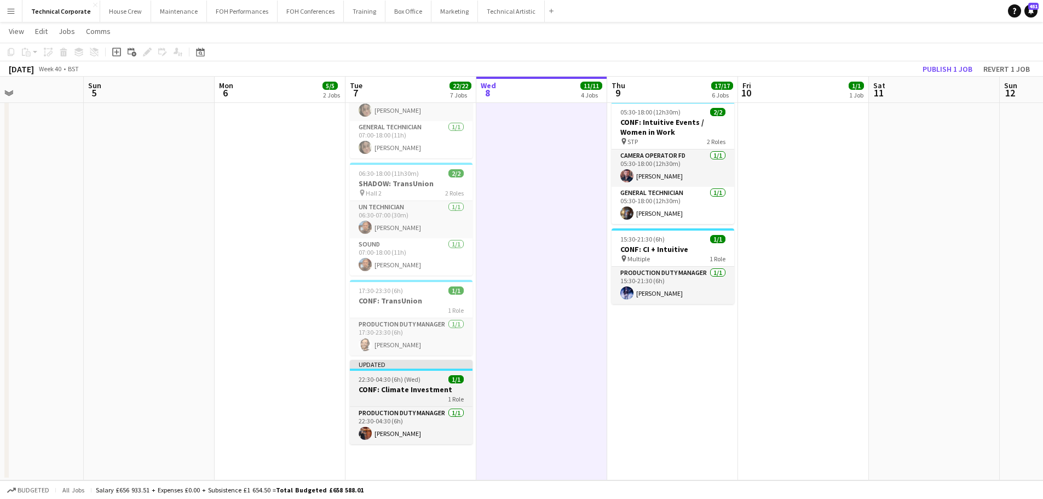
click at [424, 390] on h3 "CONF: Climate Investment" at bounding box center [411, 389] width 123 height 10
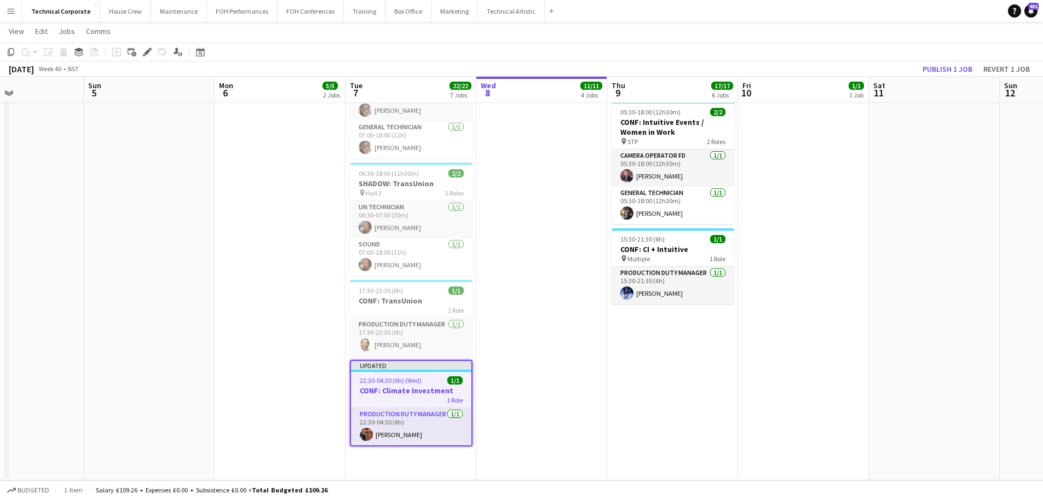
click at [513, 377] on app-date-cell "In progress 05:30-18:30 (13h) 7/7 CONF: Climate Investment pin Hall 2 7 Roles A…" at bounding box center [541, 35] width 131 height 889
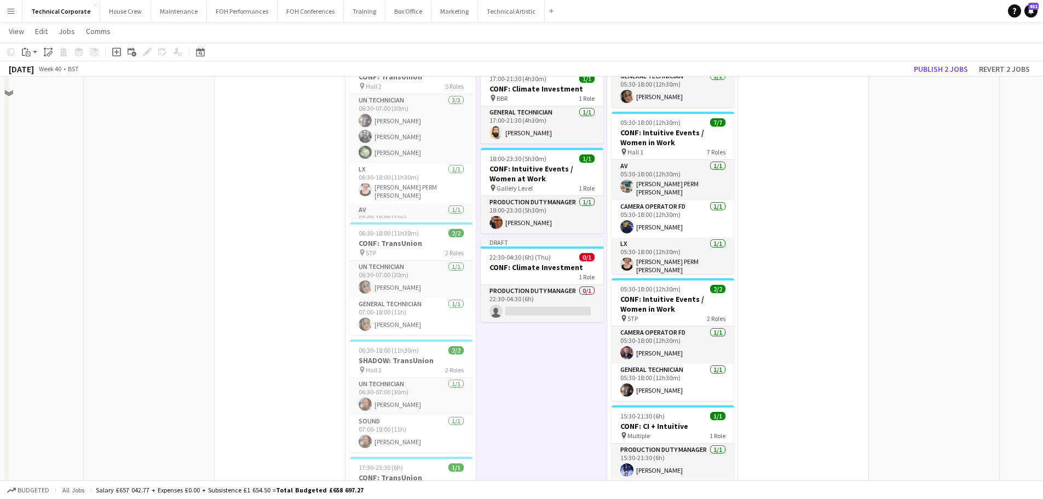
scroll to position [258, 0]
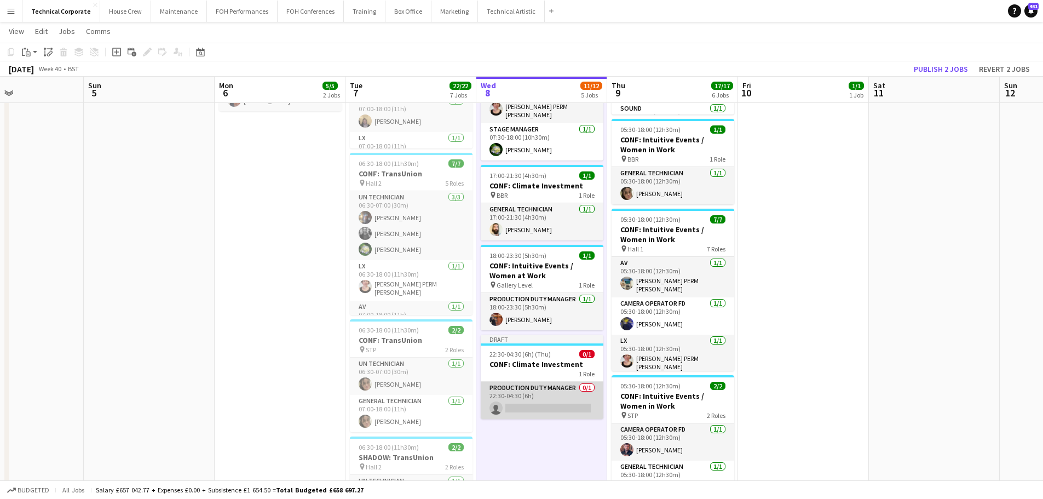
click at [524, 381] on app-card-role "Production Duty Manager 0/1 22:30-04:30 (6h) single-neutral-actions" at bounding box center [542, 399] width 123 height 37
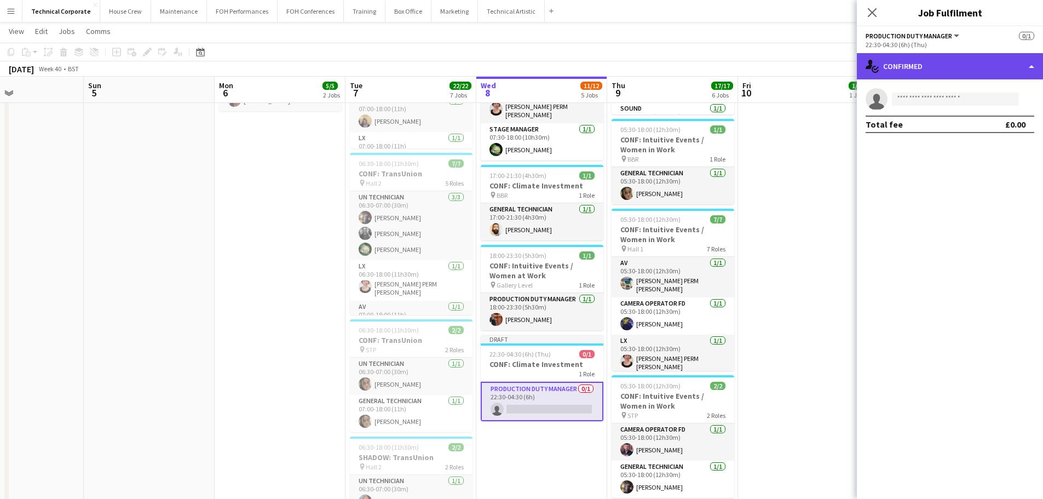
click at [524, 54] on div "single-neutral-actions-check-2 Confirmed" at bounding box center [950, 66] width 186 height 26
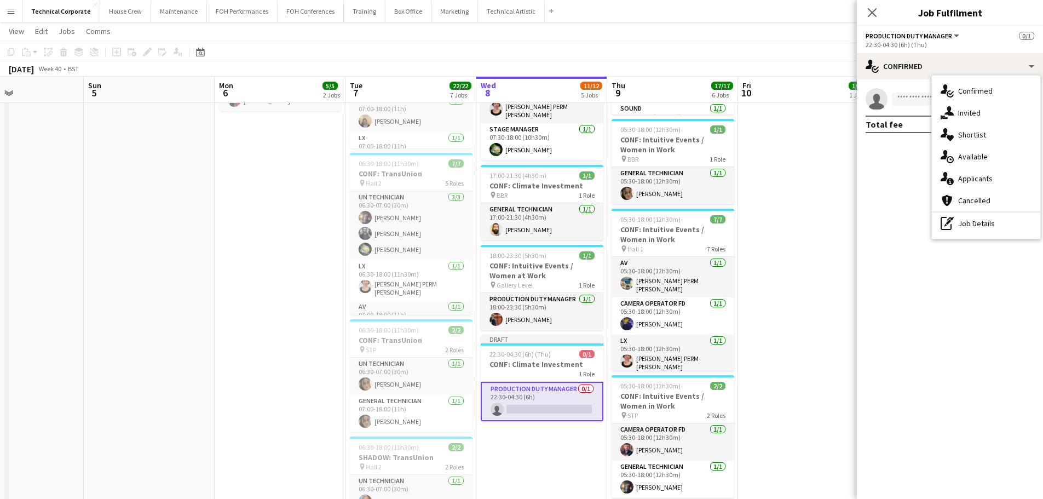
drag, startPoint x: 968, startPoint y: 221, endPoint x: 964, endPoint y: 214, distance: 7.8
click at [524, 221] on div "pen-write Job Details" at bounding box center [986, 223] width 108 height 22
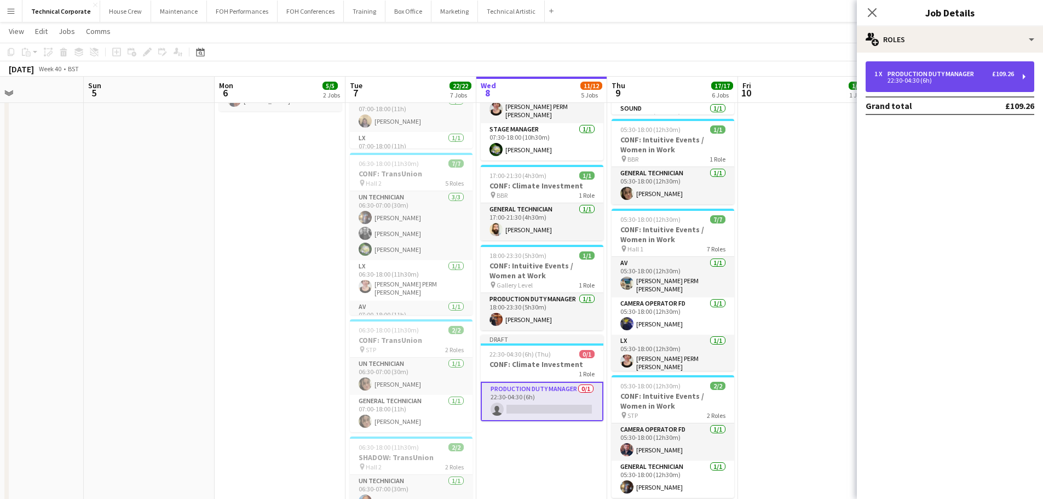
click at [524, 78] on div "22:30-04:30 (6h)" at bounding box center [944, 80] width 140 height 5
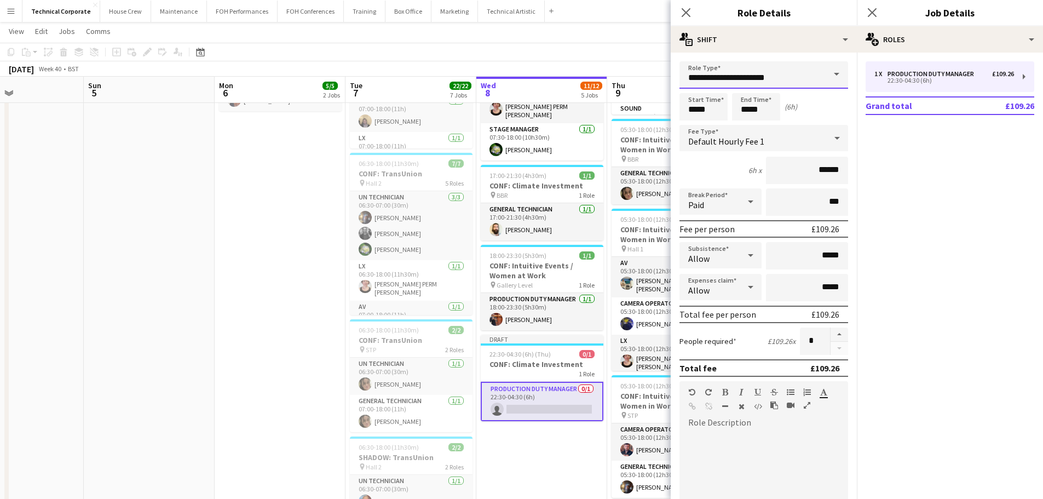
click at [524, 76] on input "**********" at bounding box center [763, 74] width 169 height 27
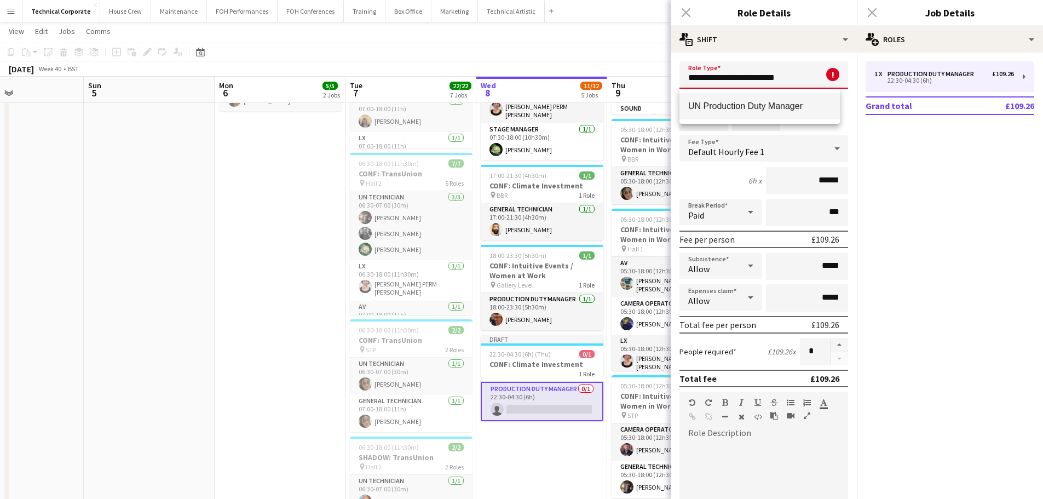
click at [524, 100] on mat-option "UN Production Duty Manager" at bounding box center [759, 106] width 160 height 26
type input "**********"
type input "******"
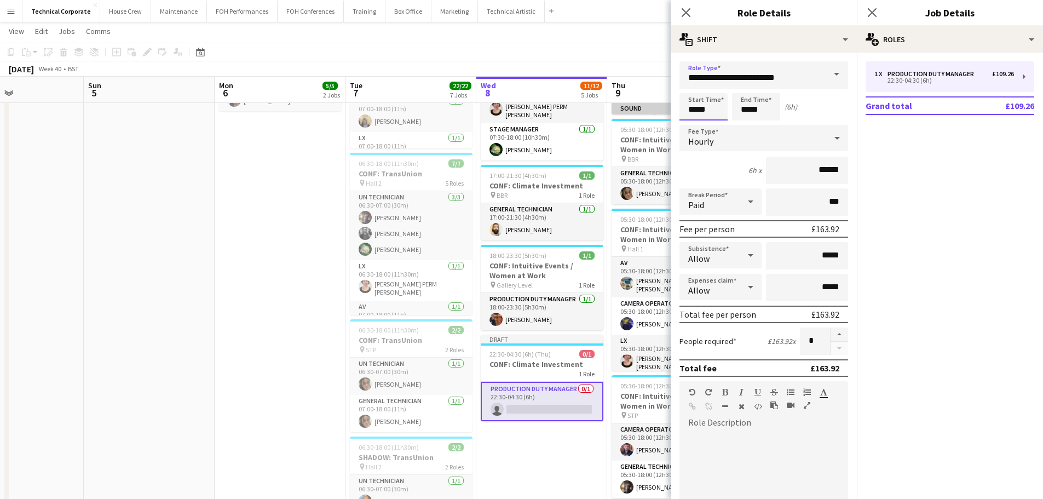
drag, startPoint x: 713, startPoint y: 103, endPoint x: 618, endPoint y: 108, distance: 94.2
click at [524, 107] on body "Menu Boards Boards Boards All jobs Status Workforce Workforce My Workforce Recr…" at bounding box center [521, 257] width 1043 height 1030
click at [524, 109] on div "Start Time ***** End Time ***** (6h)" at bounding box center [763, 106] width 169 height 27
drag, startPoint x: 683, startPoint y: 109, endPoint x: 646, endPoint y: 109, distance: 36.7
click at [524, 109] on body "Menu Boards Boards Boards All jobs Status Workforce Workforce My Workforce Recr…" at bounding box center [521, 257] width 1043 height 1030
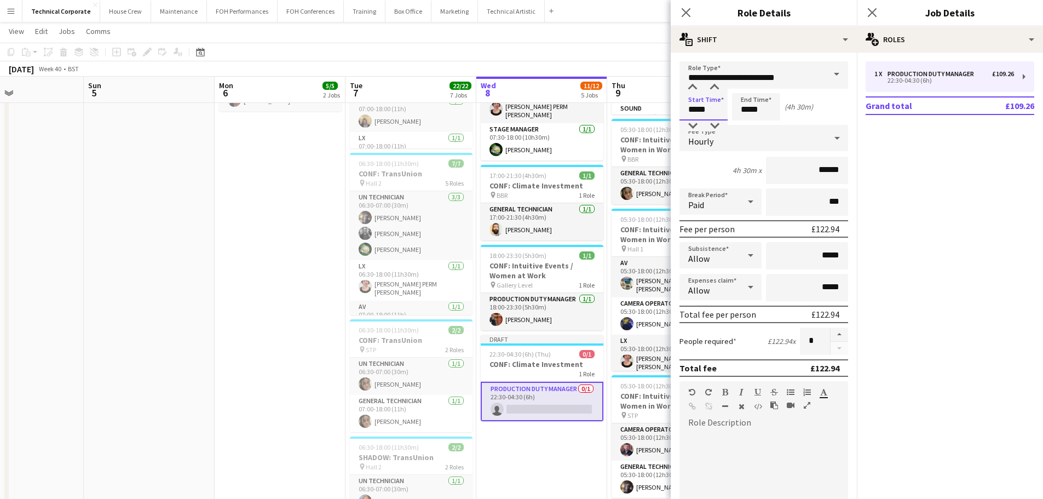
type input "*****"
click at [524, 176] on div "4h 30m x ******" at bounding box center [763, 170] width 169 height 27
click at [524, 14] on icon "Close pop-in" at bounding box center [685, 12] width 10 height 10
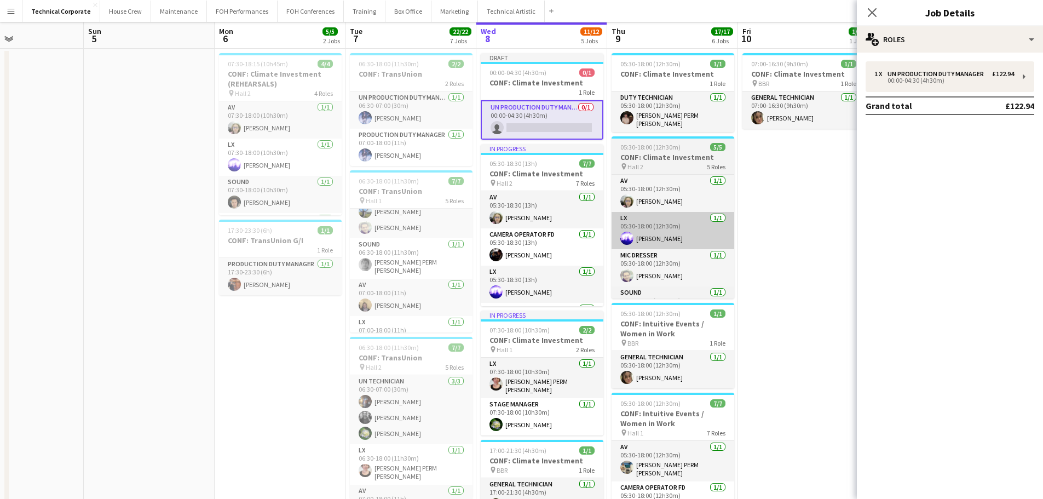
scroll to position [0, 0]
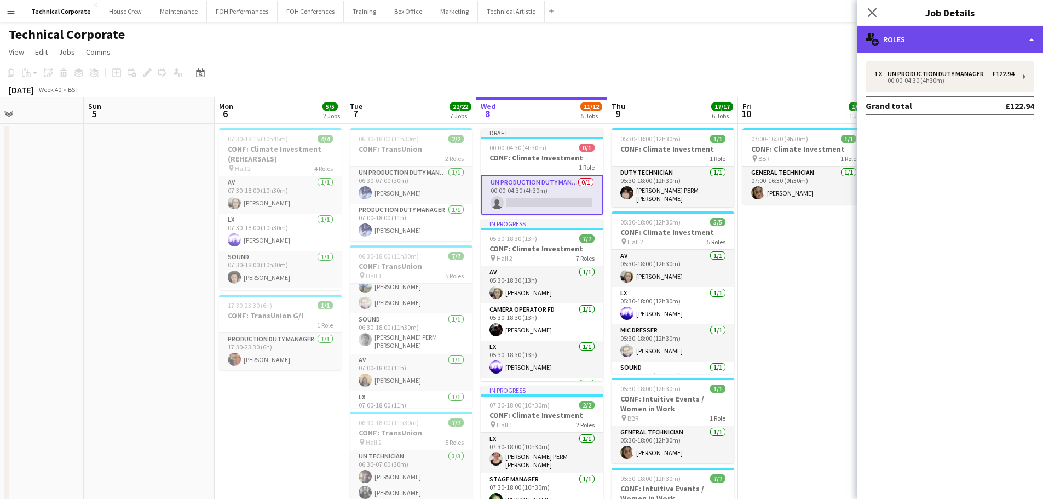
click at [524, 48] on div "multiple-users-add Roles" at bounding box center [950, 39] width 186 height 26
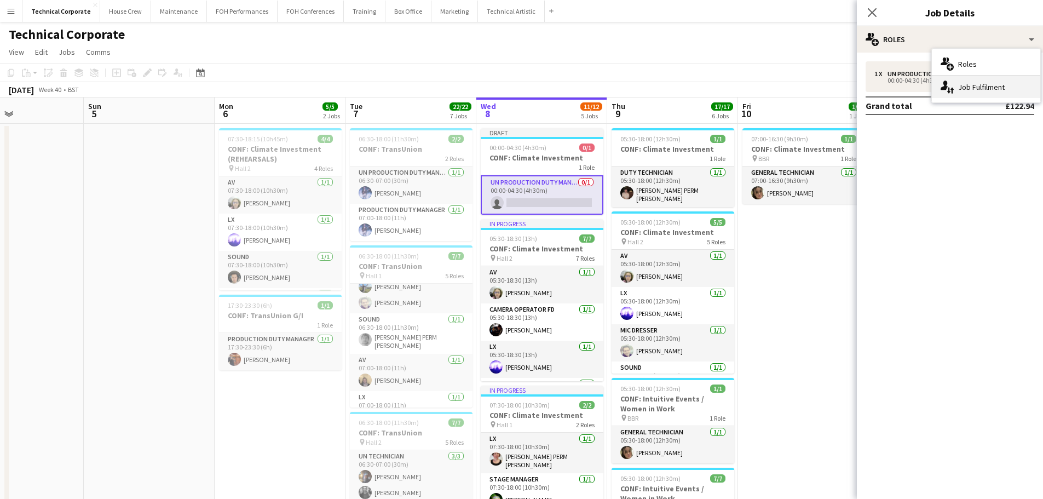
click at [524, 93] on div "single-neutral-actions-up-down Job Fulfilment" at bounding box center [986, 87] width 108 height 22
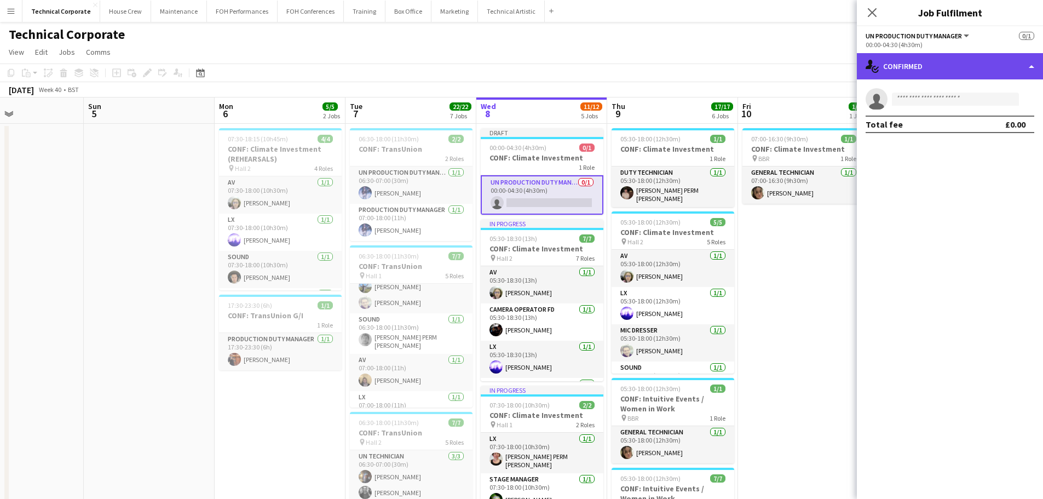
click at [524, 54] on div "single-neutral-actions-check-2 Confirmed" at bounding box center [950, 66] width 186 height 26
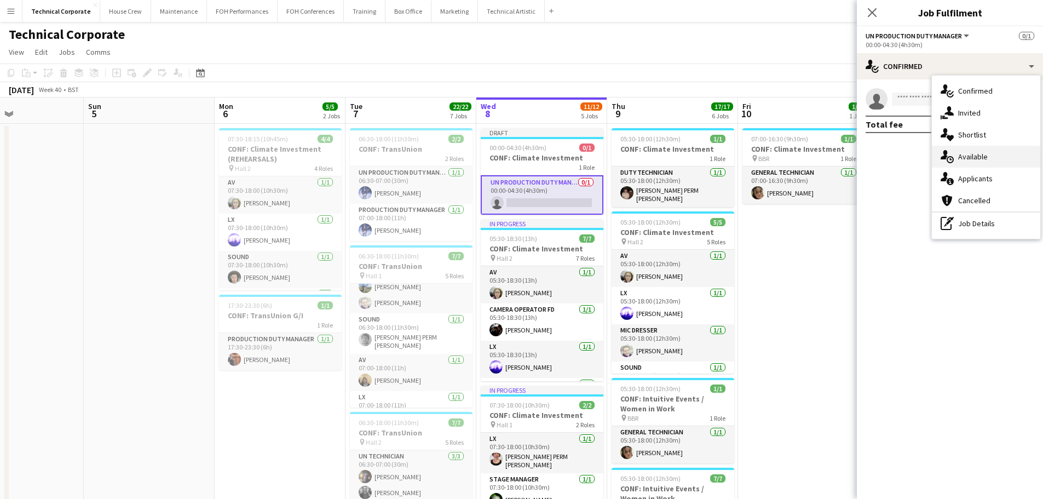
click at [524, 152] on span "Available" at bounding box center [973, 157] width 30 height 10
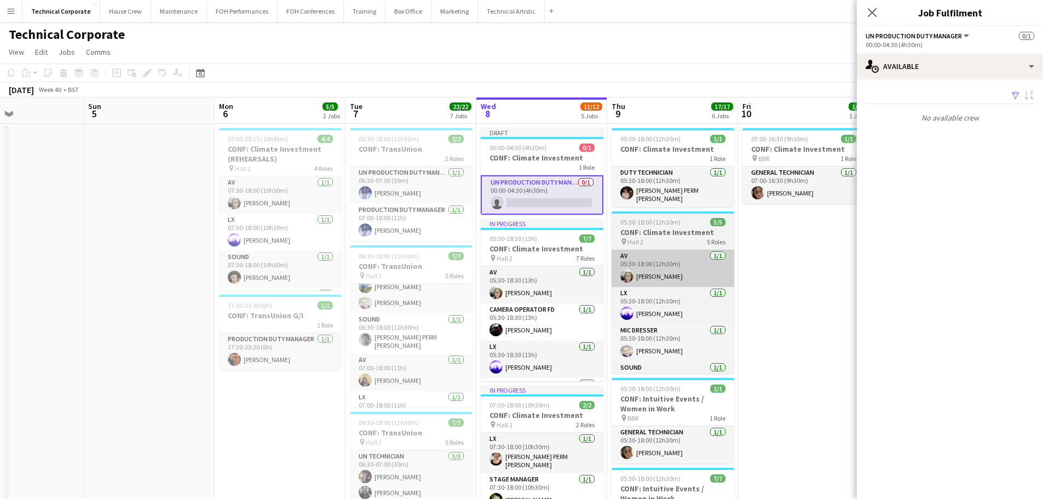
drag, startPoint x: 788, startPoint y: 325, endPoint x: 610, endPoint y: 252, distance: 192.2
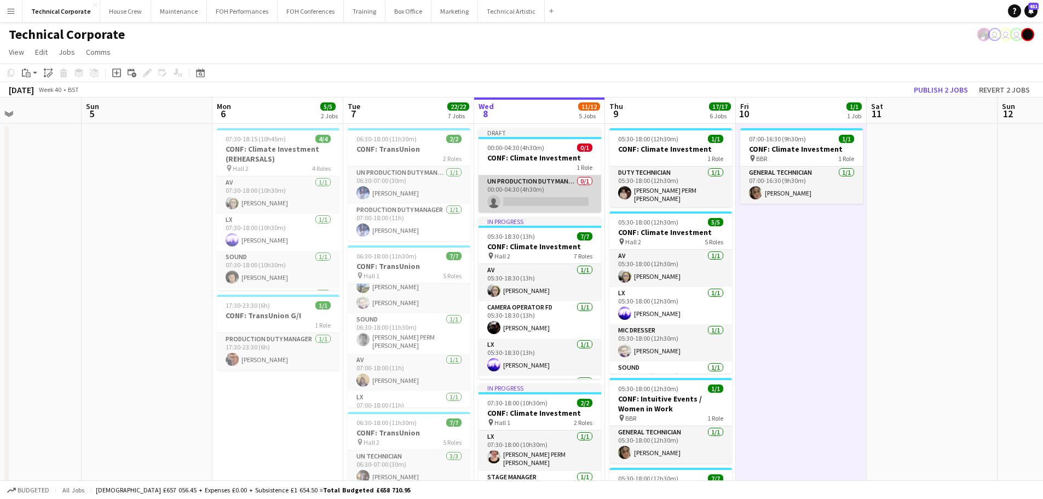
click at [524, 198] on app-card-role "UN Production Duty Manager 0/1 00:00-04:30 (4h30m) single-neutral-actions" at bounding box center [539, 193] width 123 height 37
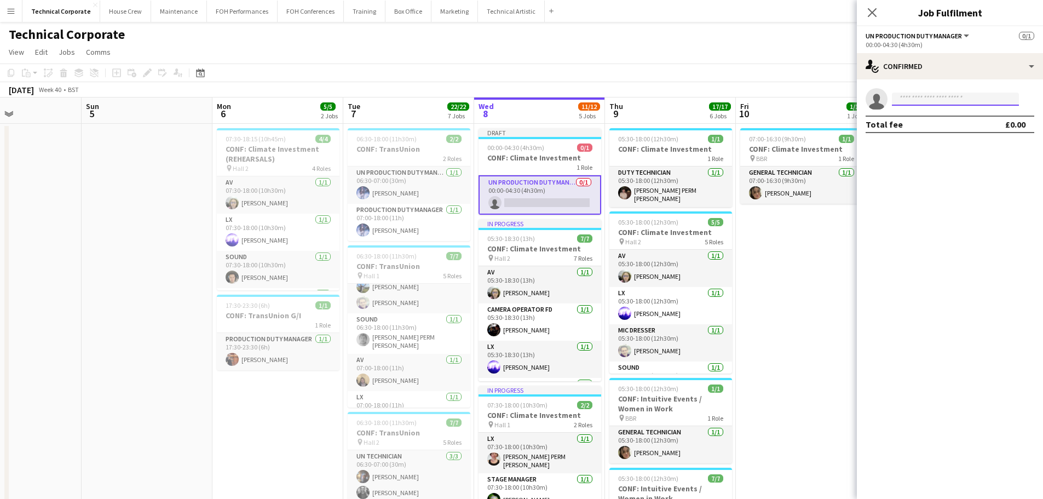
click at [524, 102] on input at bounding box center [955, 98] width 127 height 13
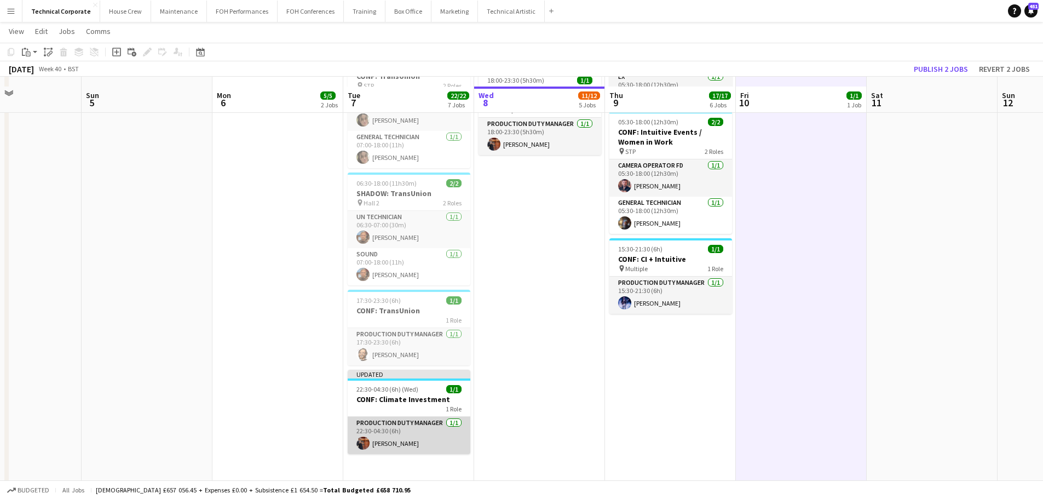
scroll to position [531, 0]
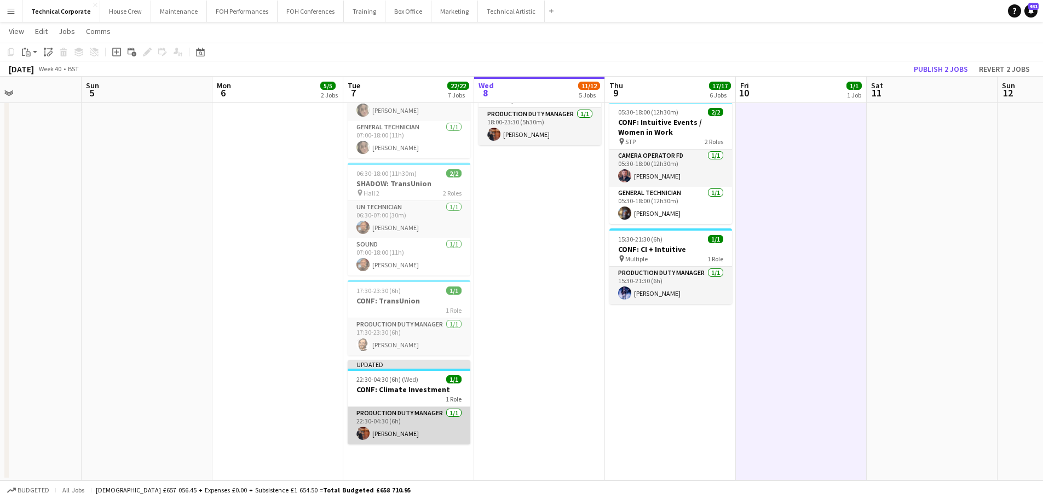
click at [425, 430] on app-card-role "Production Duty Manager [DATE] 22:30-04:30 (6h) [PERSON_NAME]" at bounding box center [409, 425] width 123 height 37
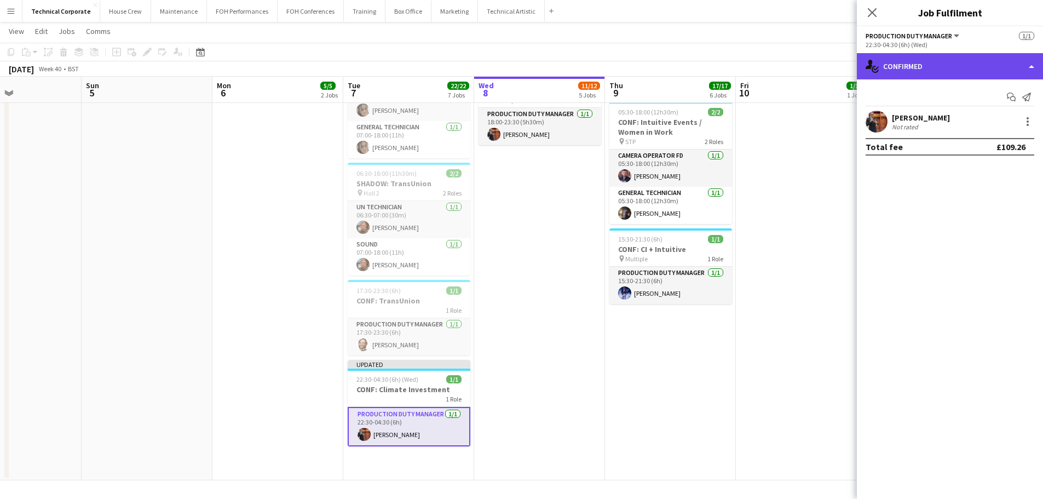
click at [524, 62] on div "single-neutral-actions-check-2 Confirmed" at bounding box center [950, 66] width 186 height 26
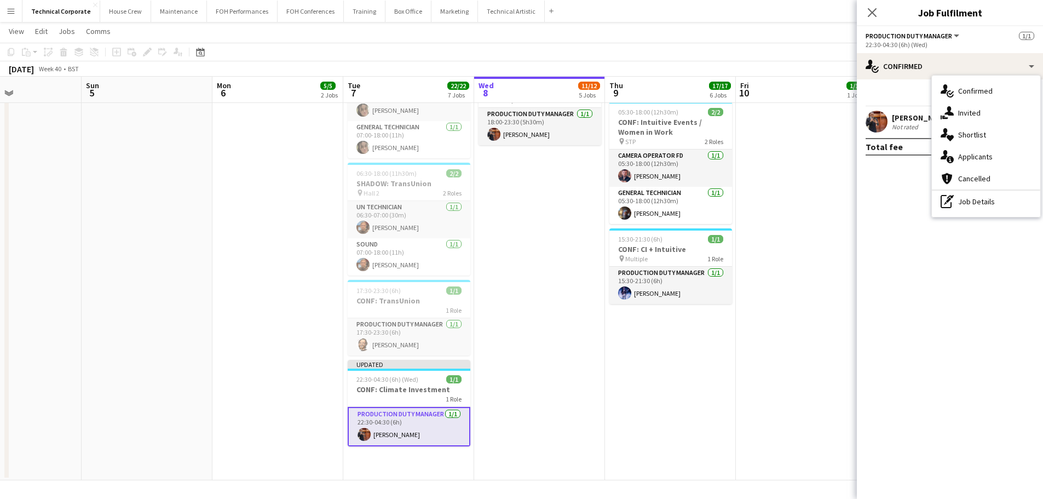
click at [524, 207] on div "pen-write Job Details" at bounding box center [986, 201] width 108 height 22
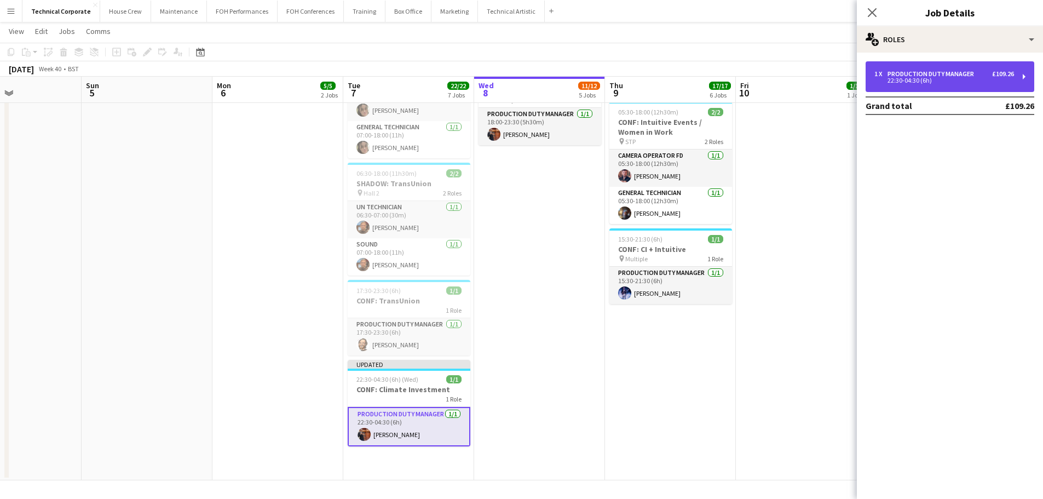
click at [524, 83] on div "1 x Production Duty Manager £109.26 22:30-04:30 (6h)" at bounding box center [949, 76] width 169 height 31
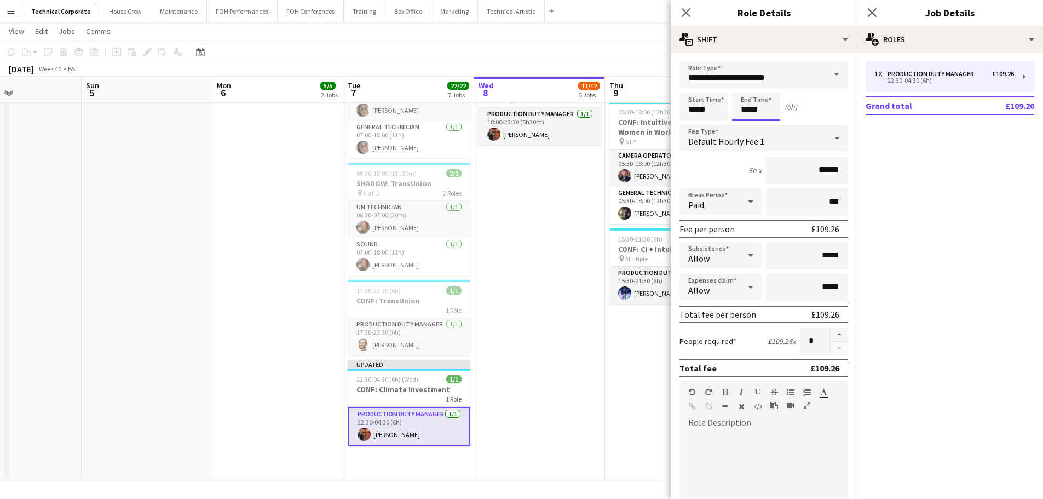
scroll to position [0, 0]
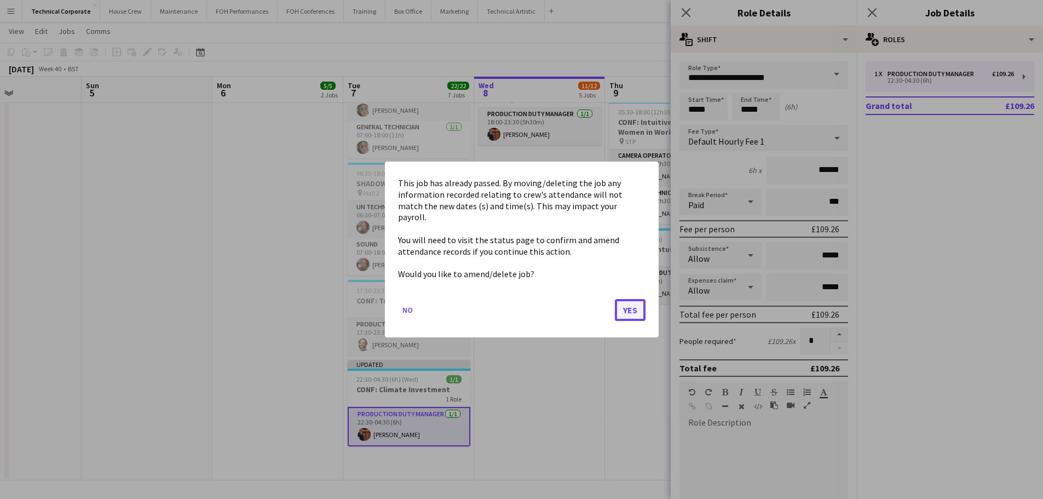
click at [524, 299] on button "Yes" at bounding box center [630, 310] width 31 height 22
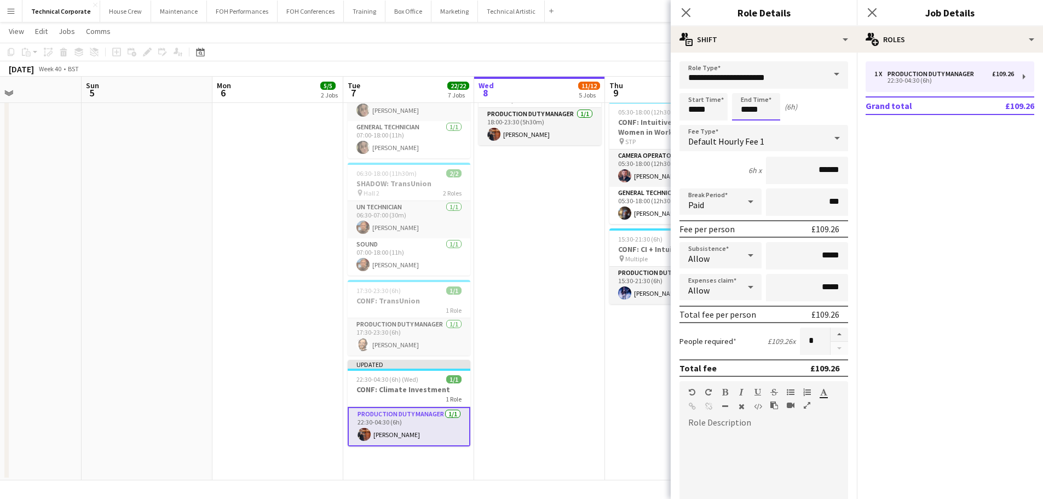
scroll to position [531, 0]
click at [524, 115] on div "Start Time ***** End Time ***** (6h)" at bounding box center [763, 106] width 169 height 27
type input "*****"
click at [524, 304] on app-date-cell "Draft 00:00-04:30 (4h30m) 0/1 CONF: Climate Investment 1 Role UN Production Dut…" at bounding box center [539, 35] width 131 height 889
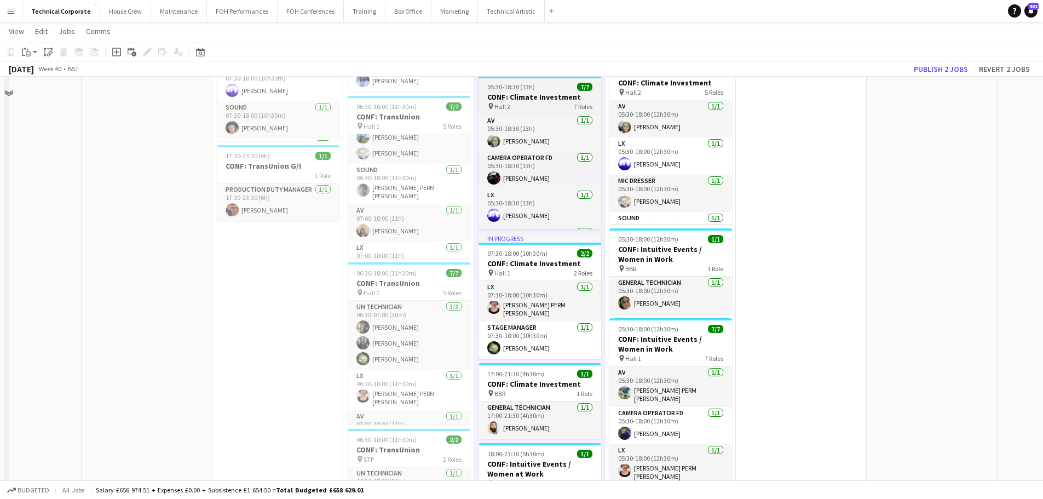
scroll to position [0, 0]
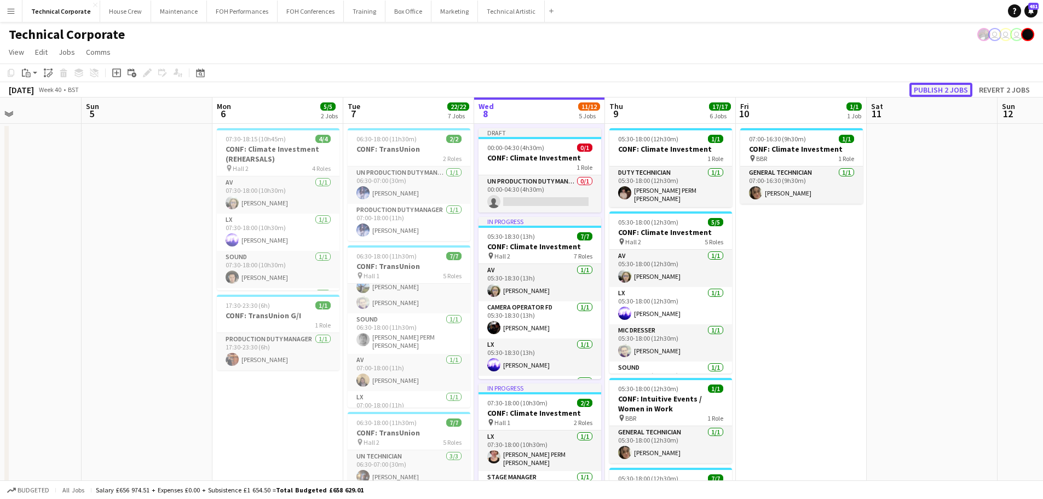
click at [524, 90] on button "Publish 2 jobs" at bounding box center [940, 90] width 63 height 14
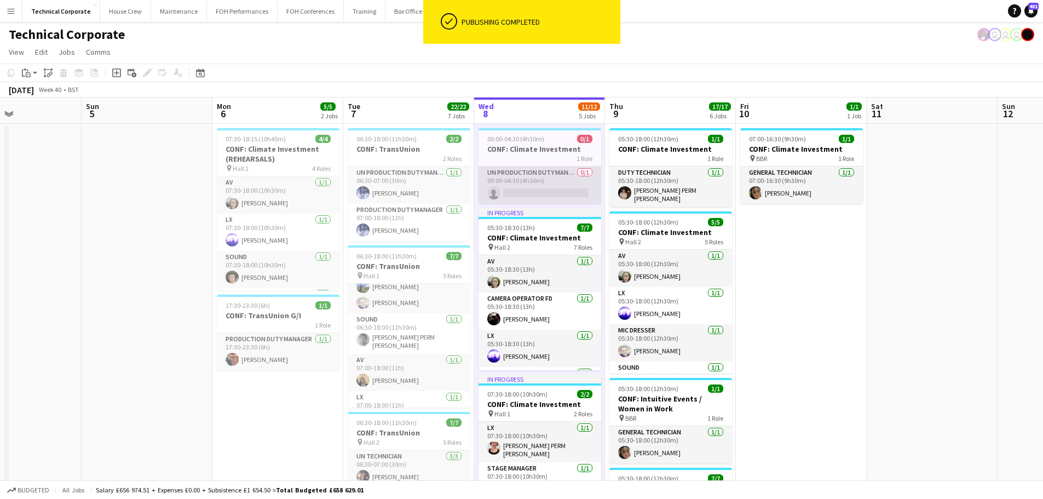
click at [524, 190] on app-card-role "UN Production Duty Manager 0/1 00:00-04:30 (4h30m) single-neutral-actions" at bounding box center [539, 184] width 123 height 37
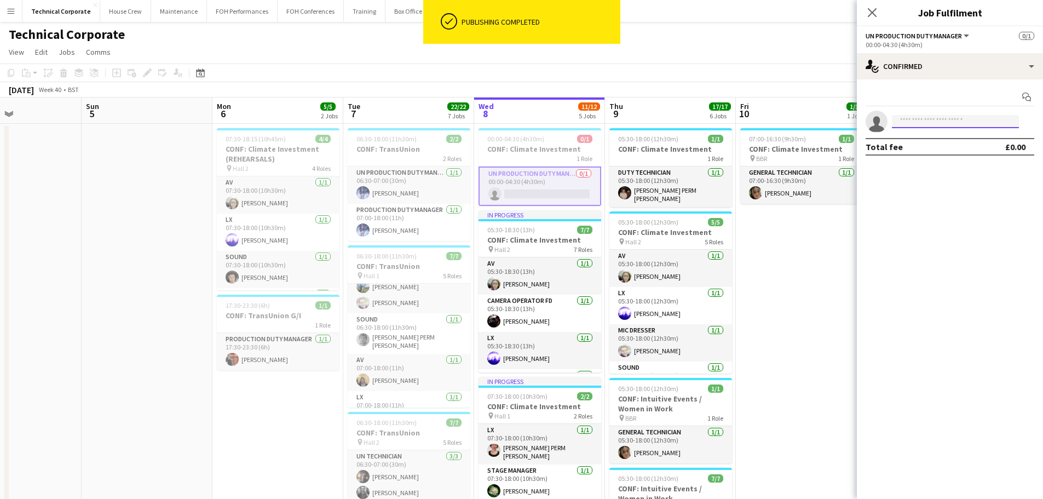
click at [524, 115] on input at bounding box center [955, 121] width 127 height 13
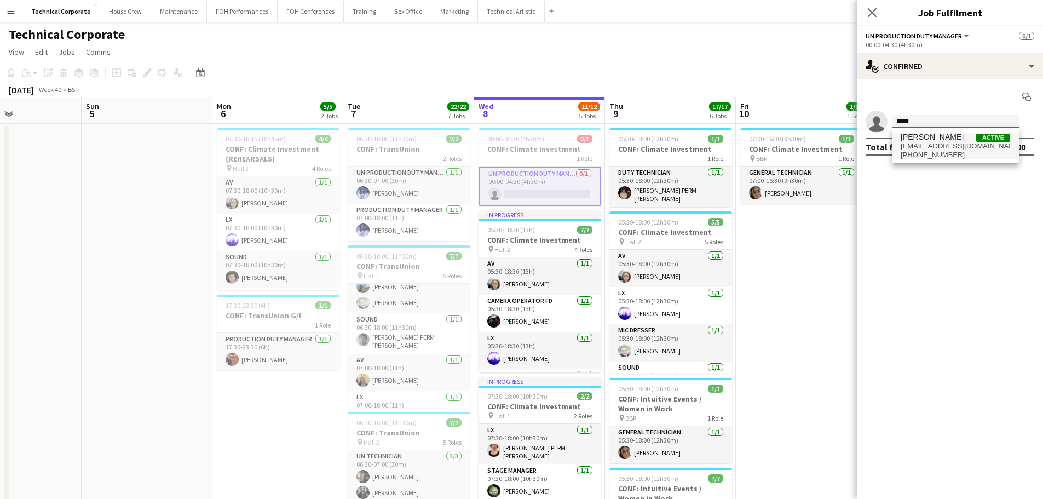
type input "*****"
click at [524, 142] on span "[EMAIL_ADDRESS][DOMAIN_NAME]" at bounding box center [954, 146] width 109 height 9
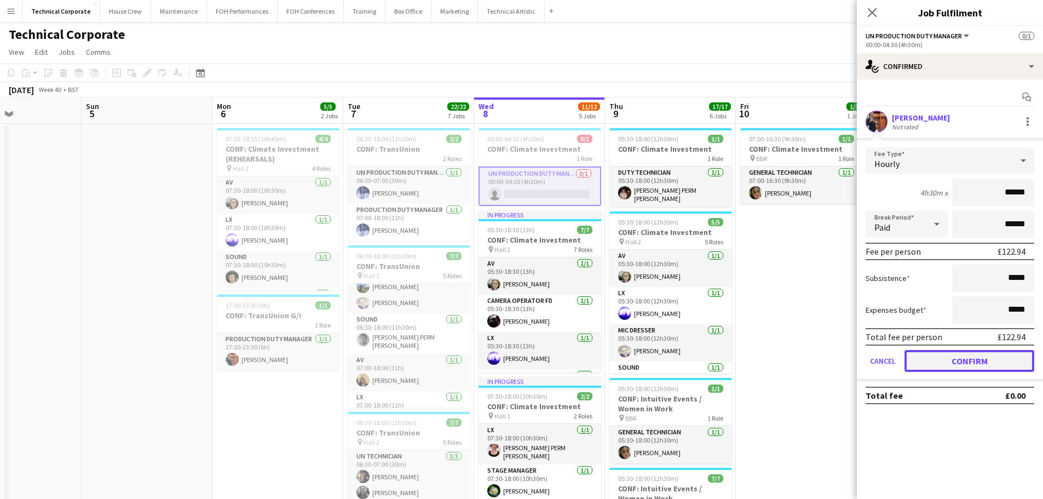
click at [524, 360] on button "Confirm" at bounding box center [969, 361] width 130 height 22
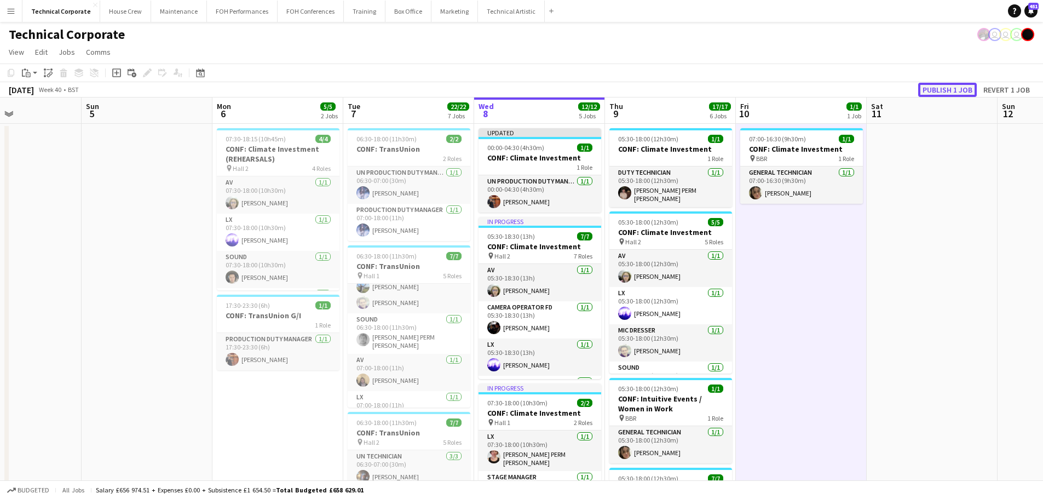
click at [524, 90] on button "Publish 1 job" at bounding box center [947, 90] width 59 height 14
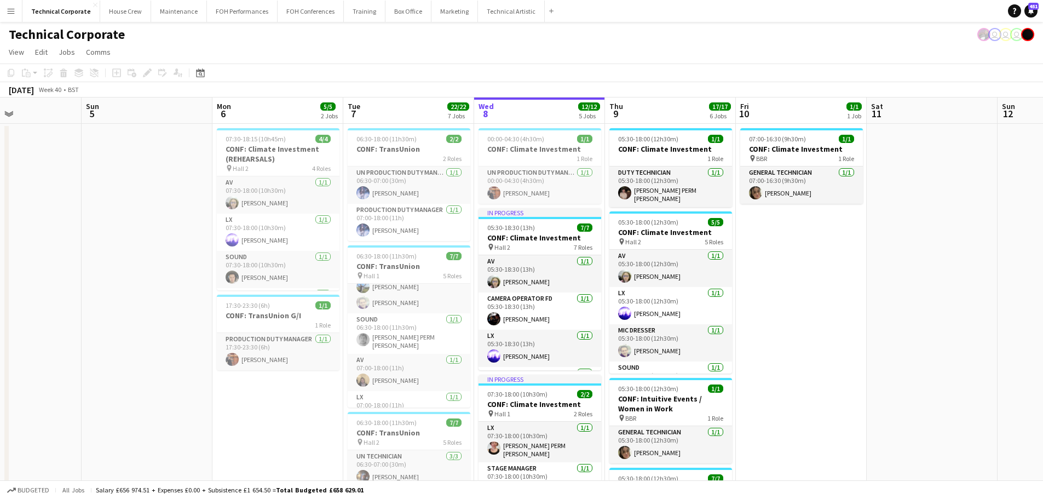
click at [524, 149] on h3 "CONF: Climate Investment" at bounding box center [539, 149] width 123 height 10
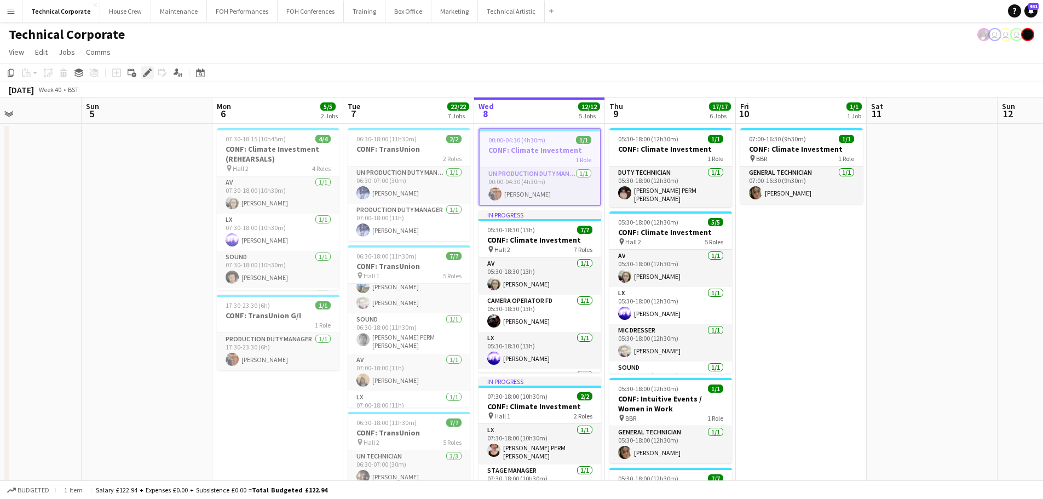
click at [149, 77] on icon "Edit" at bounding box center [147, 72] width 9 height 9
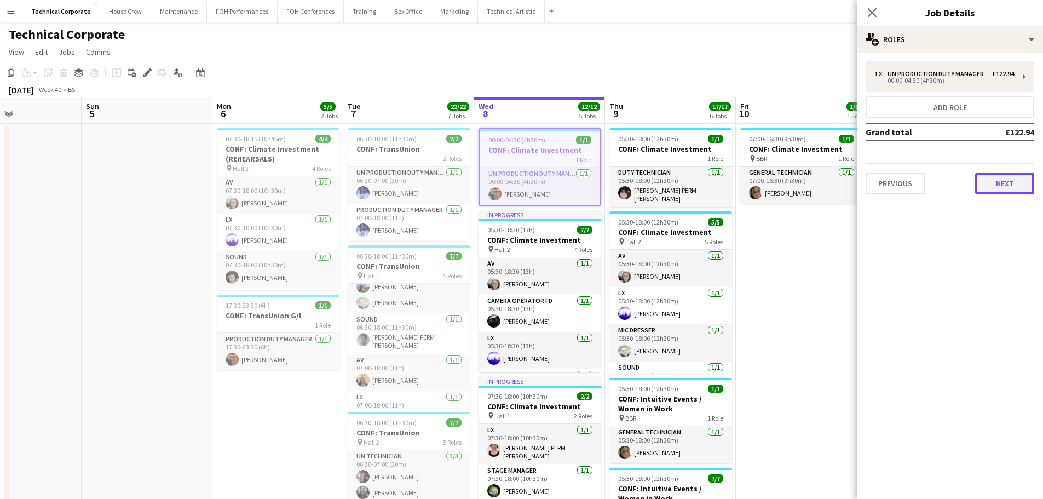
click at [524, 183] on button "Next" at bounding box center [1004, 183] width 59 height 22
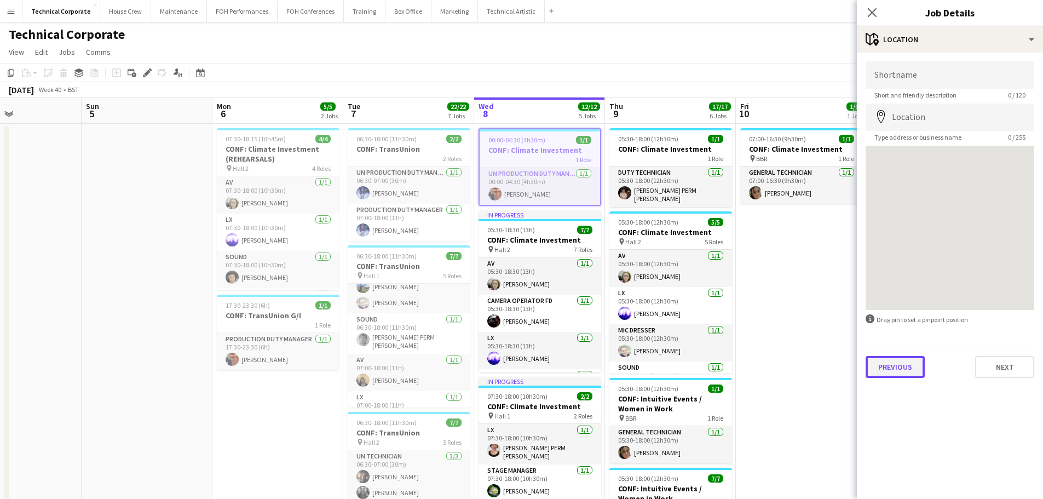
click at [524, 369] on button "Previous" at bounding box center [894, 367] width 59 height 22
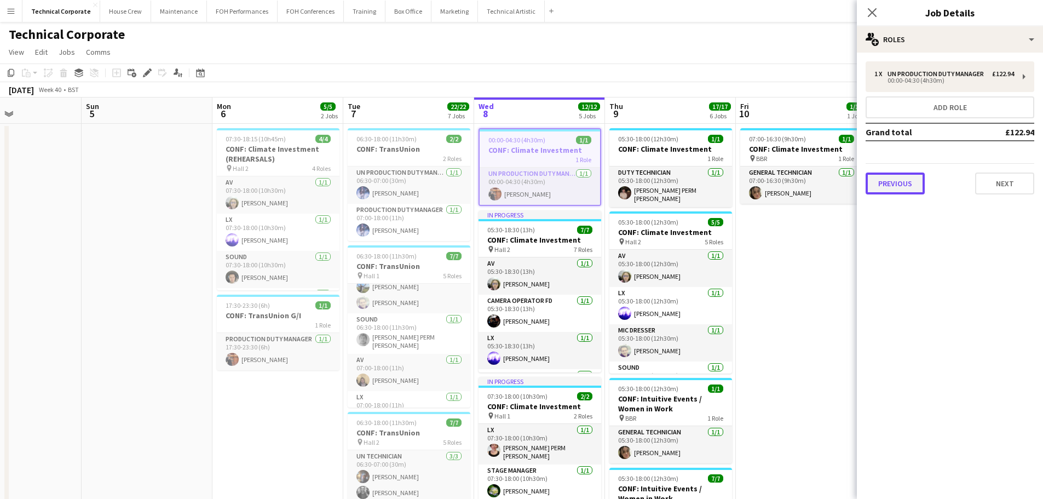
click at [524, 193] on button "Previous" at bounding box center [894, 183] width 59 height 22
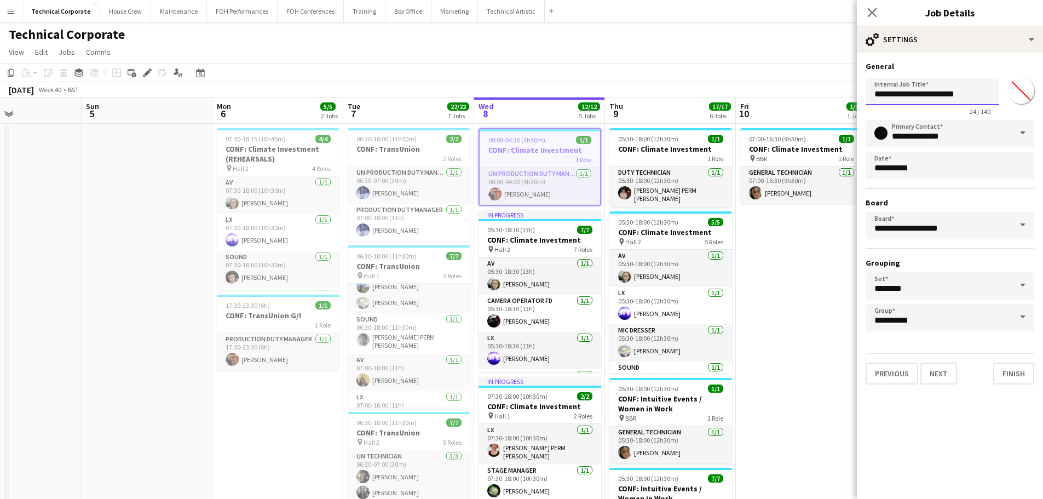
drag, startPoint x: 873, startPoint y: 90, endPoint x: 884, endPoint y: 93, distance: 11.4
click at [524, 90] on input "**********" at bounding box center [932, 91] width 134 height 27
type input "**********"
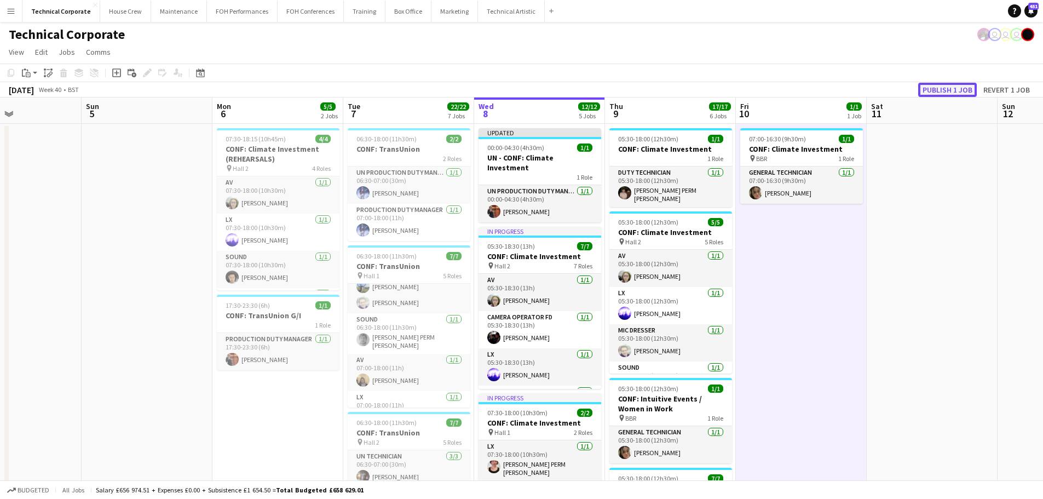
click at [524, 92] on button "Publish 1 job" at bounding box center [947, 90] width 59 height 14
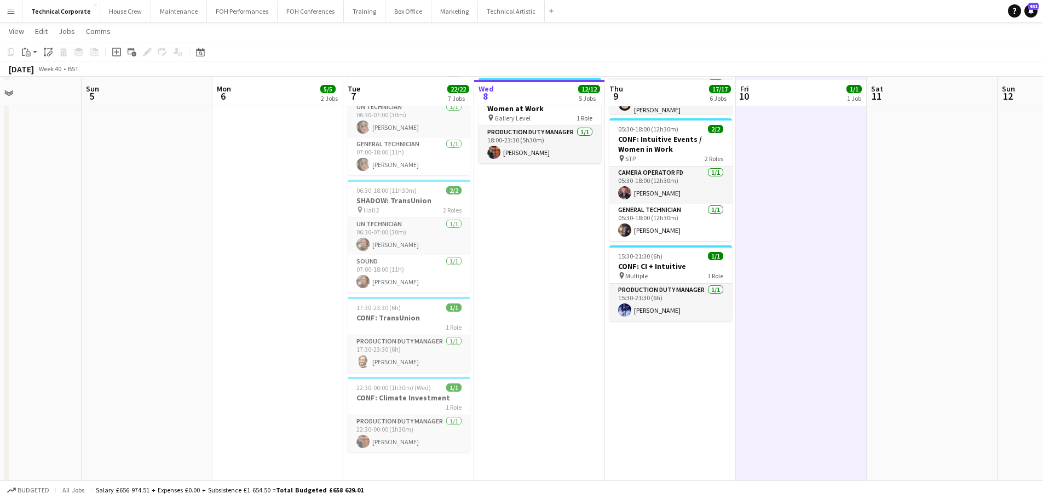
scroll to position [523, 0]
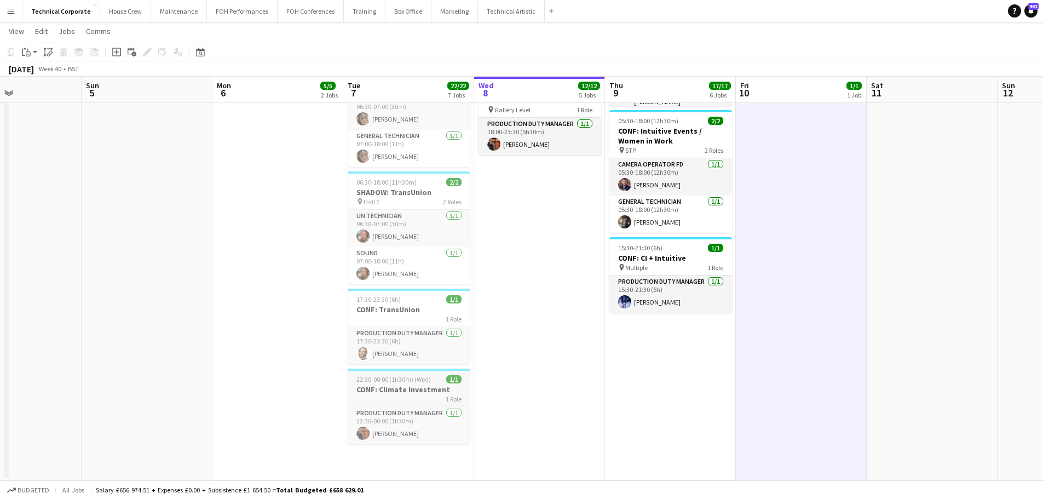
click at [436, 375] on div "22:30-00:00 (1h30m) (Wed) 1/1" at bounding box center [409, 379] width 123 height 8
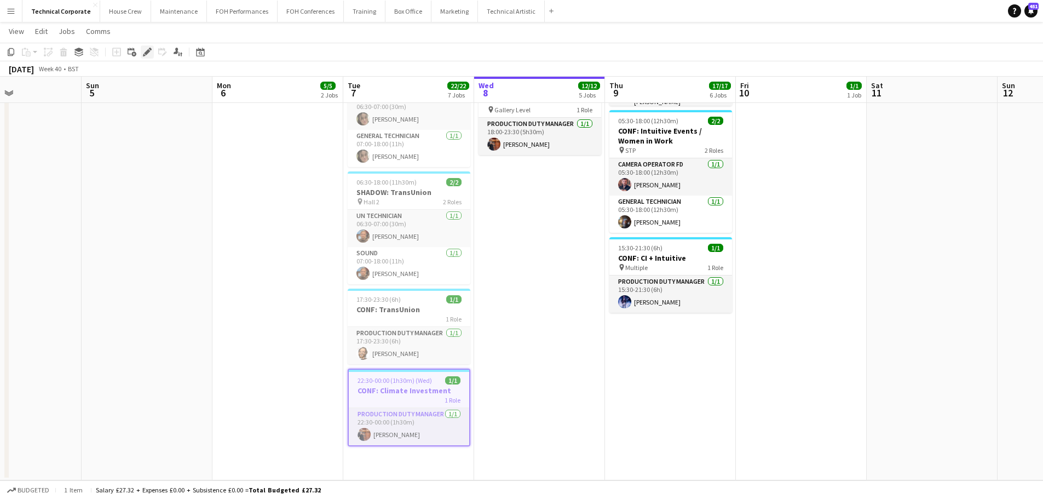
click at [146, 55] on icon "Edit" at bounding box center [147, 52] width 9 height 9
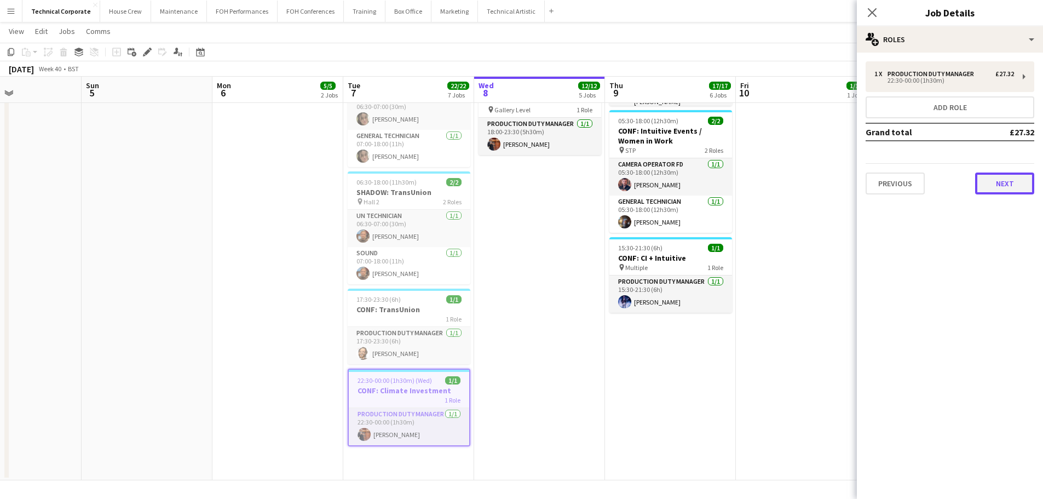
click at [524, 178] on button "Next" at bounding box center [1004, 183] width 59 height 22
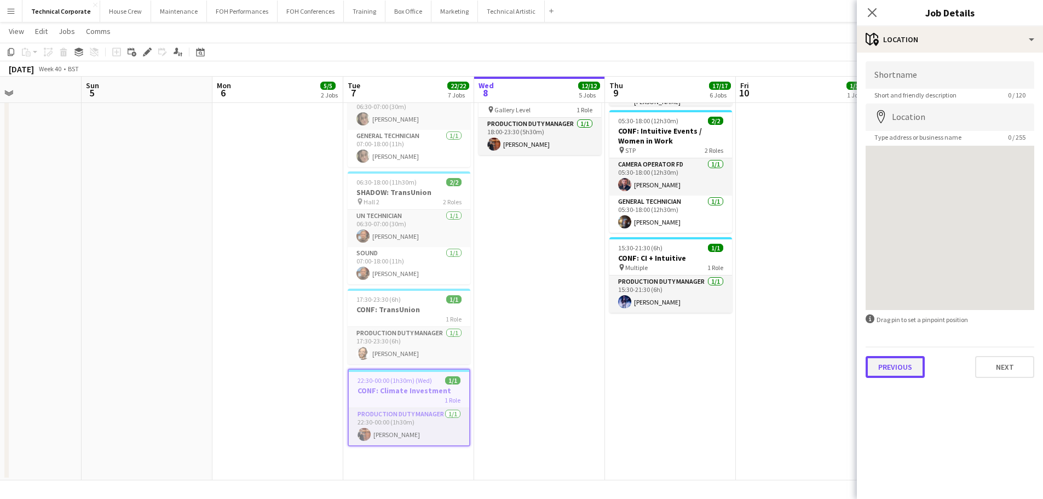
click at [524, 372] on button "Previous" at bounding box center [894, 367] width 59 height 22
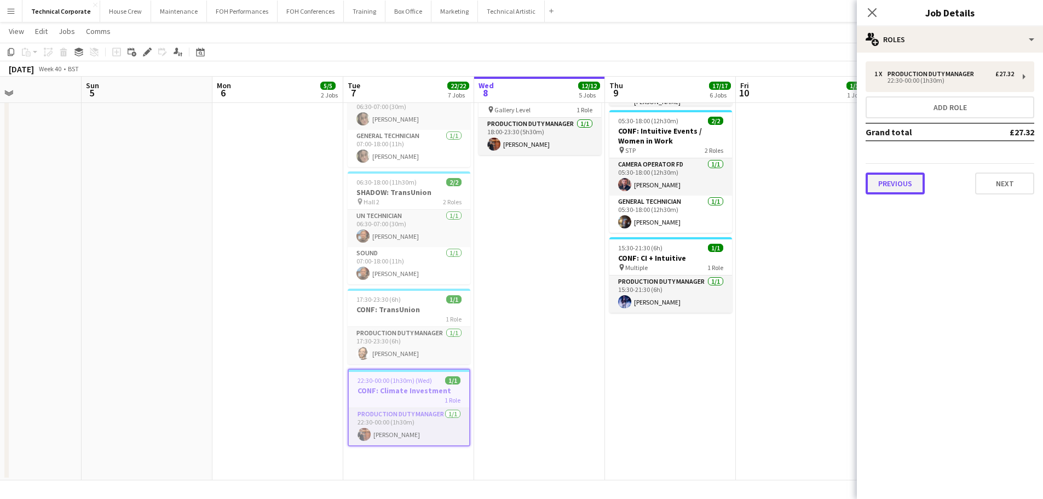
click at [524, 175] on button "Previous" at bounding box center [894, 183] width 59 height 22
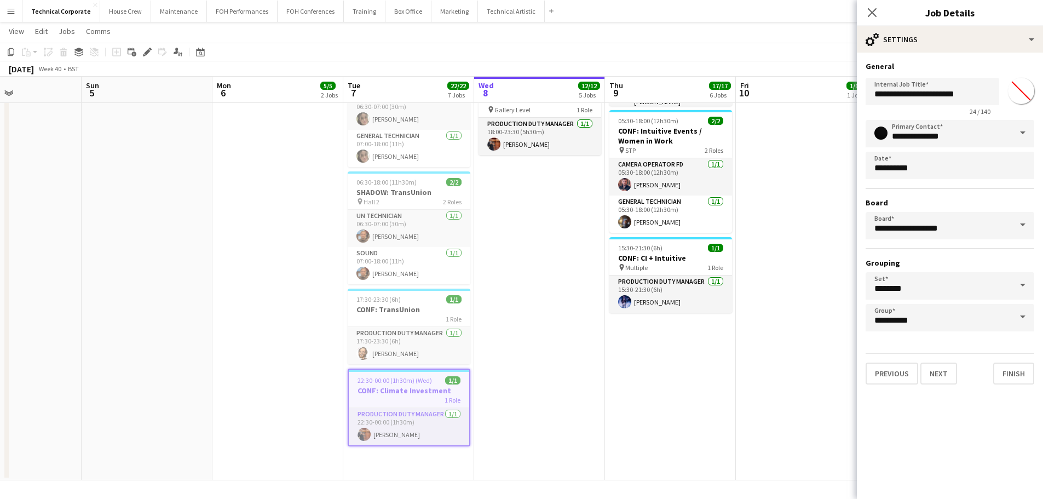
click at [524, 361] on div "Previous Next Finish" at bounding box center [949, 368] width 169 height 31
click at [524, 369] on button "Next" at bounding box center [938, 373] width 37 height 22
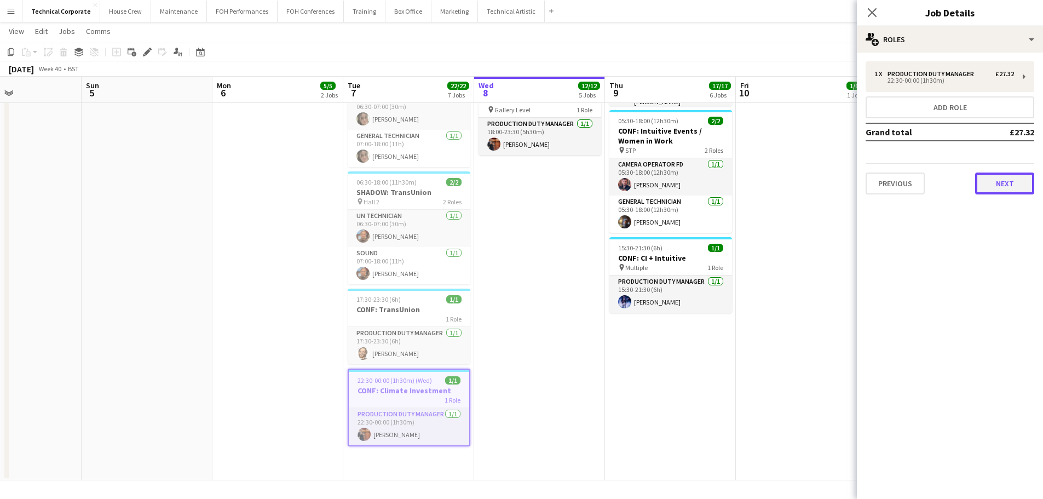
click at [524, 181] on button "Next" at bounding box center [1004, 183] width 59 height 22
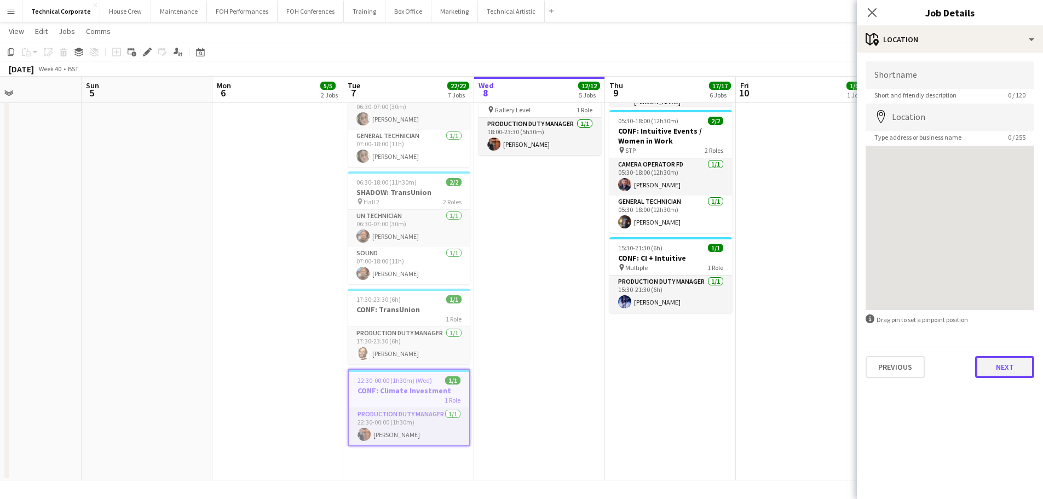
click at [524, 370] on button "Next" at bounding box center [1004, 367] width 59 height 22
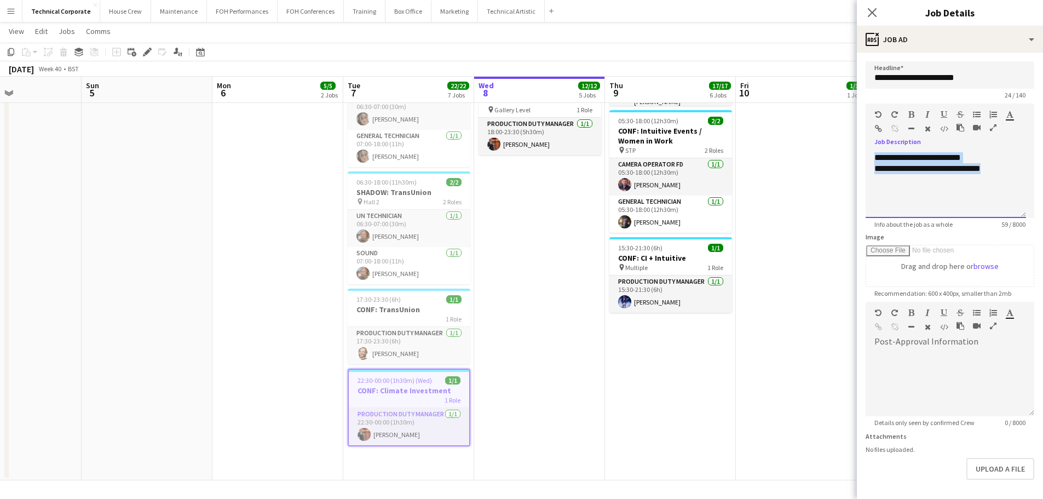
drag, startPoint x: 940, startPoint y: 176, endPoint x: 791, endPoint y: 161, distance: 149.6
copy div "**********"
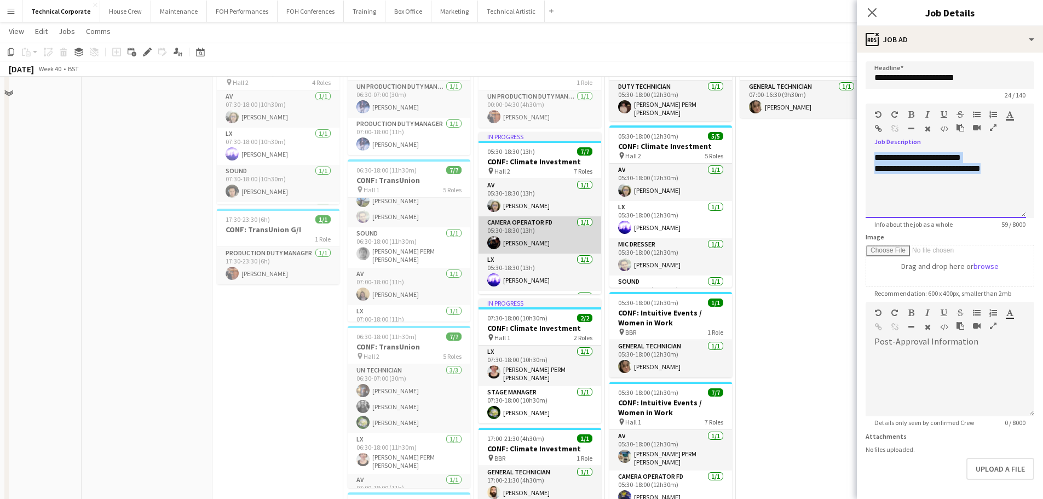
scroll to position [0, 0]
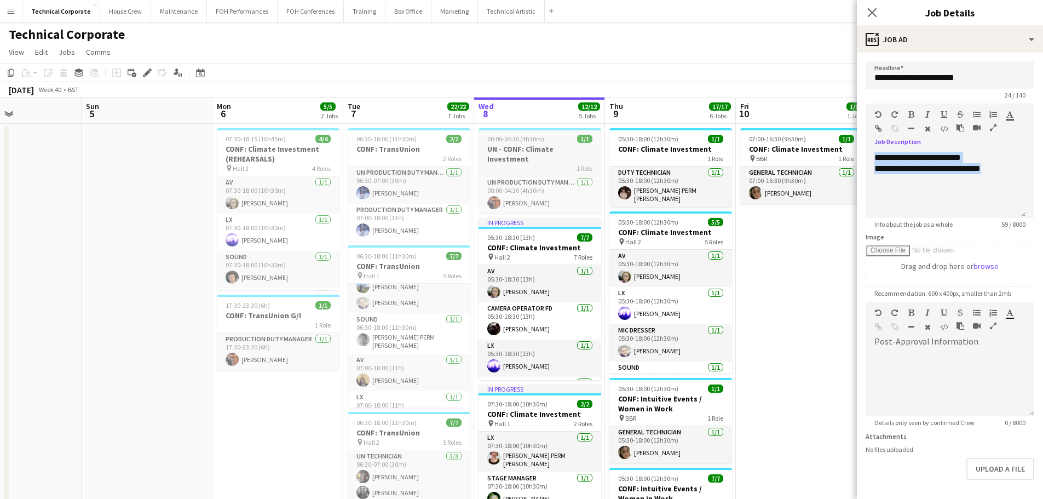
click at [524, 149] on h3 "UN - CONF: Climate Investment" at bounding box center [539, 154] width 123 height 20
type input "**********"
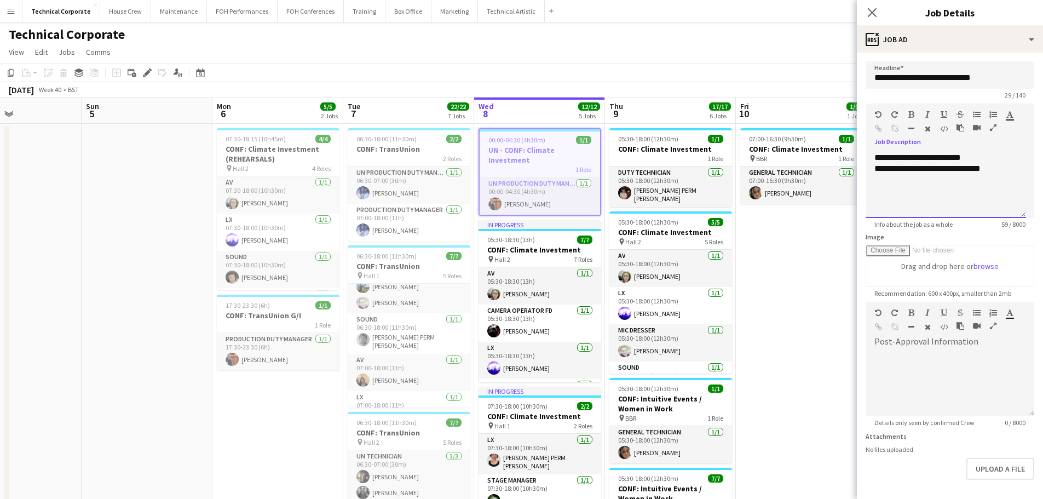
click at [524, 169] on div "**********" at bounding box center [945, 185] width 160 height 66
click at [524, 190] on div "**********" at bounding box center [945, 185] width 160 height 66
